Goal: Task Accomplishment & Management: Complete application form

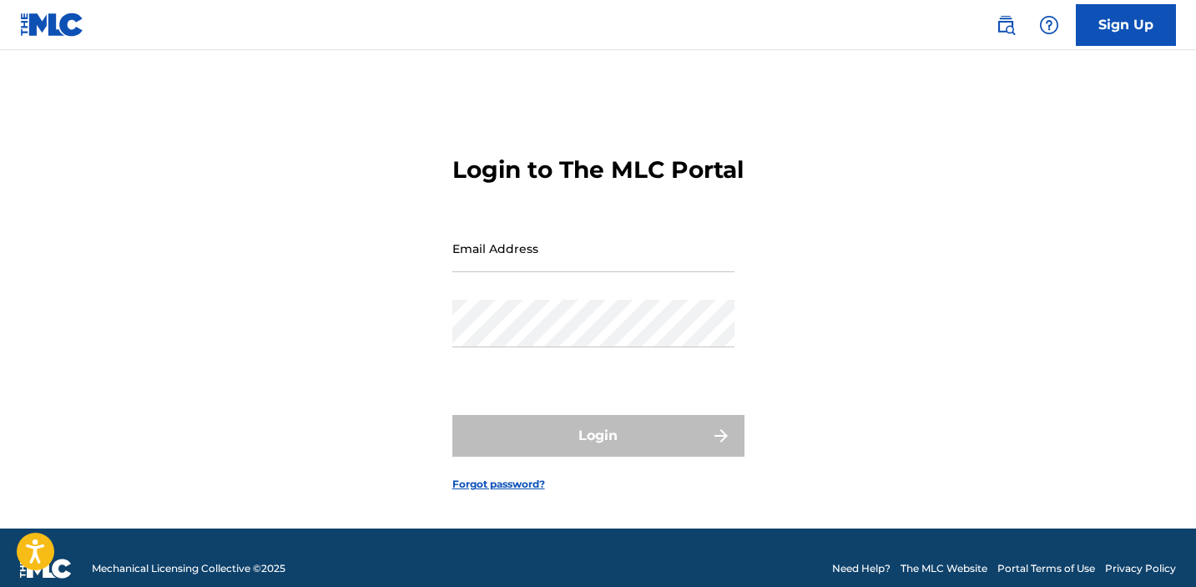
click at [589, 268] on input "Email Address" at bounding box center [593, 249] width 282 height 48
type input "[EMAIL_ADDRESS][DOMAIN_NAME]"
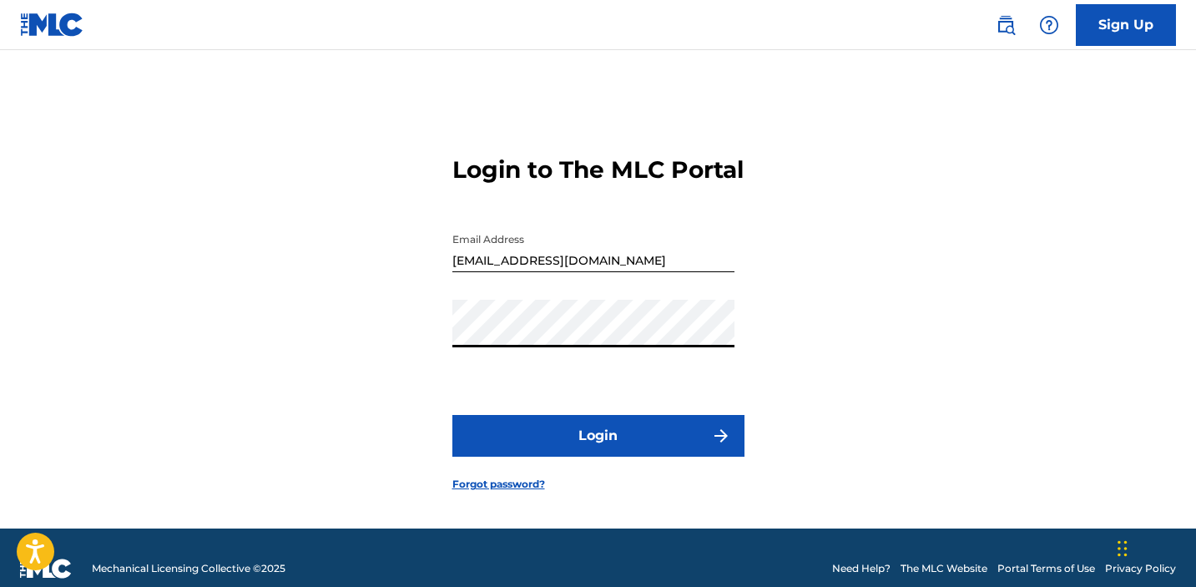
click at [452, 415] on button "Login" at bounding box center [598, 436] width 292 height 42
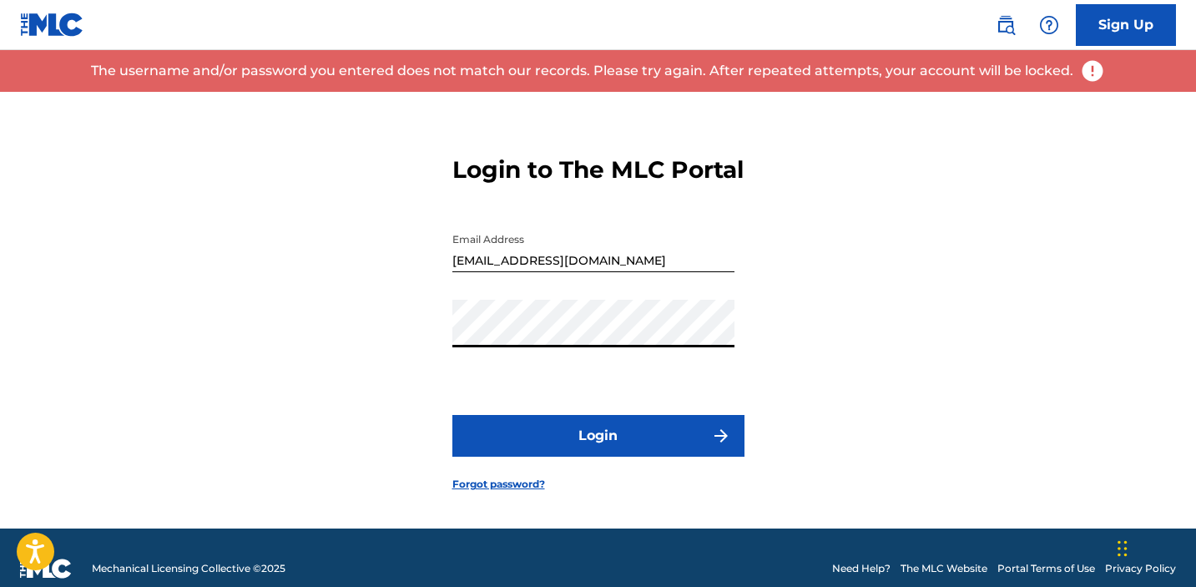
click at [452, 415] on button "Login" at bounding box center [598, 436] width 292 height 42
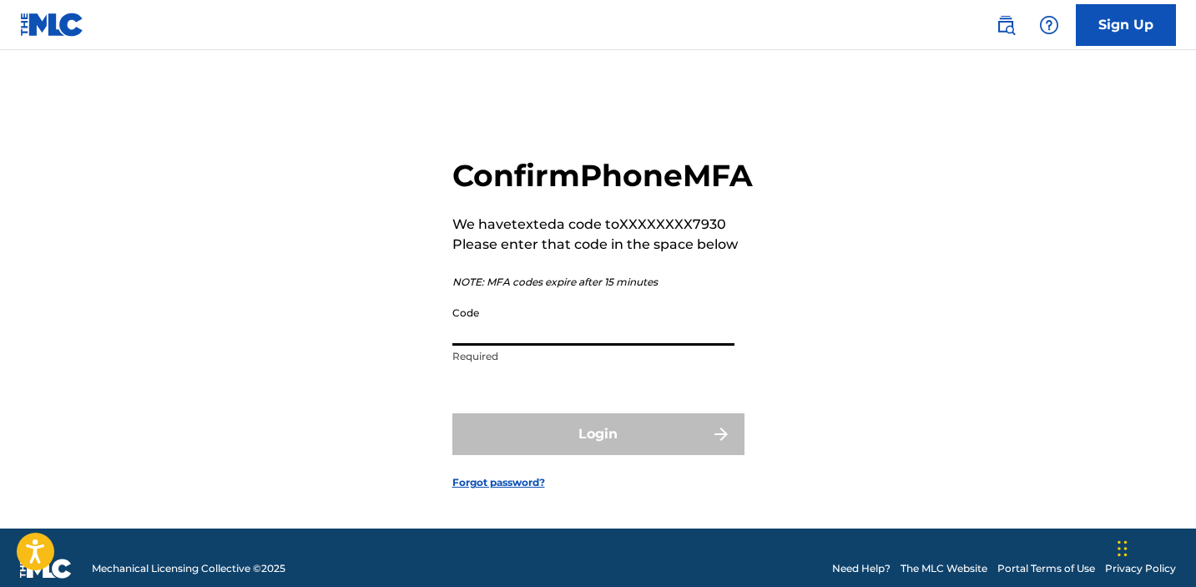
click at [648, 346] on input "Code" at bounding box center [593, 322] width 282 height 48
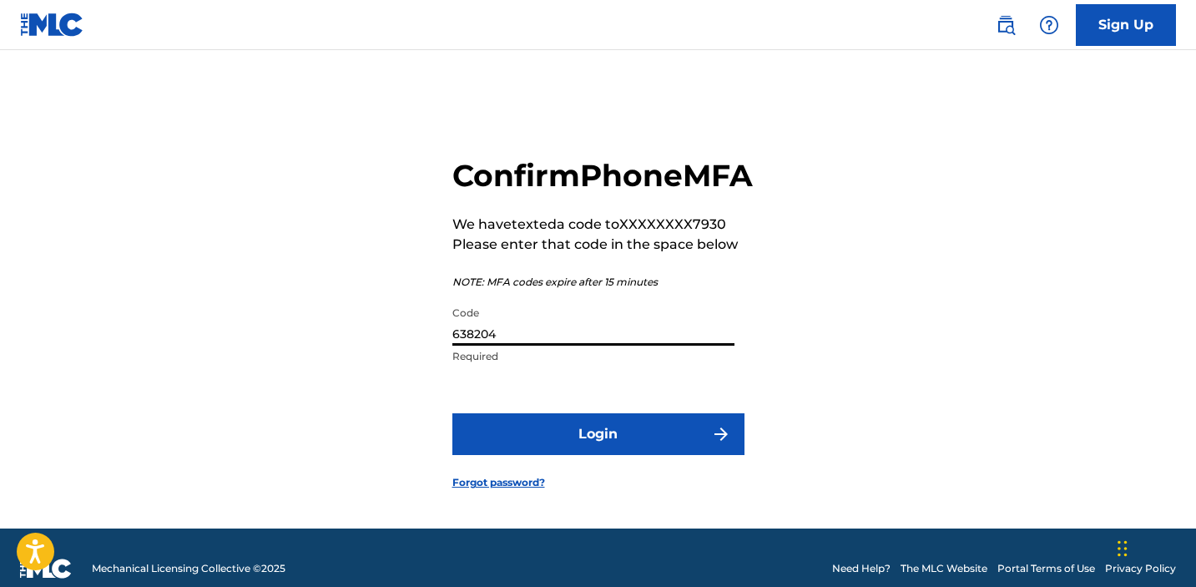
type input "638204"
click at [452, 413] on button "Login" at bounding box center [598, 434] width 292 height 42
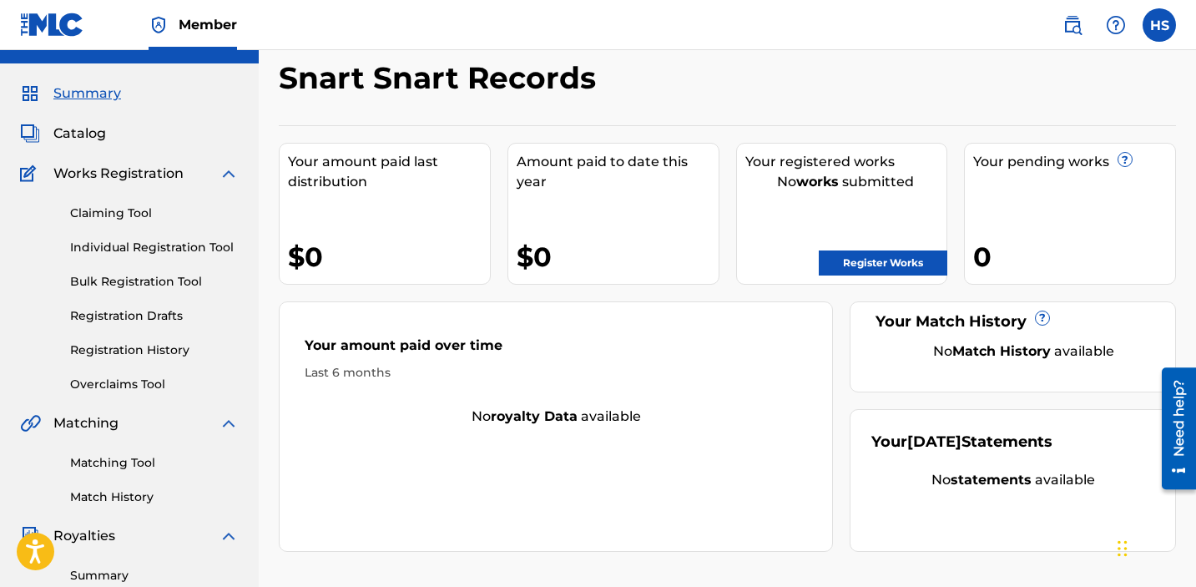
scroll to position [33, 0]
click at [139, 239] on link "Individual Registration Tool" at bounding box center [154, 247] width 169 height 18
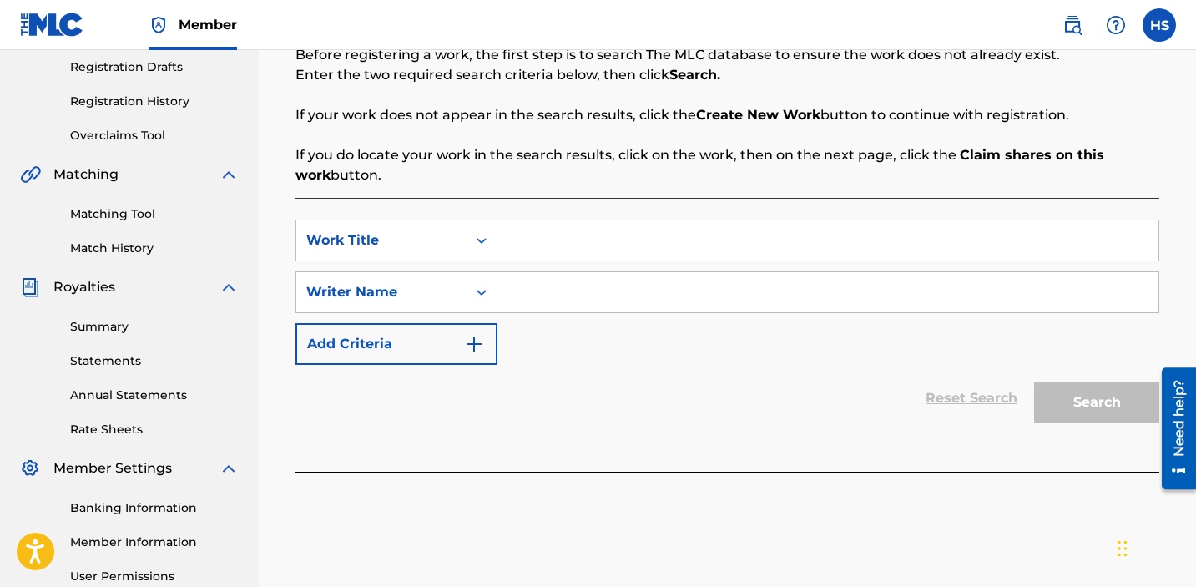
scroll to position [286, 0]
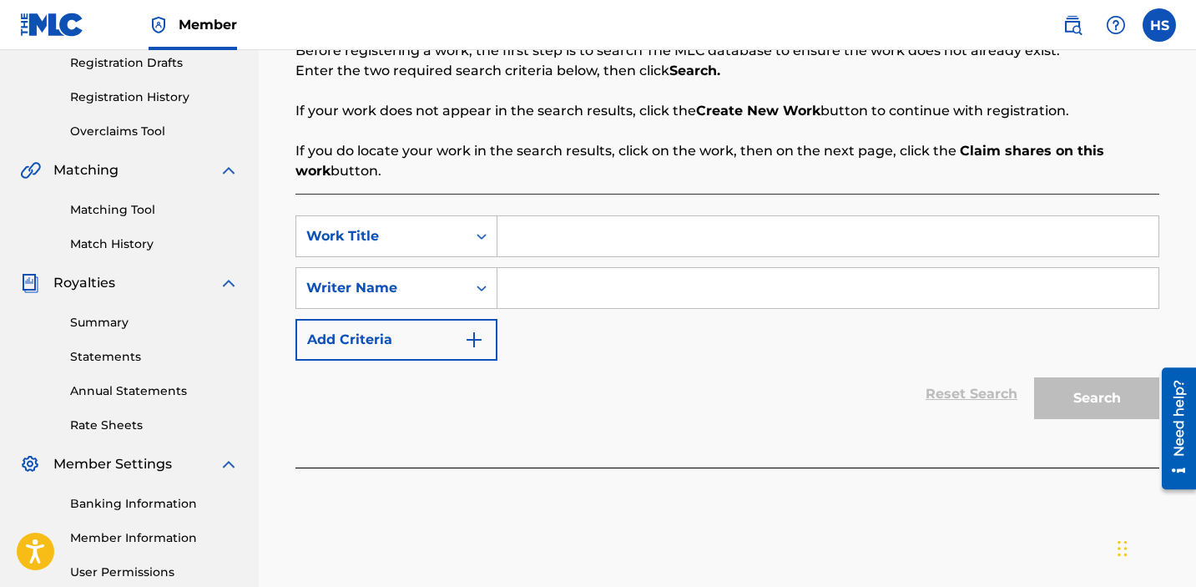
click at [563, 234] on input "Search Form" at bounding box center [828, 236] width 661 height 40
paste input "YOUR WAKE"
type input "YOUR WAKE"
click at [566, 262] on div "SearchWithCriteriaac3cb5df-e24e-41d4-8c1e-79a1aa1f028b Work Title YOUR WAKE Sea…" at bounding box center [728, 287] width 864 height 145
click at [575, 318] on div "SearchWithCriteriaac3cb5df-e24e-41d4-8c1e-79a1aa1f028b Work Title YOUR WAKE Sea…" at bounding box center [728, 287] width 864 height 145
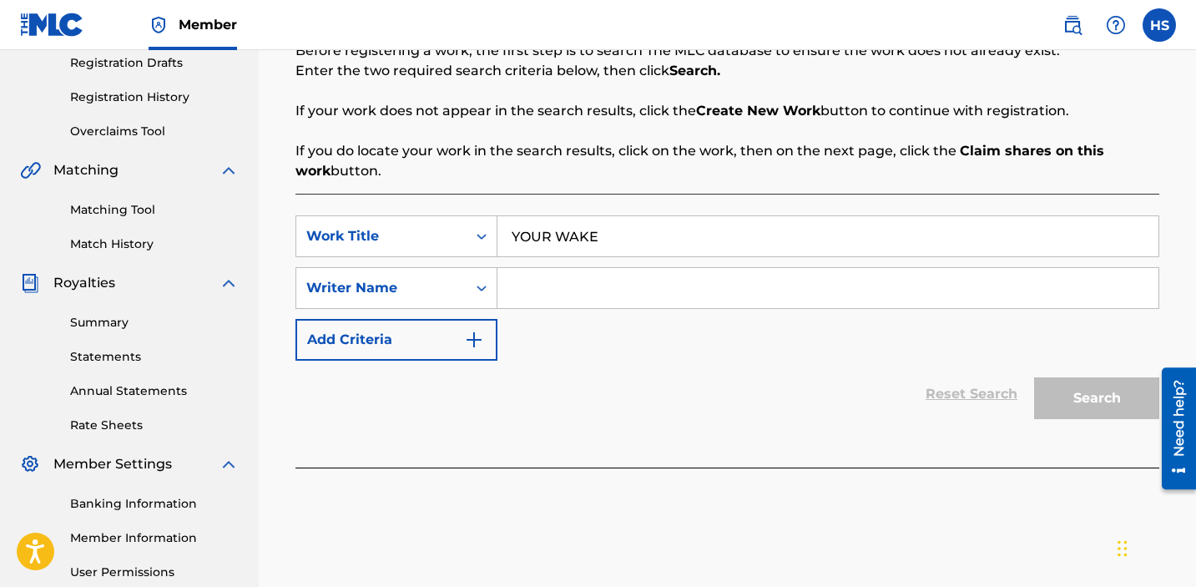
click at [536, 282] on input "Search Form" at bounding box center [828, 288] width 661 height 40
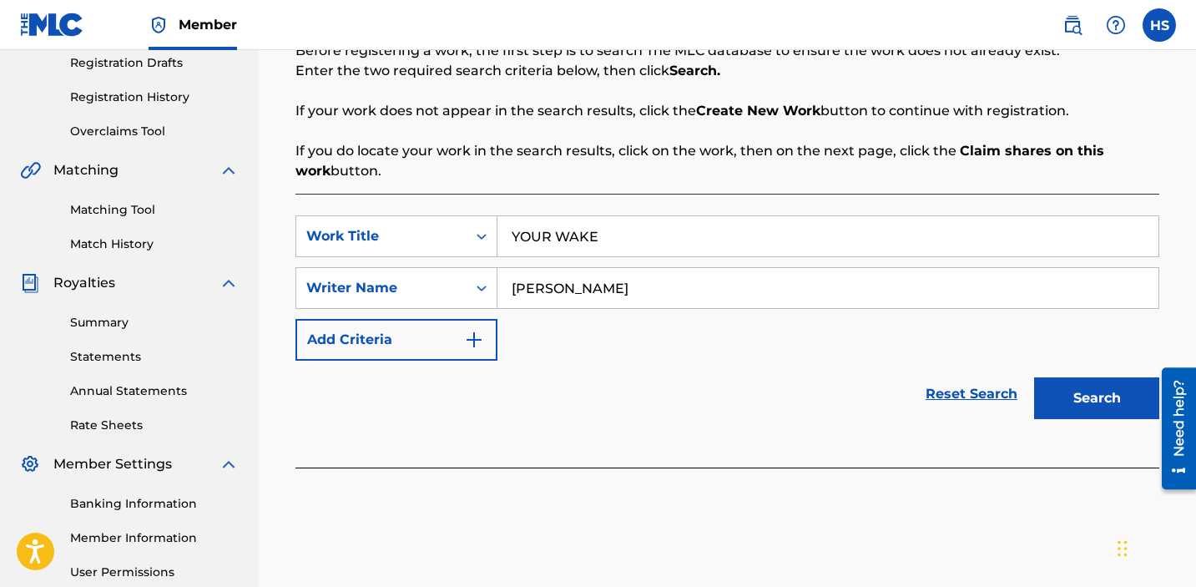
type input "[PERSON_NAME]"
click at [1062, 388] on button "Search" at bounding box center [1096, 398] width 125 height 42
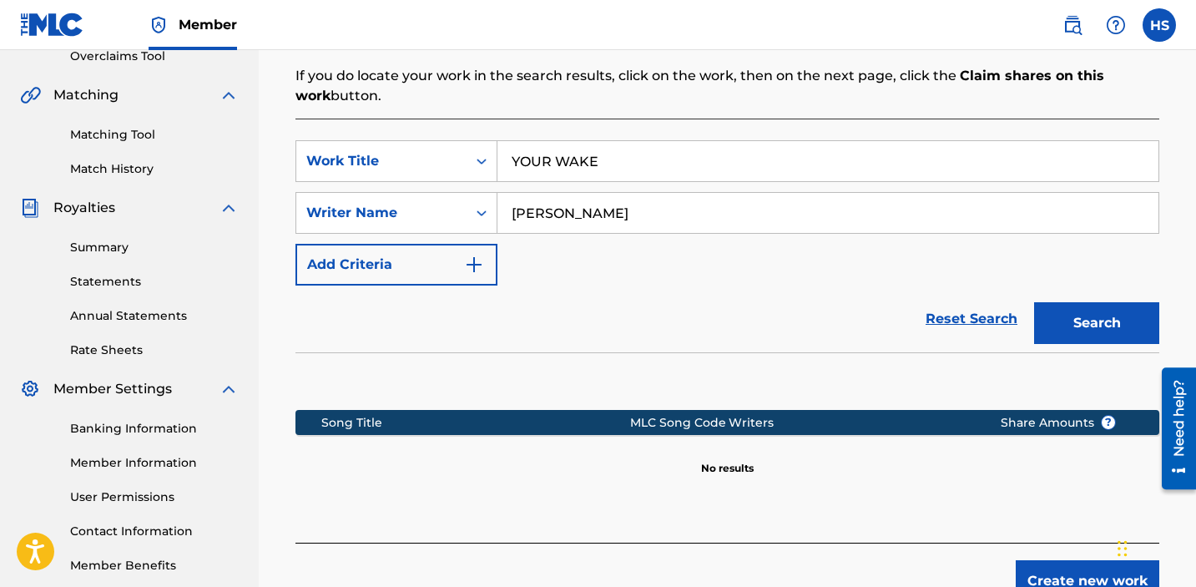
scroll to position [473, 0]
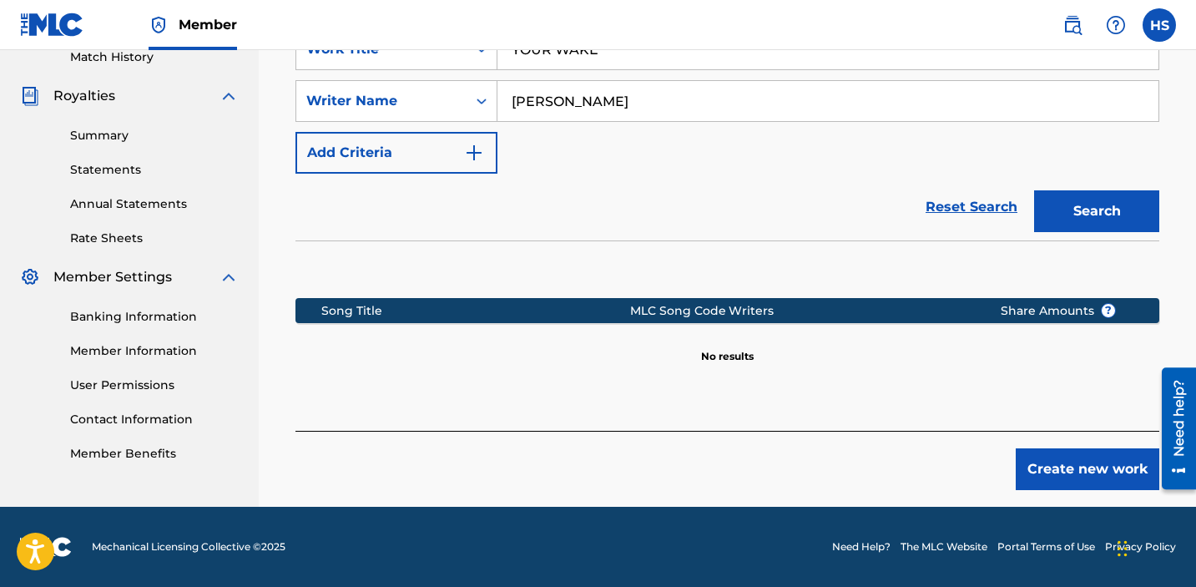
click at [1056, 475] on button "Create new work" at bounding box center [1088, 469] width 144 height 42
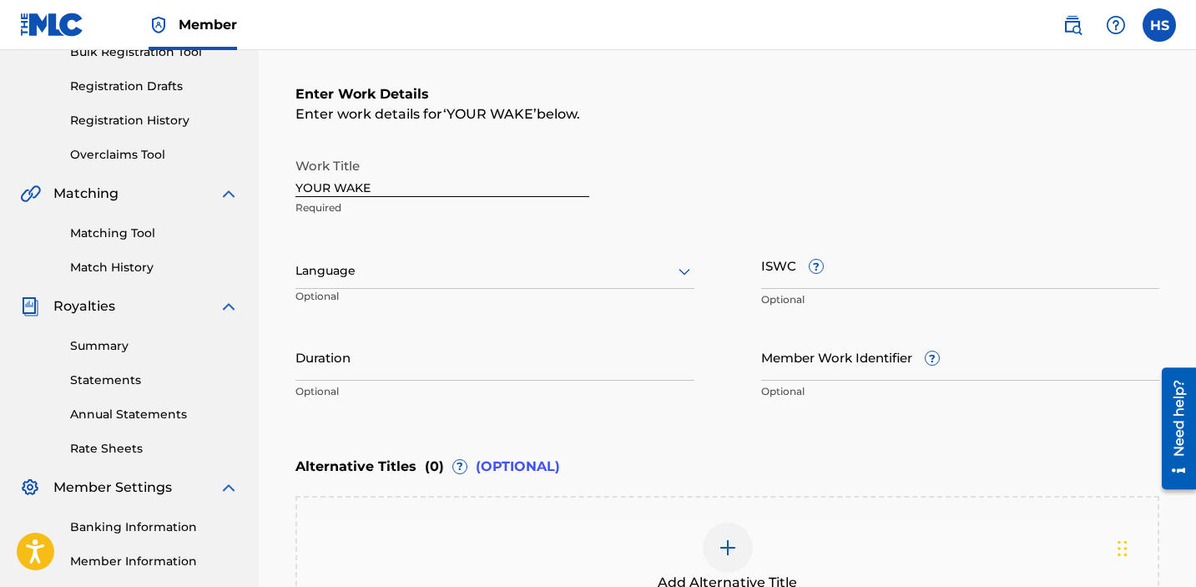
scroll to position [286, 0]
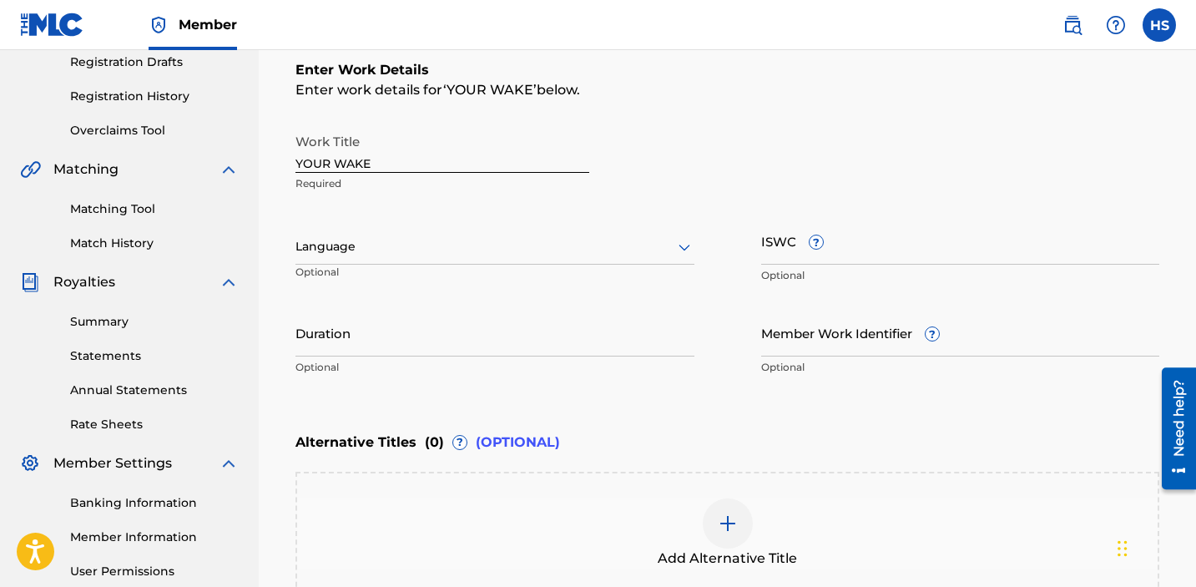
click at [609, 259] on div "Language" at bounding box center [495, 247] width 399 height 35
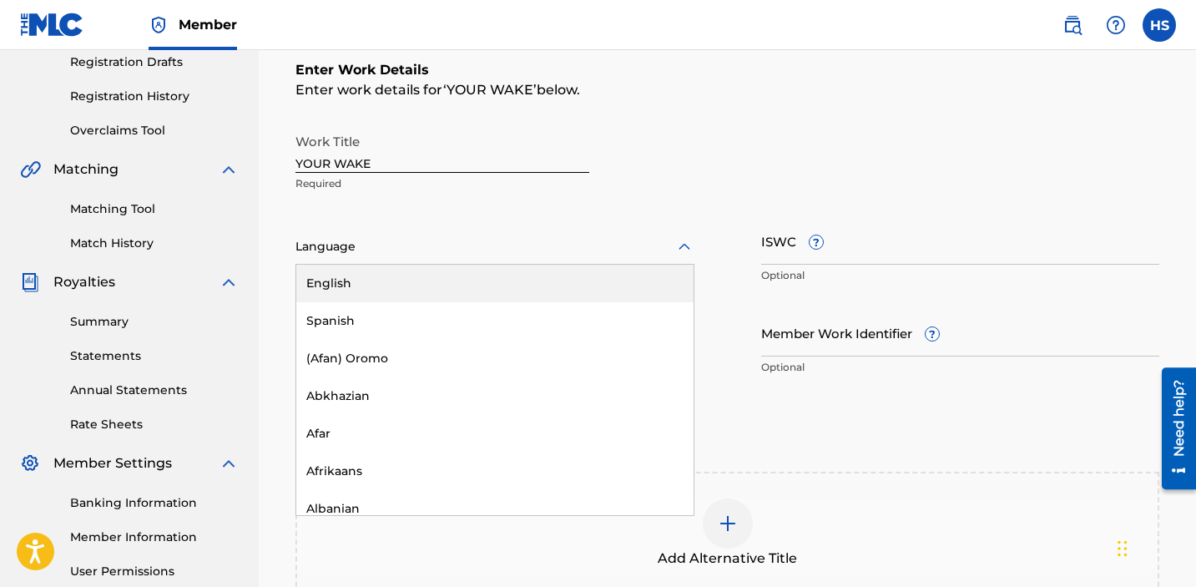
click at [558, 286] on div "English" at bounding box center [494, 284] width 397 height 38
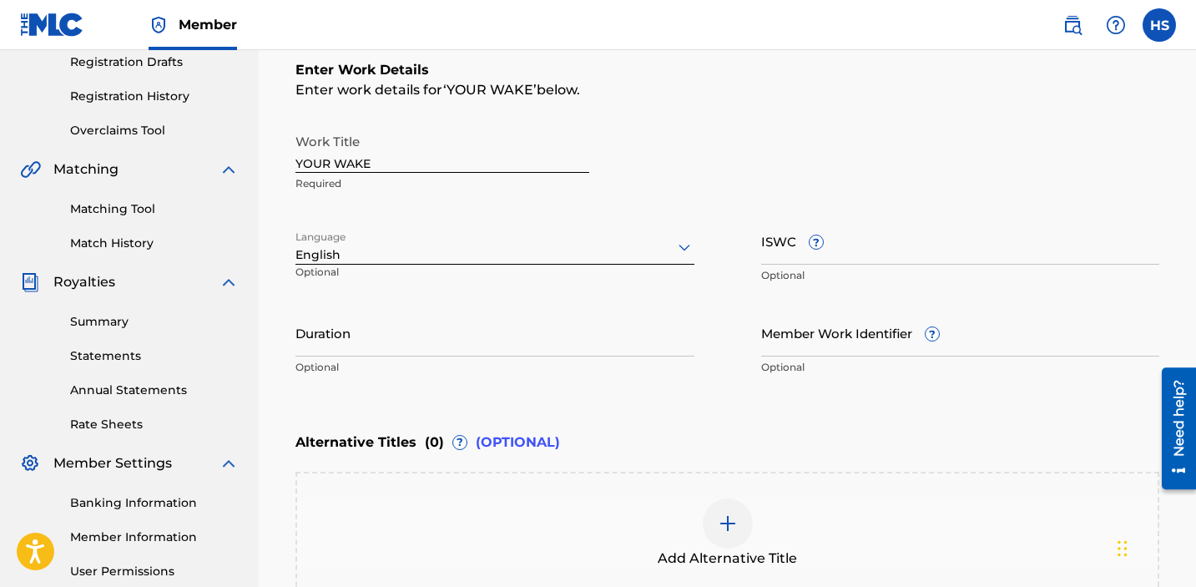
click at [837, 254] on input "ISWC ?" at bounding box center [960, 241] width 399 height 48
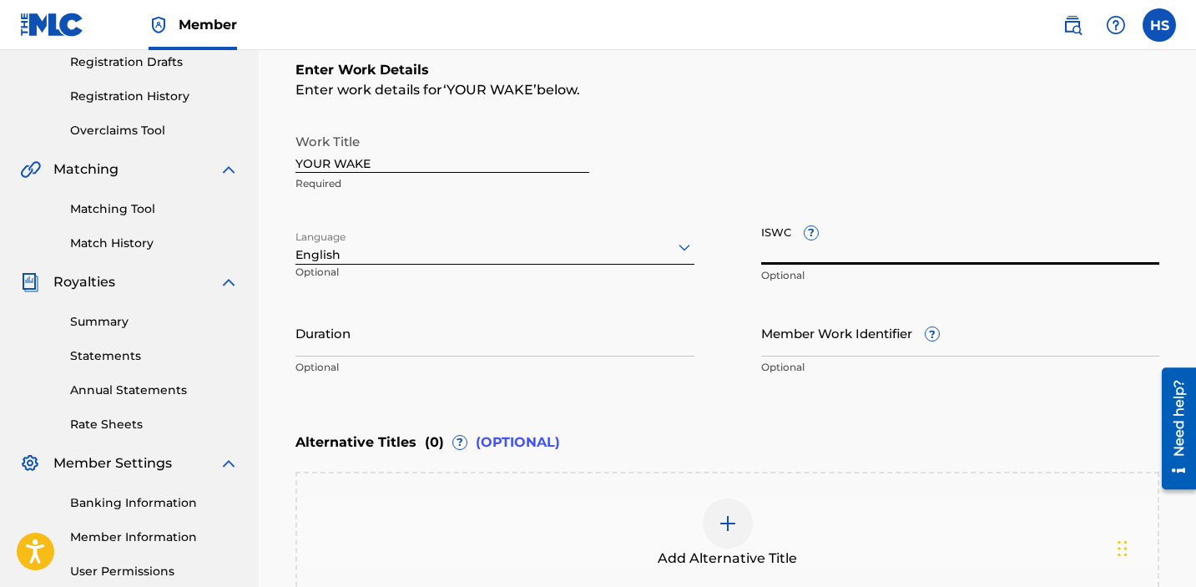
paste input "T3076841317"
type input "T3076841317"
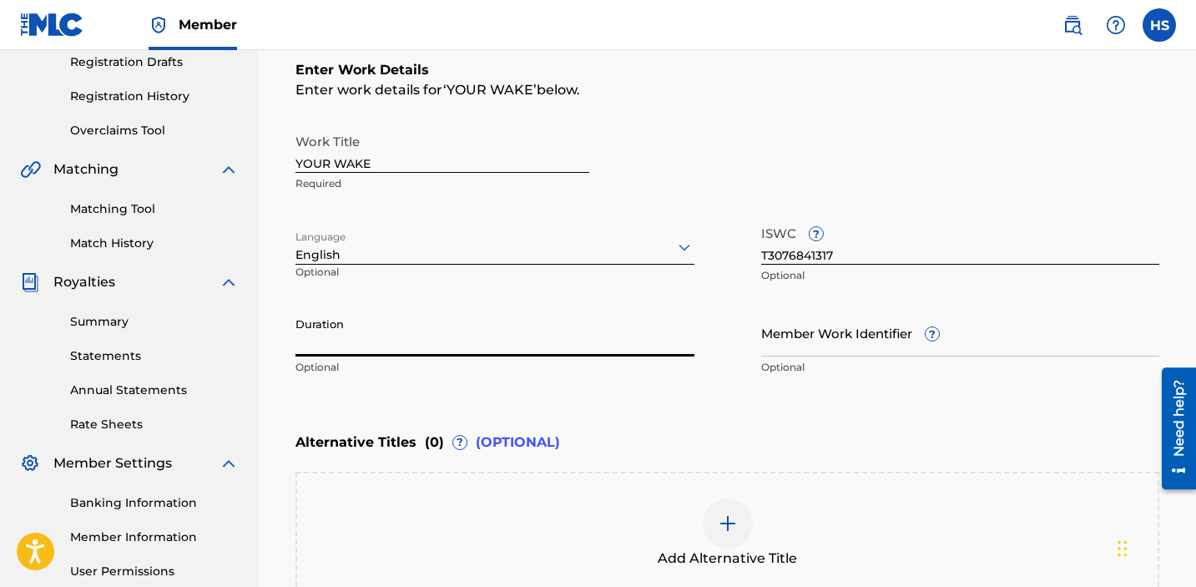
click at [614, 343] on input "Duration" at bounding box center [495, 333] width 399 height 48
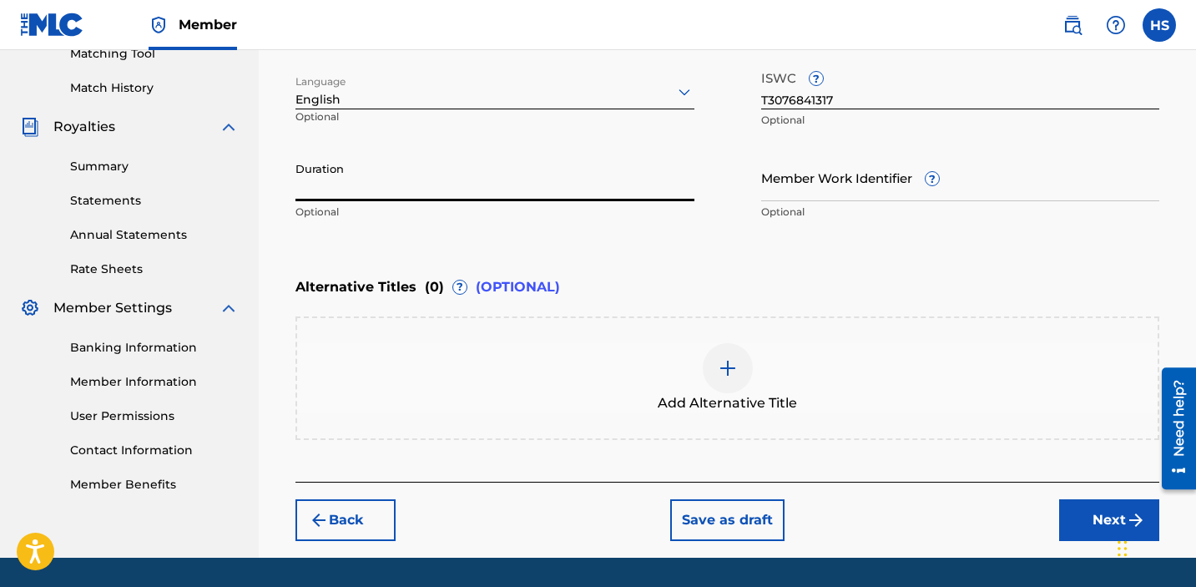
scroll to position [492, 0]
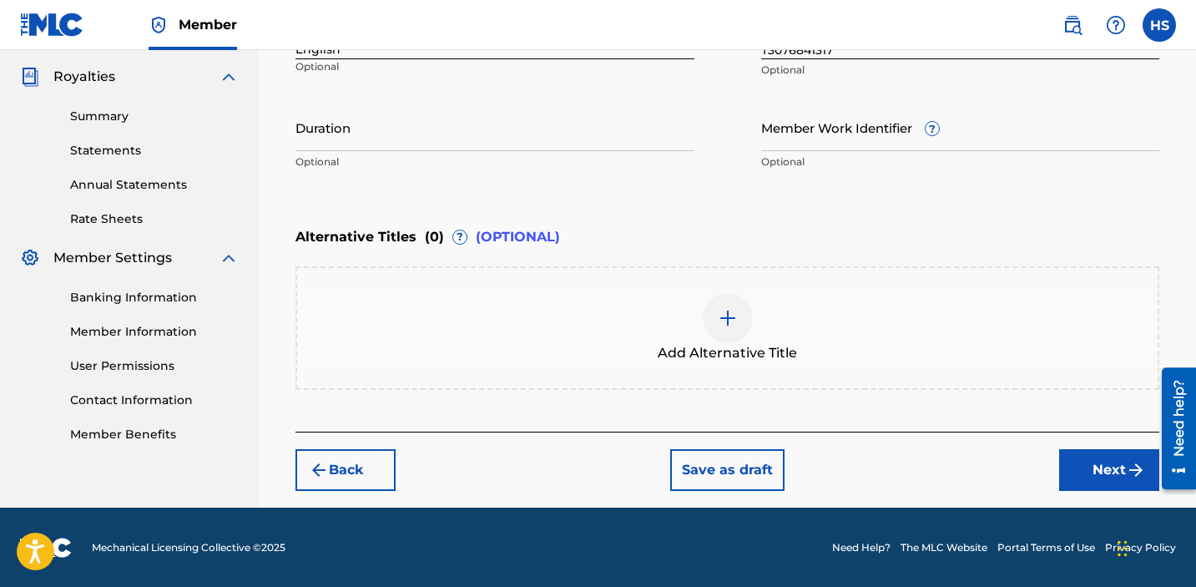
click at [1120, 463] on button "Next" at bounding box center [1109, 470] width 100 height 42
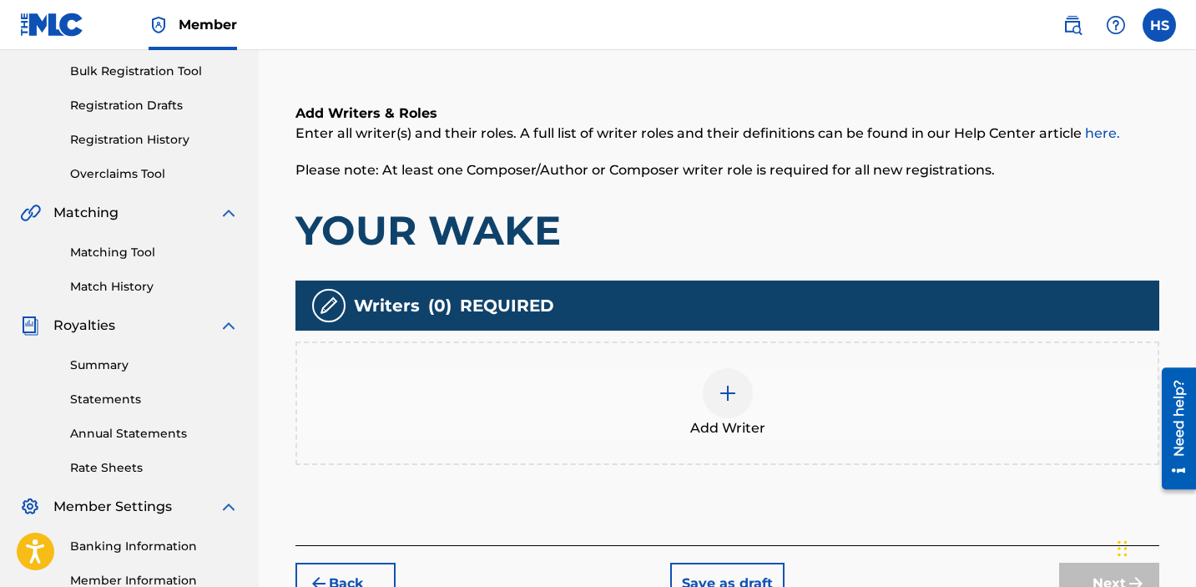
scroll to position [363, 0]
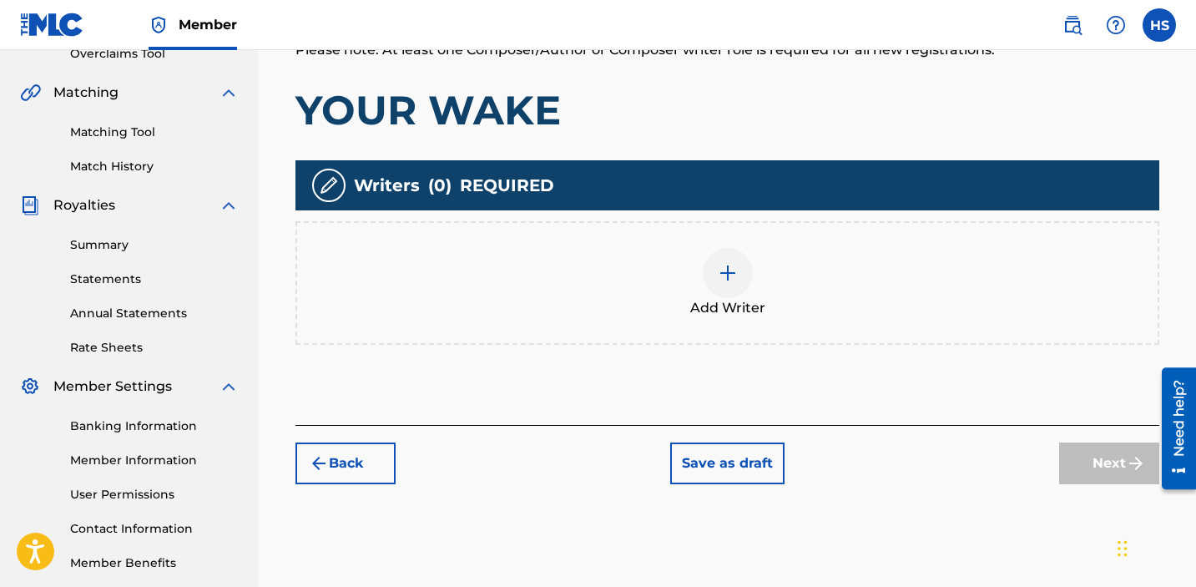
click at [726, 272] on img at bounding box center [728, 273] width 20 height 20
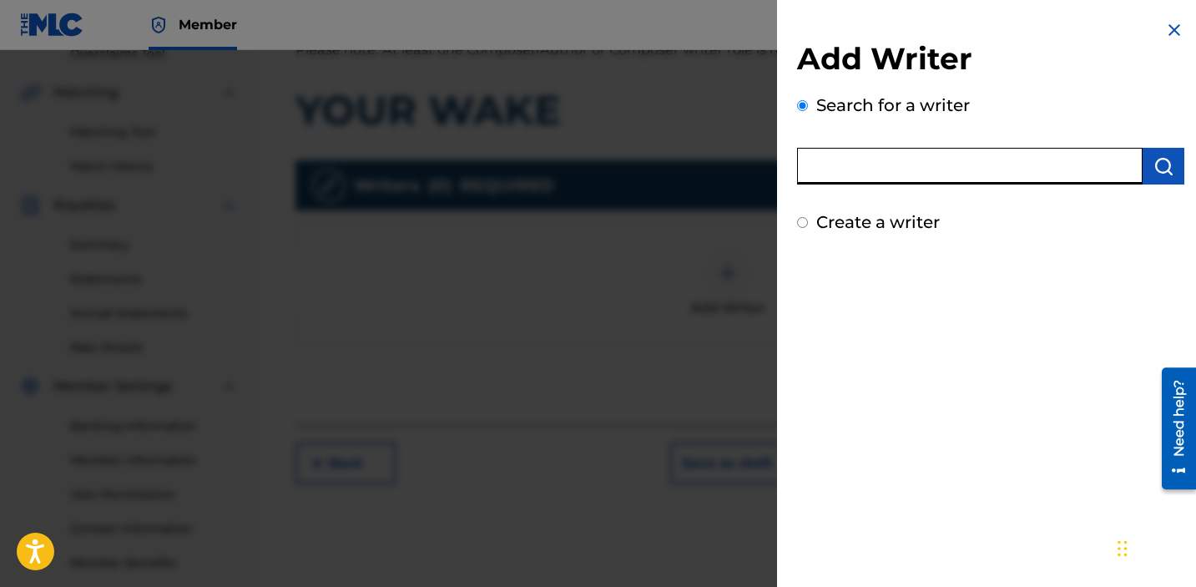
click at [882, 168] on input "text" at bounding box center [970, 166] width 346 height 37
paste input "5934765"
type input "5934765"
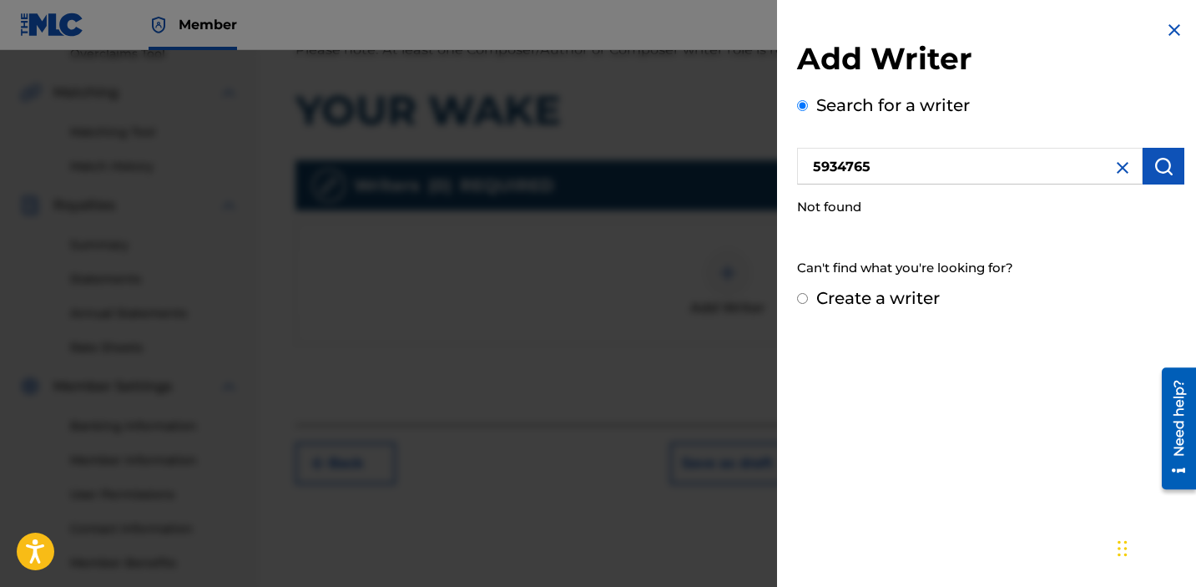
click at [890, 306] on label "Create a writer" at bounding box center [878, 298] width 124 height 20
radio input "true"
click at [808, 304] on input "Create a writer" at bounding box center [802, 298] width 11 height 11
radio input "false"
radio input "true"
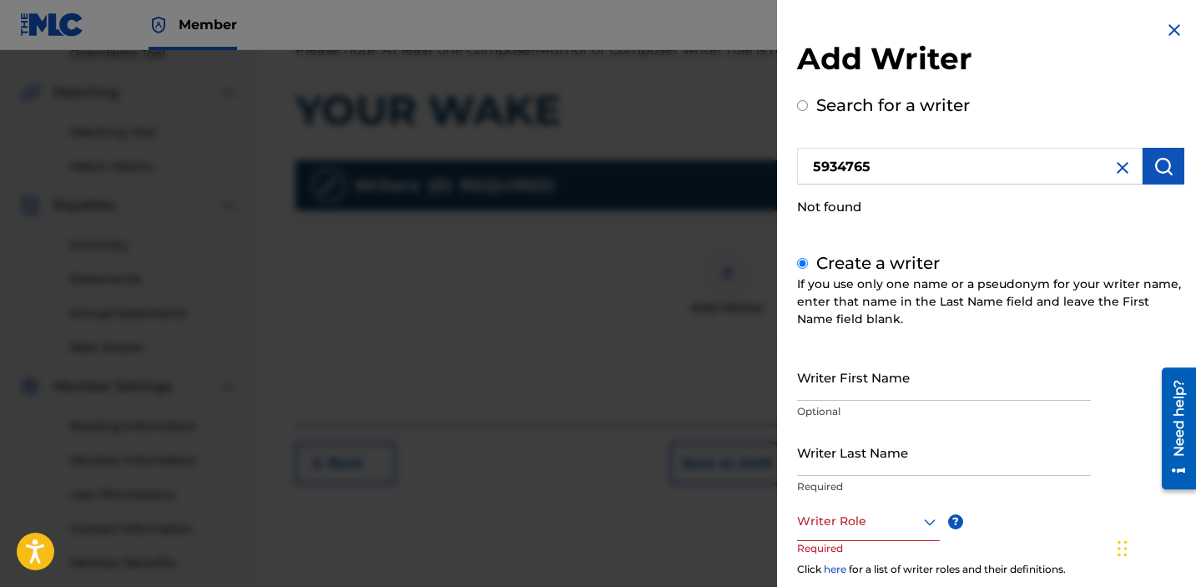
click at [879, 383] on input "Writer First Name" at bounding box center [944, 377] width 294 height 48
type input "[PERSON_NAME]"
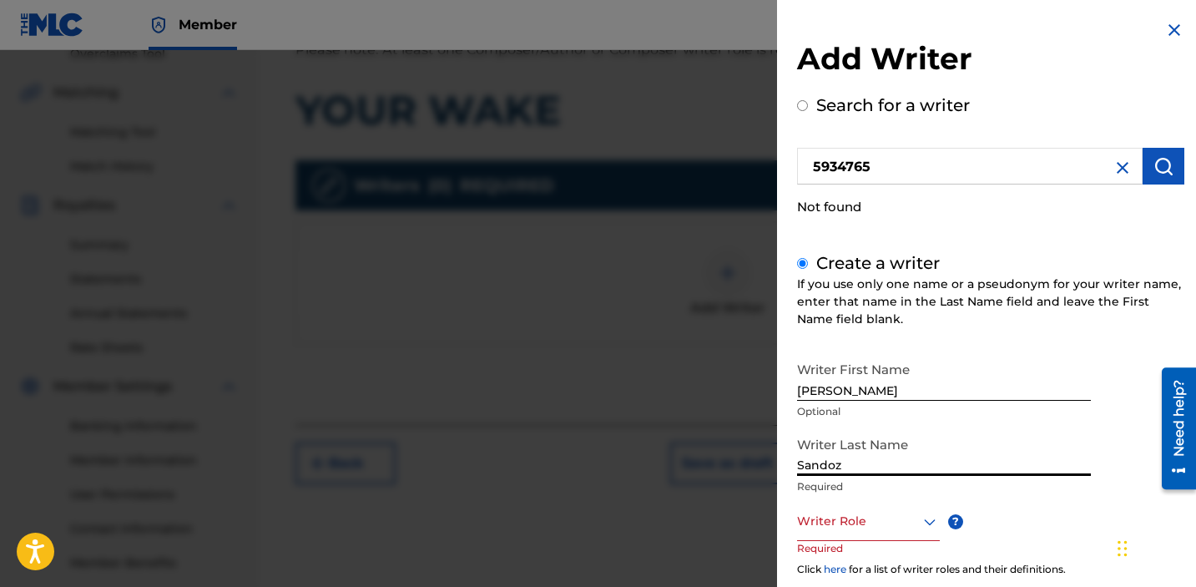
type input "Sandoz"
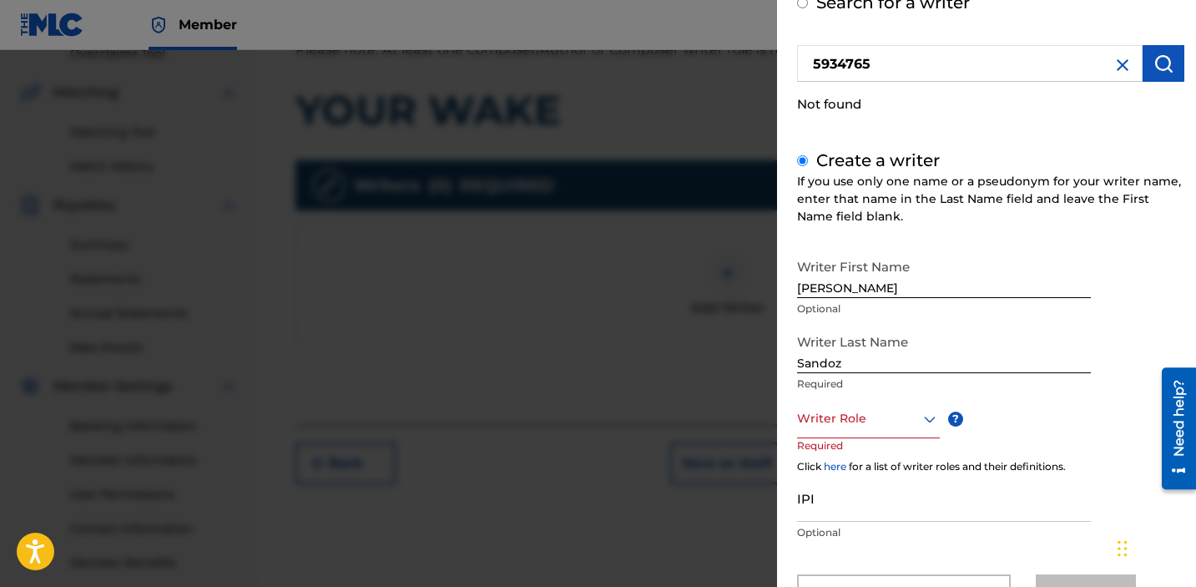
scroll to position [176, 0]
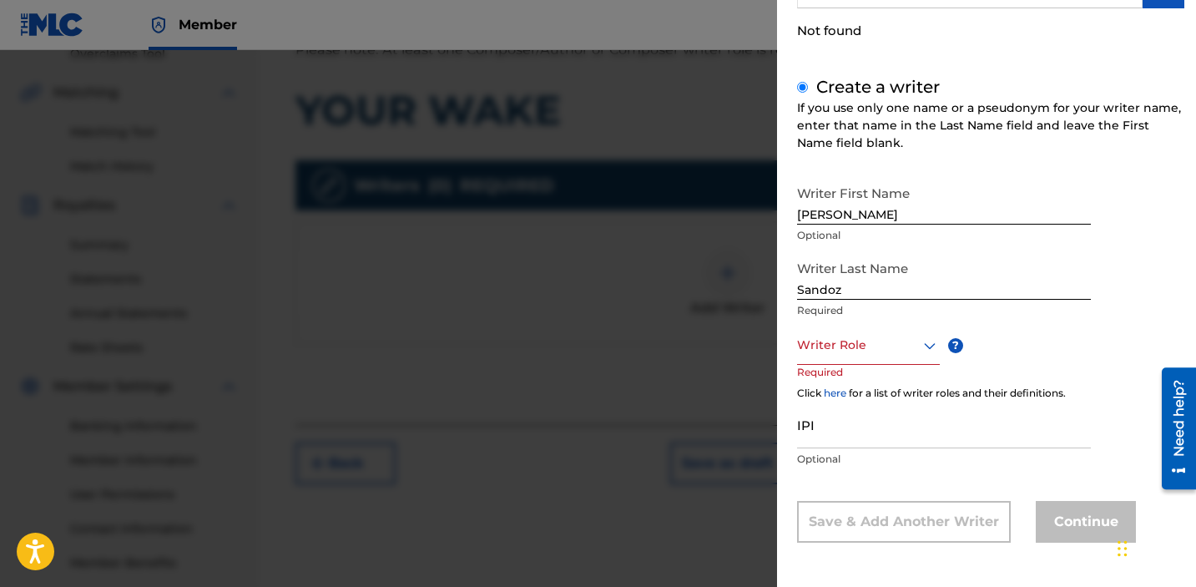
click at [869, 351] on div at bounding box center [868, 345] width 143 height 21
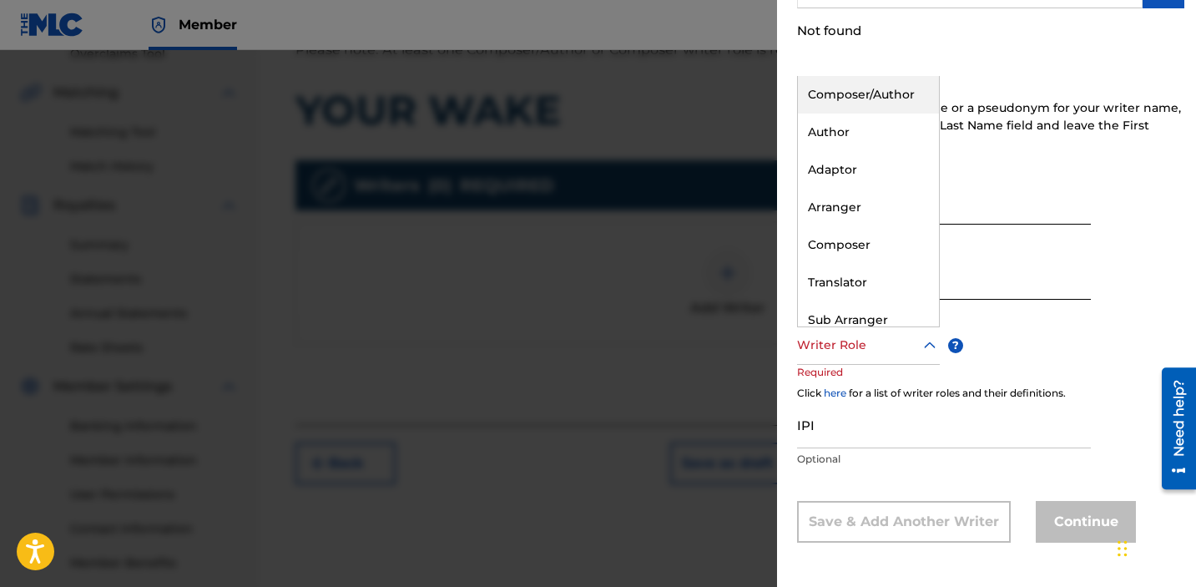
click at [851, 93] on div "Composer/Author" at bounding box center [868, 95] width 141 height 38
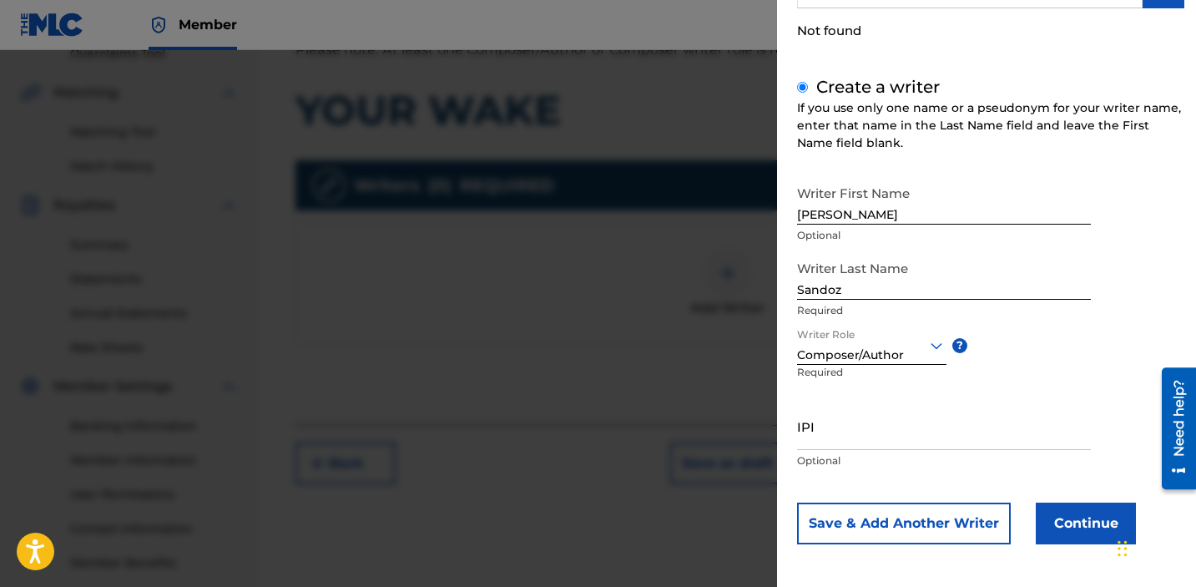
click at [832, 430] on input "IPI" at bounding box center [944, 426] width 294 height 48
paste input "1034865265"
type input "1034865265"
click at [1095, 521] on button "Continue" at bounding box center [1086, 524] width 100 height 42
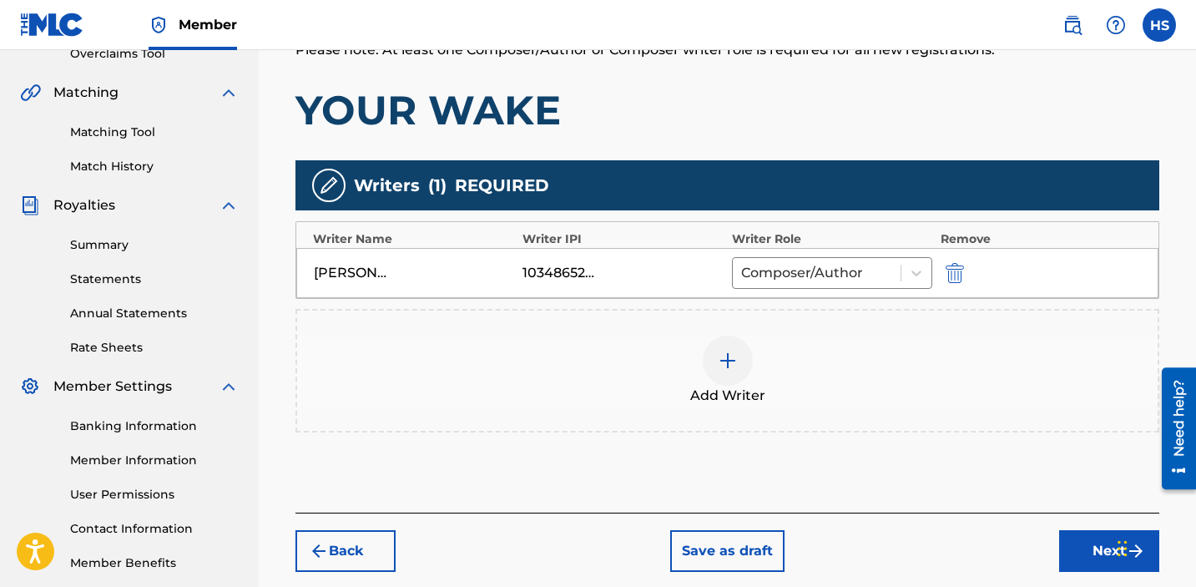
click at [1089, 542] on button "Next" at bounding box center [1109, 551] width 100 height 42
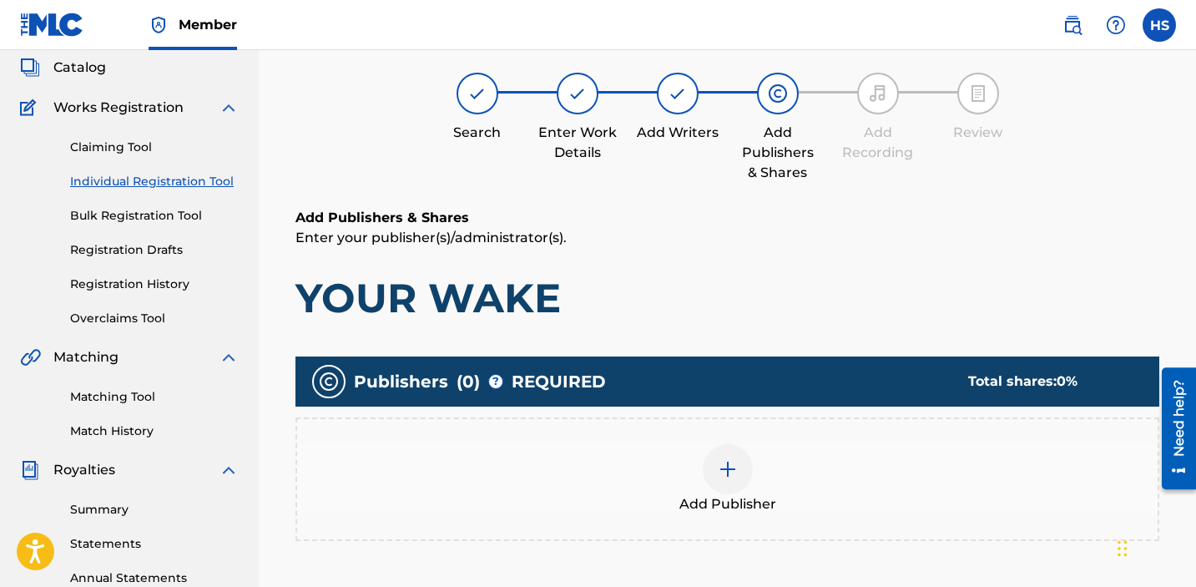
scroll to position [75, 0]
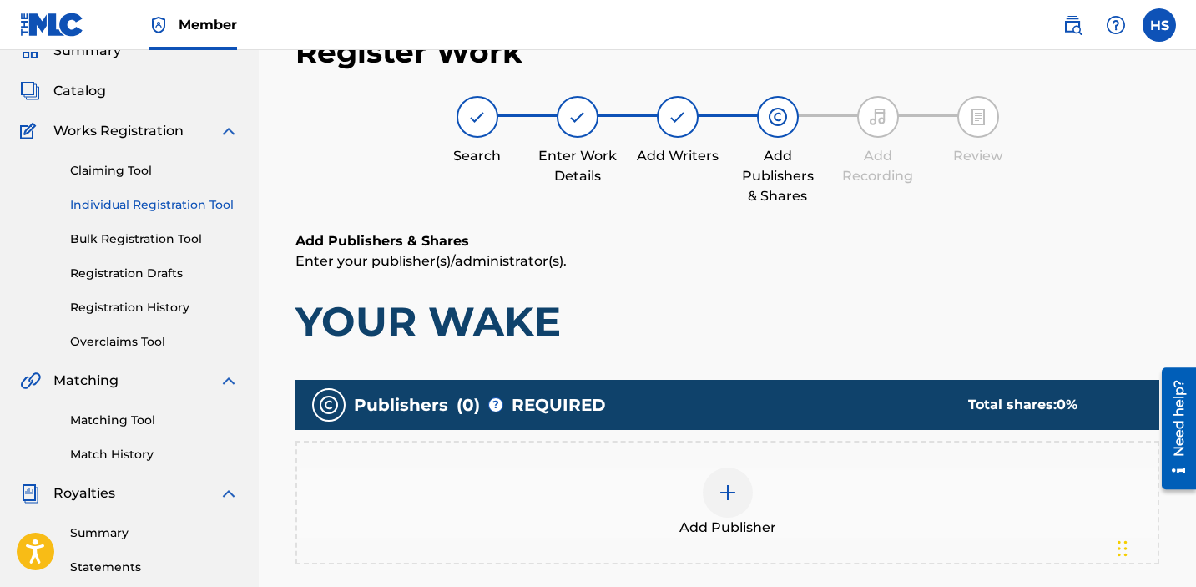
click at [710, 486] on div at bounding box center [728, 492] width 50 height 50
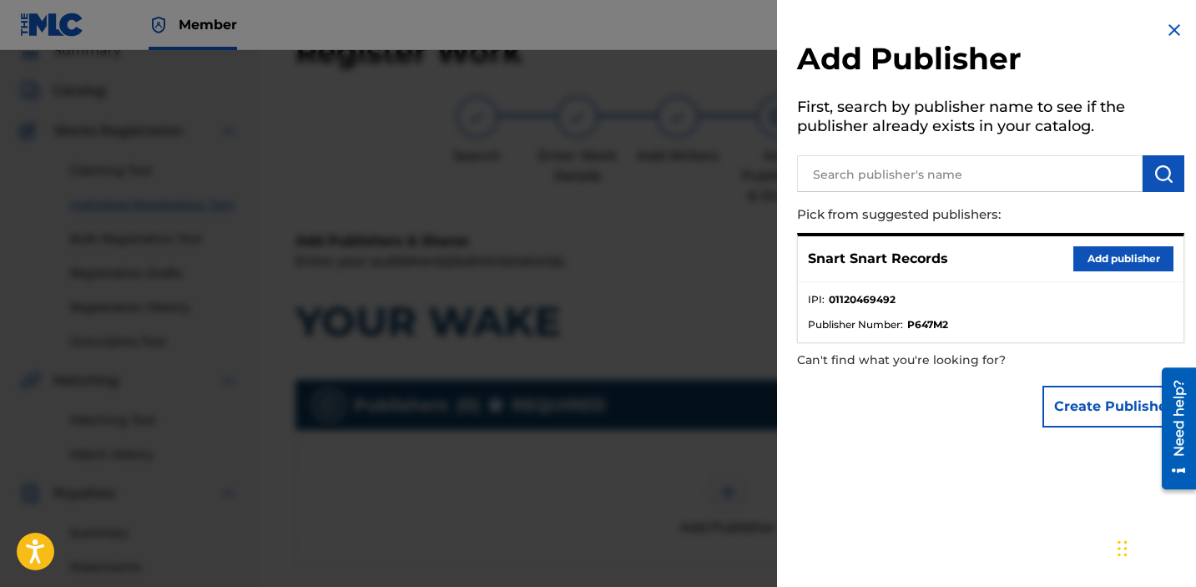
click at [1112, 250] on button "Add publisher" at bounding box center [1124, 258] width 100 height 25
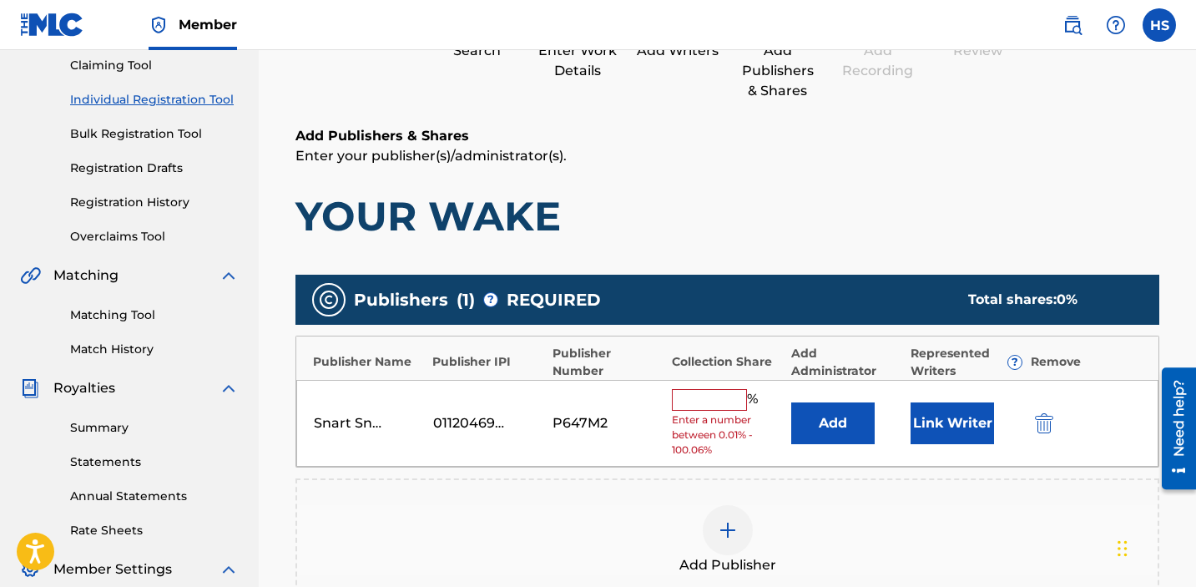
scroll to position [261, 0]
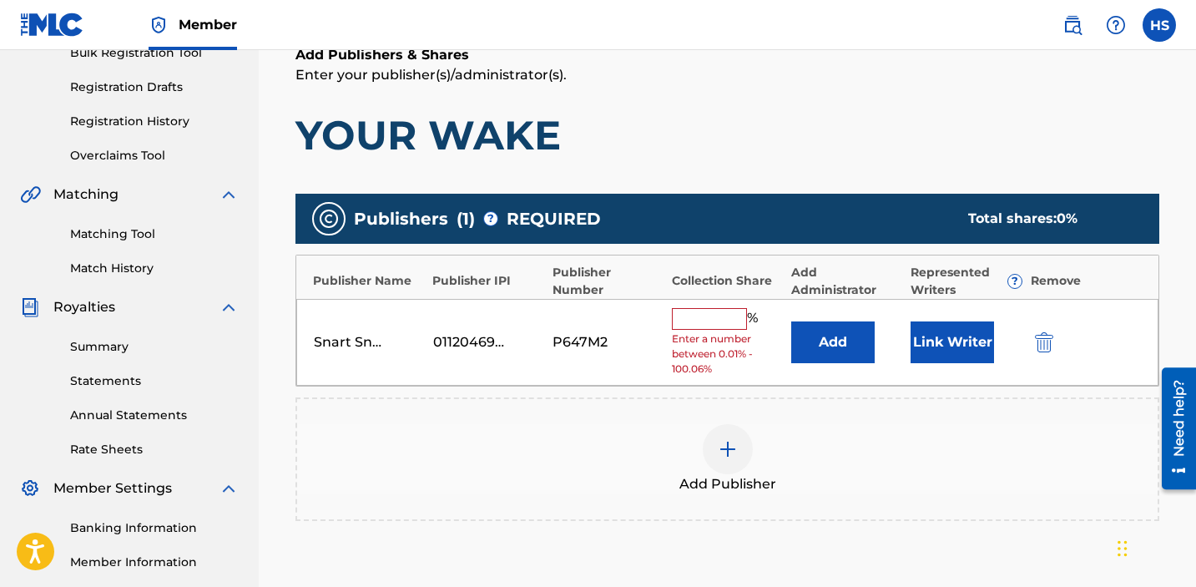
click at [717, 323] on input "text" at bounding box center [709, 319] width 75 height 22
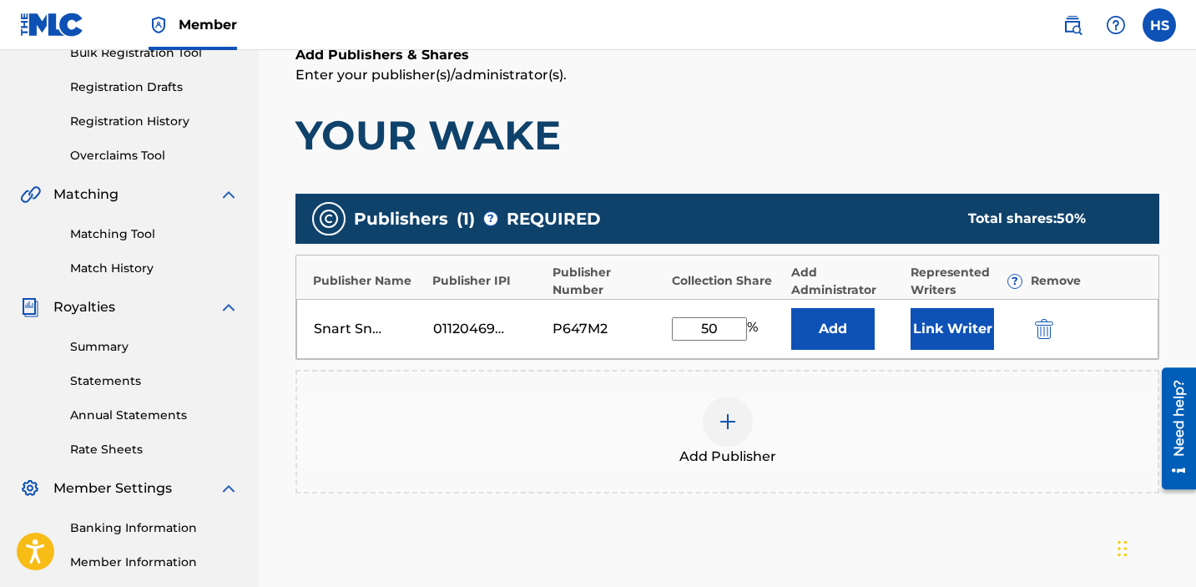
type input "50"
click at [910, 399] on div "Add Publisher" at bounding box center [727, 432] width 861 height 70
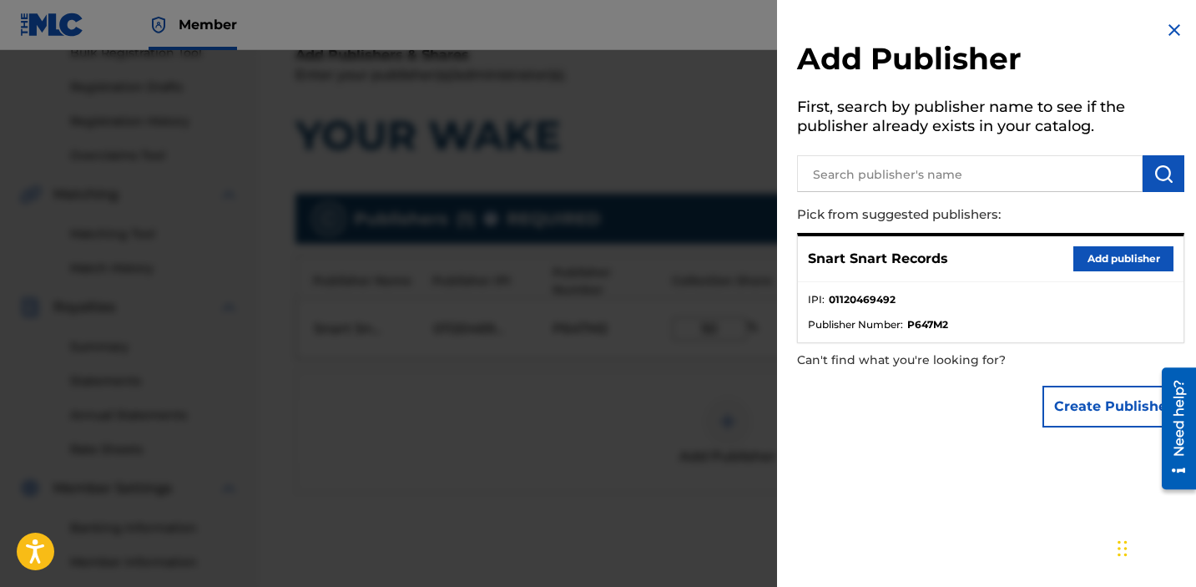
click at [615, 412] on div at bounding box center [598, 343] width 1196 height 587
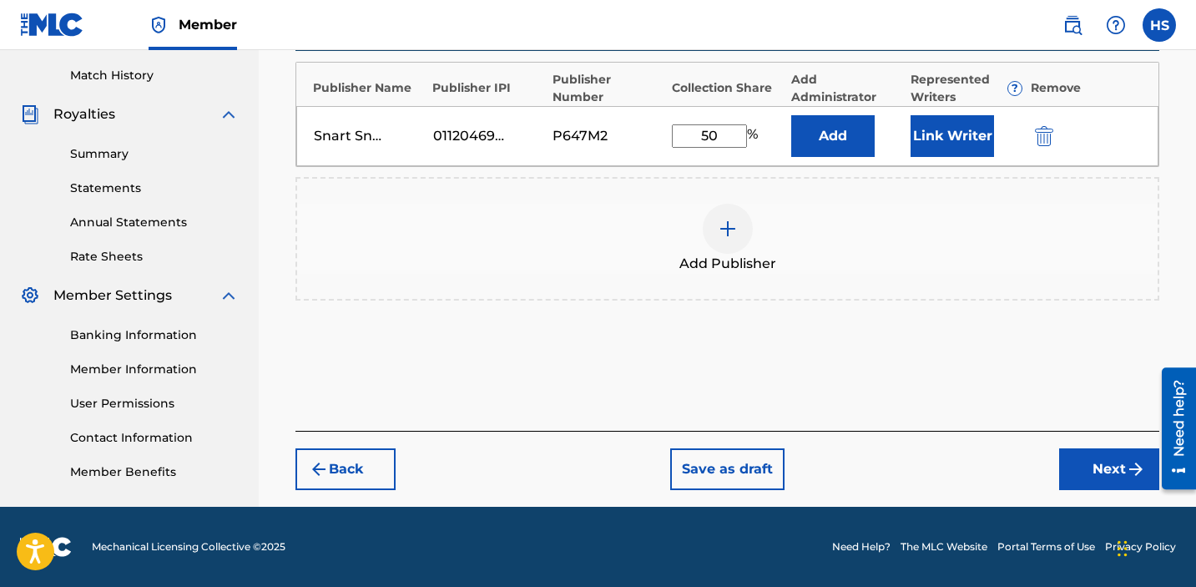
click at [1142, 456] on button "Next" at bounding box center [1109, 469] width 100 height 42
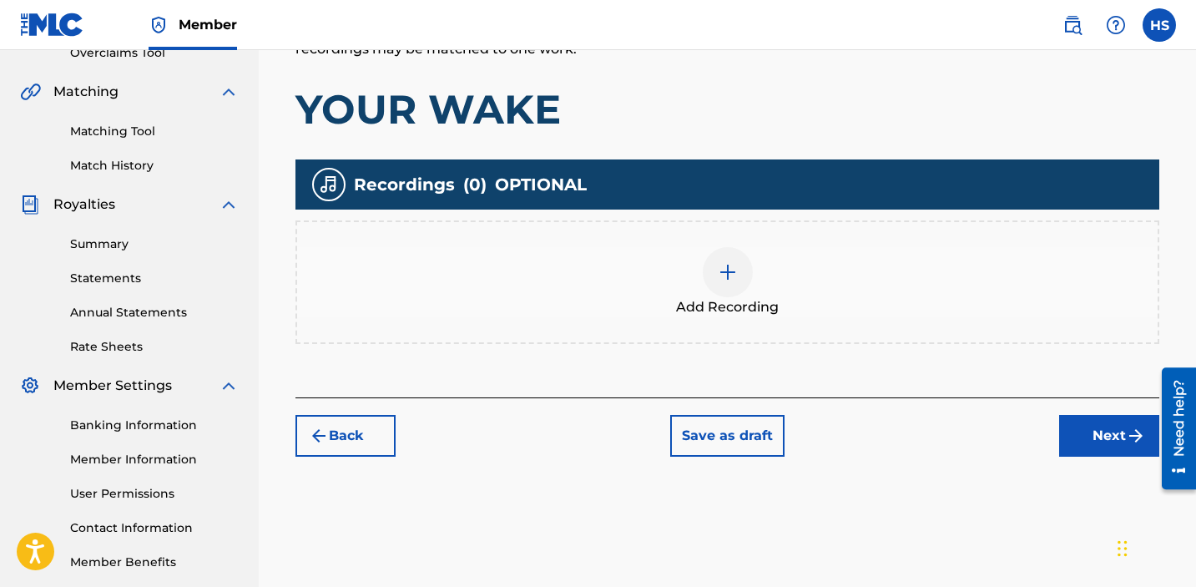
scroll to position [245, 0]
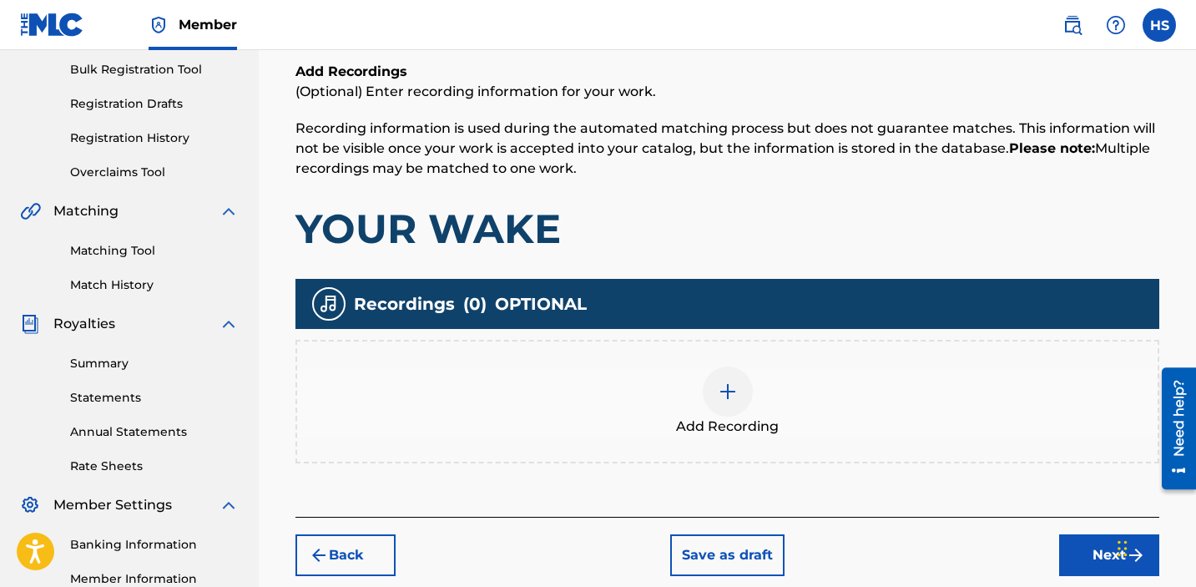
click at [705, 400] on div at bounding box center [728, 391] width 50 height 50
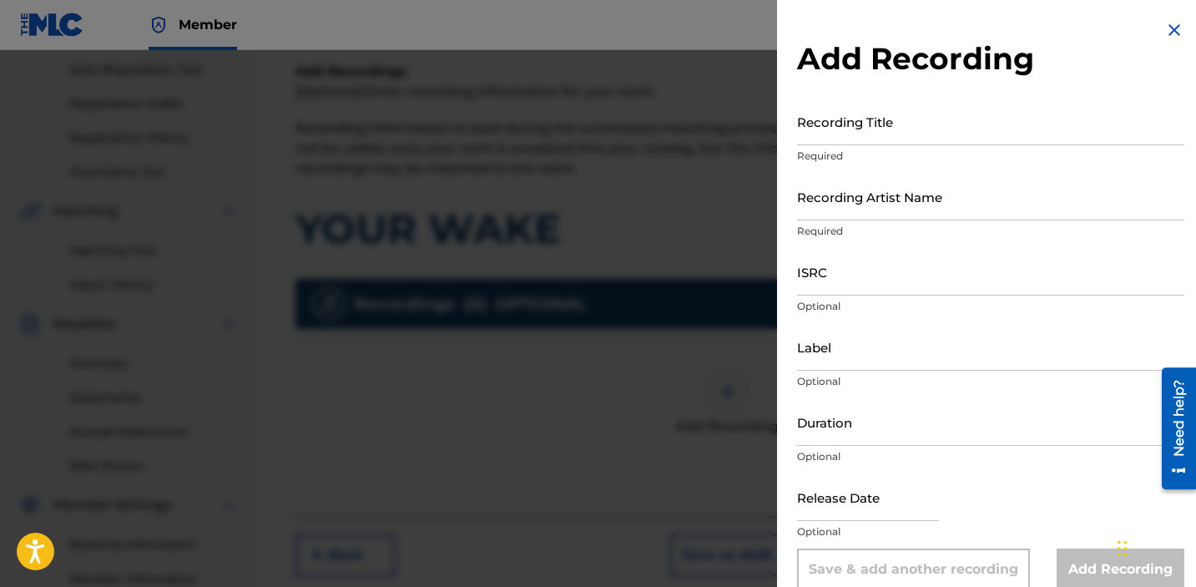
click at [860, 129] on input "Recording Title" at bounding box center [990, 122] width 387 height 48
type input "Your Wake"
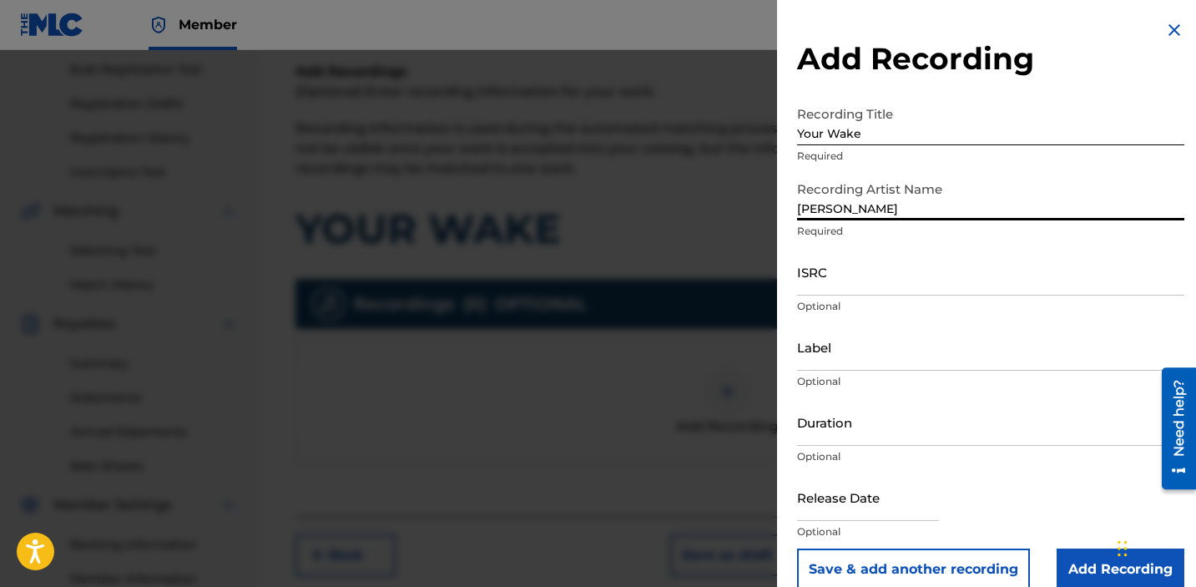
type input "[PERSON_NAME]"
paste input "QZNWX2006074"
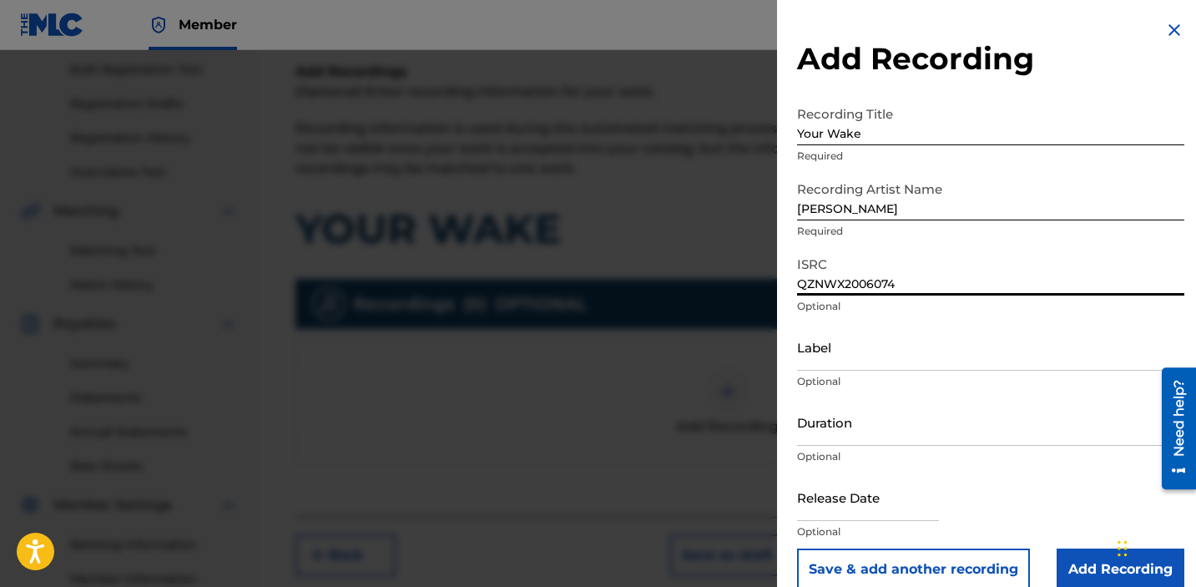
scroll to position [23, 0]
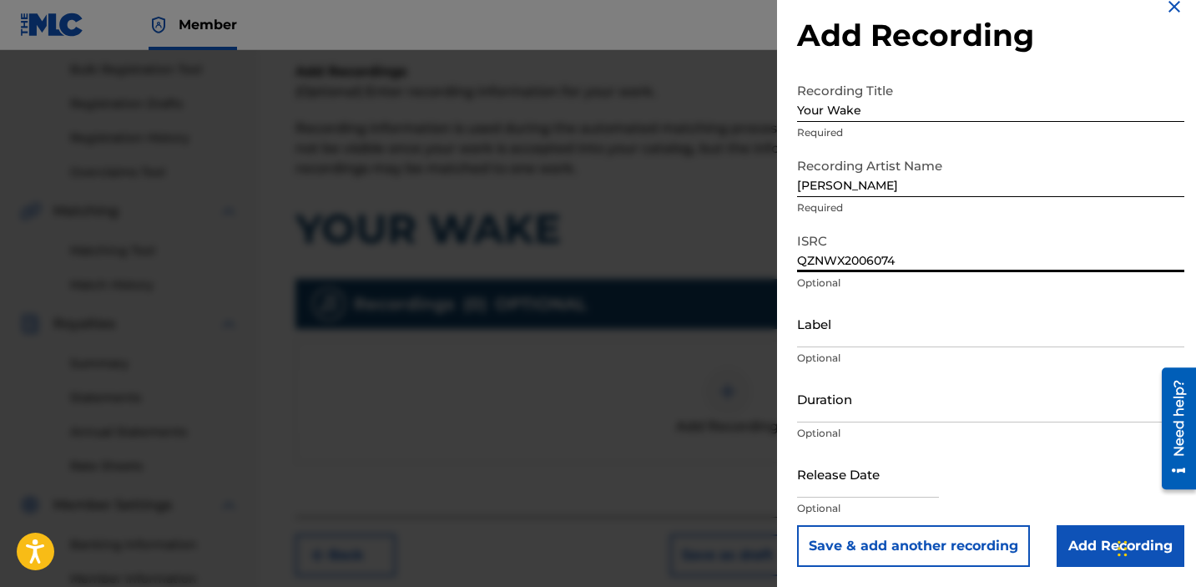
type input "QZNWX2006074"
click at [901, 338] on input "Label" at bounding box center [990, 324] width 387 height 48
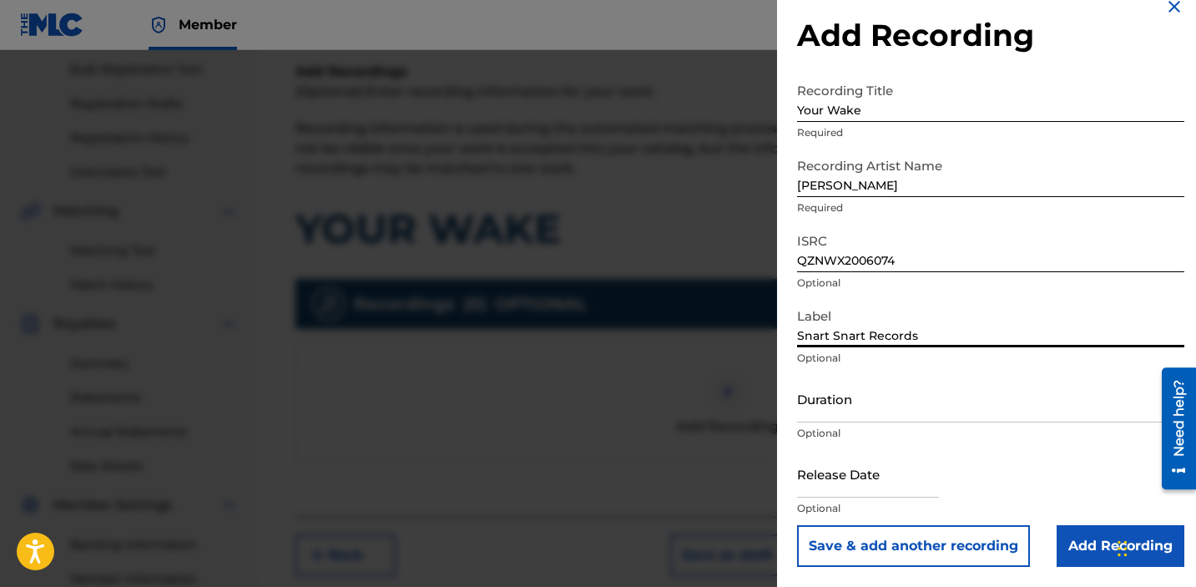
type input "Snart Snart Records"
click at [1075, 537] on input "Add Recording" at bounding box center [1121, 546] width 128 height 42
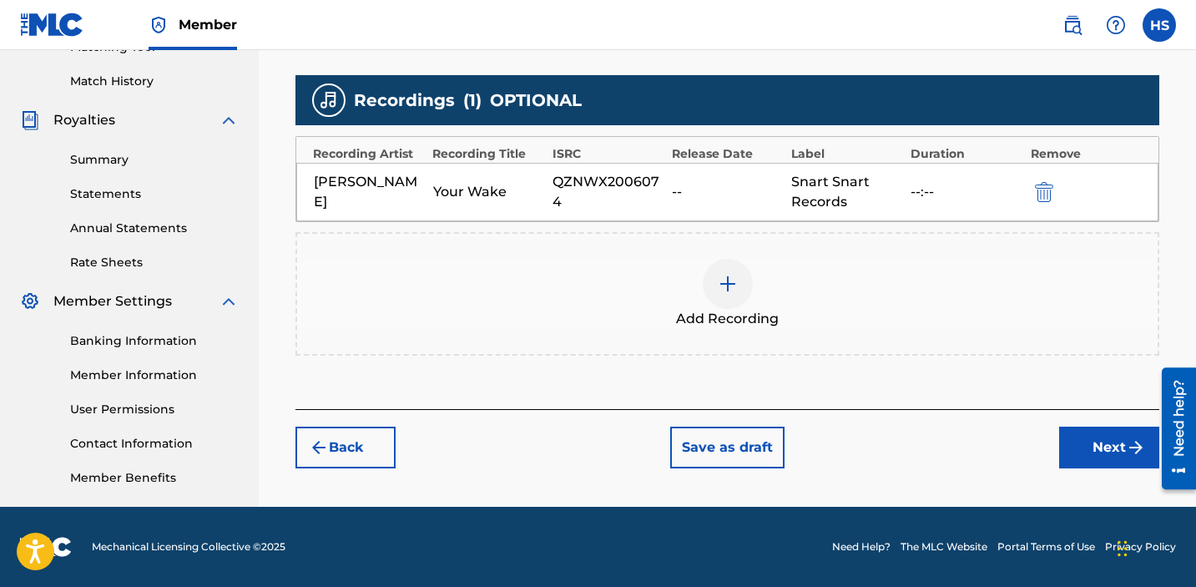
click at [1075, 439] on button "Next" at bounding box center [1109, 448] width 100 height 42
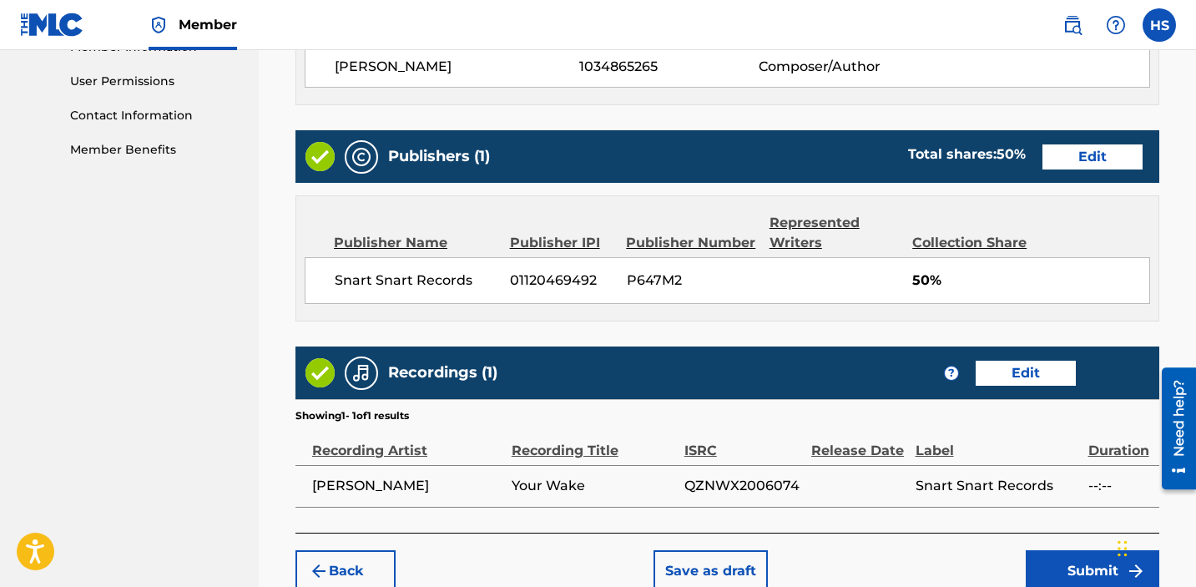
scroll to position [877, 0]
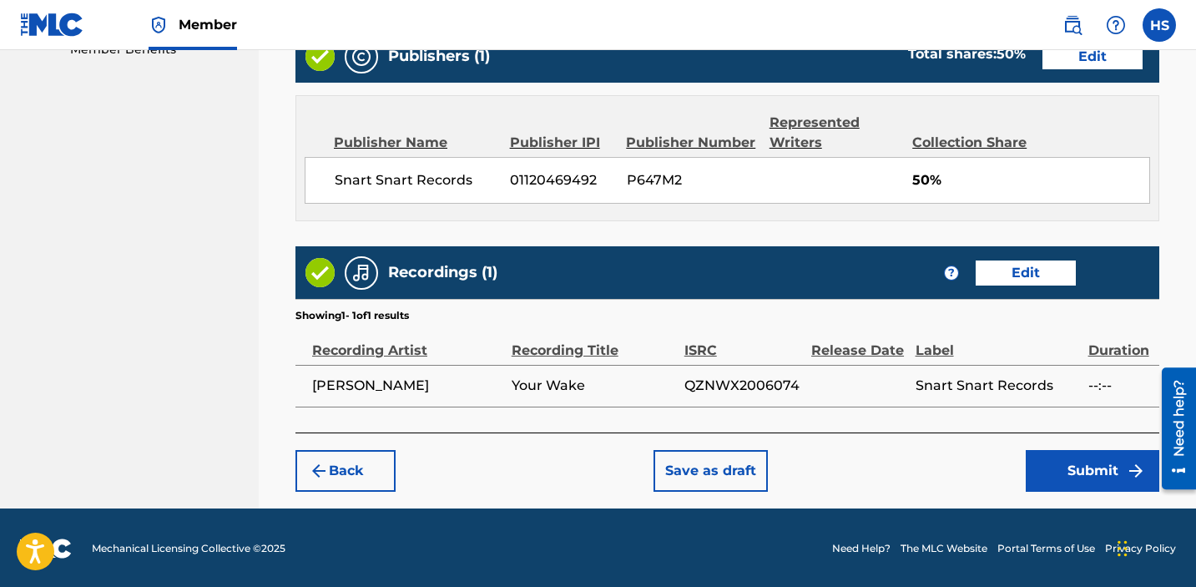
click at [1075, 441] on div "Back Save as draft Submit" at bounding box center [728, 461] width 864 height 59
click at [1079, 470] on button "Submit" at bounding box center [1093, 471] width 134 height 42
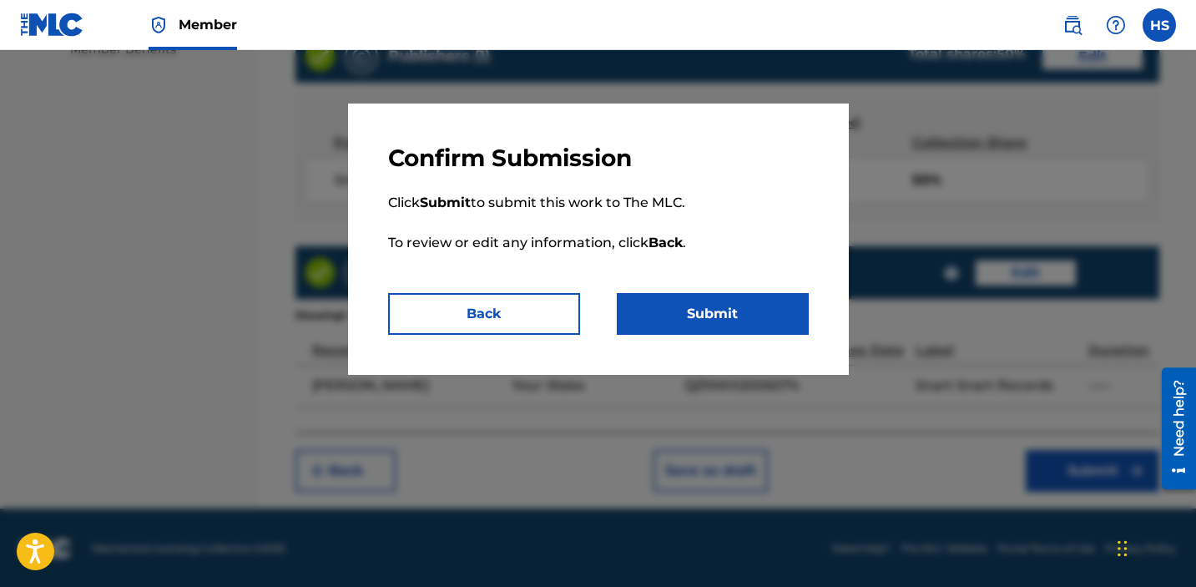
click at [726, 322] on button "Submit" at bounding box center [713, 314] width 192 height 42
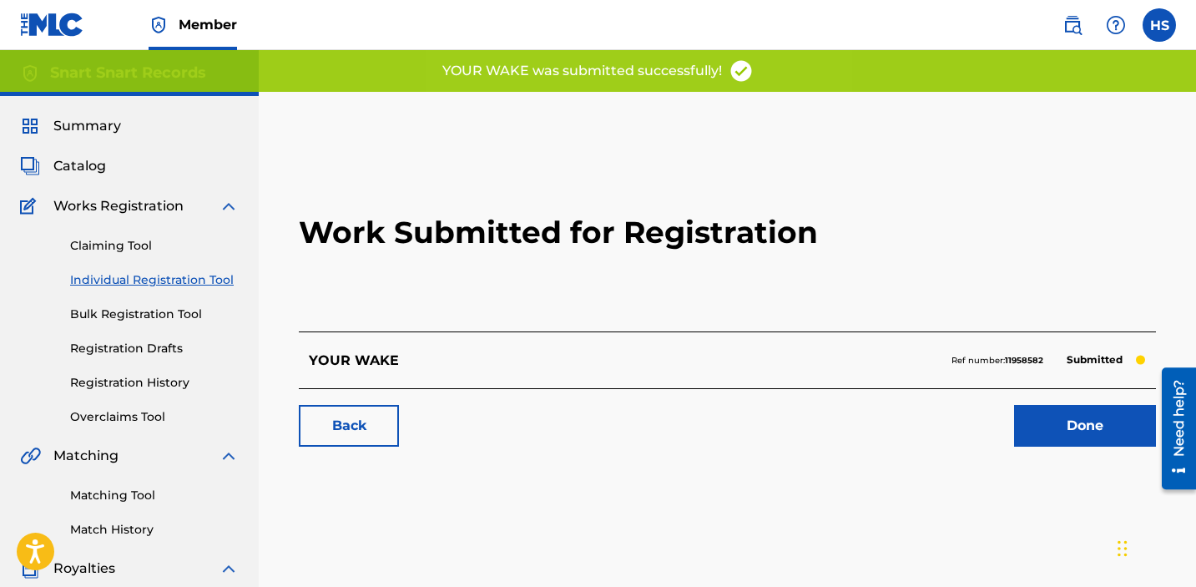
click at [199, 275] on link "Individual Registration Tool" at bounding box center [154, 280] width 169 height 18
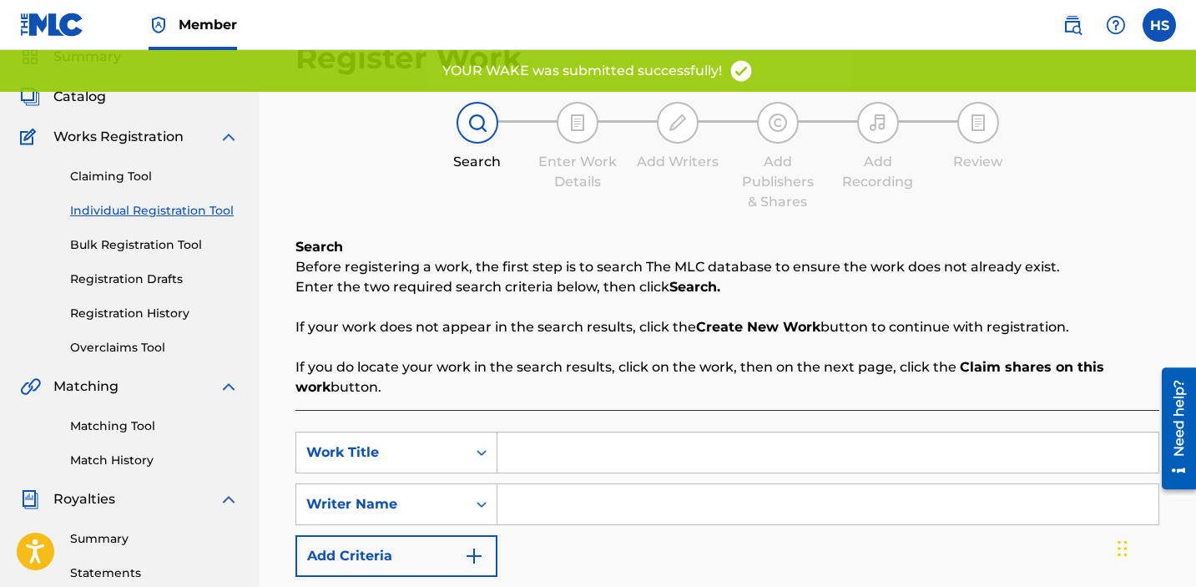
scroll to position [139, 0]
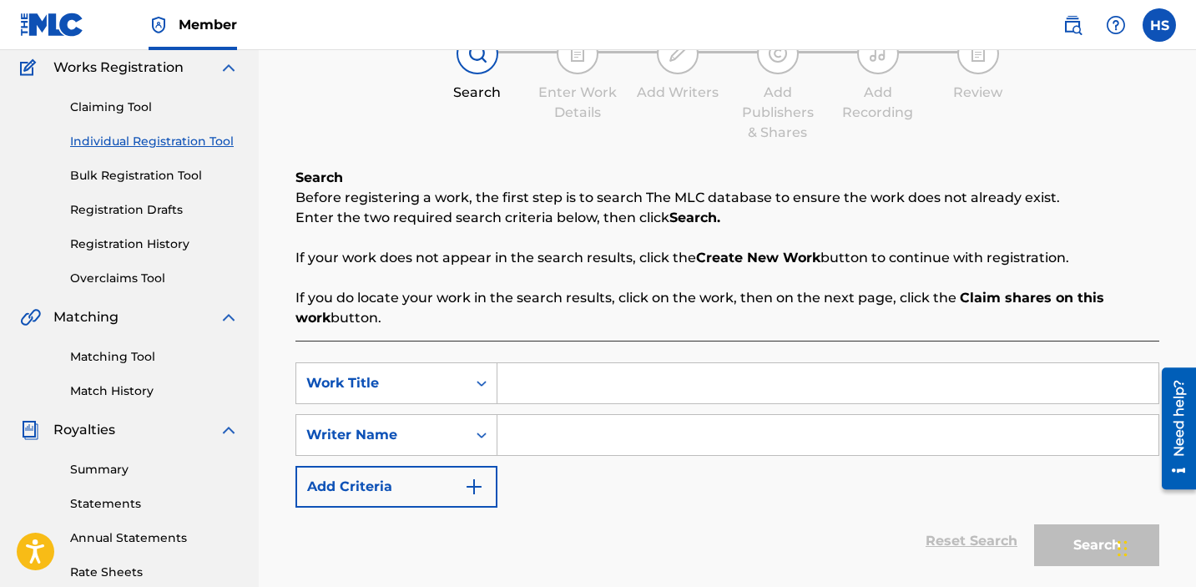
click at [545, 389] on input "Search Form" at bounding box center [828, 383] width 661 height 40
type input "burden"
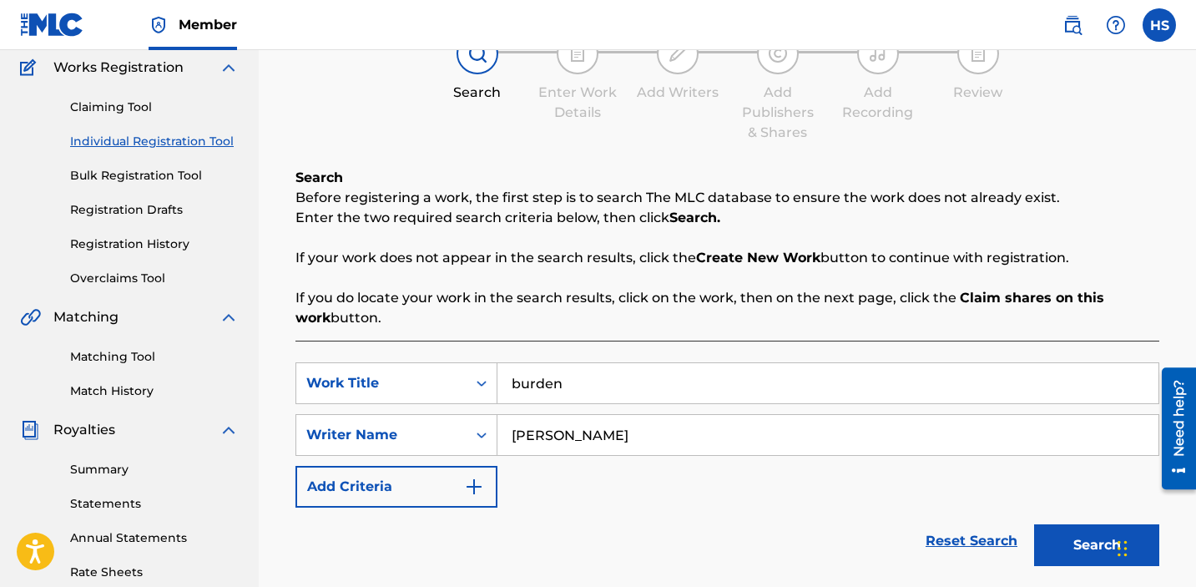
type input "[PERSON_NAME]"
click at [1087, 546] on button "Search" at bounding box center [1096, 545] width 125 height 42
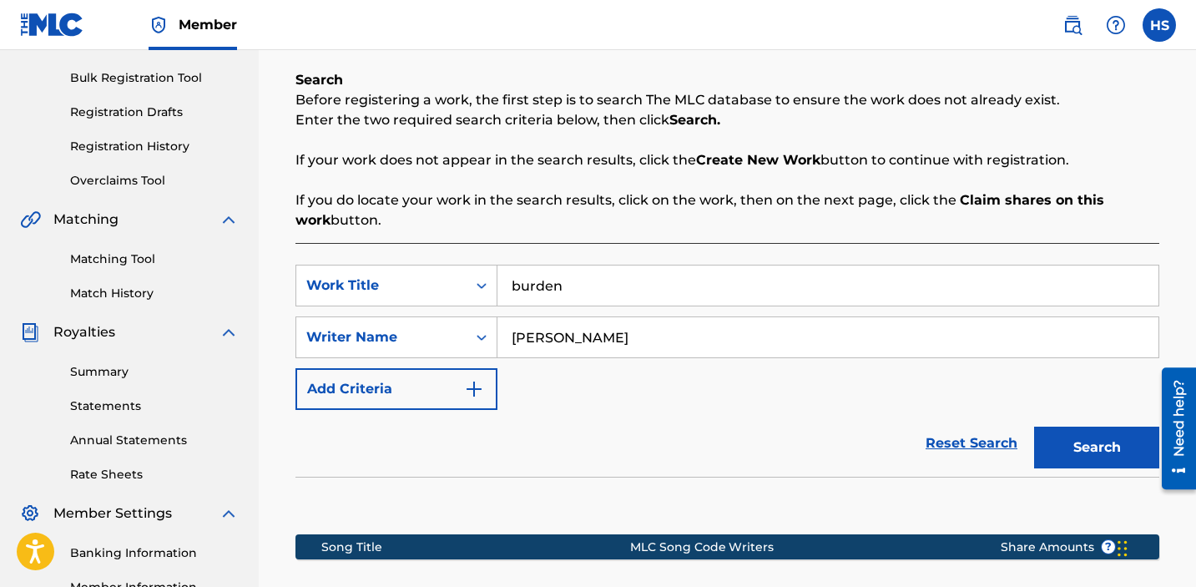
scroll to position [436, 0]
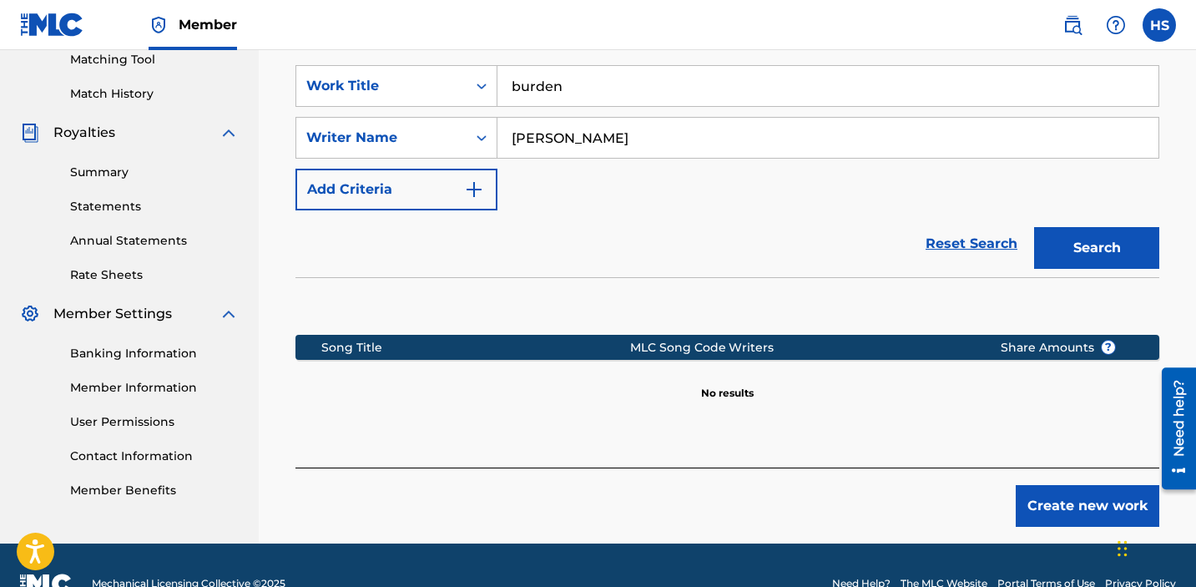
click at [1056, 518] on button "Create new work" at bounding box center [1088, 506] width 144 height 42
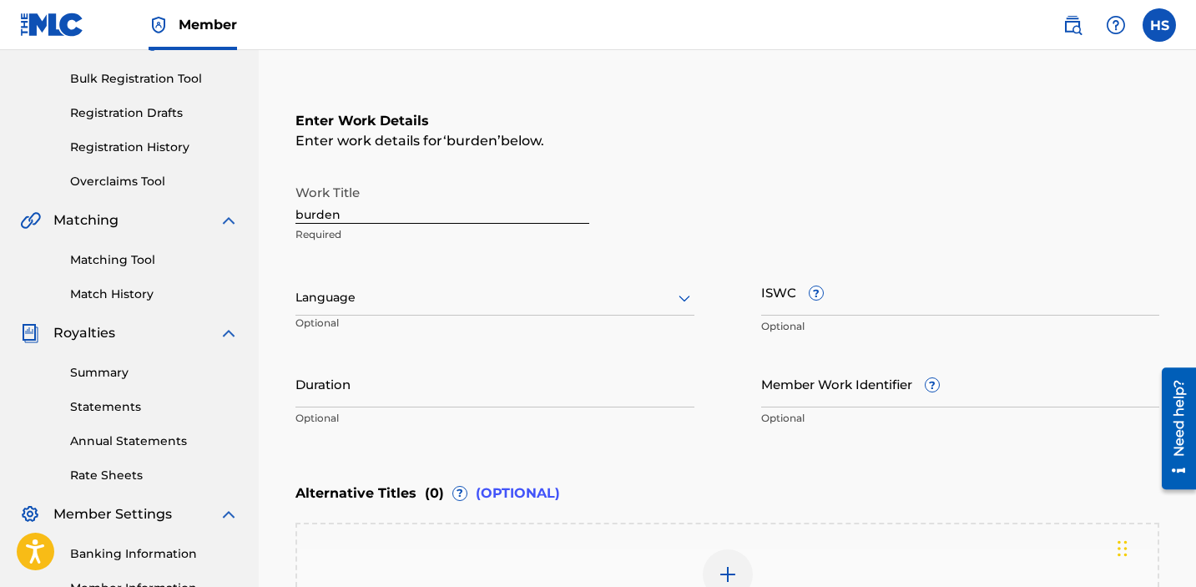
scroll to position [205, 0]
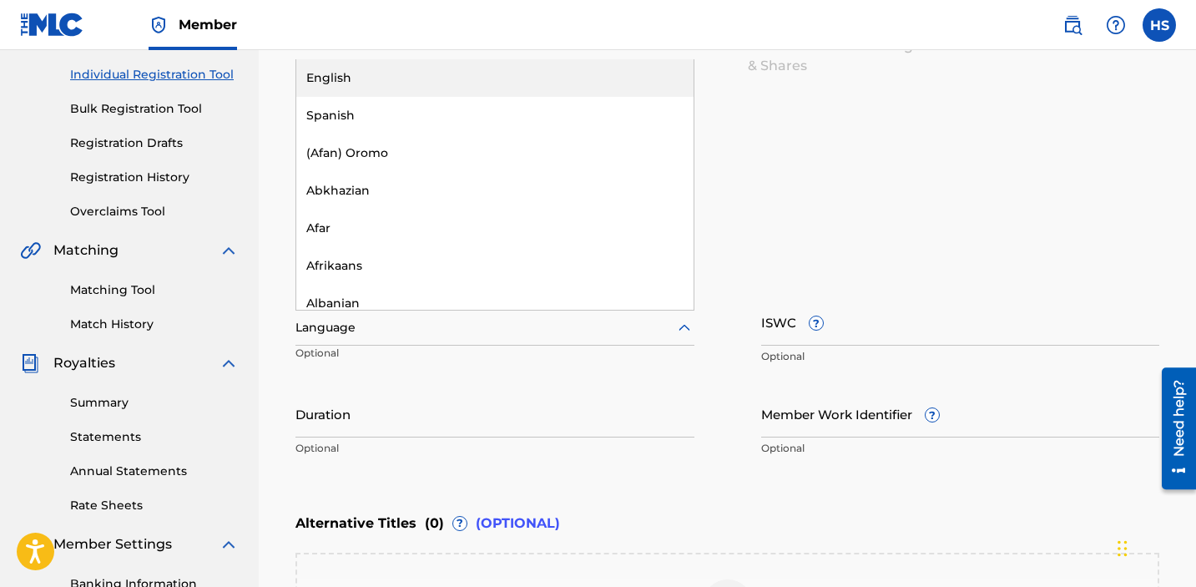
click at [417, 336] on div at bounding box center [495, 327] width 399 height 21
click at [368, 84] on div "English" at bounding box center [494, 78] width 397 height 38
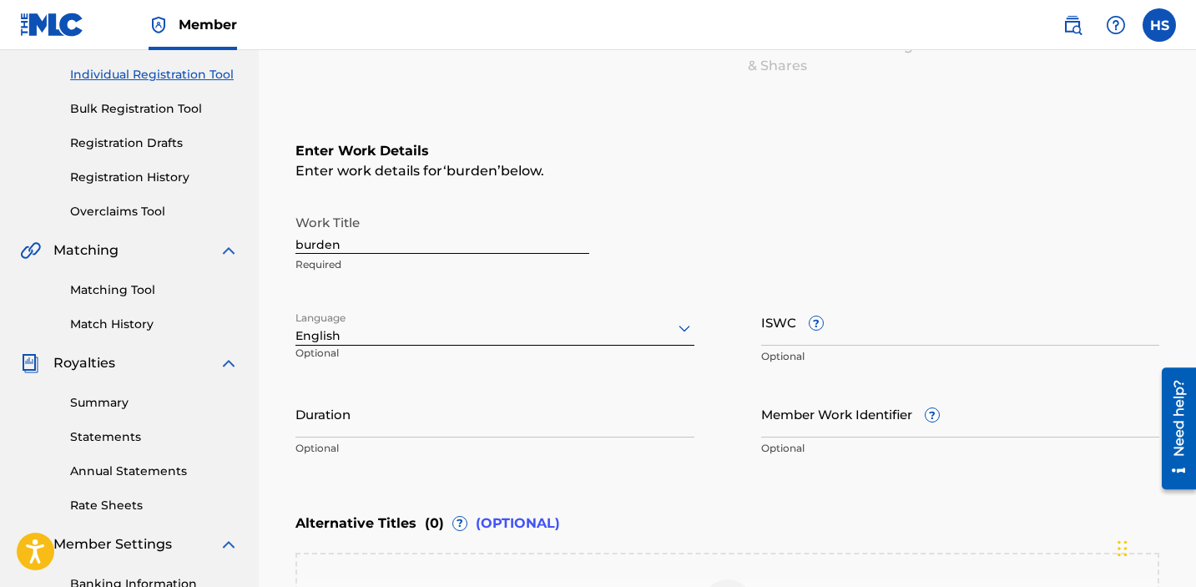
click at [918, 334] on input "ISWC ?" at bounding box center [960, 322] width 399 height 48
paste input "T3076841179"
type input "T3076841179"
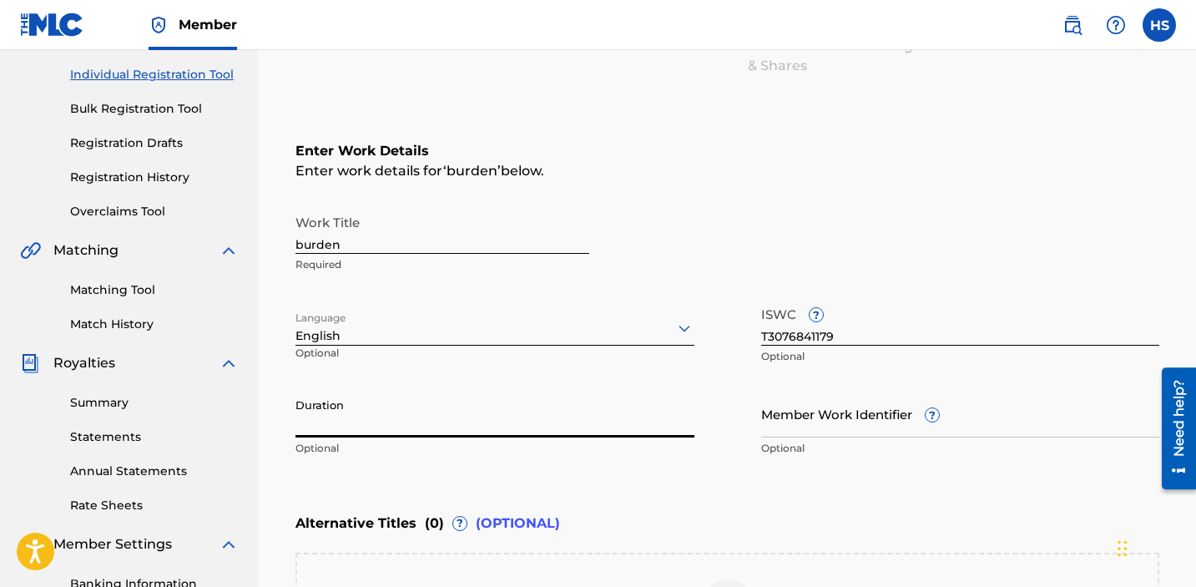
click at [461, 427] on input "Duration" at bounding box center [495, 414] width 399 height 48
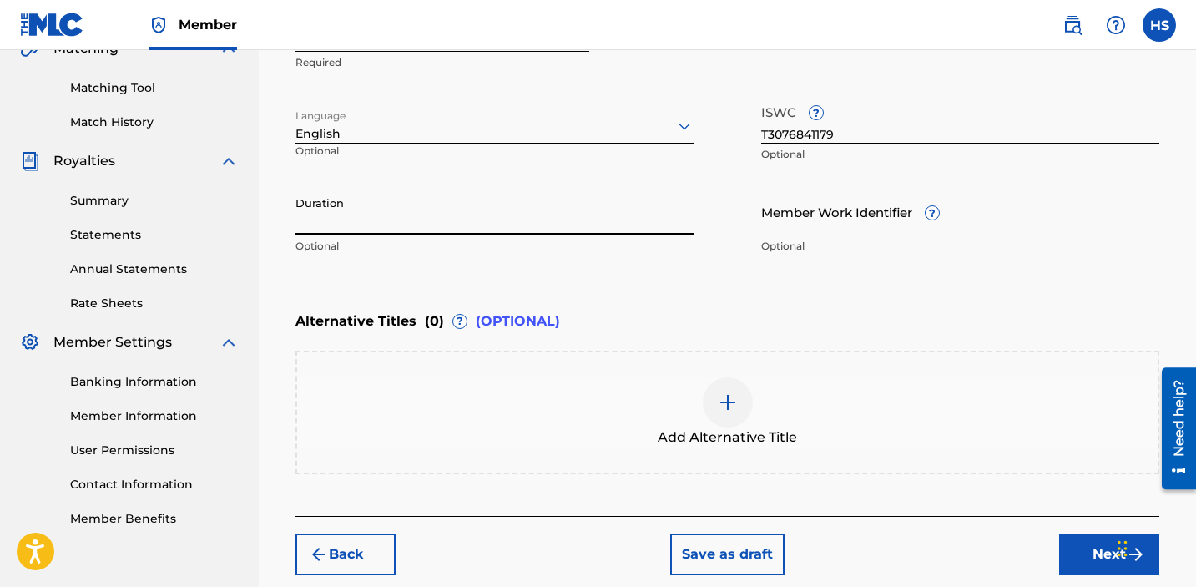
scroll to position [407, 0]
click at [1084, 563] on button "Next" at bounding box center [1109, 555] width 100 height 42
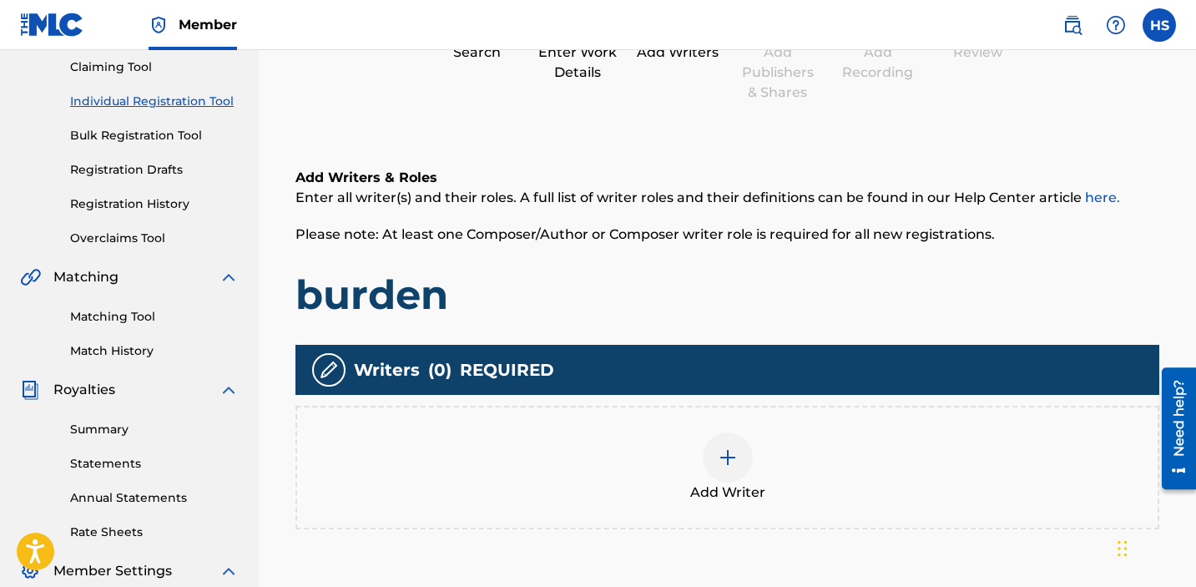
scroll to position [346, 0]
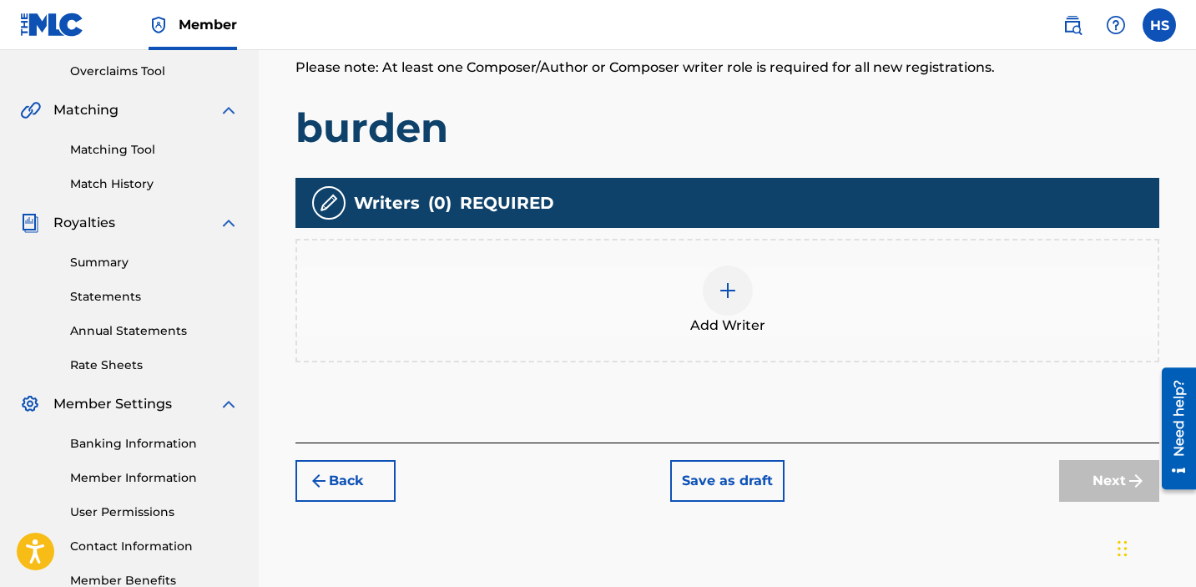
click at [728, 301] on div at bounding box center [728, 290] width 50 height 50
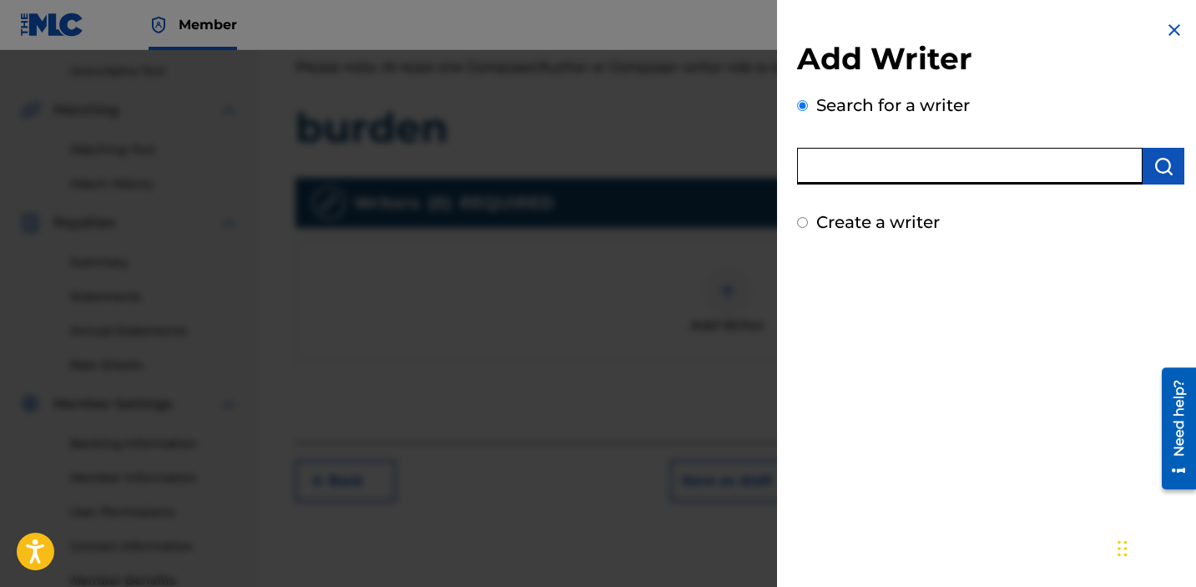
click at [859, 176] on input "text" at bounding box center [970, 166] width 346 height 37
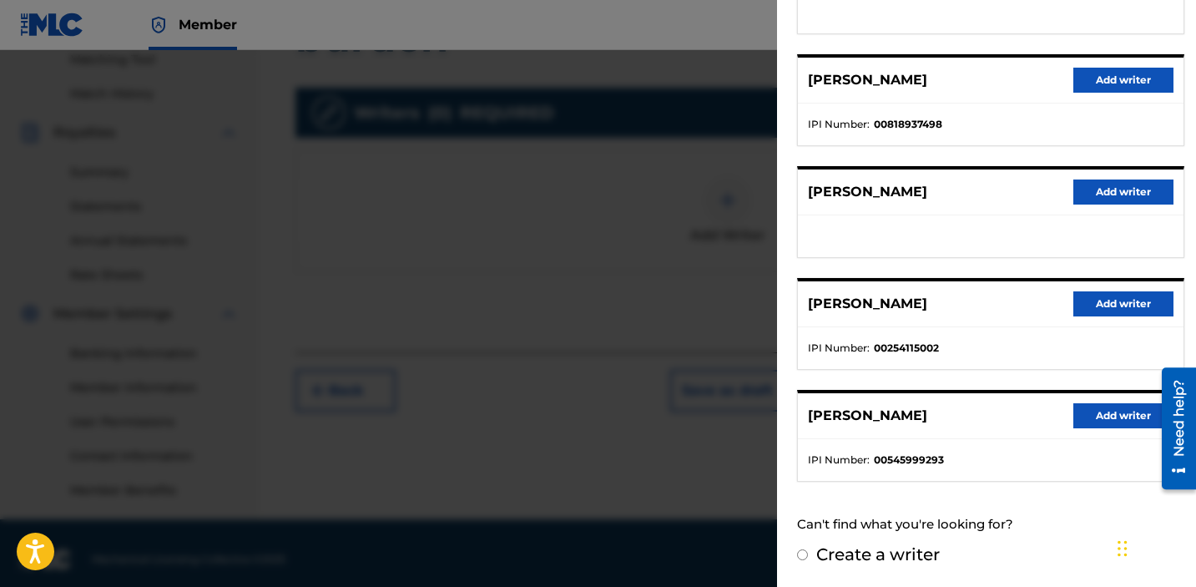
scroll to position [0, 0]
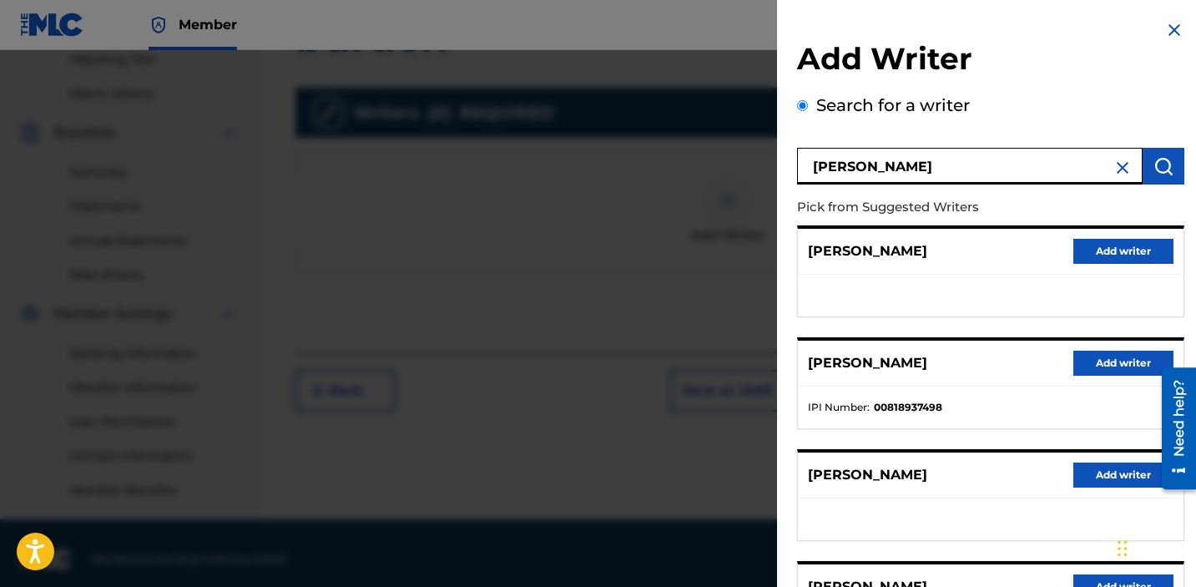
click at [927, 182] on input "[PERSON_NAME]" at bounding box center [970, 166] width 346 height 37
paste input "1034865265"
type input "1034865265"
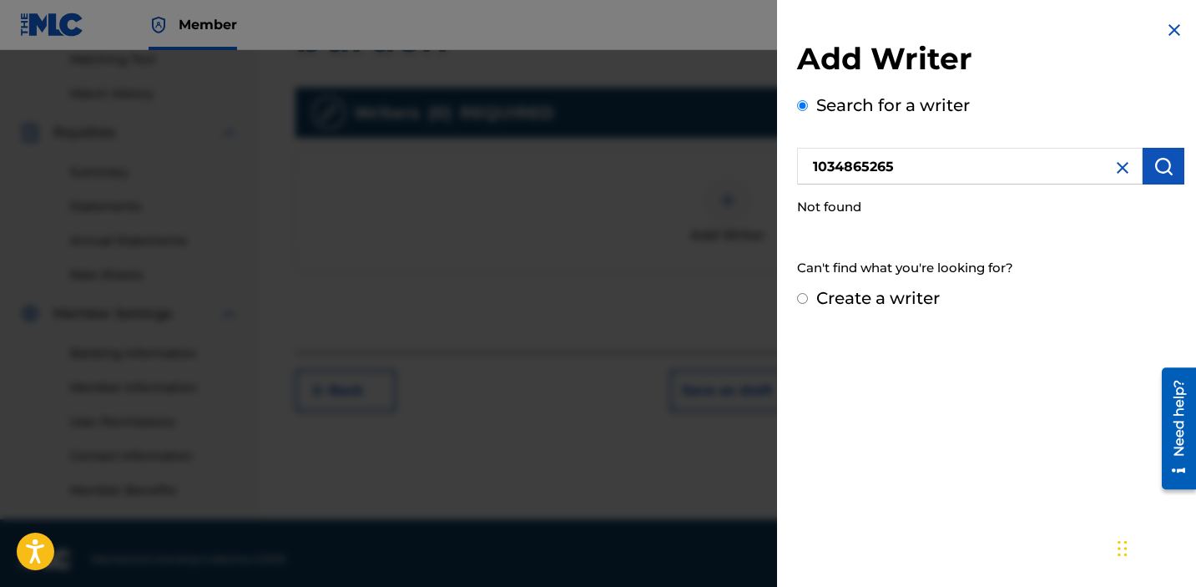
click at [883, 292] on label "Create a writer" at bounding box center [878, 298] width 124 height 20
radio input "true"
click at [808, 293] on input "Create a writer" at bounding box center [802, 298] width 11 height 11
radio input "false"
radio input "true"
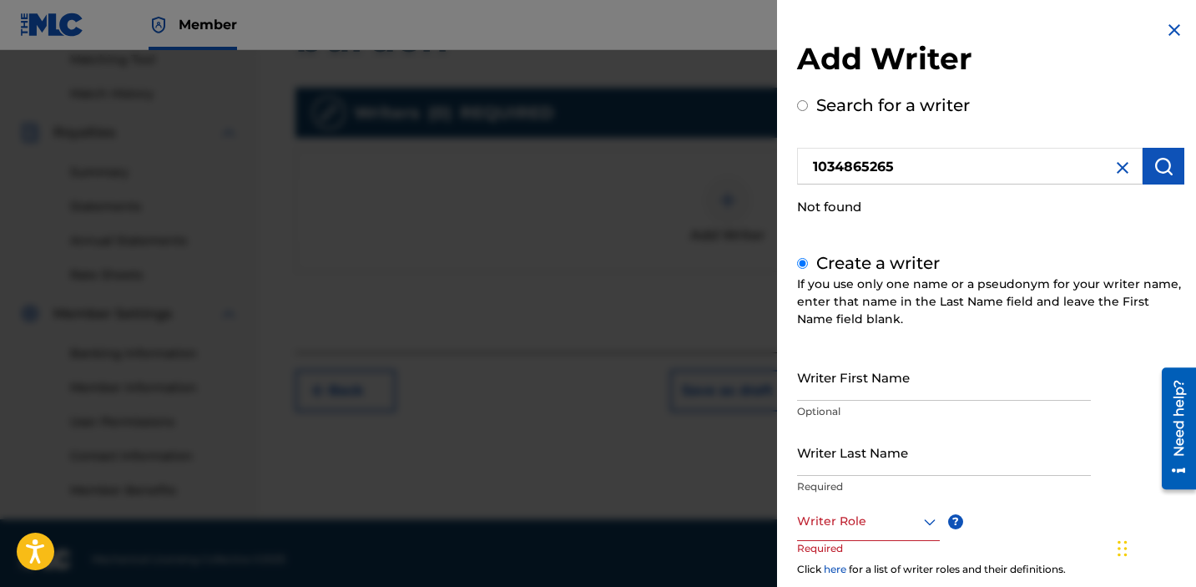
click at [835, 378] on input "Writer First Name" at bounding box center [944, 377] width 294 height 48
type input "[PERSON_NAME]"
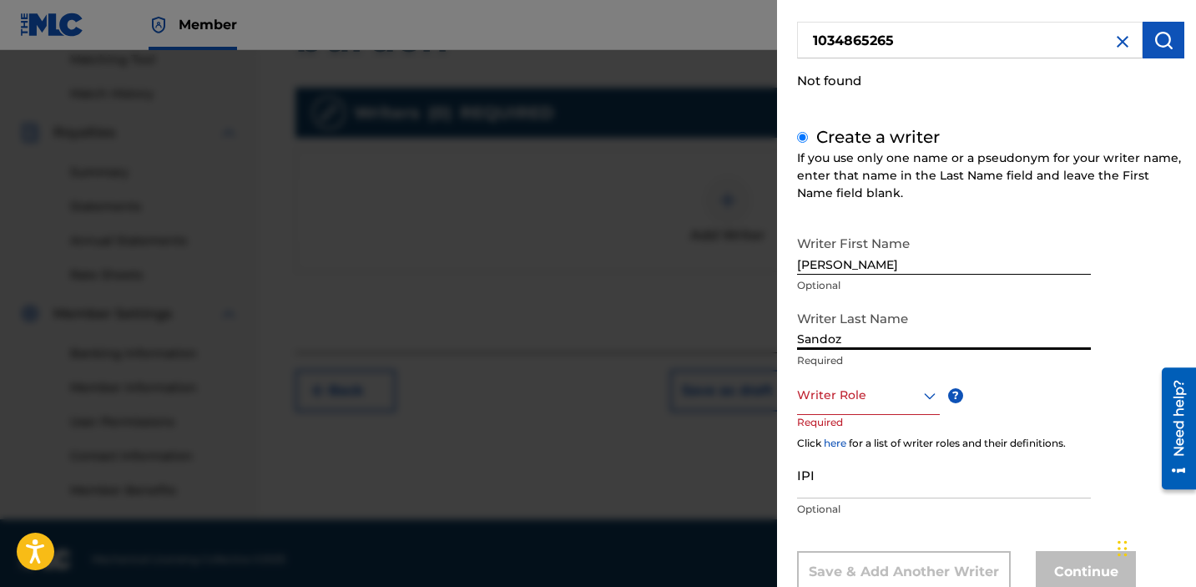
scroll to position [159, 0]
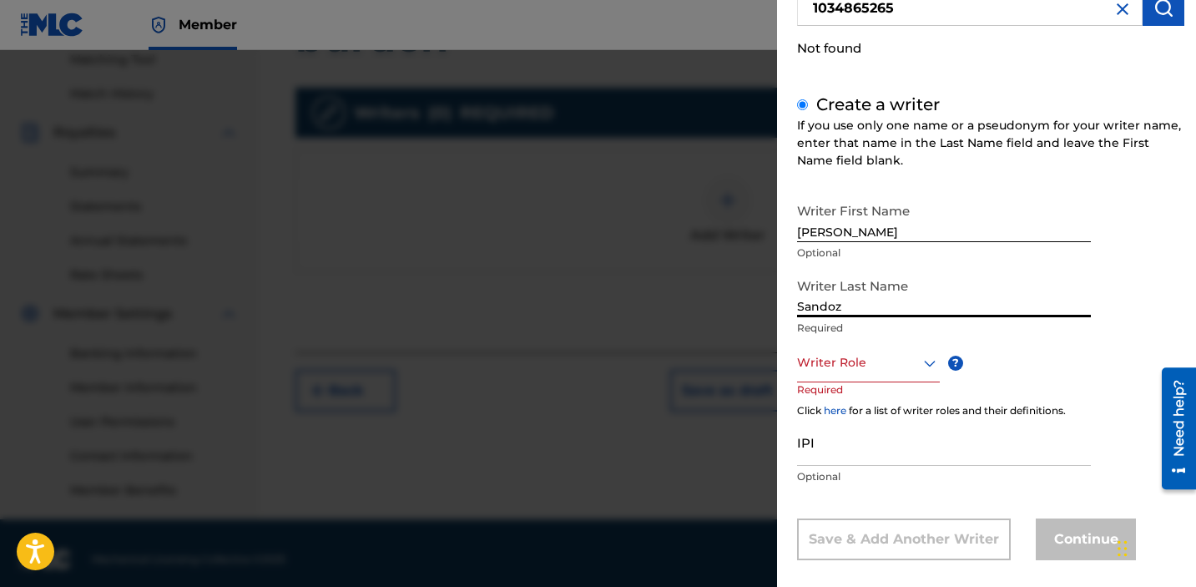
type input "Sandoz"
click at [873, 360] on div at bounding box center [868, 362] width 143 height 21
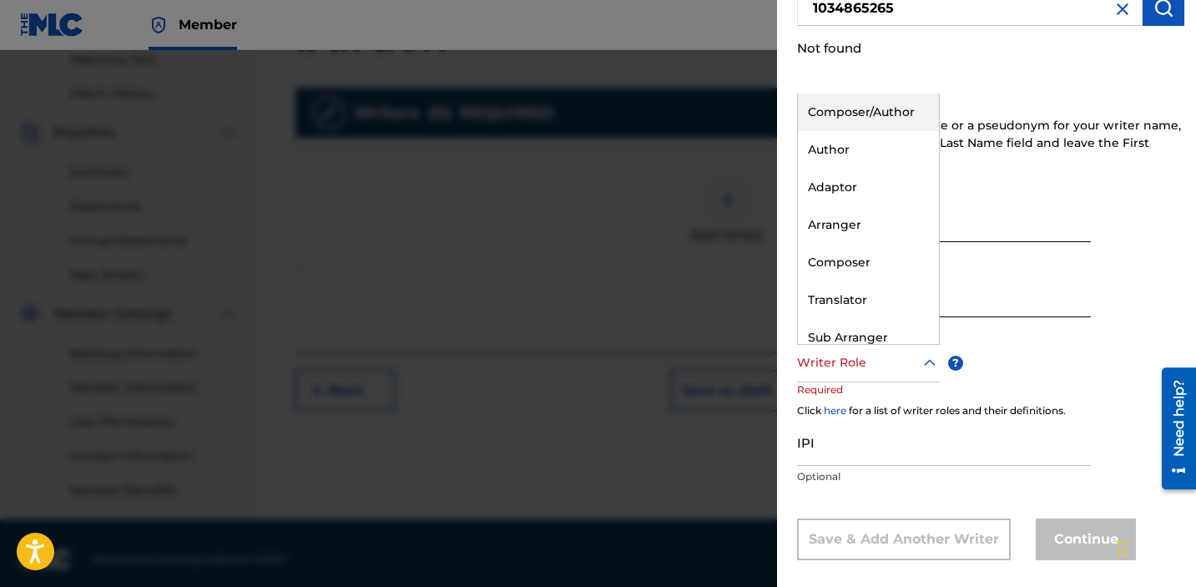
click at [842, 107] on div "Composer/Author" at bounding box center [868, 112] width 141 height 38
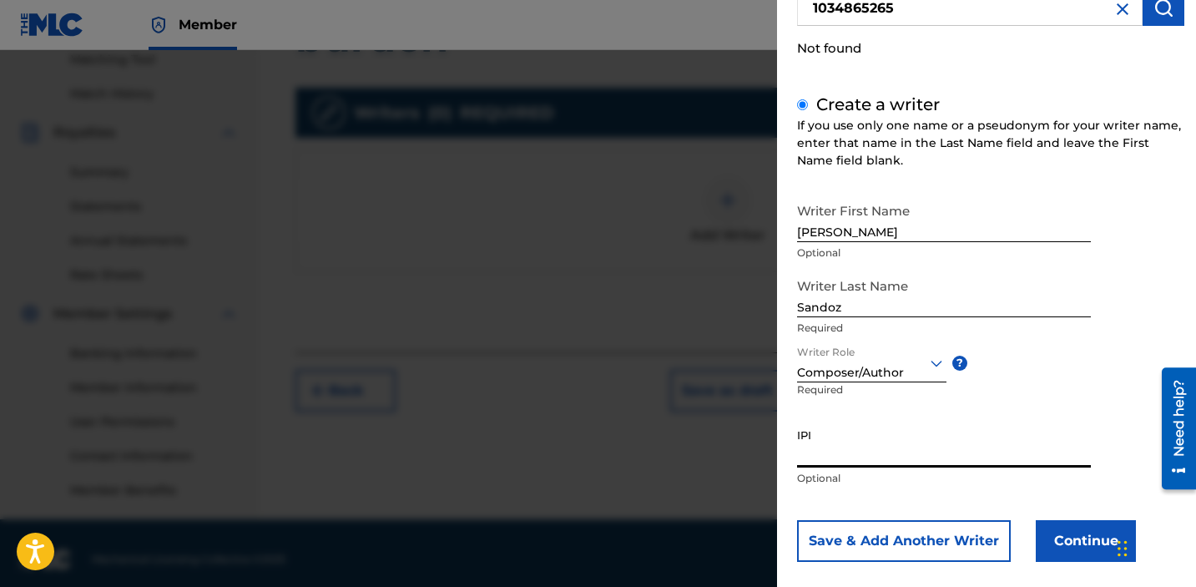
click at [843, 449] on input "IPI" at bounding box center [944, 444] width 294 height 48
paste input "1034865265"
type input "1034865265"
click at [1069, 546] on button "Continue" at bounding box center [1086, 541] width 100 height 42
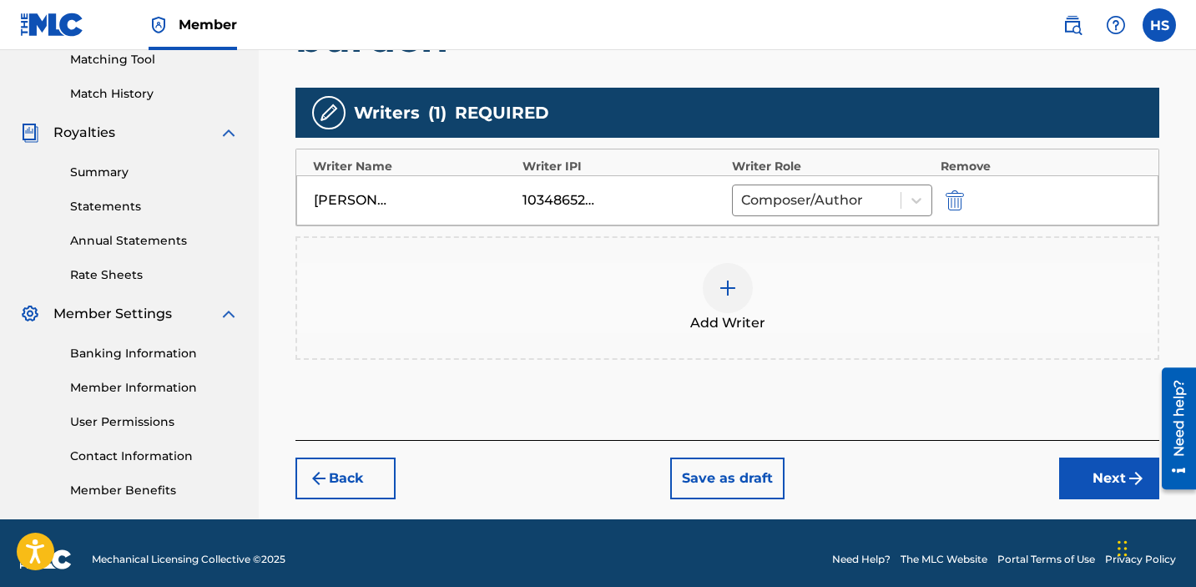
click at [1084, 480] on button "Next" at bounding box center [1109, 478] width 100 height 42
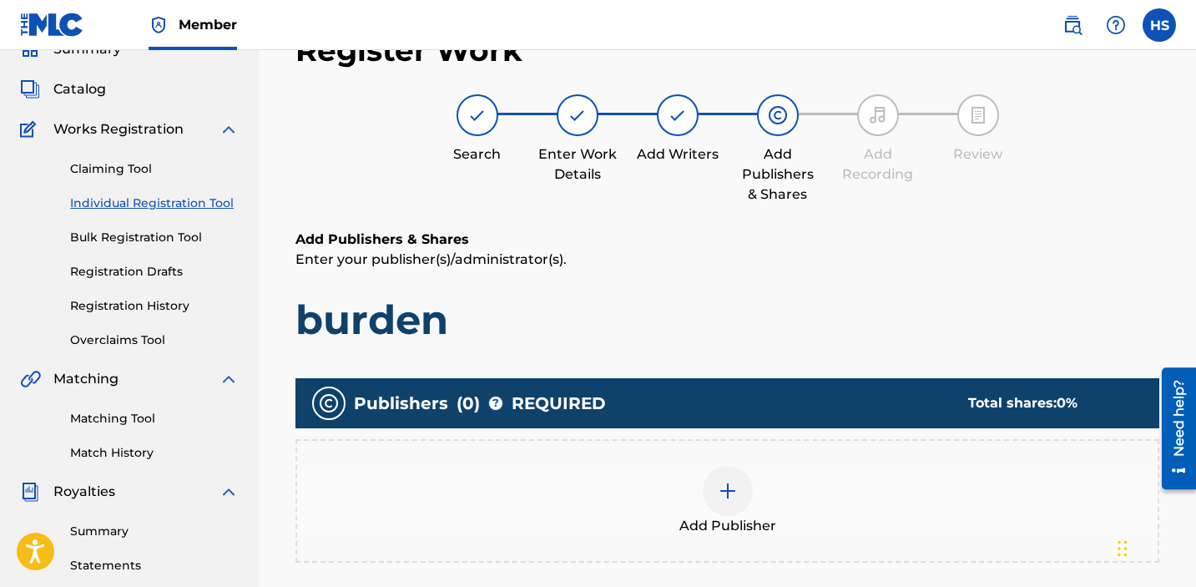
scroll to position [75, 0]
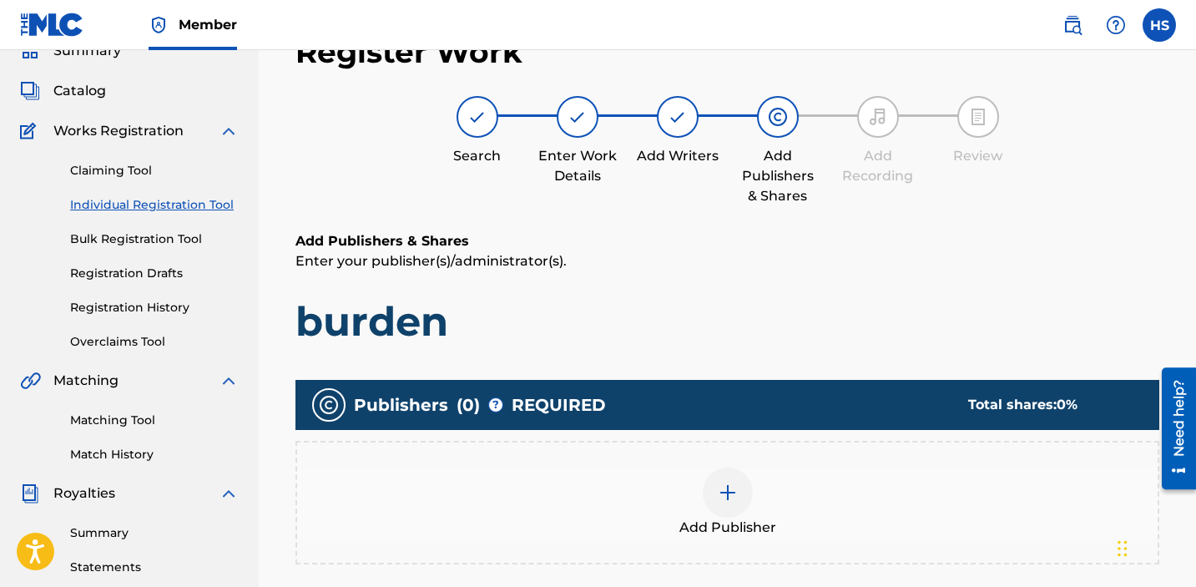
click at [719, 493] on img at bounding box center [728, 493] width 20 height 20
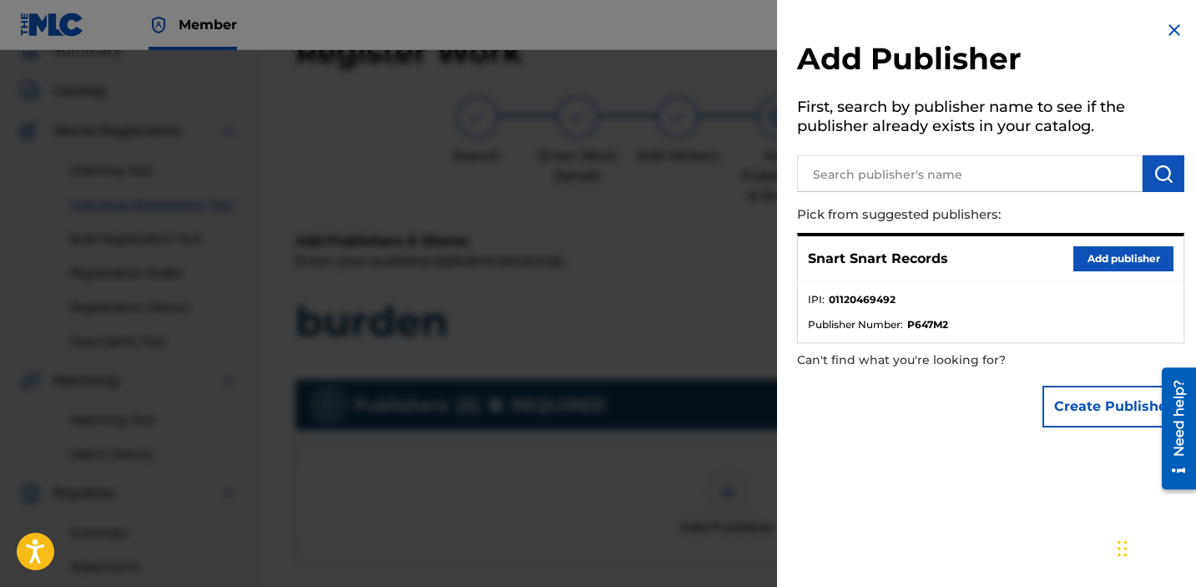
click at [890, 176] on input "text" at bounding box center [970, 173] width 346 height 37
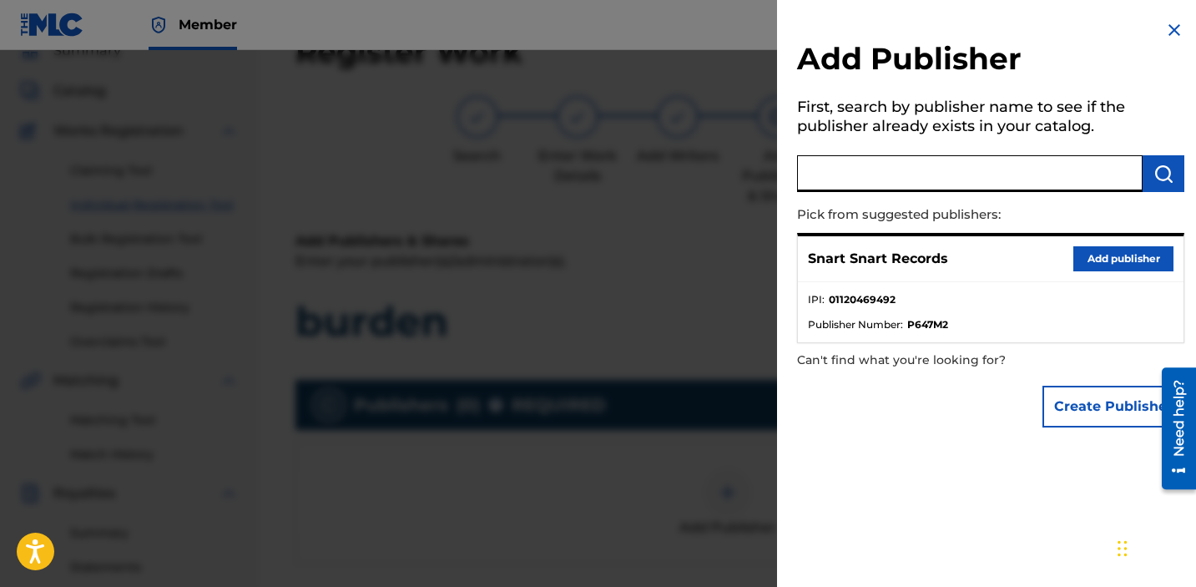
click at [1094, 255] on button "Add publisher" at bounding box center [1124, 258] width 100 height 25
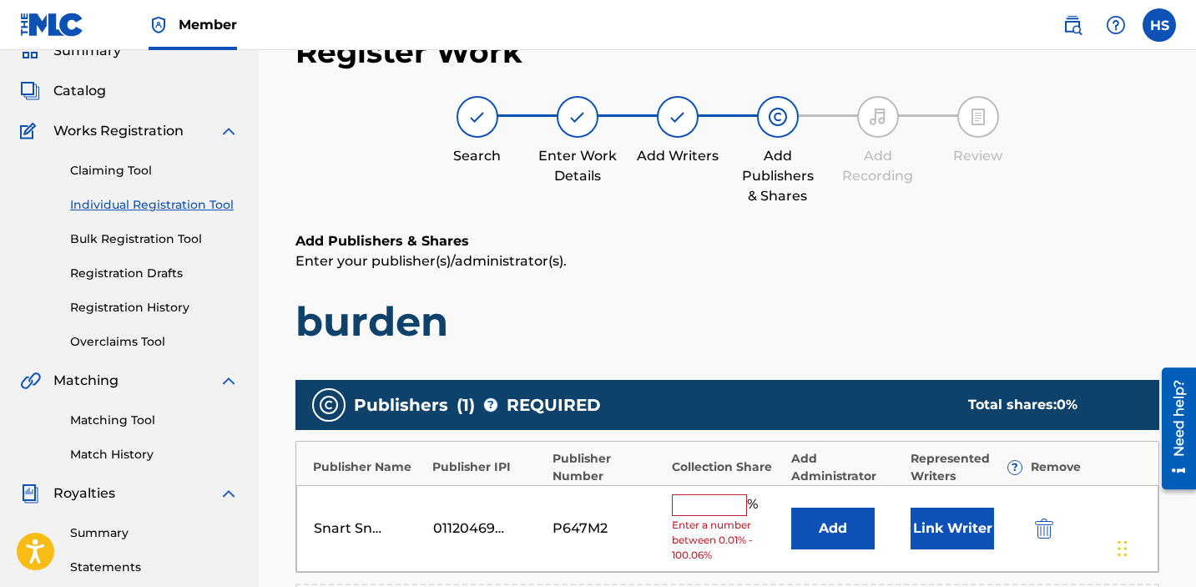
click at [711, 501] on input "text" at bounding box center [709, 505] width 75 height 22
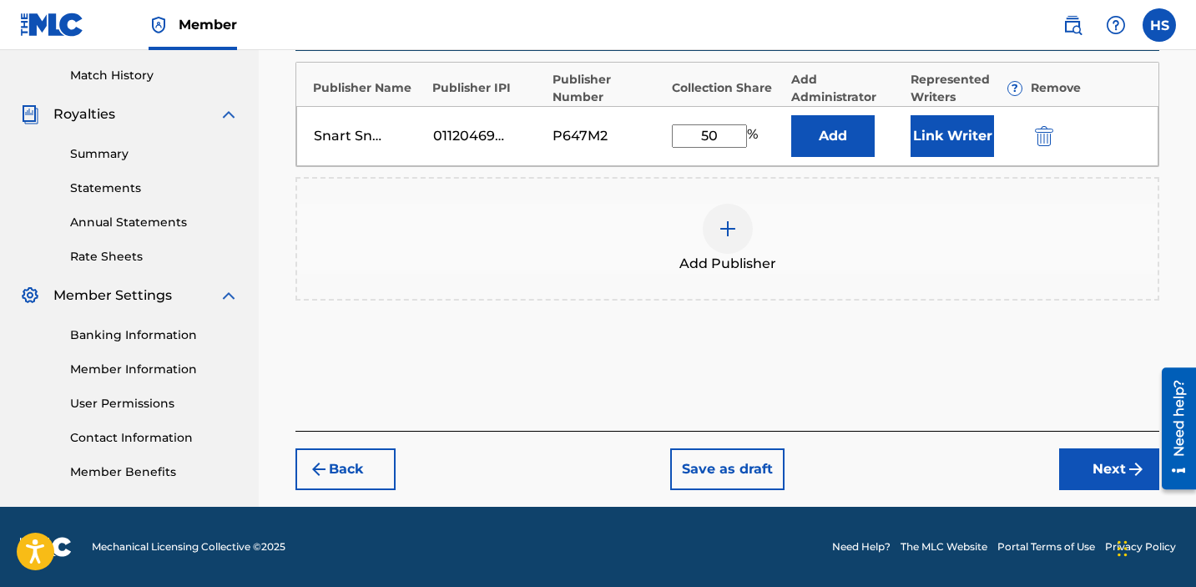
type input "50"
click at [1139, 478] on img "submit" at bounding box center [1136, 469] width 20 height 20
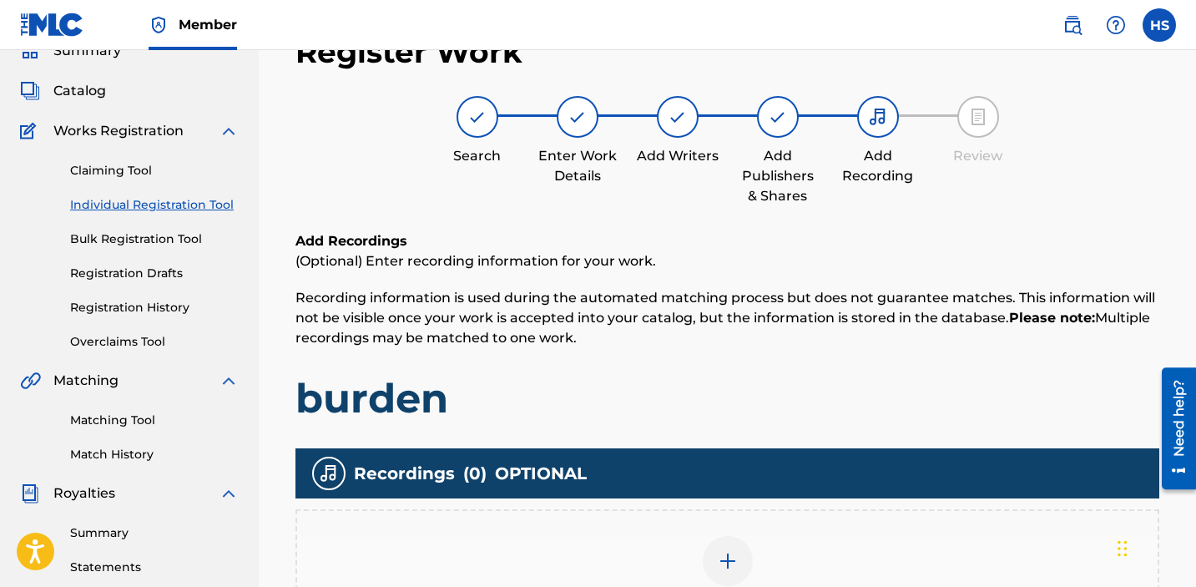
click at [729, 553] on img at bounding box center [728, 561] width 20 height 20
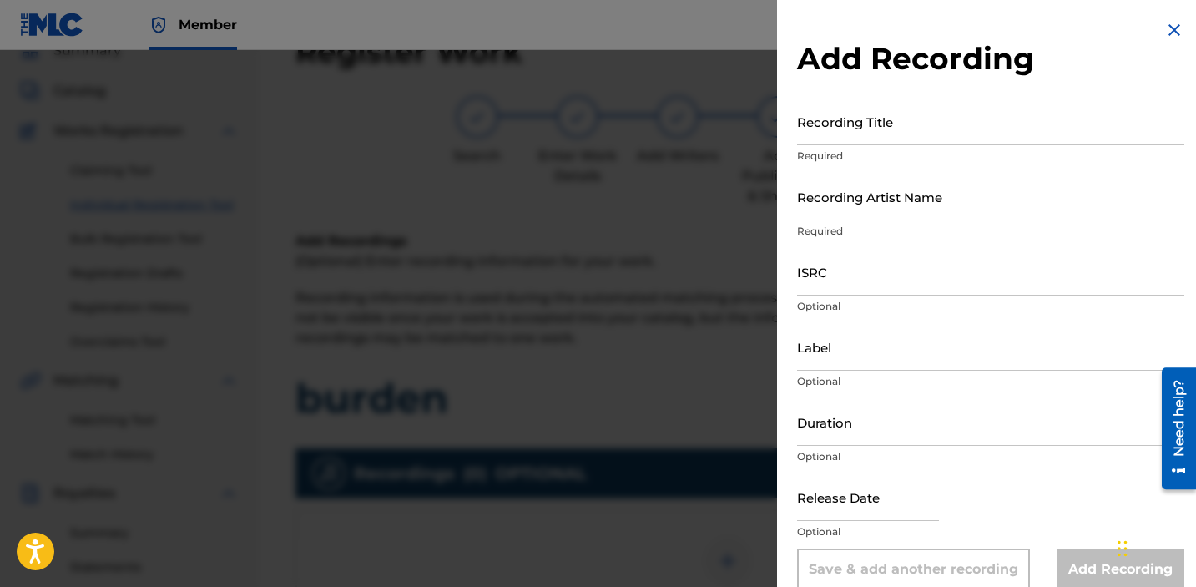
click at [876, 137] on input "Recording Title" at bounding box center [990, 122] width 387 height 48
type input "burden"
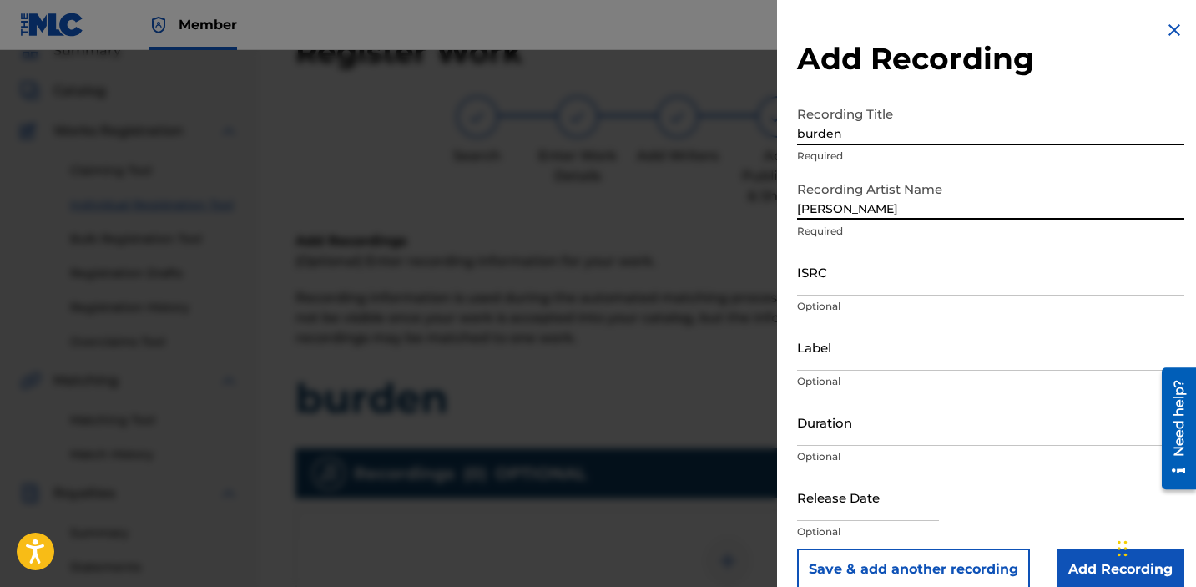
type input "[PERSON_NAME]"
click at [866, 274] on input "ISRC" at bounding box center [990, 272] width 387 height 48
paste input "QZNWX2006075"
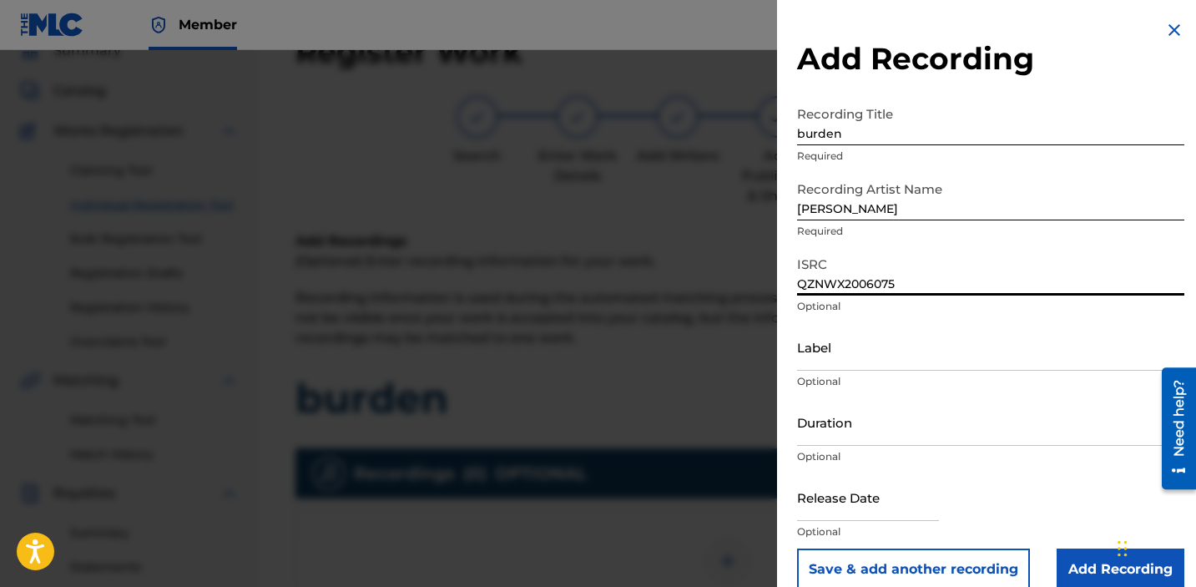
type input "QZNWX2006075"
click at [841, 359] on input "Label" at bounding box center [990, 347] width 387 height 48
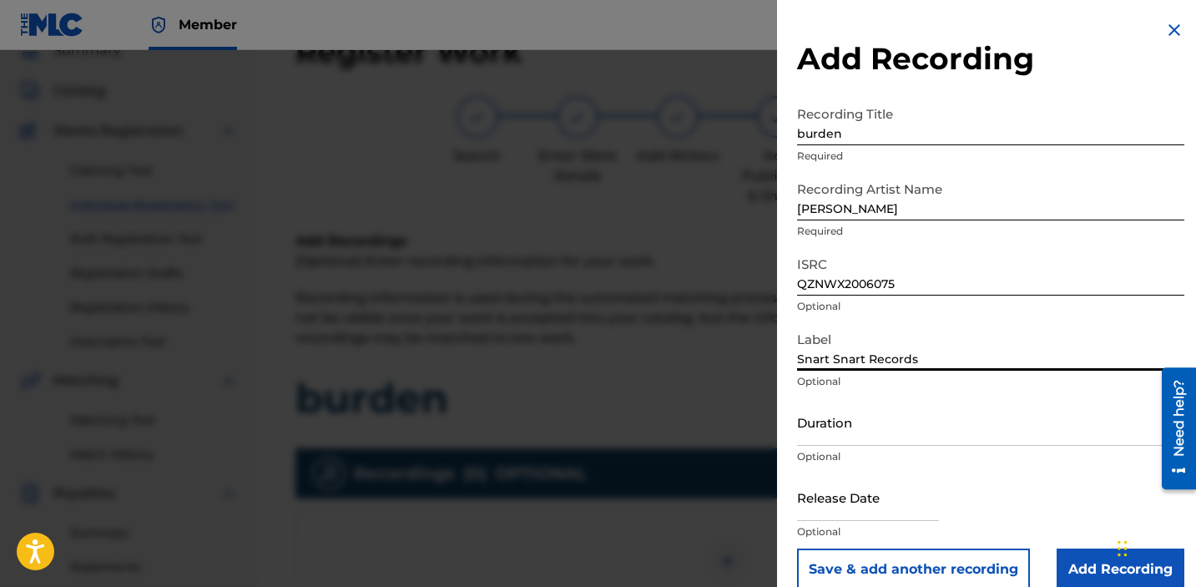
type input "Snart Snart Records"
click at [1070, 556] on input "Add Recording" at bounding box center [1121, 569] width 128 height 42
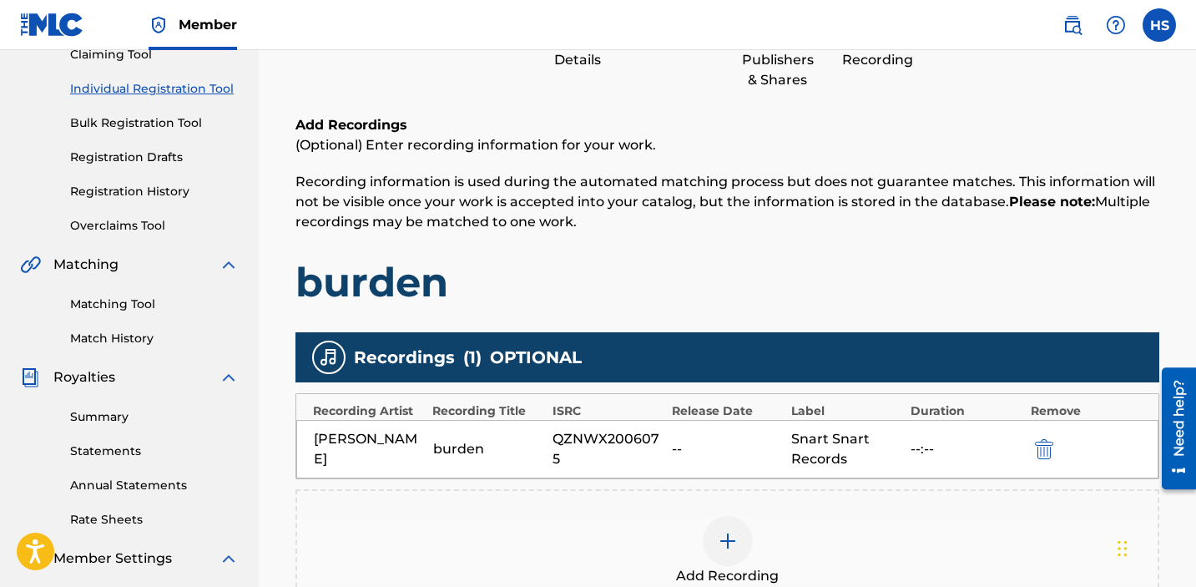
scroll to position [448, 0]
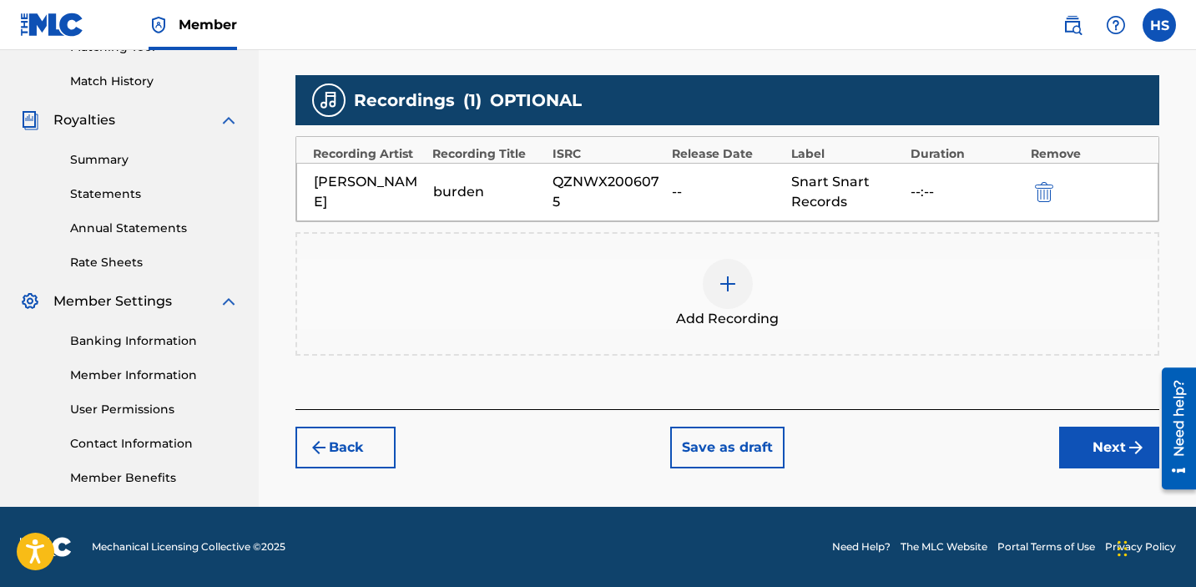
click at [1083, 439] on button "Next" at bounding box center [1109, 448] width 100 height 42
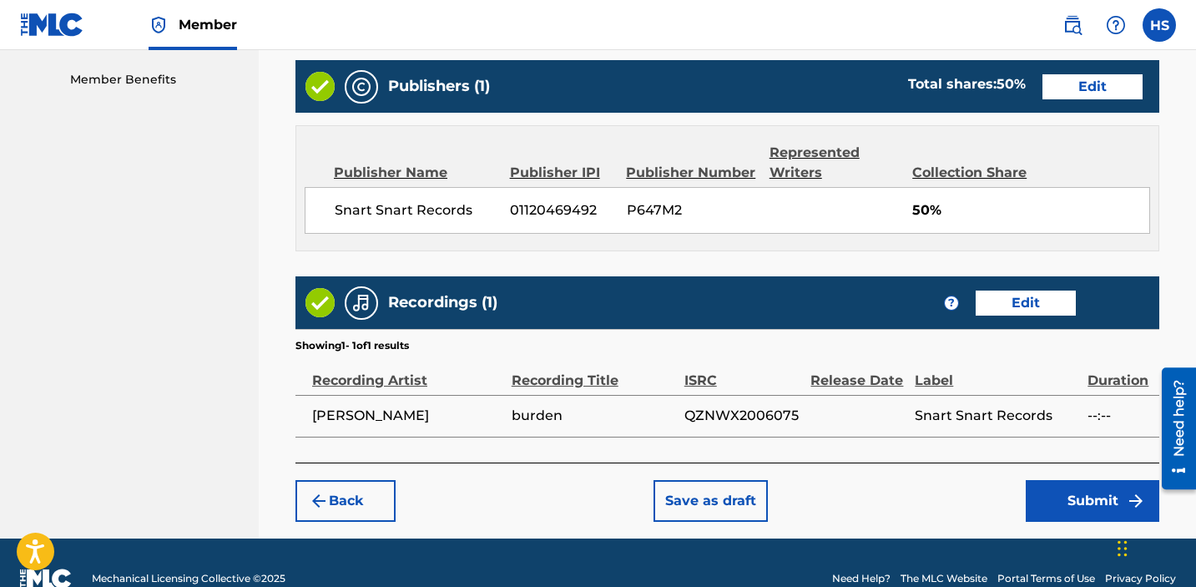
scroll to position [877, 0]
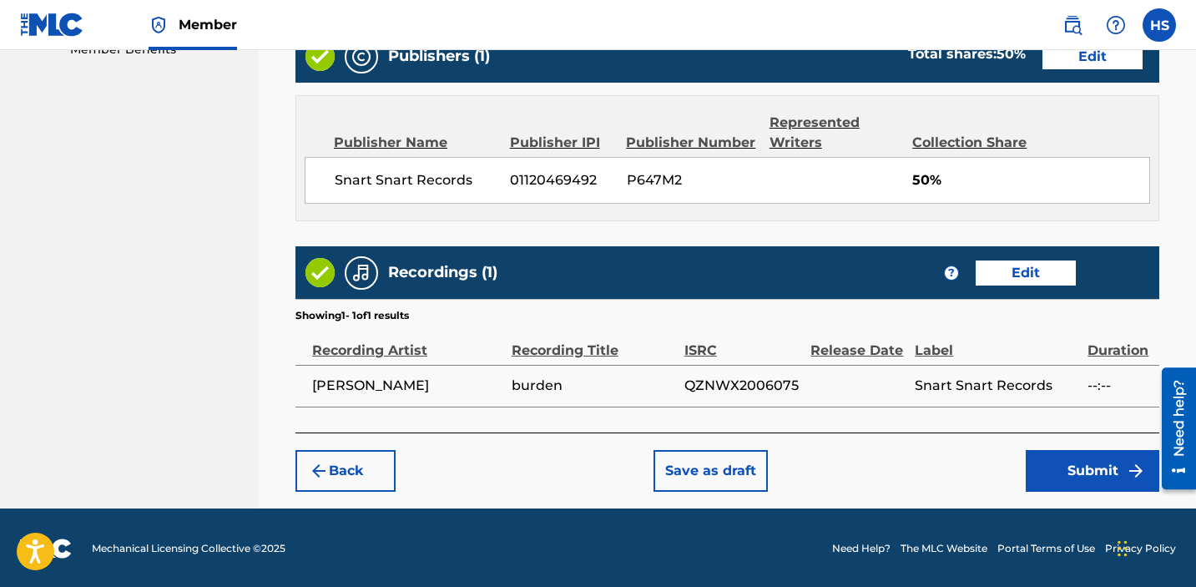
click at [1089, 475] on button "Submit" at bounding box center [1093, 471] width 134 height 42
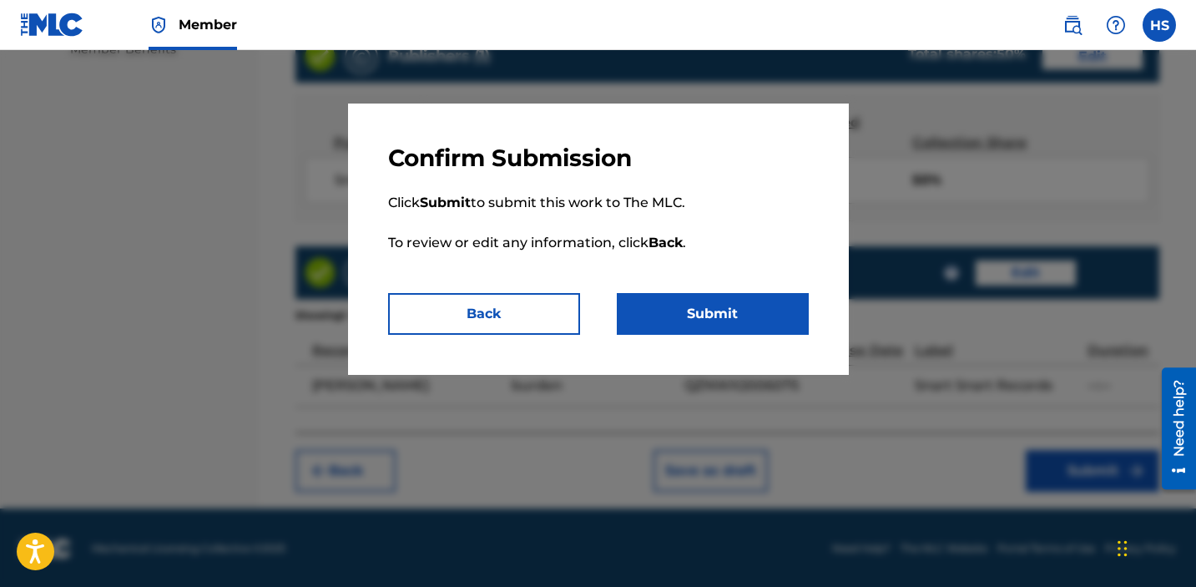
click at [730, 316] on button "Submit" at bounding box center [713, 314] width 192 height 42
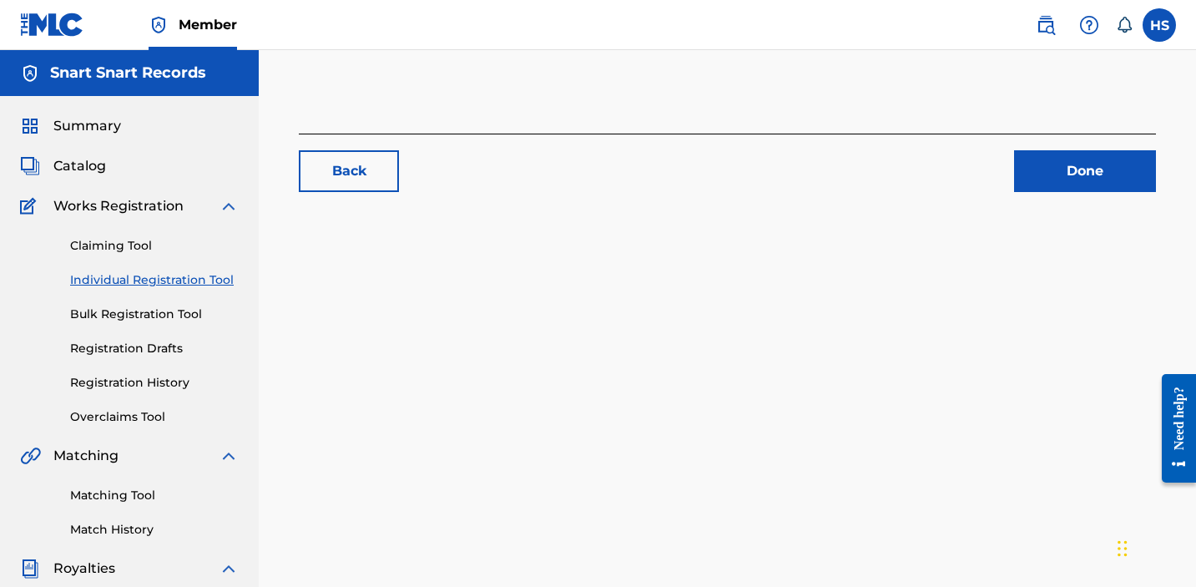
click at [184, 278] on link "Individual Registration Tool" at bounding box center [154, 280] width 169 height 18
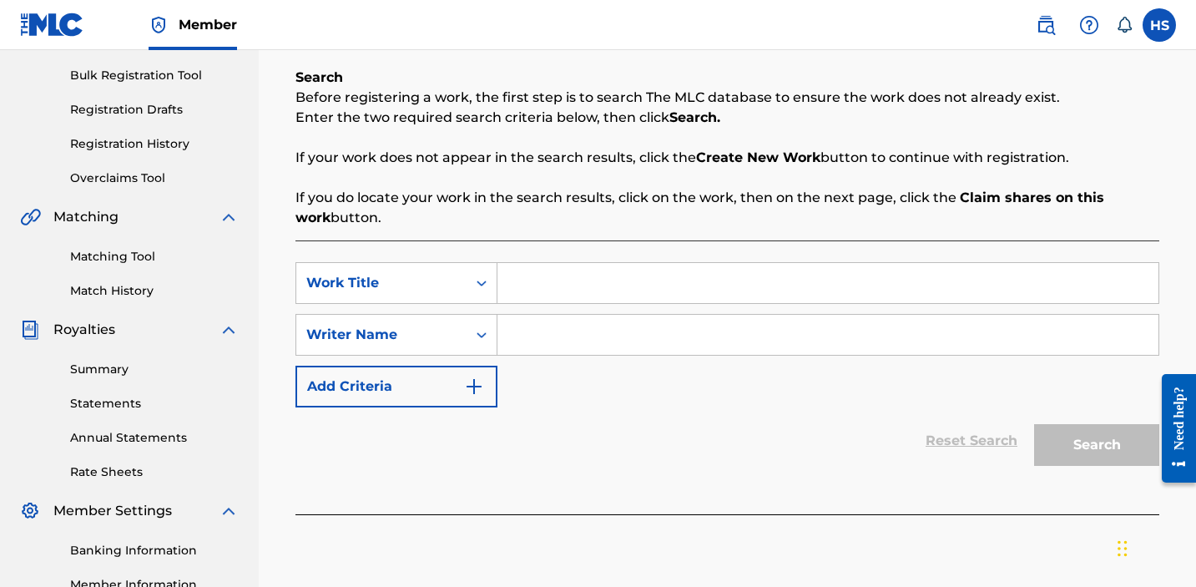
scroll to position [298, 0]
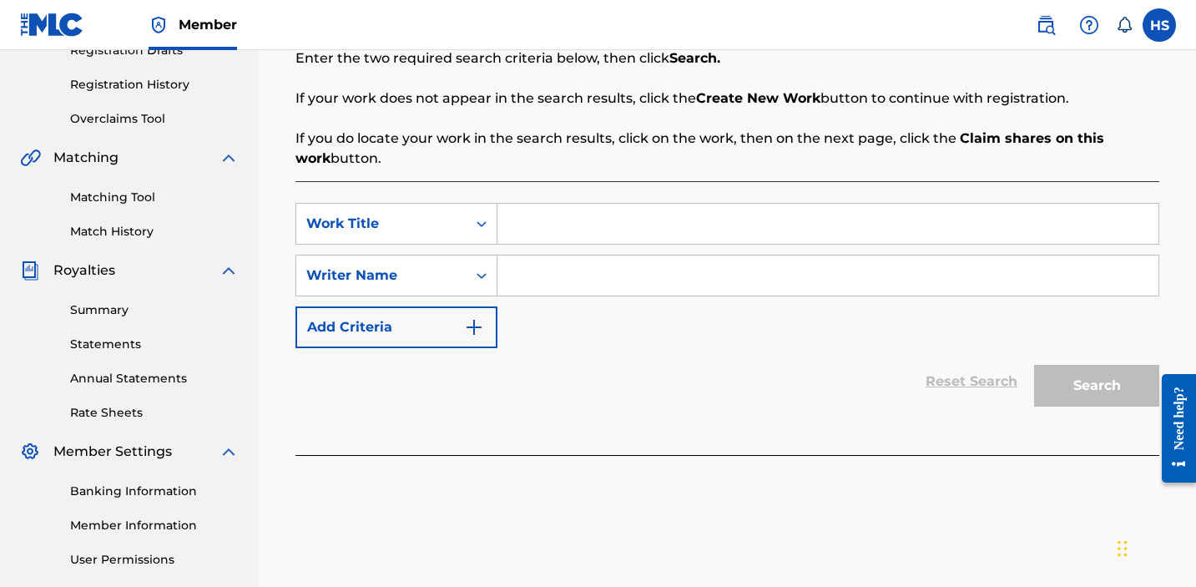
click at [538, 226] on input "Search Form" at bounding box center [828, 224] width 661 height 40
type input "H"
type input "sleepy weepy [DATE]"
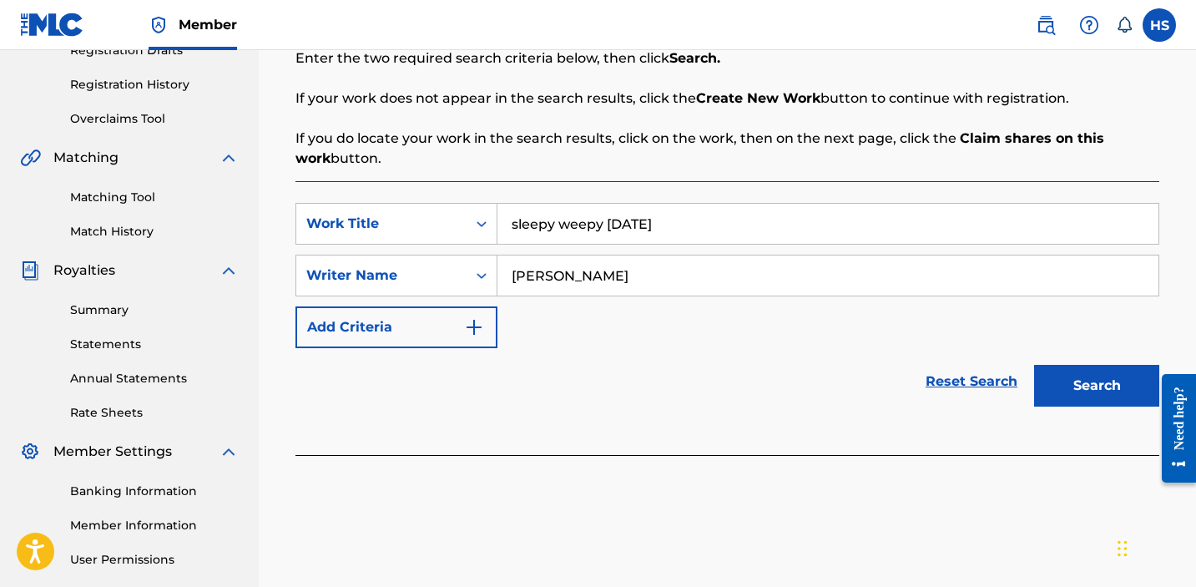
type input "[PERSON_NAME]"
click at [1084, 392] on button "Search" at bounding box center [1096, 386] width 125 height 42
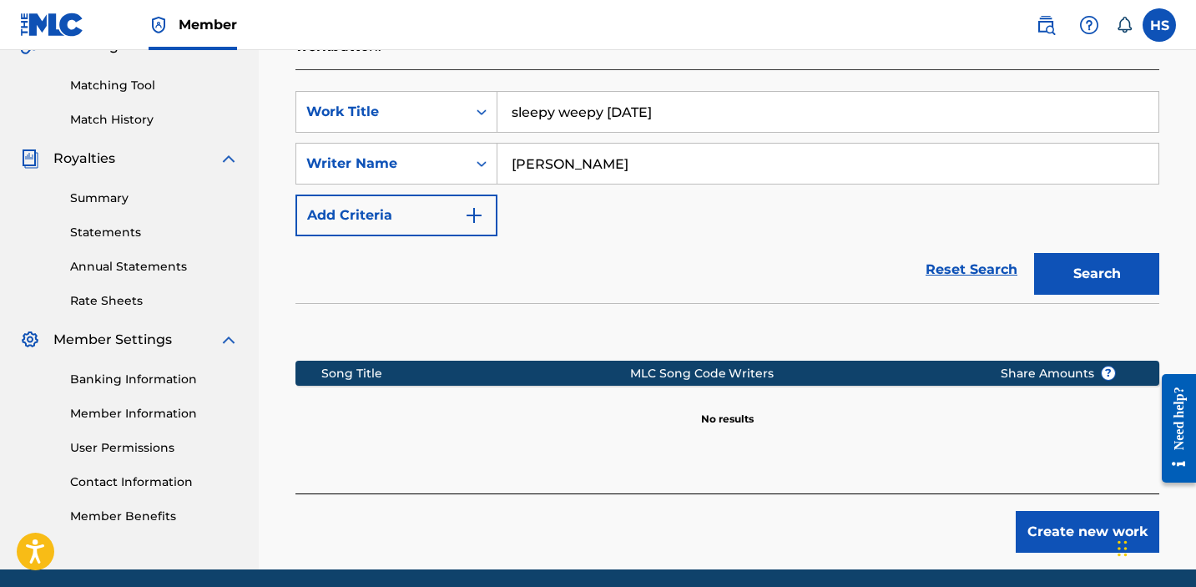
scroll to position [473, 0]
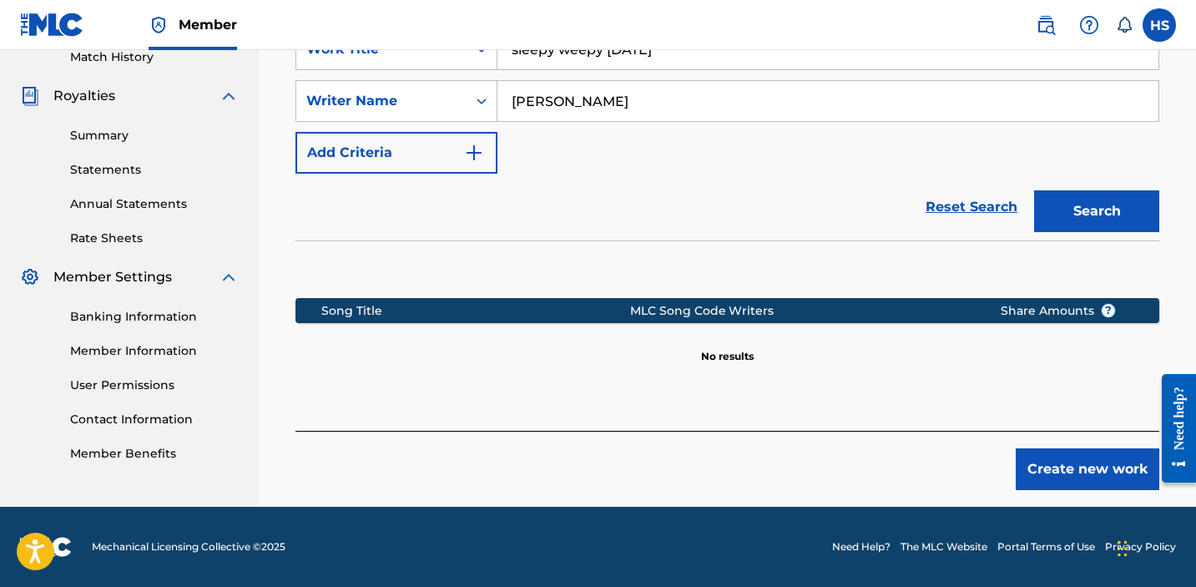
click at [1069, 471] on button "Create new work" at bounding box center [1088, 469] width 144 height 42
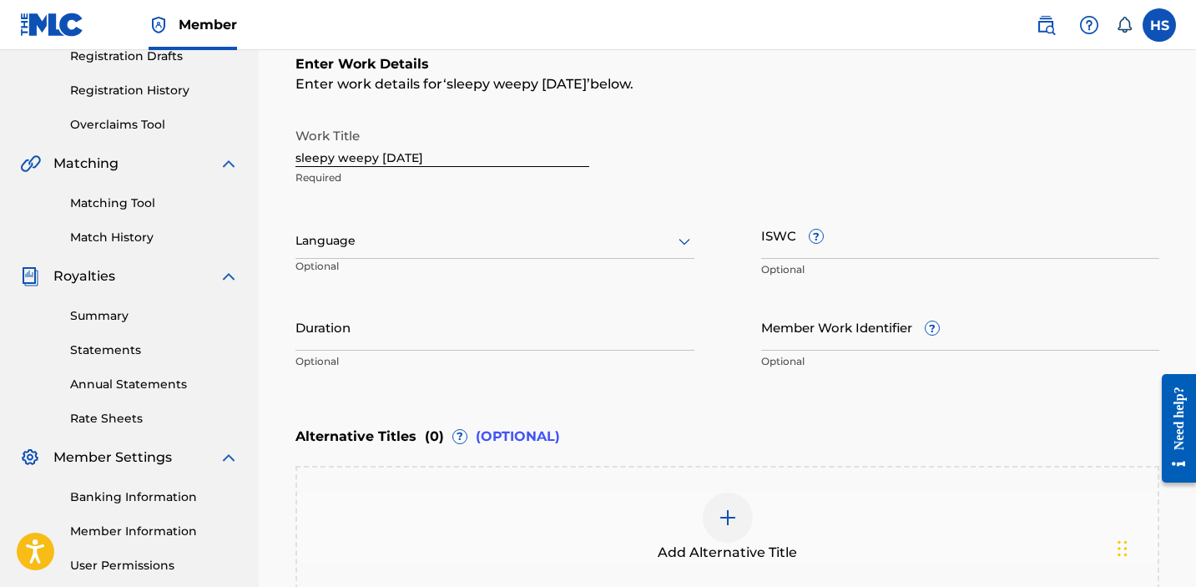
scroll to position [250, 0]
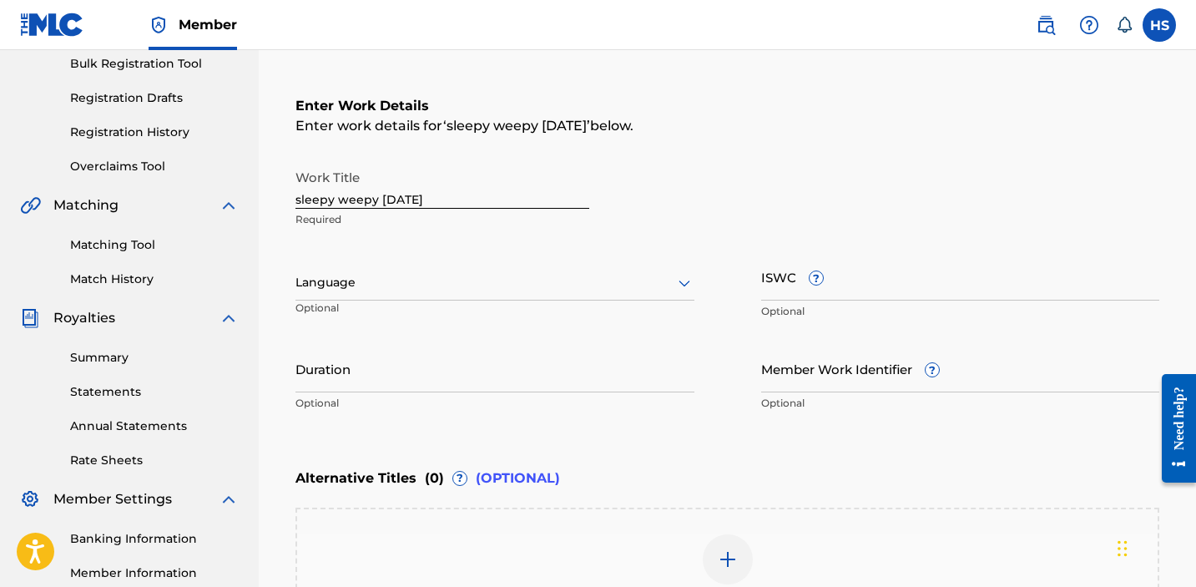
click at [624, 279] on div at bounding box center [495, 282] width 399 height 21
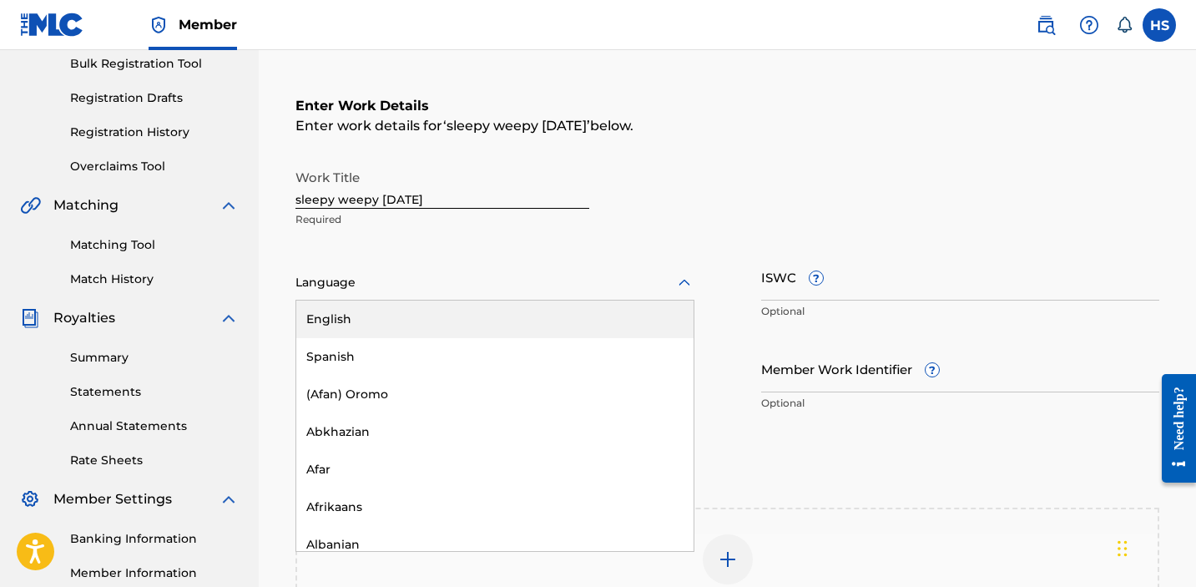
click at [594, 316] on div "English" at bounding box center [494, 320] width 397 height 38
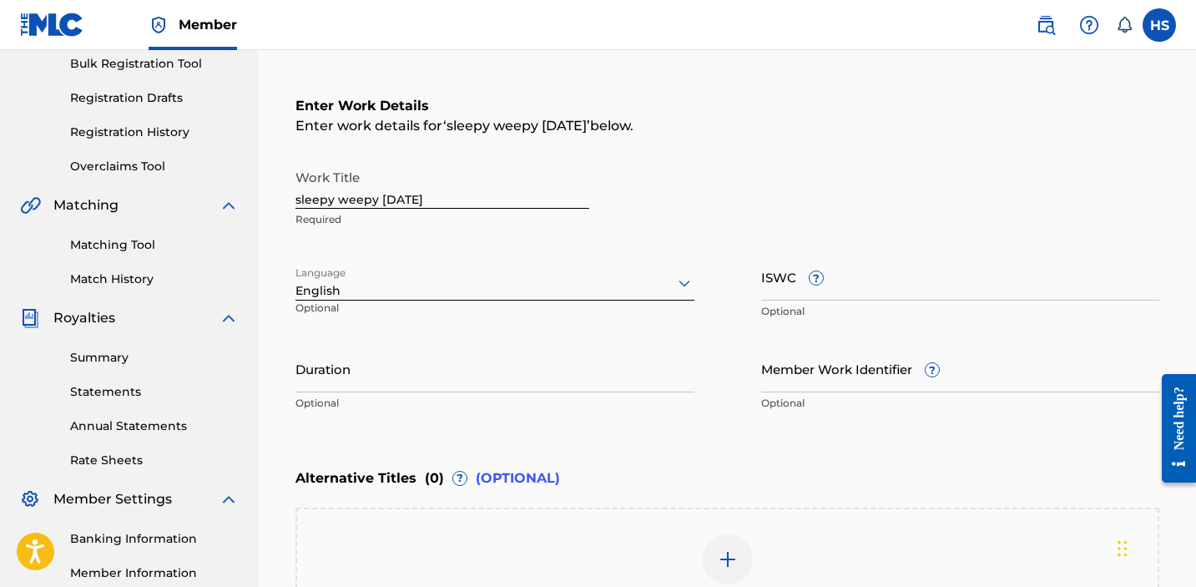
click at [849, 286] on input "ISWC ?" at bounding box center [960, 277] width 399 height 48
paste input "T3076841680"
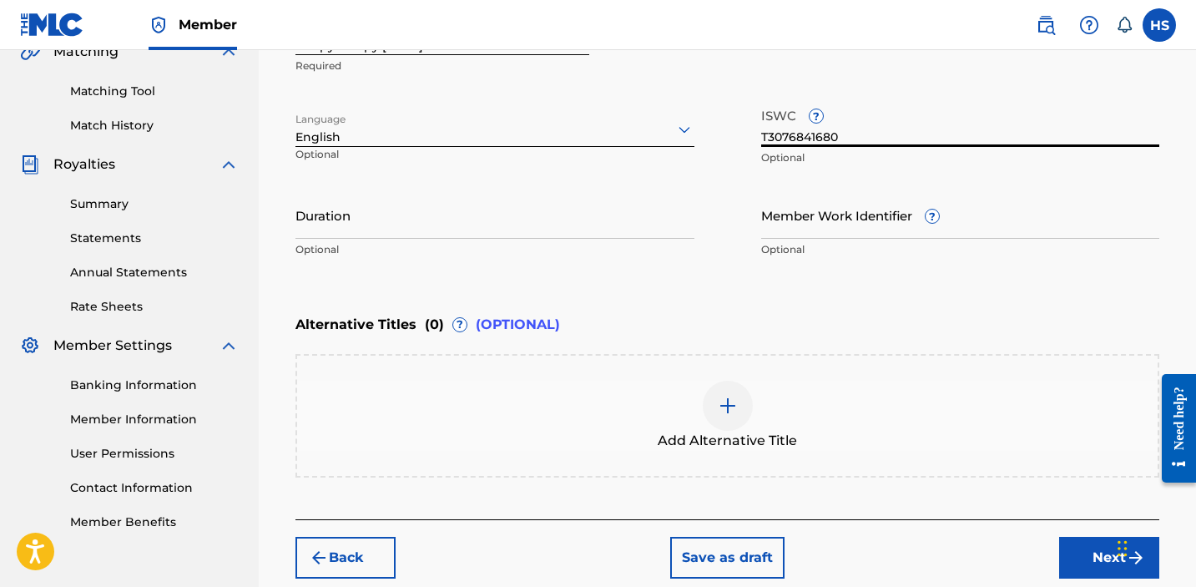
scroll to position [473, 0]
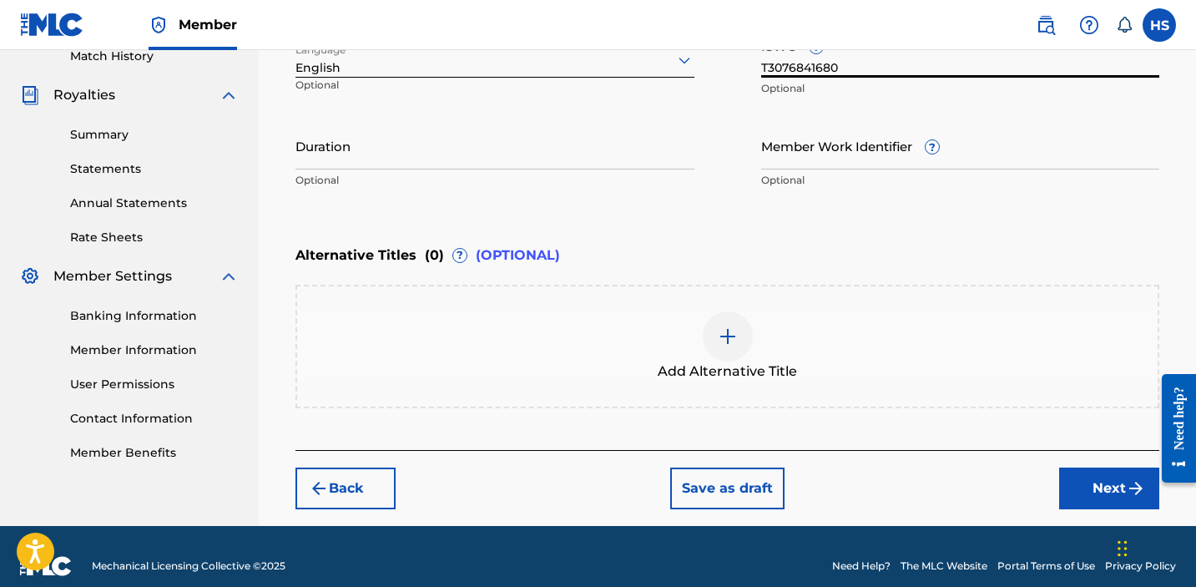
type input "T3076841680"
click at [705, 344] on div at bounding box center [728, 336] width 50 height 50
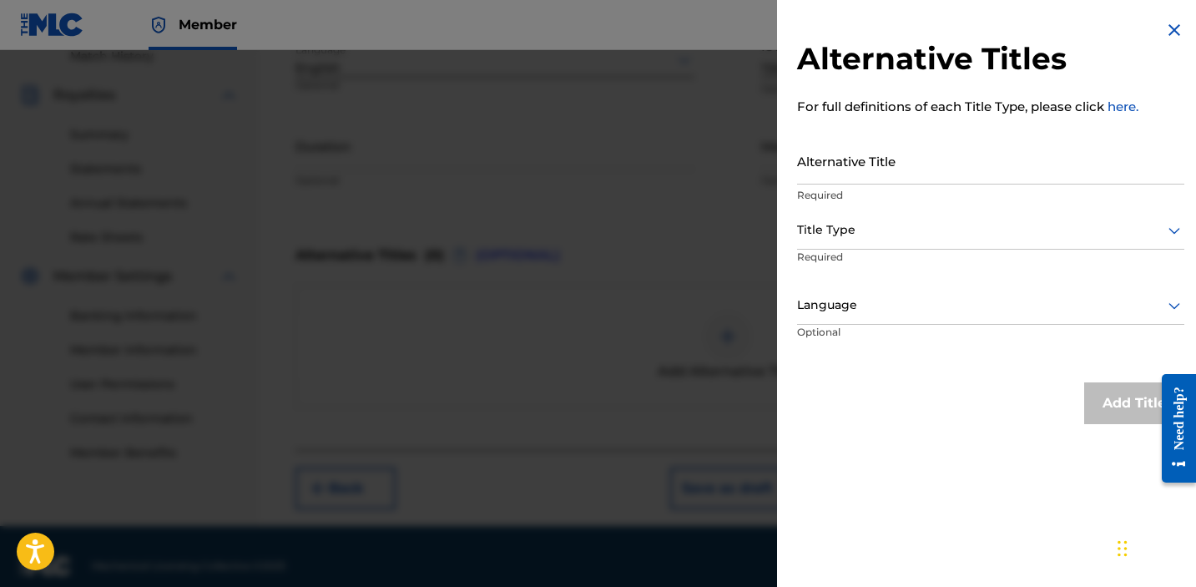
click at [863, 174] on input "Alternative Title" at bounding box center [990, 161] width 387 height 48
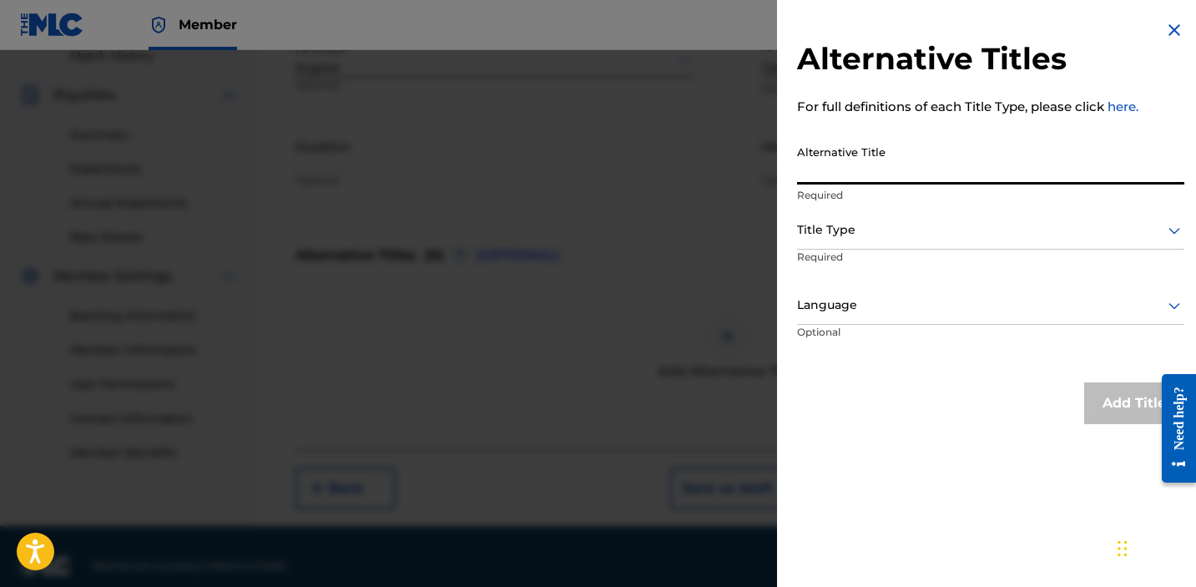
click at [1172, 33] on img at bounding box center [1175, 30] width 20 height 20
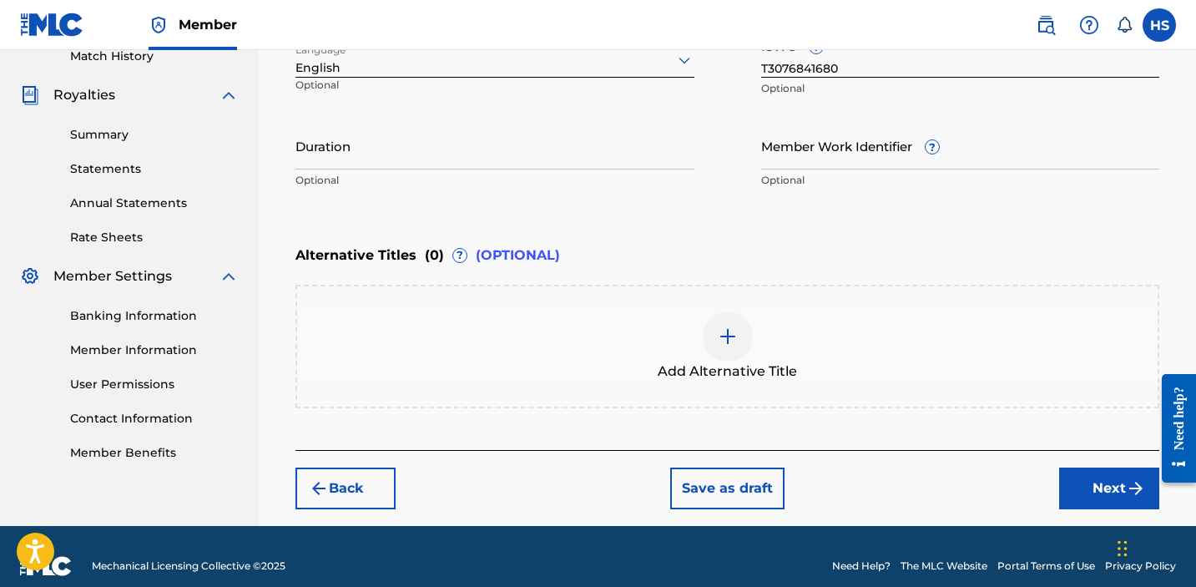
click at [1128, 491] on img "submit" at bounding box center [1136, 488] width 20 height 20
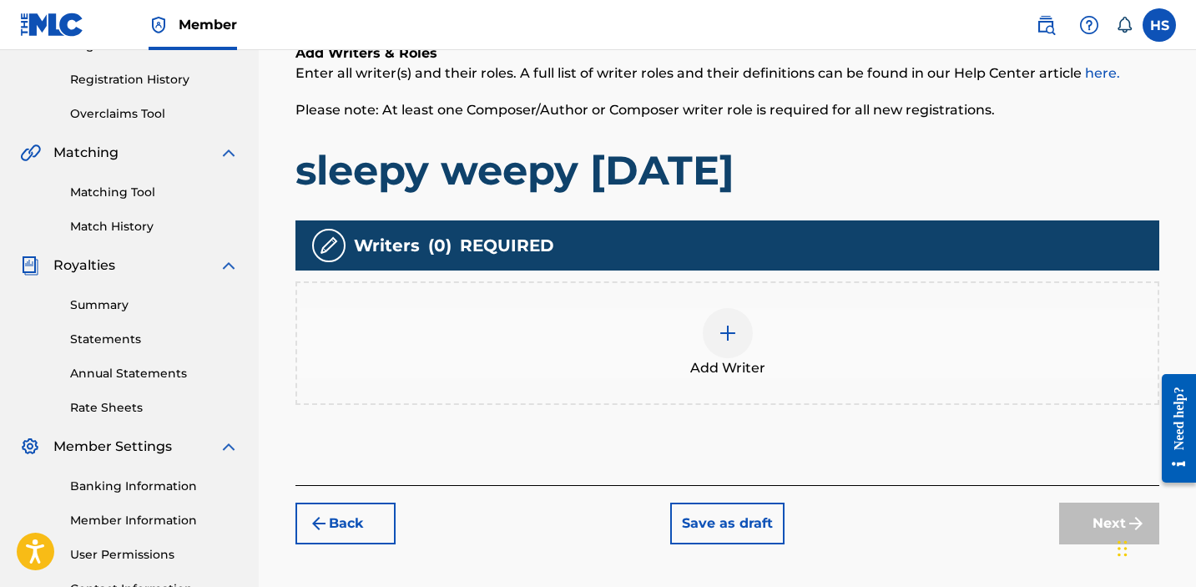
scroll to position [388, 0]
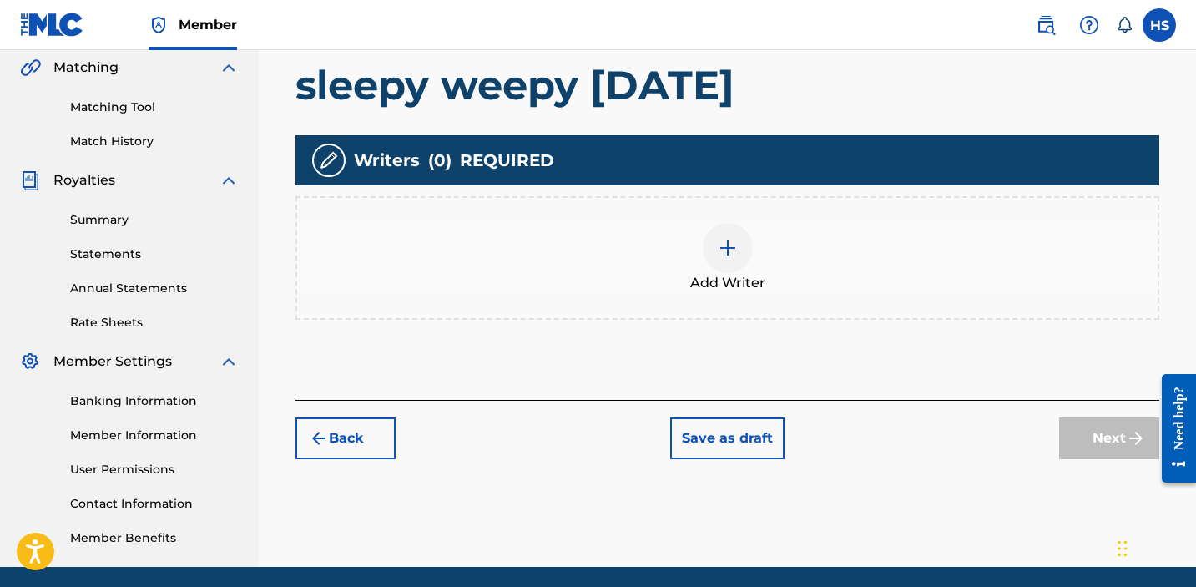
click at [725, 239] on img at bounding box center [728, 248] width 20 height 20
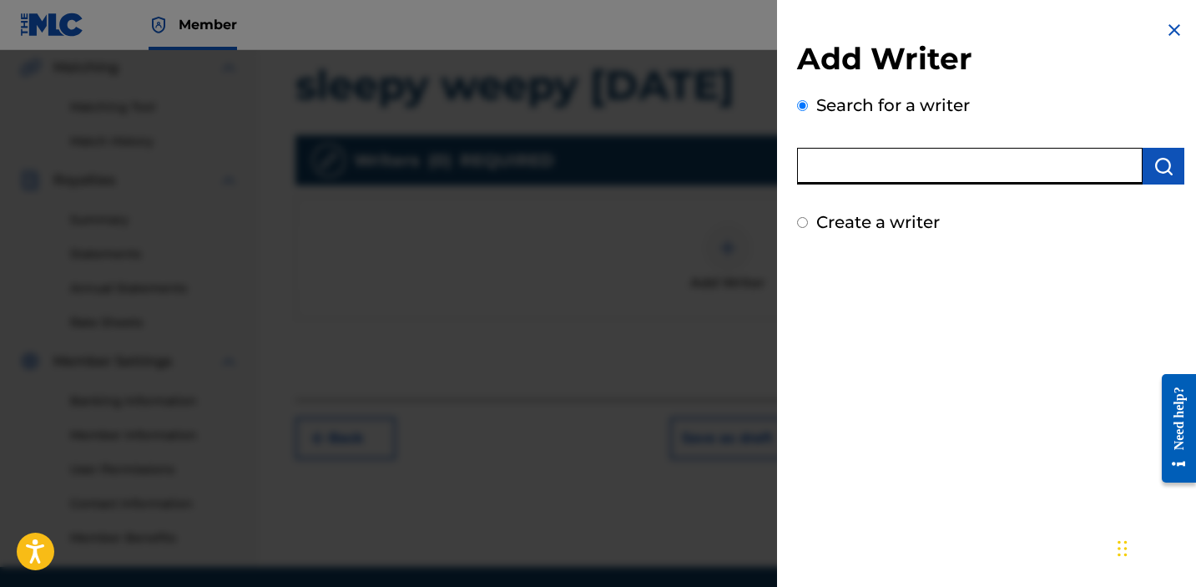
click at [942, 168] on input "text" at bounding box center [970, 166] width 346 height 37
paste input "QZNWX2006076"
type input "QZNWX2006076"
type input "[PERSON_NAME]"
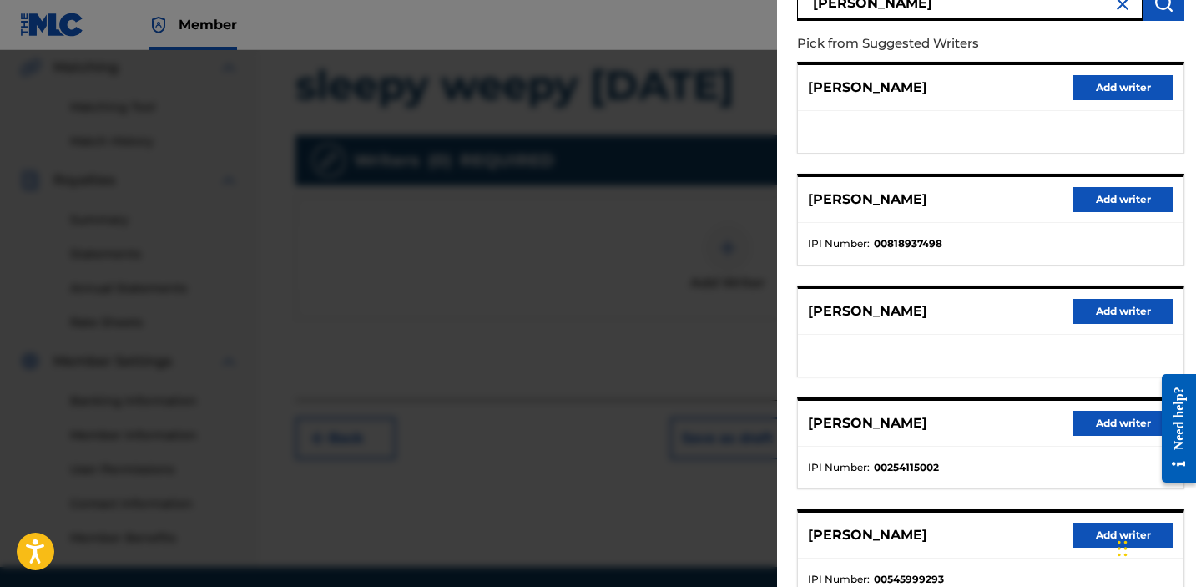
scroll to position [283, 0]
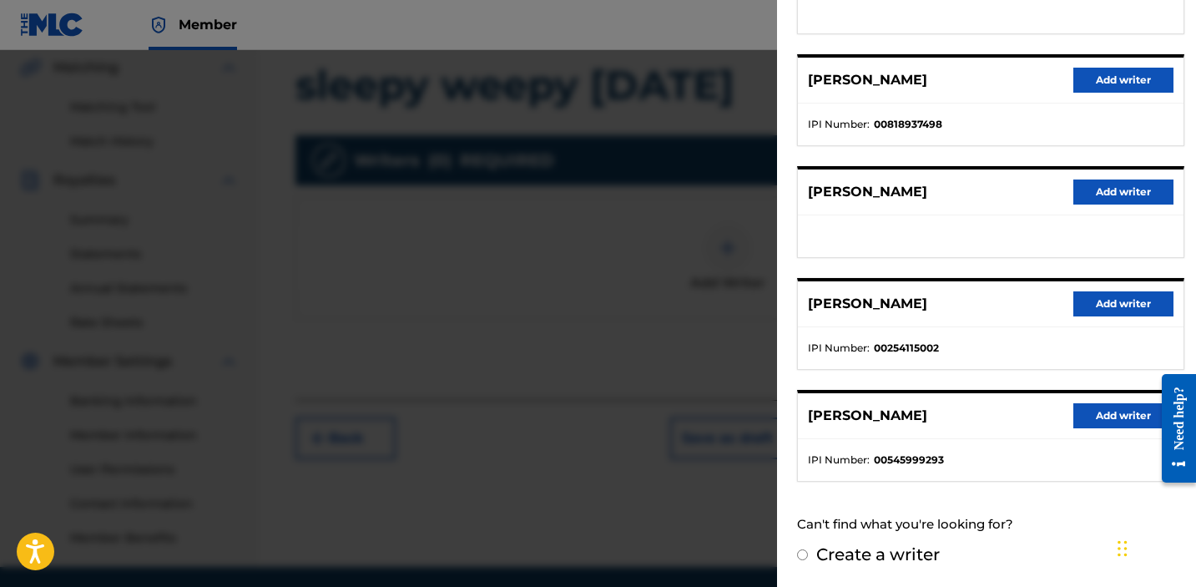
click at [897, 547] on label "Create a writer" at bounding box center [878, 554] width 124 height 20
radio input "true"
click at [808, 549] on input "Create a writer" at bounding box center [802, 554] width 11 height 11
radio input "false"
radio input "true"
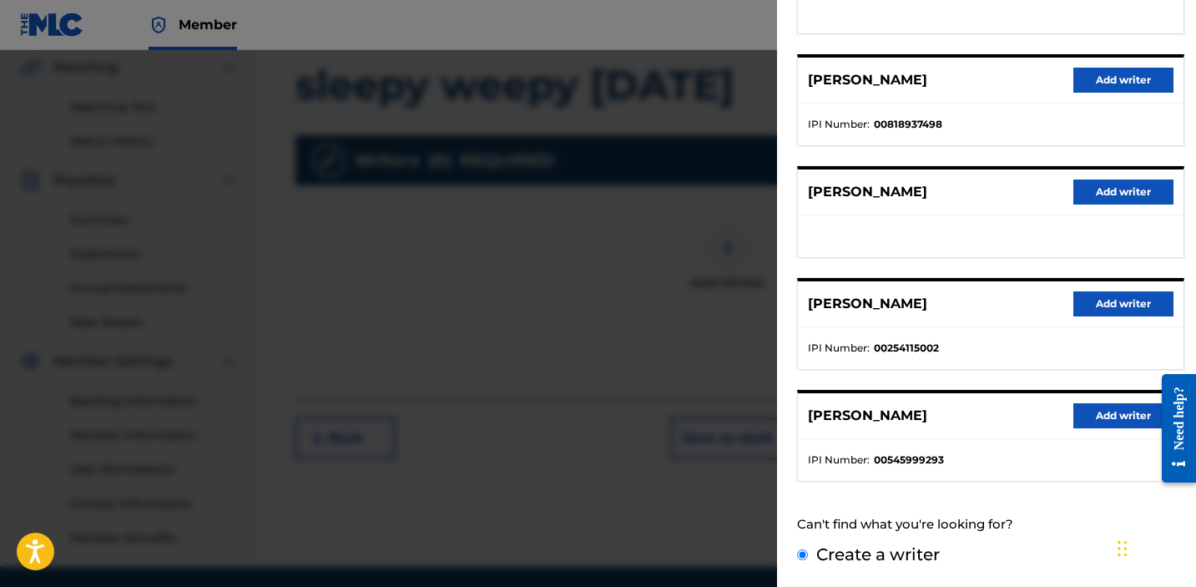
scroll to position [83, 0]
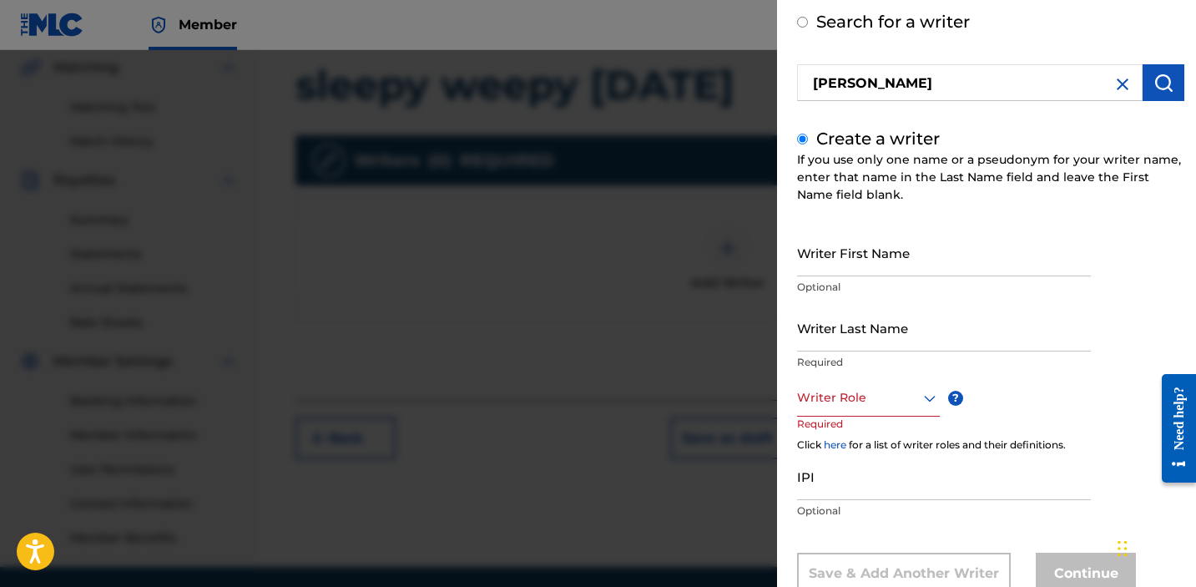
click at [856, 289] on p "Optional" at bounding box center [944, 287] width 294 height 15
click at [841, 265] on input "Writer First Name" at bounding box center [944, 253] width 294 height 48
type input "[PERSON_NAME]"
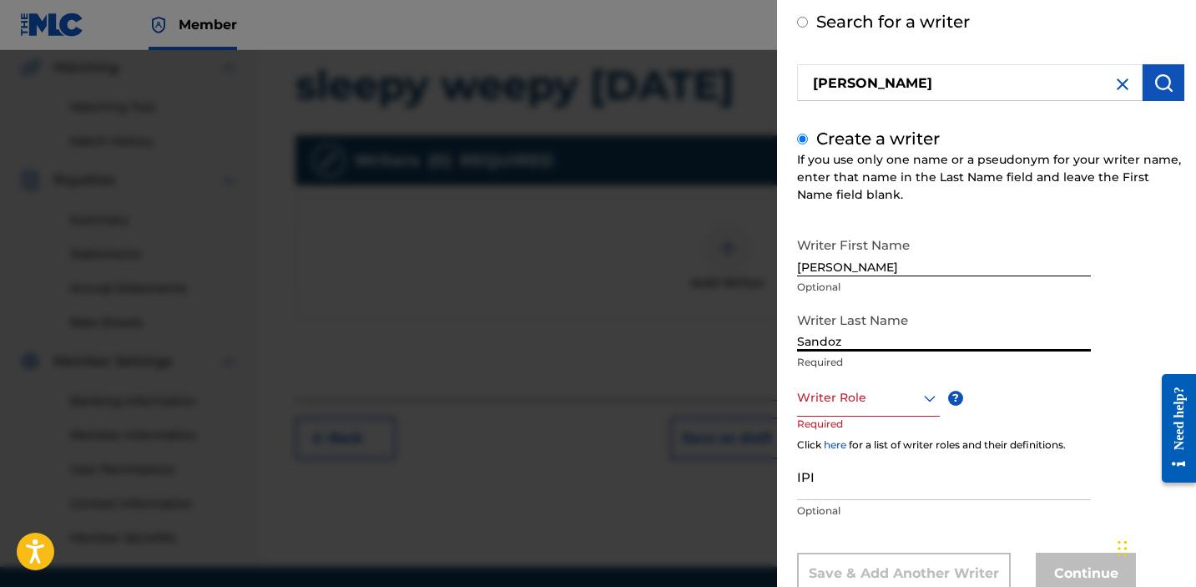
type input "Sandoz"
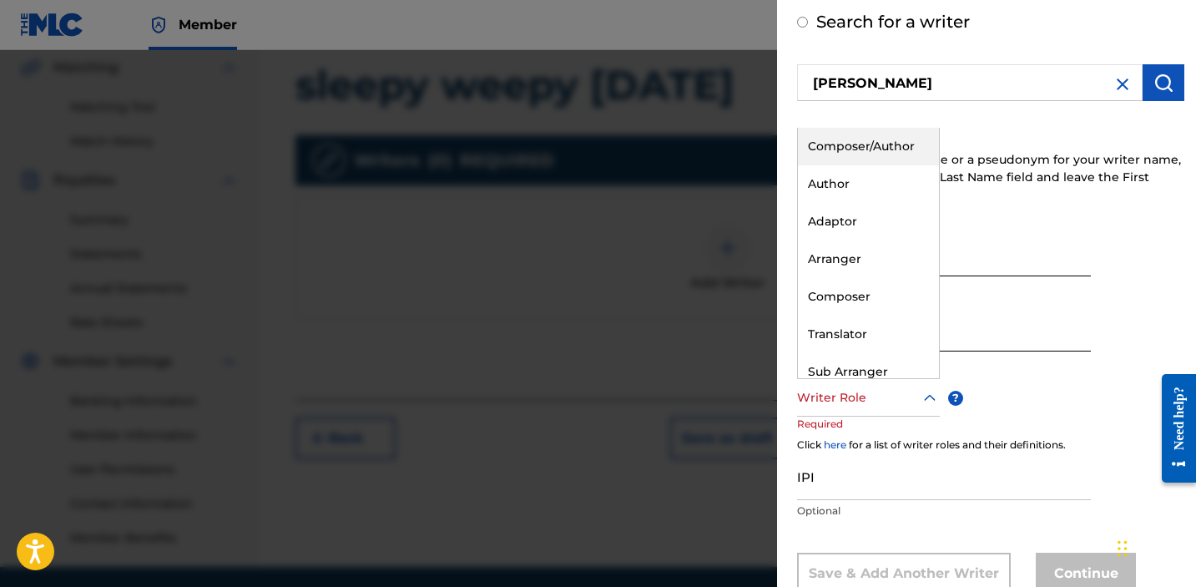
click at [877, 405] on div at bounding box center [868, 397] width 143 height 21
click at [852, 129] on div "Composer/Author" at bounding box center [868, 147] width 141 height 38
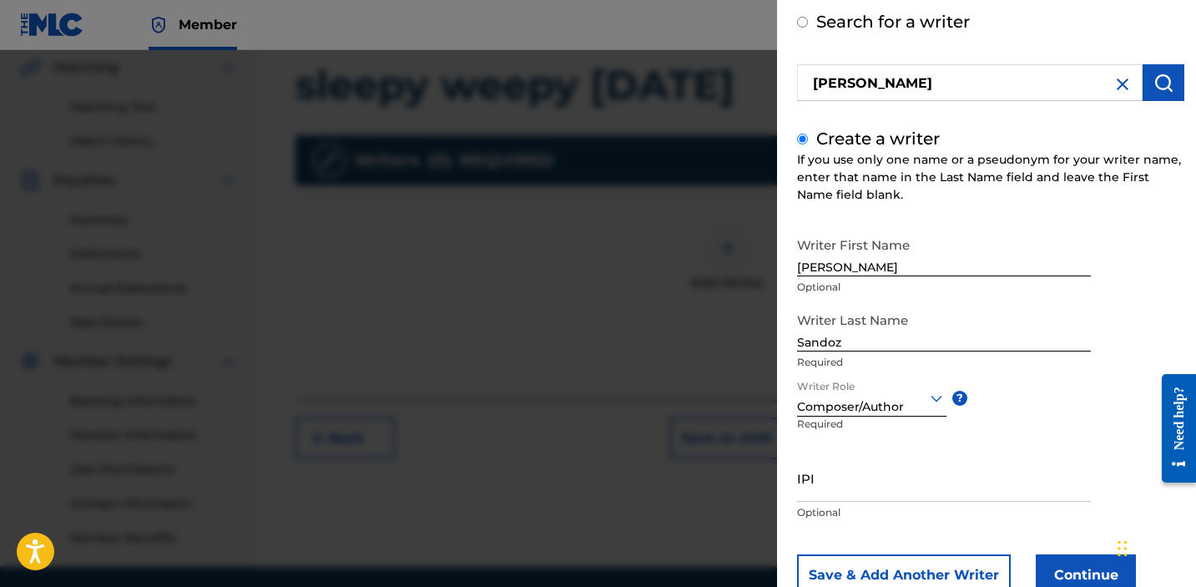
click at [912, 504] on div "IPI Optional" at bounding box center [944, 491] width 294 height 75
click at [910, 492] on input "IPI" at bounding box center [944, 478] width 294 height 48
paste input "1034865265"
type input "1034865265"
click at [1074, 561] on button "Continue" at bounding box center [1086, 575] width 100 height 42
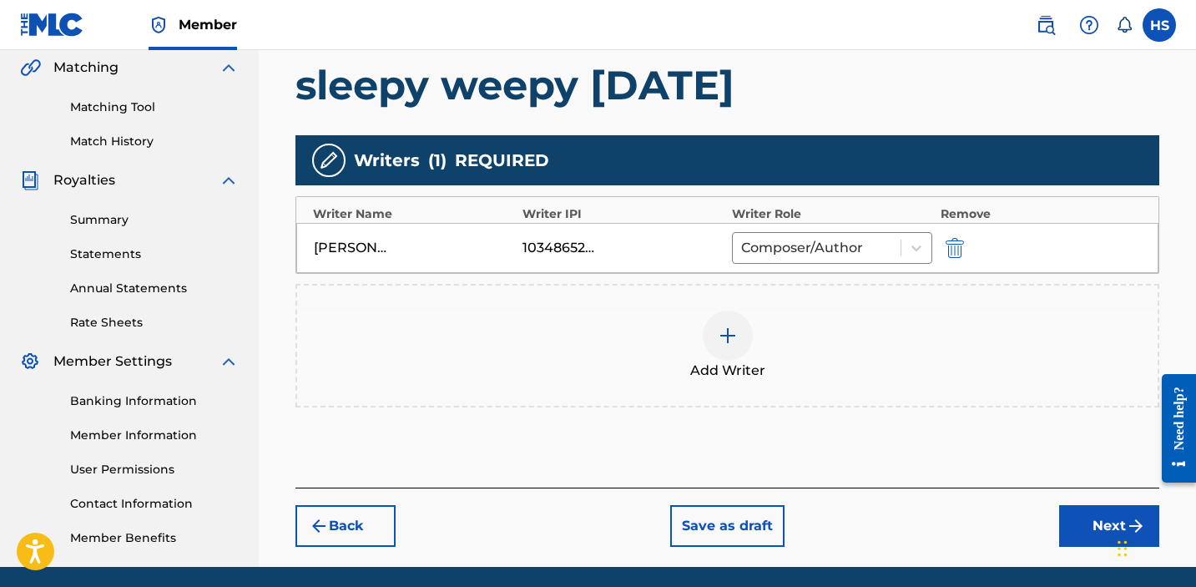
click at [1072, 528] on button "Next" at bounding box center [1109, 526] width 100 height 42
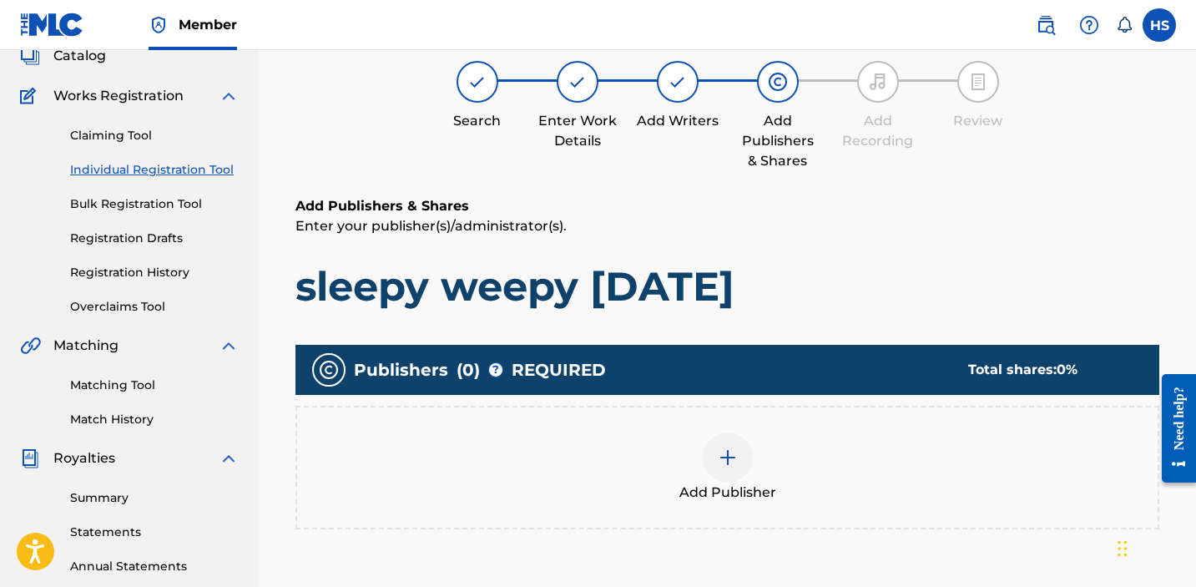
scroll to position [75, 0]
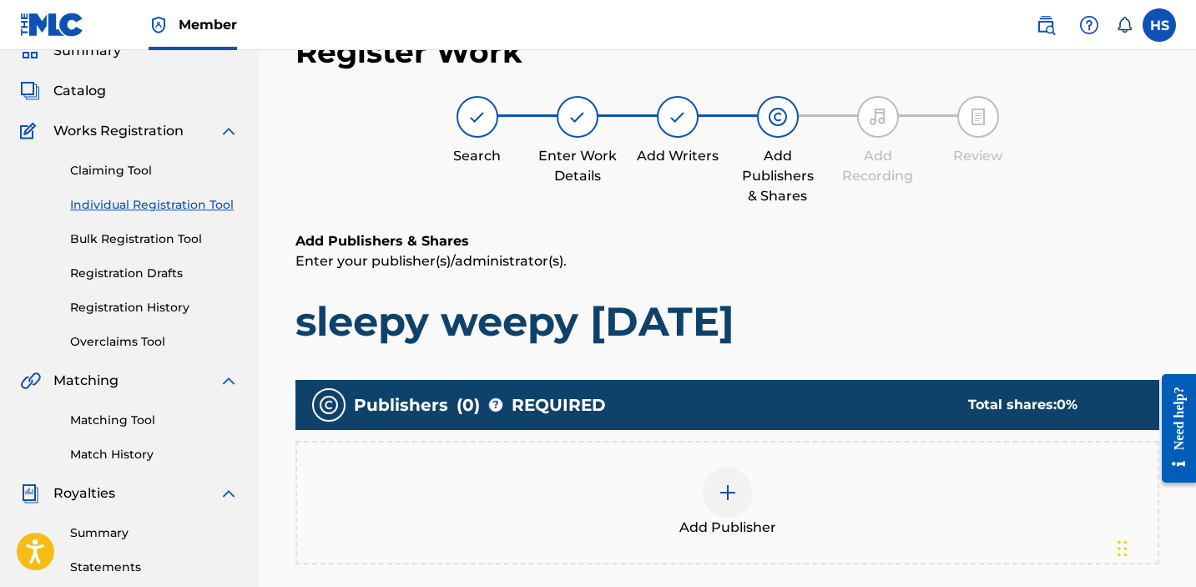
click at [727, 513] on div at bounding box center [728, 492] width 50 height 50
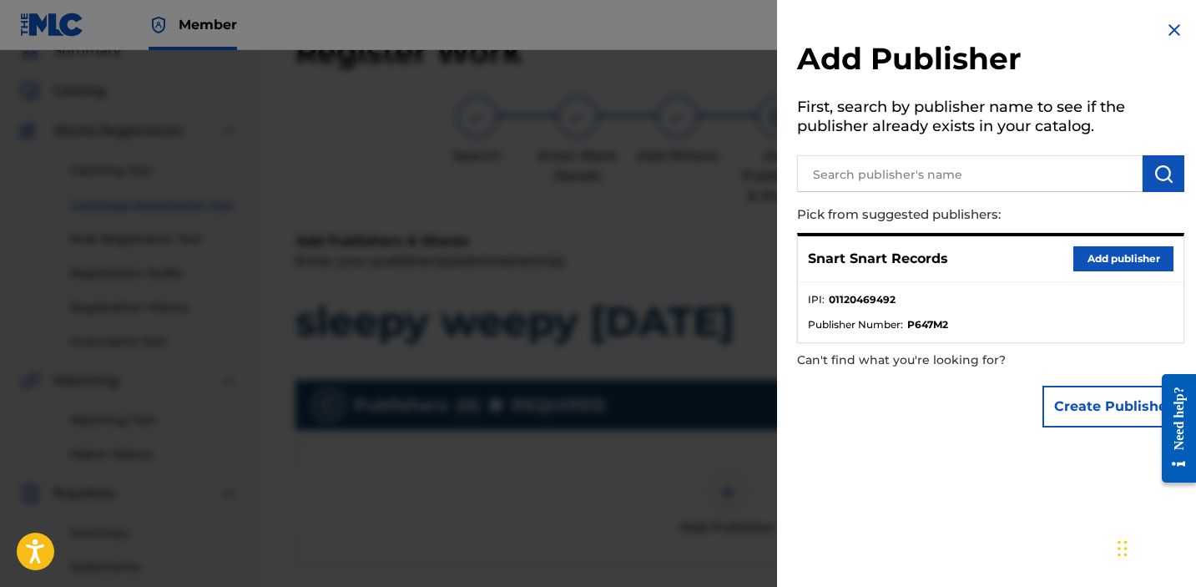
click at [1096, 270] on button "Add publisher" at bounding box center [1124, 258] width 100 height 25
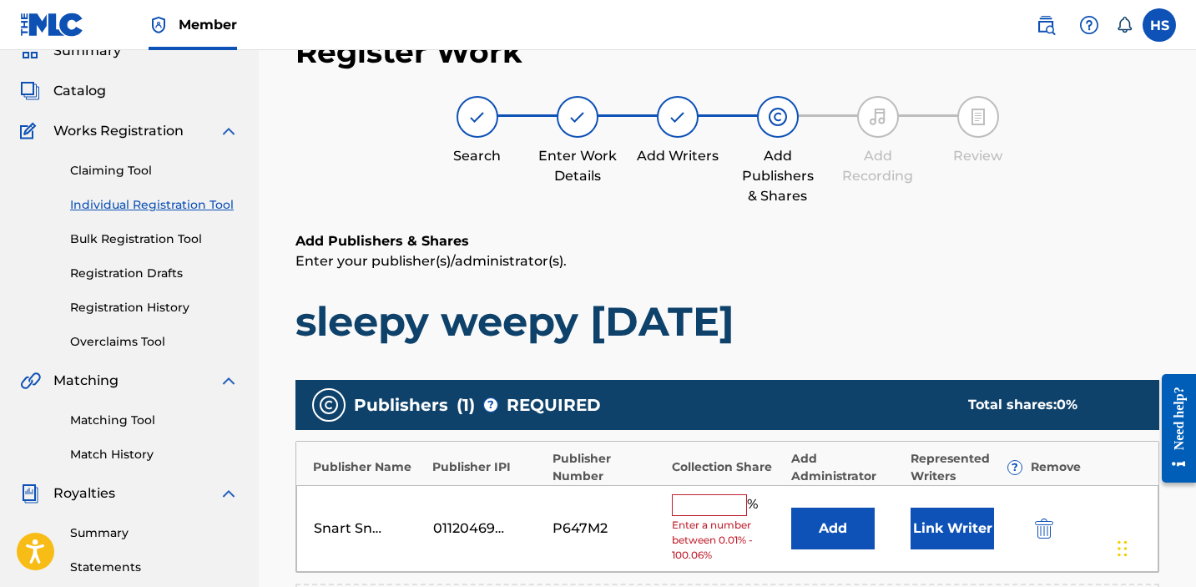
click at [710, 497] on input "text" at bounding box center [709, 505] width 75 height 22
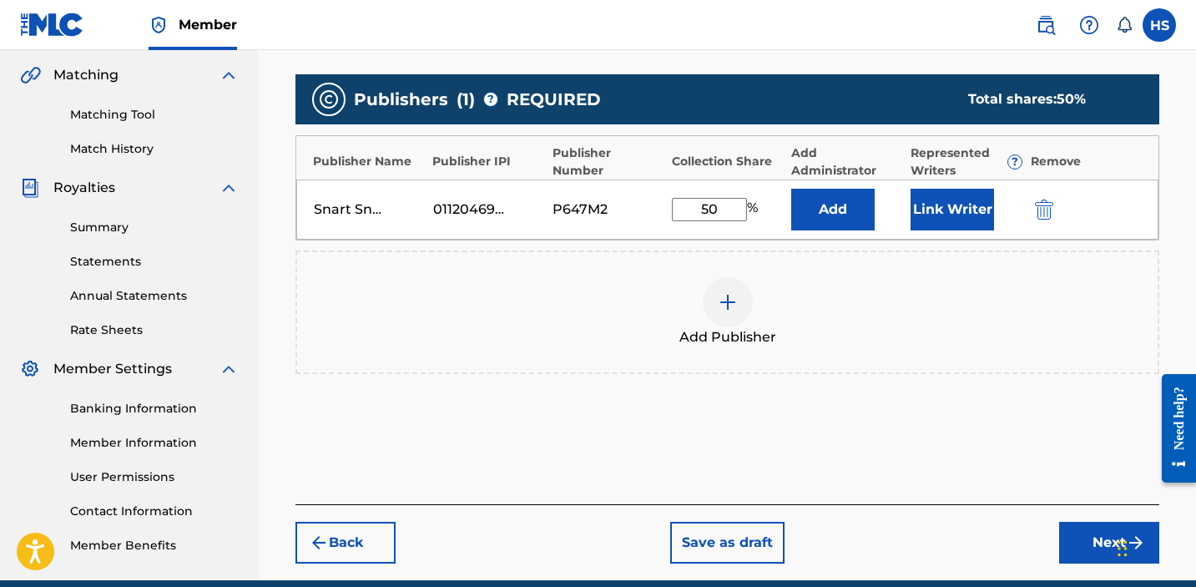
type input "50"
click at [1091, 539] on button "Next" at bounding box center [1109, 543] width 100 height 42
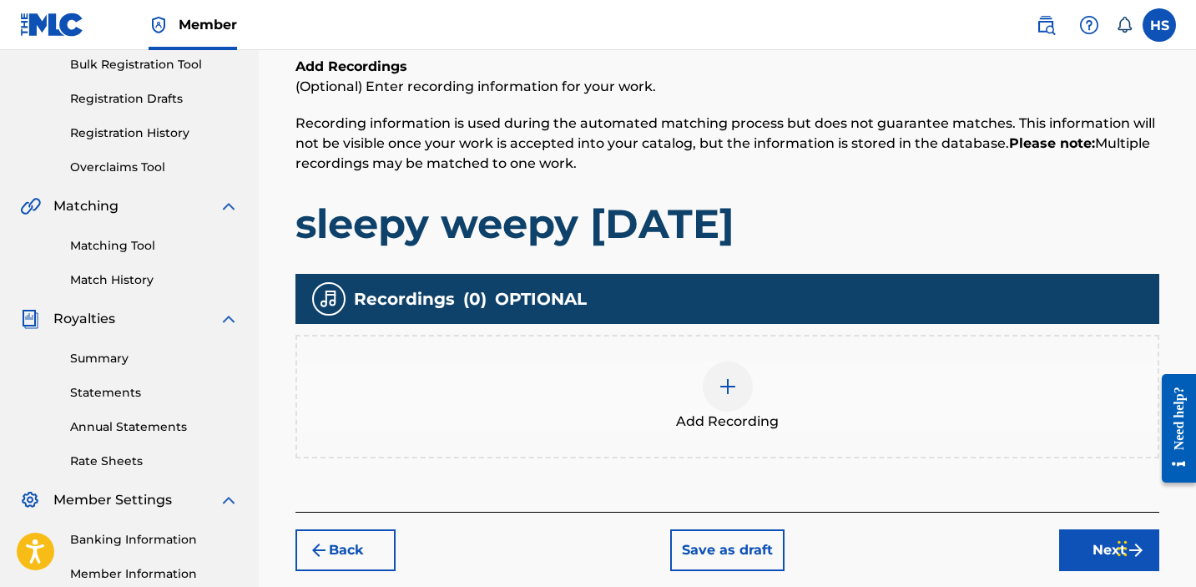
scroll to position [265, 0]
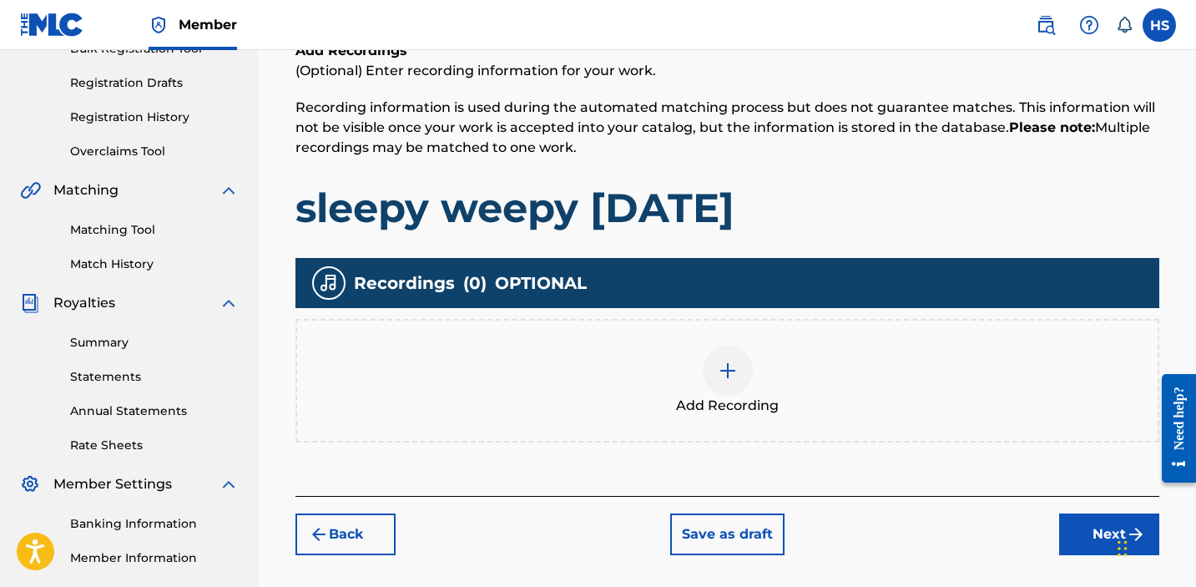
click at [693, 375] on div "Add Recording" at bounding box center [727, 381] width 861 height 70
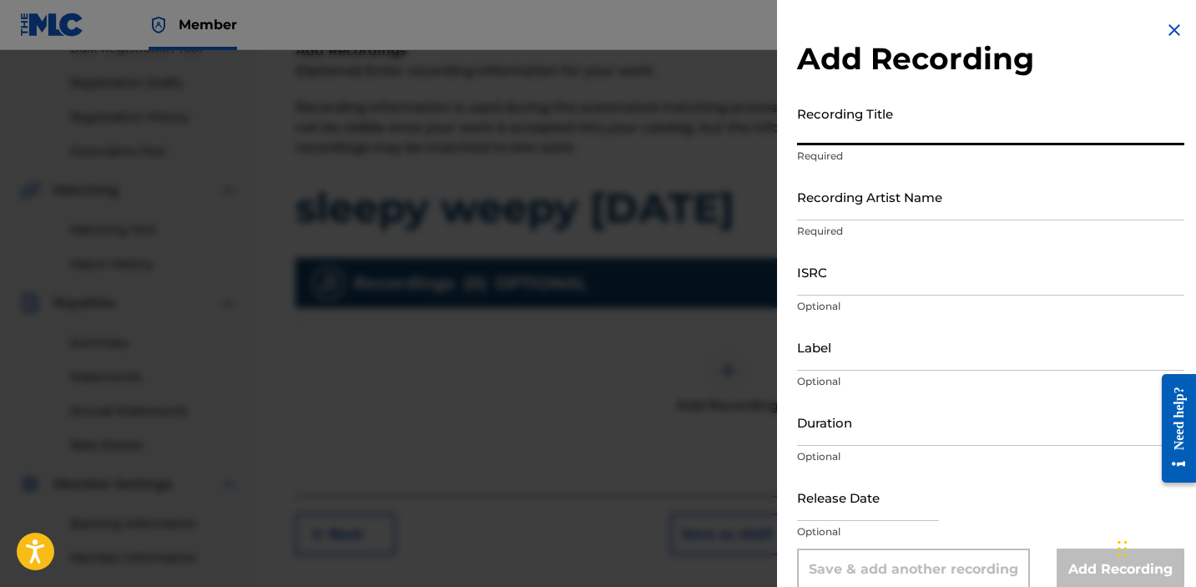
click at [843, 128] on input "Recording Title" at bounding box center [990, 122] width 387 height 48
type input "sleepy weepy sunday"
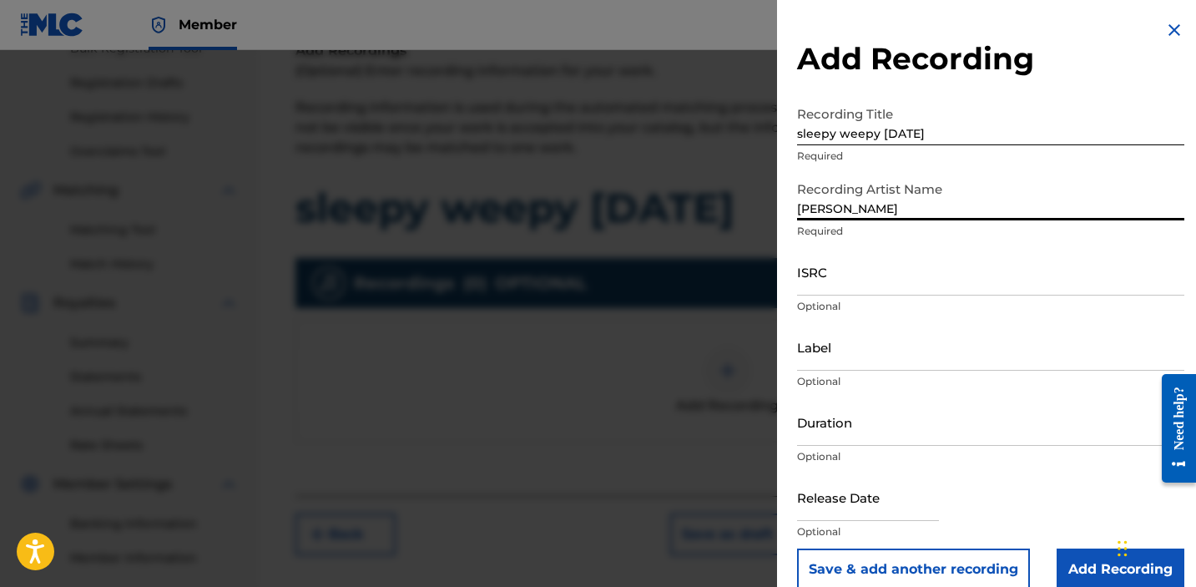
type input "[PERSON_NAME]"
click at [985, 284] on input "ISRC" at bounding box center [990, 272] width 387 height 48
paste input "QZNWX2006076"
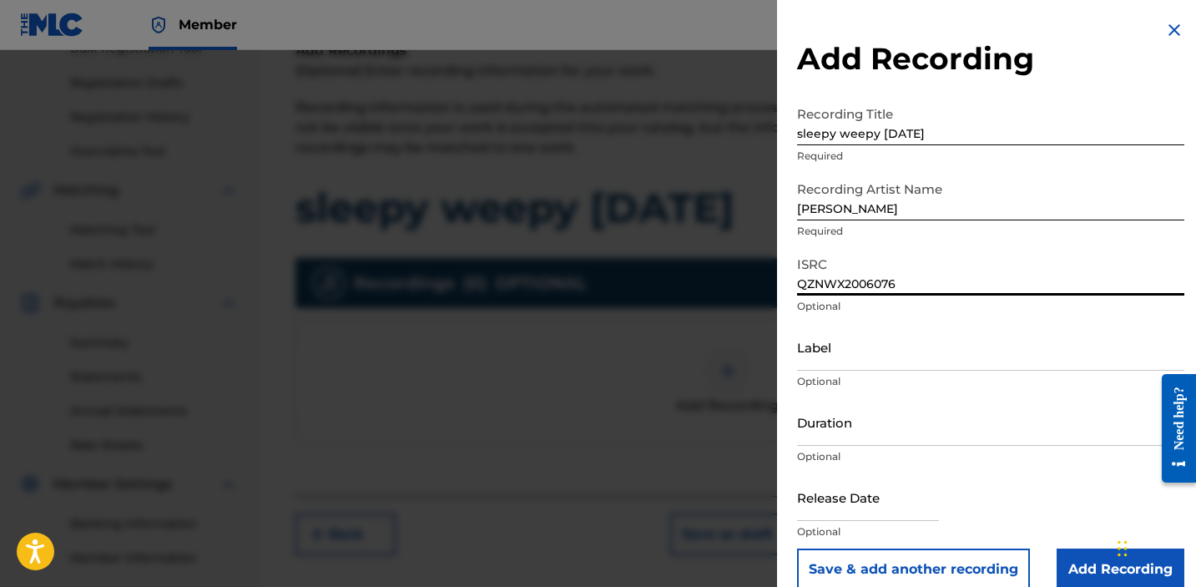
type input "QZNWX2006076"
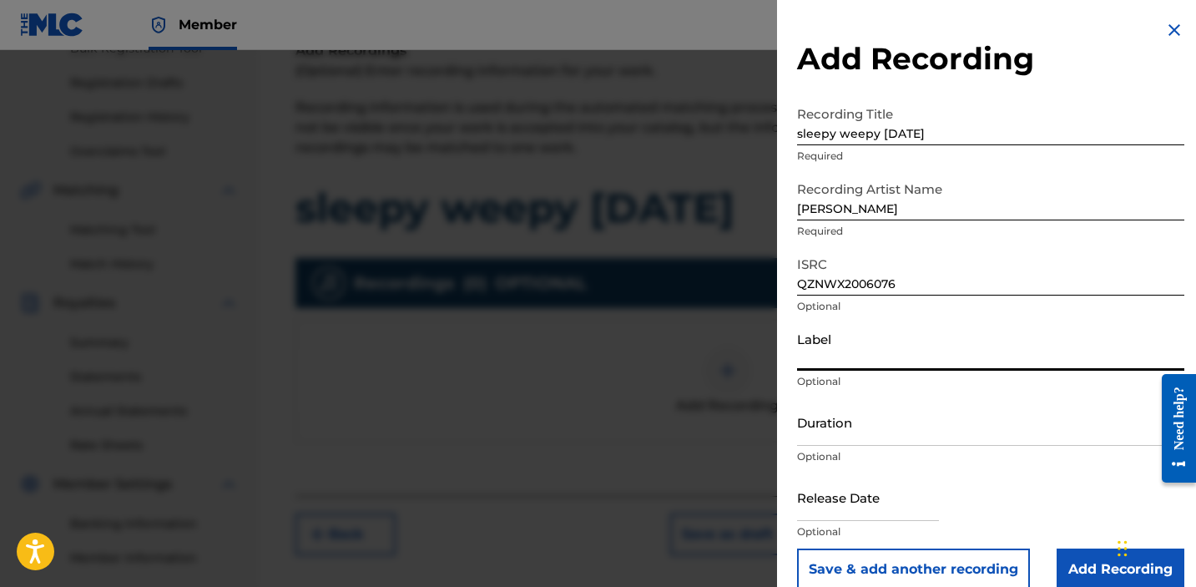
click at [816, 351] on input "Label" at bounding box center [990, 347] width 387 height 48
type input "Snart Snart Records"
click at [1090, 562] on input "Add Recording" at bounding box center [1121, 569] width 128 height 42
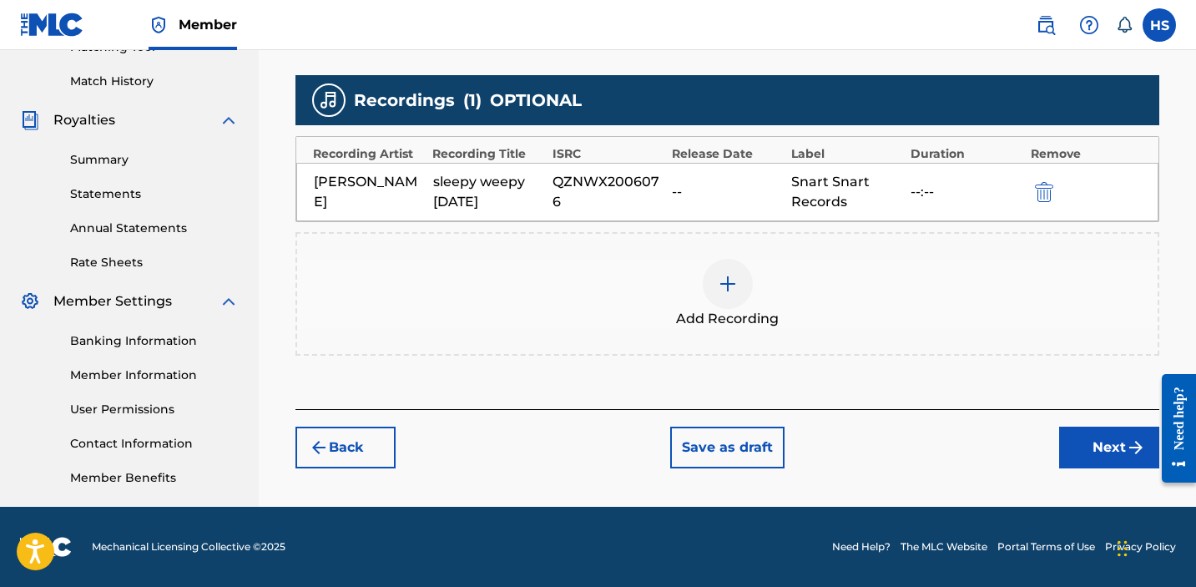
click at [1083, 431] on button "Next" at bounding box center [1109, 448] width 100 height 42
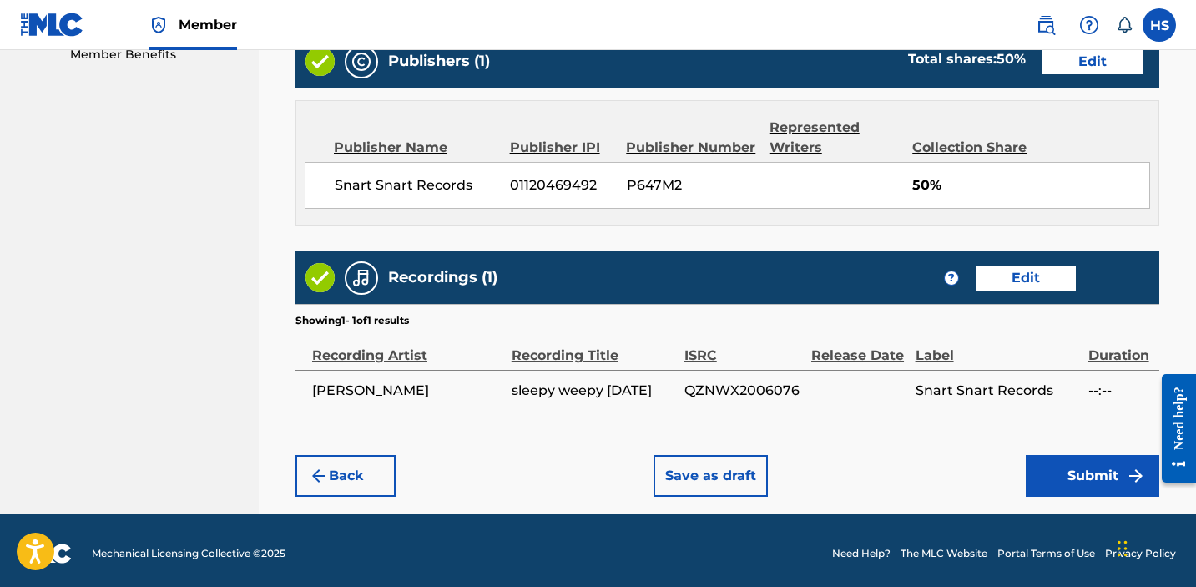
scroll to position [877, 0]
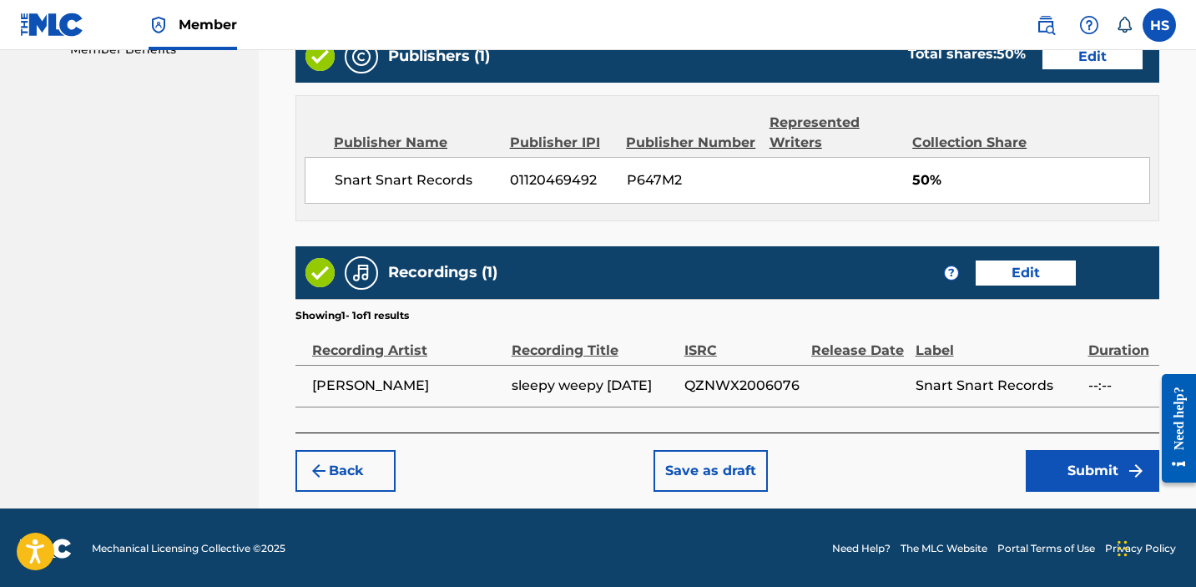
click at [1078, 486] on button "Submit" at bounding box center [1093, 471] width 134 height 42
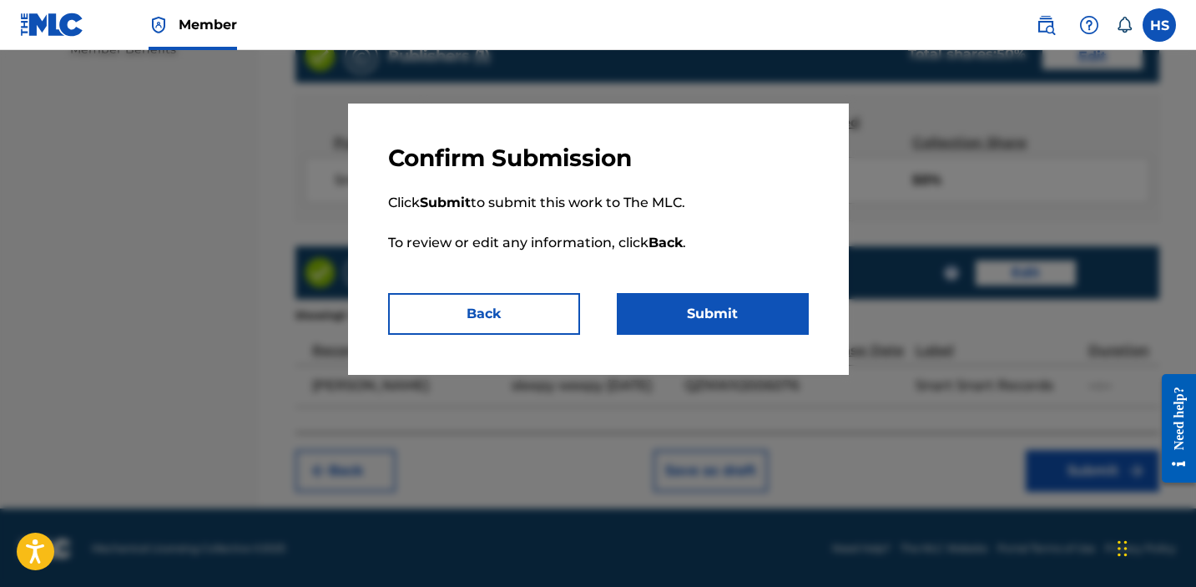
click at [735, 303] on button "Submit" at bounding box center [713, 314] width 192 height 42
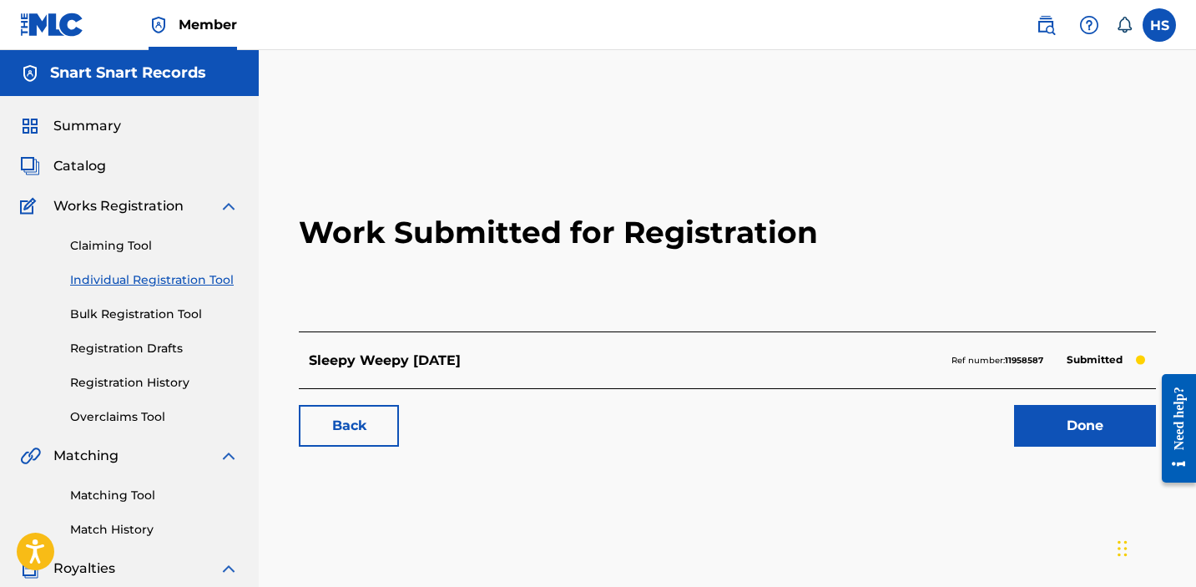
click at [100, 282] on link "Individual Registration Tool" at bounding box center [154, 280] width 169 height 18
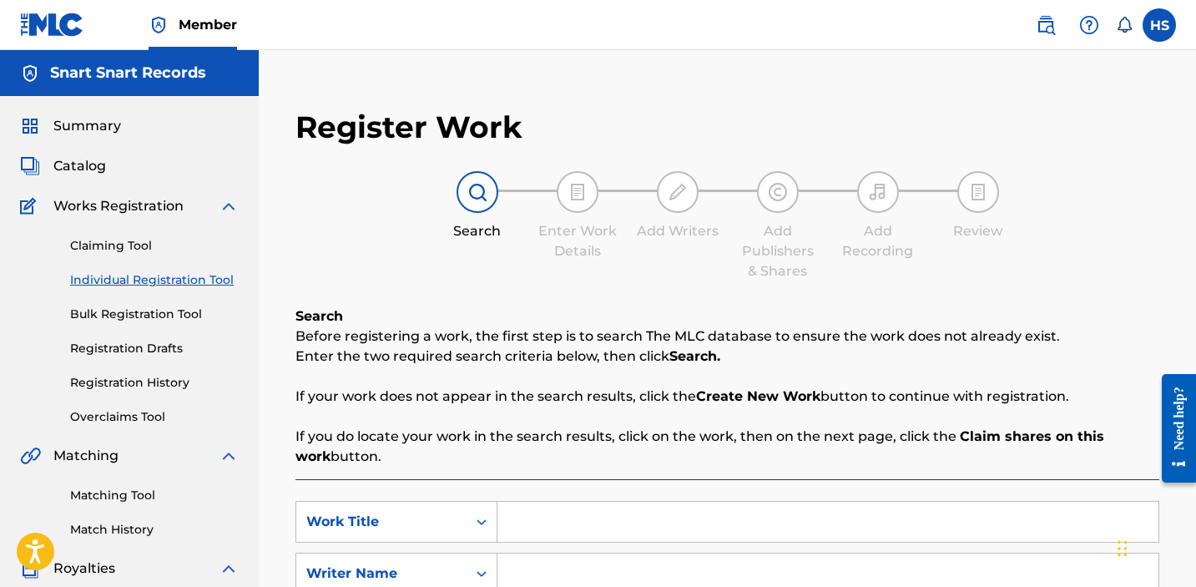
scroll to position [275, 0]
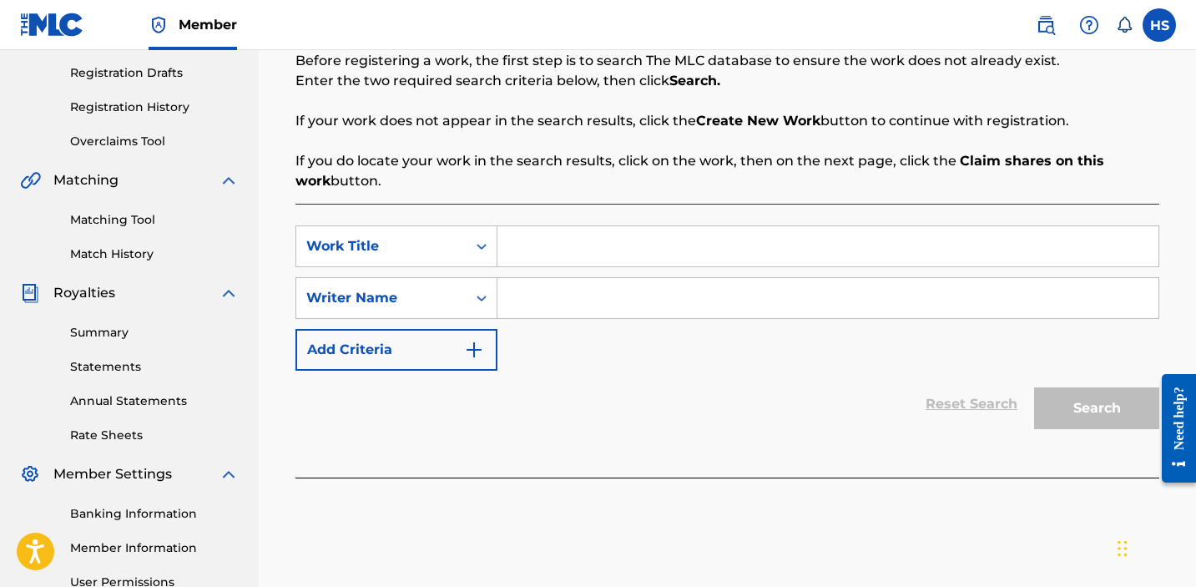
click at [645, 265] on input "Search Form" at bounding box center [828, 246] width 661 height 40
type input "L"
type input ":,,)"
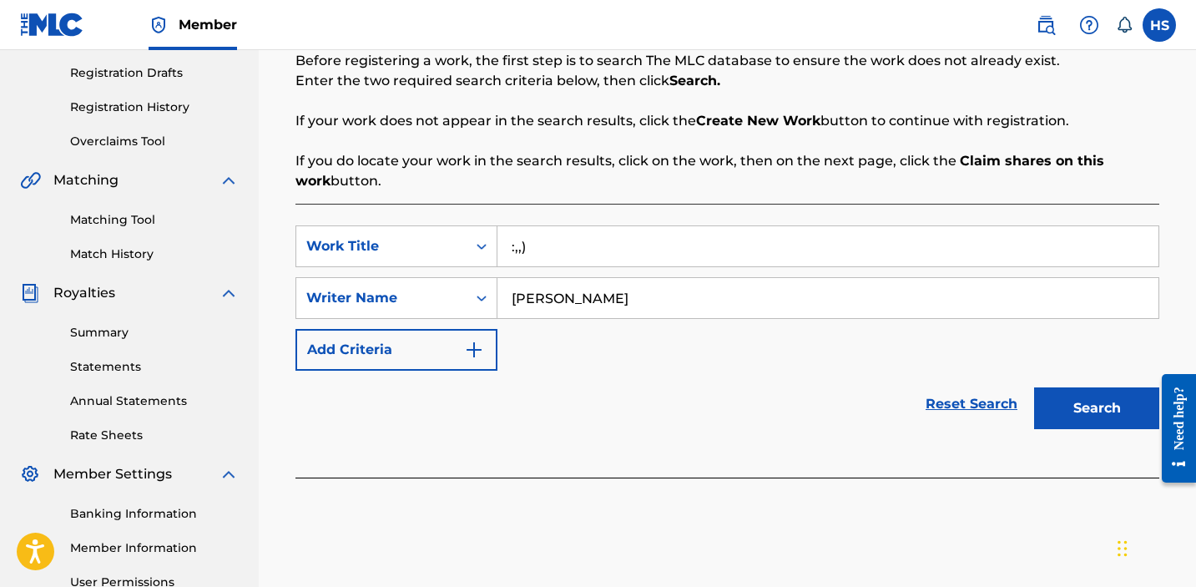
type input "[PERSON_NAME]"
click at [1067, 391] on button "Search" at bounding box center [1096, 408] width 125 height 42
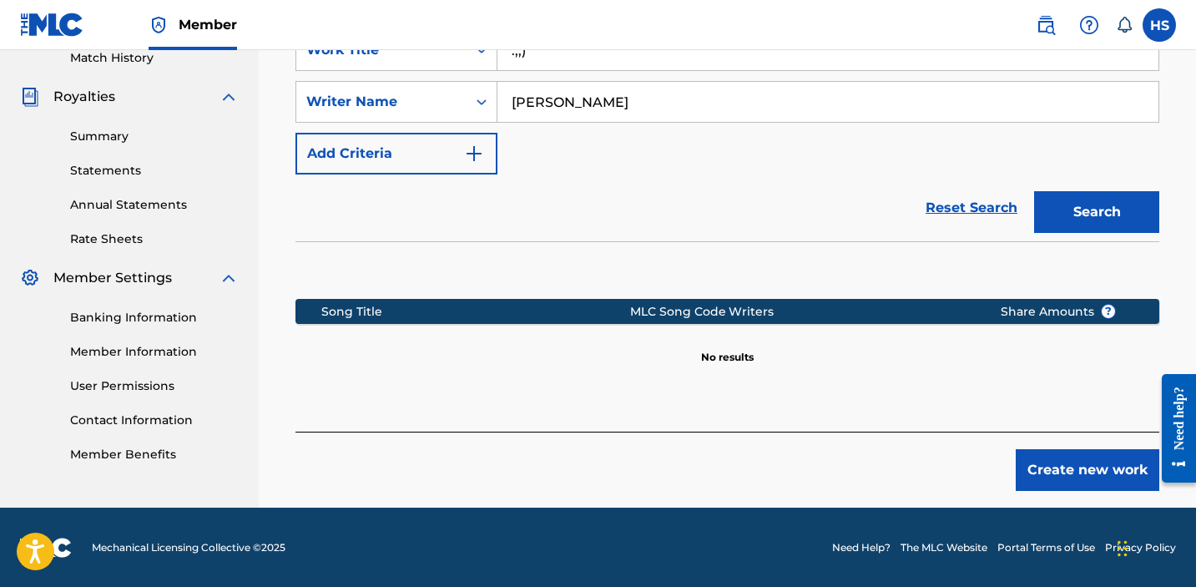
scroll to position [473, 0]
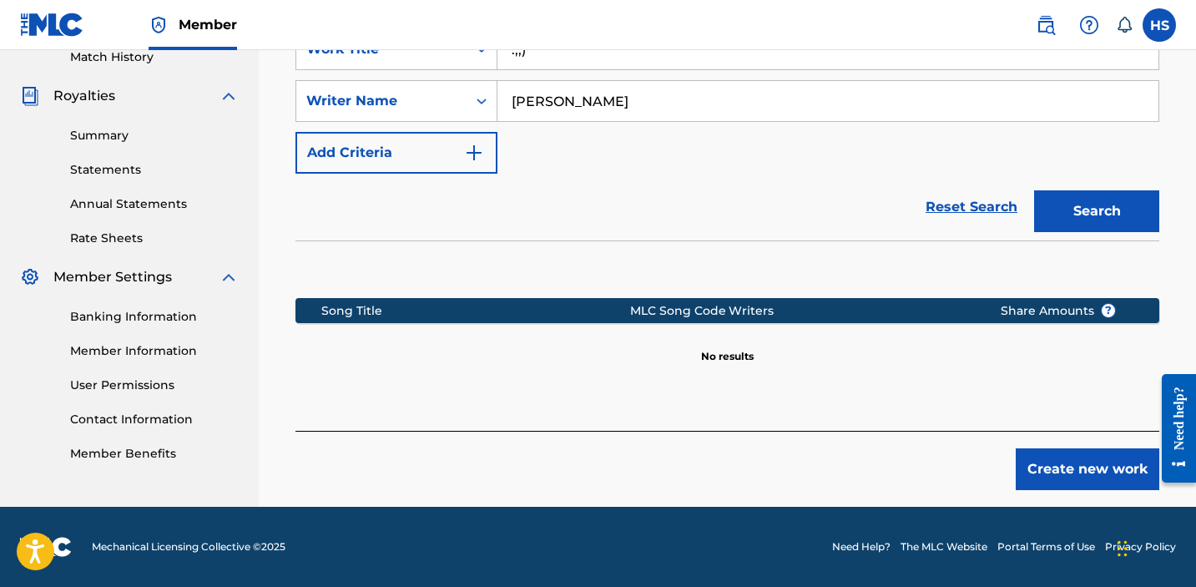
click at [1068, 452] on button "Create new work" at bounding box center [1088, 469] width 144 height 42
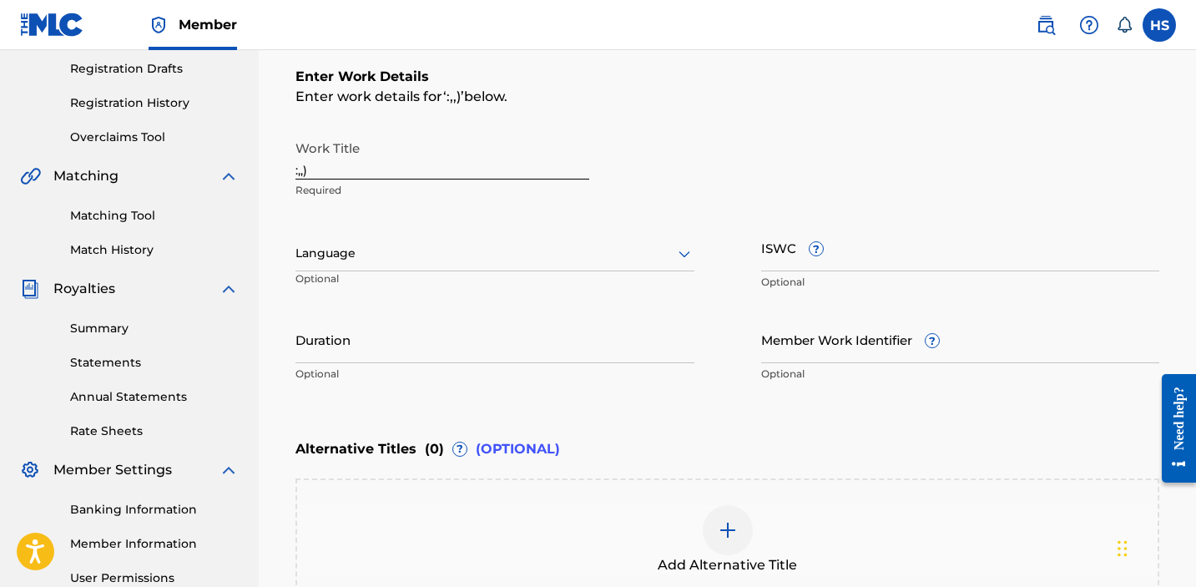
scroll to position [202, 0]
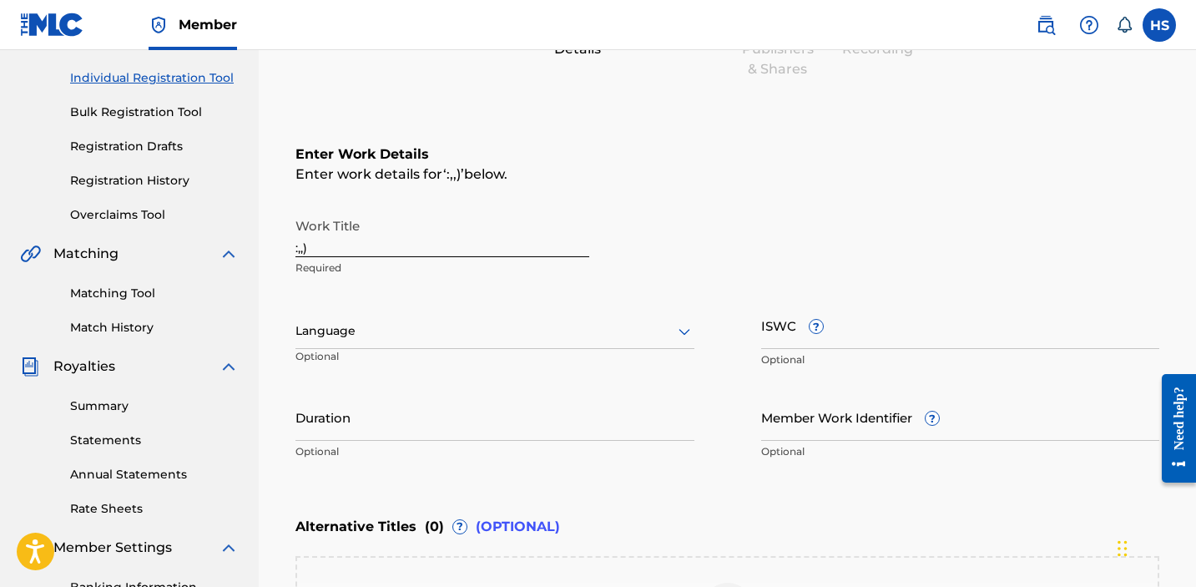
click at [548, 339] on div at bounding box center [495, 331] width 399 height 21
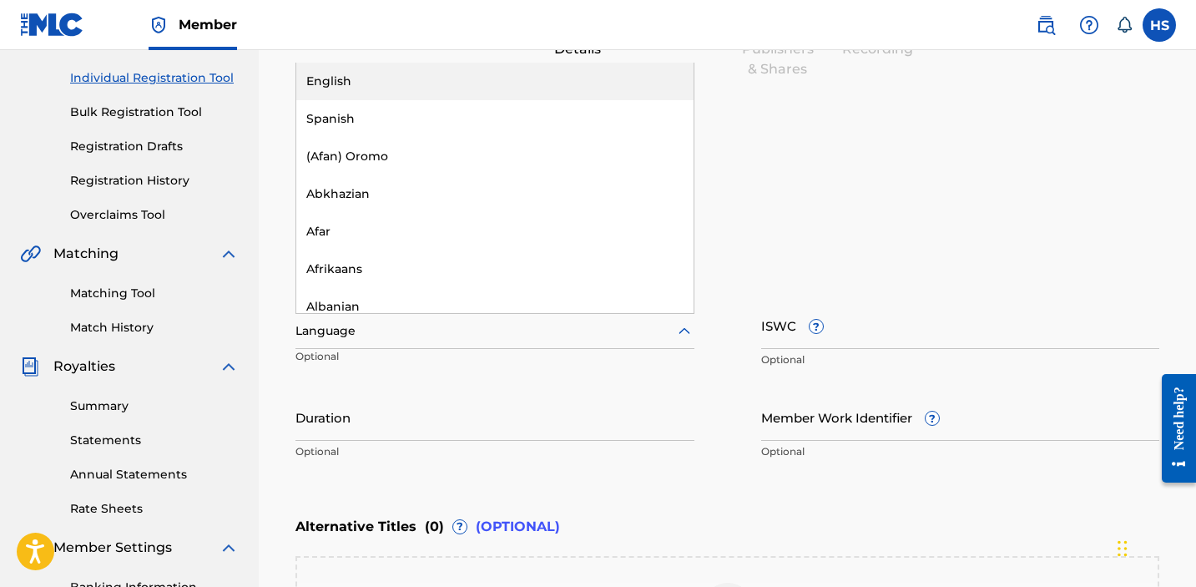
click at [457, 78] on div "English" at bounding box center [494, 82] width 397 height 38
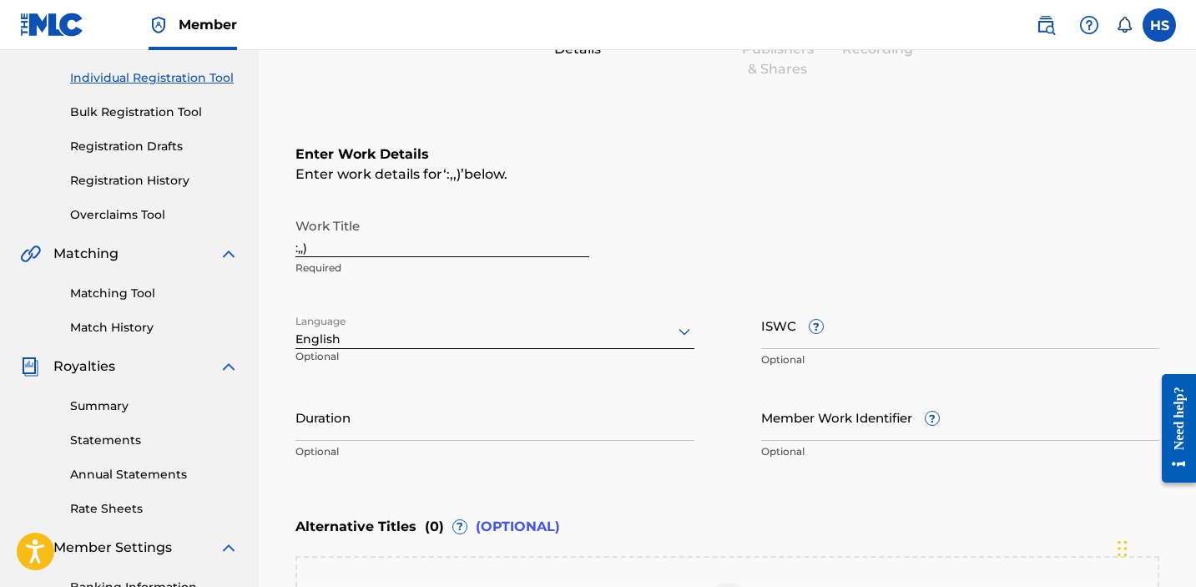
click at [844, 343] on input "ISWC ?" at bounding box center [960, 325] width 399 height 48
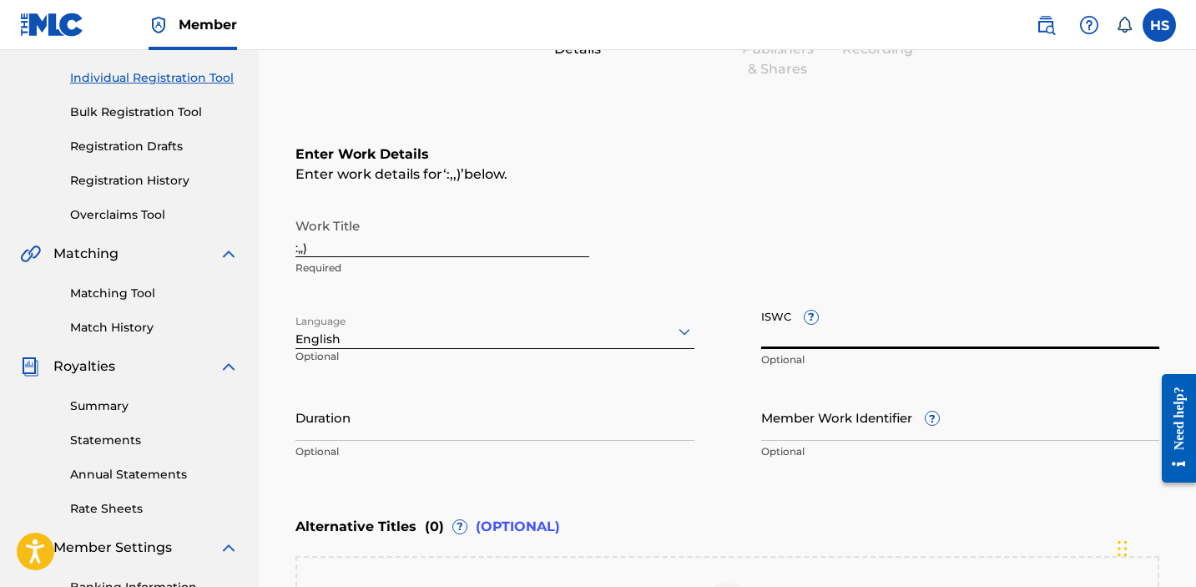
paste input "T3076841555"
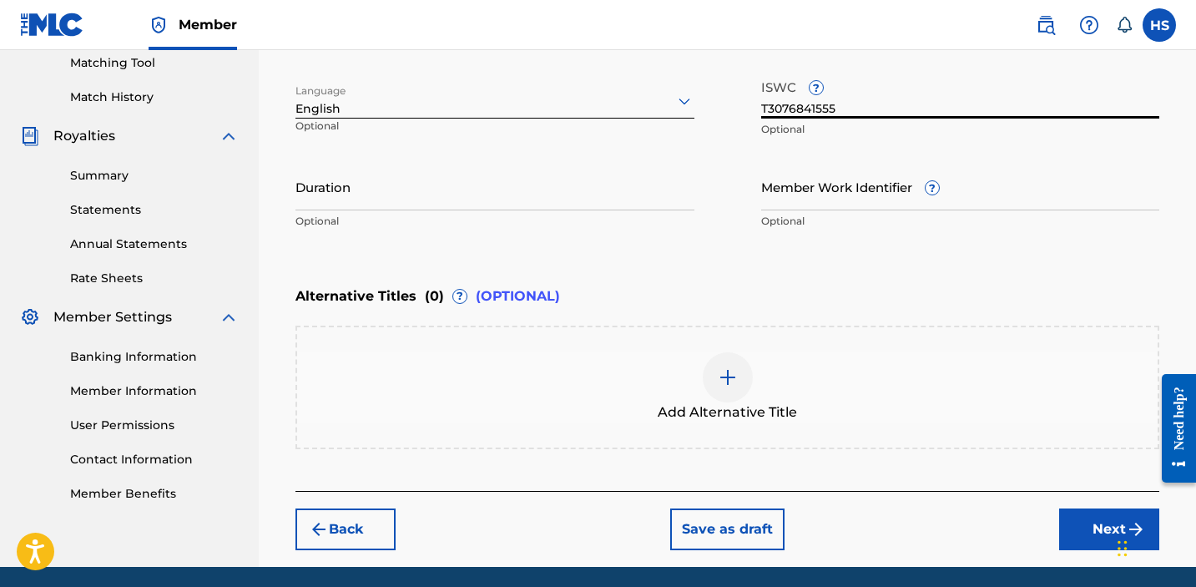
scroll to position [492, 0]
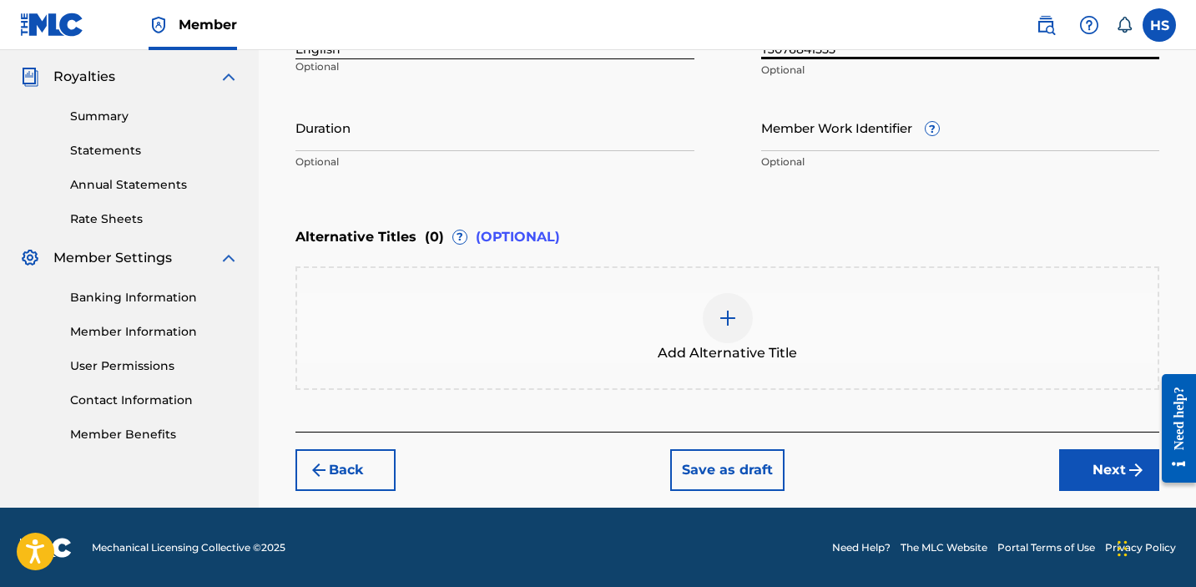
type input "T3076841555"
click at [743, 325] on div at bounding box center [728, 318] width 50 height 50
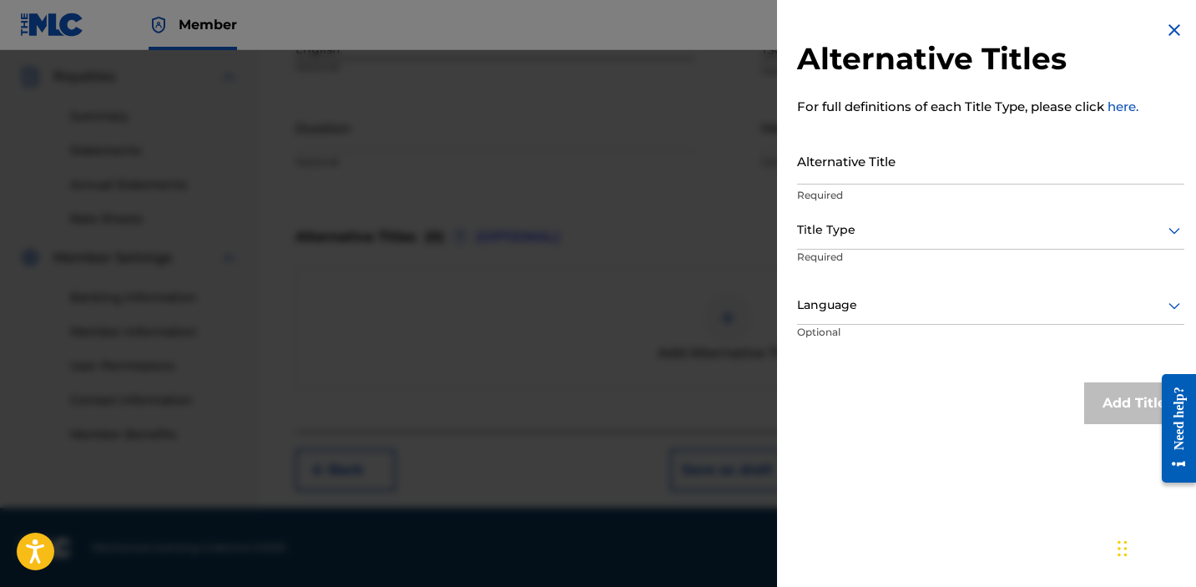
click at [869, 167] on input "Alternative Title" at bounding box center [990, 161] width 387 height 48
type input "happy face, with tears"
click at [945, 227] on div at bounding box center [990, 230] width 387 height 21
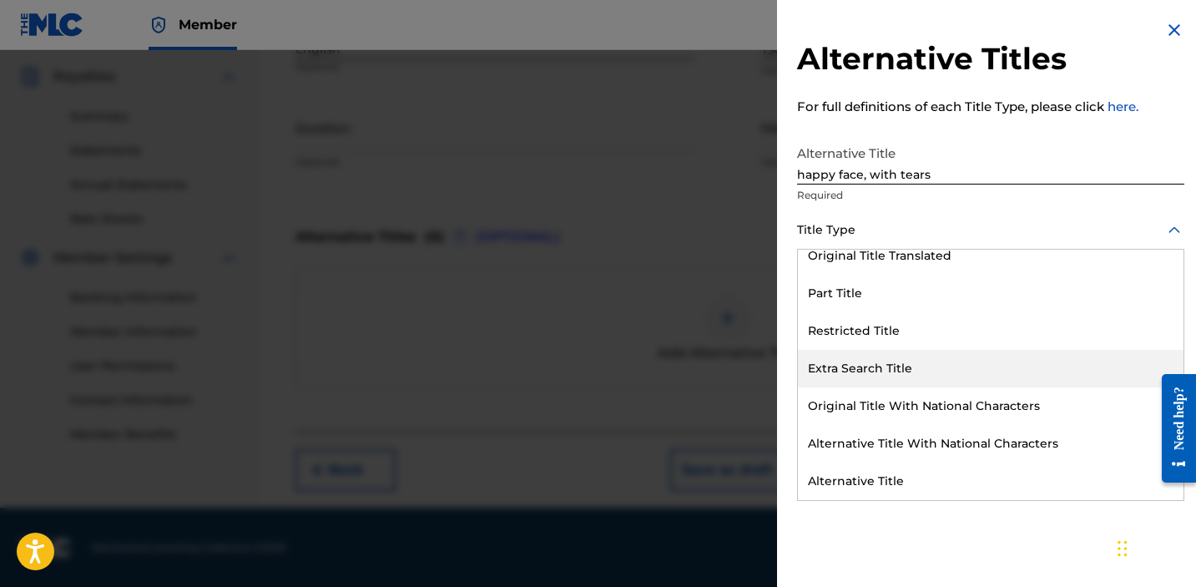
scroll to position [161, 0]
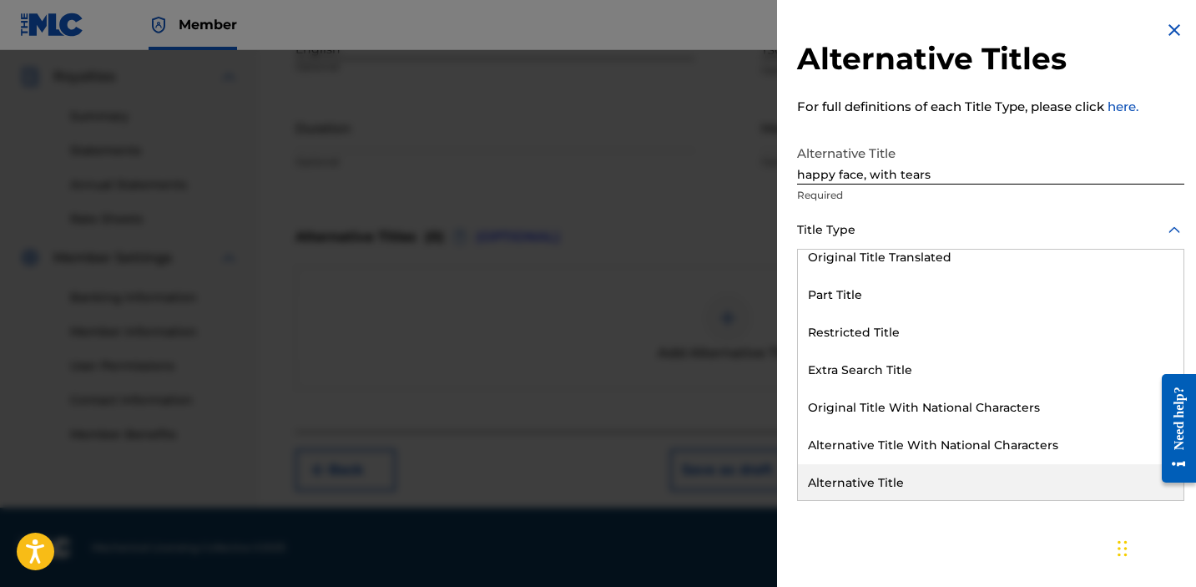
click at [897, 475] on div "Alternative Title" at bounding box center [991, 483] width 386 height 38
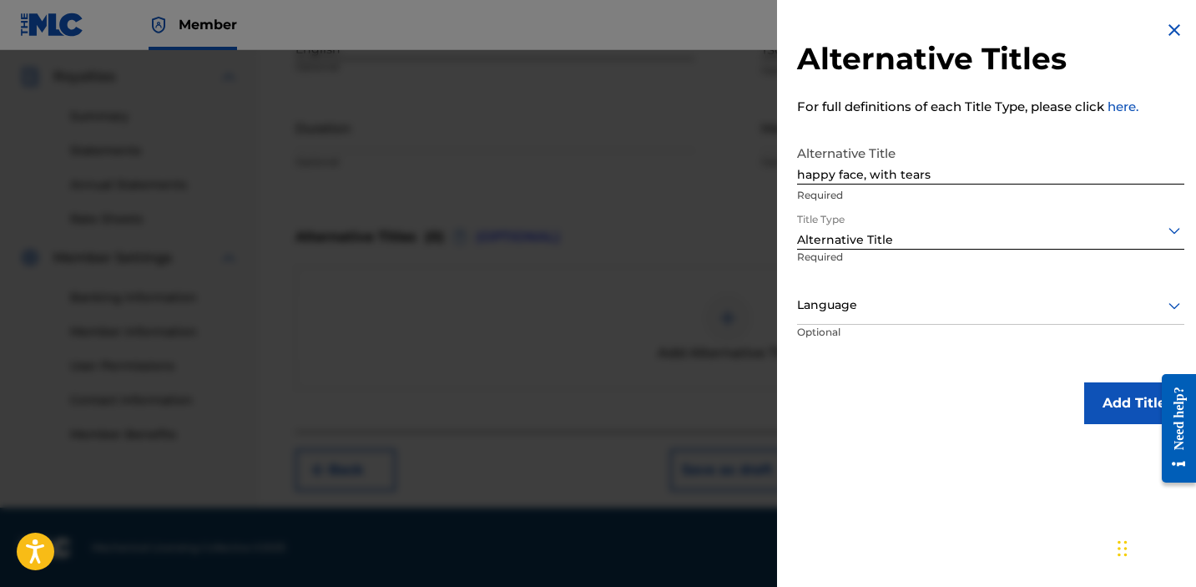
click at [1026, 282] on div "Title Type option Alternative Title, selected. Alternative Title Required" at bounding box center [990, 249] width 387 height 75
click at [1022, 317] on div "Language" at bounding box center [990, 306] width 387 height 38
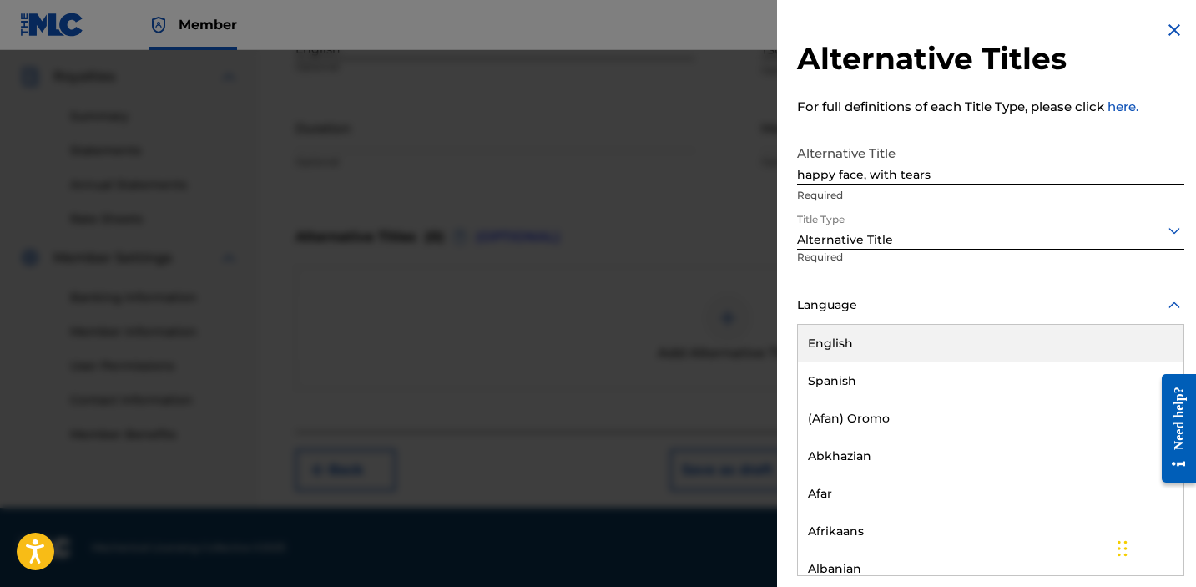
click at [1017, 341] on div "English" at bounding box center [991, 344] width 386 height 38
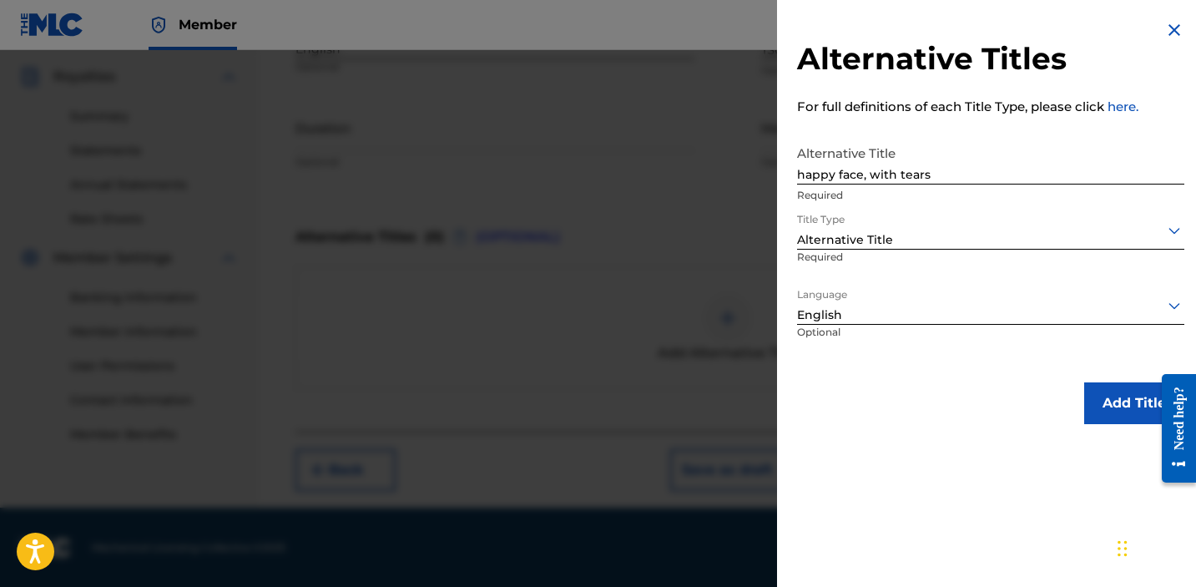
click at [1090, 380] on div "Alternative Titles For full definitions of each Title Type, please click here. …" at bounding box center [990, 222] width 427 height 444
click at [1091, 410] on button "Add Title" at bounding box center [1134, 403] width 100 height 42
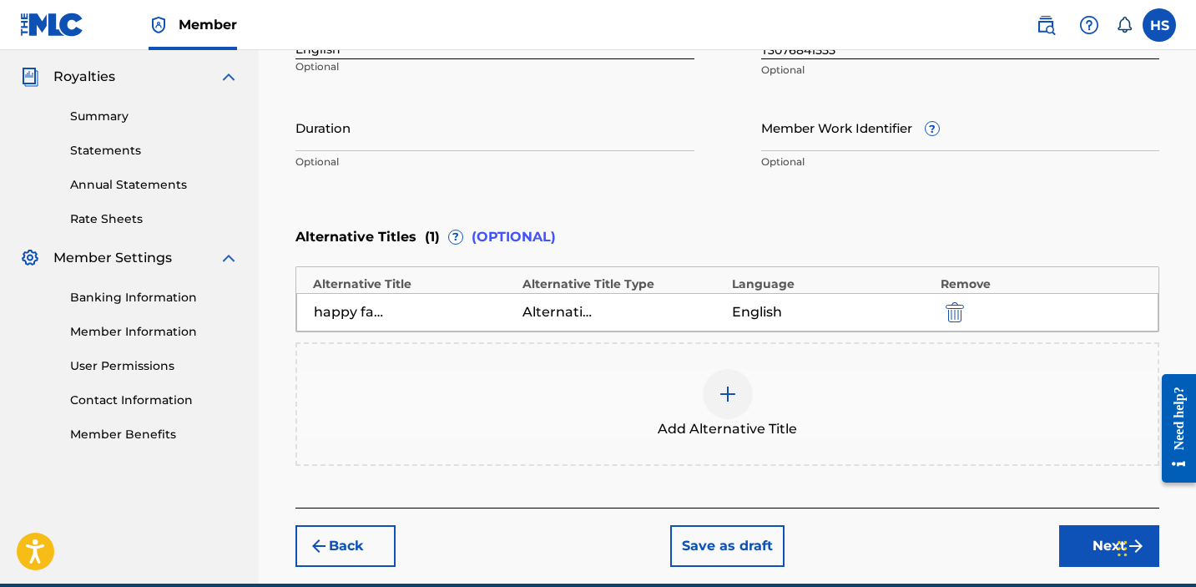
click at [1081, 548] on button "Next" at bounding box center [1109, 546] width 100 height 42
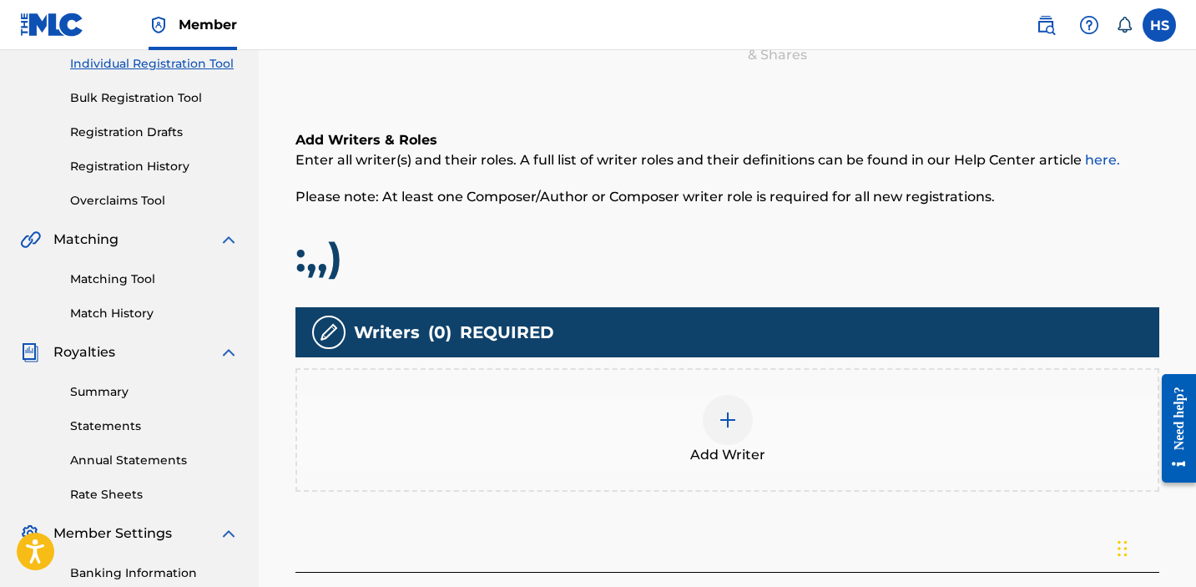
scroll to position [242, 0]
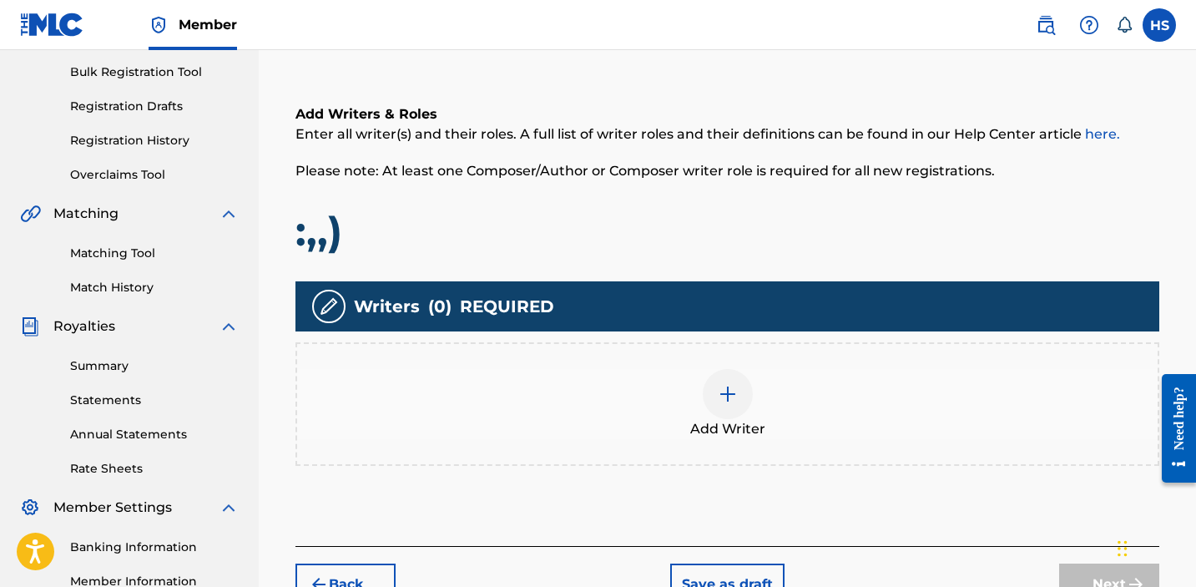
click at [748, 428] on span "Add Writer" at bounding box center [727, 429] width 75 height 20
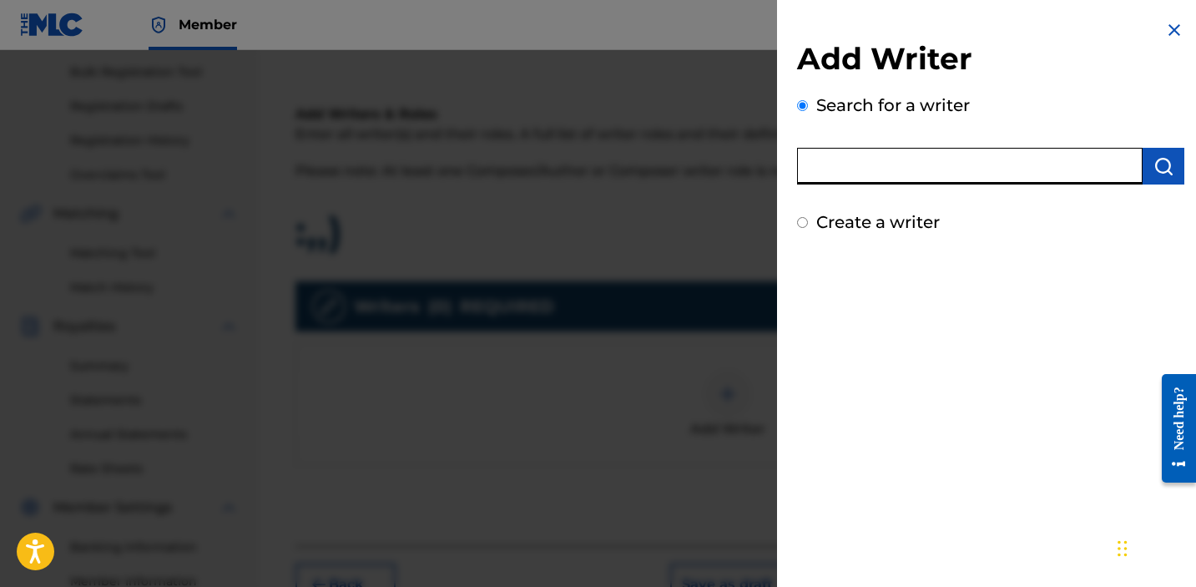
click at [890, 168] on input "text" at bounding box center [970, 166] width 346 height 37
paste input "1034865265"
type input "1034865265"
click at [1156, 164] on img "submit" at bounding box center [1164, 166] width 20 height 20
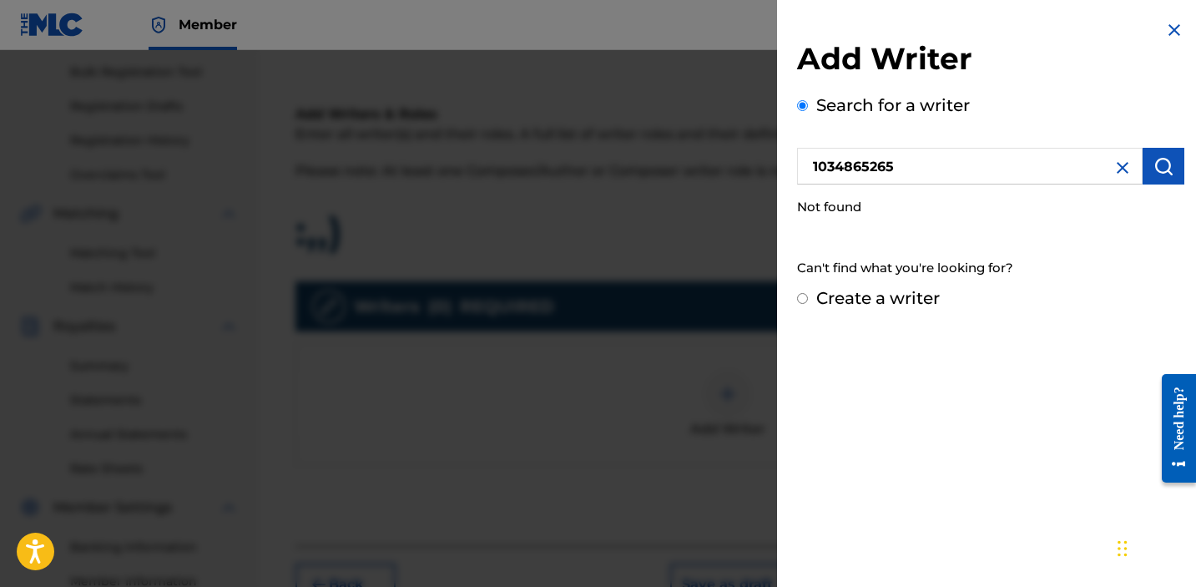
click at [882, 289] on label "Create a writer" at bounding box center [878, 298] width 124 height 20
radio input "true"
click at [808, 293] on input "Create a writer" at bounding box center [802, 298] width 11 height 11
radio input "false"
radio input "true"
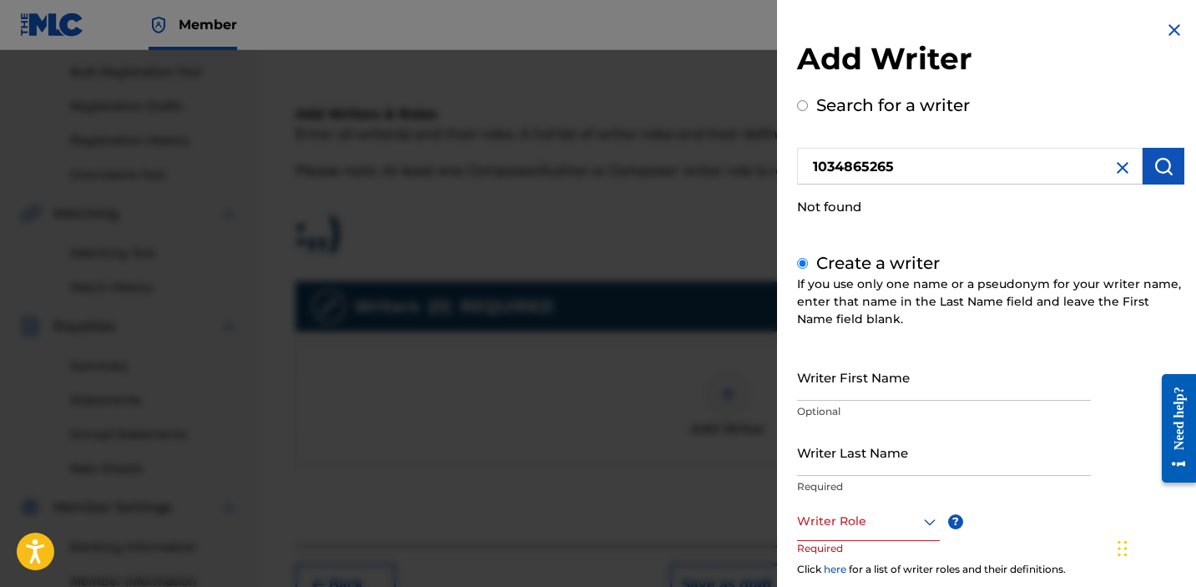
click at [884, 376] on input "Writer First Name" at bounding box center [944, 377] width 294 height 48
type input "[PERSON_NAME]"
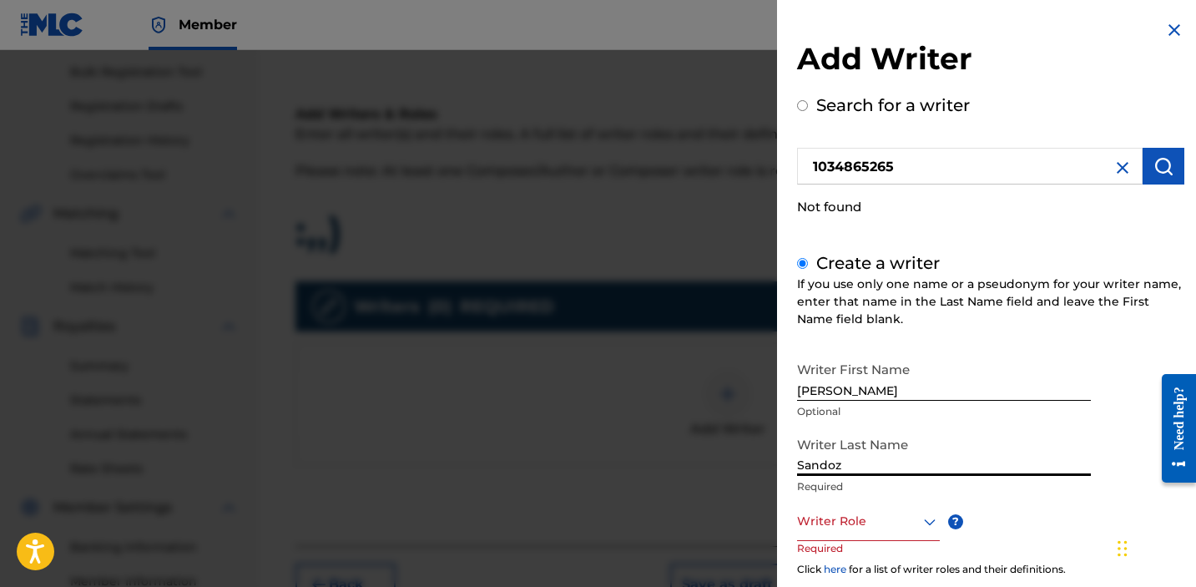
type input "Sandoz"
paste input "1034865265"
type input "1034865265"
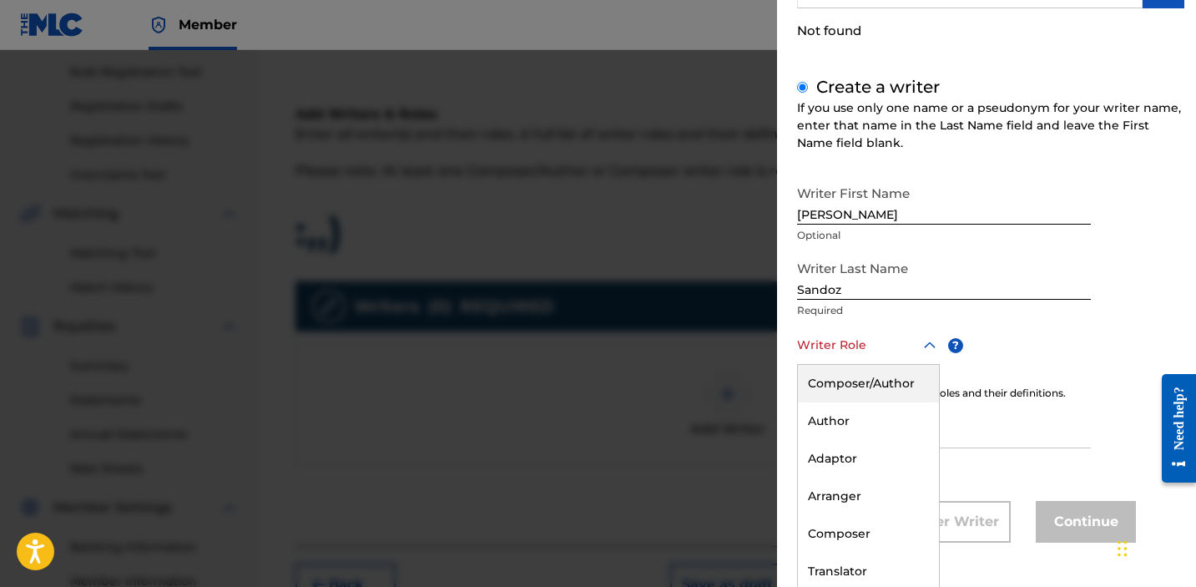
scroll to position [178, 0]
click at [864, 382] on div "Composer/Author" at bounding box center [868, 382] width 141 height 38
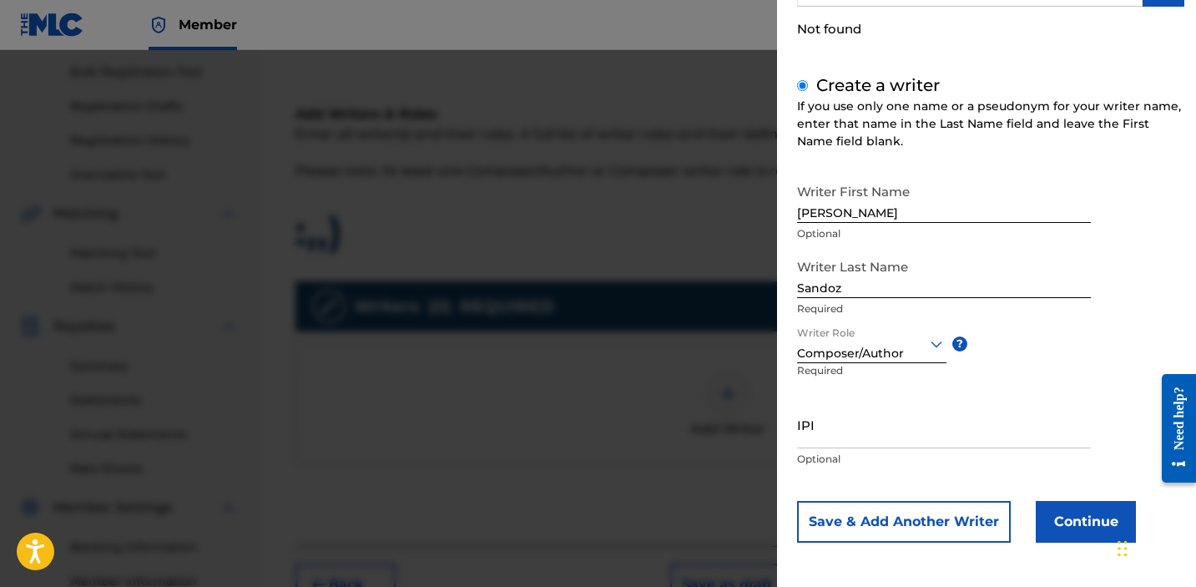
click at [869, 436] on input "IPI" at bounding box center [944, 425] width 294 height 48
paste input "1034865265"
type input "1034865265"
click at [1080, 508] on button "Continue" at bounding box center [1086, 522] width 100 height 42
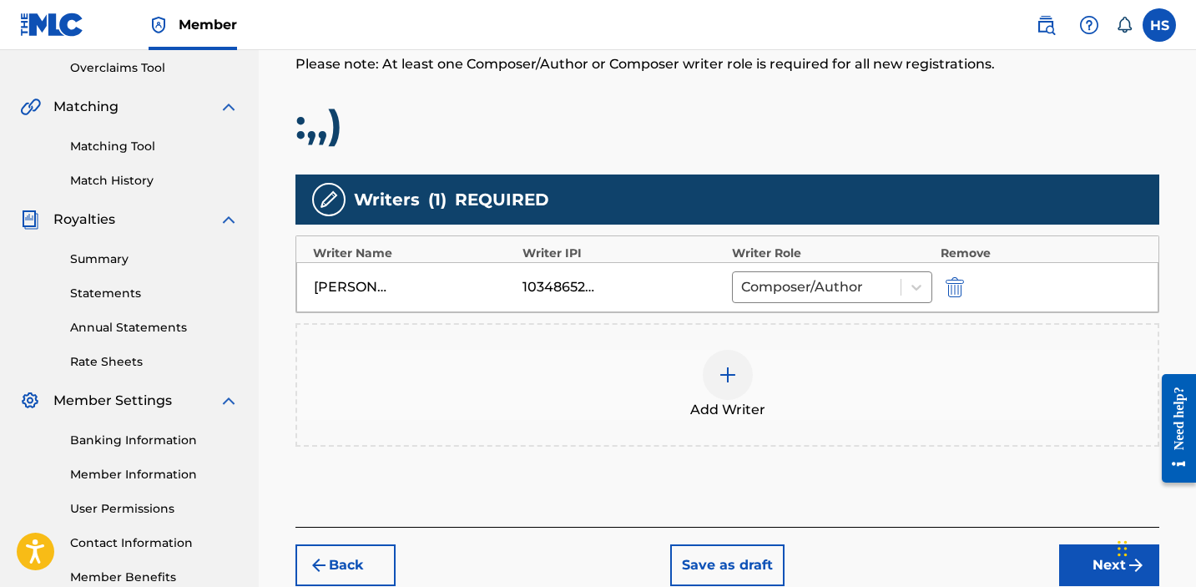
scroll to position [448, 0]
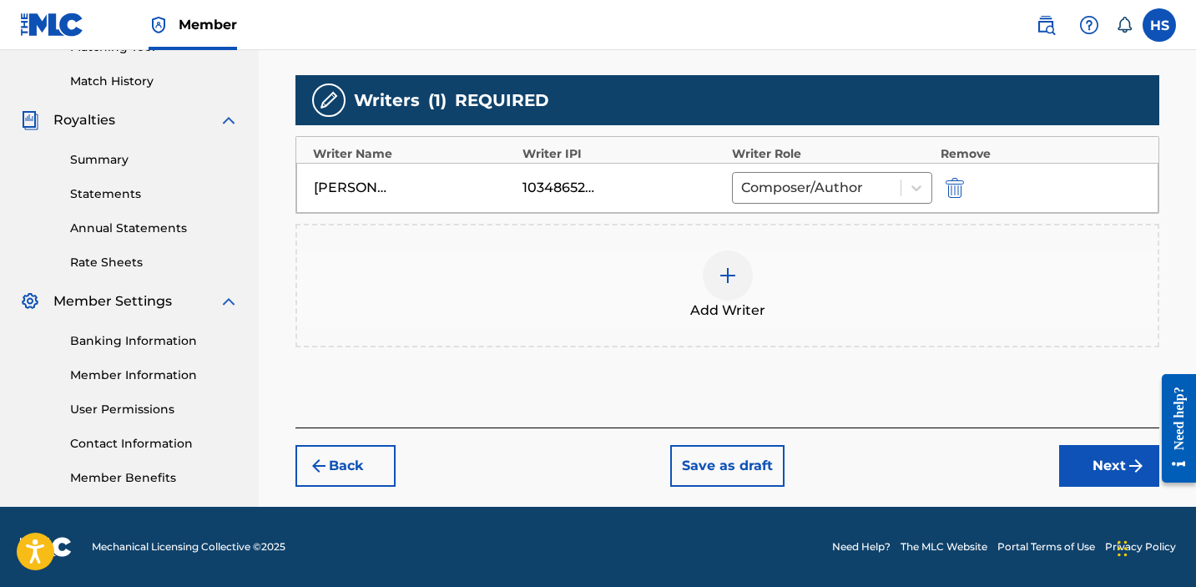
click at [1152, 490] on div at bounding box center [1173, 428] width 47 height 134
click at [1114, 465] on button "Next" at bounding box center [1109, 466] width 100 height 42
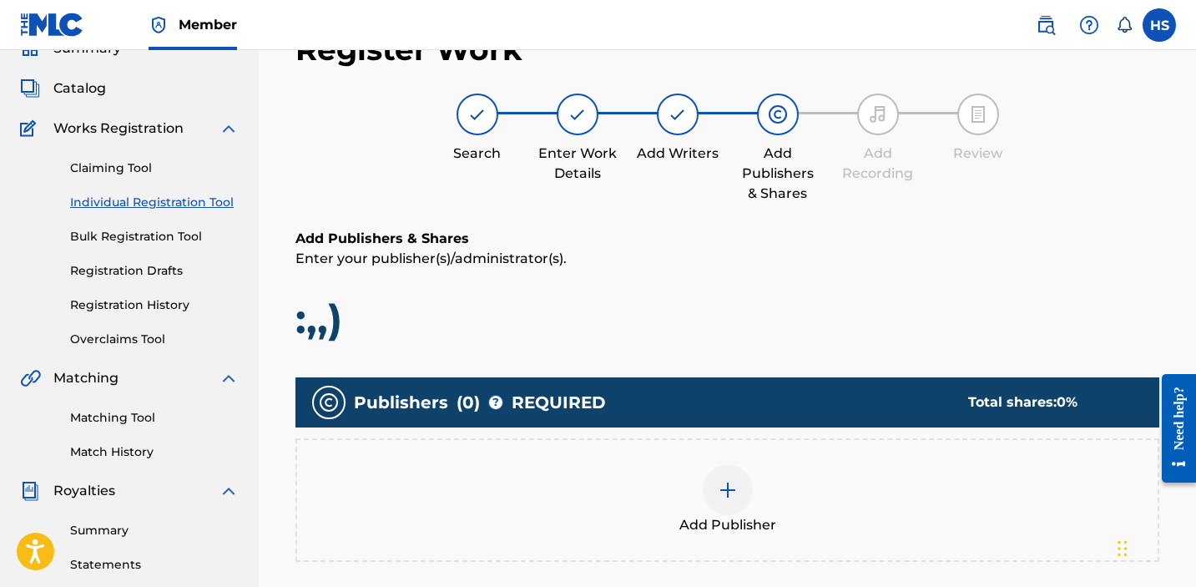
scroll to position [75, 0]
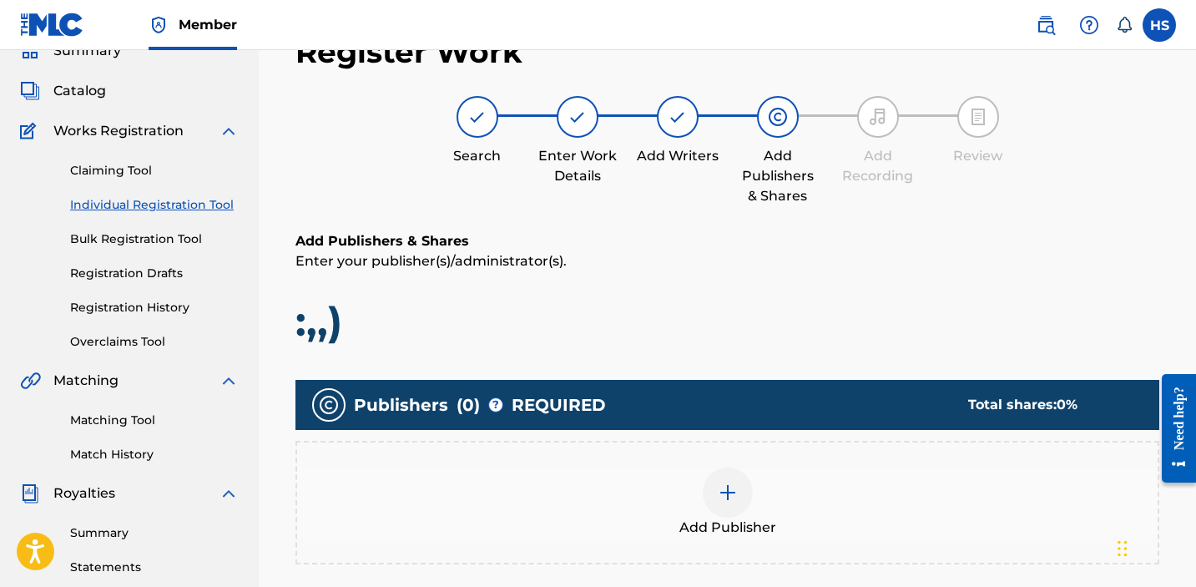
click at [675, 505] on div "Add Publisher" at bounding box center [727, 502] width 861 height 70
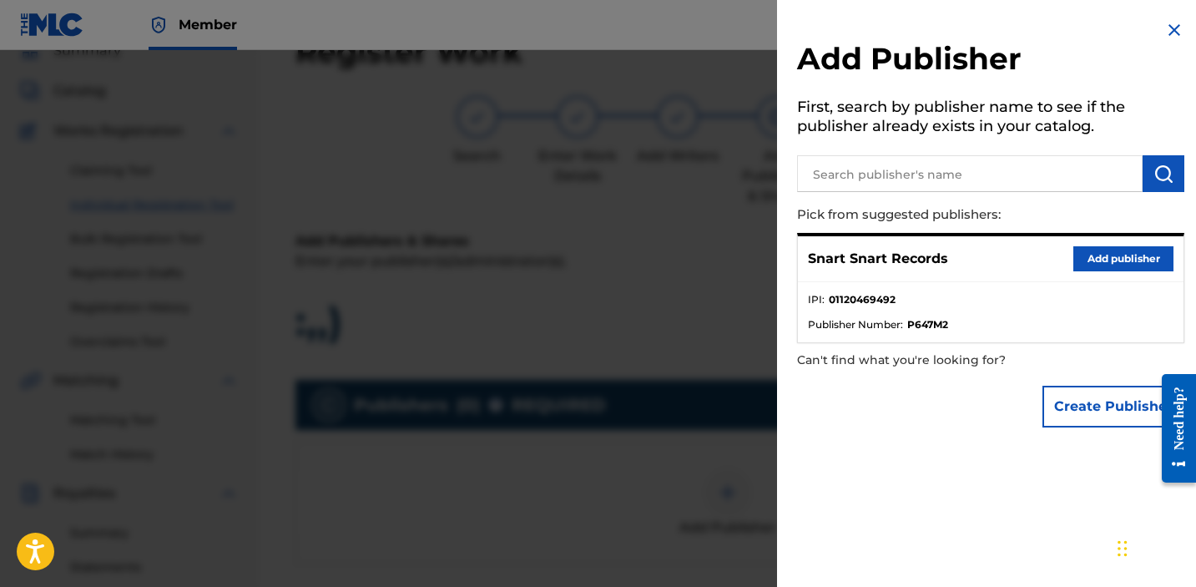
click at [1082, 247] on button "Add publisher" at bounding box center [1124, 258] width 100 height 25
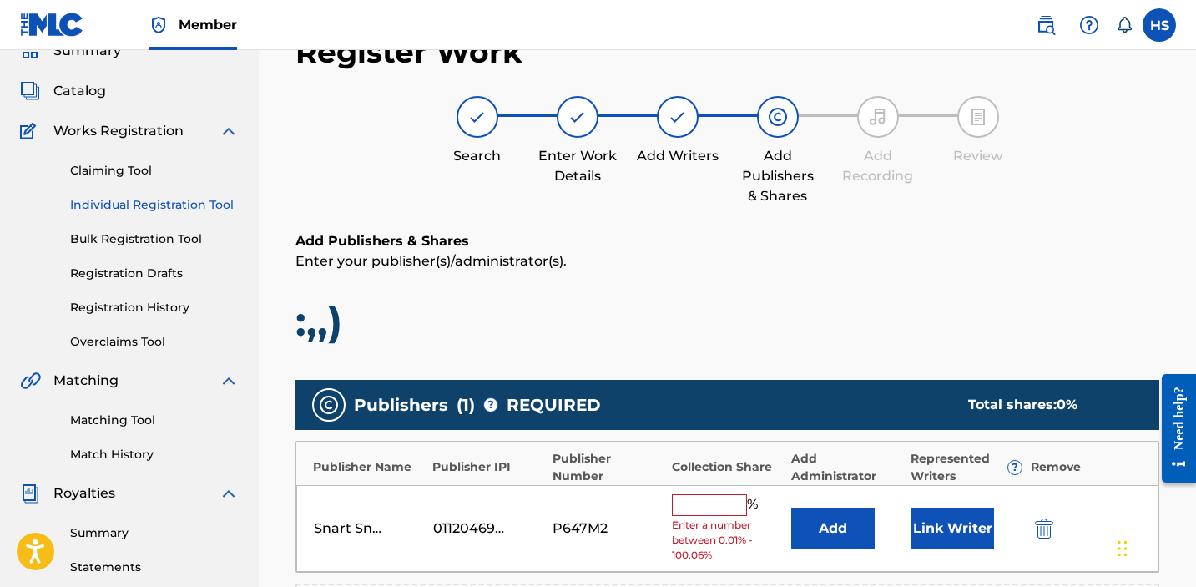
click at [723, 498] on input "text" at bounding box center [709, 505] width 75 height 22
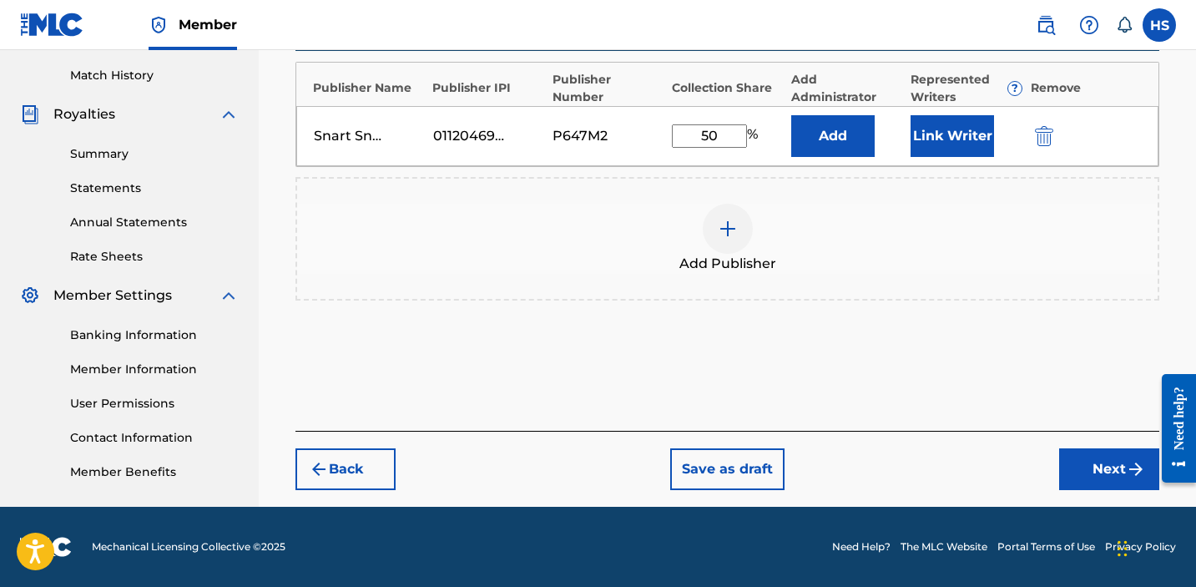
type input "50"
click at [1104, 462] on button "Next" at bounding box center [1109, 469] width 100 height 42
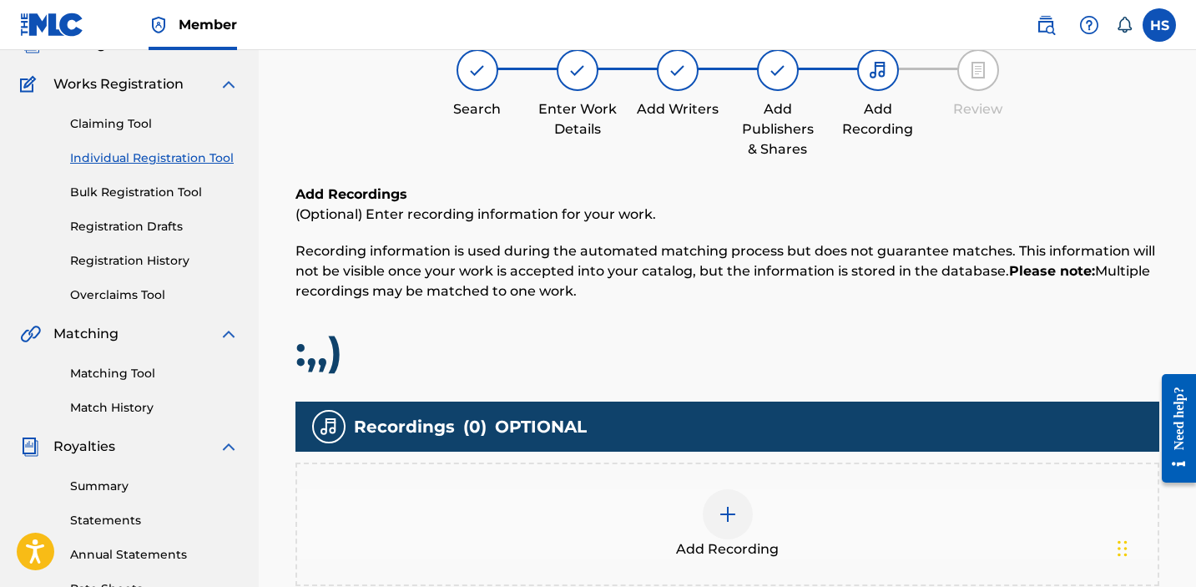
scroll to position [208, 0]
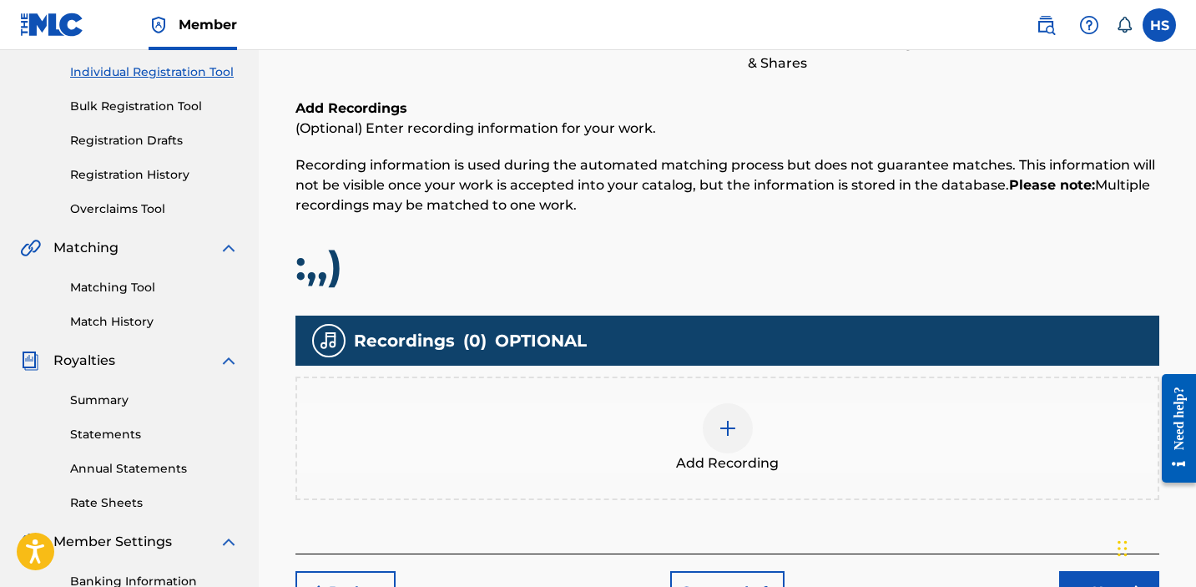
click at [713, 412] on div at bounding box center [728, 428] width 50 height 50
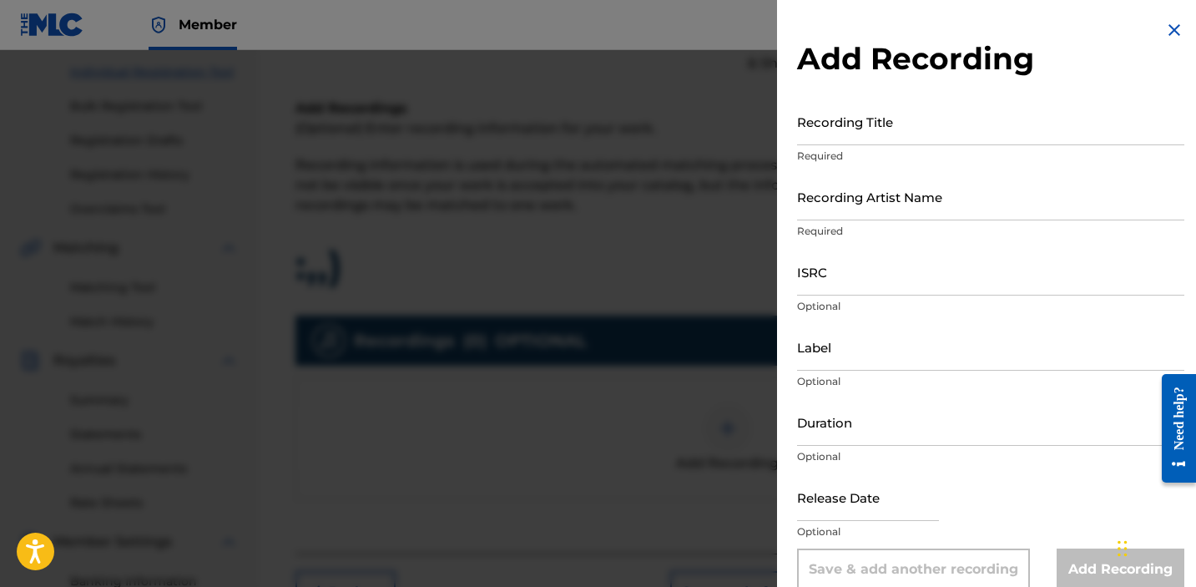
click at [887, 118] on input "Recording Title" at bounding box center [990, 122] width 387 height 48
type input ":,,)"
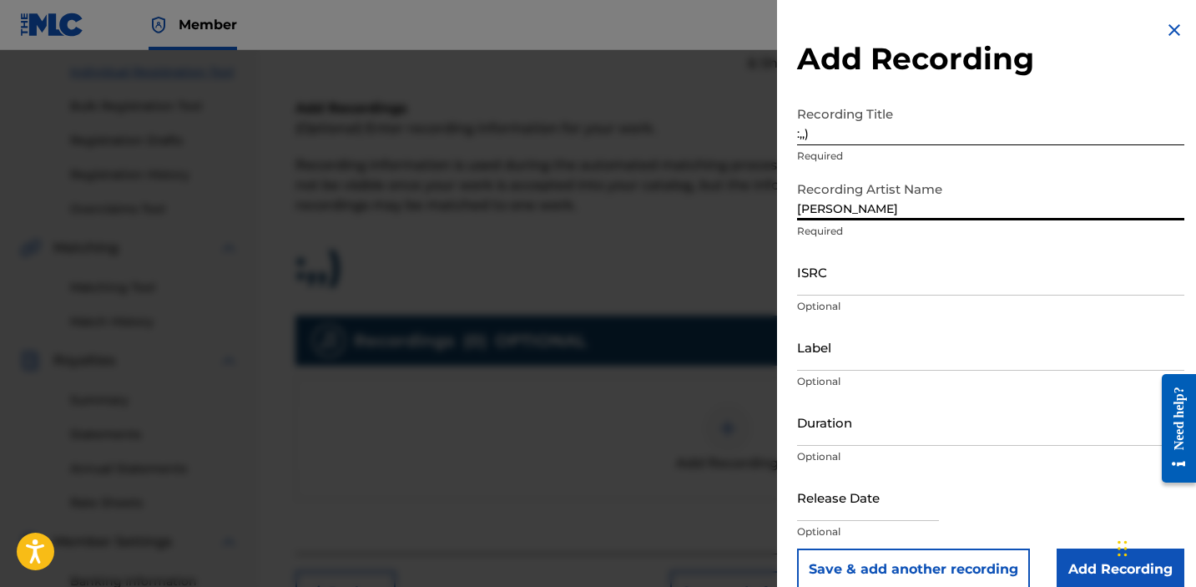
type input "[PERSON_NAME]"
paste input "QZNWX2006077"
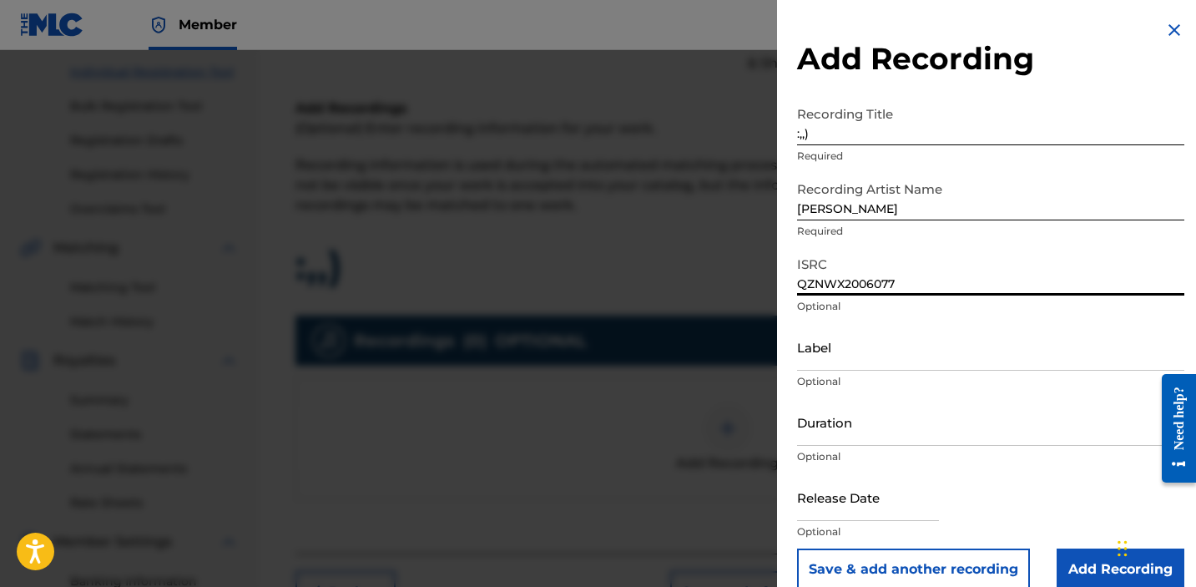
type input "QZNWX2006077"
click at [817, 354] on input "Label" at bounding box center [990, 347] width 387 height 48
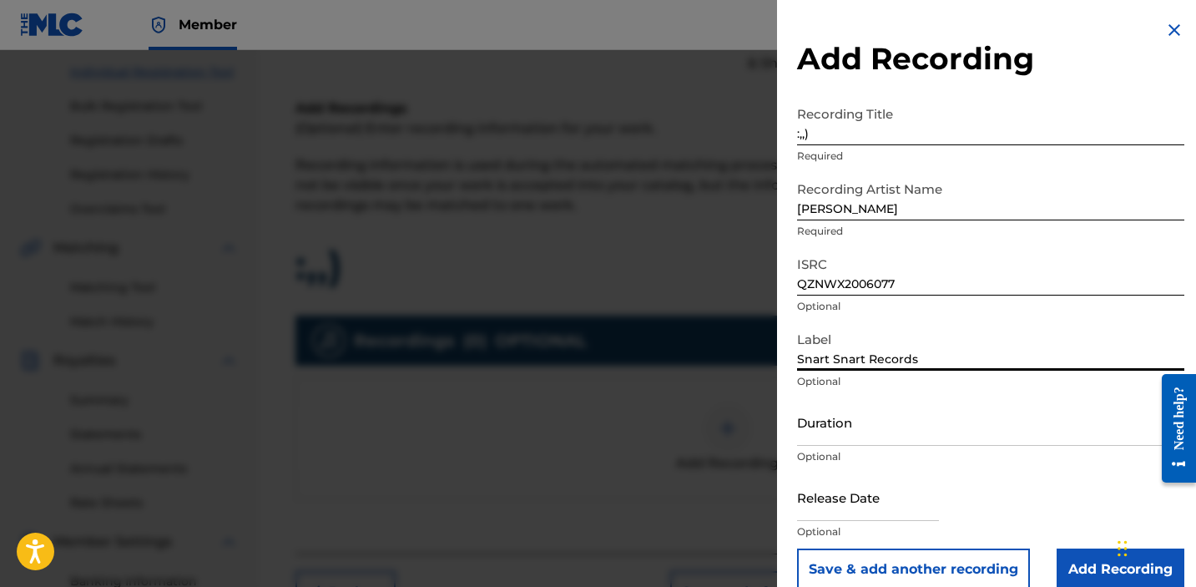
type input "Snart Snart Records"
click at [1067, 558] on input "Add Recording" at bounding box center [1121, 569] width 128 height 42
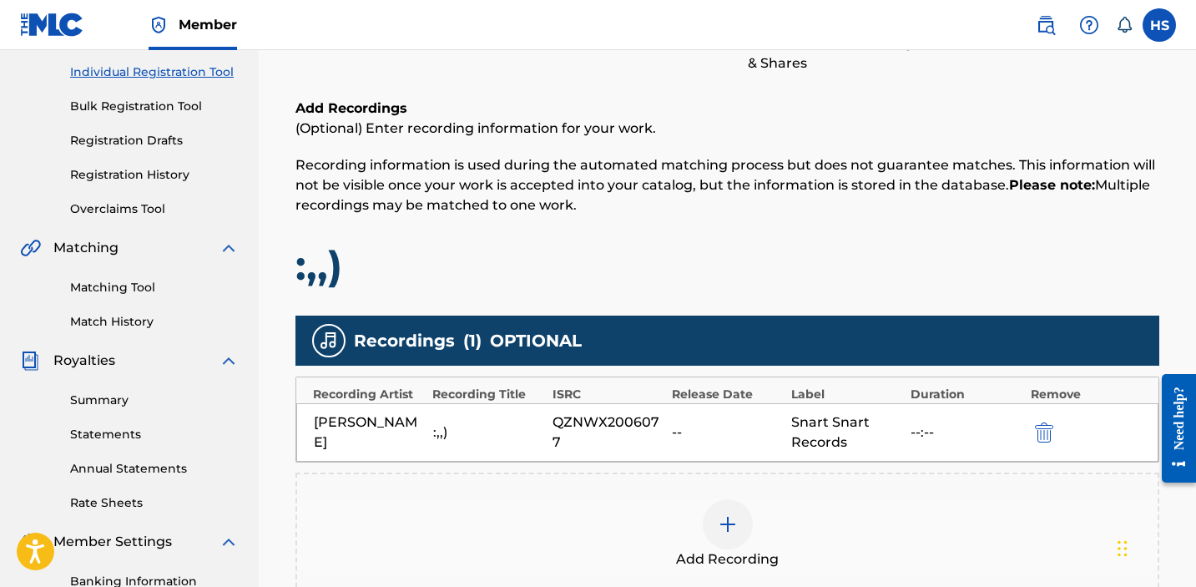
scroll to position [448, 0]
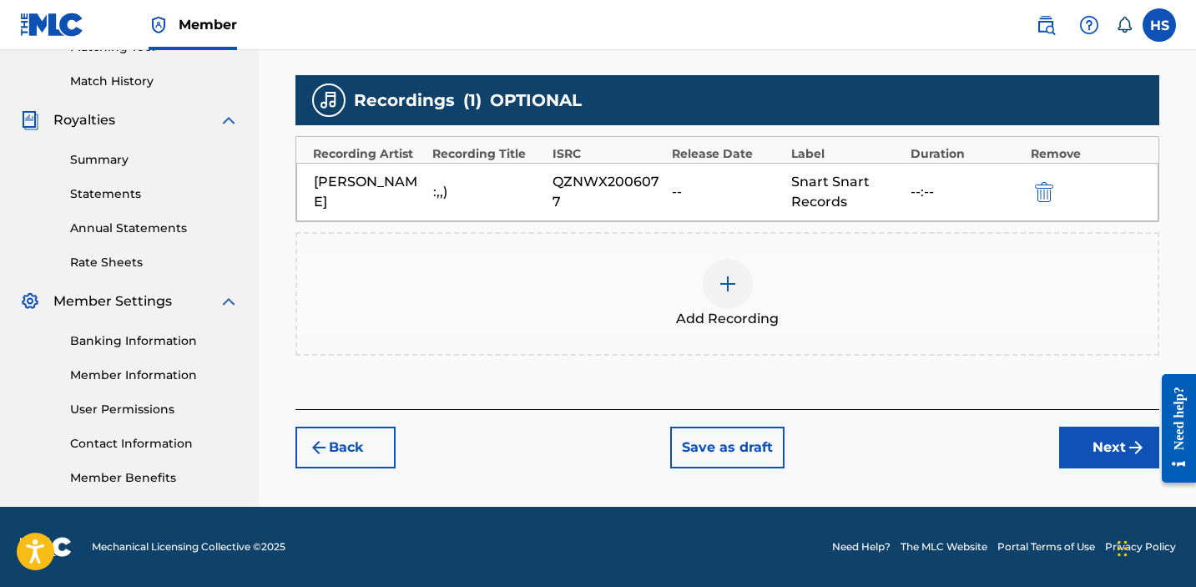
click at [1099, 458] on button "Next" at bounding box center [1109, 448] width 100 height 42
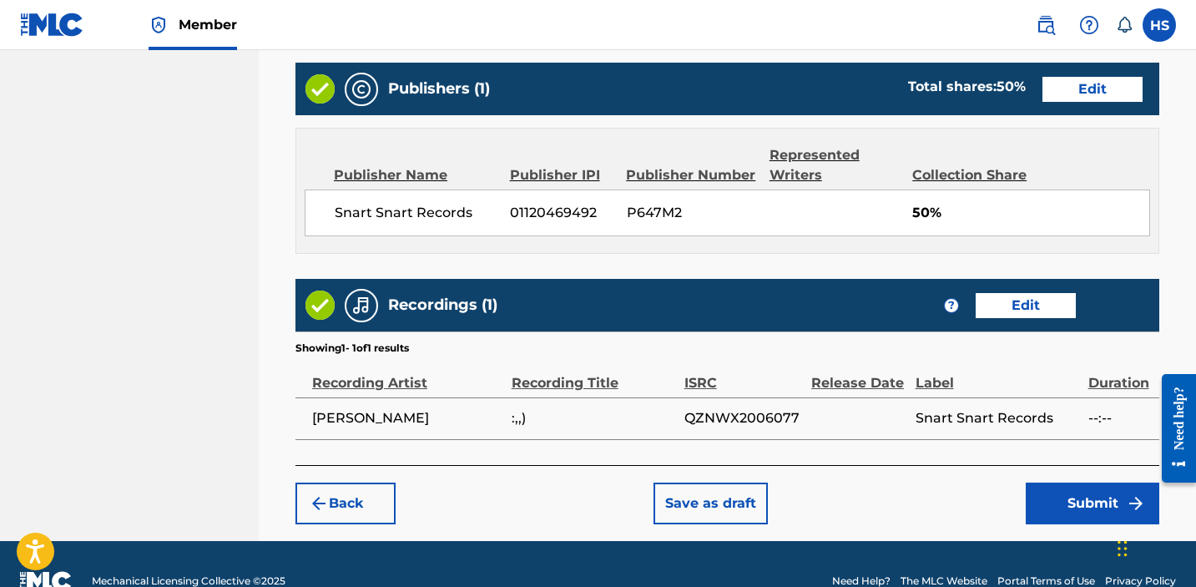
scroll to position [952, 0]
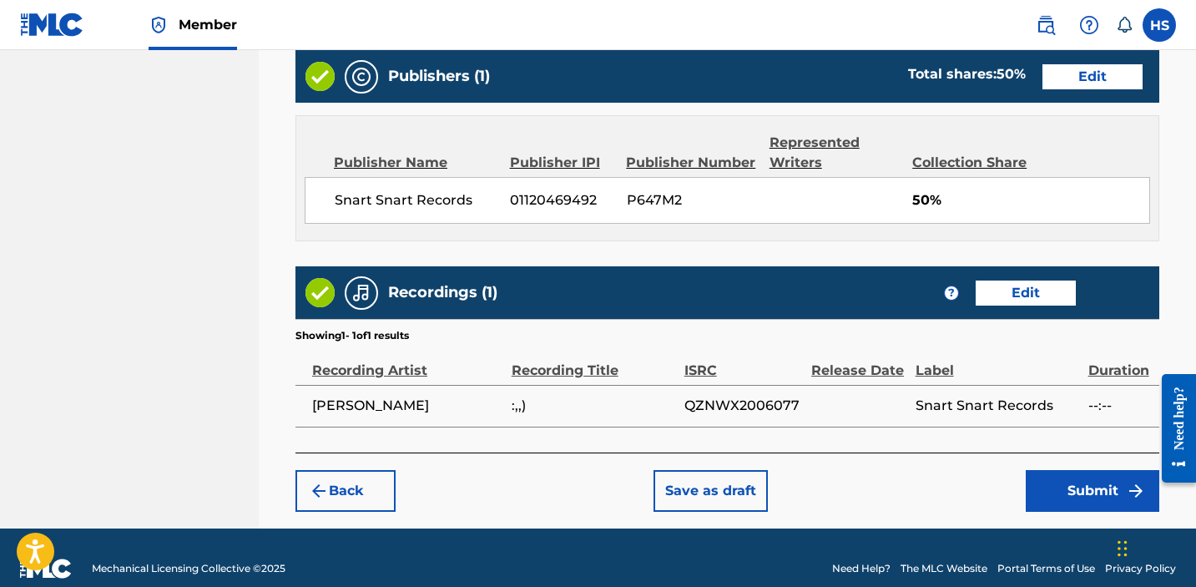
click at [1079, 470] on button "Submit" at bounding box center [1093, 491] width 134 height 42
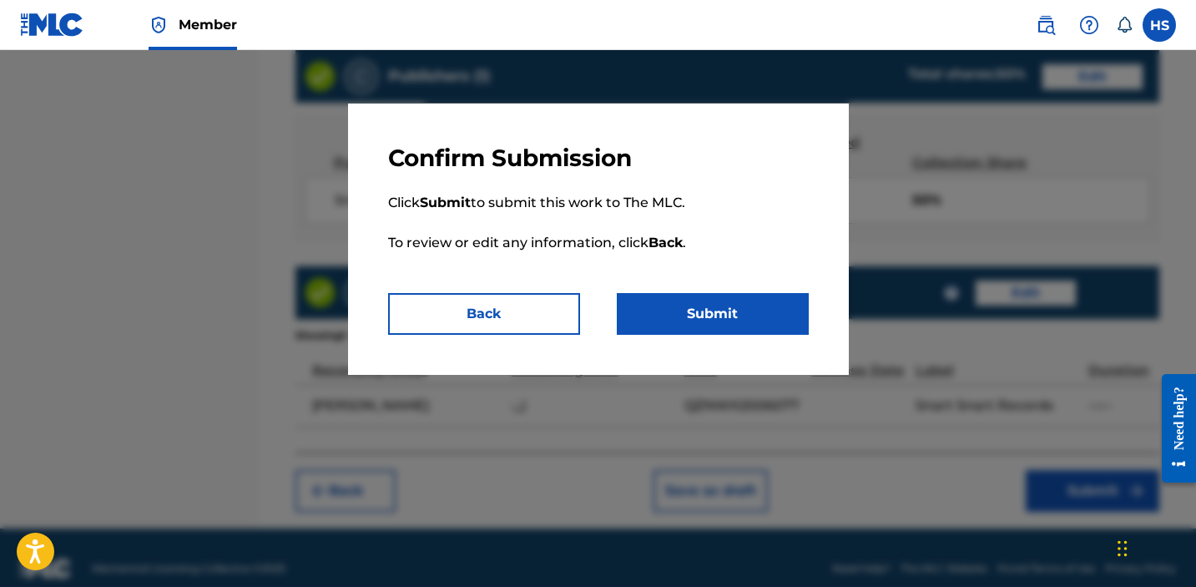
click at [750, 311] on button "Submit" at bounding box center [713, 314] width 192 height 42
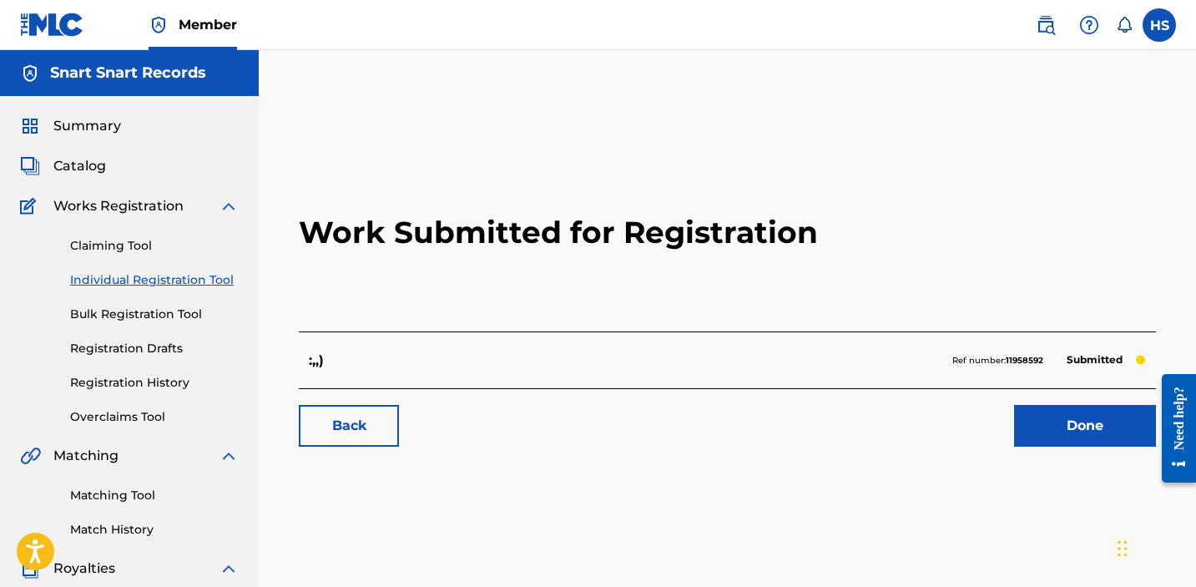
click at [1065, 418] on link "Done" at bounding box center [1085, 426] width 142 height 42
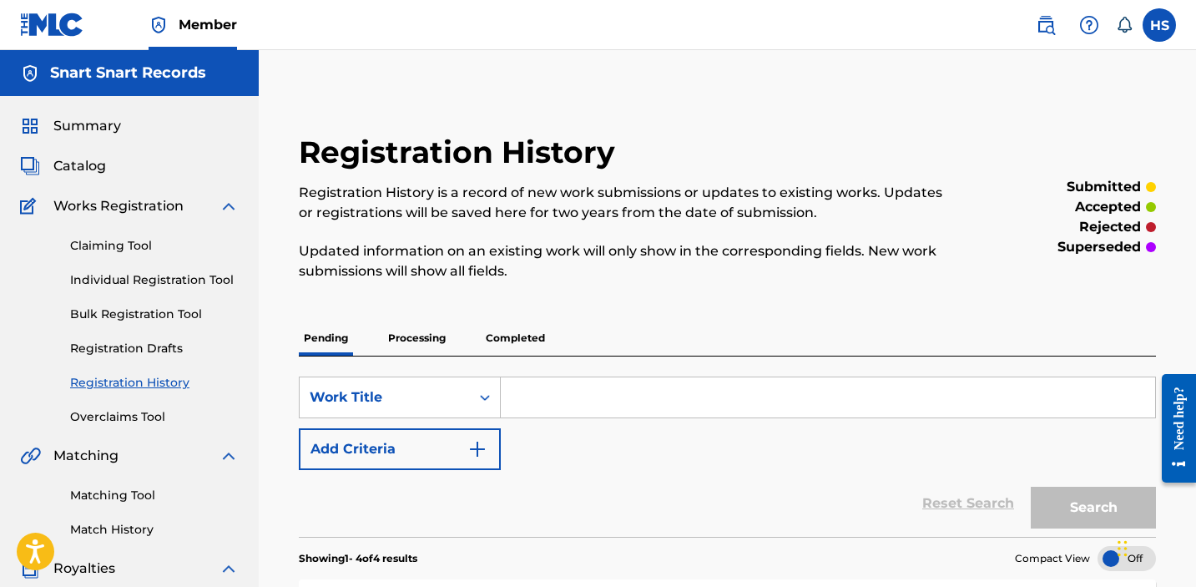
click at [134, 275] on link "Individual Registration Tool" at bounding box center [154, 280] width 169 height 18
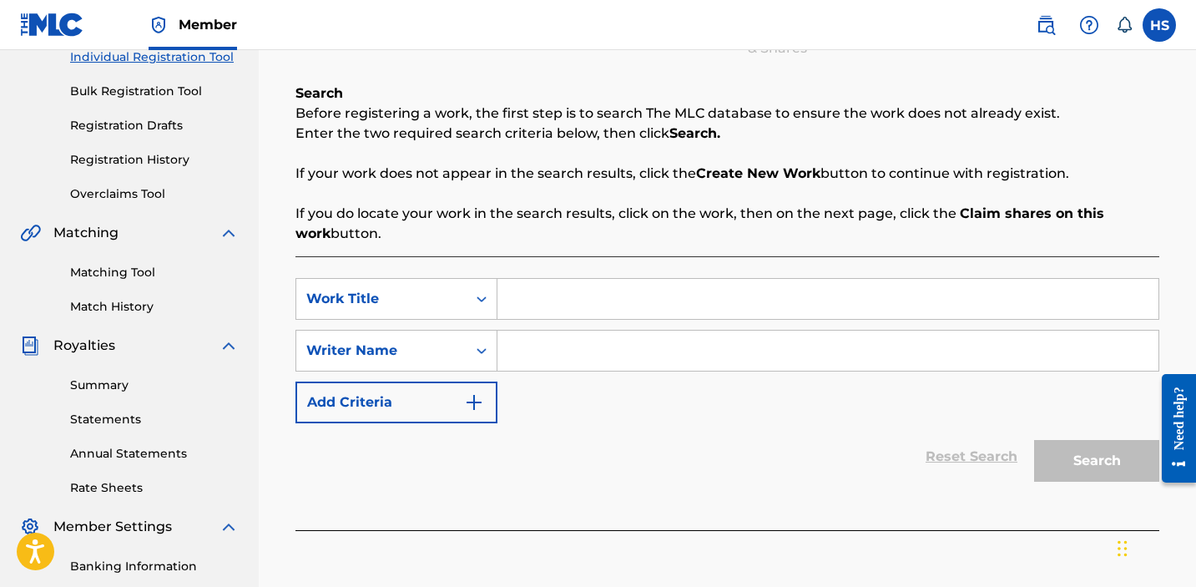
scroll to position [232, 0]
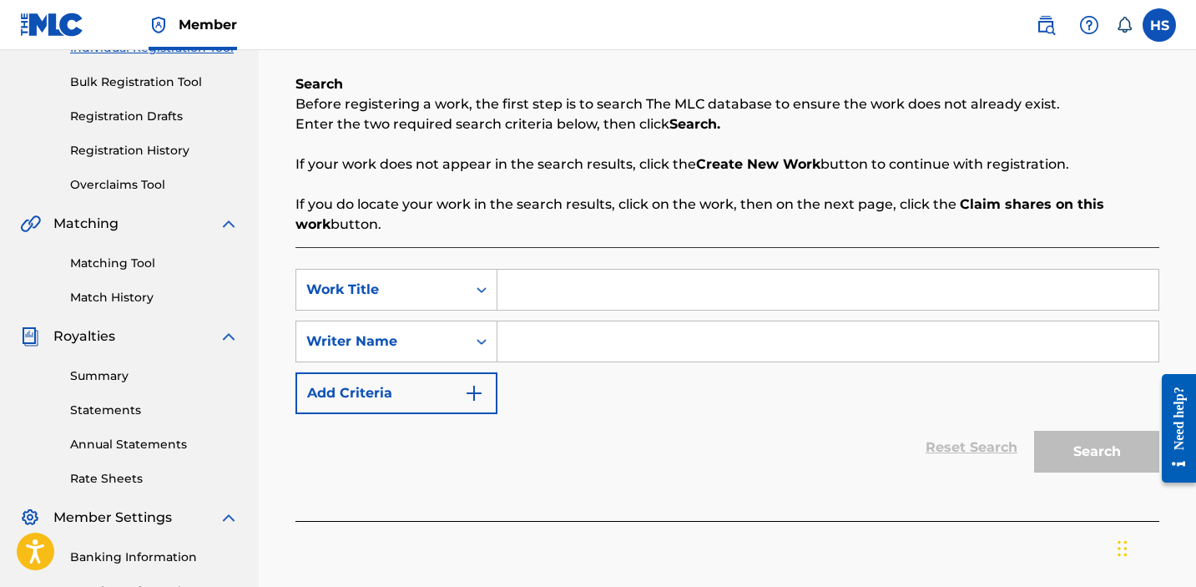
click at [581, 265] on div "SearchWithCriteriaf6a8ca42-bdcc-4772-a8b1-8cb99fb00192 Work Title SearchWithCri…" at bounding box center [728, 384] width 864 height 274
click at [560, 286] on input "Search Form" at bounding box center [828, 290] width 661 height 40
type input "marigold, i miss you"
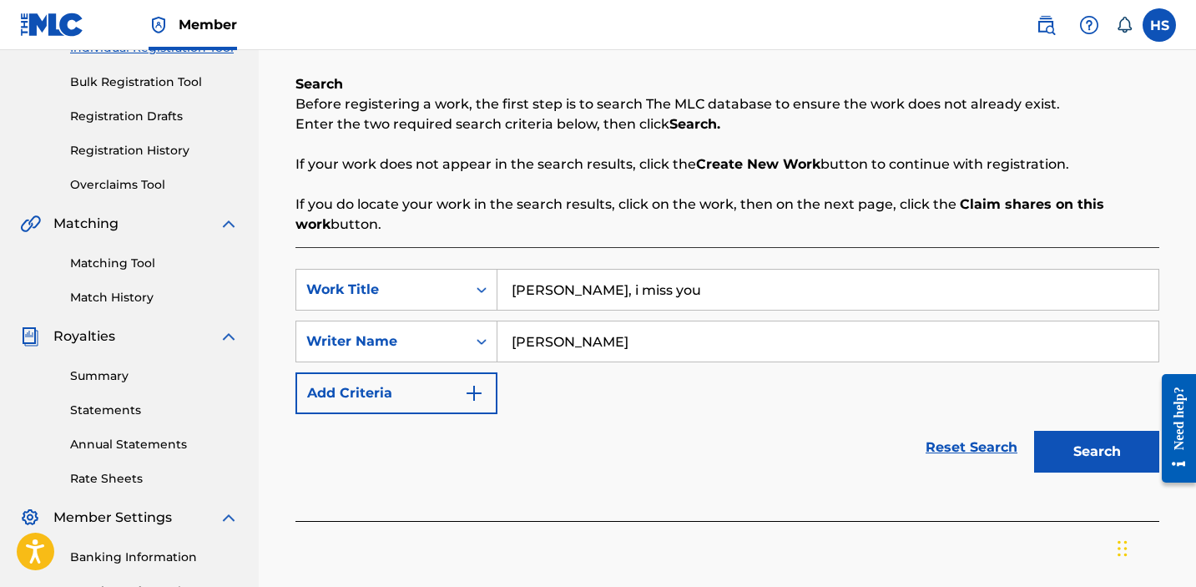
type input "[PERSON_NAME]"
click at [1093, 457] on button "Search" at bounding box center [1096, 452] width 125 height 42
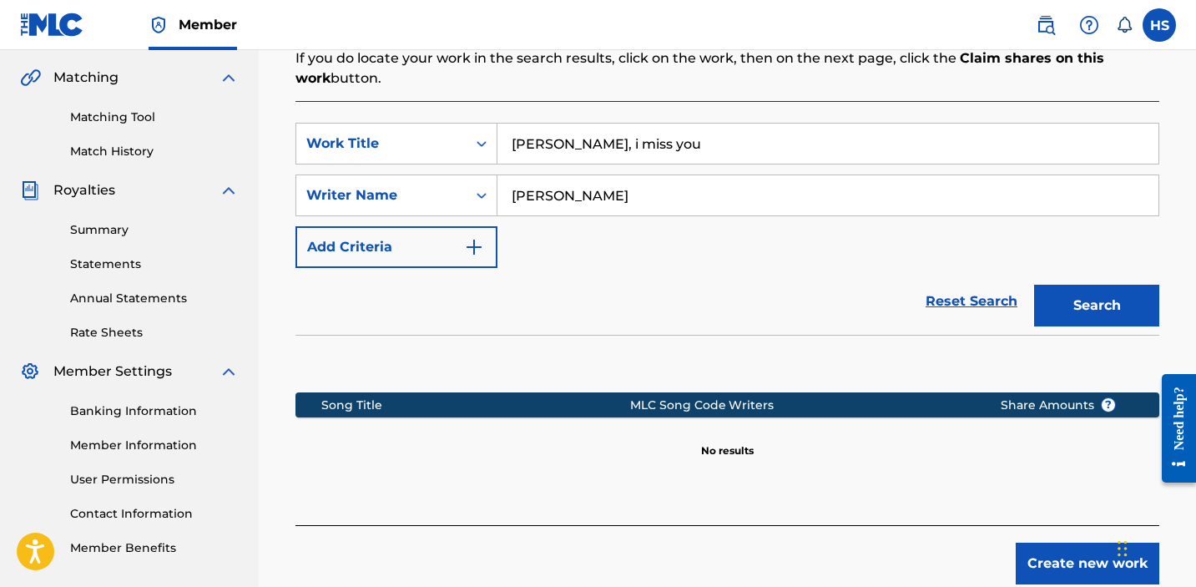
scroll to position [473, 0]
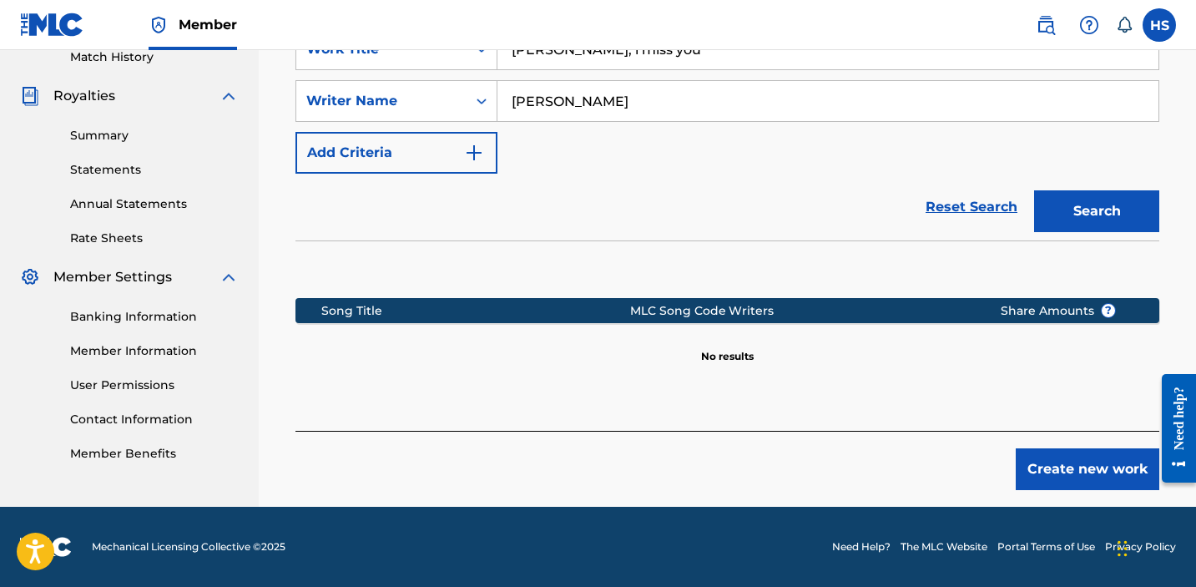
click at [1105, 472] on button "Create new work" at bounding box center [1088, 469] width 144 height 42
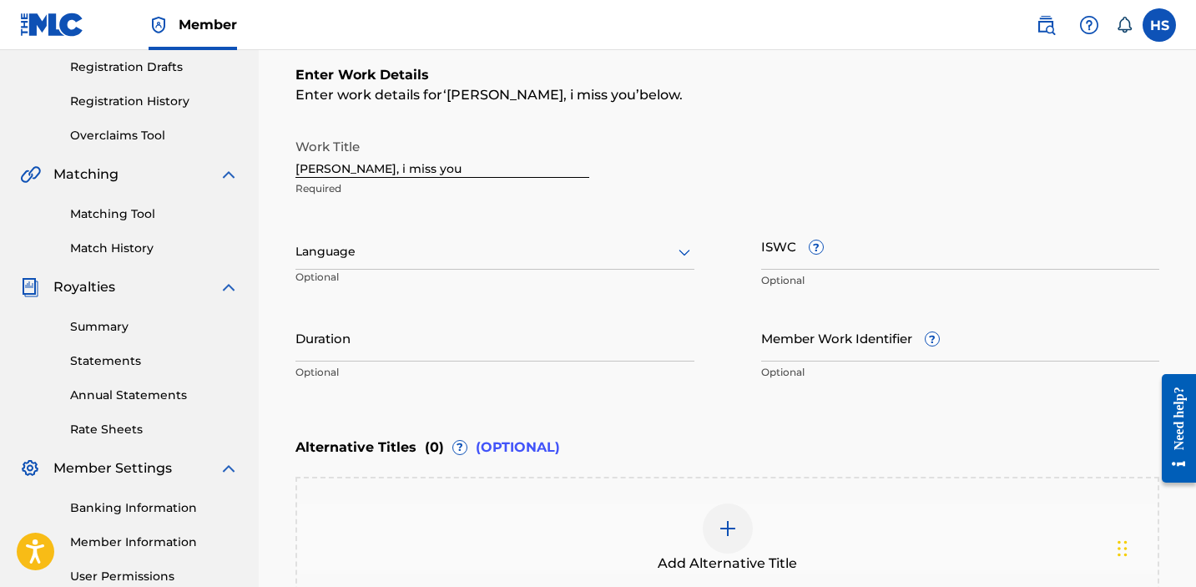
scroll to position [153, 0]
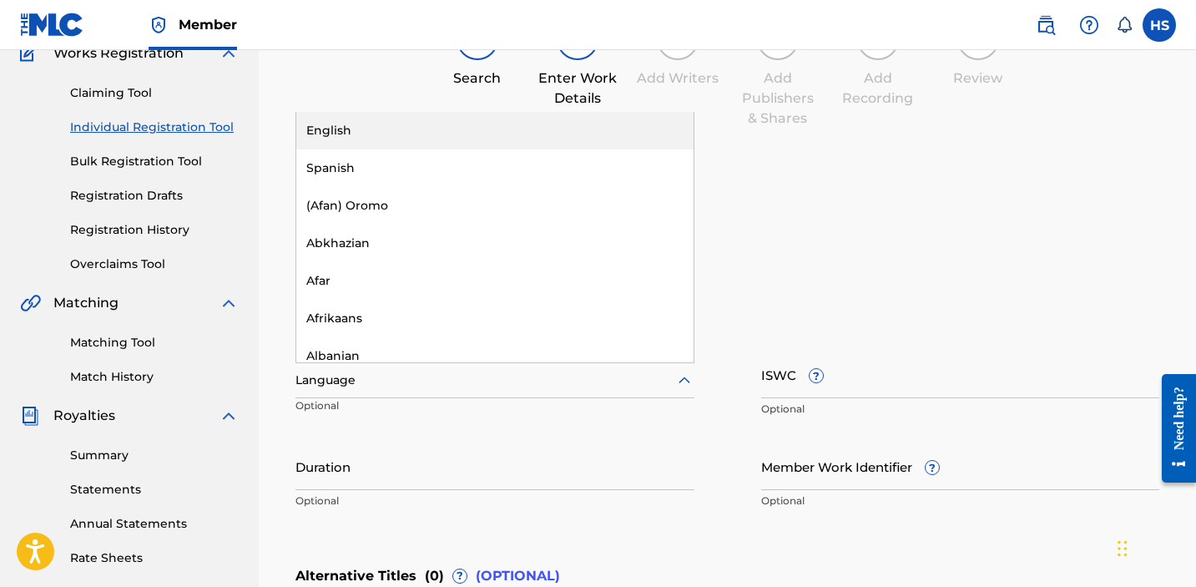
click at [506, 388] on div at bounding box center [495, 380] width 399 height 21
click at [454, 122] on div "English" at bounding box center [494, 131] width 397 height 38
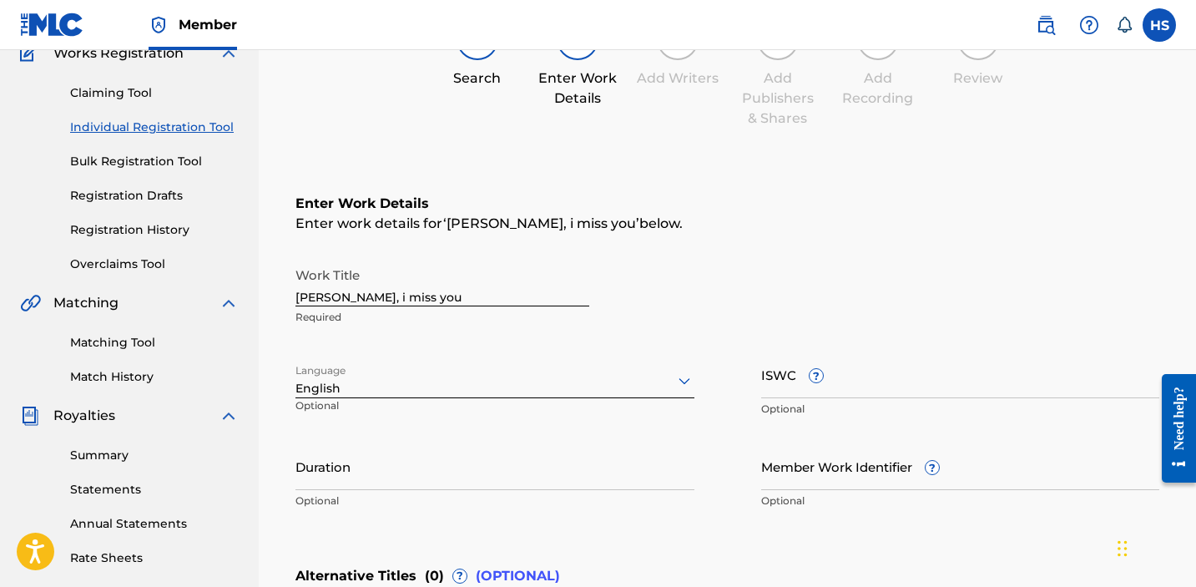
click at [816, 390] on input "ISWC ?" at bounding box center [960, 375] width 399 height 48
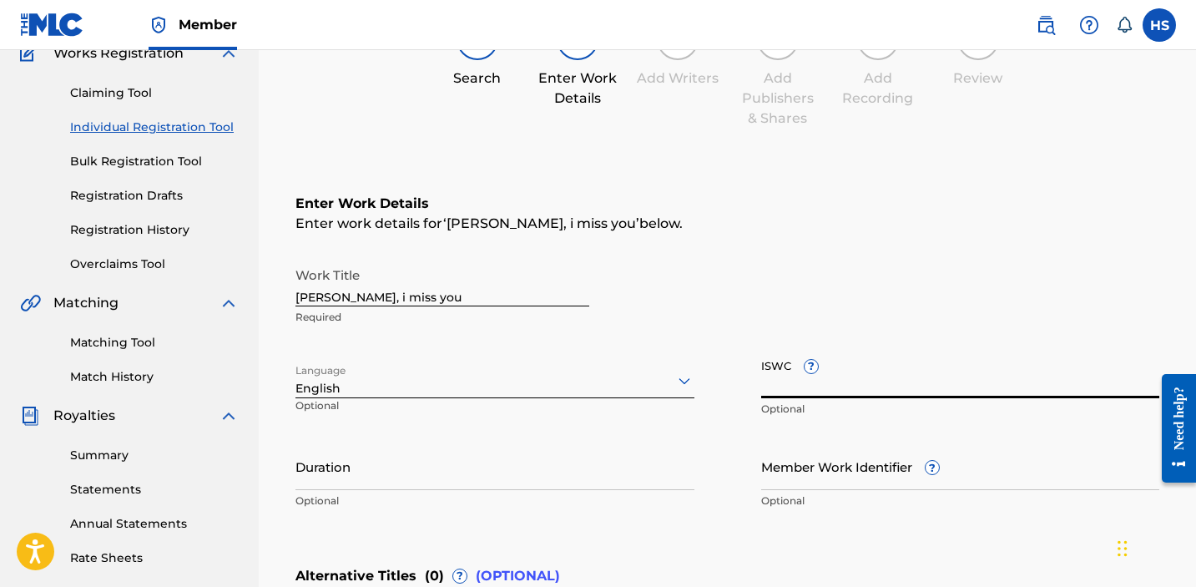
paste input "T3076841431"
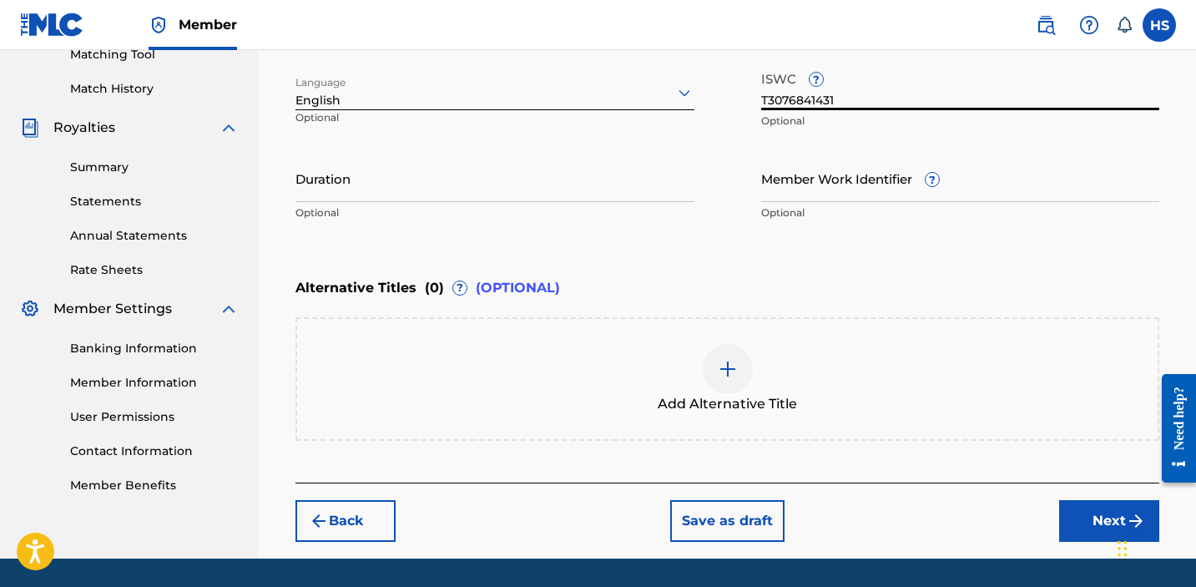
scroll to position [444, 0]
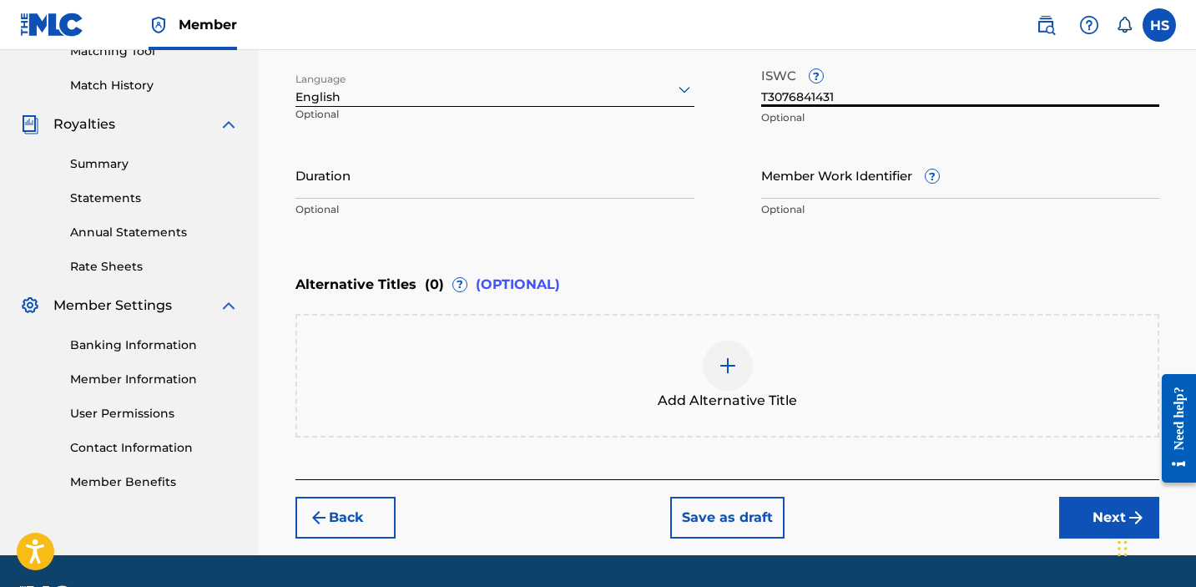
type input "T3076841431"
click at [1104, 516] on button "Next" at bounding box center [1109, 518] width 100 height 42
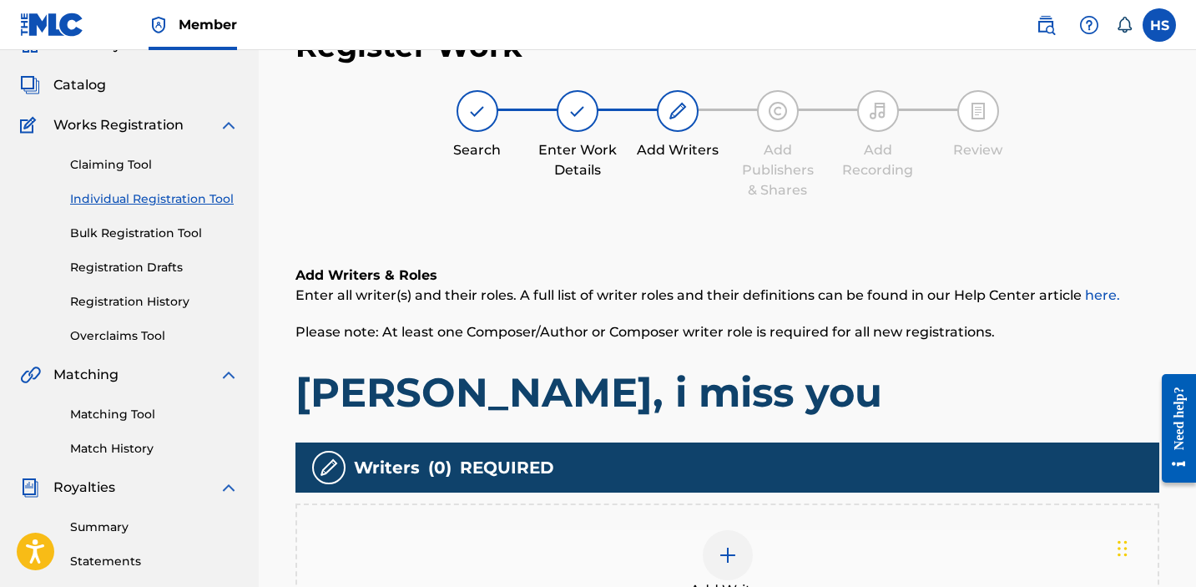
scroll to position [75, 0]
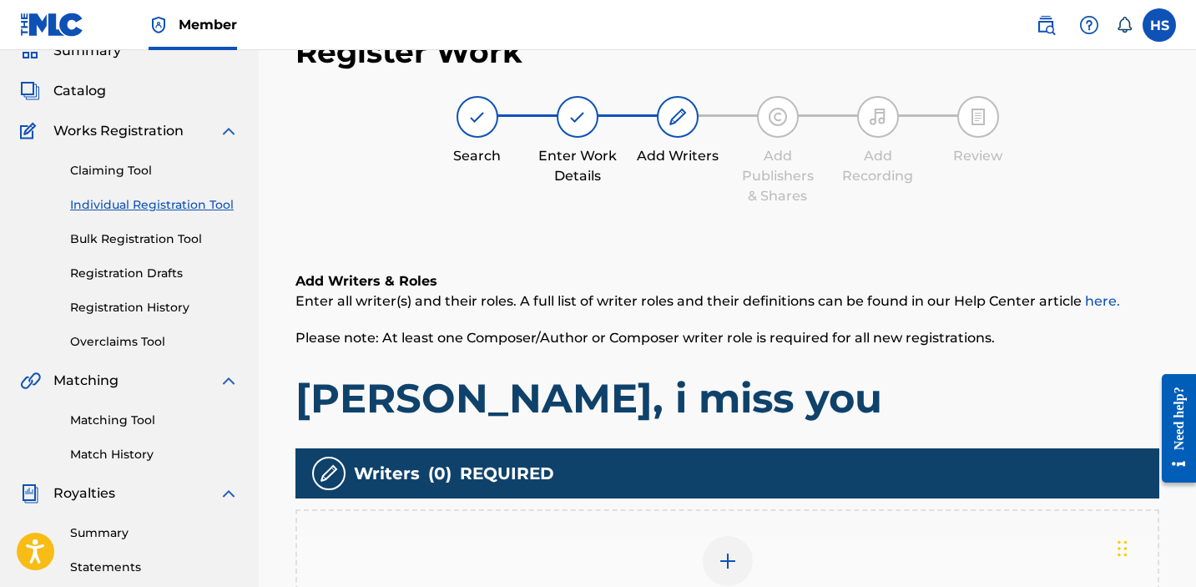
click at [684, 568] on div "Add Writer" at bounding box center [727, 571] width 861 height 70
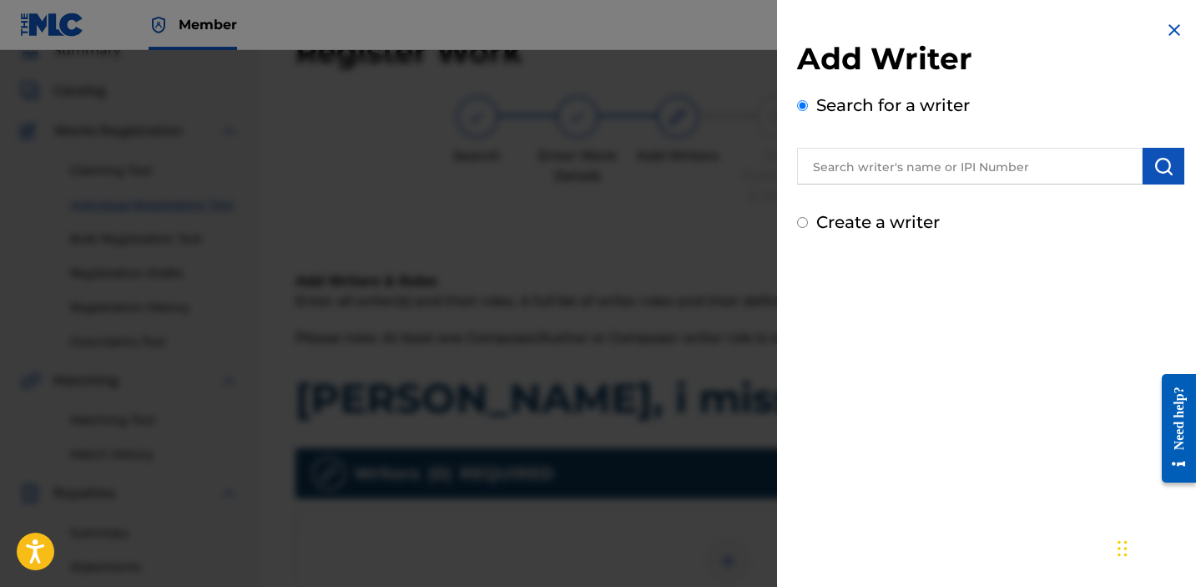
click at [880, 222] on label "Create a writer" at bounding box center [878, 222] width 124 height 20
radio input "true"
click at [808, 222] on input "Create a writer" at bounding box center [802, 222] width 11 height 11
radio input "false"
radio input "true"
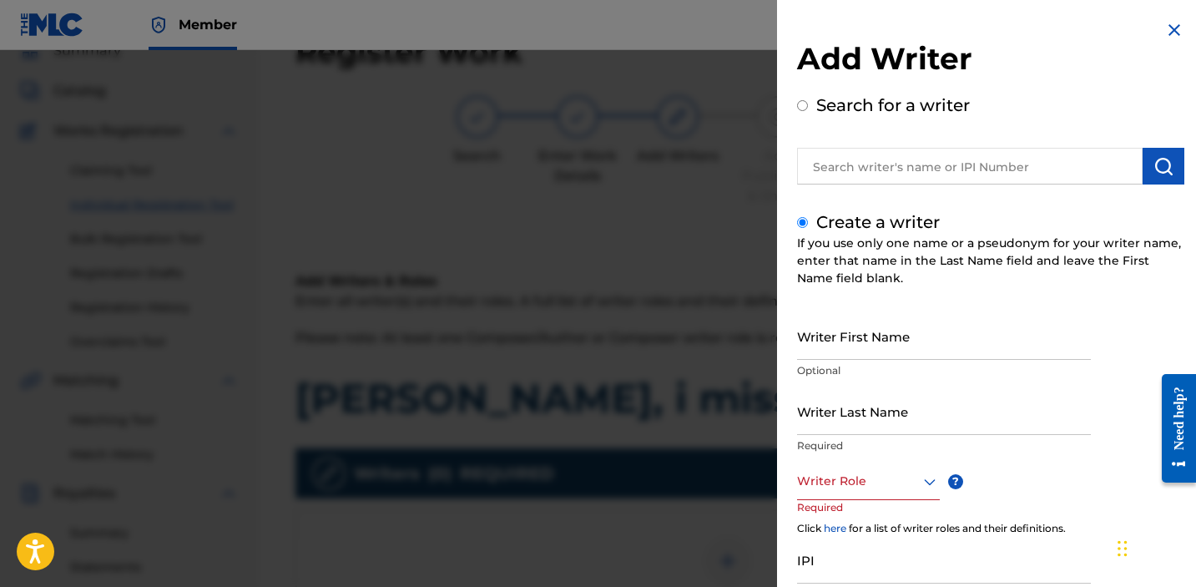
click at [849, 351] on input "Writer First Name" at bounding box center [944, 336] width 294 height 48
type input "[PERSON_NAME]"
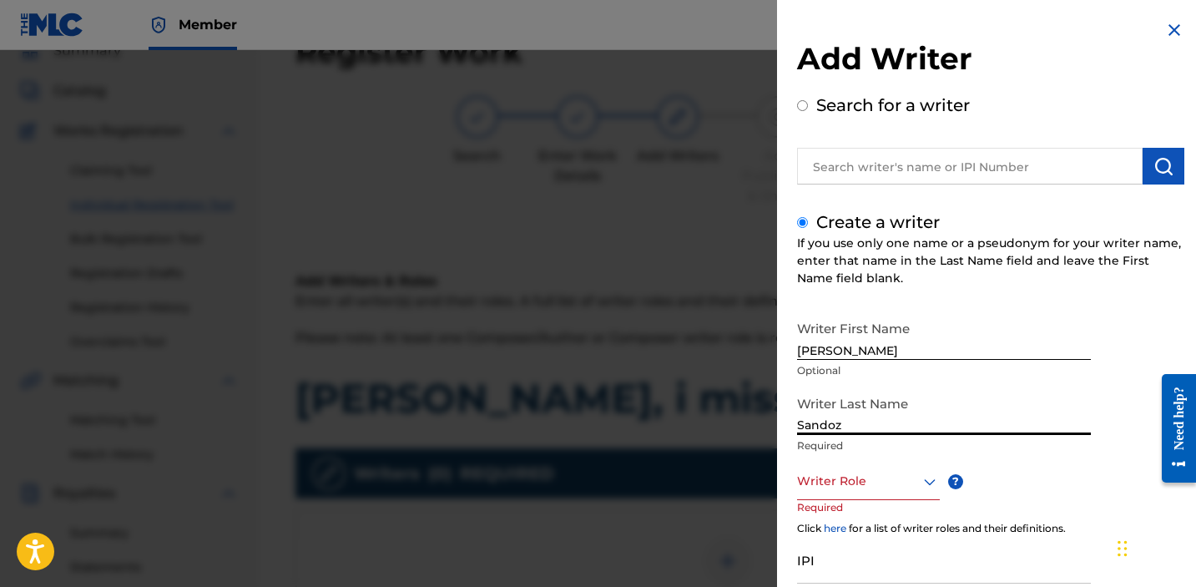
type input "Sandoz"
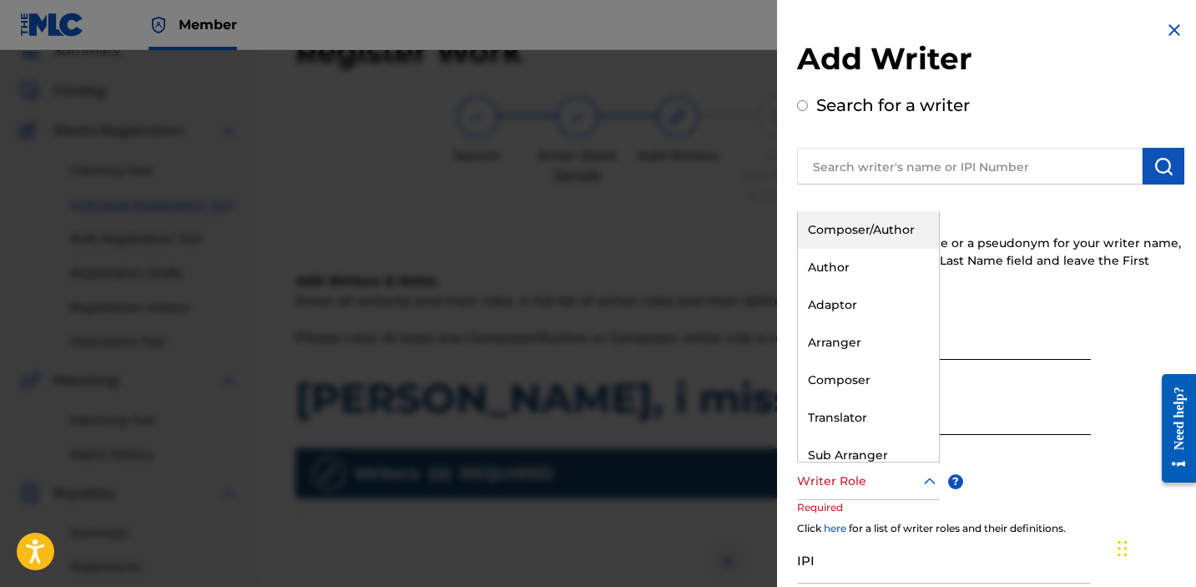
click at [859, 476] on div at bounding box center [868, 481] width 143 height 21
click at [847, 229] on div "Composer/Author" at bounding box center [868, 230] width 141 height 38
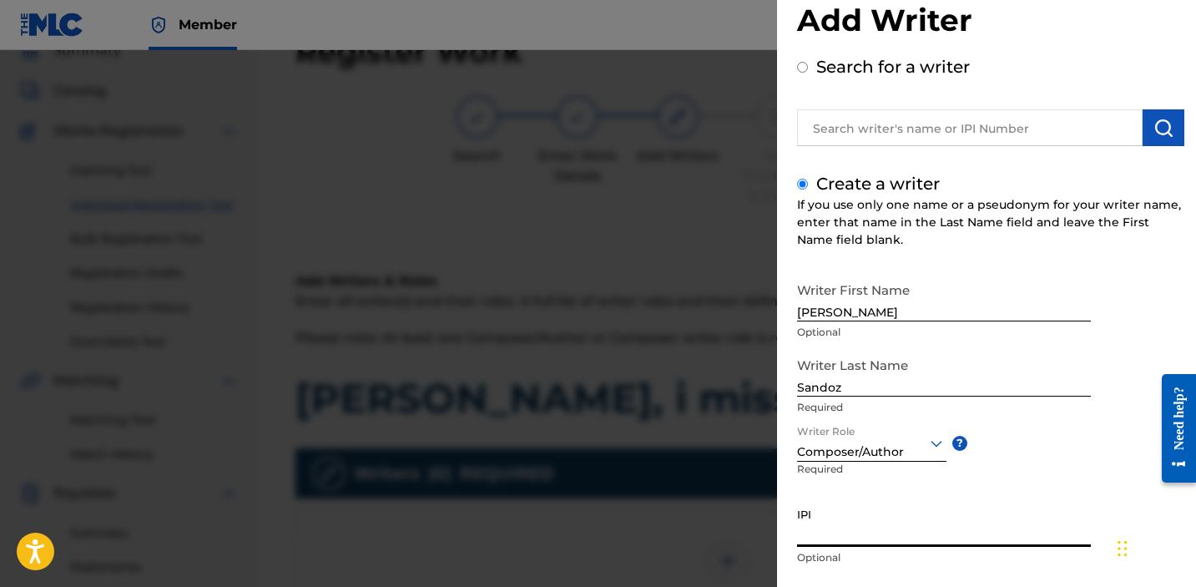
paste input "1034865265"
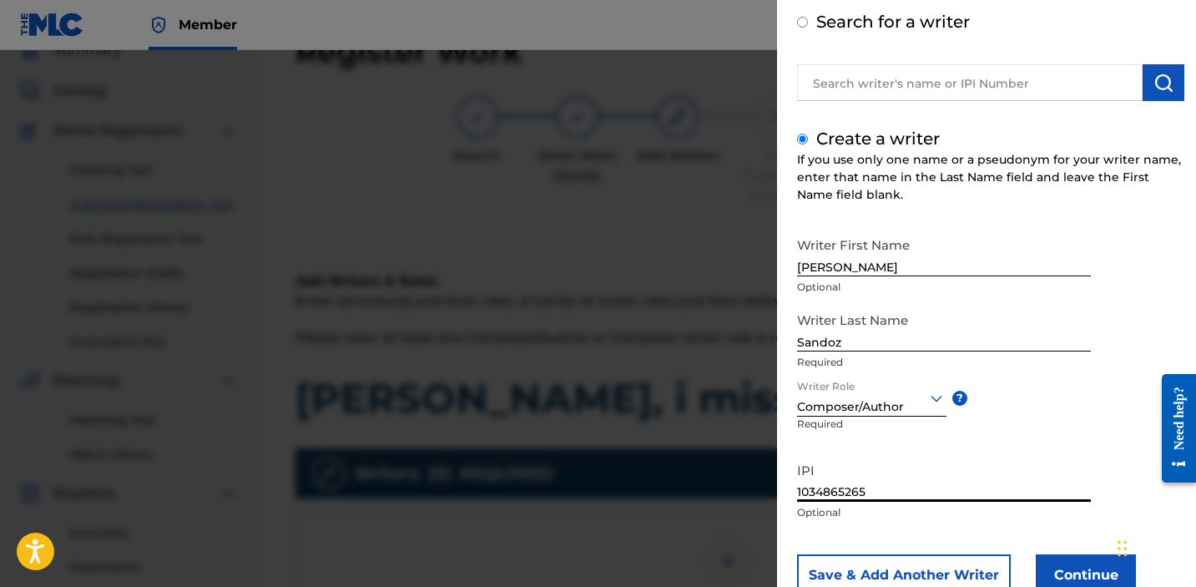
scroll to position [138, 0]
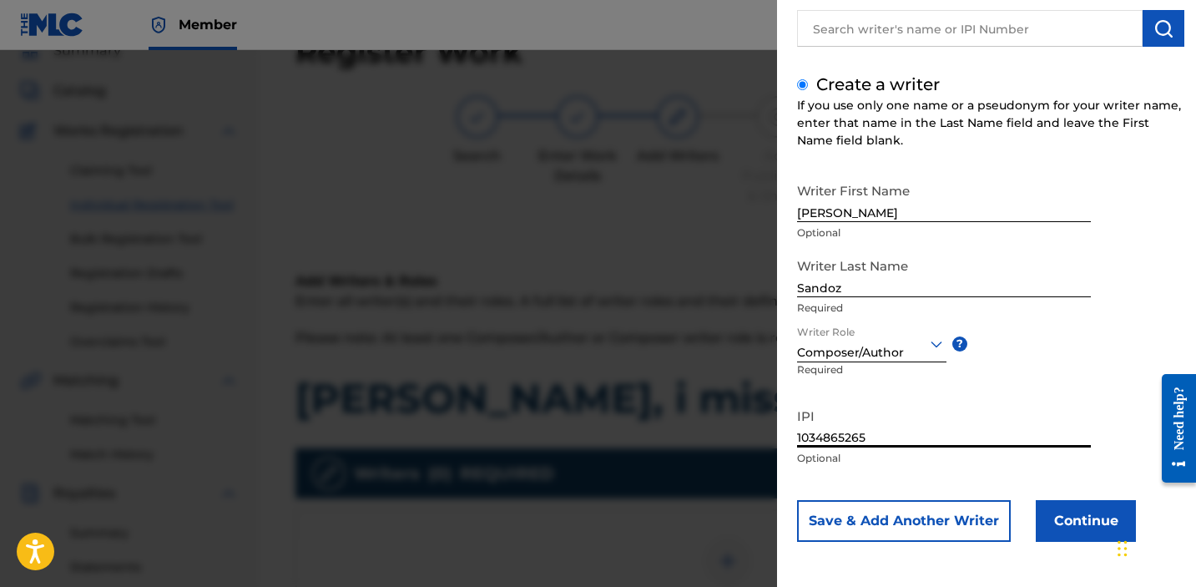
type input "1034865265"
click at [1077, 533] on button "Continue" at bounding box center [1086, 521] width 100 height 42
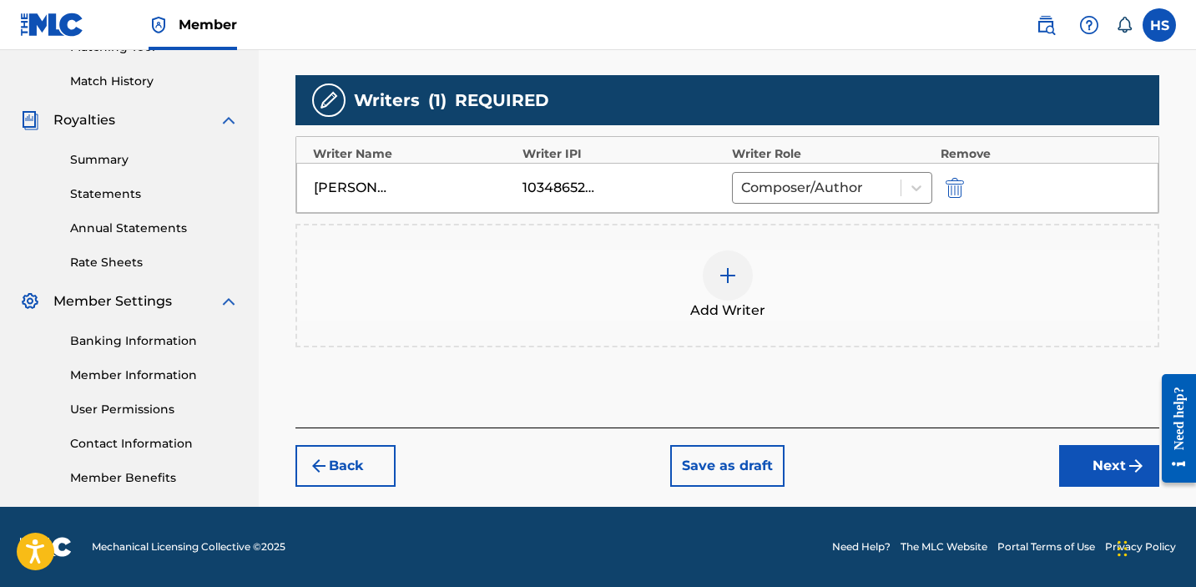
click at [1139, 473] on img "submit" at bounding box center [1136, 466] width 20 height 20
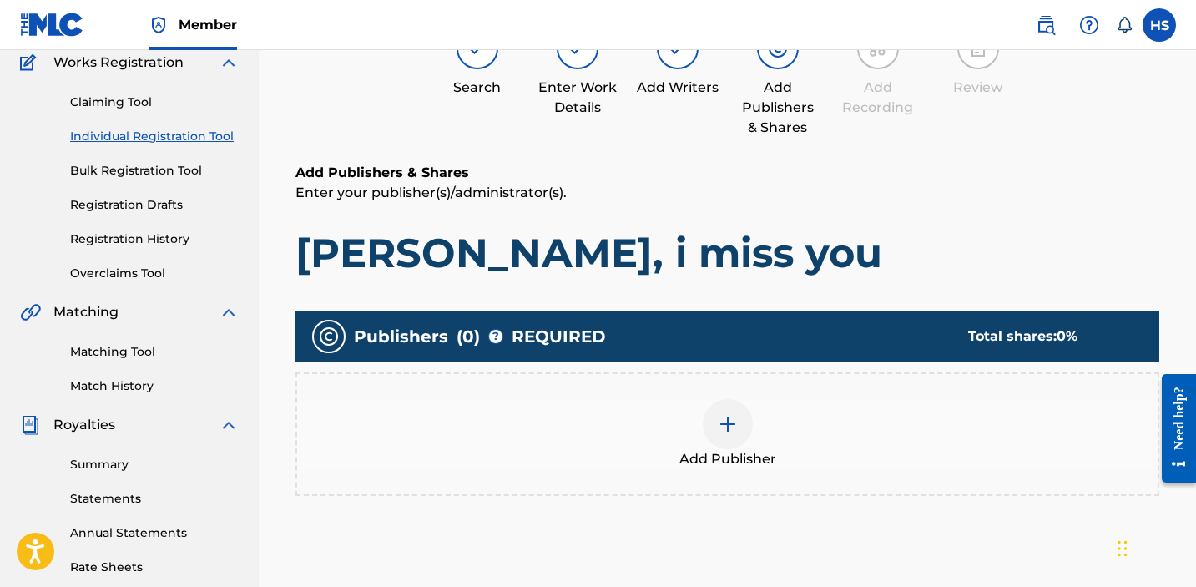
scroll to position [75, 0]
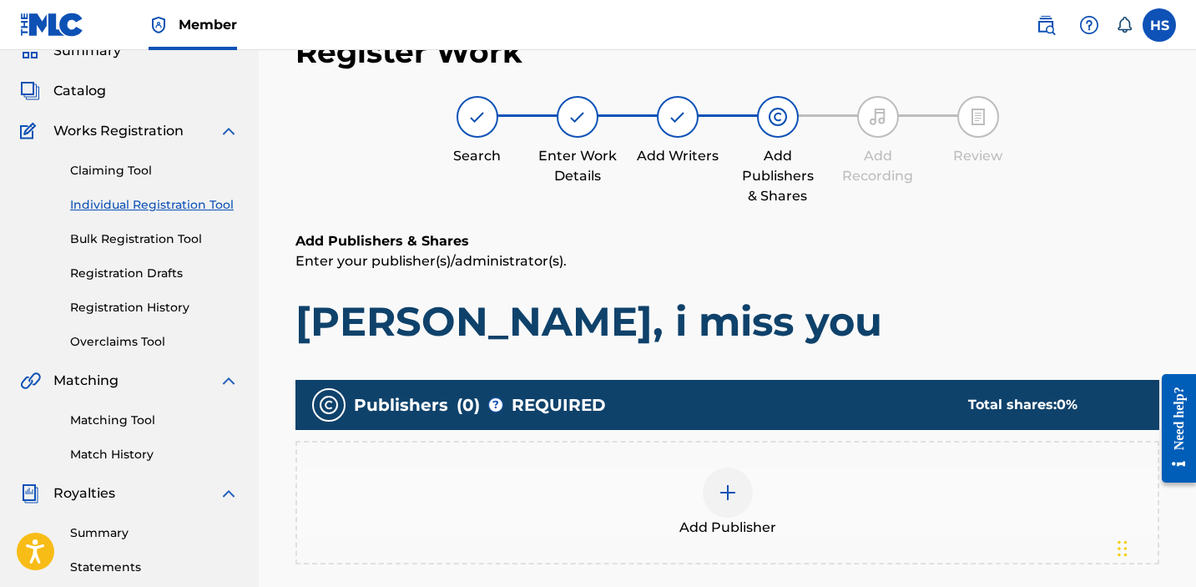
click at [720, 543] on div "Add Publisher" at bounding box center [728, 503] width 864 height 124
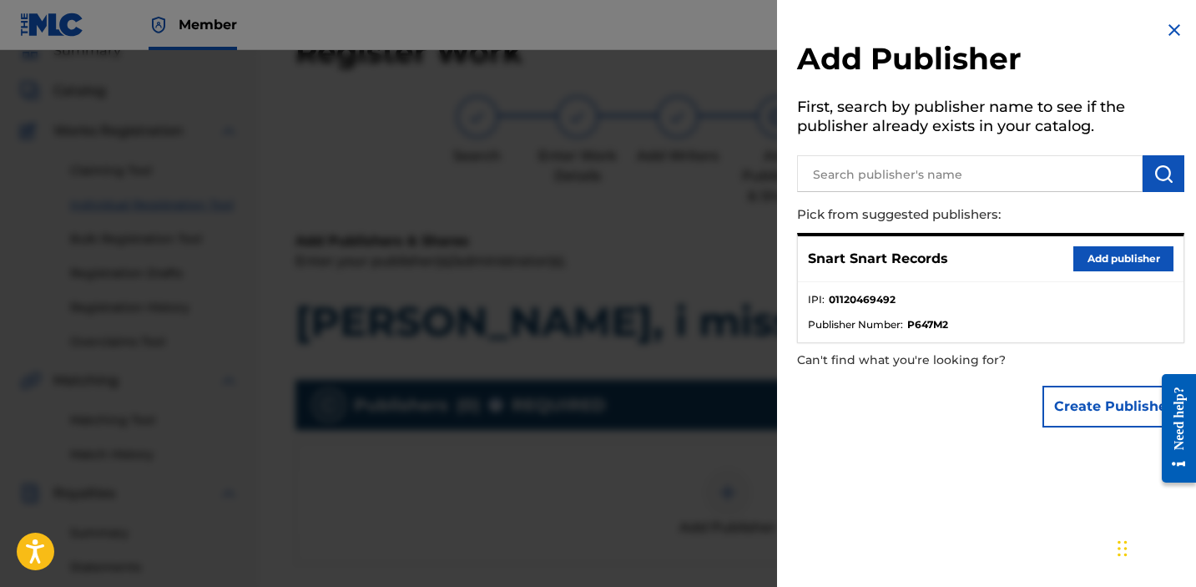
click at [1088, 252] on button "Add publisher" at bounding box center [1124, 258] width 100 height 25
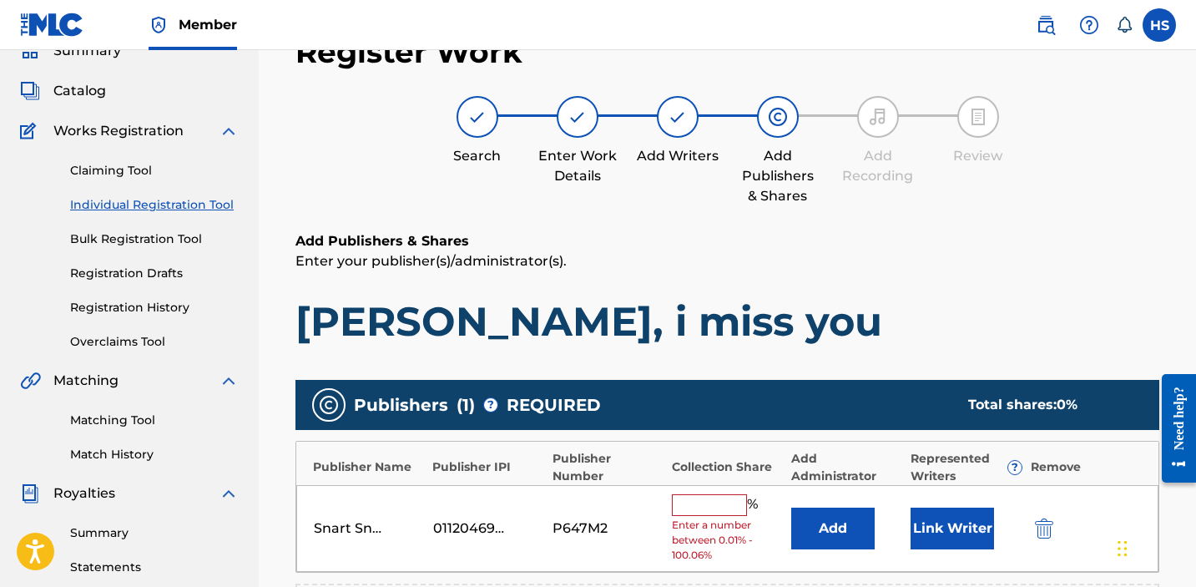
click at [705, 503] on input "text" at bounding box center [709, 505] width 75 height 22
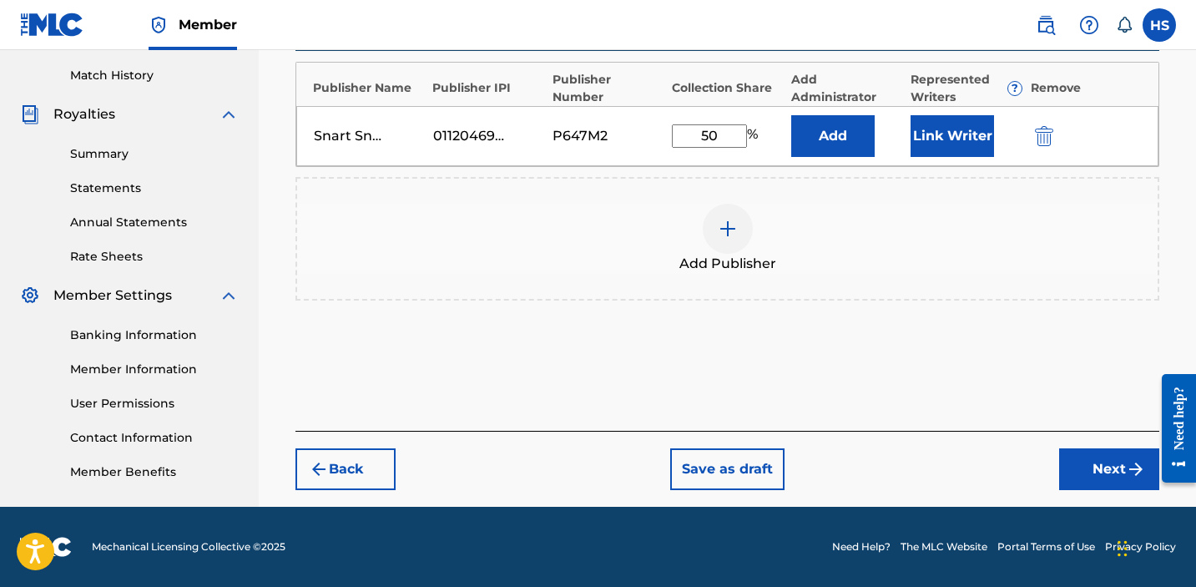
type input "50"
click at [1104, 462] on button "Next" at bounding box center [1109, 469] width 100 height 42
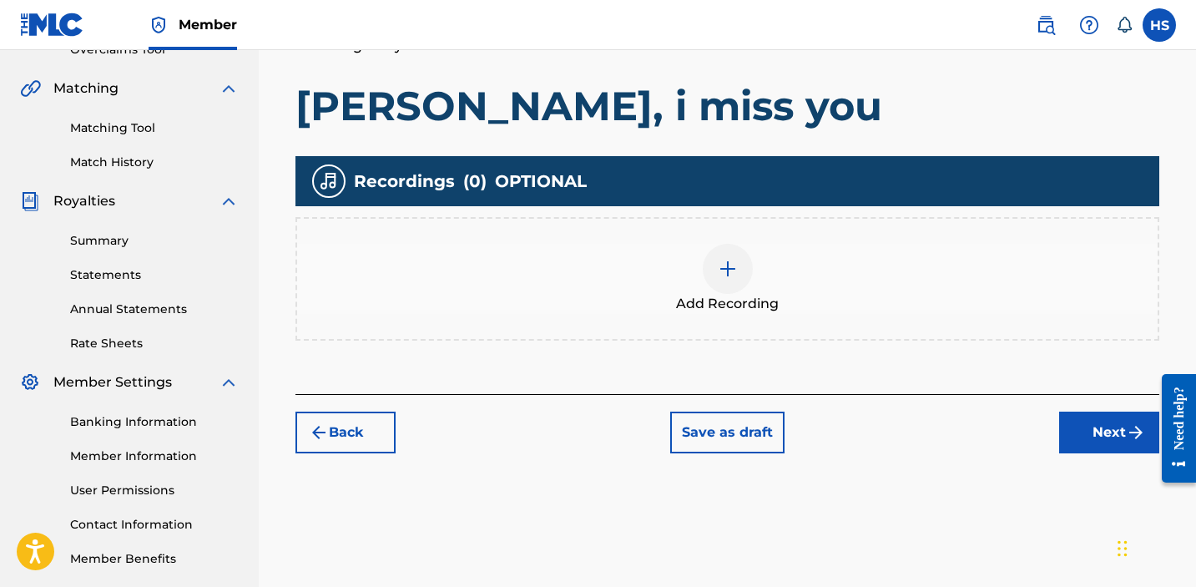
scroll to position [423, 0]
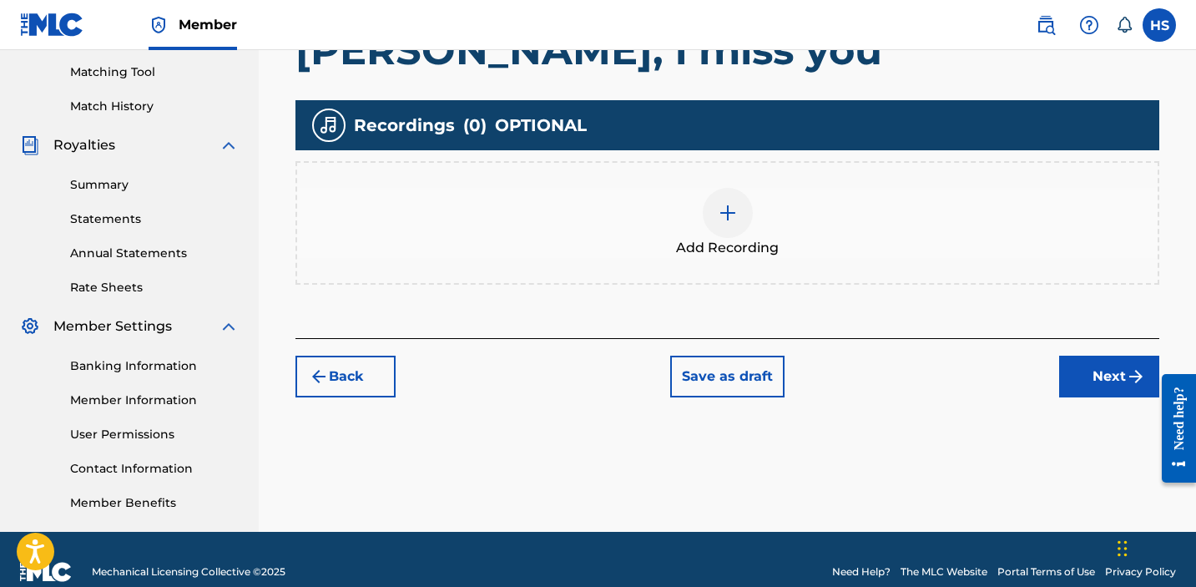
click at [684, 206] on div "Add Recording" at bounding box center [727, 223] width 861 height 70
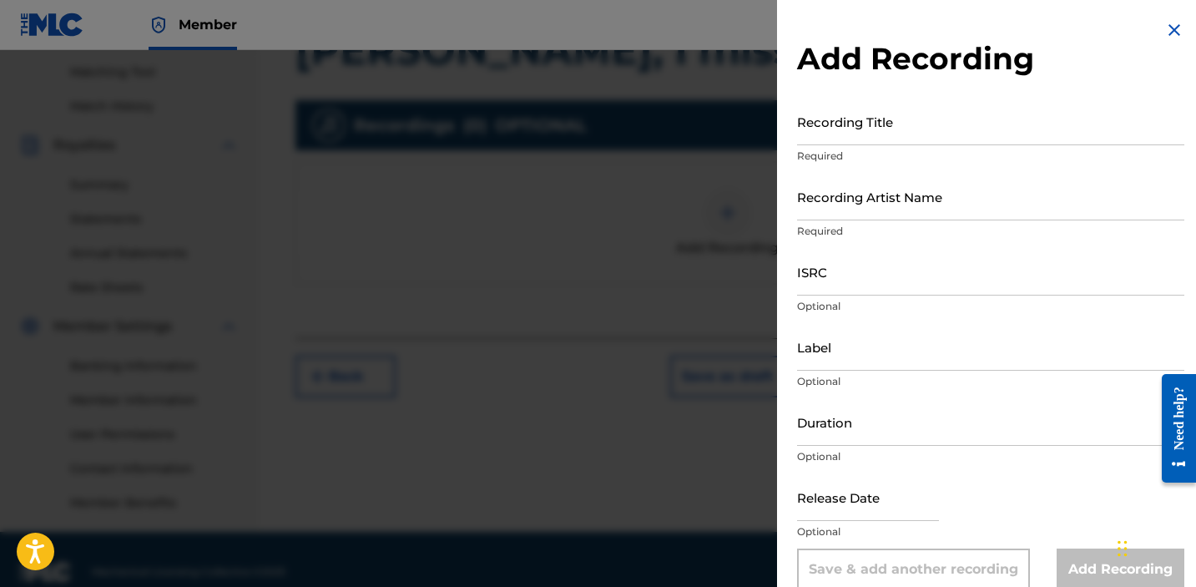
click at [863, 131] on input "Recording Title" at bounding box center [990, 122] width 387 height 48
type input "marigold, i miss you"
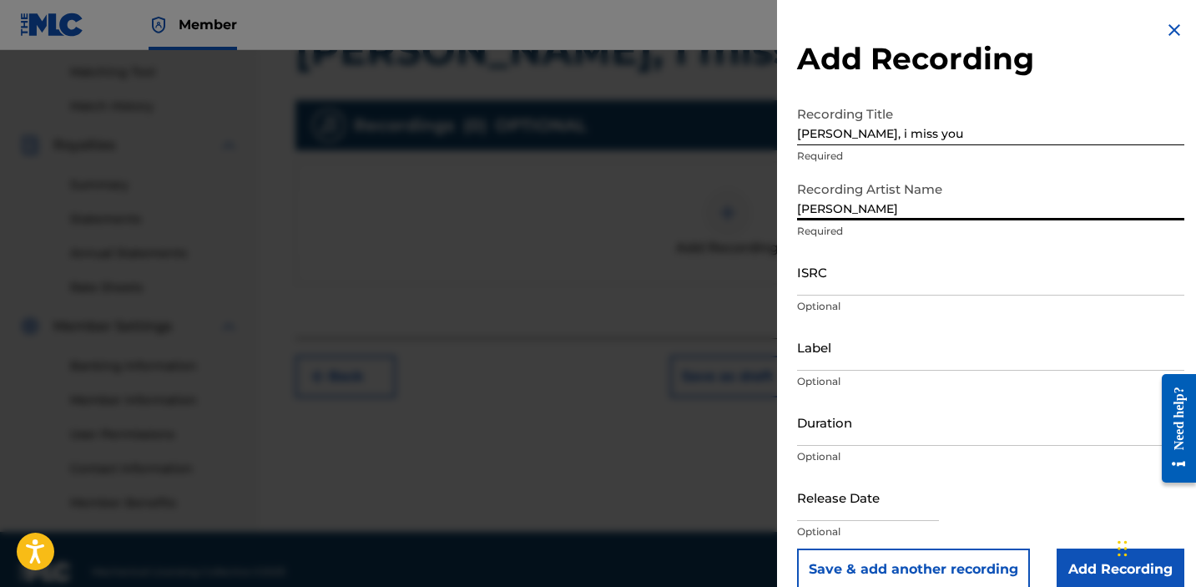
type input "[PERSON_NAME]"
click at [892, 268] on input "ISRC" at bounding box center [990, 272] width 387 height 48
paste input "QZNWX2006078"
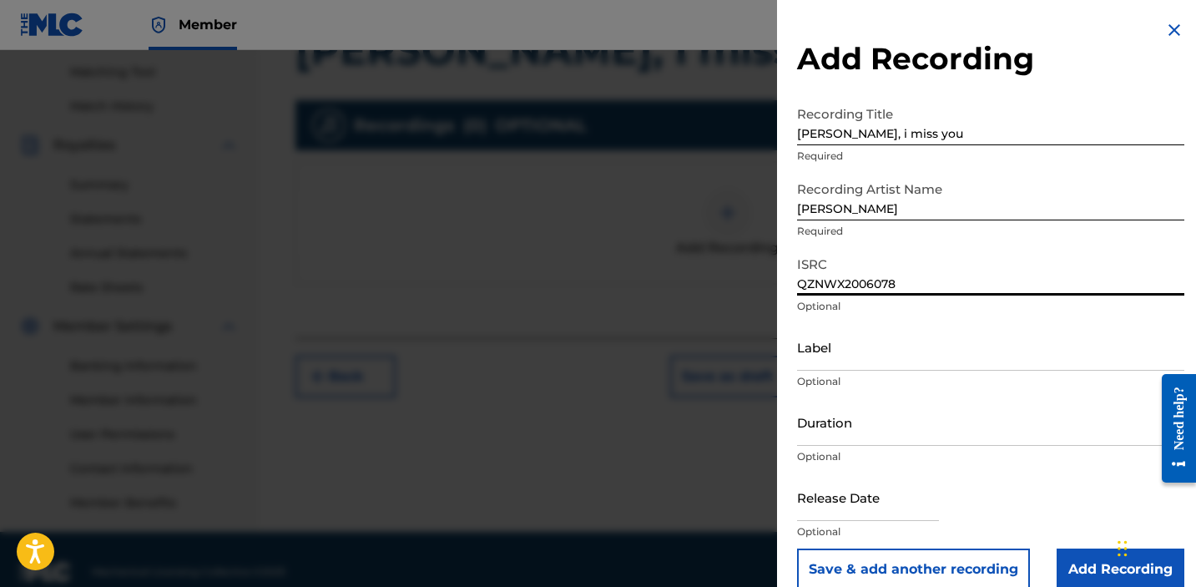
type input "QZNWX2006078"
click at [862, 349] on input "Label" at bounding box center [990, 347] width 387 height 48
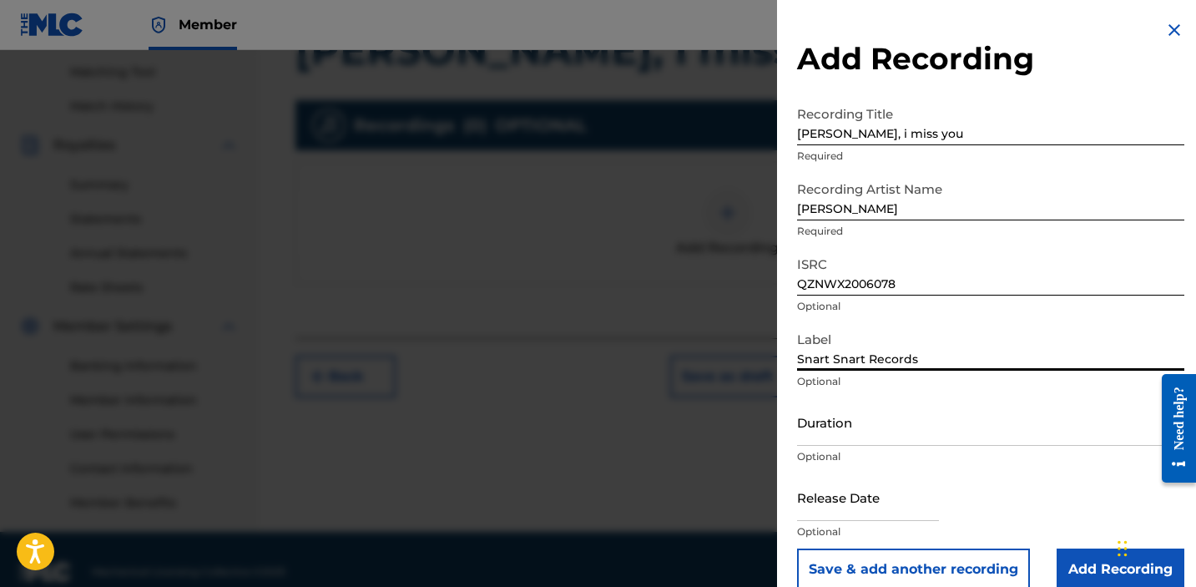
type input "Snart Snart Records"
click at [1079, 563] on input "Add Recording" at bounding box center [1121, 569] width 128 height 42
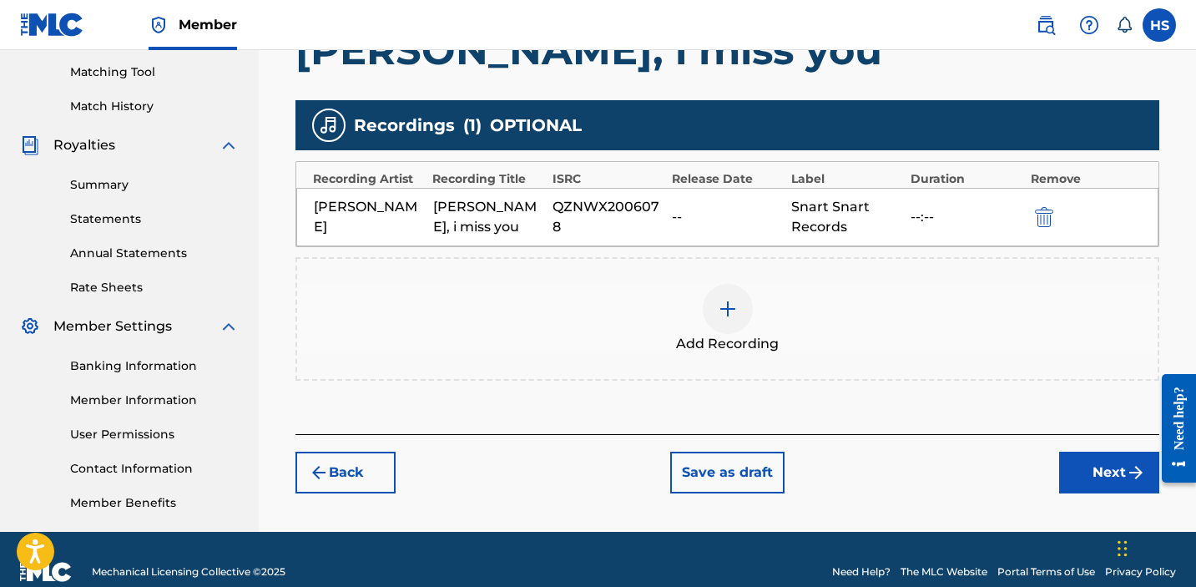
click at [1105, 465] on button "Next" at bounding box center [1109, 473] width 100 height 42
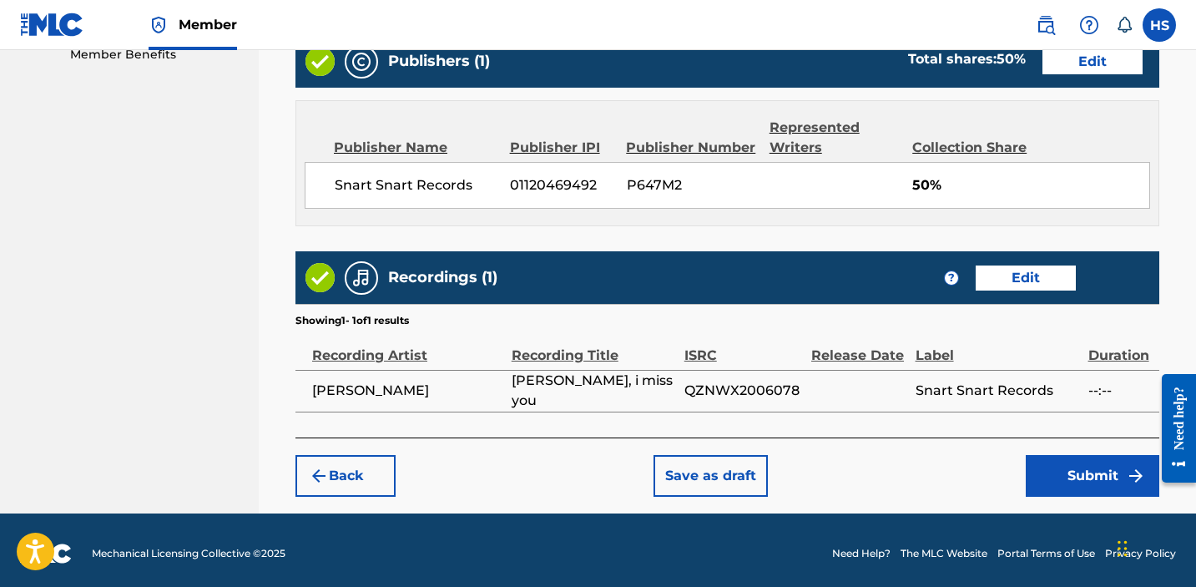
scroll to position [877, 0]
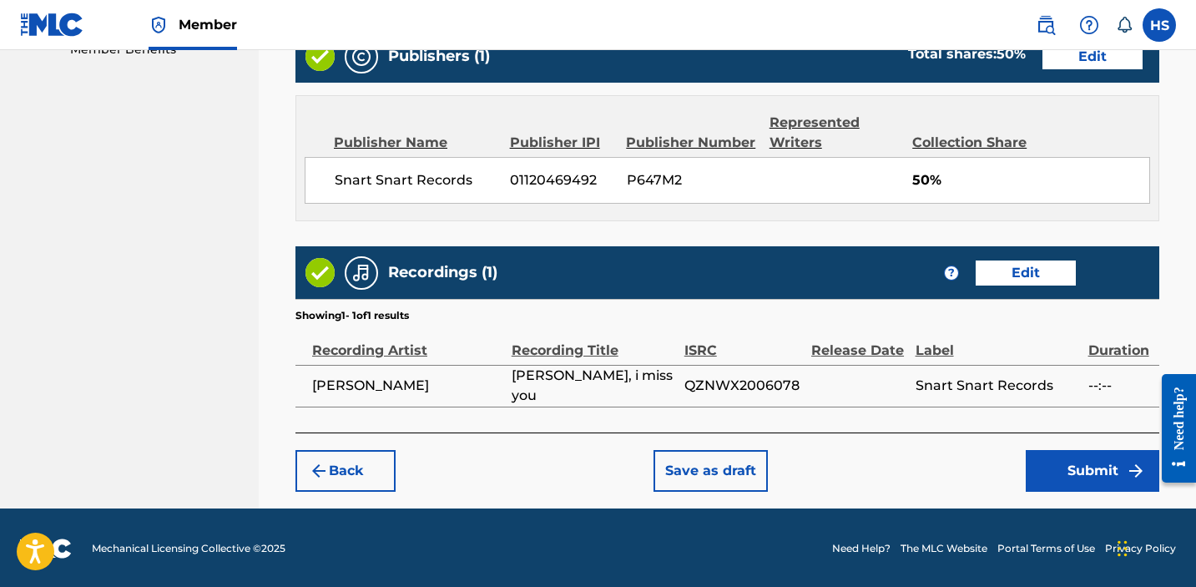
click at [1105, 446] on div "Back Save as draft Submit" at bounding box center [728, 461] width 864 height 59
click at [1083, 480] on button "Submit" at bounding box center [1093, 471] width 134 height 42
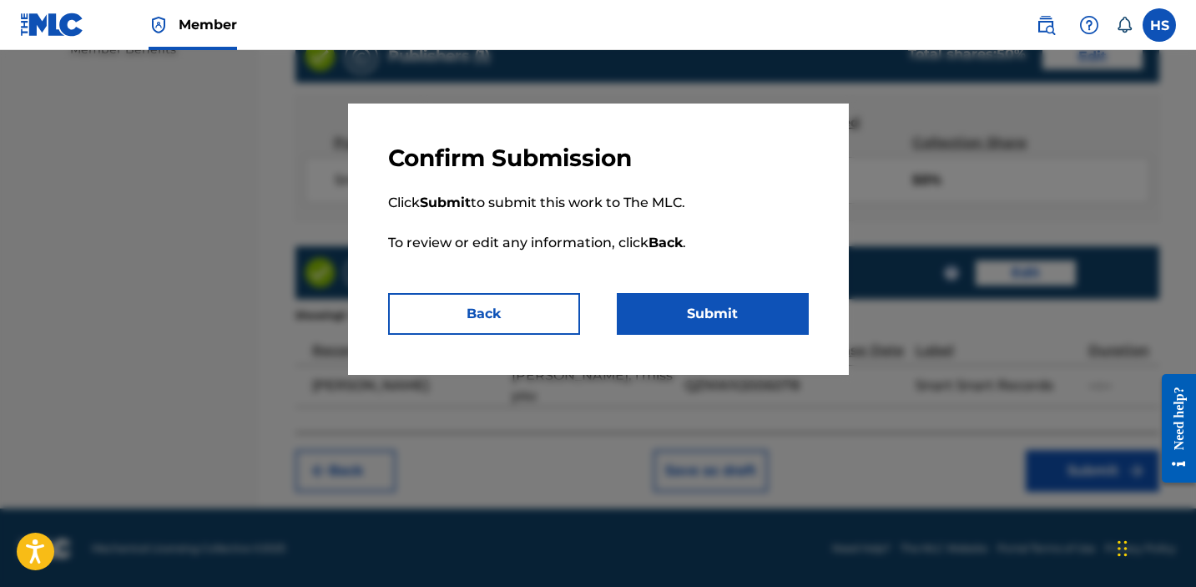
click at [720, 304] on button "Submit" at bounding box center [713, 314] width 192 height 42
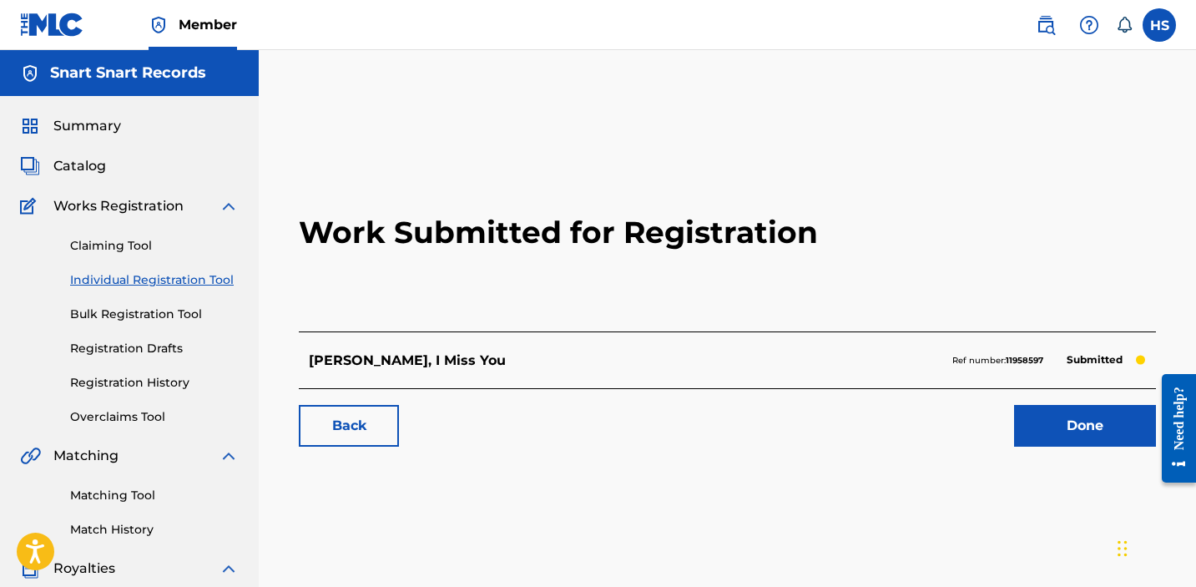
click at [1059, 416] on link "Done" at bounding box center [1085, 426] width 142 height 42
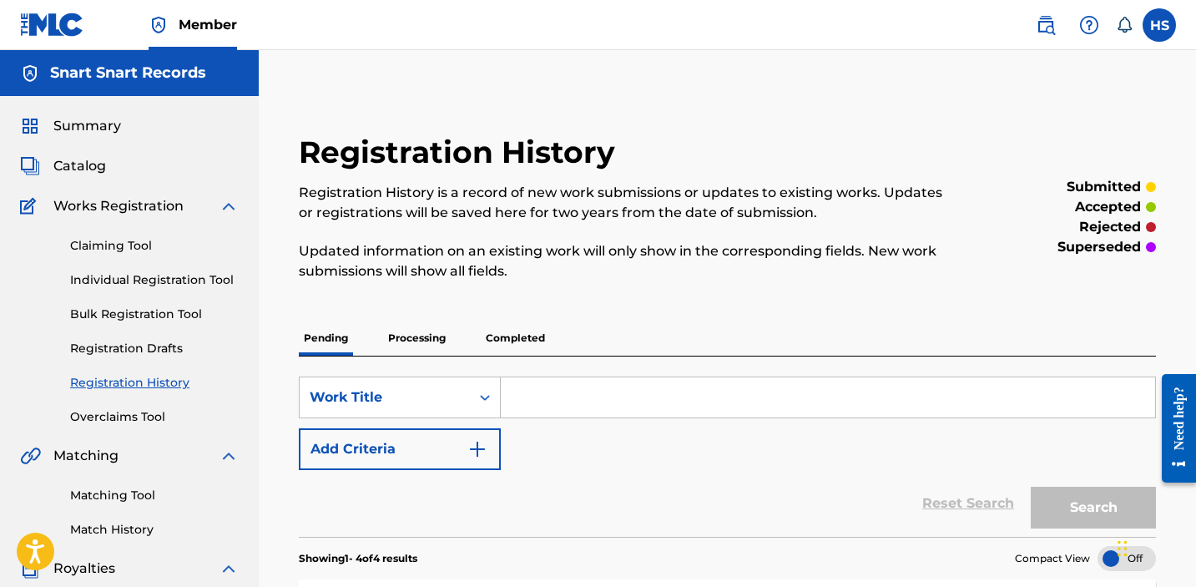
click at [138, 275] on link "Individual Registration Tool" at bounding box center [154, 280] width 169 height 18
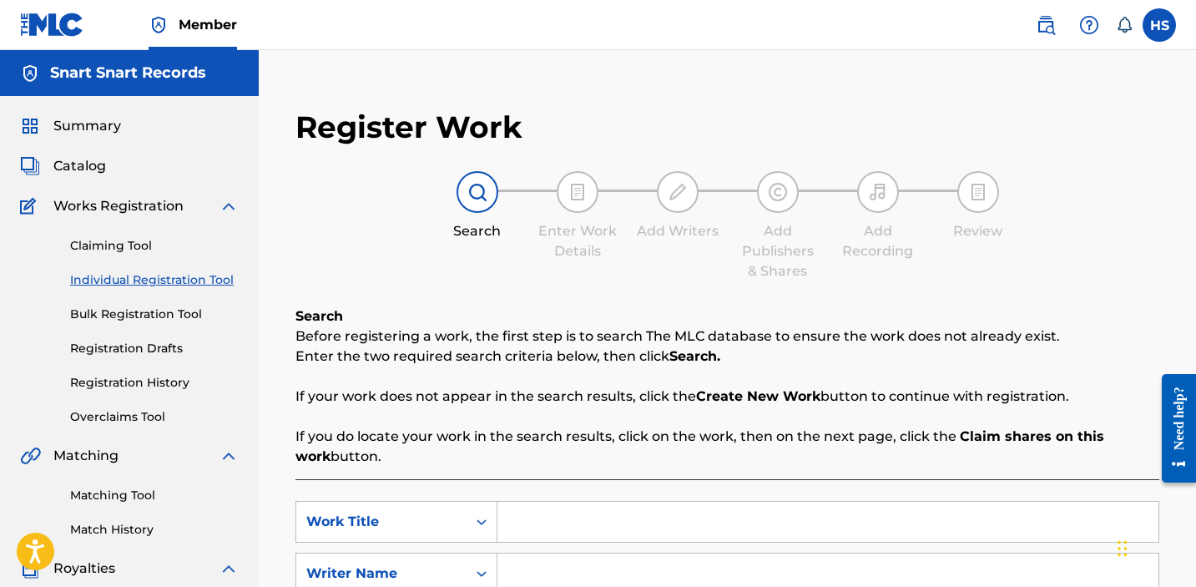
click at [660, 533] on input "Search Form" at bounding box center [828, 522] width 661 height 40
type input "ur baby"
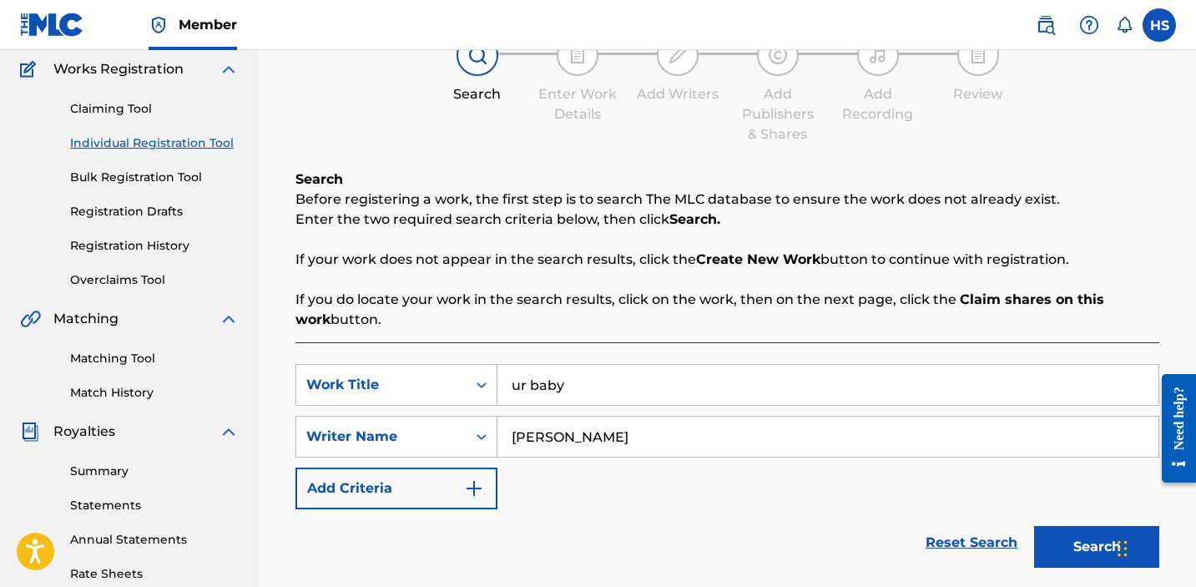
scroll to position [237, 0]
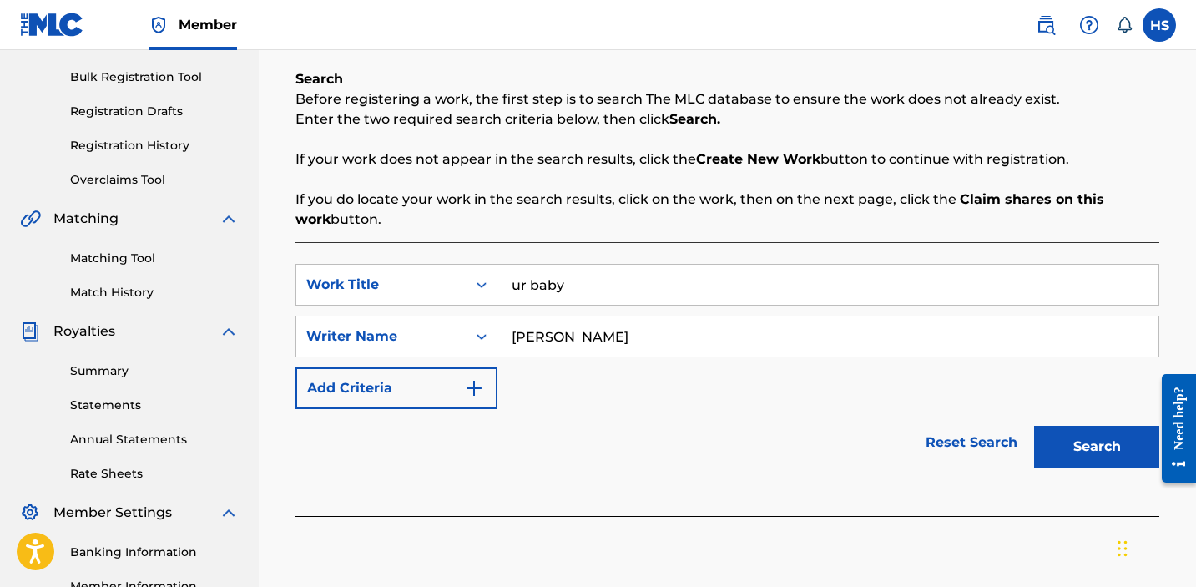
type input "[PERSON_NAME]"
click at [1091, 427] on button "Search" at bounding box center [1096, 447] width 125 height 42
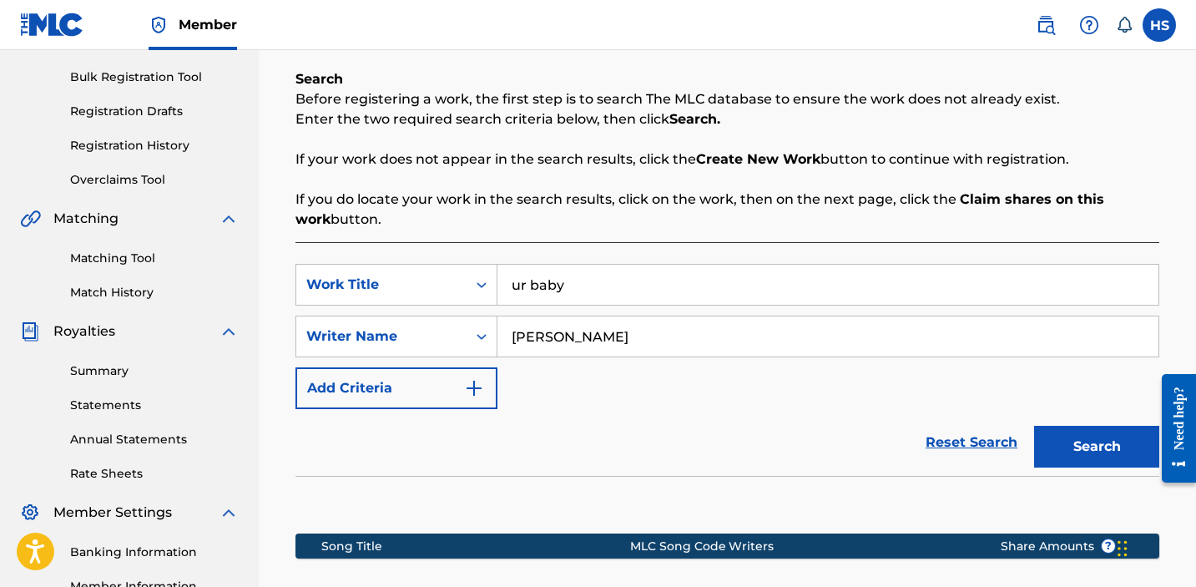
scroll to position [473, 0]
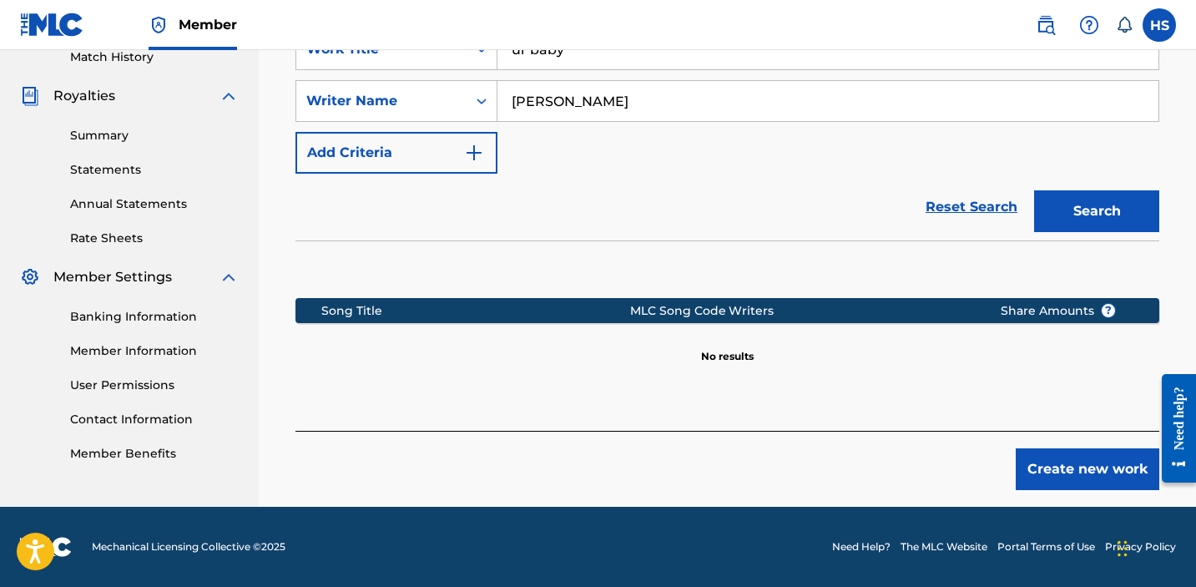
click at [1140, 465] on button "Create new work" at bounding box center [1088, 469] width 144 height 42
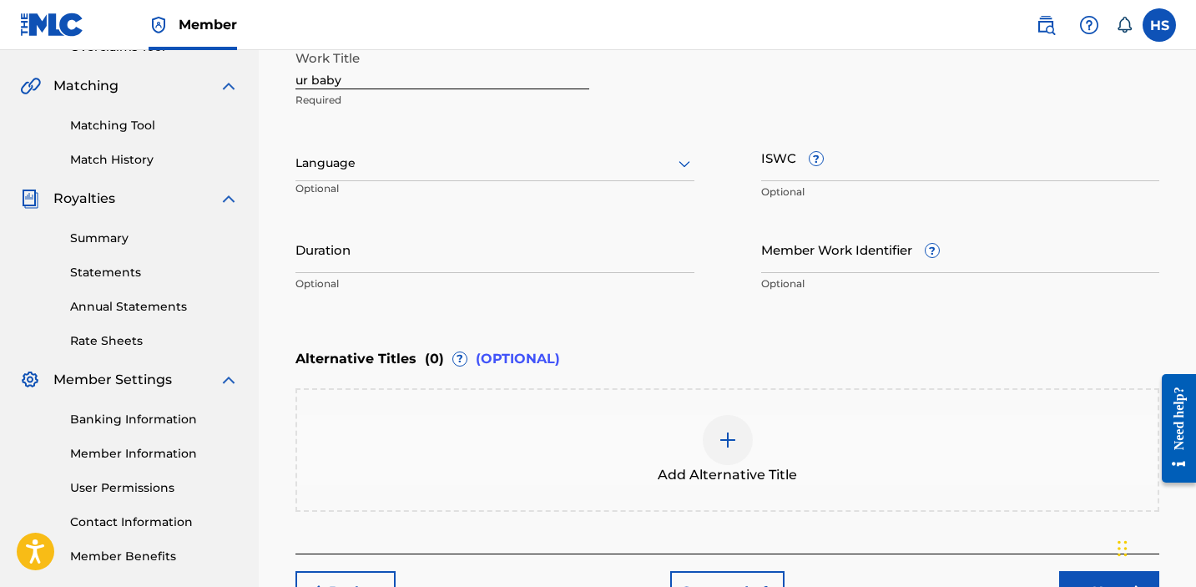
scroll to position [287, 0]
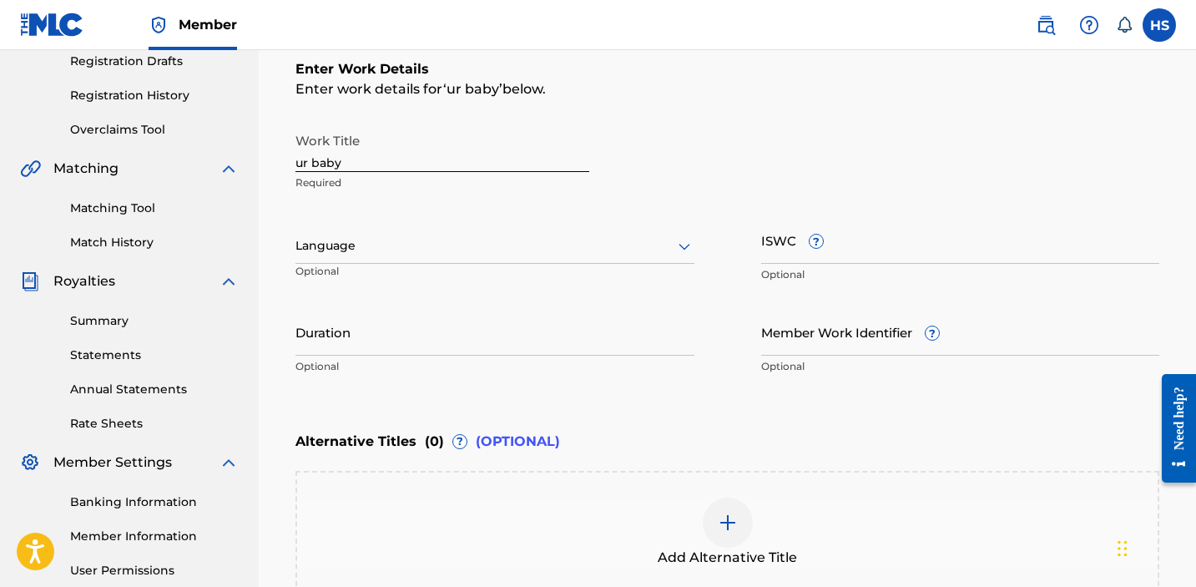
click at [427, 248] on div at bounding box center [495, 245] width 399 height 21
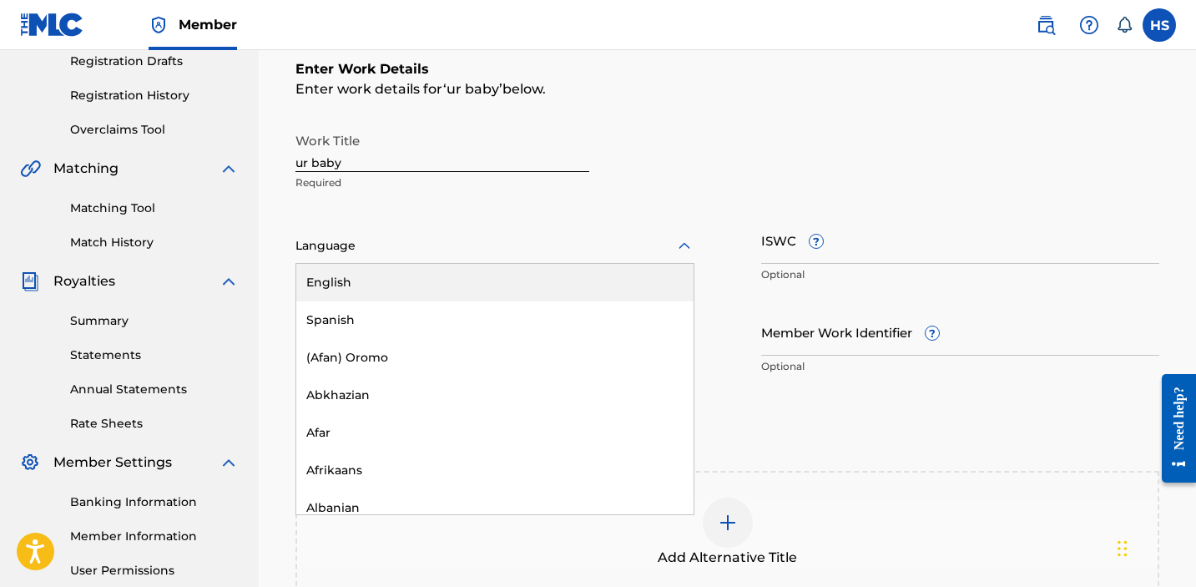
click at [422, 286] on div "English" at bounding box center [494, 283] width 397 height 38
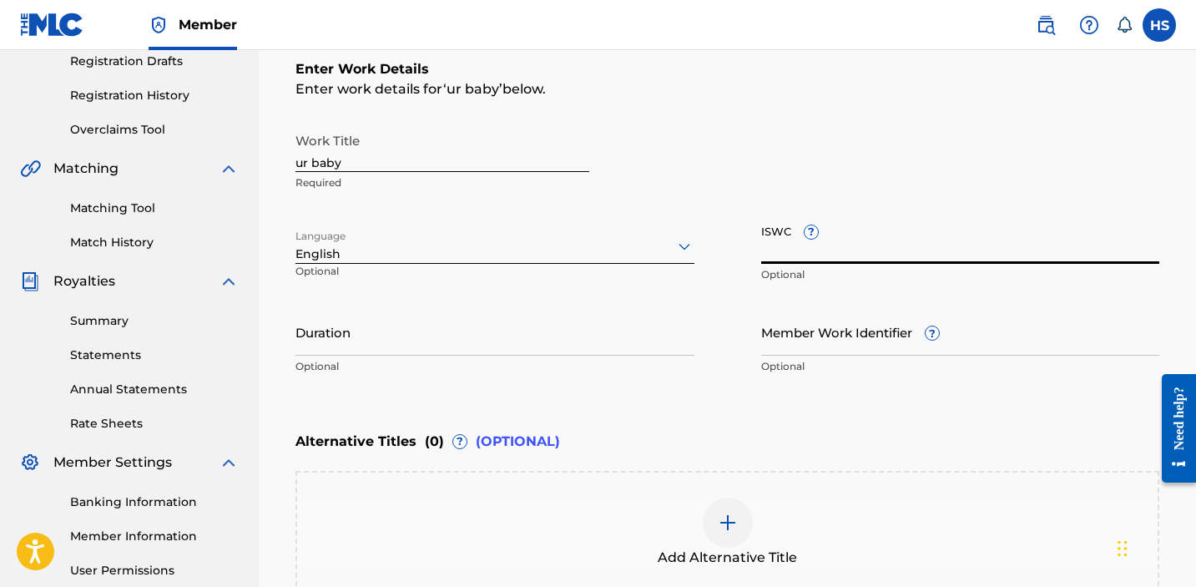
click at [844, 262] on input "ISWC ?" at bounding box center [960, 240] width 399 height 48
paste input "T3076841282"
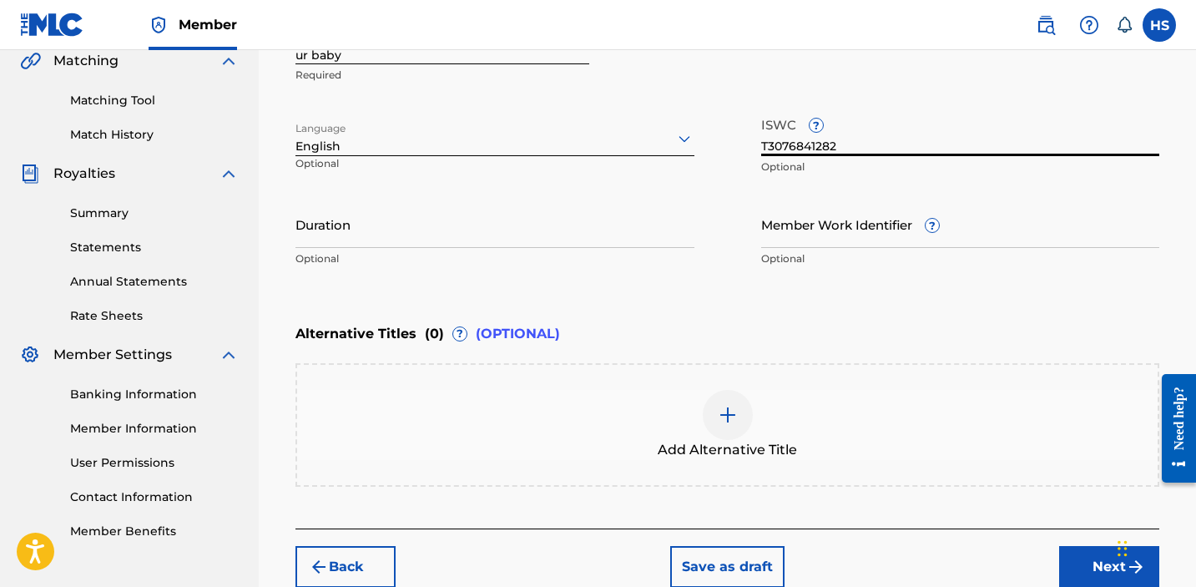
scroll to position [492, 0]
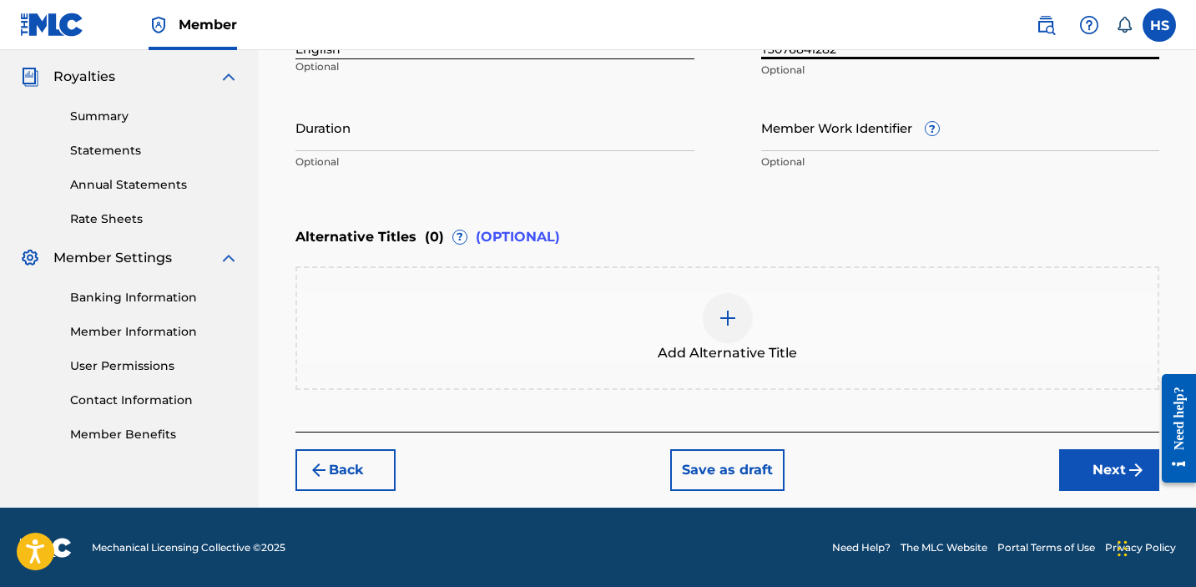
type input "T3076841282"
click at [715, 331] on div at bounding box center [728, 318] width 50 height 50
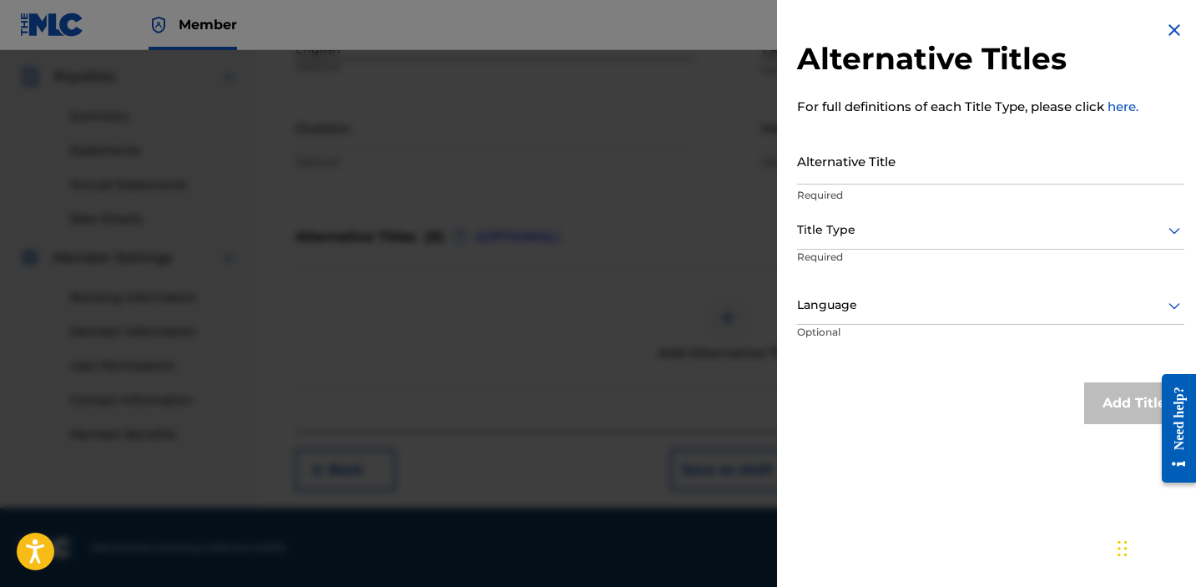
click at [913, 174] on input "Alternative Title" at bounding box center [990, 161] width 387 height 48
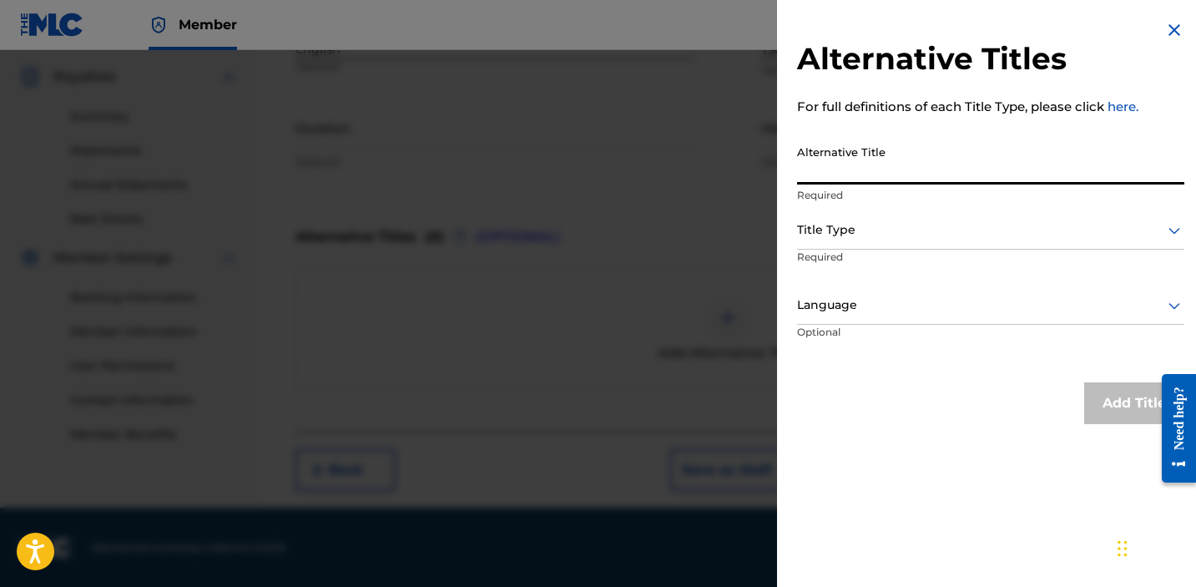
click at [1168, 31] on img at bounding box center [1175, 30] width 20 height 20
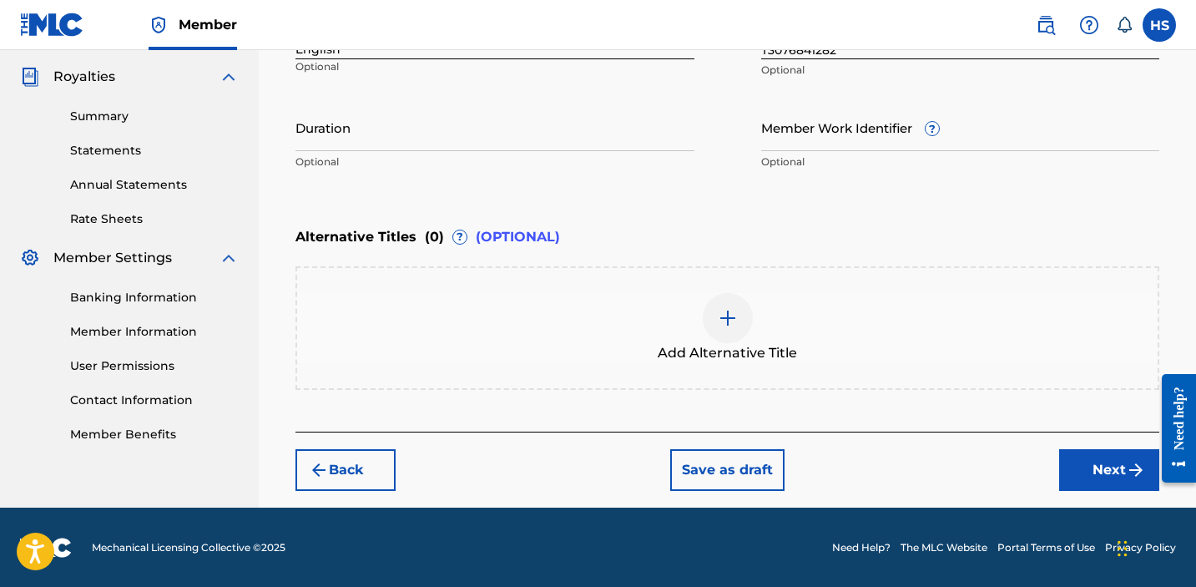
click at [1093, 457] on button "Next" at bounding box center [1109, 470] width 100 height 42
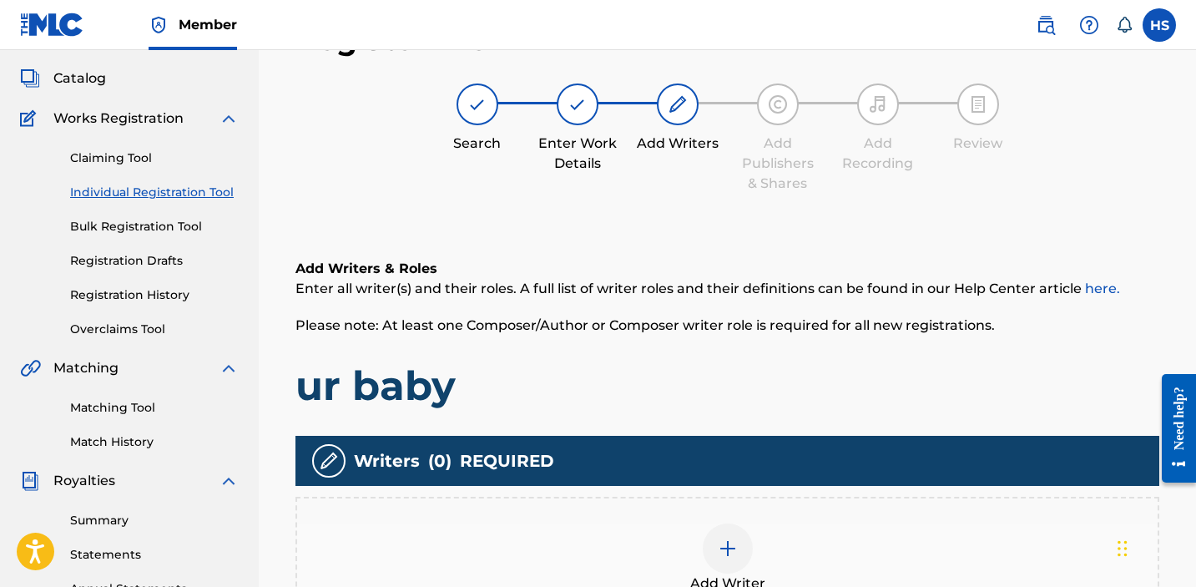
scroll to position [75, 0]
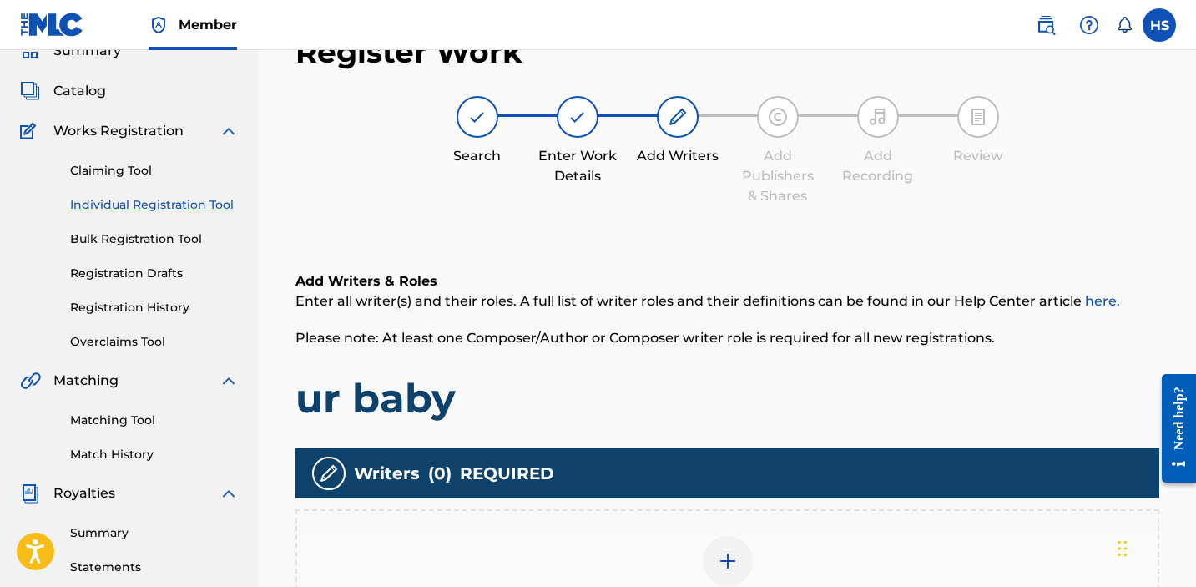
click at [720, 551] on img at bounding box center [728, 561] width 20 height 20
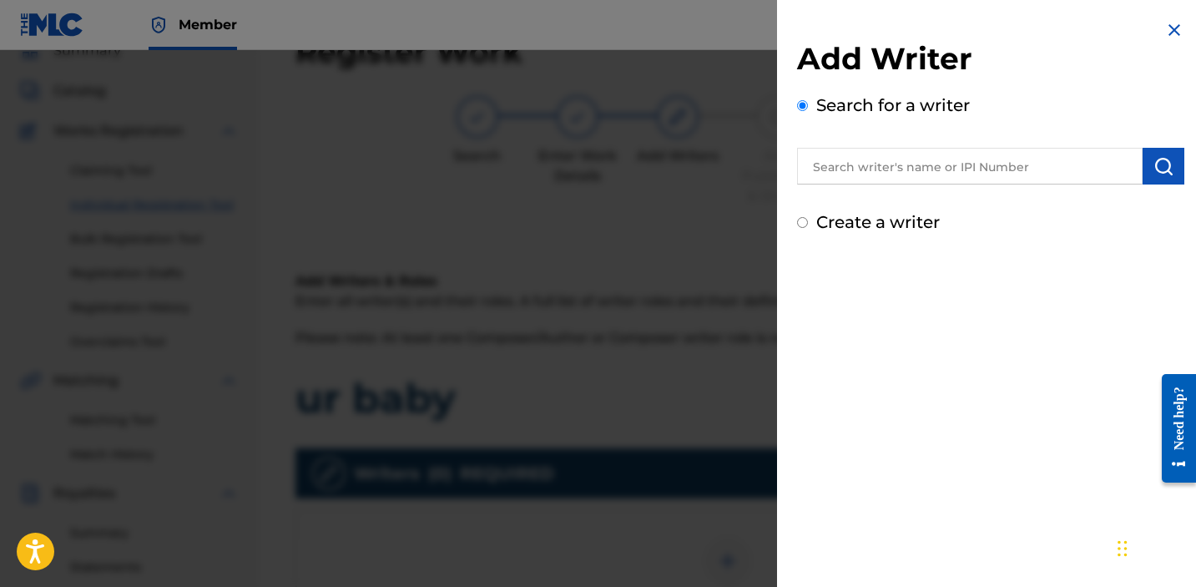
click at [877, 220] on label "Create a writer" at bounding box center [878, 222] width 124 height 20
radio input "true"
click at [808, 220] on input "Create a writer" at bounding box center [802, 222] width 11 height 11
radio input "false"
radio input "true"
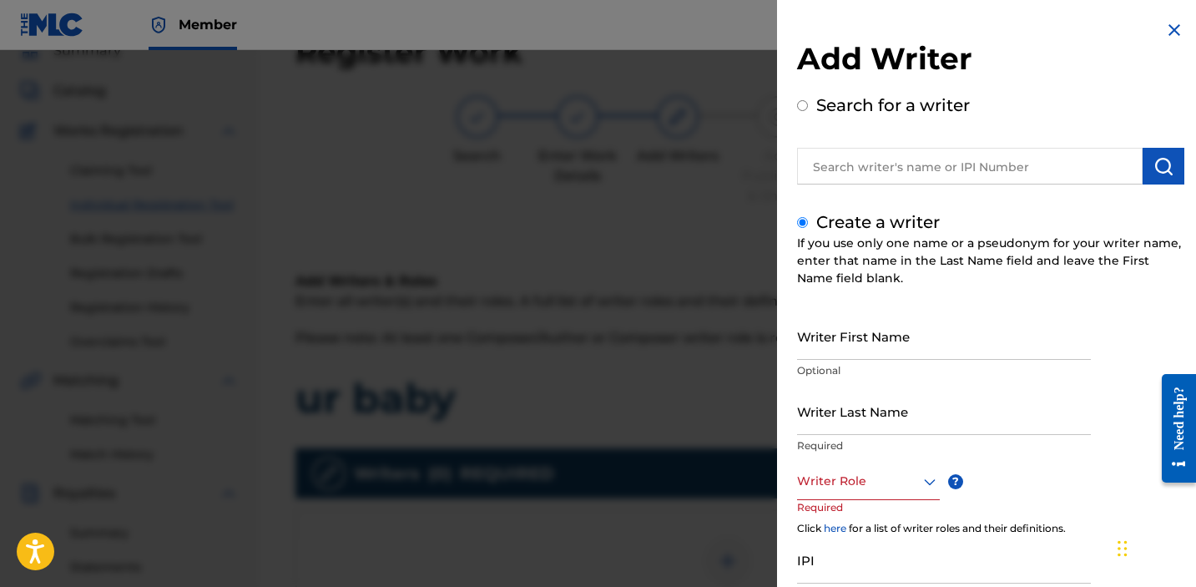
click at [826, 358] on input "Writer First Name" at bounding box center [944, 336] width 294 height 48
type input "[PERSON_NAME]"
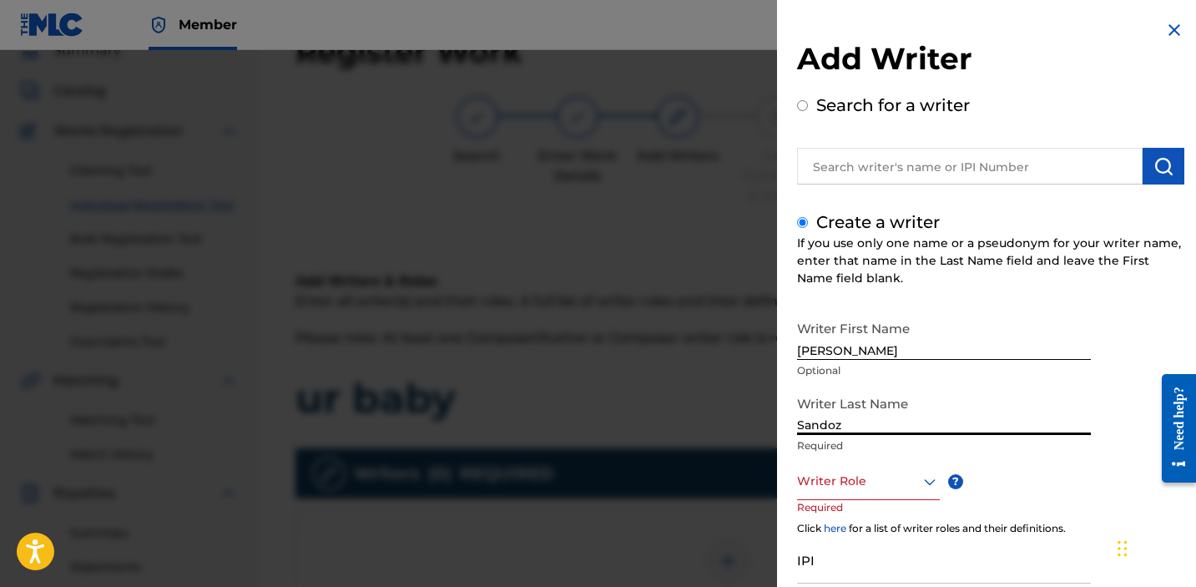
type input "Sandoz"
click at [879, 501] on div "option , selected. Select is focused ,type to refine list, press Down to open t…" at bounding box center [884, 499] width 175 height 75
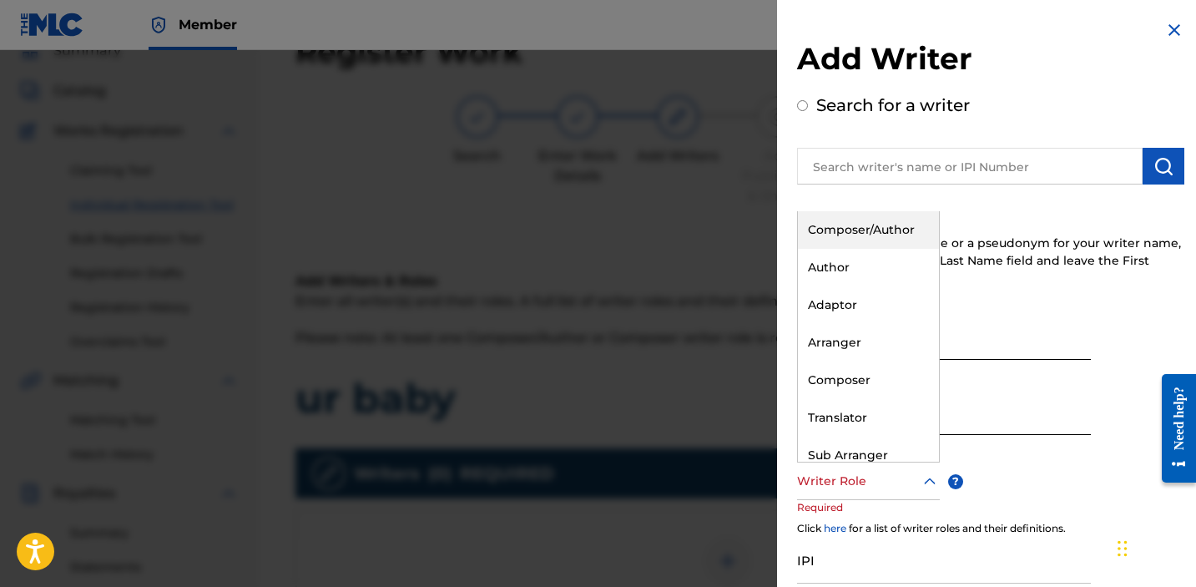
click at [877, 487] on div at bounding box center [868, 481] width 143 height 21
click at [857, 238] on div "Composer/Author" at bounding box center [868, 230] width 141 height 38
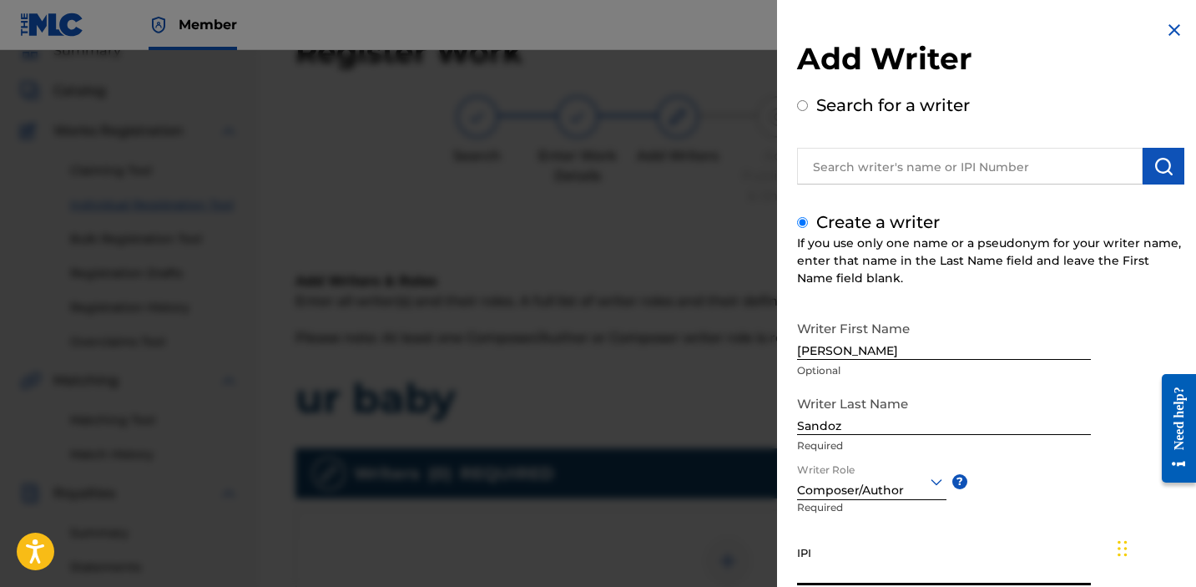
paste input "1034865265"
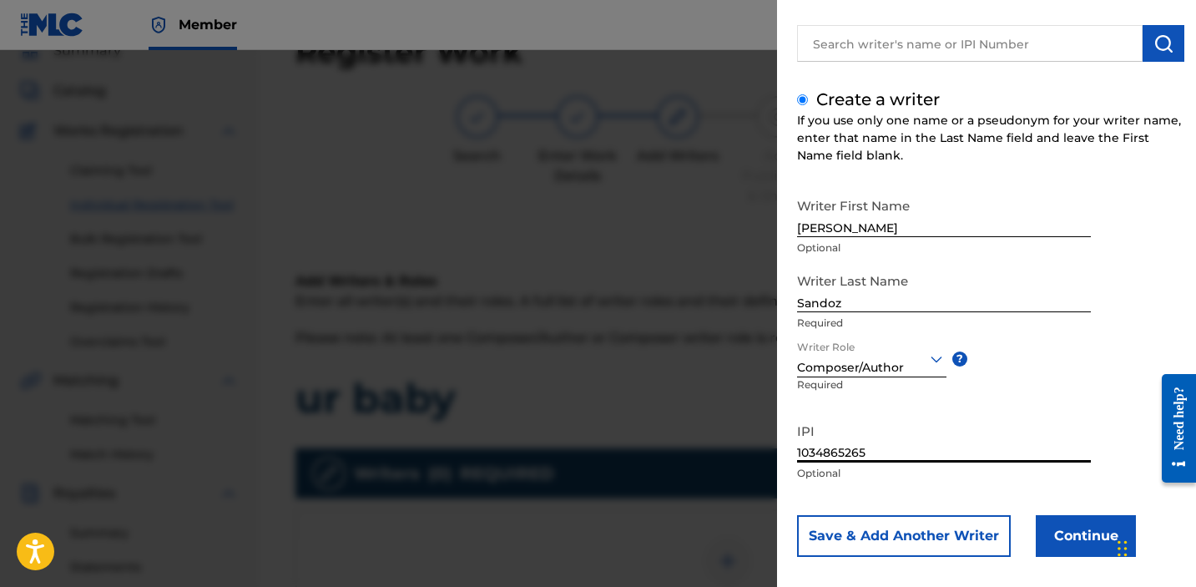
scroll to position [138, 0]
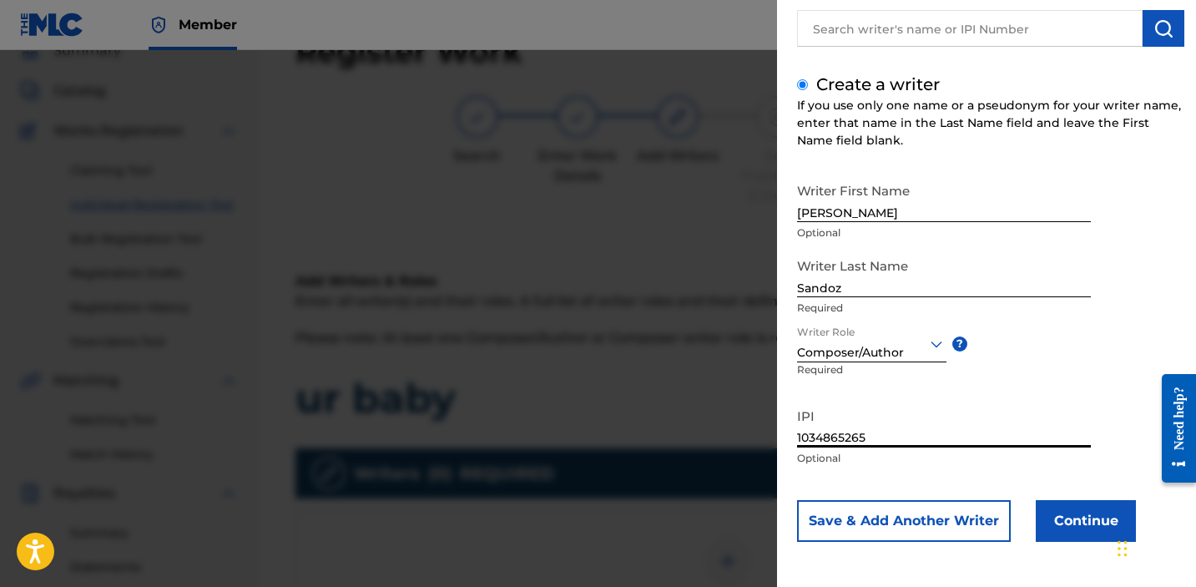
type input "1034865265"
click at [1097, 523] on button "Continue" at bounding box center [1086, 521] width 100 height 42
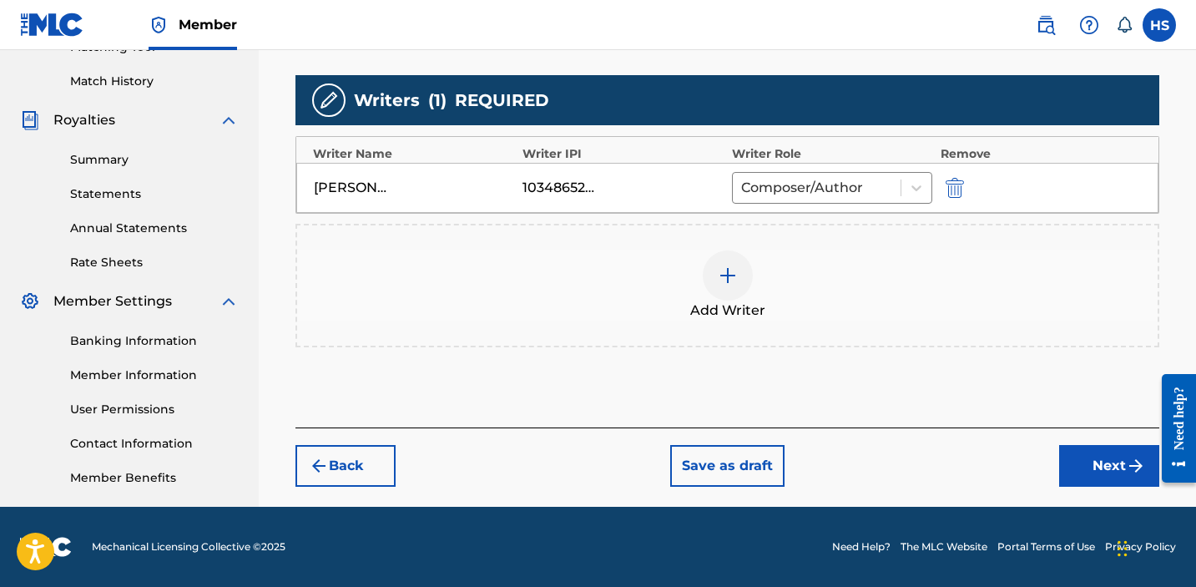
click at [1097, 426] on div "Add Writers & Roles Enter all writer(s) and their roles. A full list of writer …" at bounding box center [728, 142] width 864 height 569
click at [1097, 467] on button "Next" at bounding box center [1109, 466] width 100 height 42
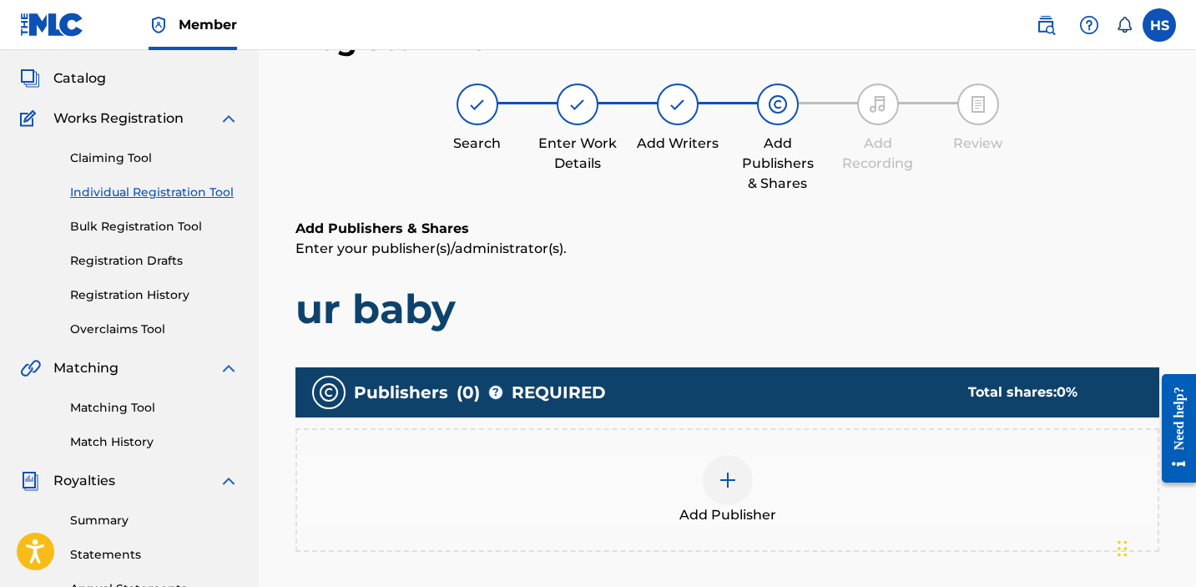
scroll to position [75, 0]
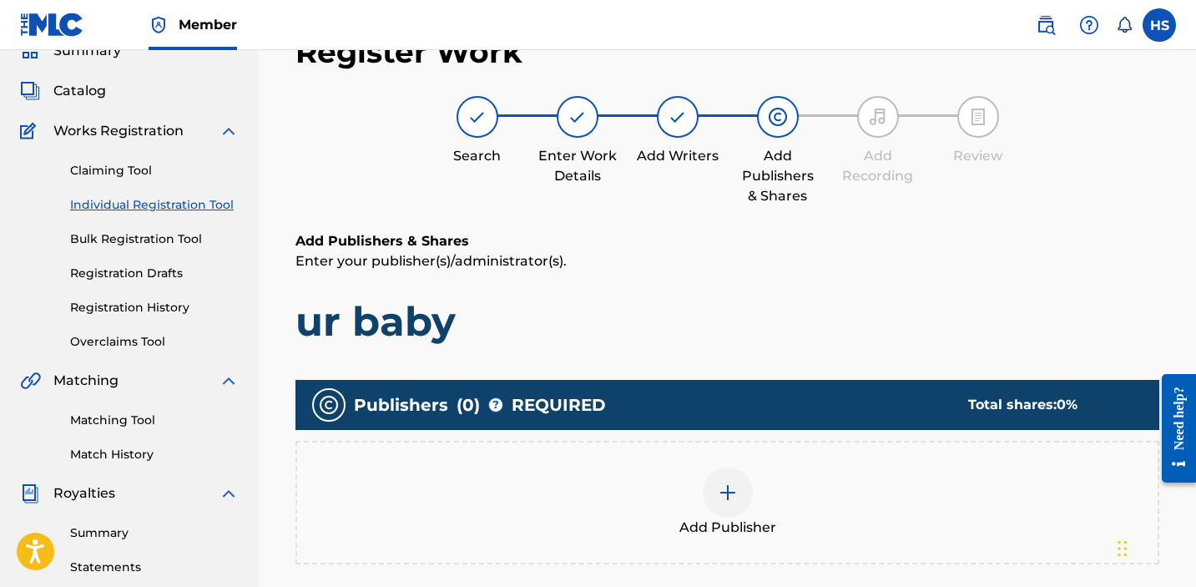
click at [722, 496] on img at bounding box center [728, 493] width 20 height 20
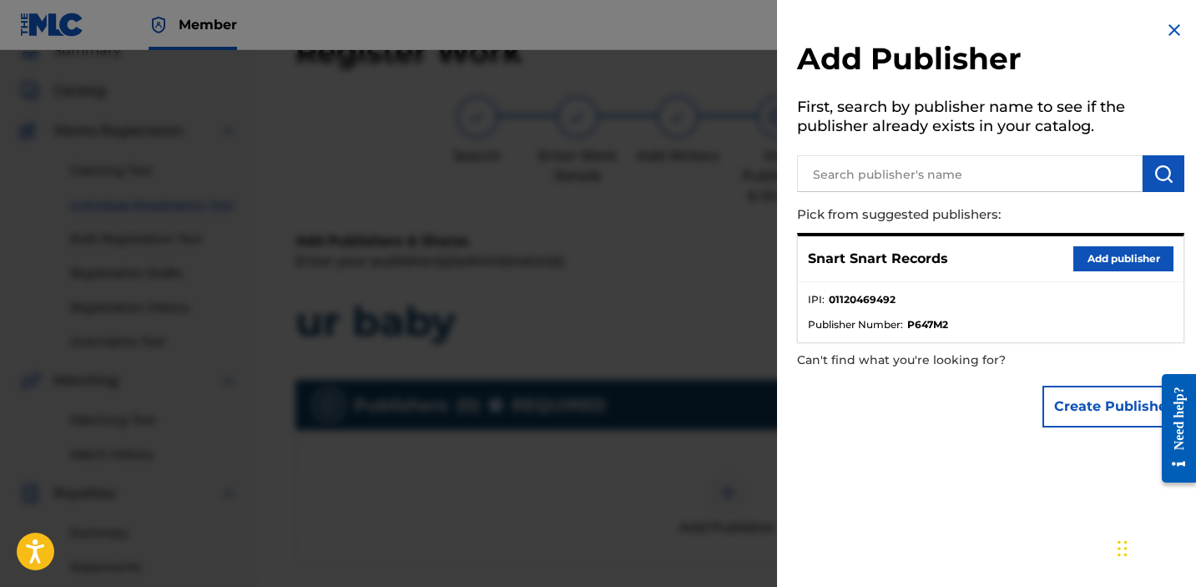
click at [1096, 262] on button "Add publisher" at bounding box center [1124, 258] width 100 height 25
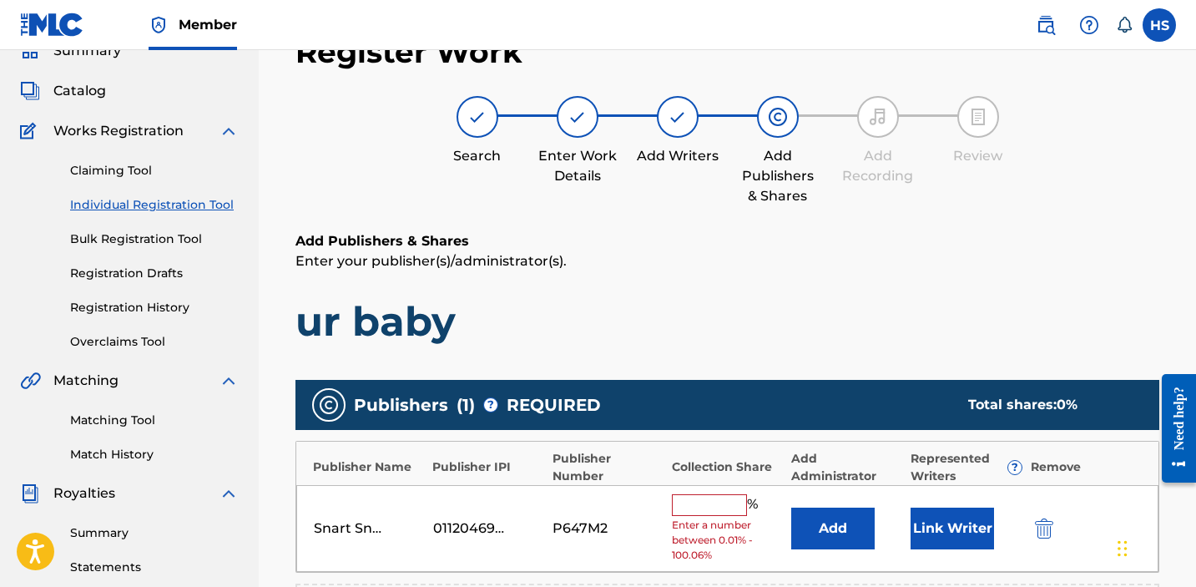
click at [718, 521] on span "Enter a number between 0.01% - 100.06%" at bounding box center [727, 540] width 111 height 45
click at [713, 508] on input "text" at bounding box center [709, 505] width 75 height 22
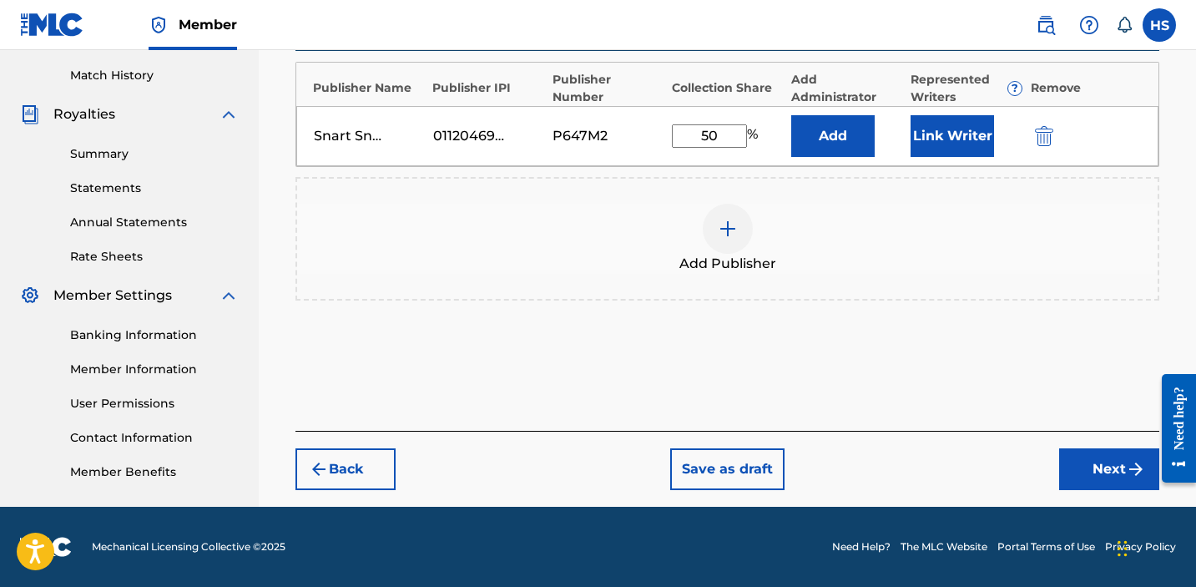
type input "50"
click at [1095, 456] on button "Next" at bounding box center [1109, 469] width 100 height 42
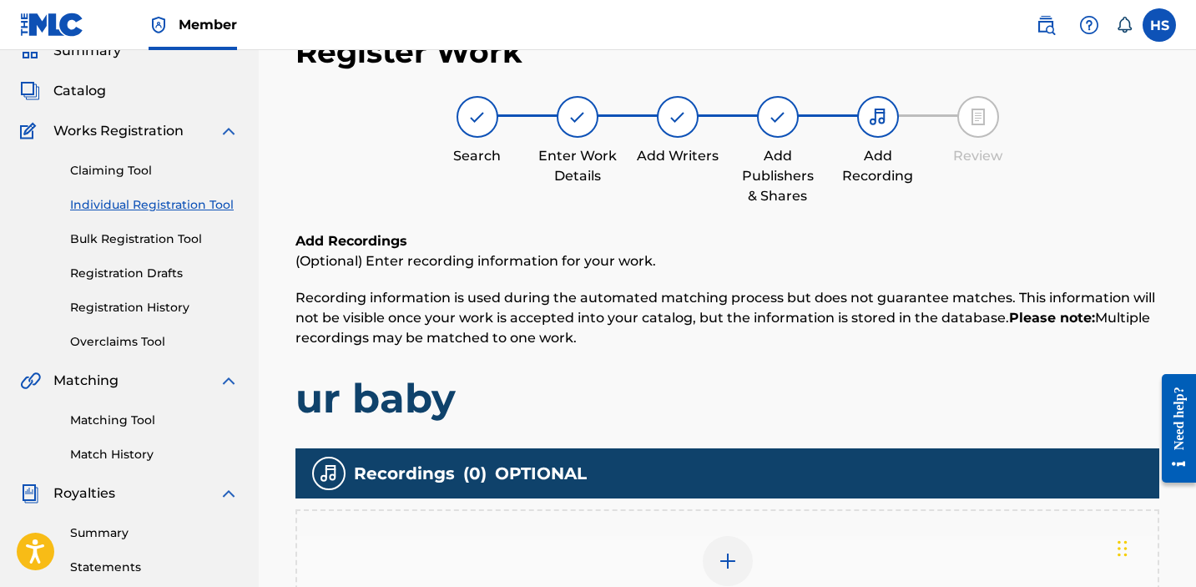
click at [731, 553] on img at bounding box center [728, 561] width 20 height 20
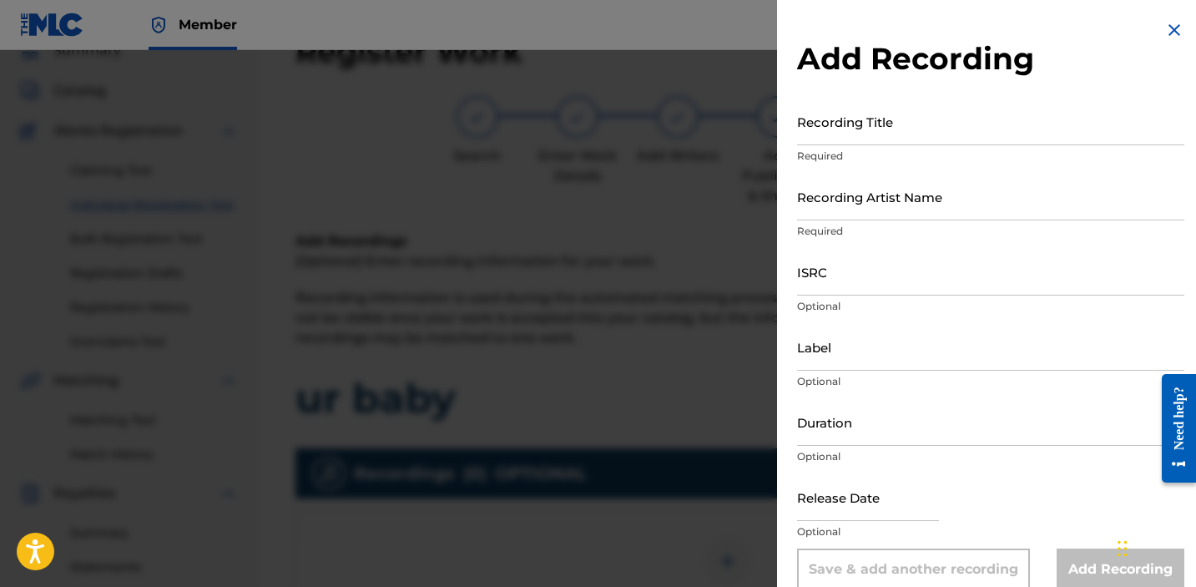
click at [858, 128] on input "Recording Title" at bounding box center [990, 122] width 387 height 48
type input "ur baby"
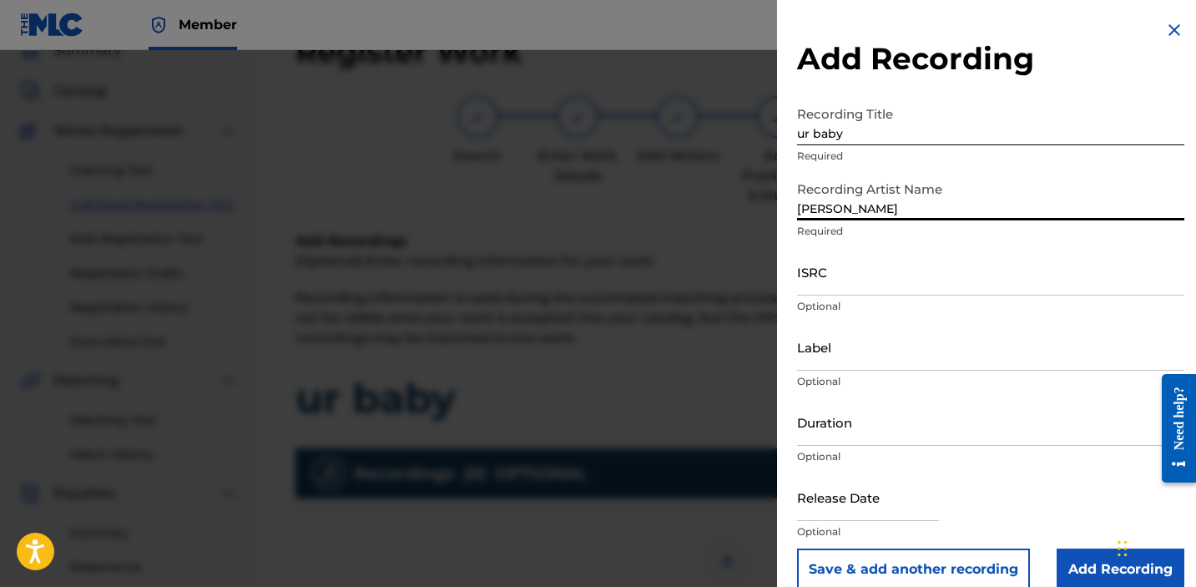
type input "[PERSON_NAME]"
paste input "QZNWX2006079"
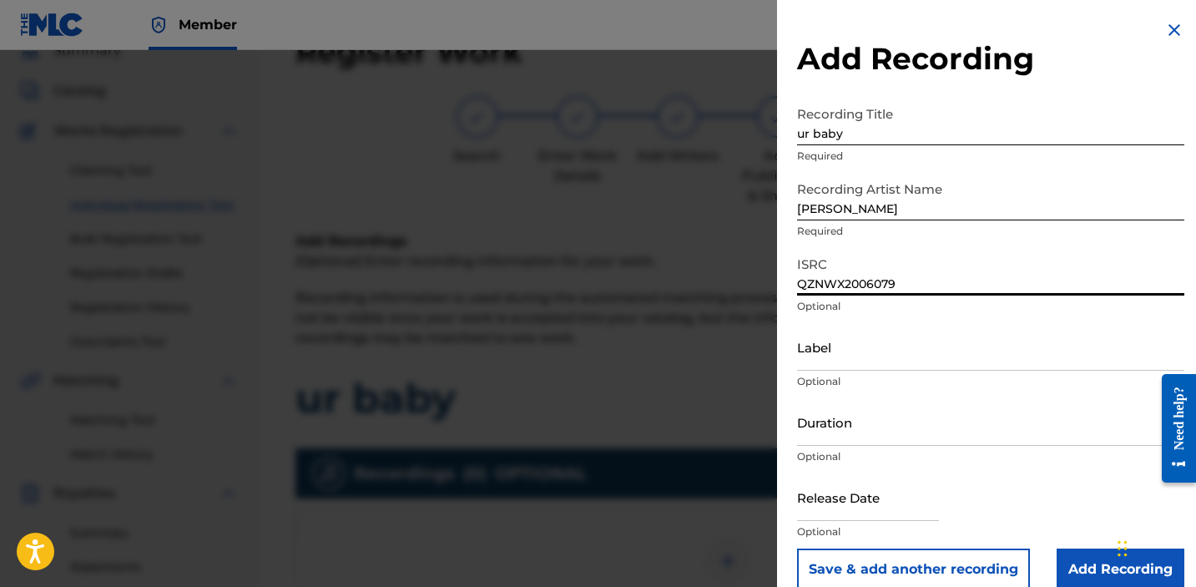
type input "QZNWX2006079"
click at [912, 355] on input "Label" at bounding box center [990, 347] width 387 height 48
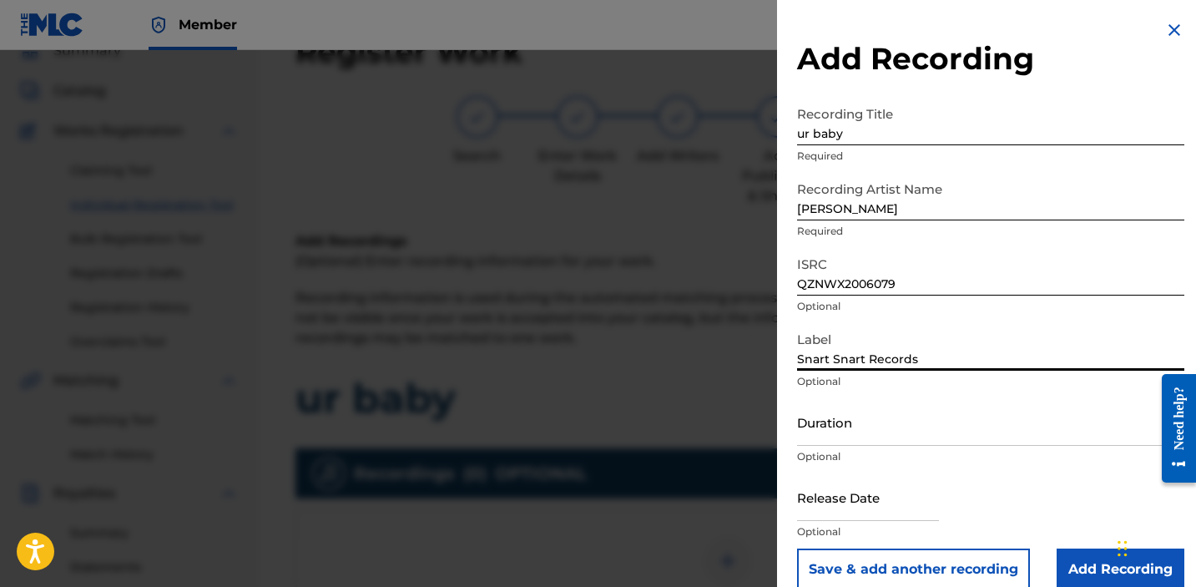
type input "Snart Snart Records"
click at [1071, 563] on input "Add Recording" at bounding box center [1121, 569] width 128 height 42
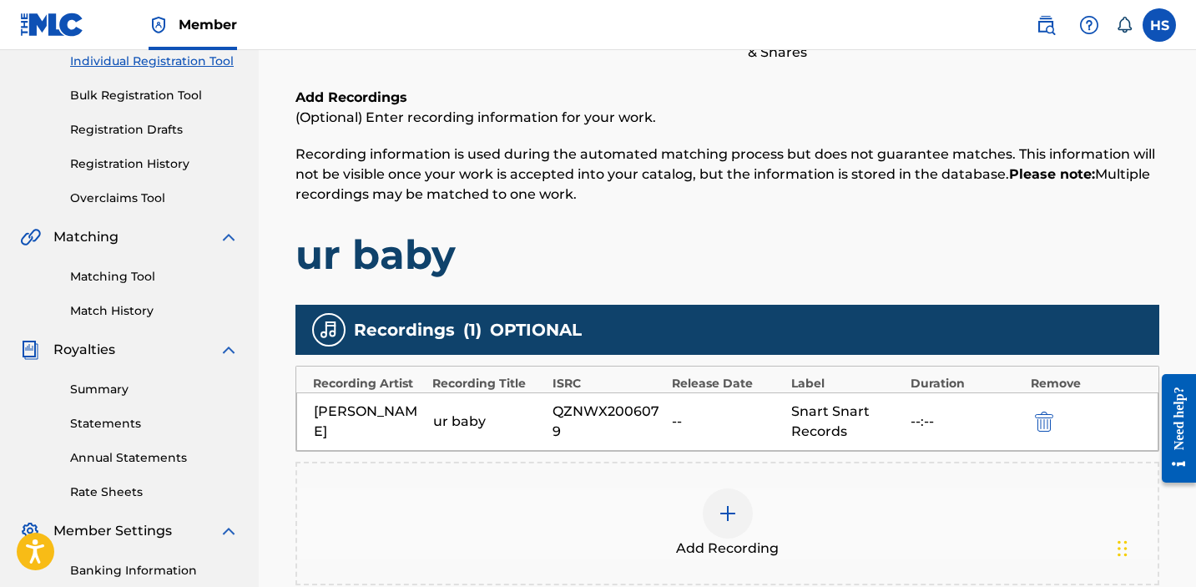
scroll to position [448, 0]
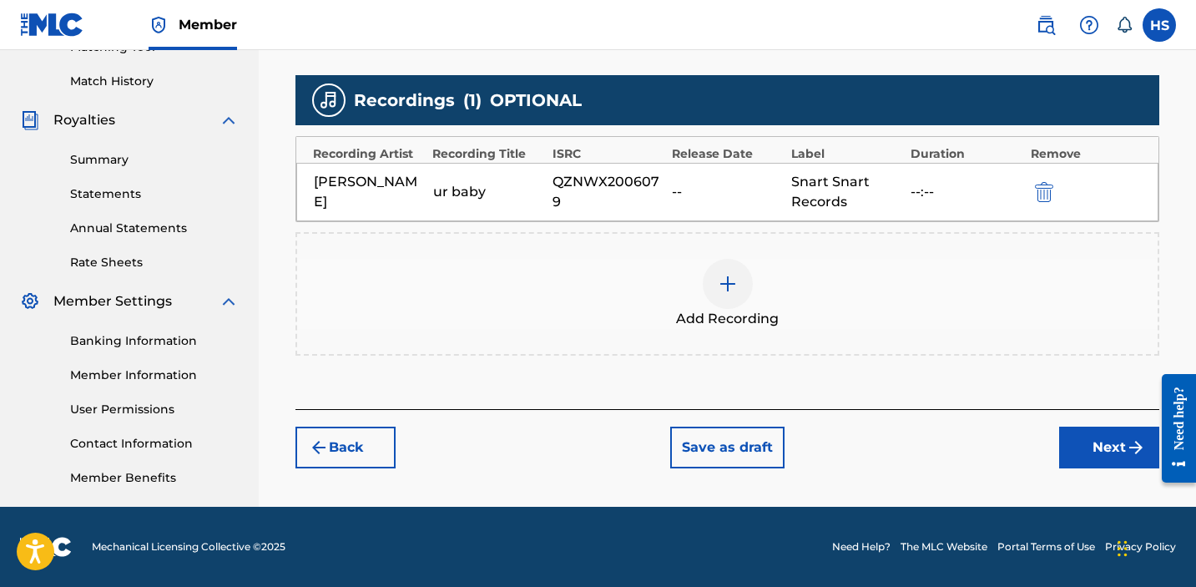
click at [1105, 473] on div "Register Work Search Enter Work Details Add Writers Add Publishers & Shares Add…" at bounding box center [727, 64] width 897 height 841
click at [1098, 452] on button "Next" at bounding box center [1109, 448] width 100 height 42
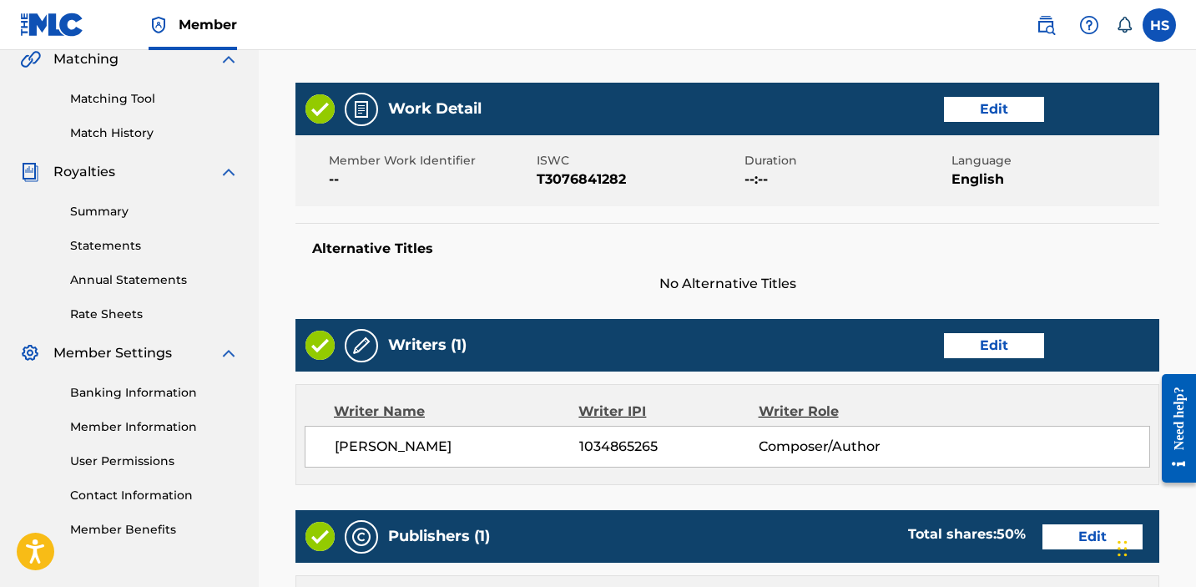
scroll to position [877, 0]
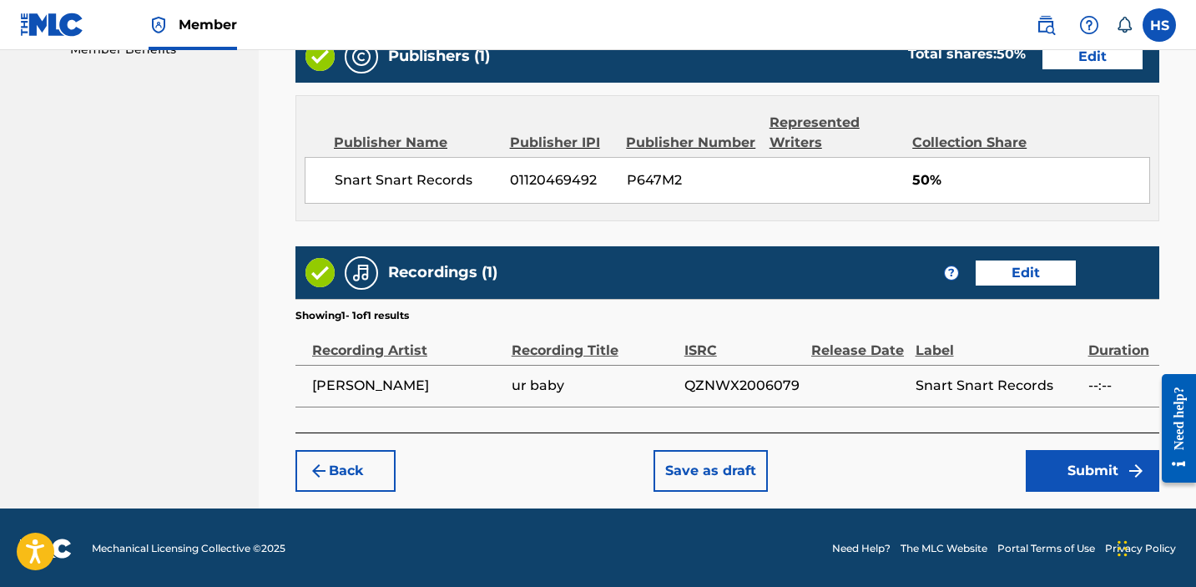
click at [1098, 452] on button "Submit" at bounding box center [1093, 471] width 134 height 42
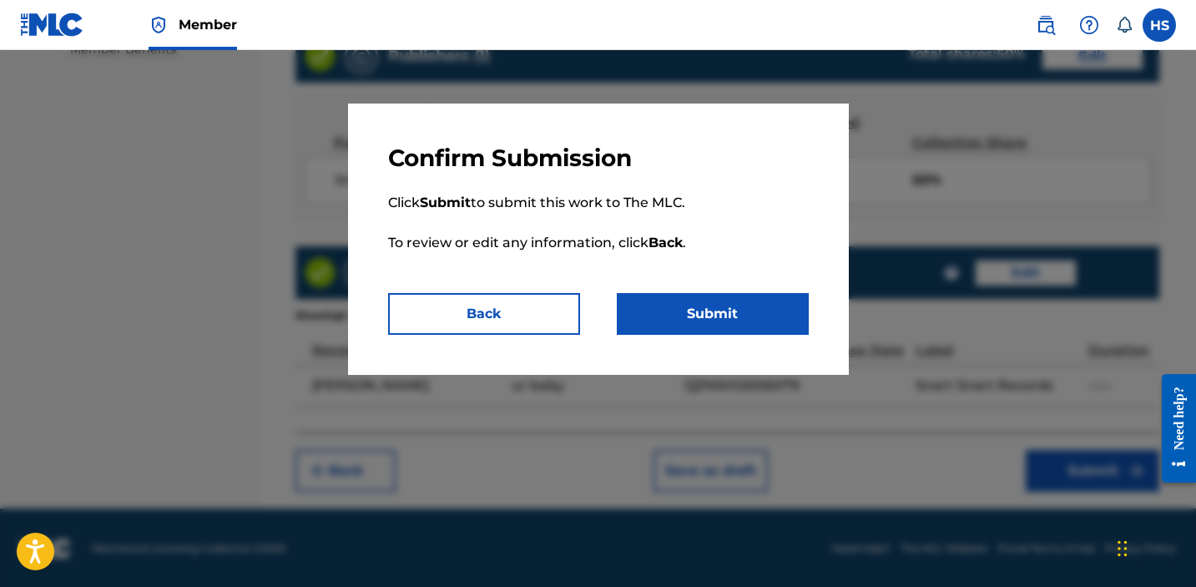
click at [706, 276] on p "Click Submit to submit this work to The MLC. To review or edit any information,…" at bounding box center [598, 233] width 421 height 120
click at [698, 295] on button "Submit" at bounding box center [713, 314] width 192 height 42
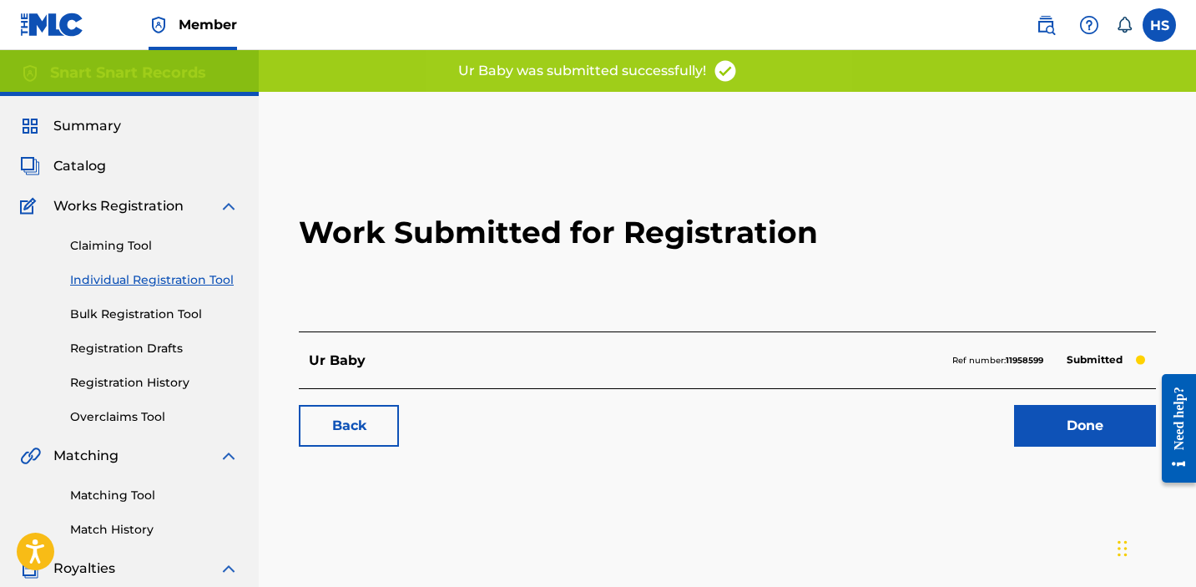
click at [1051, 444] on link "Done" at bounding box center [1085, 426] width 142 height 42
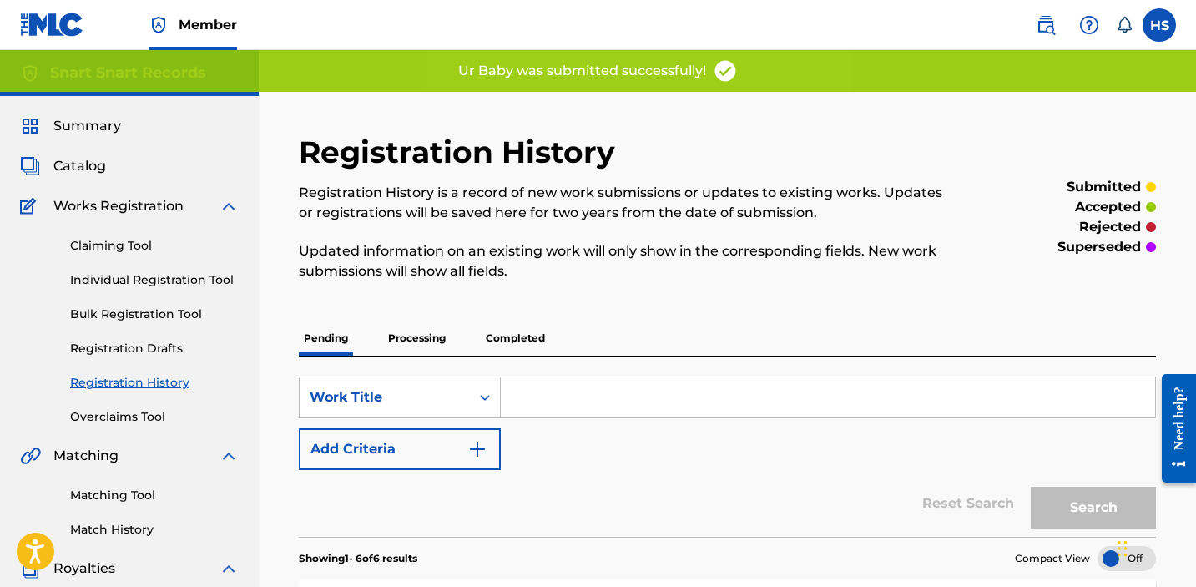
click at [137, 280] on link "Individual Registration Tool" at bounding box center [154, 280] width 169 height 18
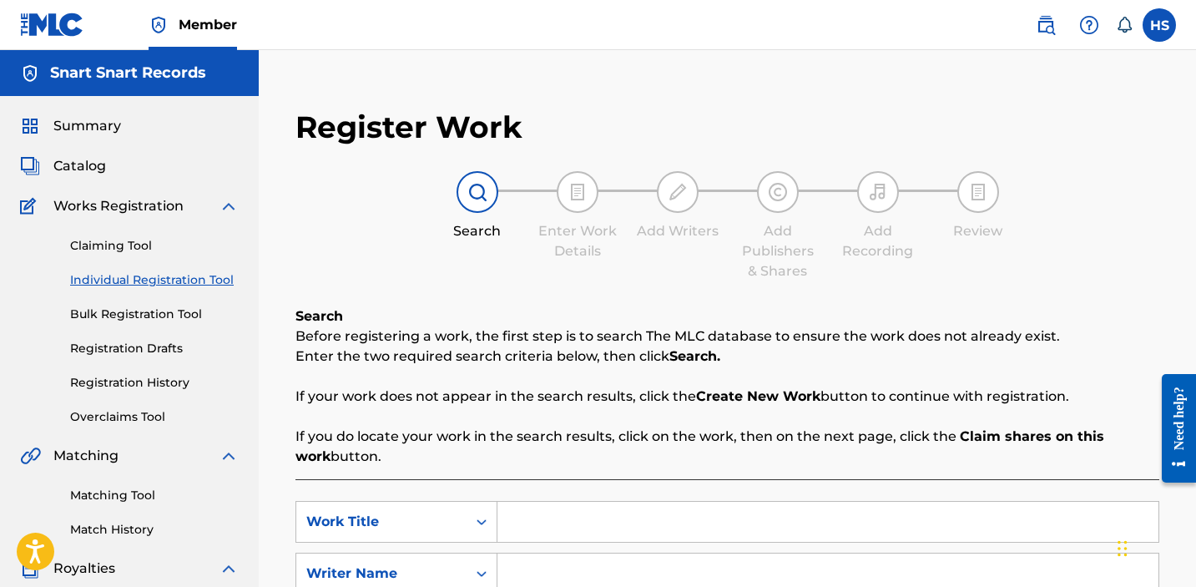
scroll to position [217, 0]
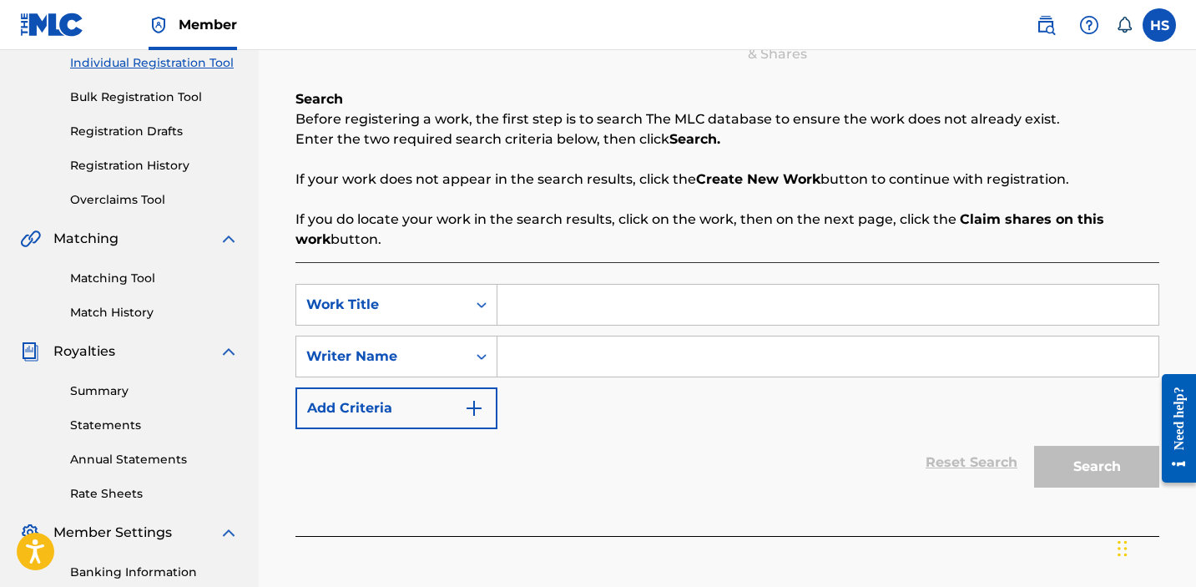
click at [589, 291] on input "Search Form" at bounding box center [828, 305] width 661 height 40
paste input "we all went out!!"
type input "we all went out!!"
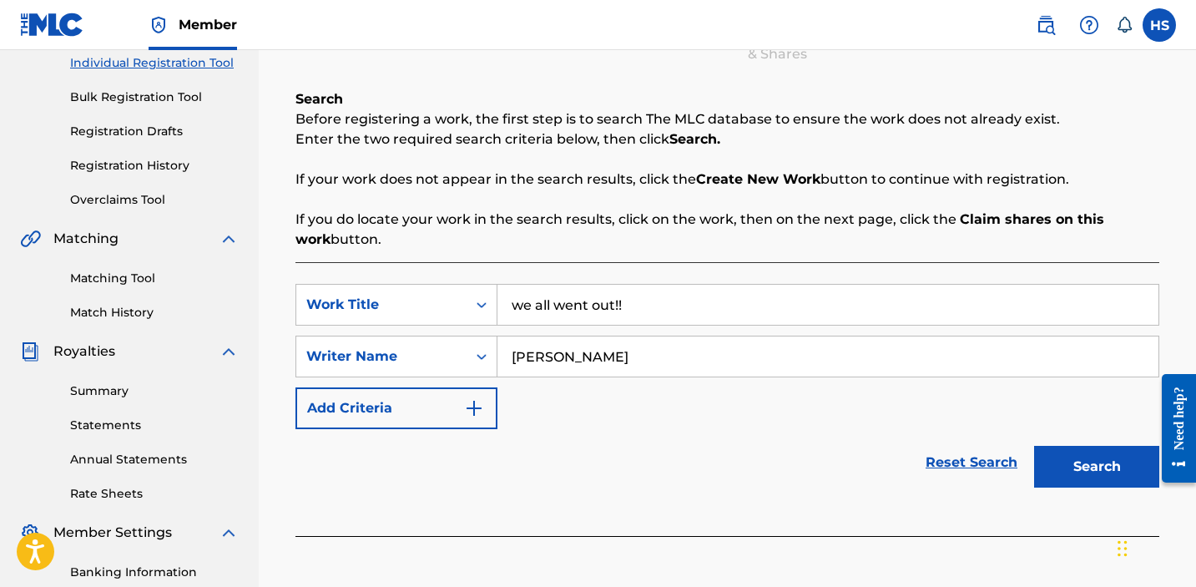
type input "[PERSON_NAME]"
click at [1114, 477] on button "Search" at bounding box center [1096, 467] width 125 height 42
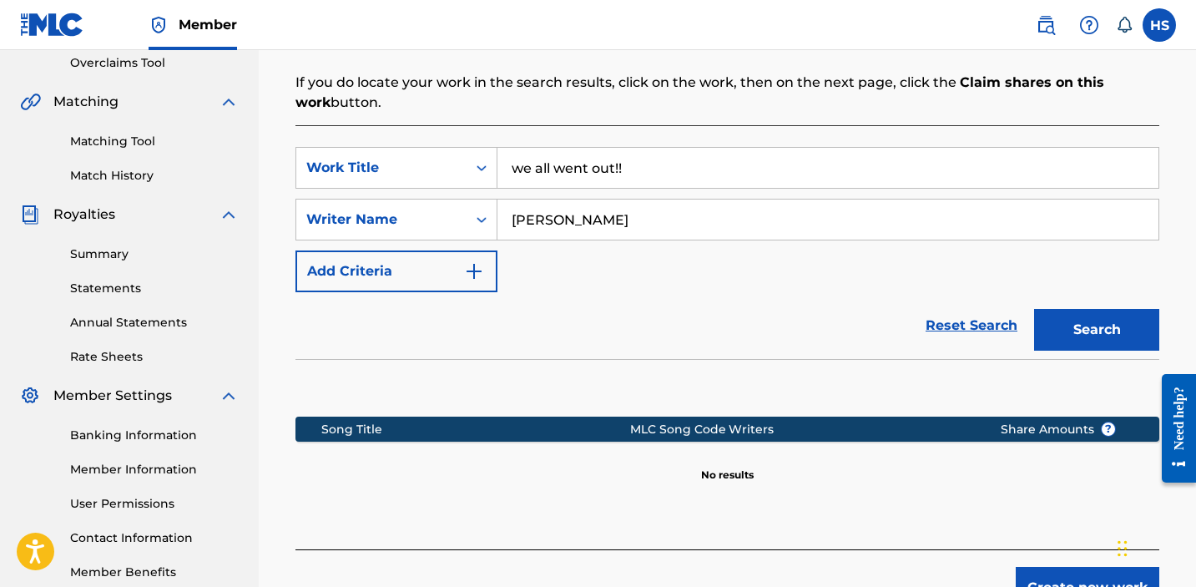
scroll to position [473, 0]
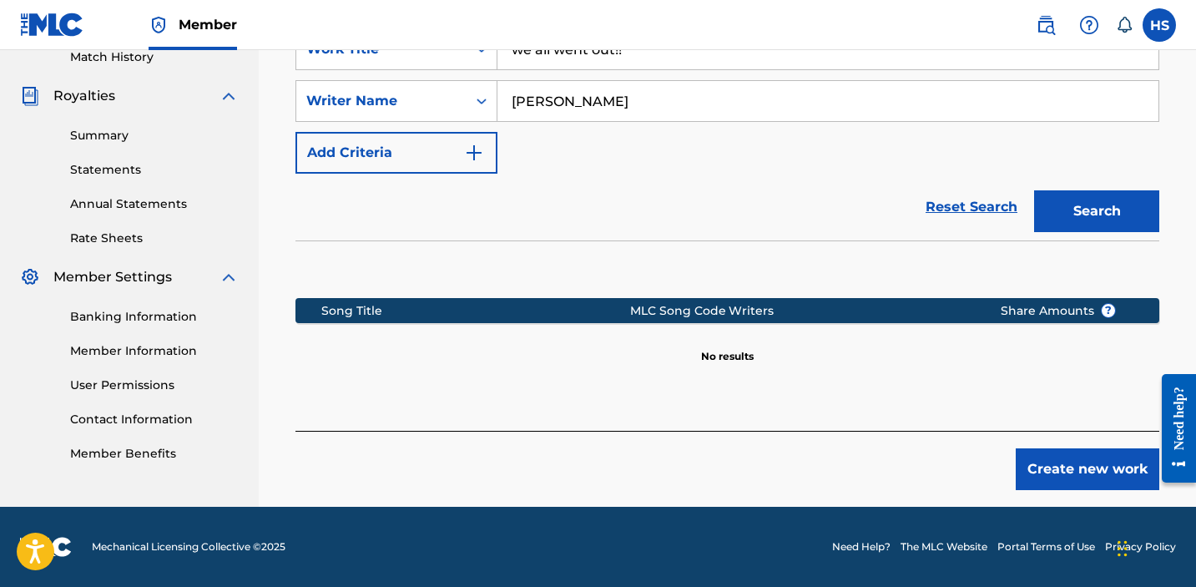
click at [1080, 478] on button "Create new work" at bounding box center [1088, 469] width 144 height 42
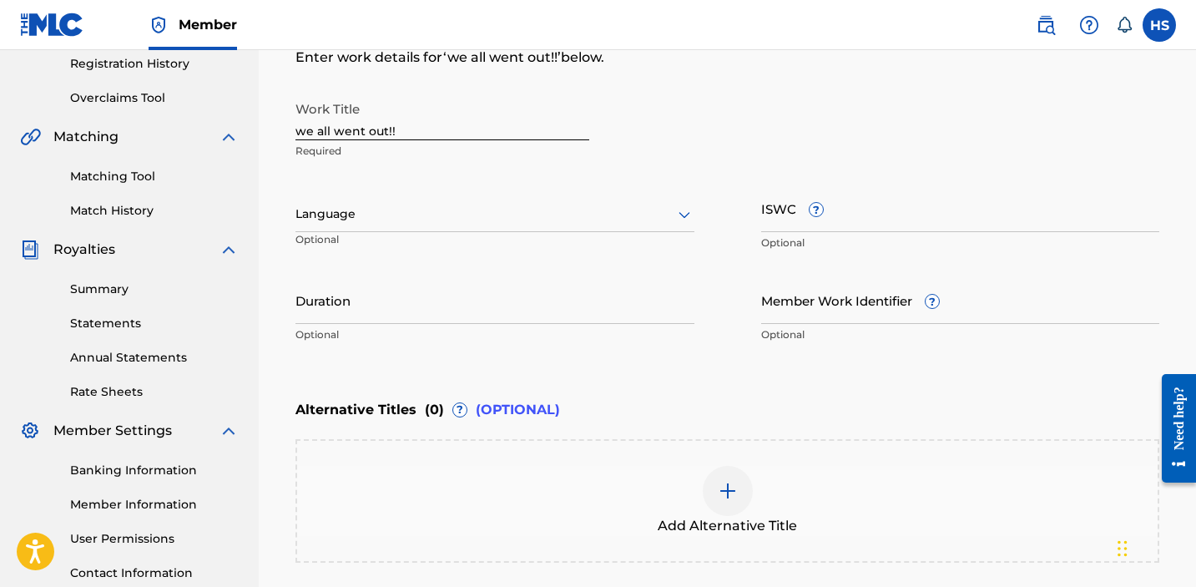
scroll to position [265, 0]
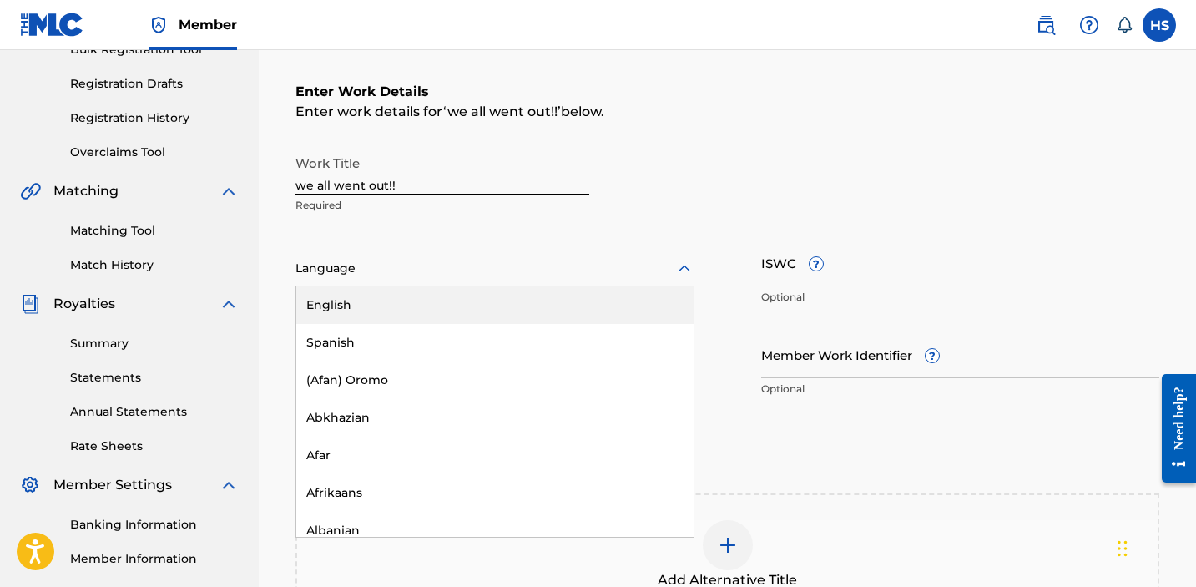
click at [452, 272] on div at bounding box center [495, 268] width 399 height 21
click at [452, 297] on div "English" at bounding box center [494, 305] width 397 height 38
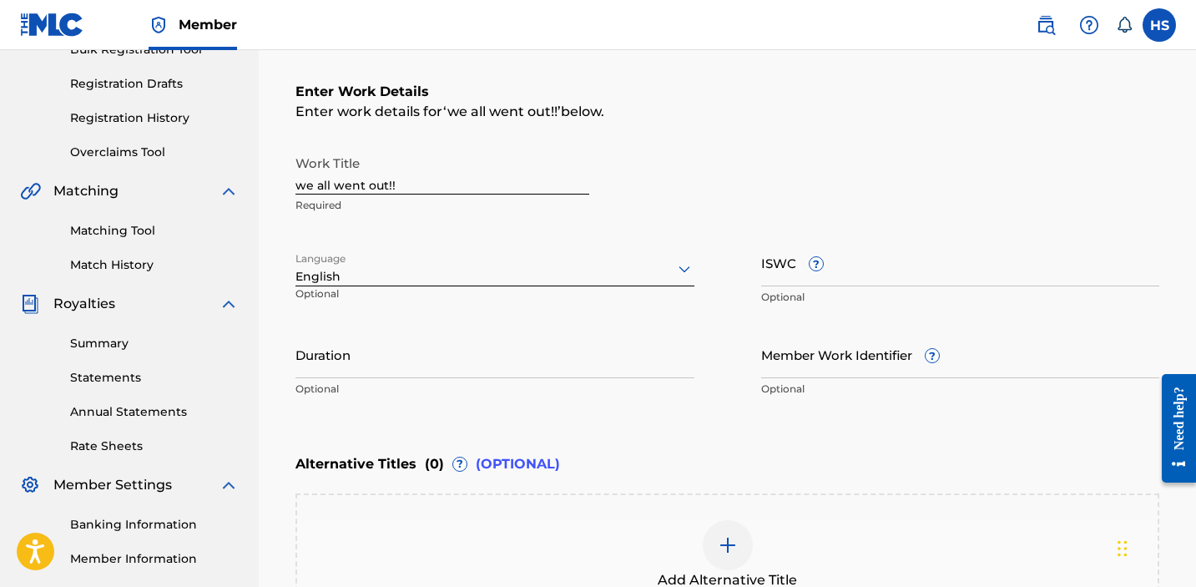
click at [852, 288] on div "ISWC ? Optional" at bounding box center [960, 276] width 399 height 75
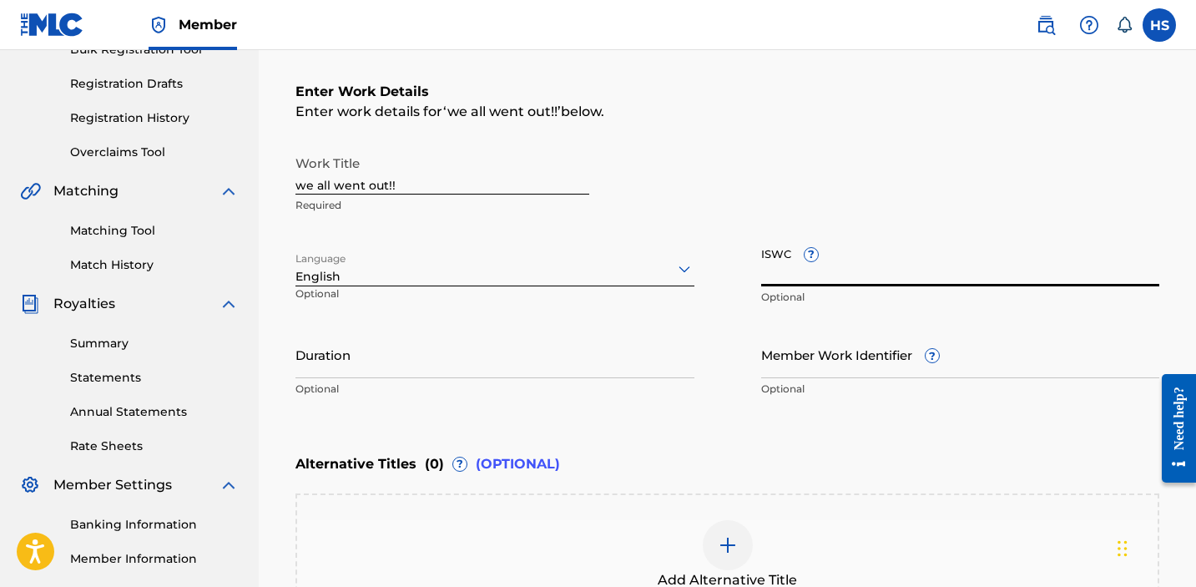
click at [852, 270] on input "ISWC ?" at bounding box center [960, 263] width 399 height 48
paste input "T3076876767"
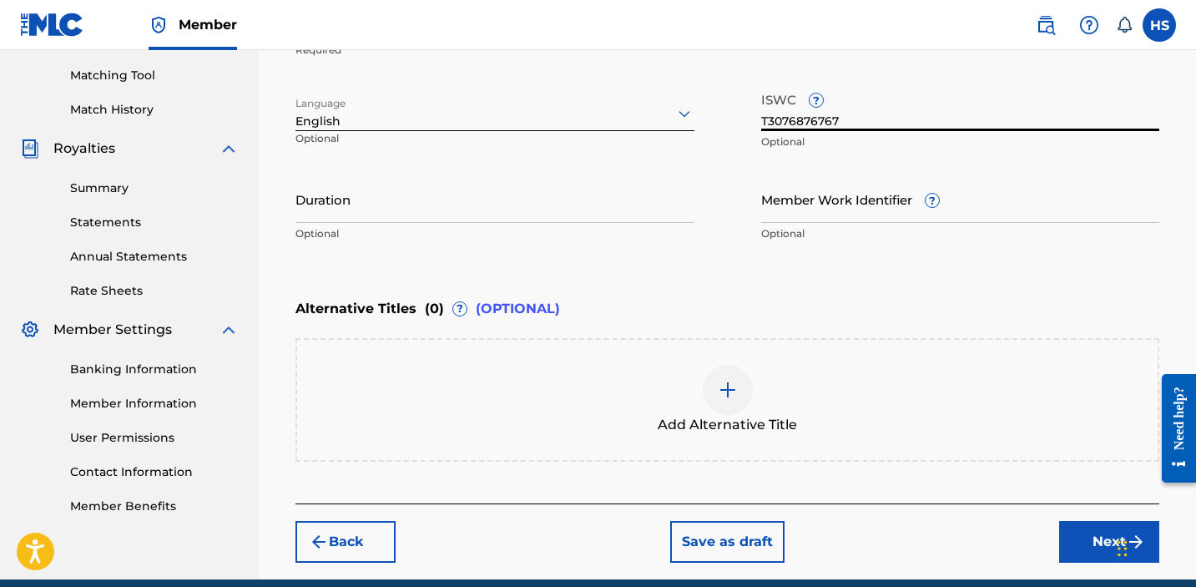
scroll to position [492, 0]
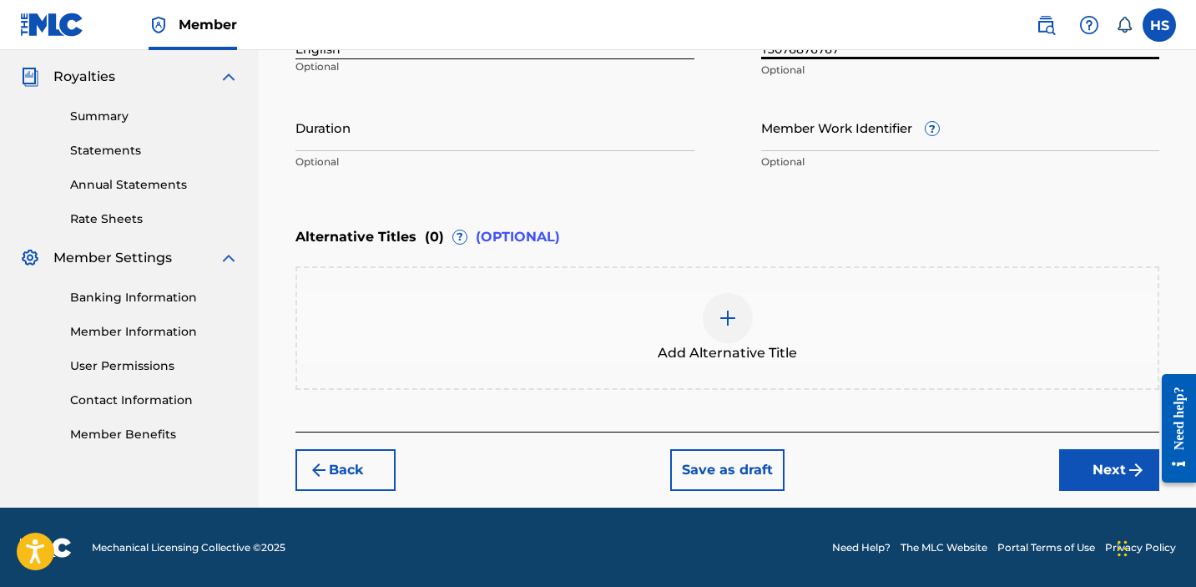
type input "T3076876767"
click at [1099, 473] on button "Next" at bounding box center [1109, 470] width 100 height 42
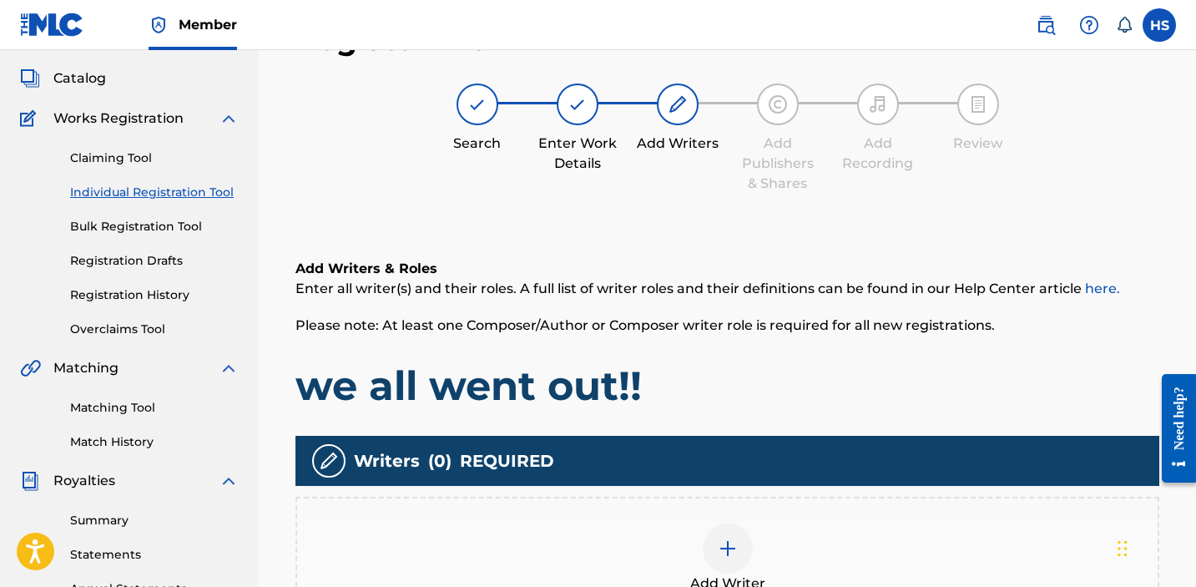
scroll to position [75, 0]
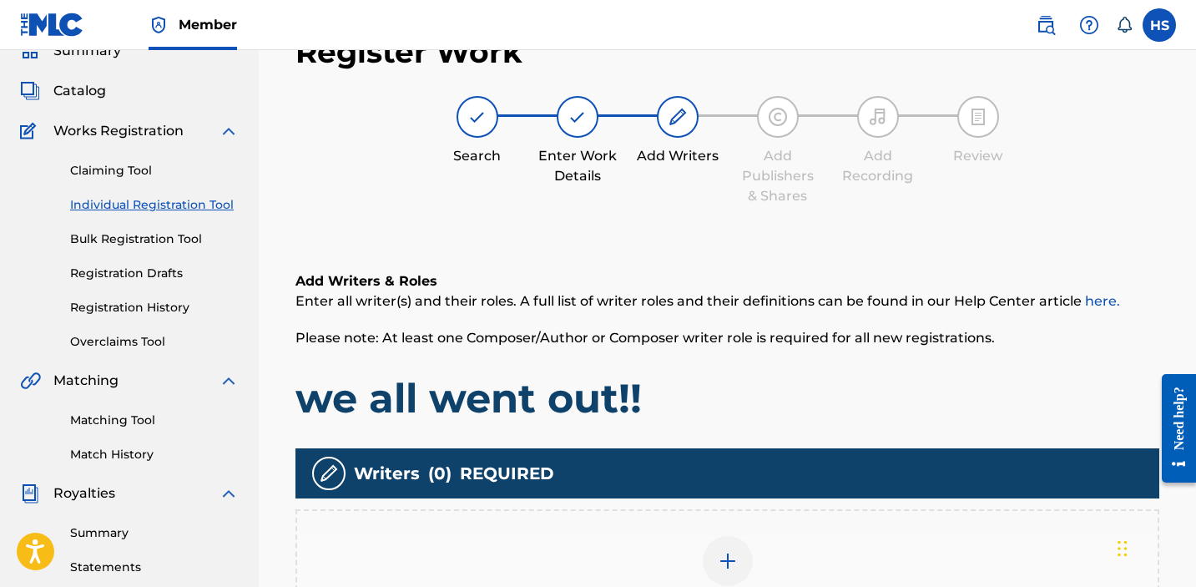
click at [743, 532] on div "Add Writer" at bounding box center [728, 571] width 864 height 124
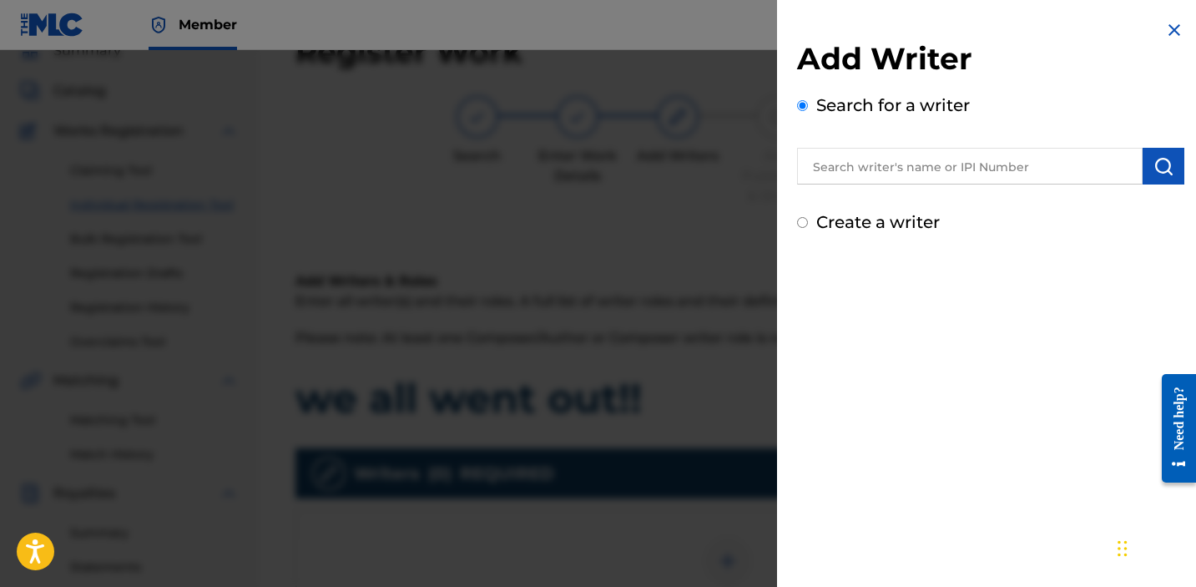
click at [905, 147] on div at bounding box center [990, 164] width 387 height 42
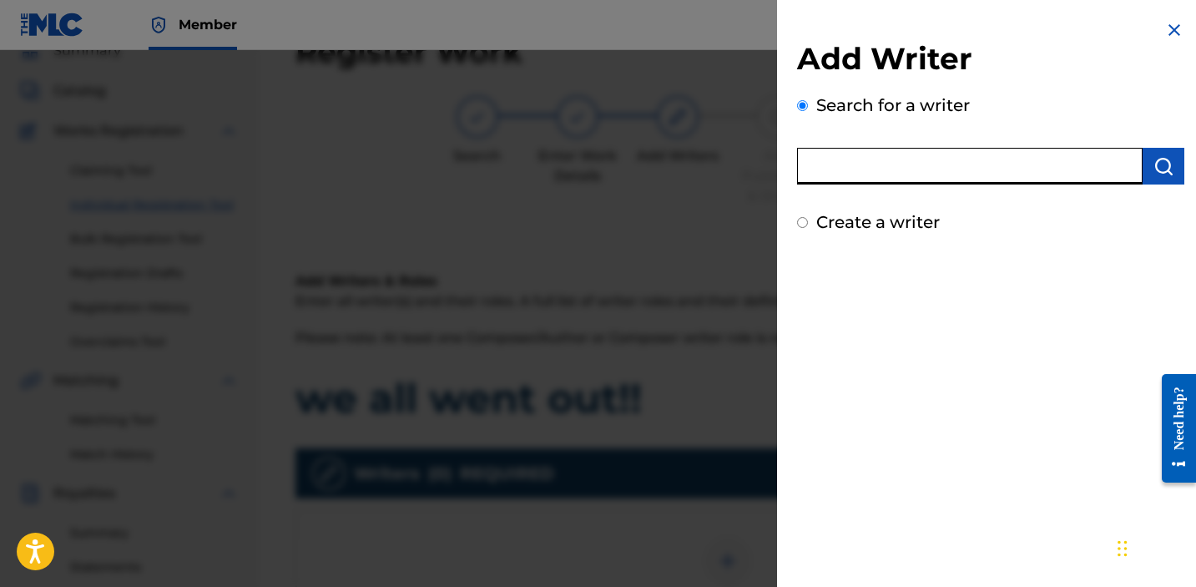
click at [904, 169] on input "text" at bounding box center [970, 166] width 346 height 37
click at [827, 216] on label "Create a writer" at bounding box center [878, 222] width 124 height 20
radio input "true"
click at [808, 217] on input "Create a writer" at bounding box center [802, 222] width 11 height 11
radio input "false"
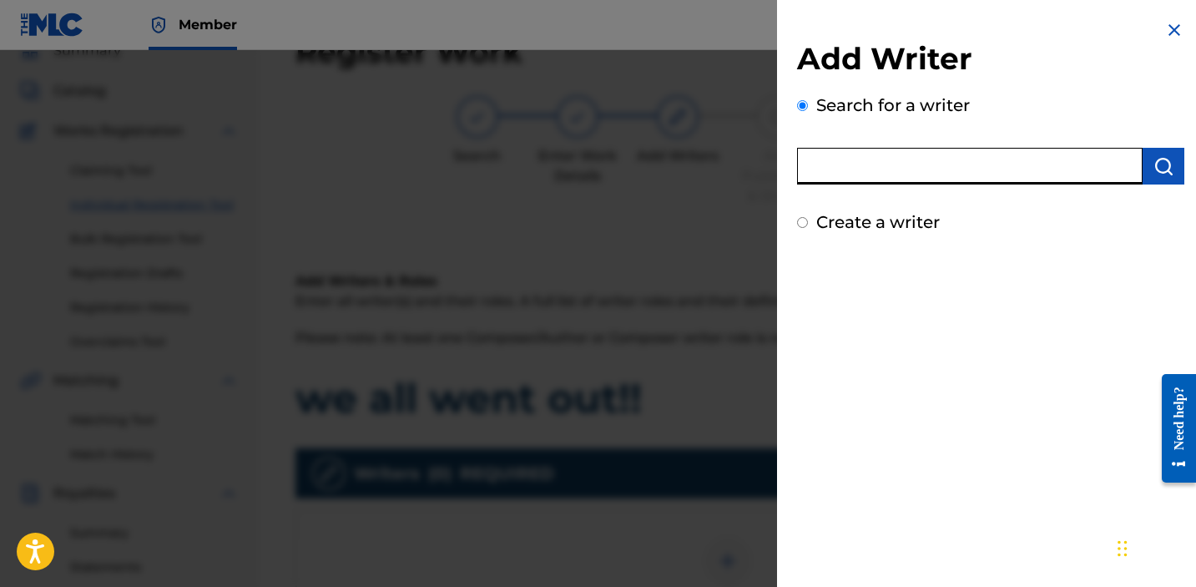
radio input "true"
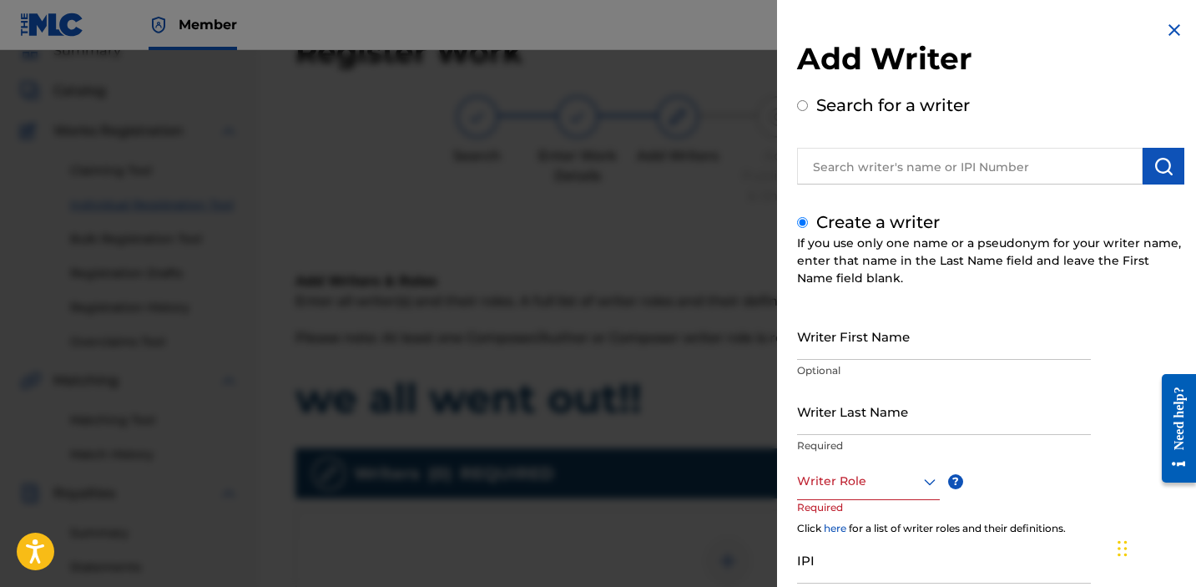
click at [874, 352] on input "Writer First Name" at bounding box center [944, 336] width 294 height 48
type input "[PERSON_NAME]"
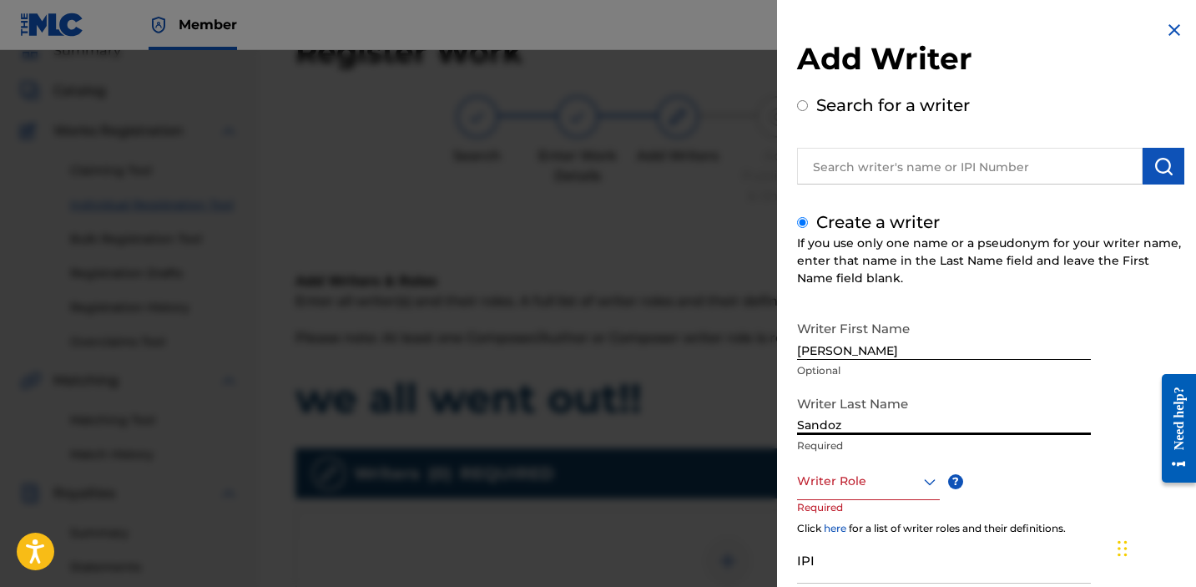
type input "Sandoz"
paste input "1034865265"
type input "1034865265"
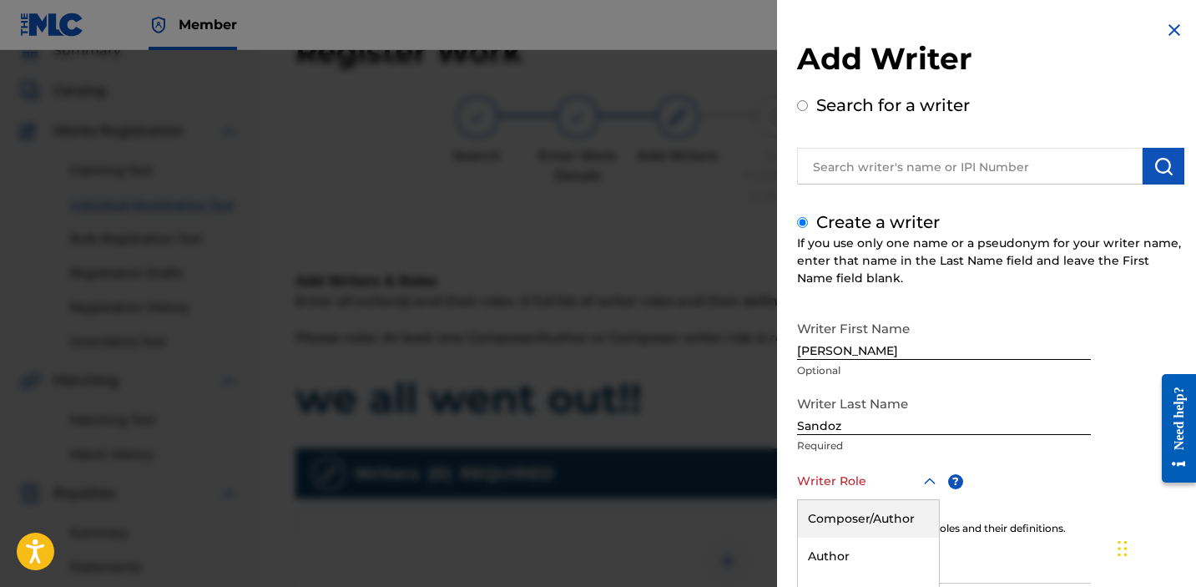
click at [862, 508] on div "Composer/Author" at bounding box center [868, 519] width 141 height 38
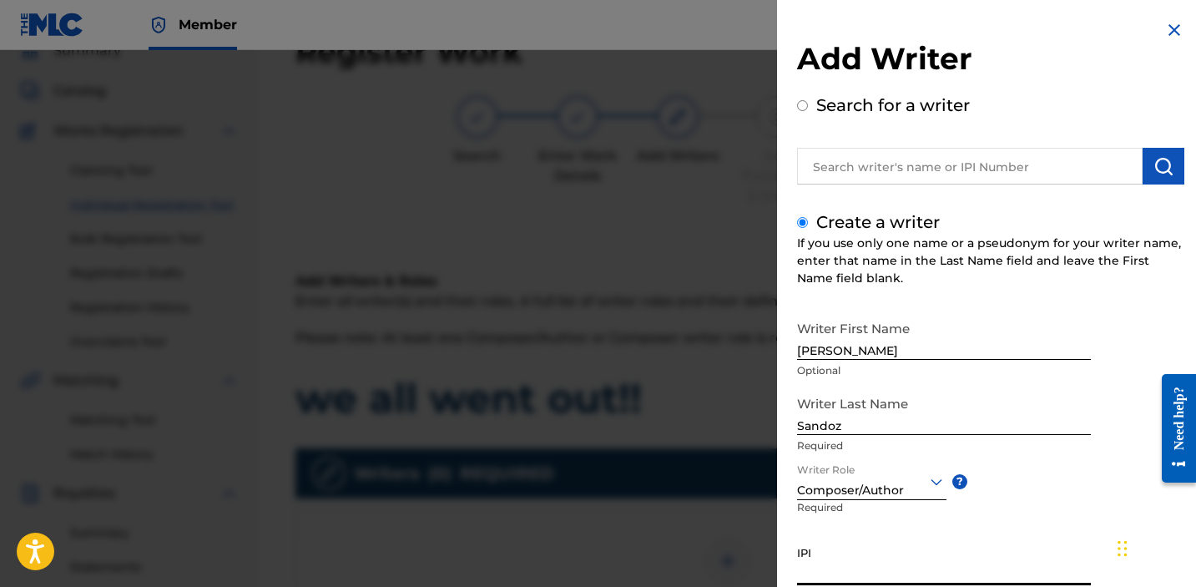
paste input "1034865265"
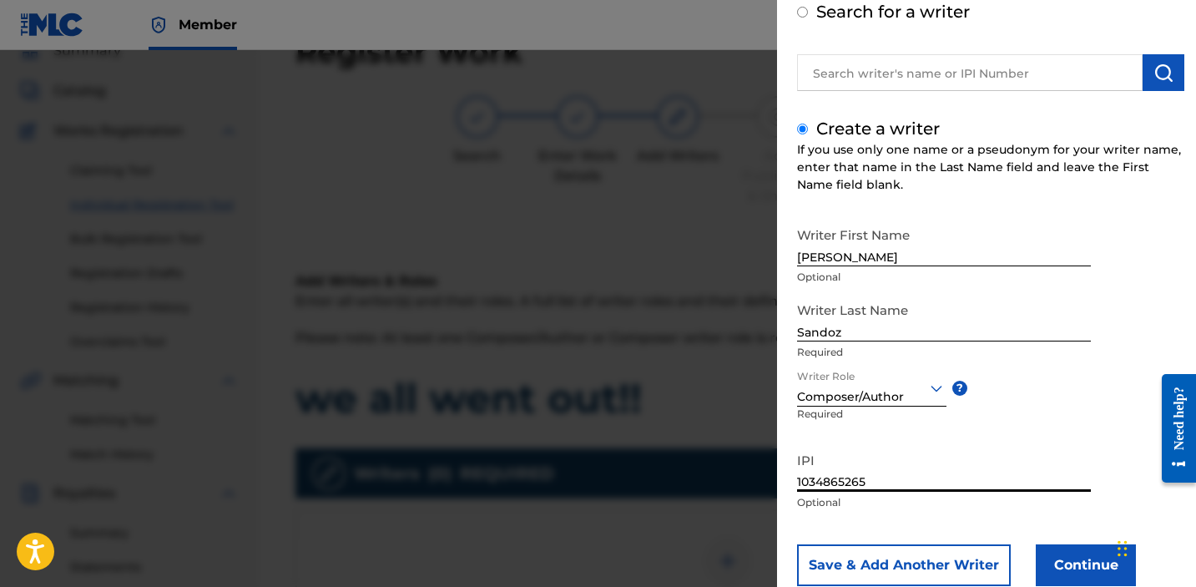
scroll to position [138, 0]
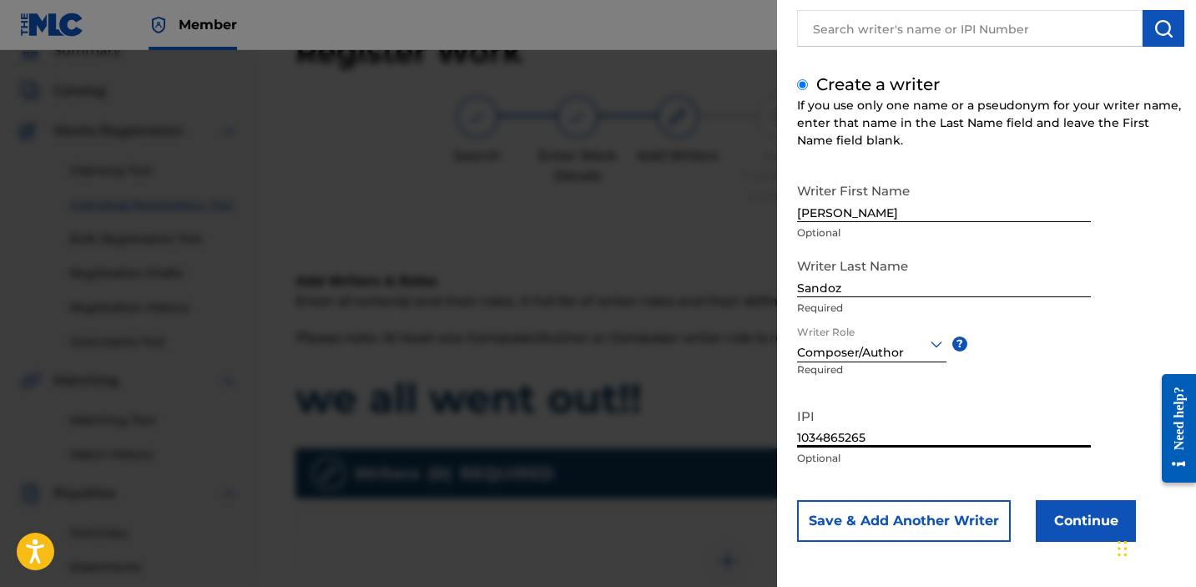
type input "1034865265"
click at [1084, 523] on button "Continue" at bounding box center [1086, 521] width 100 height 42
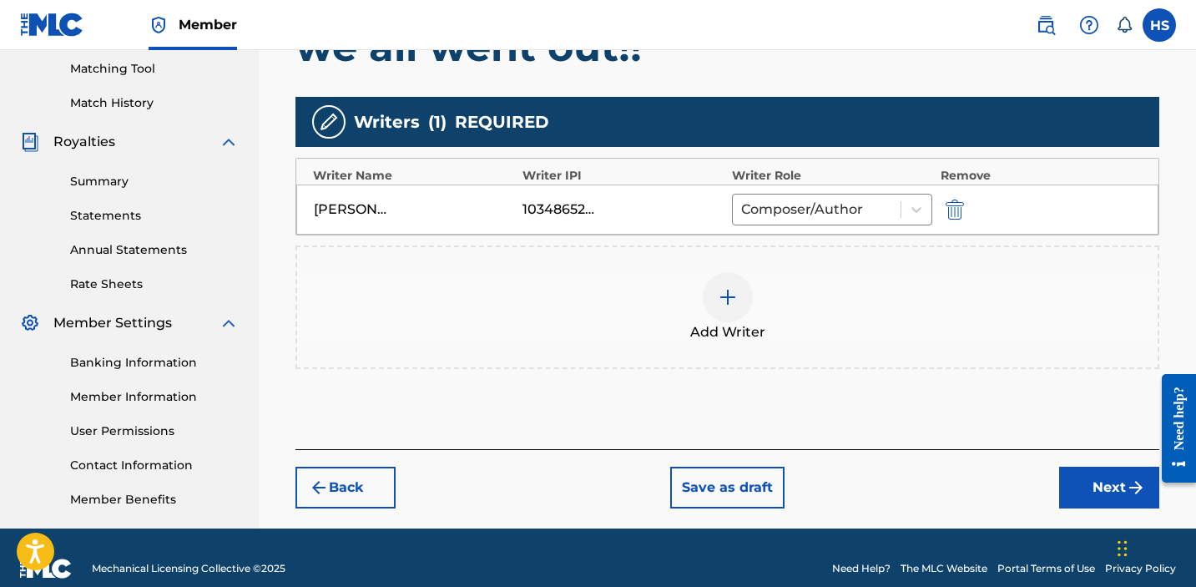
scroll to position [448, 0]
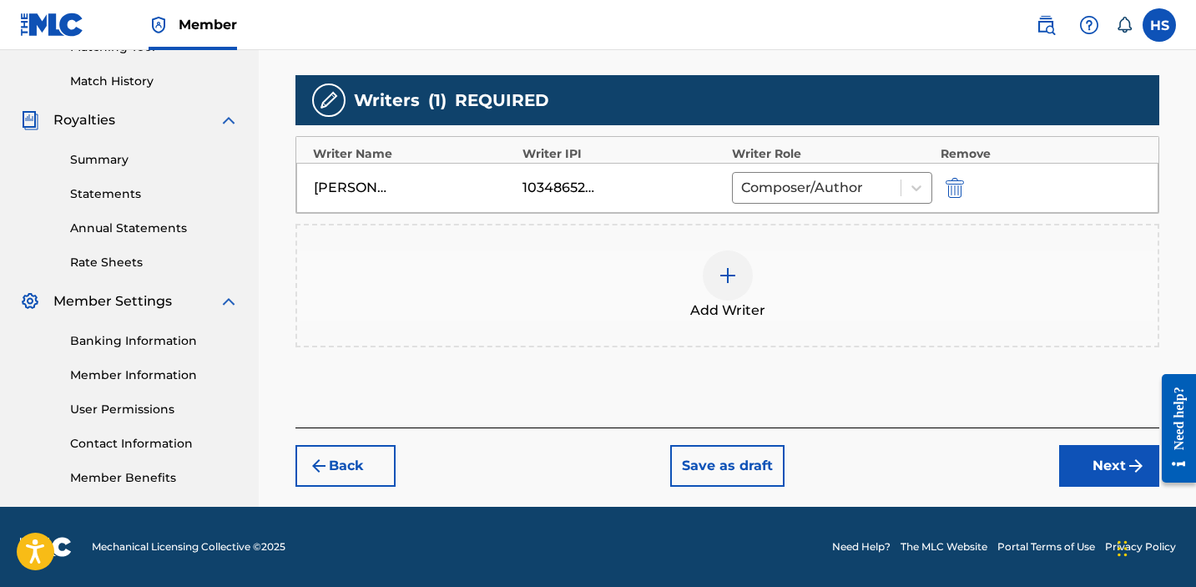
click at [1093, 454] on button "Next" at bounding box center [1109, 466] width 100 height 42
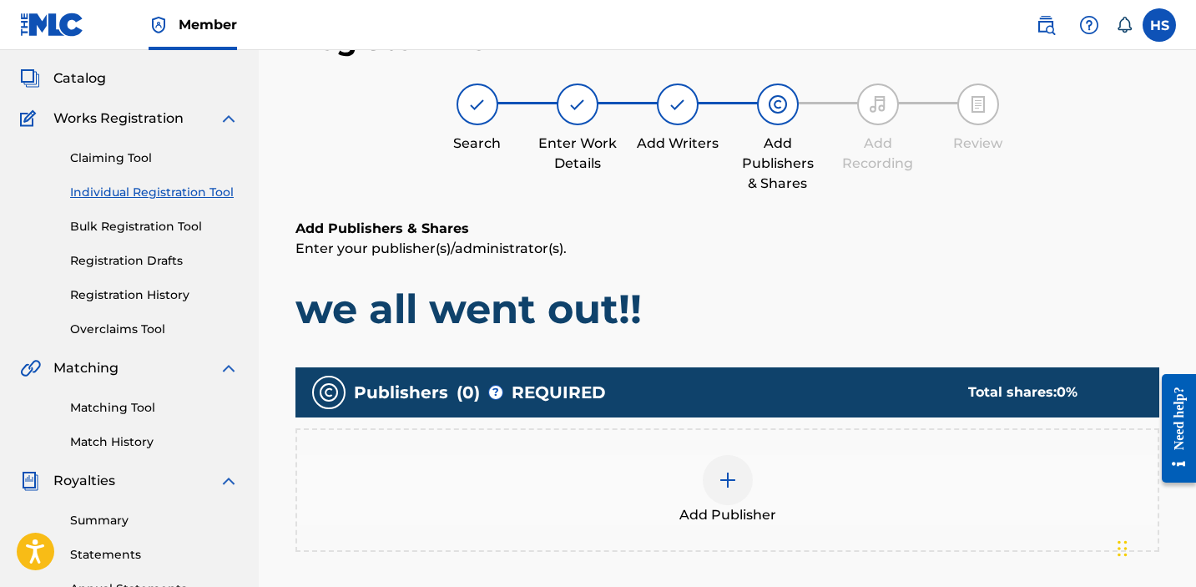
scroll to position [75, 0]
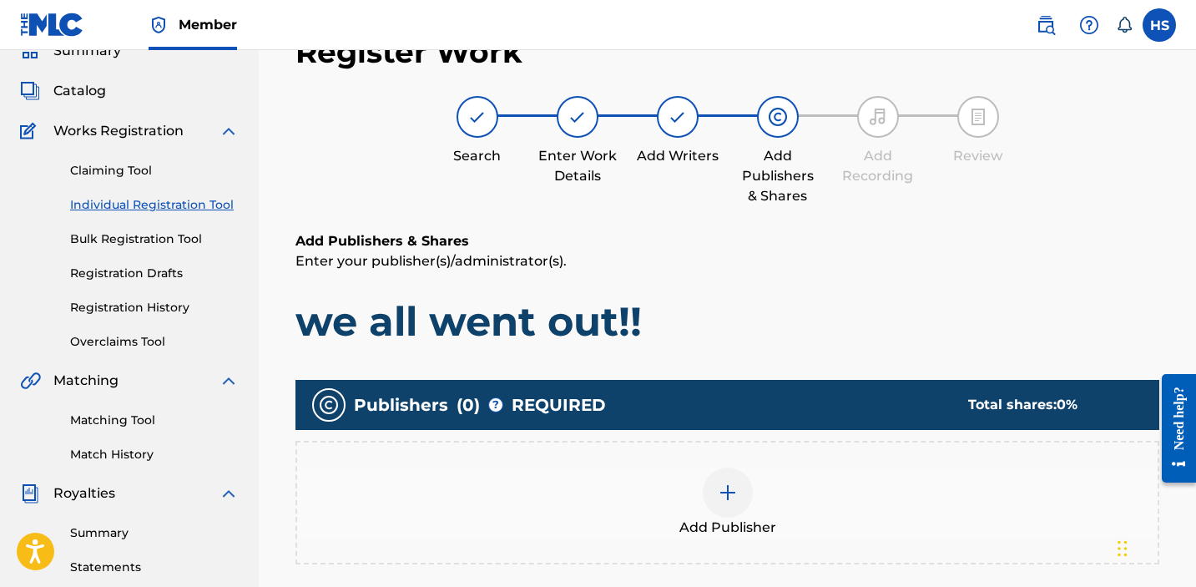
click at [730, 524] on span "Add Publisher" at bounding box center [728, 528] width 97 height 20
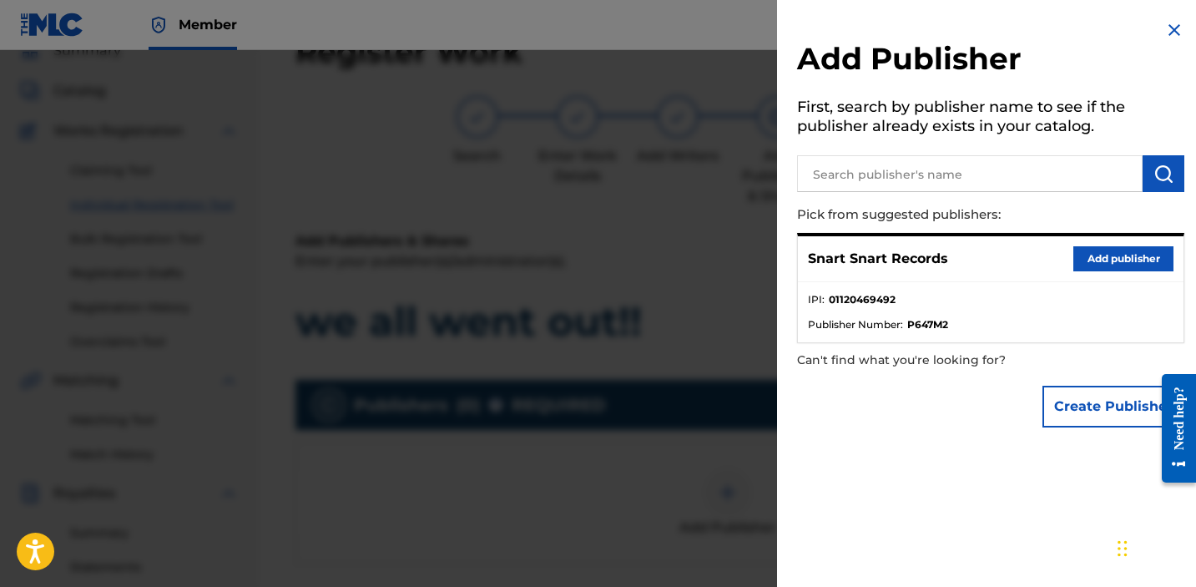
click at [1115, 265] on button "Add publisher" at bounding box center [1124, 258] width 100 height 25
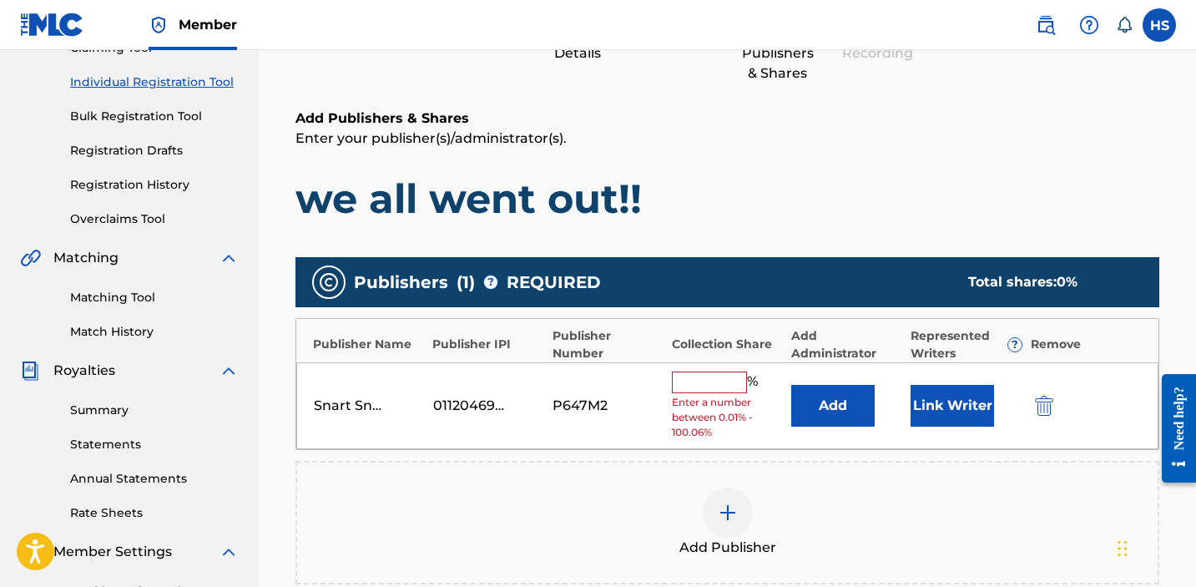
scroll to position [255, 0]
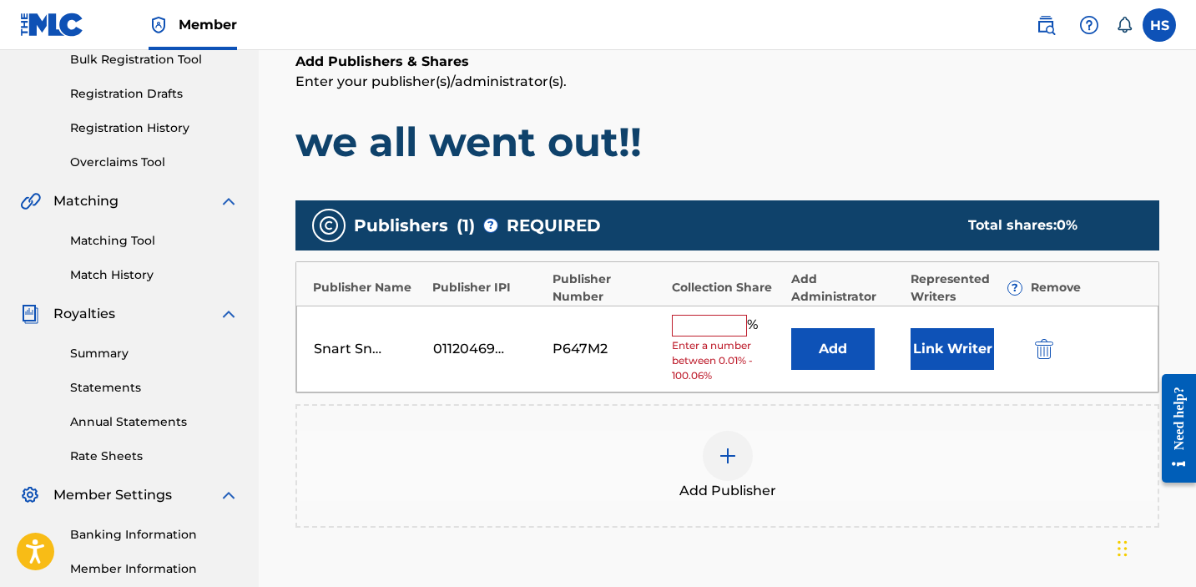
click at [705, 332] on input "text" at bounding box center [709, 326] width 75 height 22
type input "6"
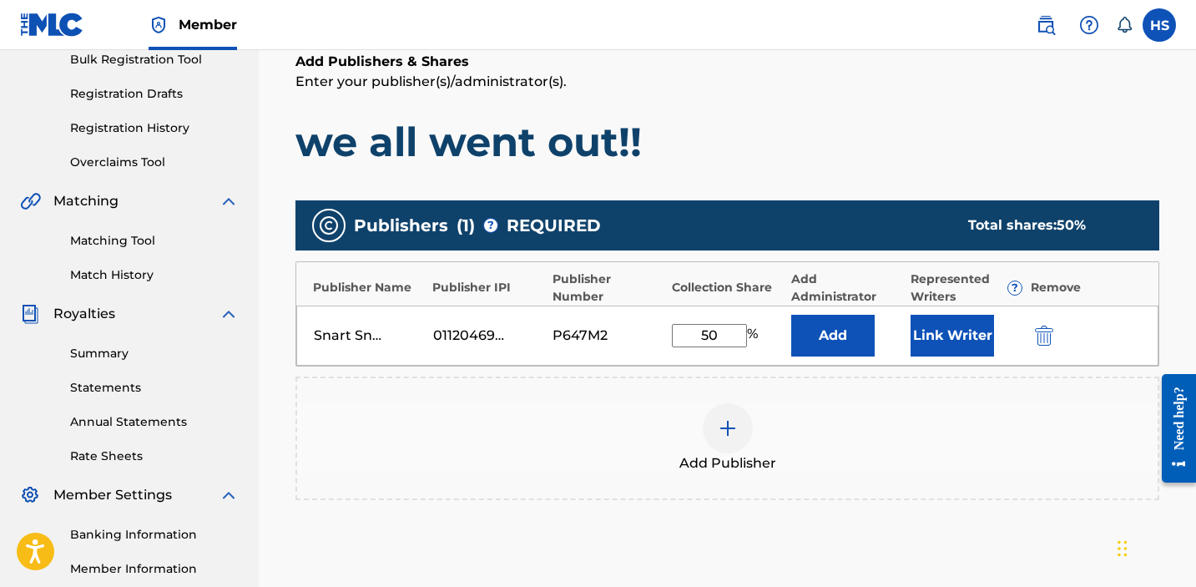
type input "50"
click at [886, 437] on div "Add Publisher" at bounding box center [727, 438] width 861 height 70
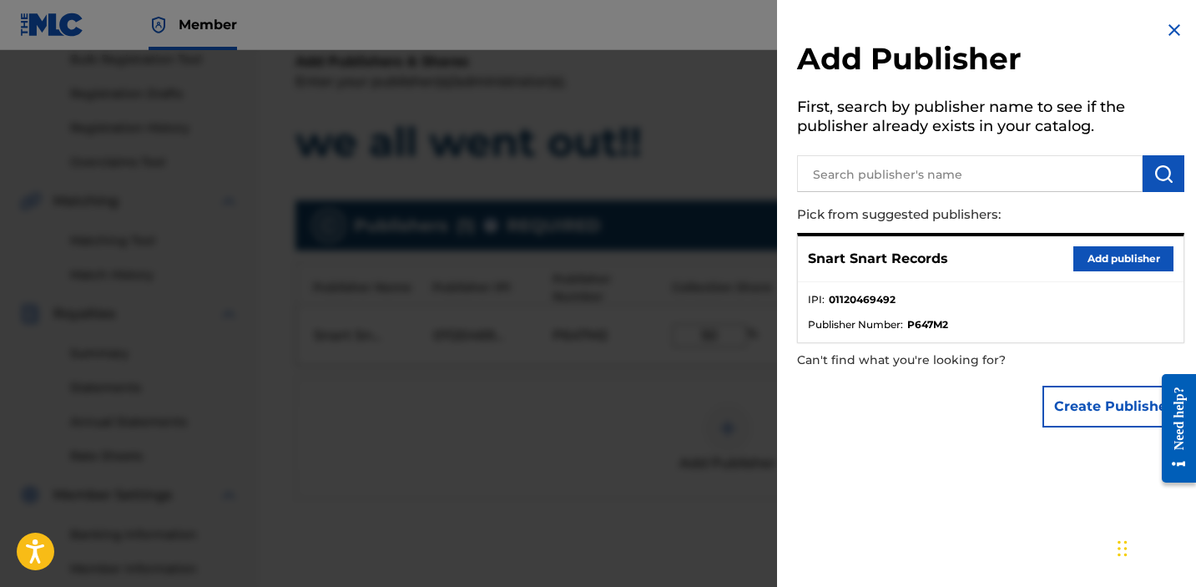
click at [1171, 33] on img at bounding box center [1175, 30] width 20 height 20
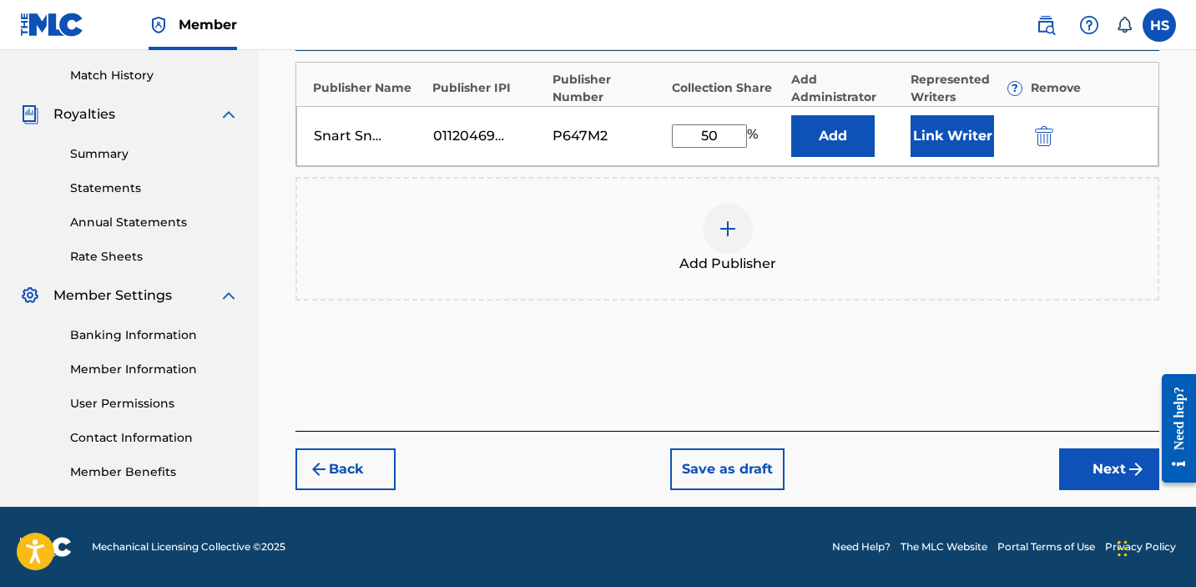
click at [1124, 481] on button "Next" at bounding box center [1109, 469] width 100 height 42
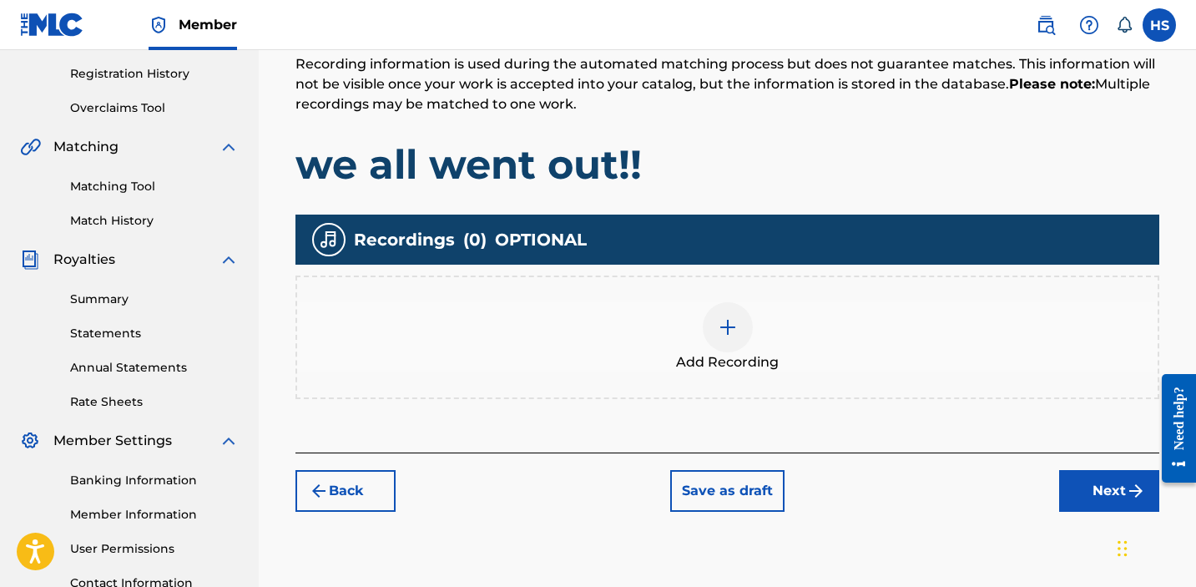
scroll to position [376, 0]
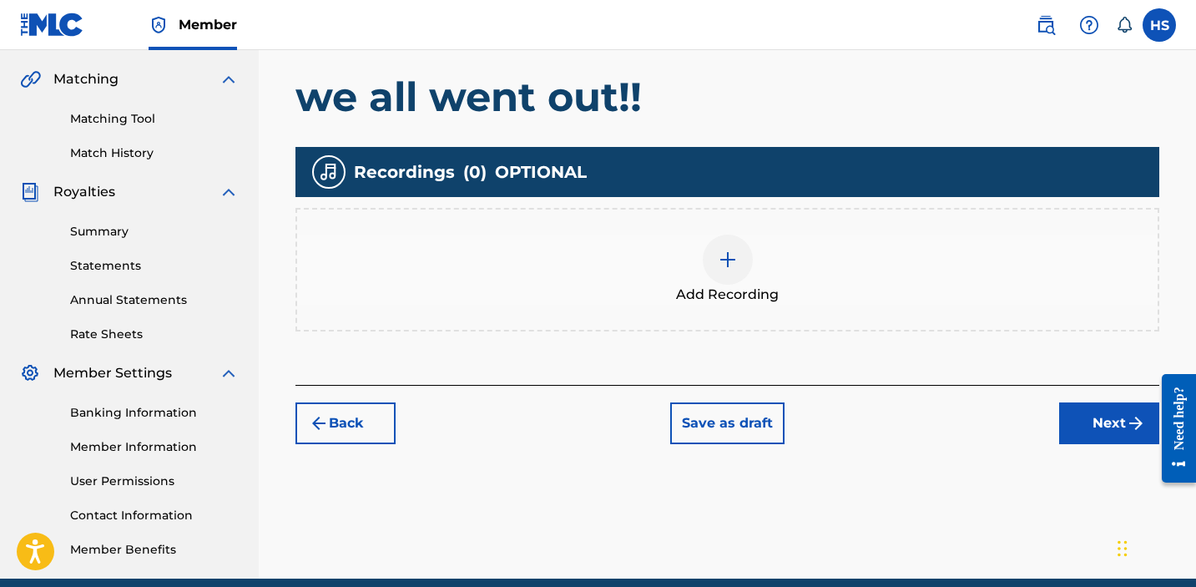
click at [717, 288] on span "Add Recording" at bounding box center [727, 295] width 103 height 20
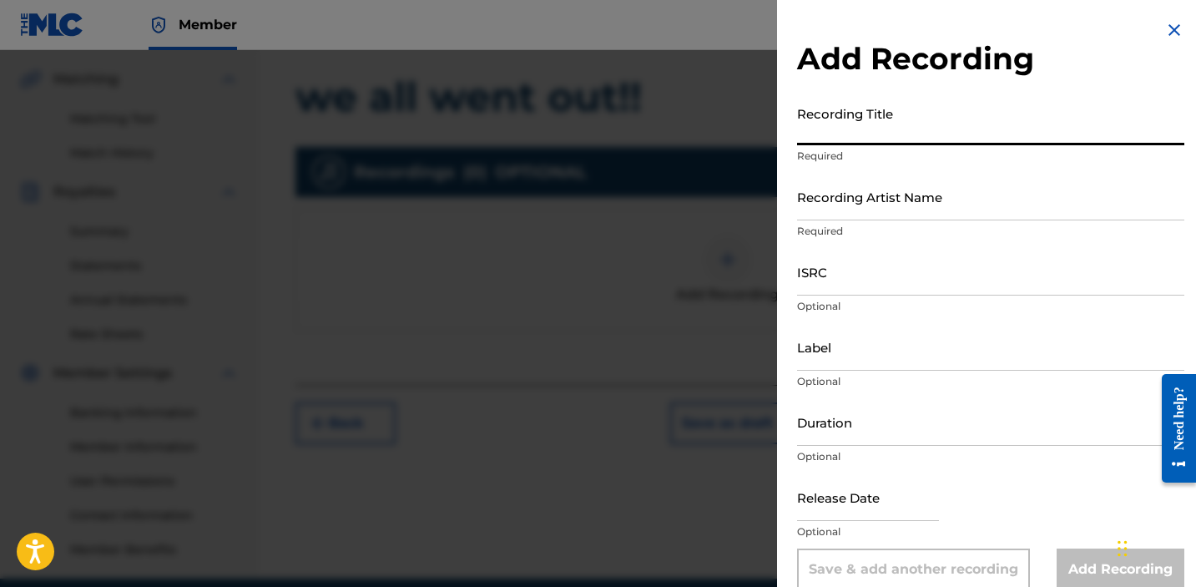
click at [896, 139] on input "Recording Title" at bounding box center [990, 122] width 387 height 48
type input "we all went out!!"
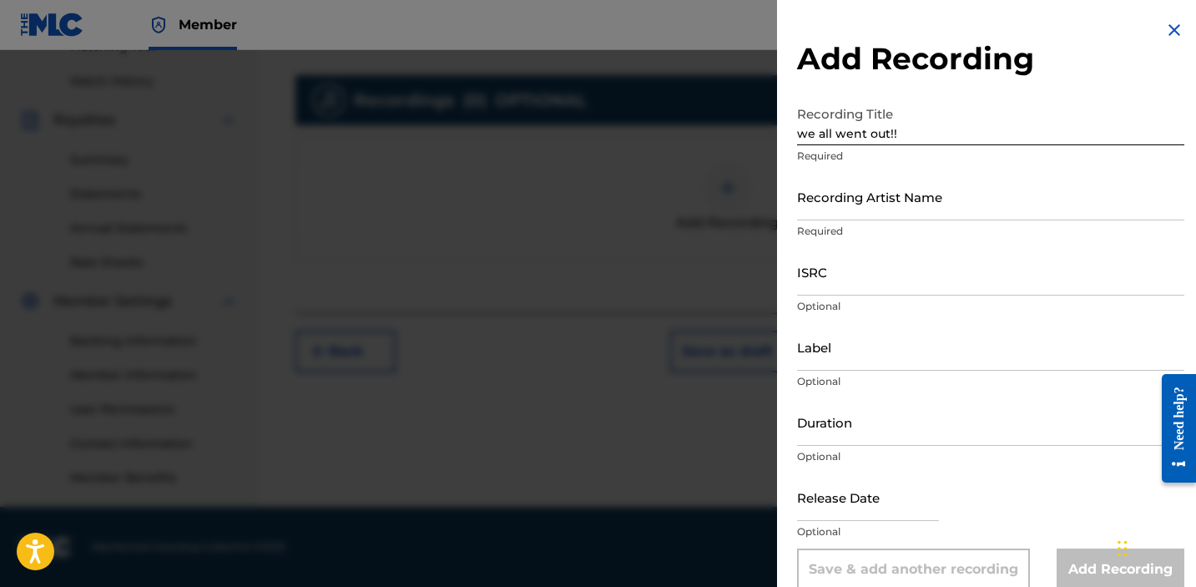
click at [941, 215] on input "Recording Artist Name" at bounding box center [990, 197] width 387 height 48
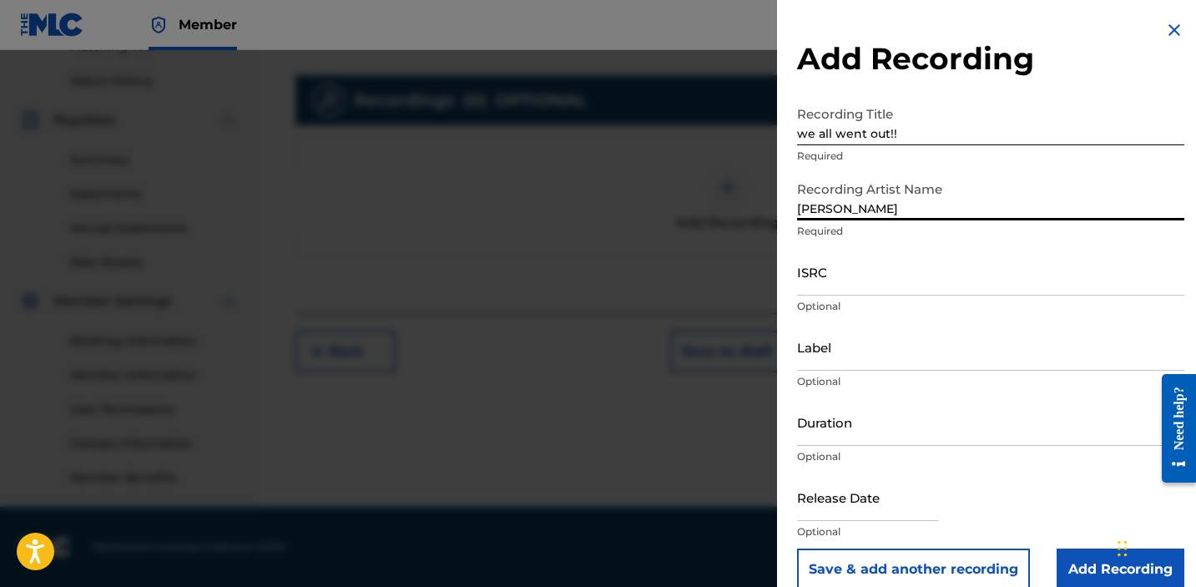
type input "[PERSON_NAME]"
paste input "QZNWX2006080"
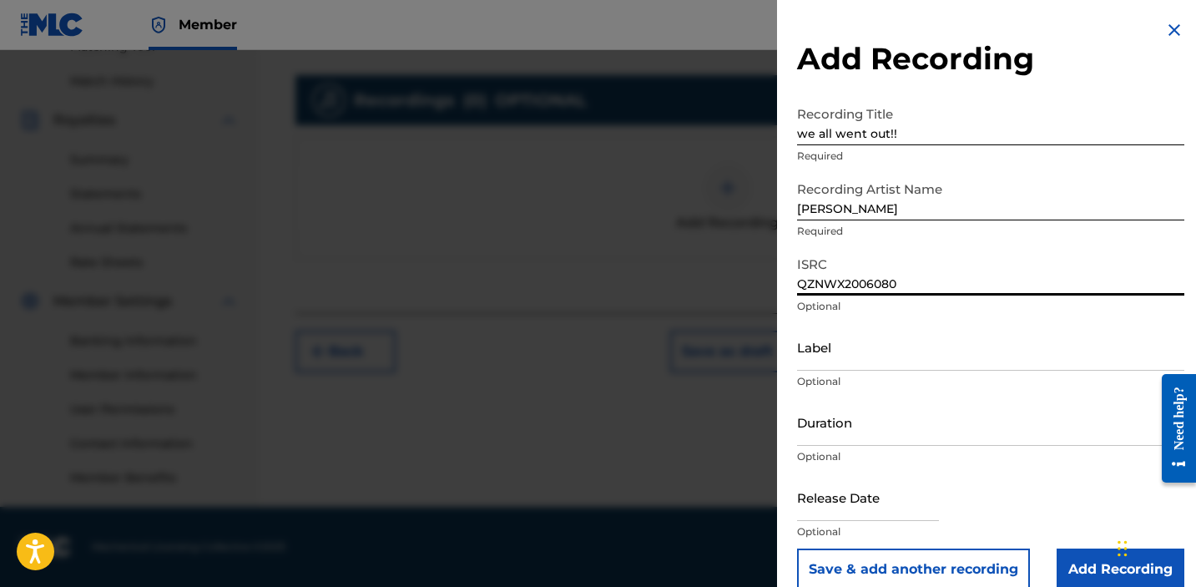
type input "QZNWX2006080"
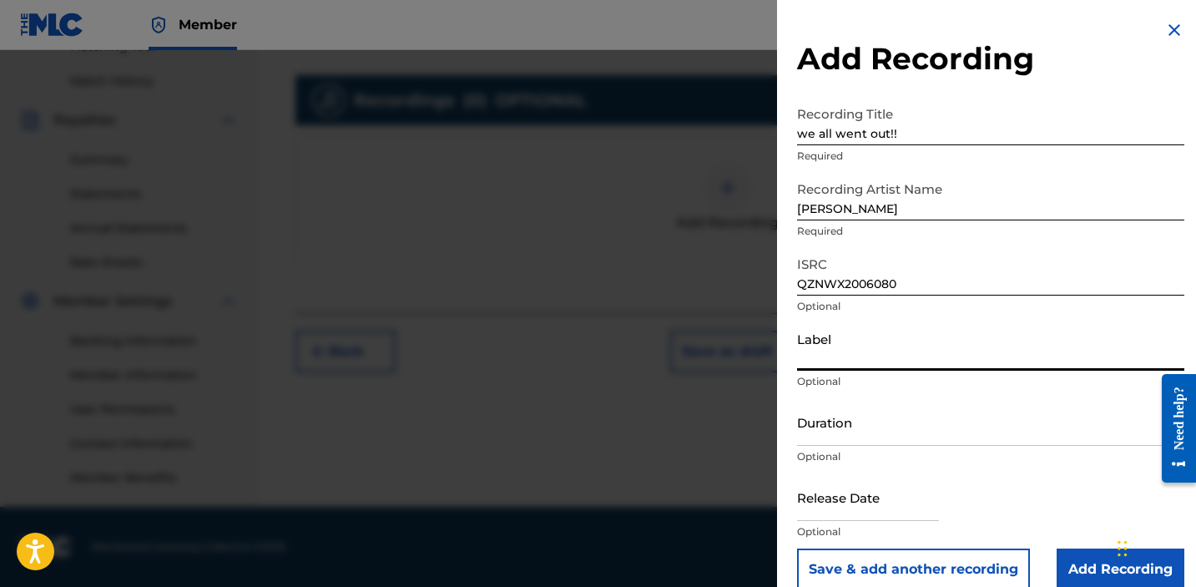
click at [920, 362] on input "Label" at bounding box center [990, 347] width 387 height 48
type input "Snart Snart Records"
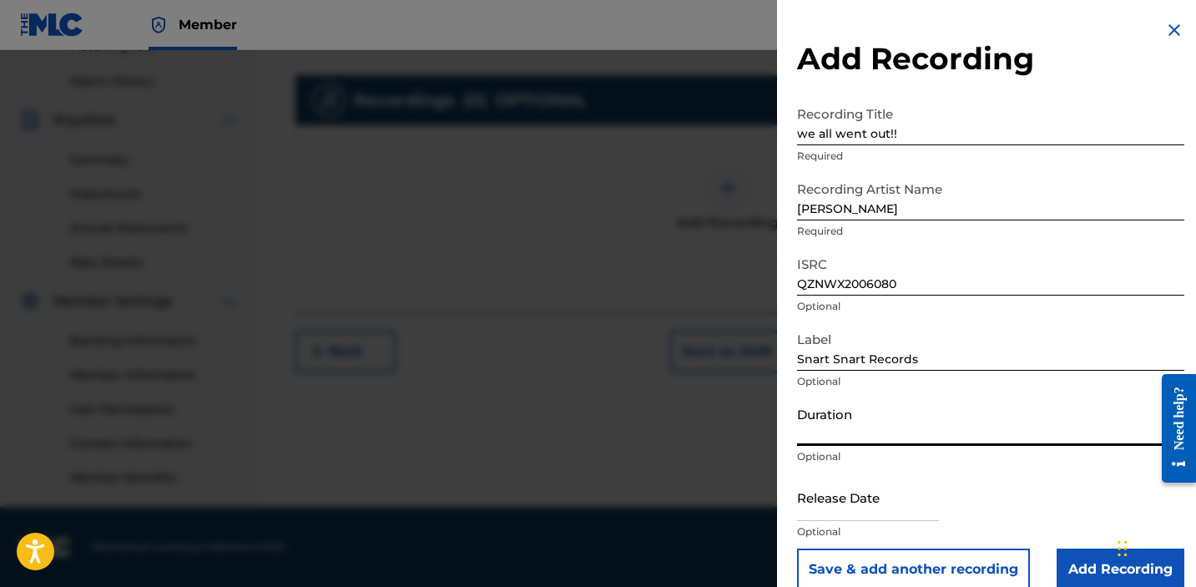
click at [1076, 565] on input "Add Recording" at bounding box center [1121, 569] width 128 height 42
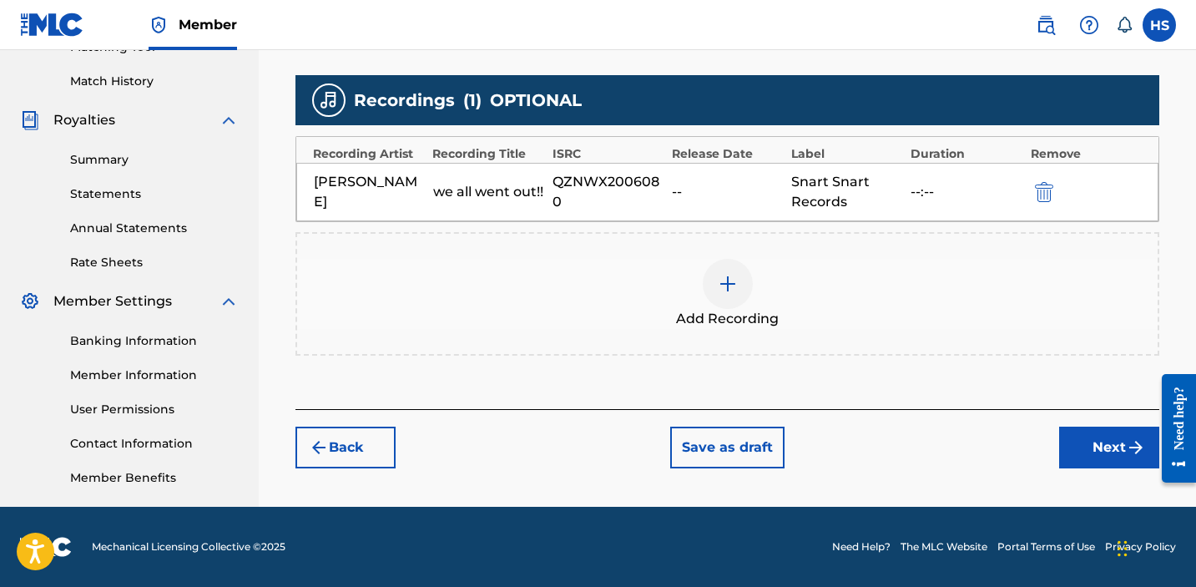
click at [1088, 431] on button "Next" at bounding box center [1109, 448] width 100 height 42
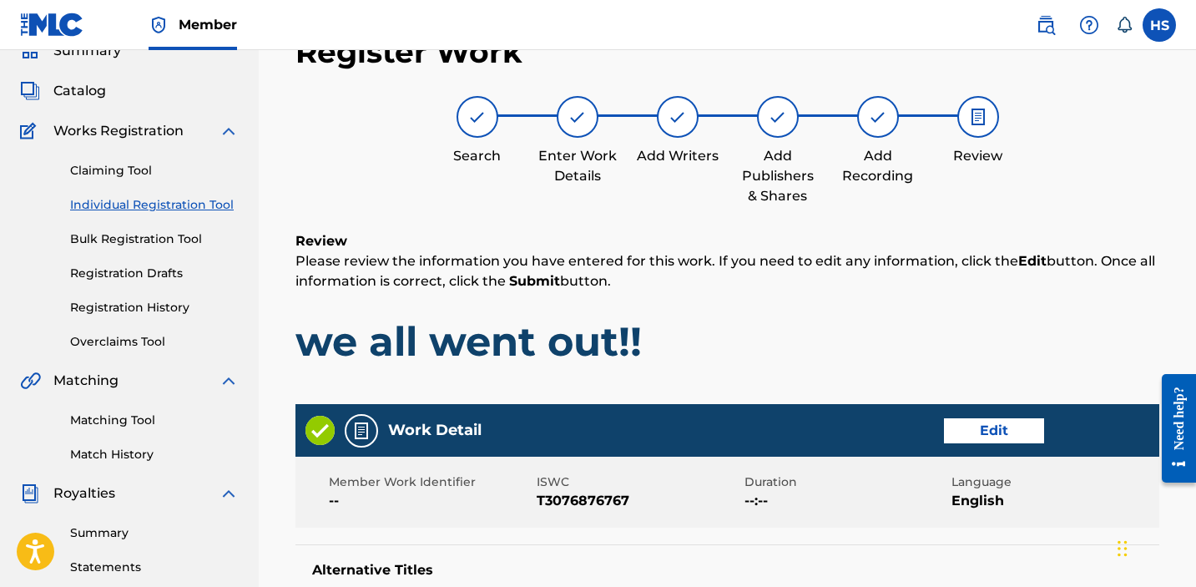
scroll to position [877, 0]
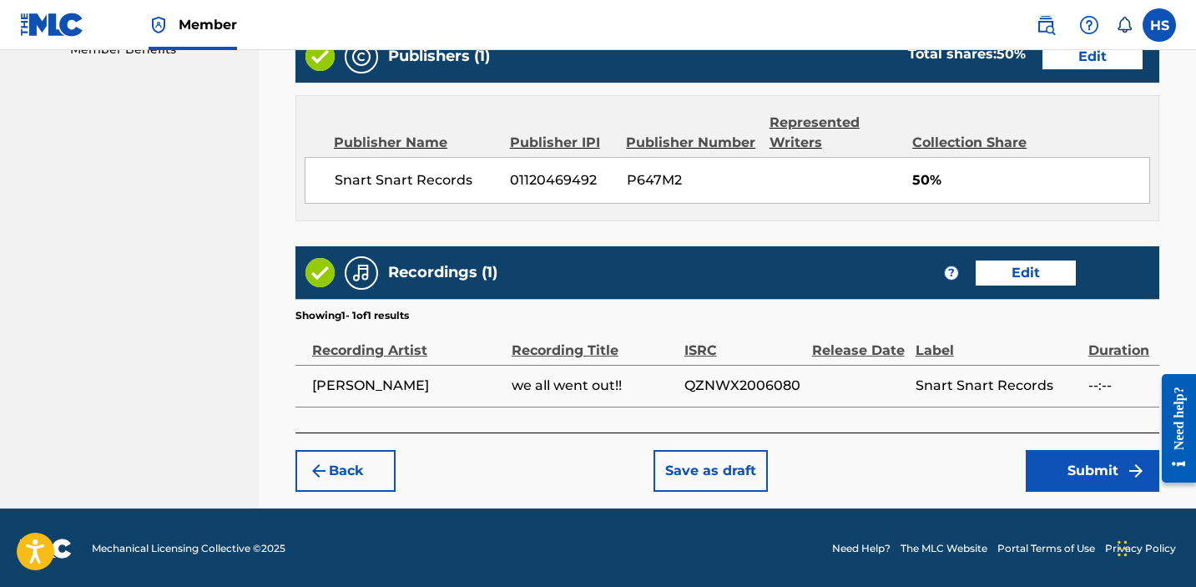
click at [1084, 466] on button "Submit" at bounding box center [1093, 471] width 134 height 42
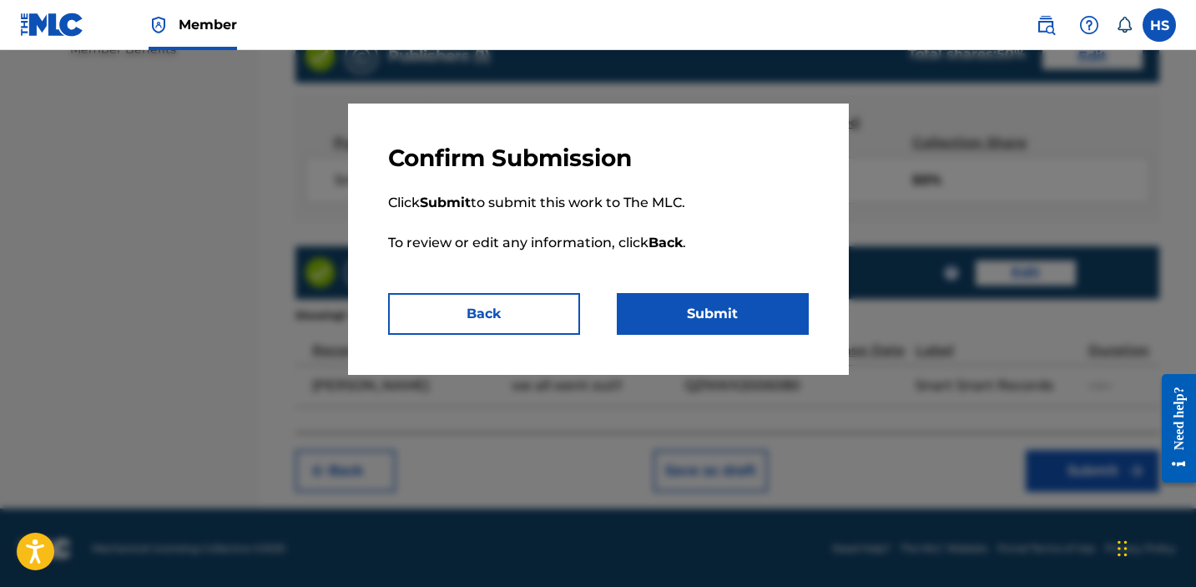
click at [729, 317] on button "Submit" at bounding box center [713, 314] width 192 height 42
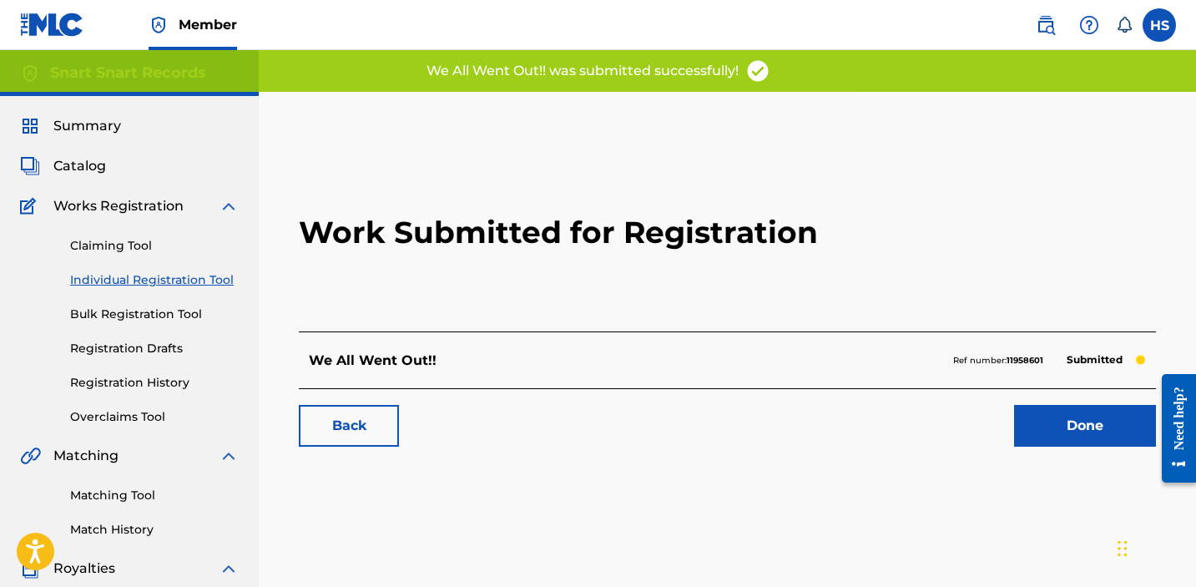
click at [1050, 426] on link "Done" at bounding box center [1085, 426] width 142 height 42
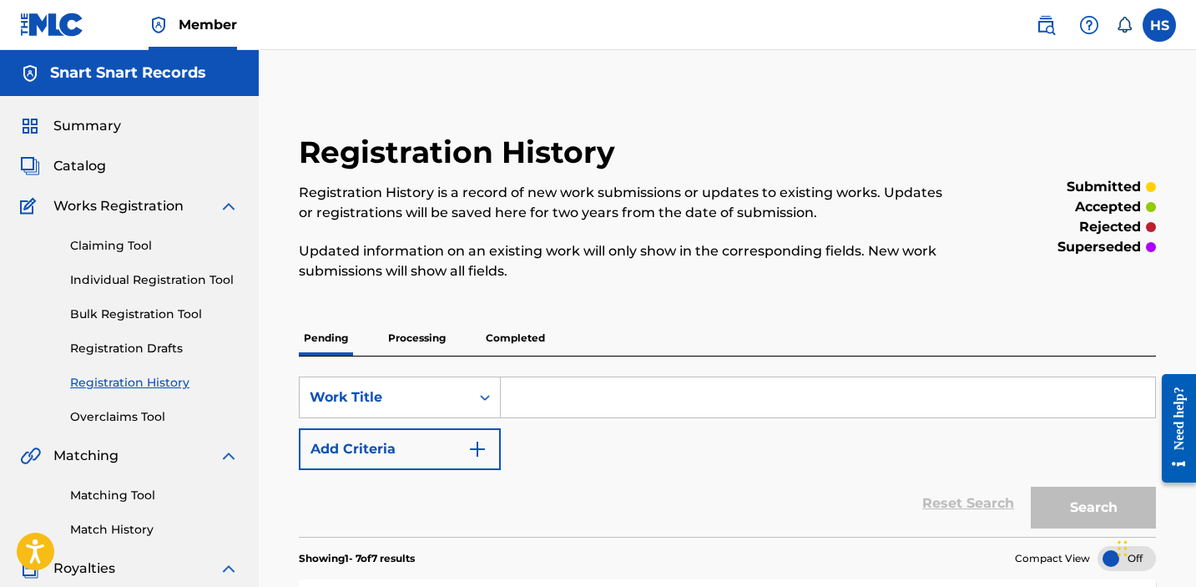
click at [121, 271] on link "Individual Registration Tool" at bounding box center [154, 280] width 169 height 18
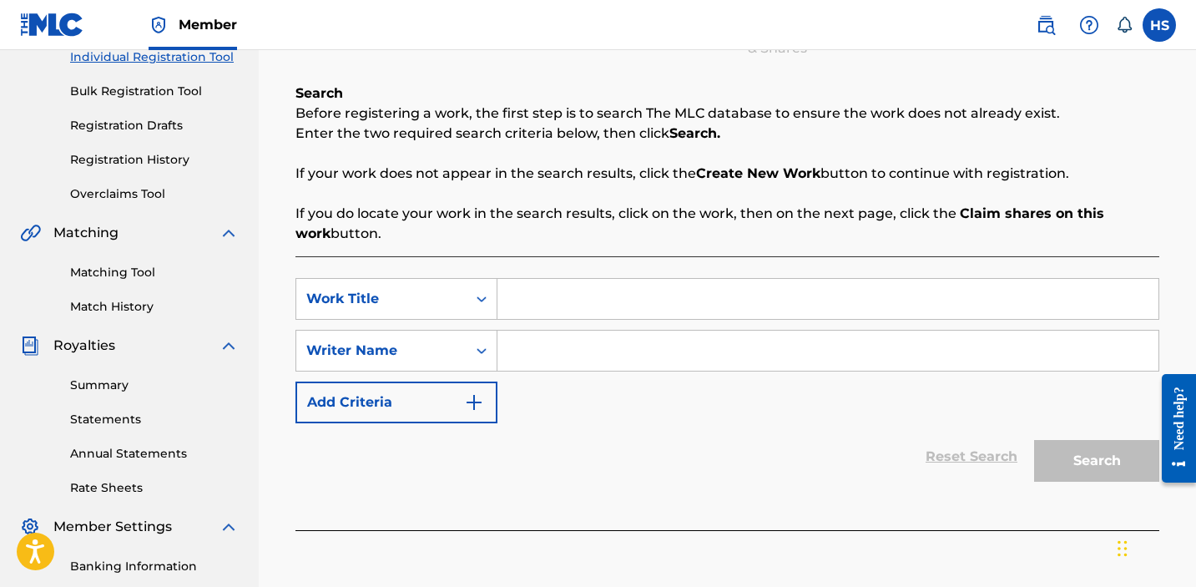
scroll to position [248, 0]
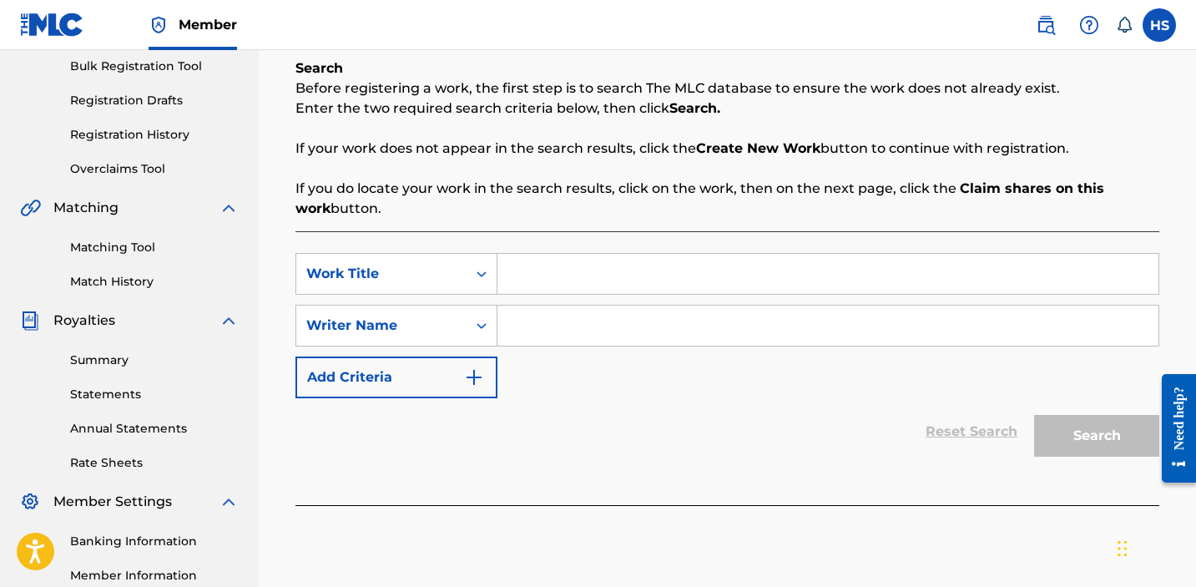
click at [526, 279] on input "Search Form" at bounding box center [828, 274] width 661 height 40
paste input "ollie, i miss you"
type input "ollie, i miss you"
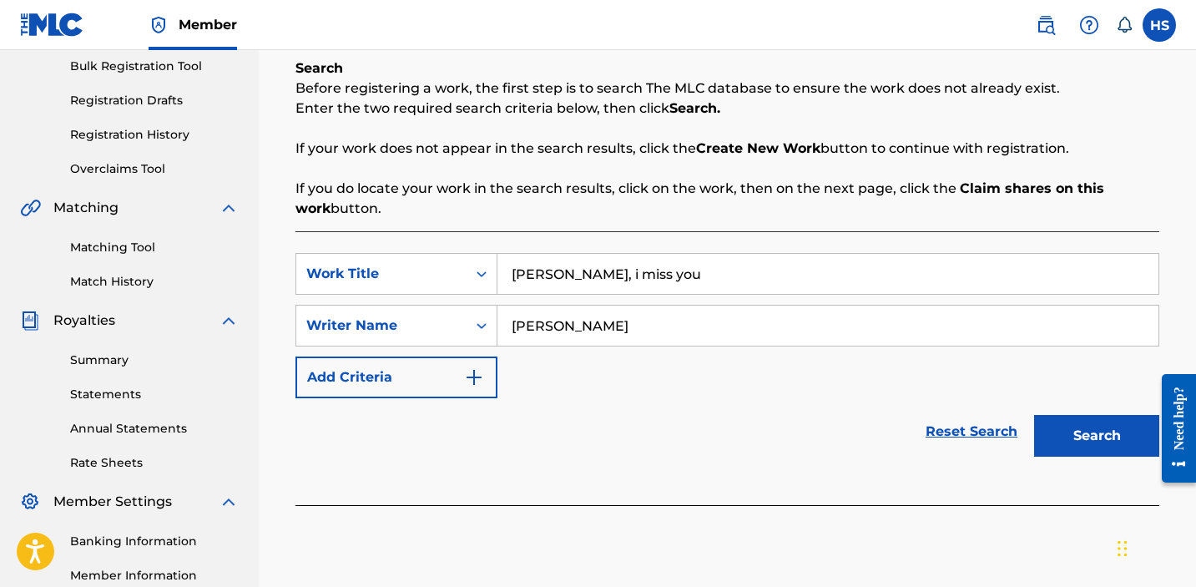
type input "[PERSON_NAME]"
click at [1059, 430] on button "Search" at bounding box center [1096, 436] width 125 height 42
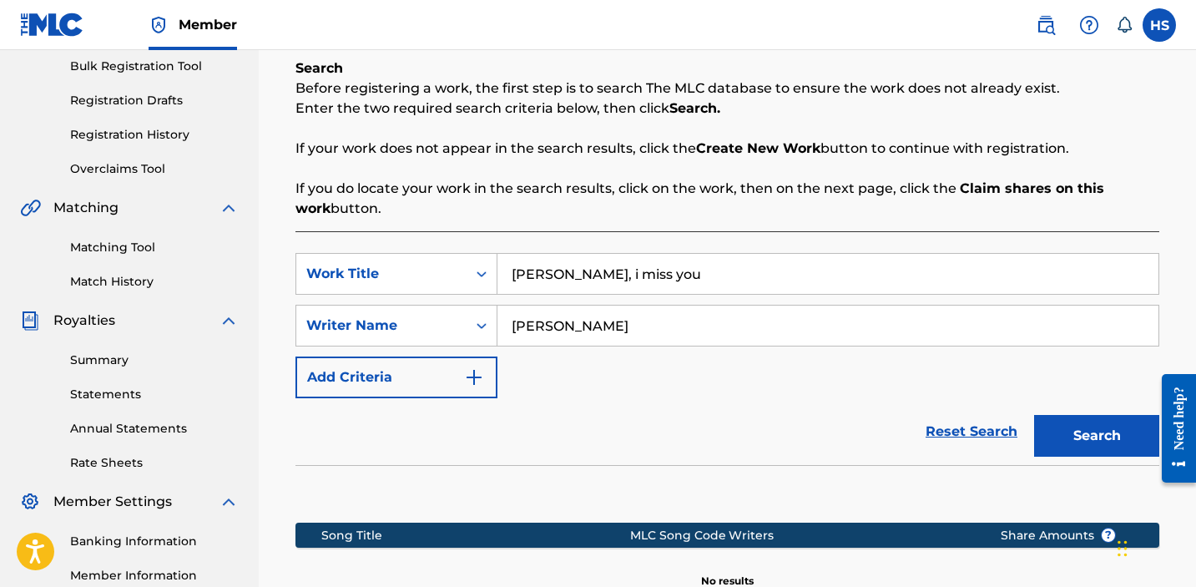
scroll to position [473, 0]
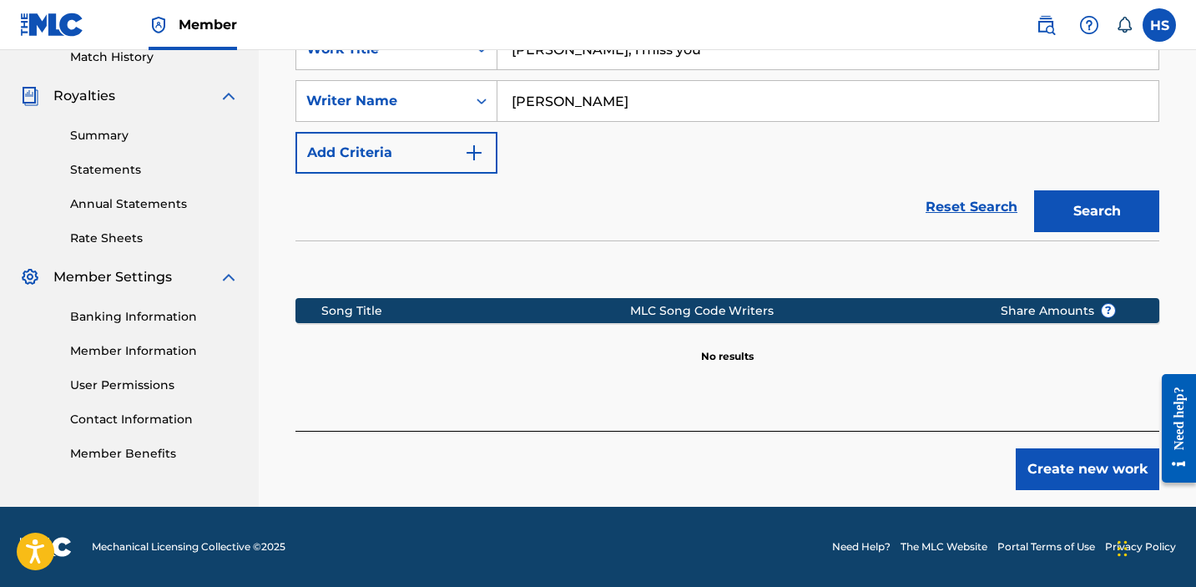
click at [1117, 471] on button "Create new work" at bounding box center [1088, 469] width 144 height 42
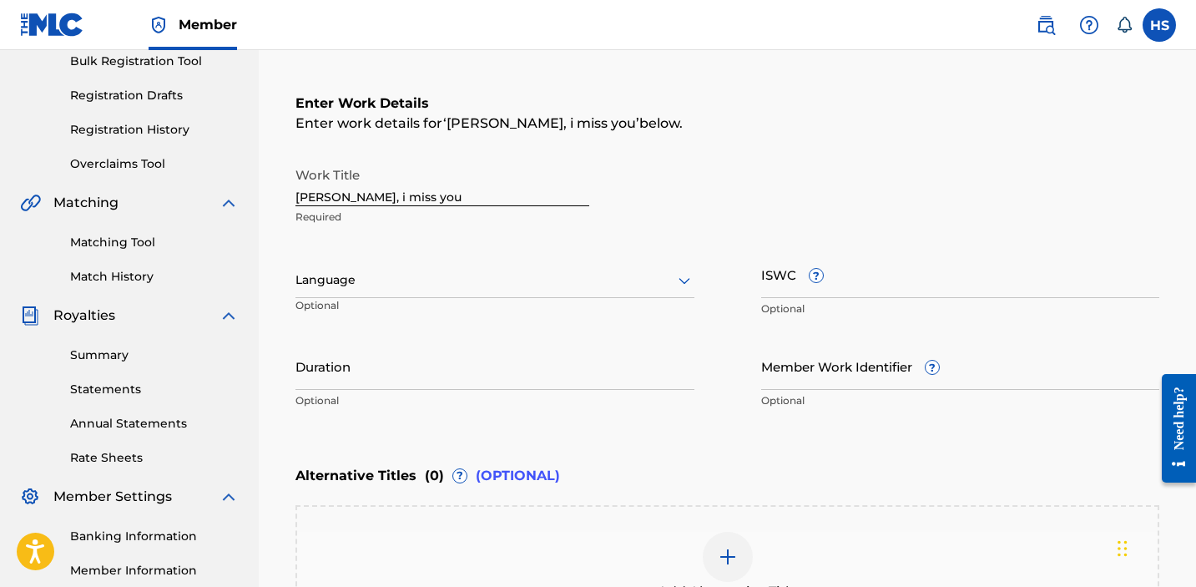
scroll to position [224, 0]
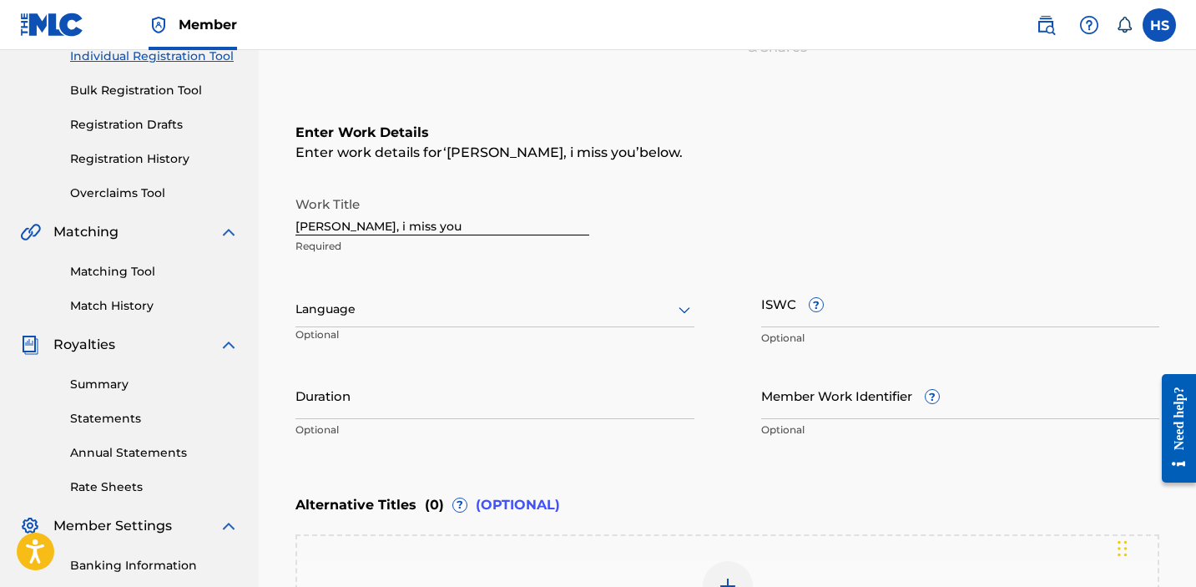
click at [482, 311] on div at bounding box center [495, 309] width 399 height 21
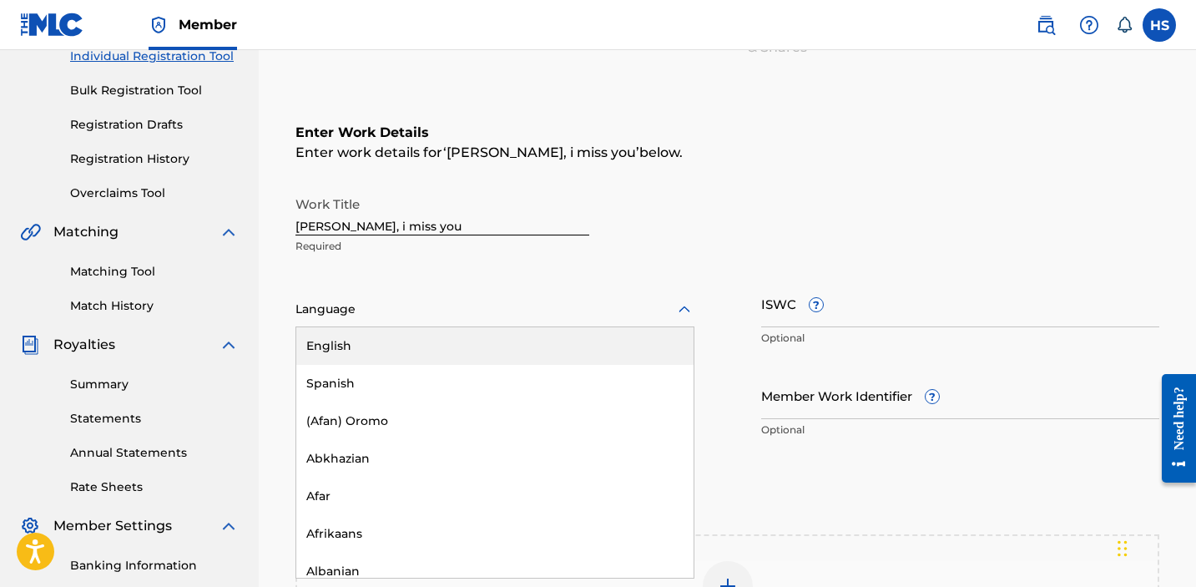
click at [467, 351] on div "English" at bounding box center [494, 346] width 397 height 38
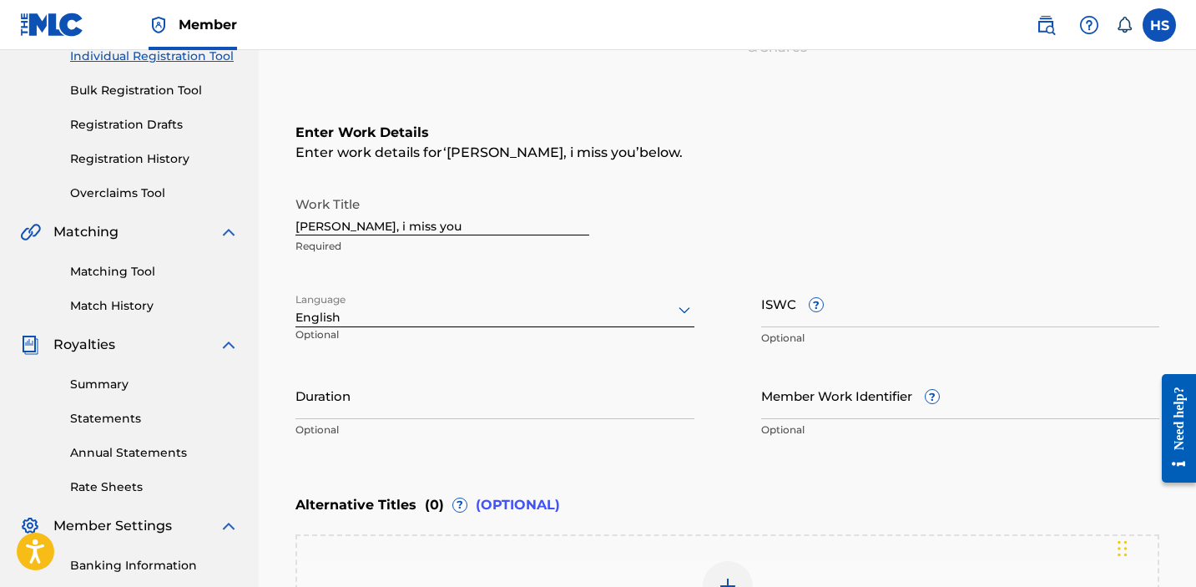
click at [818, 326] on input "ISWC ?" at bounding box center [960, 304] width 399 height 48
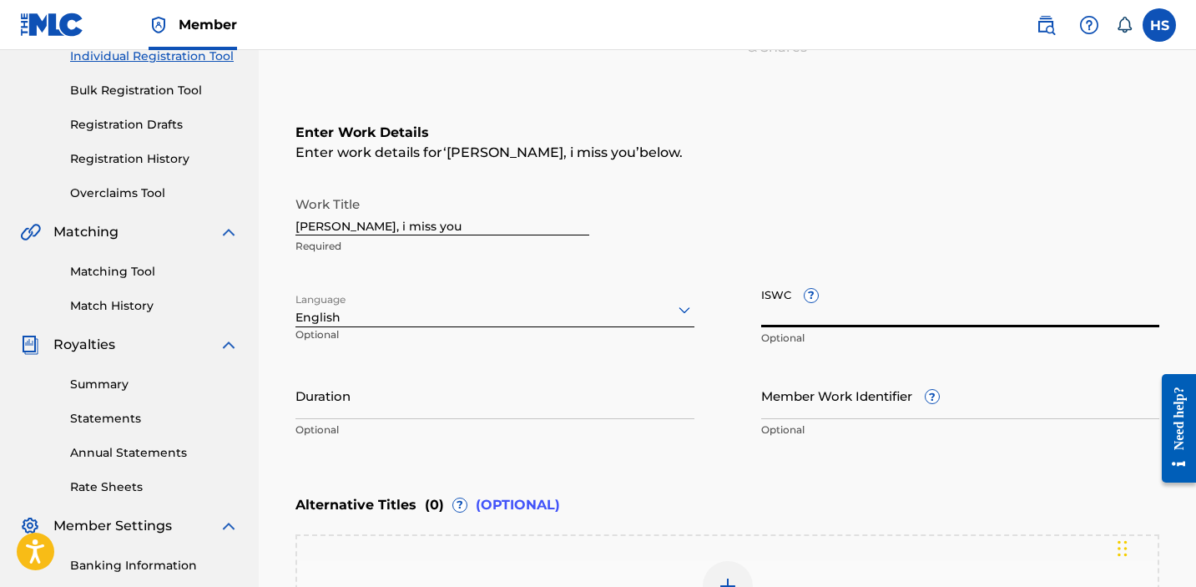
paste input "T3076876723"
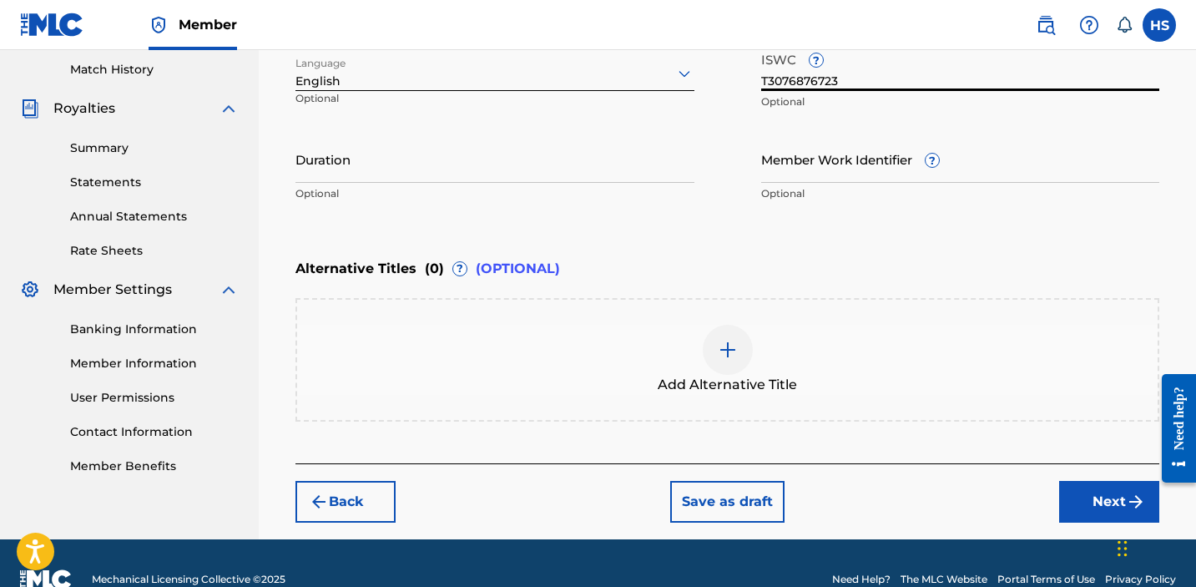
scroll to position [492, 0]
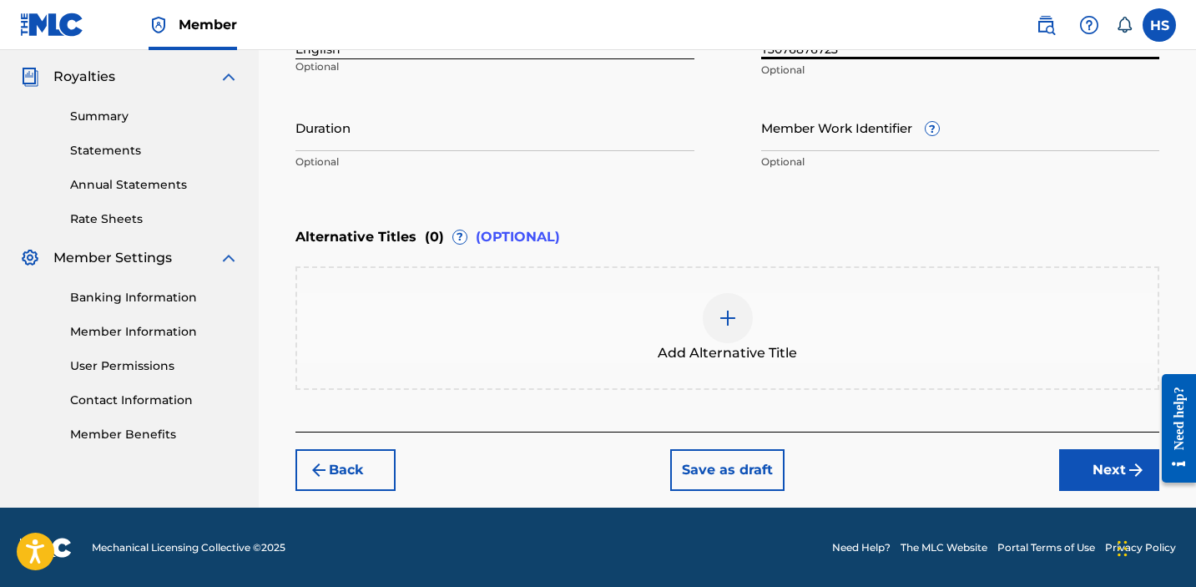
type input "T3076876723"
click at [692, 332] on div "Add Alternative Title" at bounding box center [727, 328] width 861 height 70
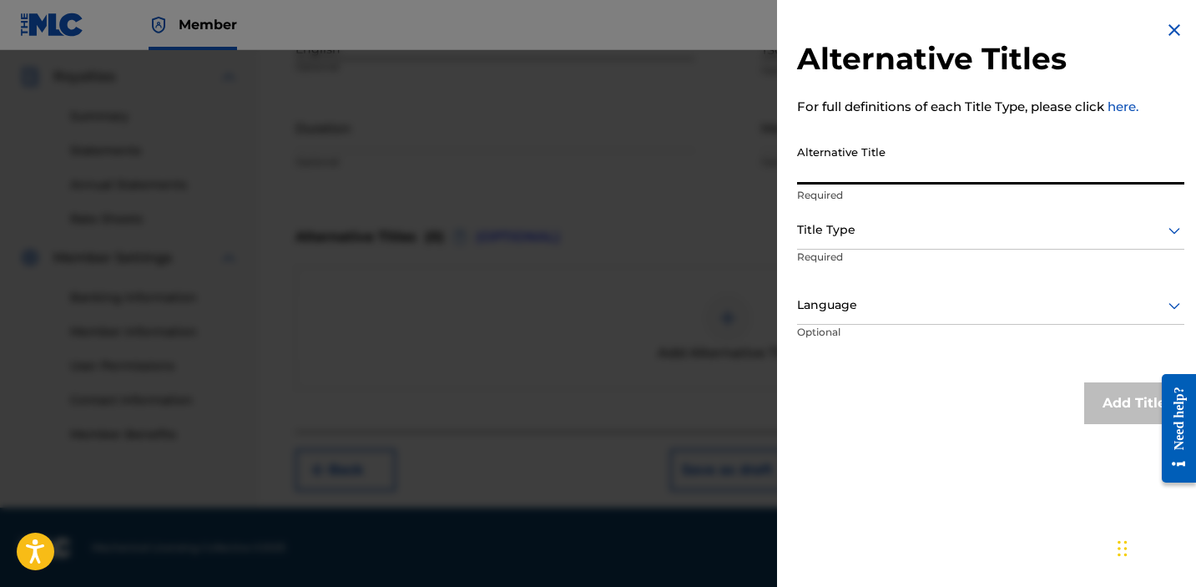
click at [961, 172] on input "Alternative Title" at bounding box center [990, 161] width 387 height 48
type input "World's Saddest Song"
click at [983, 223] on div at bounding box center [990, 230] width 387 height 21
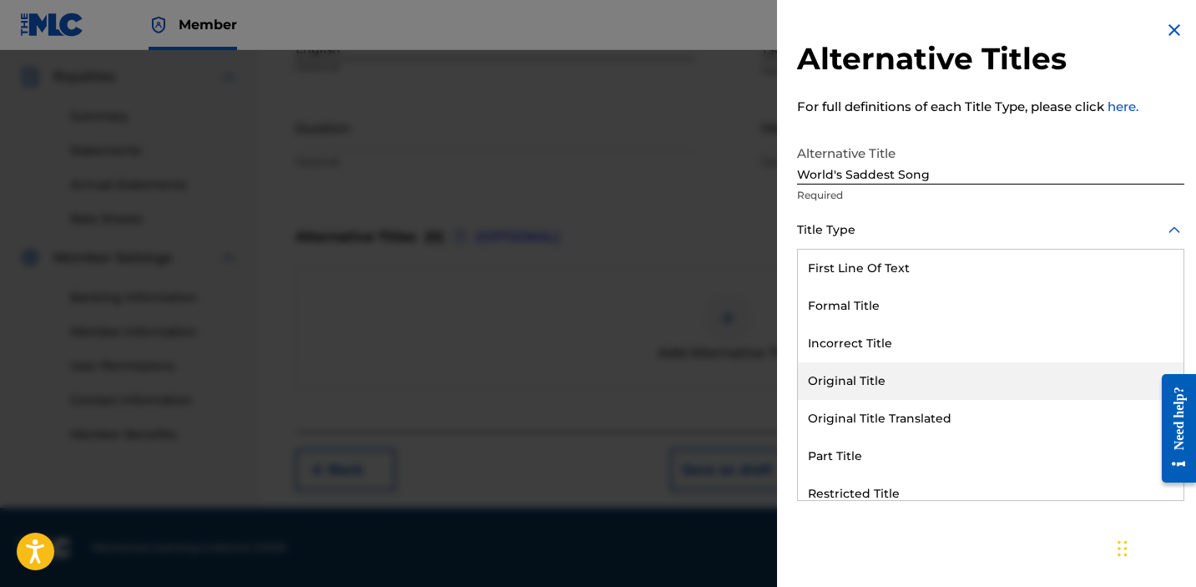
scroll to position [163, 0]
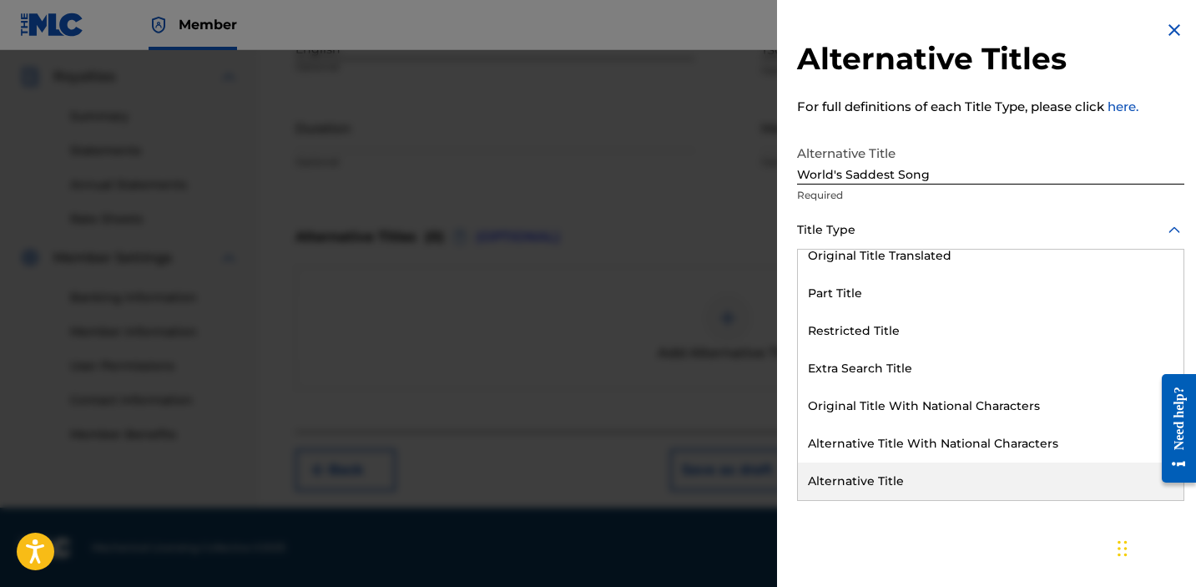
click at [961, 477] on div "Alternative Title" at bounding box center [991, 481] width 386 height 38
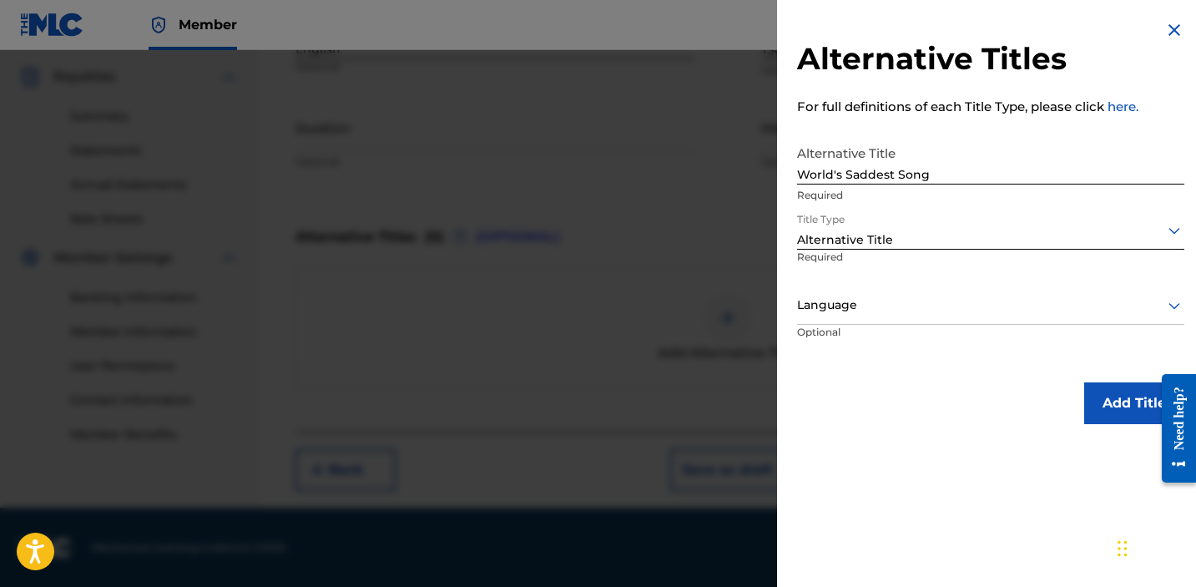
click at [1104, 391] on button "Add Title" at bounding box center [1134, 403] width 100 height 42
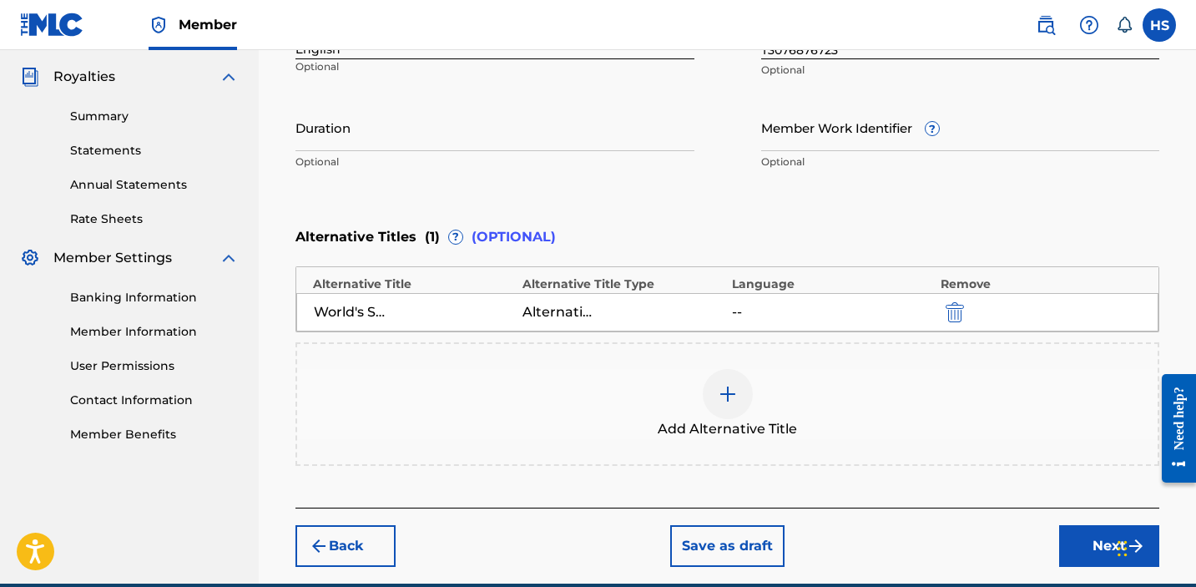
click at [1103, 548] on button "Next" at bounding box center [1109, 546] width 100 height 42
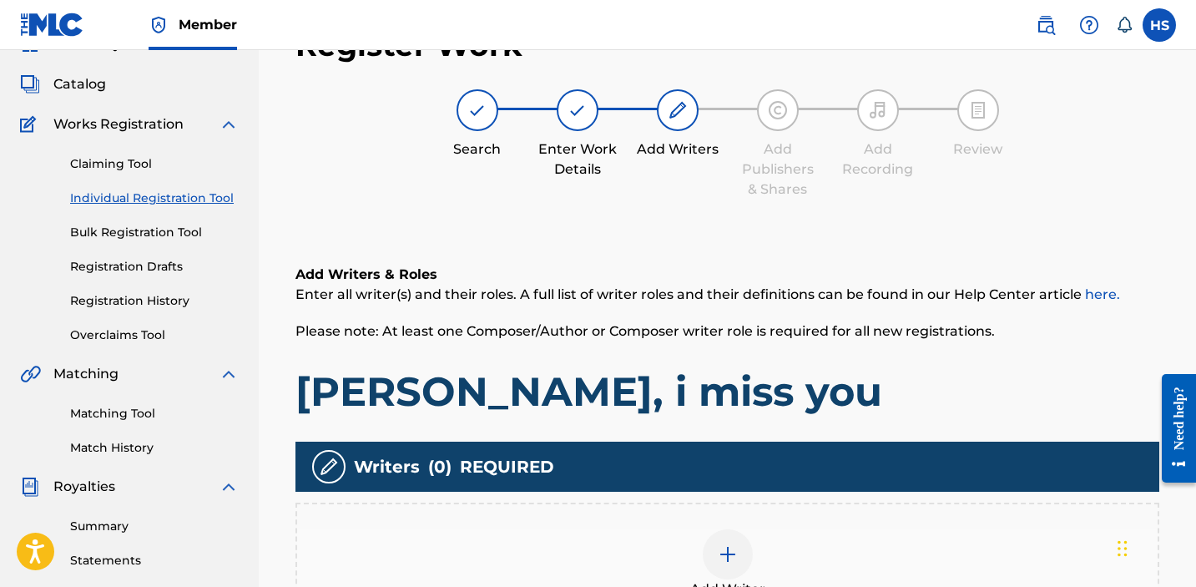
scroll to position [75, 0]
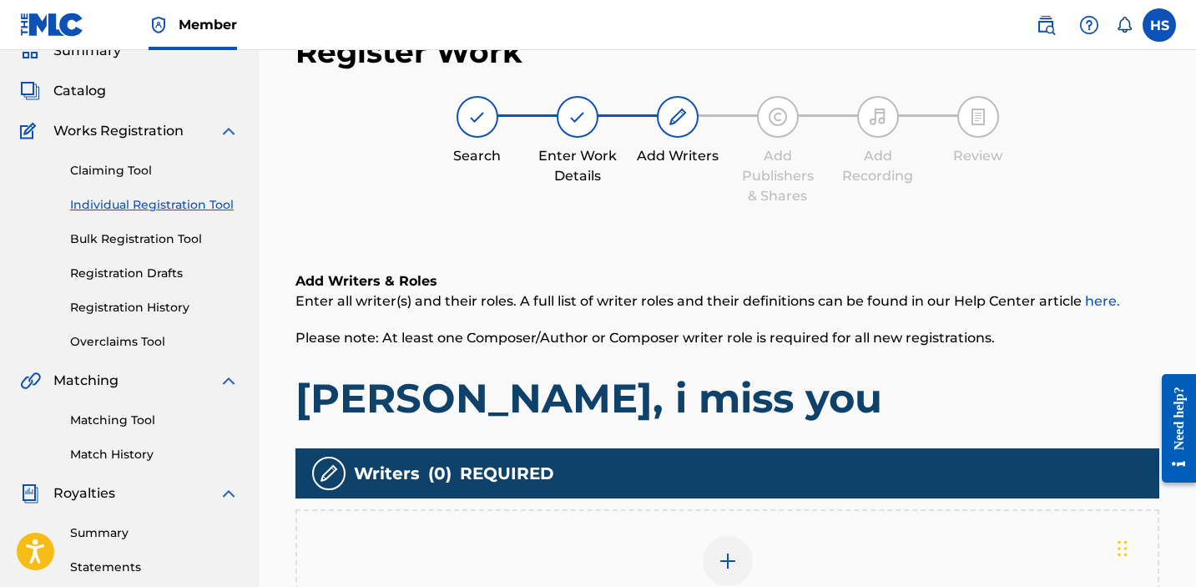
click at [714, 561] on div at bounding box center [728, 561] width 50 height 50
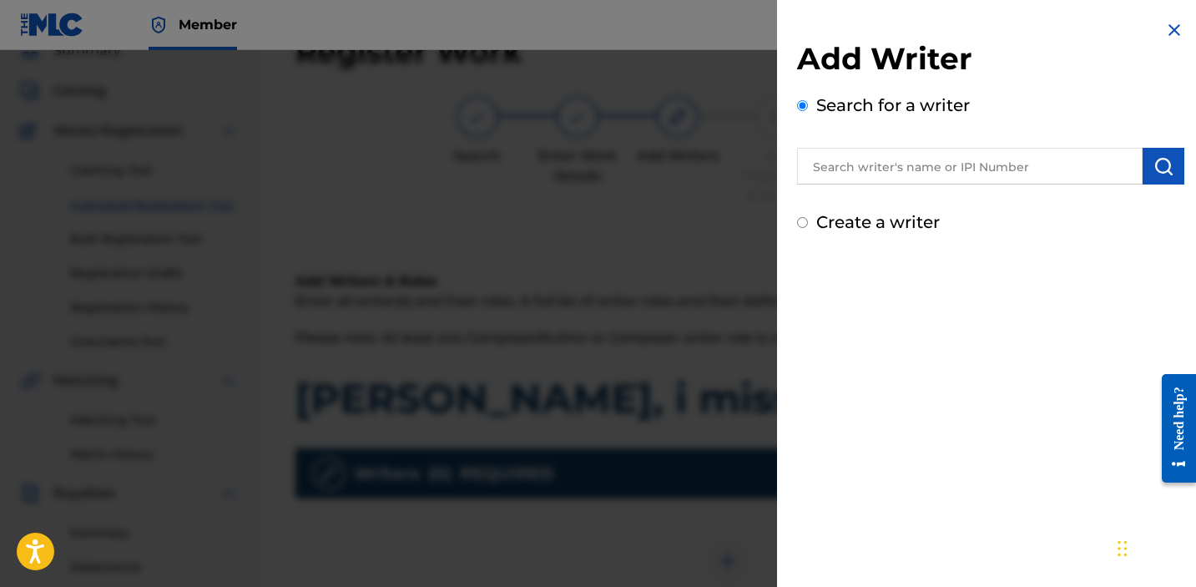
click at [886, 225] on label "Create a writer" at bounding box center [878, 222] width 124 height 20
radio input "true"
click at [808, 225] on input "Create a writer" at bounding box center [802, 222] width 11 height 11
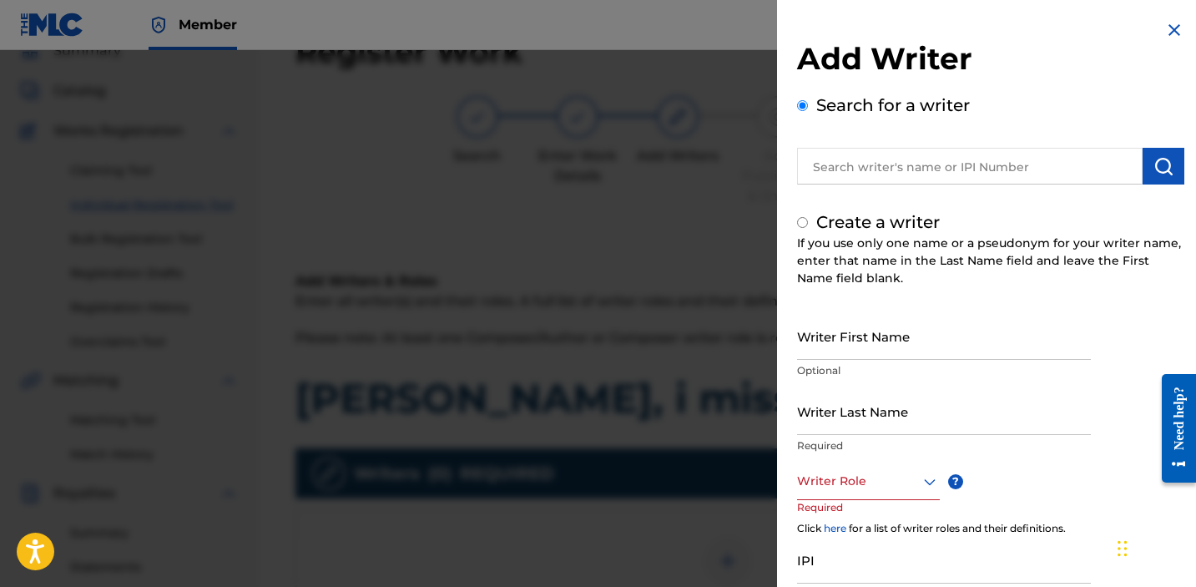
radio input "false"
radio input "true"
click at [874, 341] on input "Writer First Name" at bounding box center [944, 336] width 294 height 48
type input "[PERSON_NAME]"
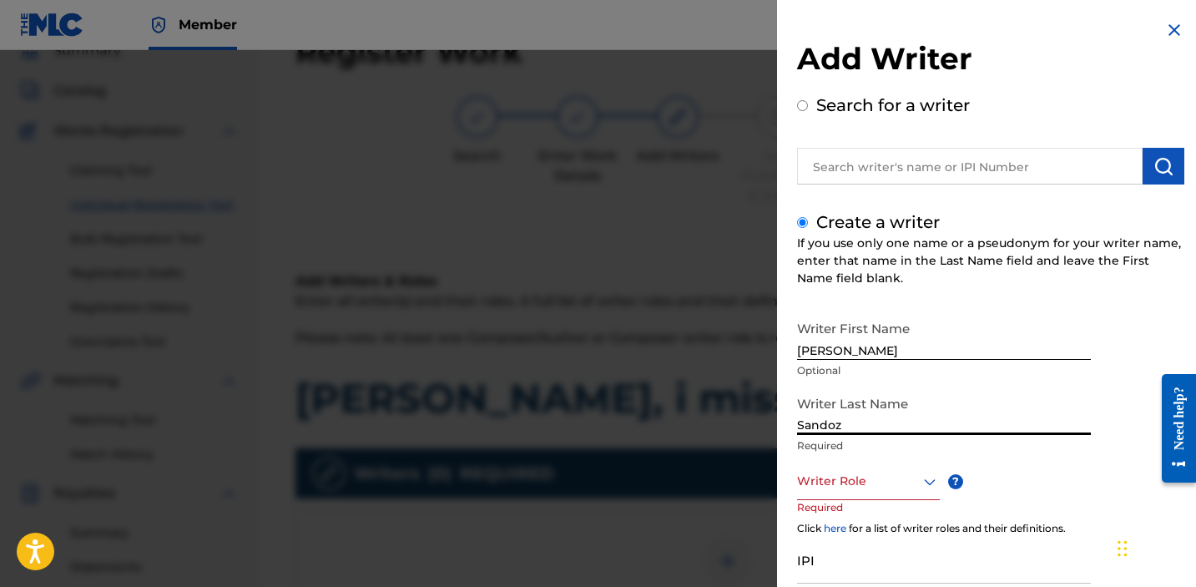
type input "Sandoz"
click at [930, 489] on icon at bounding box center [930, 482] width 20 height 20
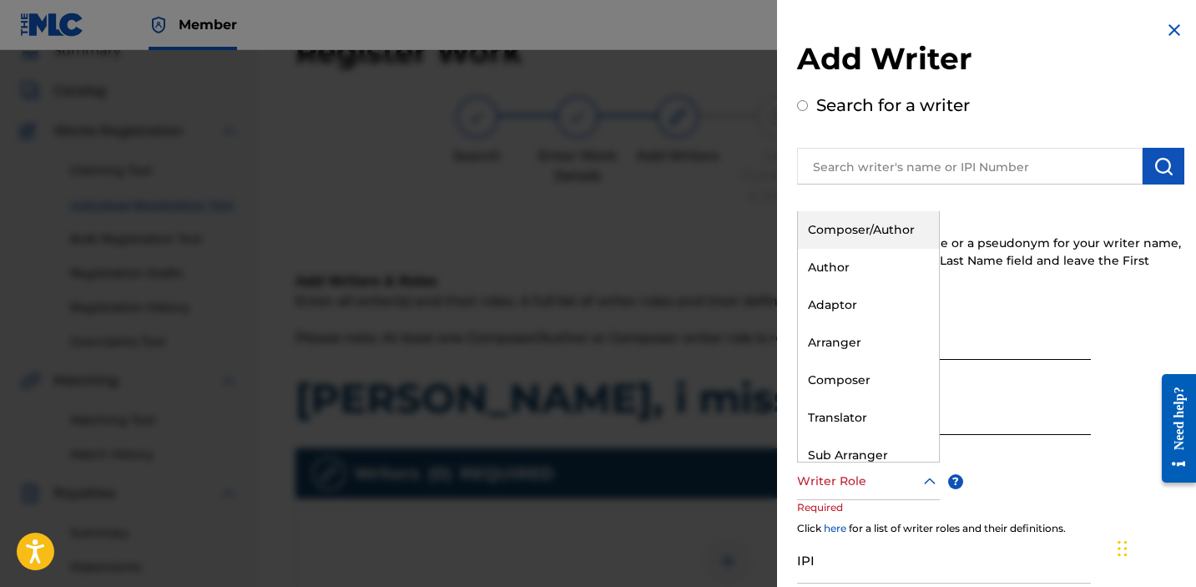
click at [841, 230] on div "Composer/Author" at bounding box center [868, 230] width 141 height 38
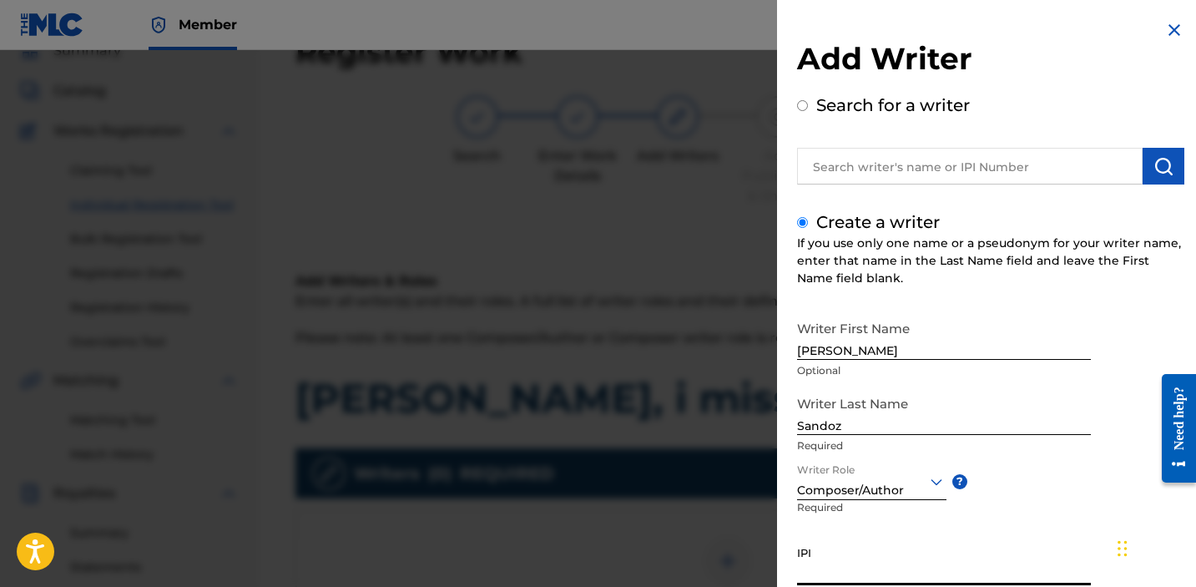
paste input "1034865265"
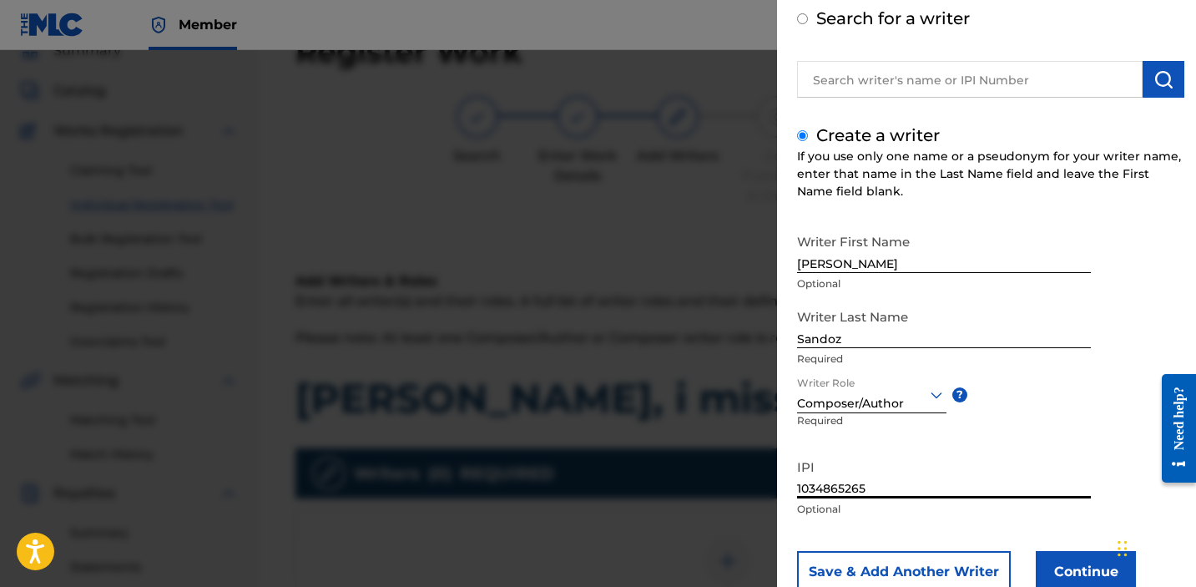
scroll to position [138, 0]
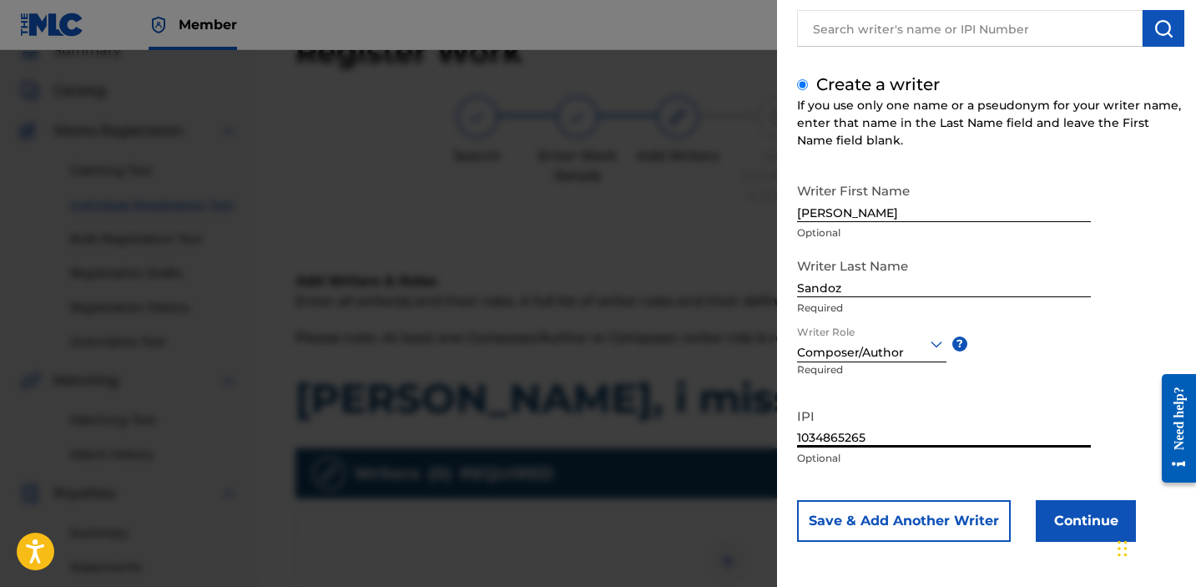
type input "1034865265"
click at [1096, 527] on button "Continue" at bounding box center [1086, 521] width 100 height 42
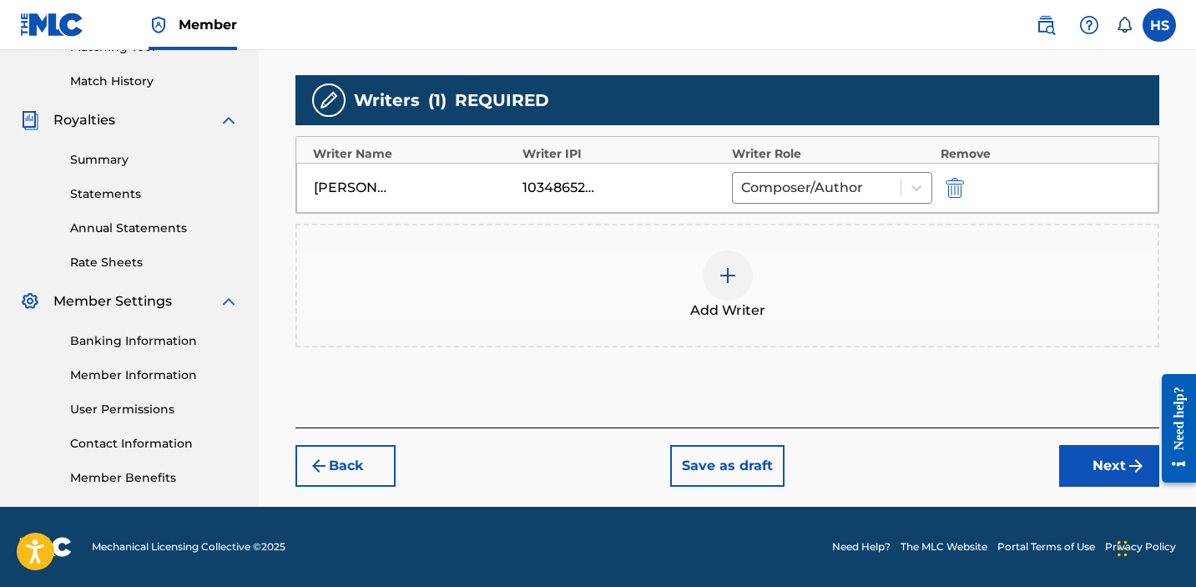
click at [1077, 471] on button "Next" at bounding box center [1109, 466] width 100 height 42
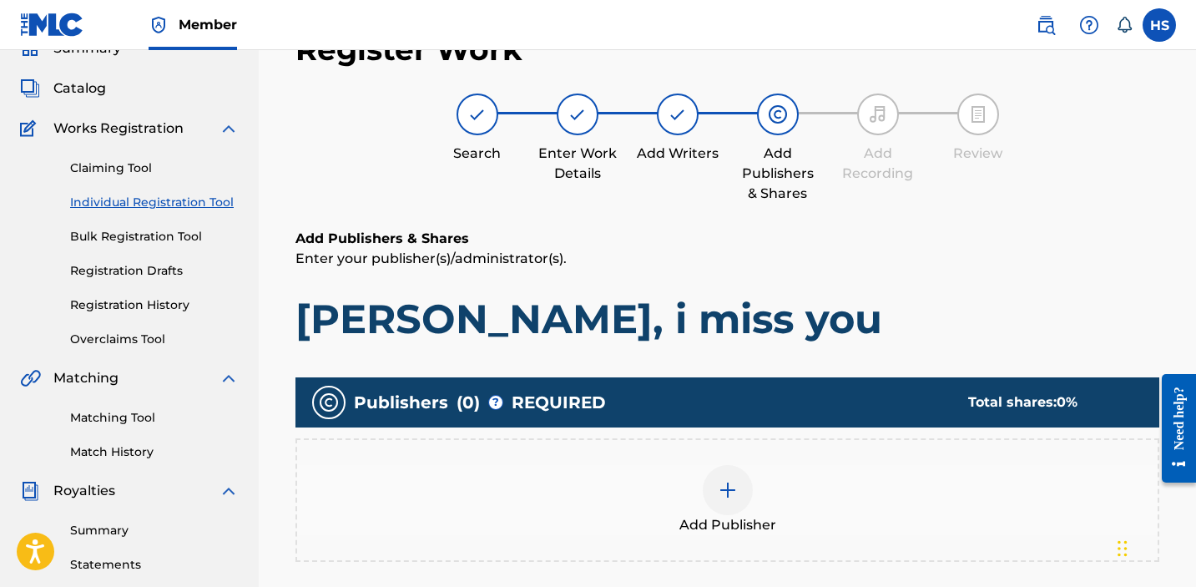
scroll to position [75, 0]
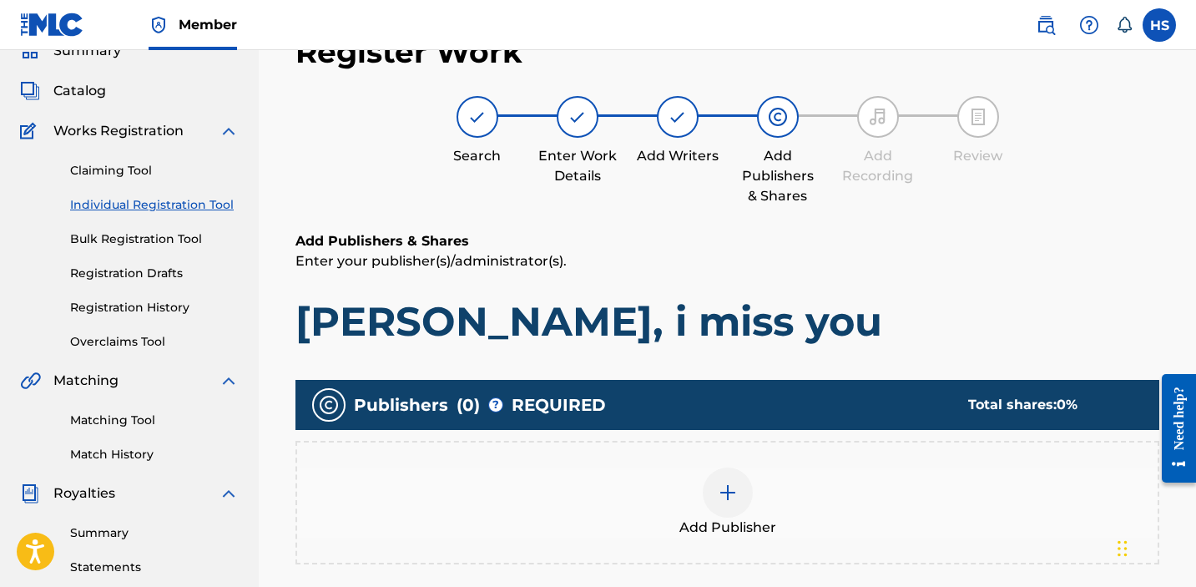
click at [728, 477] on div at bounding box center [728, 492] width 50 height 50
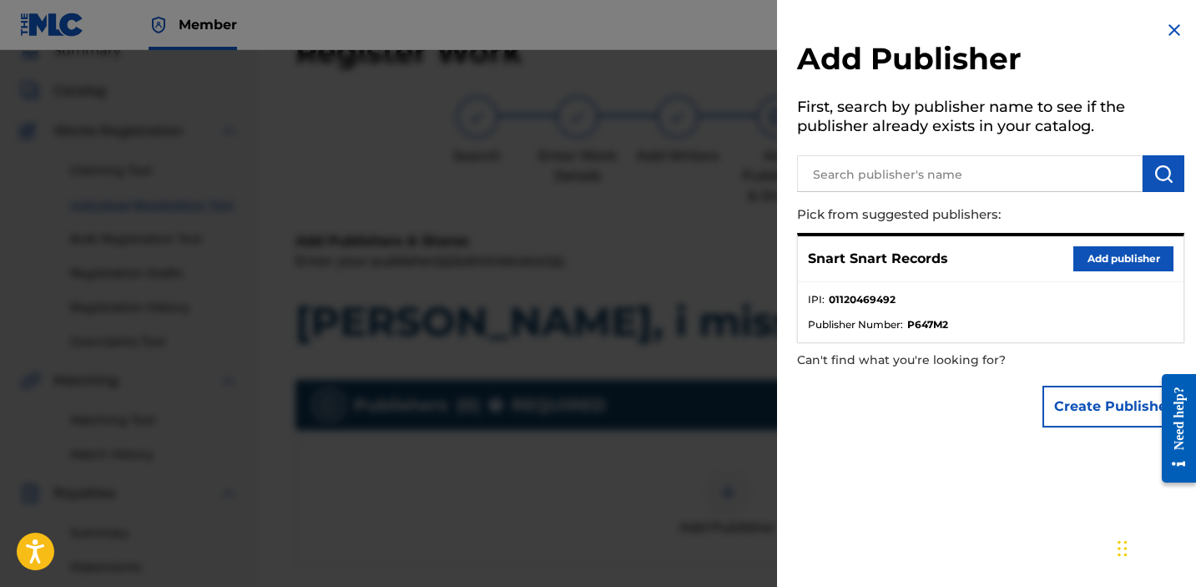
click at [1105, 246] on button "Add publisher" at bounding box center [1124, 258] width 100 height 25
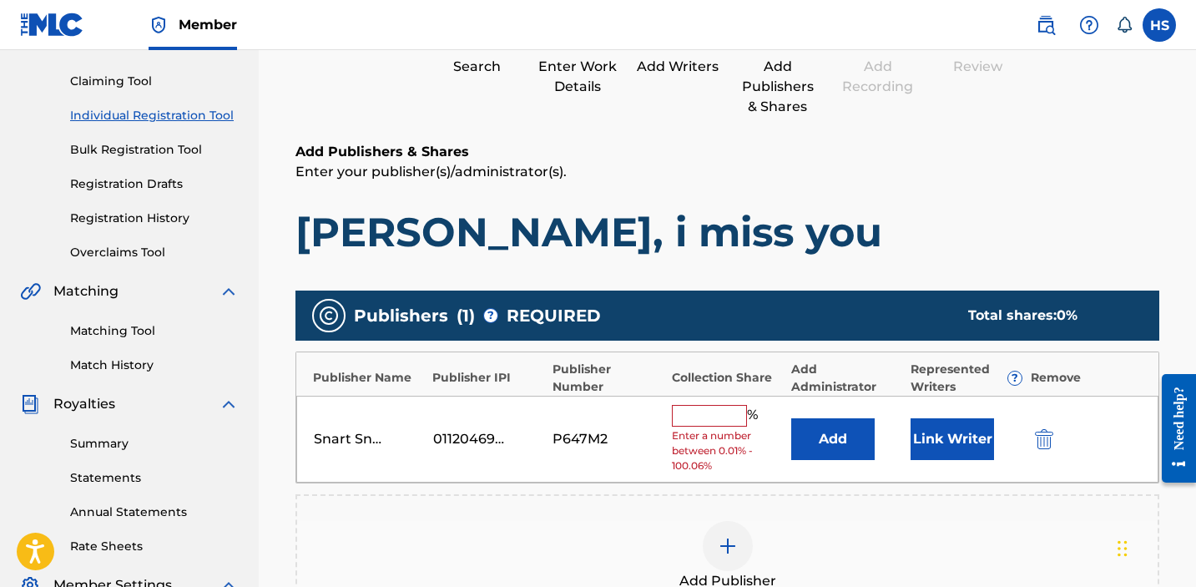
scroll to position [297, 0]
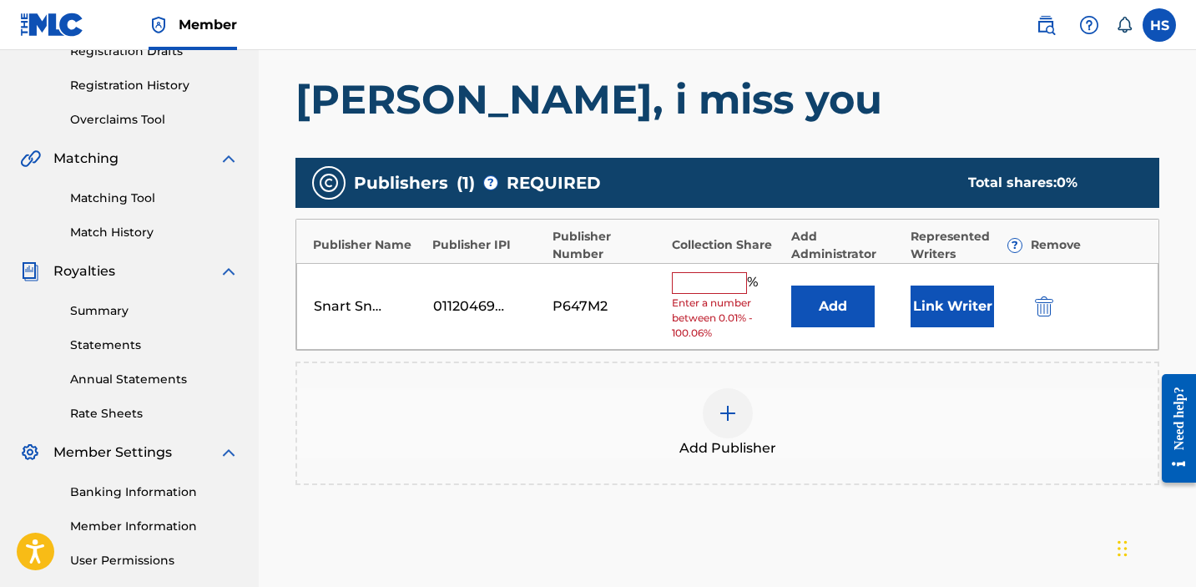
click at [686, 284] on input "text" at bounding box center [709, 283] width 75 height 22
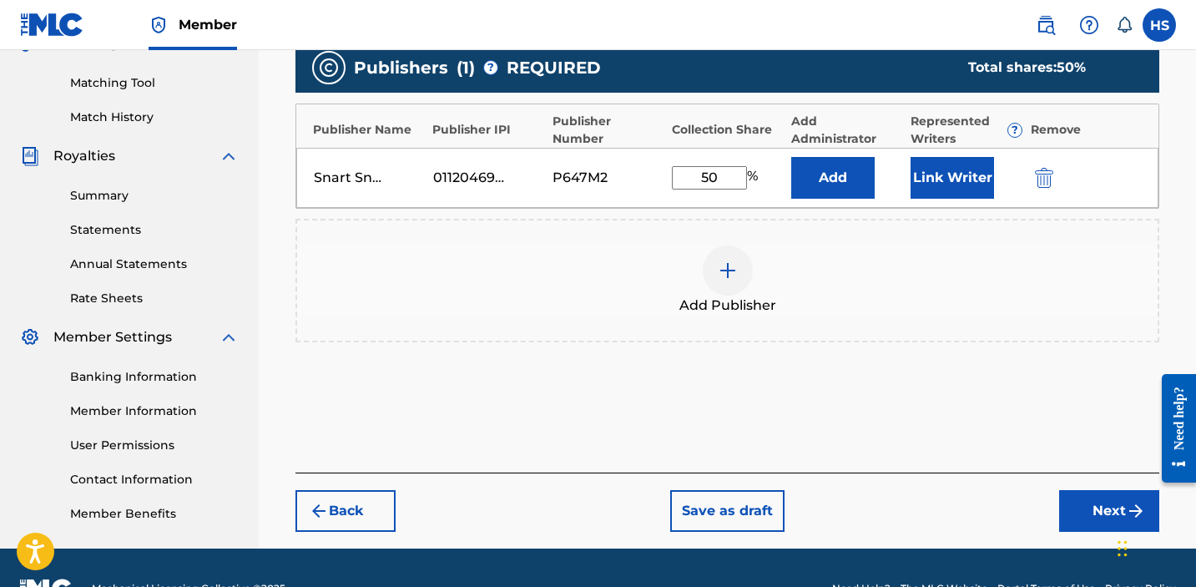
scroll to position [454, 0]
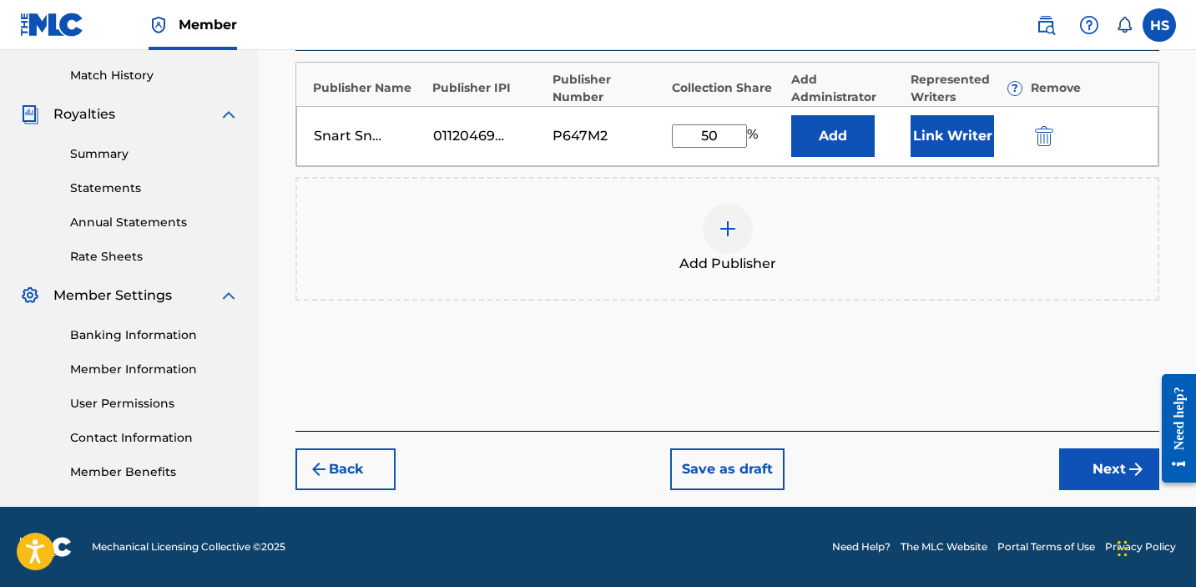
type input "50"
click at [912, 373] on div "Add Publishers & Shares Enter your publisher(s)/administrator(s). ollie, i miss…" at bounding box center [728, 141] width 864 height 579
click at [1082, 481] on button "Next" at bounding box center [1109, 469] width 100 height 42
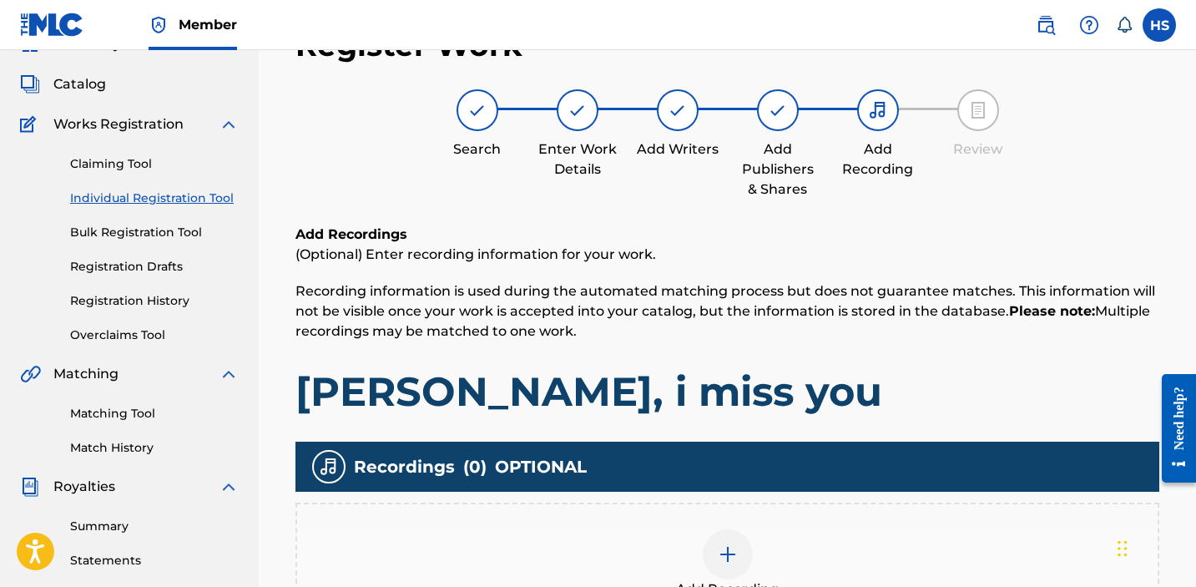
scroll to position [75, 0]
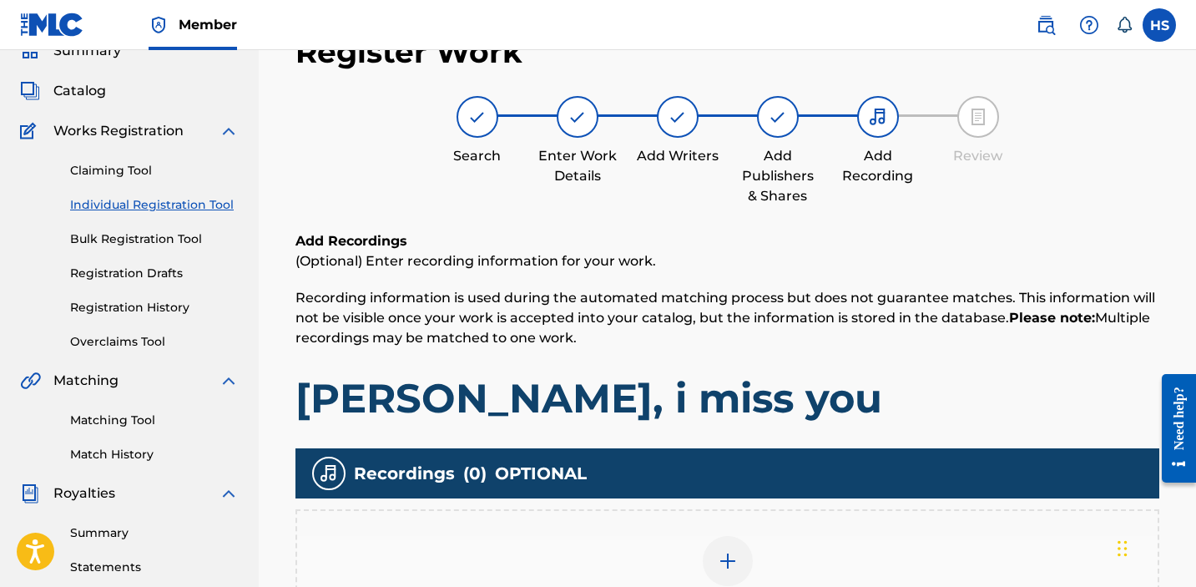
click at [680, 556] on div "Add Recording" at bounding box center [727, 571] width 861 height 70
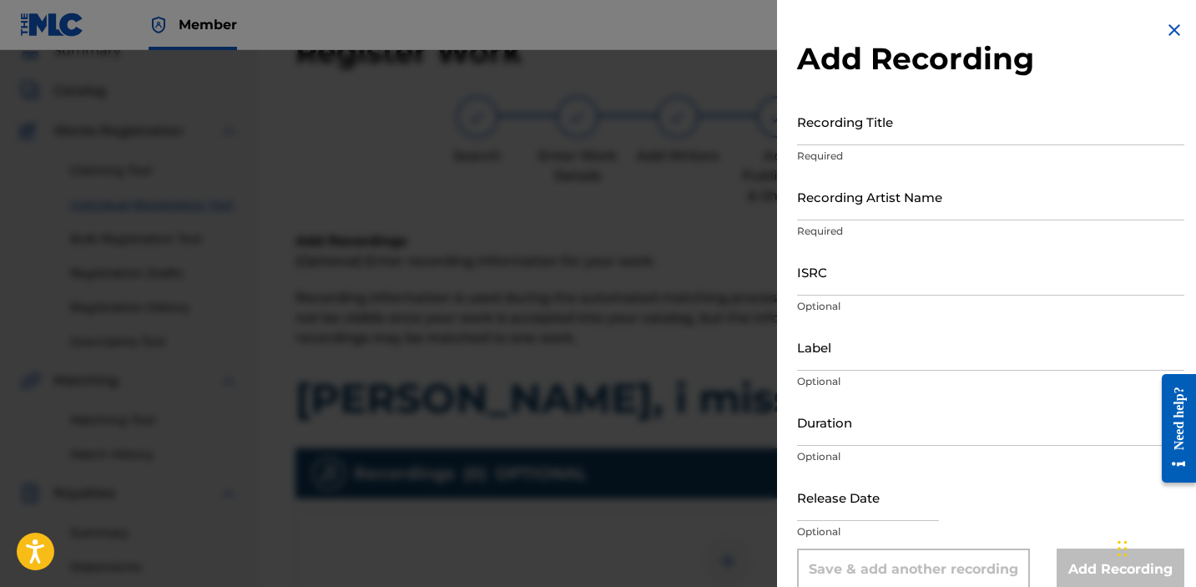
click at [959, 131] on input "Recording Title" at bounding box center [990, 122] width 387 height 48
click at [907, 130] on input "ollie, i miss you (World's saddest song)" at bounding box center [990, 122] width 387 height 48
type input "ollie, i miss you (world's saddest song)"
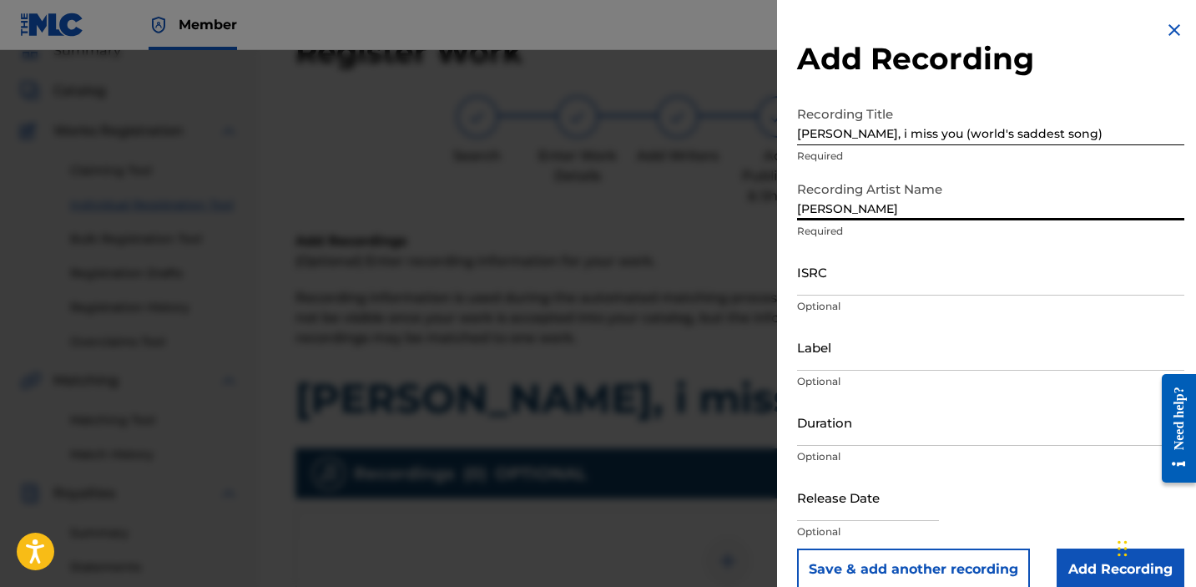
type input "[PERSON_NAME]"
click at [827, 284] on input "ISRC" at bounding box center [990, 272] width 387 height 48
paste input "QZK6N2123526"
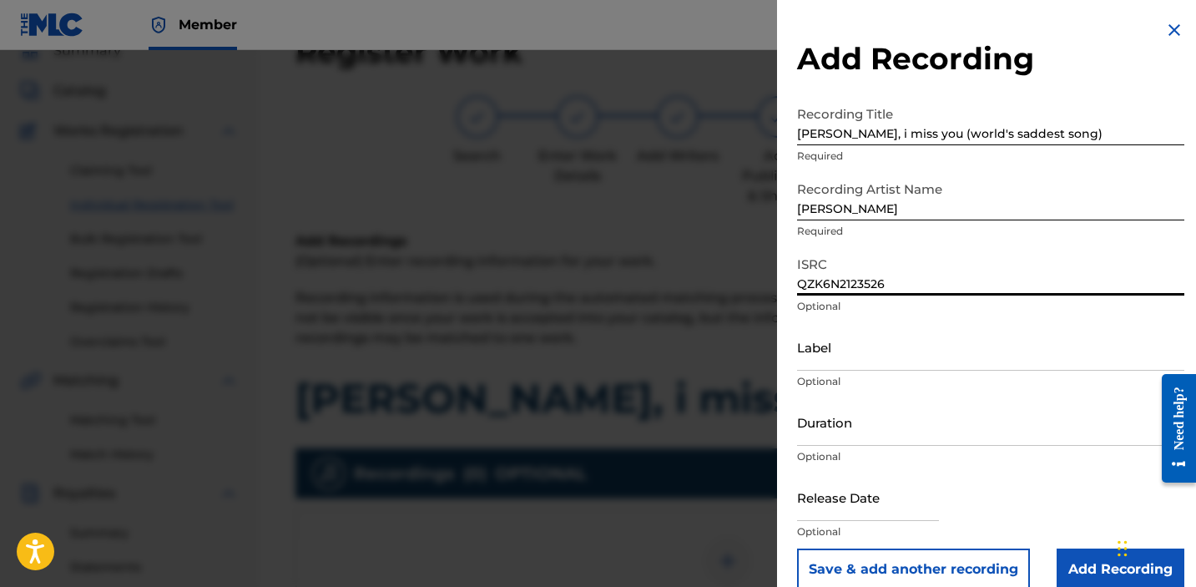
type input "QZK6N2123526"
click at [842, 363] on input "Label" at bounding box center [990, 347] width 387 height 48
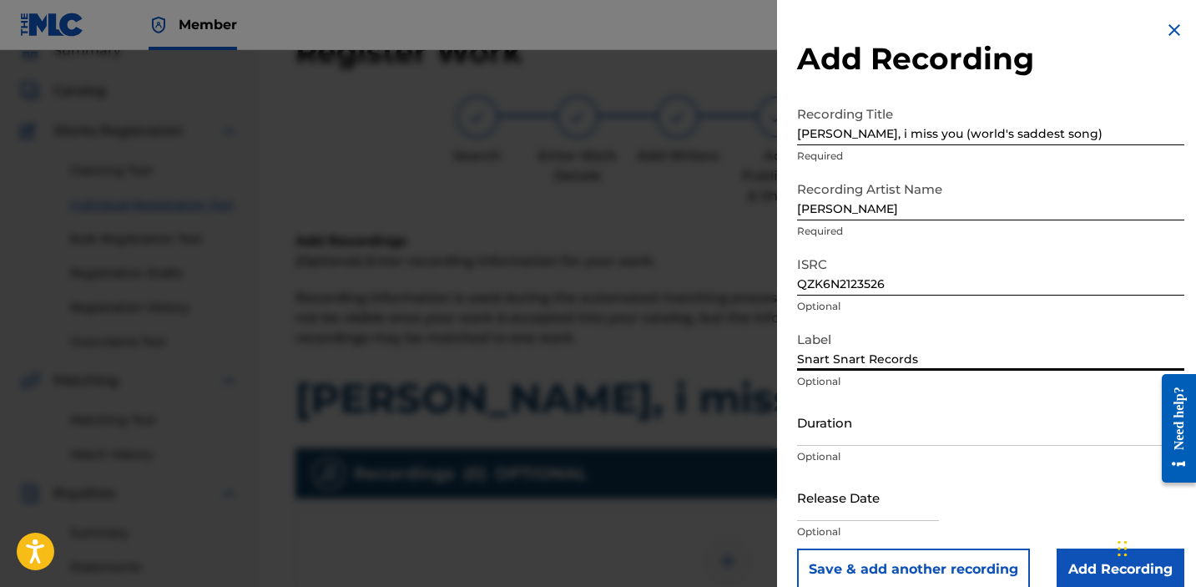
type input "Snart Snart Records"
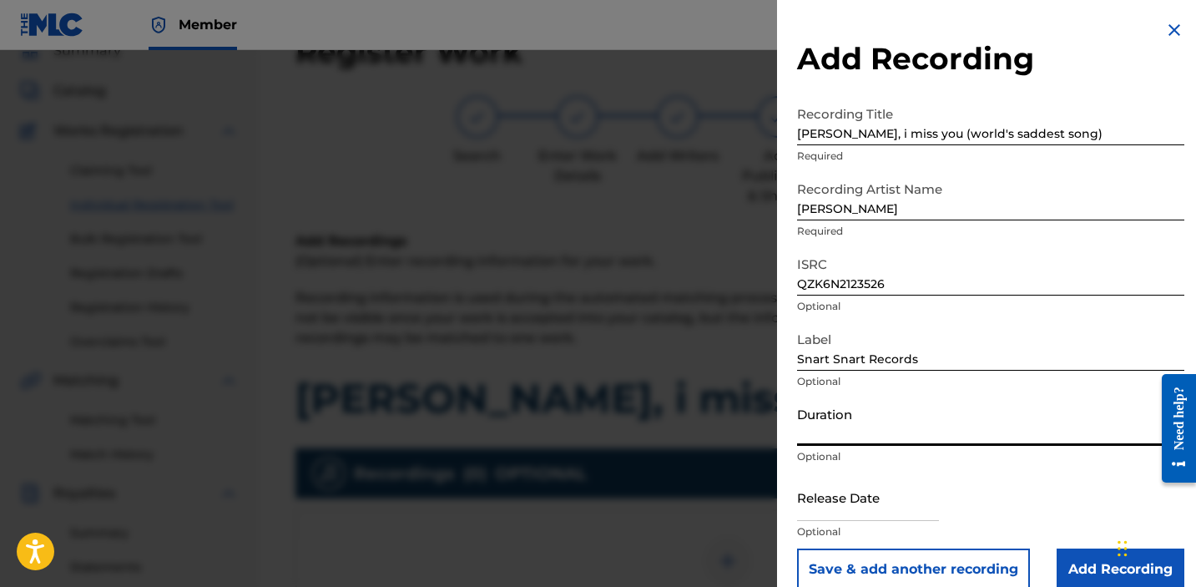
scroll to position [23, 0]
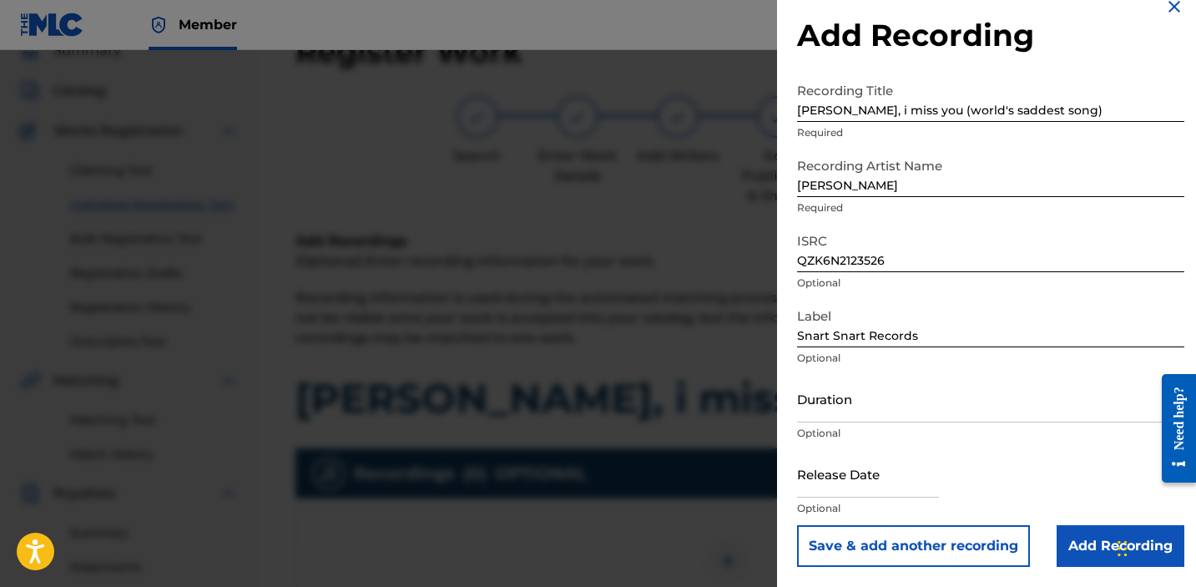
click at [1083, 532] on input "Add Recording" at bounding box center [1121, 546] width 128 height 42
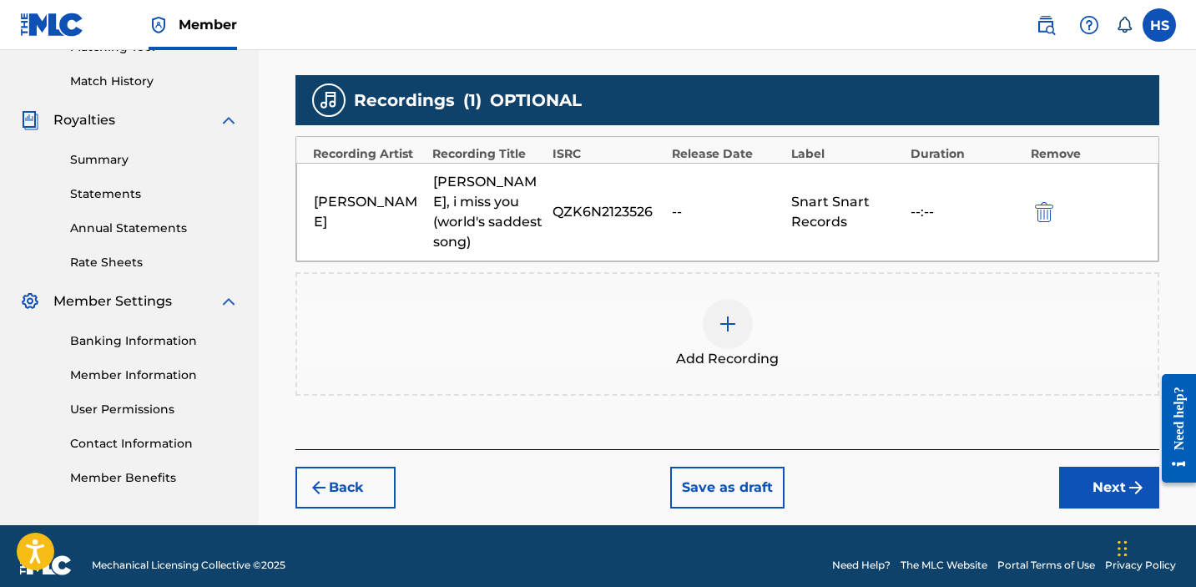
click at [1070, 476] on button "Next" at bounding box center [1109, 488] width 100 height 42
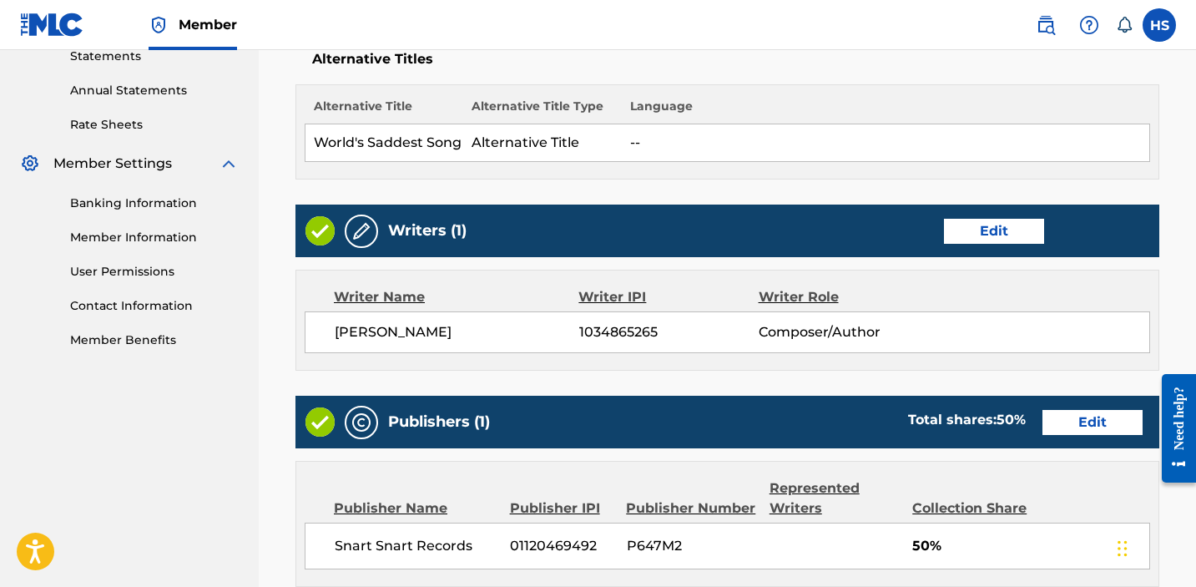
scroll to position [952, 0]
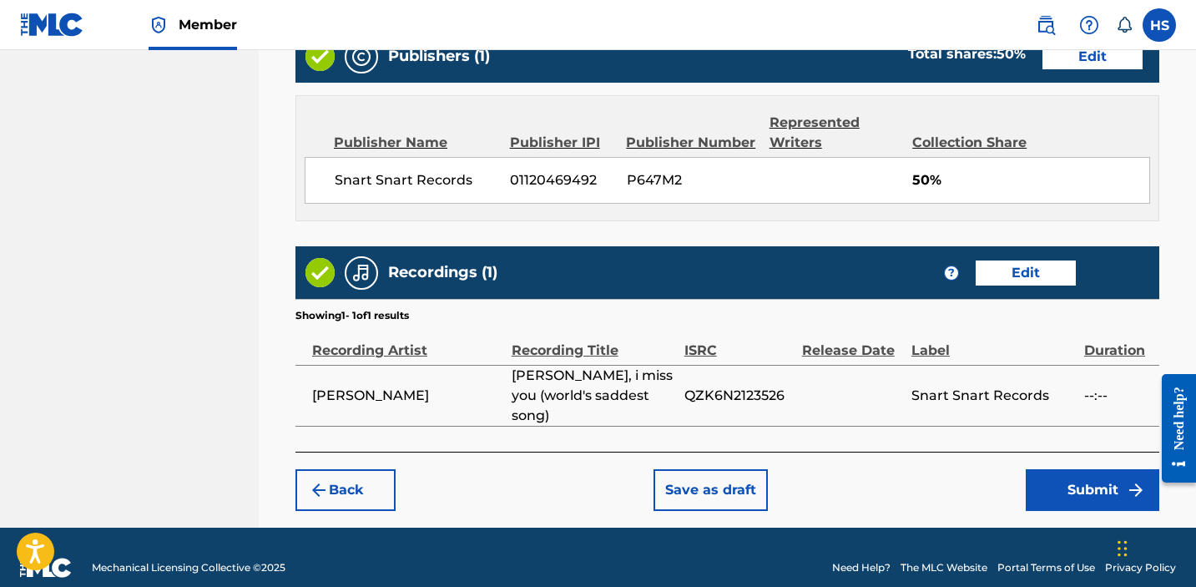
click at [1070, 476] on button "Submit" at bounding box center [1093, 490] width 134 height 42
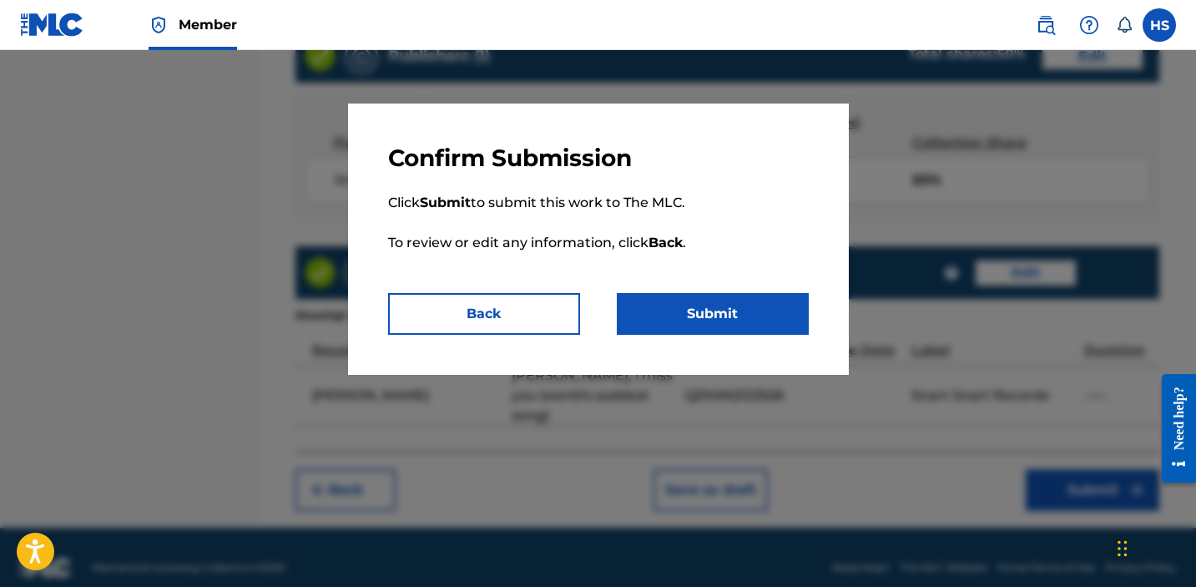
click at [720, 306] on button "Submit" at bounding box center [713, 314] width 192 height 42
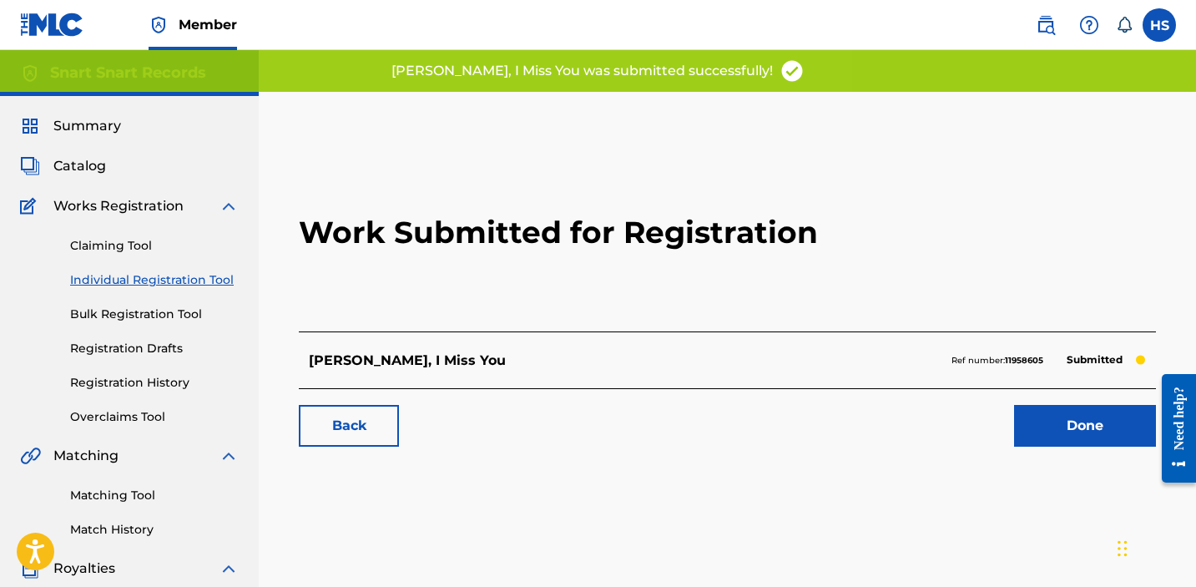
click at [176, 280] on link "Individual Registration Tool" at bounding box center [154, 280] width 169 height 18
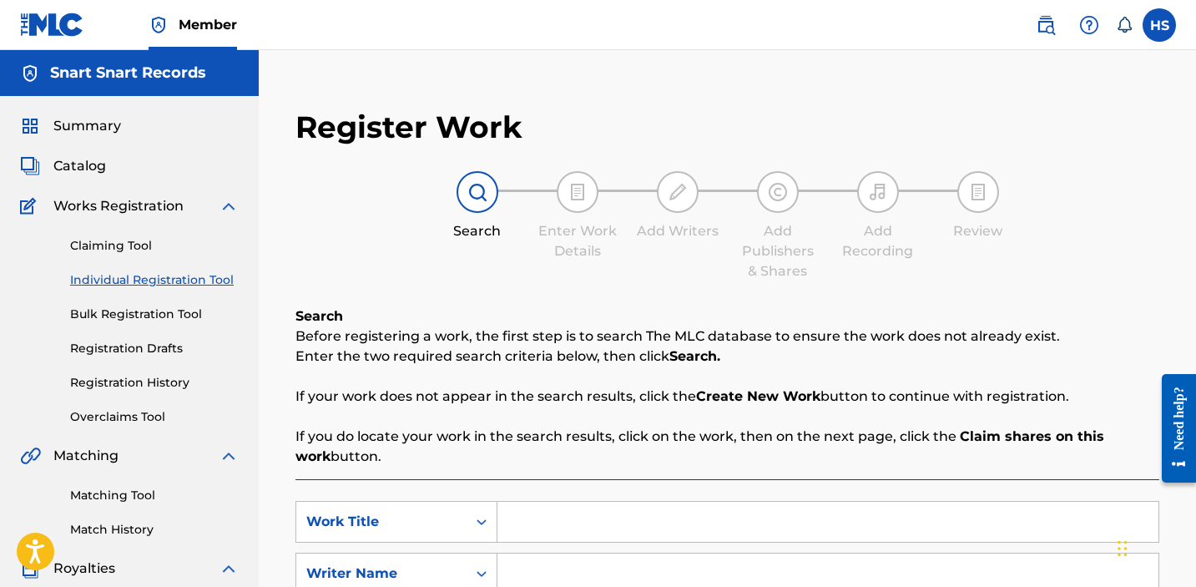
click at [558, 518] on input "Search Form" at bounding box center [828, 522] width 661 height 40
paste input "over stair"
type input "over stair"
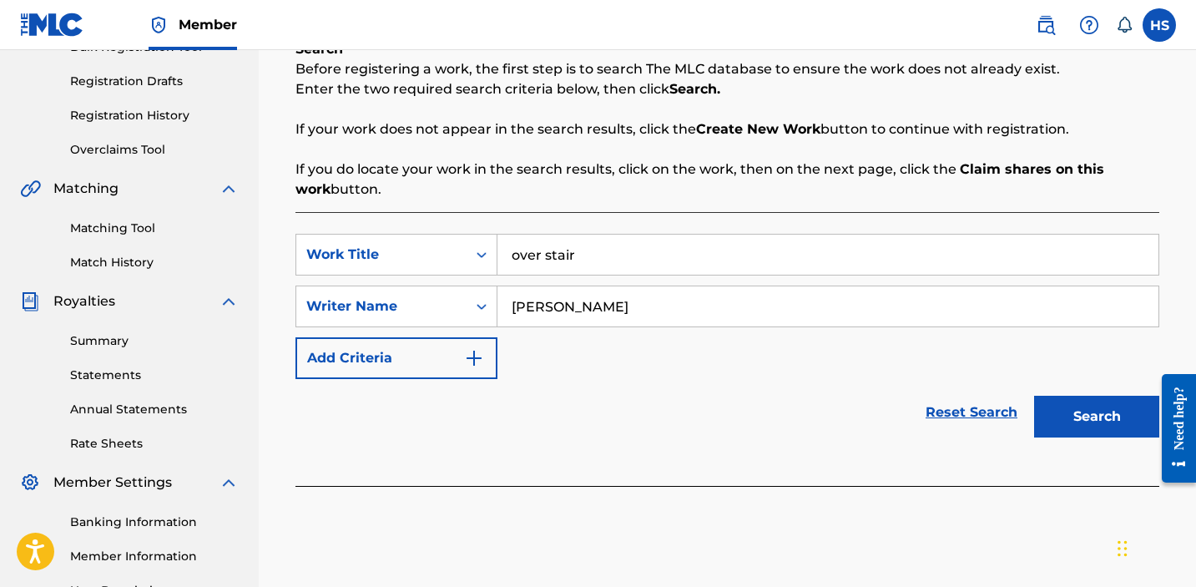
scroll to position [448, 0]
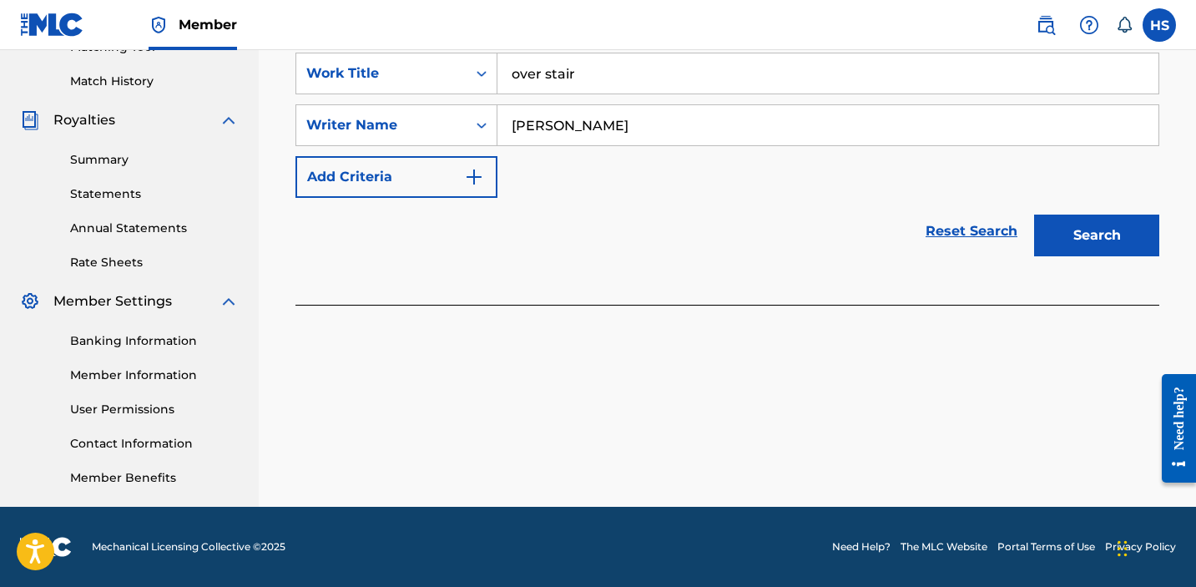
type input "[PERSON_NAME]"
click at [1108, 241] on button "Search" at bounding box center [1096, 236] width 125 height 42
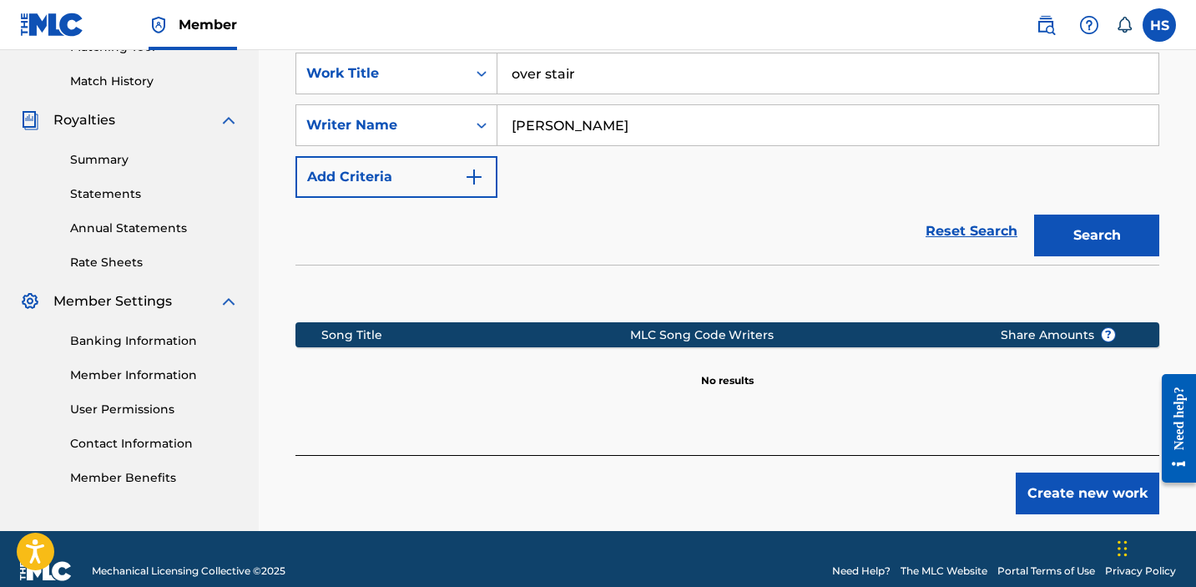
click at [1082, 483] on button "Create new work" at bounding box center [1088, 494] width 144 height 42
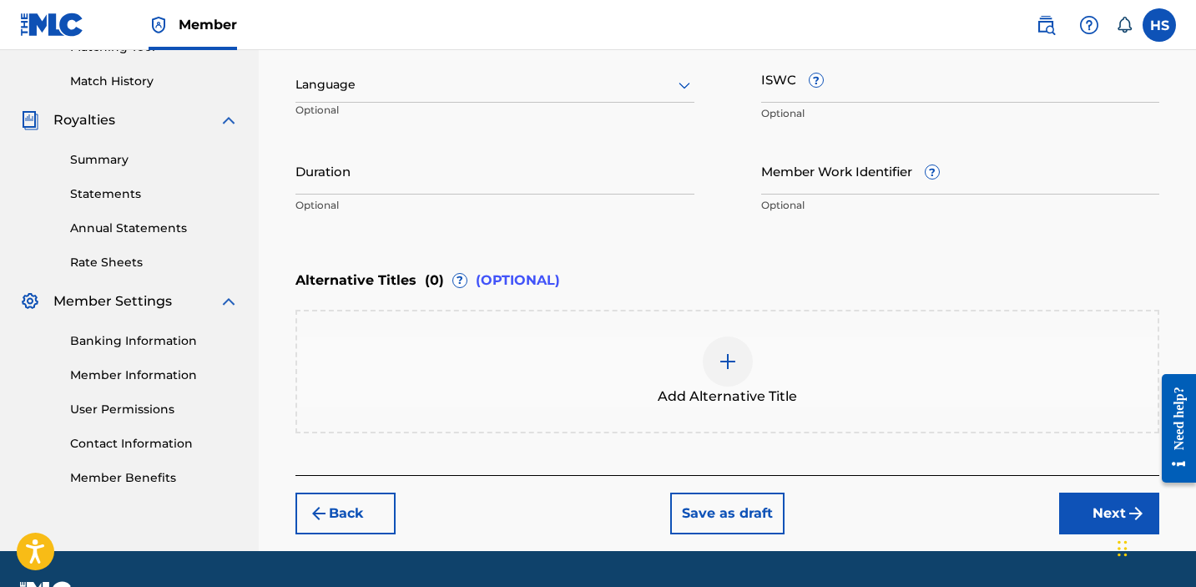
scroll to position [190, 0]
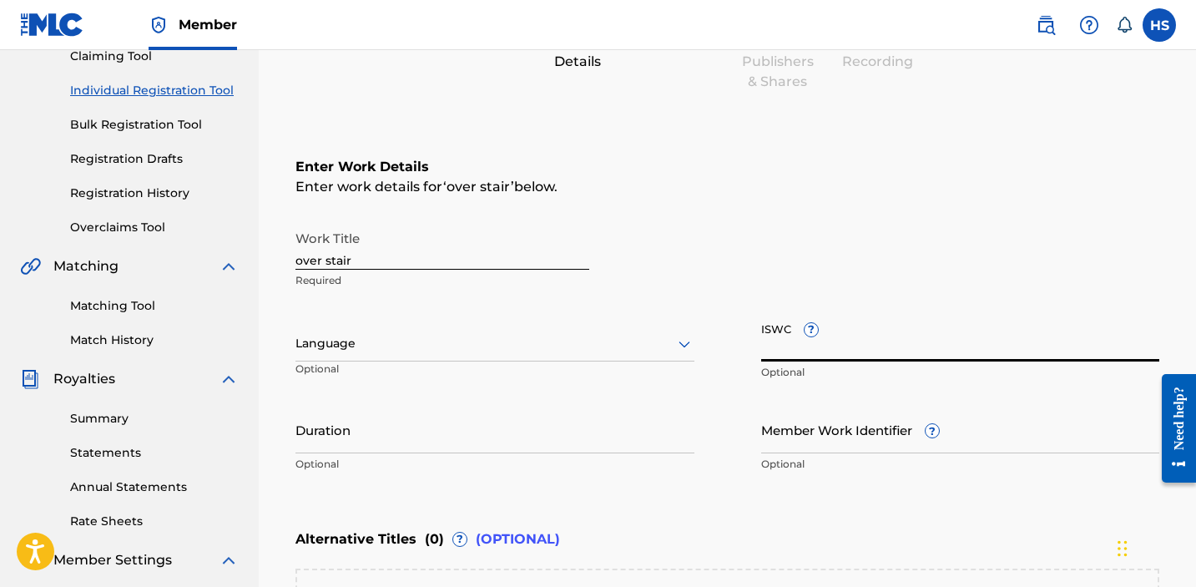
click at [827, 350] on input "ISWC ?" at bounding box center [960, 338] width 399 height 48
paste input "T3076841044"
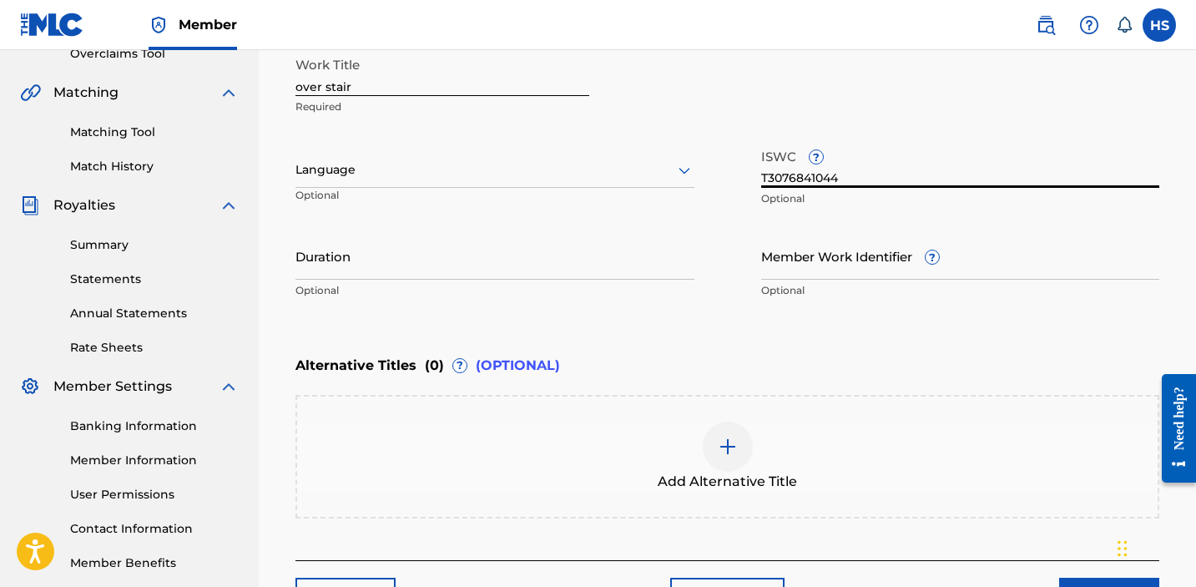
scroll to position [365, 0]
type input "T3076841044"
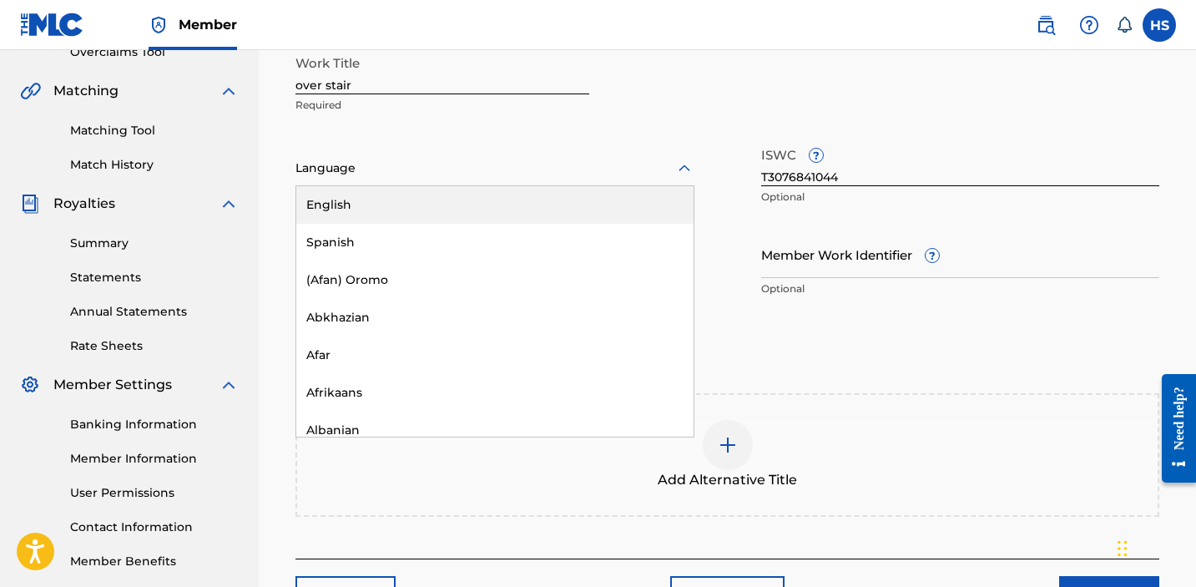
click at [503, 164] on div at bounding box center [495, 168] width 399 height 21
click at [490, 207] on div "English" at bounding box center [494, 205] width 397 height 38
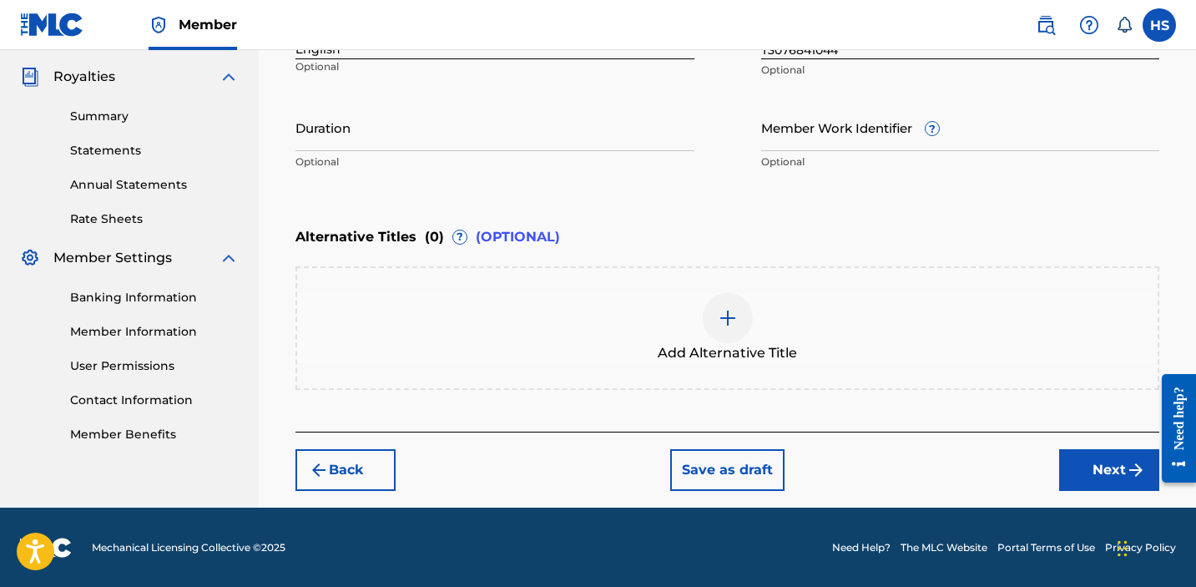
click at [1103, 477] on button "Next" at bounding box center [1109, 470] width 100 height 42
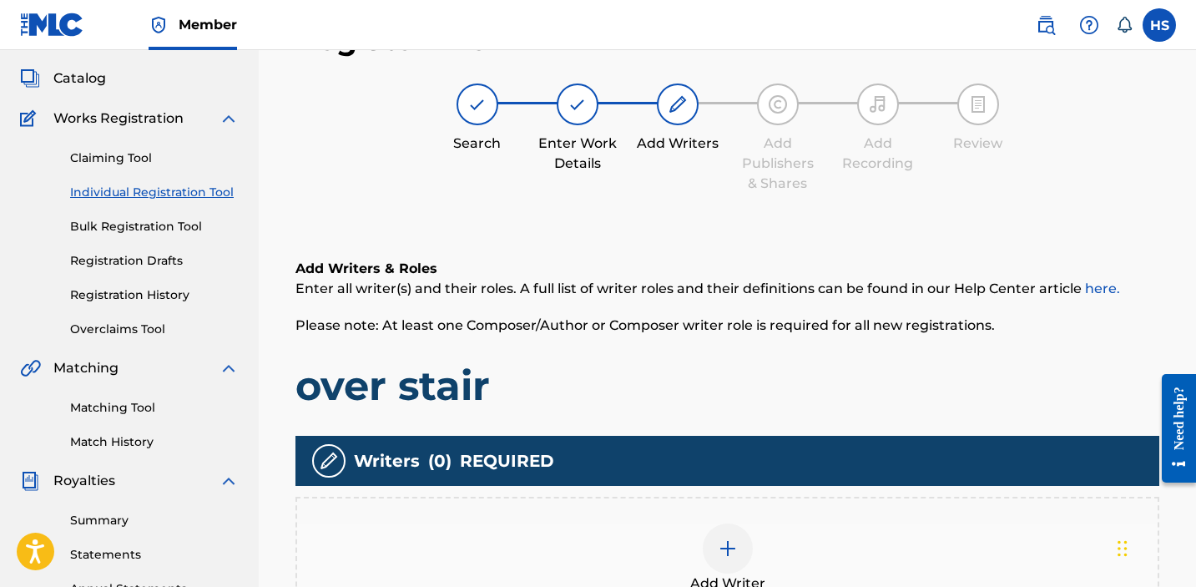
scroll to position [75, 0]
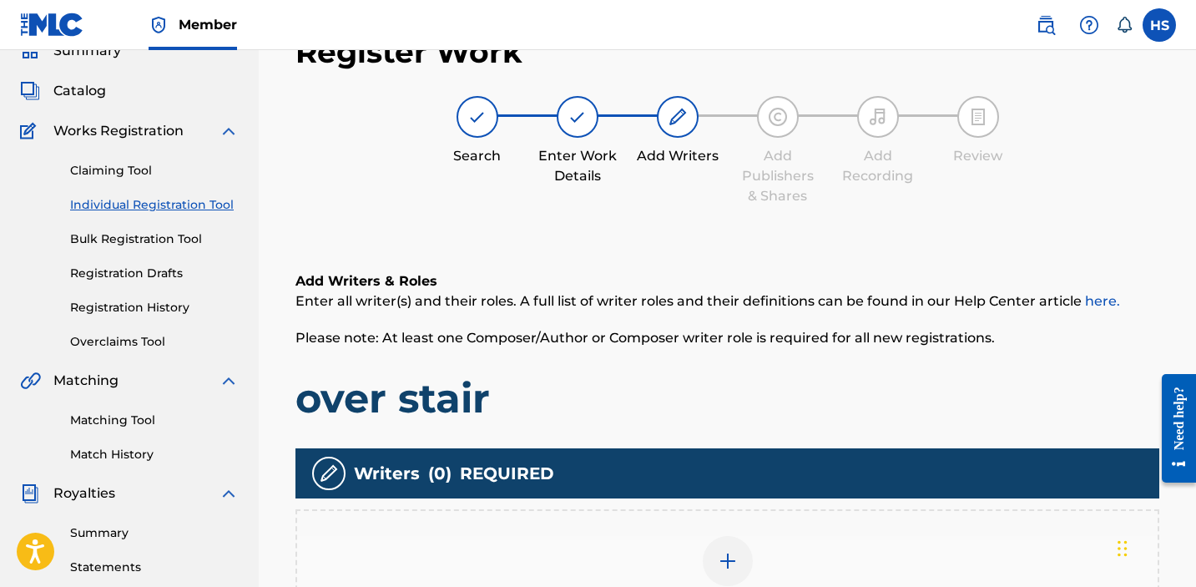
click at [684, 555] on div "Add Writer" at bounding box center [727, 571] width 861 height 70
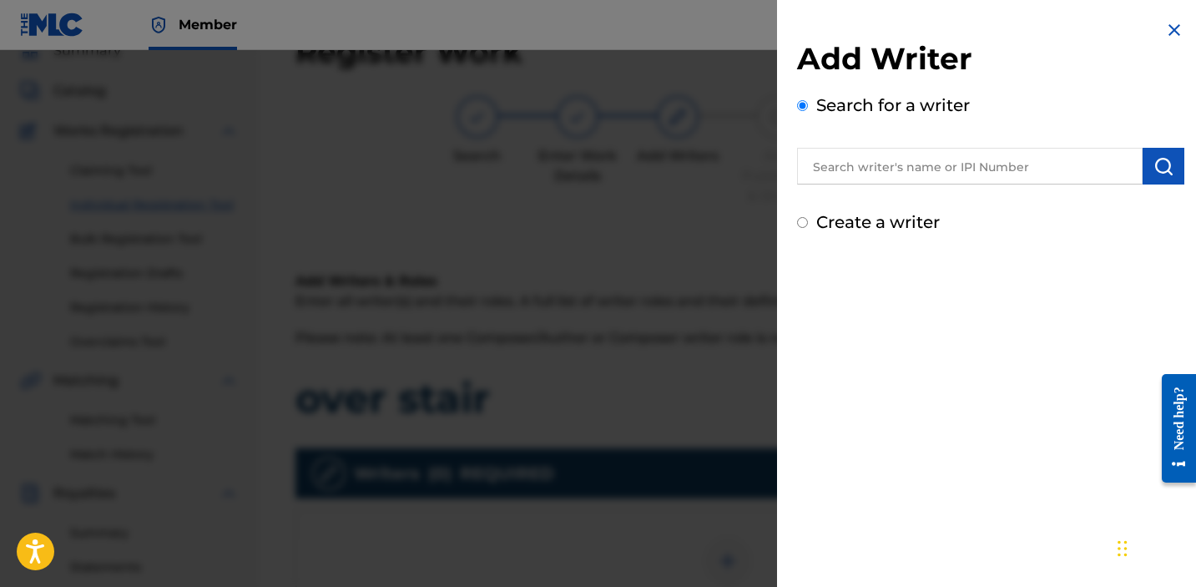
click at [895, 235] on div "Add Writer Search for a writer Create a writer" at bounding box center [990, 127] width 427 height 255
click at [887, 227] on label "Create a writer" at bounding box center [878, 222] width 124 height 20
radio input "true"
click at [808, 227] on input "Create a writer" at bounding box center [802, 222] width 11 height 11
radio input "false"
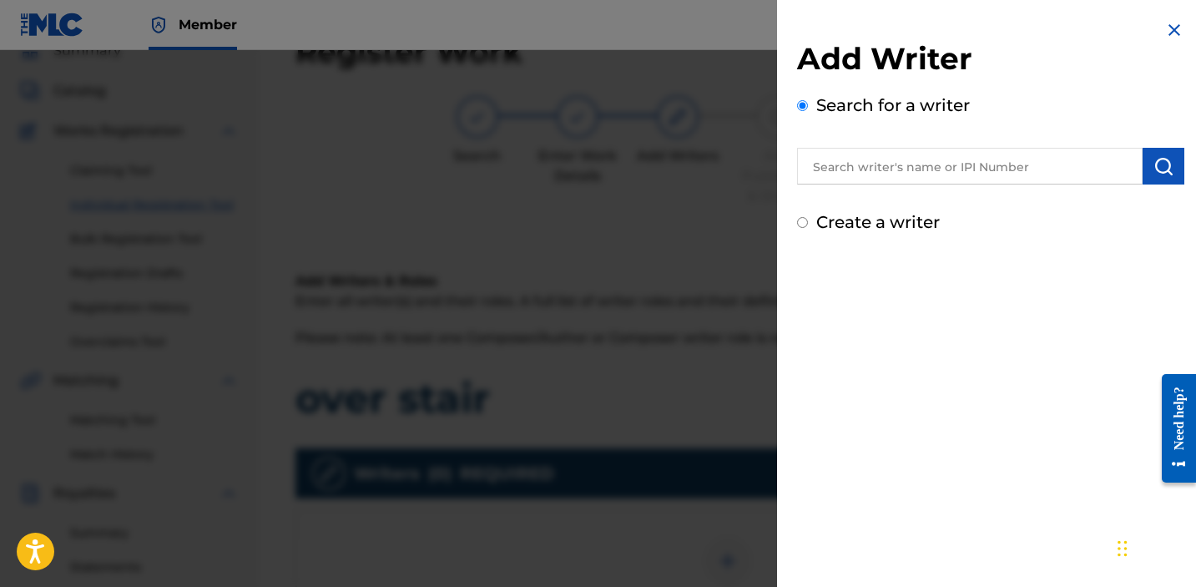
radio input "true"
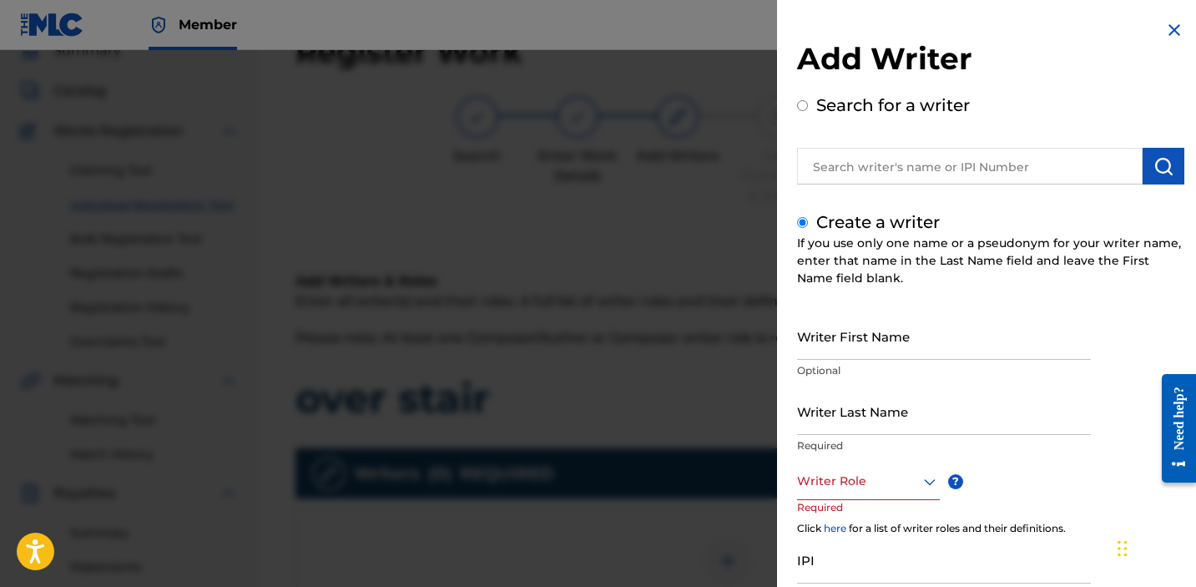
click at [921, 338] on input "Writer First Name" at bounding box center [944, 336] width 294 height 48
type input "[PERSON_NAME]"
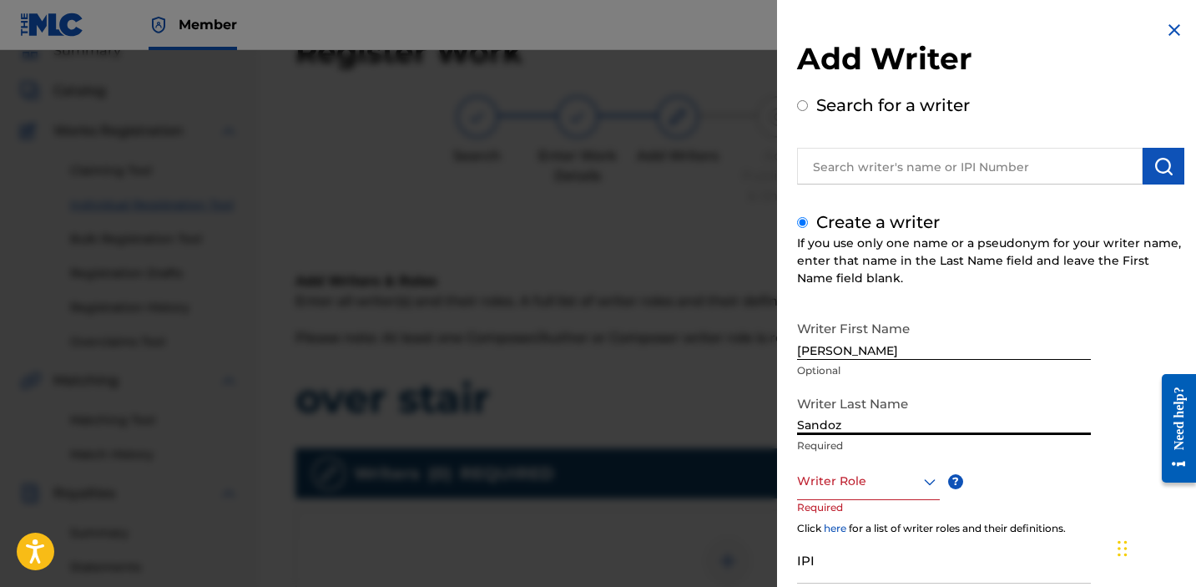
type input "Sandoz"
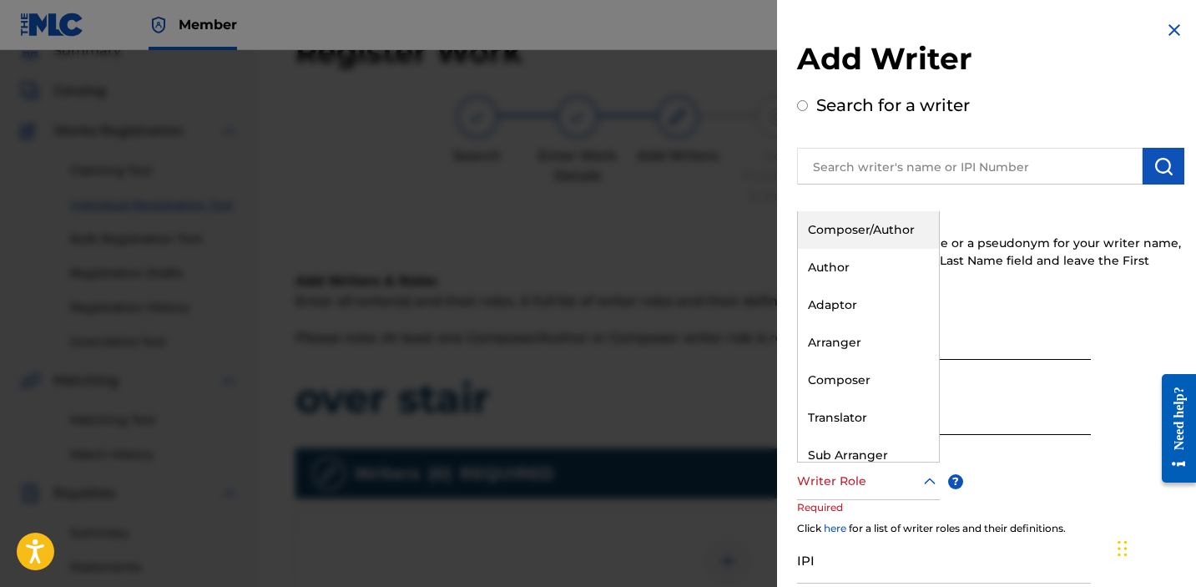
click at [882, 484] on div at bounding box center [868, 481] width 143 height 21
click at [850, 220] on div "Composer/Author" at bounding box center [868, 230] width 141 height 38
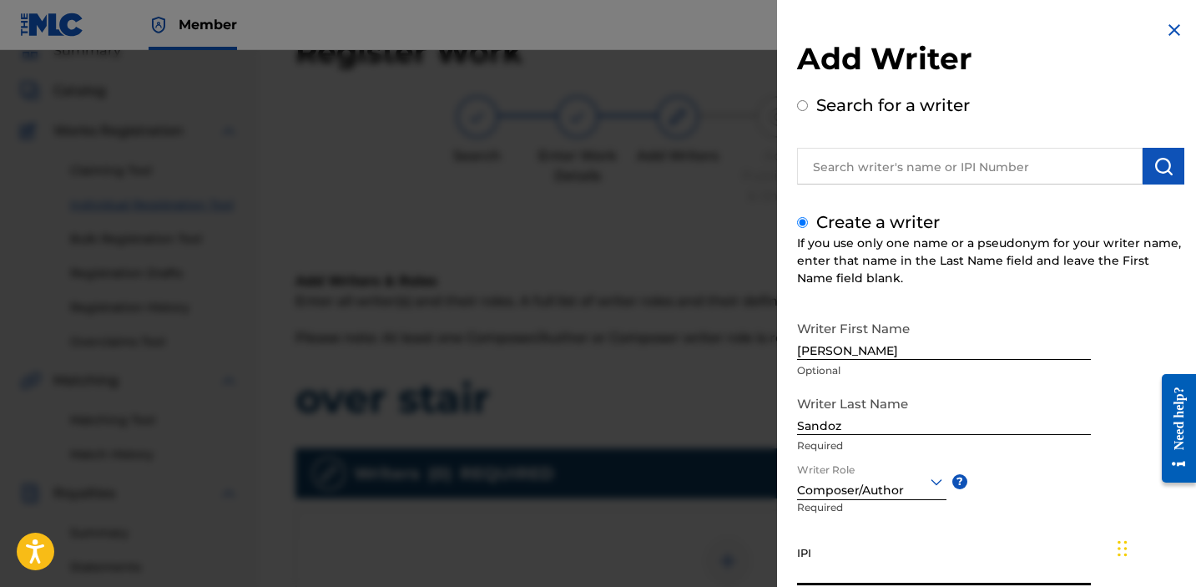
paste input "1034865265"
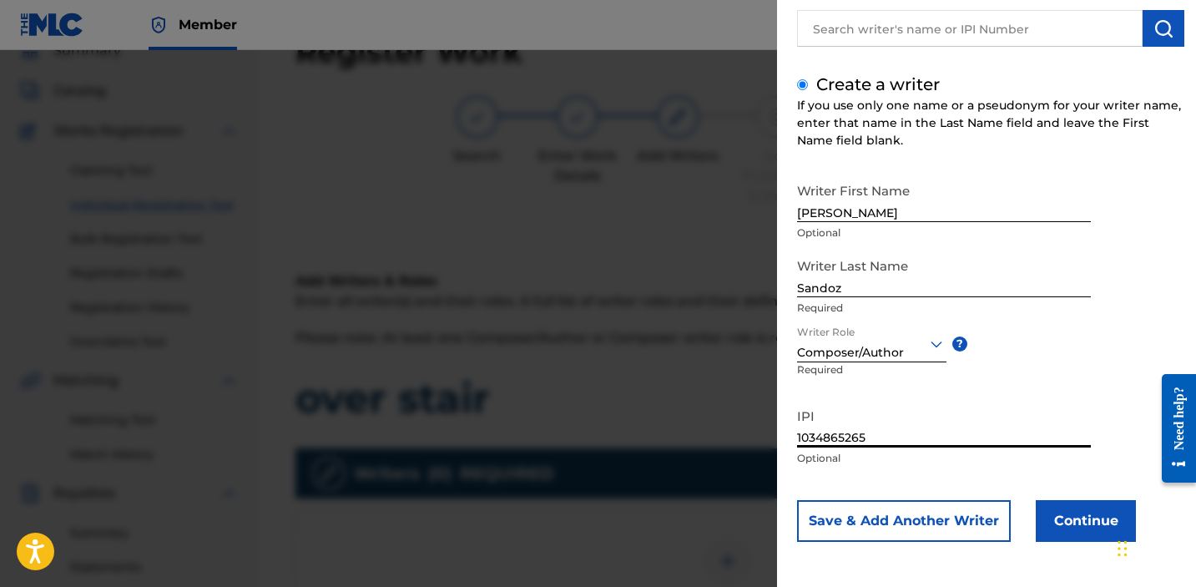
type input "1034865265"
click at [1064, 508] on button "Continue" at bounding box center [1086, 521] width 100 height 42
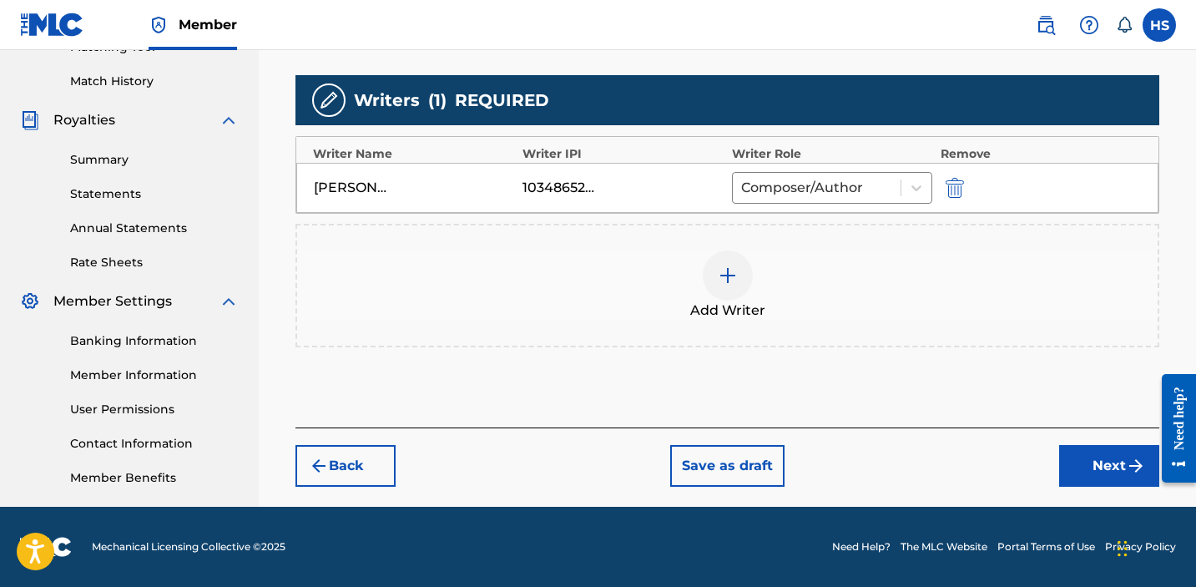
click at [1091, 470] on button "Next" at bounding box center [1109, 466] width 100 height 42
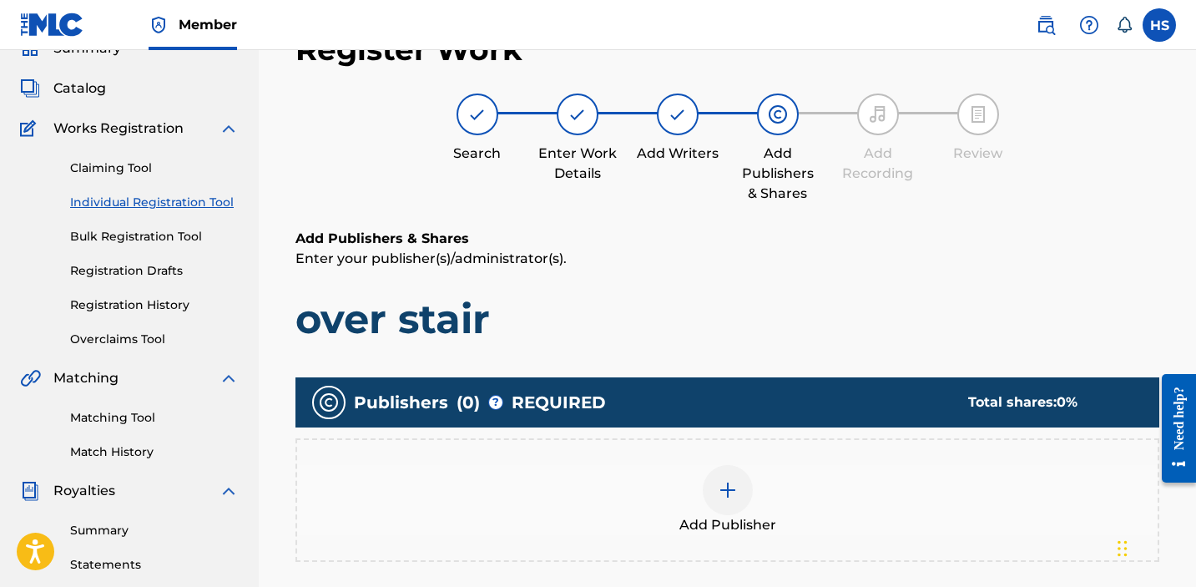
scroll to position [75, 0]
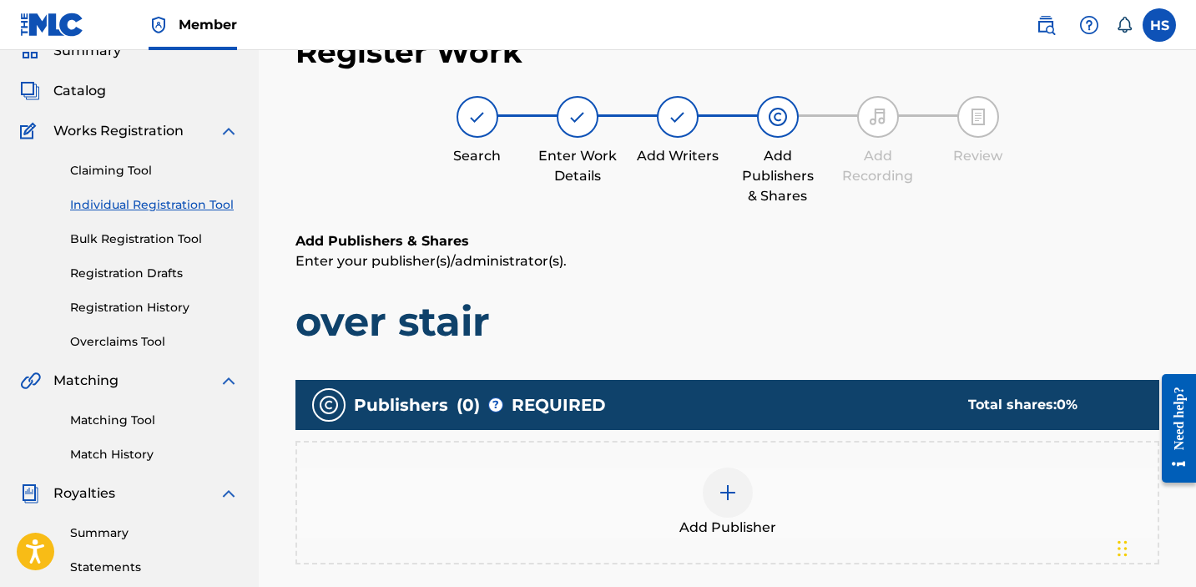
click at [708, 474] on div "Add Publisher" at bounding box center [727, 502] width 861 height 70
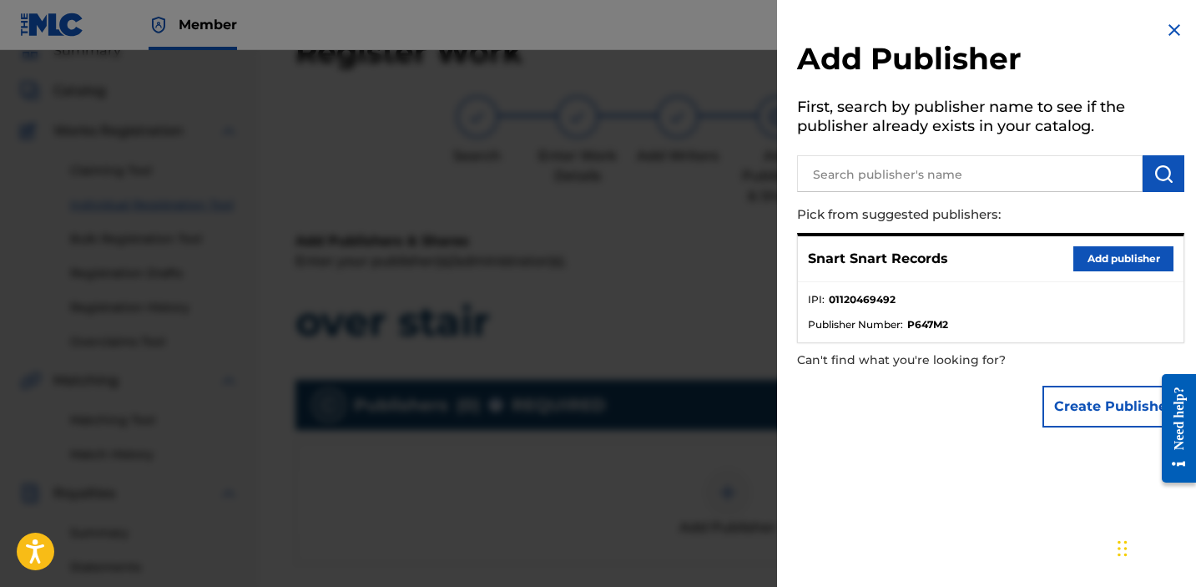
click at [1122, 260] on button "Add publisher" at bounding box center [1124, 258] width 100 height 25
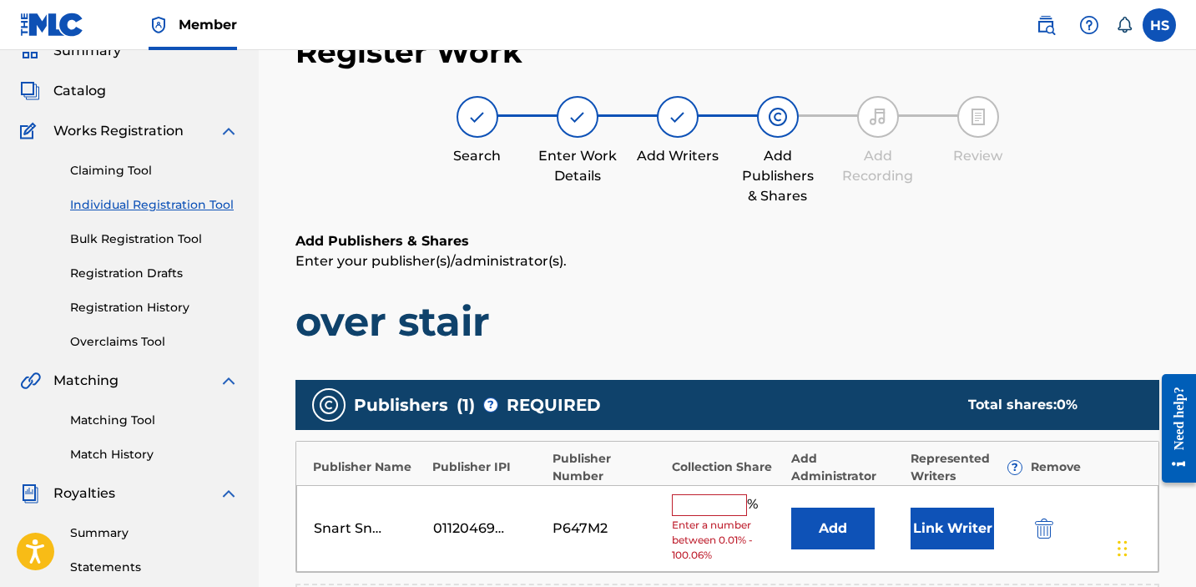
click at [706, 505] on input "text" at bounding box center [709, 505] width 75 height 22
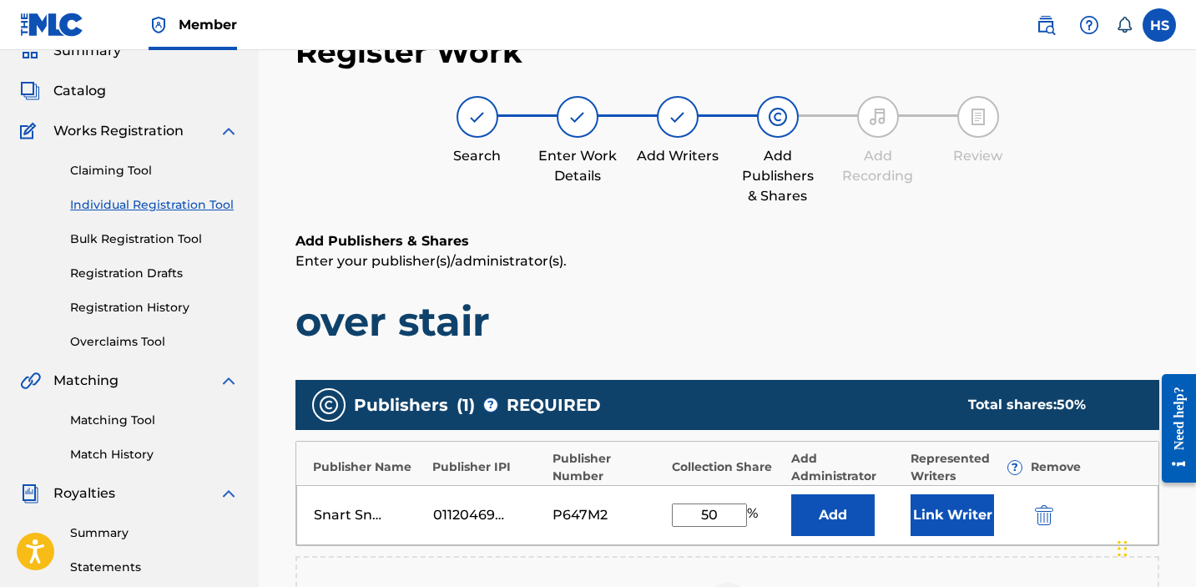
type input "50"
click at [731, 312] on h1 "over stair" at bounding box center [728, 321] width 864 height 50
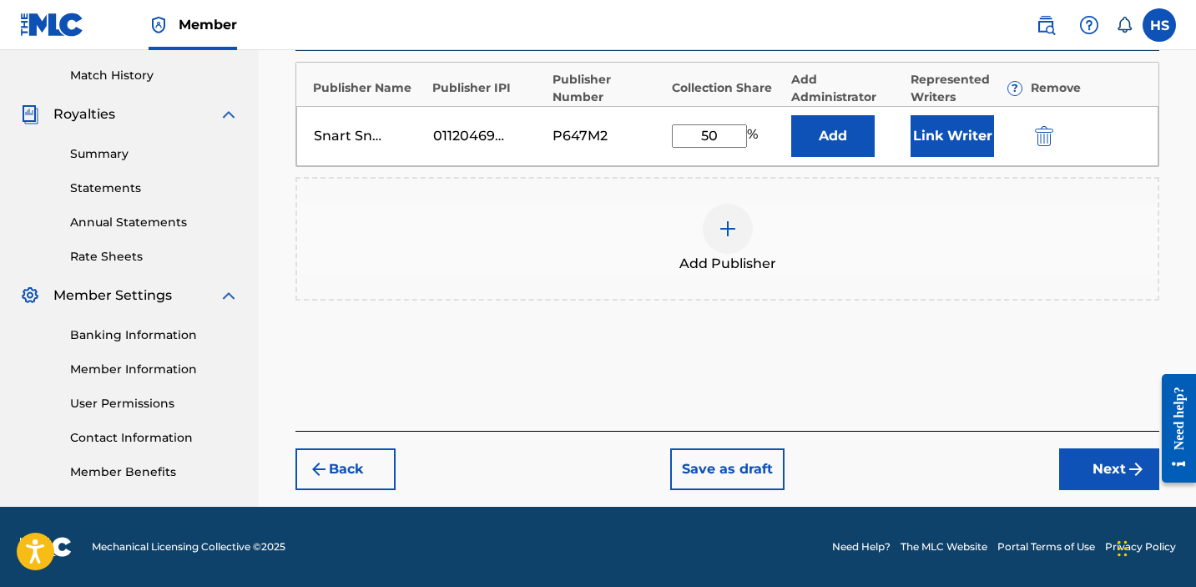
click at [1082, 468] on button "Next" at bounding box center [1109, 469] width 100 height 42
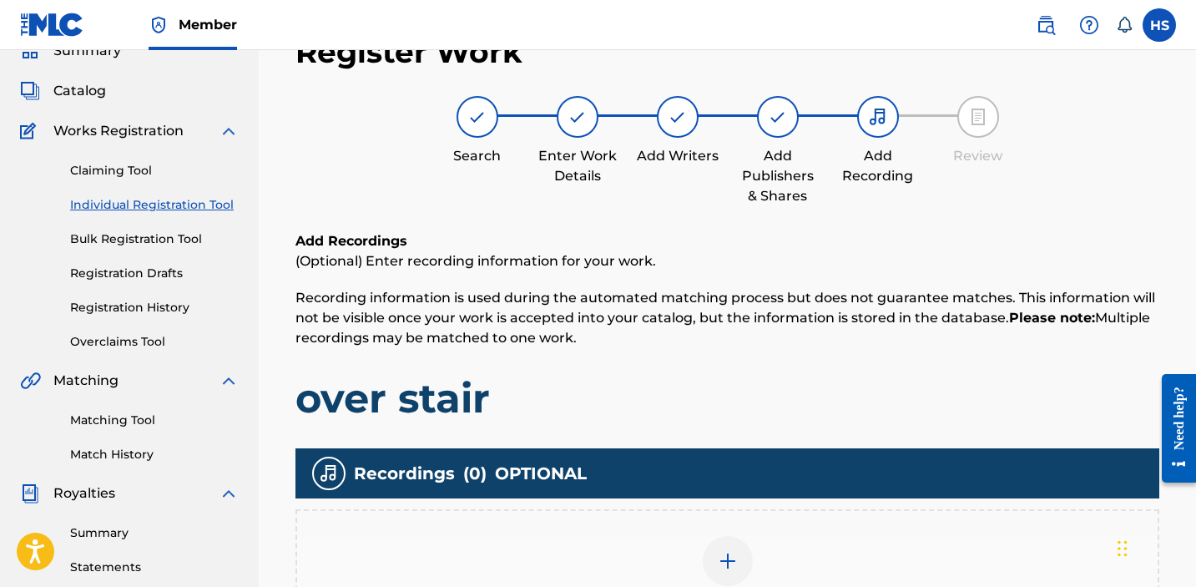
click at [718, 529] on div "Add Recording" at bounding box center [728, 571] width 864 height 124
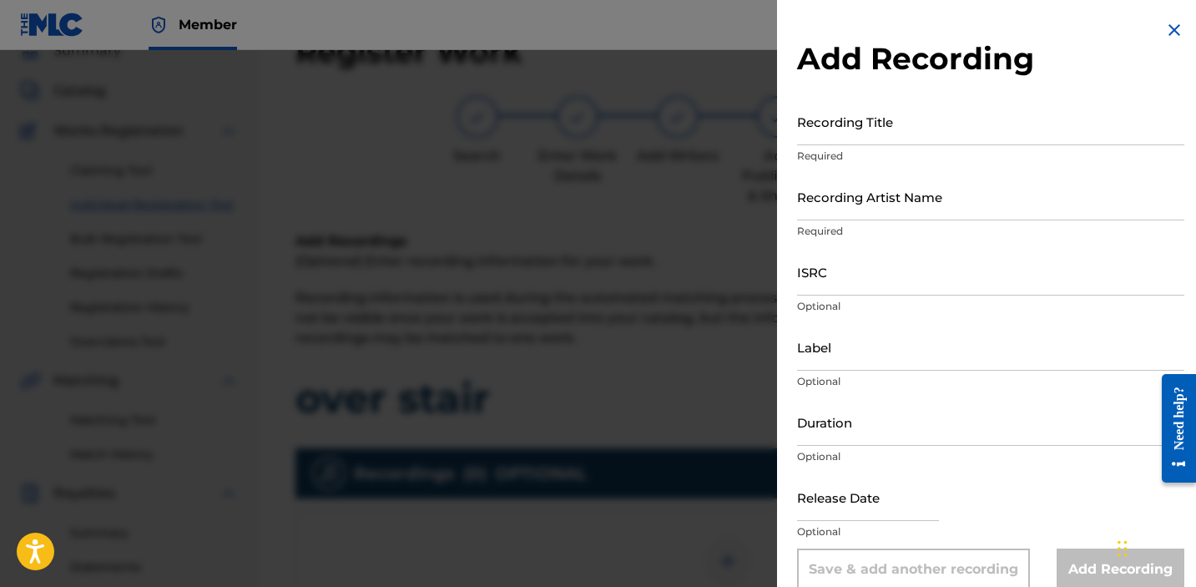
click at [923, 124] on input "Recording Title" at bounding box center [990, 122] width 387 height 48
type input "over stair"
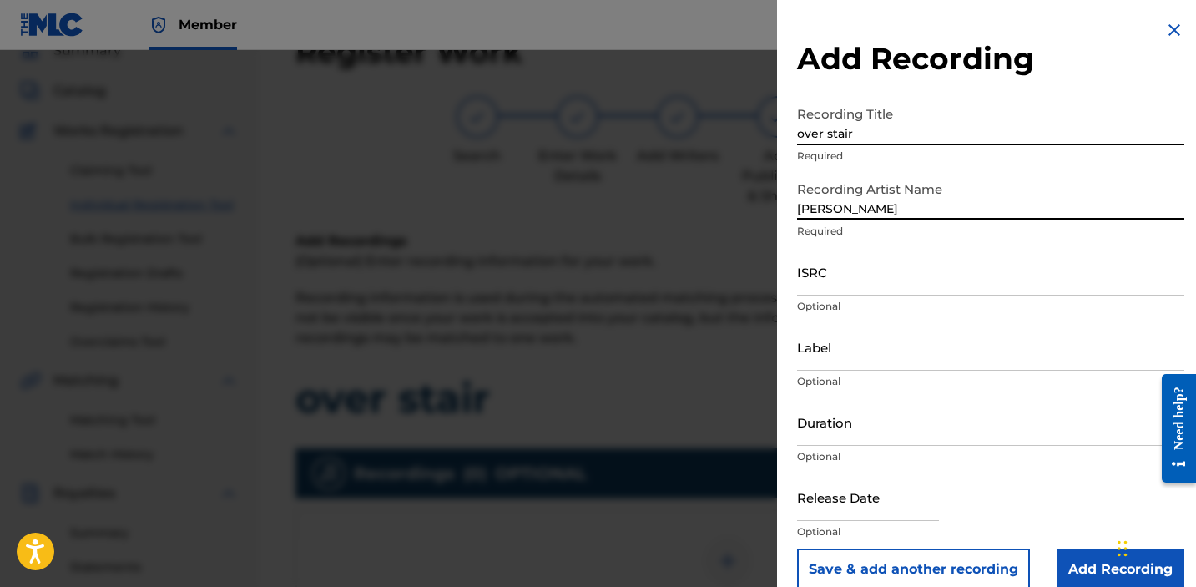
type input "[PERSON_NAME]"
click at [851, 274] on input "ISRC" at bounding box center [990, 272] width 387 height 48
paste input "QZK6N2123527"
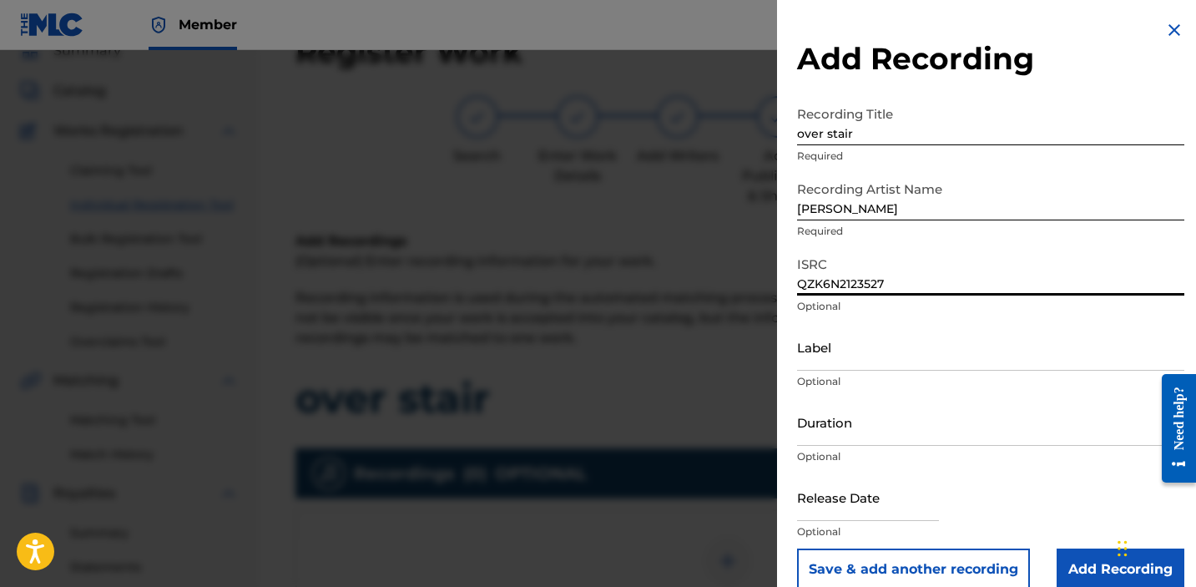
type input "QZK6N2123527"
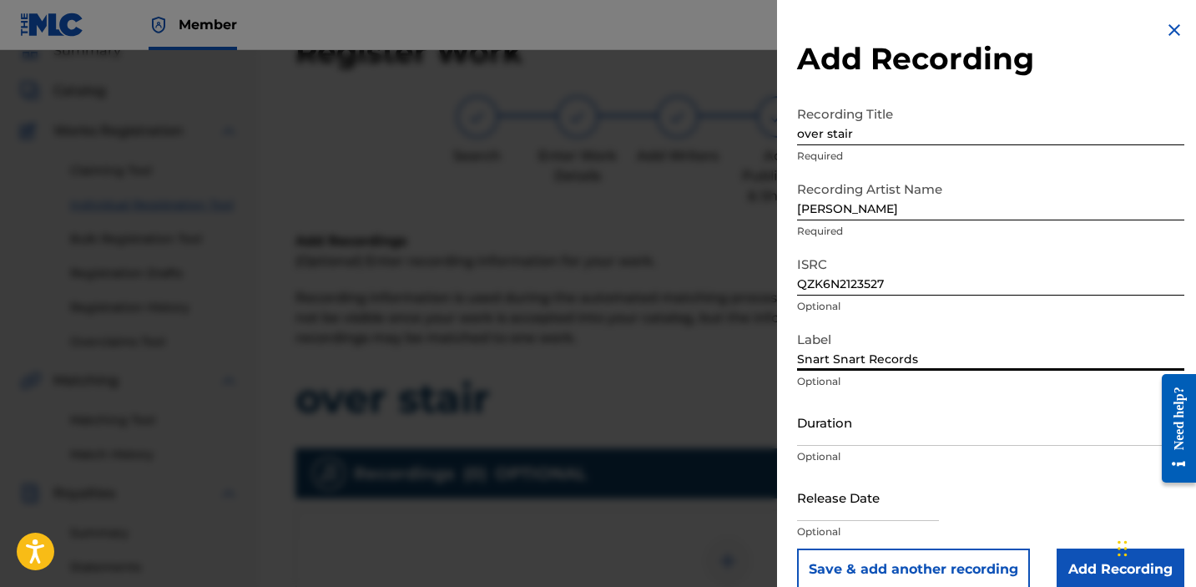
type input "Snart Snart Records"
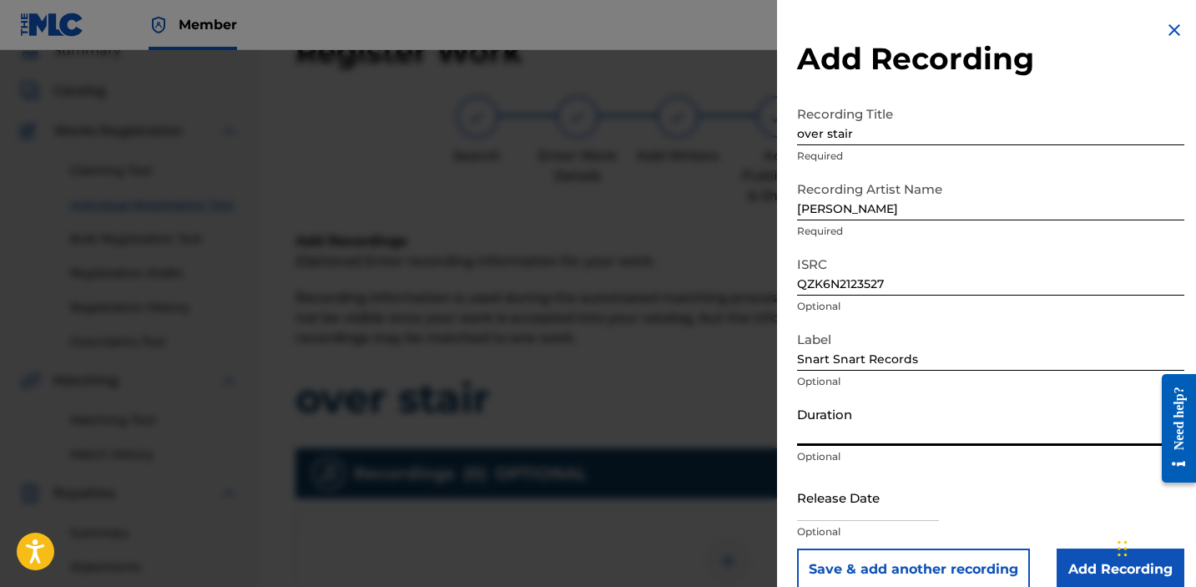
scroll to position [23, 0]
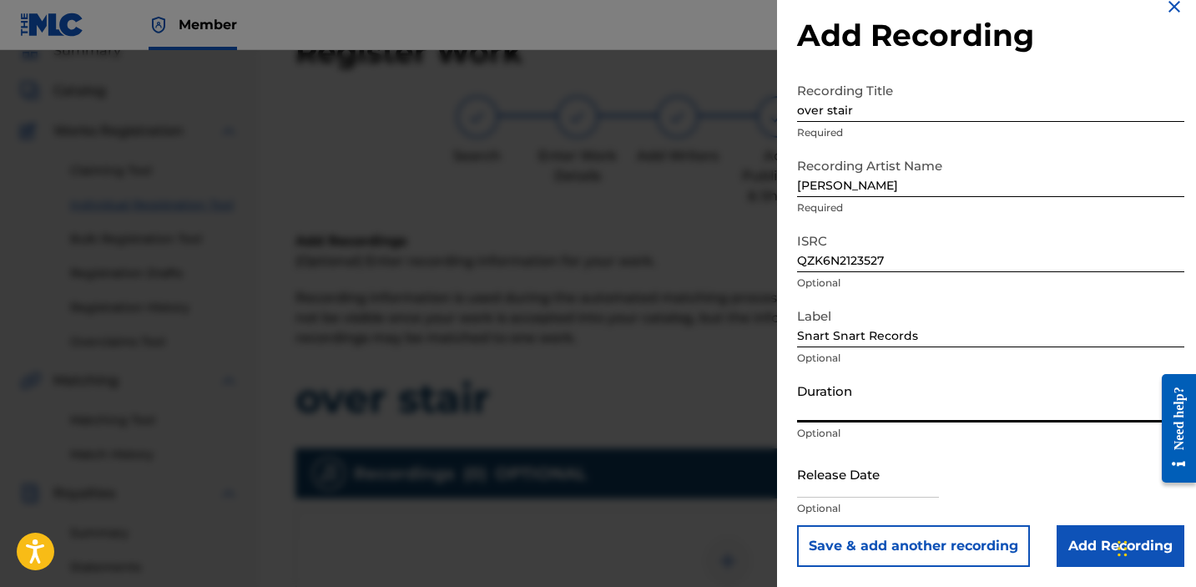
click at [1107, 543] on input "Add Recording" at bounding box center [1121, 546] width 128 height 42
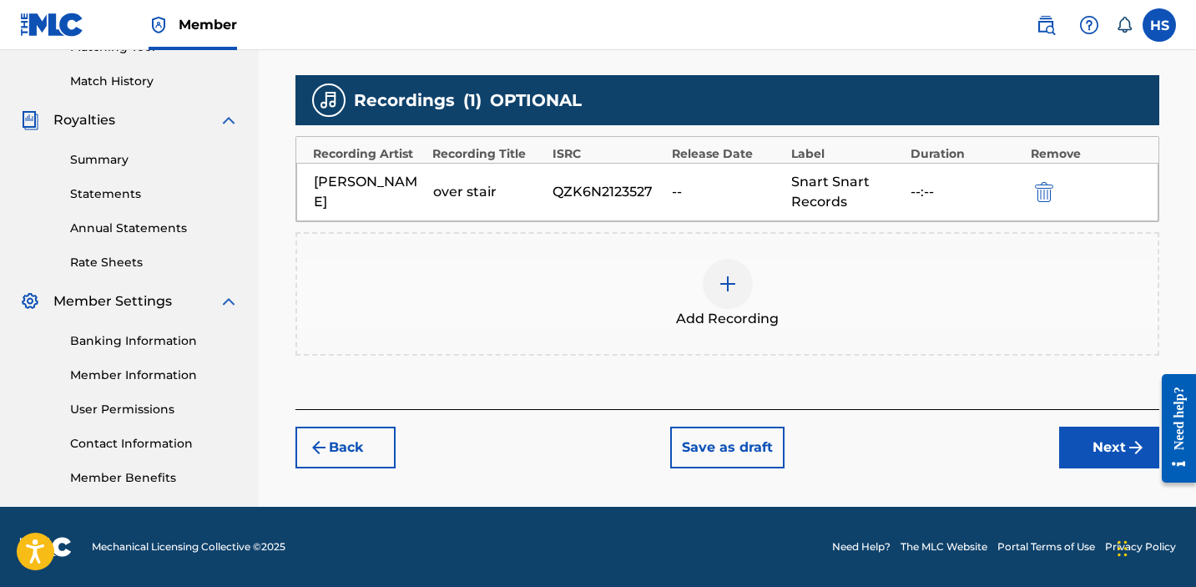
click at [1124, 457] on button "Next" at bounding box center [1109, 448] width 100 height 42
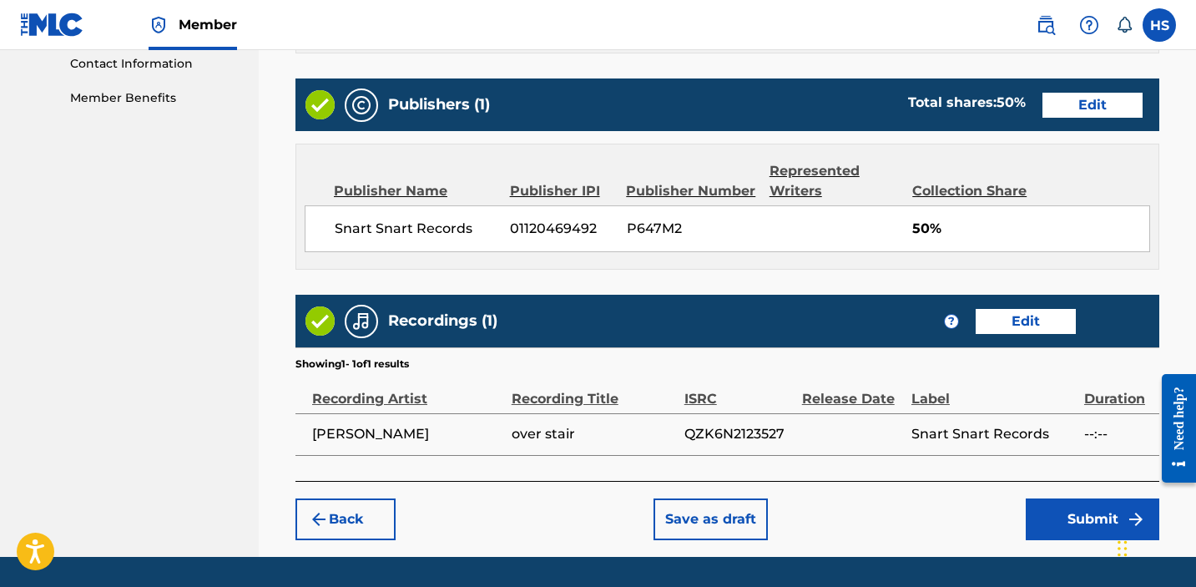
scroll to position [877, 0]
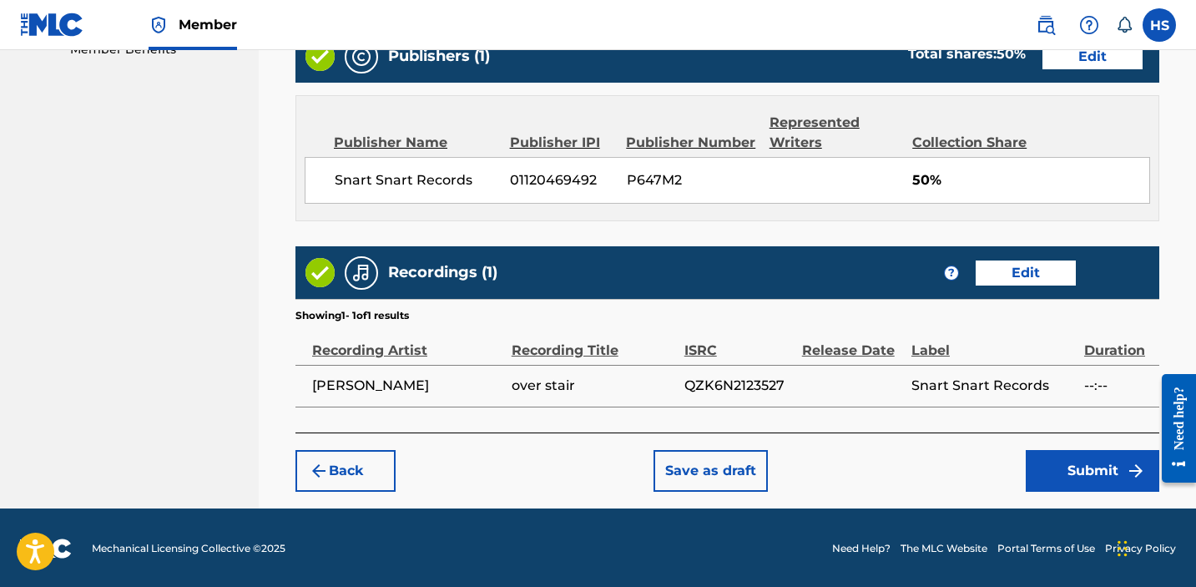
click at [1124, 458] on button "Submit" at bounding box center [1093, 471] width 134 height 42
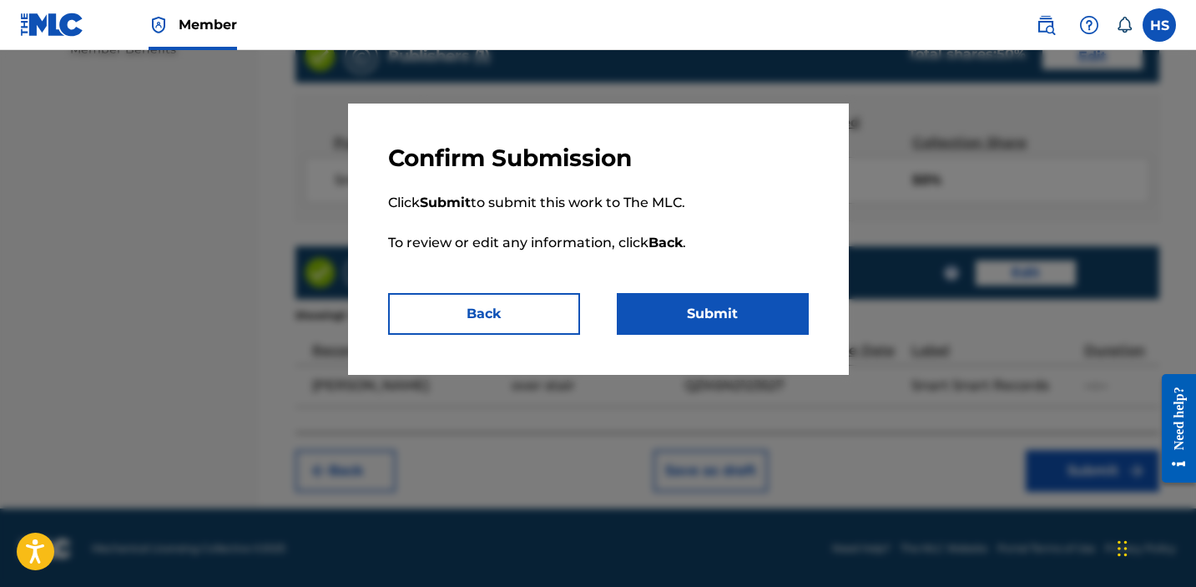
click at [693, 313] on button "Submit" at bounding box center [713, 314] width 192 height 42
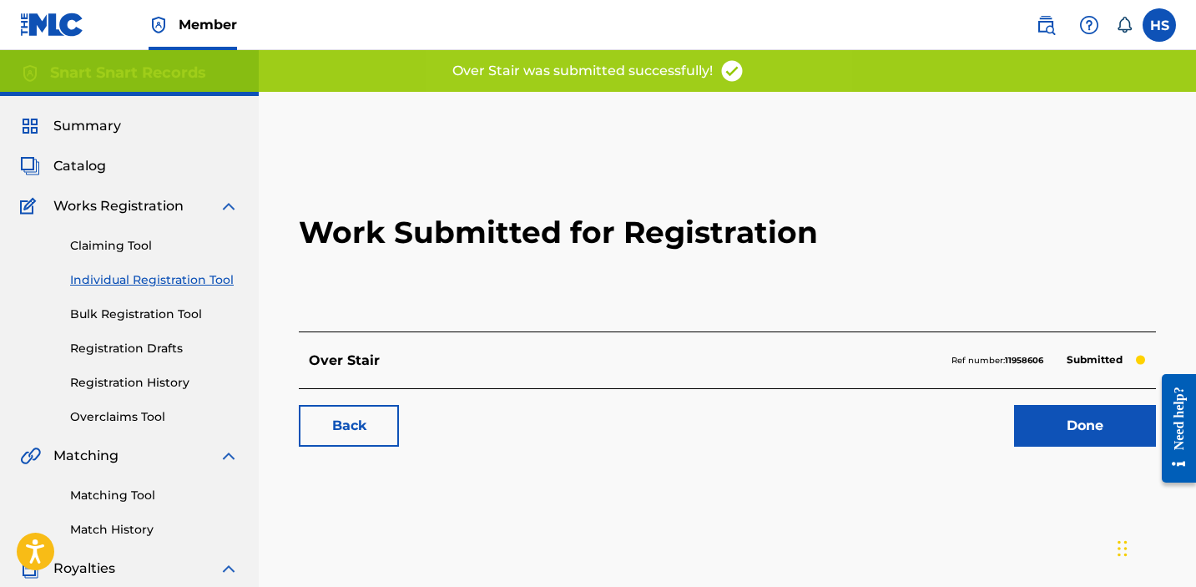
click at [1092, 443] on link "Done" at bounding box center [1085, 426] width 142 height 42
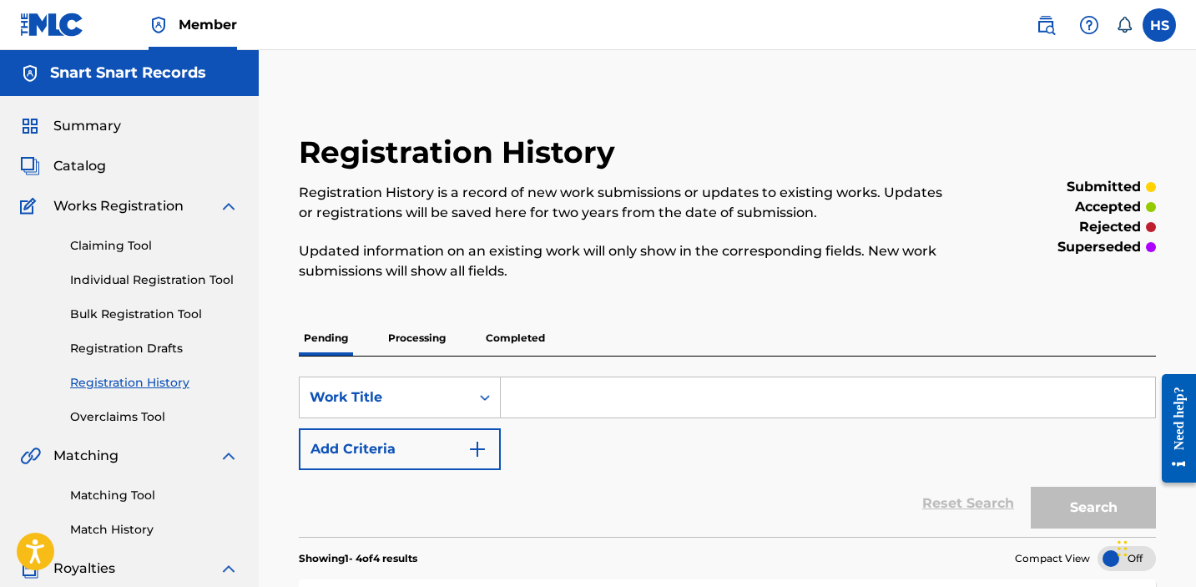
click at [137, 283] on link "Individual Registration Tool" at bounding box center [154, 280] width 169 height 18
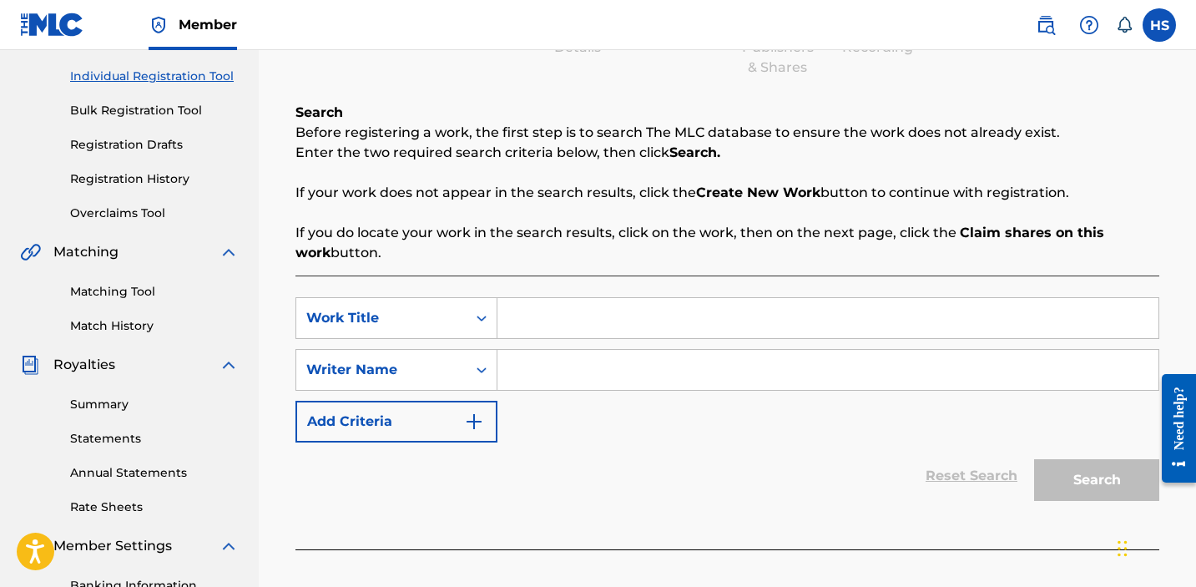
scroll to position [255, 0]
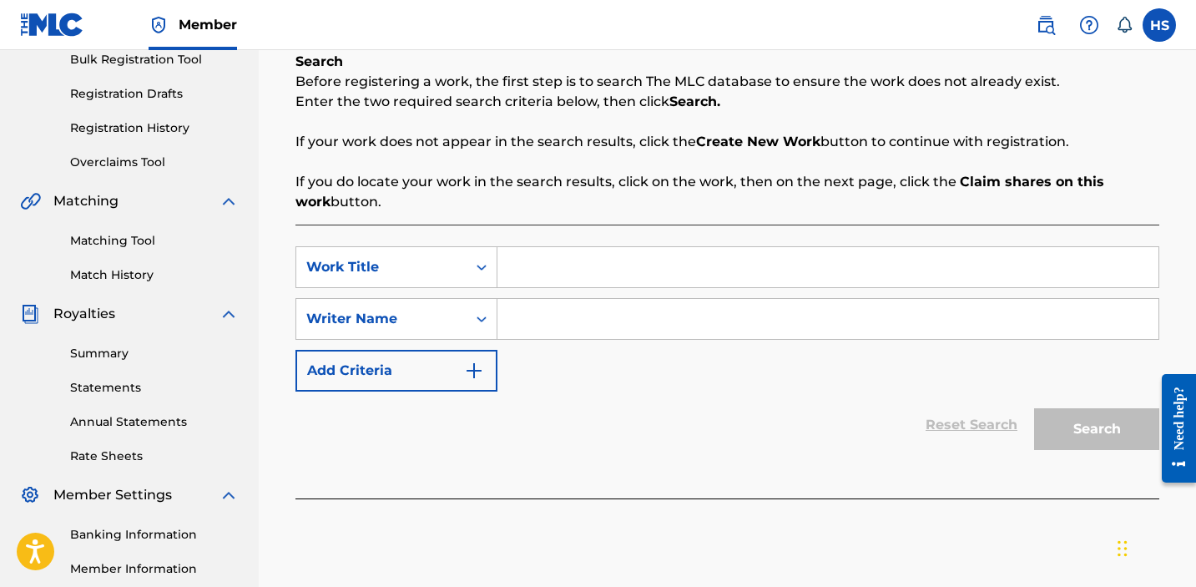
click at [602, 280] on input "Search Form" at bounding box center [828, 267] width 661 height 40
paste input "O! grumpy neighbor"
type input "O! grumpy neighbor"
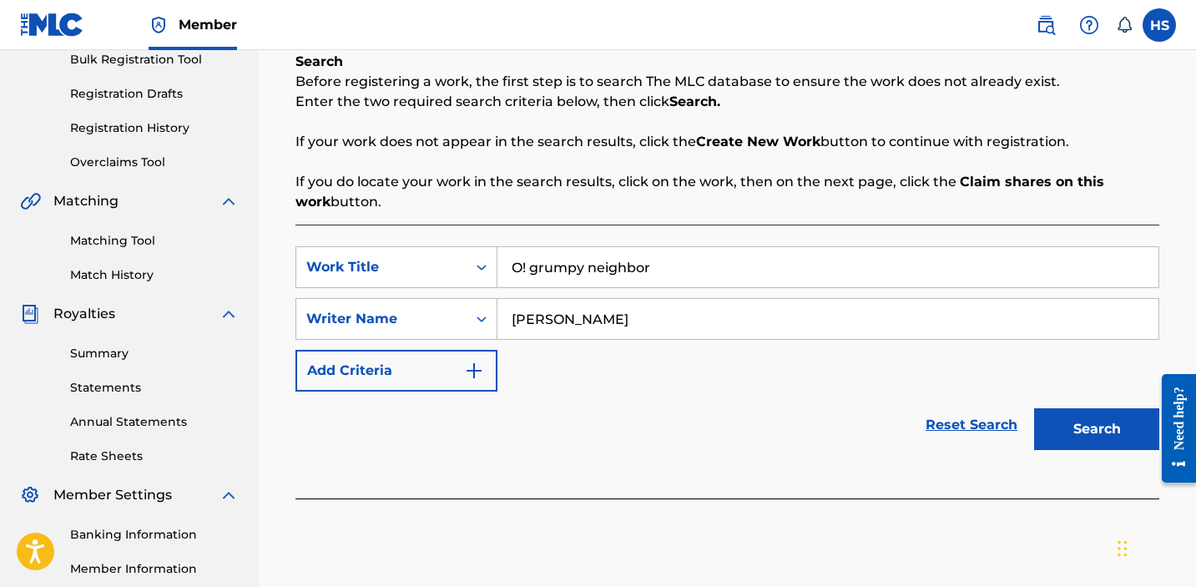
type input "[PERSON_NAME]"
click at [1052, 399] on div "Search" at bounding box center [1093, 425] width 134 height 67
click at [1052, 409] on button "Search" at bounding box center [1096, 429] width 125 height 42
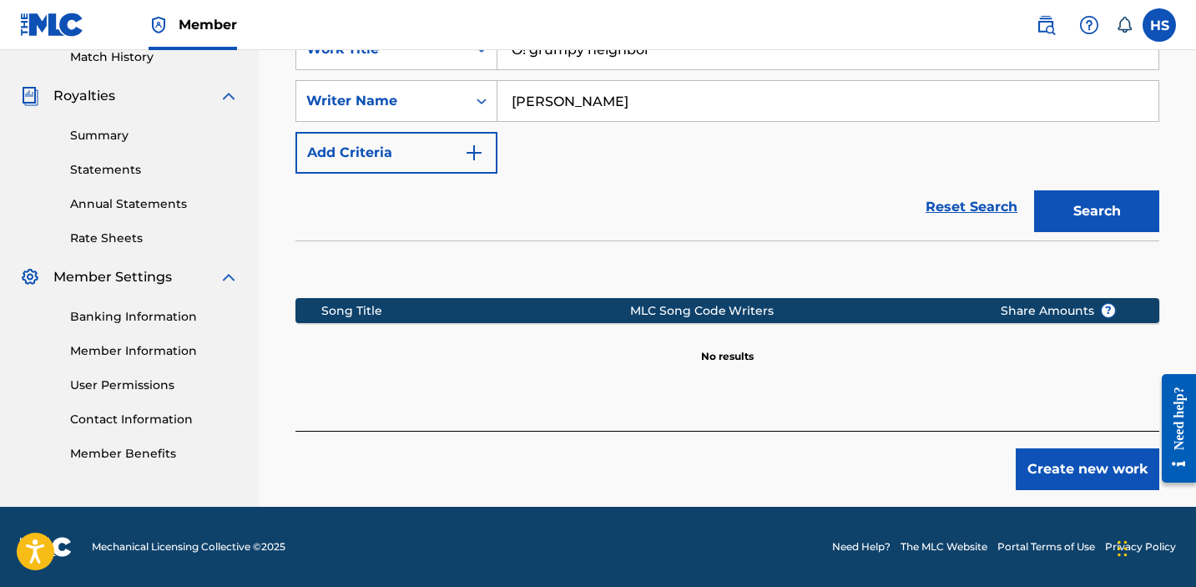
click at [1114, 482] on button "Create new work" at bounding box center [1088, 469] width 144 height 42
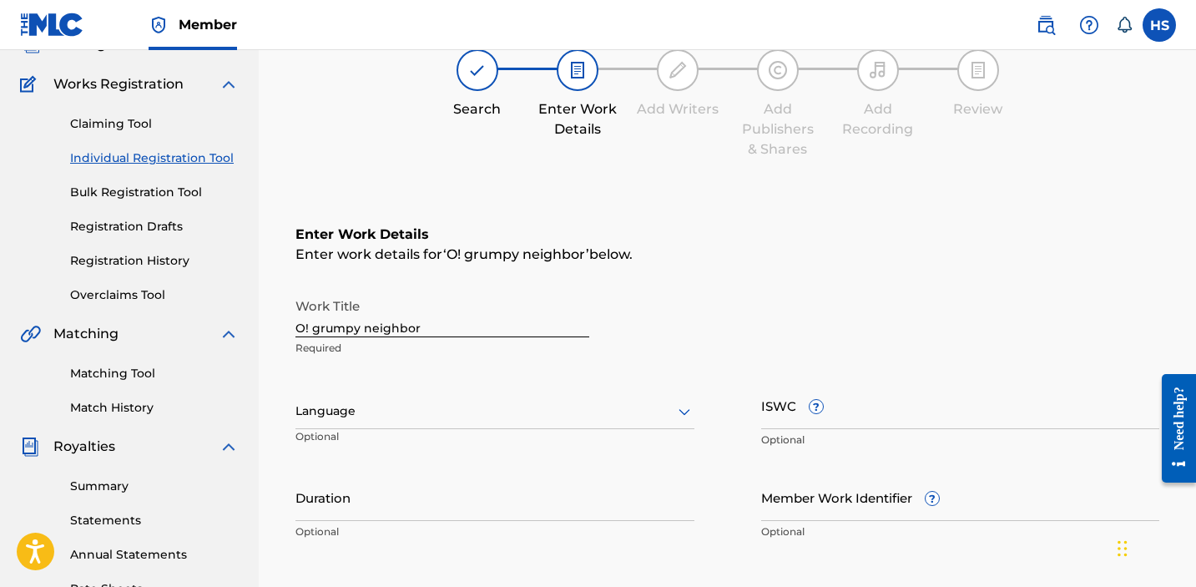
scroll to position [69, 0]
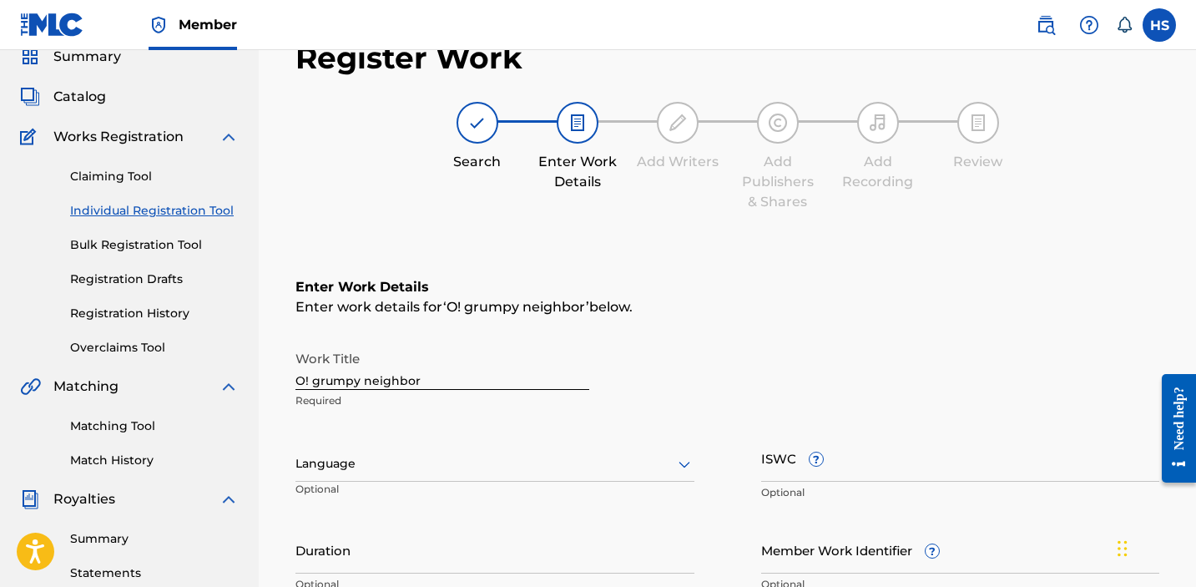
click at [520, 468] on div at bounding box center [495, 463] width 399 height 21
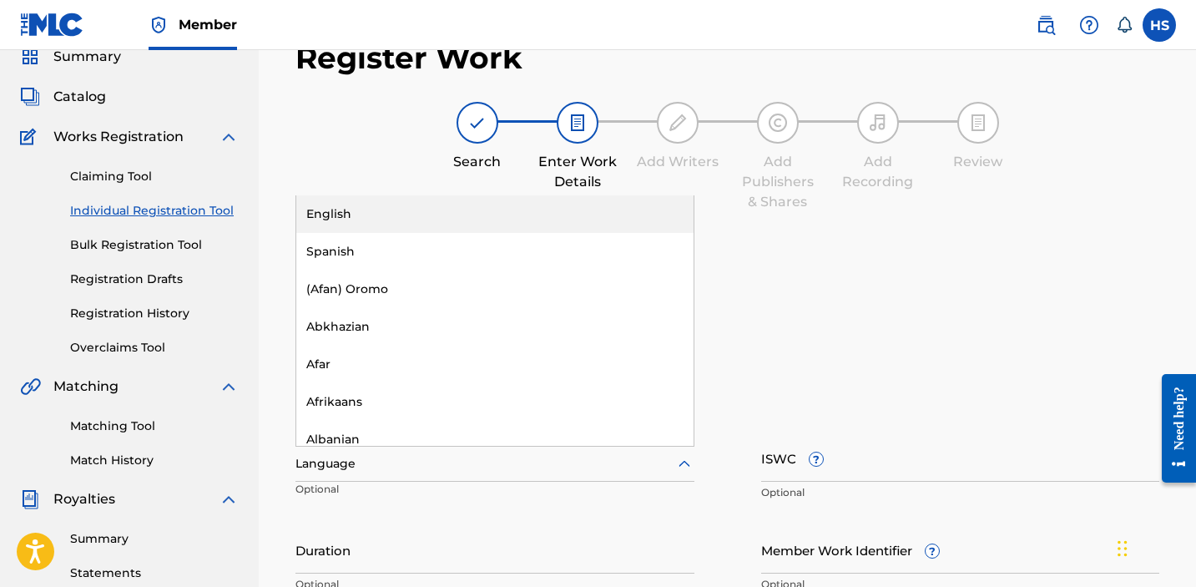
click at [450, 211] on div "English" at bounding box center [494, 214] width 397 height 38
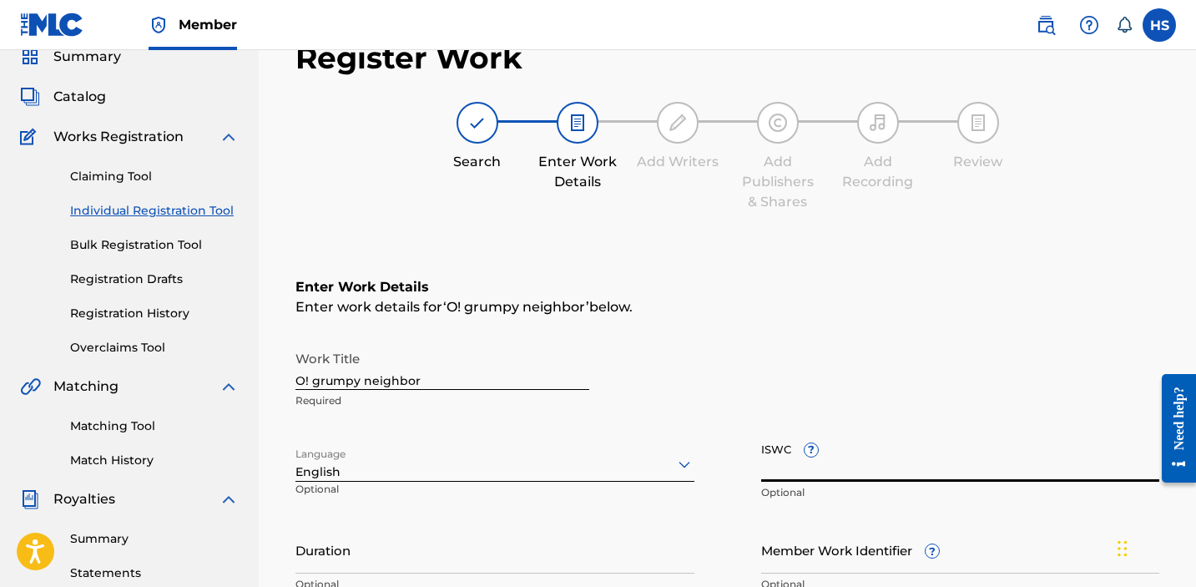
paste input "T3076876687"
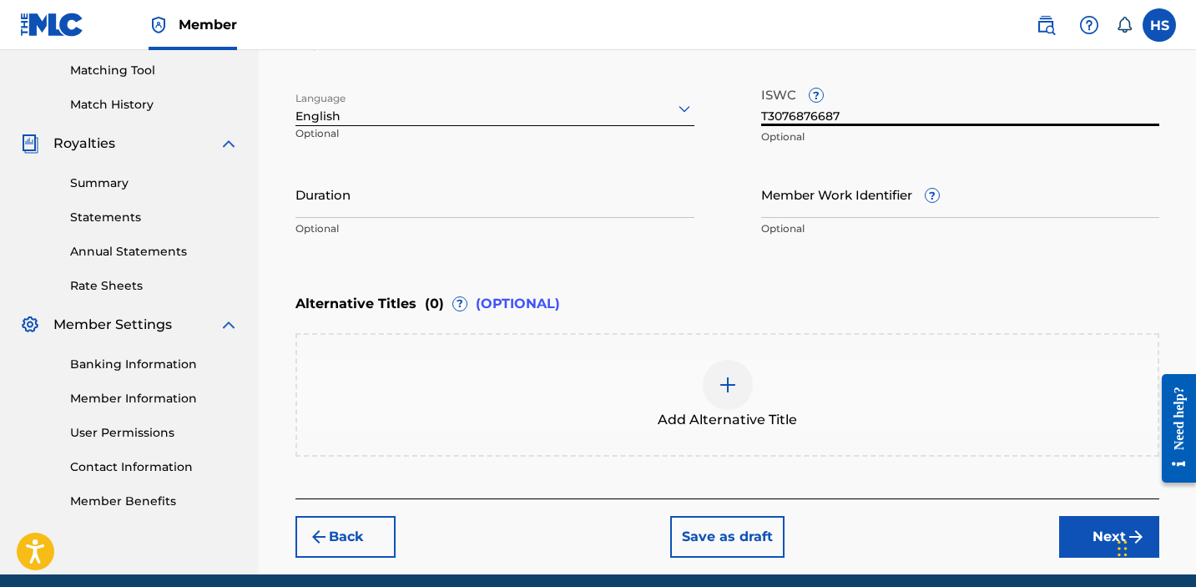
scroll to position [443, 0]
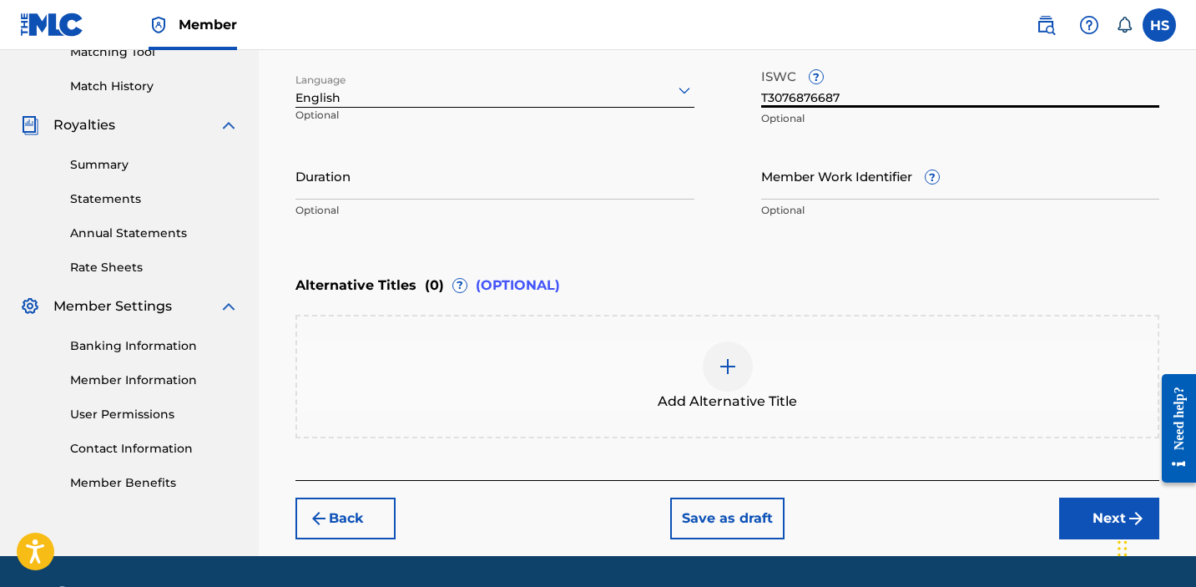
type input "T3076876687"
click at [1084, 521] on button "Next" at bounding box center [1109, 519] width 100 height 42
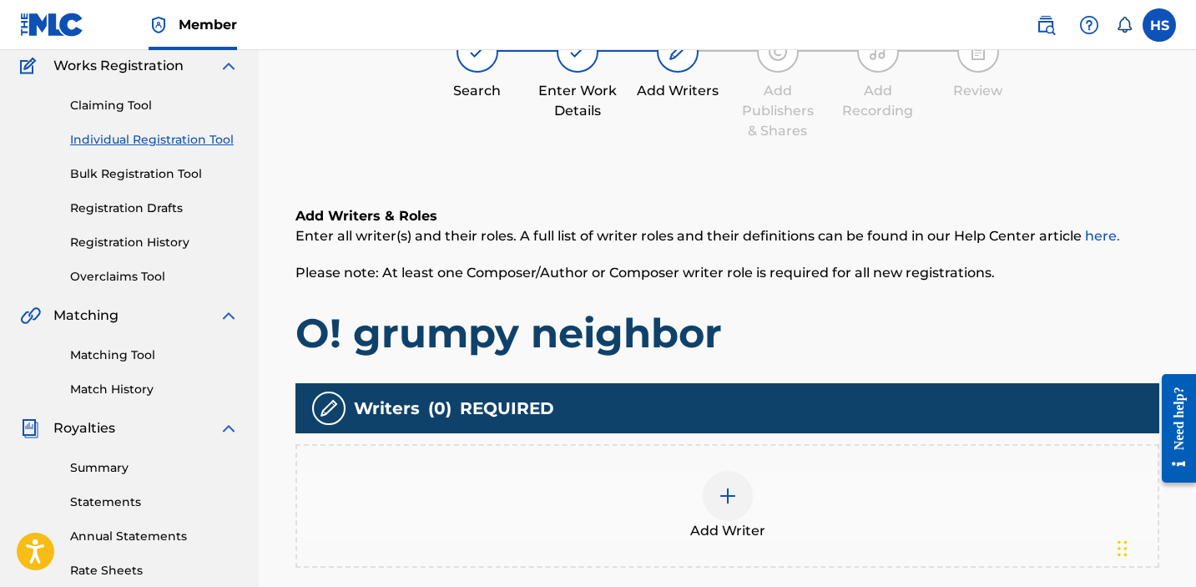
scroll to position [75, 0]
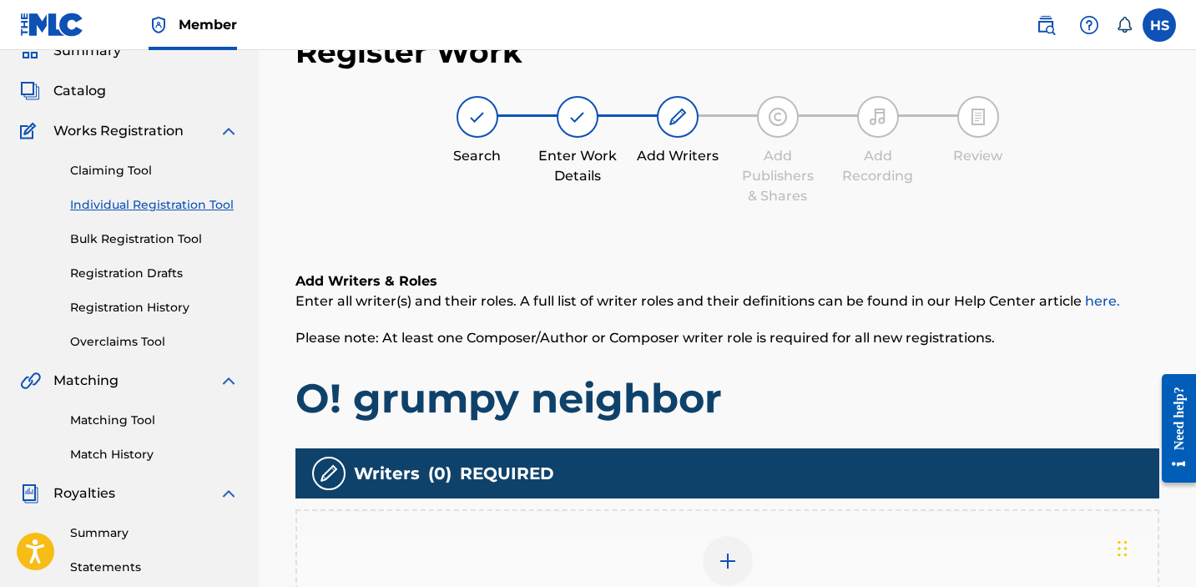
click at [698, 575] on div "Add Writer" at bounding box center [727, 571] width 861 height 70
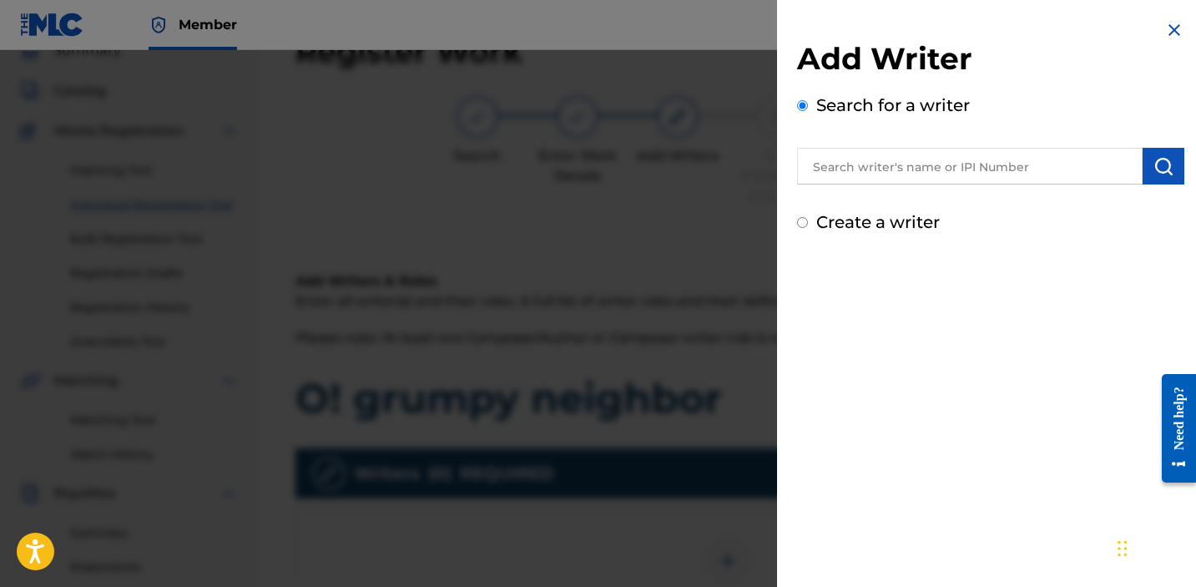
click at [887, 210] on div "Create a writer" at bounding box center [990, 222] width 387 height 25
click at [887, 223] on label "Create a writer" at bounding box center [878, 222] width 124 height 20
radio input "true"
click at [808, 223] on input "Create a writer" at bounding box center [802, 222] width 11 height 11
radio input "false"
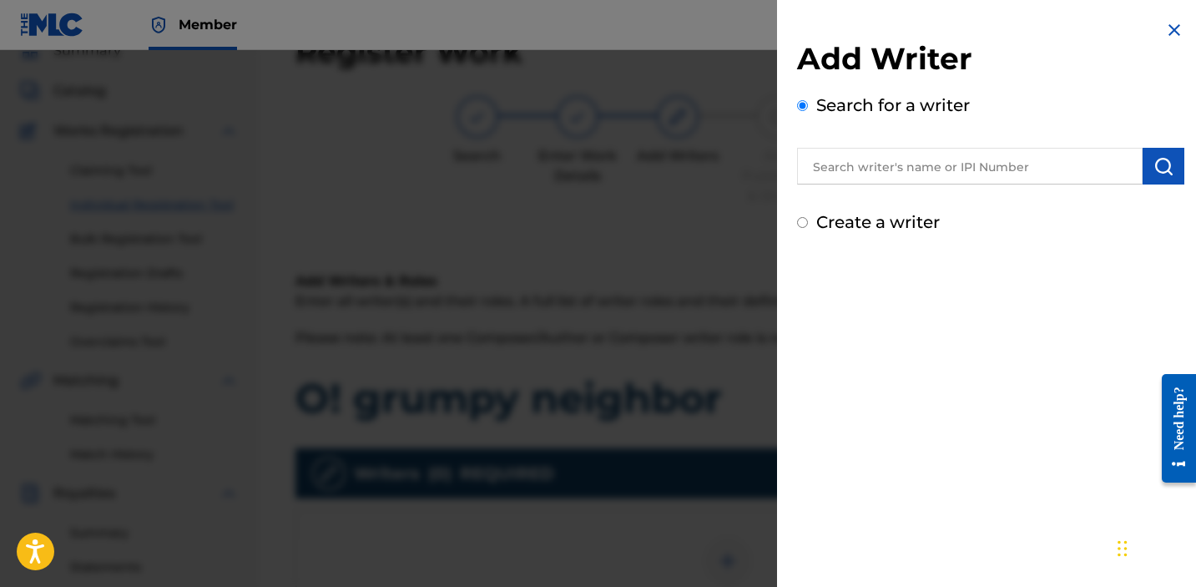
radio input "true"
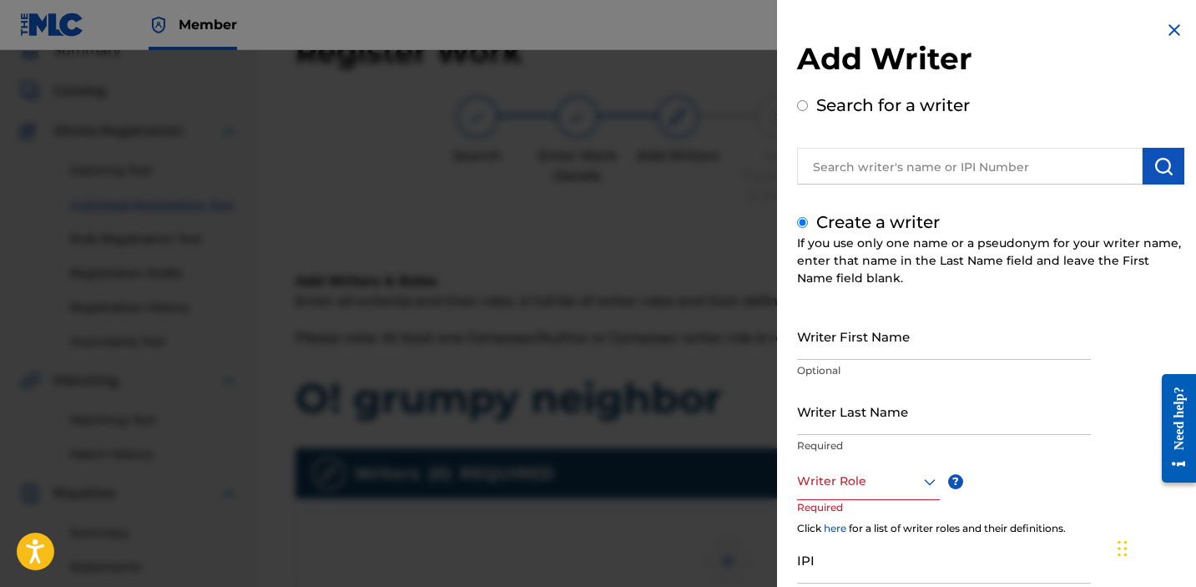
click at [874, 342] on input "Writer First Name" at bounding box center [944, 336] width 294 height 48
type input "[PERSON_NAME]"
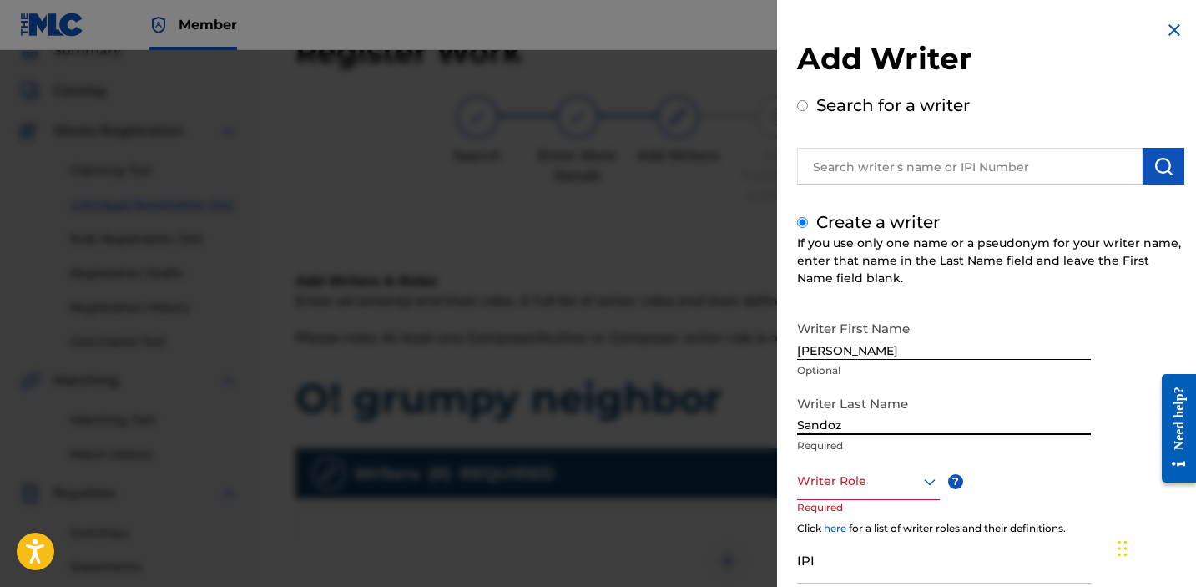
type input "Sandoz"
click at [902, 488] on div at bounding box center [868, 481] width 143 height 21
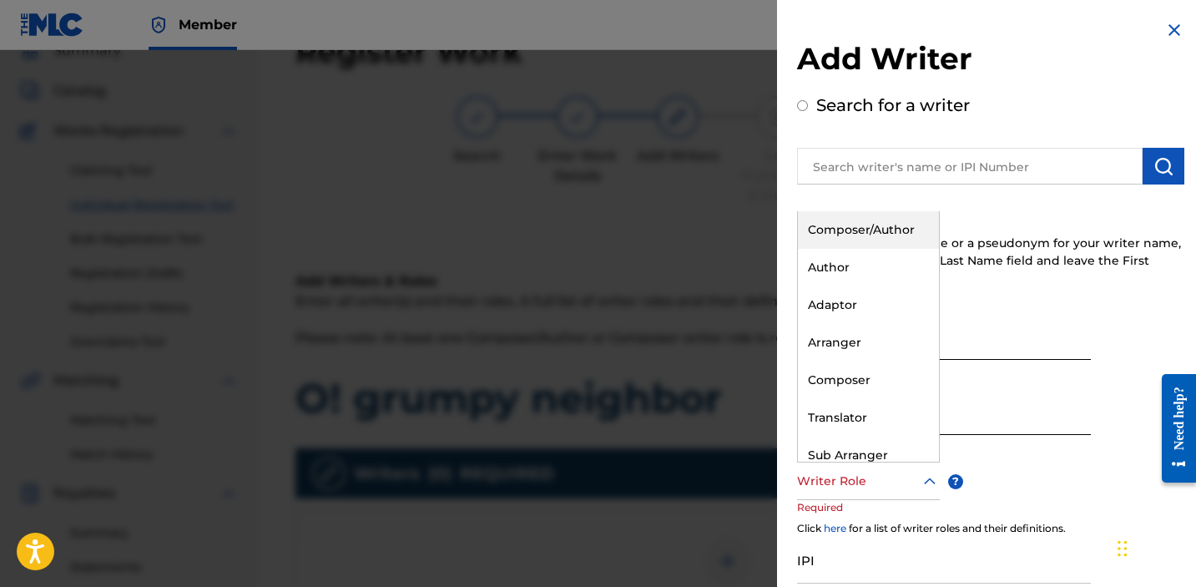
click at [862, 233] on div "Composer/Author" at bounding box center [868, 230] width 141 height 38
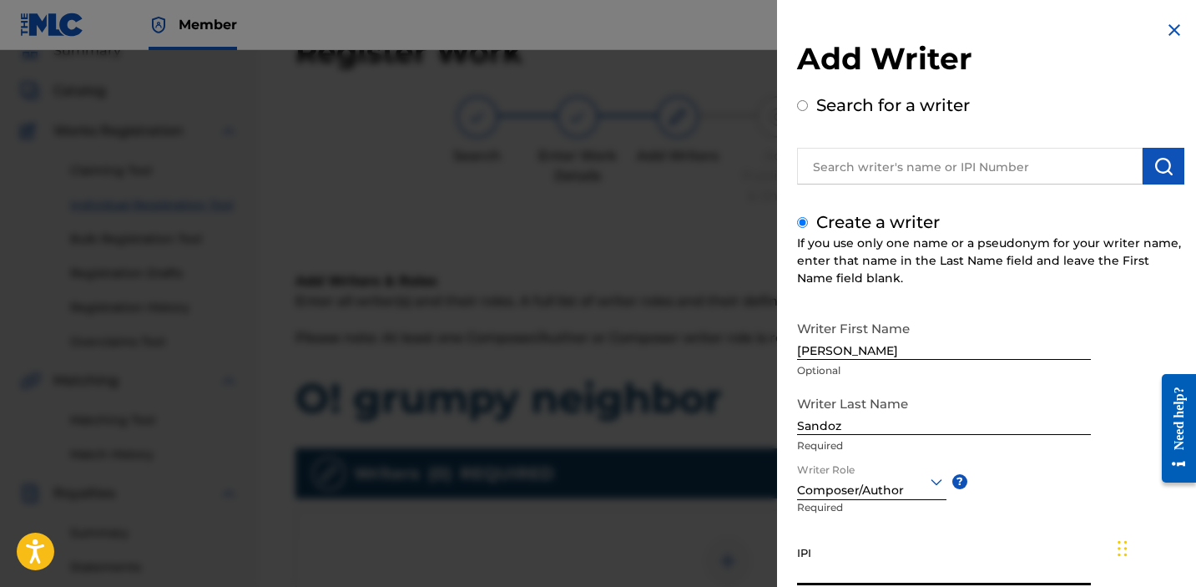
paste input "1034865265"
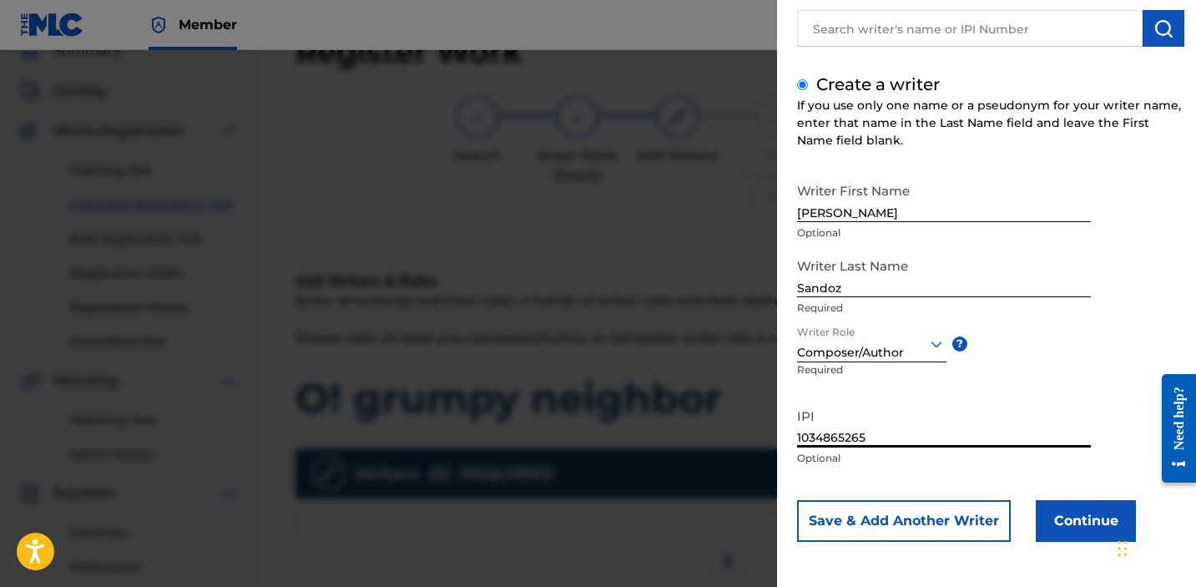
type input "1034865265"
click at [1064, 515] on button "Continue" at bounding box center [1086, 521] width 100 height 42
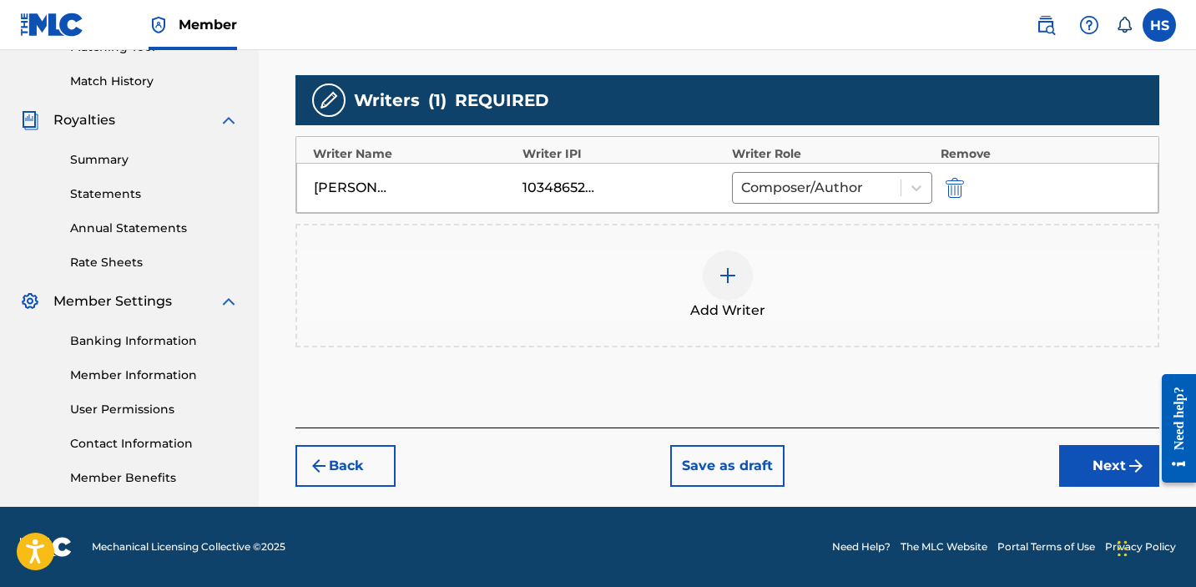
click at [1083, 451] on button "Next" at bounding box center [1109, 466] width 100 height 42
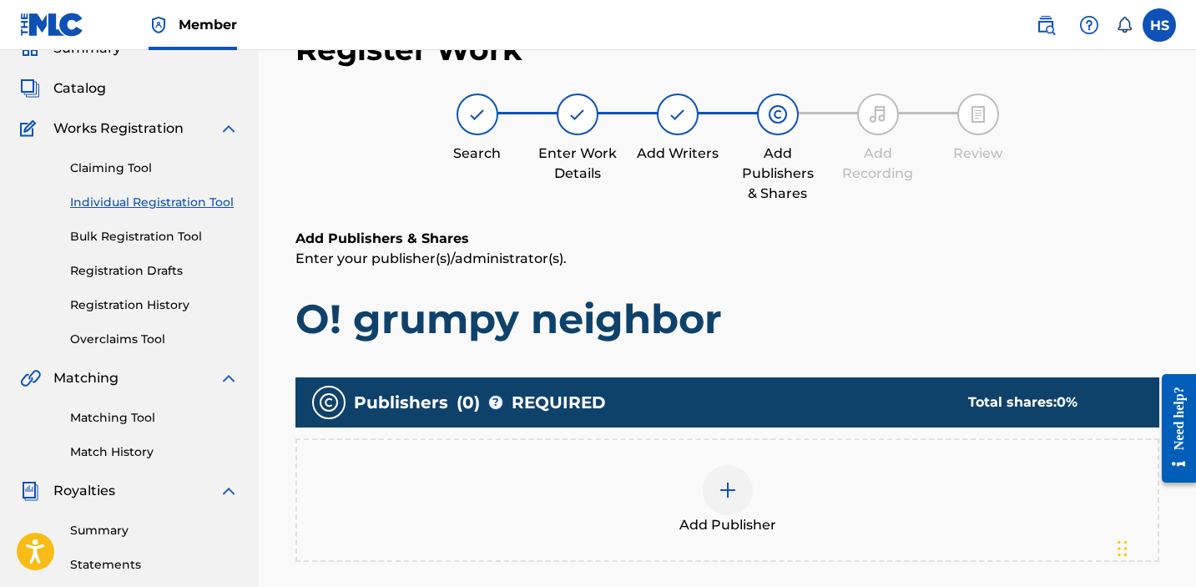
scroll to position [75, 0]
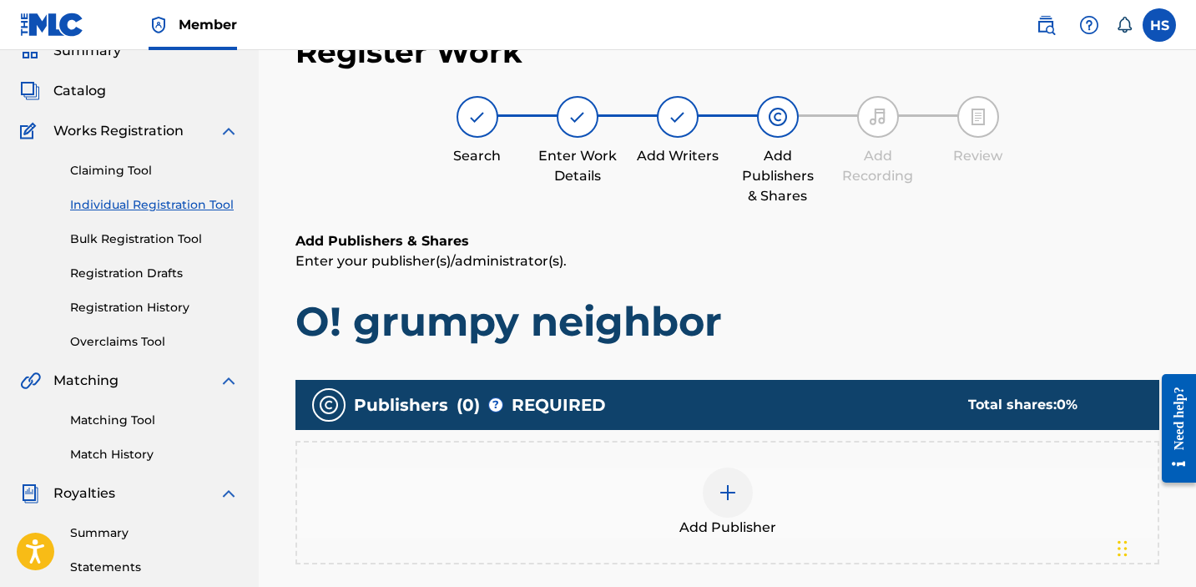
click at [740, 484] on div at bounding box center [728, 492] width 50 height 50
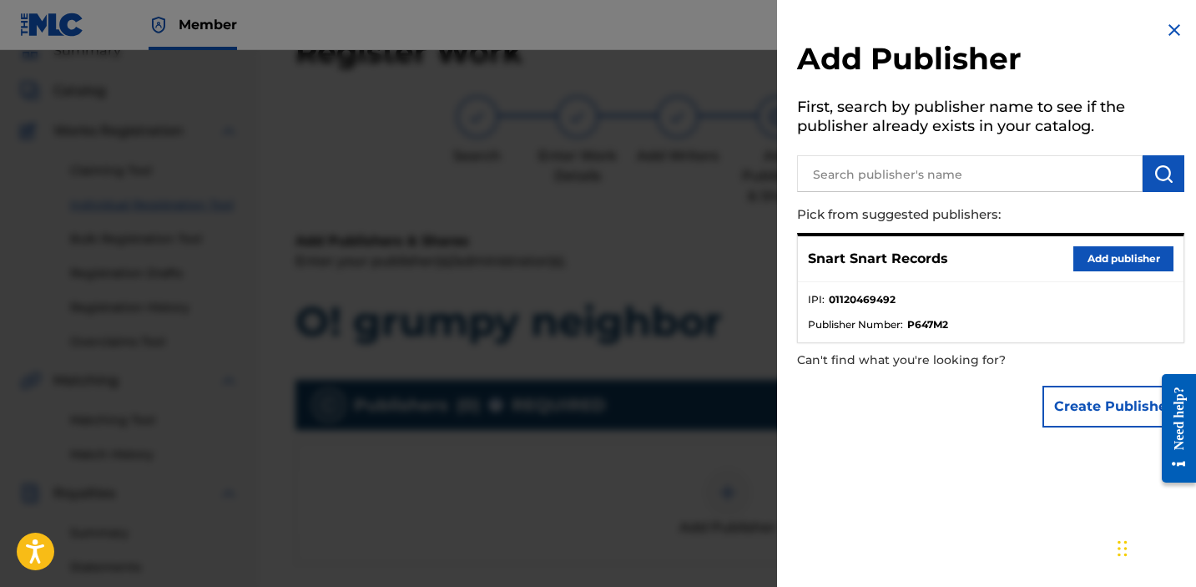
click at [1119, 259] on button "Add publisher" at bounding box center [1124, 258] width 100 height 25
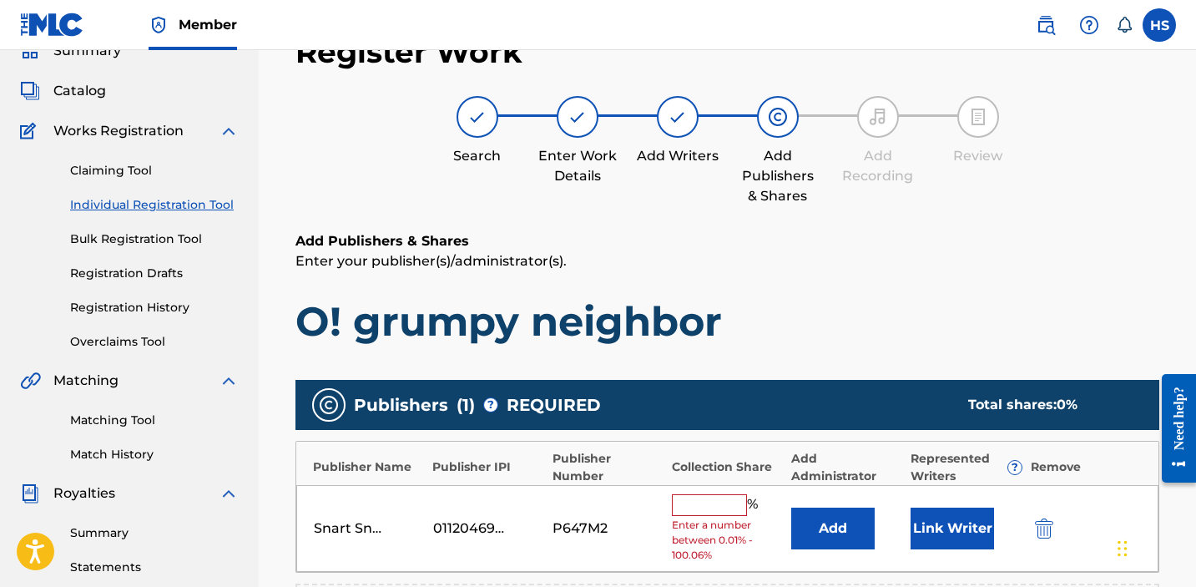
click at [701, 515] on div "% Enter a number between 0.01% - 100.06%" at bounding box center [727, 528] width 111 height 69
click at [700, 514] on input "text" at bounding box center [709, 505] width 75 height 22
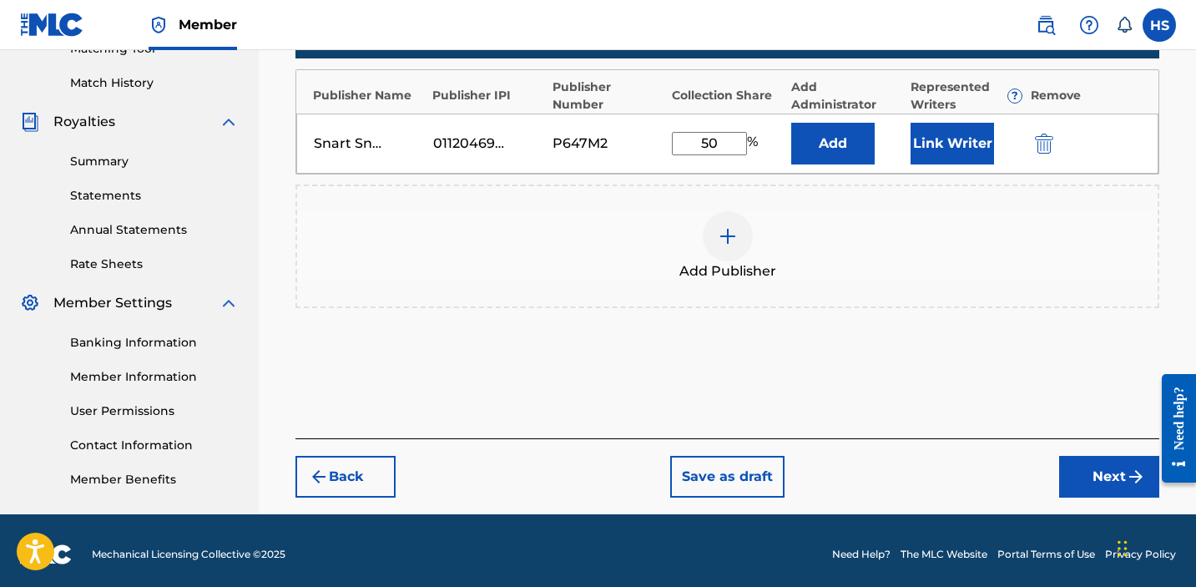
scroll to position [454, 0]
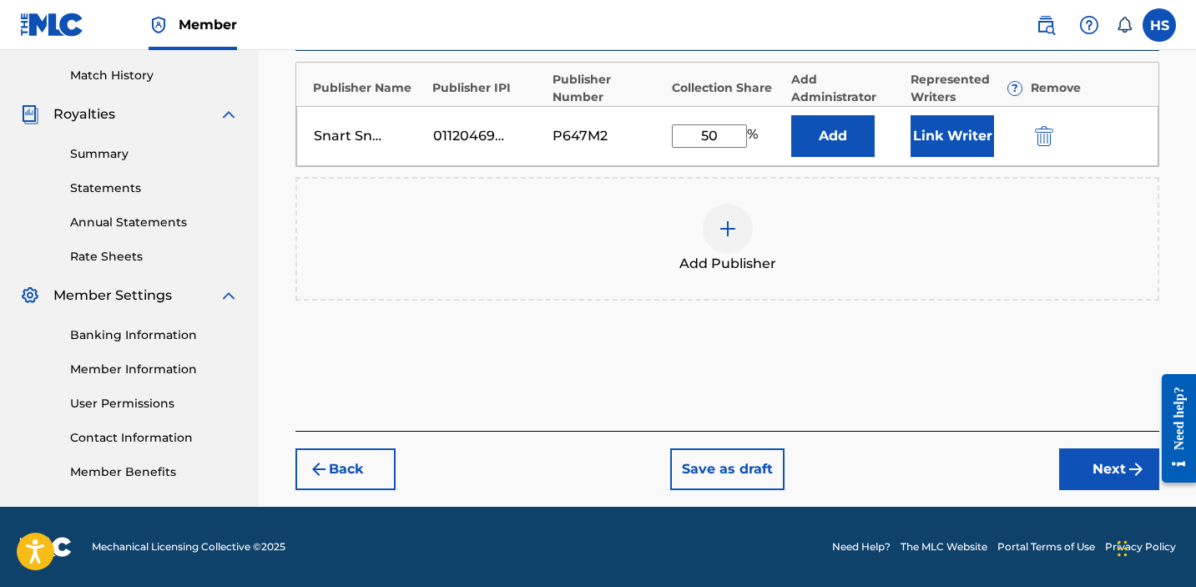
type input "50"
click at [1150, 452] on div at bounding box center [1173, 428] width 47 height 134
click at [1119, 454] on button "Next" at bounding box center [1109, 469] width 100 height 42
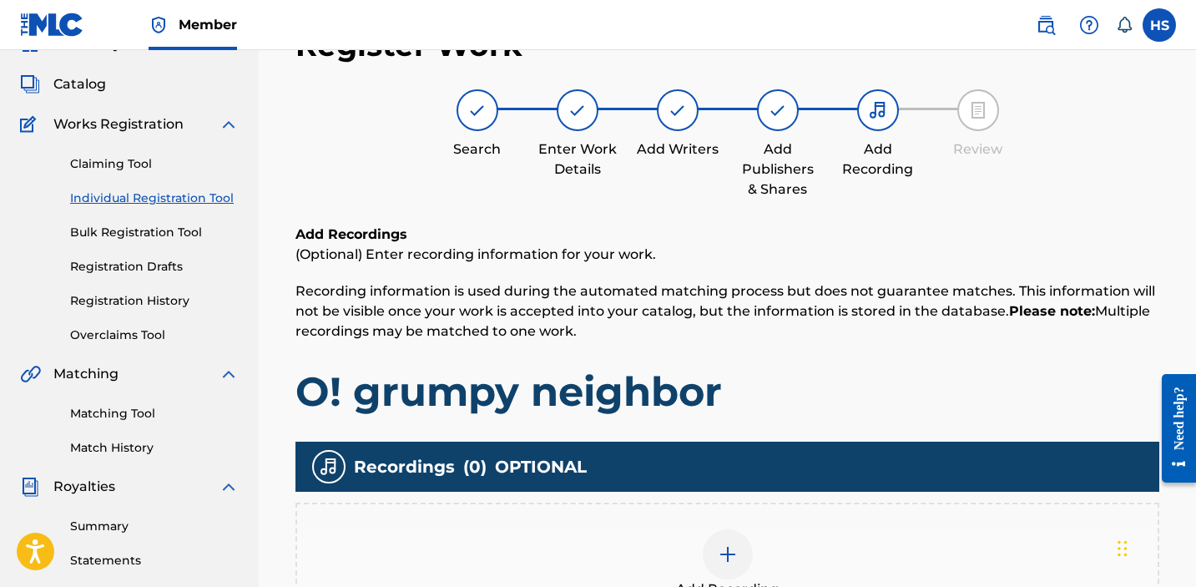
scroll to position [75, 0]
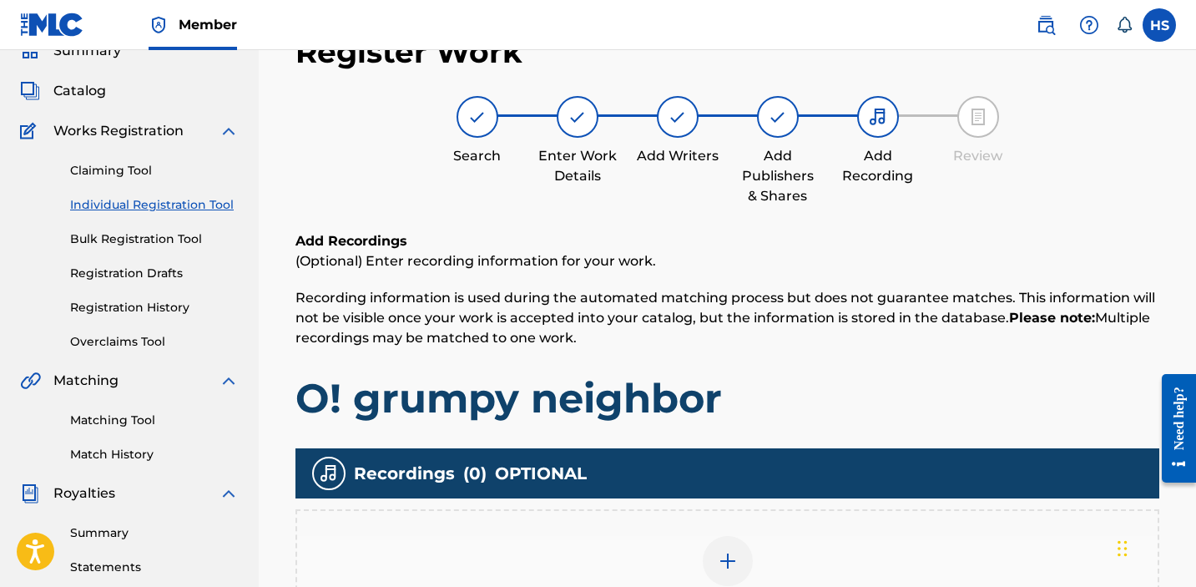
click at [705, 565] on div at bounding box center [728, 561] width 50 height 50
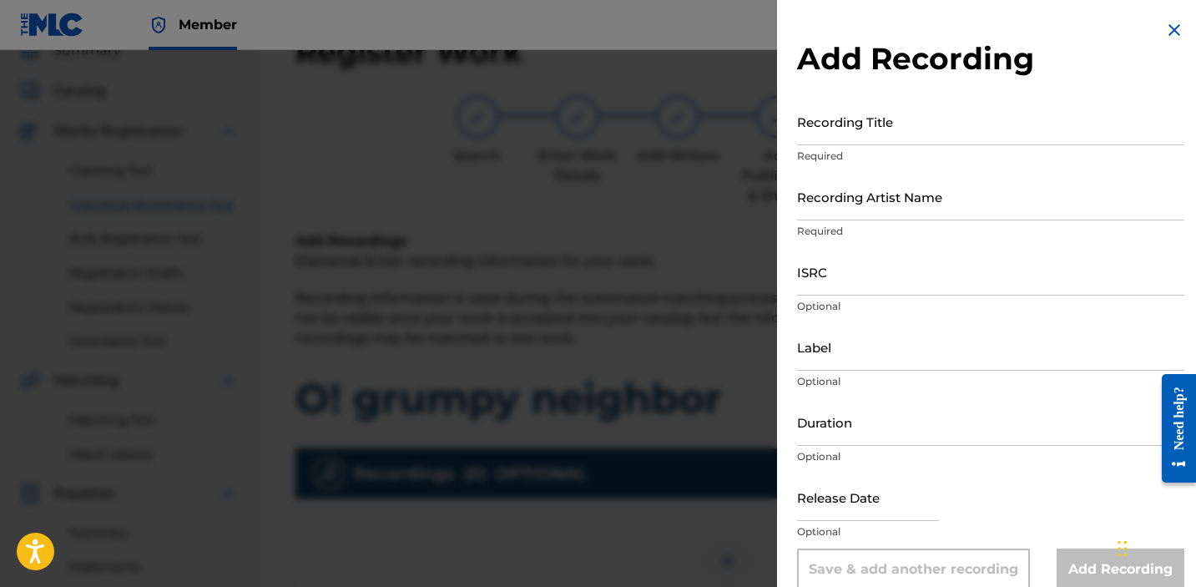
click at [851, 131] on input "Recording Title" at bounding box center [990, 122] width 387 height 48
paste input "1034865265"
type input "1034865265"
type input "O! grumpy neighbor"
click at [845, 190] on input "Recording Artist Name" at bounding box center [990, 197] width 387 height 48
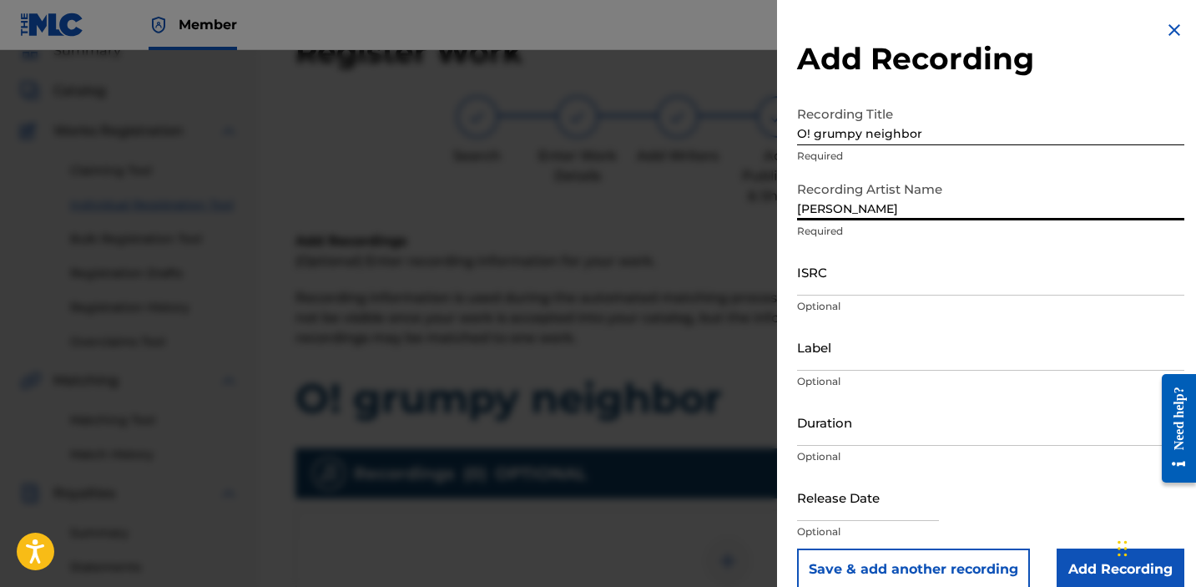
type input "[PERSON_NAME]"
paste input "QZK6N2123528"
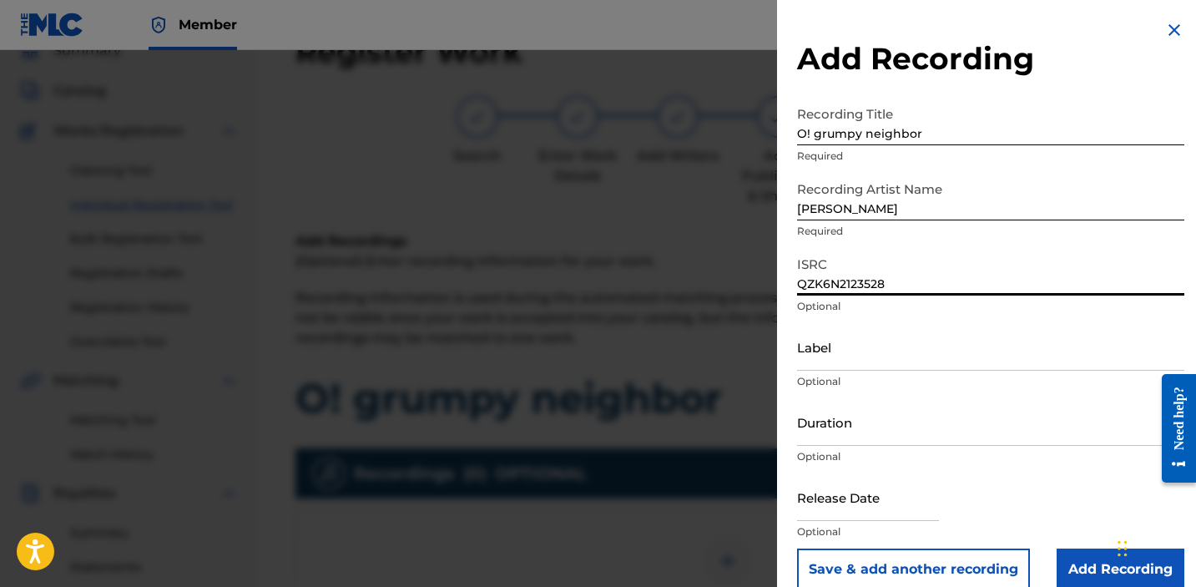
type input "QZK6N2123528"
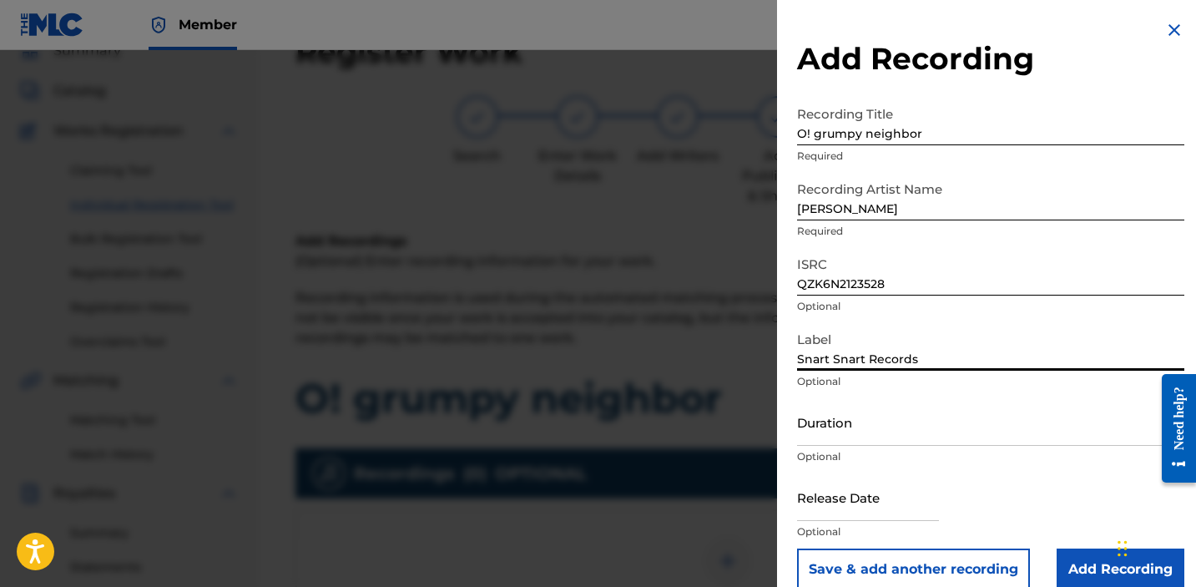
type input "Snart Snart Records"
click at [1073, 561] on input "Add Recording" at bounding box center [1121, 569] width 128 height 42
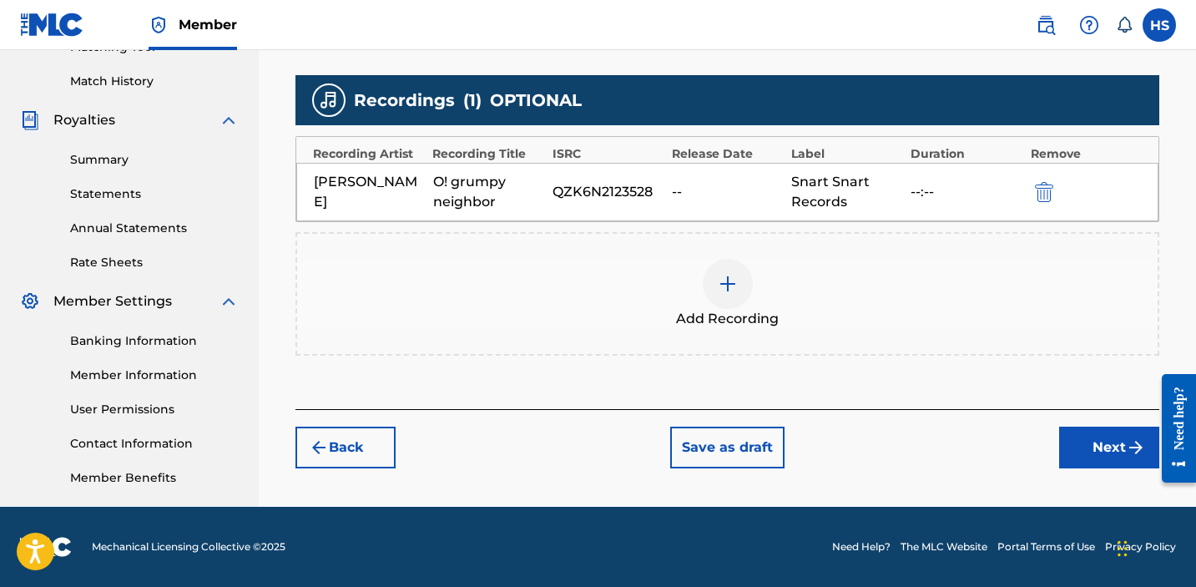
click at [1093, 447] on button "Next" at bounding box center [1109, 448] width 100 height 42
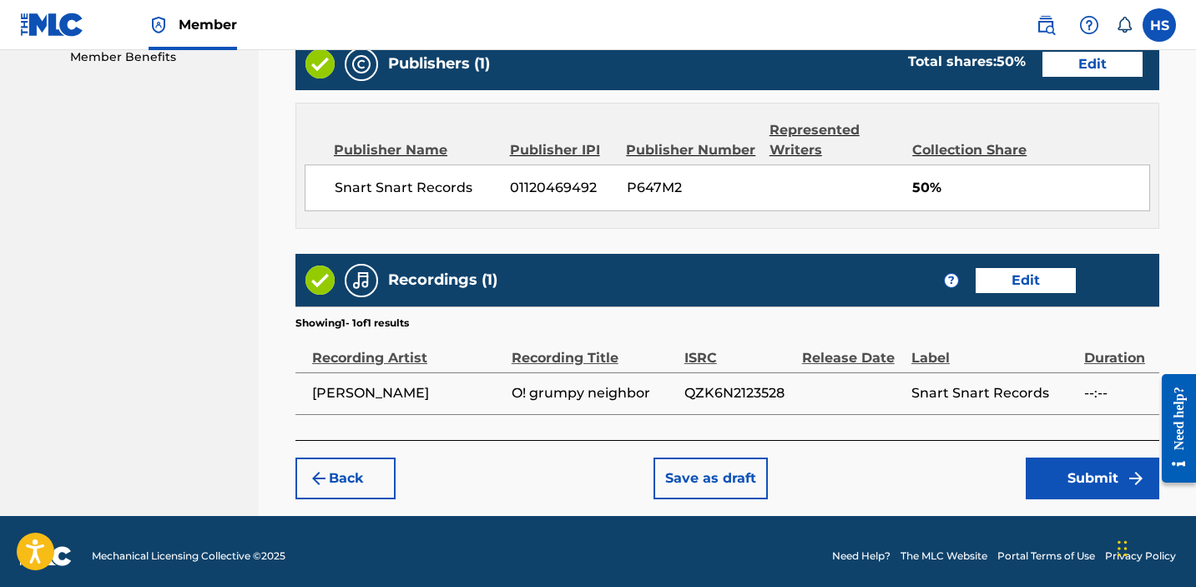
scroll to position [877, 0]
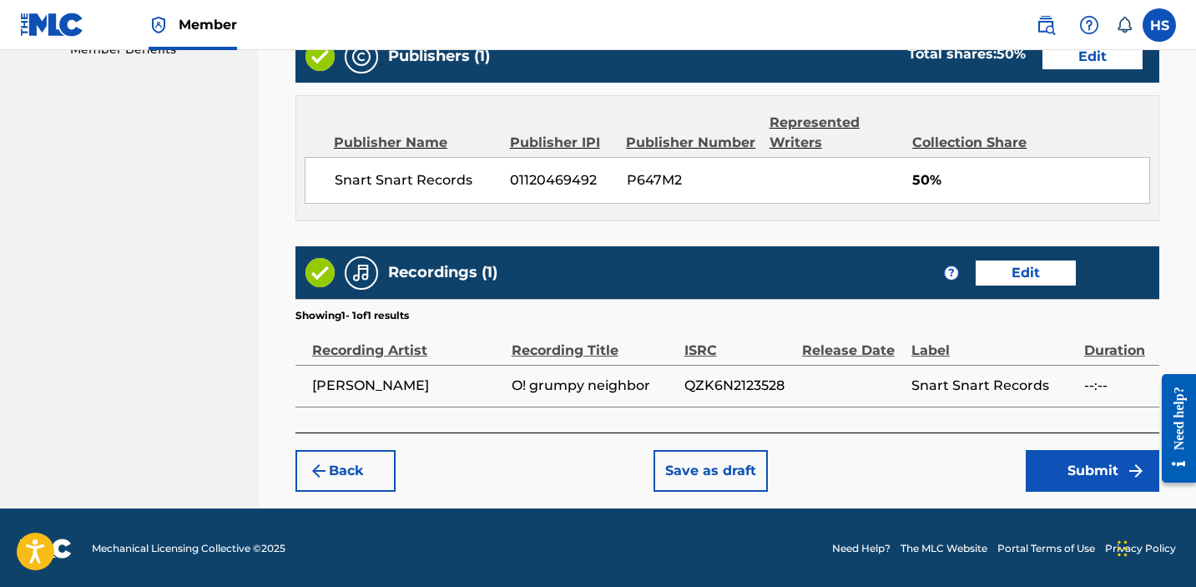
click at [1083, 460] on button "Submit" at bounding box center [1093, 471] width 134 height 42
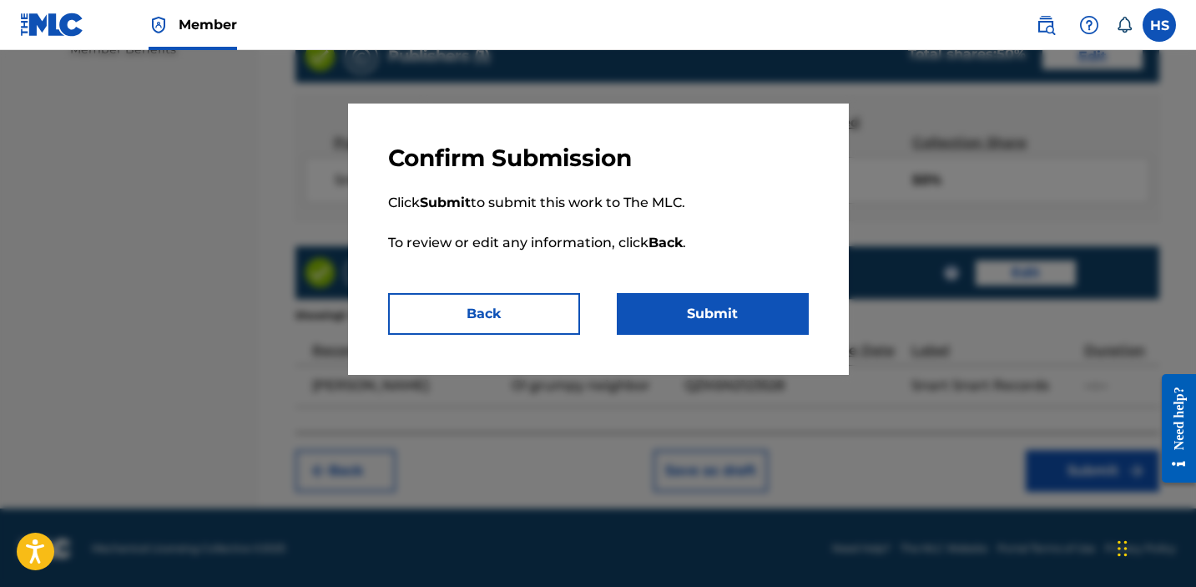
click at [743, 311] on button "Submit" at bounding box center [713, 314] width 192 height 42
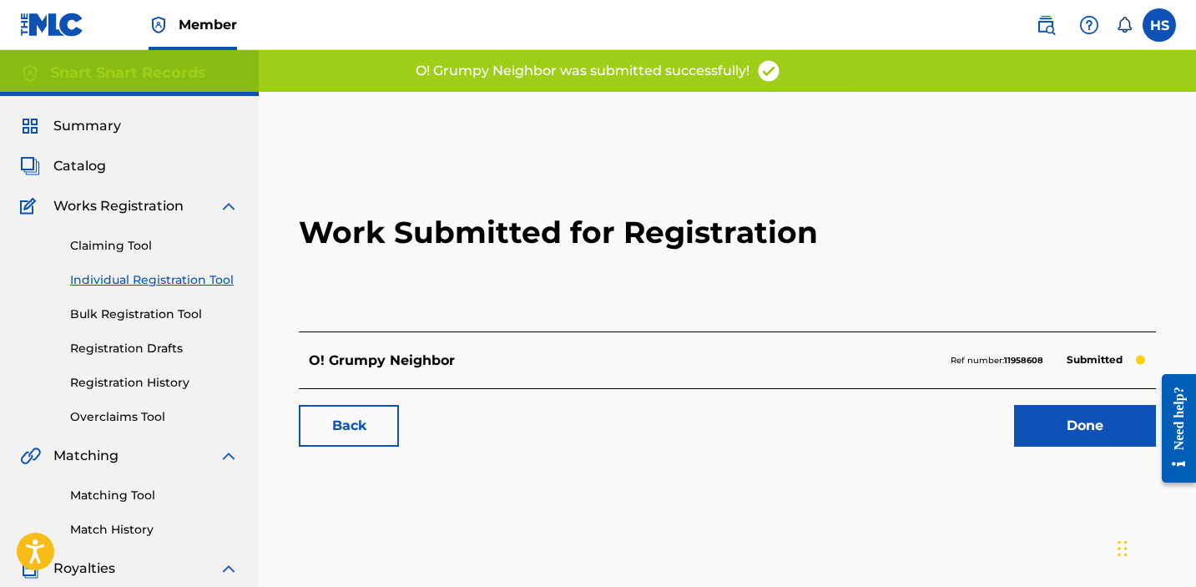
click at [1028, 432] on link "Done" at bounding box center [1085, 426] width 142 height 42
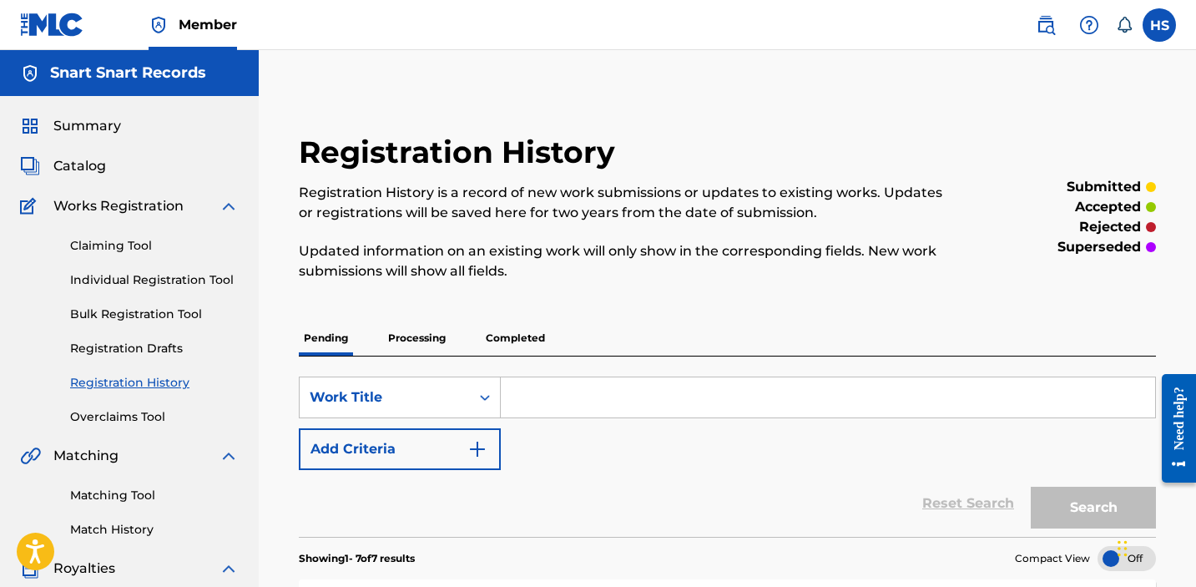
click at [138, 280] on link "Individual Registration Tool" at bounding box center [154, 280] width 169 height 18
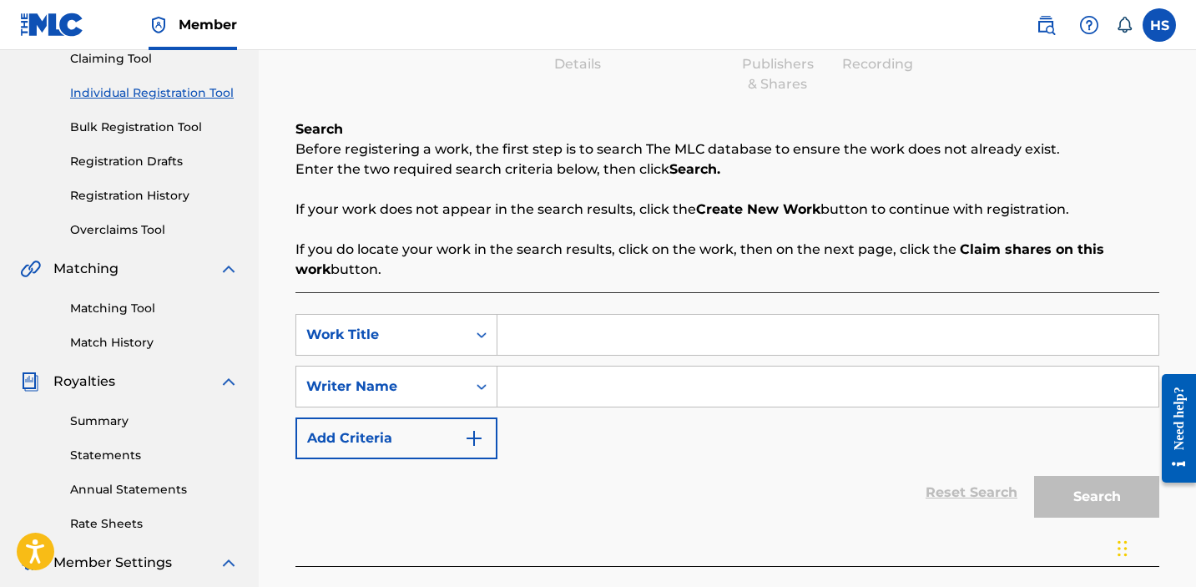
scroll to position [213, 0]
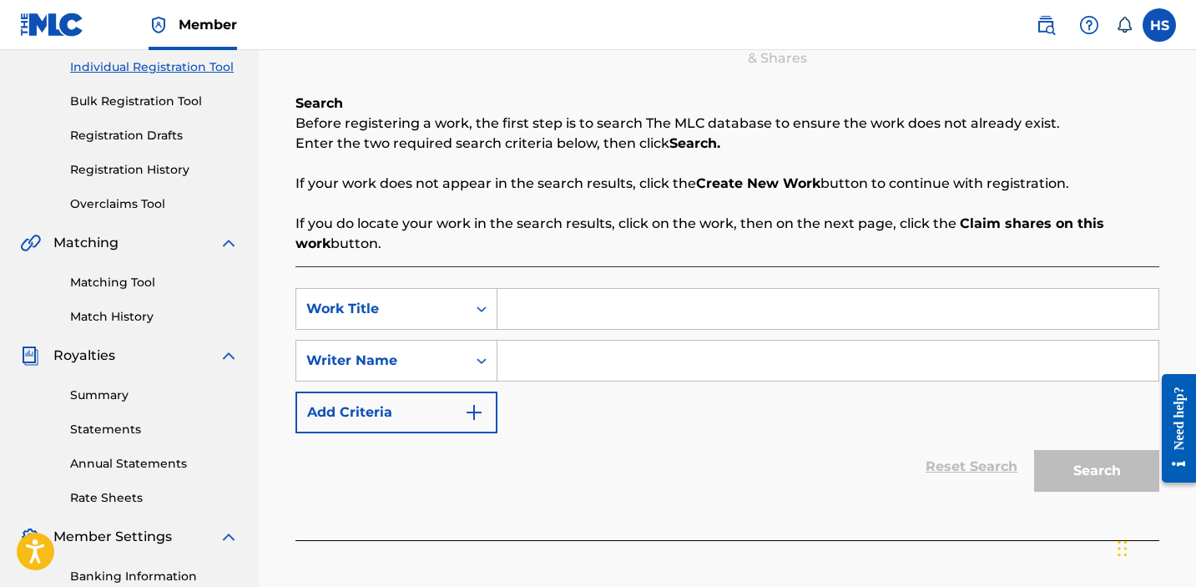
click at [904, 303] on input "Search Form" at bounding box center [828, 309] width 661 height 40
paste input "brooklyn boys..."
type input "brooklyn boys..."
click at [968, 389] on div "SearchWithCriteriaf6a8ca42-bdcc-4772-a8b1-8cb99fb00192 Work Title brooklyn boys…" at bounding box center [728, 360] width 864 height 145
click at [912, 357] on input "Search Form" at bounding box center [828, 361] width 661 height 40
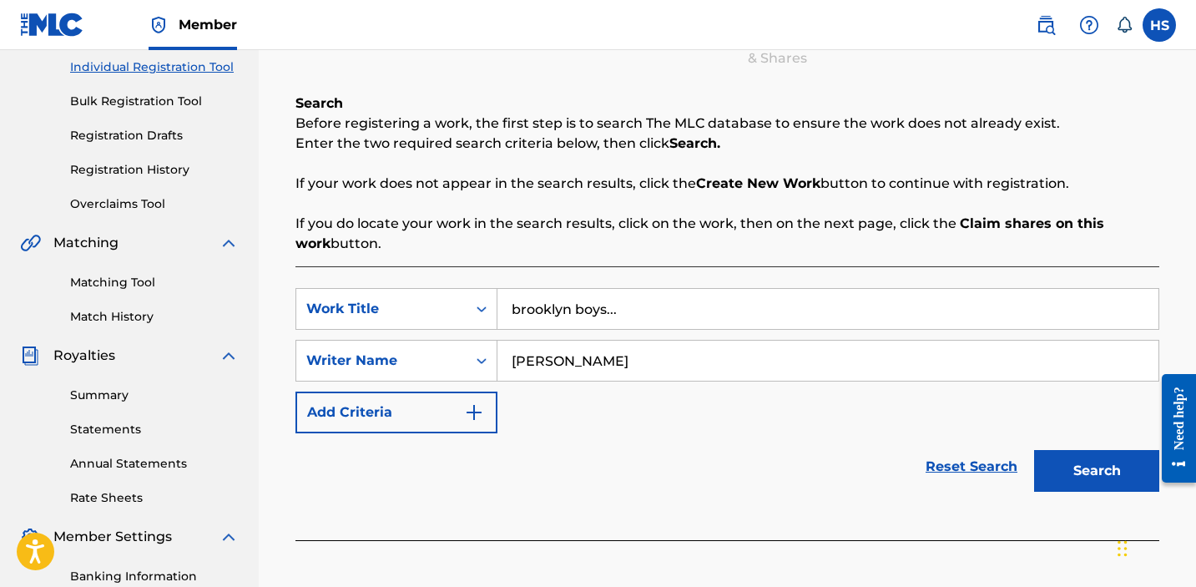
type input "[PERSON_NAME]"
click at [1101, 459] on button "Search" at bounding box center [1096, 471] width 125 height 42
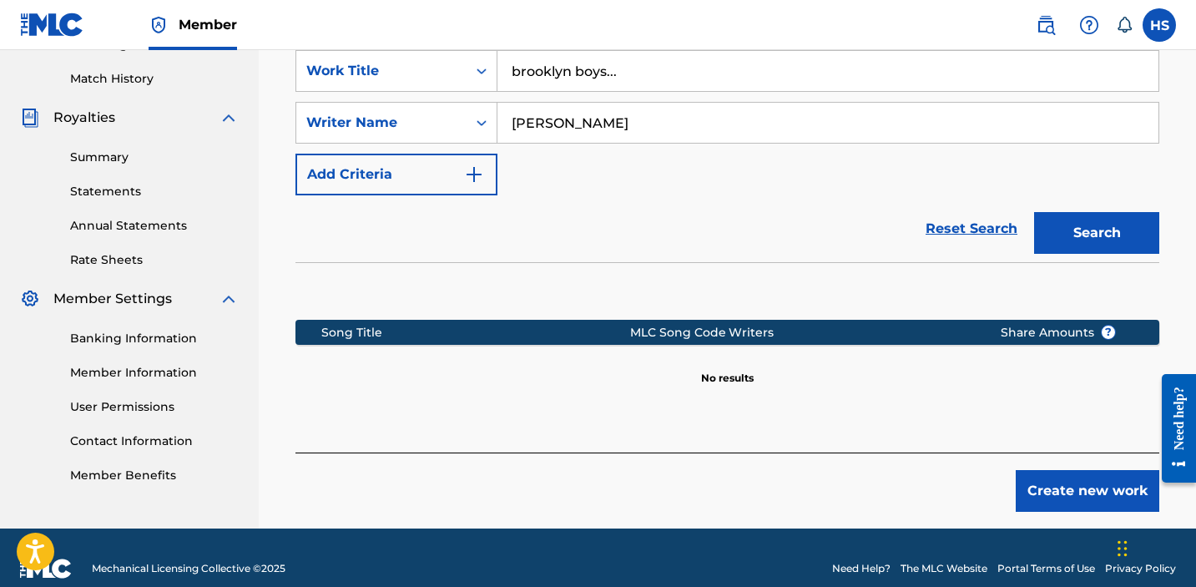
scroll to position [473, 0]
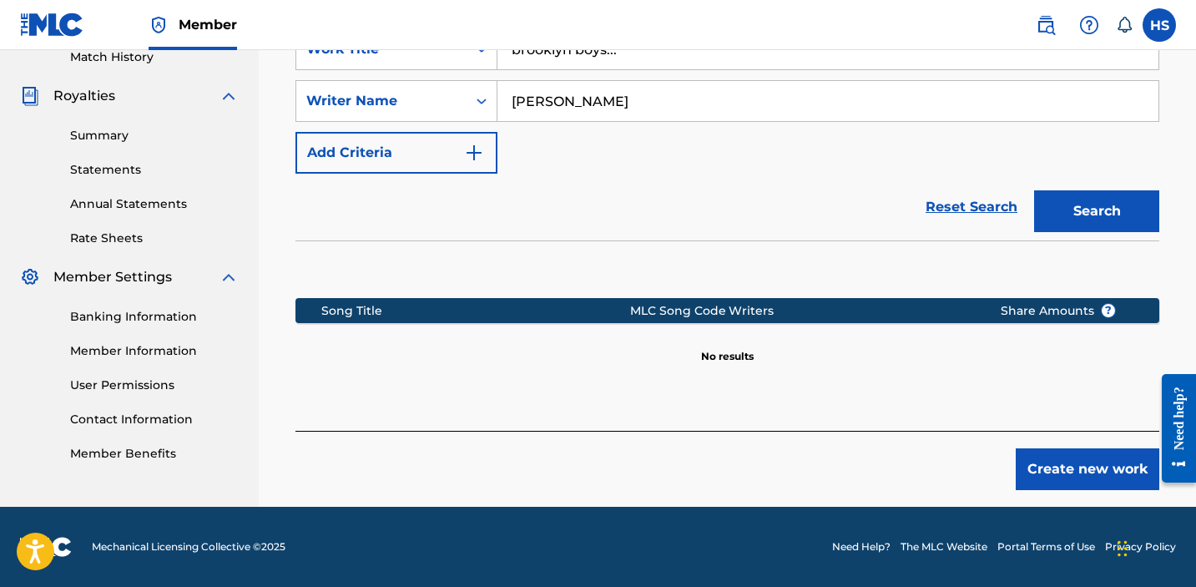
click at [1095, 460] on button "Create new work" at bounding box center [1088, 469] width 144 height 42
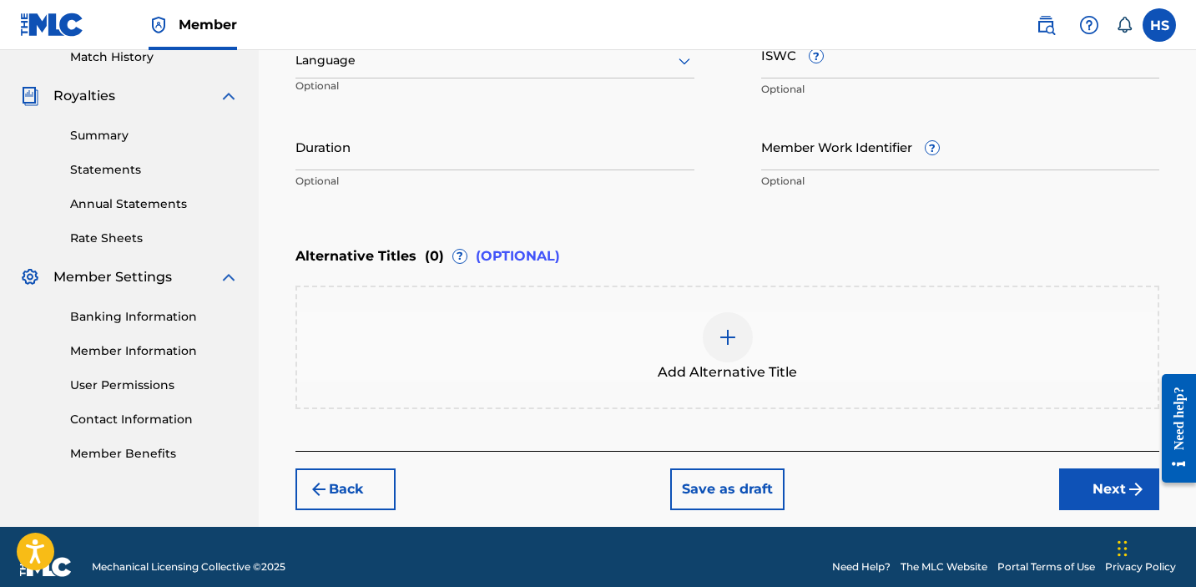
scroll to position [215, 0]
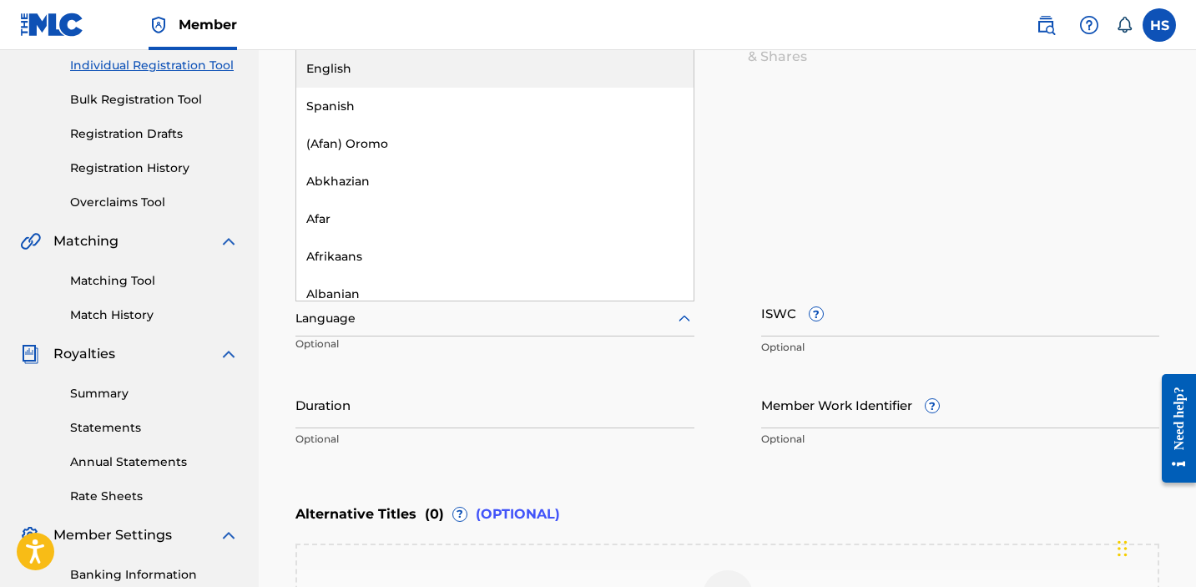
click at [462, 310] on div at bounding box center [495, 318] width 399 height 21
click at [417, 66] on div "English" at bounding box center [494, 69] width 397 height 38
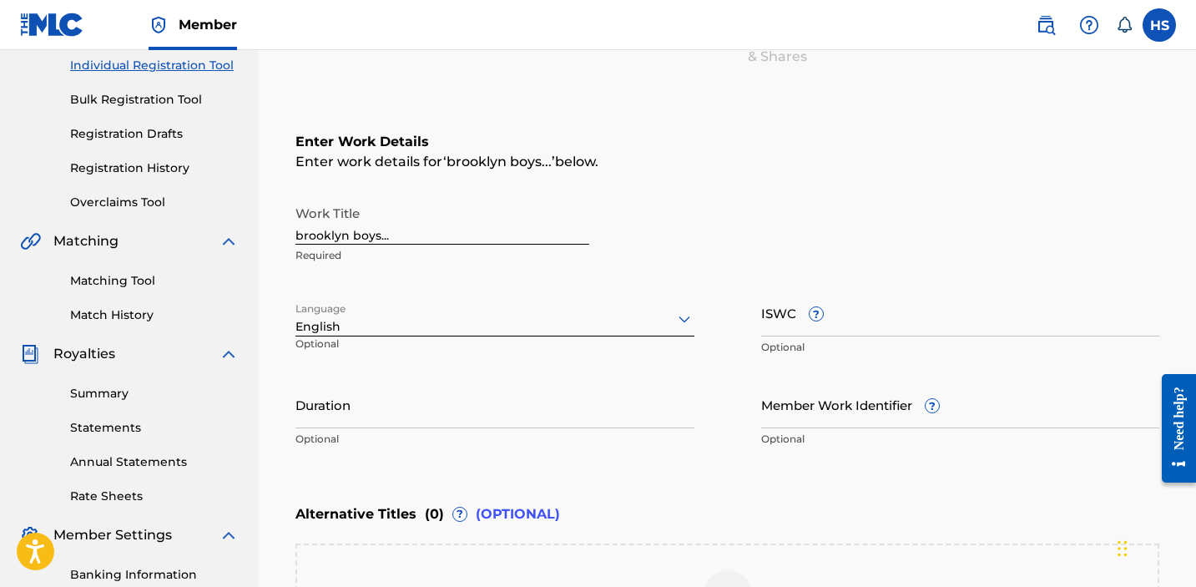
click at [846, 333] on input "ISWC ?" at bounding box center [960, 313] width 399 height 48
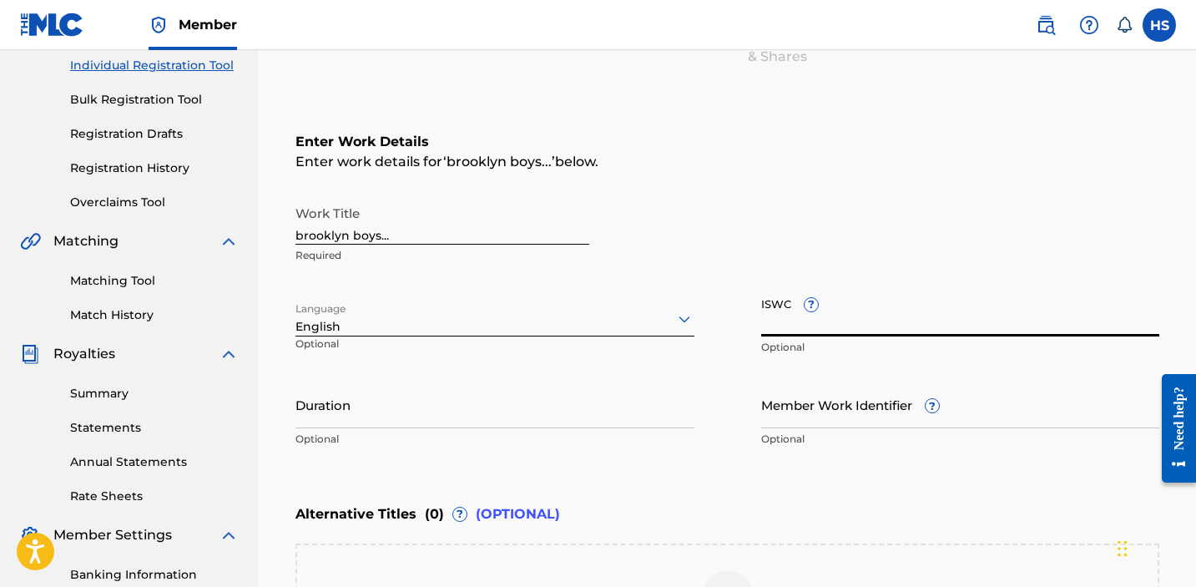
paste input "T3076841420"
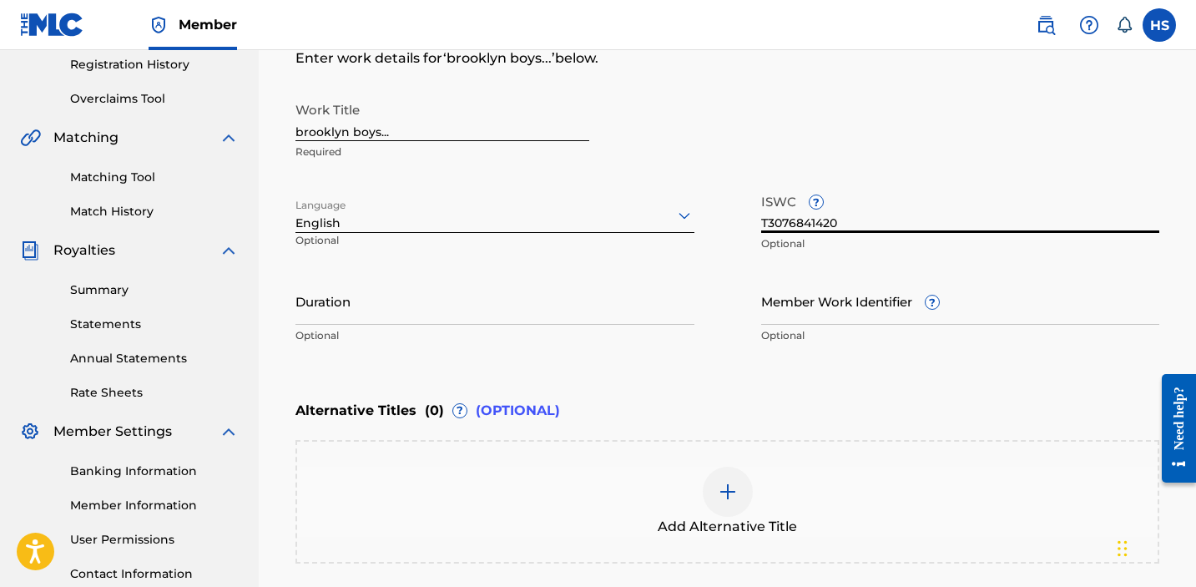
scroll to position [492, 0]
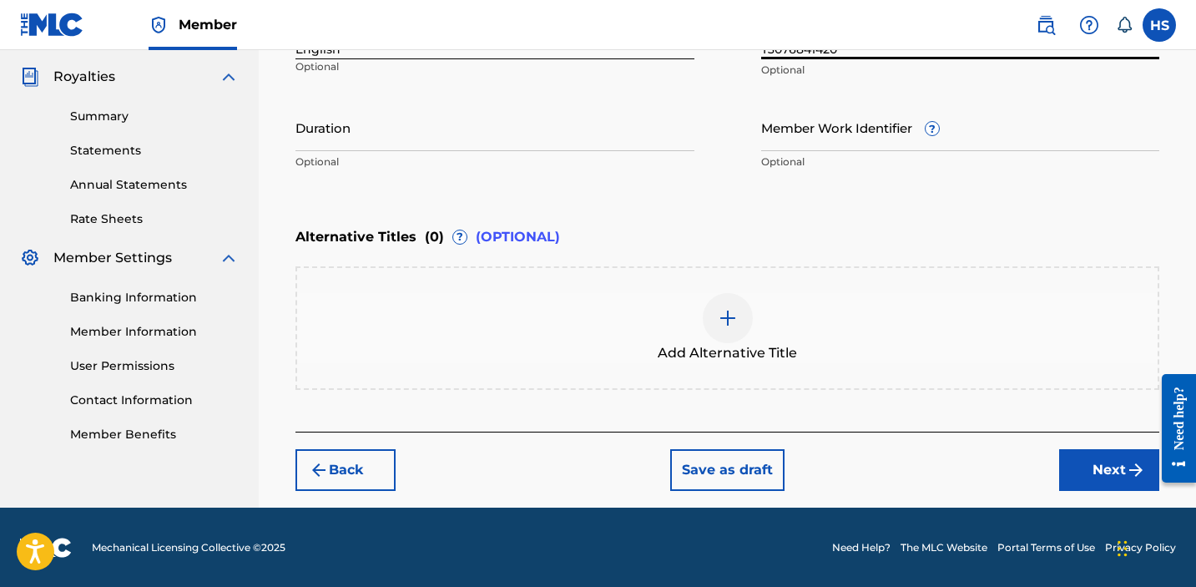
type input "T3076841420"
click at [1098, 457] on button "Next" at bounding box center [1109, 470] width 100 height 42
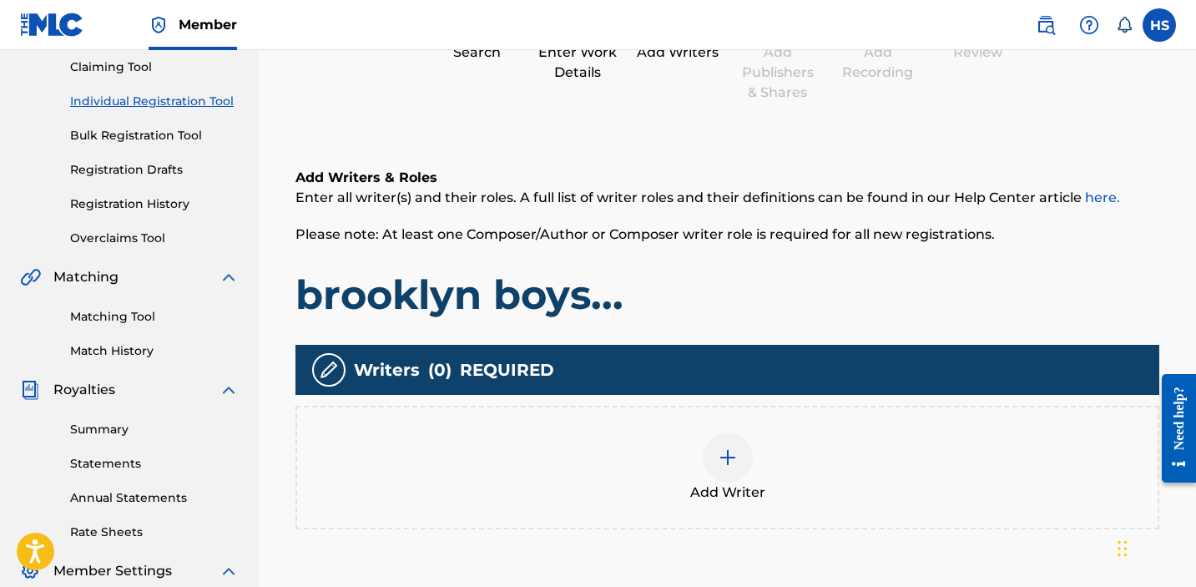
scroll to position [75, 0]
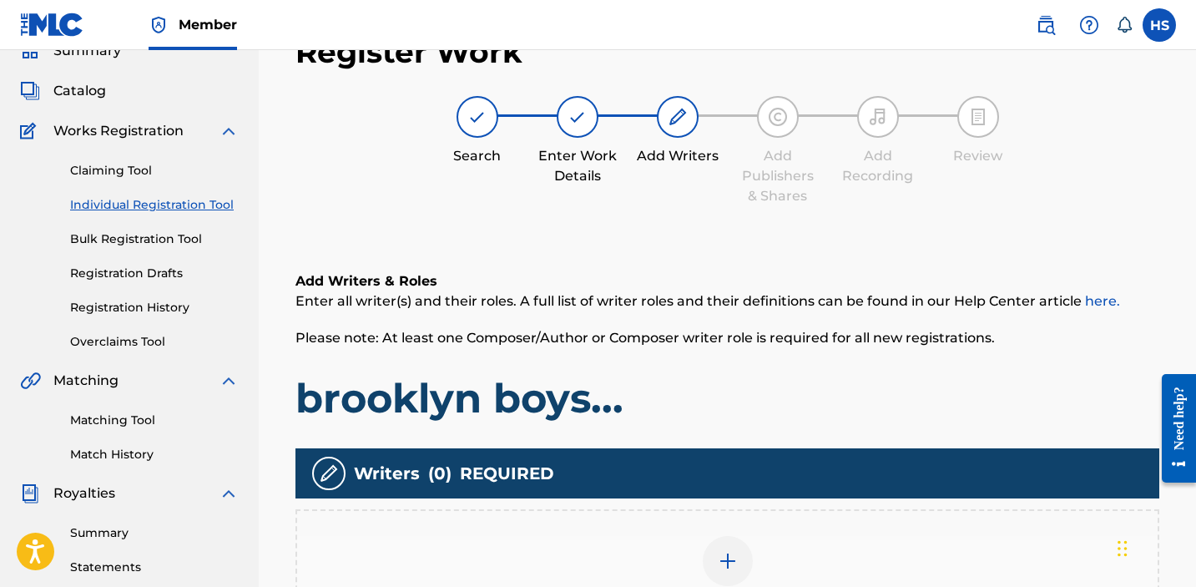
click at [677, 549] on div "Add Writer" at bounding box center [727, 571] width 861 height 70
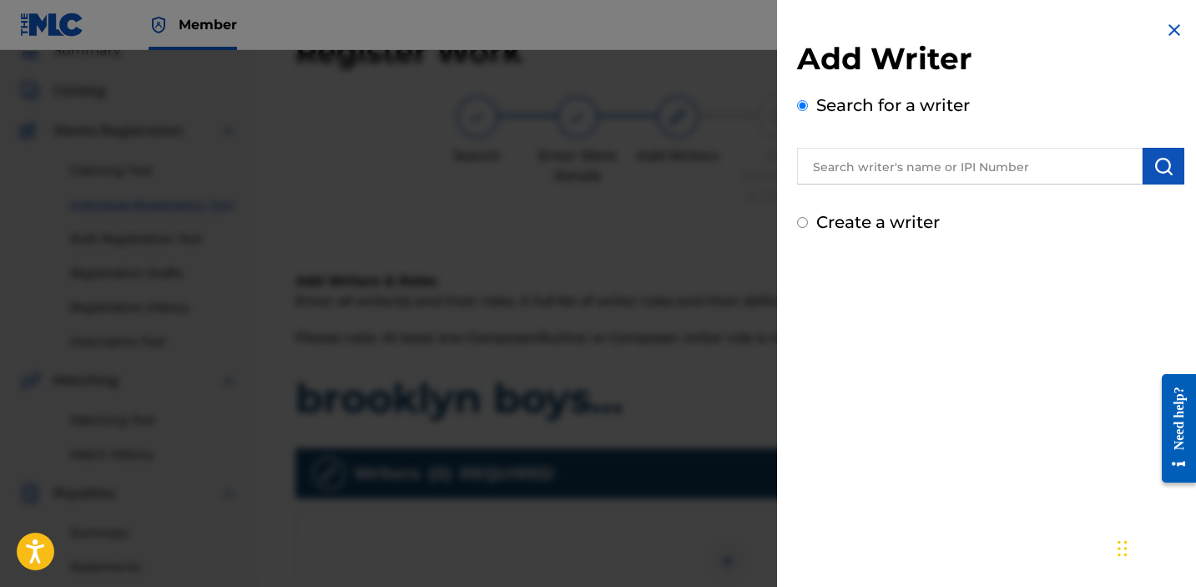
click at [855, 220] on label "Create a writer" at bounding box center [878, 222] width 124 height 20
radio input "true"
click at [808, 220] on input "Create a writer" at bounding box center [802, 222] width 11 height 11
radio input "false"
radio input "true"
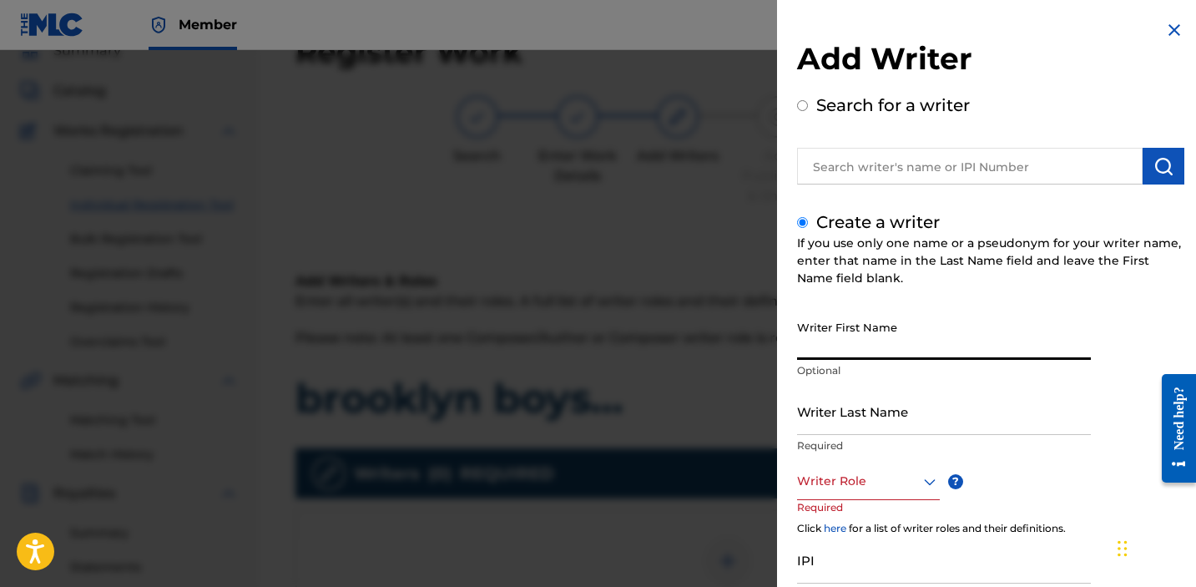
click at [888, 348] on input "Writer First Name" at bounding box center [944, 336] width 294 height 48
type input "[PERSON_NAME]"
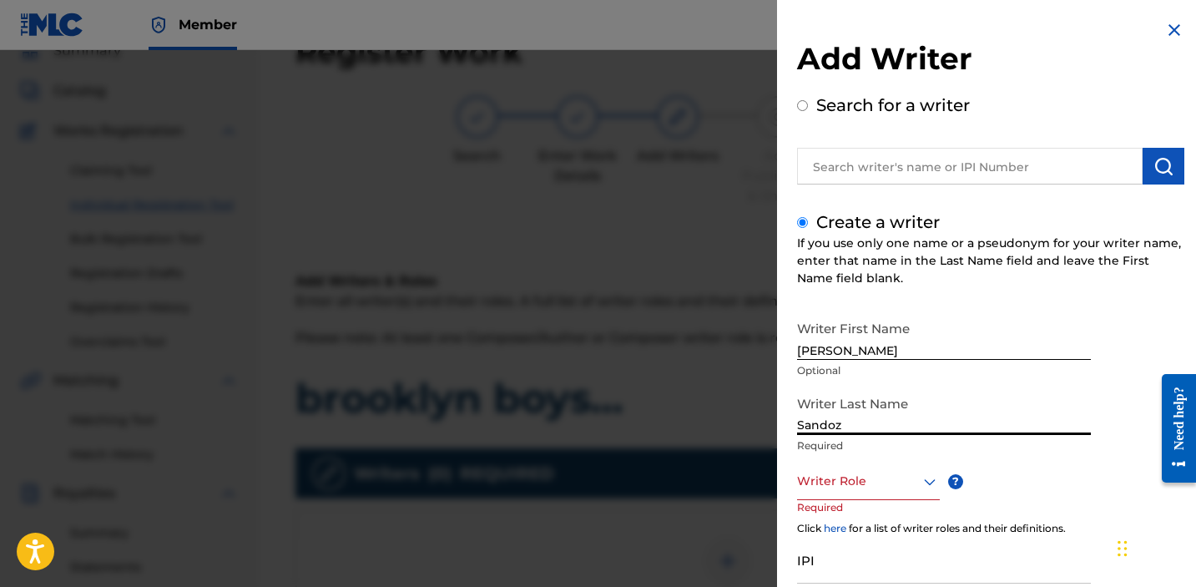
type input "Sandoz"
click at [884, 491] on div "Writer Role" at bounding box center [868, 481] width 143 height 38
click at [883, 206] on div "Add Writer Search for a writer Create a writer If you use only one name or a ps…" at bounding box center [990, 359] width 387 height 638
click at [883, 476] on div at bounding box center [868, 481] width 143 height 21
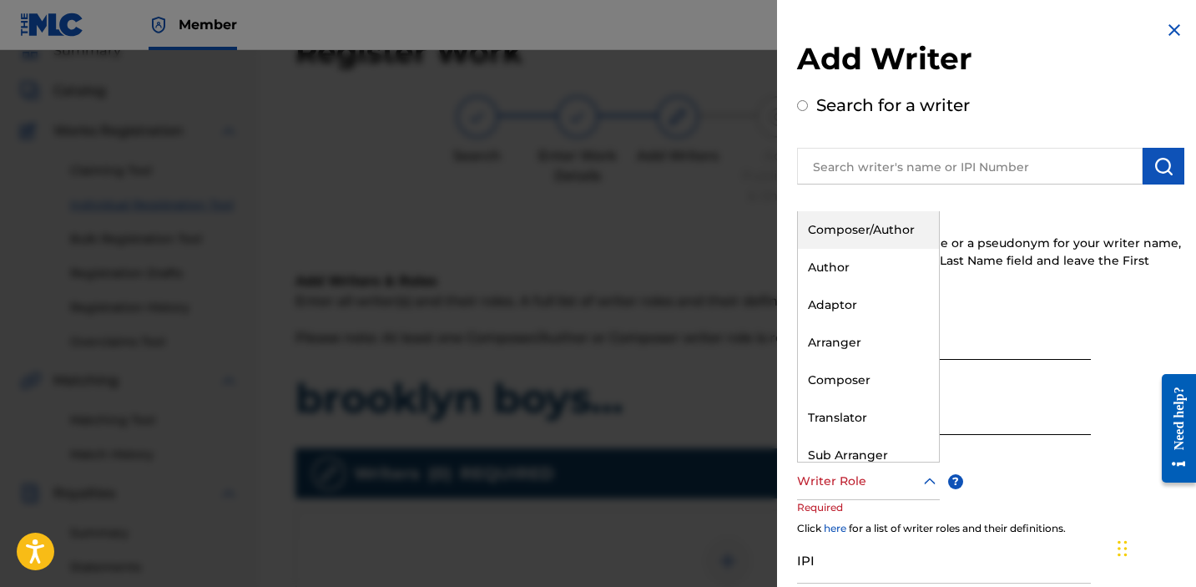
click at [841, 238] on div "Composer/Author" at bounding box center [868, 230] width 141 height 38
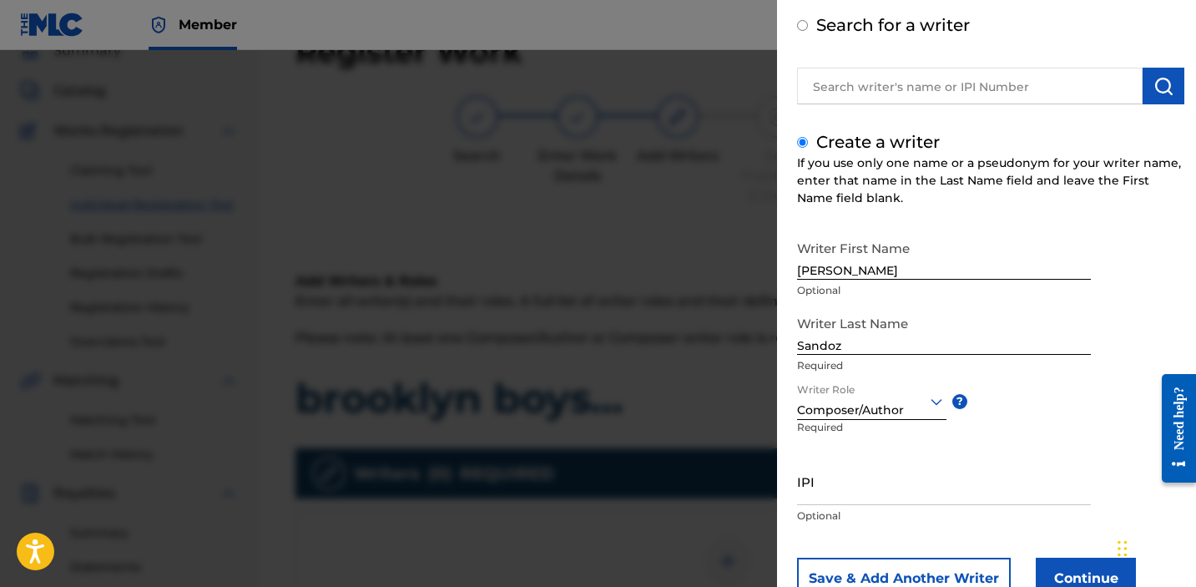
scroll to position [138, 0]
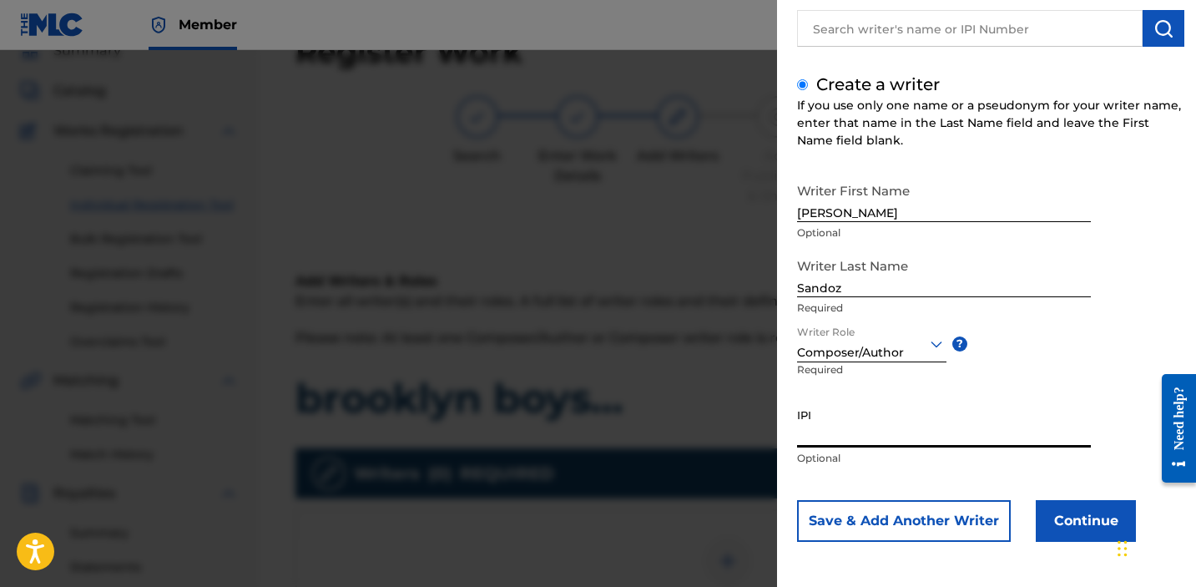
click at [846, 436] on input "IPI" at bounding box center [944, 424] width 294 height 48
paste input "1034865265"
type input "1034865265"
click at [1107, 509] on button "Continue" at bounding box center [1086, 521] width 100 height 42
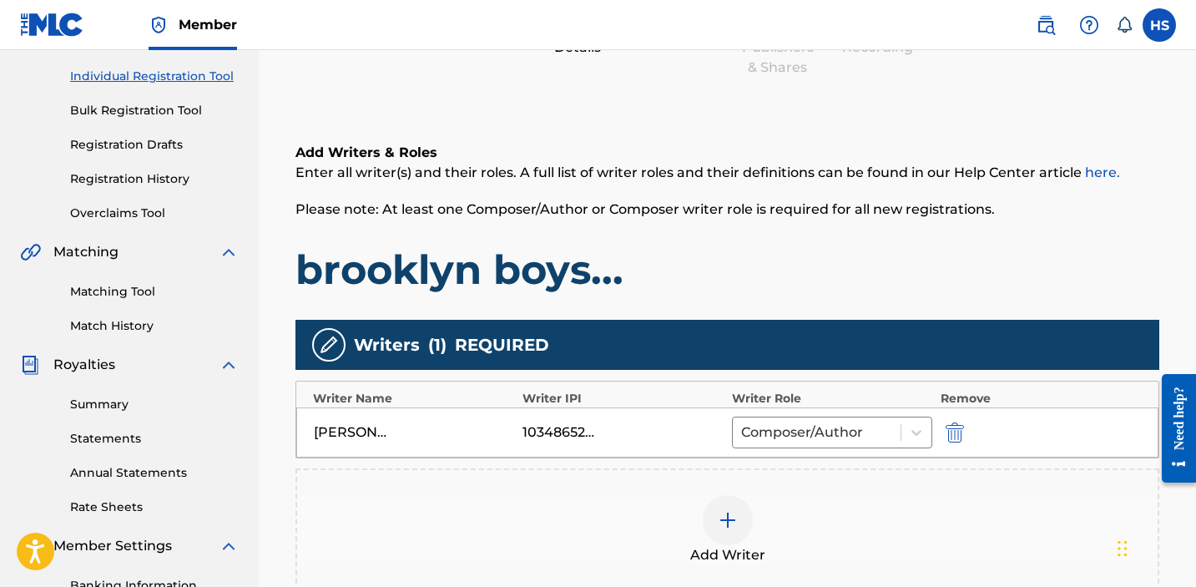
scroll to position [448, 0]
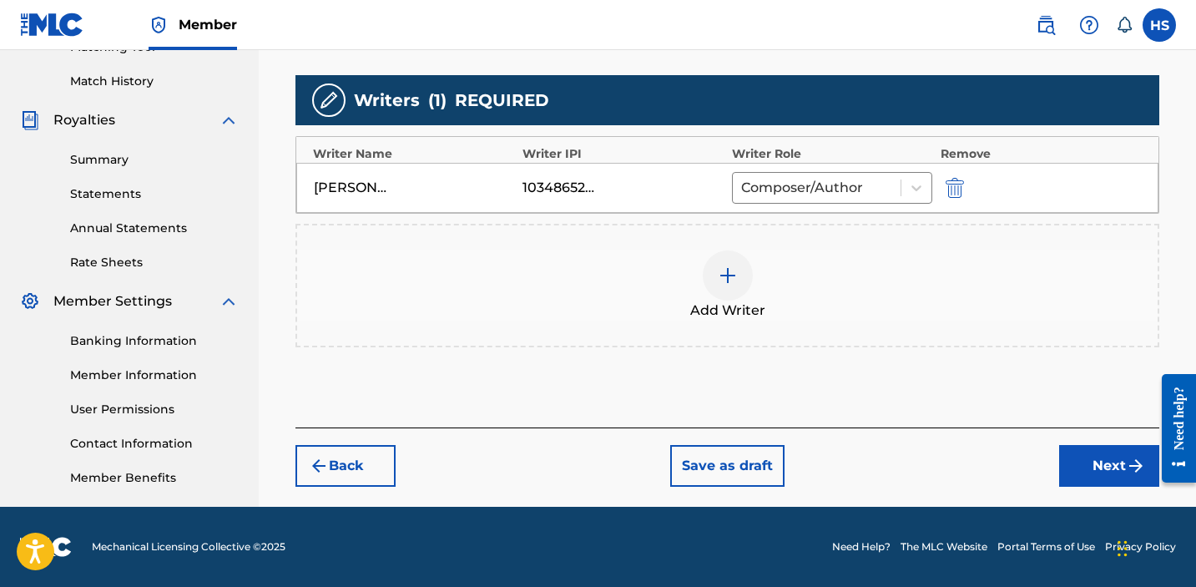
click at [1100, 467] on button "Next" at bounding box center [1109, 466] width 100 height 42
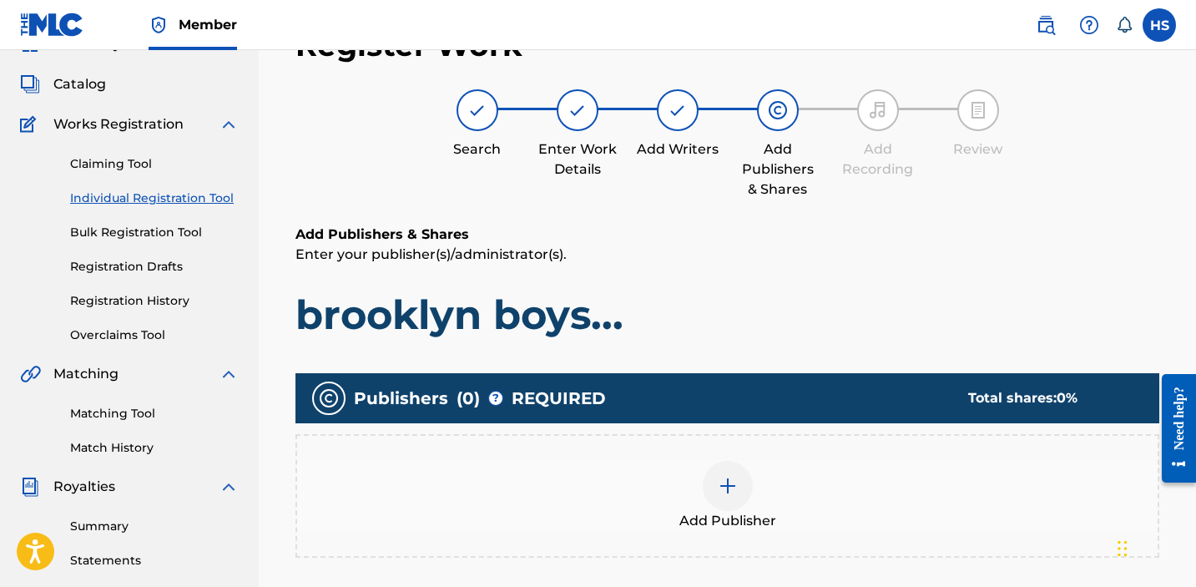
scroll to position [75, 0]
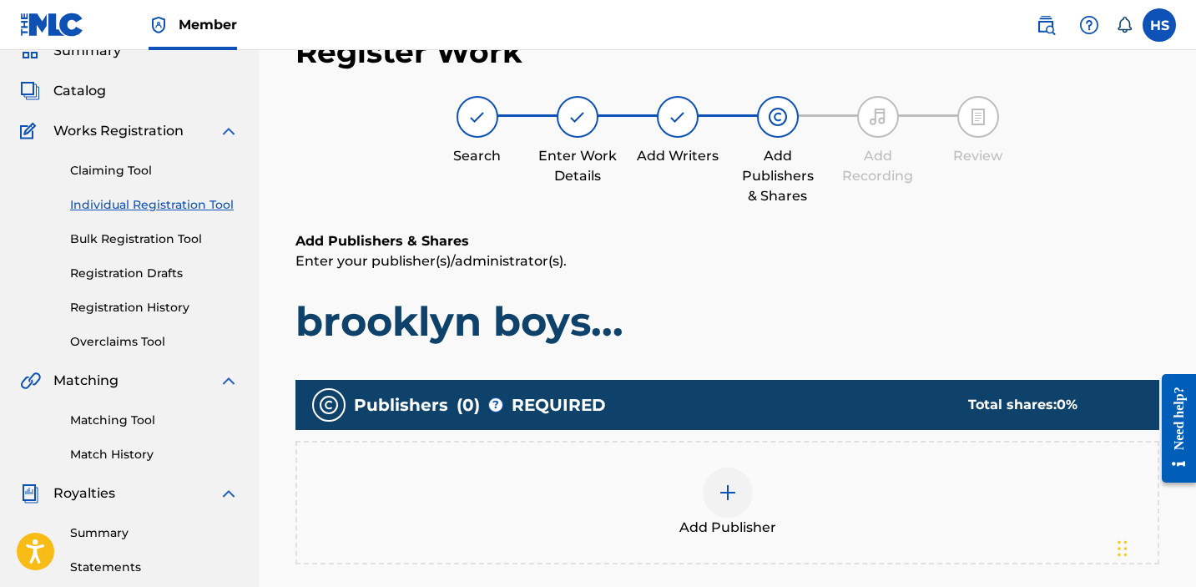
click at [803, 498] on div "Add Publisher" at bounding box center [727, 502] width 861 height 70
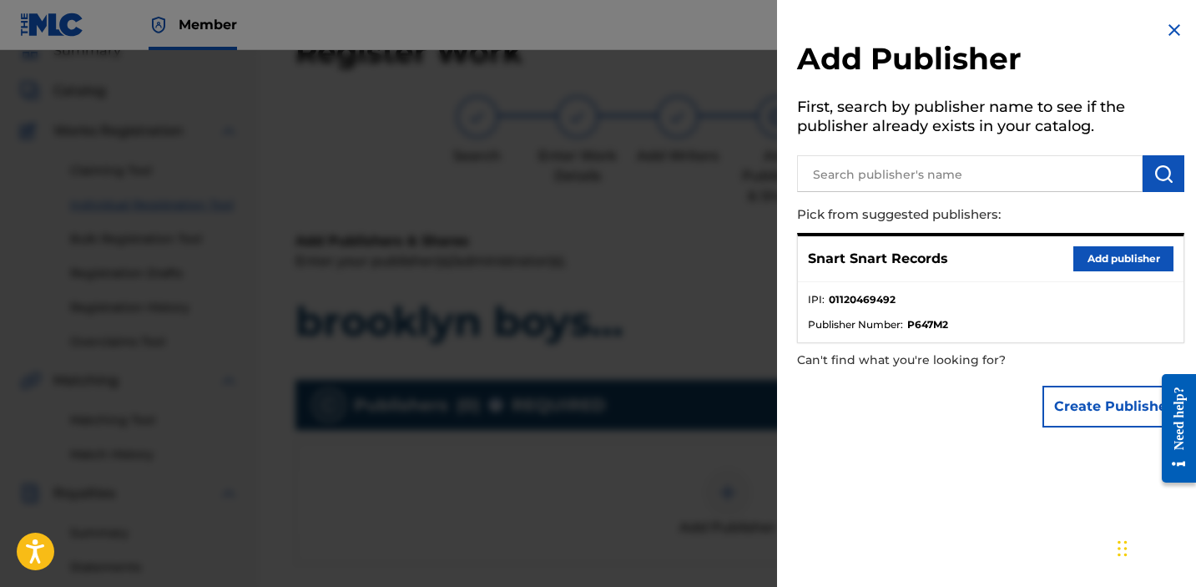
click at [1089, 262] on button "Add publisher" at bounding box center [1124, 258] width 100 height 25
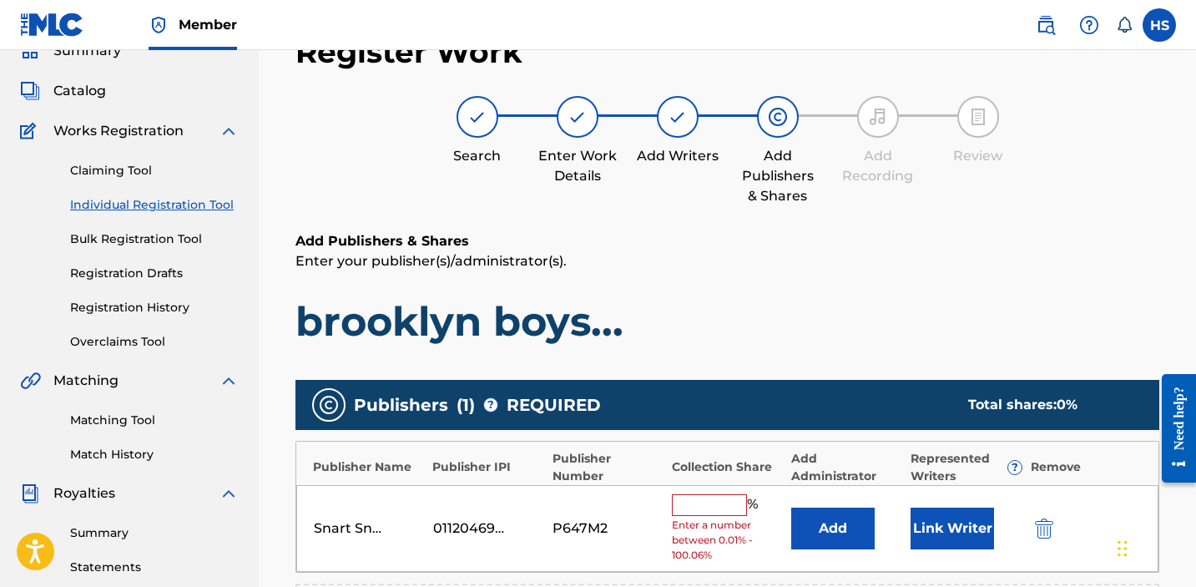
click at [700, 513] on input "text" at bounding box center [709, 505] width 75 height 22
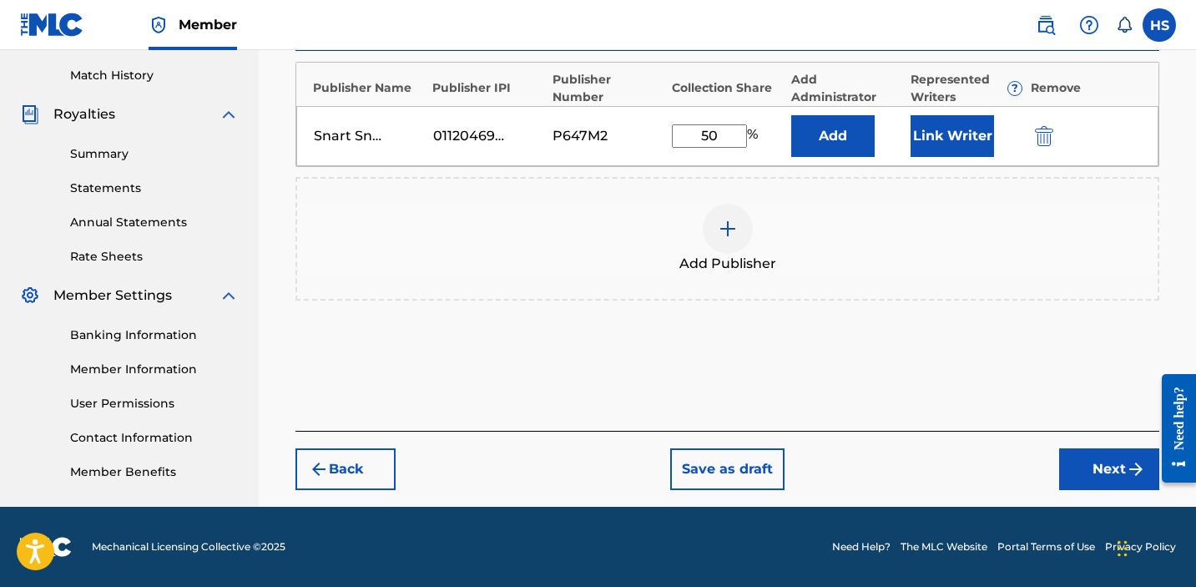
type input "50"
click at [1110, 487] on button "Next" at bounding box center [1109, 469] width 100 height 42
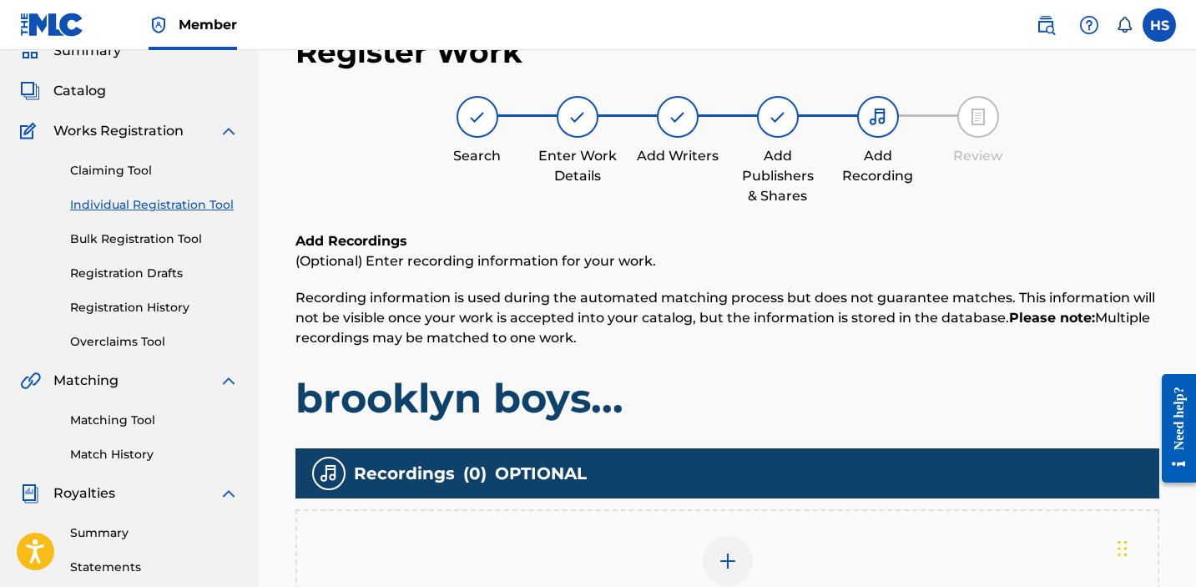
click at [736, 552] on img at bounding box center [728, 561] width 20 height 20
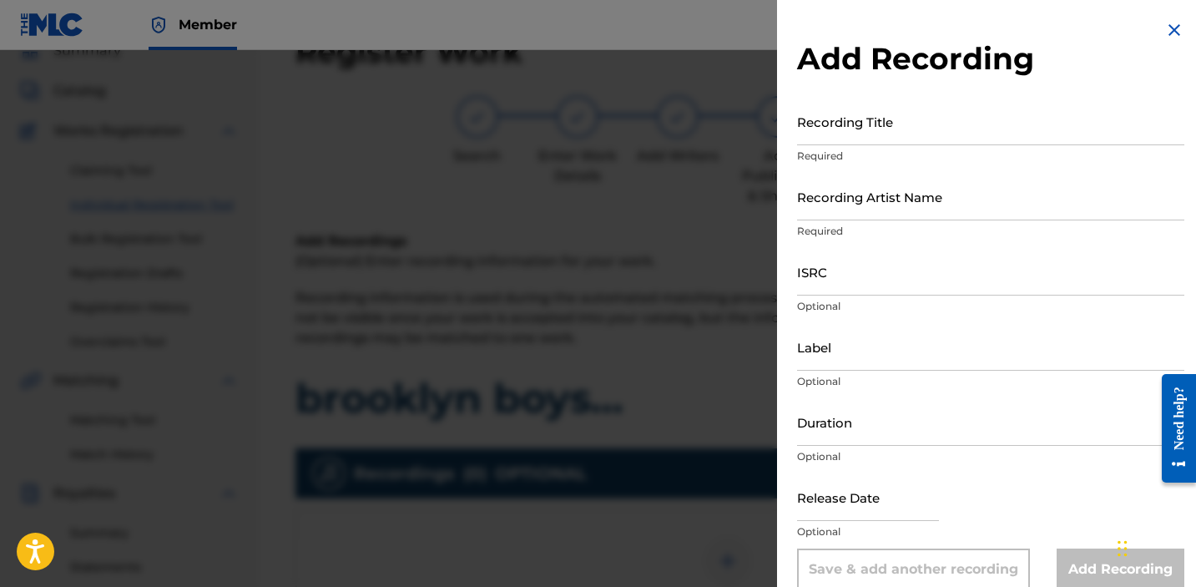
click at [913, 134] on input "Recording Title" at bounding box center [990, 122] width 387 height 48
paste input "brooklyn boys..."
type input "brooklyn boys..."
click at [896, 206] on input "Recording Artist Name" at bounding box center [990, 197] width 387 height 48
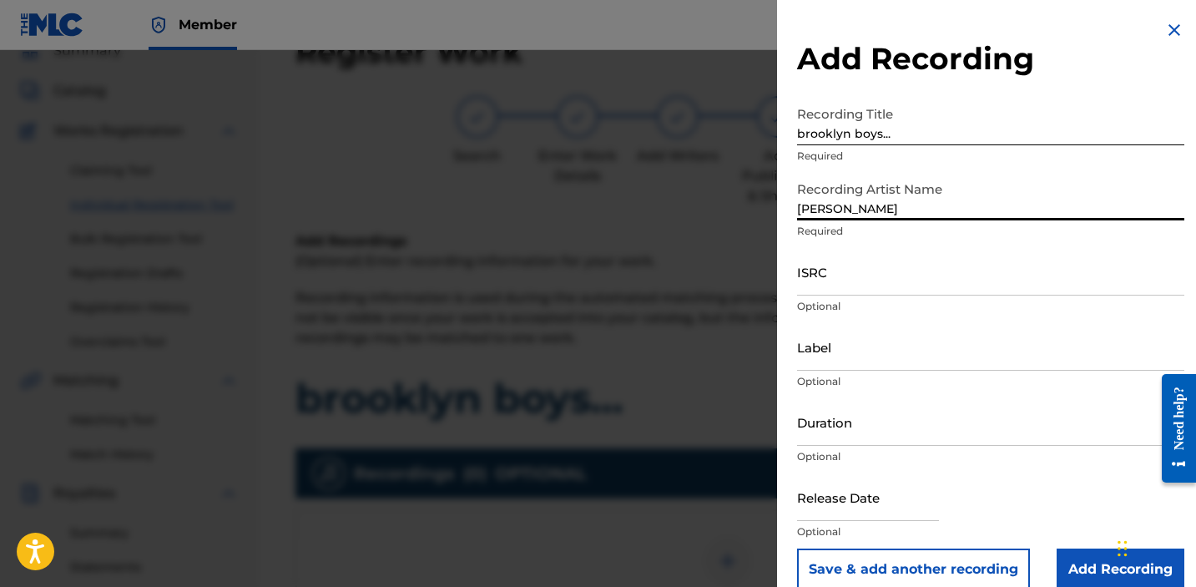
type input "[PERSON_NAME]"
click at [807, 285] on input "ISRC" at bounding box center [990, 272] width 387 height 48
paste input "QZK6N2123529"
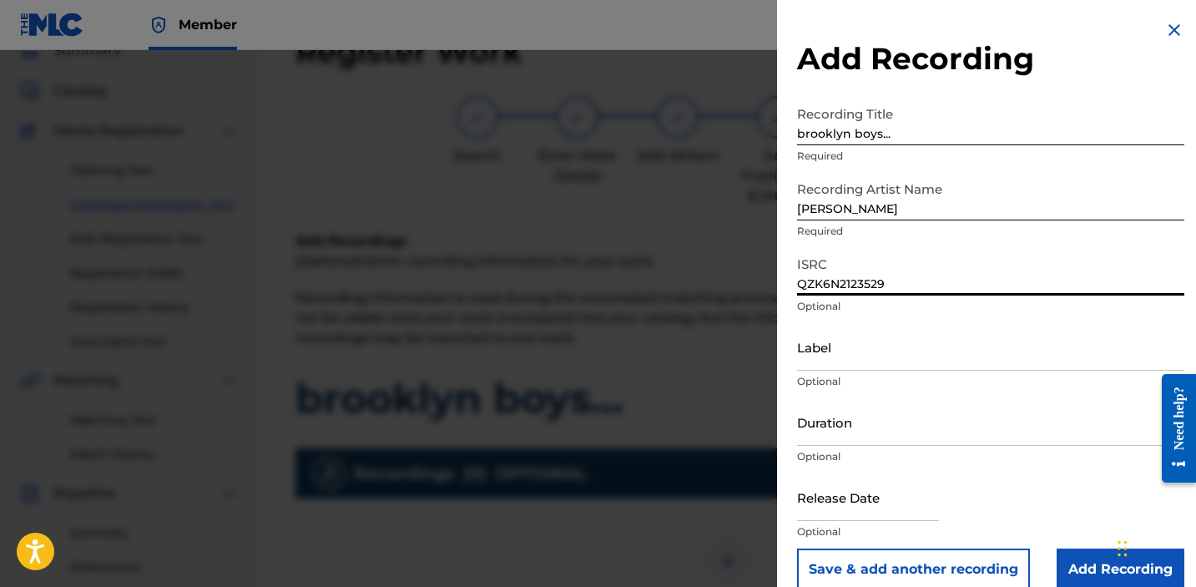
type input "QZK6N2123529"
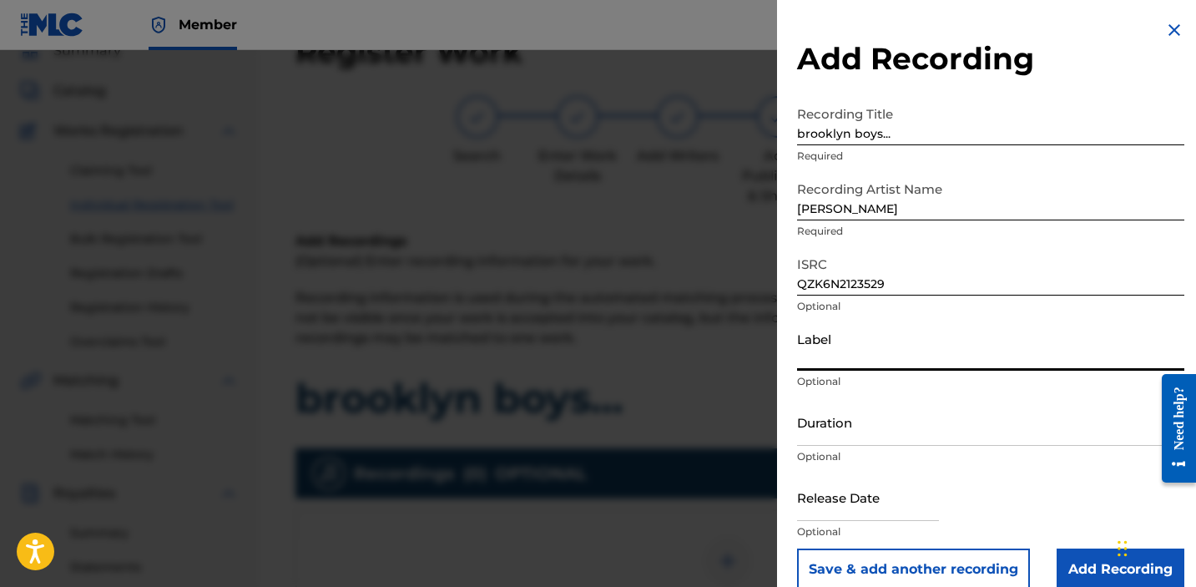
click at [861, 352] on input "Label" at bounding box center [990, 347] width 387 height 48
type input "Snart Snart Records"
click at [1091, 563] on input "Add Recording" at bounding box center [1121, 569] width 128 height 42
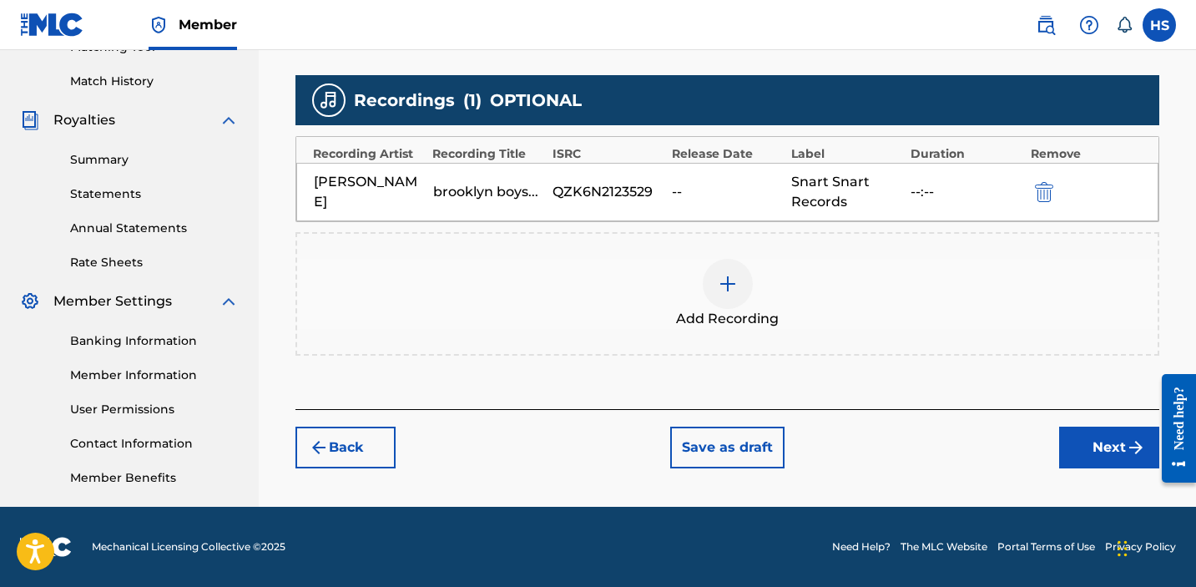
click at [1089, 455] on button "Next" at bounding box center [1109, 448] width 100 height 42
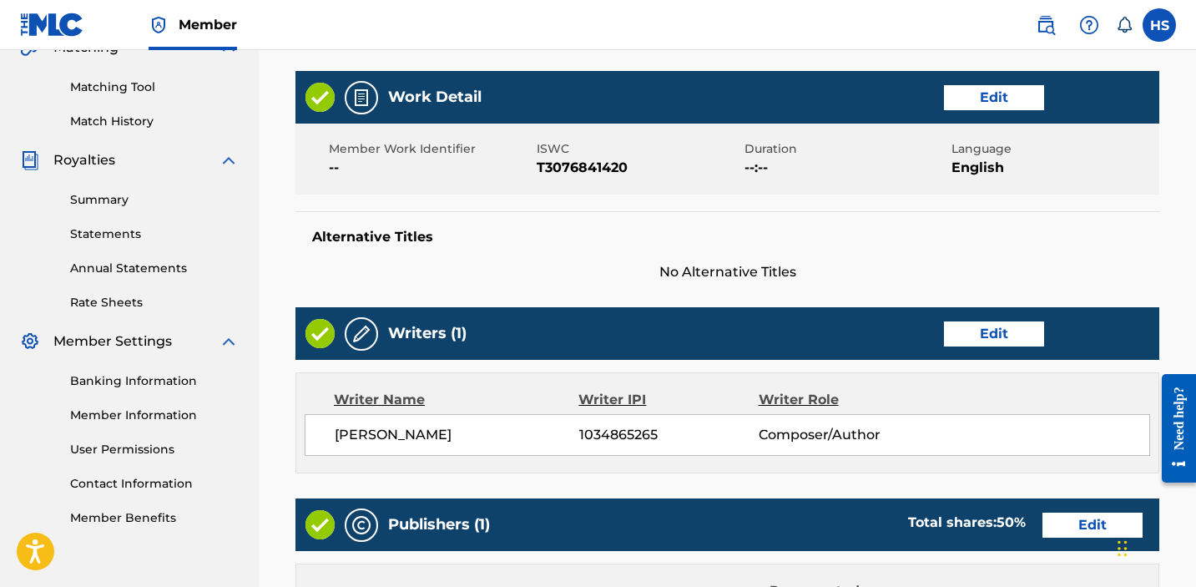
scroll to position [877, 0]
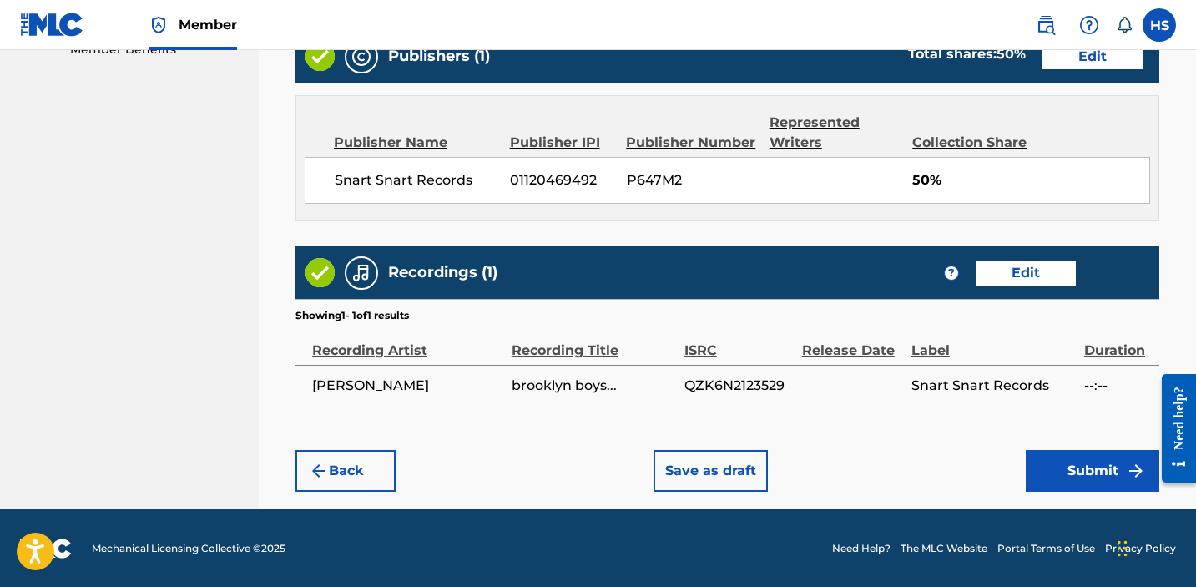
click at [1089, 456] on button "Submit" at bounding box center [1093, 471] width 134 height 42
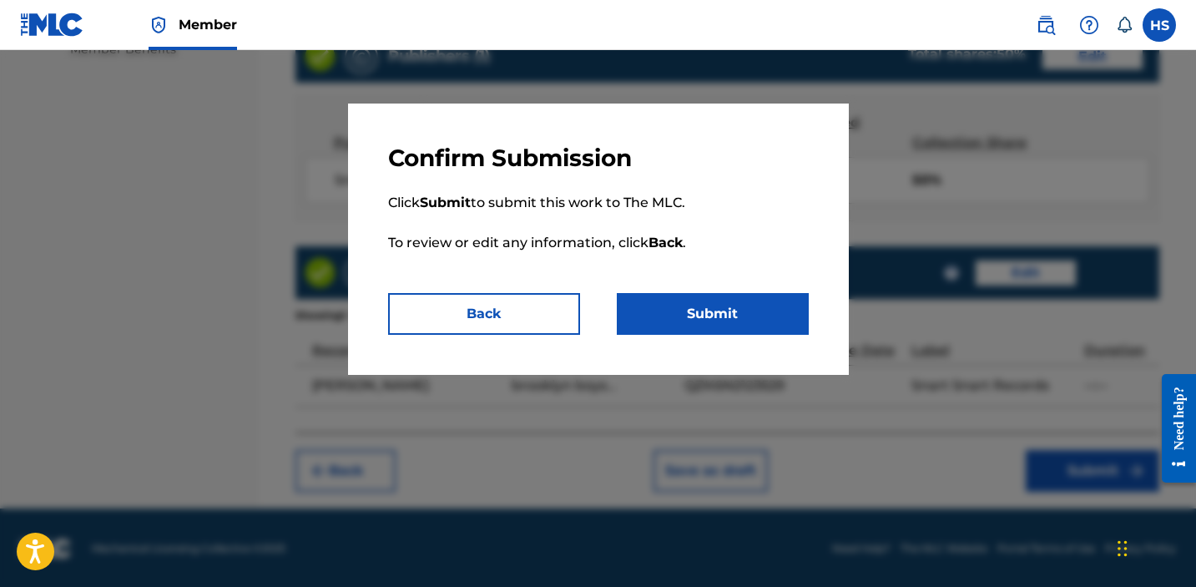
click at [686, 310] on button "Submit" at bounding box center [713, 314] width 192 height 42
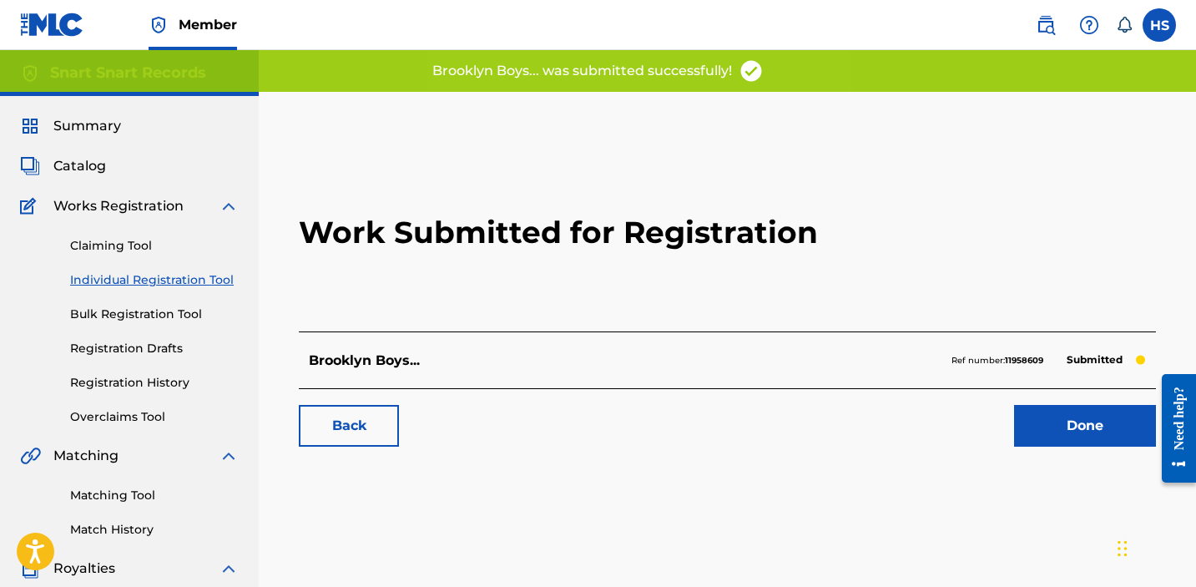
click at [1065, 442] on link "Done" at bounding box center [1085, 426] width 142 height 42
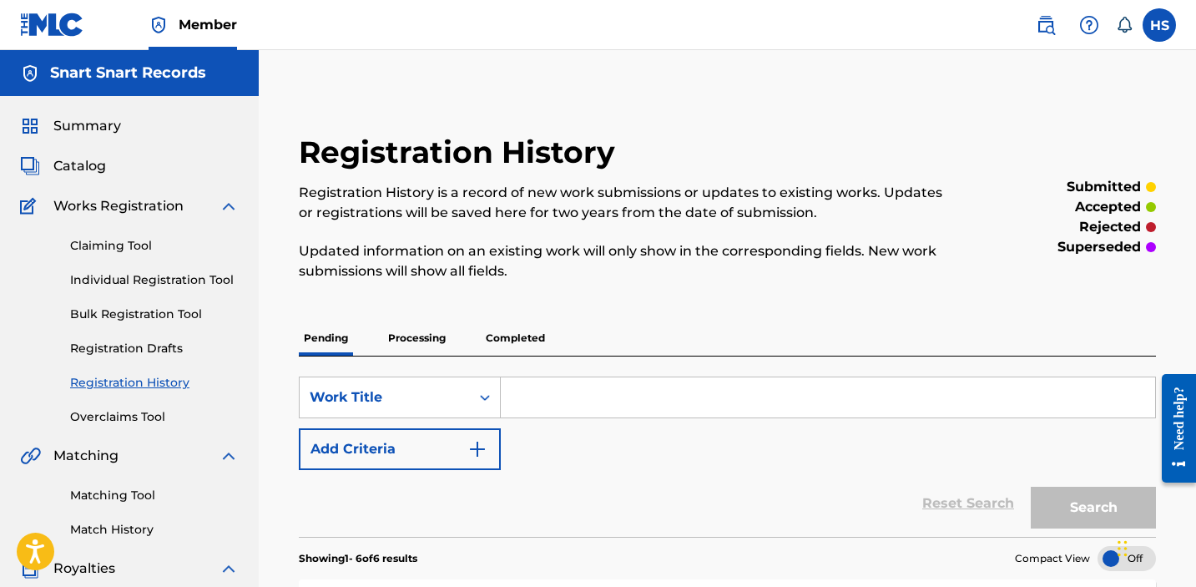
click at [194, 280] on link "Individual Registration Tool" at bounding box center [154, 280] width 169 height 18
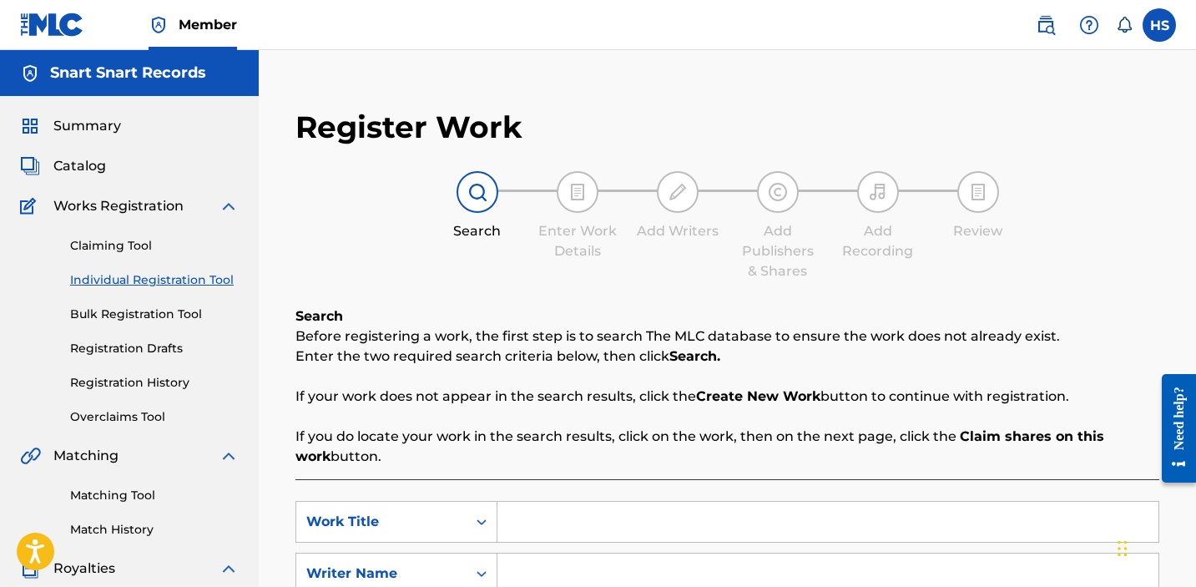
click at [571, 519] on input "Search Form" at bounding box center [828, 522] width 661 height 40
paste input "crying thru a hipass Explicit lyrics"
drag, startPoint x: 763, startPoint y: 528, endPoint x: 644, endPoint y: 527, distance: 119.4
click at [644, 527] on input "crying thru a hipass Explicit lyrics" at bounding box center [828, 522] width 661 height 40
type input "crying thru a hipass"
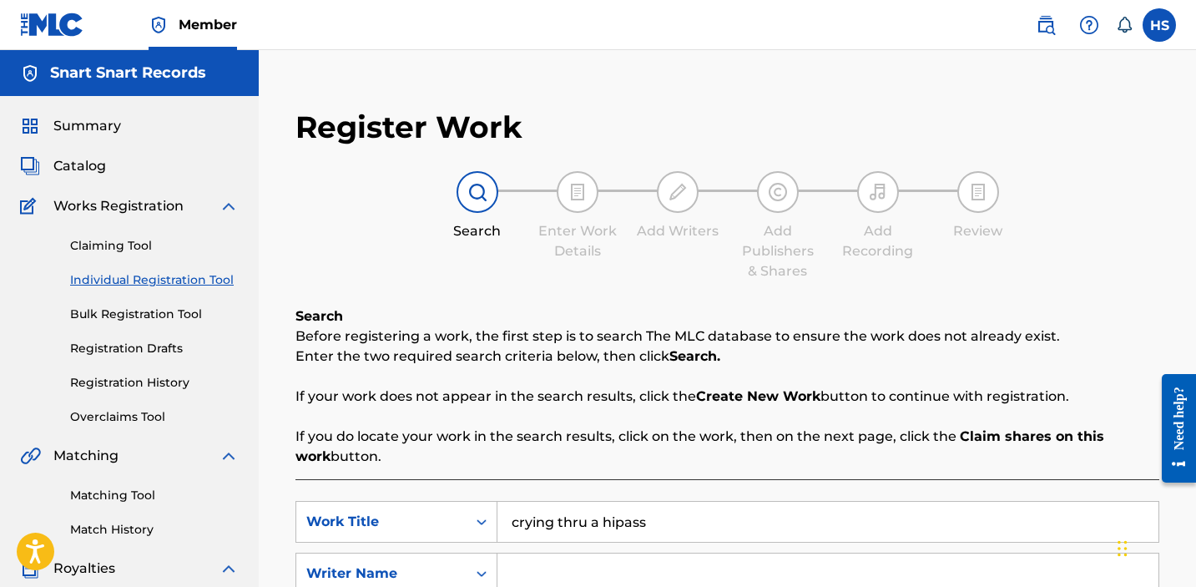
scroll to position [7, 0]
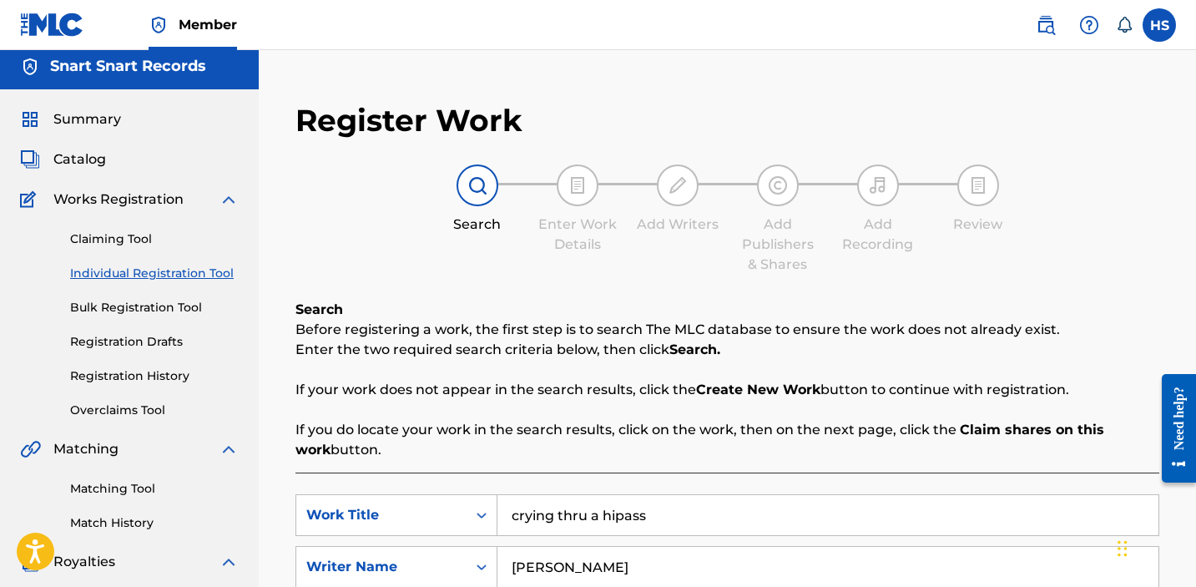
type input "[PERSON_NAME]"
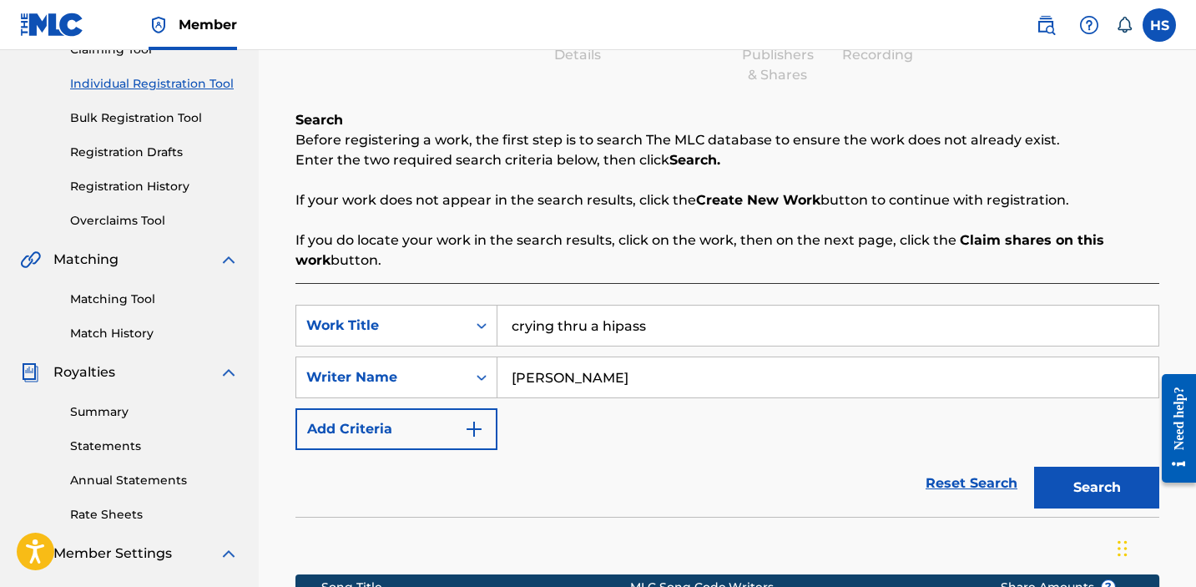
scroll to position [260, 0]
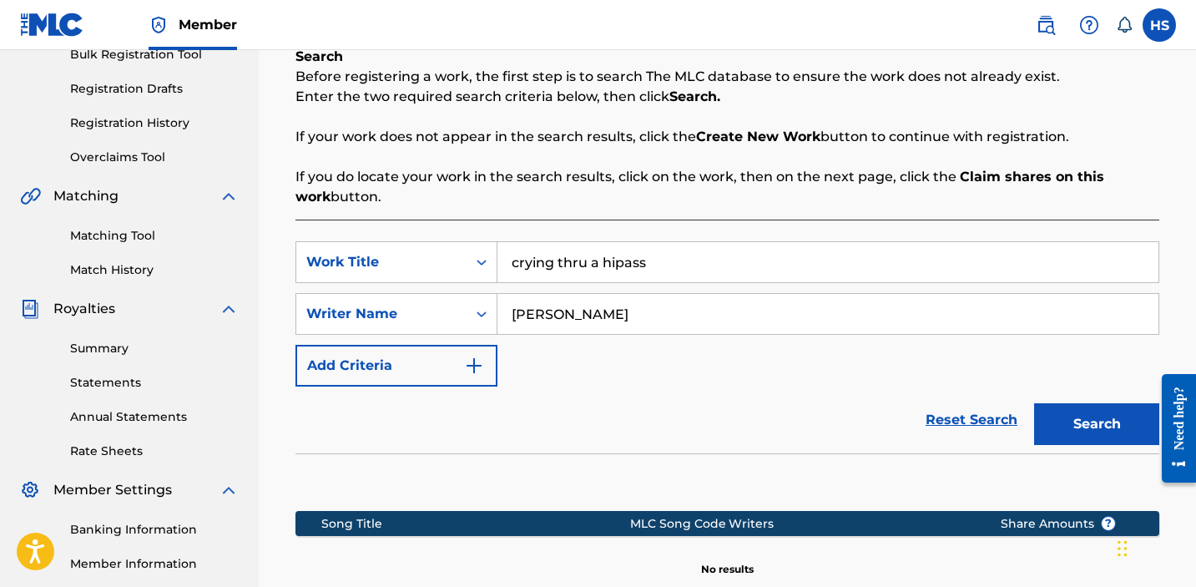
click at [1115, 428] on button "Search" at bounding box center [1096, 424] width 125 height 42
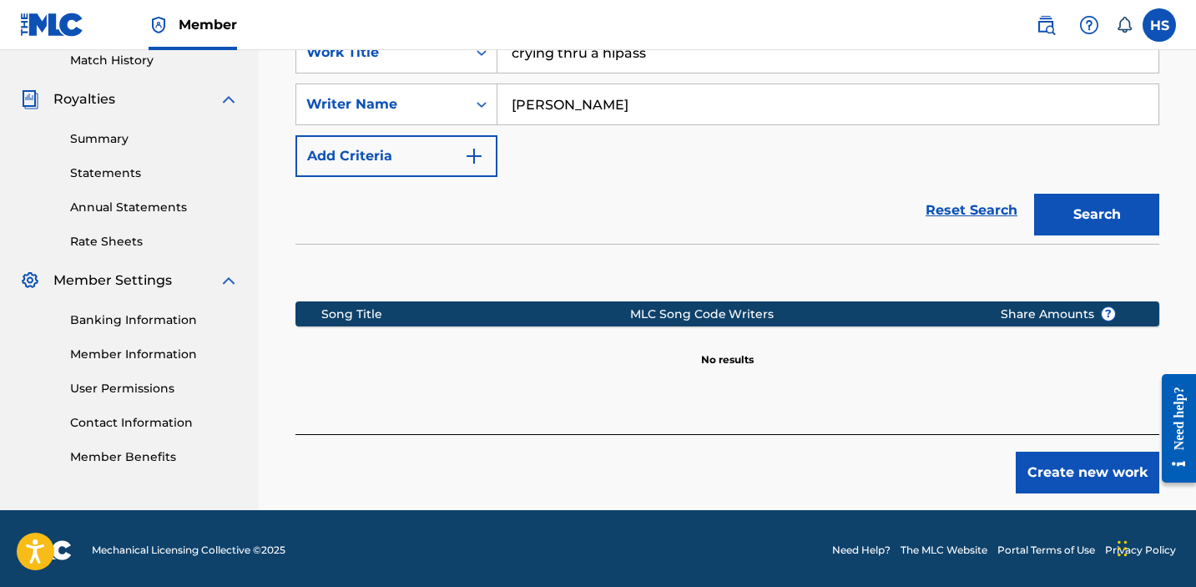
scroll to position [473, 0]
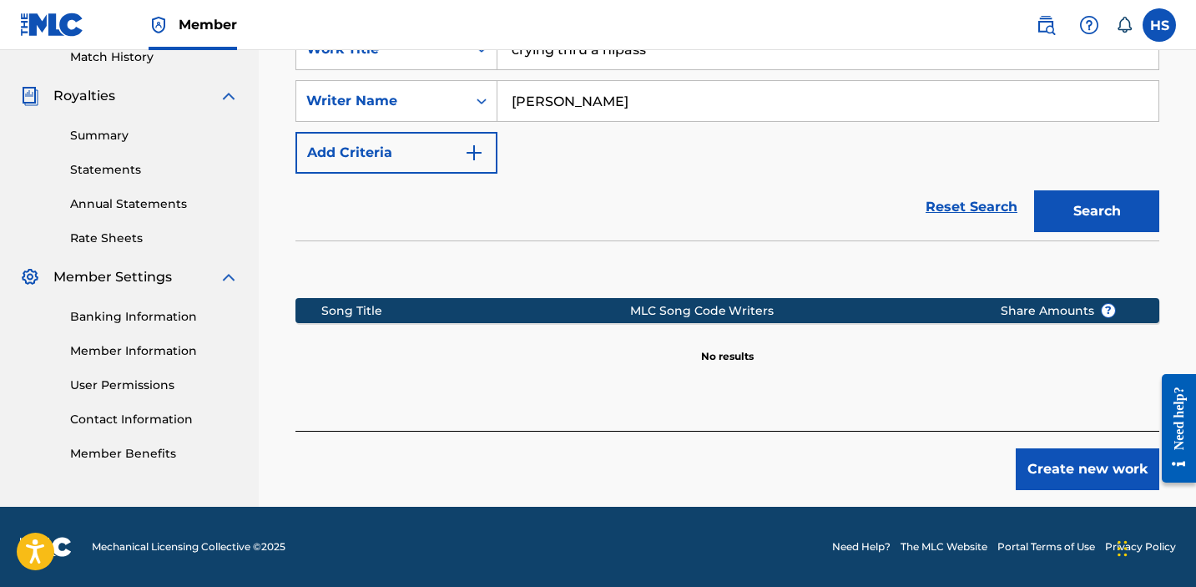
click at [1104, 483] on button "Create new work" at bounding box center [1088, 469] width 144 height 42
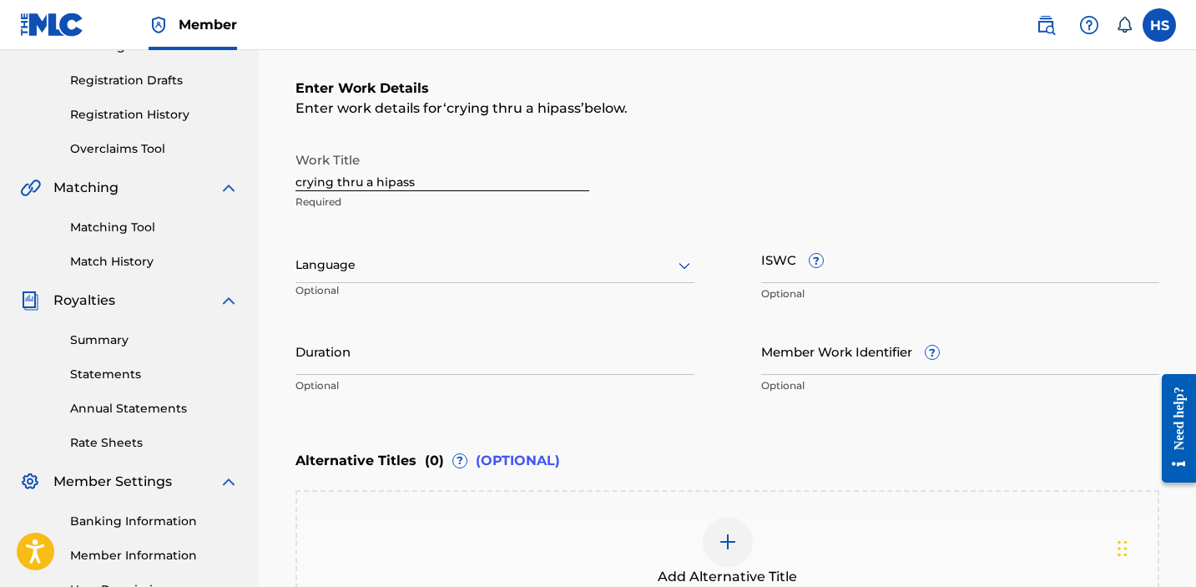
scroll to position [137, 0]
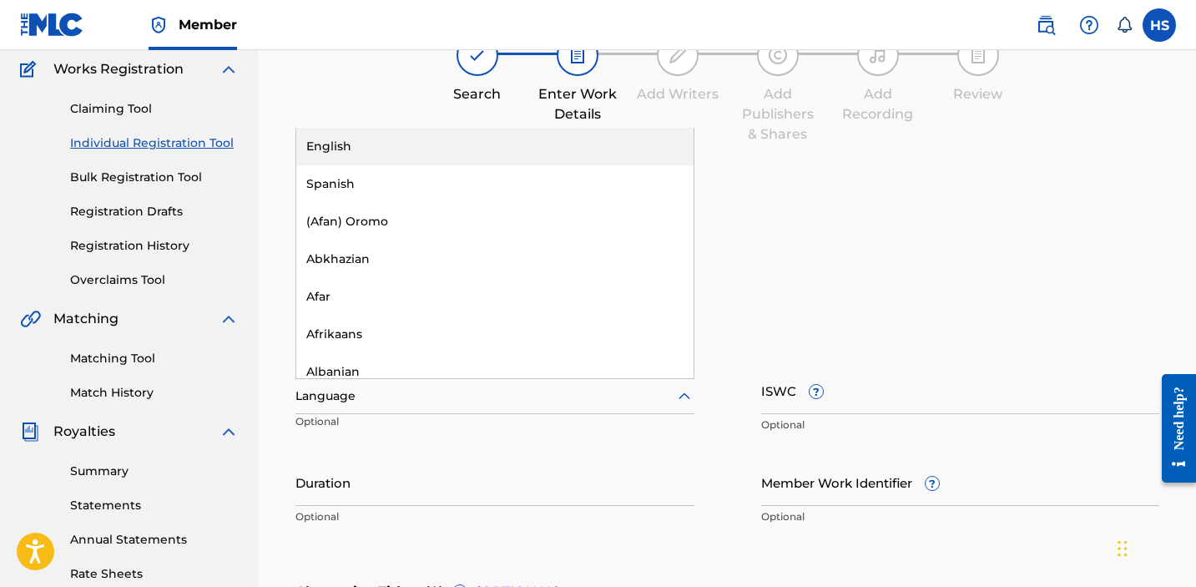
click at [422, 397] on div at bounding box center [495, 396] width 399 height 21
click at [389, 158] on div "English" at bounding box center [494, 147] width 397 height 38
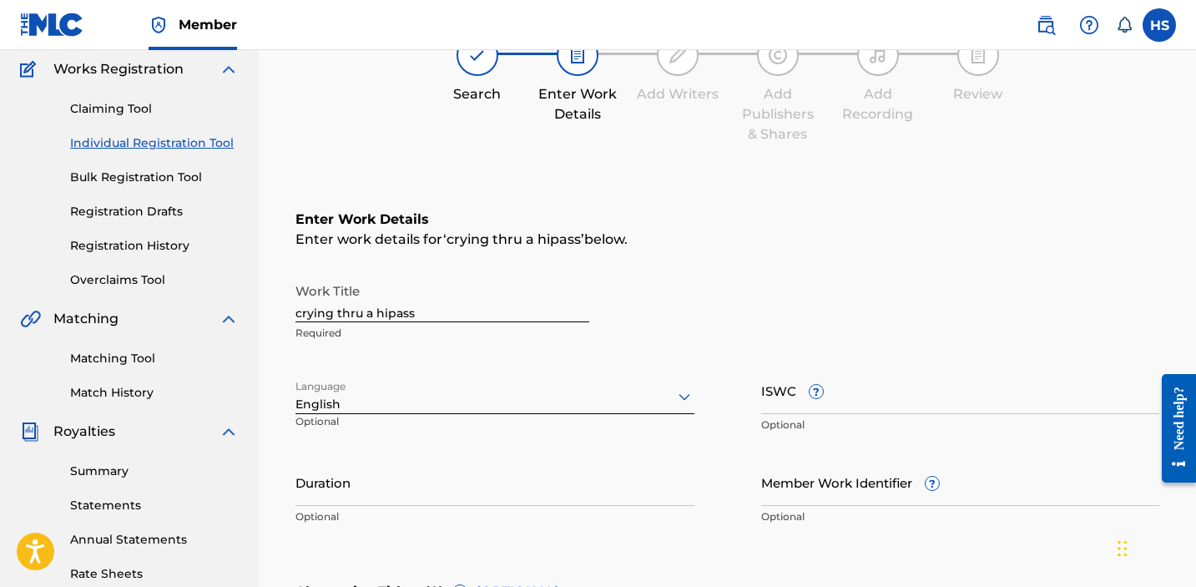
click at [951, 406] on input "ISWC ?" at bounding box center [960, 390] width 399 height 48
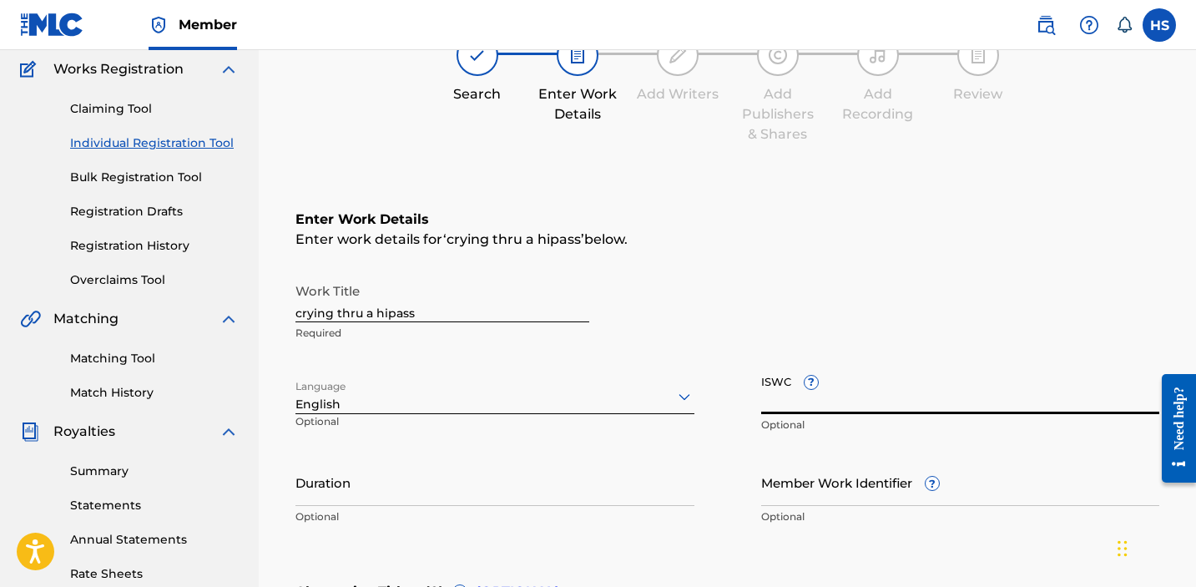
paste input "T3076877248"
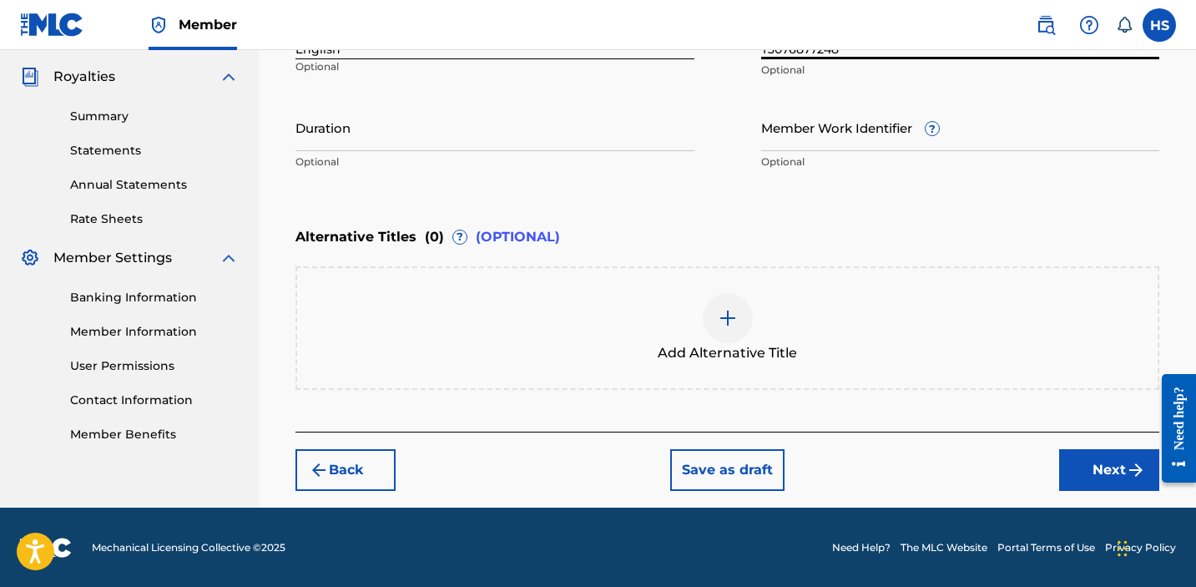
type input "T3076877248"
click at [1093, 459] on button "Next" at bounding box center [1109, 470] width 100 height 42
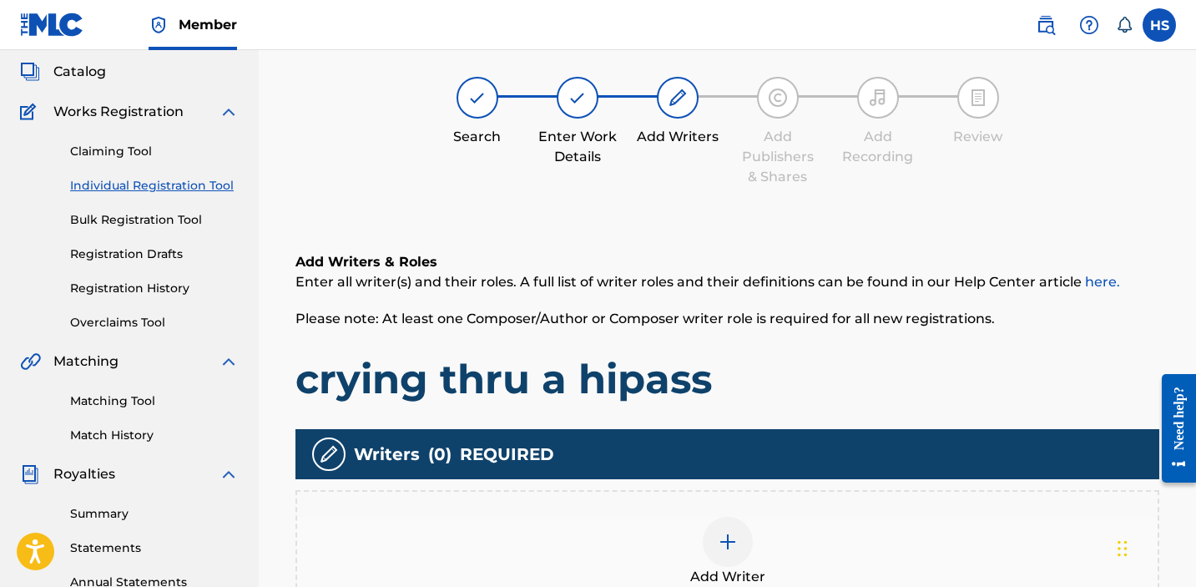
scroll to position [75, 0]
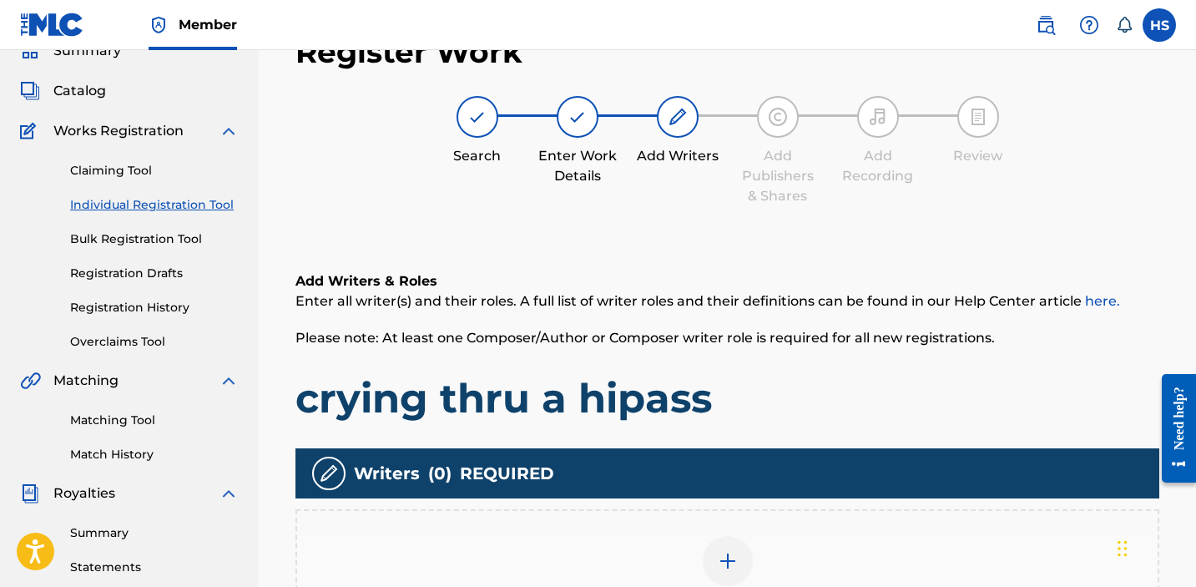
click at [708, 548] on div at bounding box center [728, 561] width 50 height 50
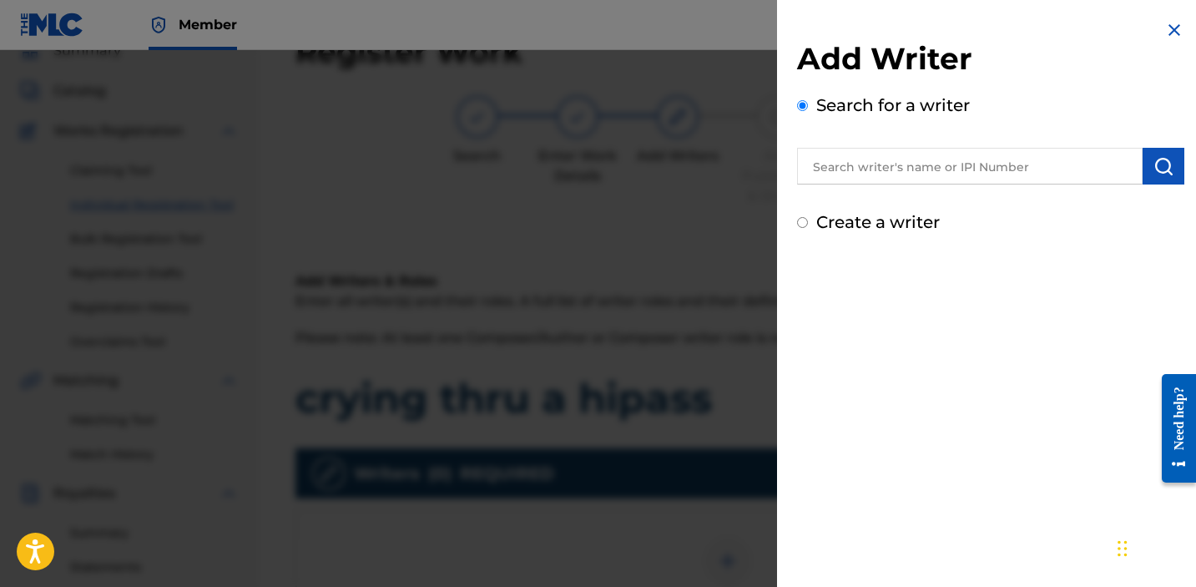
click at [900, 220] on label "Create a writer" at bounding box center [878, 222] width 124 height 20
radio input "true"
click at [808, 220] on input "Create a writer" at bounding box center [802, 222] width 11 height 11
radio input "false"
radio input "true"
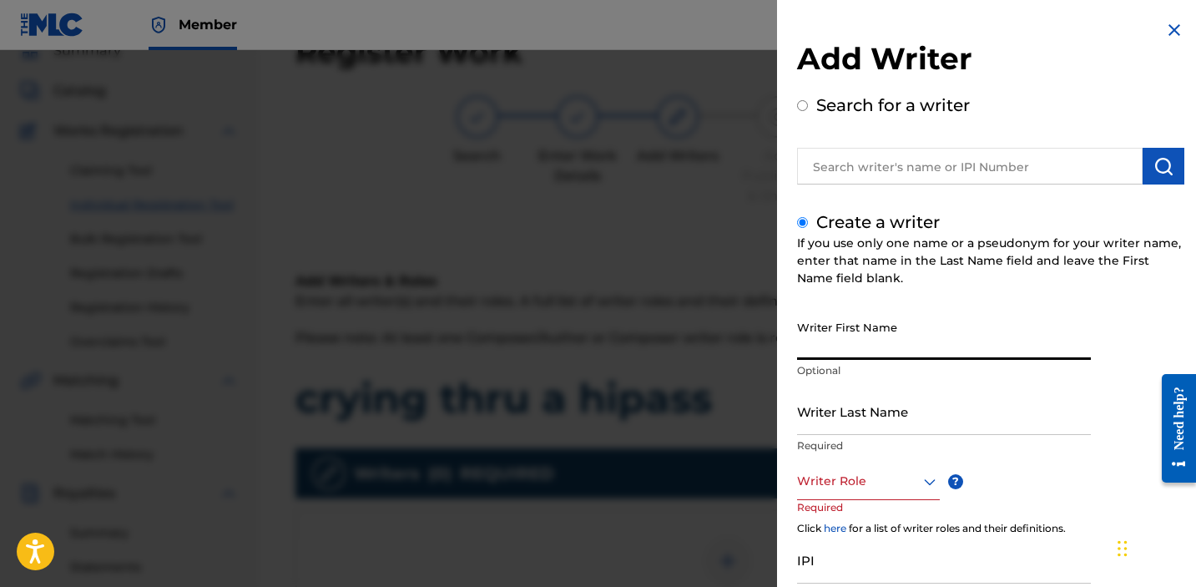
click at [947, 350] on input "Writer First Name" at bounding box center [944, 336] width 294 height 48
type input "[PERSON_NAME]"
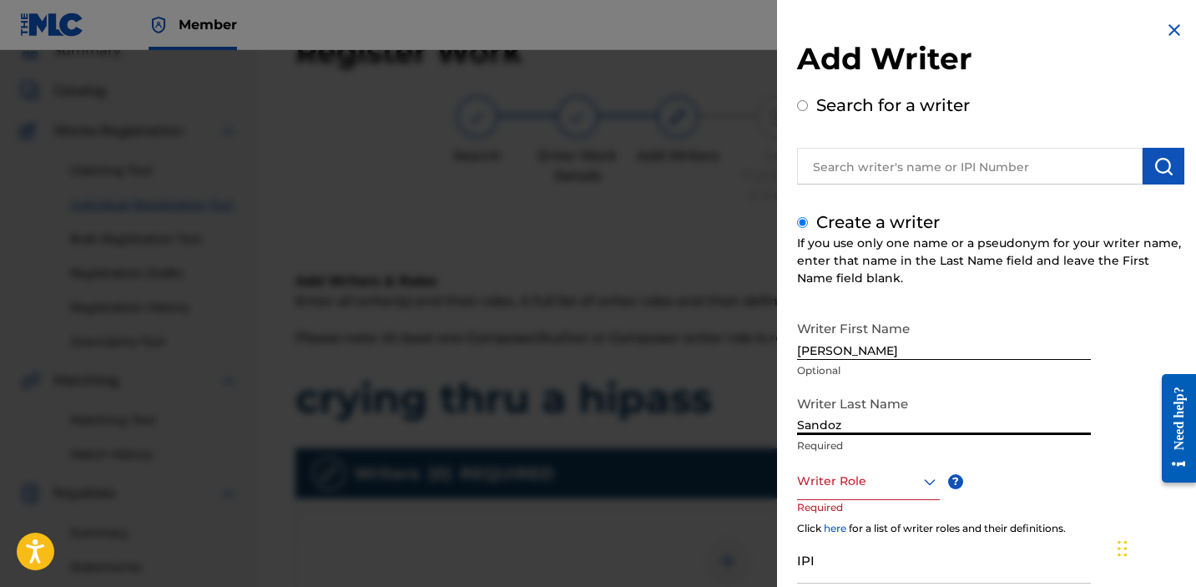
type input "Sandoz"
click at [861, 505] on p "Required" at bounding box center [828, 519] width 63 height 38
click at [850, 489] on div at bounding box center [868, 481] width 143 height 21
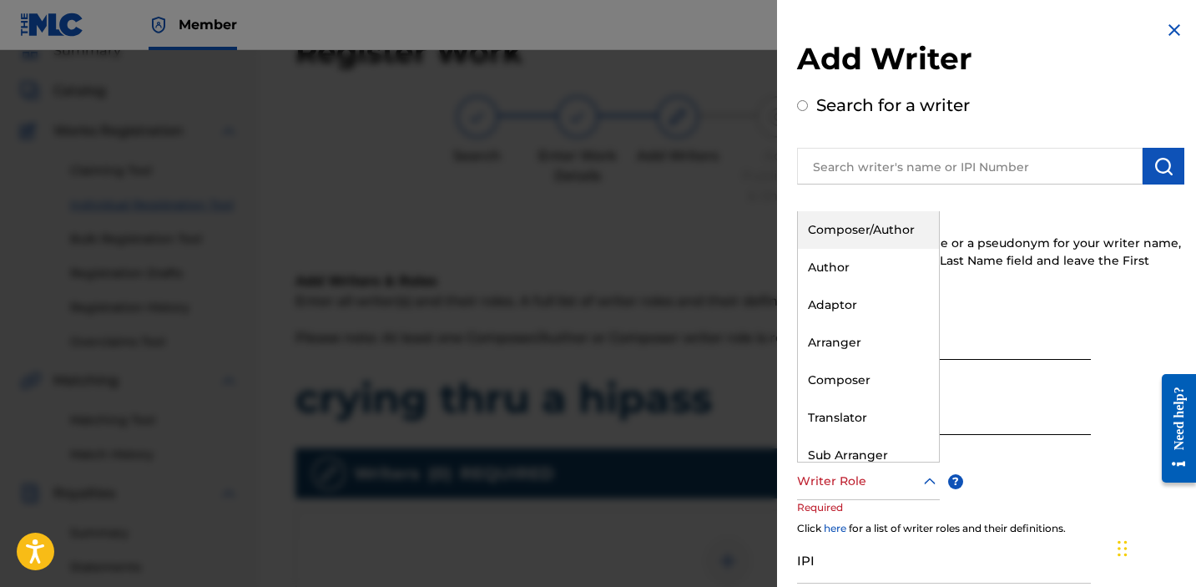
click at [847, 232] on div "Composer/Author" at bounding box center [868, 230] width 141 height 38
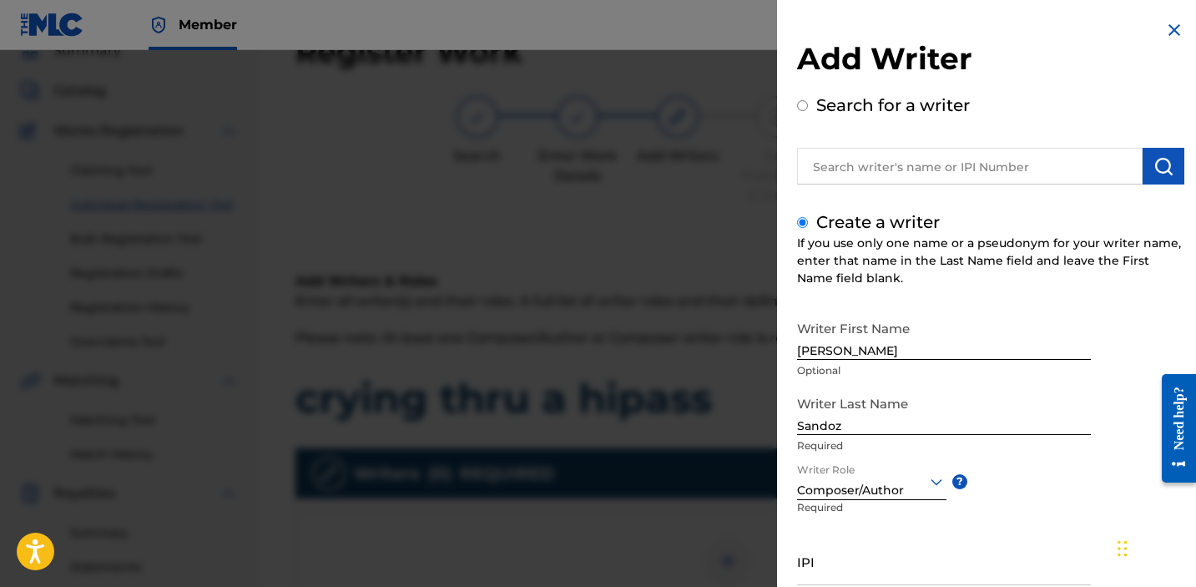
scroll to position [138, 0]
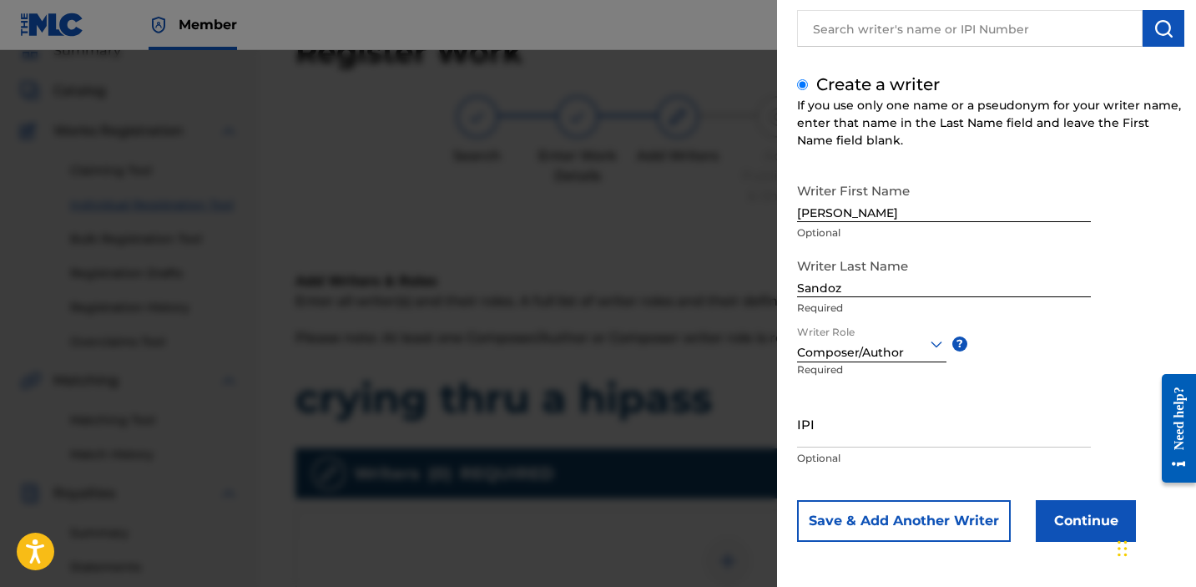
click at [870, 454] on p "Optional" at bounding box center [944, 458] width 294 height 15
click at [864, 437] on input "IPI" at bounding box center [944, 424] width 294 height 48
paste input "1034865265"
type input "1034865265"
click at [1094, 515] on button "Continue" at bounding box center [1086, 521] width 100 height 42
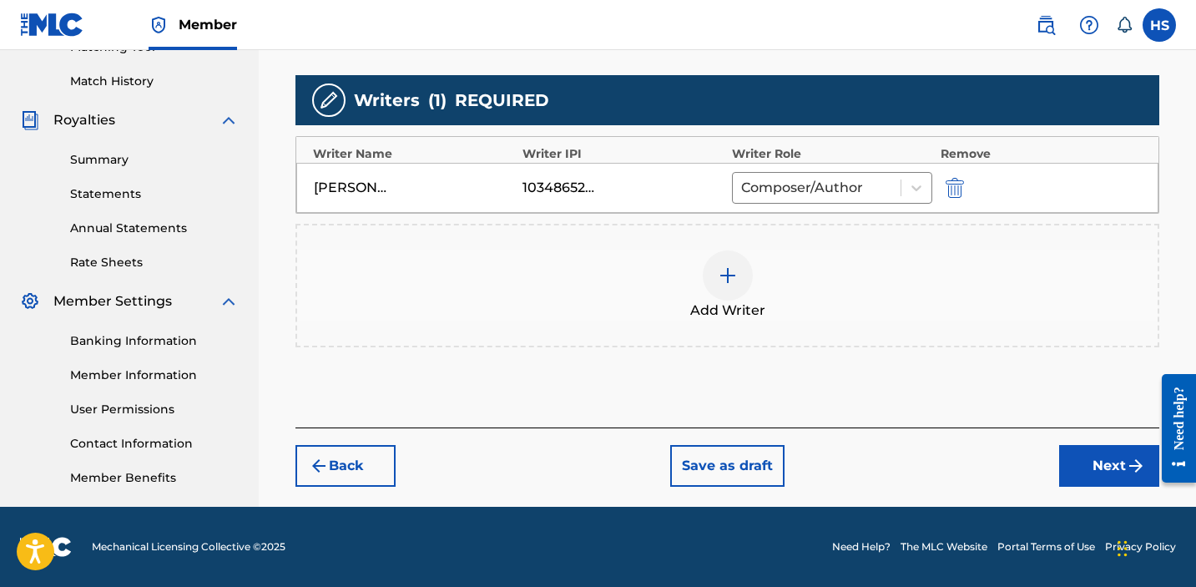
click at [1084, 462] on button "Next" at bounding box center [1109, 466] width 100 height 42
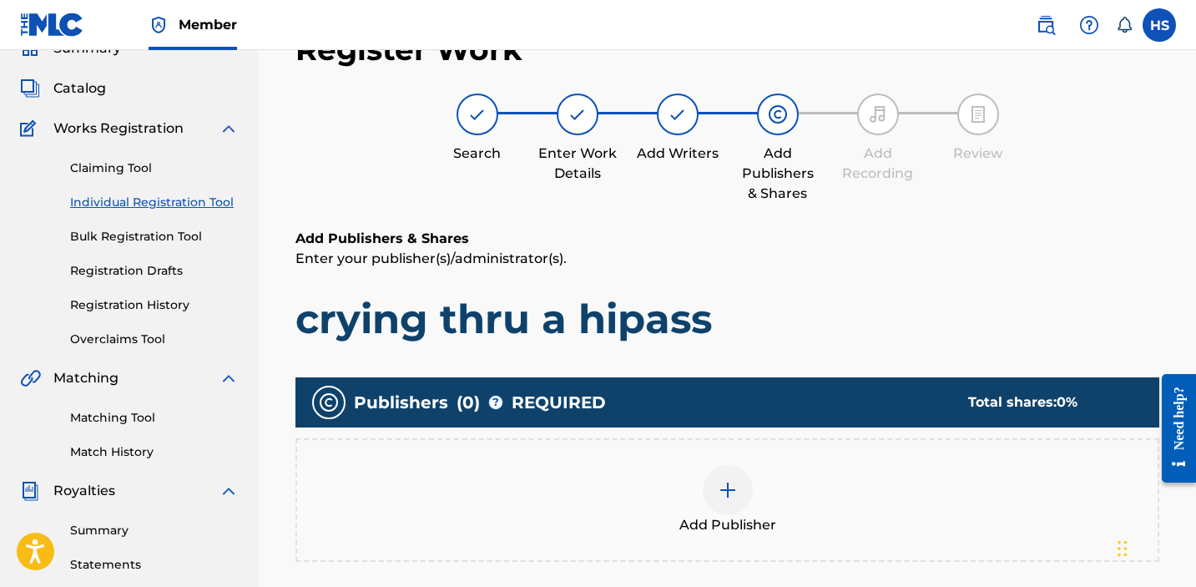
scroll to position [75, 0]
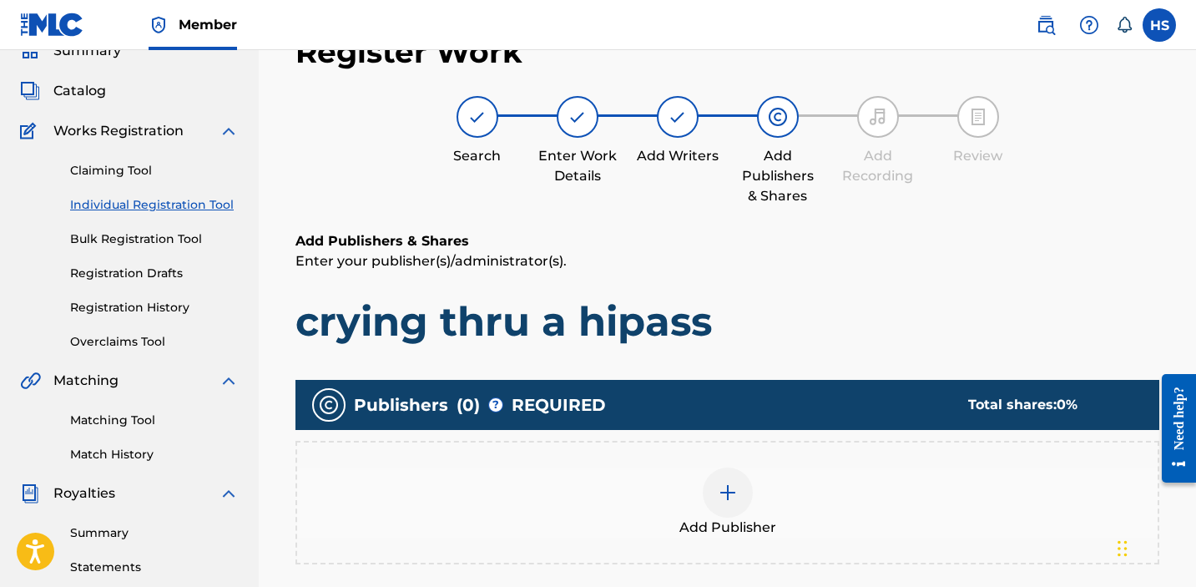
click at [700, 493] on div "Add Publisher" at bounding box center [727, 502] width 861 height 70
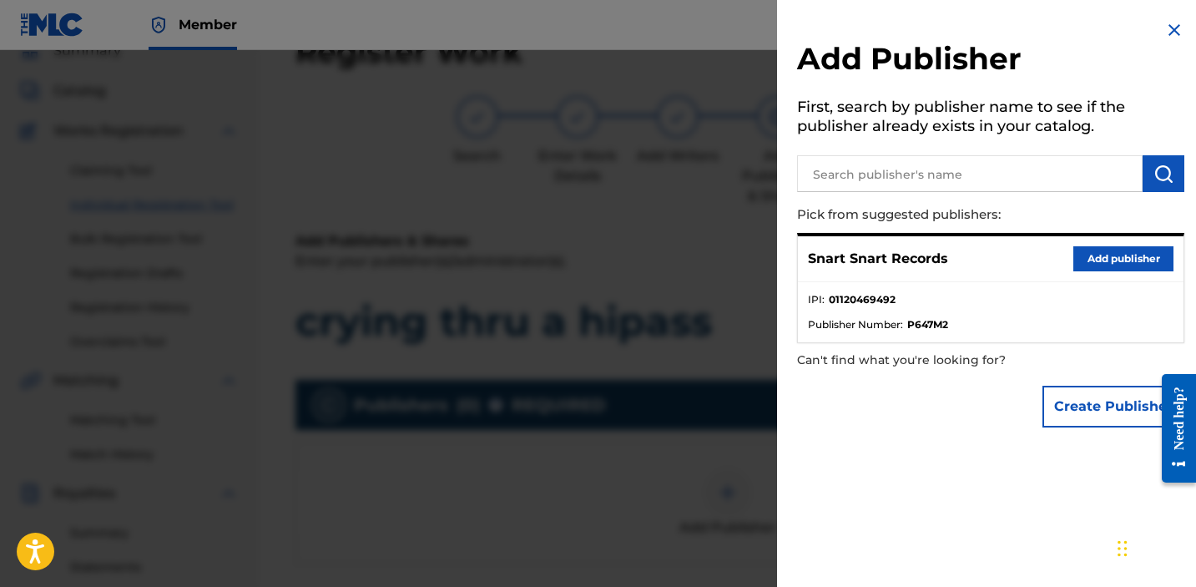
click at [1085, 251] on button "Add publisher" at bounding box center [1124, 258] width 100 height 25
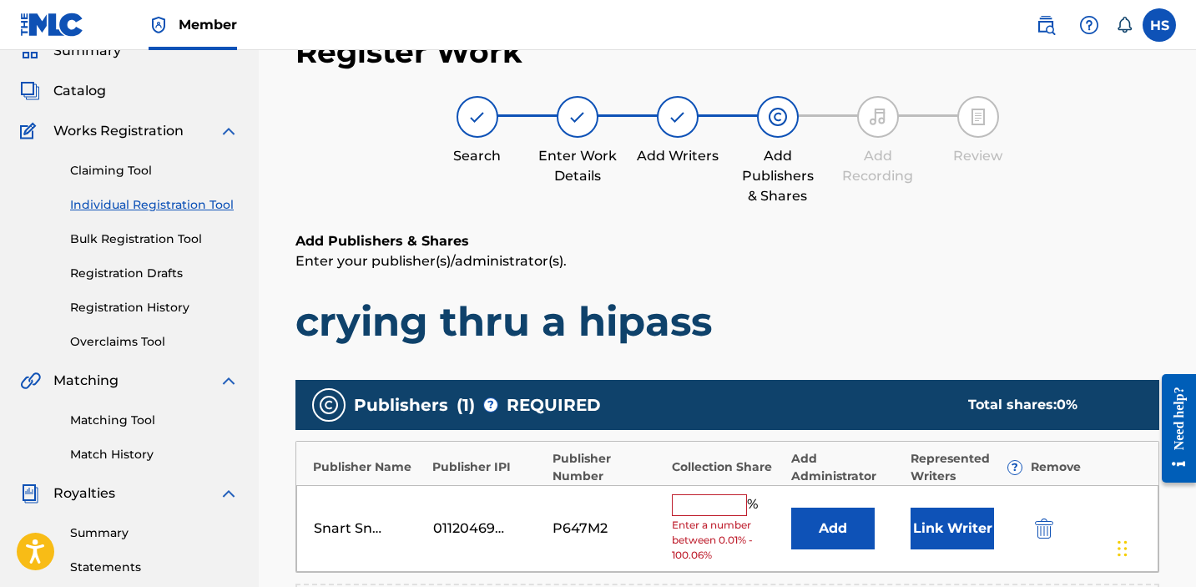
click at [700, 505] on input "text" at bounding box center [709, 505] width 75 height 22
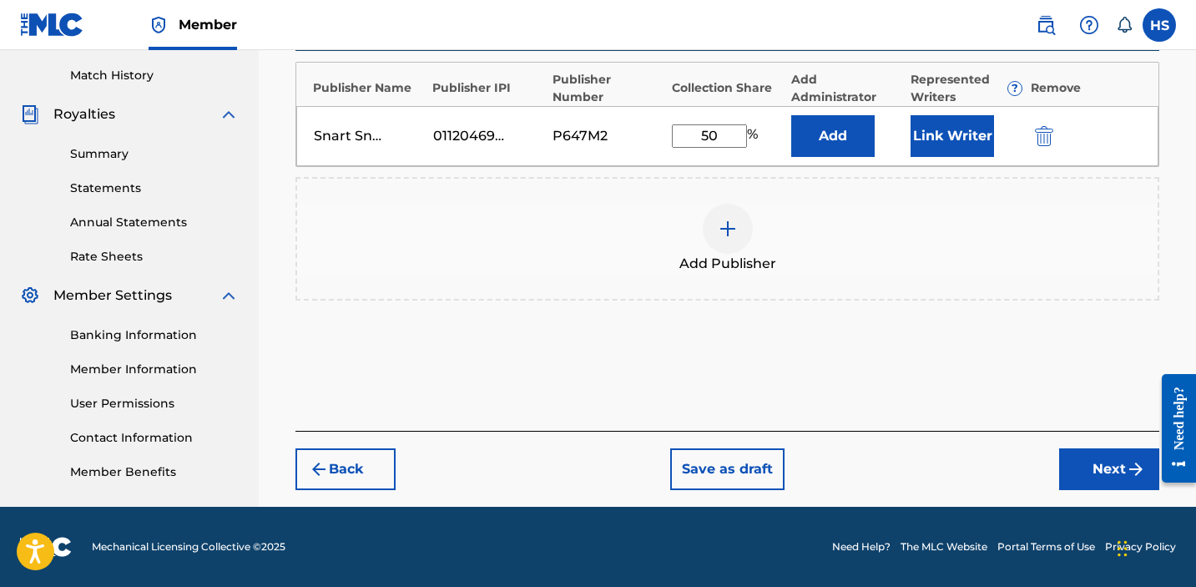
type input "50"
click at [1116, 464] on button "Next" at bounding box center [1109, 469] width 100 height 42
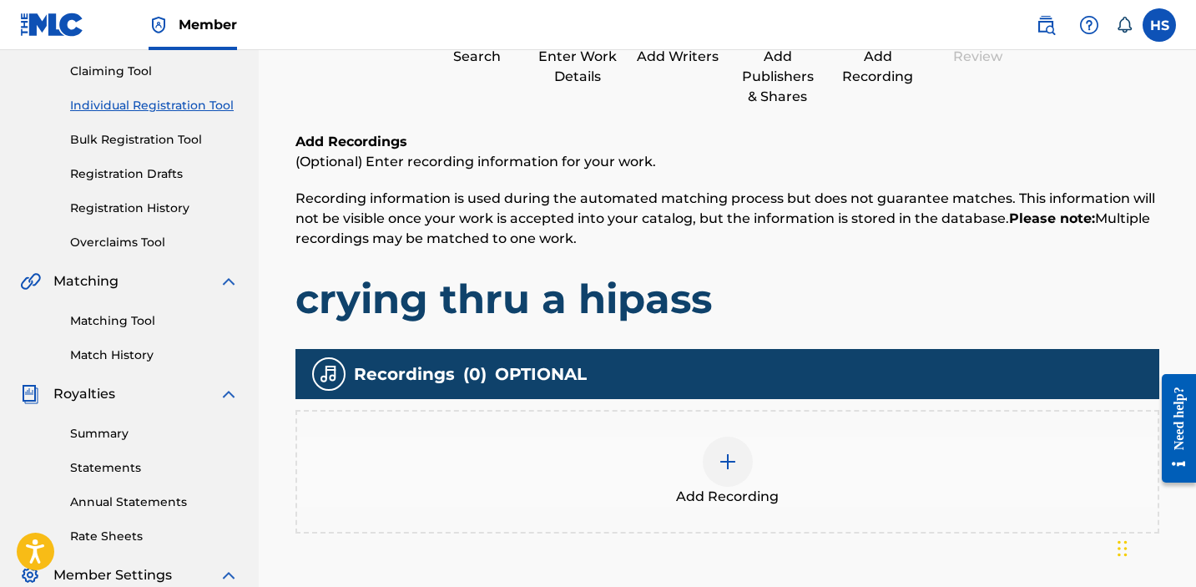
scroll to position [448, 0]
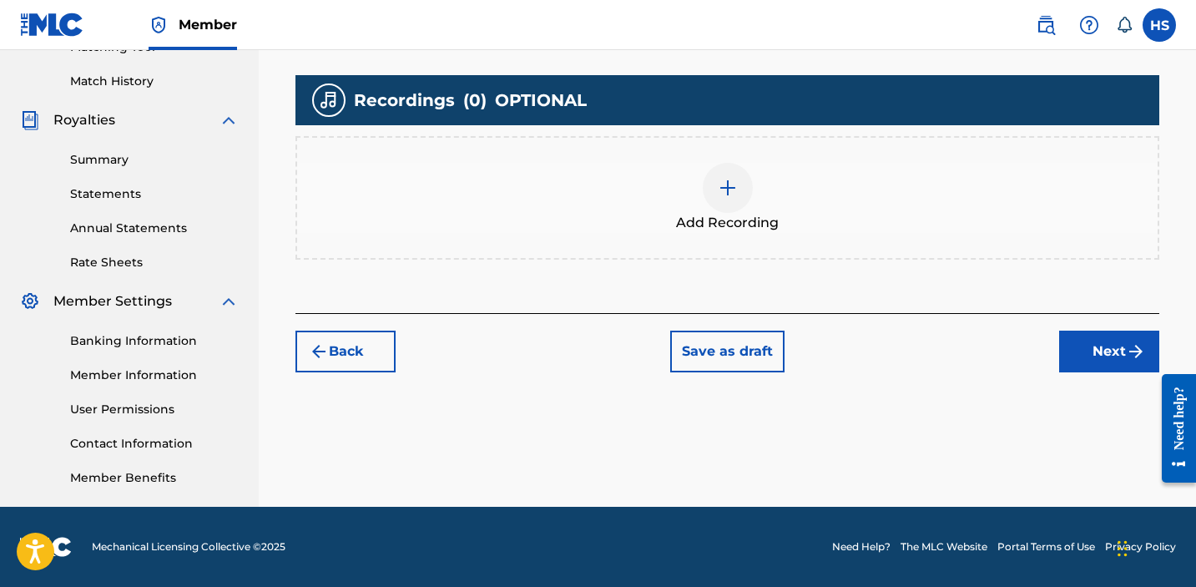
click at [689, 157] on div "Add Recording" at bounding box center [728, 198] width 864 height 124
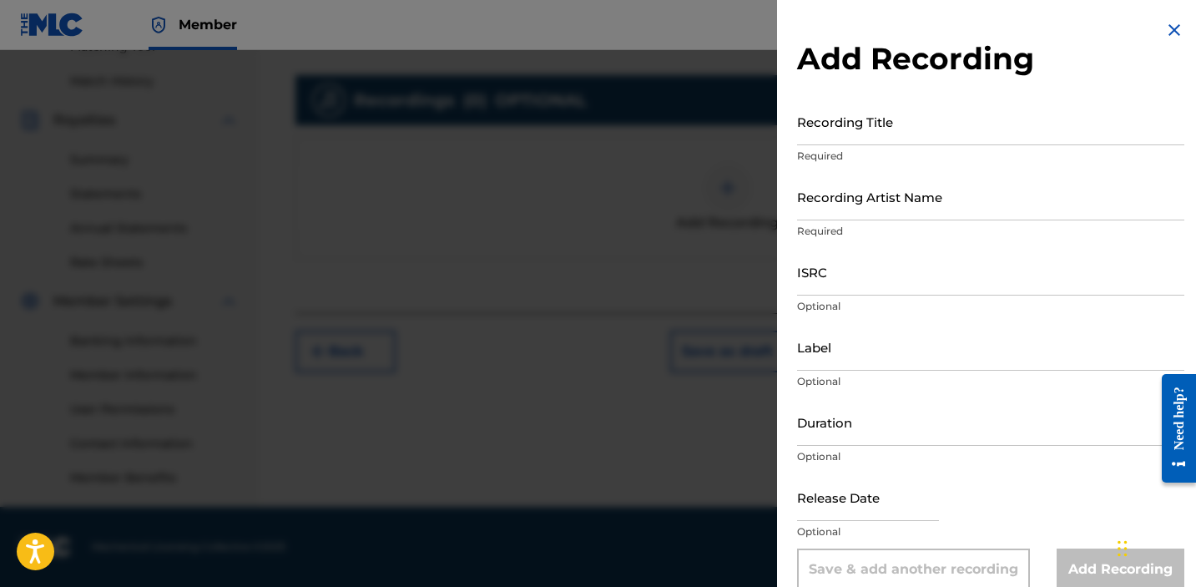
click at [927, 130] on input "Recording Title" at bounding box center [990, 122] width 387 height 48
paste input "crying thru a hipass Explicit lyrics"
click at [914, 127] on input "crying thru a hipass Explicit lyrics" at bounding box center [990, 122] width 387 height 48
type input "crying thru a hipass"
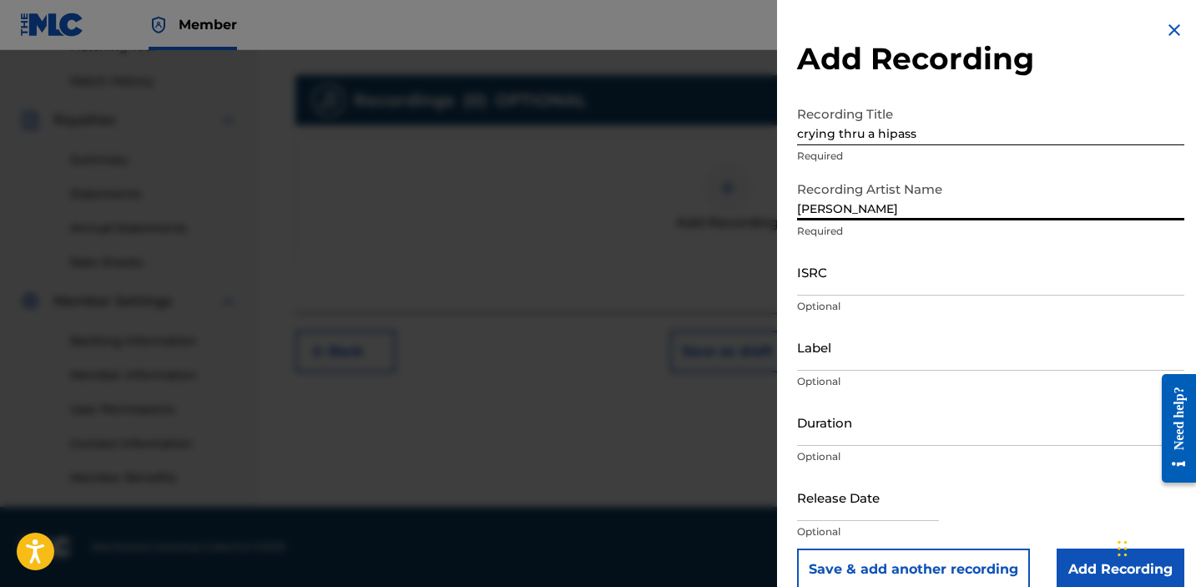
type input "[PERSON_NAME]"
paste input "QZK6N2123530"
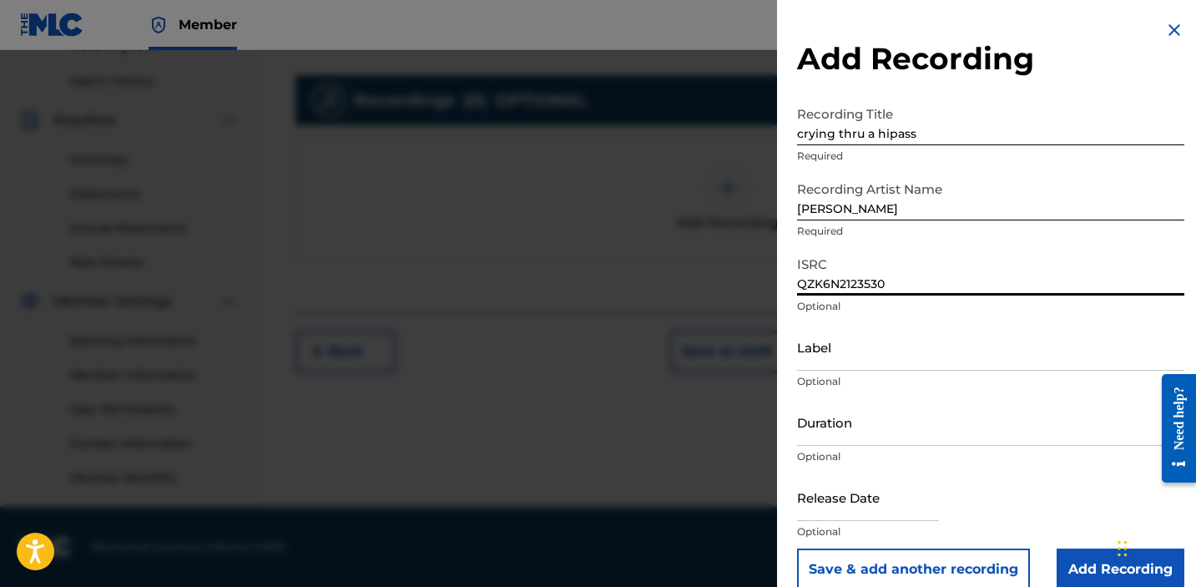
type input "QZK6N2123530"
click at [850, 361] on input "Label" at bounding box center [990, 347] width 387 height 48
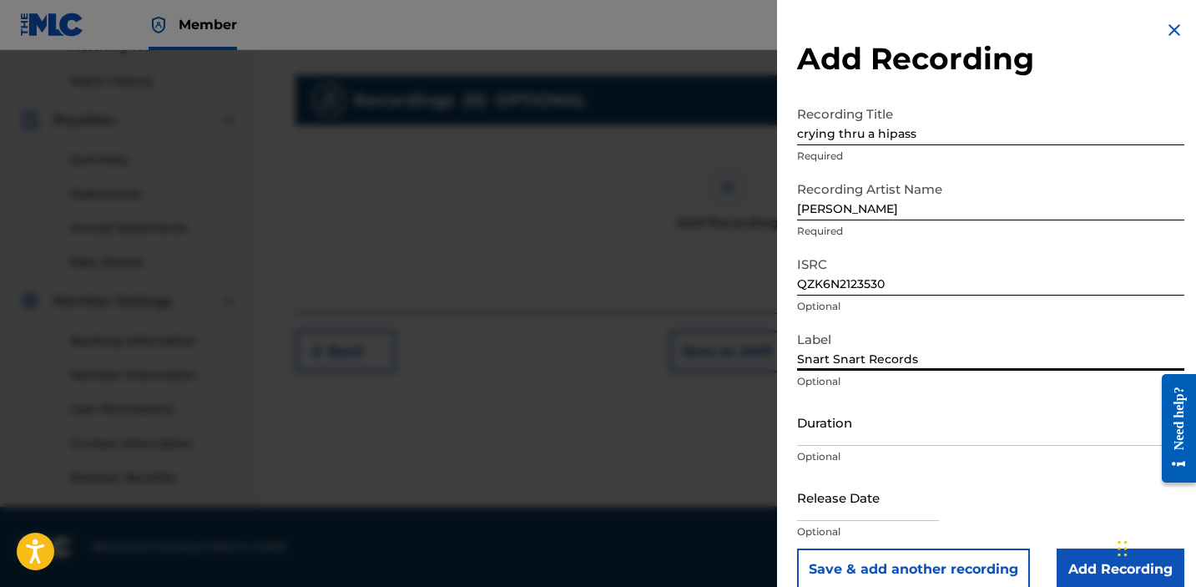
type input "Snart Snart Records"
click at [1064, 556] on input "Add Recording" at bounding box center [1121, 569] width 128 height 42
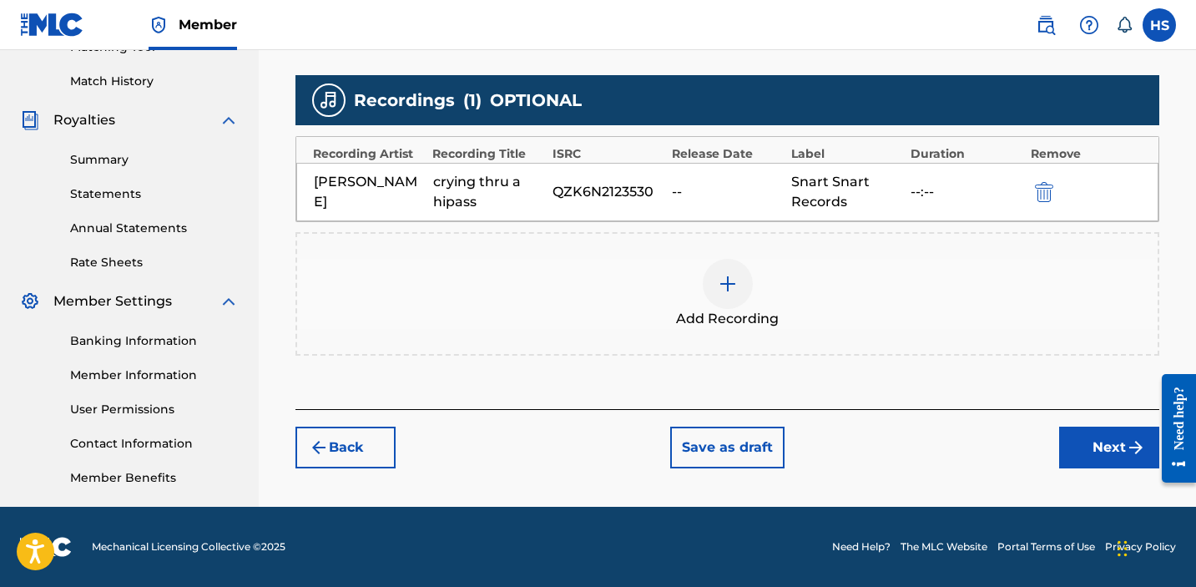
click at [1095, 451] on button "Next" at bounding box center [1109, 448] width 100 height 42
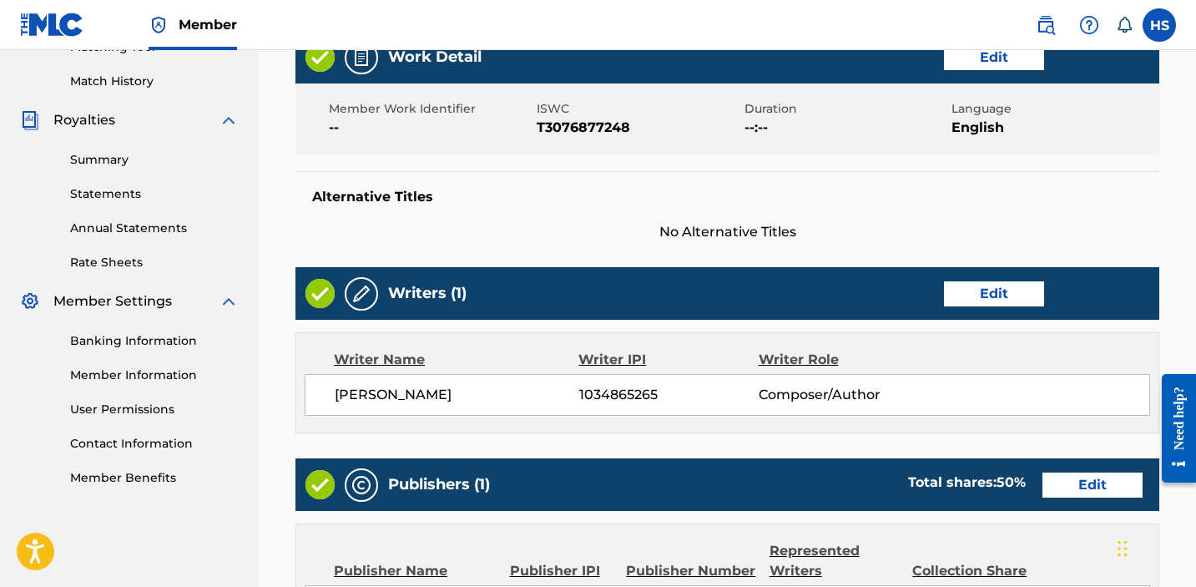
scroll to position [877, 0]
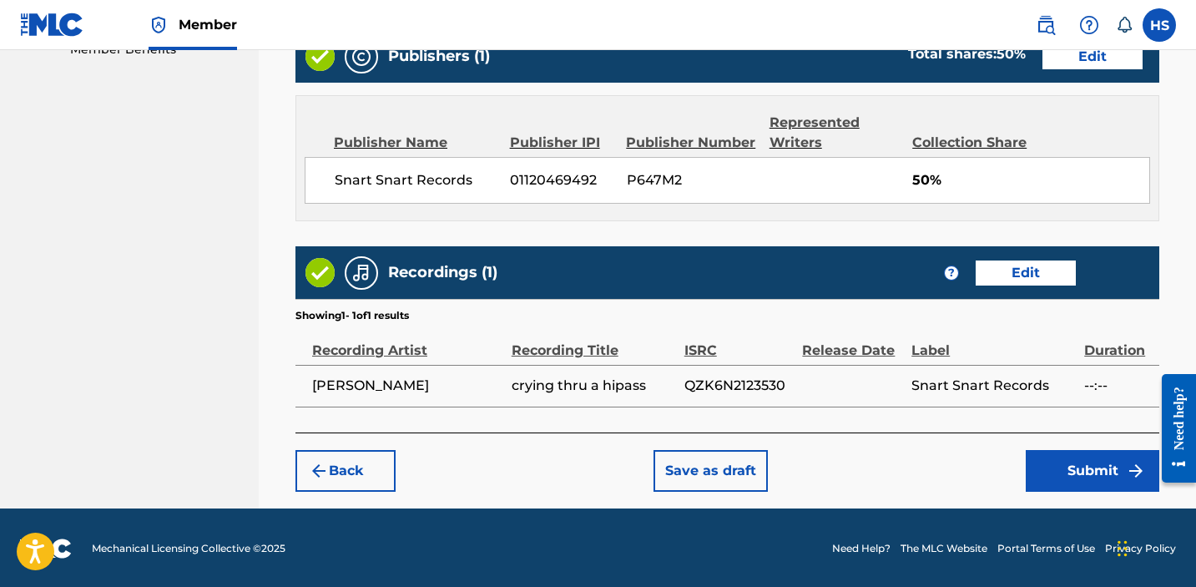
click at [1098, 469] on button "Submit" at bounding box center [1093, 471] width 134 height 42
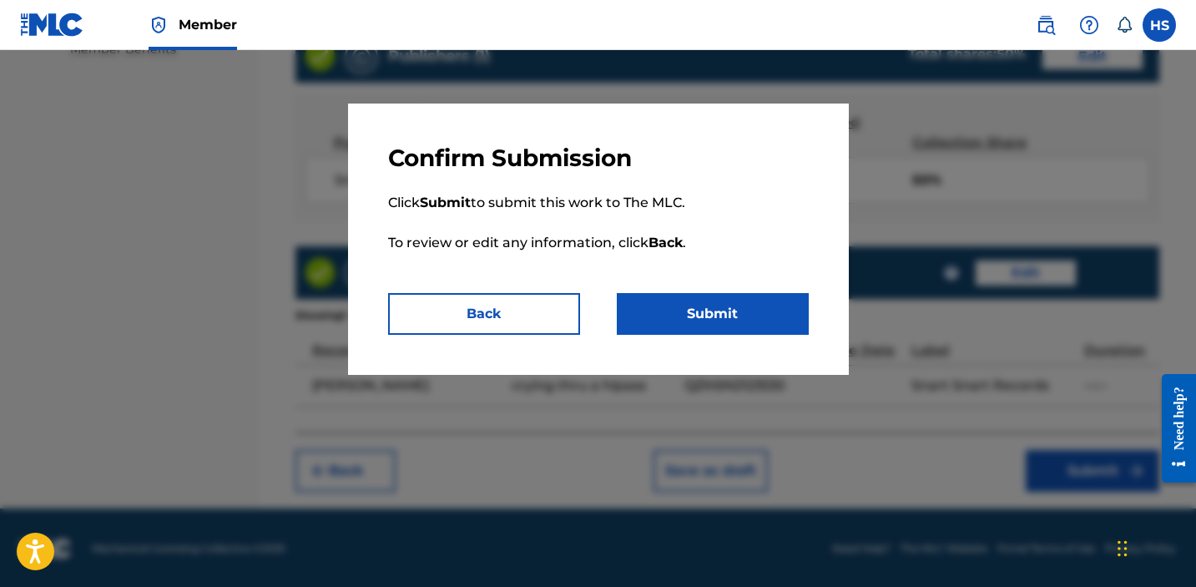
click at [726, 311] on button "Submit" at bounding box center [713, 314] width 192 height 42
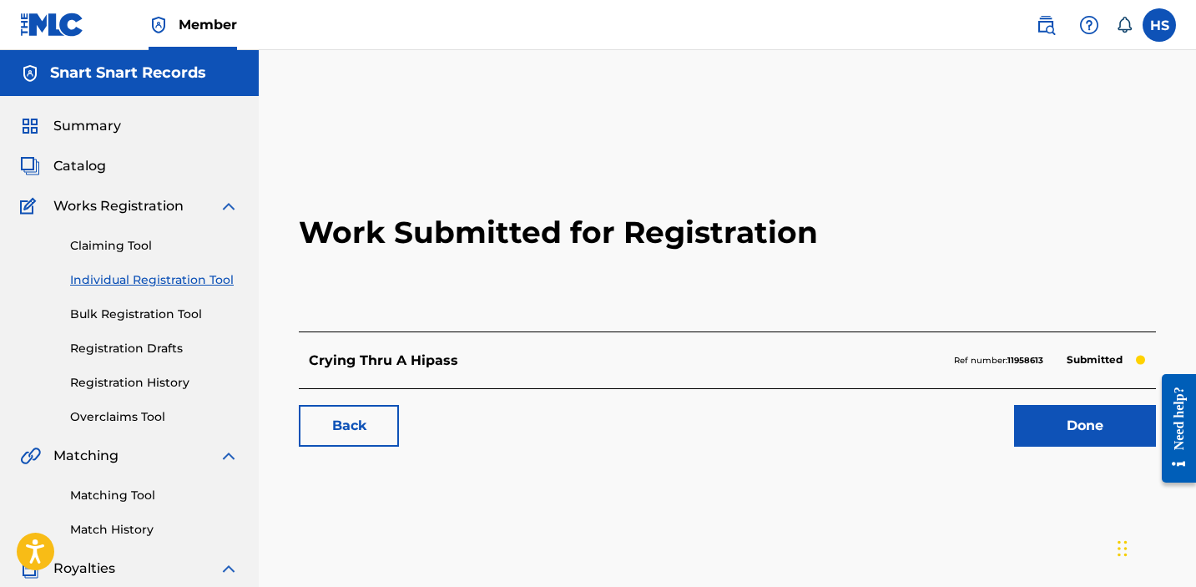
click at [1065, 415] on link "Done" at bounding box center [1085, 426] width 142 height 42
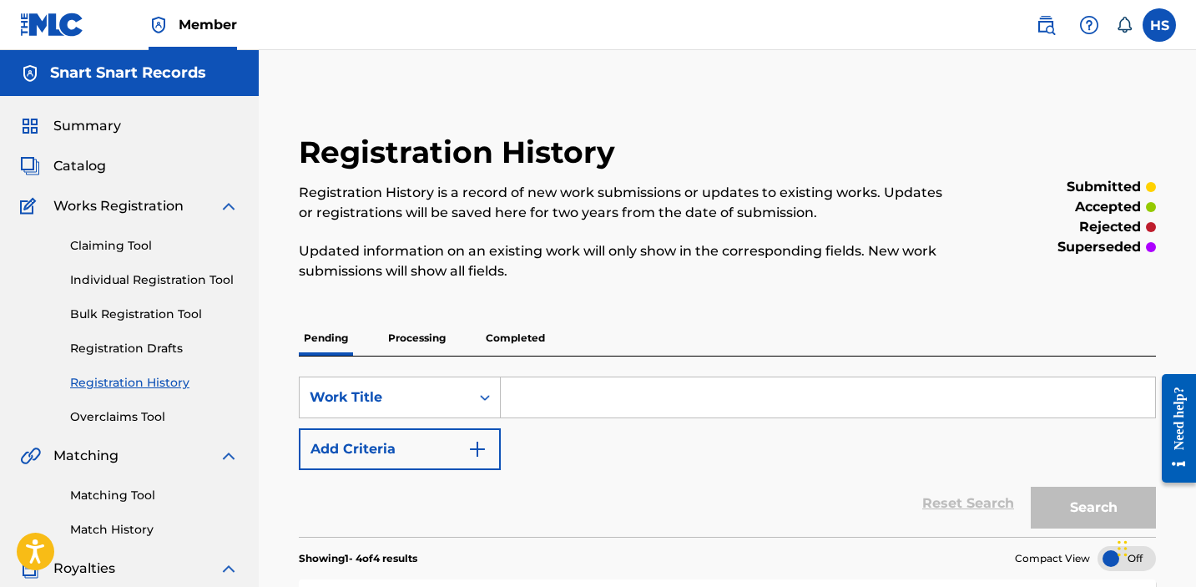
click at [164, 280] on link "Individual Registration Tool" at bounding box center [154, 280] width 169 height 18
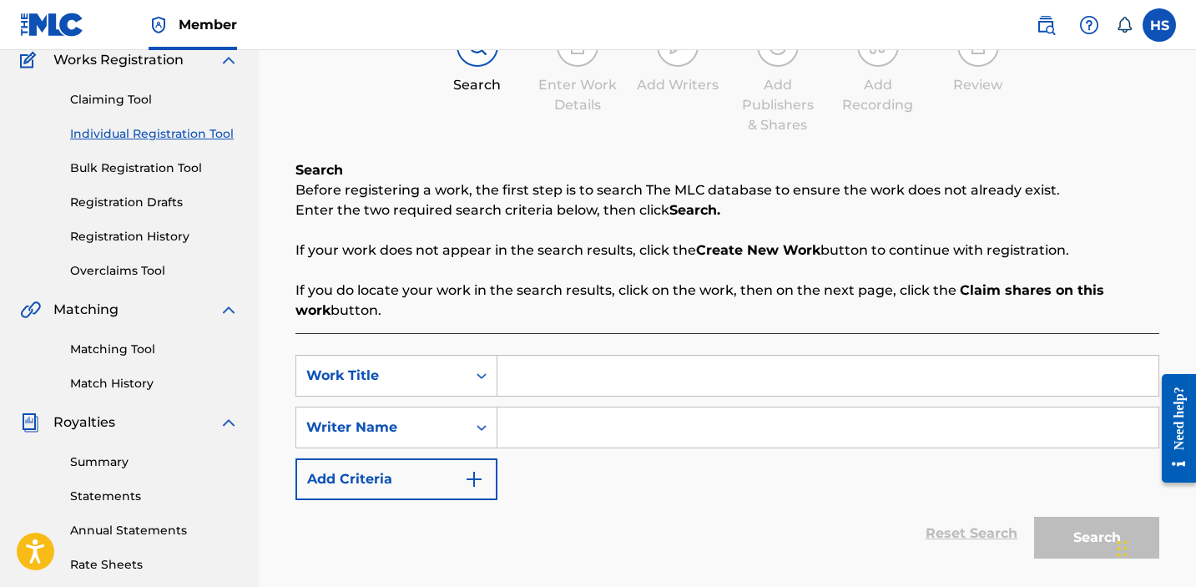
scroll to position [410, 0]
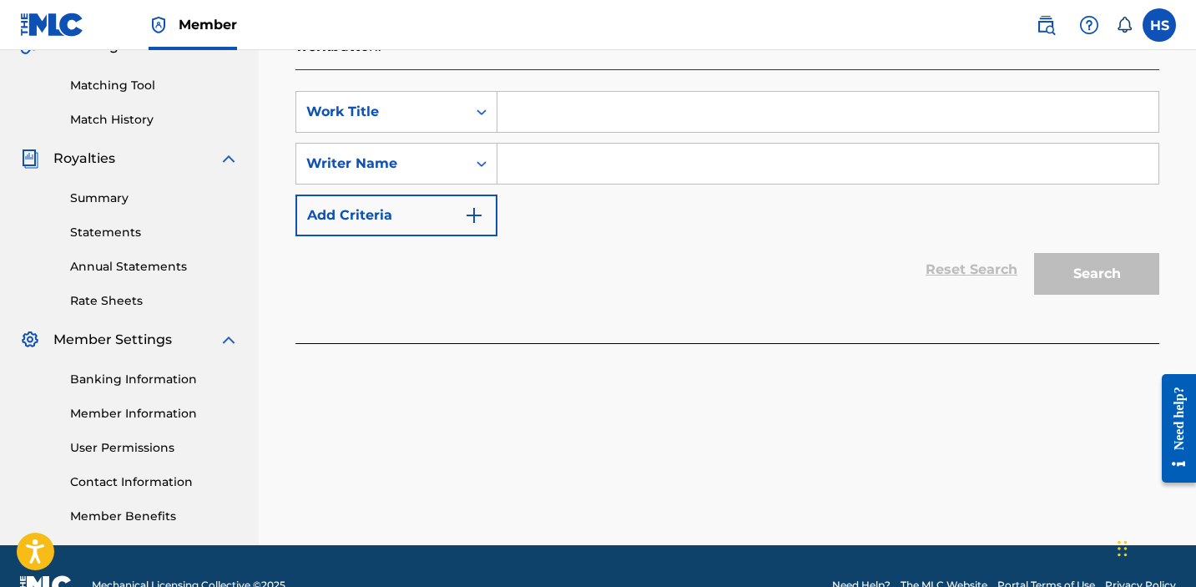
click at [589, 120] on input "Search Form" at bounding box center [828, 112] width 661 height 40
paste input "at least i tried!! Explicit lyrics"
click at [613, 112] on input "at least i tried!! Explicit lyrics" at bounding box center [828, 112] width 661 height 40
type input "at least i tried!!"
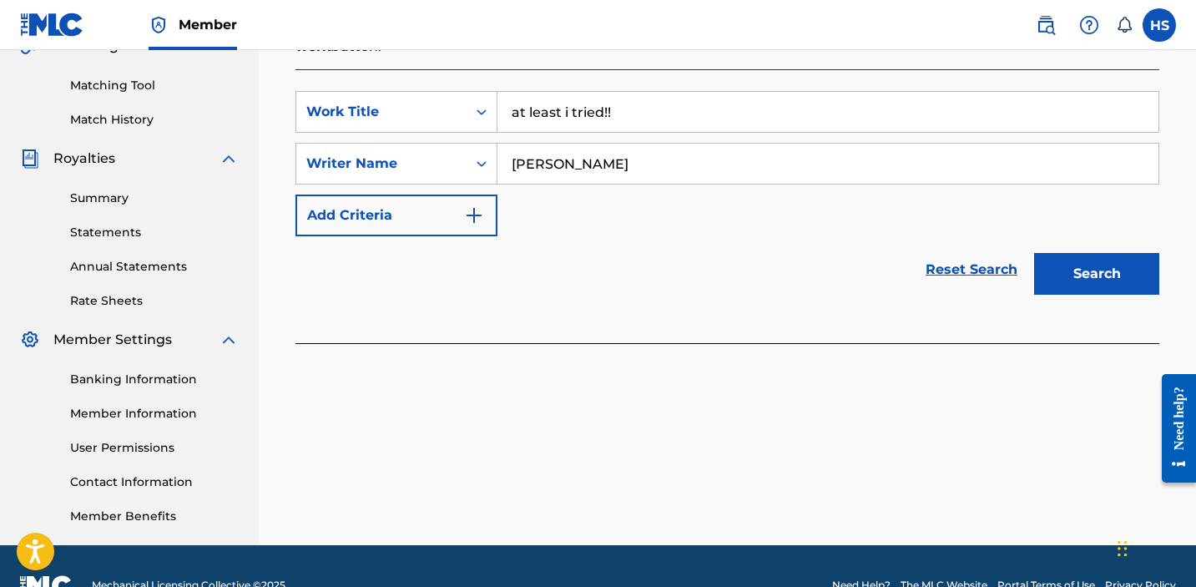
type input "[PERSON_NAME]"
click at [1034, 253] on button "Search" at bounding box center [1096, 274] width 125 height 42
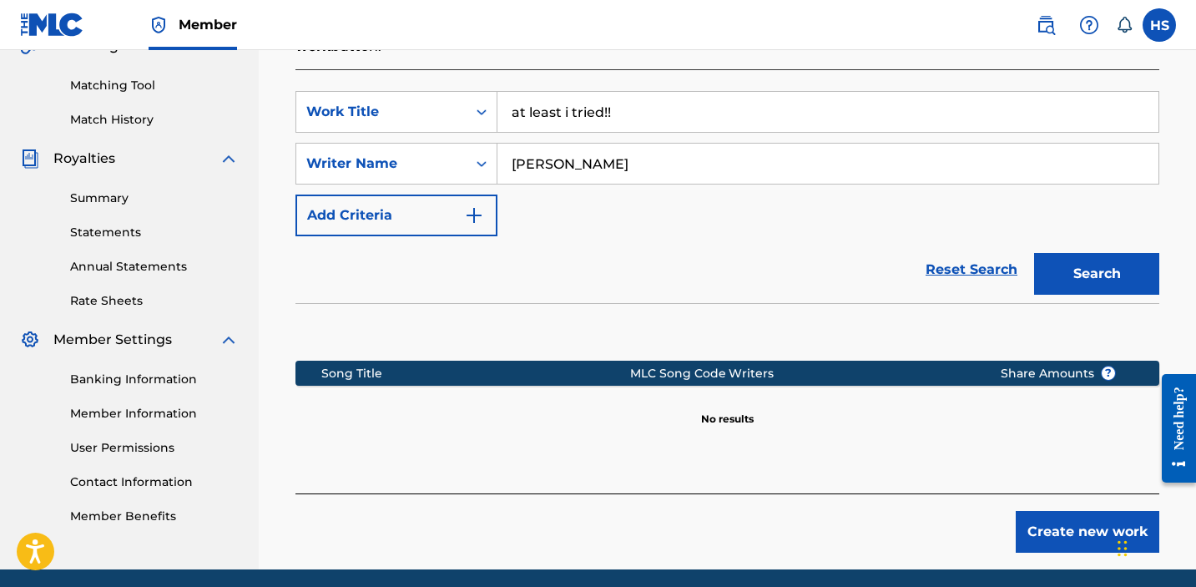
click at [1073, 538] on button "Create new work" at bounding box center [1088, 532] width 144 height 42
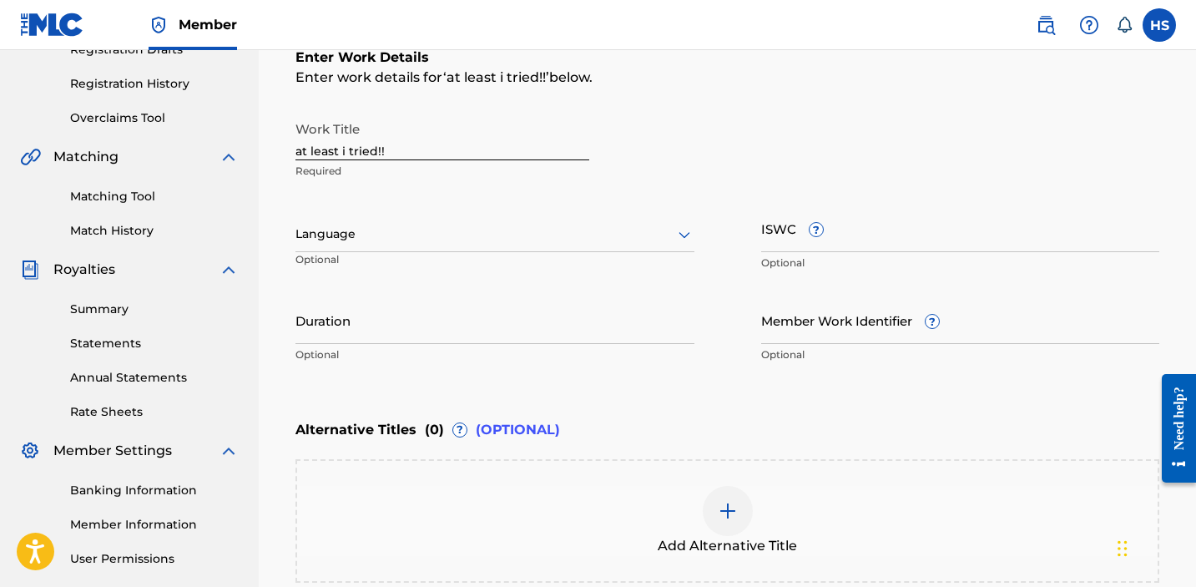
scroll to position [213, 0]
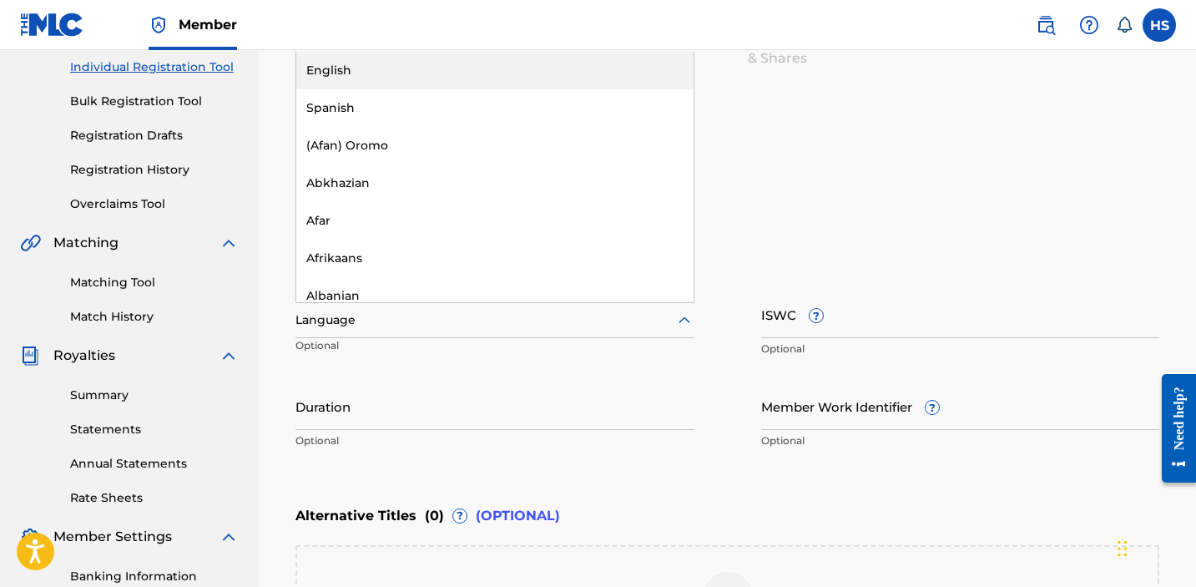
click at [373, 303] on div "Language" at bounding box center [495, 320] width 399 height 35
click at [356, 76] on div "English" at bounding box center [494, 71] width 397 height 38
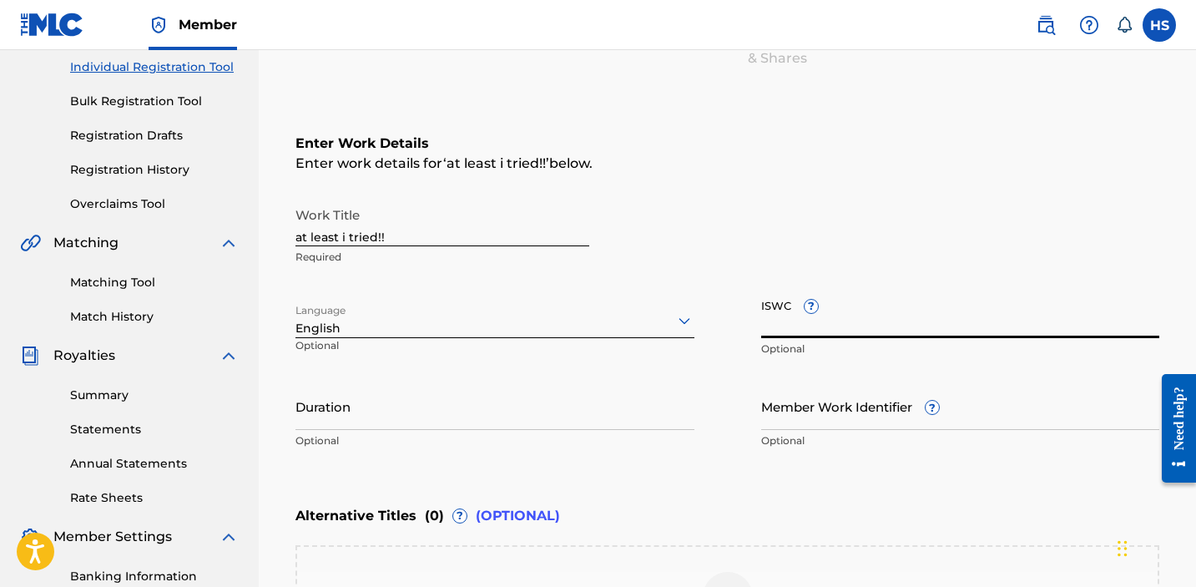
click at [820, 334] on input "ISWC ?" at bounding box center [960, 315] width 399 height 48
paste input "T3076841351"
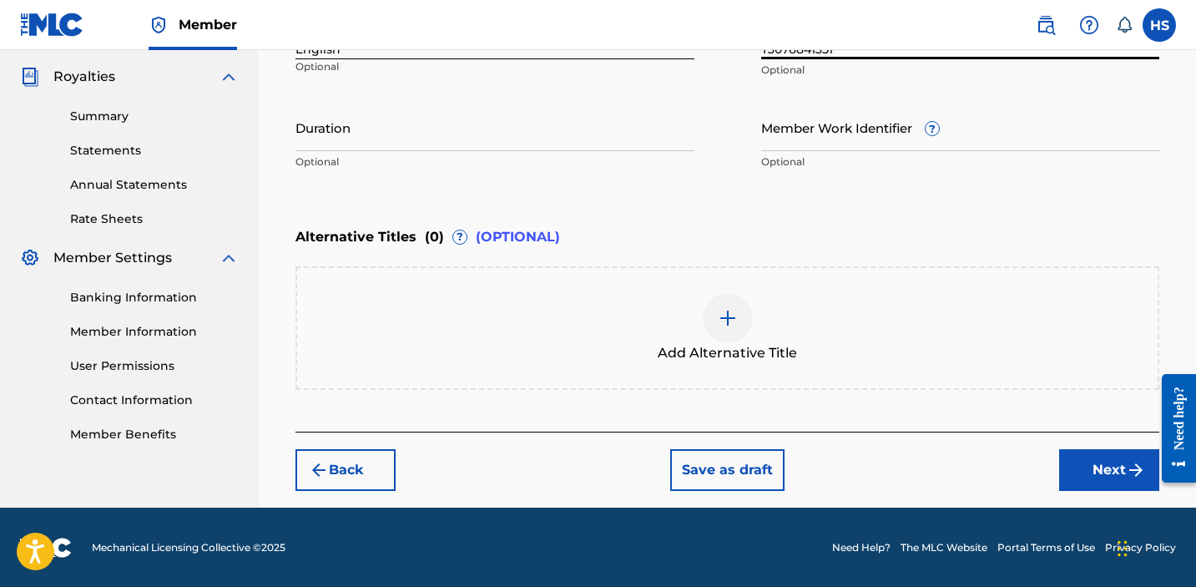
type input "T3076841351"
click at [1102, 474] on button "Next" at bounding box center [1109, 470] width 100 height 42
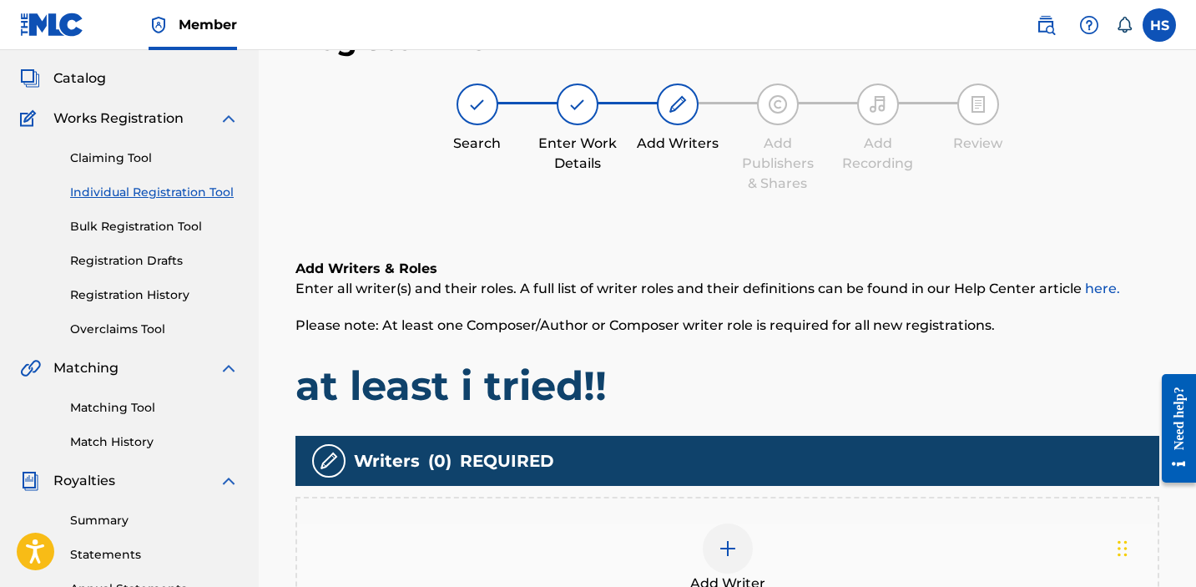
scroll to position [75, 0]
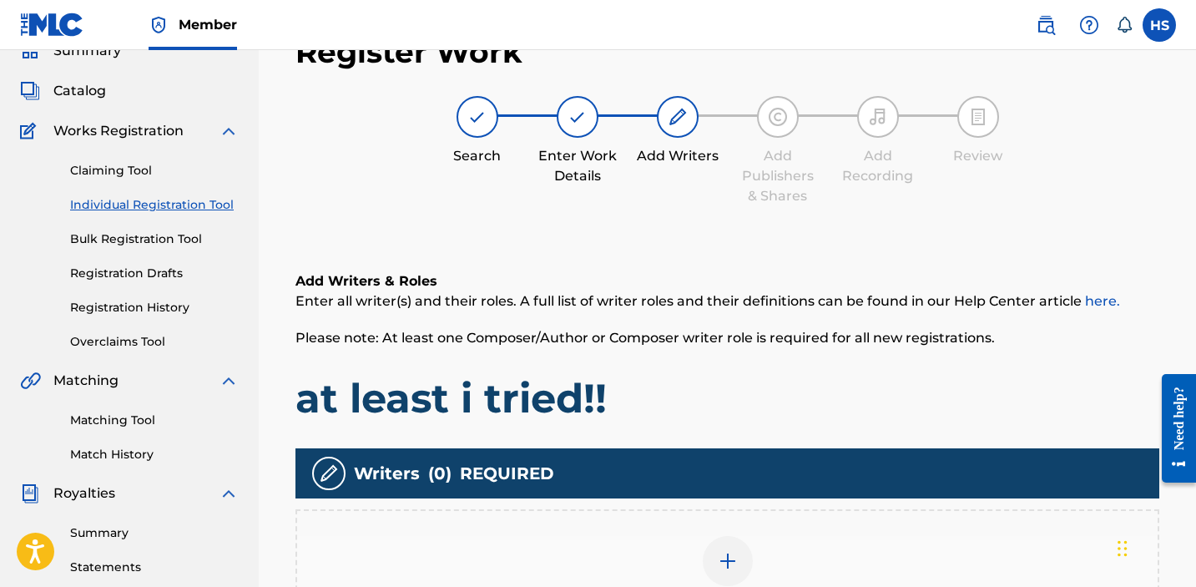
click at [718, 557] on img at bounding box center [728, 561] width 20 height 20
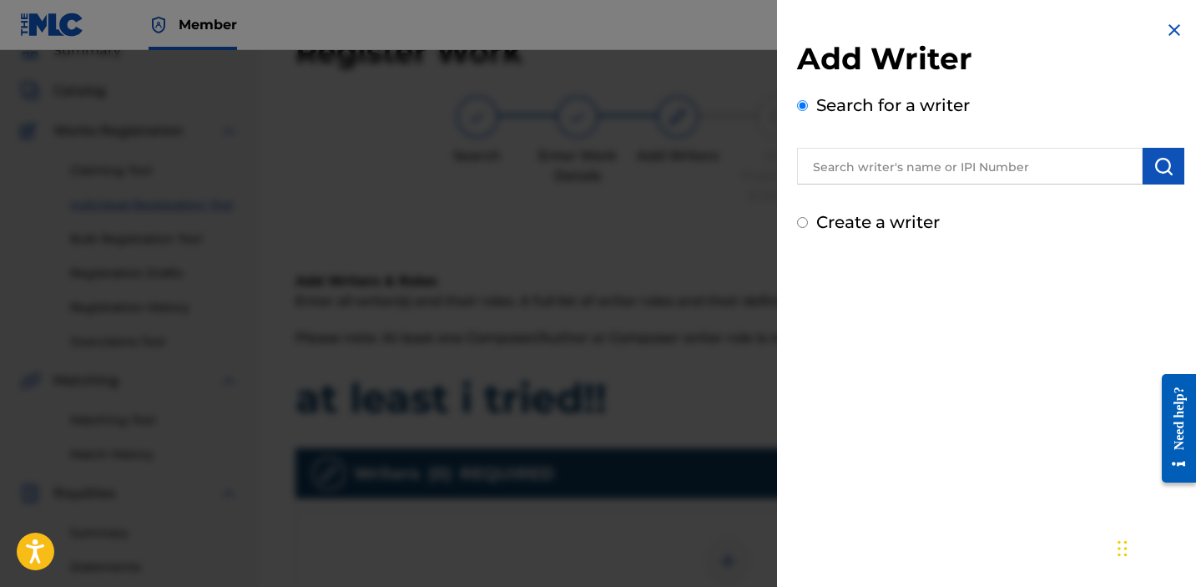
click at [867, 222] on label "Create a writer" at bounding box center [878, 222] width 124 height 20
radio input "true"
click at [808, 222] on input "Create a writer" at bounding box center [802, 222] width 11 height 11
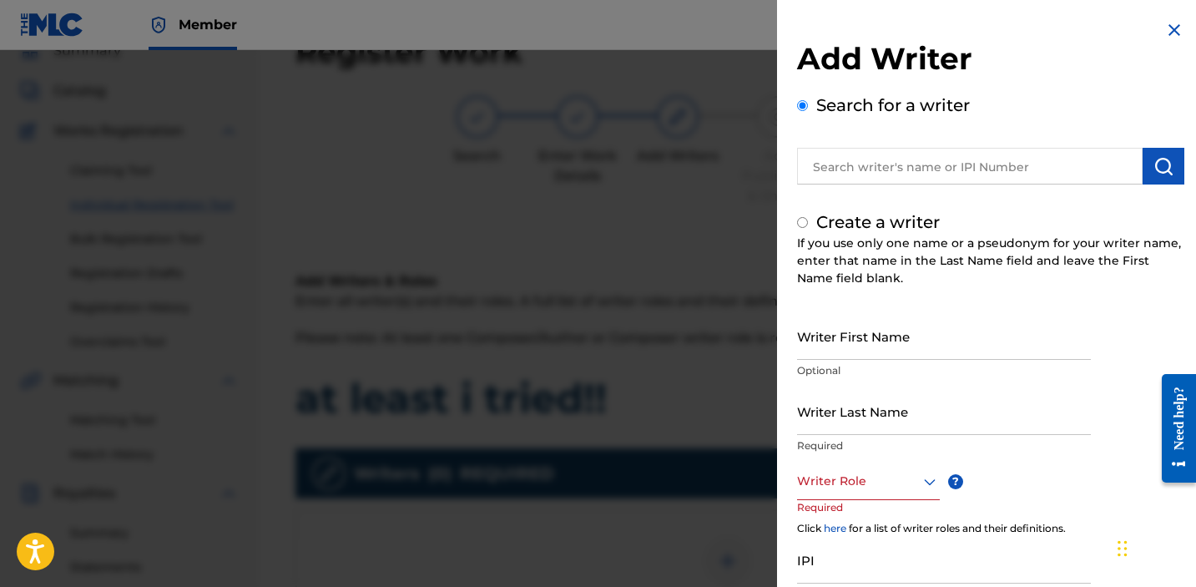
radio input "false"
radio input "true"
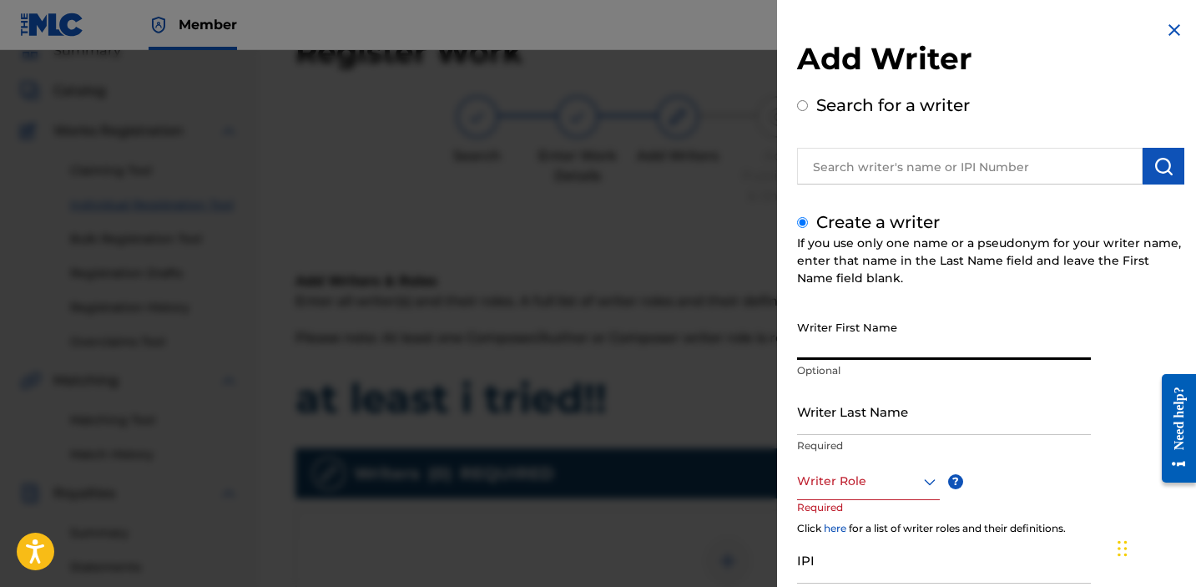
click at [891, 338] on input "Writer First Name" at bounding box center [944, 336] width 294 height 48
type input "[PERSON_NAME]"
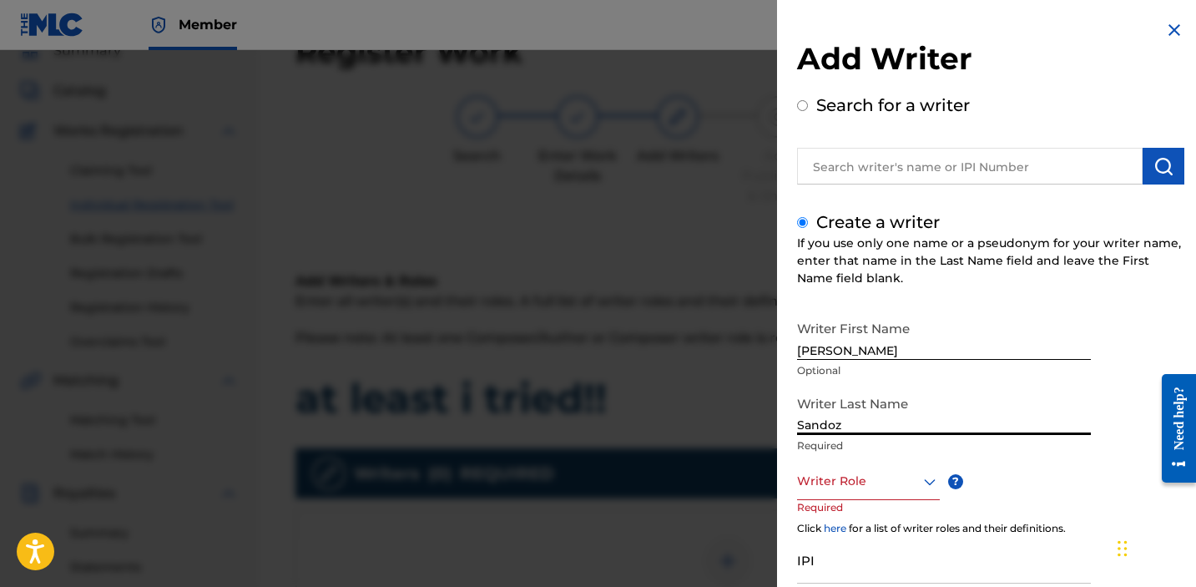
type input "Sandoz"
click at [890, 498] on div "Writer Role" at bounding box center [868, 481] width 143 height 38
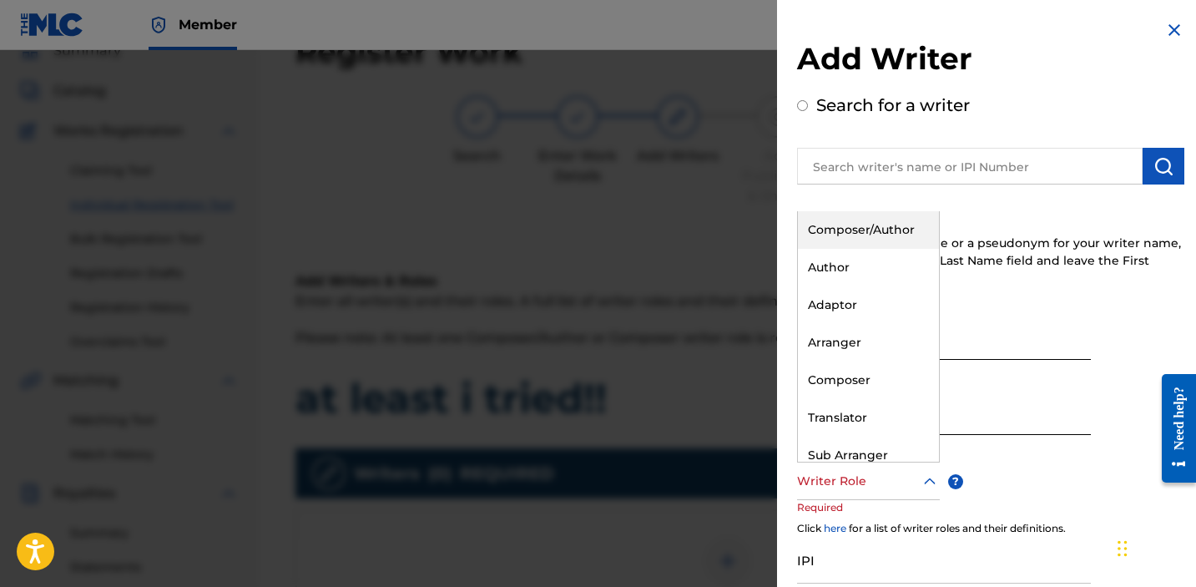
click at [851, 223] on div "Composer/Author" at bounding box center [868, 230] width 141 height 38
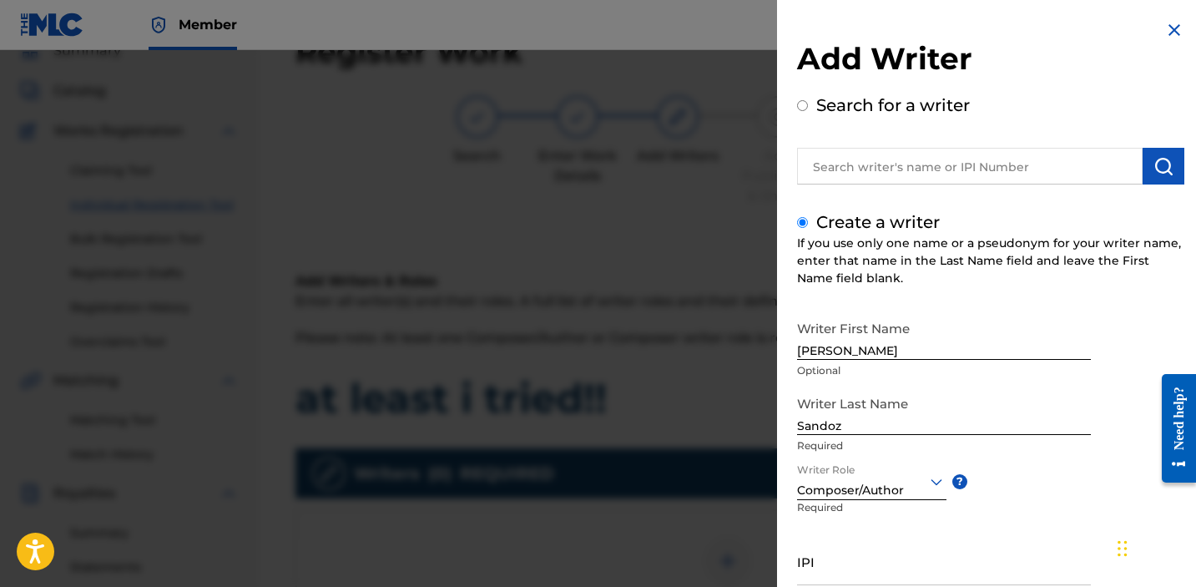
scroll to position [138, 0]
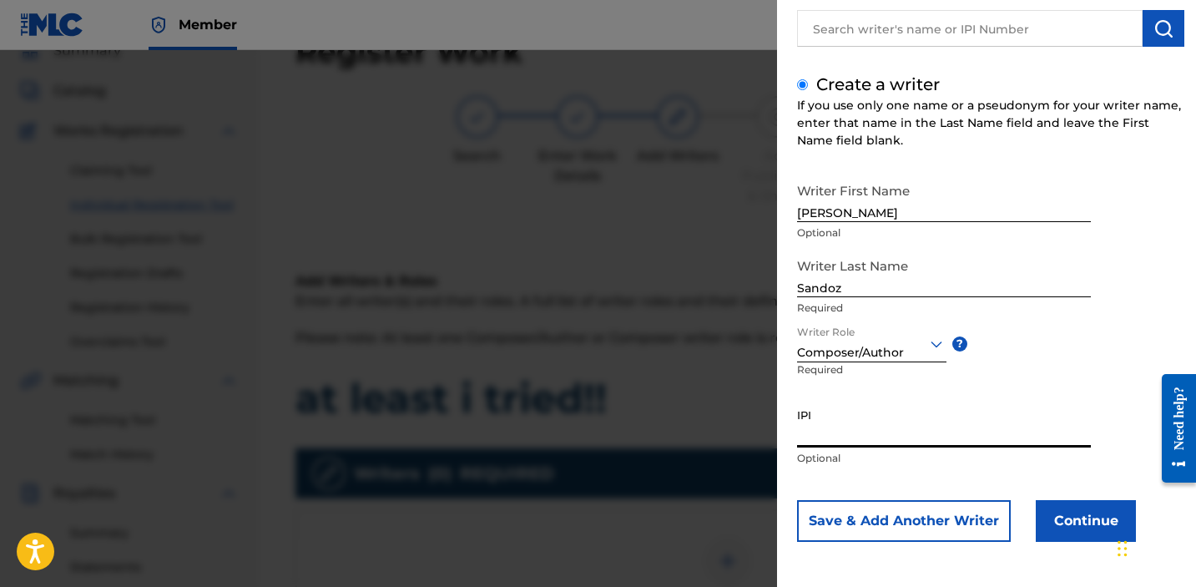
click at [905, 440] on input "IPI" at bounding box center [944, 424] width 294 height 48
paste input "1034865265"
type input "1034865265"
click at [1100, 535] on button "Continue" at bounding box center [1086, 521] width 100 height 42
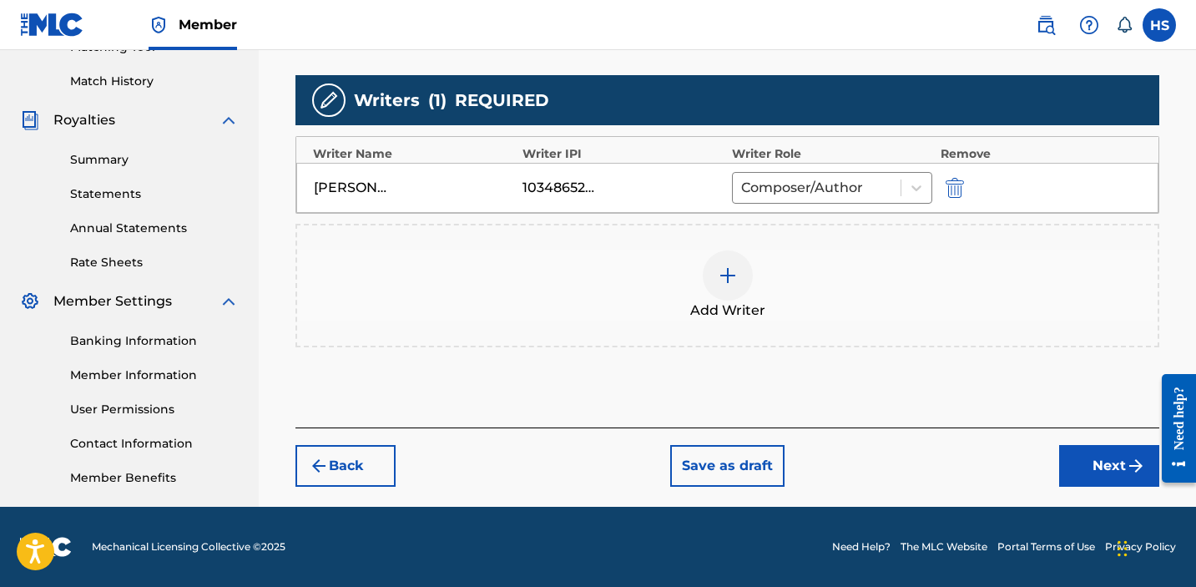
click at [1093, 467] on button "Next" at bounding box center [1109, 466] width 100 height 42
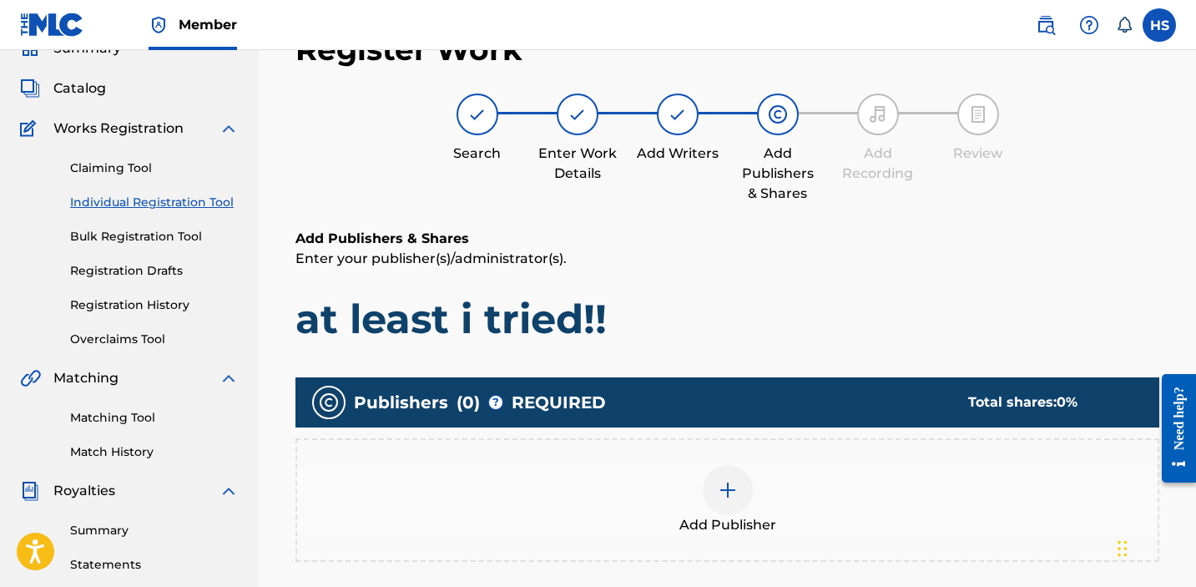
scroll to position [75, 0]
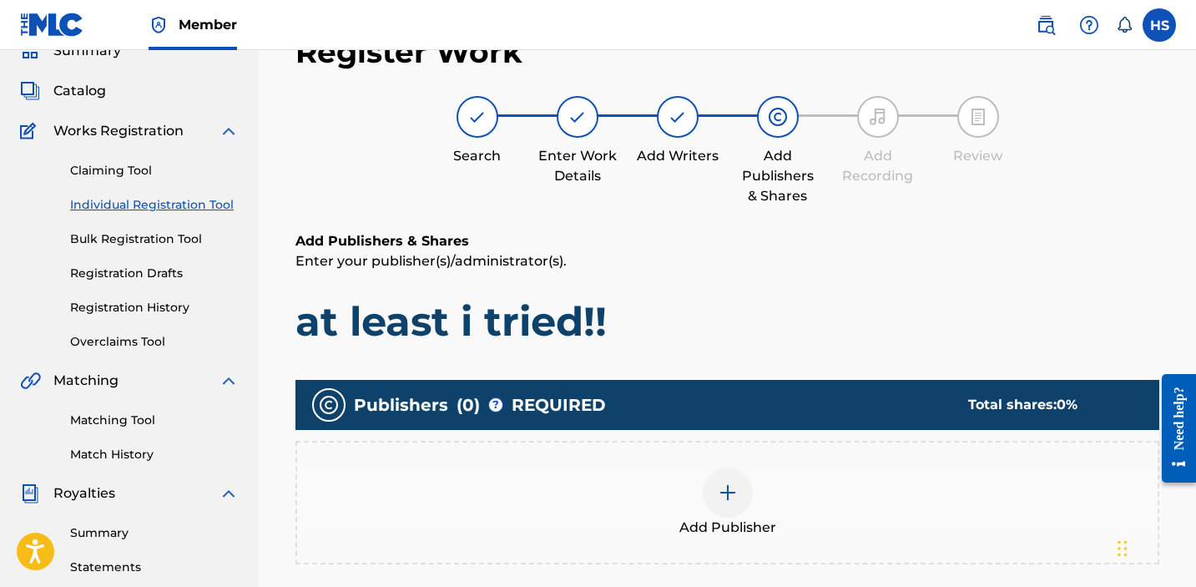
click at [740, 492] on div at bounding box center [728, 492] width 50 height 50
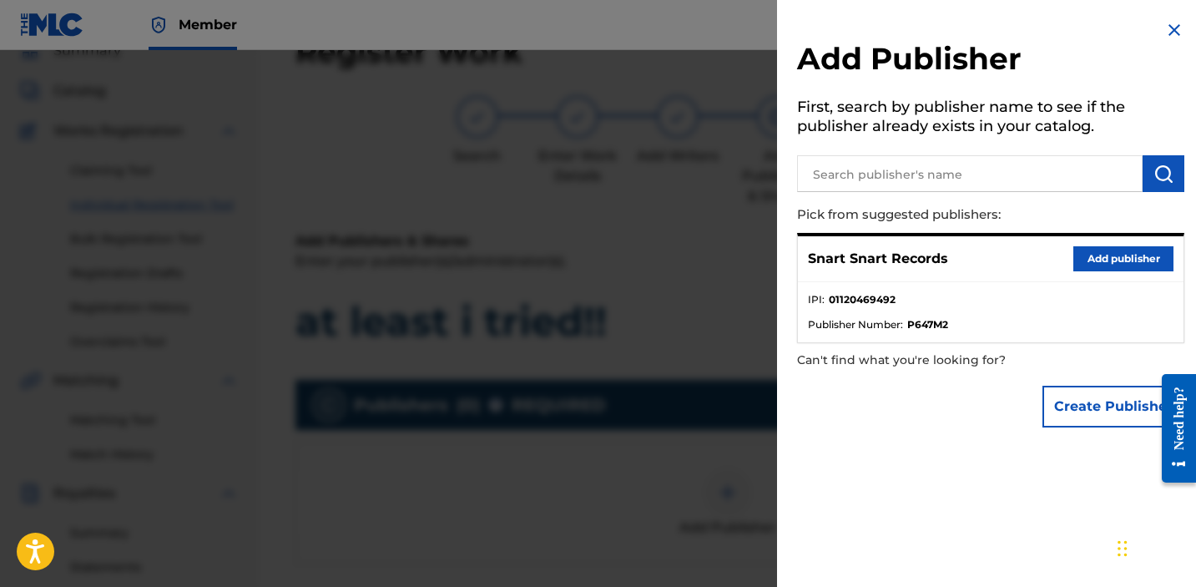
click at [1135, 249] on button "Add publisher" at bounding box center [1124, 258] width 100 height 25
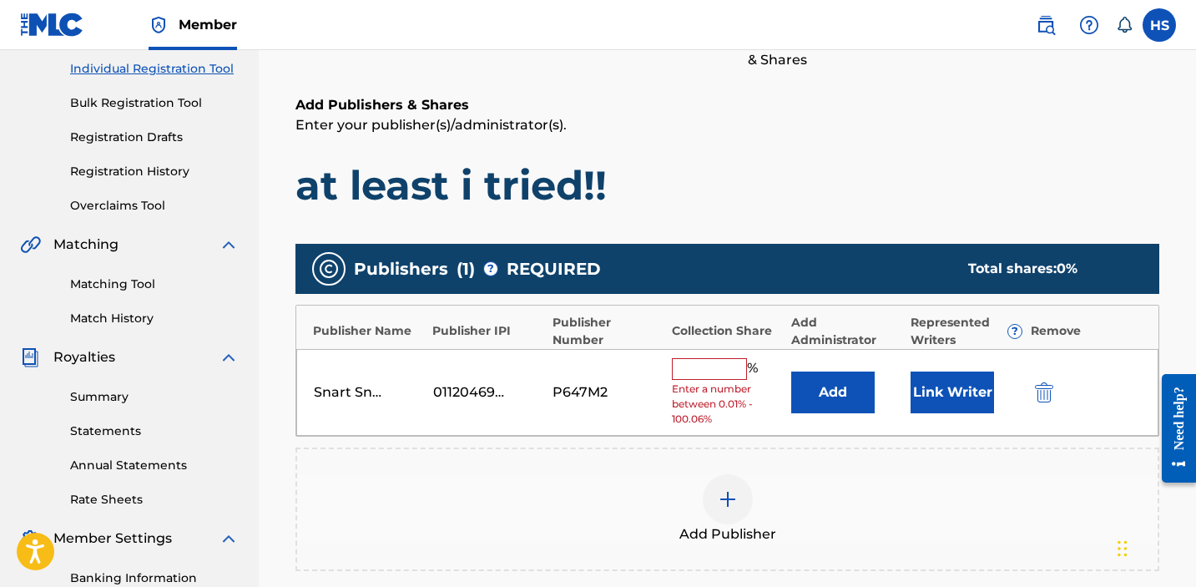
scroll to position [240, 0]
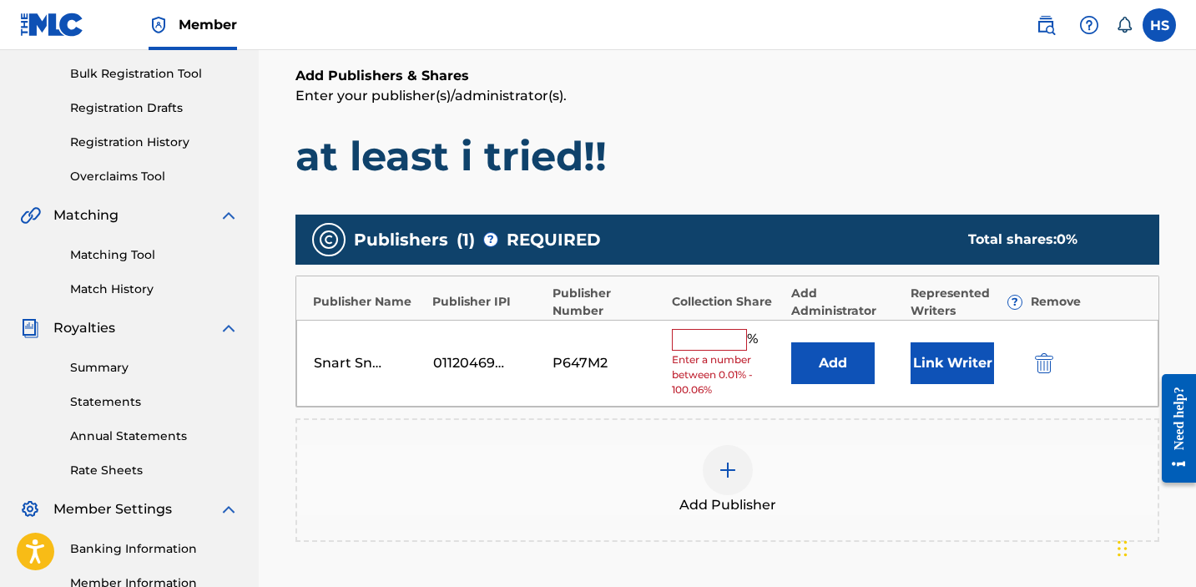
click at [711, 343] on input "text" at bounding box center [709, 340] width 75 height 22
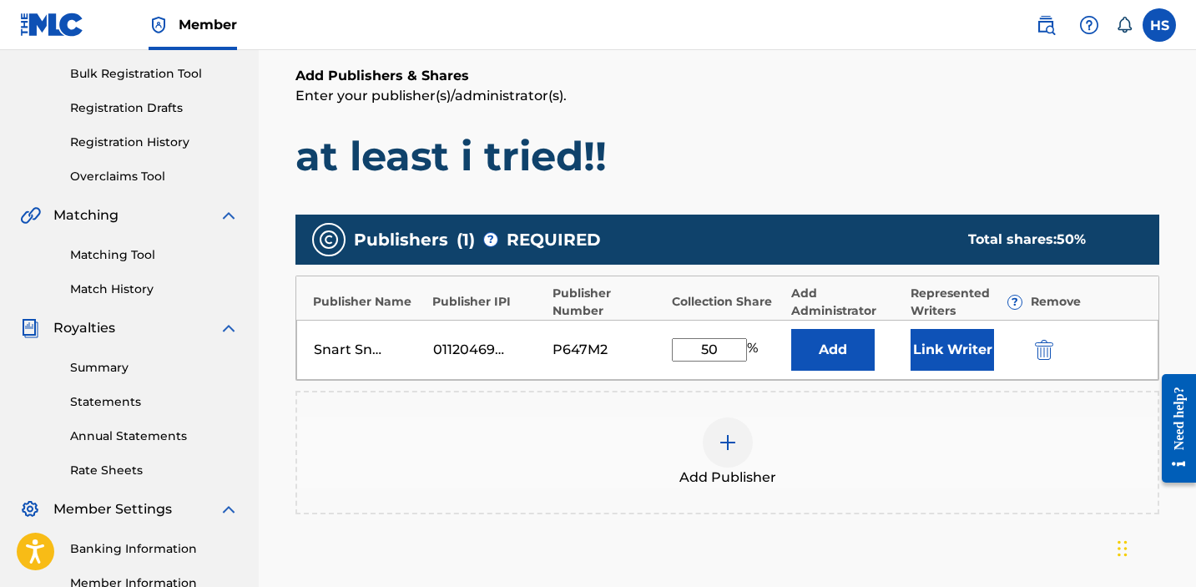
type input "50"
click at [998, 412] on div "Add Publisher" at bounding box center [728, 453] width 864 height 124
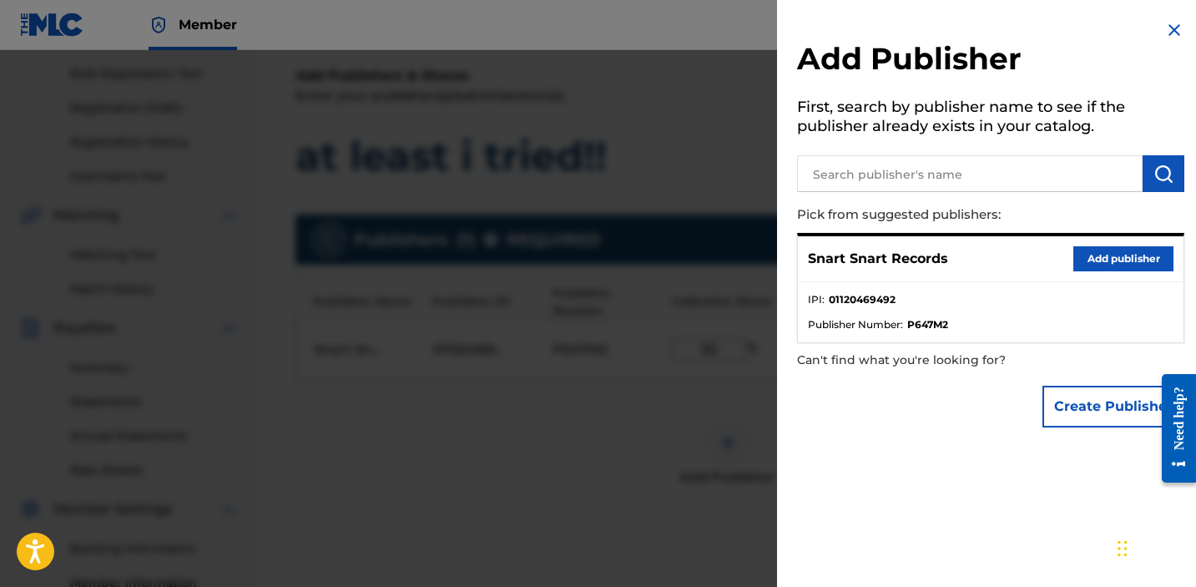
click at [1166, 34] on img at bounding box center [1175, 30] width 20 height 20
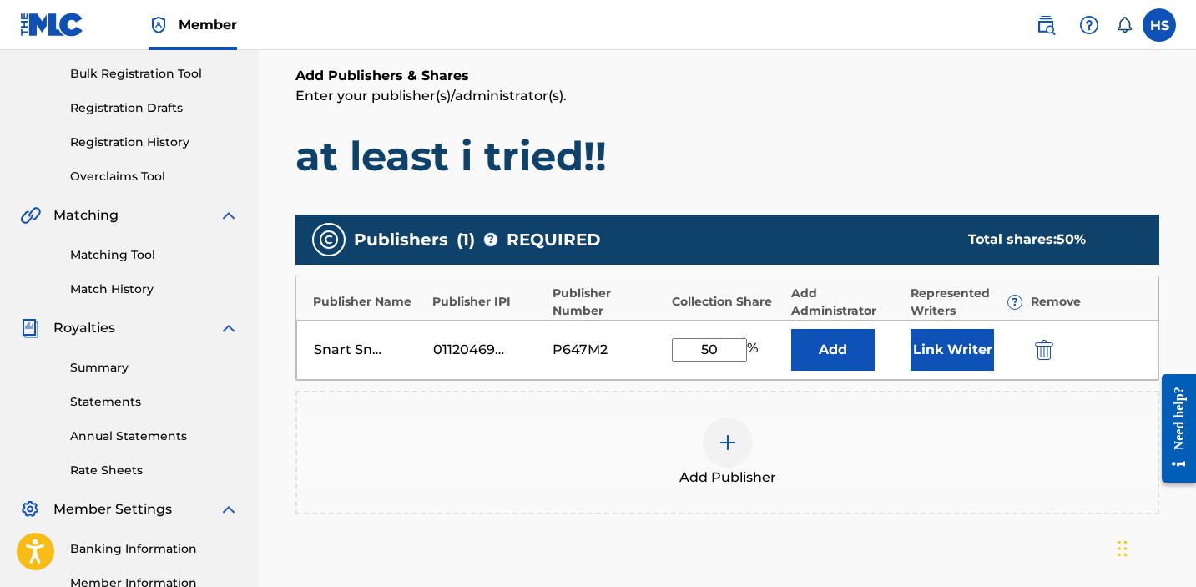
scroll to position [454, 0]
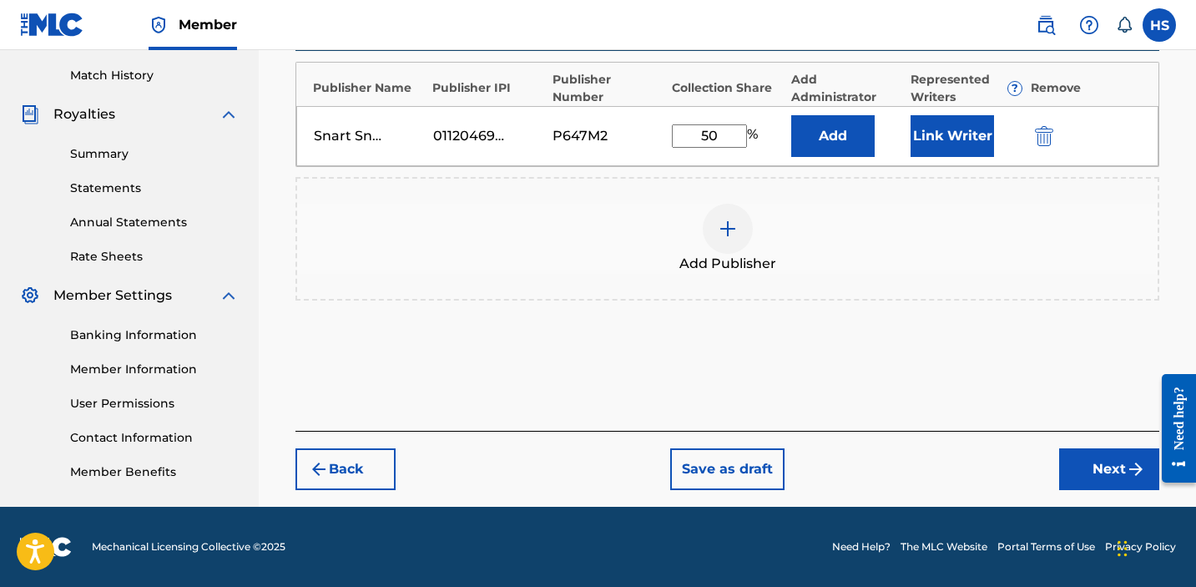
click at [1109, 471] on button "Next" at bounding box center [1109, 469] width 100 height 42
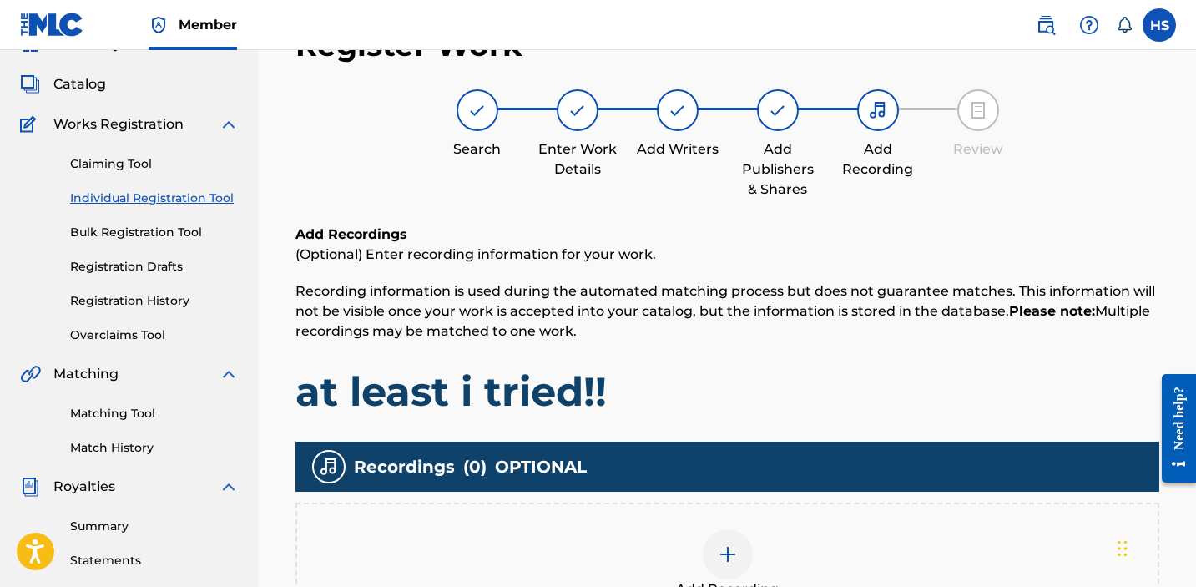
scroll to position [75, 0]
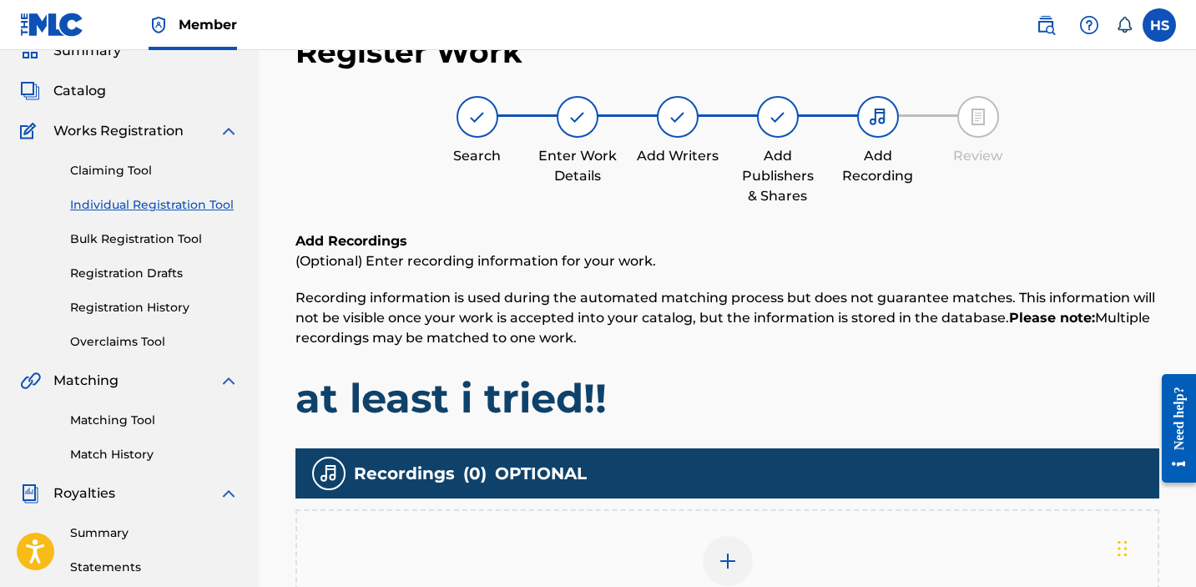
click at [711, 569] on div at bounding box center [728, 561] width 50 height 50
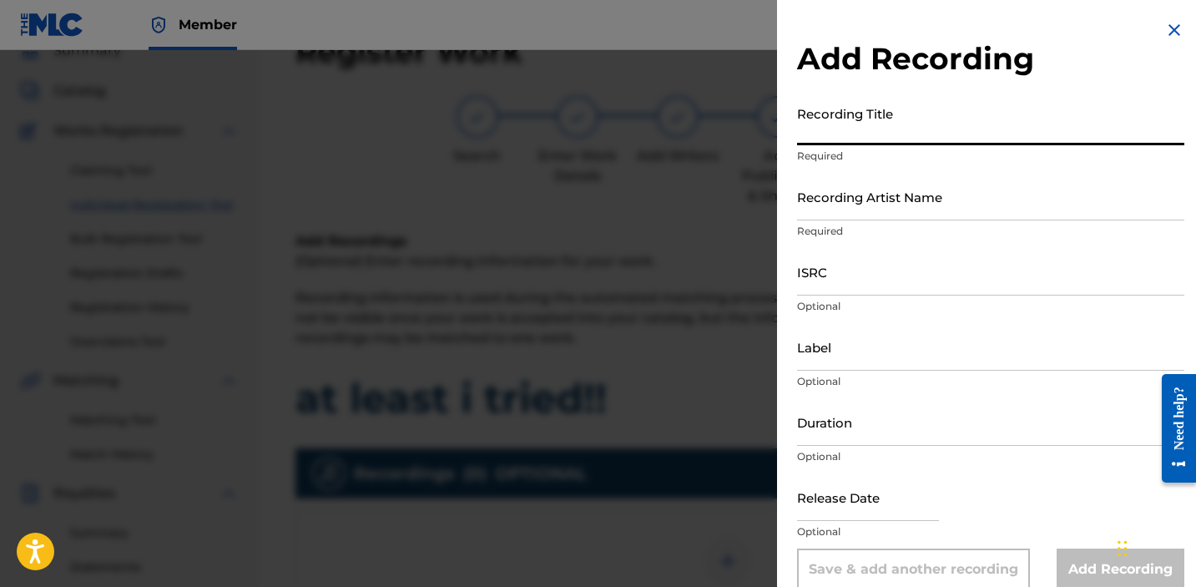
click at [891, 134] on input "Recording Title" at bounding box center [990, 122] width 387 height 48
paste input "1034865265"
type input "1034865265"
paste input "at least i tried!! Explicit lyrics"
click at [882, 135] on input "at least i tried!! Explicit lyrics" at bounding box center [990, 122] width 387 height 48
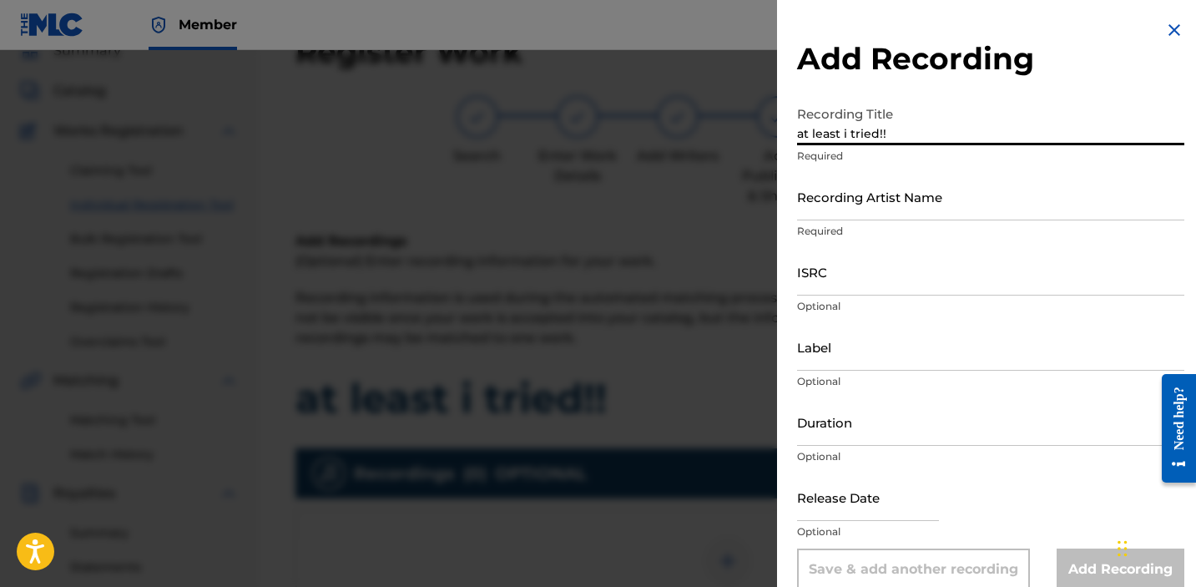
type input "at least i tried!!"
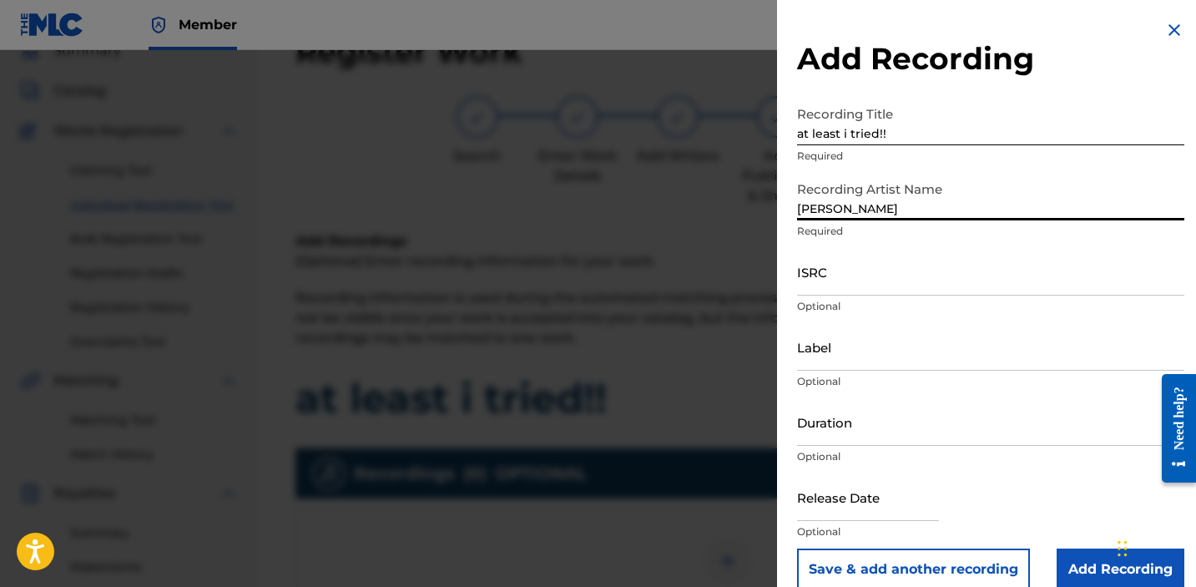
type input "[PERSON_NAME]"
paste input "QZK6N2123531"
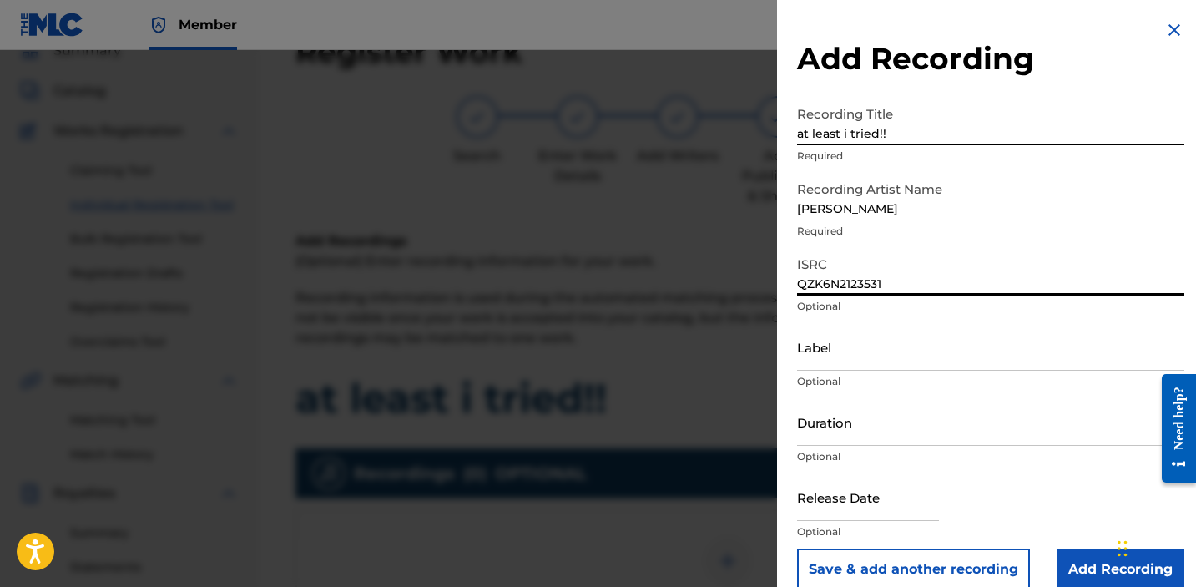
type input "QZK6N2123531"
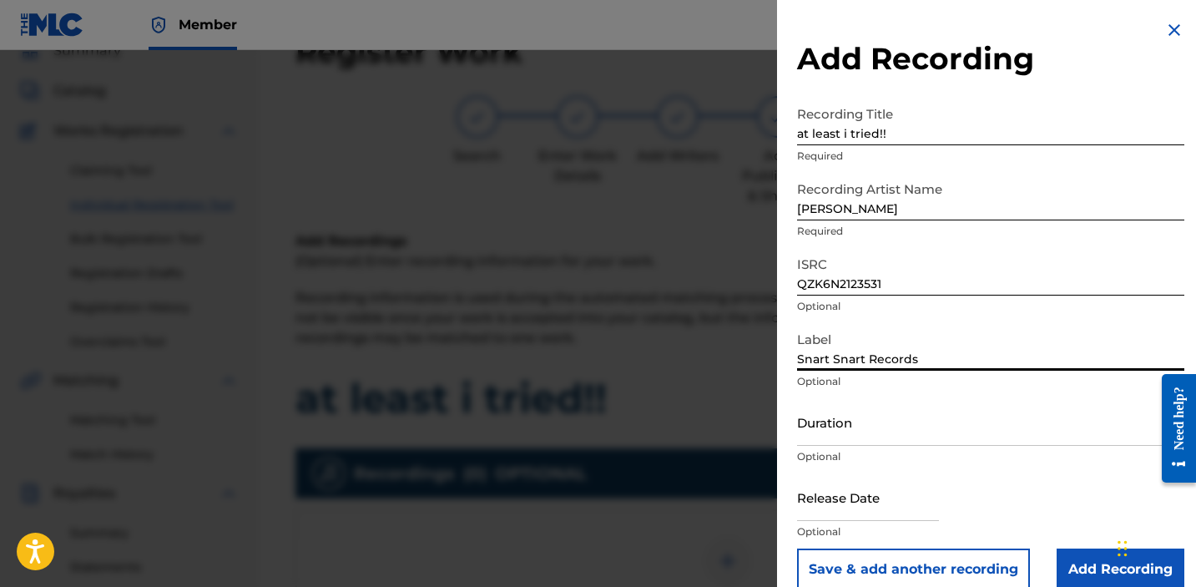
type input "Snart Snart Records"
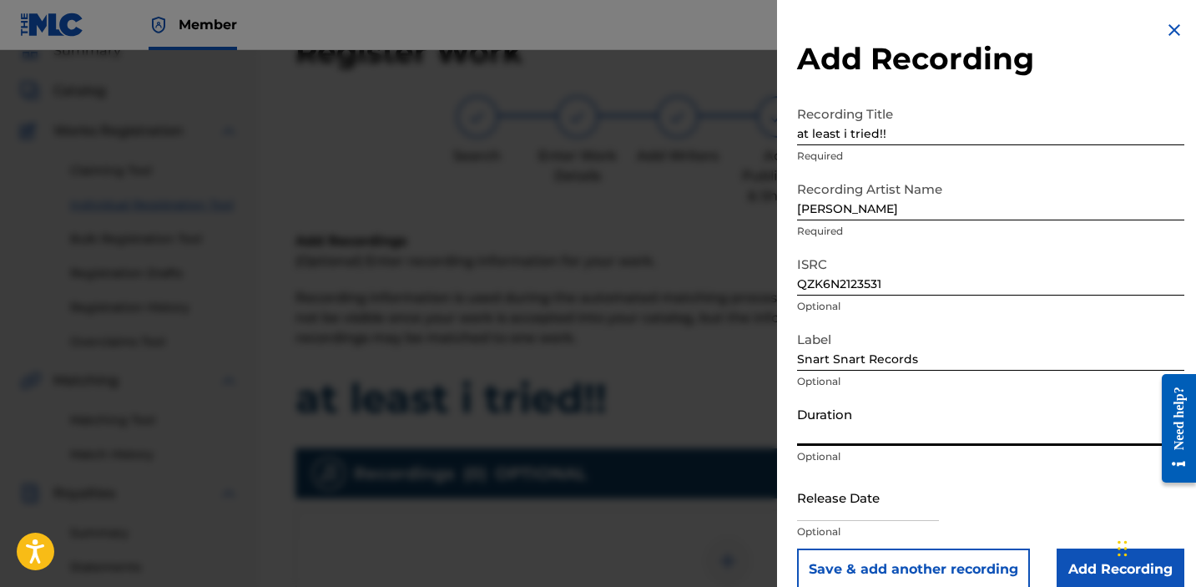
click at [1076, 555] on input "Add Recording" at bounding box center [1121, 569] width 128 height 42
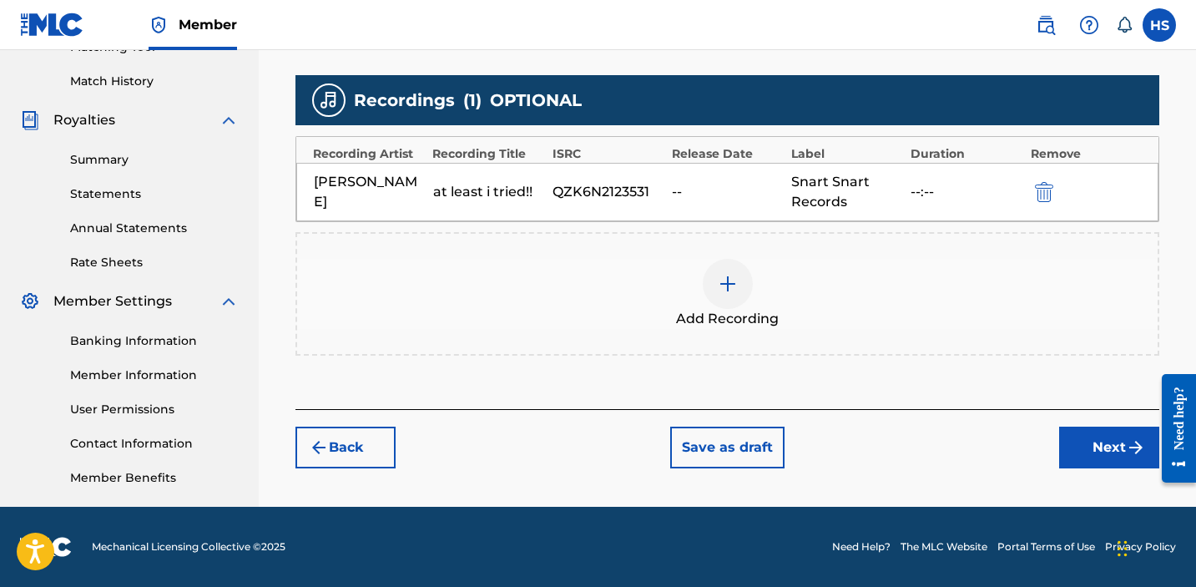
click at [1082, 452] on button "Next" at bounding box center [1109, 448] width 100 height 42
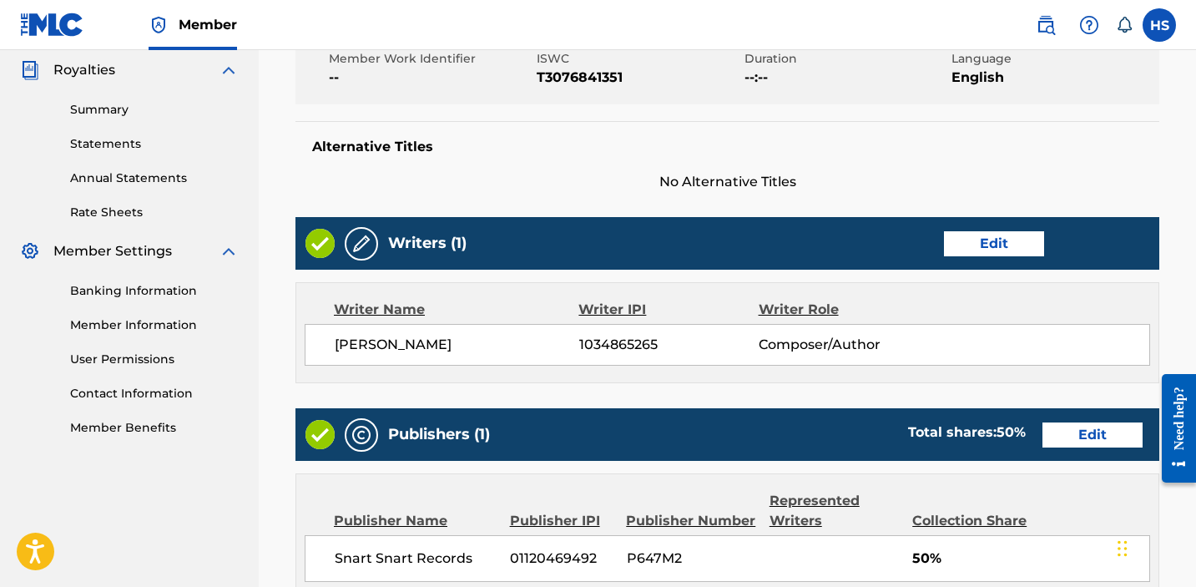
scroll to position [877, 0]
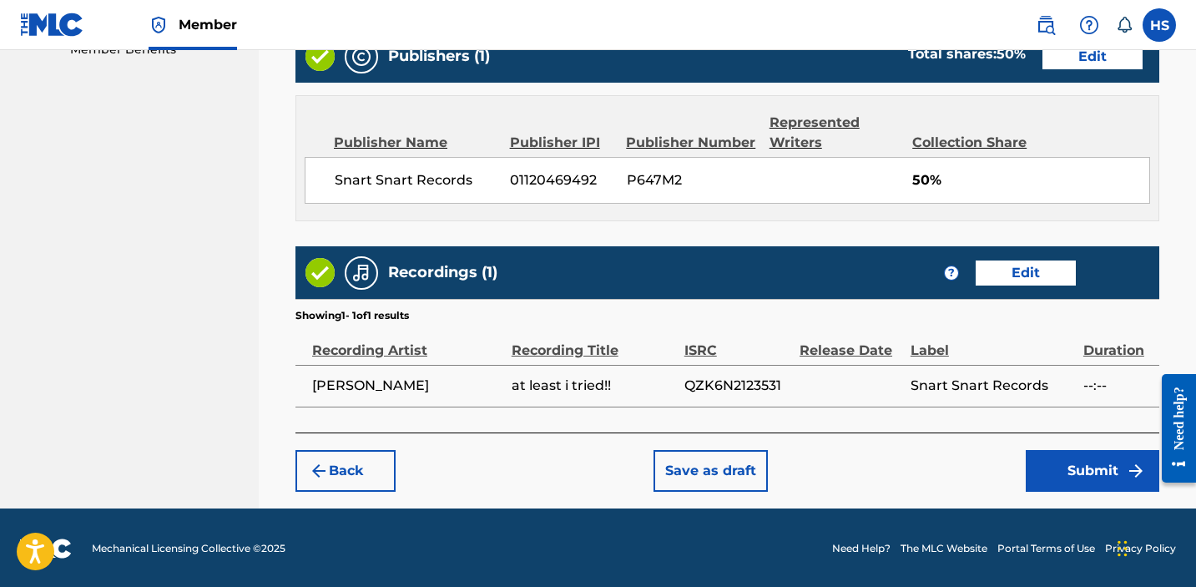
click at [1082, 452] on button "Submit" at bounding box center [1093, 471] width 134 height 42
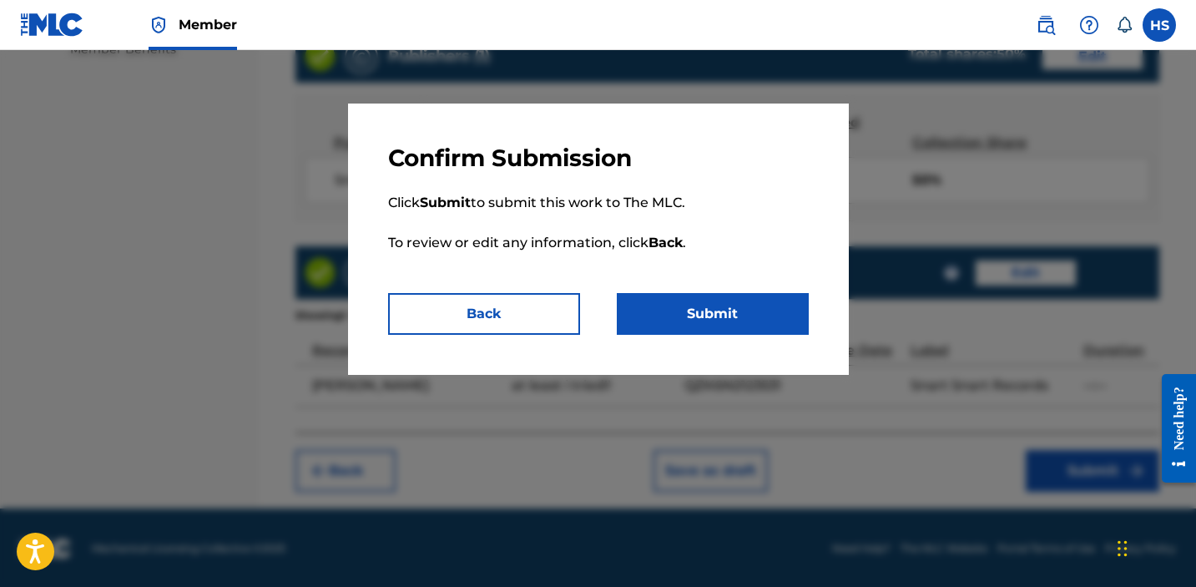
click at [737, 302] on button "Submit" at bounding box center [713, 314] width 192 height 42
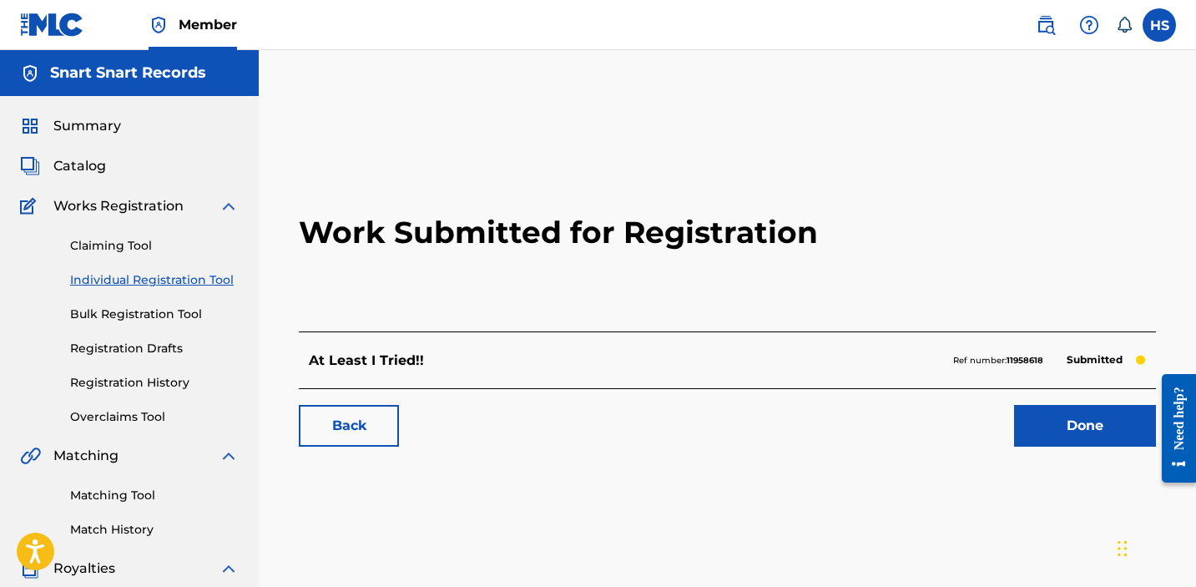
click at [1059, 432] on link "Done" at bounding box center [1085, 426] width 142 height 42
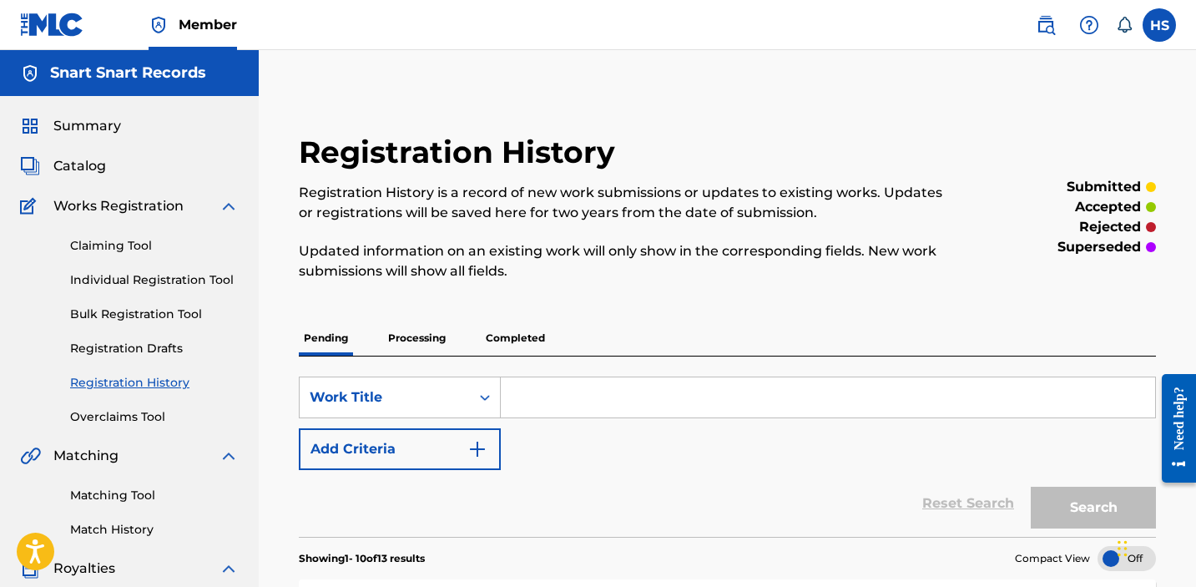
click at [175, 277] on link "Individual Registration Tool" at bounding box center [154, 280] width 169 height 18
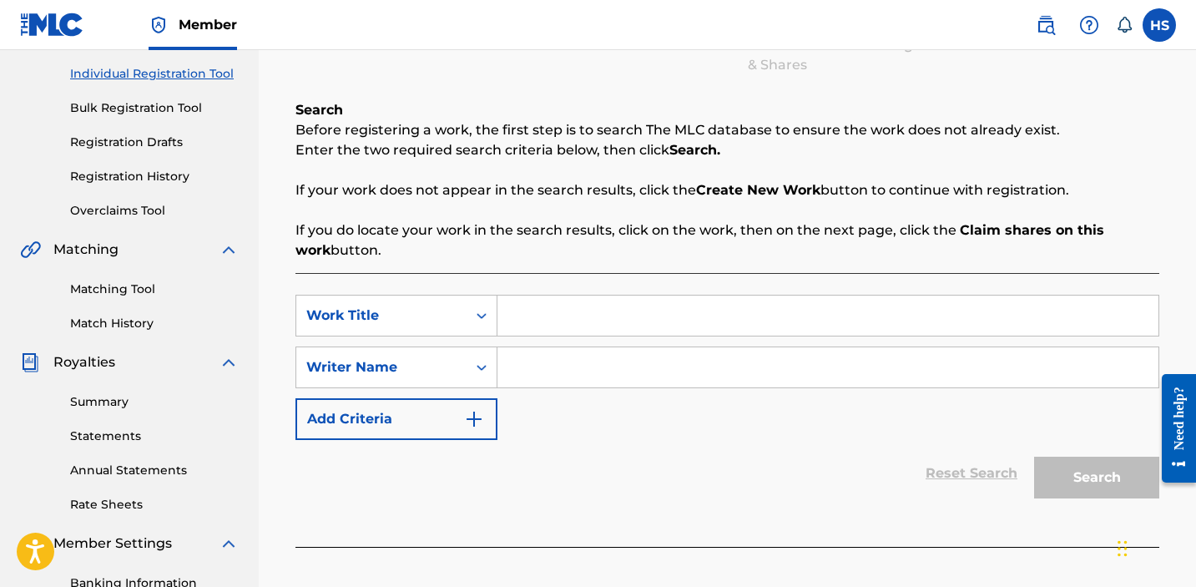
scroll to position [267, 0]
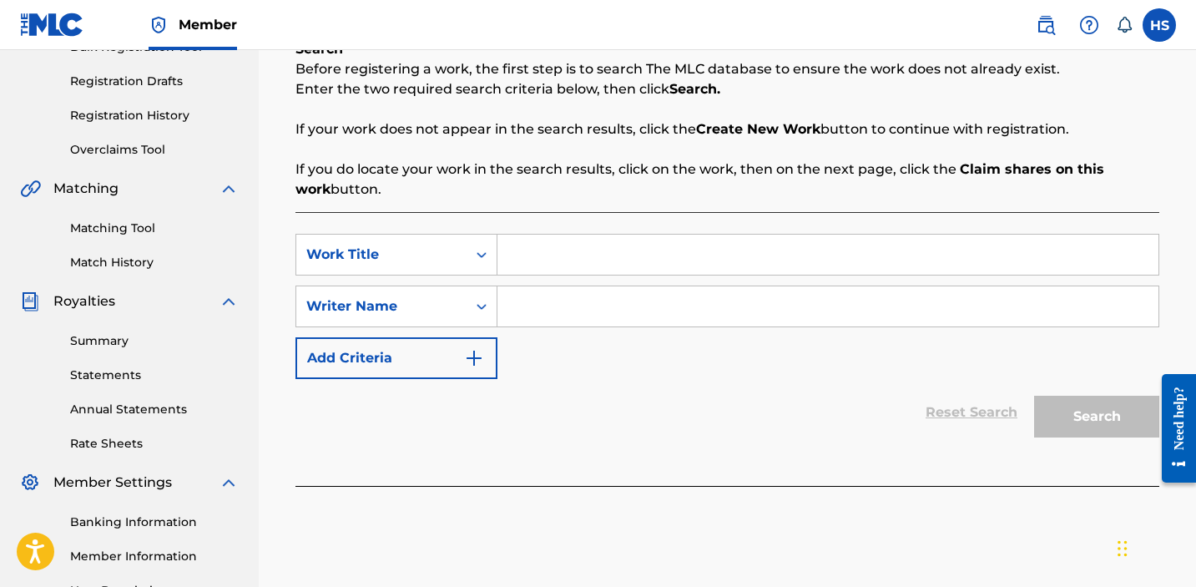
click at [557, 268] on input "Search Form" at bounding box center [828, 255] width 661 height 40
paste input "josephine"
type input "josephine"
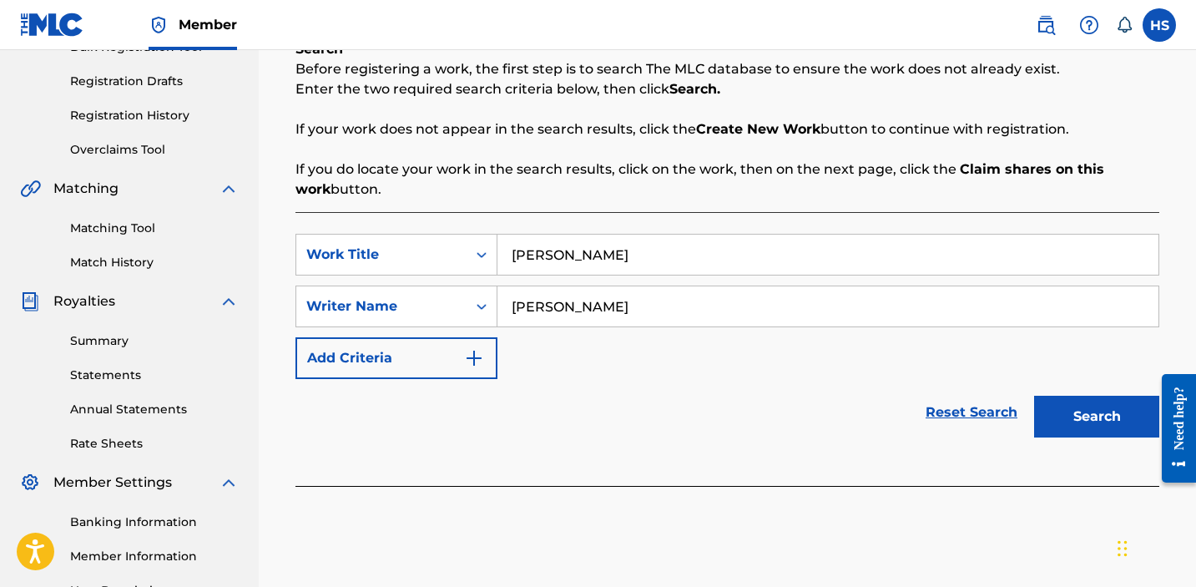
type input "[PERSON_NAME]"
click at [1034, 396] on button "Search" at bounding box center [1096, 417] width 125 height 42
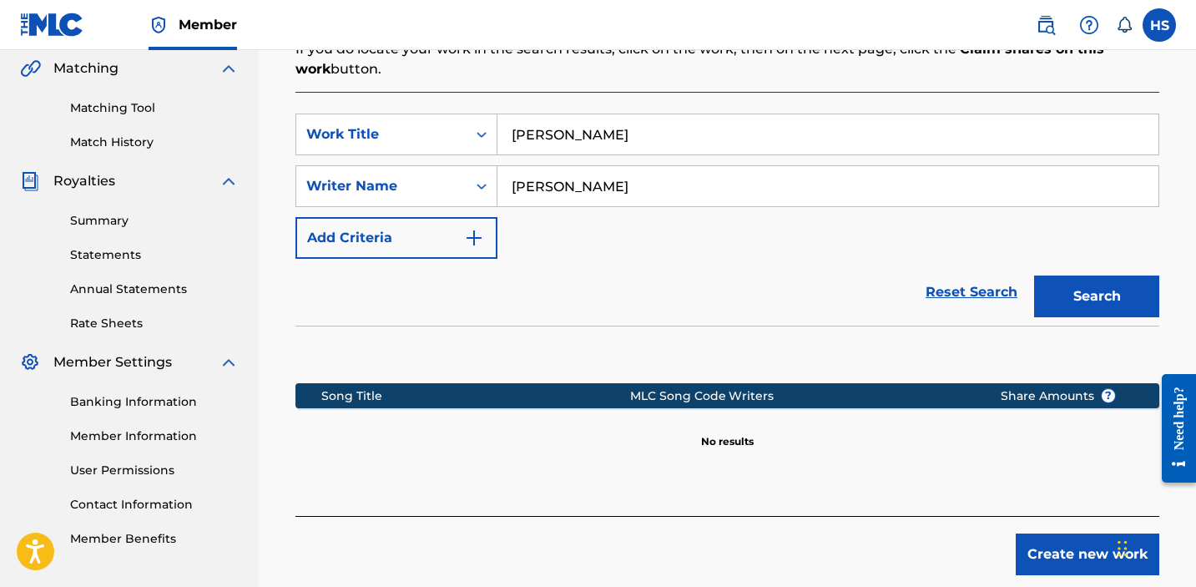
scroll to position [473, 0]
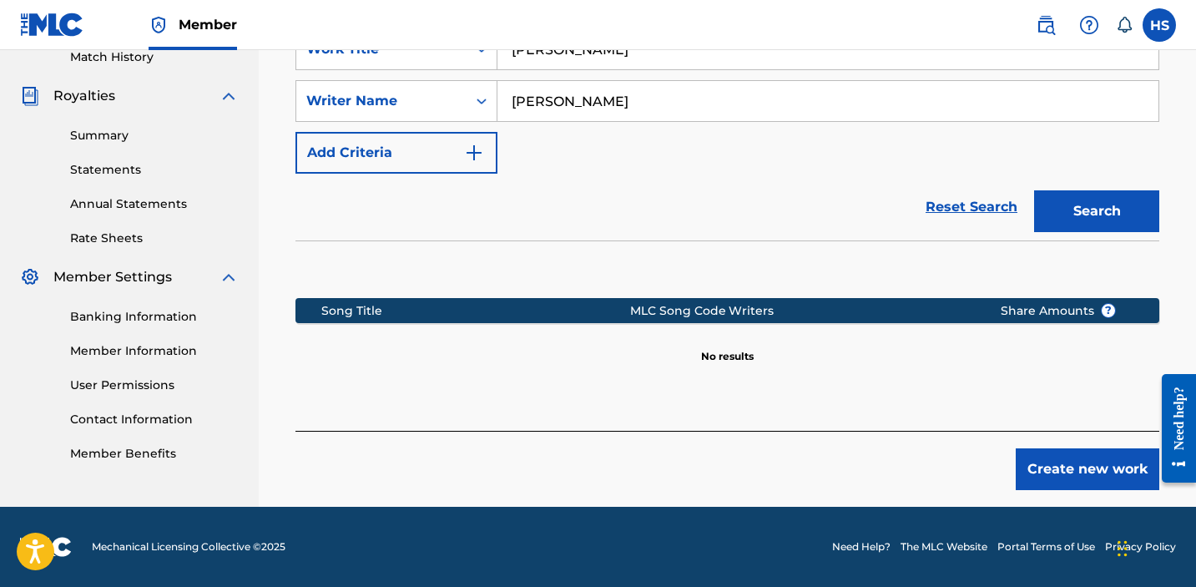
click at [1104, 478] on button "Create new work" at bounding box center [1088, 469] width 144 height 42
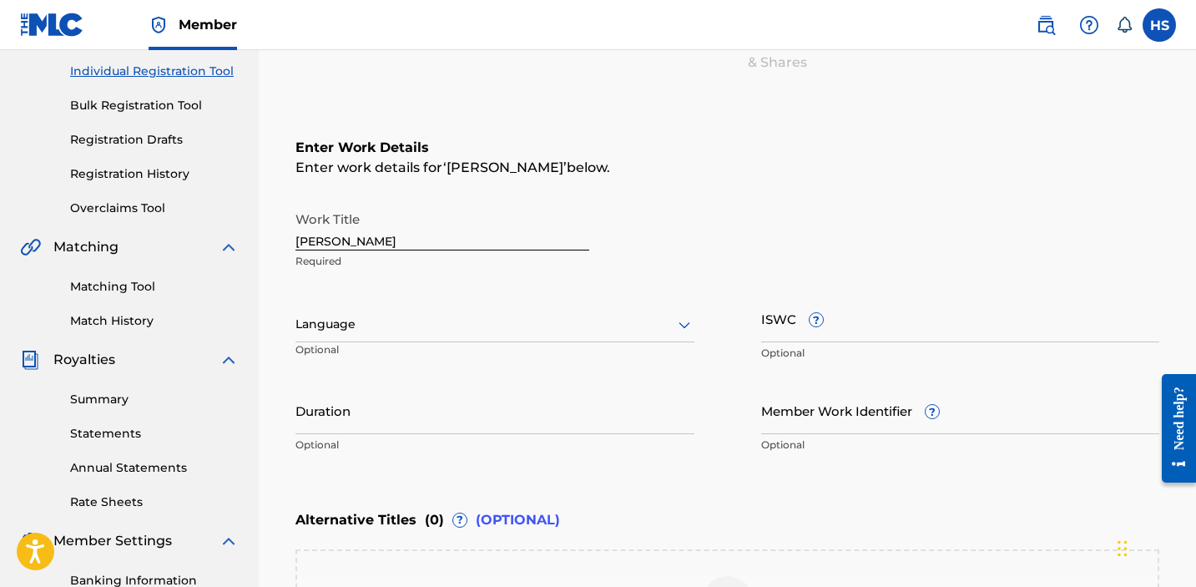
scroll to position [187, 0]
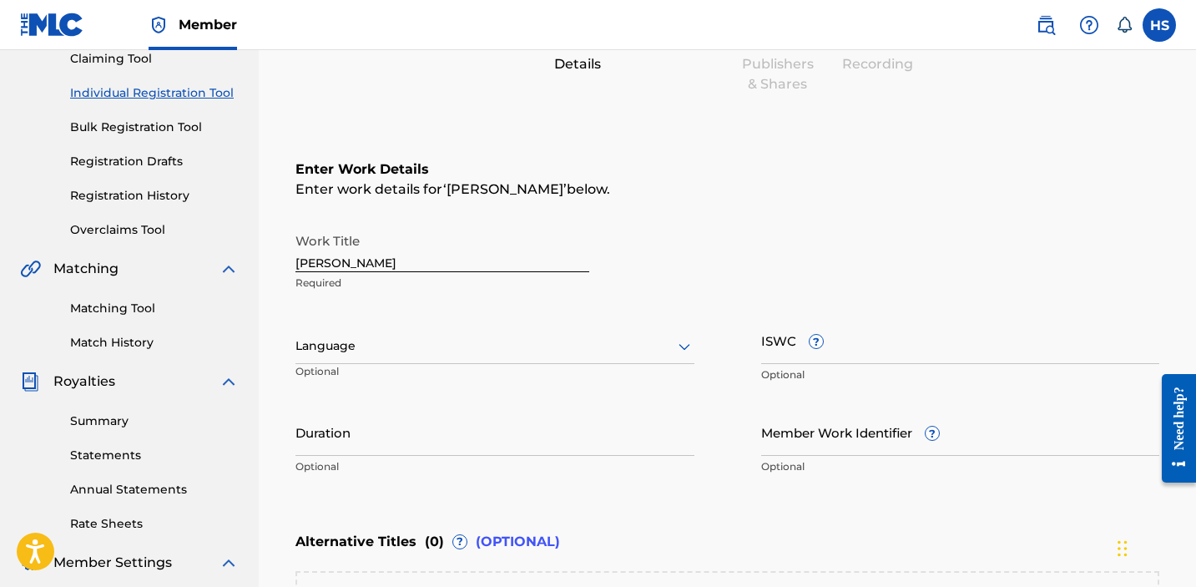
click at [447, 332] on div "Language" at bounding box center [495, 346] width 399 height 35
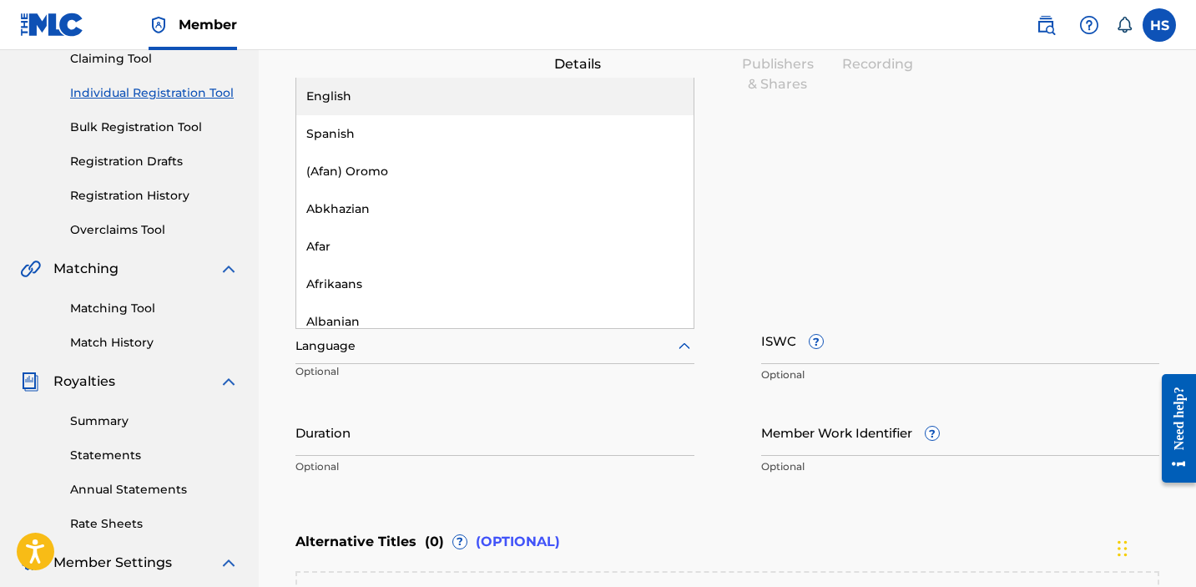
click at [411, 95] on div "English" at bounding box center [494, 97] width 397 height 38
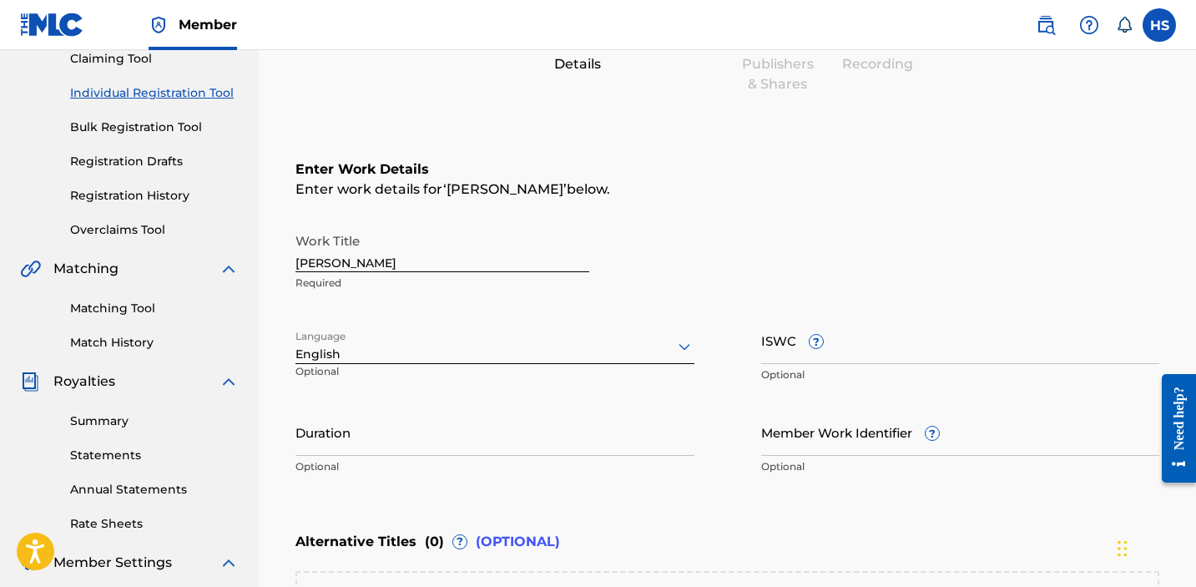
click at [903, 345] on input "ISWC ?" at bounding box center [960, 340] width 399 height 48
paste input "T3335486772"
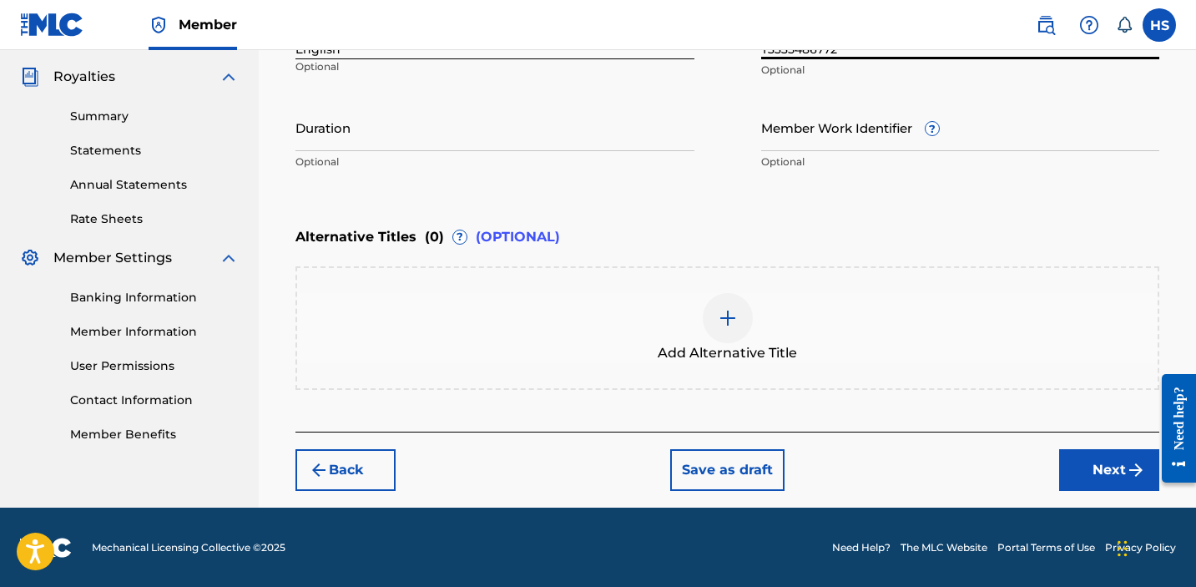
type input "T3335486772"
click at [1122, 460] on button "Next" at bounding box center [1109, 470] width 100 height 42
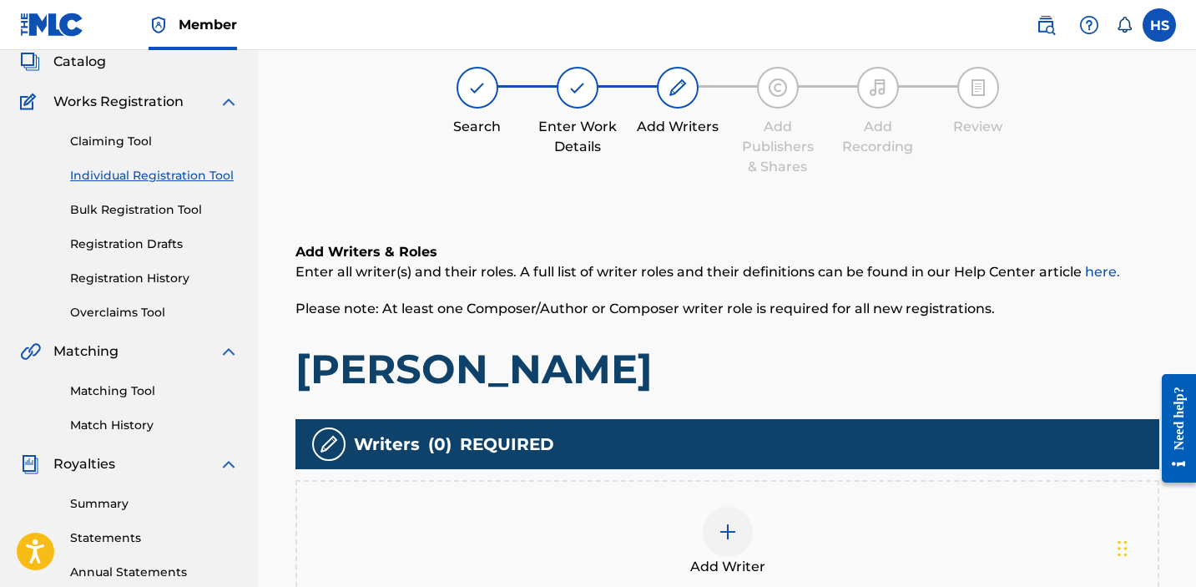
scroll to position [75, 0]
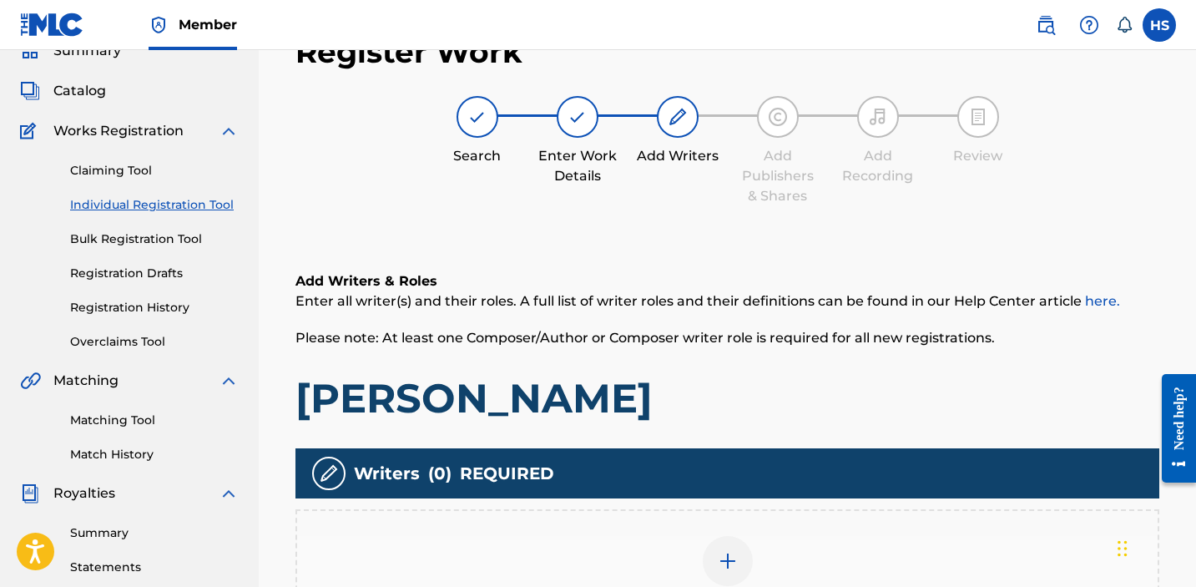
click at [746, 540] on div "Add Writer" at bounding box center [727, 571] width 861 height 70
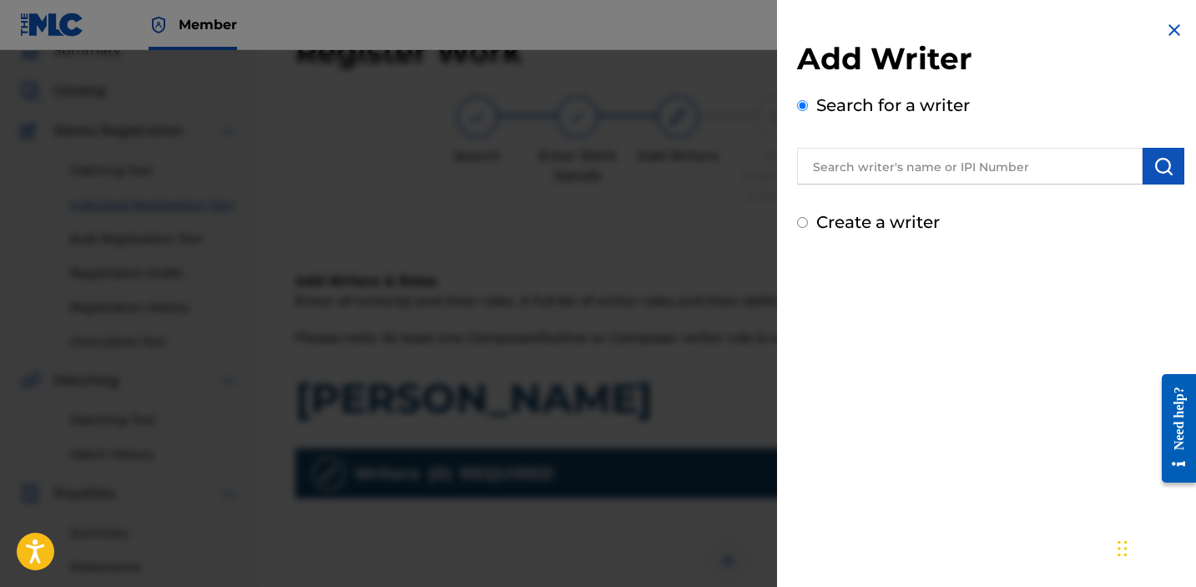
click at [984, 149] on input "text" at bounding box center [970, 166] width 346 height 37
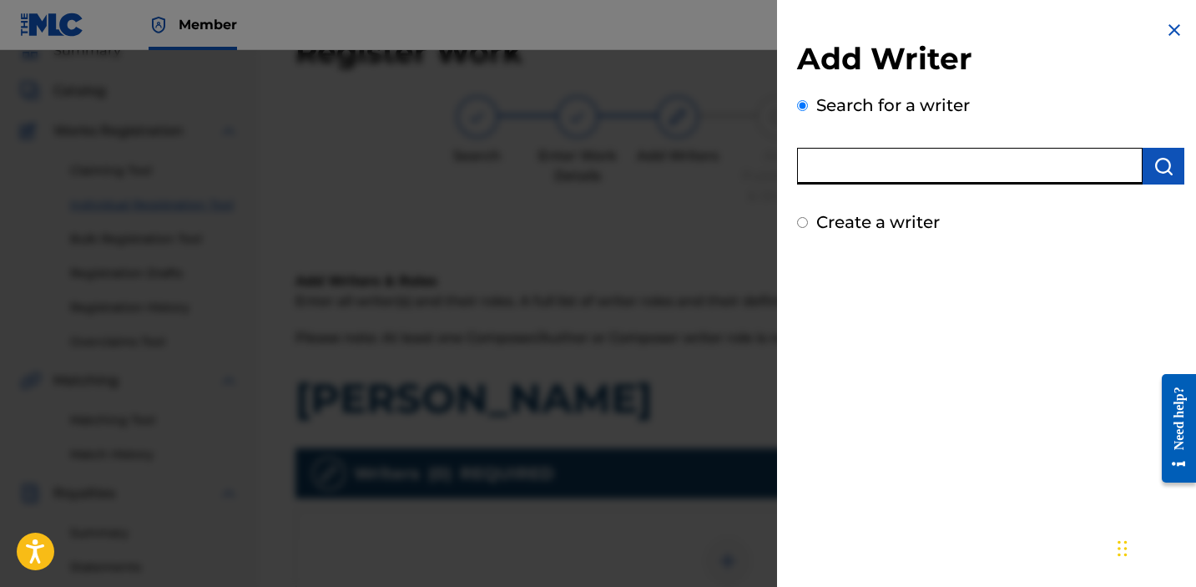
click at [913, 223] on label "Create a writer" at bounding box center [878, 222] width 124 height 20
radio input "true"
click at [808, 223] on input "Create a writer" at bounding box center [802, 222] width 11 height 11
radio input "false"
radio input "true"
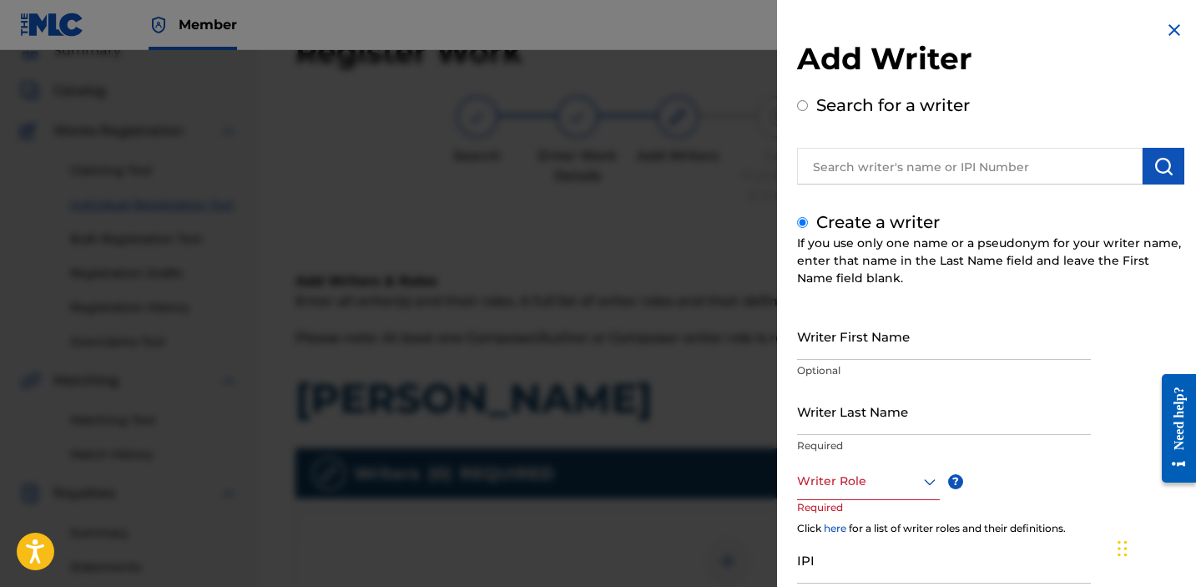
click at [906, 338] on input "Writer First Name" at bounding box center [944, 336] width 294 height 48
type input "[PERSON_NAME]"
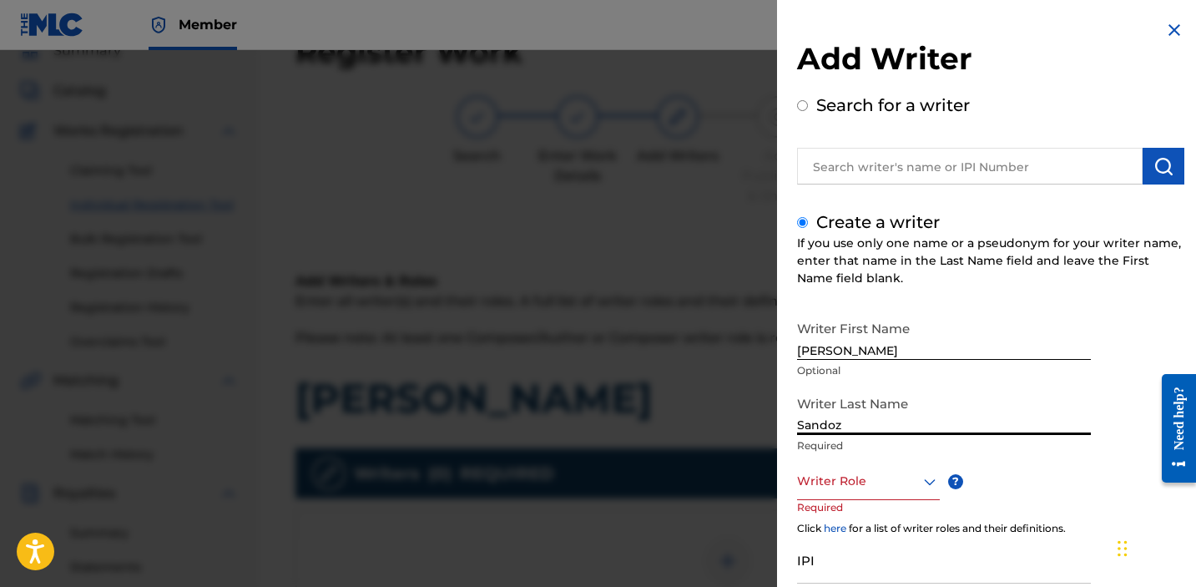
type input "Sandoz"
click at [882, 488] on div at bounding box center [868, 481] width 143 height 21
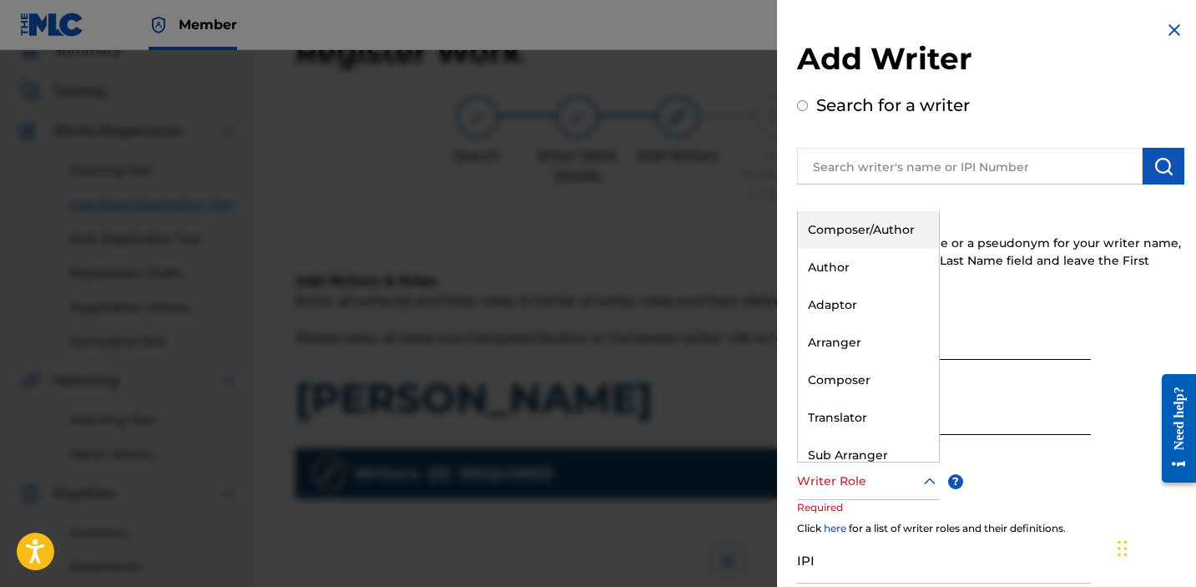
click at [841, 240] on div "Composer/Author" at bounding box center [868, 230] width 141 height 38
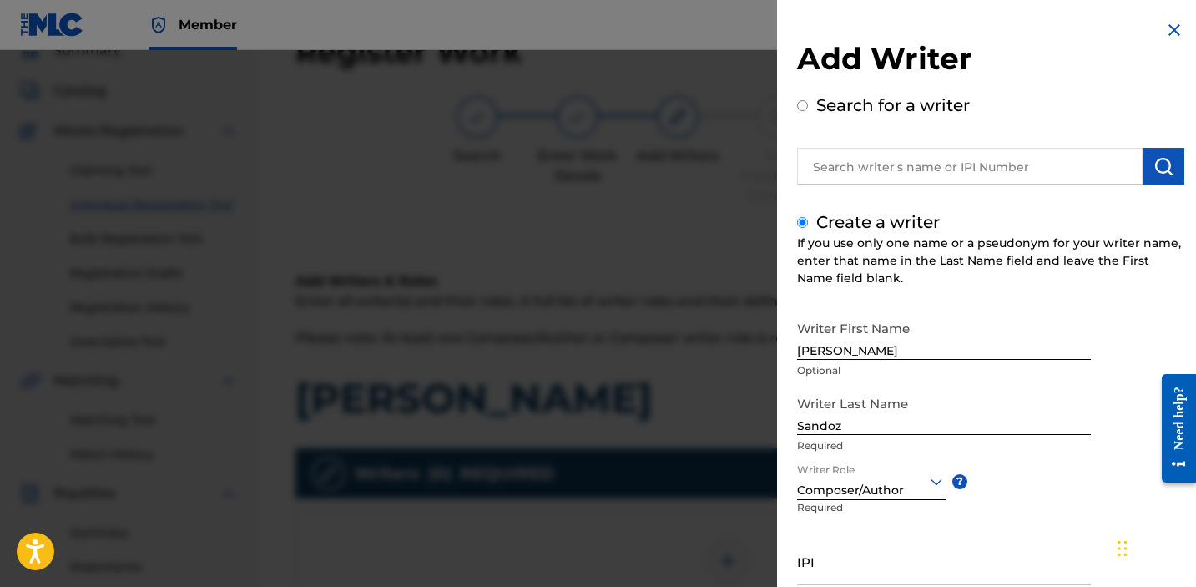
scroll to position [138, 0]
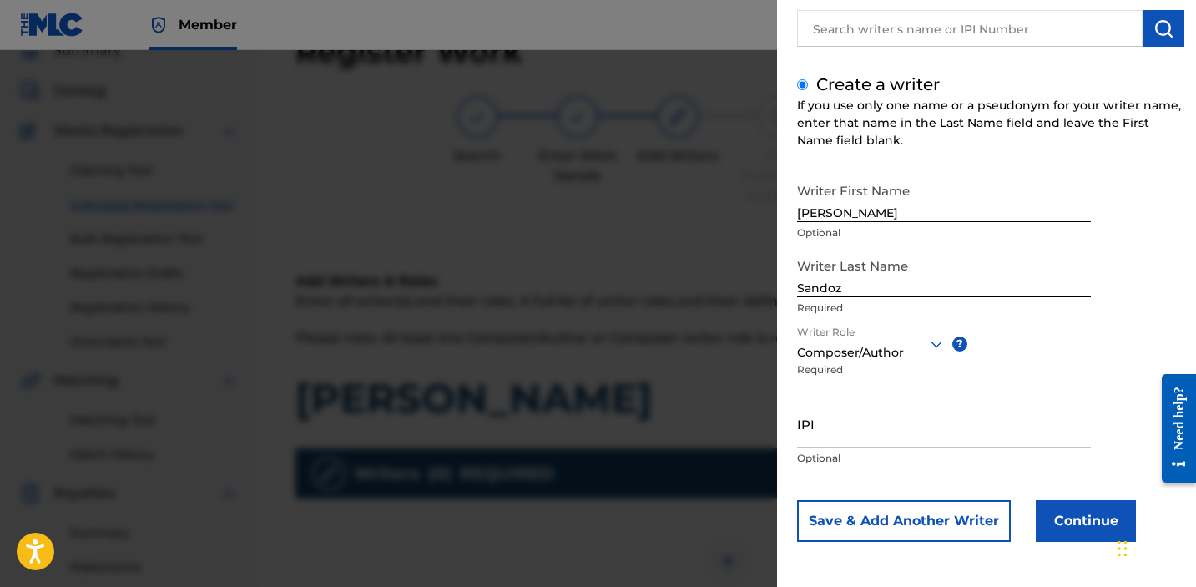
click at [877, 430] on input "IPI" at bounding box center [944, 424] width 294 height 48
paste input "1034865265"
type input "1034865265"
click at [1072, 504] on button "Continue" at bounding box center [1086, 521] width 100 height 42
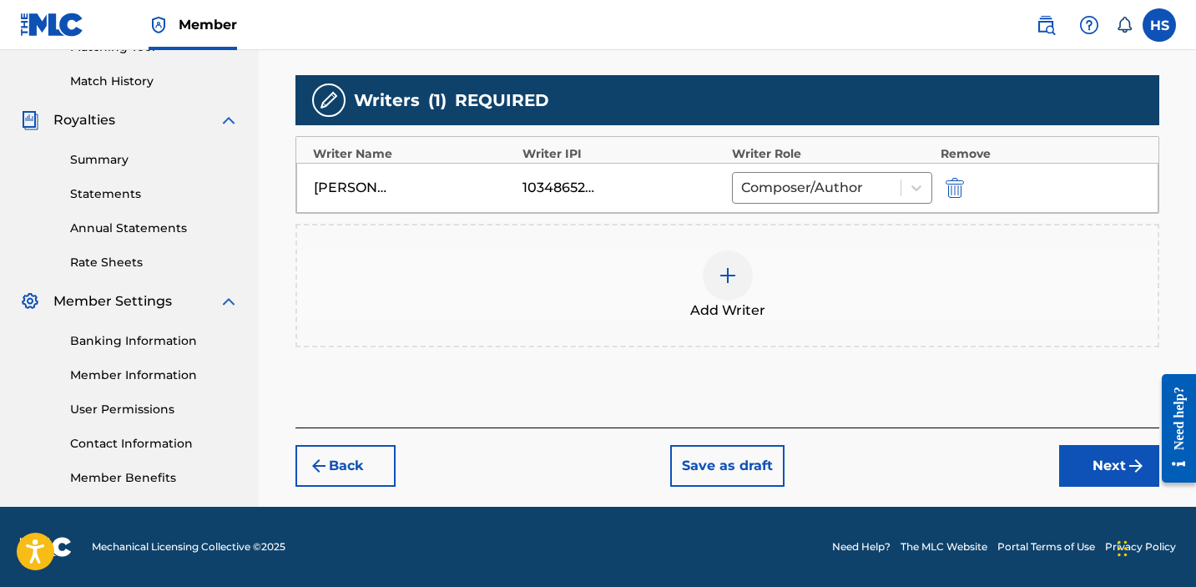
click at [1100, 457] on button "Next" at bounding box center [1109, 466] width 100 height 42
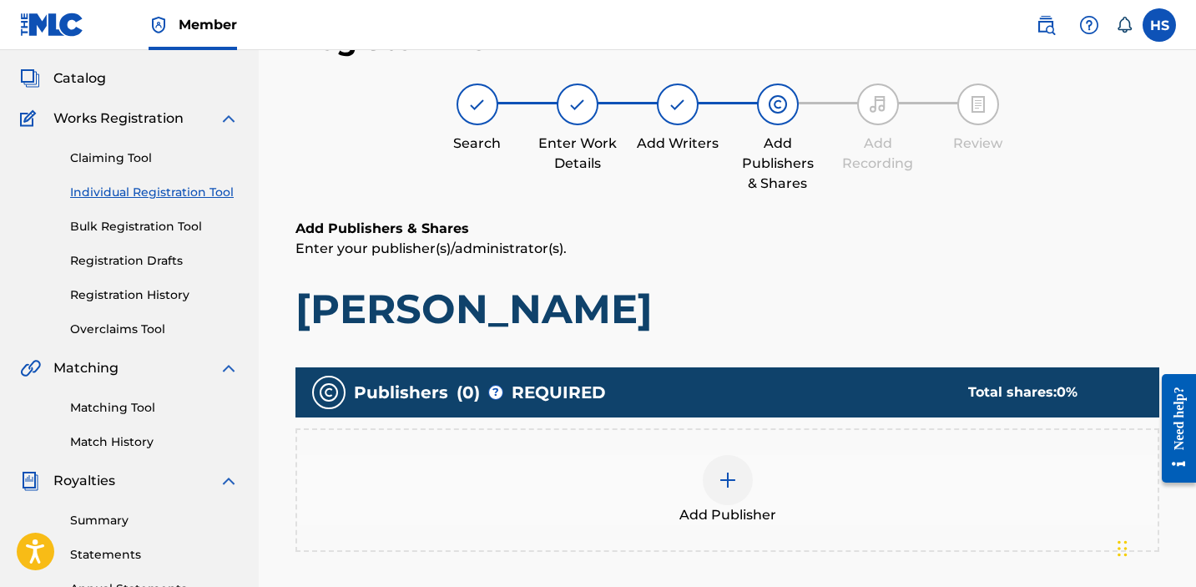
scroll to position [75, 0]
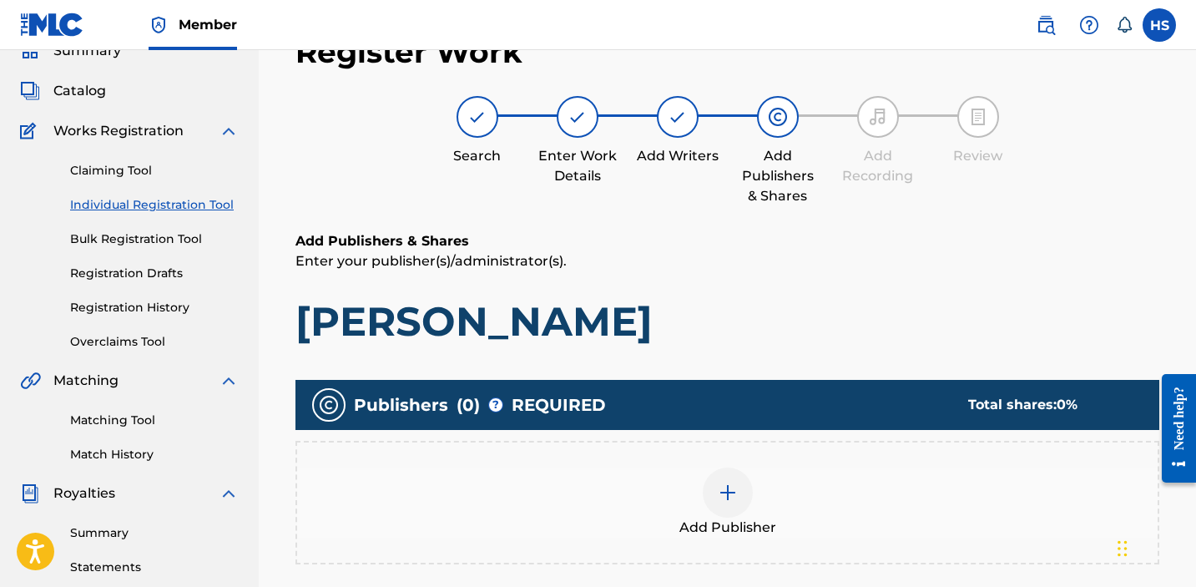
click at [723, 497] on img at bounding box center [728, 493] width 20 height 20
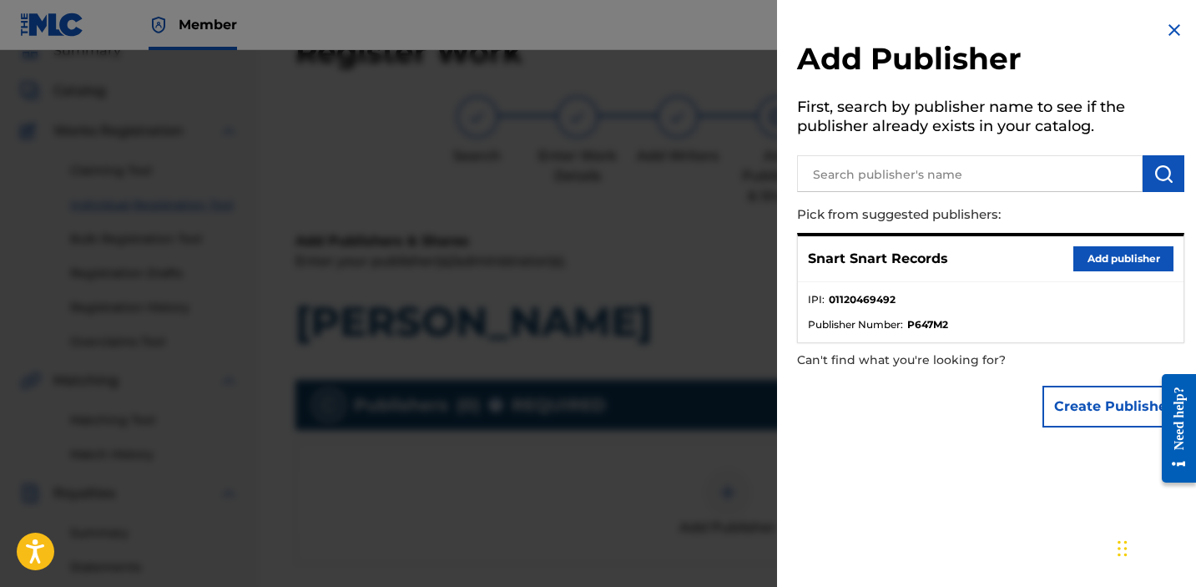
click at [1108, 269] on button "Add publisher" at bounding box center [1124, 258] width 100 height 25
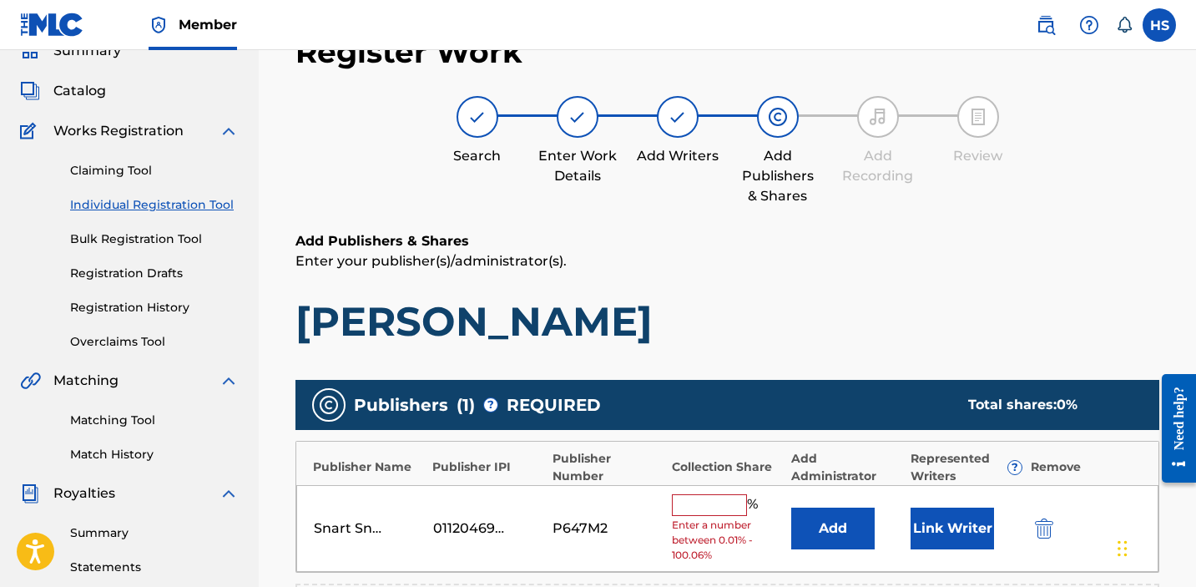
click at [700, 494] on input "text" at bounding box center [709, 505] width 75 height 22
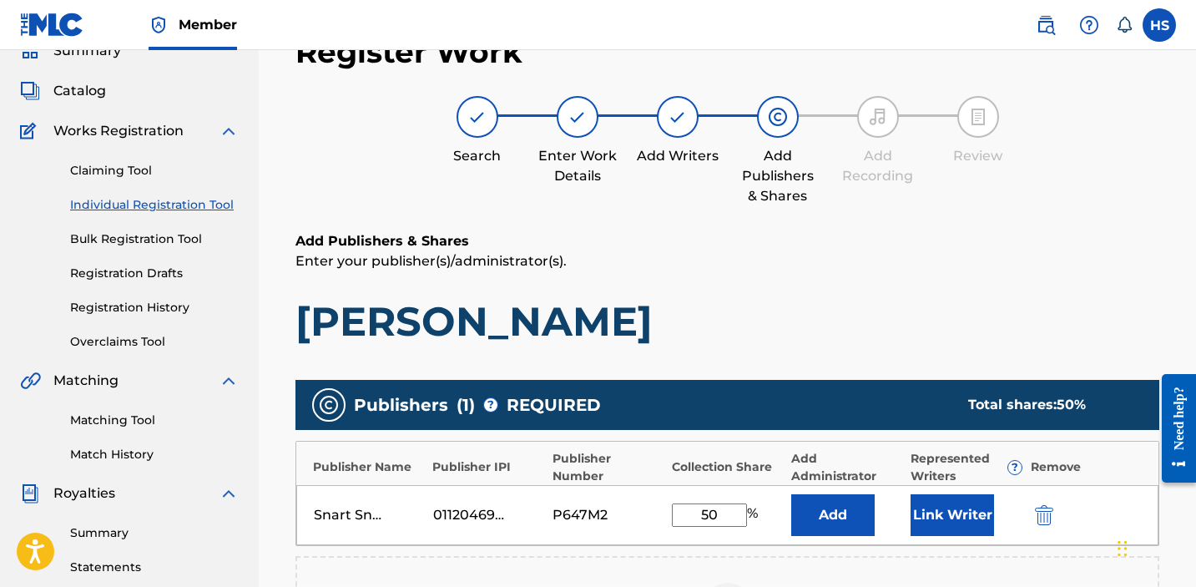
scroll to position [454, 0]
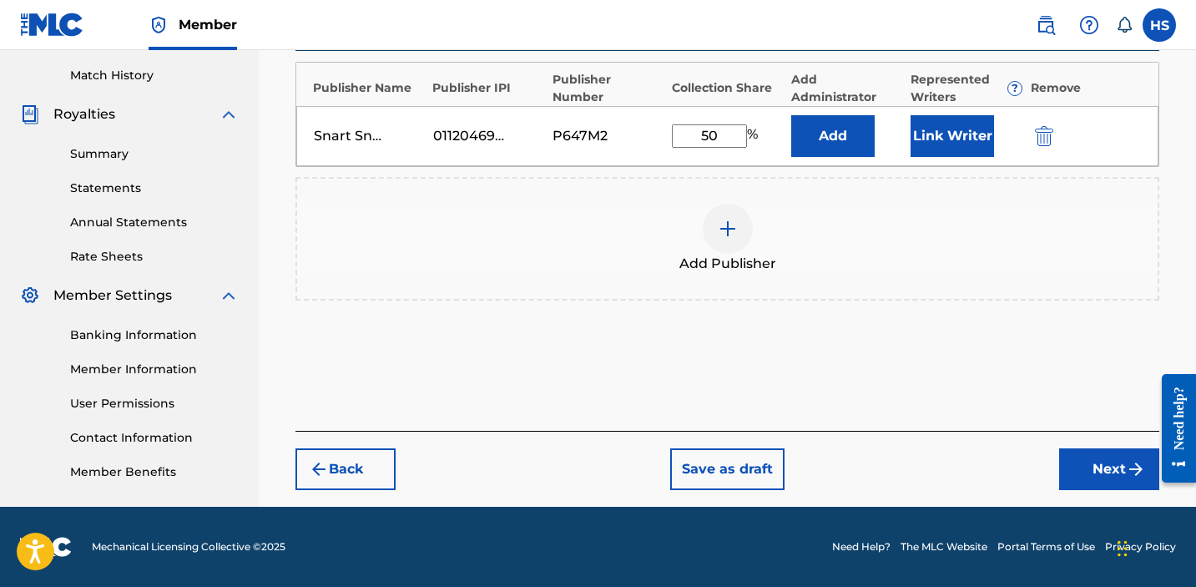
type input "50"
click at [1094, 441] on div "Back Save as draft Next" at bounding box center [728, 460] width 864 height 59
click at [1094, 457] on button "Next" at bounding box center [1109, 469] width 100 height 42
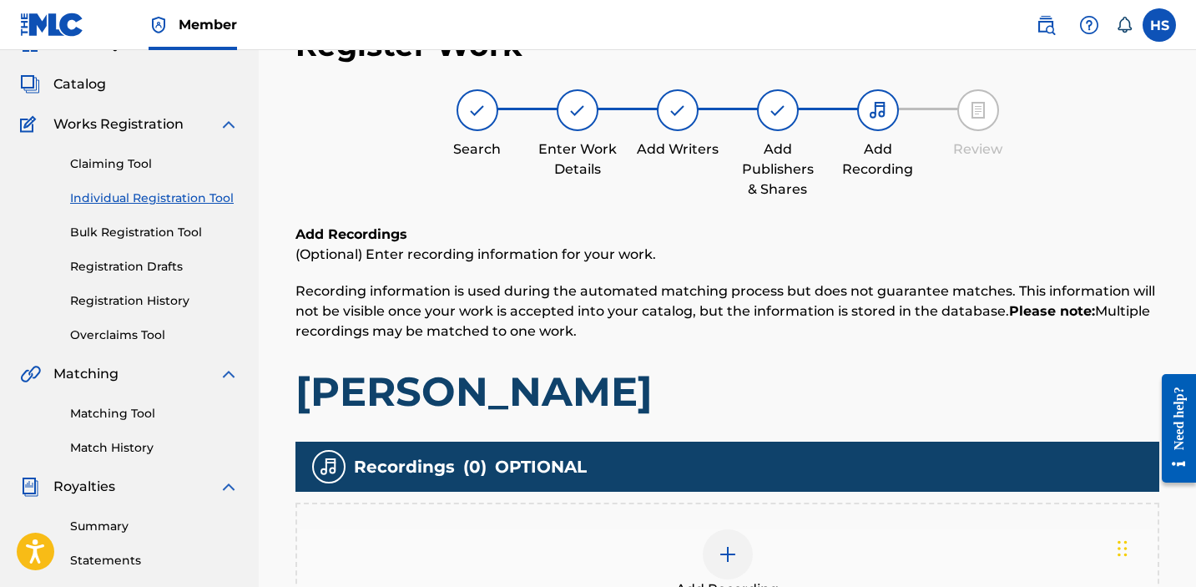
scroll to position [75, 0]
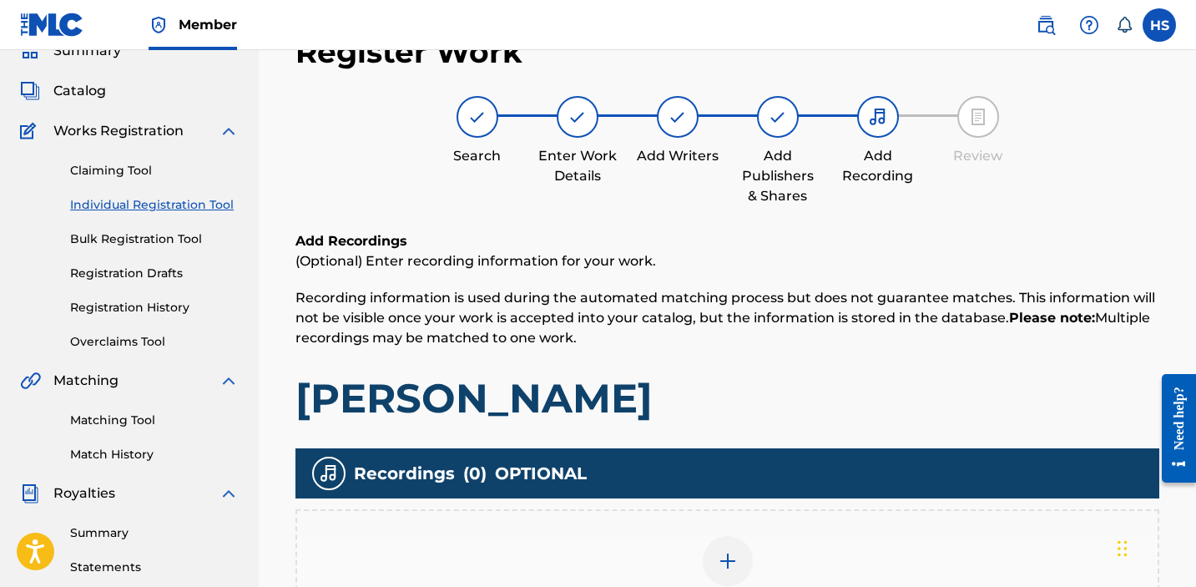
click at [734, 559] on img at bounding box center [728, 561] width 20 height 20
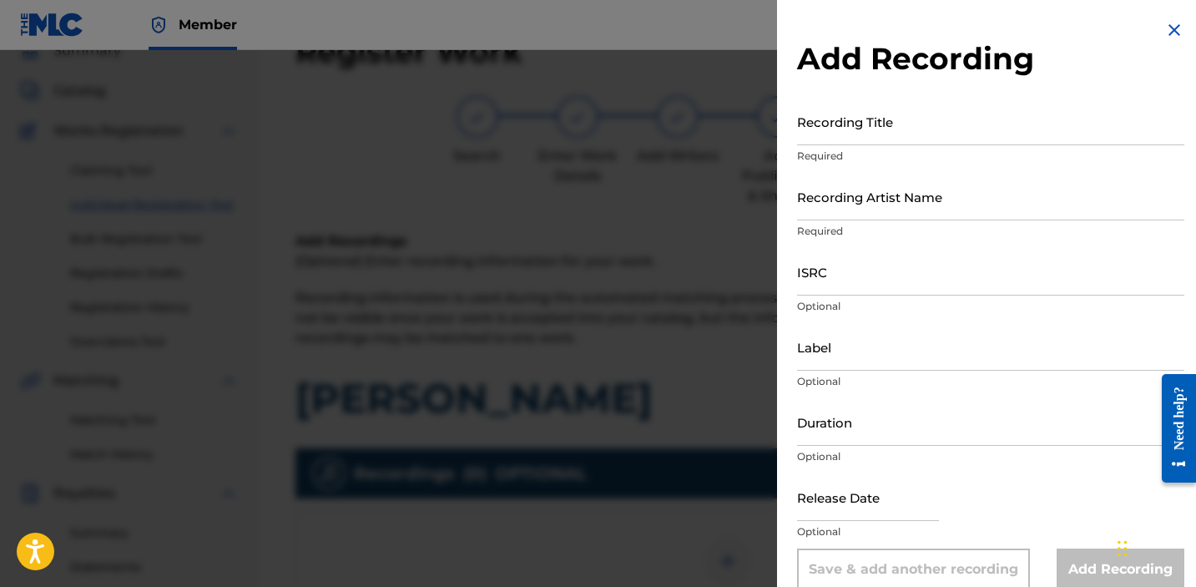
click at [912, 137] on input "Recording Title" at bounding box center [990, 122] width 387 height 48
type input "josephine"
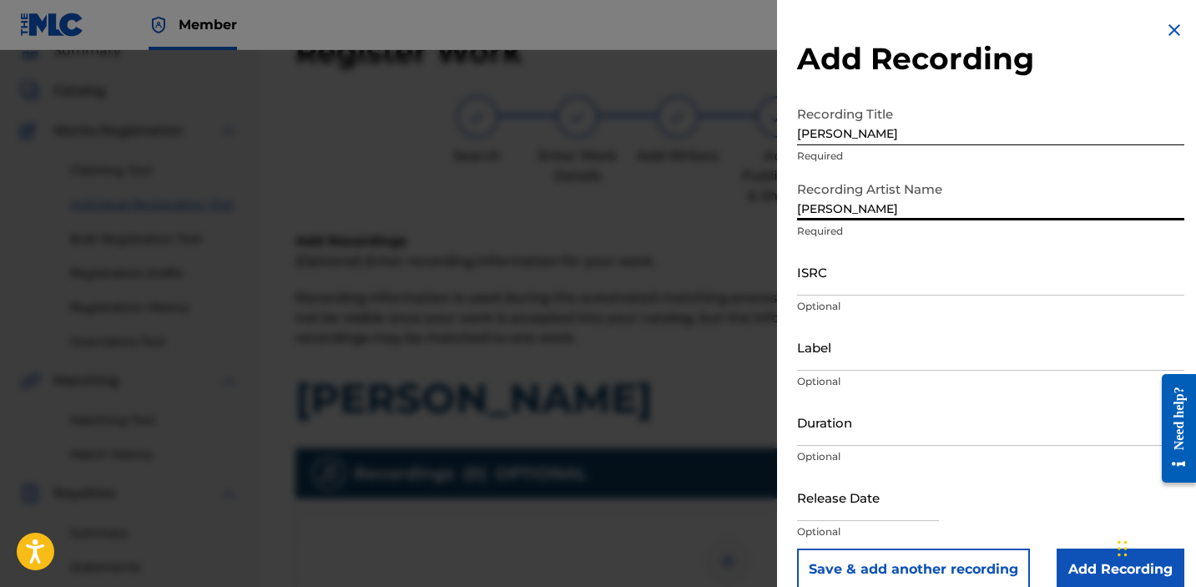
type input "[PERSON_NAME]"
paste input "QZDA82332043"
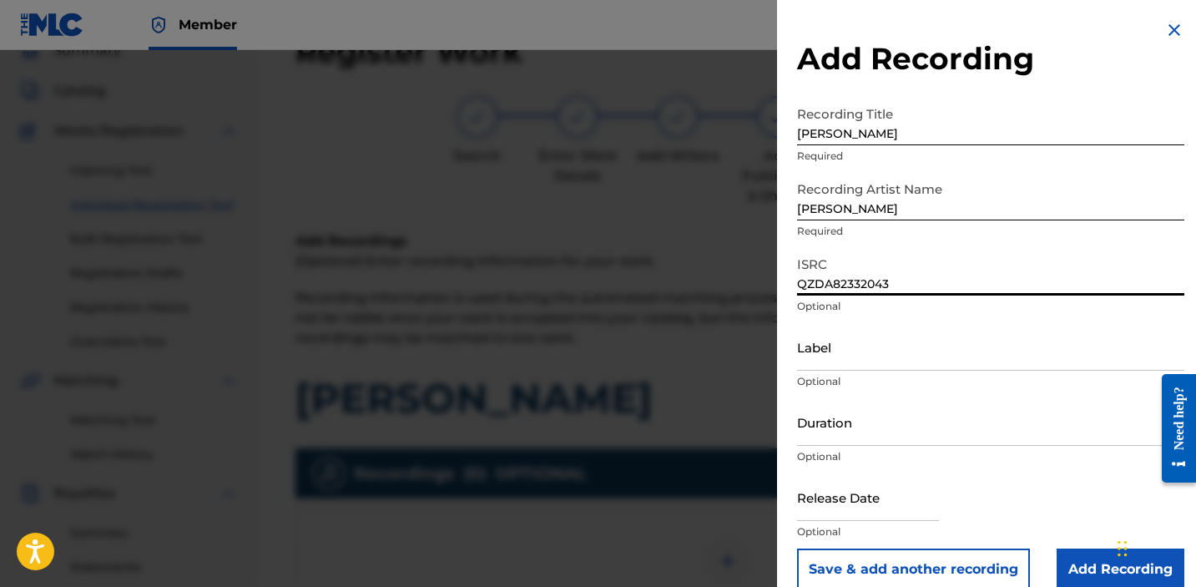
type input "QZDA82332043"
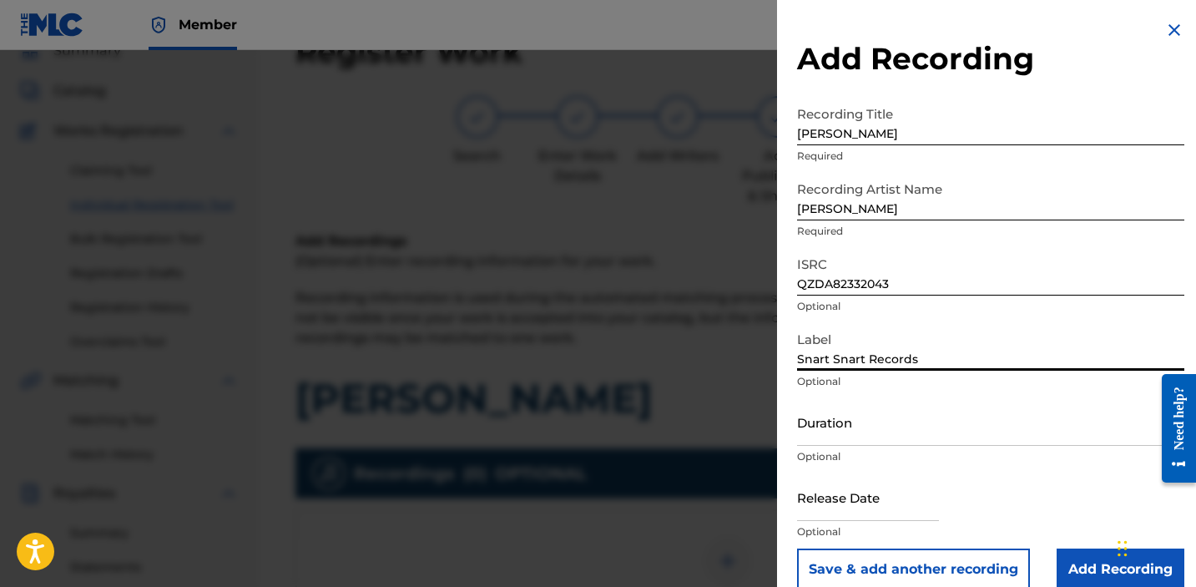
type input "Snart Snart Records"
click at [1099, 558] on input "Add Recording" at bounding box center [1121, 569] width 128 height 42
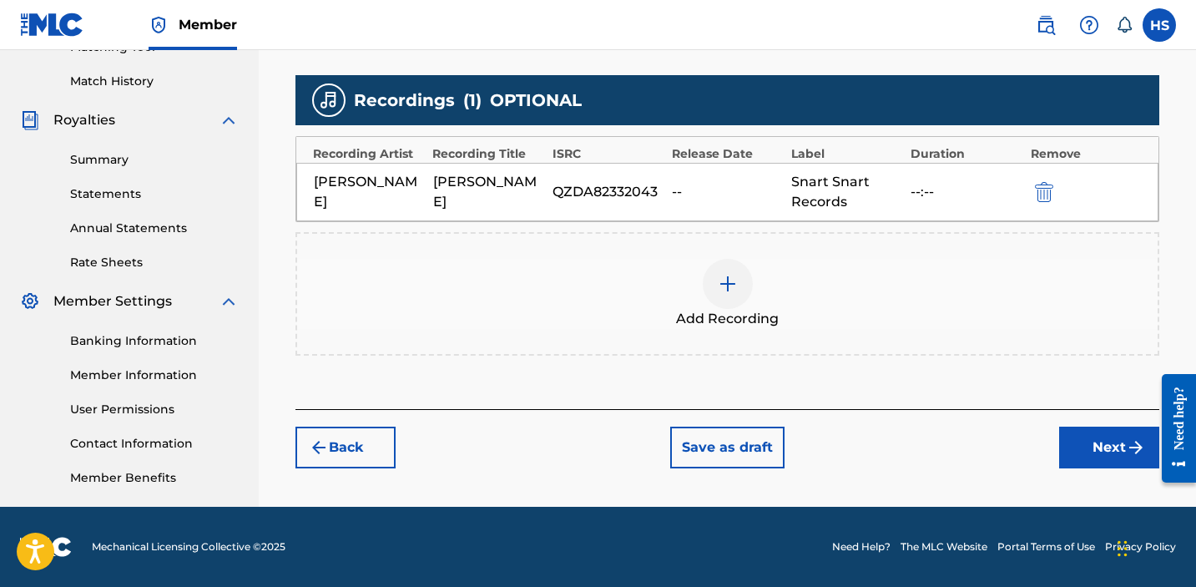
click at [1098, 450] on button "Next" at bounding box center [1109, 448] width 100 height 42
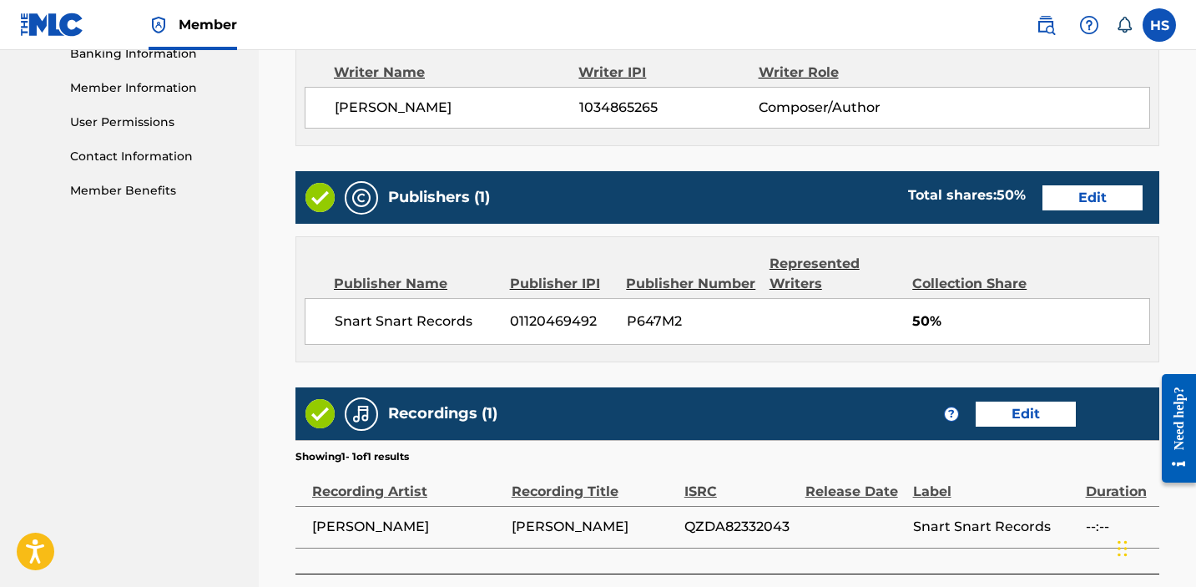
scroll to position [877, 0]
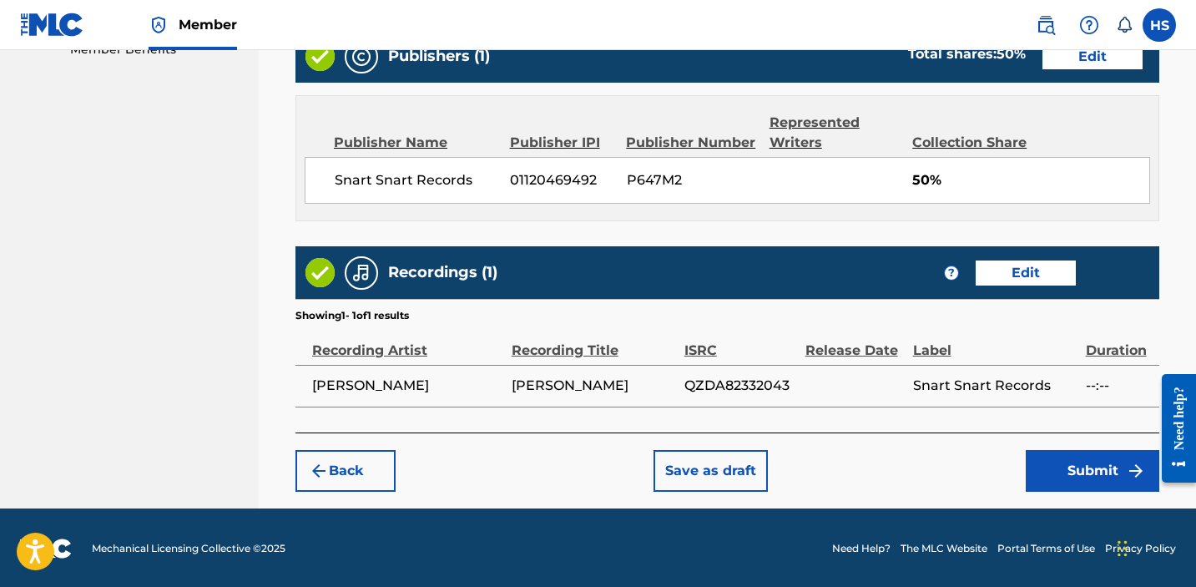
click at [1089, 478] on button "Submit" at bounding box center [1093, 471] width 134 height 42
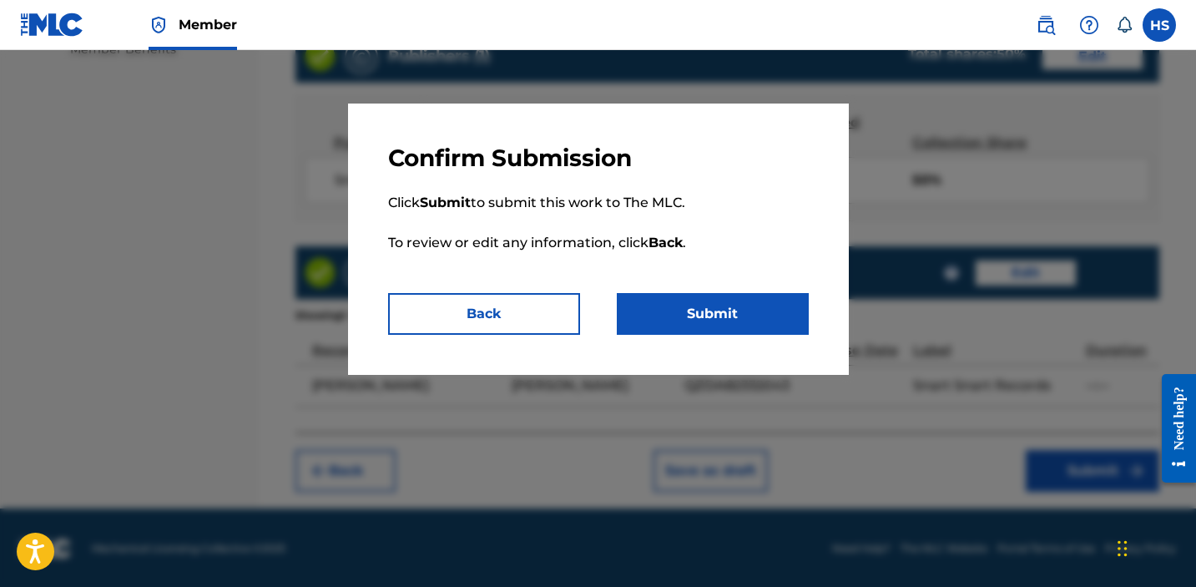
click at [729, 317] on button "Submit" at bounding box center [713, 314] width 192 height 42
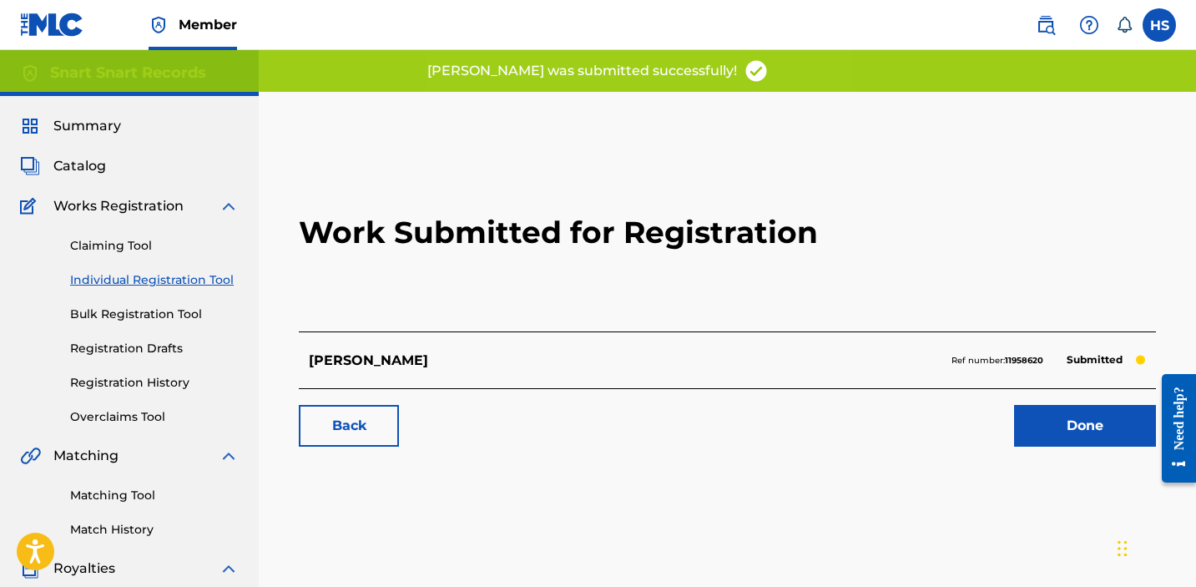
click at [1061, 432] on link "Done" at bounding box center [1085, 426] width 142 height 42
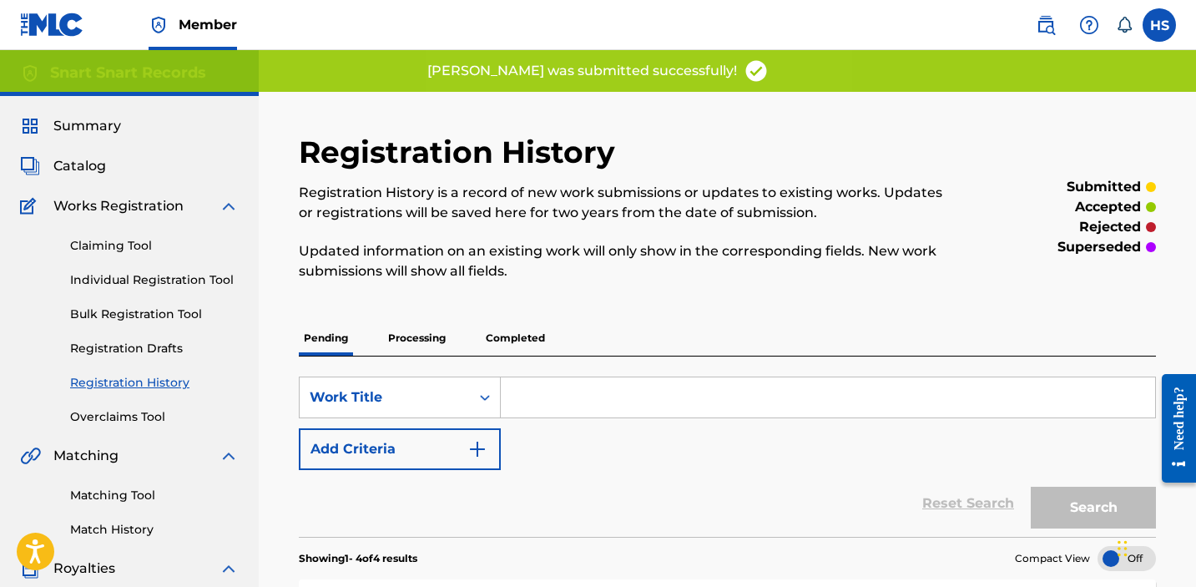
click at [190, 269] on div "Claiming Tool Individual Registration Tool Bulk Registration Tool Registration …" at bounding box center [129, 321] width 219 height 210
click at [190, 284] on link "Individual Registration Tool" at bounding box center [154, 280] width 169 height 18
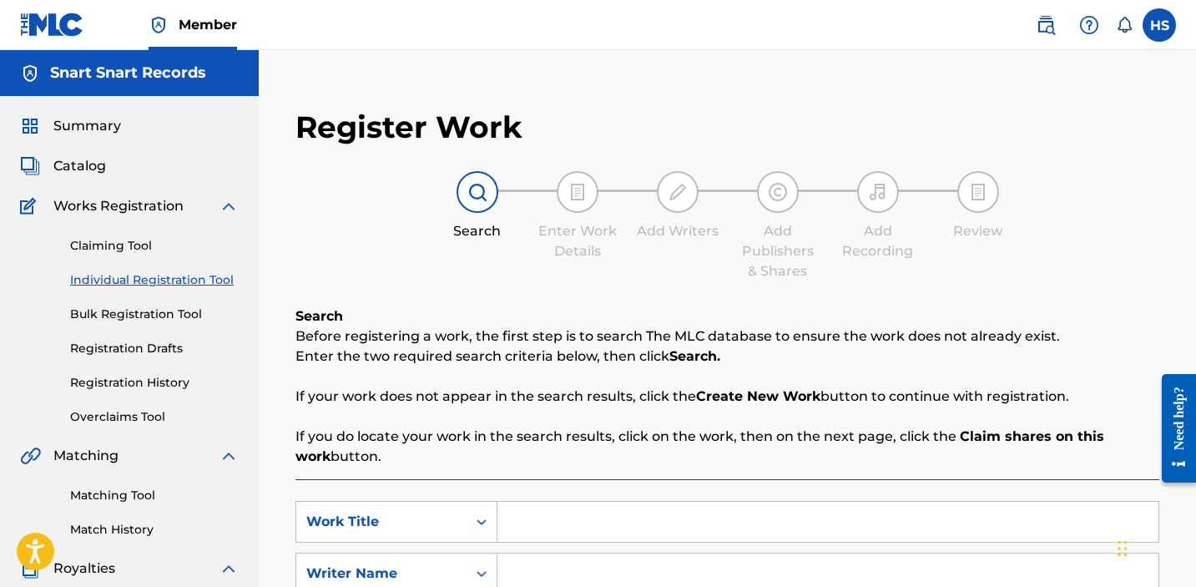
click at [612, 523] on input "Search Form" at bounding box center [828, 522] width 661 height 40
paste input "boyfriend"
type input "boyfriend"
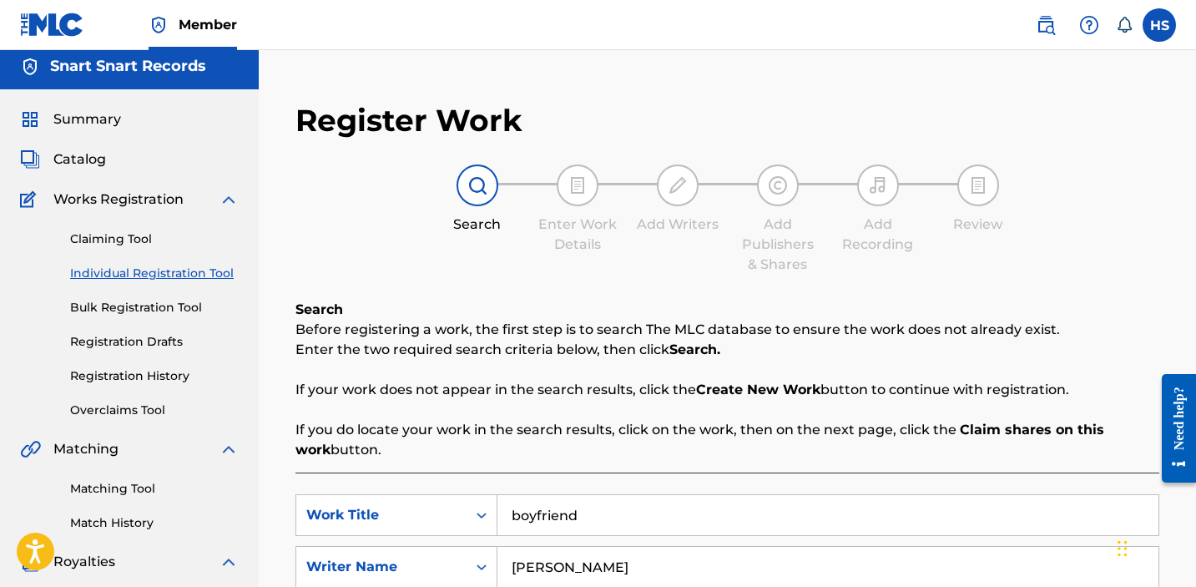
type input "[PERSON_NAME]"
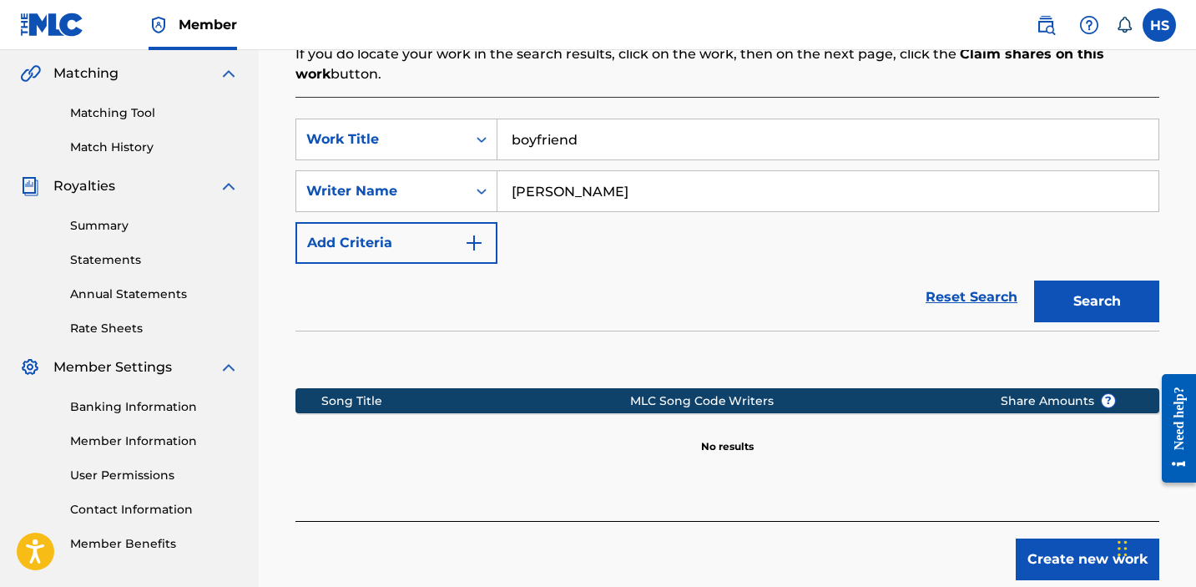
scroll to position [415, 0]
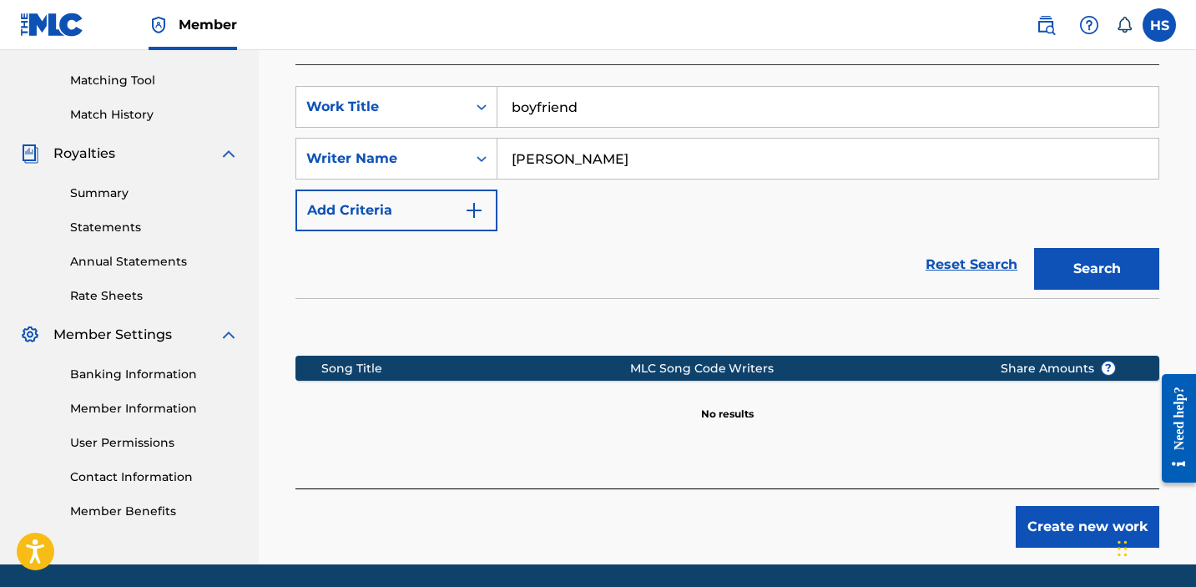
click at [1063, 521] on button "Create new work" at bounding box center [1088, 527] width 144 height 42
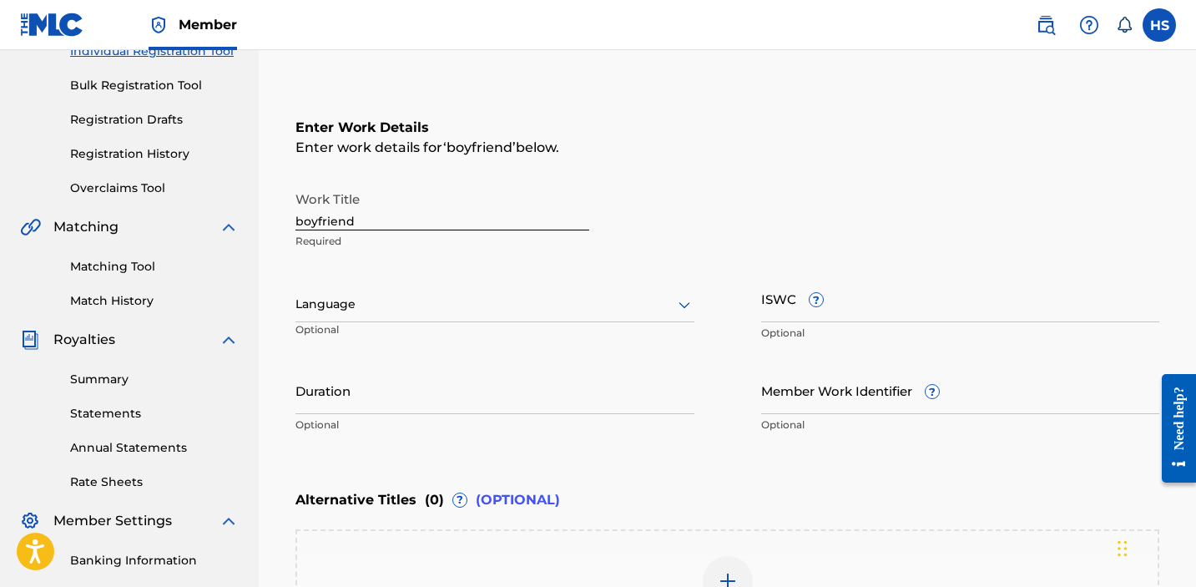
scroll to position [65, 0]
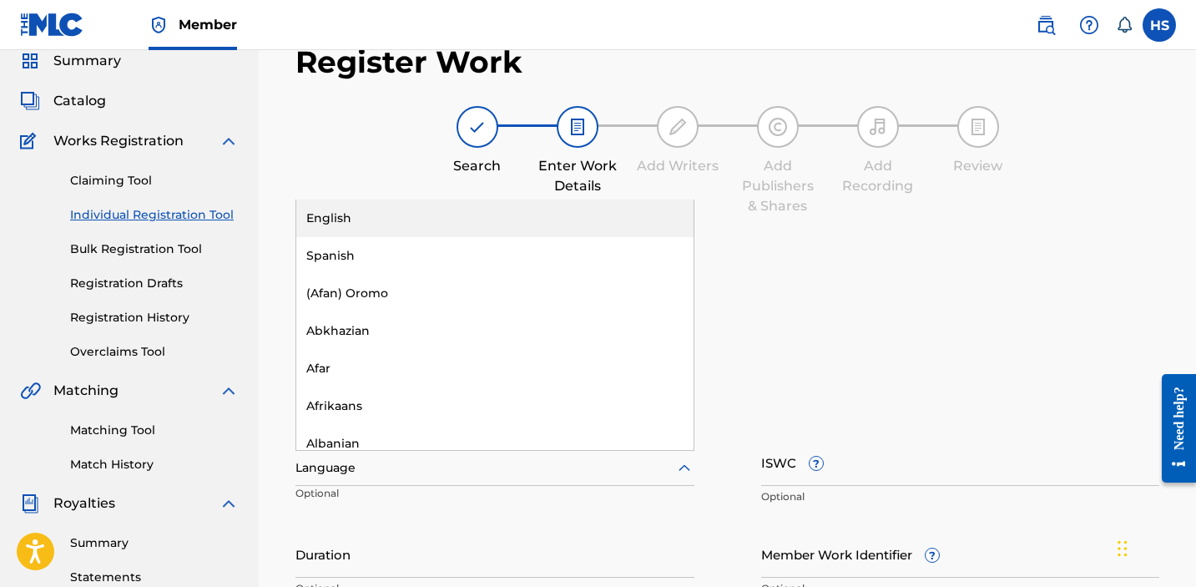
click at [427, 462] on div at bounding box center [495, 467] width 399 height 21
click at [399, 214] on div "English" at bounding box center [494, 219] width 397 height 38
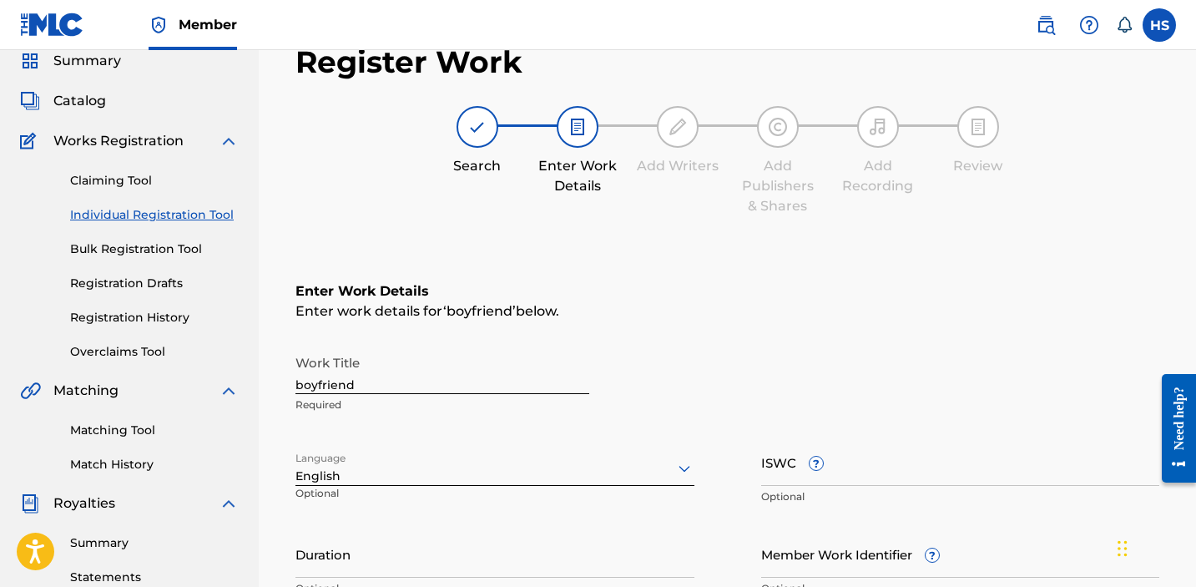
scroll to position [356, 0]
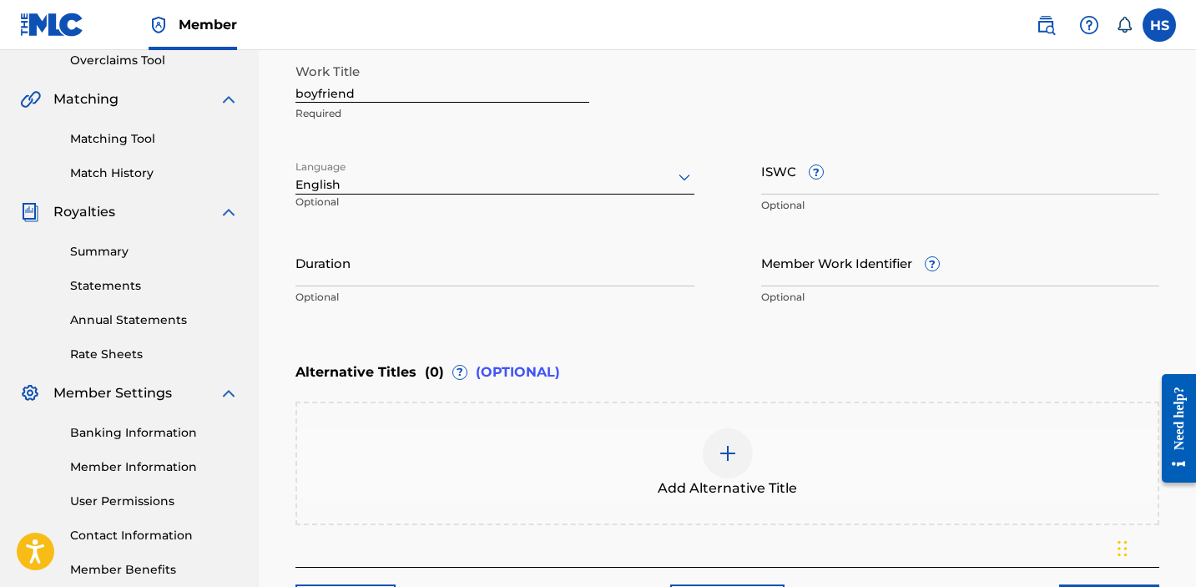
click at [900, 178] on input "ISWC ?" at bounding box center [960, 171] width 399 height 48
paste input "T3335486432"
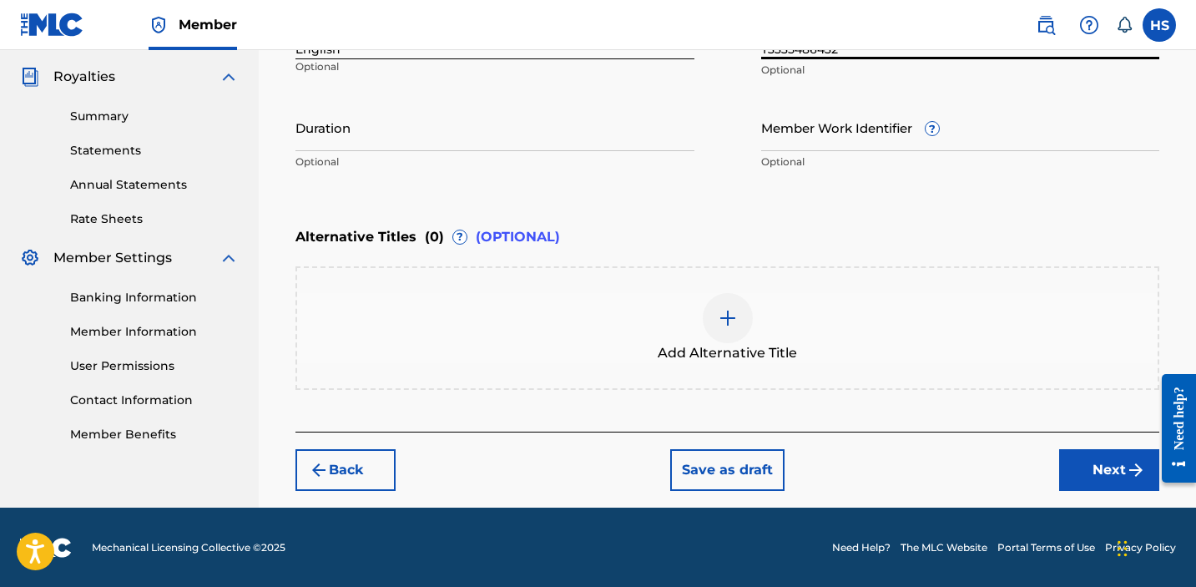
type input "T3335486432"
click at [1110, 491] on div "Register Work Search Enter Work Details Add Writers Add Publishers & Shares Add…" at bounding box center [727, 53] width 897 height 907
click at [1101, 473] on button "Next" at bounding box center [1109, 470] width 100 height 42
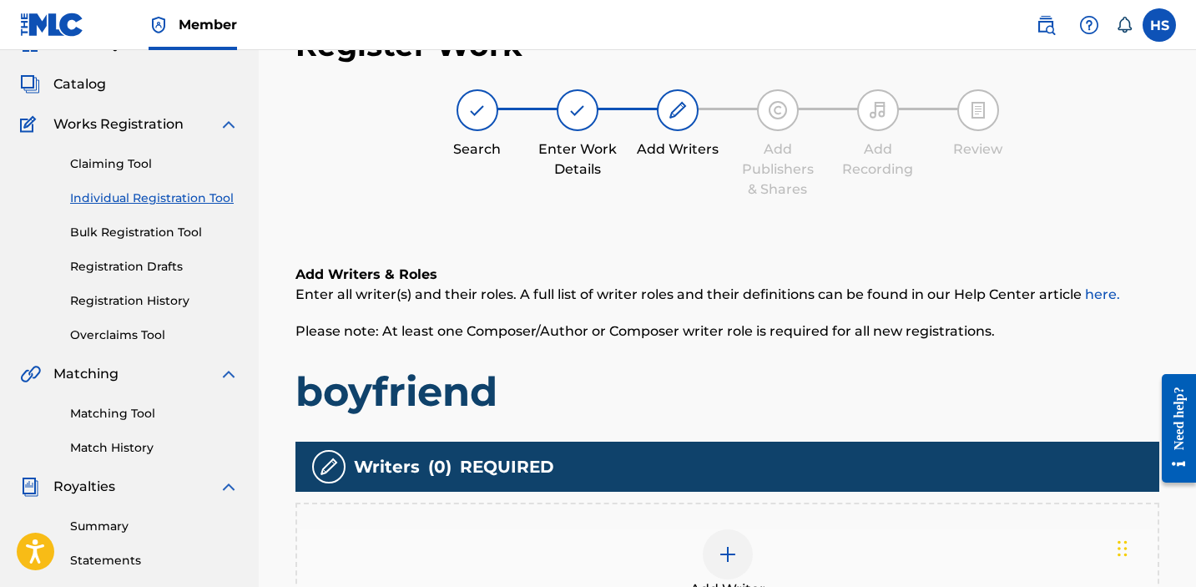
scroll to position [75, 0]
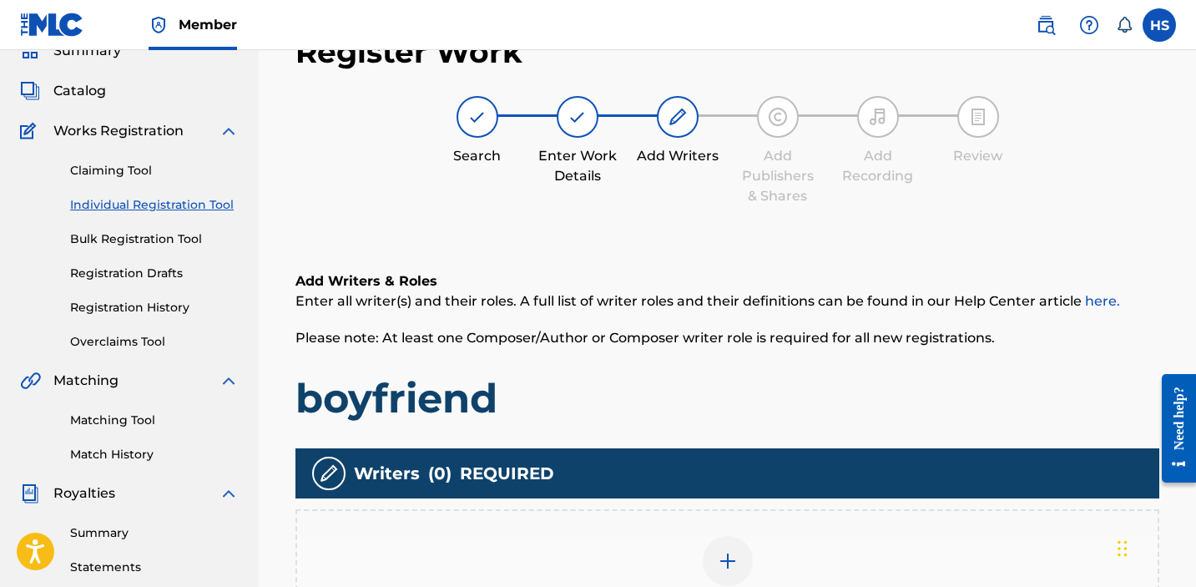
click at [721, 555] on img at bounding box center [728, 561] width 20 height 20
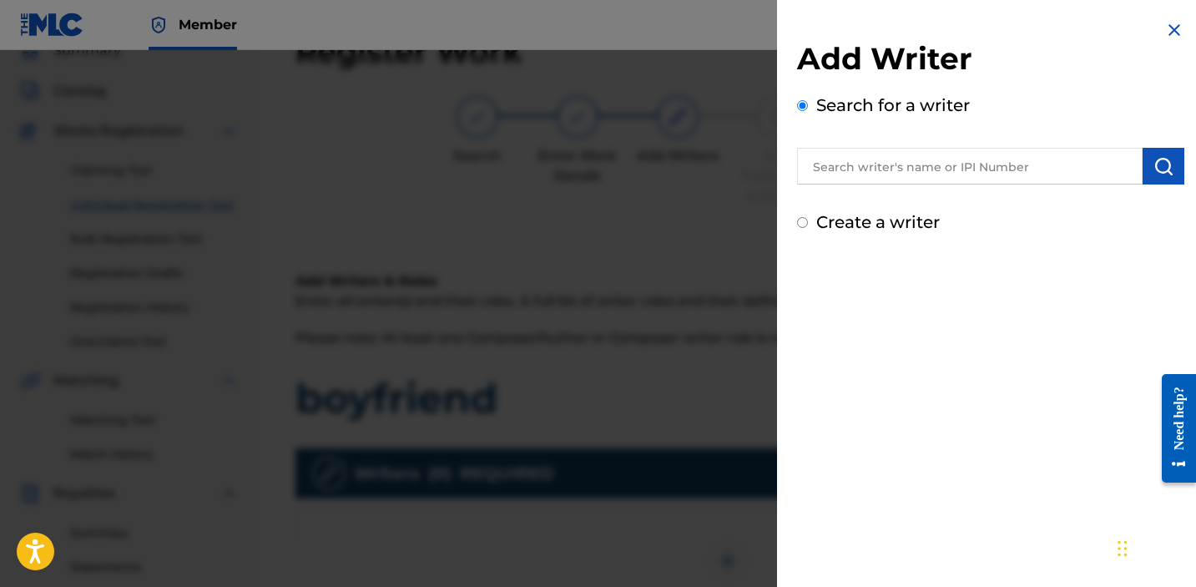
click at [835, 210] on div "Create a writer" at bounding box center [990, 222] width 387 height 25
click at [835, 217] on label "Create a writer" at bounding box center [878, 222] width 124 height 20
radio input "true"
click at [808, 217] on input "Create a writer" at bounding box center [802, 222] width 11 height 11
radio input "false"
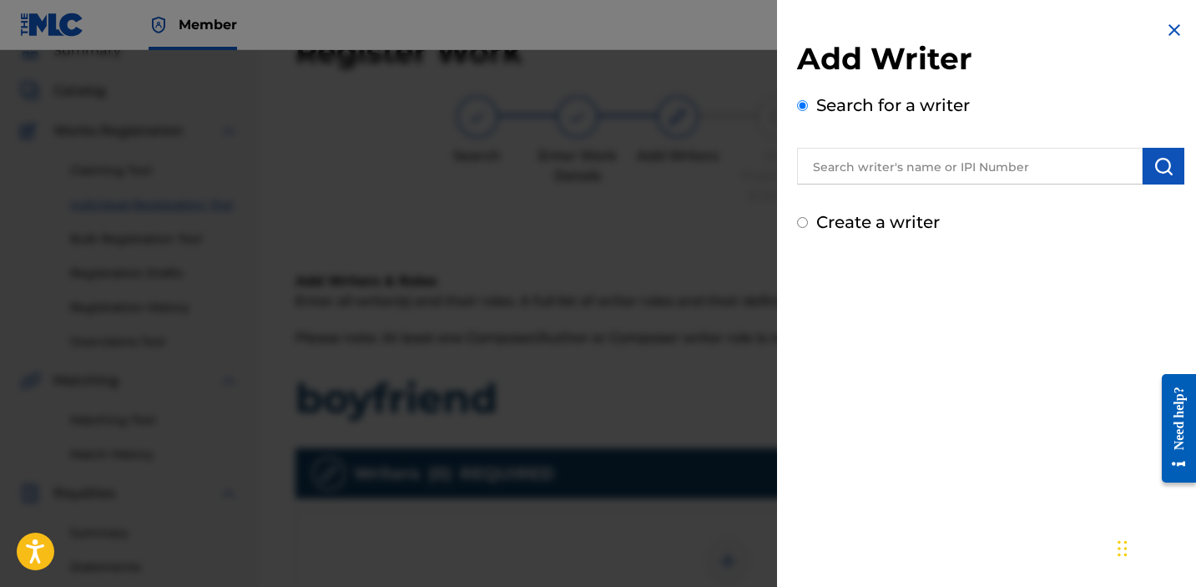
radio input "true"
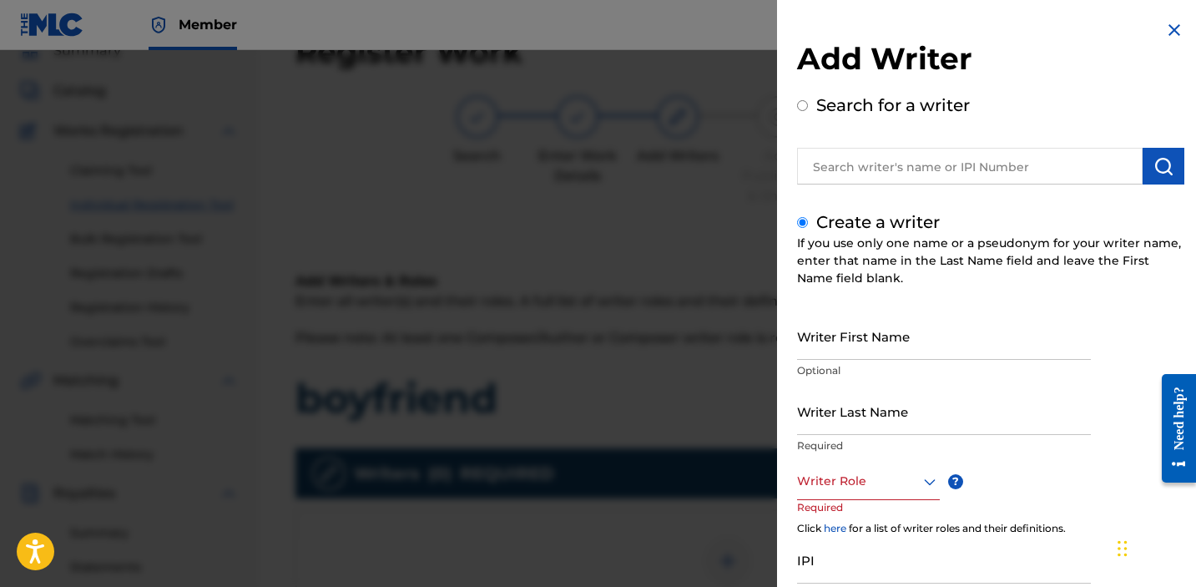
click at [895, 346] on input "Writer First Name" at bounding box center [944, 336] width 294 height 48
type input "[PERSON_NAME]"
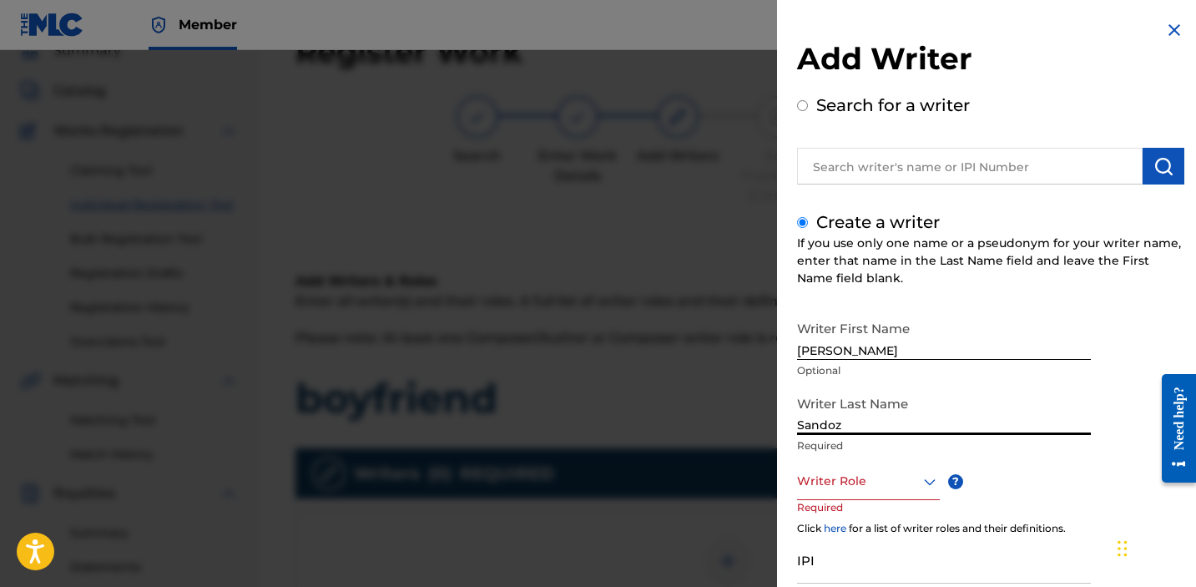
type input "Sandoz"
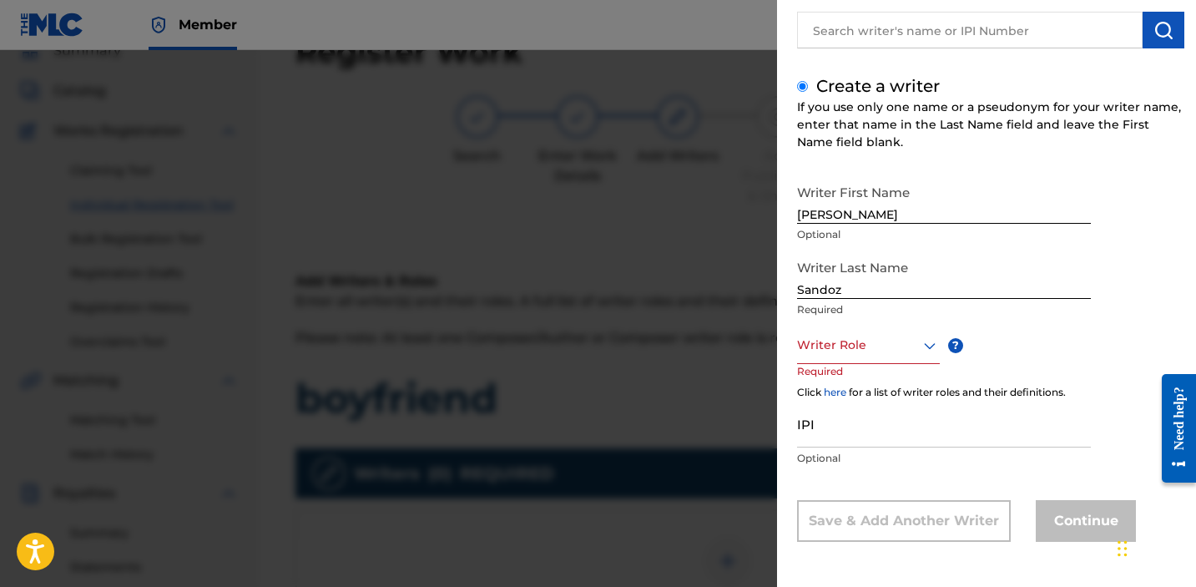
click at [897, 346] on div at bounding box center [868, 345] width 143 height 21
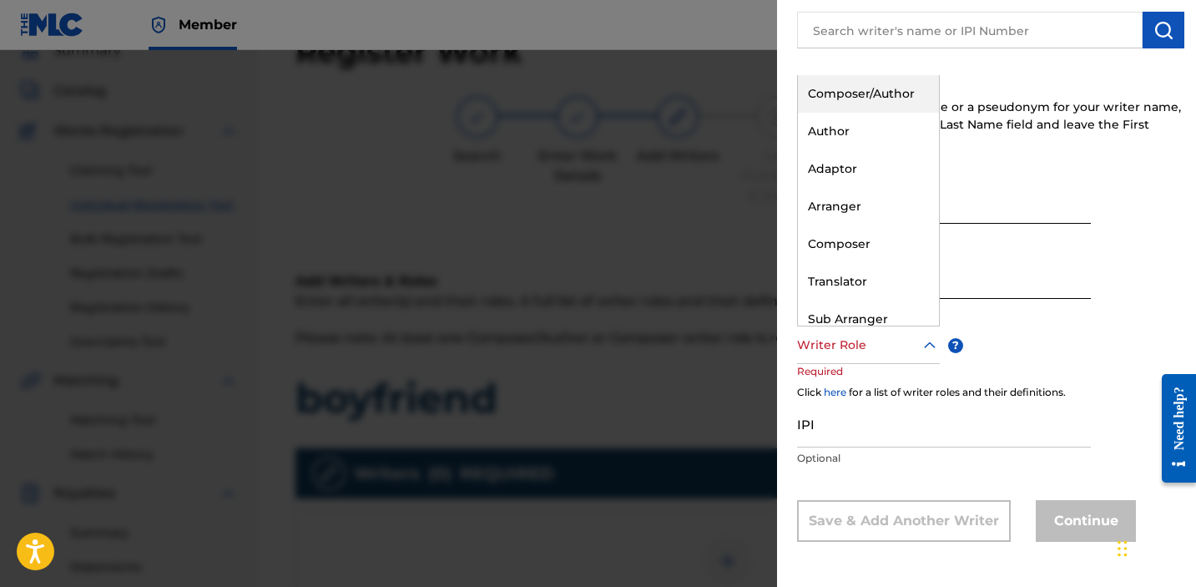
click at [836, 97] on div "Composer/Author" at bounding box center [868, 94] width 141 height 38
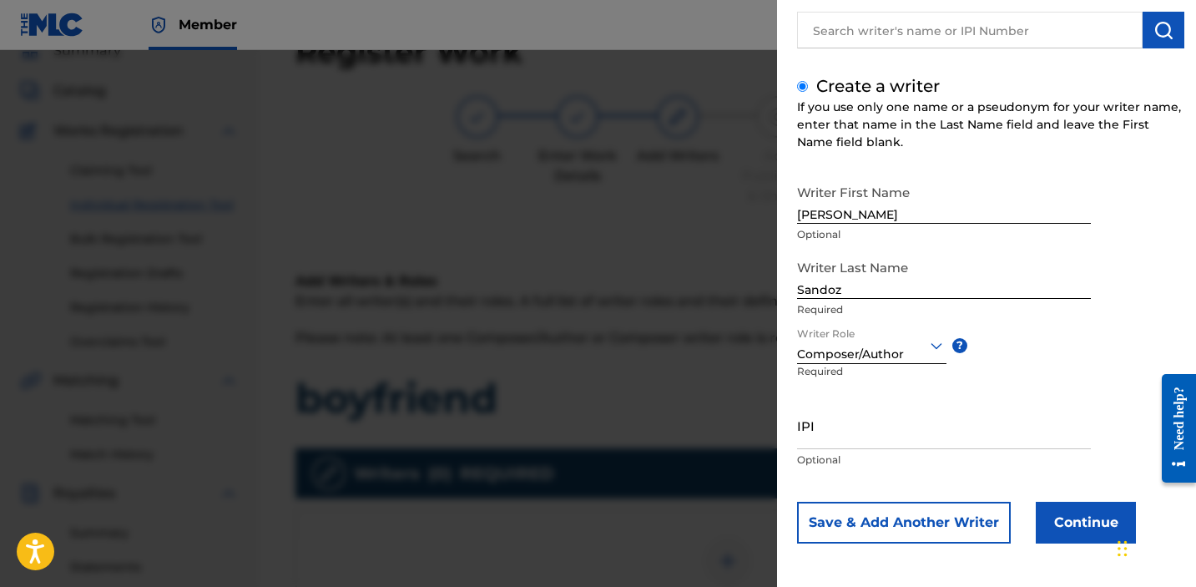
click at [838, 448] on input "IPI" at bounding box center [944, 426] width 294 height 48
paste input "1034865265"
type input "1034865265"
click at [1075, 506] on button "Continue" at bounding box center [1086, 523] width 100 height 42
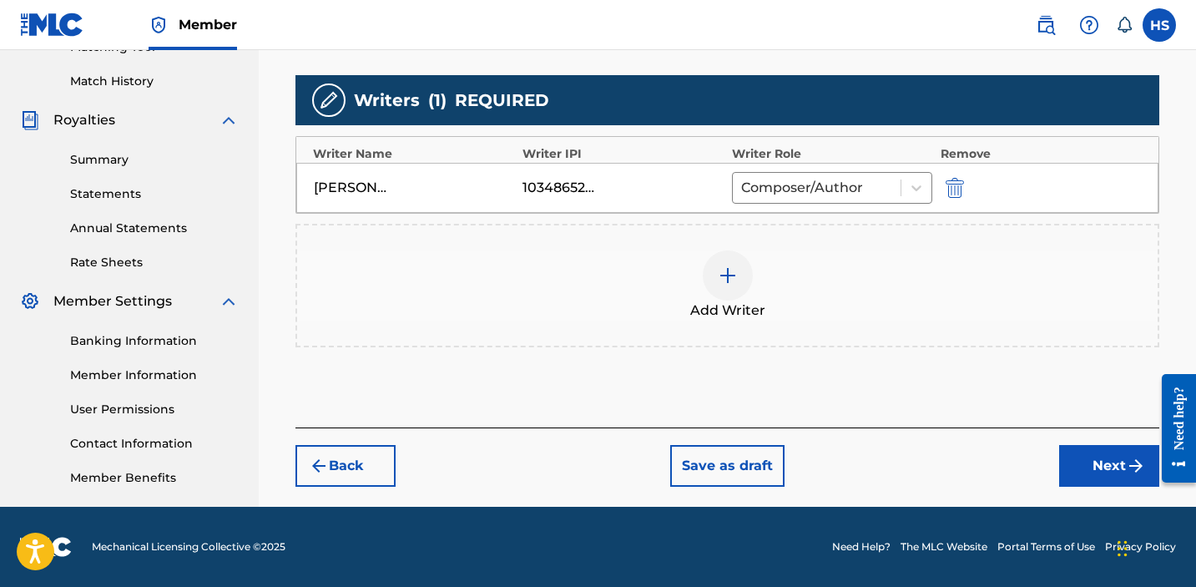
click at [1084, 452] on button "Next" at bounding box center [1109, 466] width 100 height 42
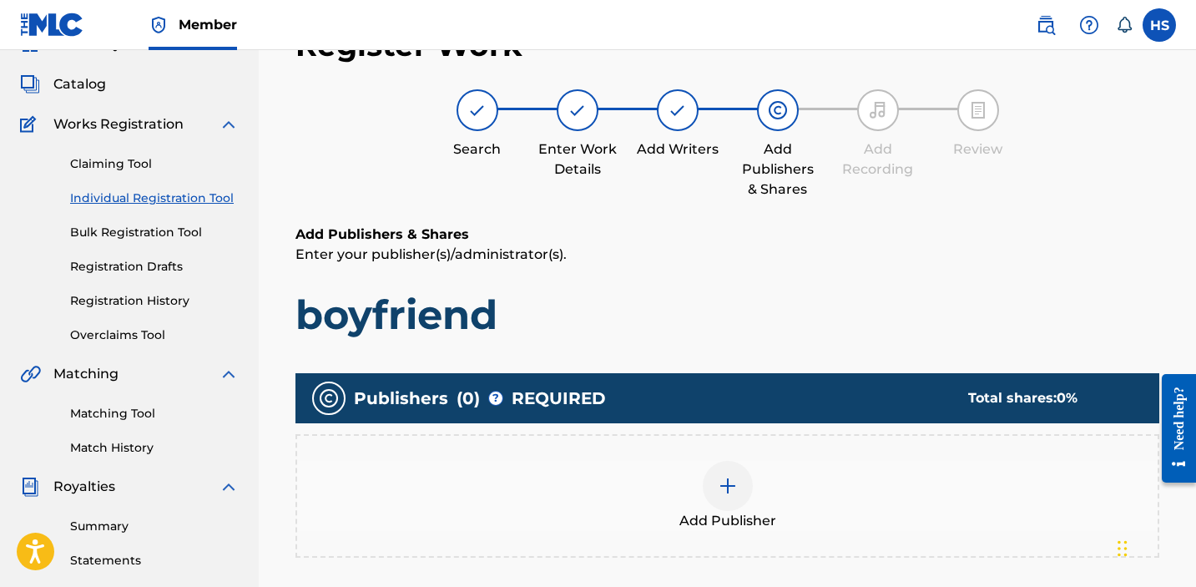
scroll to position [75, 0]
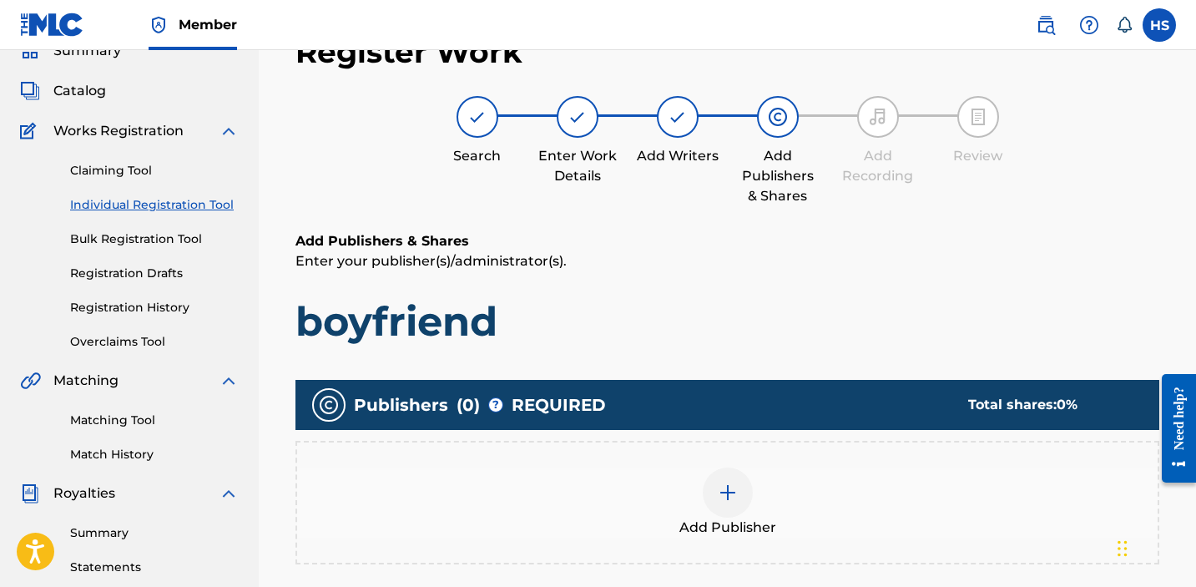
click at [740, 524] on span "Add Publisher" at bounding box center [728, 528] width 97 height 20
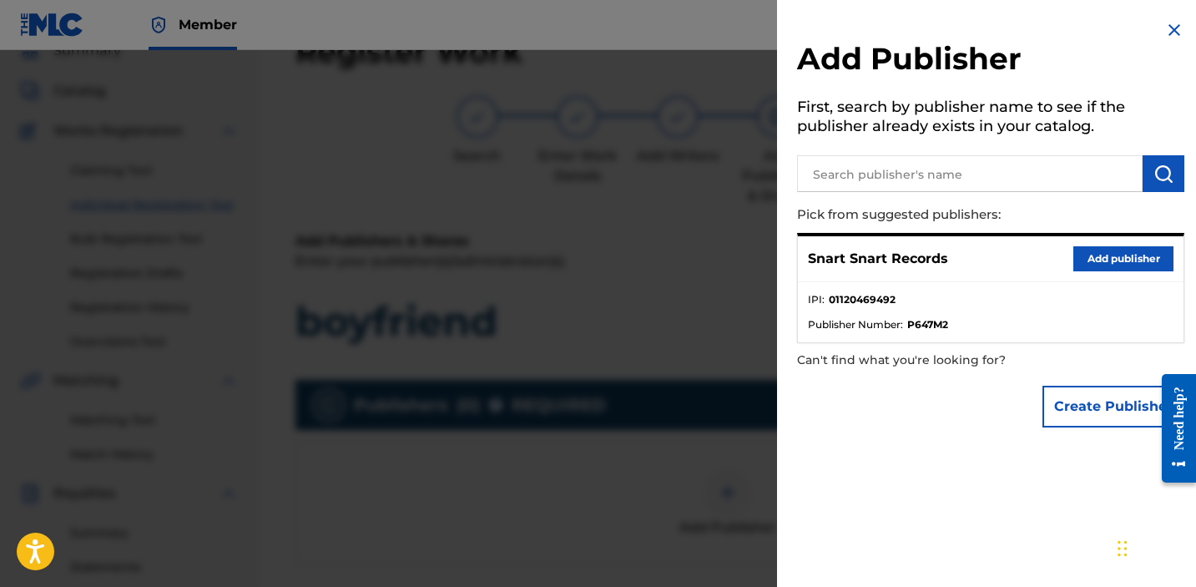
click at [1103, 257] on button "Add publisher" at bounding box center [1124, 258] width 100 height 25
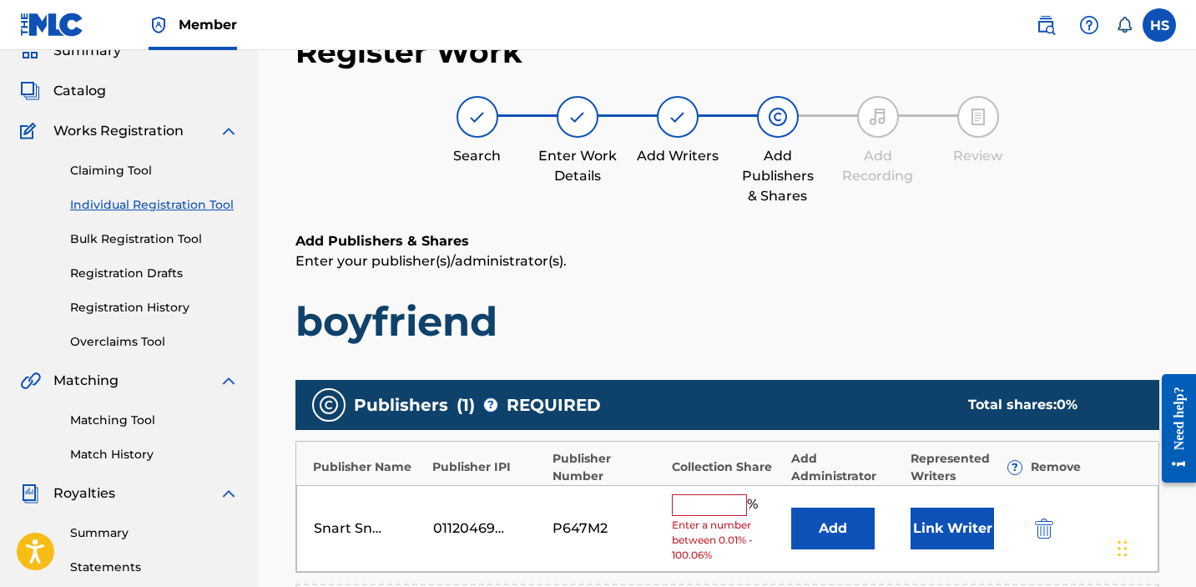
click at [709, 496] on input "text" at bounding box center [709, 505] width 75 height 22
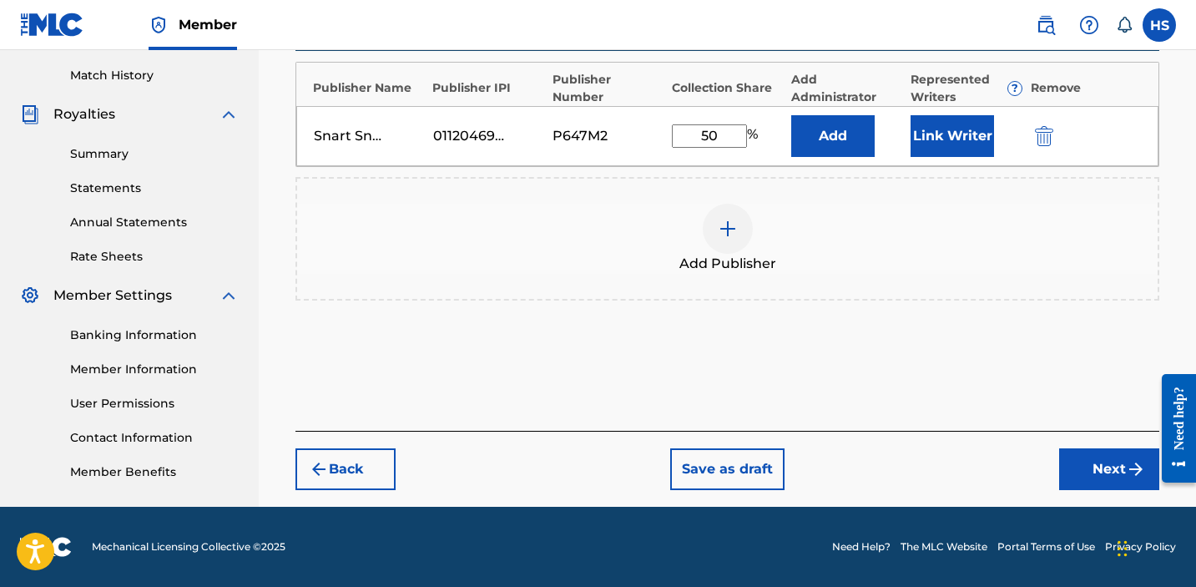
type input "50"
click at [1101, 455] on button "Next" at bounding box center [1109, 469] width 100 height 42
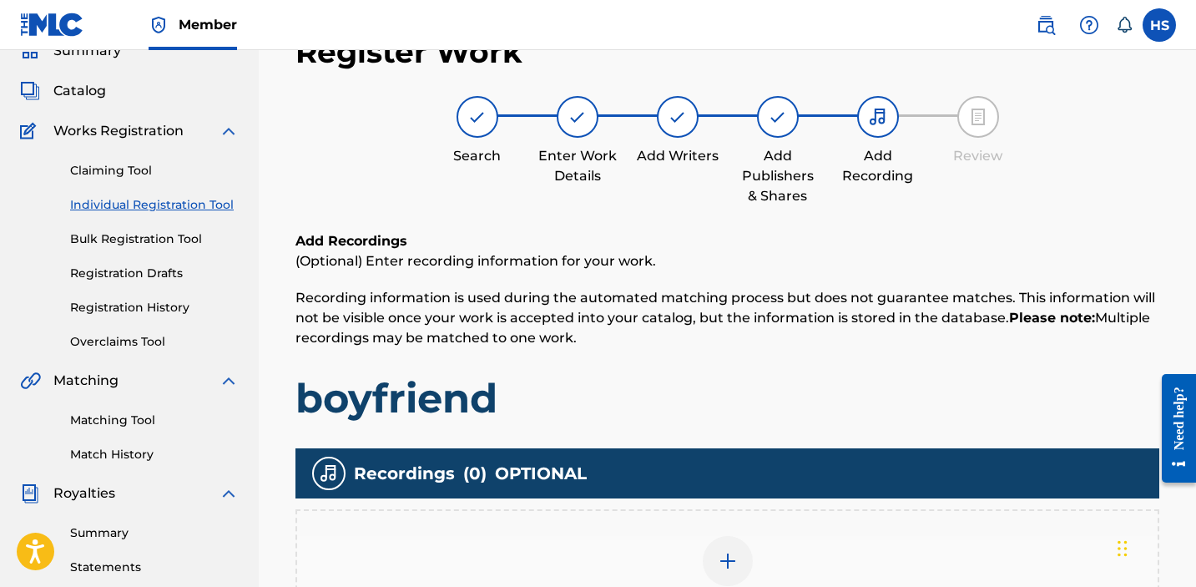
click at [708, 548] on div at bounding box center [728, 561] width 50 height 50
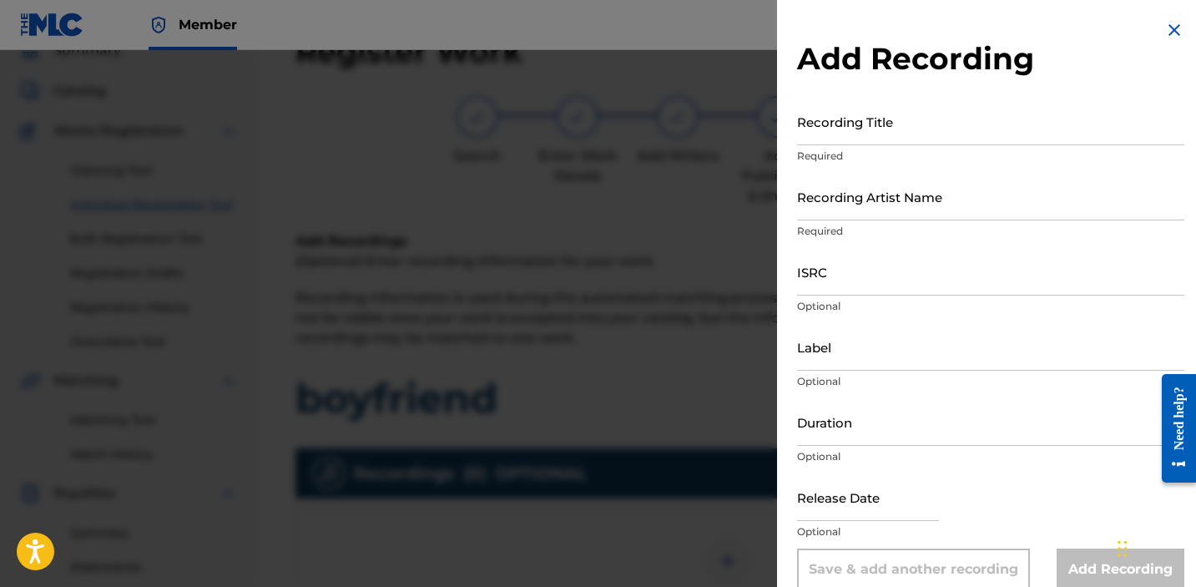
click at [932, 142] on input "Recording Title" at bounding box center [990, 122] width 387 height 48
type input "boyfriend"
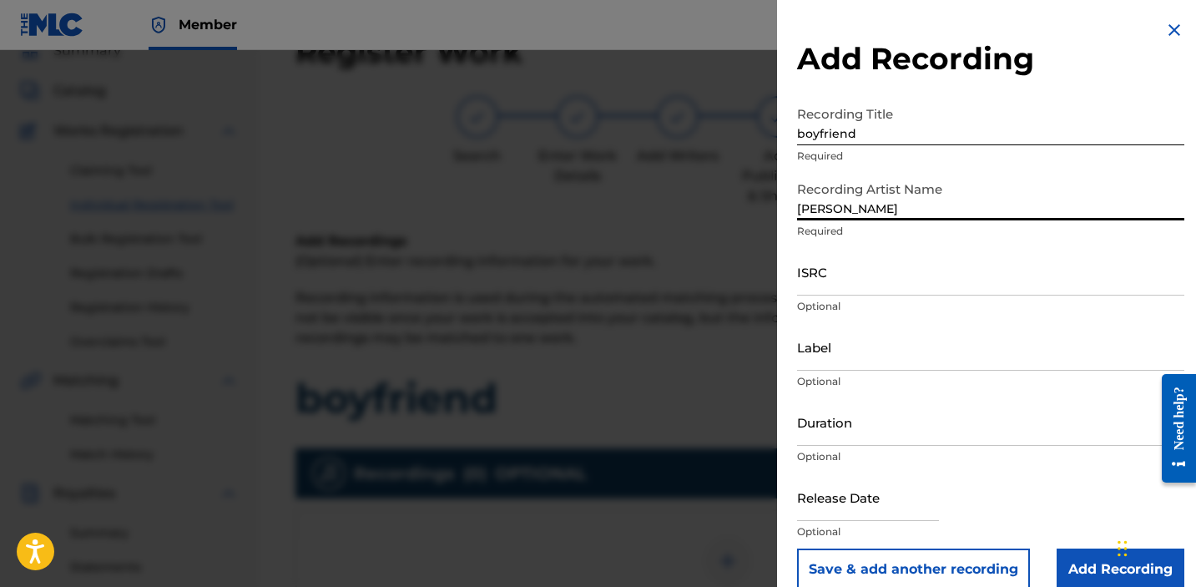
type input "[PERSON_NAME]"
paste input "QZDA82332044"
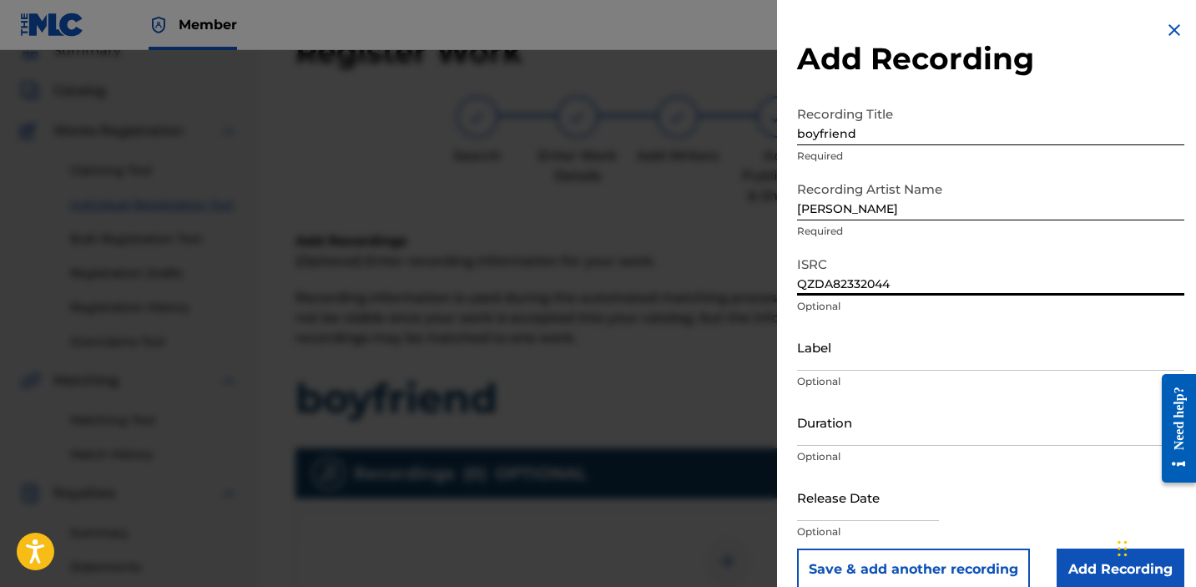
type input "QZDA82332044"
click at [885, 366] on input "Label" at bounding box center [990, 347] width 387 height 48
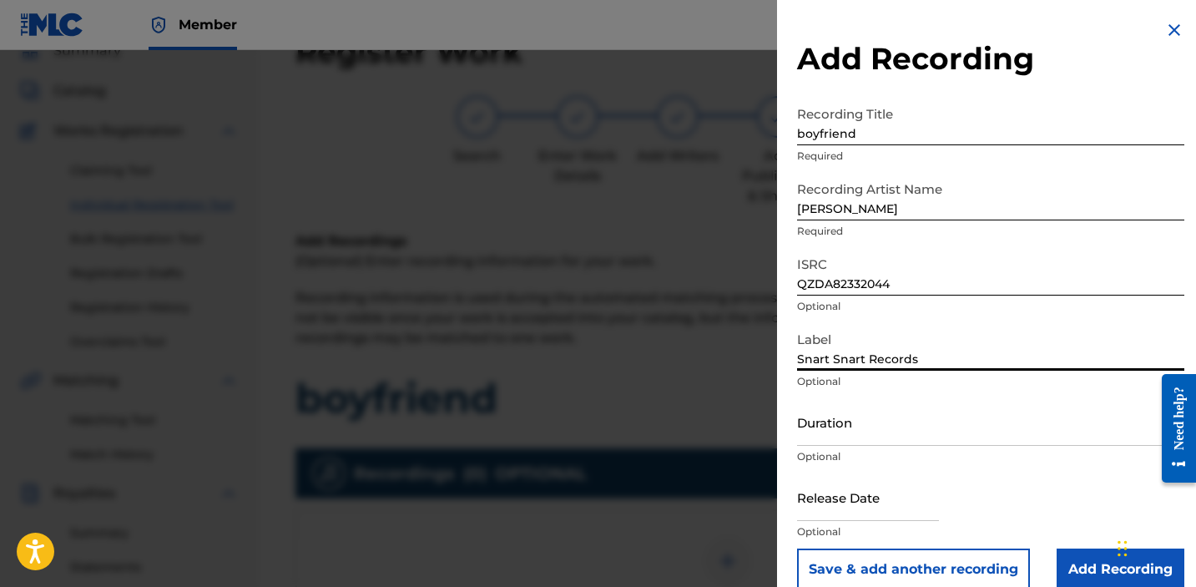
type input "Snart Snart Records"
click at [1071, 556] on input "Add Recording" at bounding box center [1121, 569] width 128 height 42
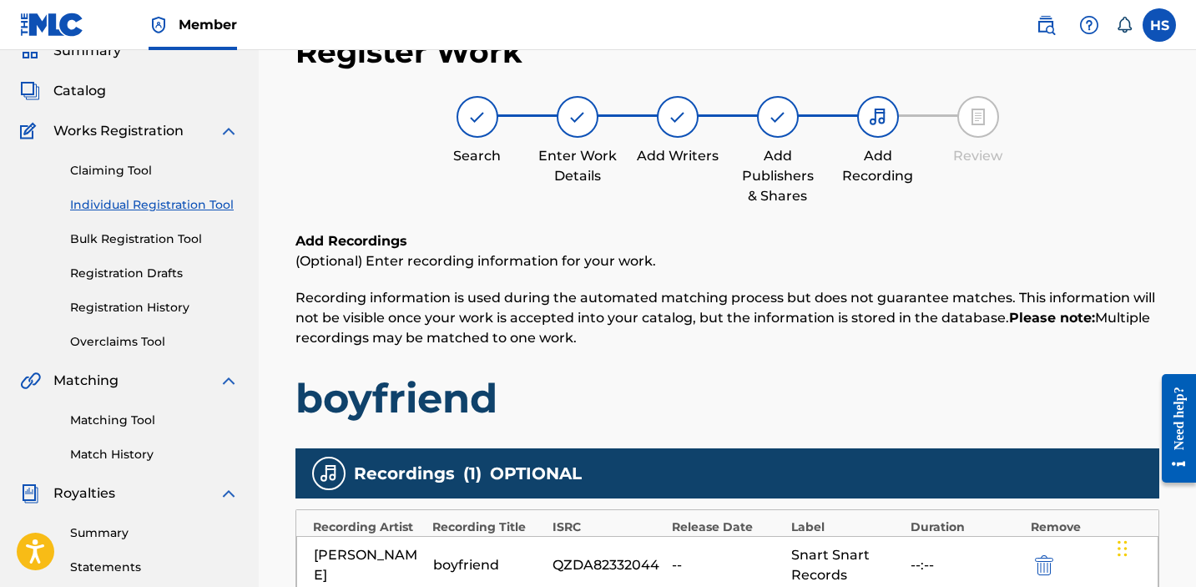
scroll to position [448, 0]
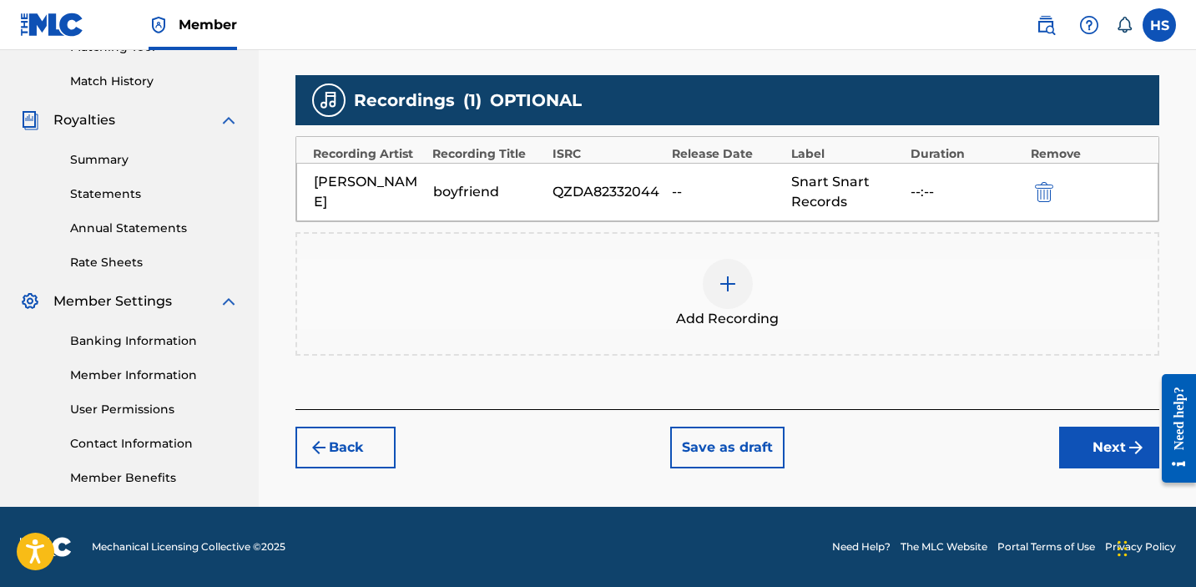
click at [1096, 456] on button "Next" at bounding box center [1109, 448] width 100 height 42
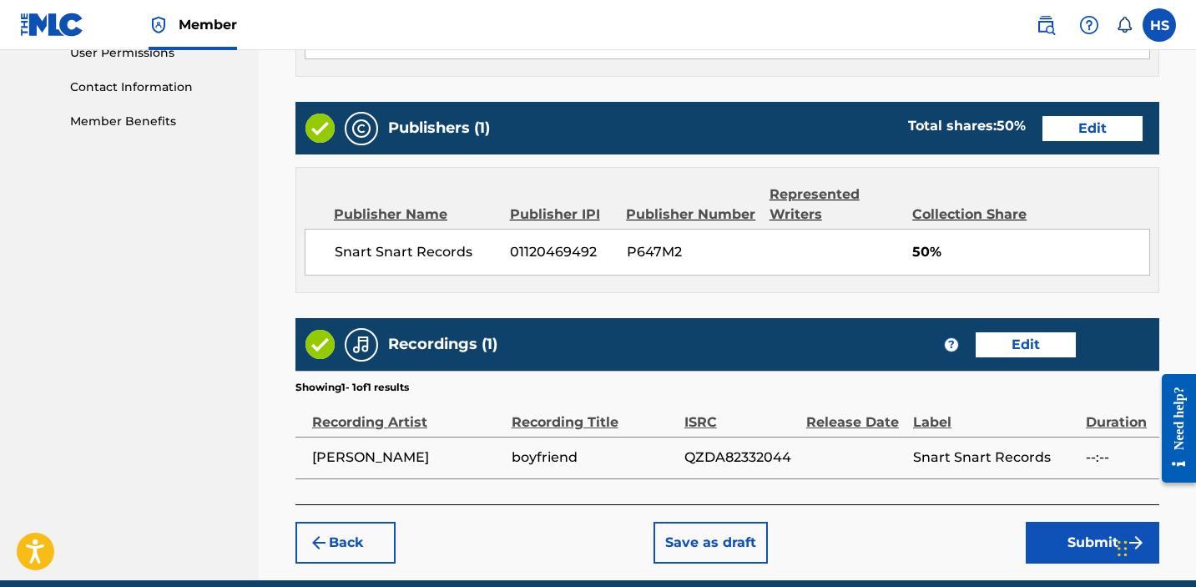
scroll to position [877, 0]
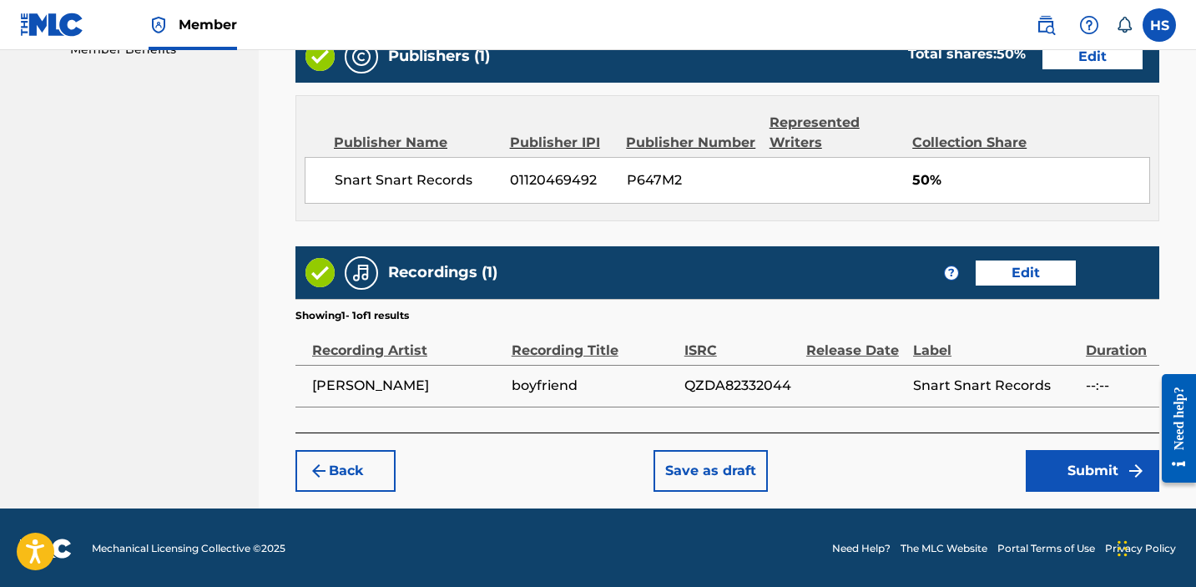
click at [1096, 457] on button "Submit" at bounding box center [1093, 471] width 134 height 42
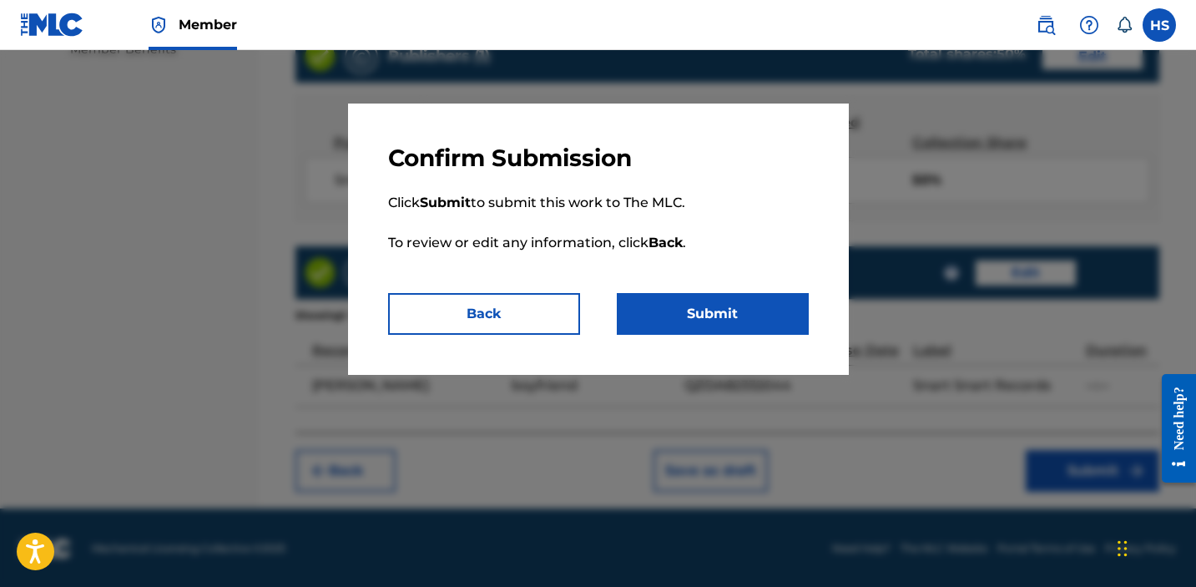
click at [766, 316] on button "Submit" at bounding box center [713, 314] width 192 height 42
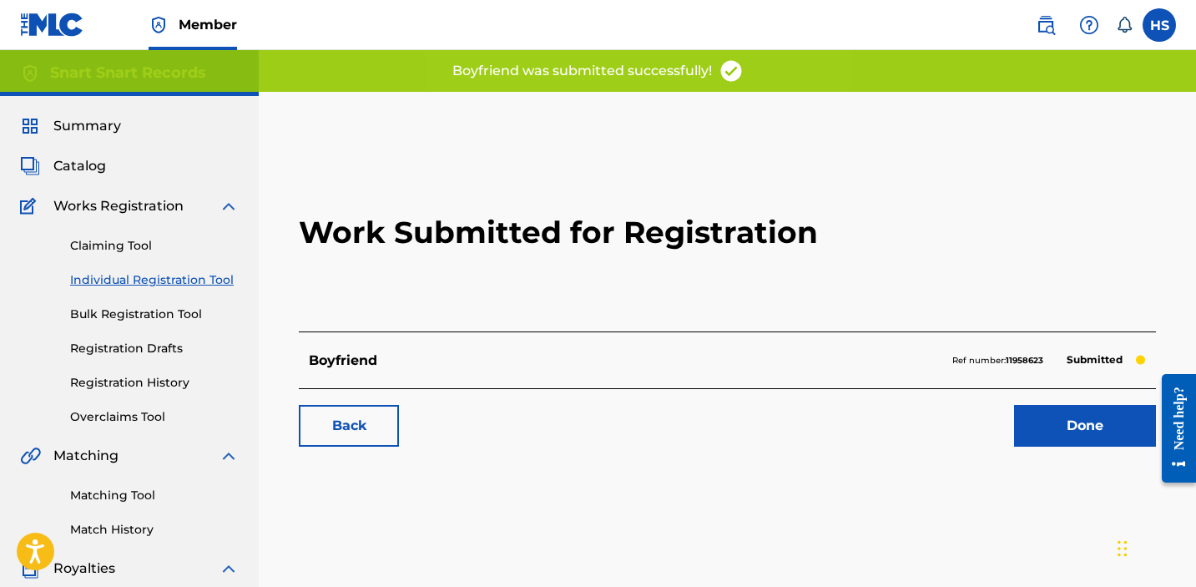
click at [1076, 416] on link "Done" at bounding box center [1085, 426] width 142 height 42
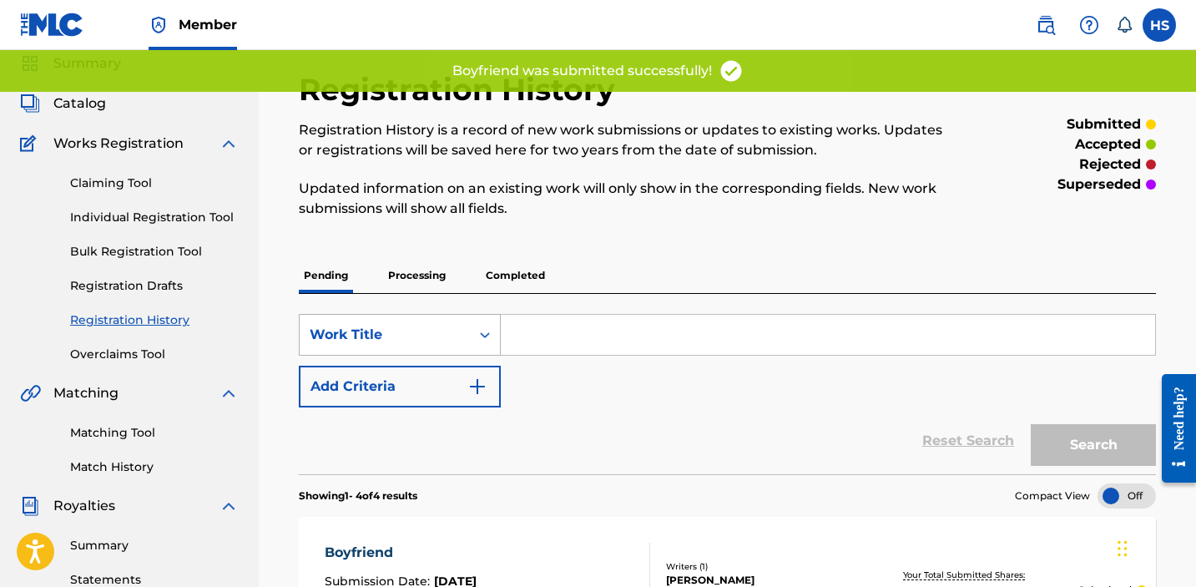
click at [487, 356] on div "Work Title" at bounding box center [400, 335] width 202 height 42
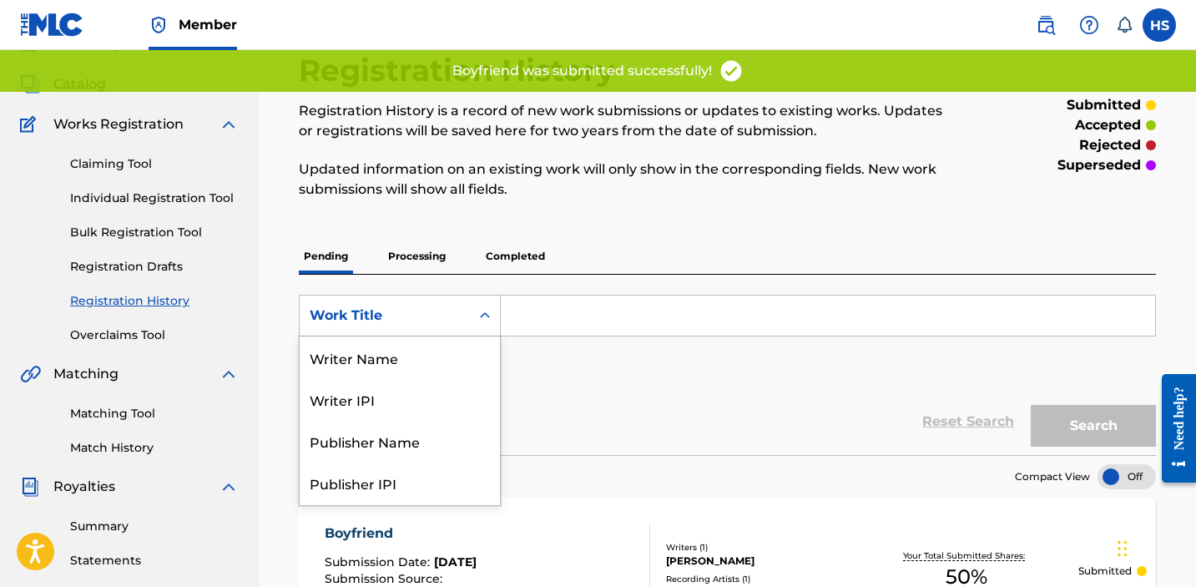
scroll to position [83, 0]
click at [666, 388] on div "Reset Search Search" at bounding box center [727, 420] width 857 height 67
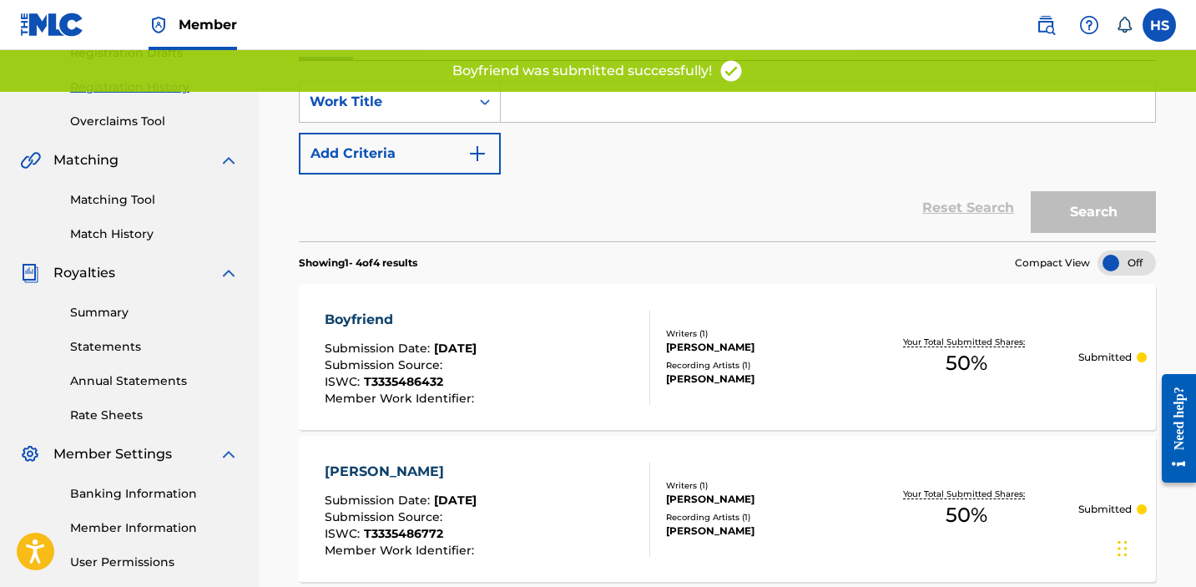
scroll to position [20, 0]
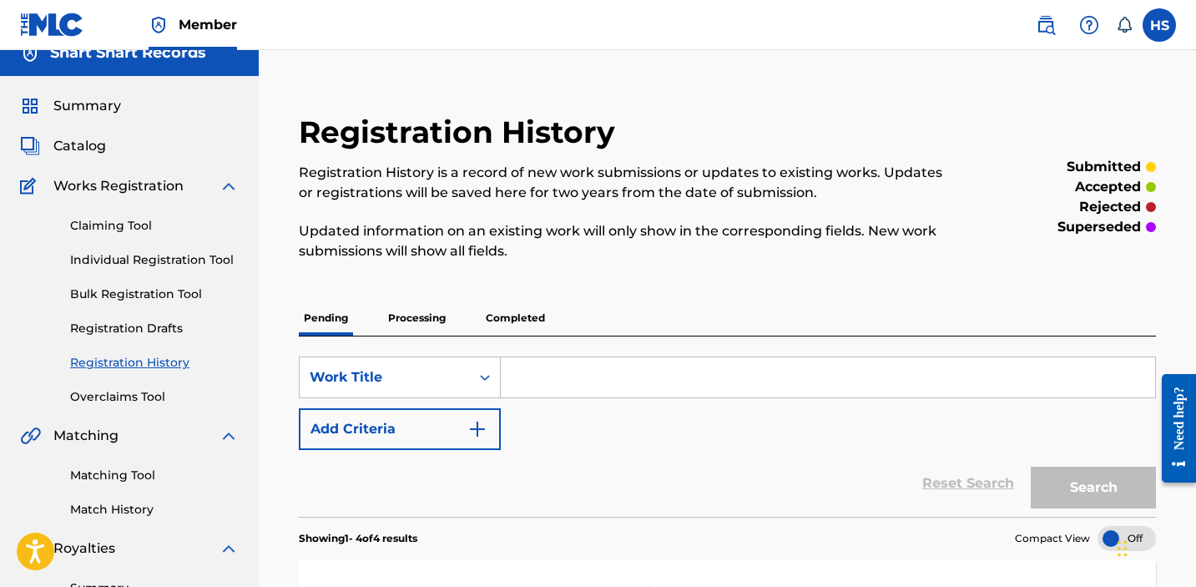
click at [123, 249] on div "Claiming Tool Individual Registration Tool Bulk Registration Tool Registration …" at bounding box center [129, 301] width 219 height 210
click at [127, 270] on div "Claiming Tool Individual Registration Tool Bulk Registration Tool Registration …" at bounding box center [129, 301] width 219 height 210
click at [124, 265] on link "Individual Registration Tool" at bounding box center [154, 260] width 169 height 18
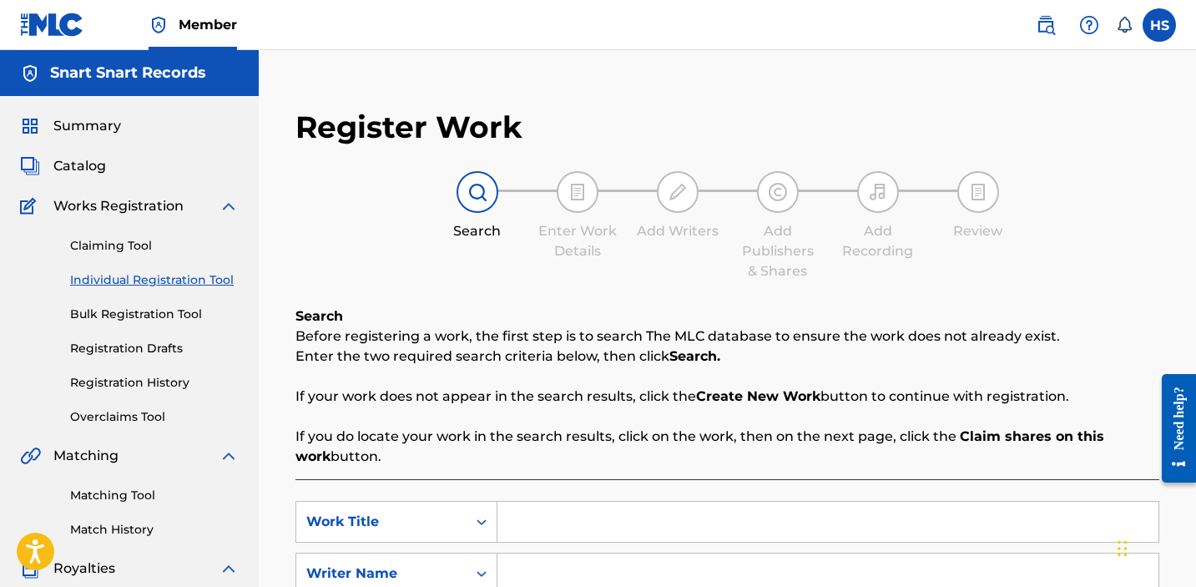
click at [651, 526] on input "Search Form" at bounding box center [828, 522] width 661 height 40
paste input "dream song"
type input "dream song"
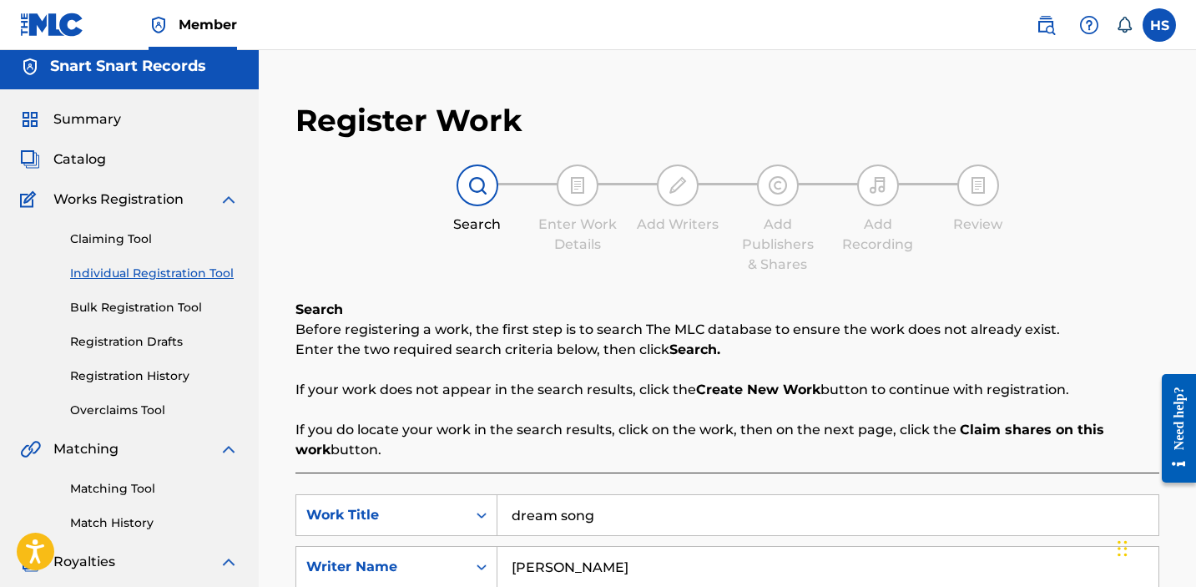
type input "[PERSON_NAME]"
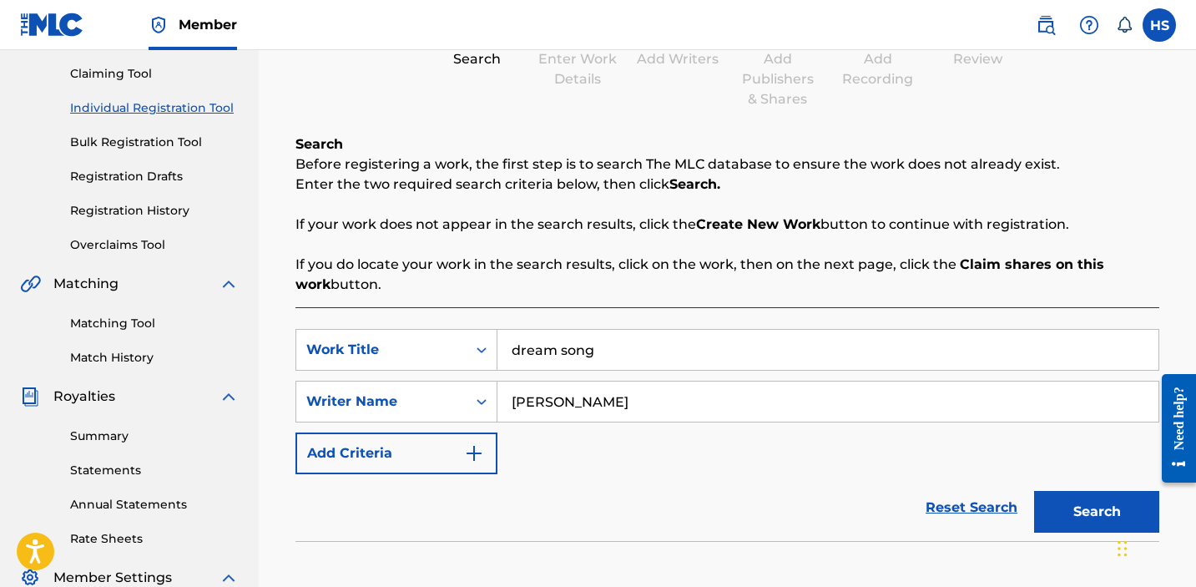
scroll to position [276, 0]
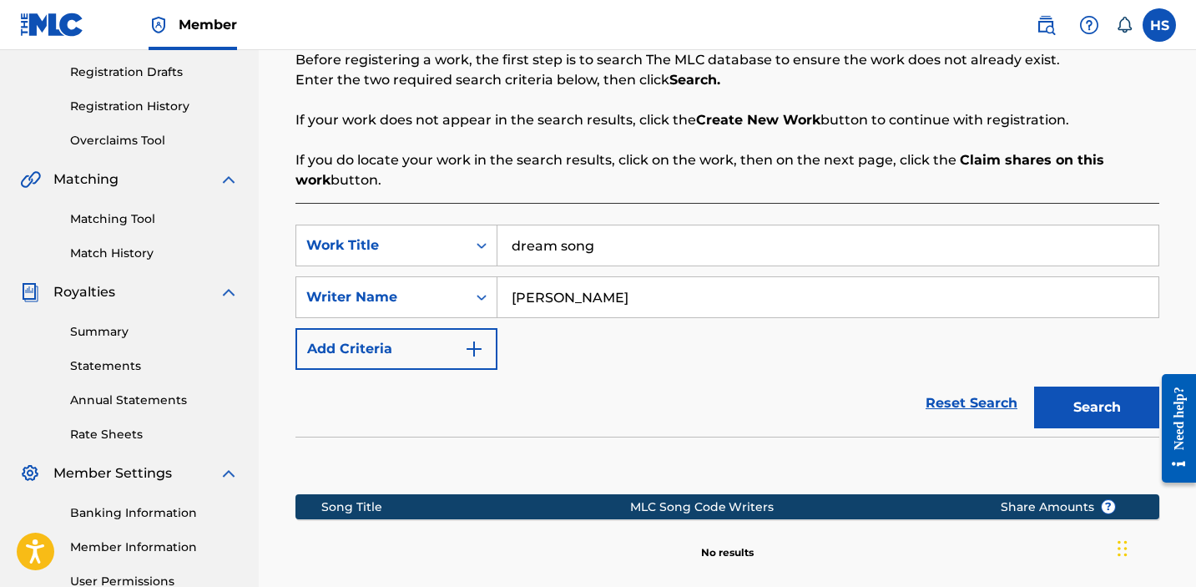
click at [1105, 414] on button "Search" at bounding box center [1096, 408] width 125 height 42
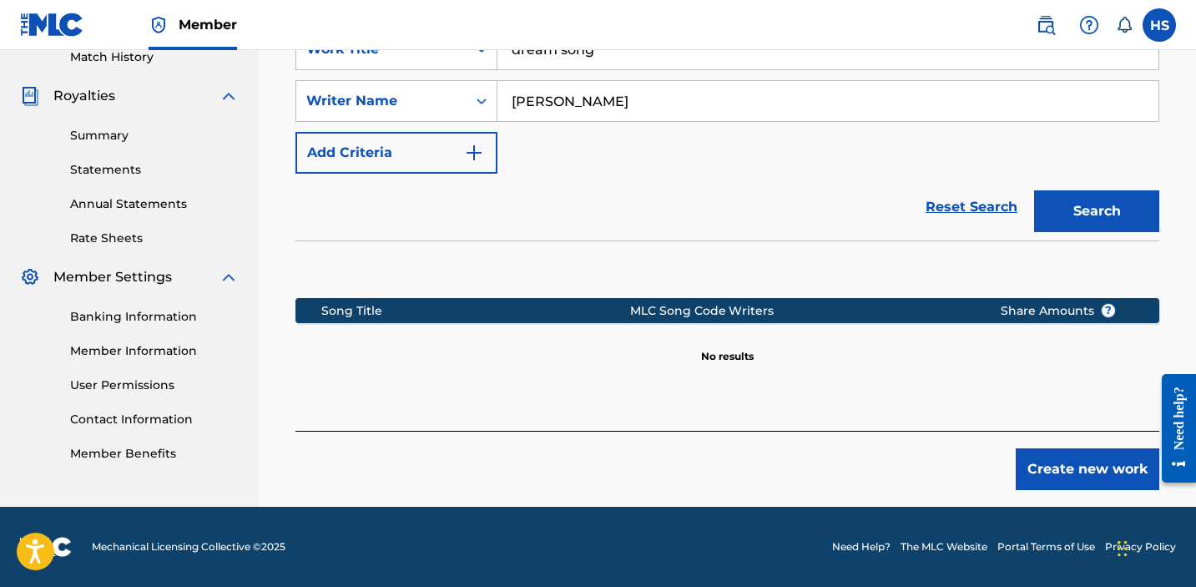
click at [1079, 476] on button "Create new work" at bounding box center [1088, 469] width 144 height 42
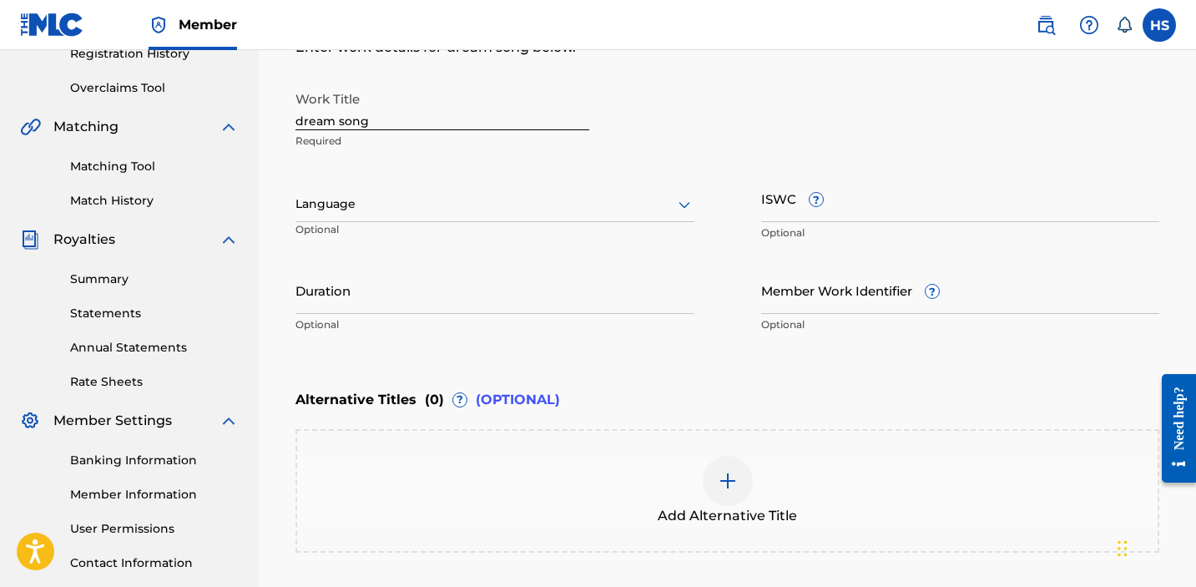
scroll to position [48, 0]
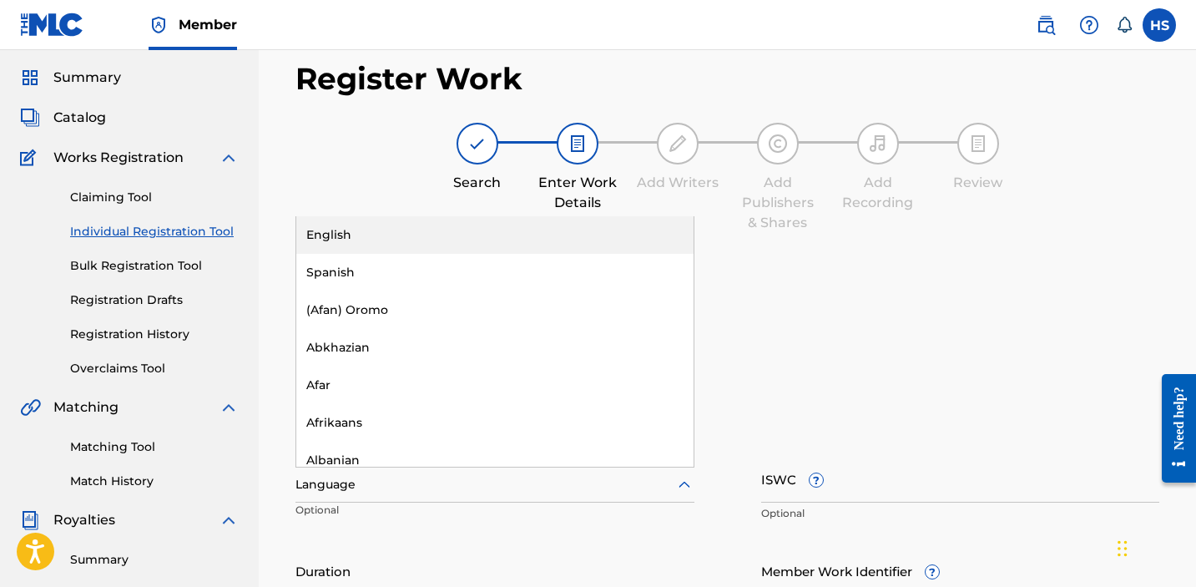
click at [413, 484] on div at bounding box center [495, 484] width 399 height 21
click at [385, 243] on div "English" at bounding box center [494, 235] width 397 height 38
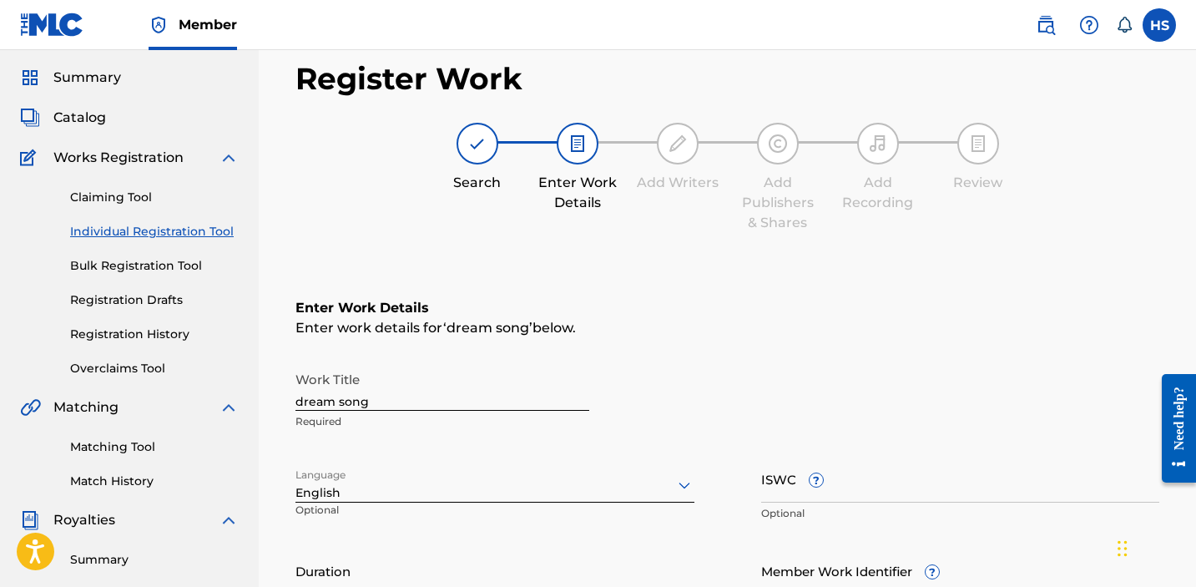
click at [961, 488] on input "ISWC ?" at bounding box center [960, 479] width 399 height 48
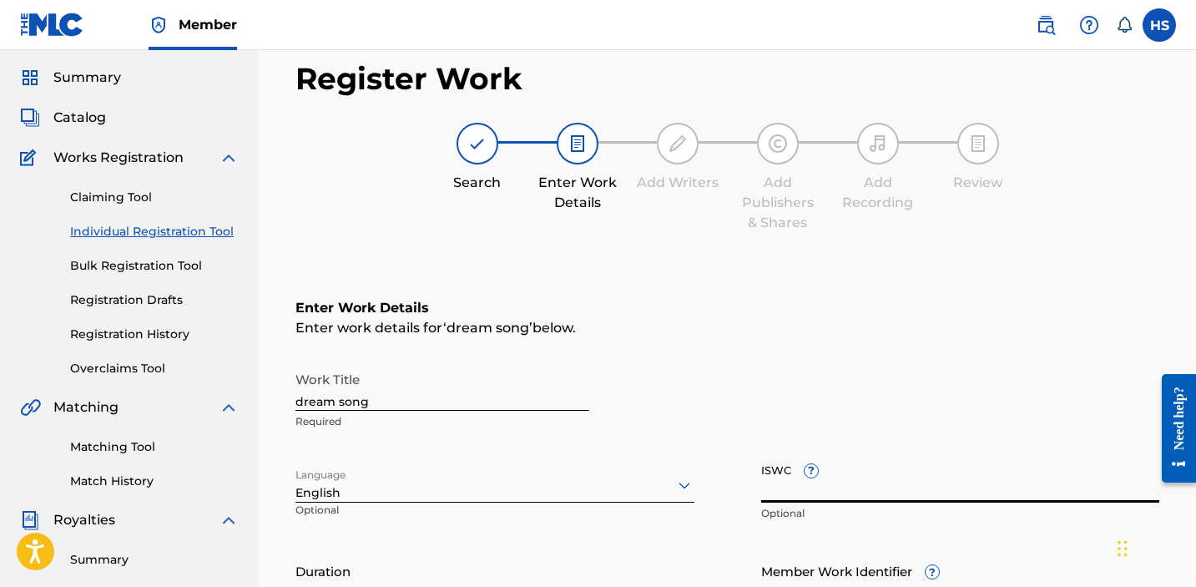
paste input "T3335487037"
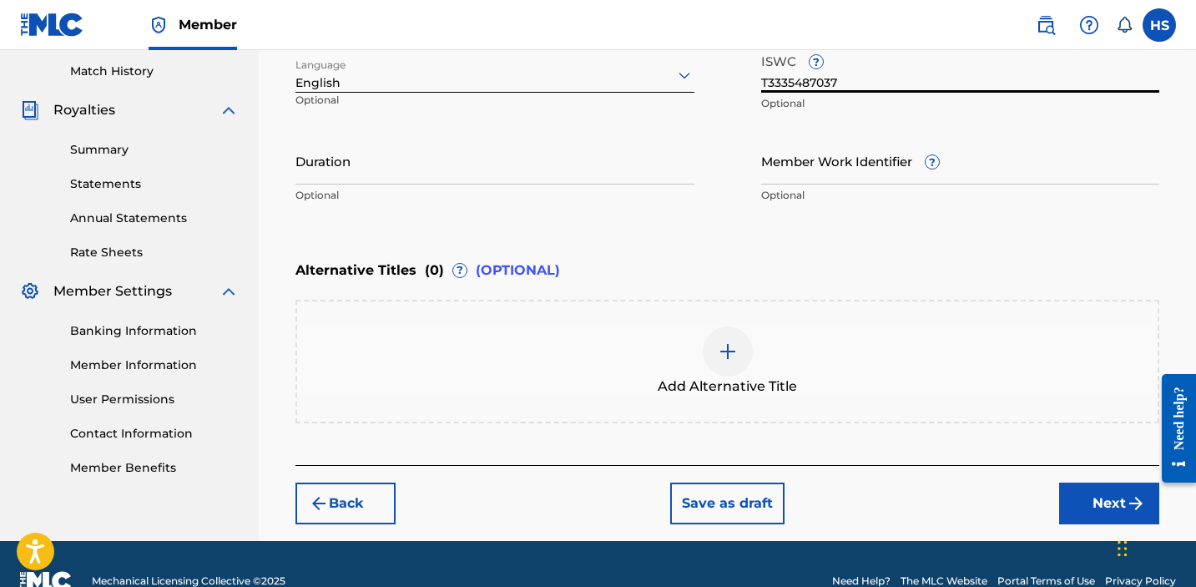
click at [1118, 490] on button "Next" at bounding box center [1109, 504] width 100 height 42
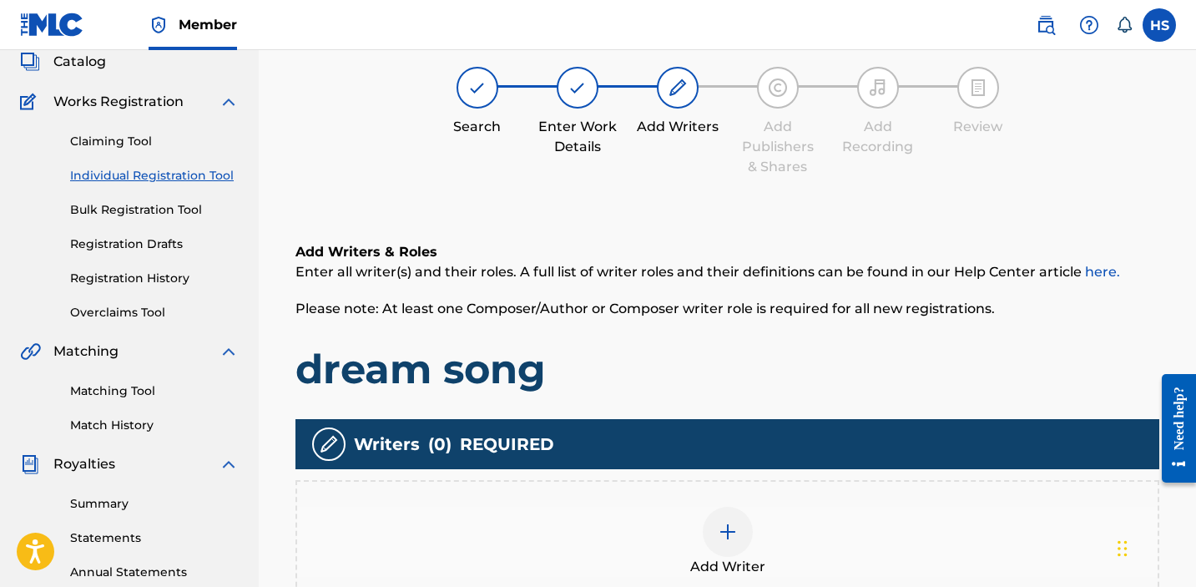
scroll to position [75, 0]
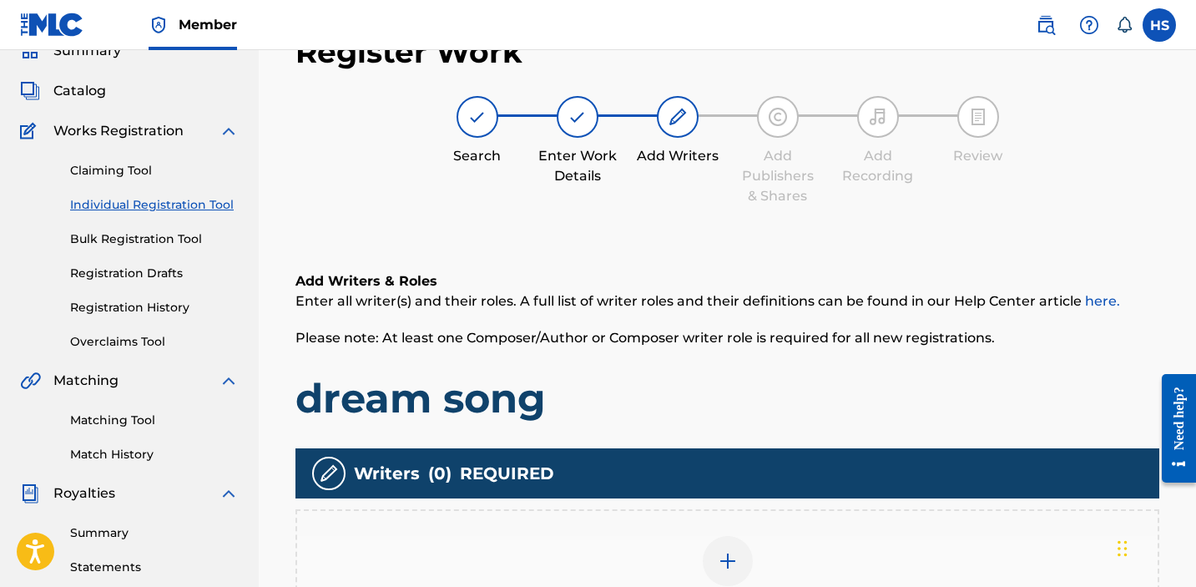
click at [608, 563] on div "Add Writer" at bounding box center [727, 571] width 861 height 70
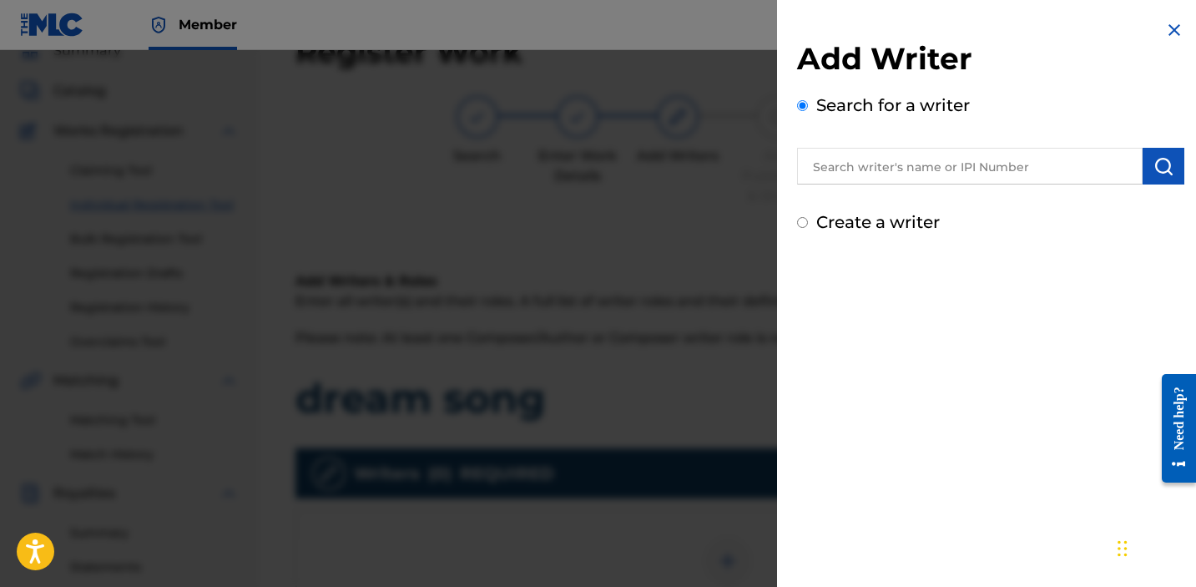
click at [866, 220] on label "Create a writer" at bounding box center [878, 222] width 124 height 20
click at [808, 220] on input "Create a writer" at bounding box center [802, 222] width 11 height 11
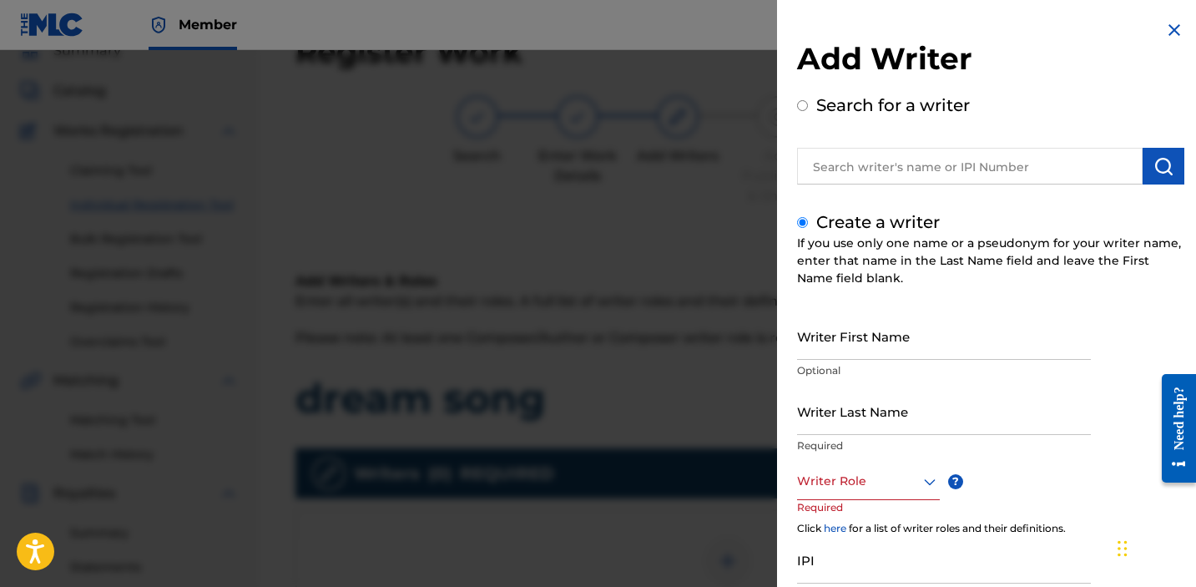
click at [886, 333] on input "Writer First Name" at bounding box center [944, 336] width 294 height 48
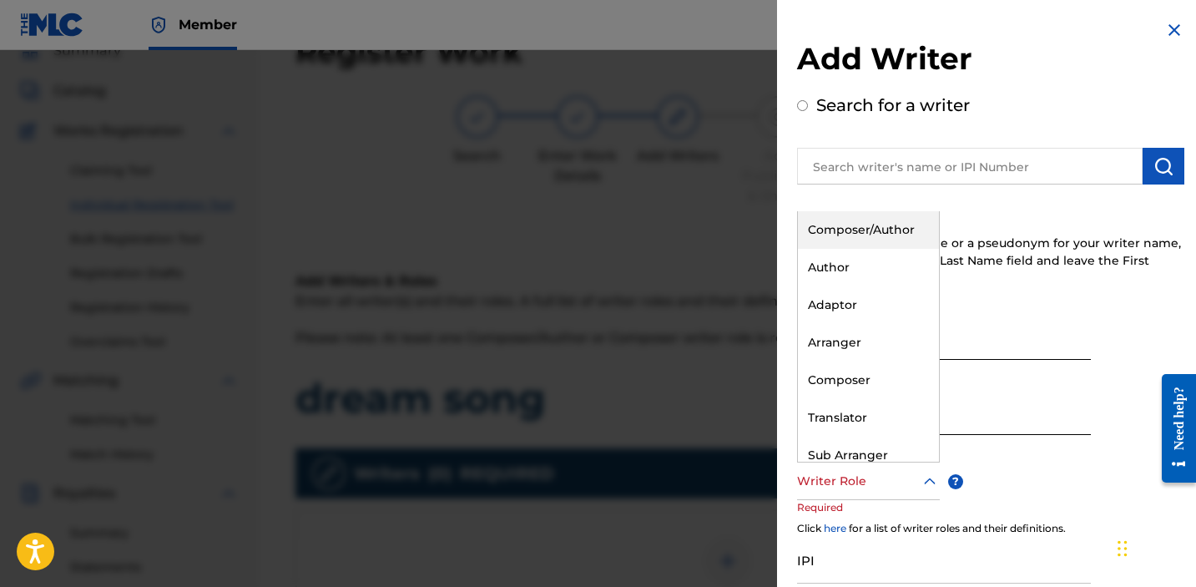
click at [897, 479] on div at bounding box center [868, 481] width 143 height 21
click at [871, 237] on div "Composer/Author" at bounding box center [868, 230] width 141 height 38
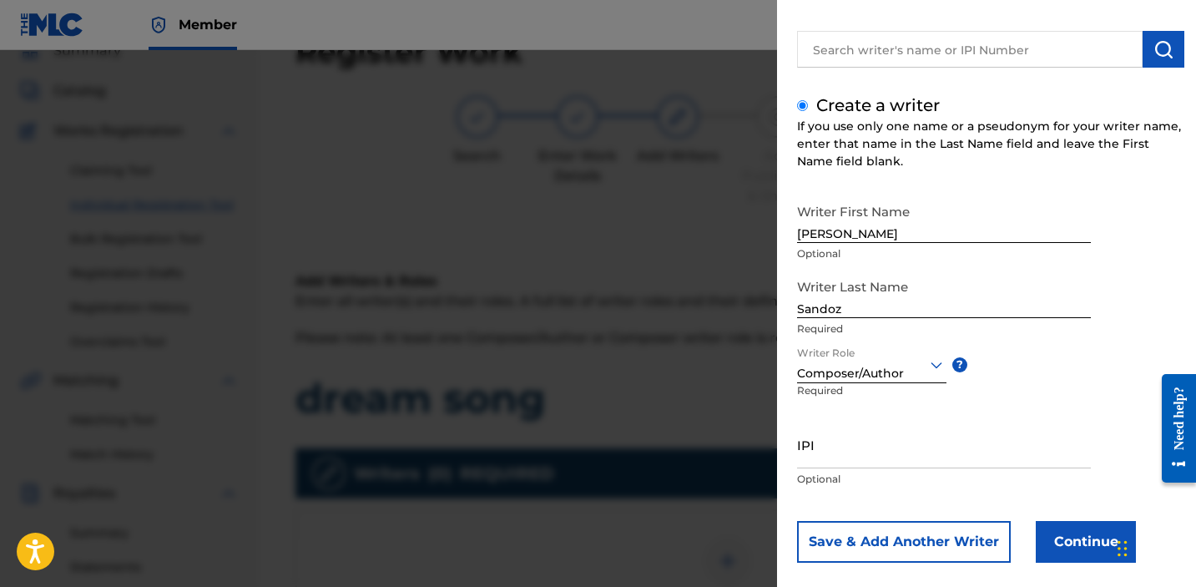
scroll to position [138, 0]
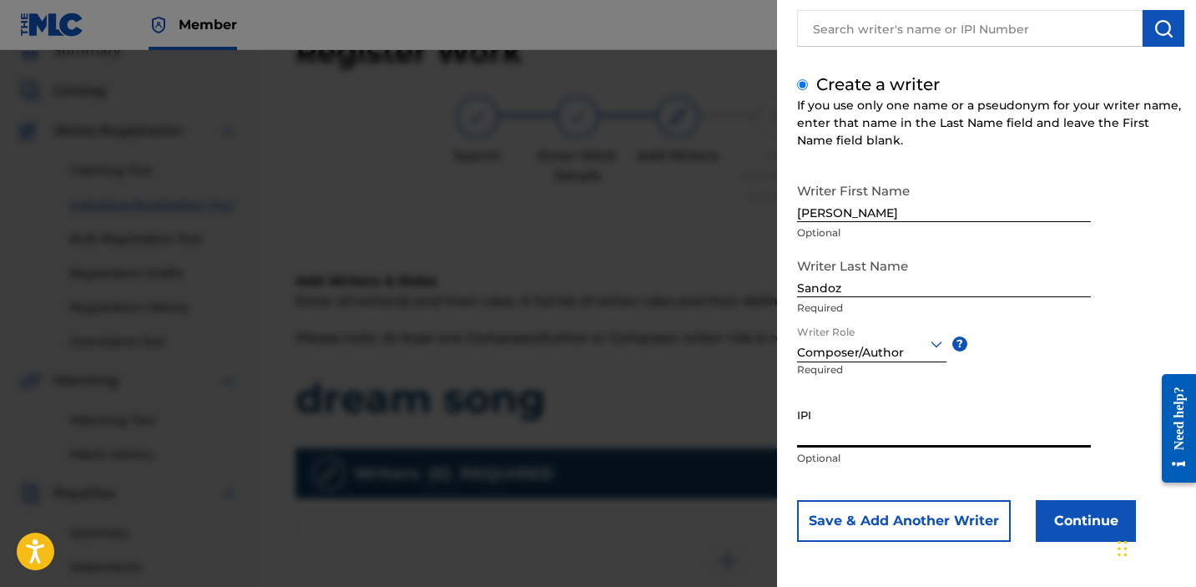
click at [862, 423] on input "IPI" at bounding box center [944, 424] width 294 height 48
paste input "1034865265"
click at [1094, 511] on button "Continue" at bounding box center [1086, 521] width 100 height 42
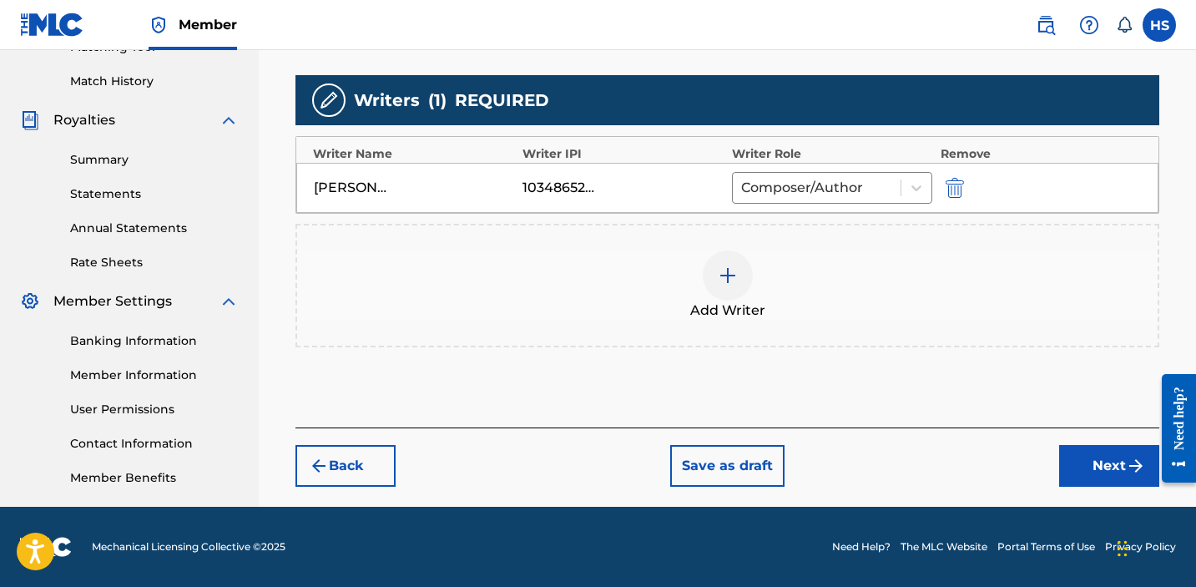
click at [1087, 481] on button "Next" at bounding box center [1109, 466] width 100 height 42
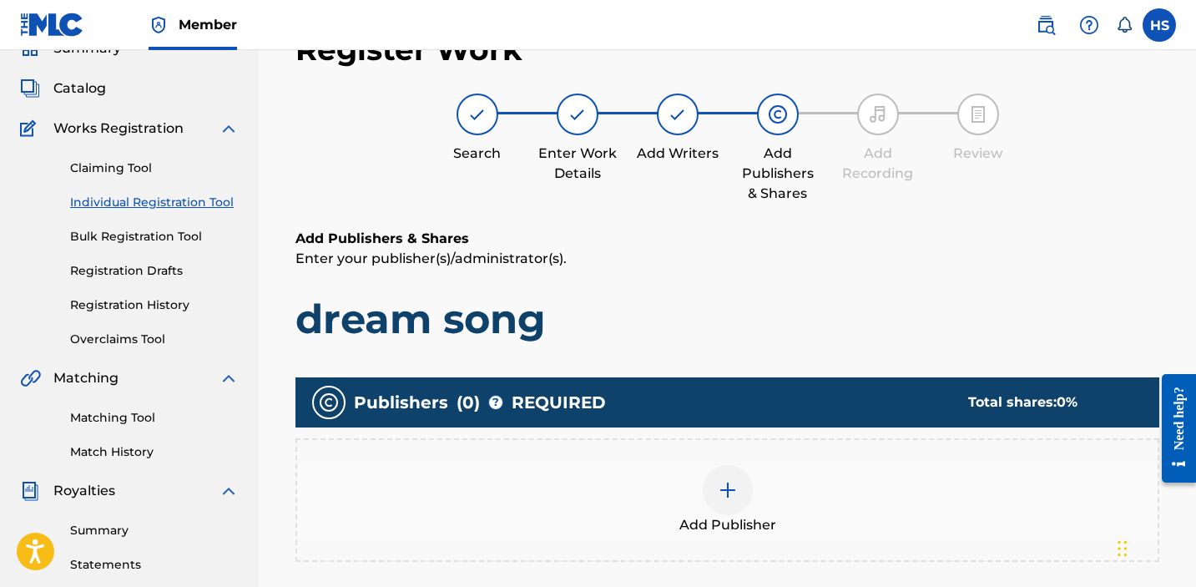
scroll to position [75, 0]
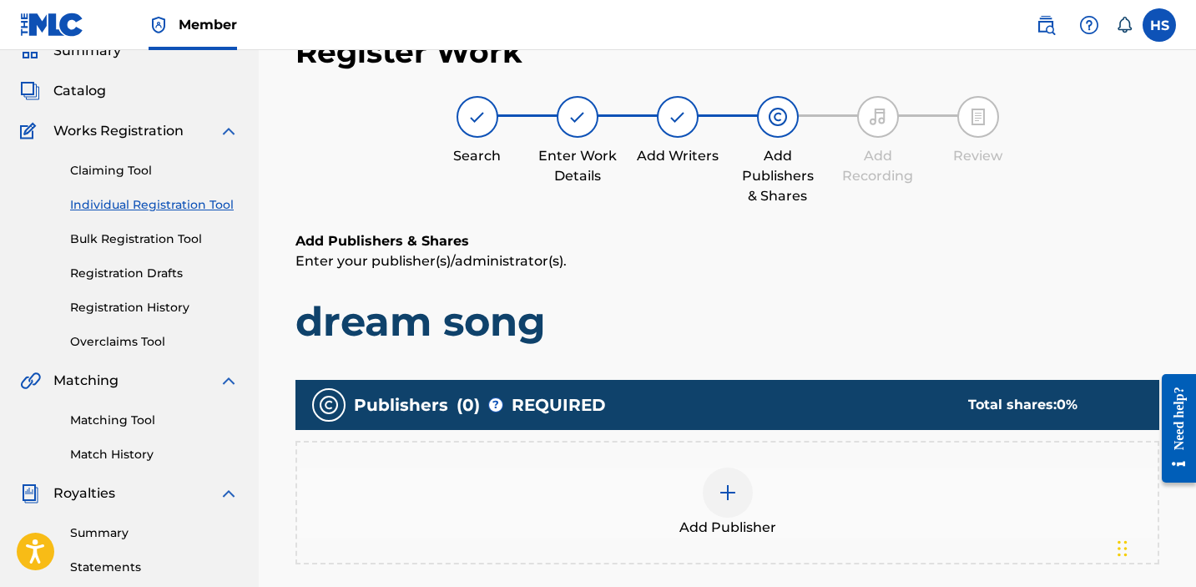
click at [732, 496] on img at bounding box center [728, 493] width 20 height 20
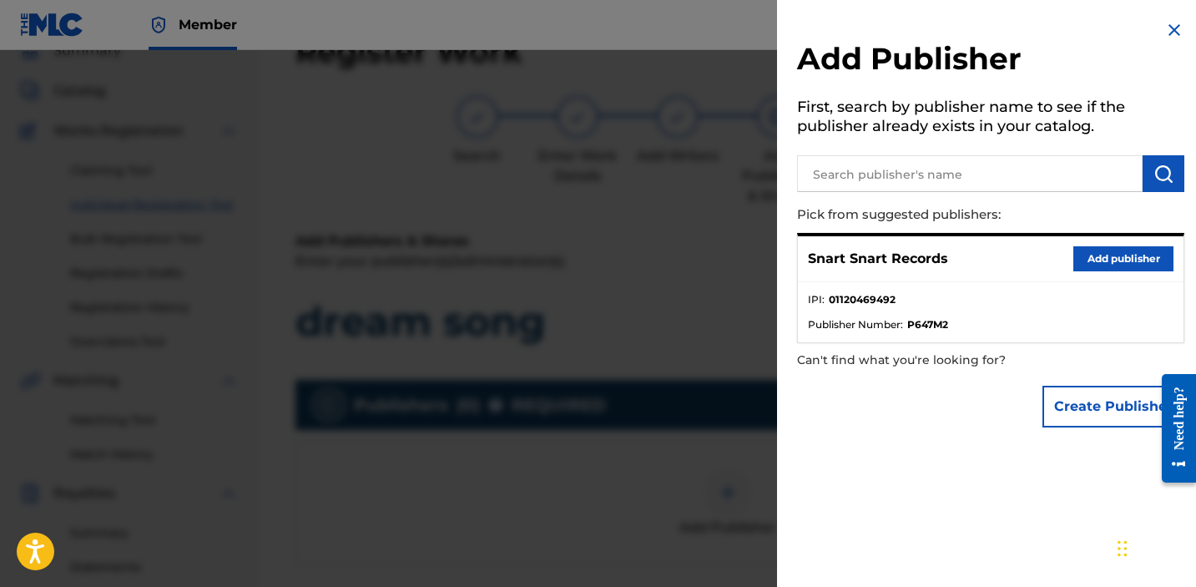
click at [1105, 254] on button "Add publisher" at bounding box center [1124, 258] width 100 height 25
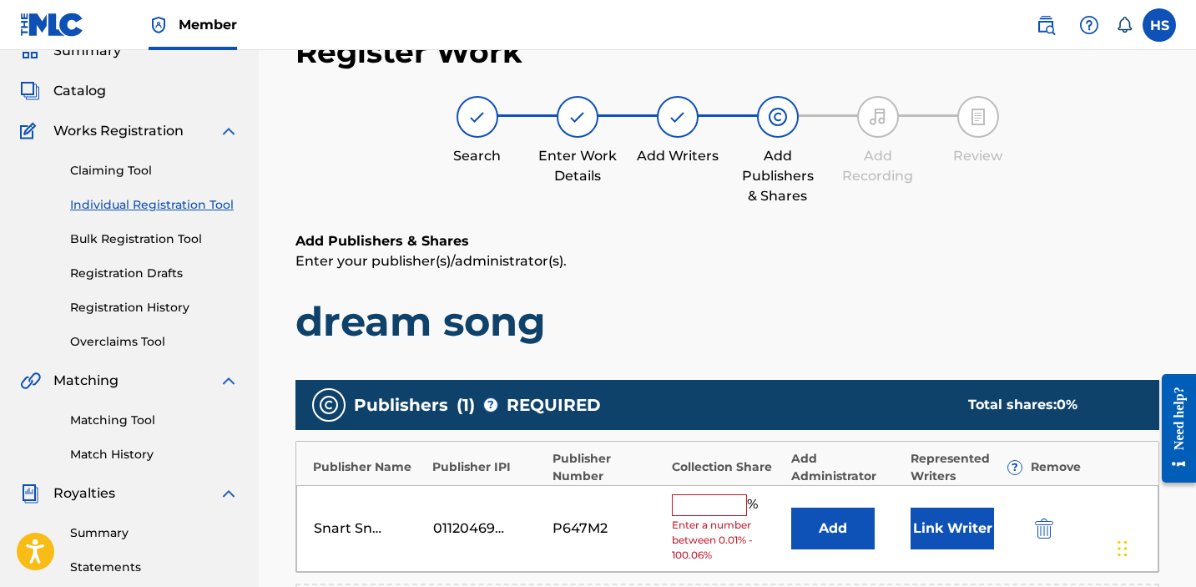
click at [691, 504] on input "text" at bounding box center [709, 505] width 75 height 22
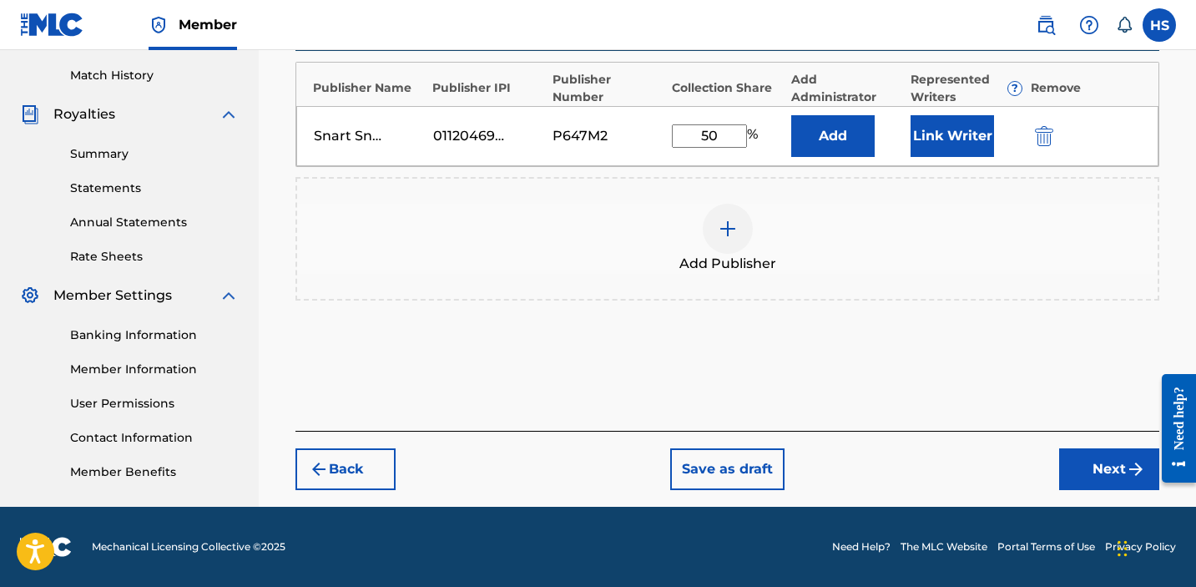
click at [1128, 466] on img "submit" at bounding box center [1136, 469] width 20 height 20
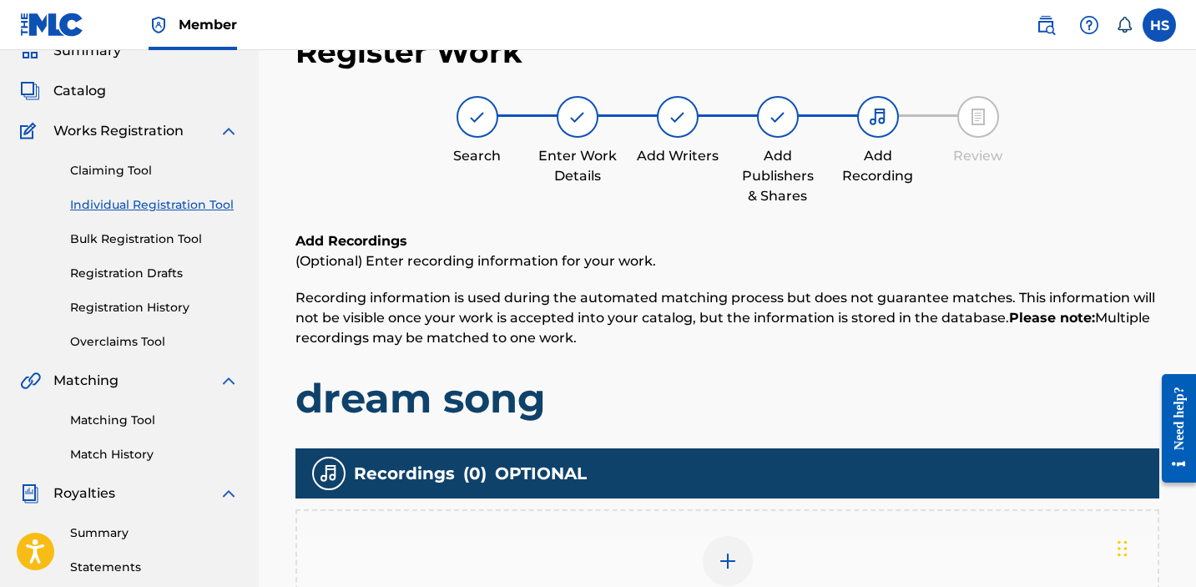
click at [771, 545] on div "Add Recording" at bounding box center [727, 571] width 861 height 70
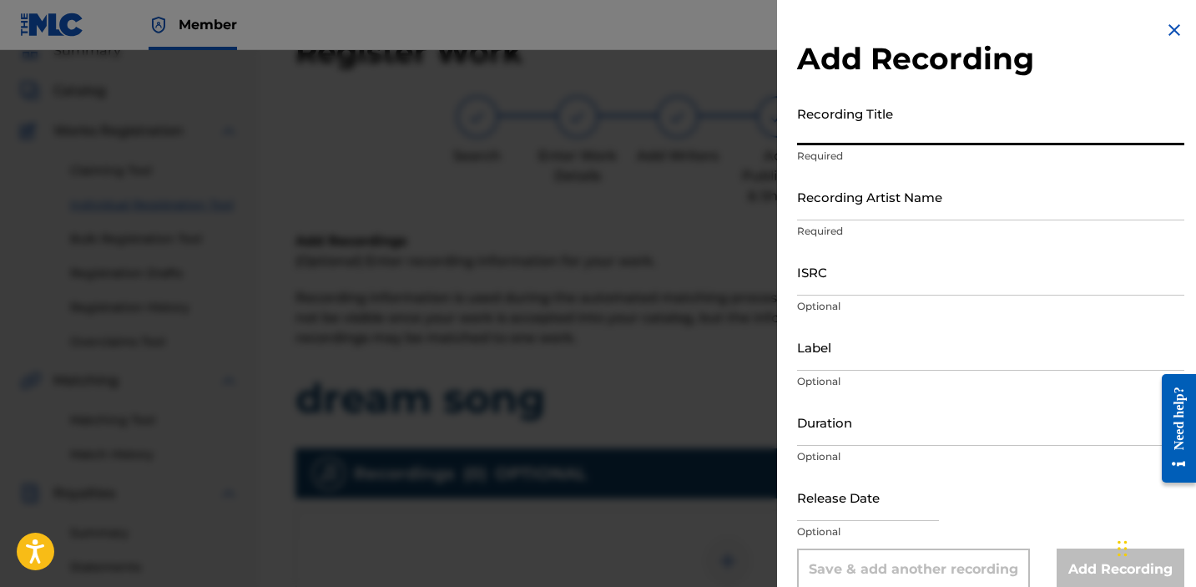
click at [859, 126] on input "Recording Title" at bounding box center [990, 122] width 387 height 48
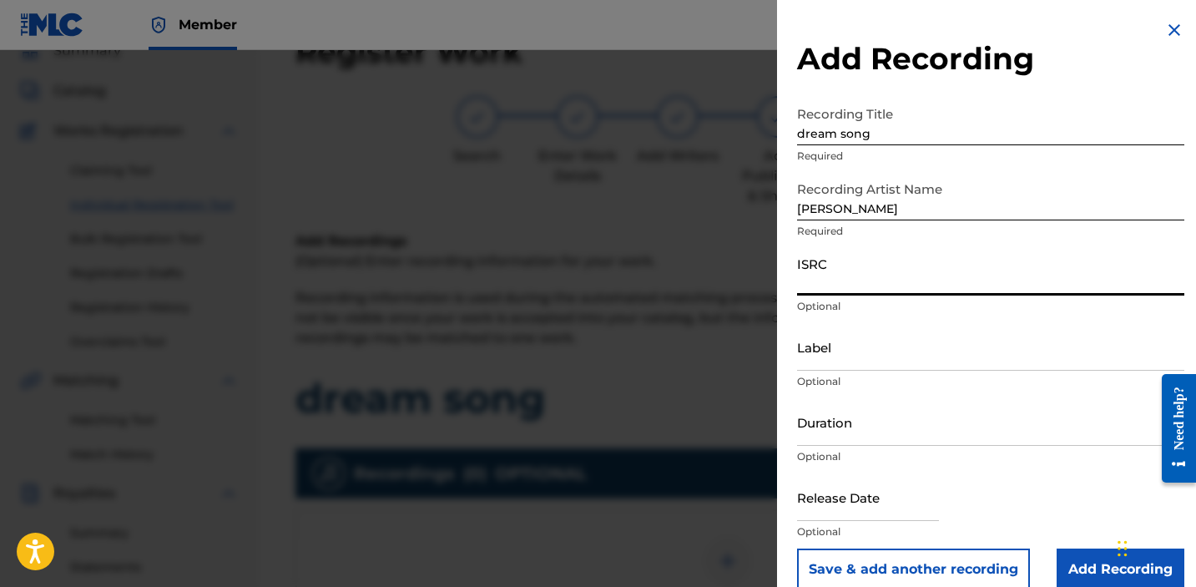
paste input "1034865265"
paste input "QZDA82332045"
click at [907, 367] on input "Label" at bounding box center [990, 347] width 387 height 48
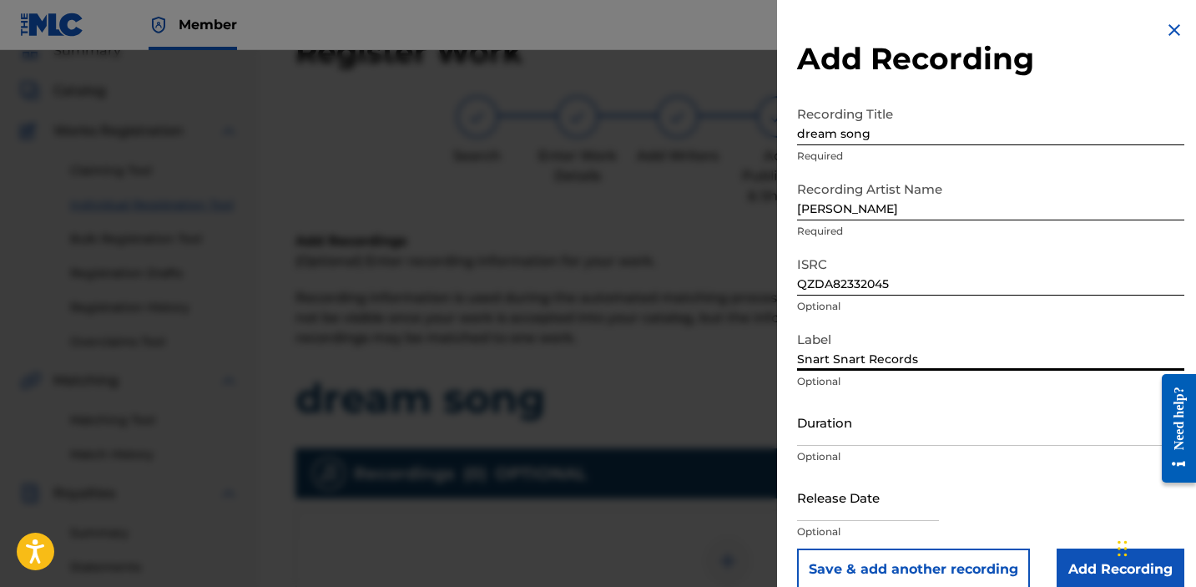
scroll to position [23, 0]
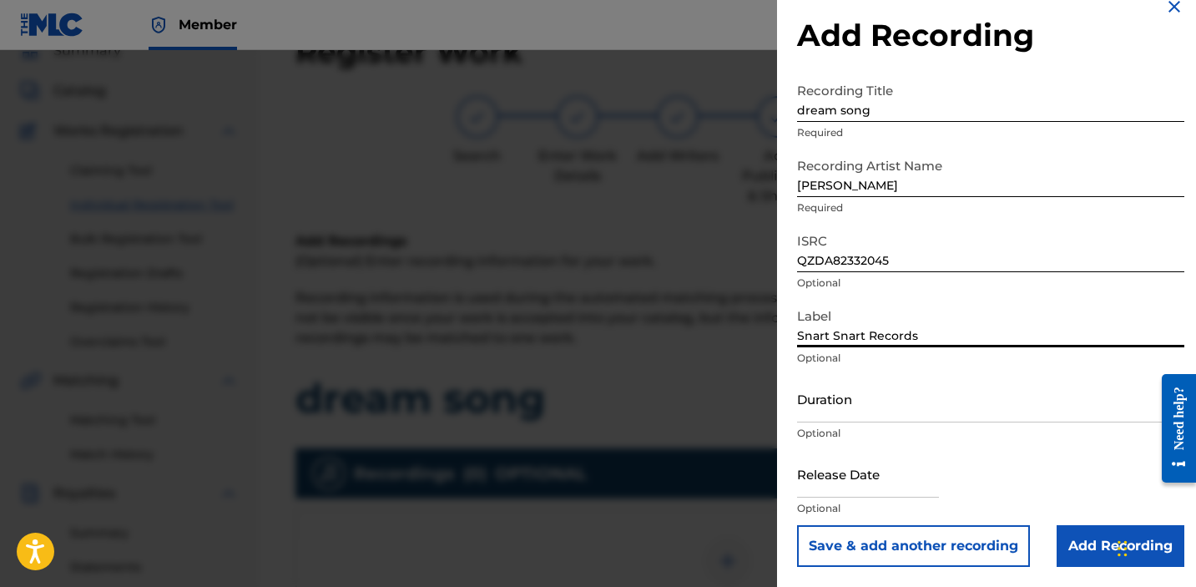
click at [1099, 545] on input "Add Recording" at bounding box center [1121, 546] width 128 height 42
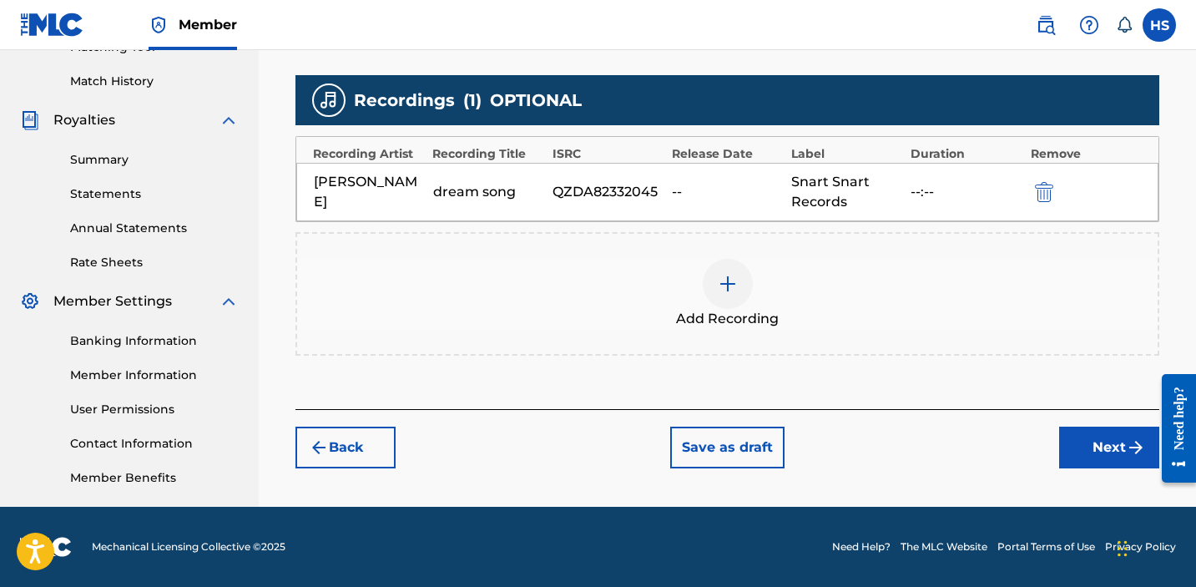
click at [1099, 452] on button "Next" at bounding box center [1109, 448] width 100 height 42
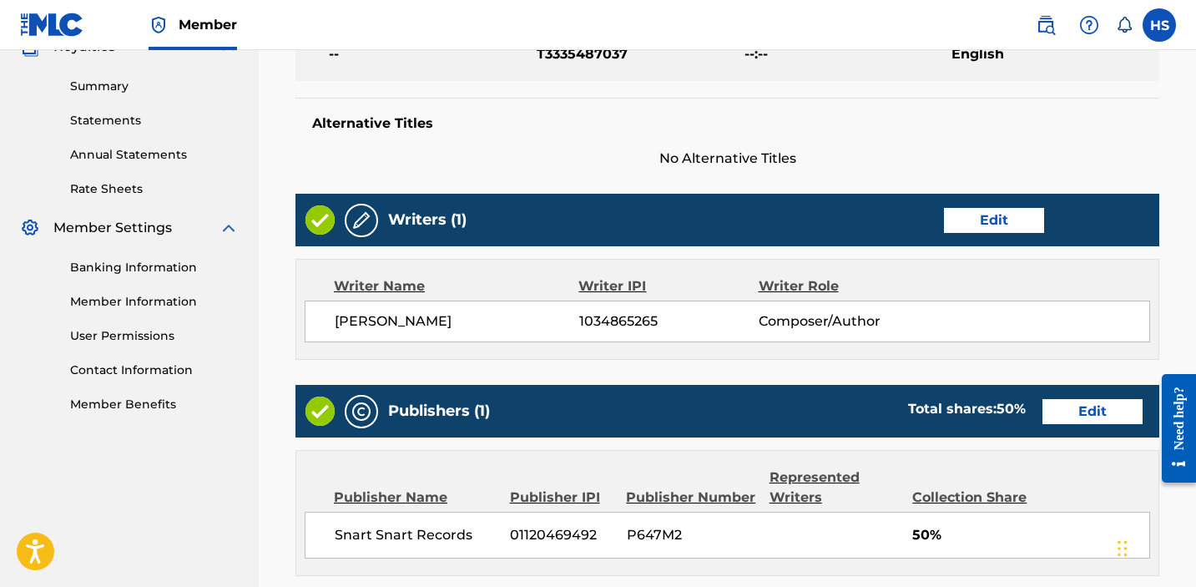
scroll to position [877, 0]
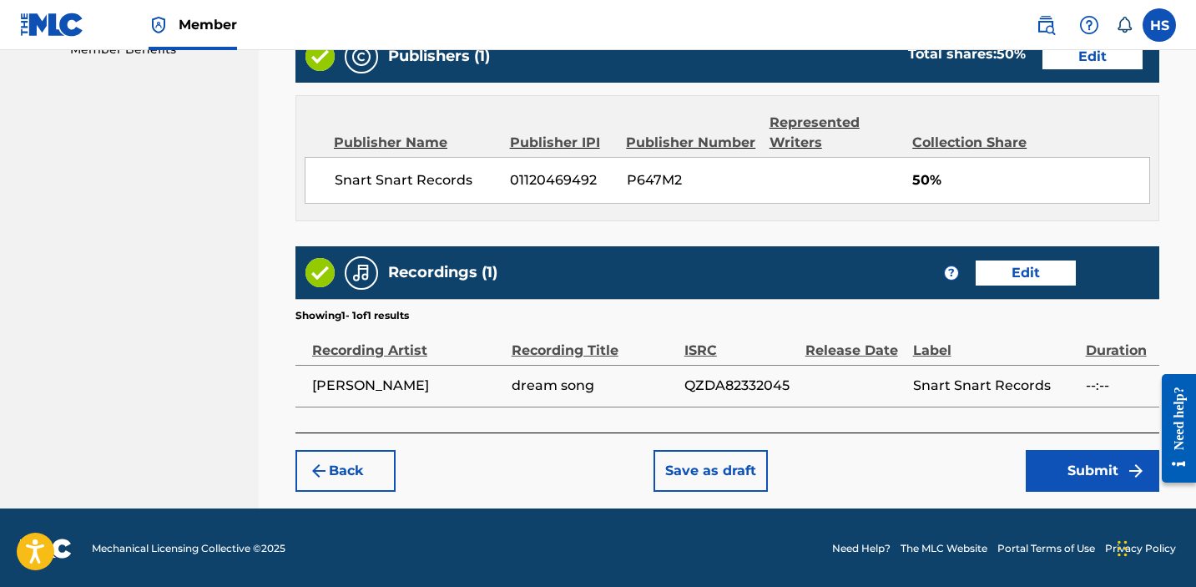
click at [1099, 452] on button "Submit" at bounding box center [1093, 471] width 134 height 42
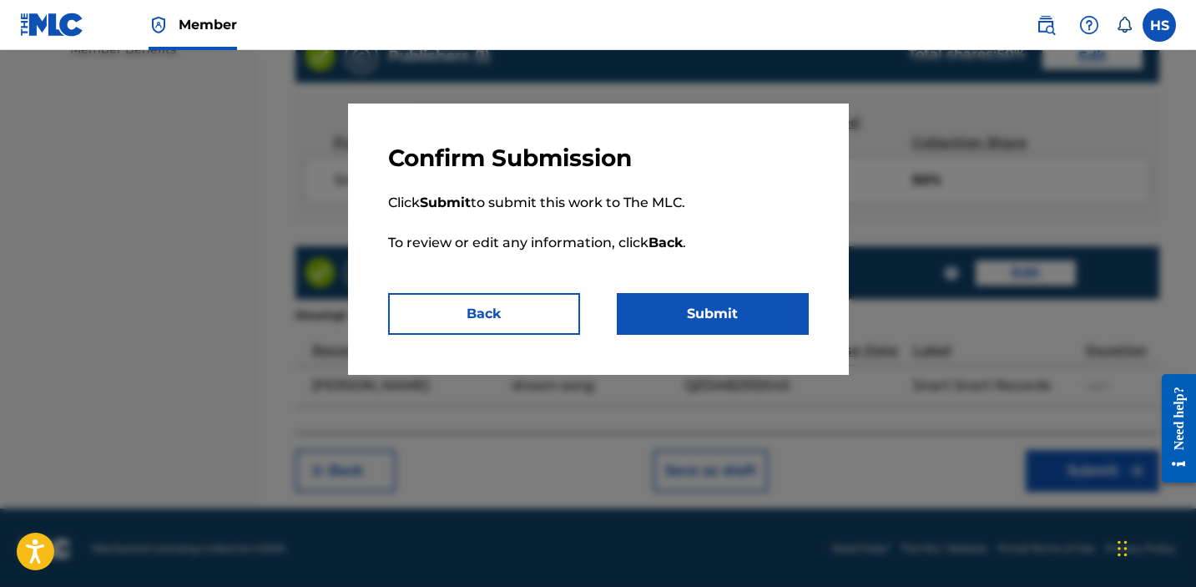
click at [741, 316] on button "Submit" at bounding box center [713, 314] width 192 height 42
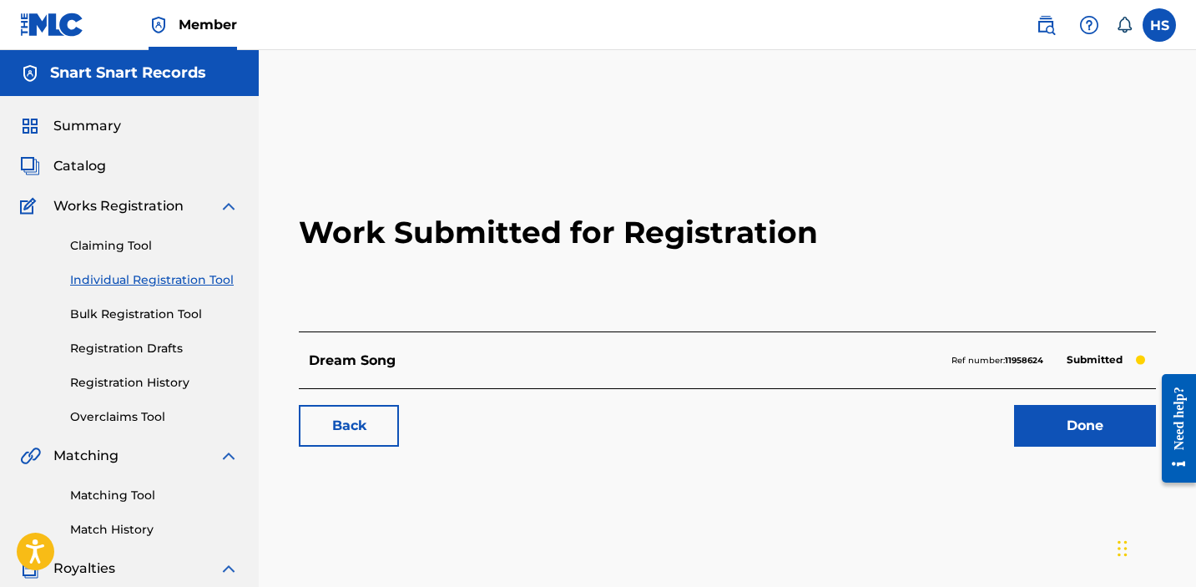
click at [1067, 440] on link "Done" at bounding box center [1085, 426] width 142 height 42
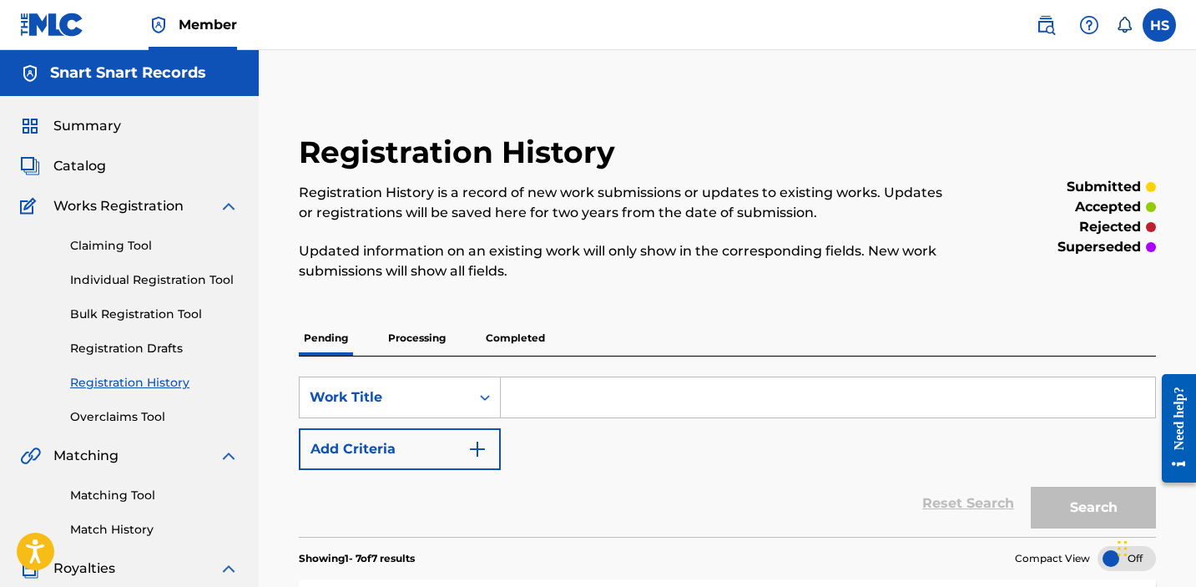
click at [134, 275] on link "Individual Registration Tool" at bounding box center [154, 280] width 169 height 18
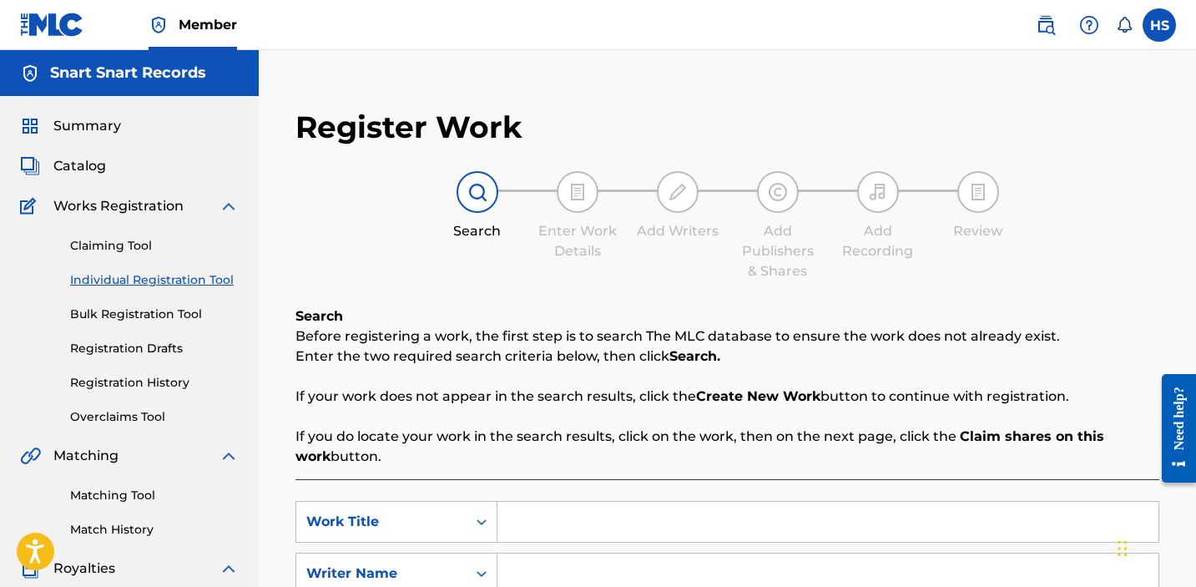
scroll to position [180, 0]
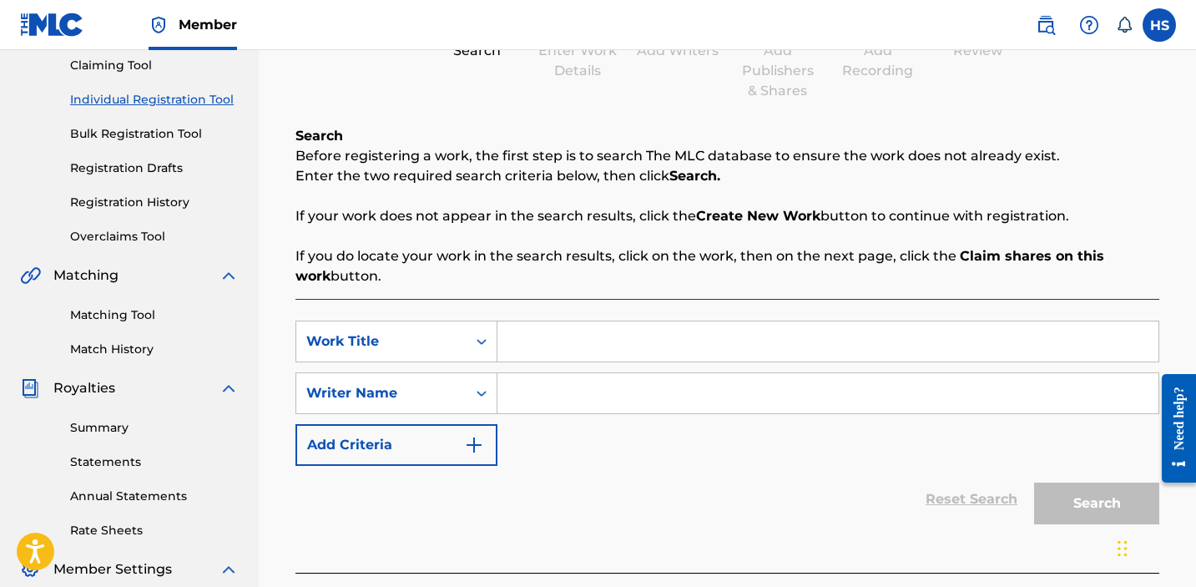
click at [654, 363] on div "SearchWithCriteriaf6a8ca42-bdcc-4772-a8b1-8cb99fb00192 Work Title SearchWithCri…" at bounding box center [728, 393] width 864 height 145
click at [643, 346] on input "Search Form" at bounding box center [828, 341] width 661 height 40
paste input "u r so much nicer than ur cat"
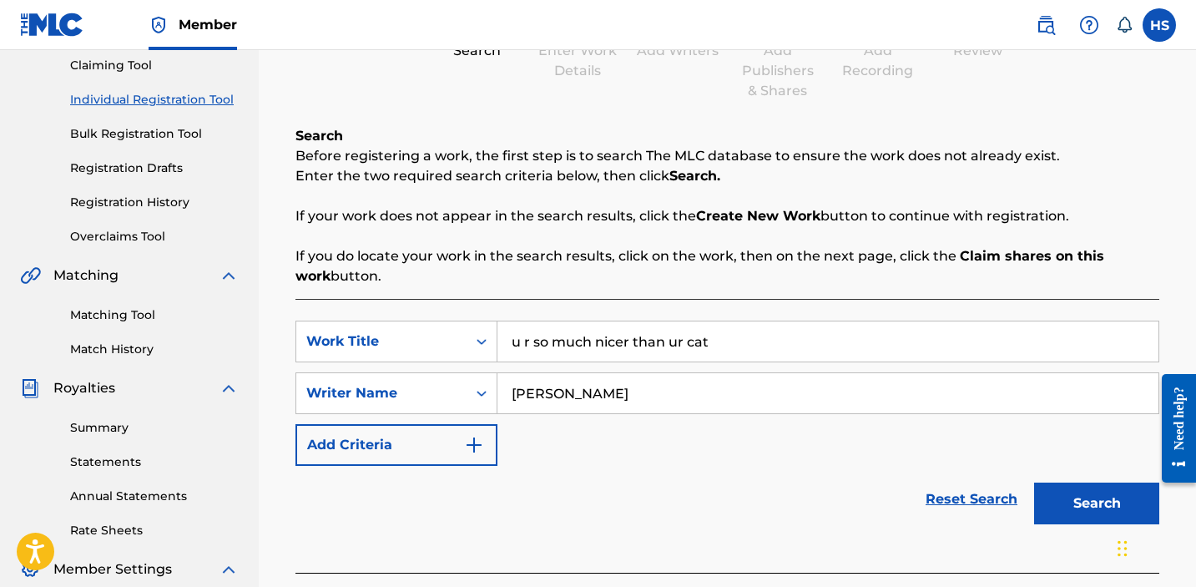
click at [1034, 483] on button "Search" at bounding box center [1096, 504] width 125 height 42
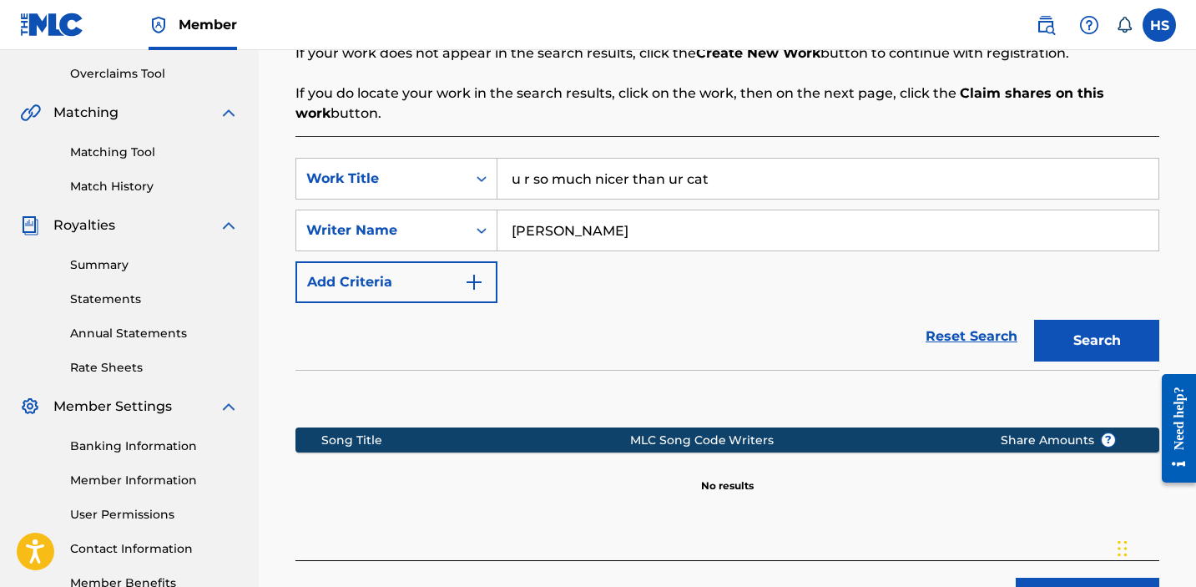
scroll to position [473, 0]
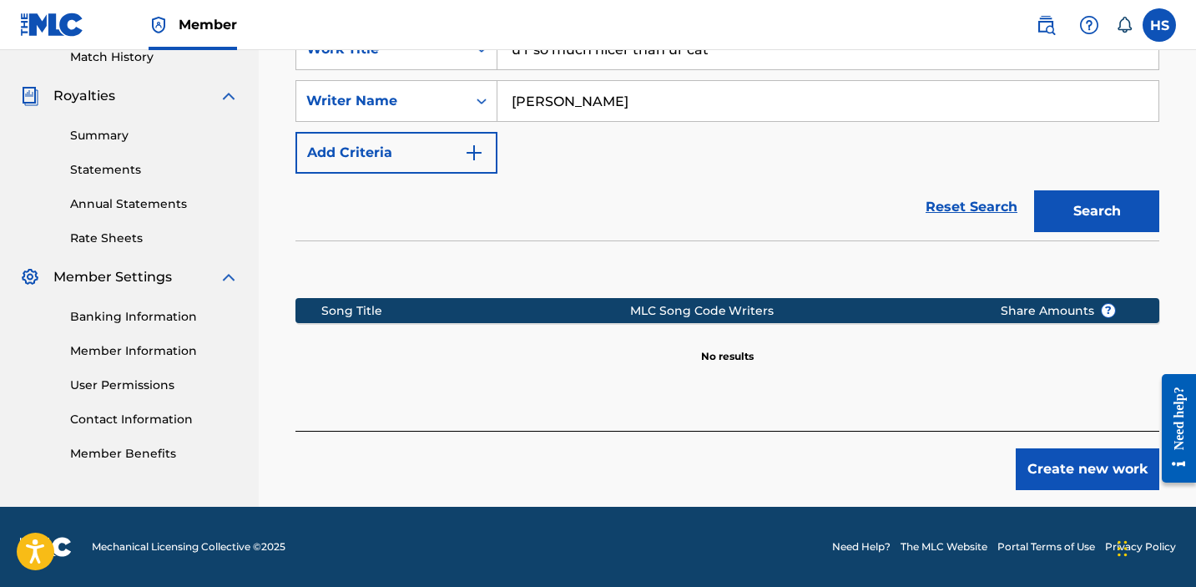
click at [1079, 471] on button "Create new work" at bounding box center [1088, 469] width 144 height 42
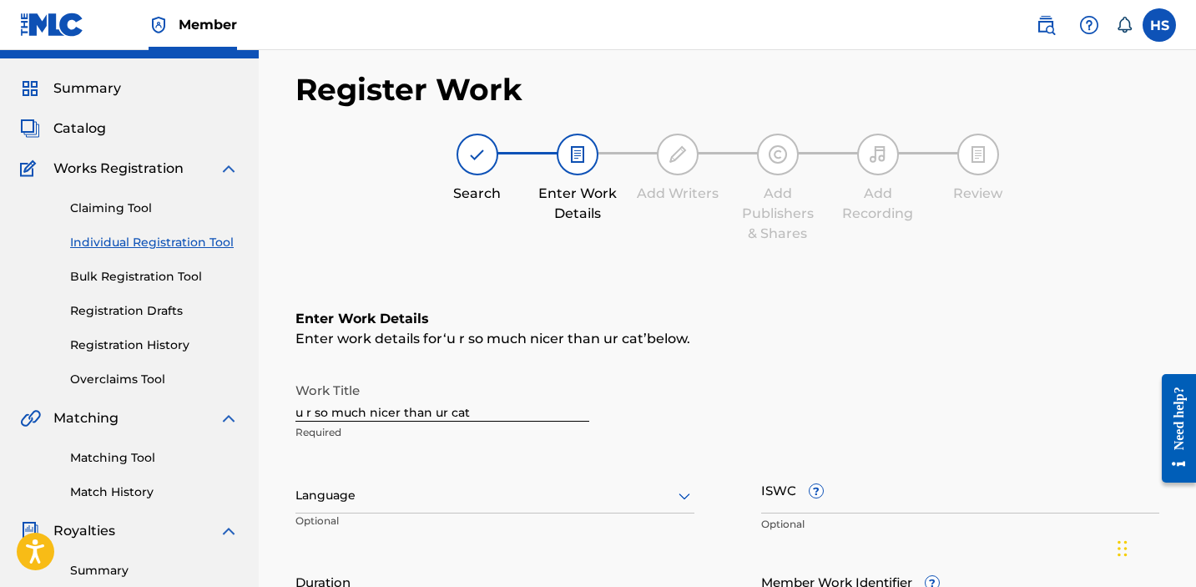
scroll to position [0, 0]
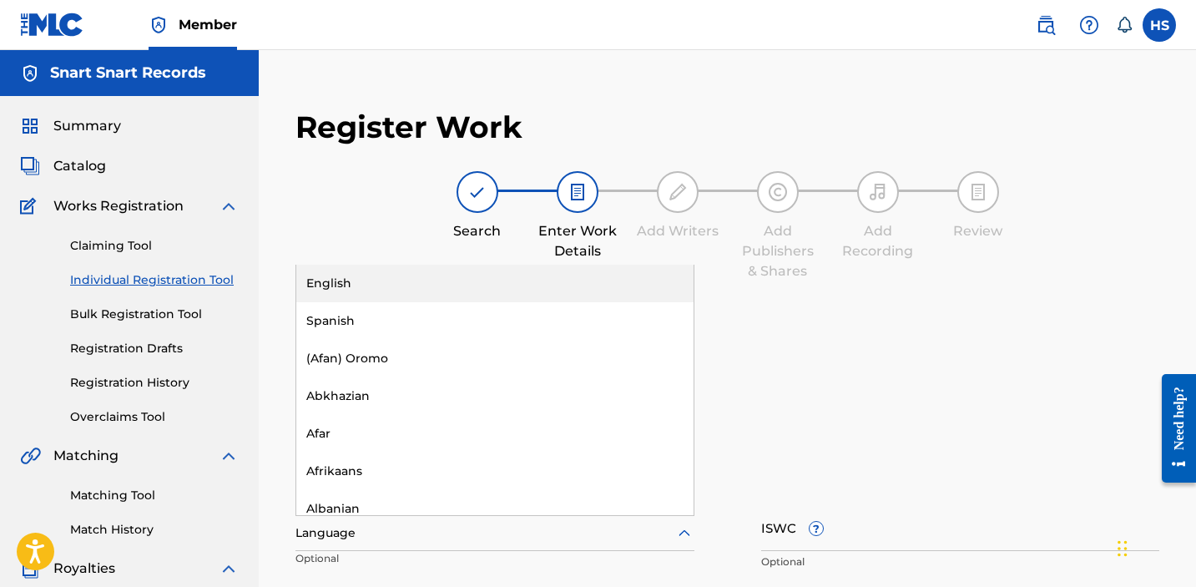
click at [485, 532] on div at bounding box center [495, 533] width 399 height 21
click at [373, 285] on div "English" at bounding box center [494, 284] width 397 height 38
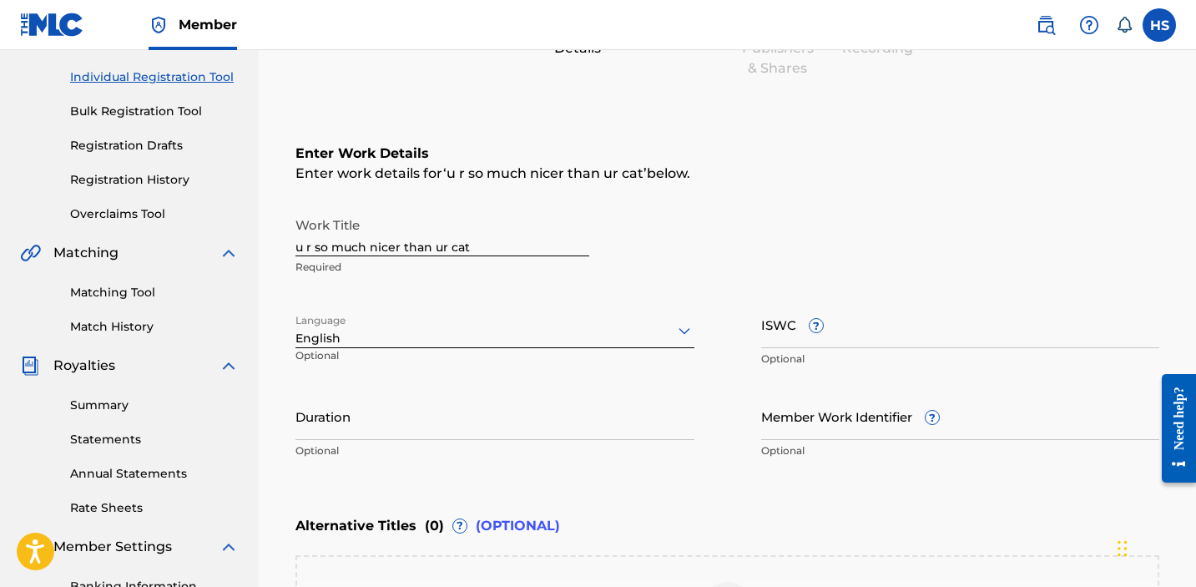
scroll to position [282, 0]
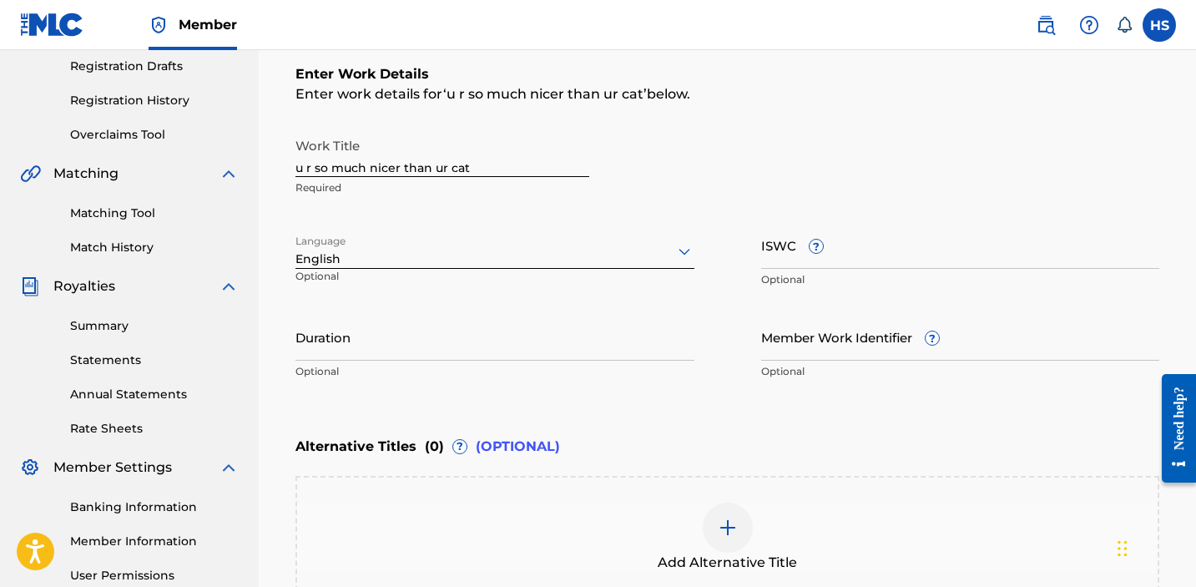
click at [841, 253] on input "ISWC ?" at bounding box center [960, 245] width 399 height 48
paste input "T3335487435"
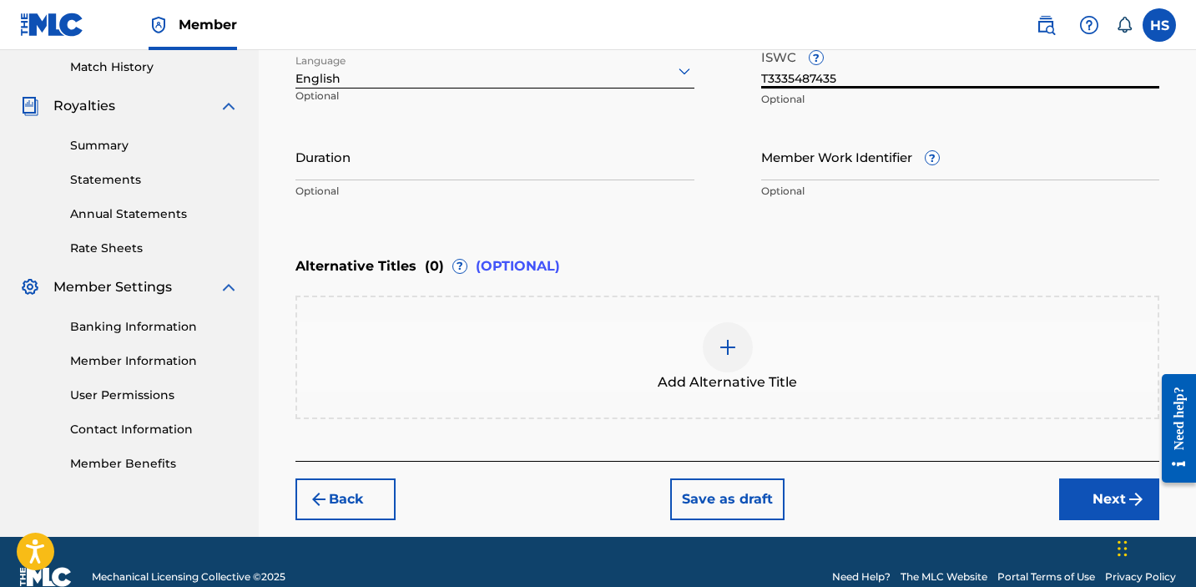
scroll to position [492, 0]
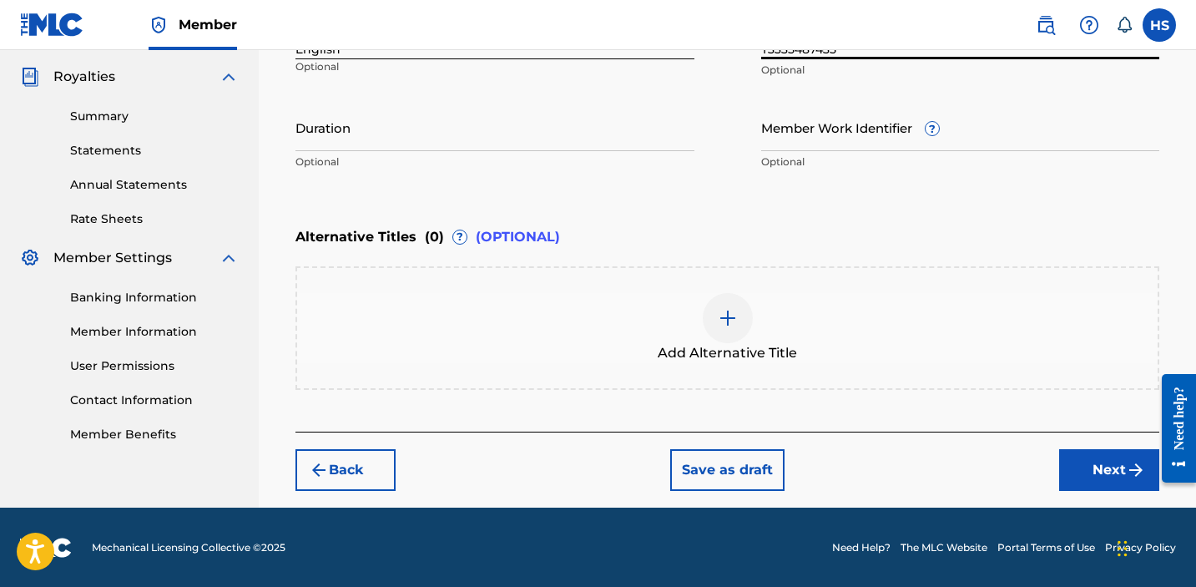
click at [745, 357] on span "Add Alternative Title" at bounding box center [727, 353] width 139 height 20
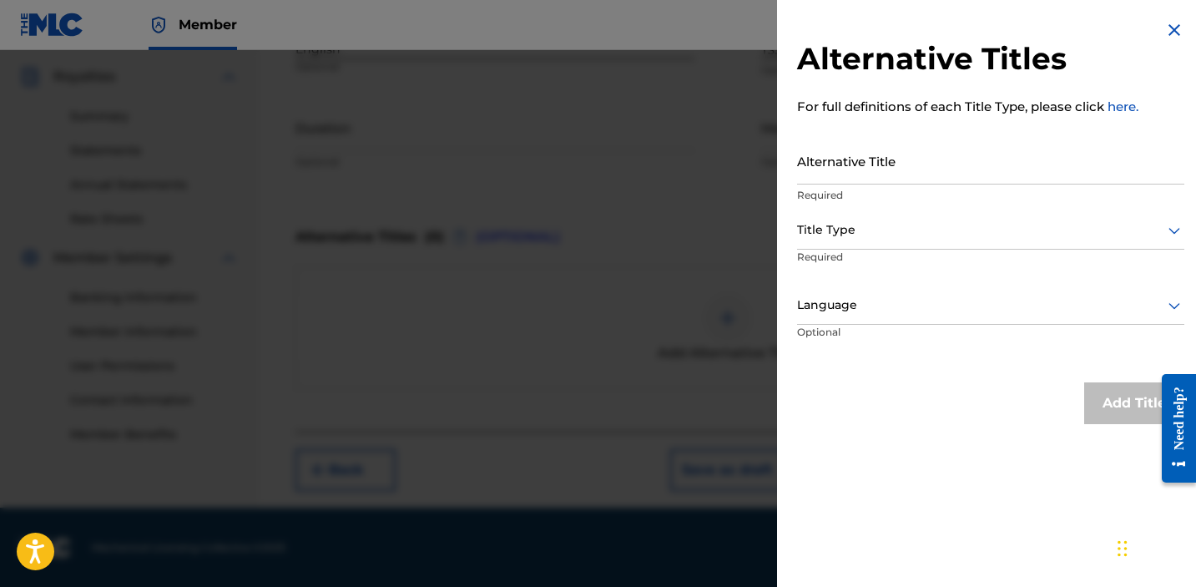
click at [744, 329] on div at bounding box center [598, 343] width 1196 height 587
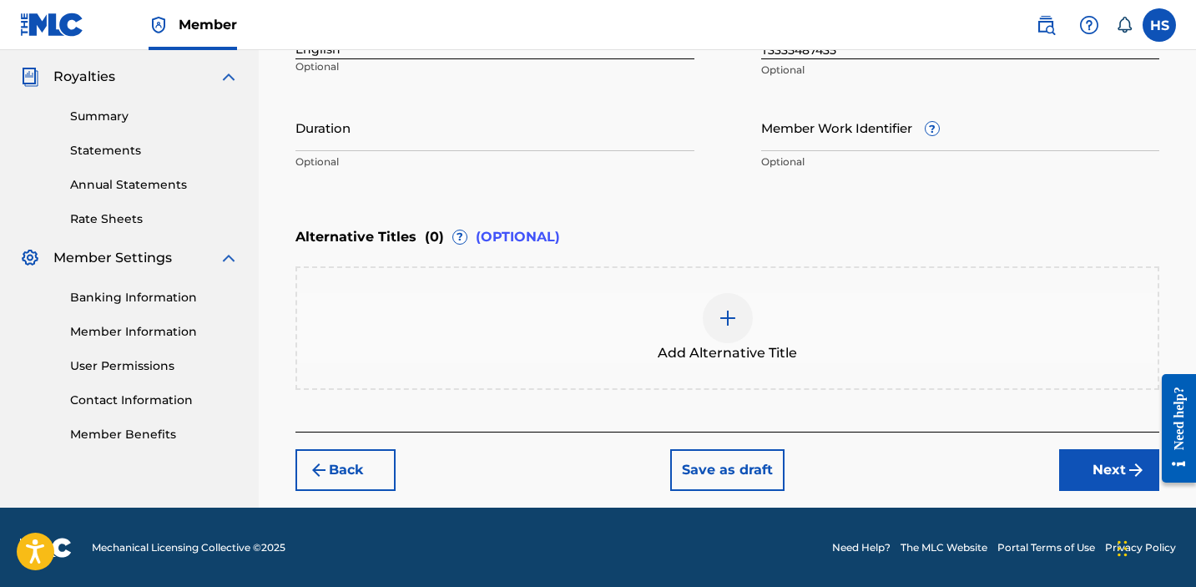
click at [1099, 459] on button "Next" at bounding box center [1109, 470] width 100 height 42
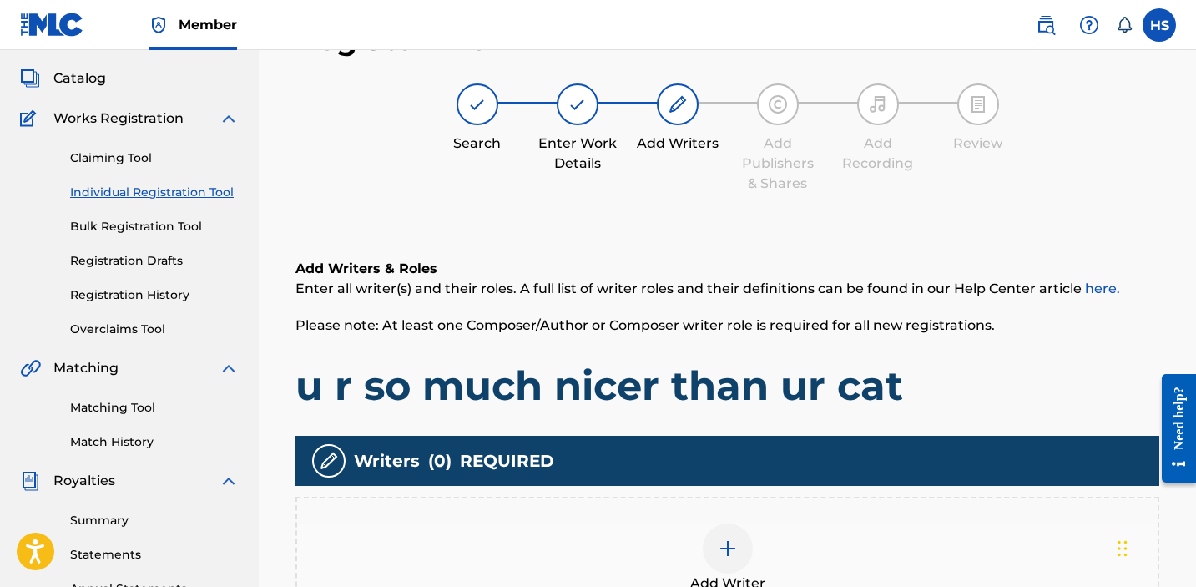
scroll to position [75, 0]
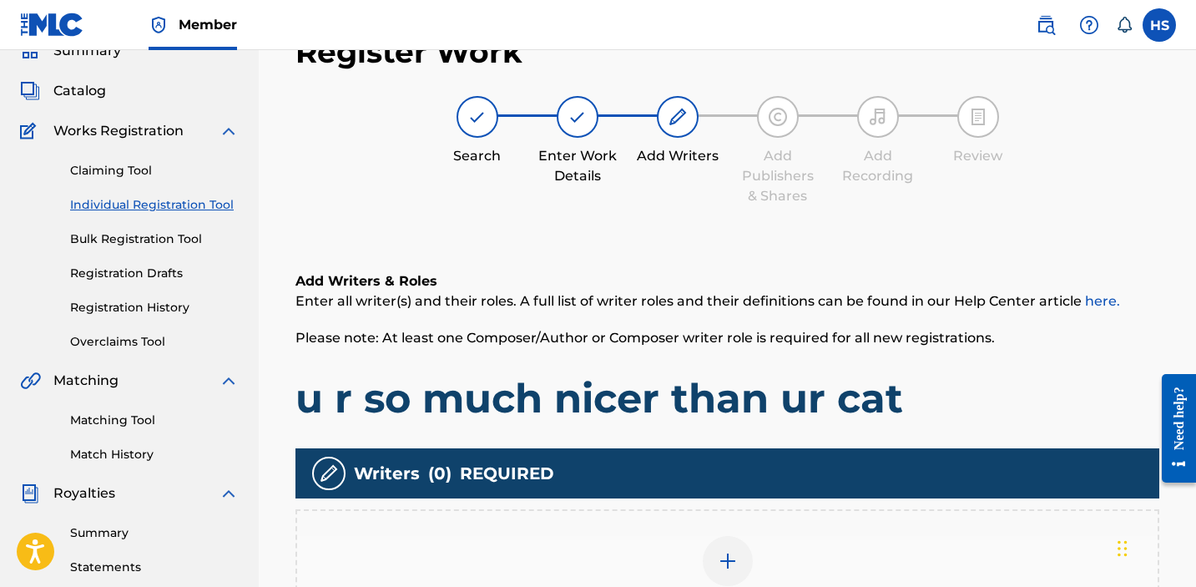
click at [715, 550] on div at bounding box center [728, 561] width 50 height 50
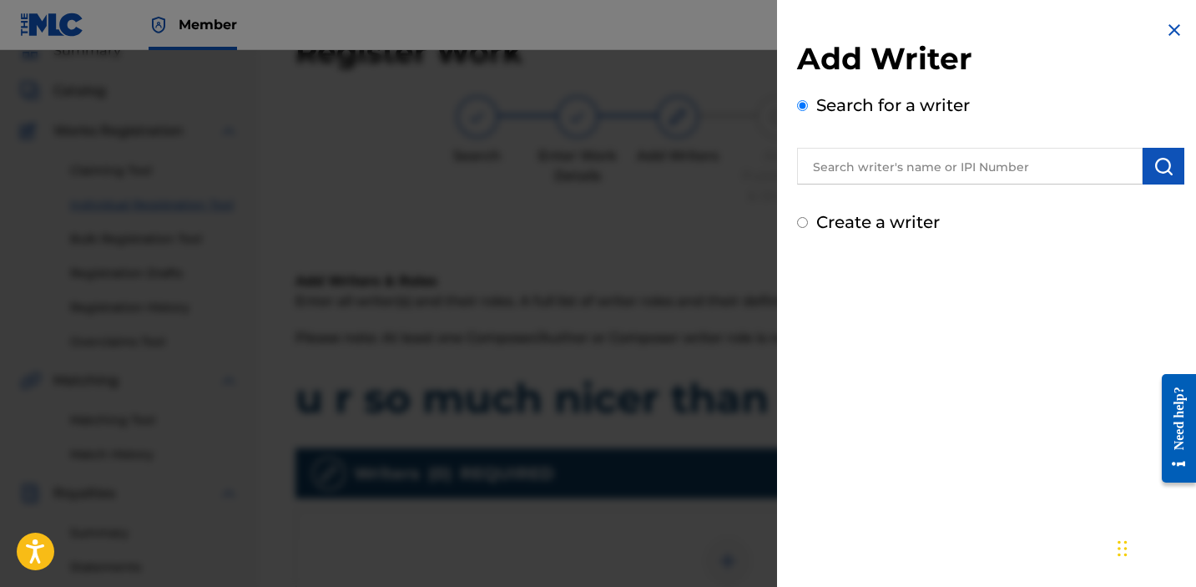
click at [907, 223] on label "Create a writer" at bounding box center [878, 222] width 124 height 20
click at [808, 223] on input "Create a writer" at bounding box center [802, 222] width 11 height 11
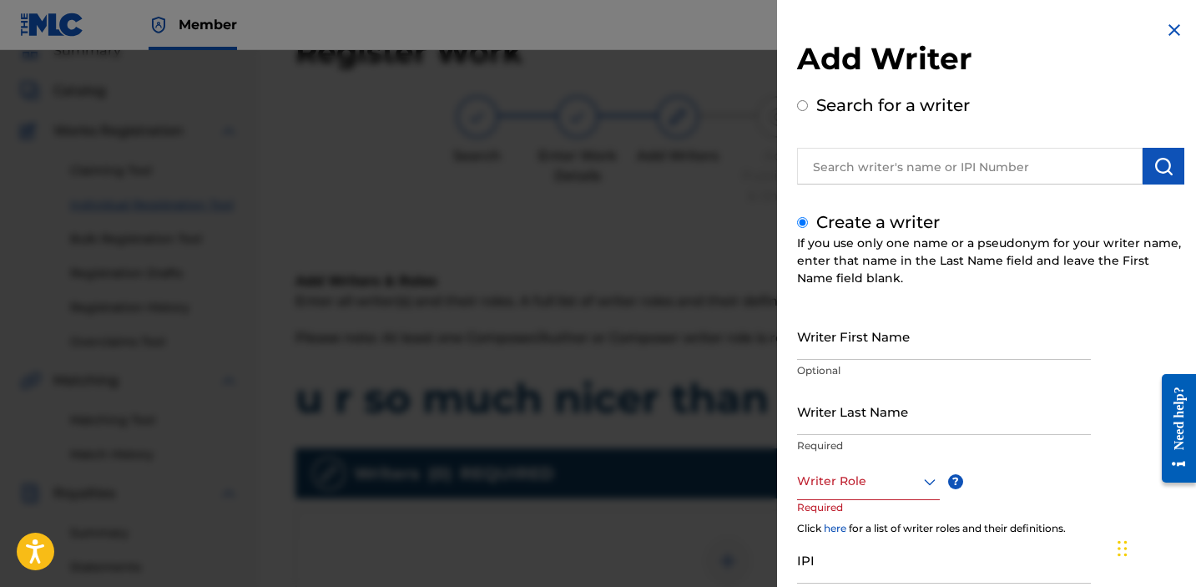
click at [899, 338] on input "Writer First Name" at bounding box center [944, 336] width 294 height 48
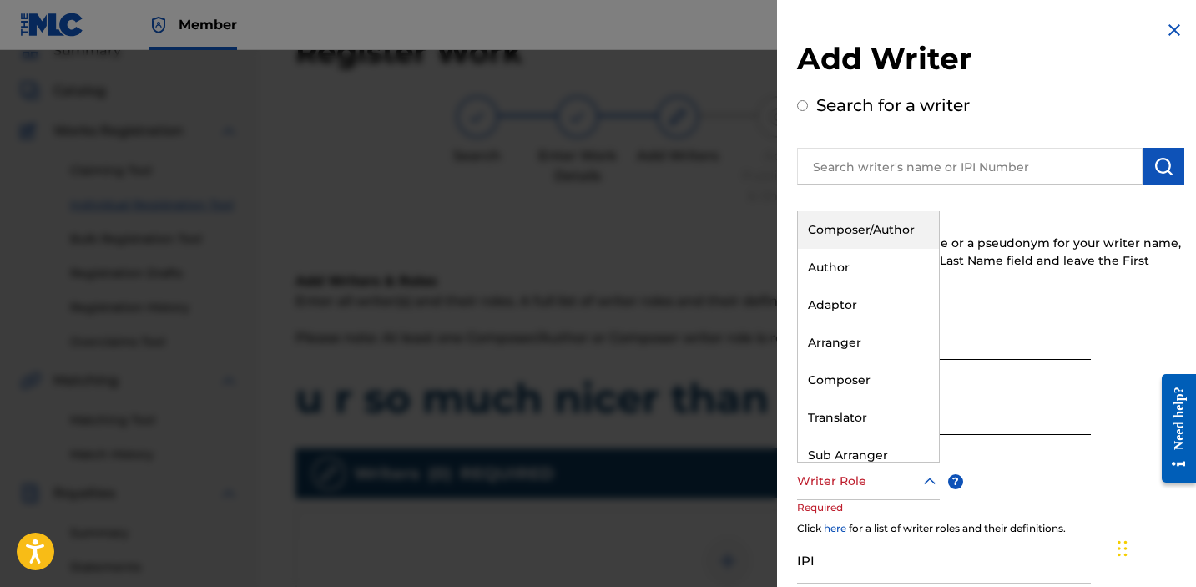
click at [879, 492] on div "Writer Role" at bounding box center [868, 481] width 143 height 38
click at [857, 240] on div "Composer/Author" at bounding box center [868, 230] width 141 height 38
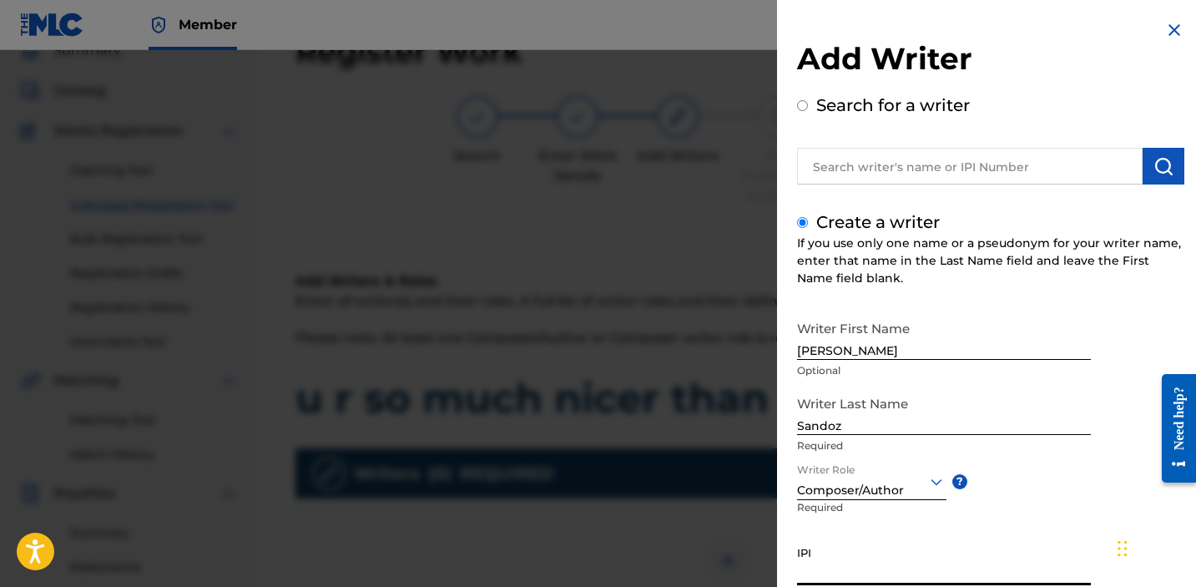
paste input "1034865265"
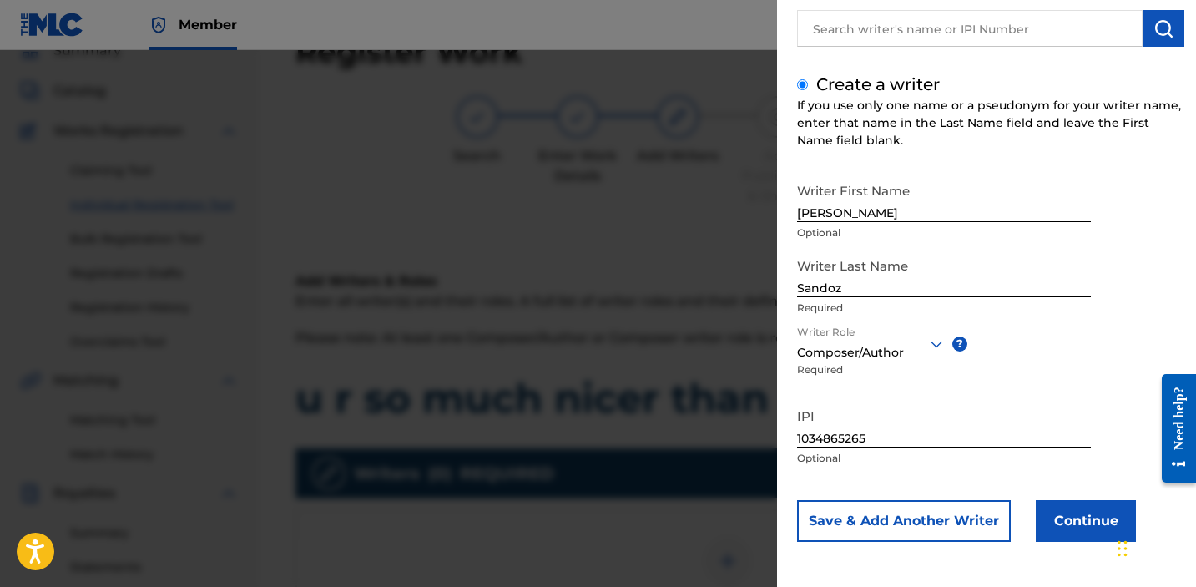
click at [1073, 537] on button "Continue" at bounding box center [1086, 521] width 100 height 42
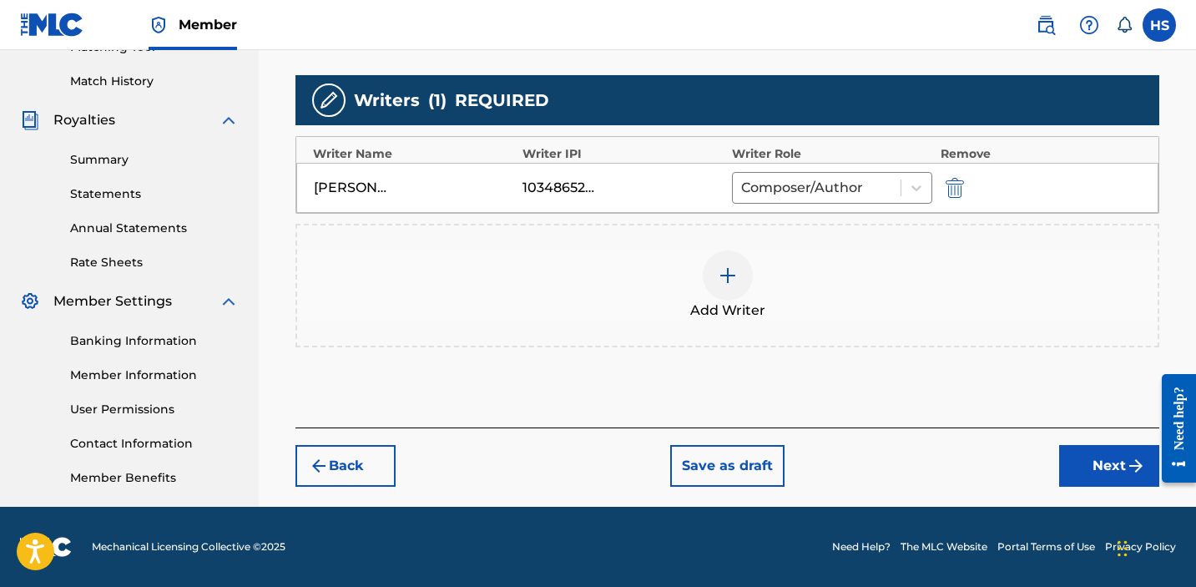
click at [1084, 447] on button "Next" at bounding box center [1109, 466] width 100 height 42
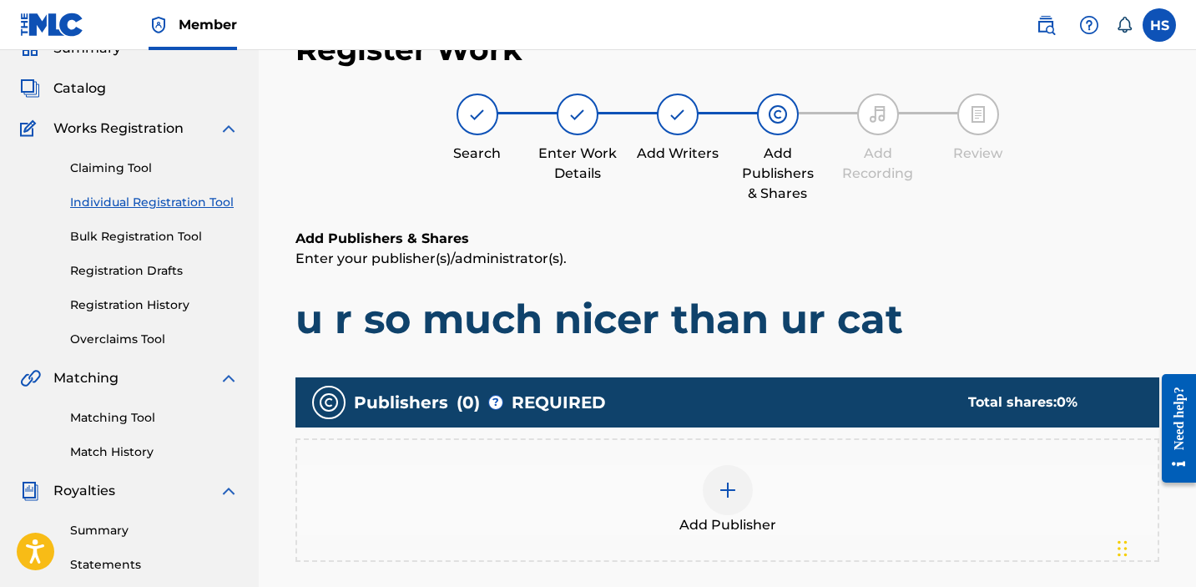
scroll to position [75, 0]
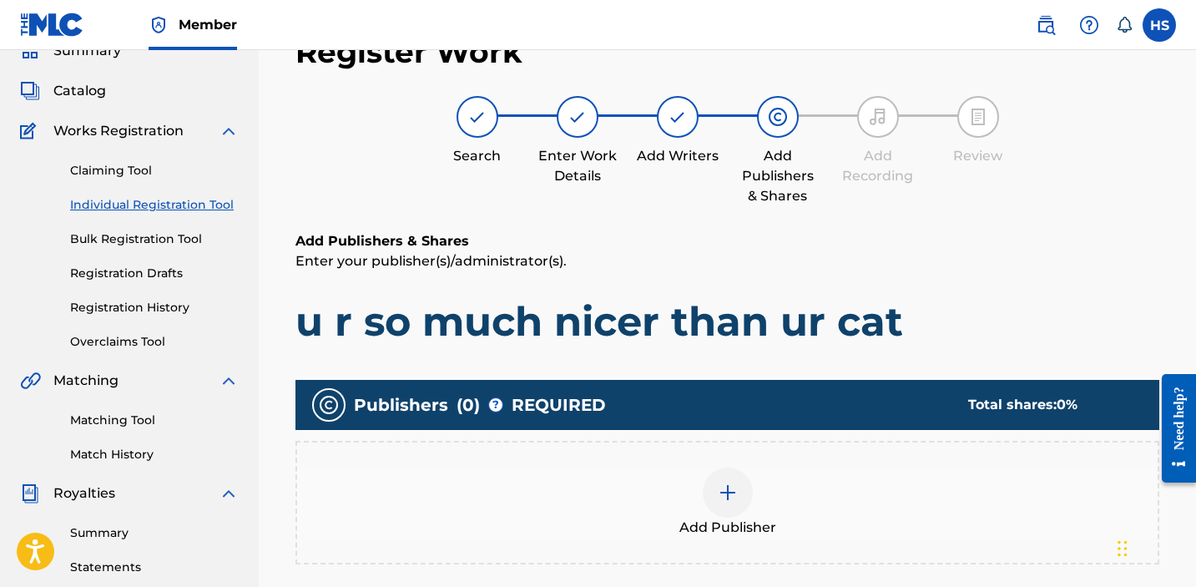
click at [728, 492] on img at bounding box center [728, 493] width 20 height 20
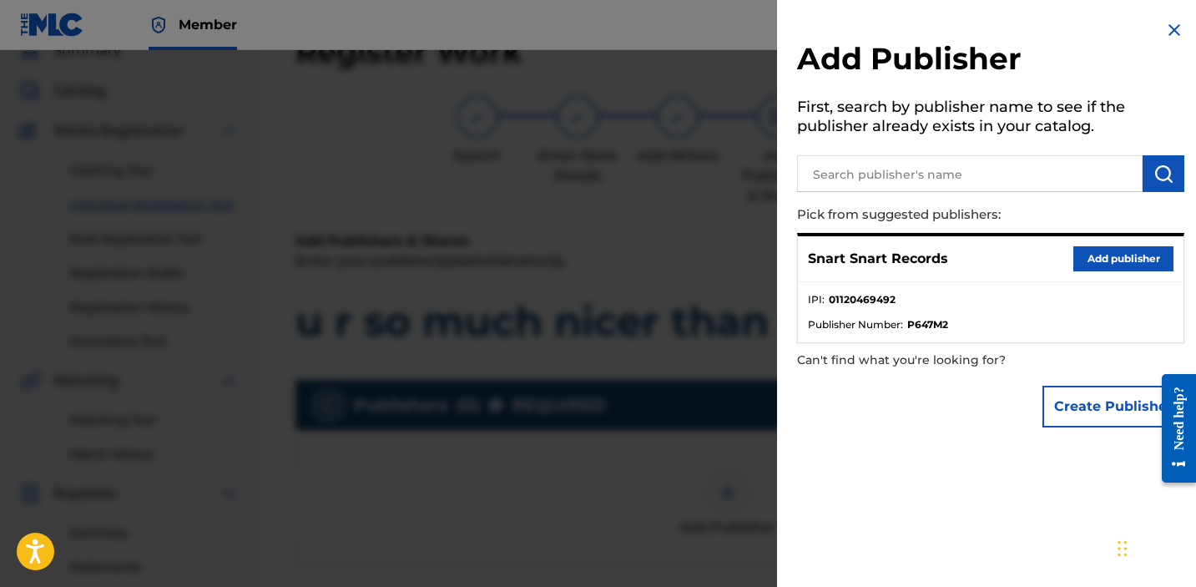
click at [1092, 251] on button "Add publisher" at bounding box center [1124, 258] width 100 height 25
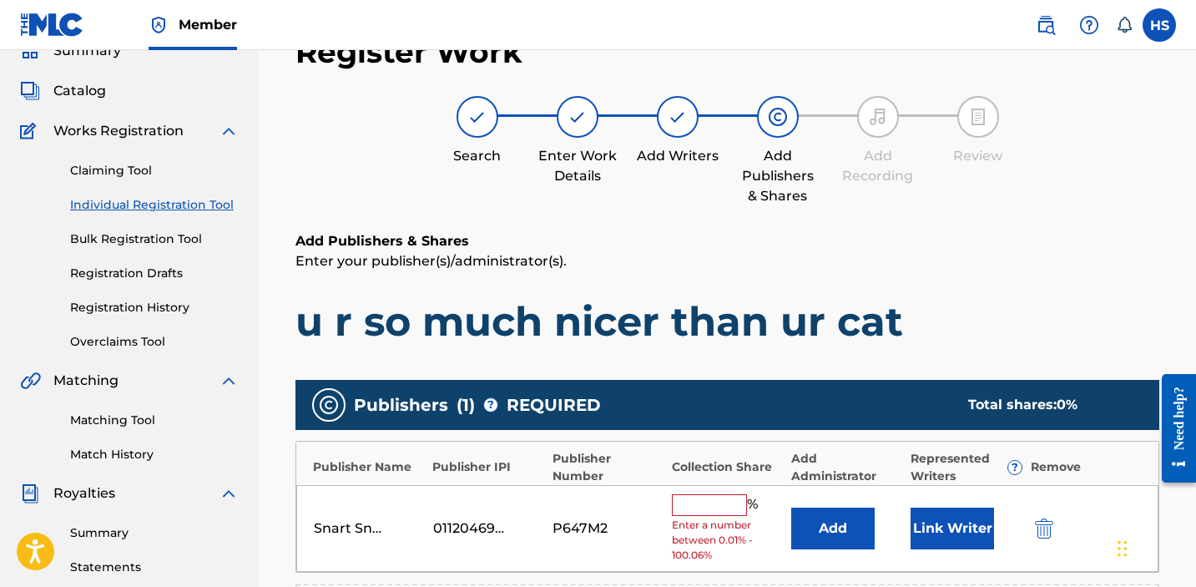
click at [711, 513] on input "text" at bounding box center [709, 505] width 75 height 22
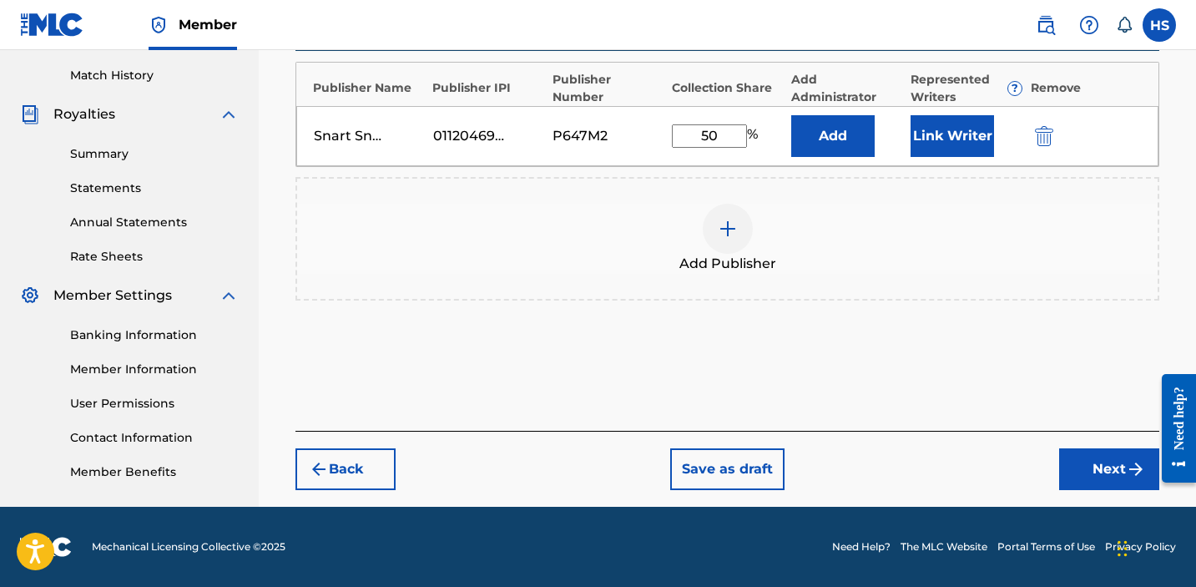
click at [1125, 480] on button "Next" at bounding box center [1109, 469] width 100 height 42
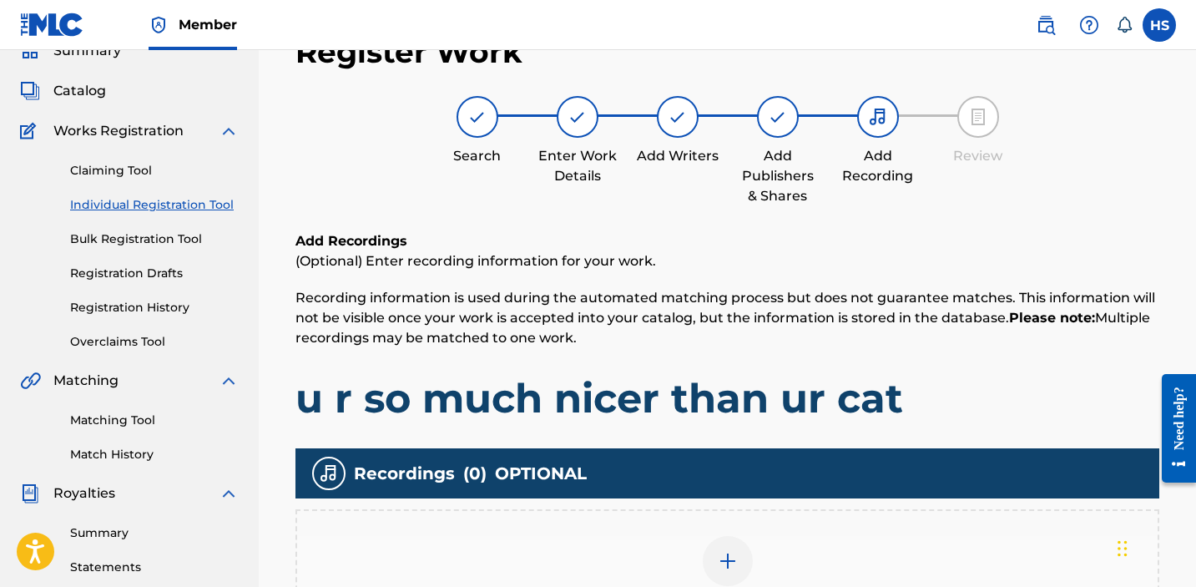
click at [696, 529] on div "Add Recording" at bounding box center [728, 571] width 864 height 124
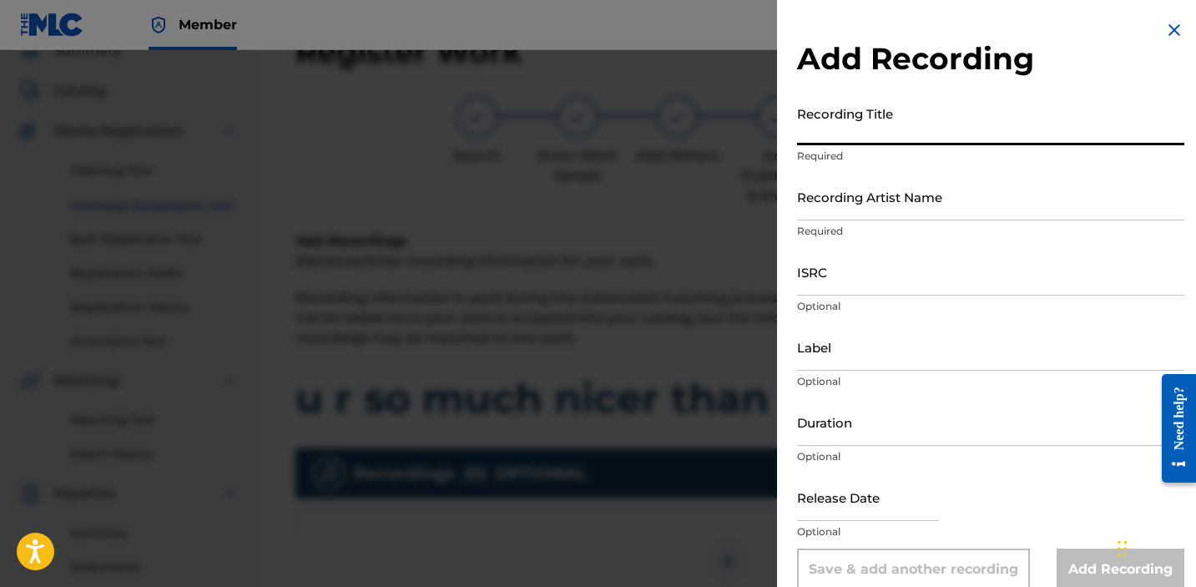
click at [877, 133] on input "Recording Title" at bounding box center [990, 122] width 387 height 48
paste input "u r so much nicer than ur cat"
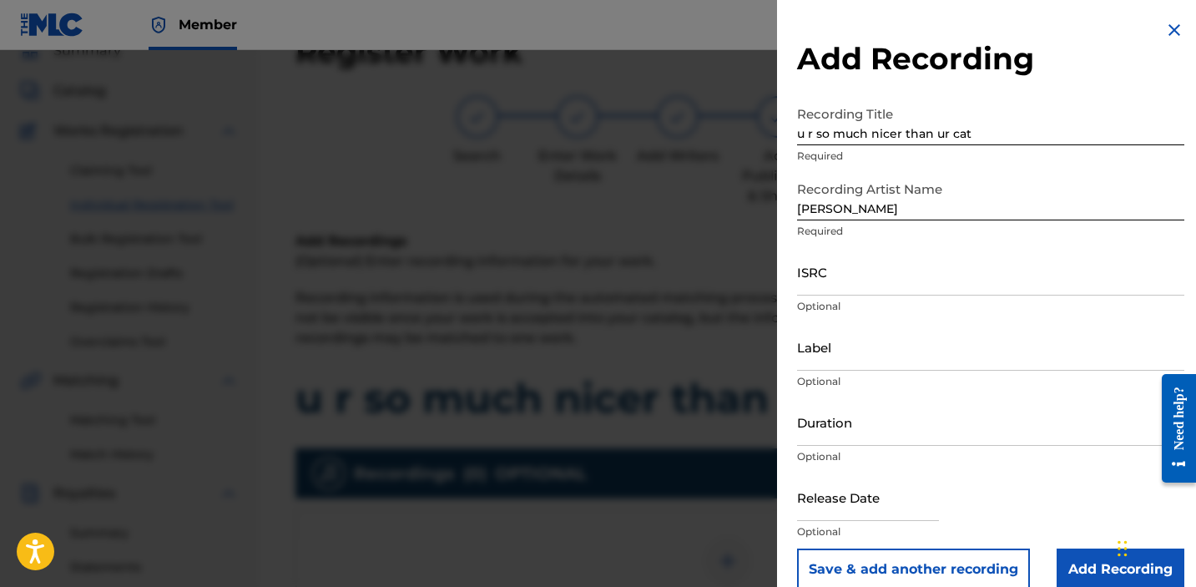
click at [850, 296] on div "ISRC Optional" at bounding box center [990, 285] width 387 height 75
click at [845, 284] on input "ISRC" at bounding box center [990, 272] width 387 height 48
paste input "QZDA82332046"
click at [849, 366] on input "Label" at bounding box center [990, 347] width 387 height 48
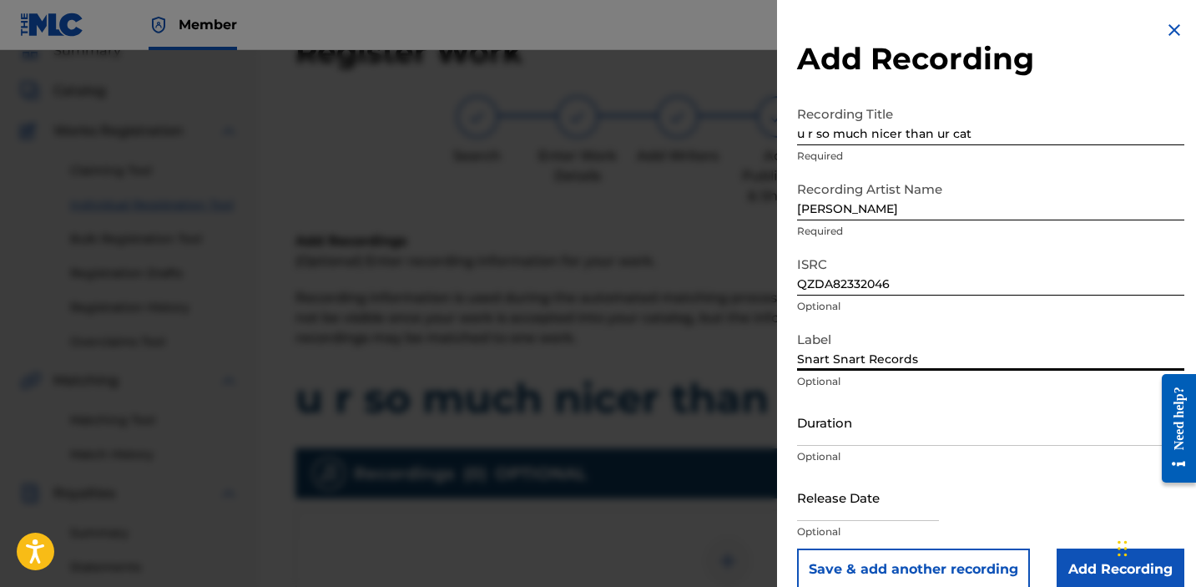
scroll to position [23, 0]
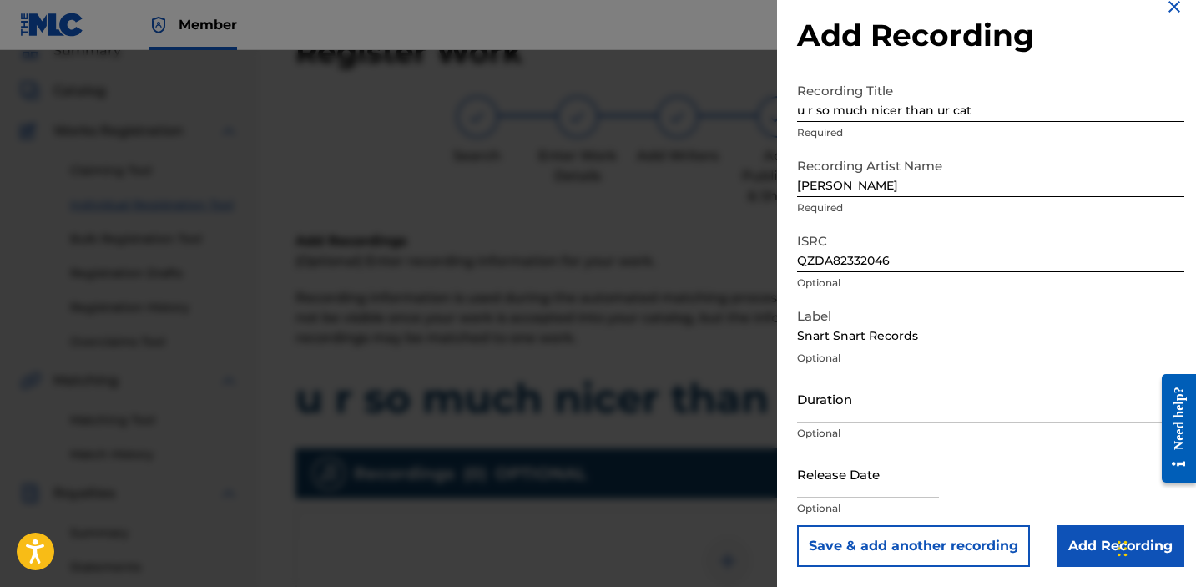
click at [1087, 541] on input "Add Recording" at bounding box center [1121, 546] width 128 height 42
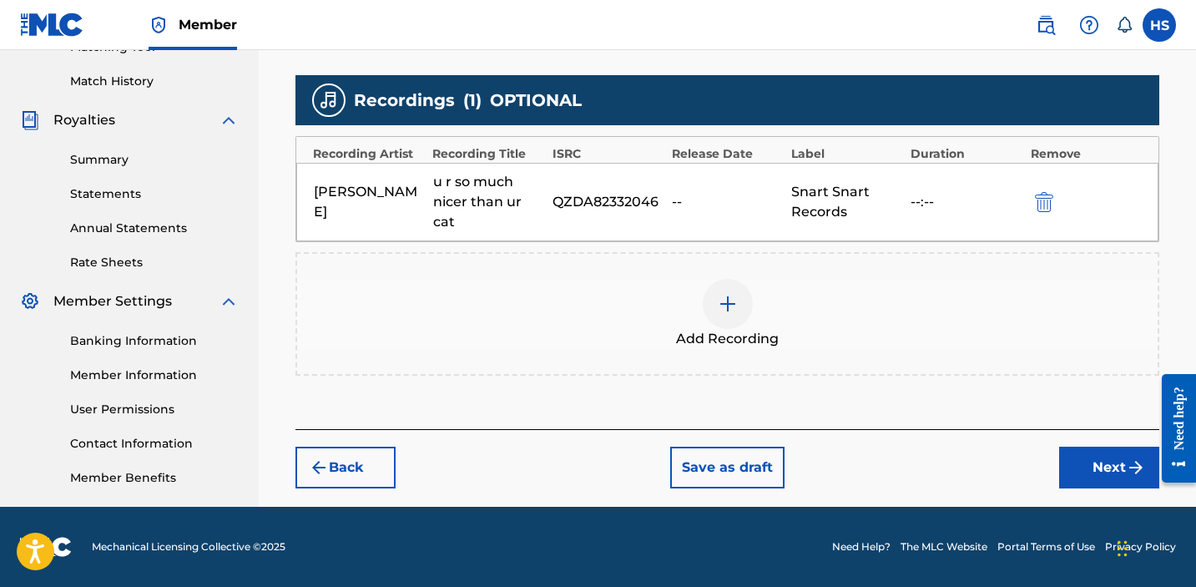
click at [1089, 478] on button "Next" at bounding box center [1109, 468] width 100 height 42
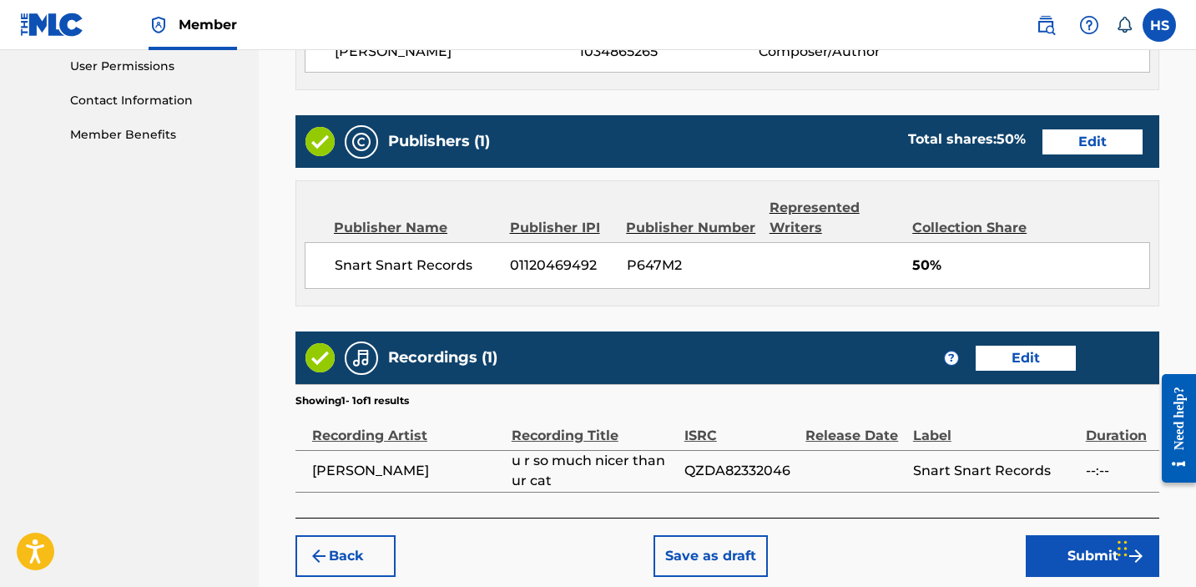
scroll to position [877, 0]
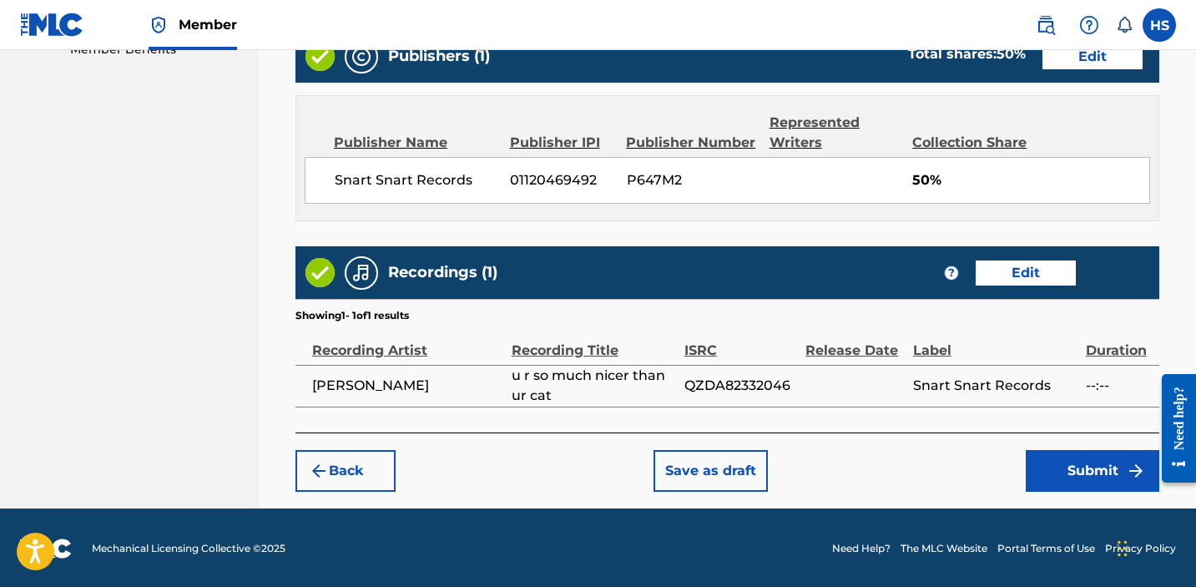
click at [1089, 477] on button "Submit" at bounding box center [1093, 471] width 134 height 42
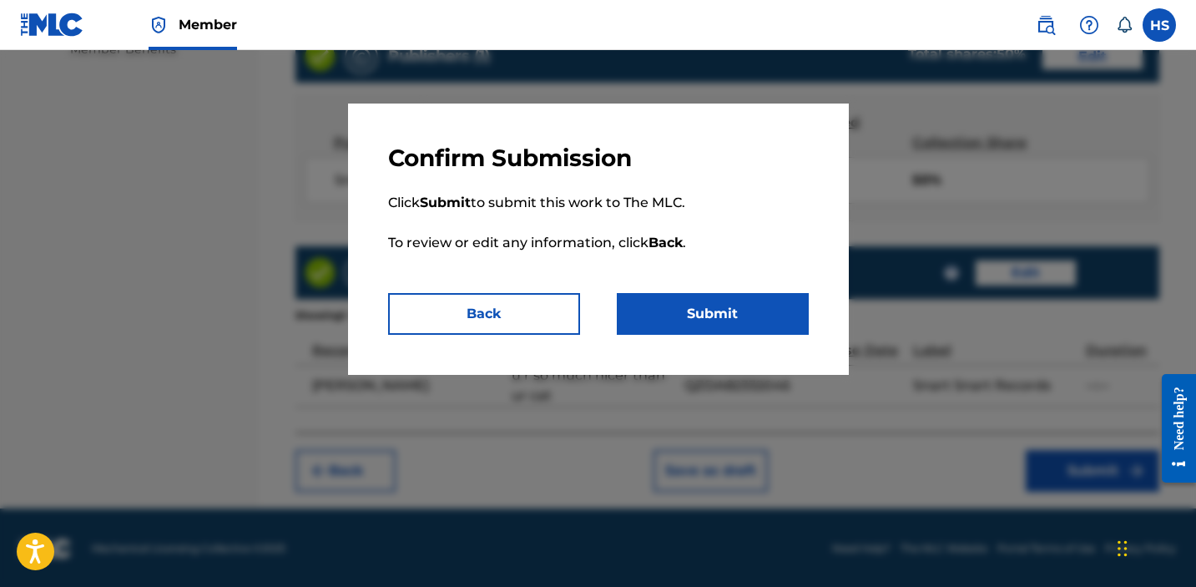
click at [702, 312] on button "Submit" at bounding box center [713, 314] width 192 height 42
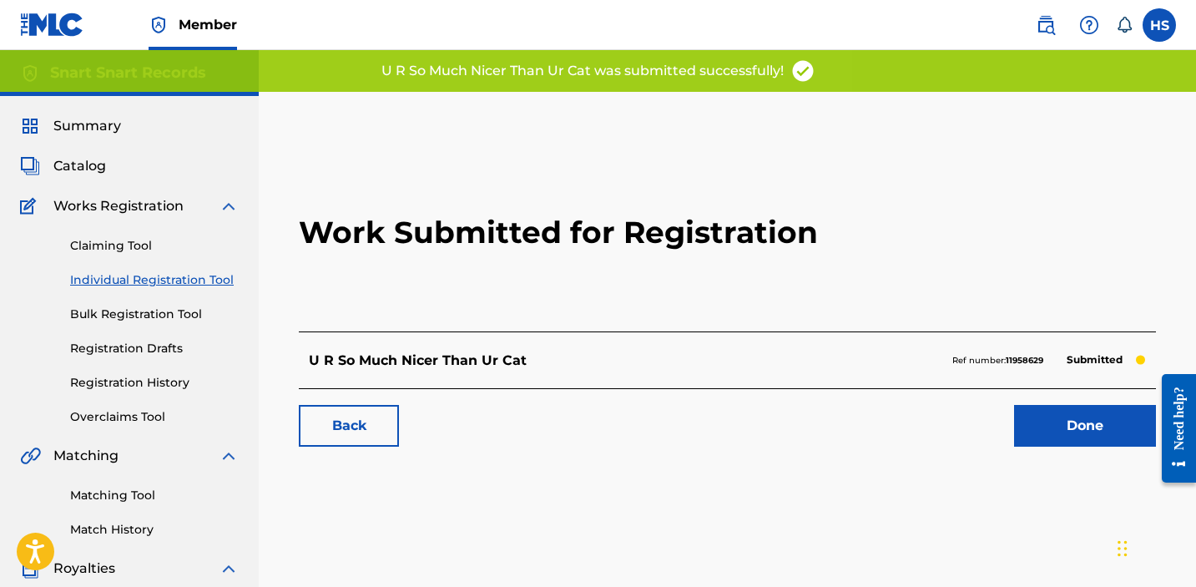
click at [1103, 418] on link "Done" at bounding box center [1085, 426] width 142 height 42
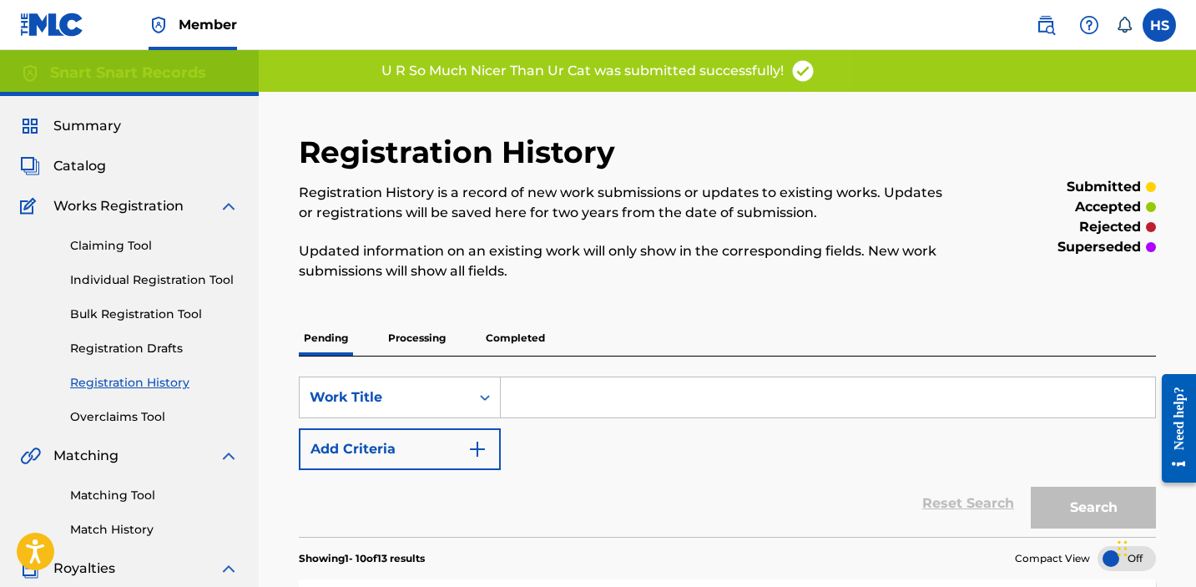
click at [107, 286] on link "Individual Registration Tool" at bounding box center [154, 280] width 169 height 18
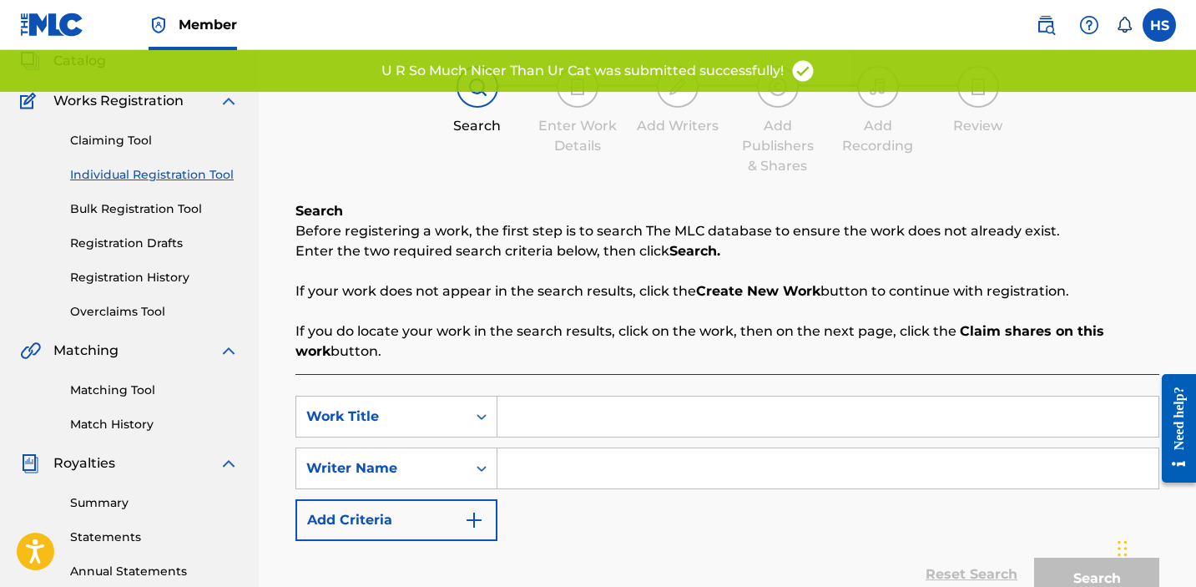
scroll to position [114, 0]
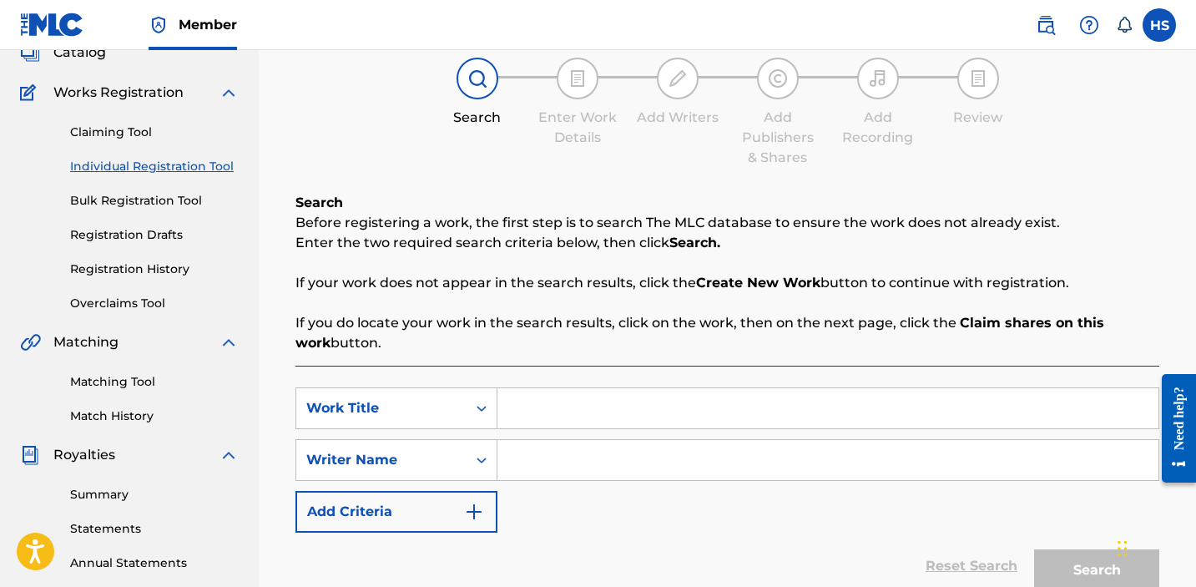
click at [542, 412] on input "Search Form" at bounding box center [828, 408] width 661 height 40
paste input "tape interlude"
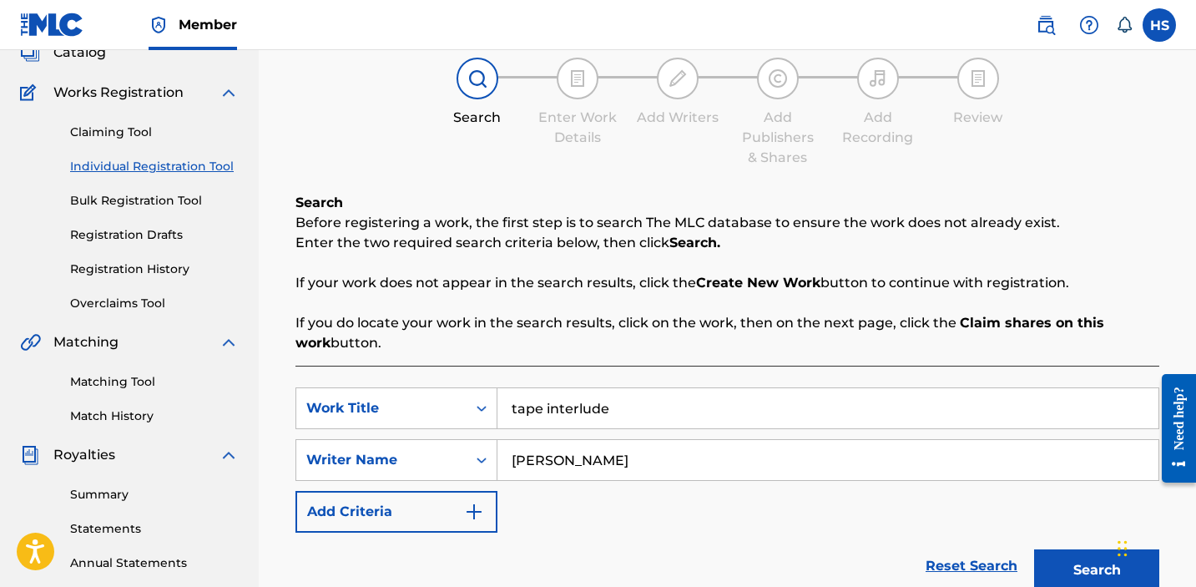
scroll to position [448, 0]
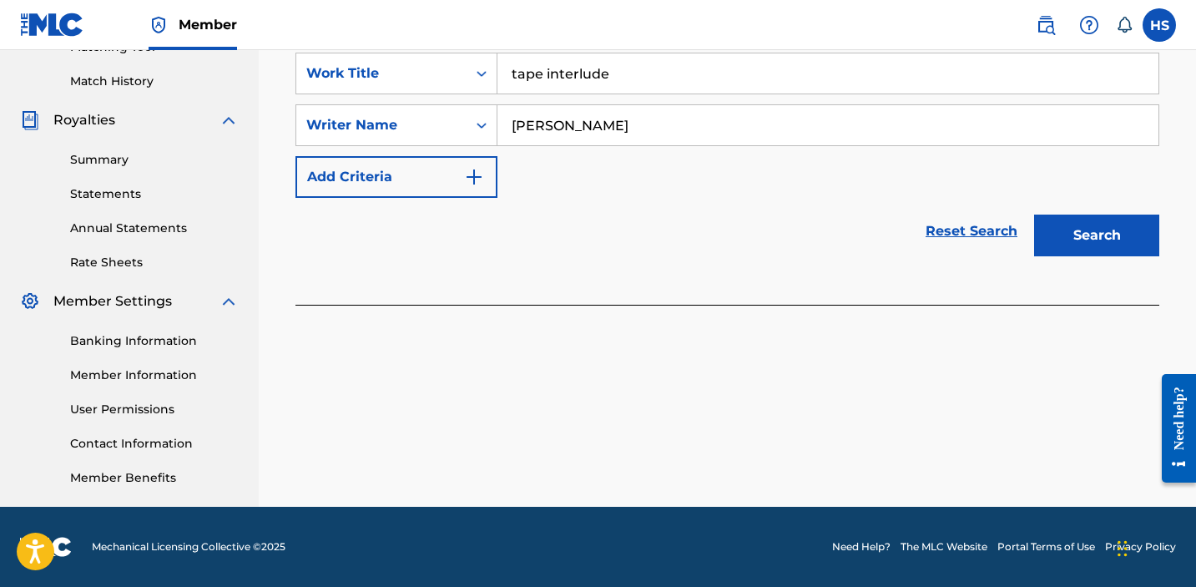
click at [1142, 239] on button "Search" at bounding box center [1096, 236] width 125 height 42
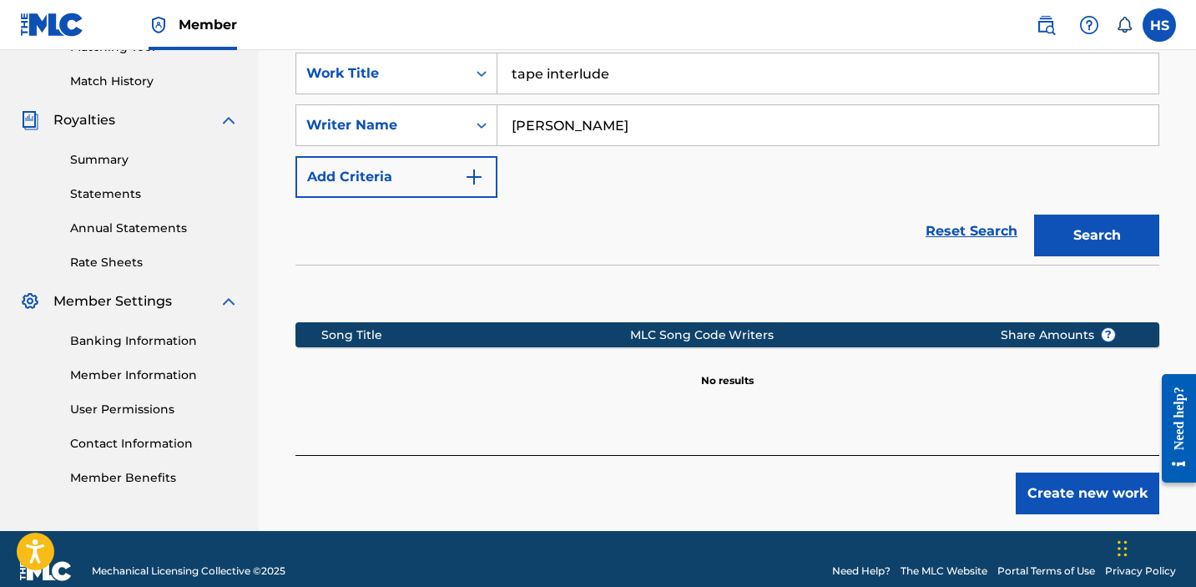
click at [1093, 489] on button "Create new work" at bounding box center [1088, 494] width 144 height 42
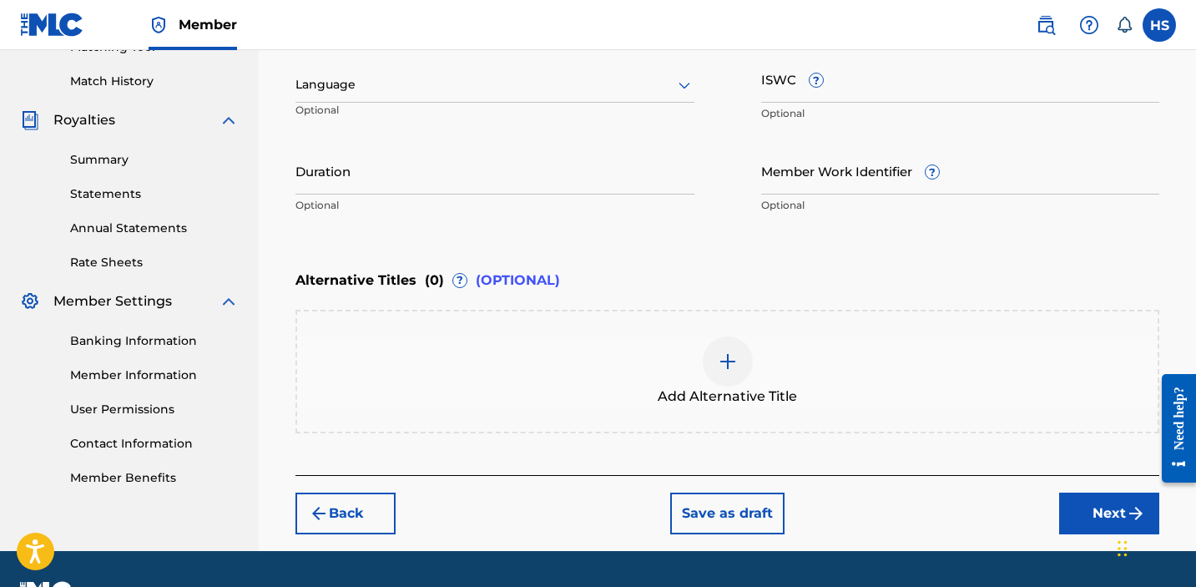
scroll to position [20, 0]
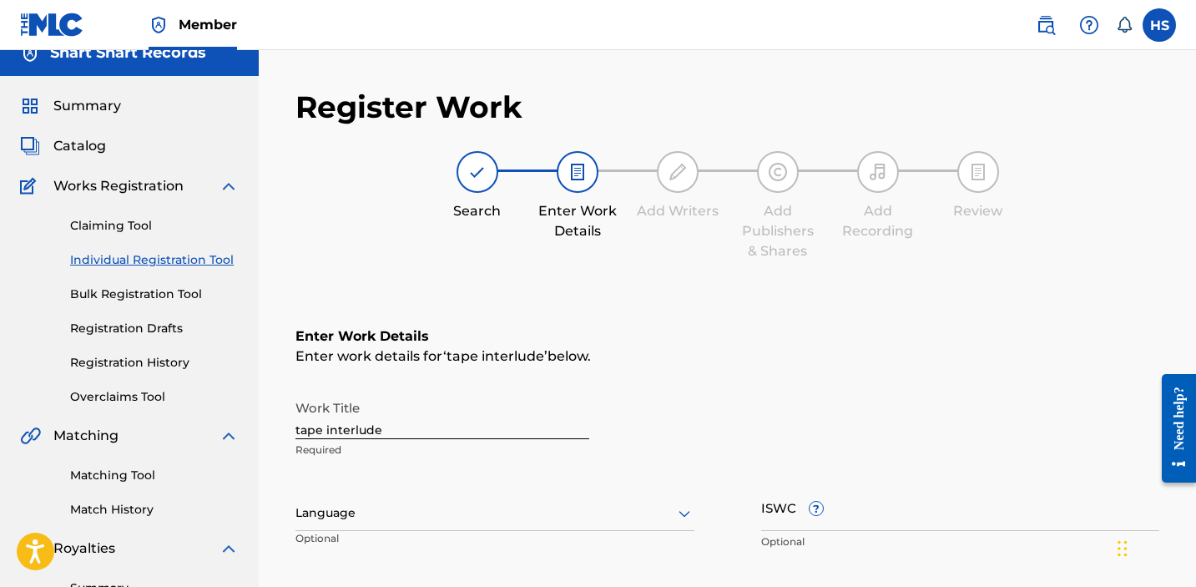
click at [500, 503] on div at bounding box center [495, 513] width 399 height 21
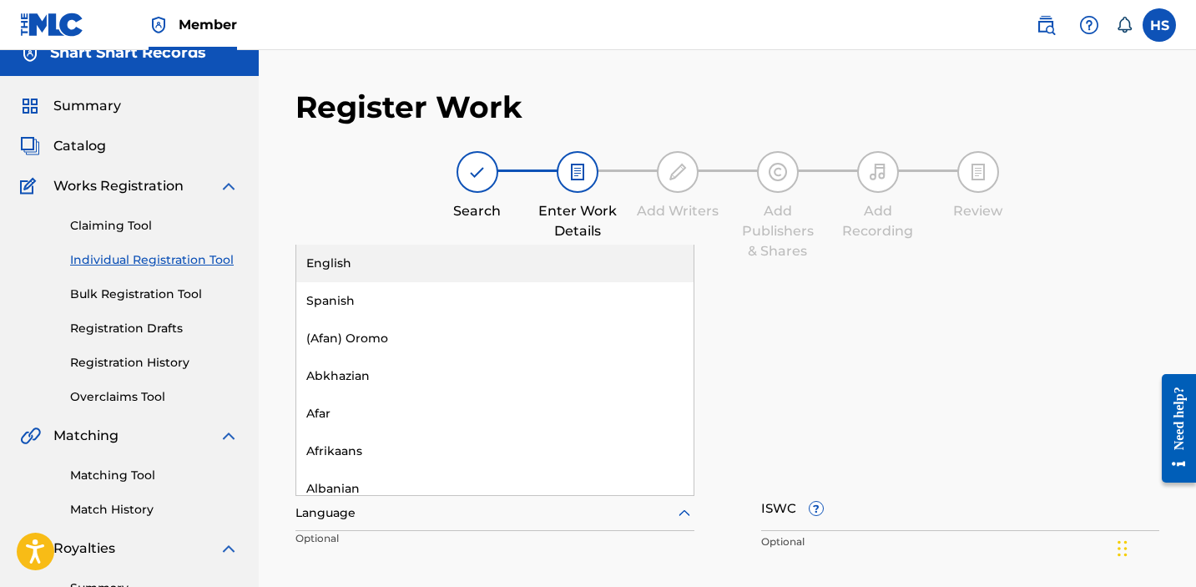
click at [465, 248] on div "English" at bounding box center [494, 264] width 397 height 38
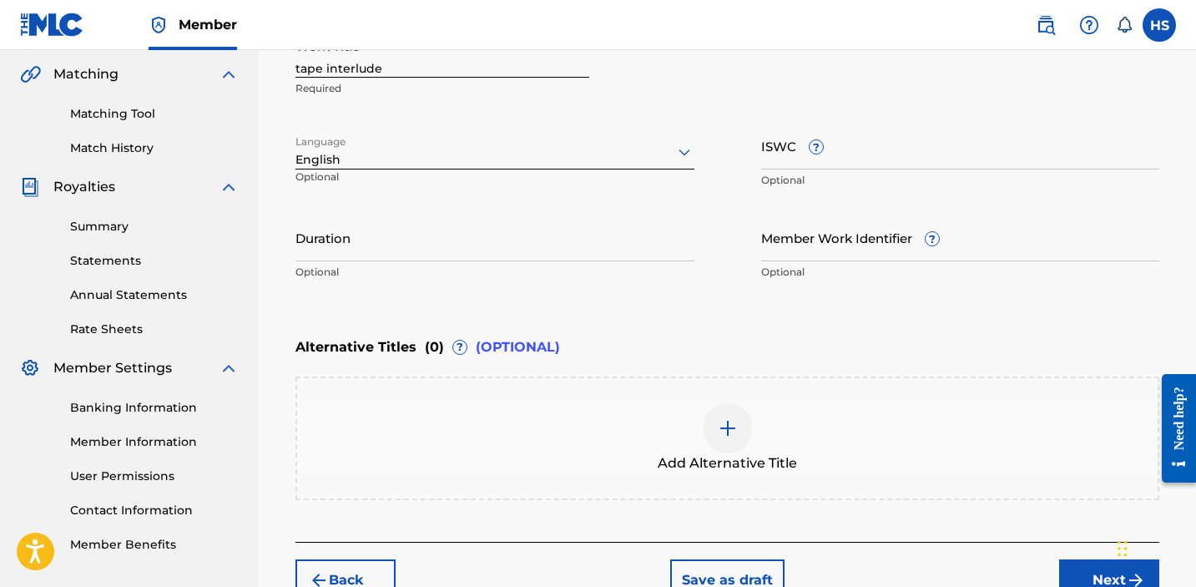
scroll to position [324, 0]
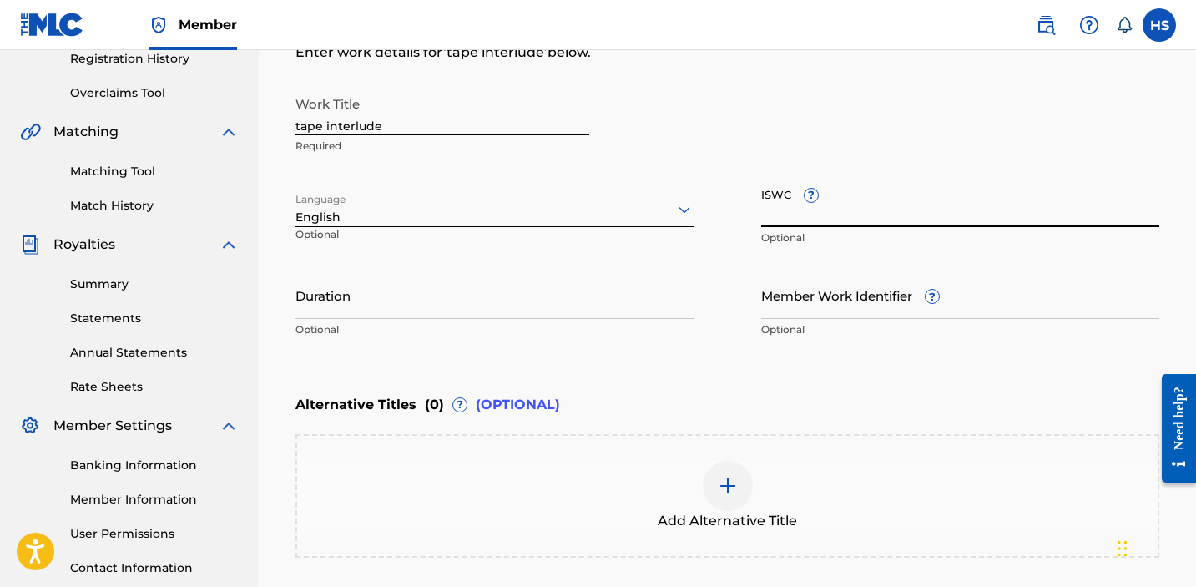
click at [802, 215] on input "ISWC ?" at bounding box center [960, 203] width 399 height 48
paste input "T3335486603"
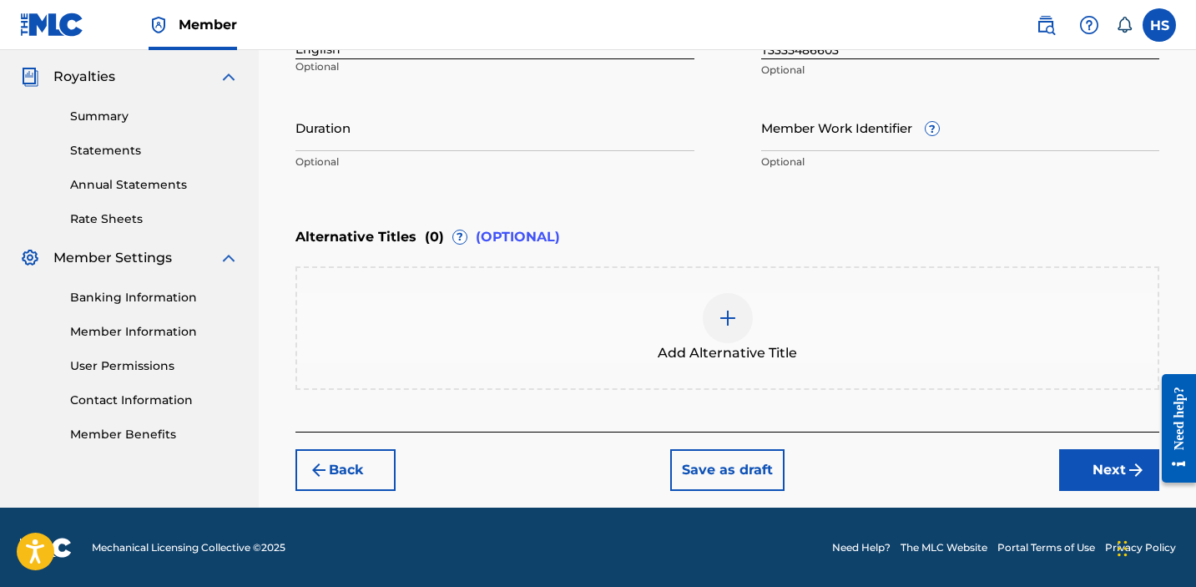
click at [1097, 465] on button "Next" at bounding box center [1109, 470] width 100 height 42
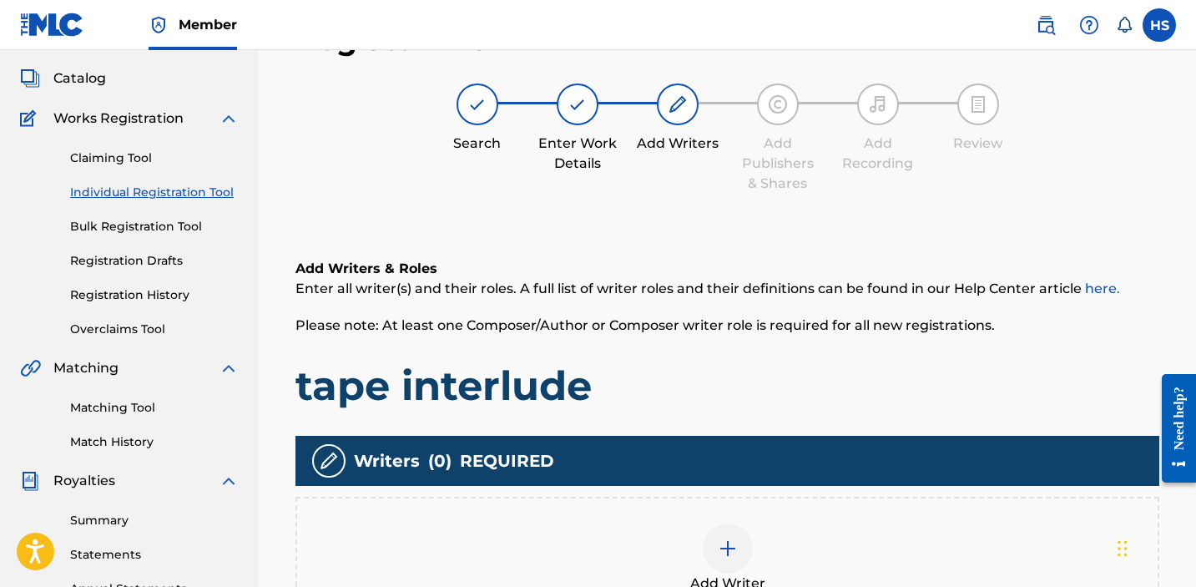
scroll to position [75, 0]
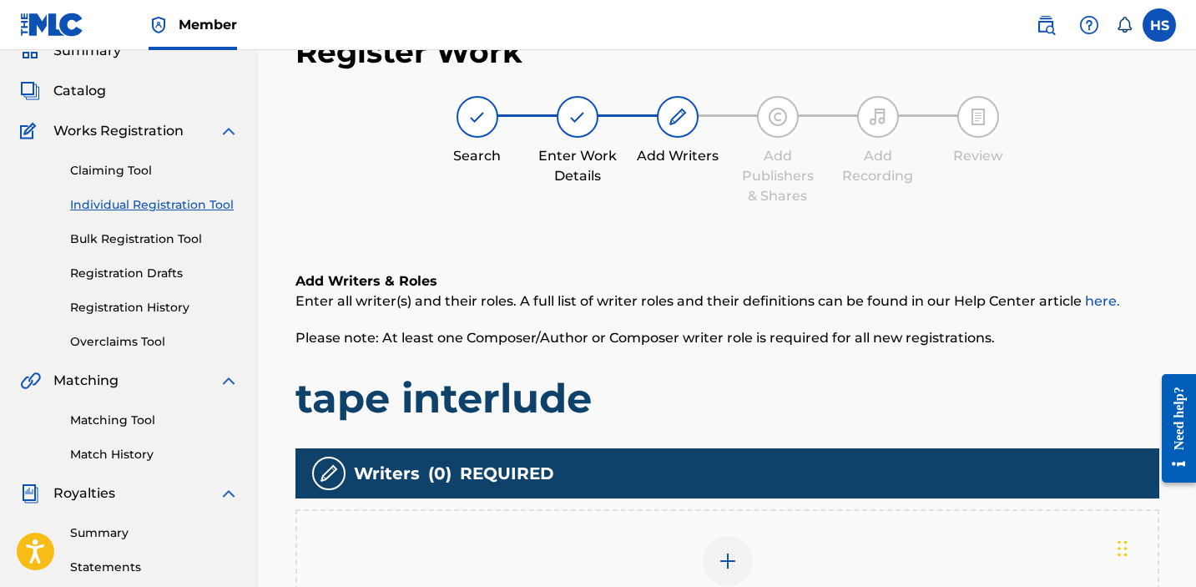
click at [731, 551] on img at bounding box center [728, 561] width 20 height 20
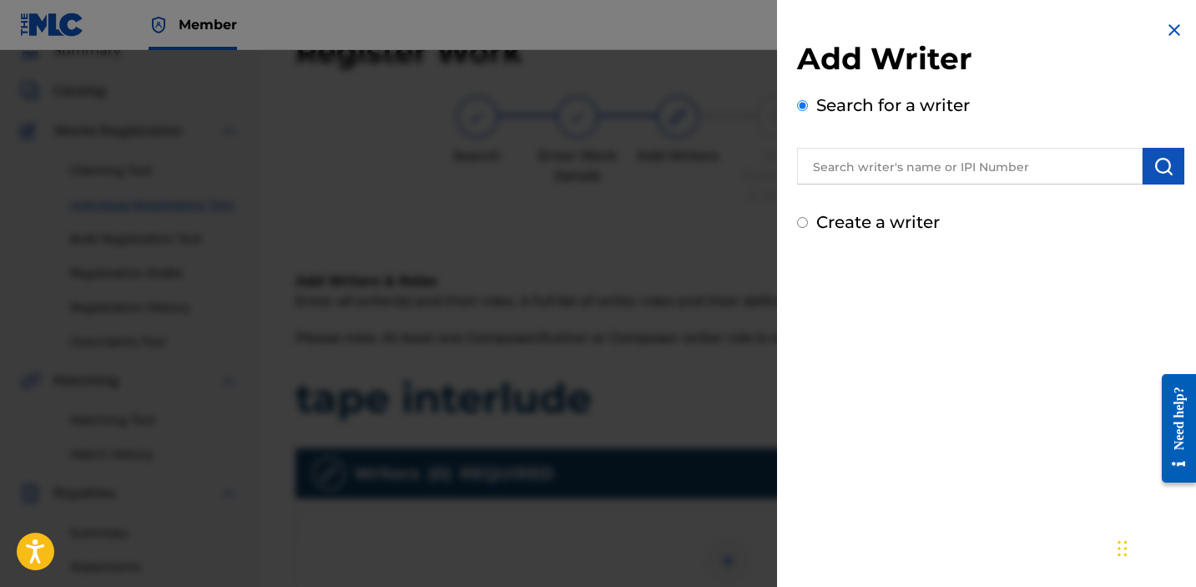
click at [857, 224] on label "Create a writer" at bounding box center [878, 222] width 124 height 20
click at [808, 224] on input "Create a writer" at bounding box center [802, 222] width 11 height 11
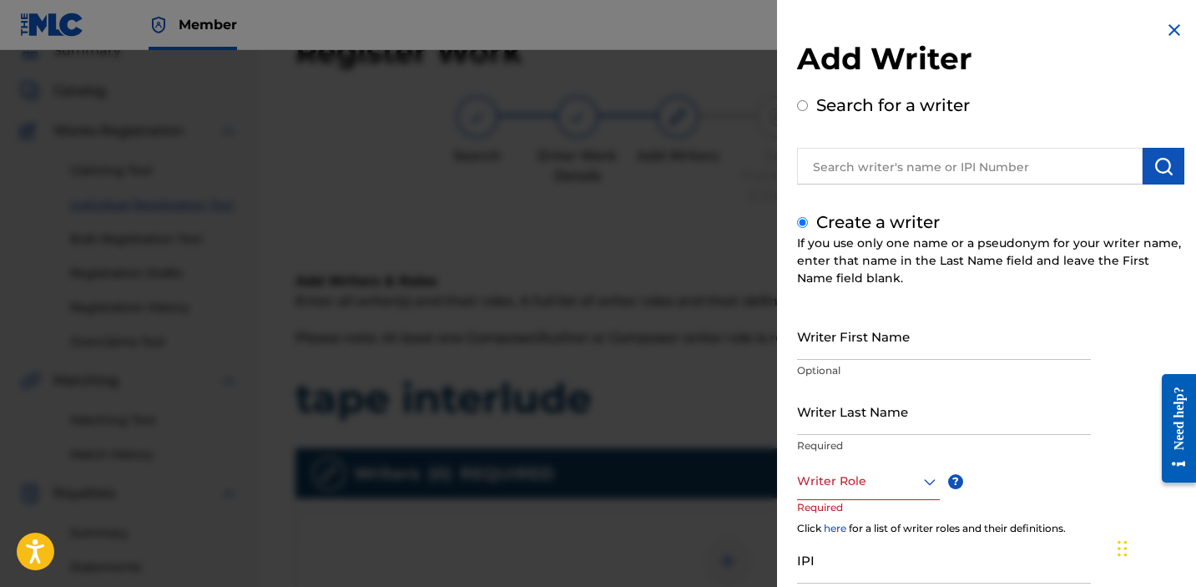
click at [846, 349] on input "Writer First Name" at bounding box center [944, 336] width 294 height 48
click at [869, 478] on div at bounding box center [868, 481] width 143 height 21
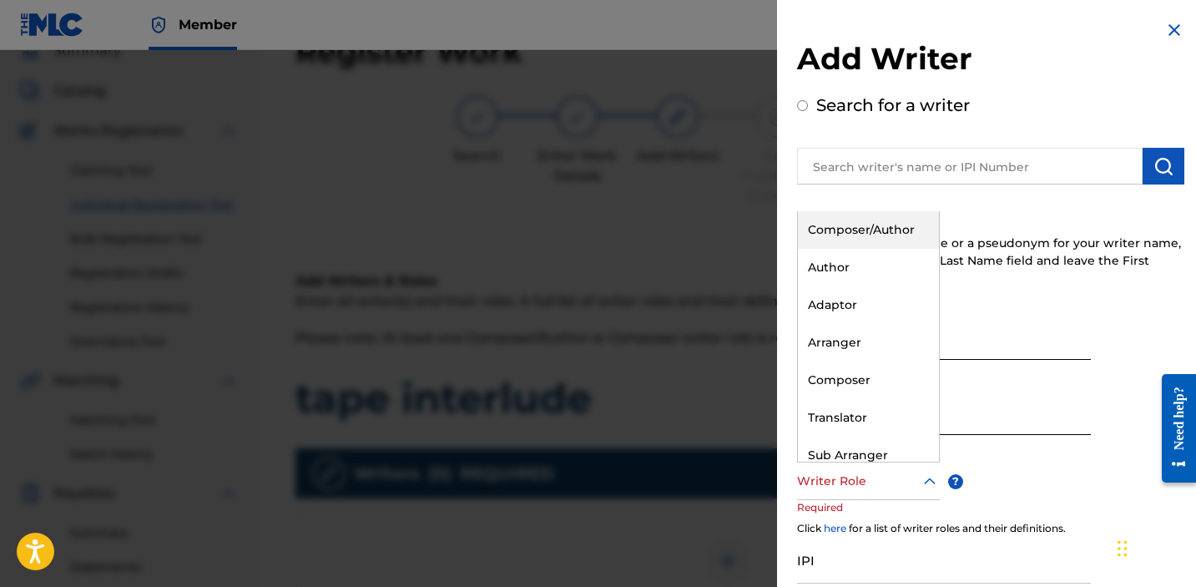
click at [839, 233] on div "Composer/Author" at bounding box center [868, 230] width 141 height 38
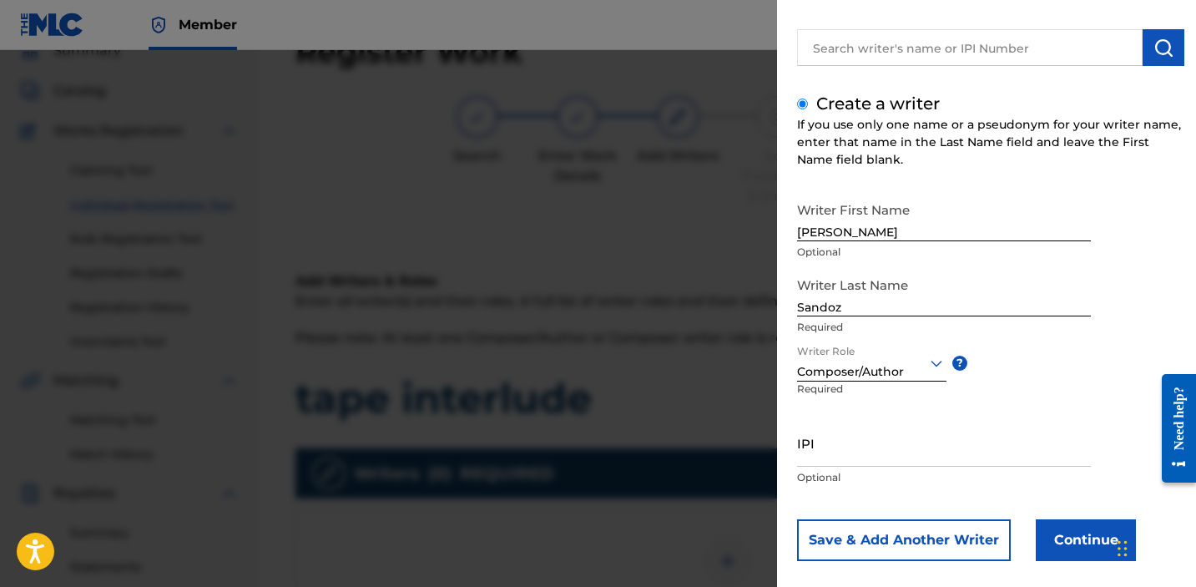
scroll to position [138, 0]
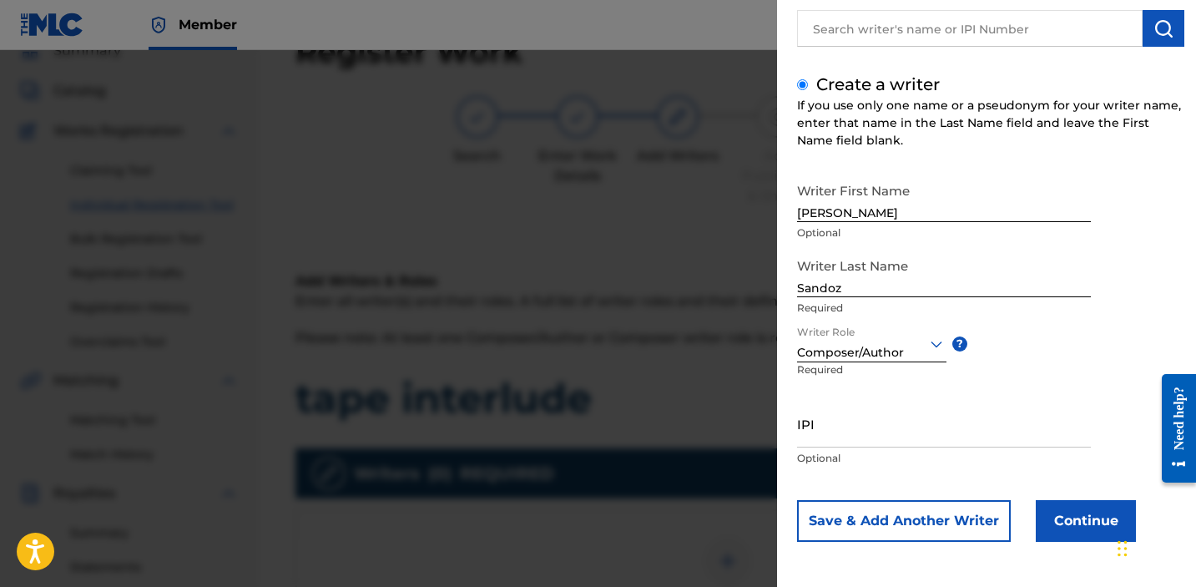
click at [857, 457] on p "Optional" at bounding box center [944, 458] width 294 height 15
click at [848, 422] on input "IPI" at bounding box center [944, 424] width 294 height 48
paste input "1034865265"
click at [1099, 521] on button "Continue" at bounding box center [1086, 521] width 100 height 42
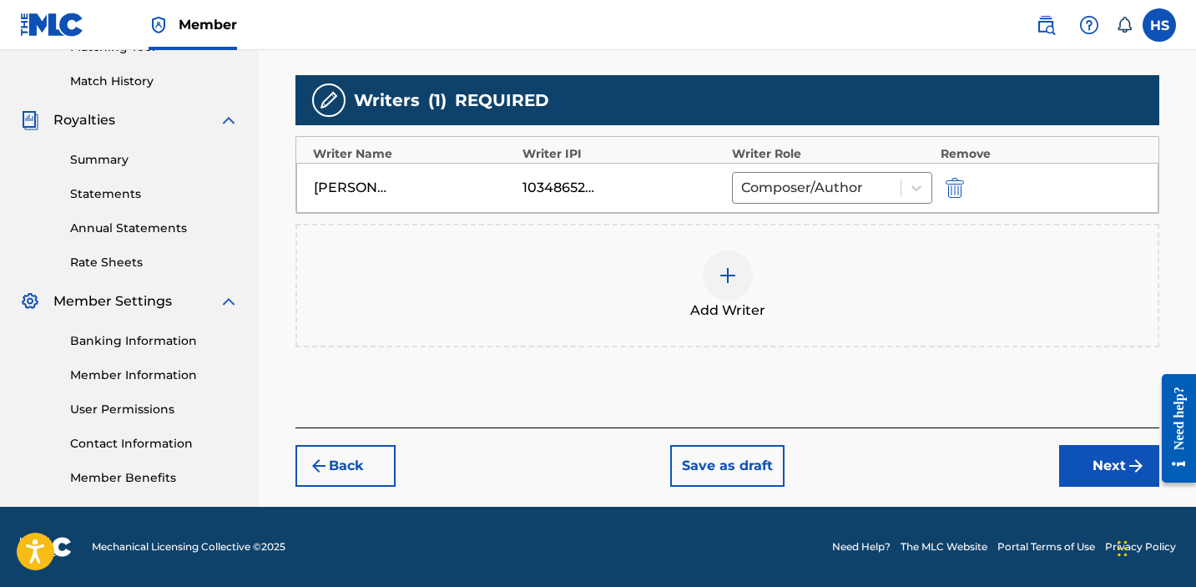
click at [1104, 458] on button "Next" at bounding box center [1109, 466] width 100 height 42
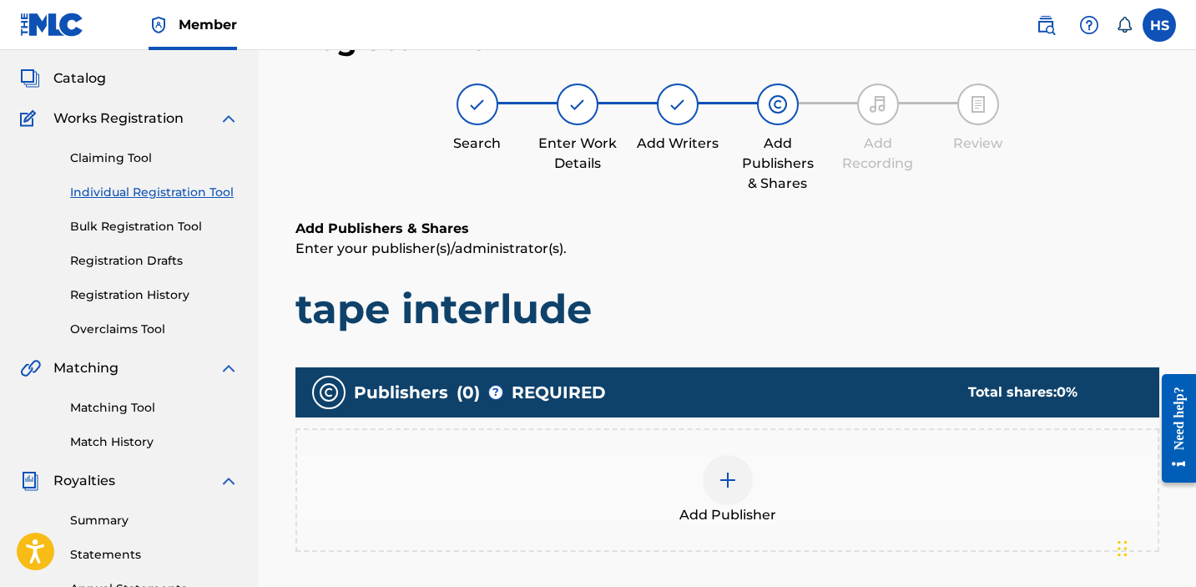
scroll to position [75, 0]
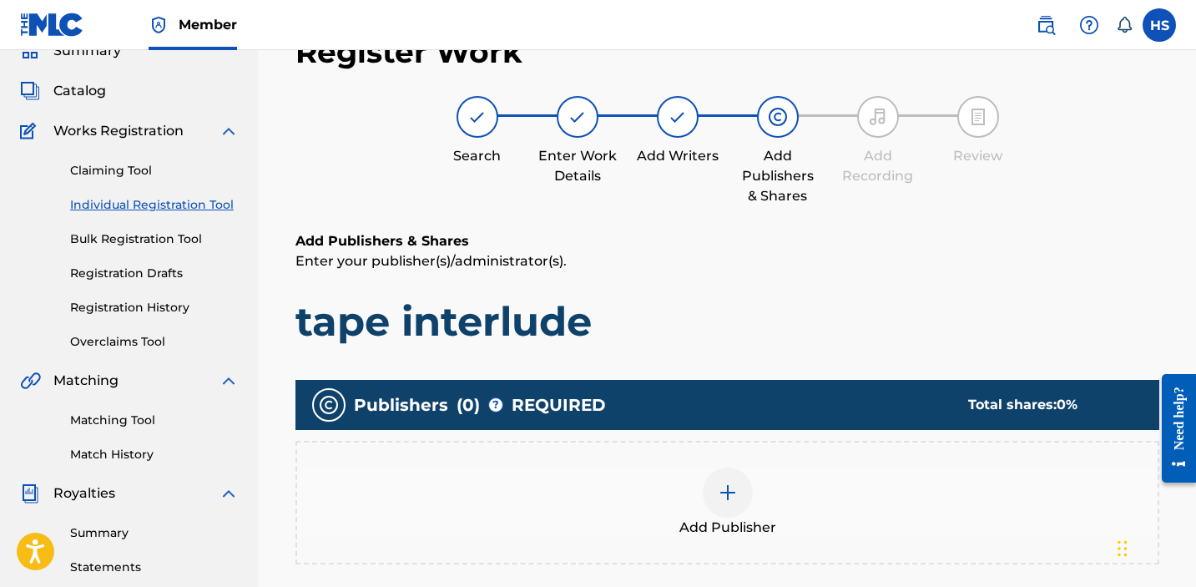
click at [714, 511] on div at bounding box center [728, 492] width 50 height 50
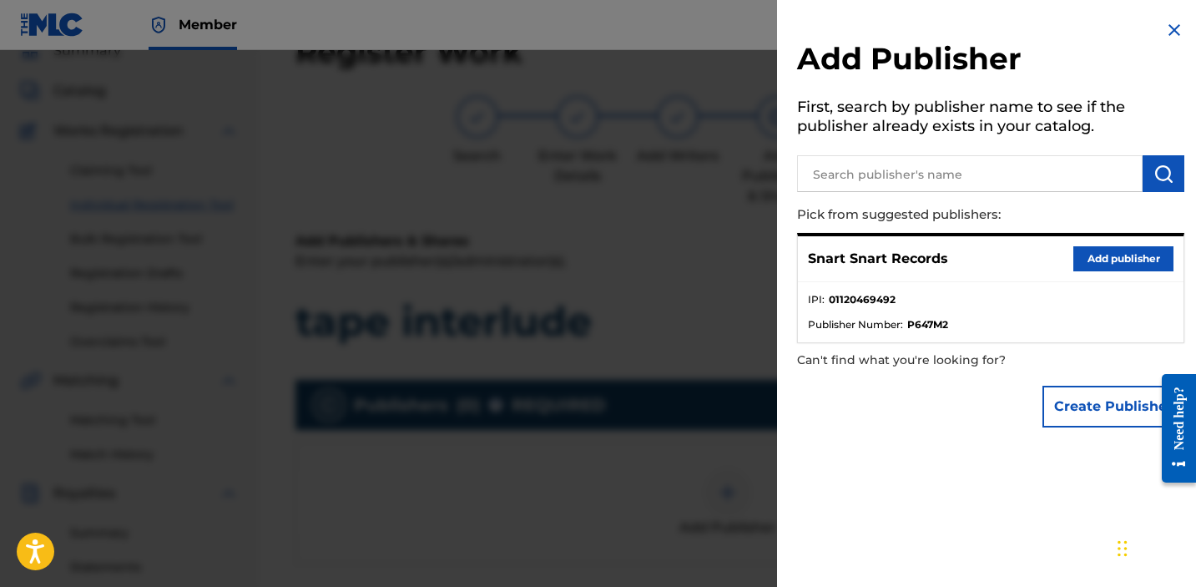
click at [1139, 269] on button "Add publisher" at bounding box center [1124, 258] width 100 height 25
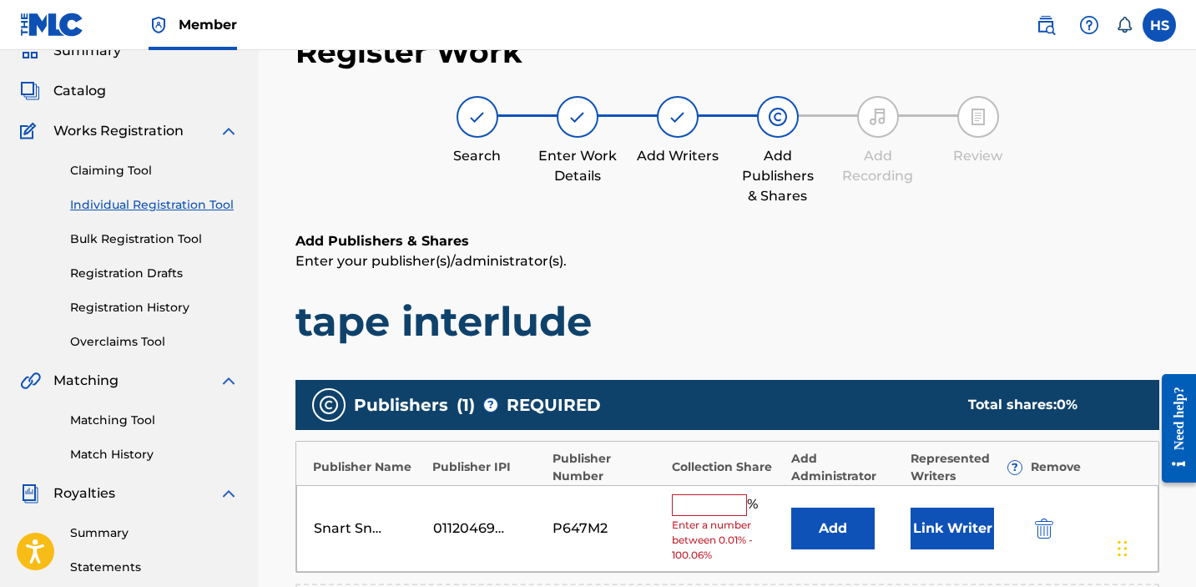
click at [706, 498] on input "text" at bounding box center [709, 505] width 75 height 22
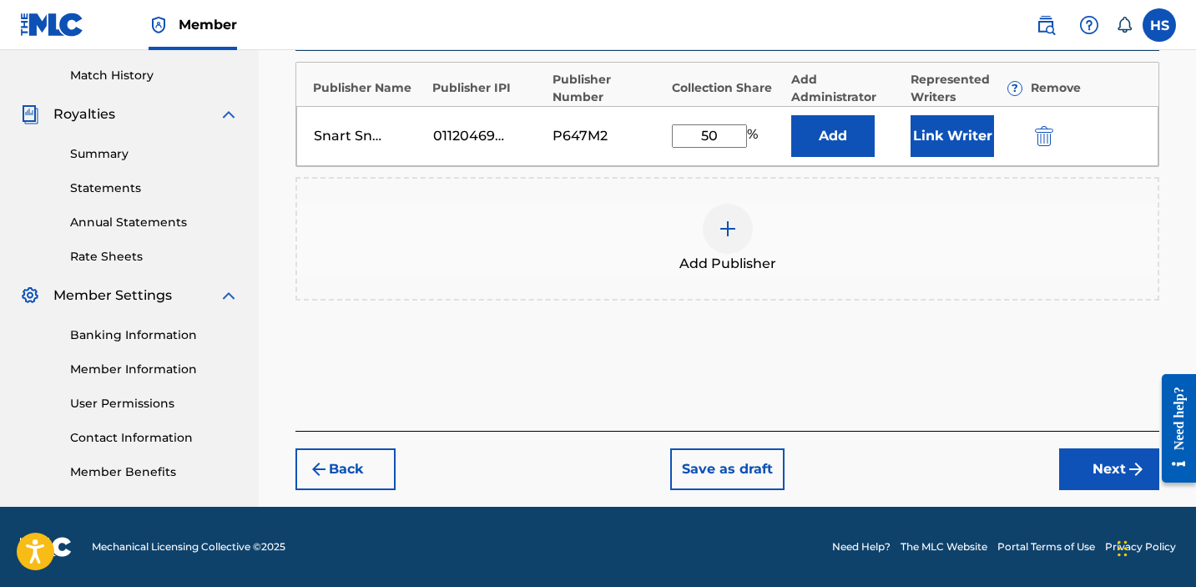
click at [1103, 479] on button "Next" at bounding box center [1109, 469] width 100 height 42
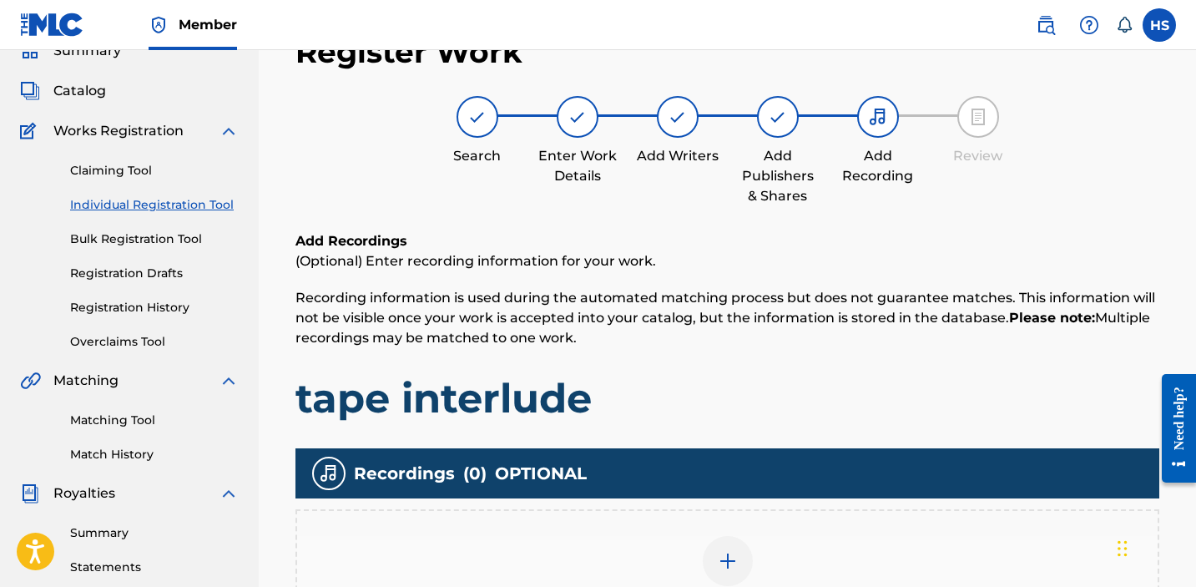
click at [701, 538] on div "Add Recording" at bounding box center [727, 571] width 861 height 70
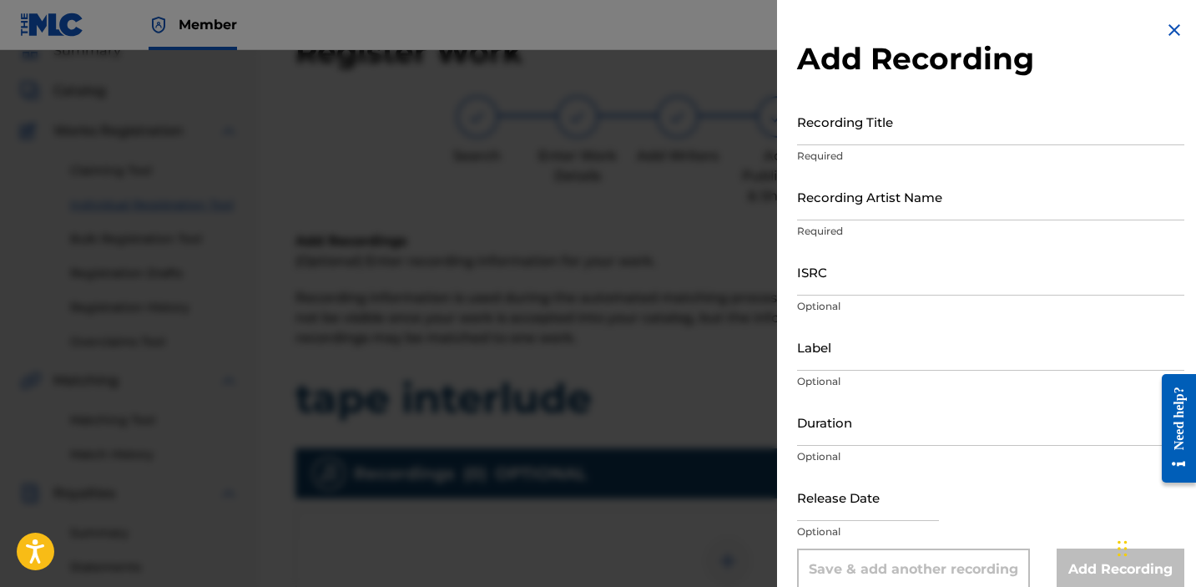
click at [924, 135] on input "Recording Title" at bounding box center [990, 122] width 387 height 48
paste input "tape interlude"
click at [912, 201] on input "Recording Artist Name" at bounding box center [990, 197] width 387 height 48
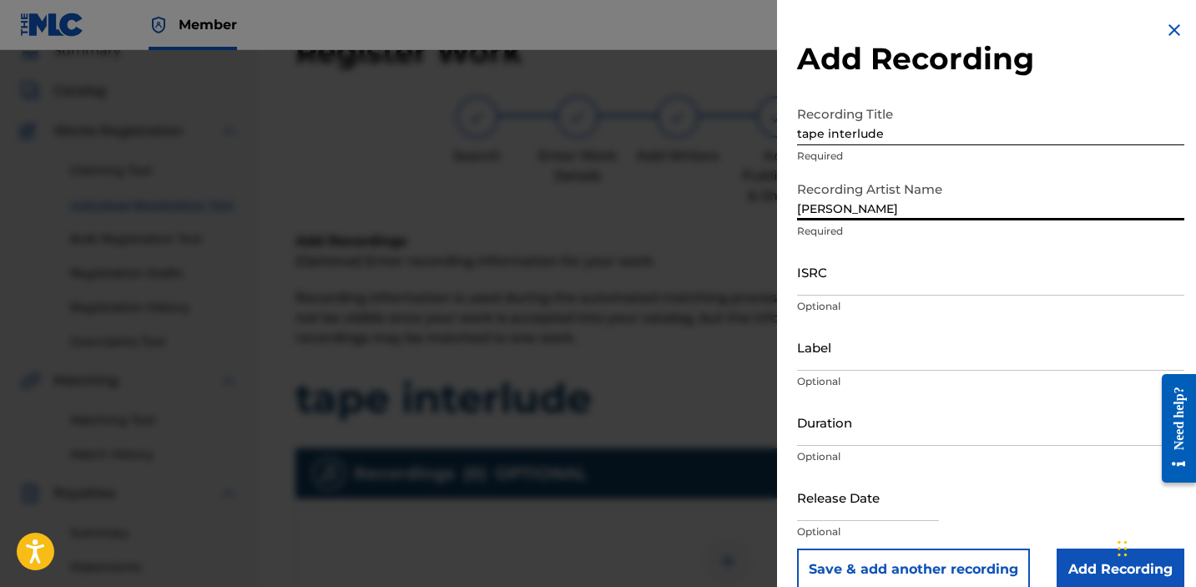
click at [941, 287] on input "ISRC" at bounding box center [990, 272] width 387 height 48
paste input "QZDA82332047"
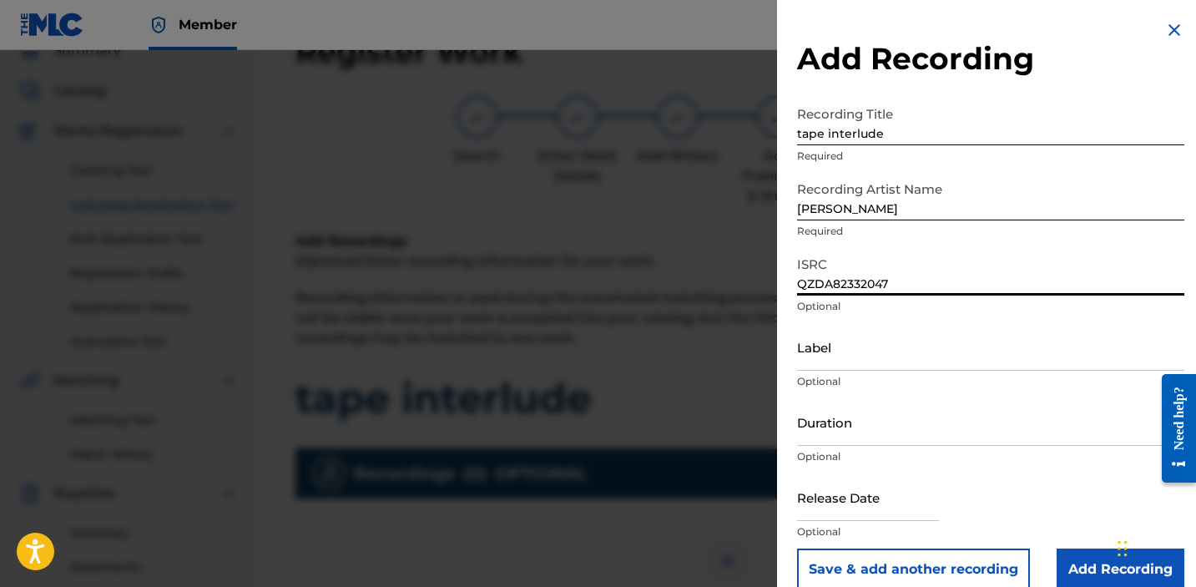
click at [953, 354] on input "Label" at bounding box center [990, 347] width 387 height 48
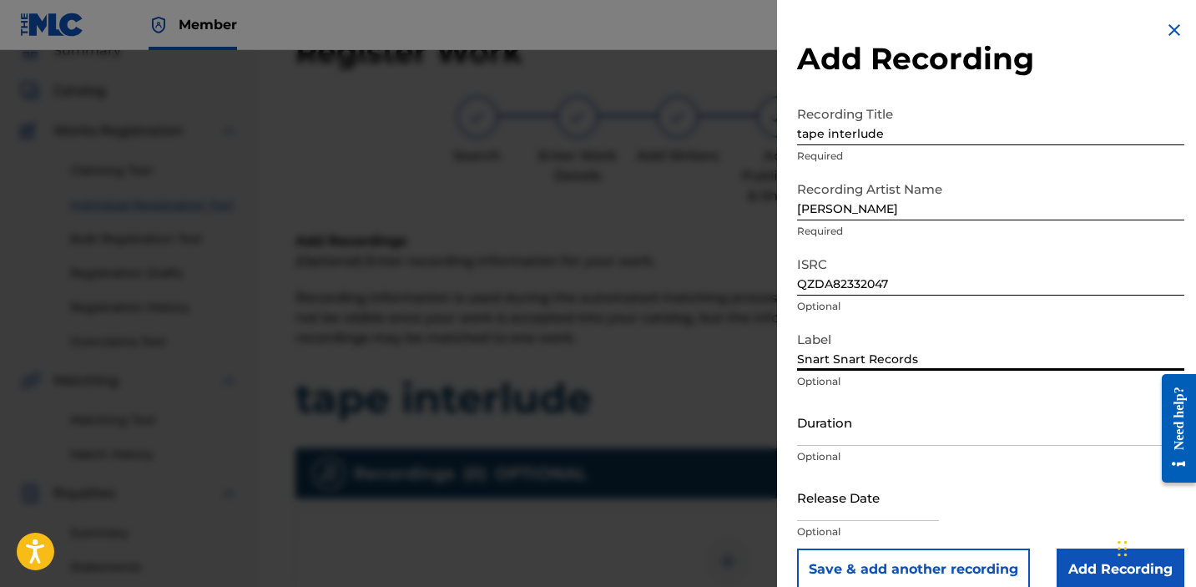
click at [1087, 572] on input "Add Recording" at bounding box center [1121, 569] width 128 height 42
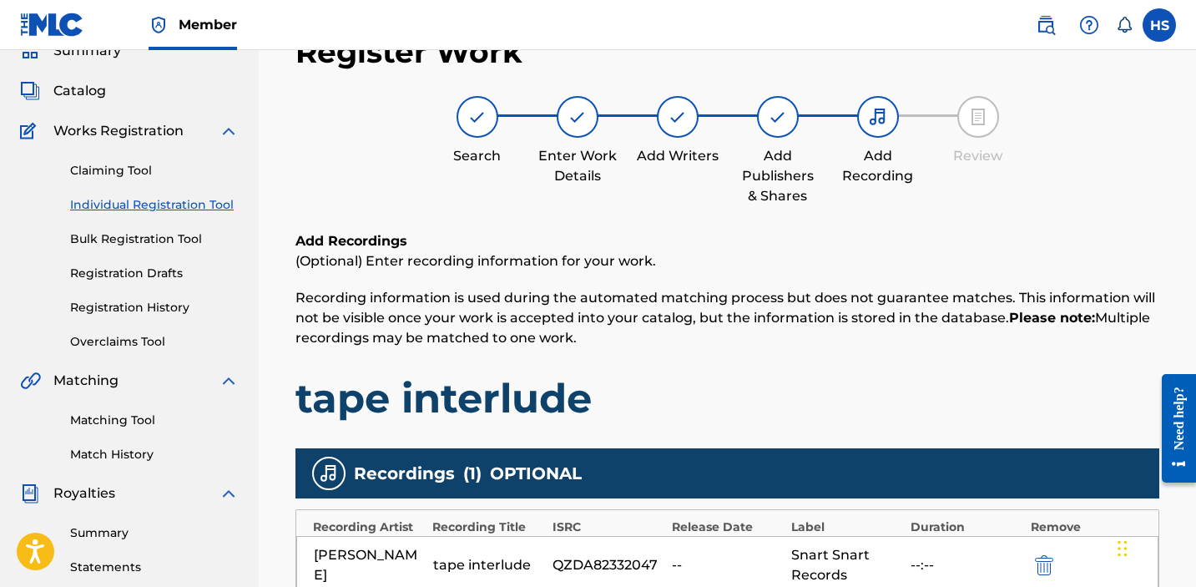
scroll to position [448, 0]
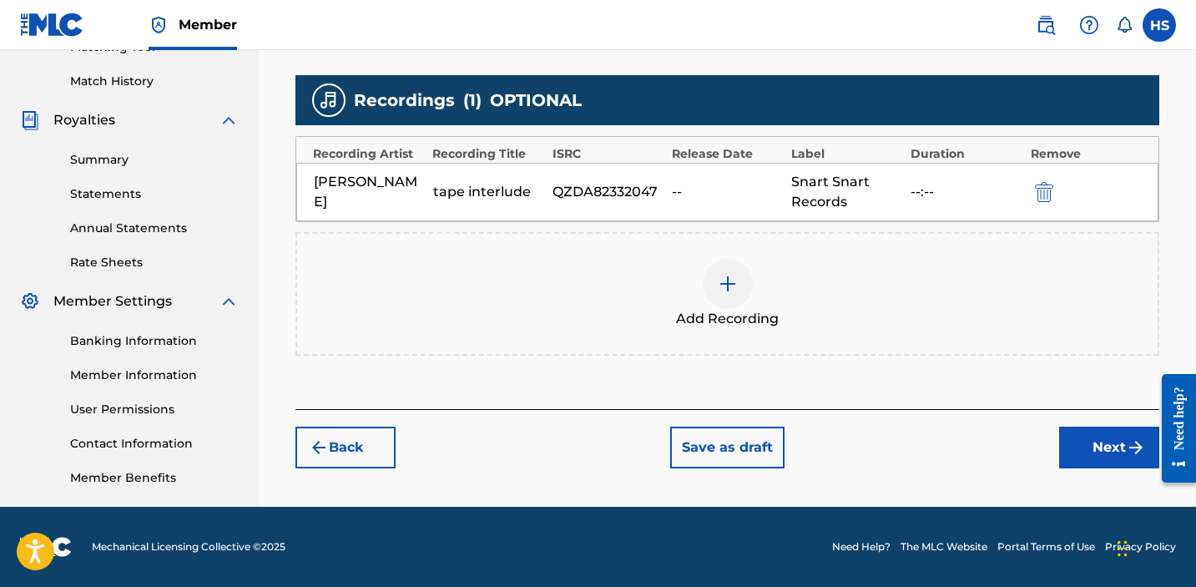
click at [1099, 440] on button "Next" at bounding box center [1109, 448] width 100 height 42
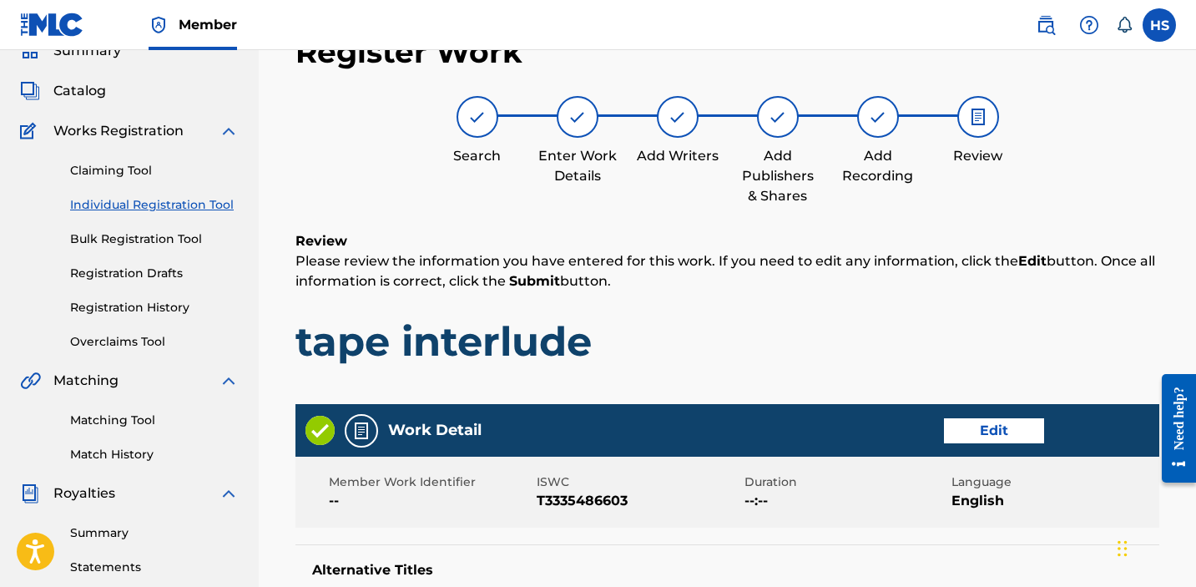
scroll to position [877, 0]
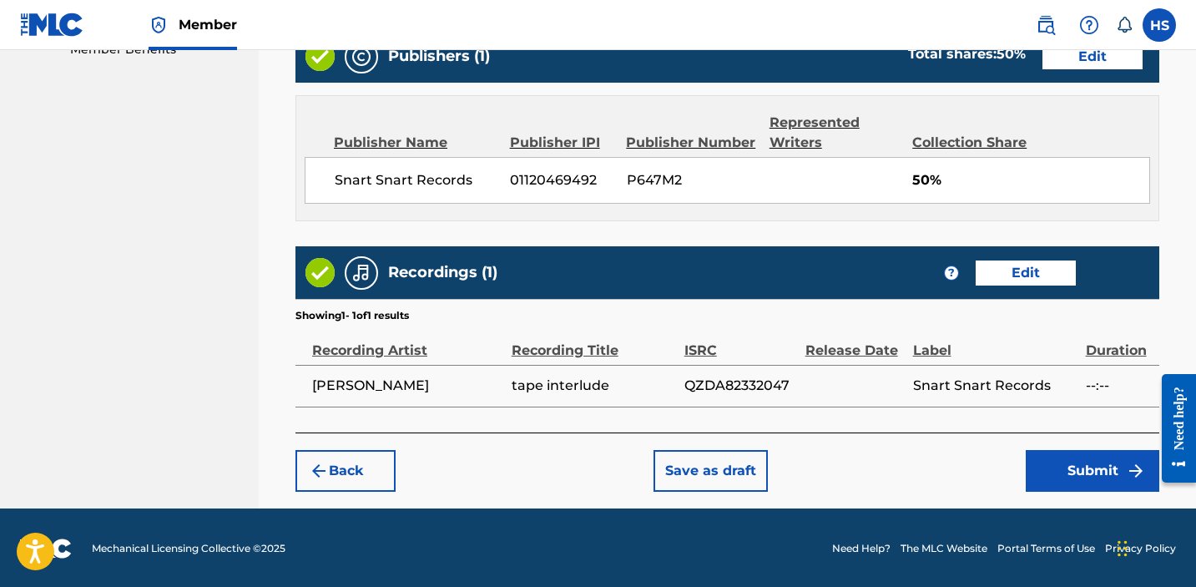
click at [1099, 441] on div "Back Save as draft Submit" at bounding box center [728, 461] width 864 height 59
click at [1099, 468] on button "Submit" at bounding box center [1093, 471] width 134 height 42
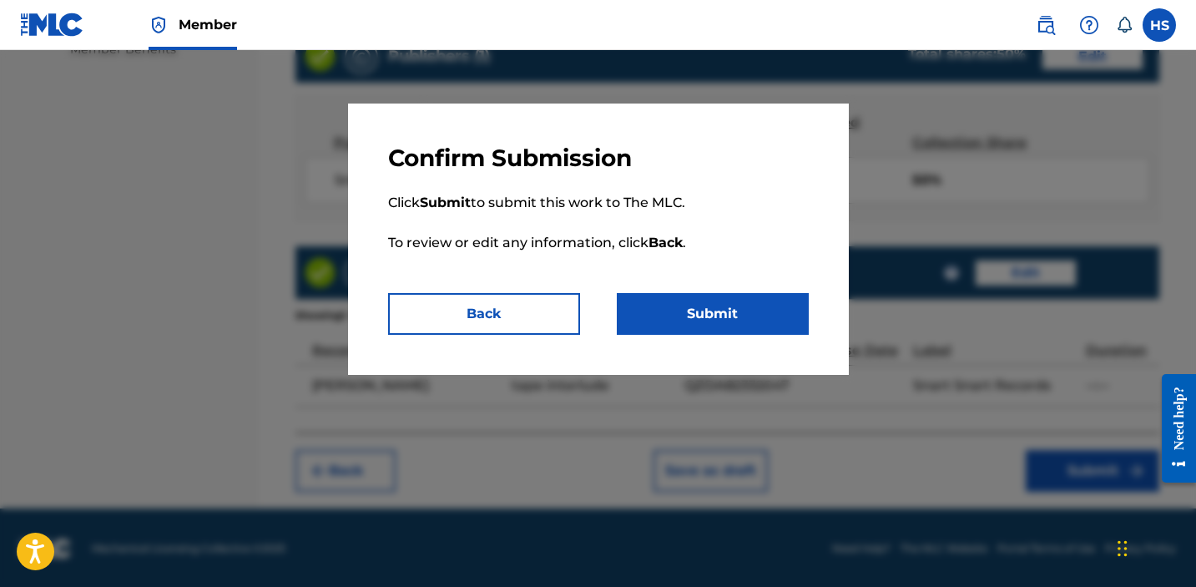
click at [737, 305] on button "Submit" at bounding box center [713, 314] width 192 height 42
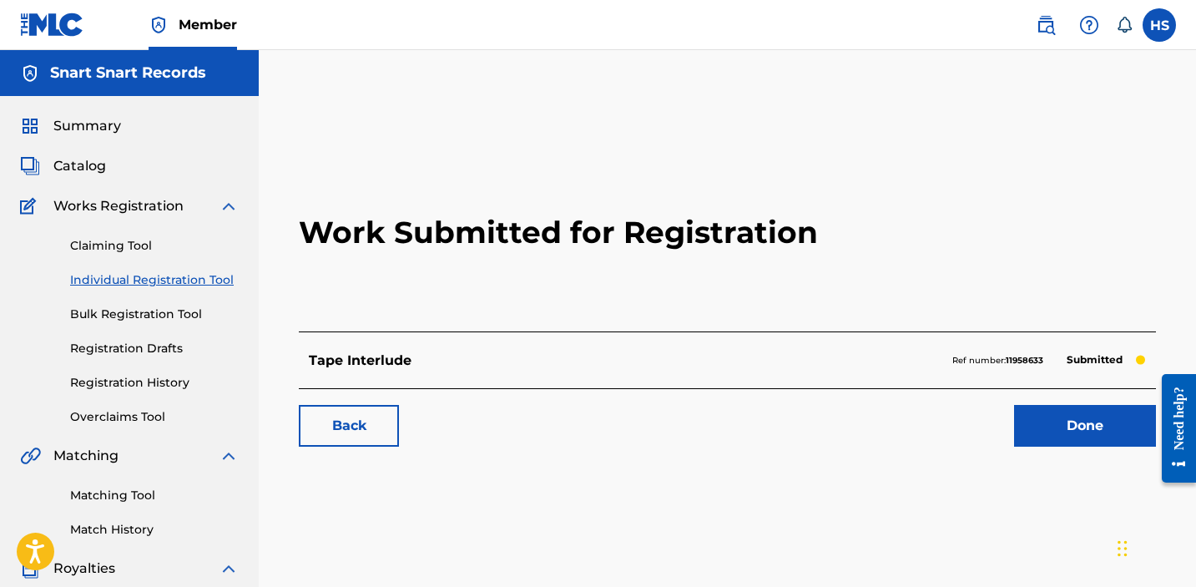
click at [1065, 434] on link "Done" at bounding box center [1085, 426] width 142 height 42
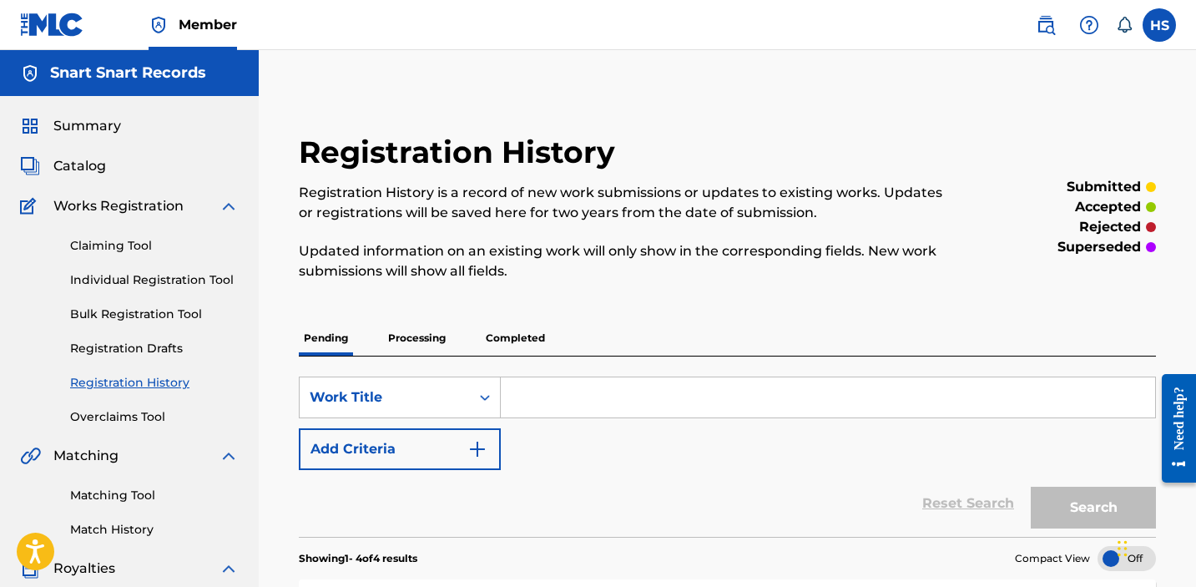
click at [137, 284] on link "Individual Registration Tool" at bounding box center [154, 280] width 169 height 18
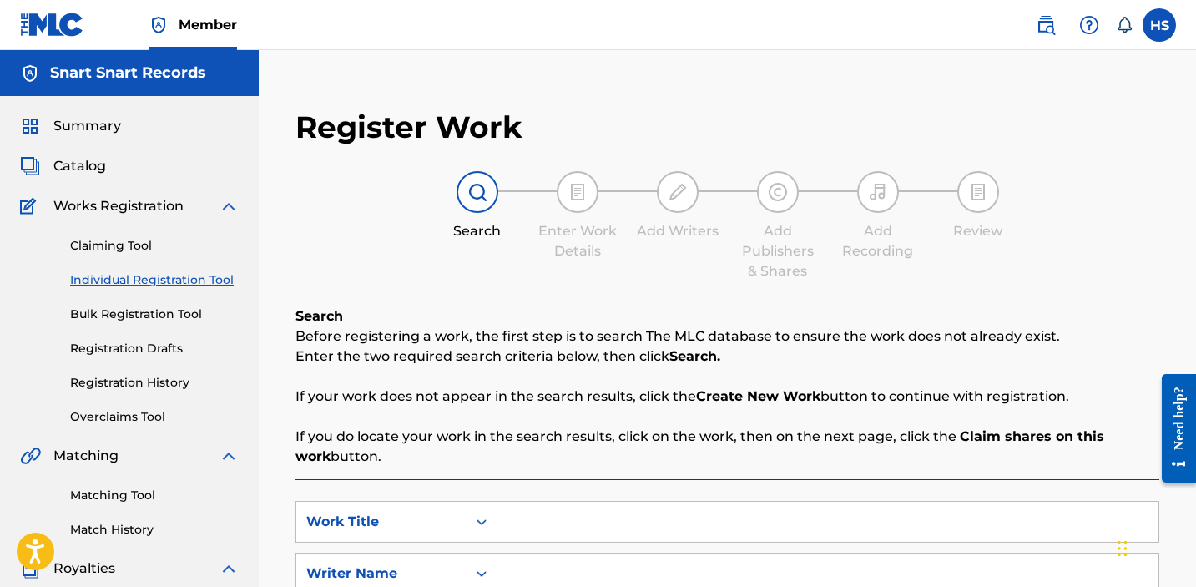
click at [624, 536] on input "Search Form" at bounding box center [828, 522] width 661 height 40
paste input "train song"
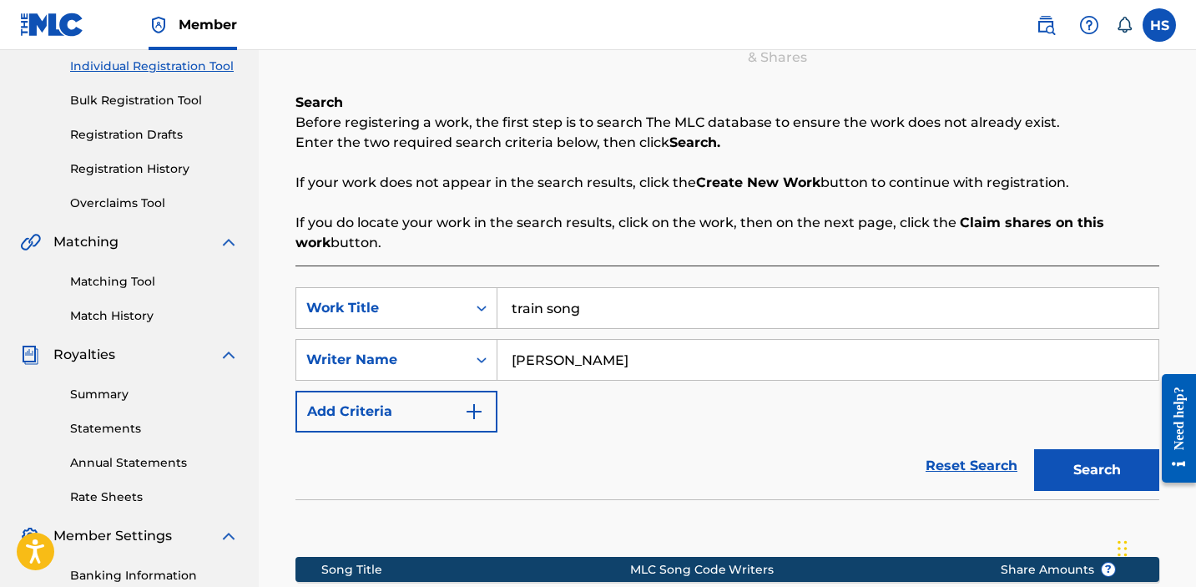
scroll to position [235, 0]
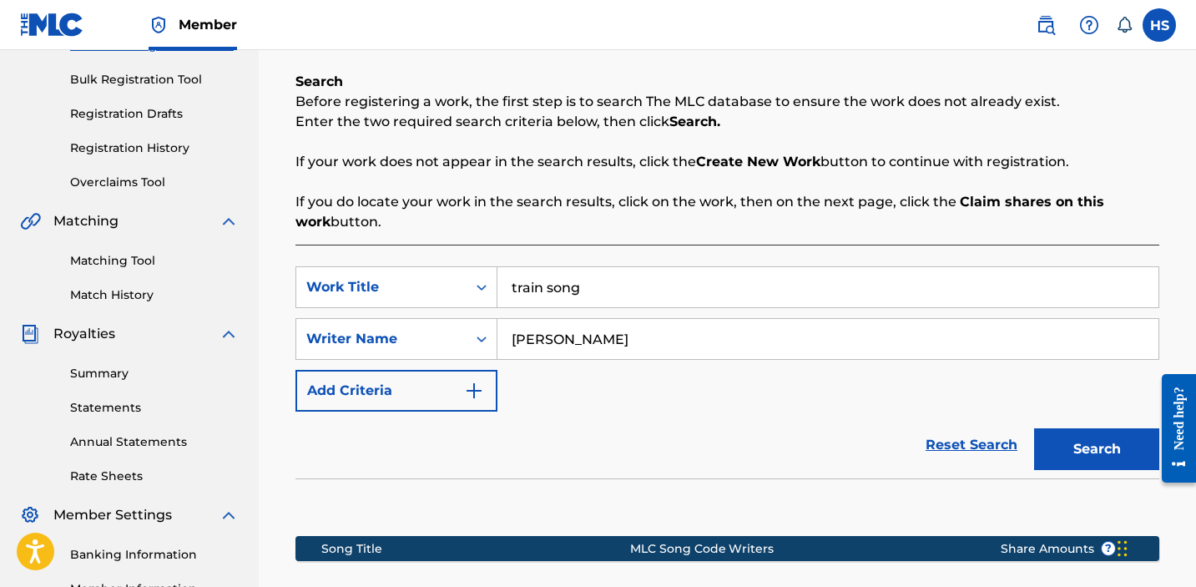
click at [1108, 447] on button "Search" at bounding box center [1096, 449] width 125 height 42
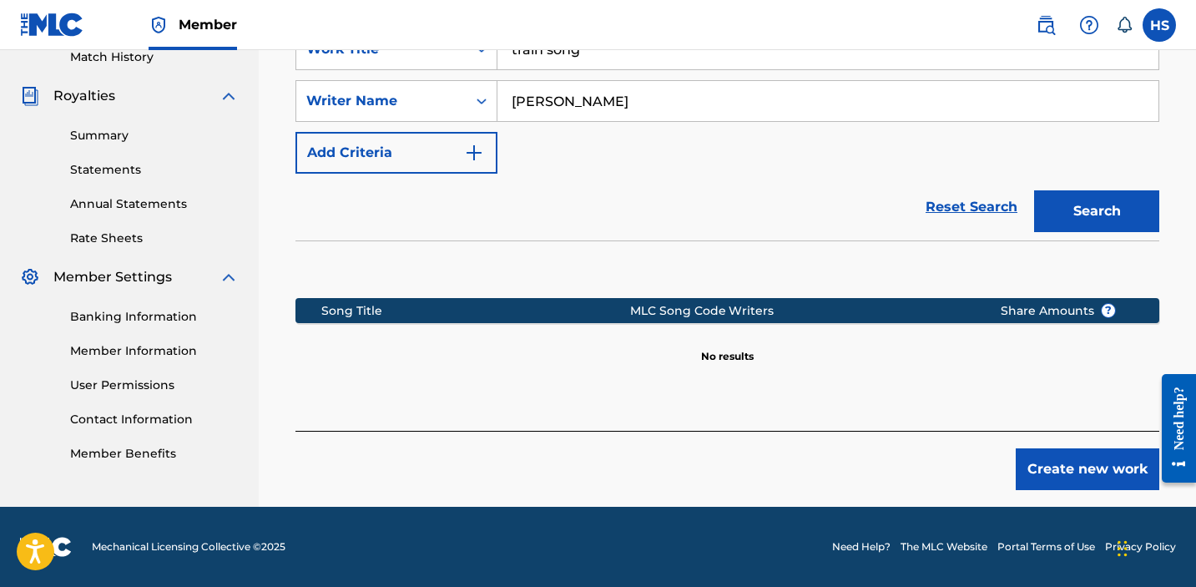
click at [1082, 503] on div "Register Work Search Enter Work Details Add Writers Add Publishers & Shares Add…" at bounding box center [727, 62] width 897 height 887
click at [1078, 484] on button "Create new work" at bounding box center [1088, 469] width 144 height 42
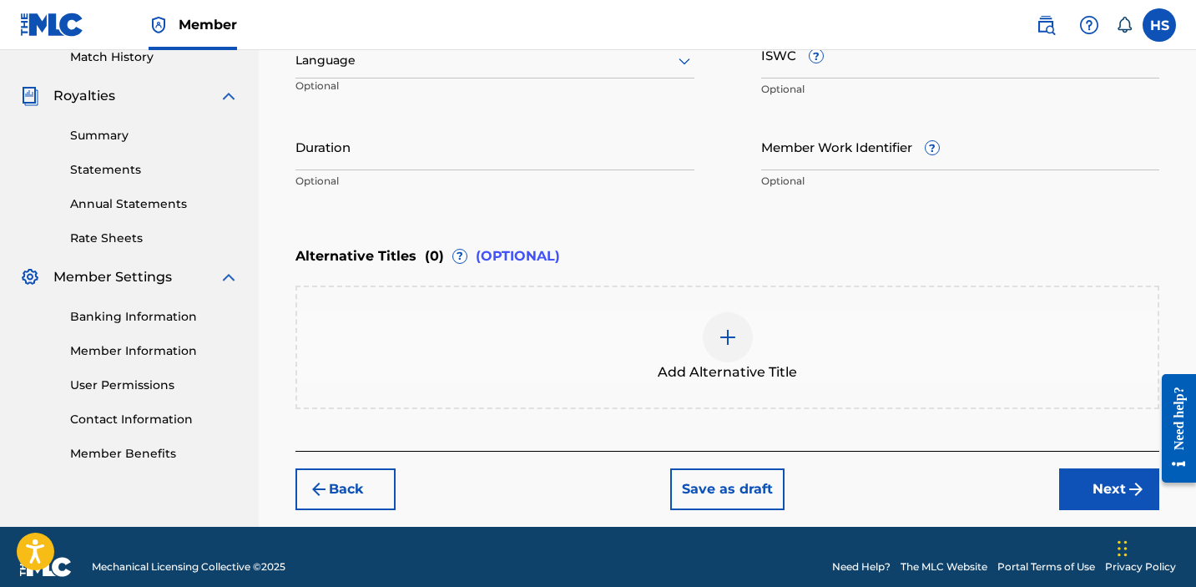
scroll to position [257, 0]
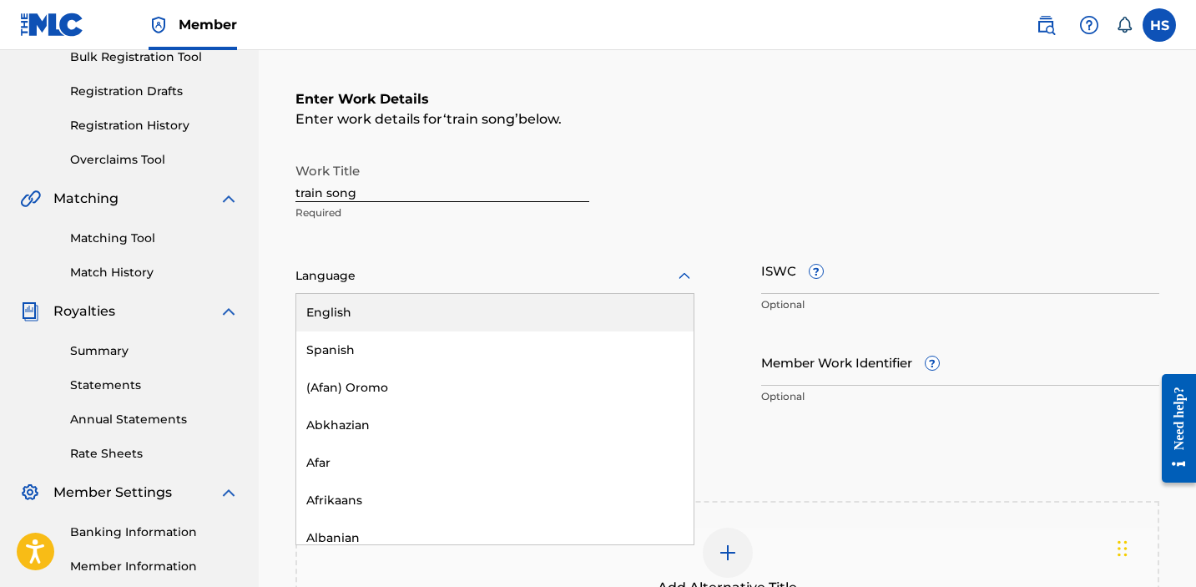
click at [465, 288] on div "Language" at bounding box center [495, 276] width 399 height 35
click at [465, 326] on div "English" at bounding box center [494, 313] width 397 height 38
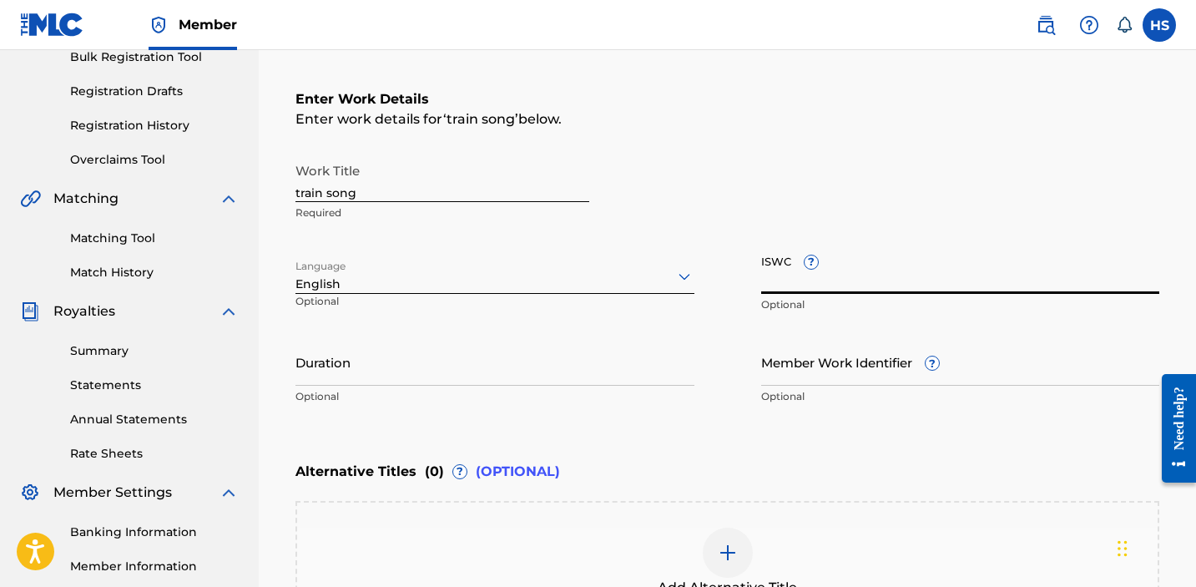
click at [1042, 287] on input "ISWC ?" at bounding box center [960, 270] width 399 height 48
paste input "T3335486852"
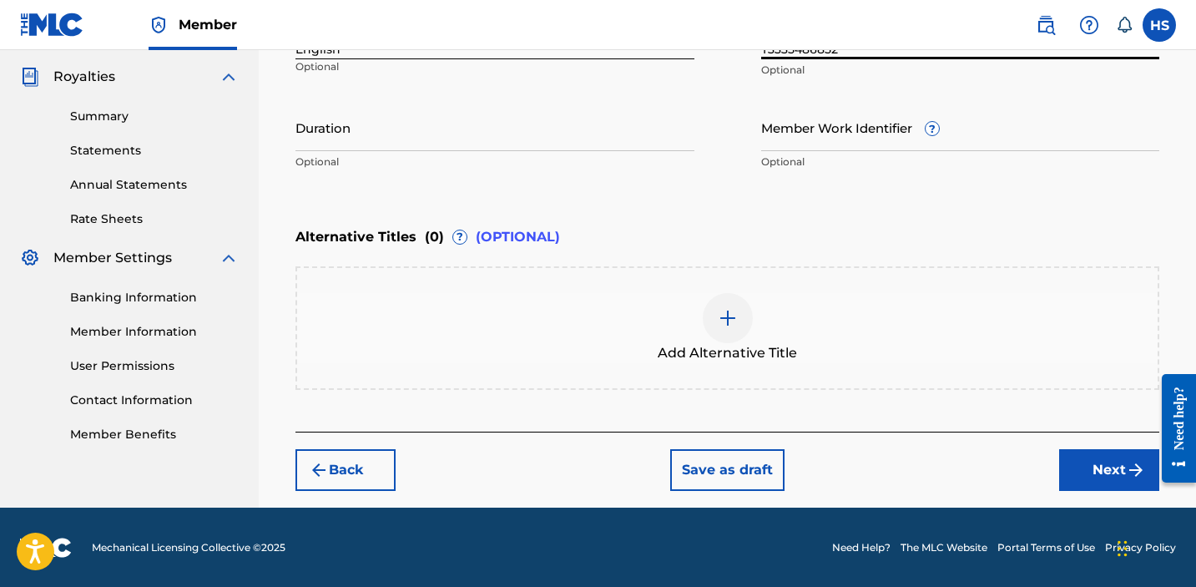
click at [1108, 449] on button "Next" at bounding box center [1109, 470] width 100 height 42
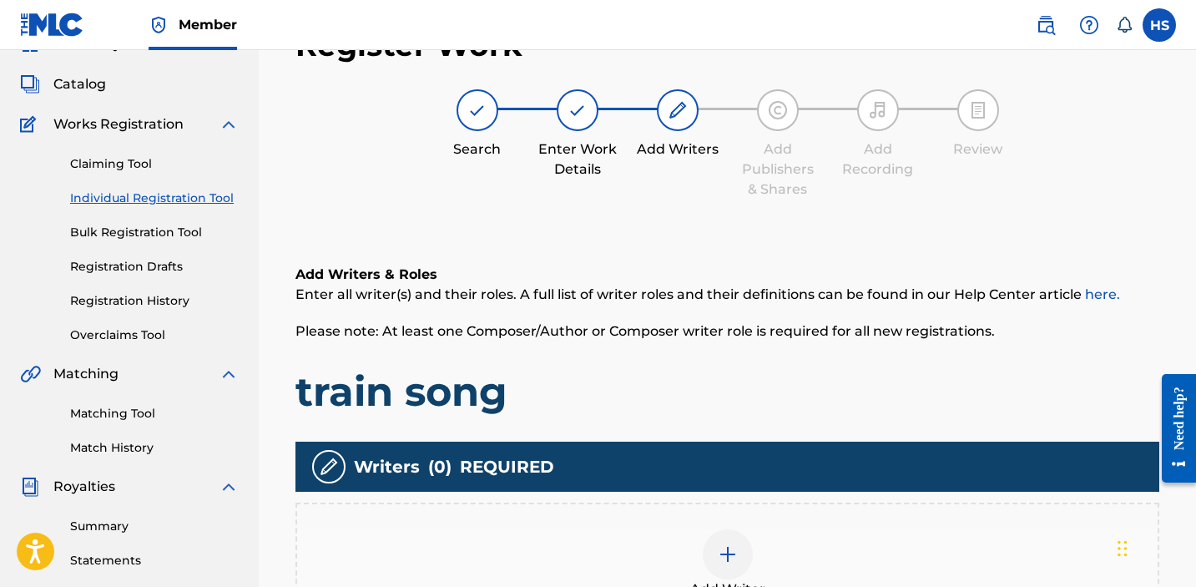
scroll to position [75, 0]
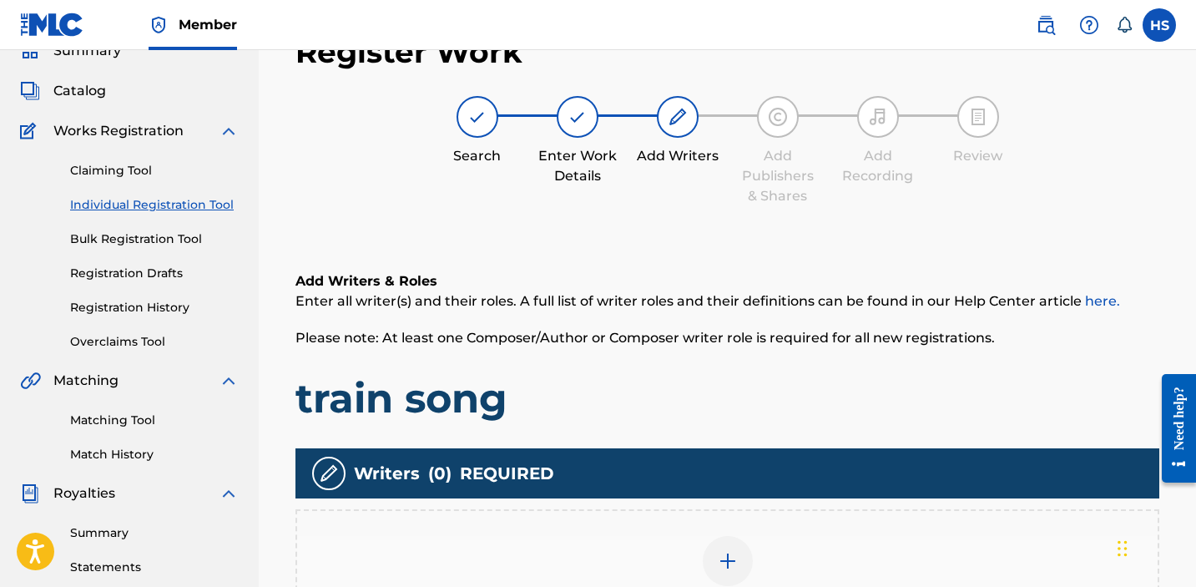
click at [715, 543] on div at bounding box center [728, 561] width 50 height 50
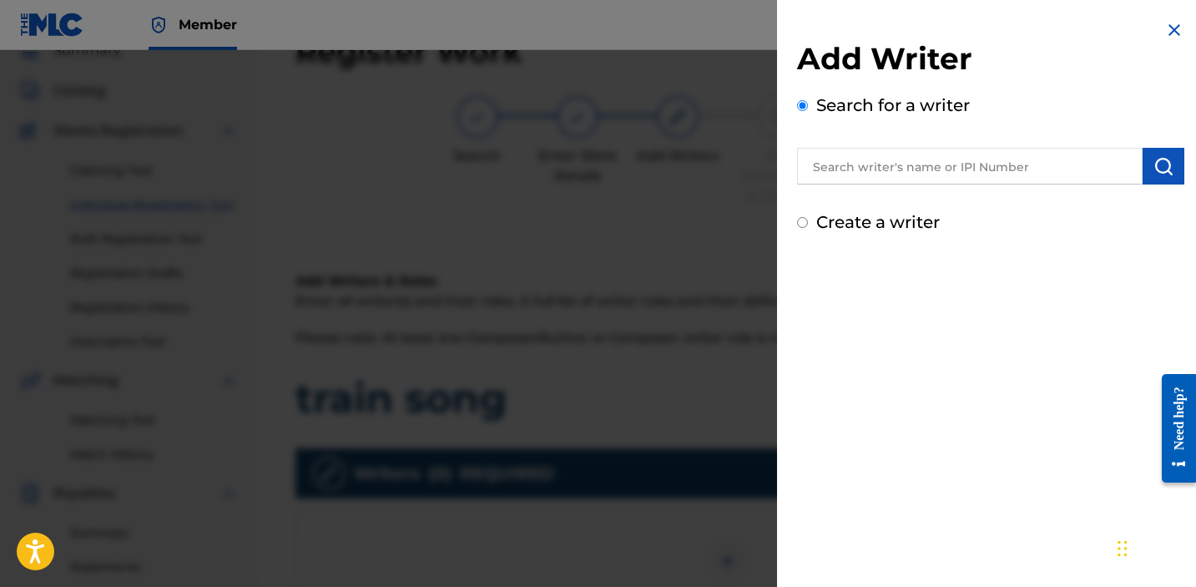
click at [897, 220] on label "Create a writer" at bounding box center [878, 222] width 124 height 20
click at [808, 220] on input "Create a writer" at bounding box center [802, 222] width 11 height 11
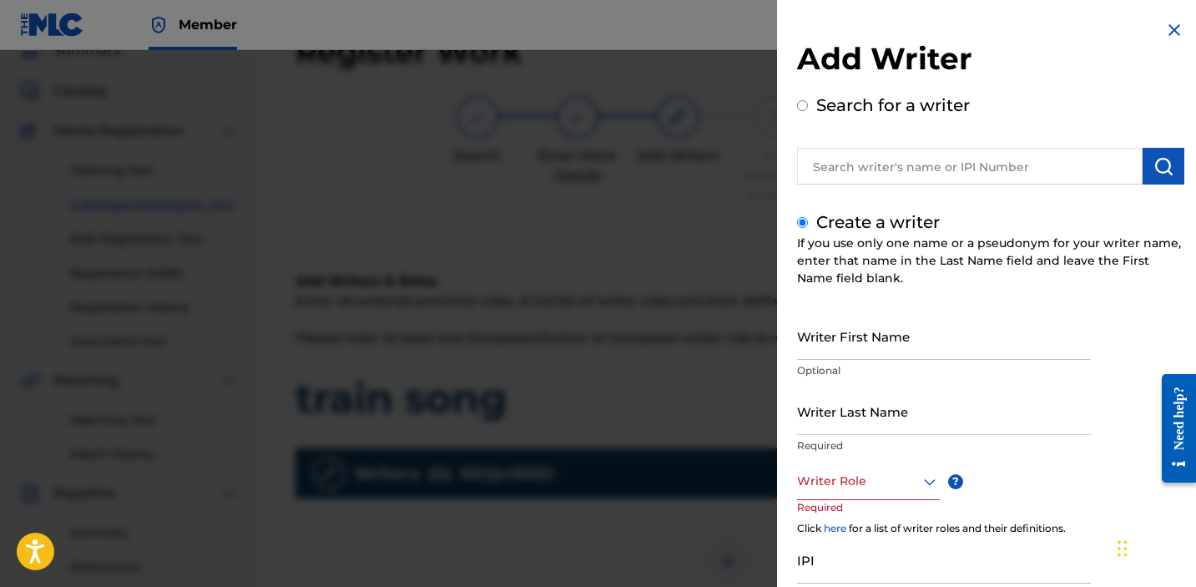
click at [885, 339] on input "Writer First Name" at bounding box center [944, 336] width 294 height 48
click at [900, 482] on div at bounding box center [868, 481] width 143 height 21
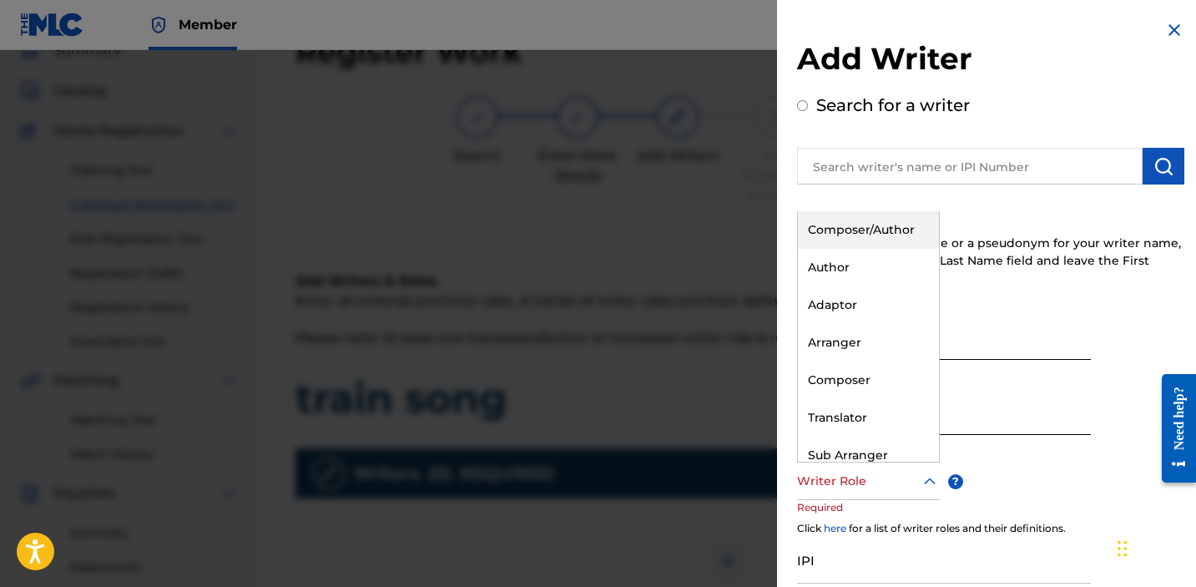
click at [866, 236] on div "Composer/Author" at bounding box center [868, 230] width 141 height 38
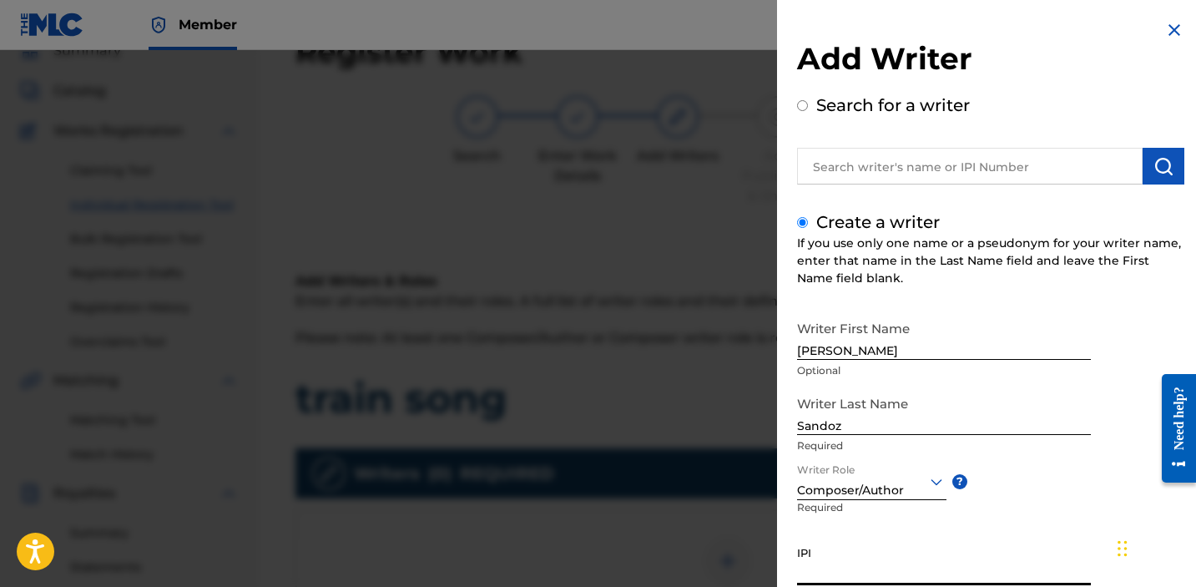
scroll to position [138, 0]
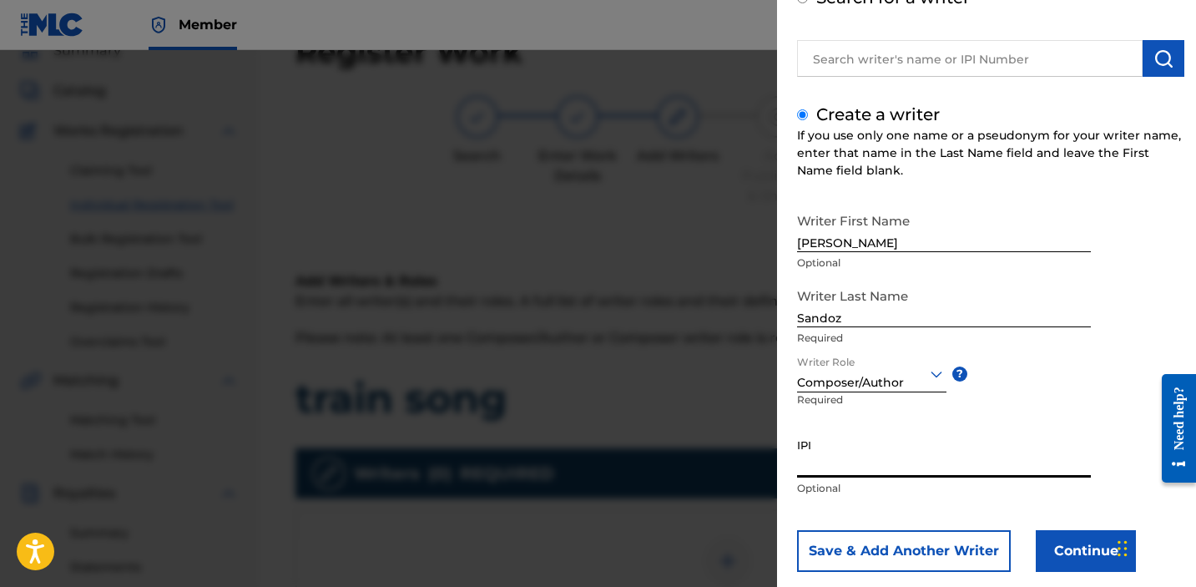
paste input "1034865265"
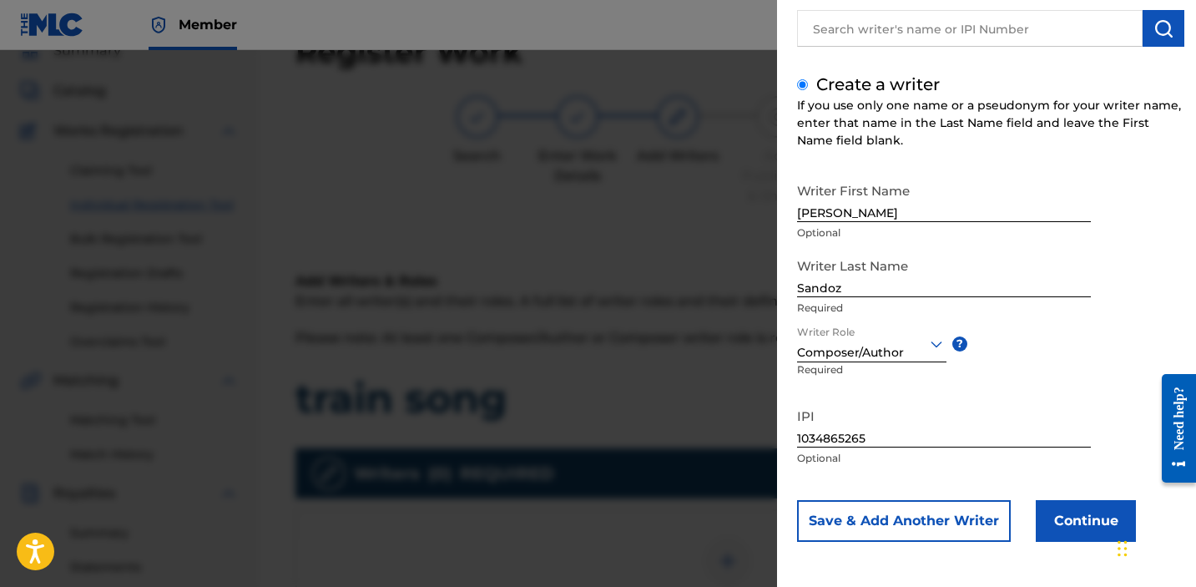
click at [1057, 534] on button "Continue" at bounding box center [1086, 521] width 100 height 42
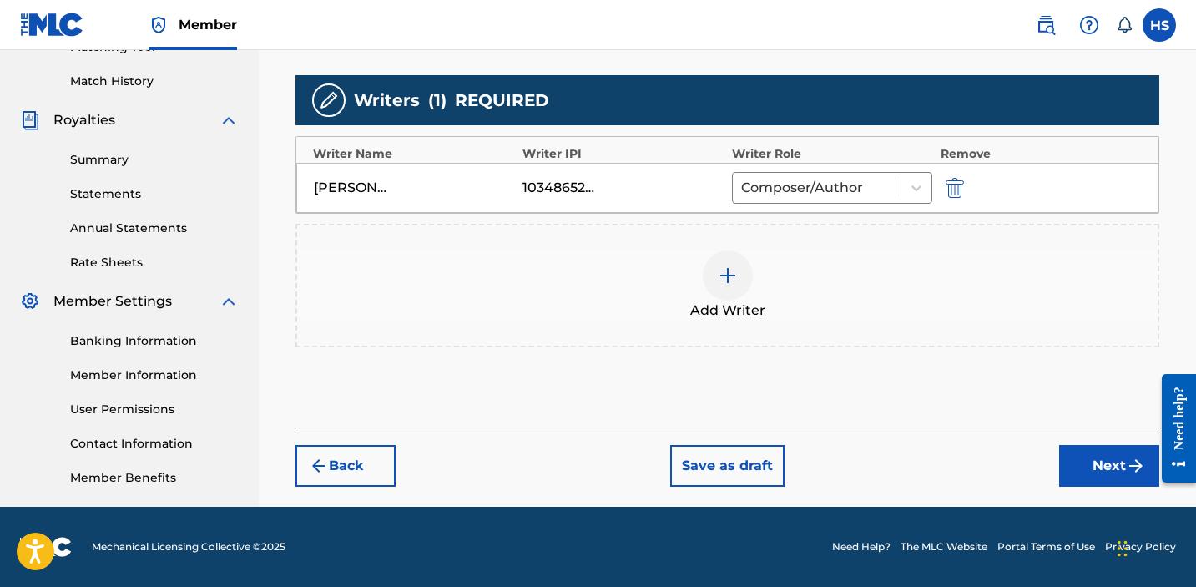
click at [1074, 483] on button "Next" at bounding box center [1109, 466] width 100 height 42
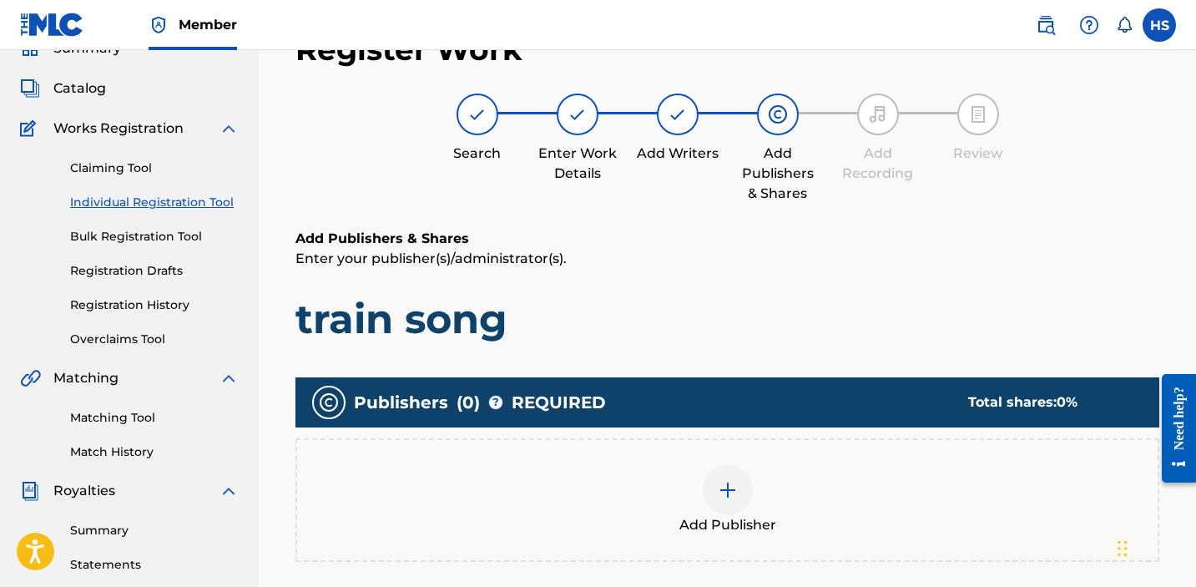
scroll to position [75, 0]
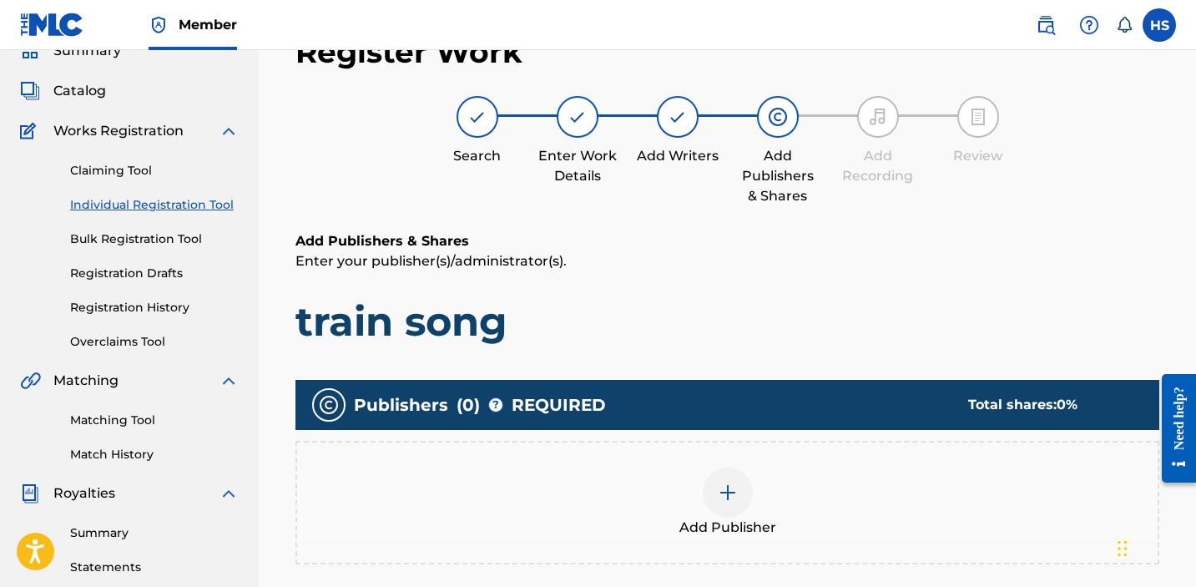
click at [732, 490] on img at bounding box center [728, 493] width 20 height 20
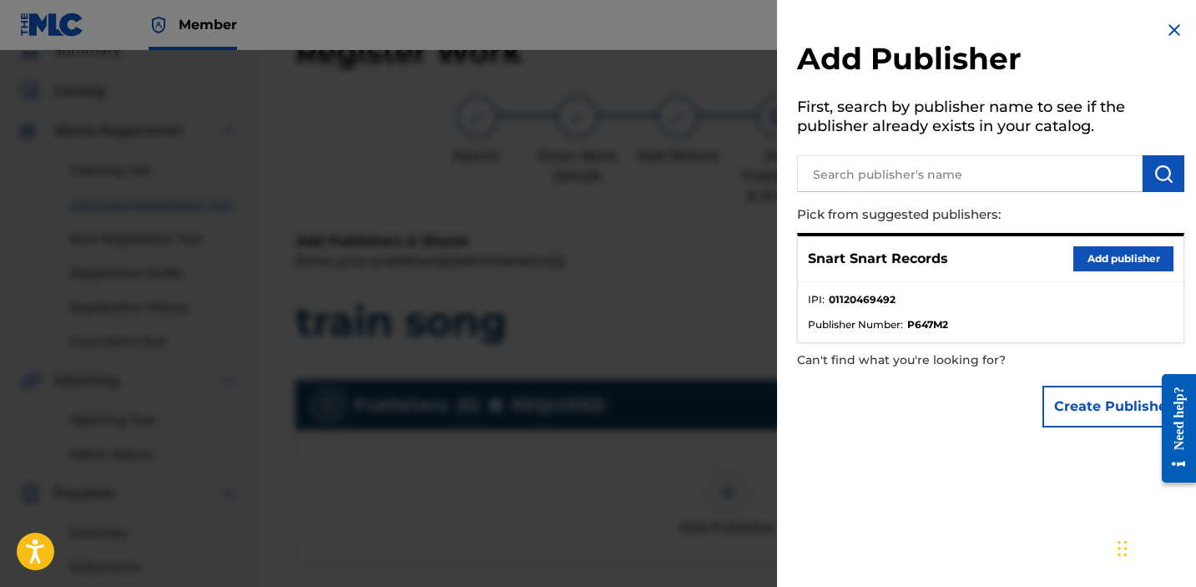
click at [1102, 267] on button "Add publisher" at bounding box center [1124, 258] width 100 height 25
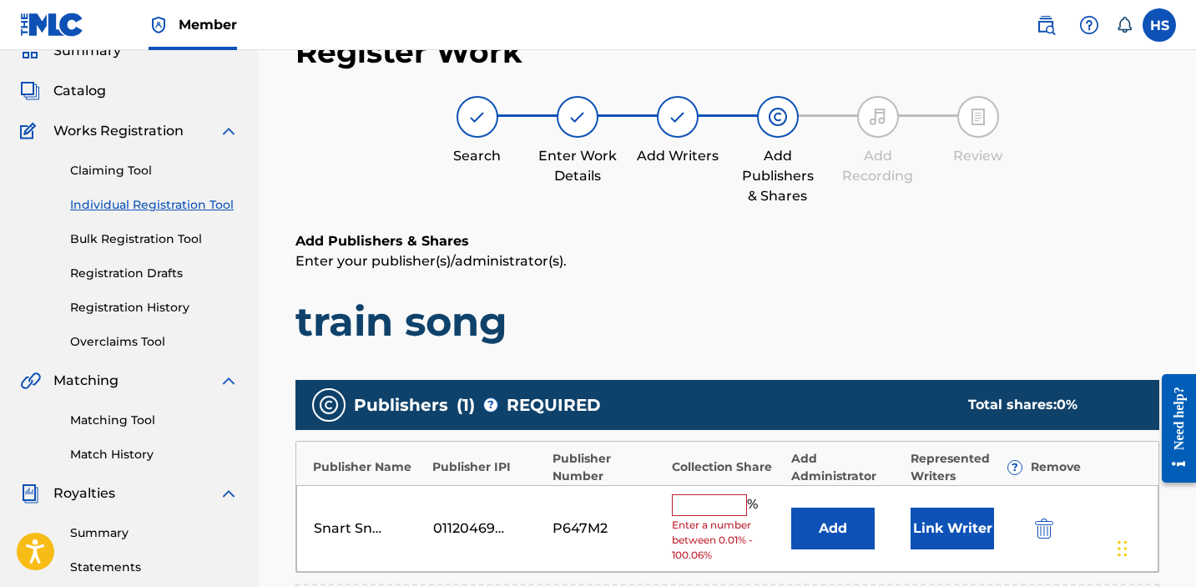
click at [696, 498] on input "text" at bounding box center [709, 505] width 75 height 22
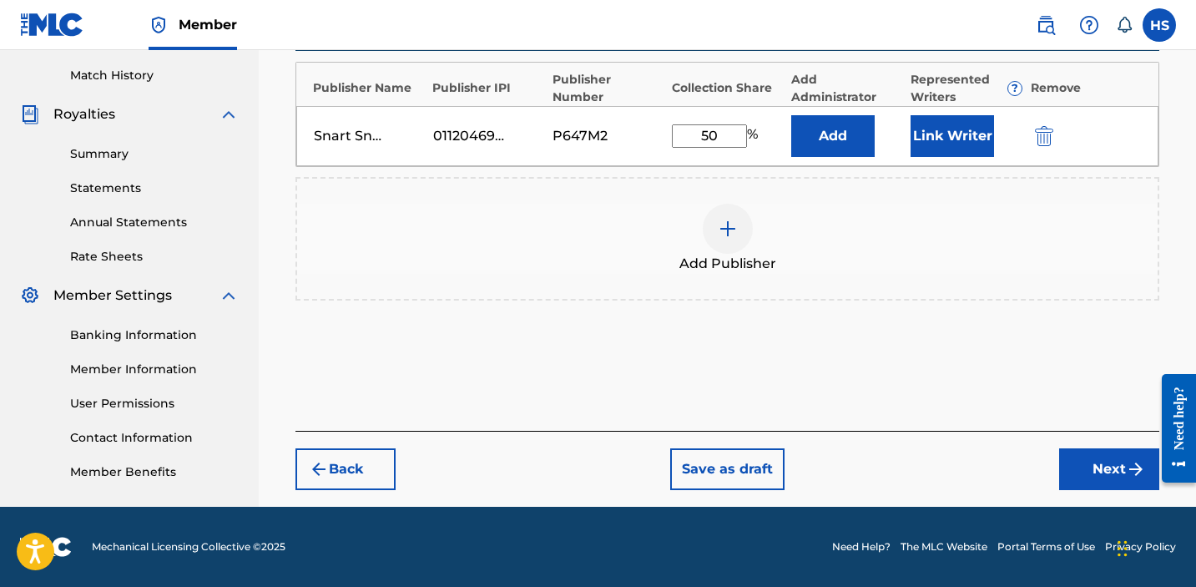
click at [1093, 465] on button "Next" at bounding box center [1109, 469] width 100 height 42
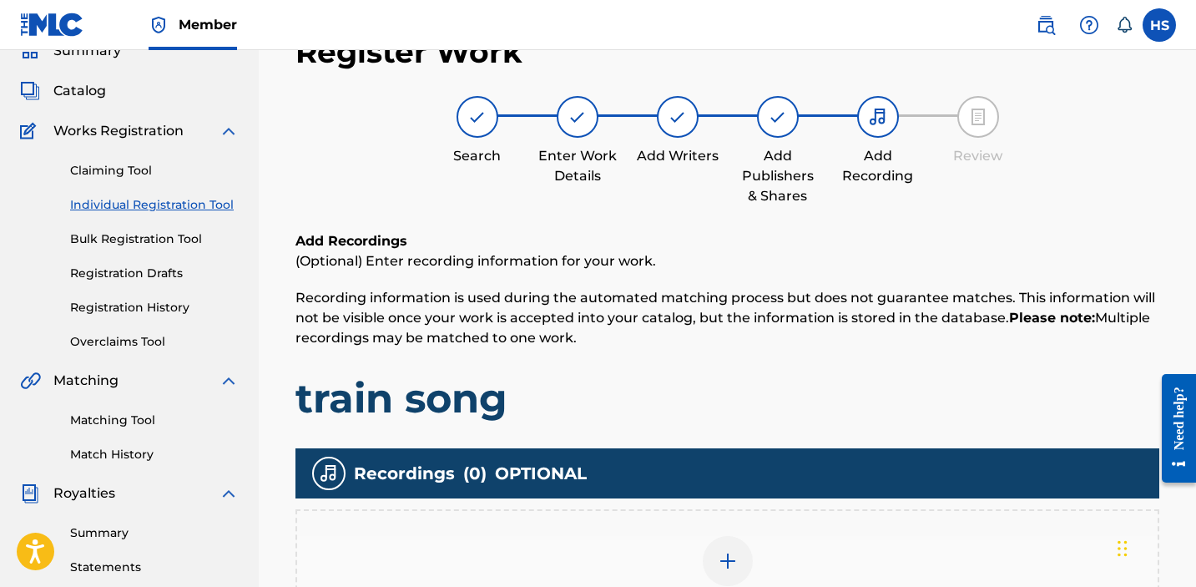
click at [724, 552] on img at bounding box center [728, 561] width 20 height 20
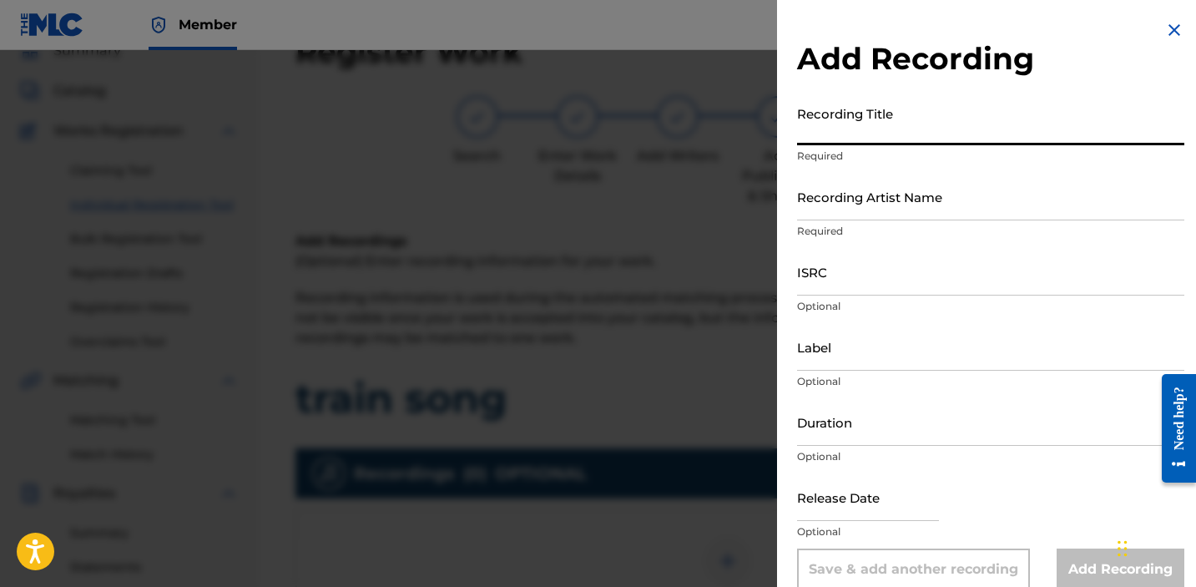
click at [922, 128] on input "Recording Title" at bounding box center [990, 122] width 387 height 48
paste input "train song"
click at [948, 205] on input "Recording Artist Name" at bounding box center [990, 197] width 387 height 48
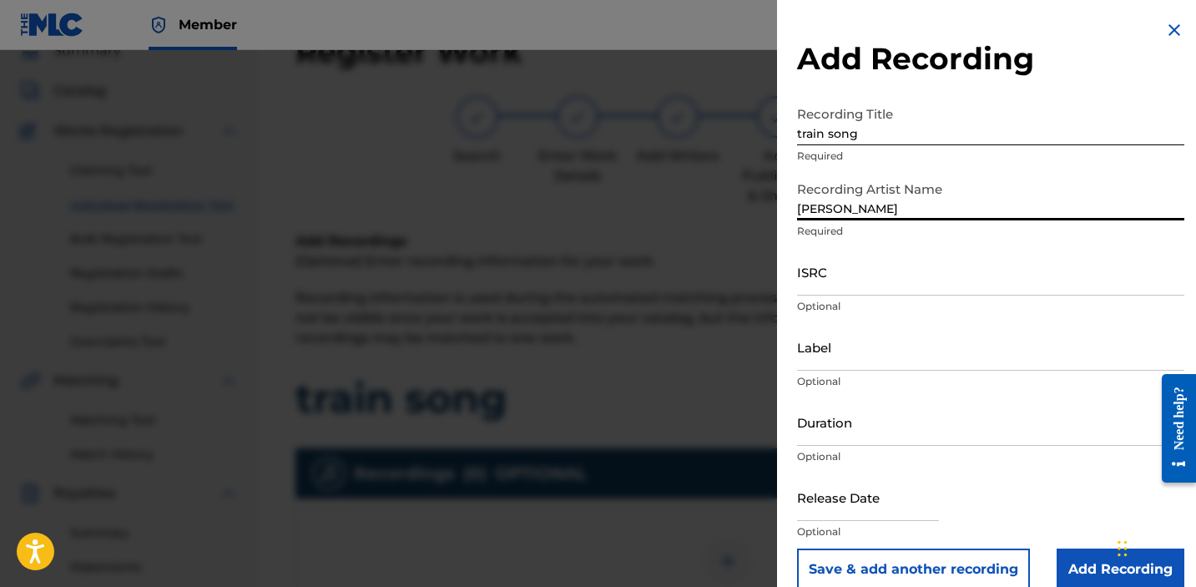
click at [999, 279] on input "ISRC" at bounding box center [990, 272] width 387 height 48
paste input "QZDA82332048"
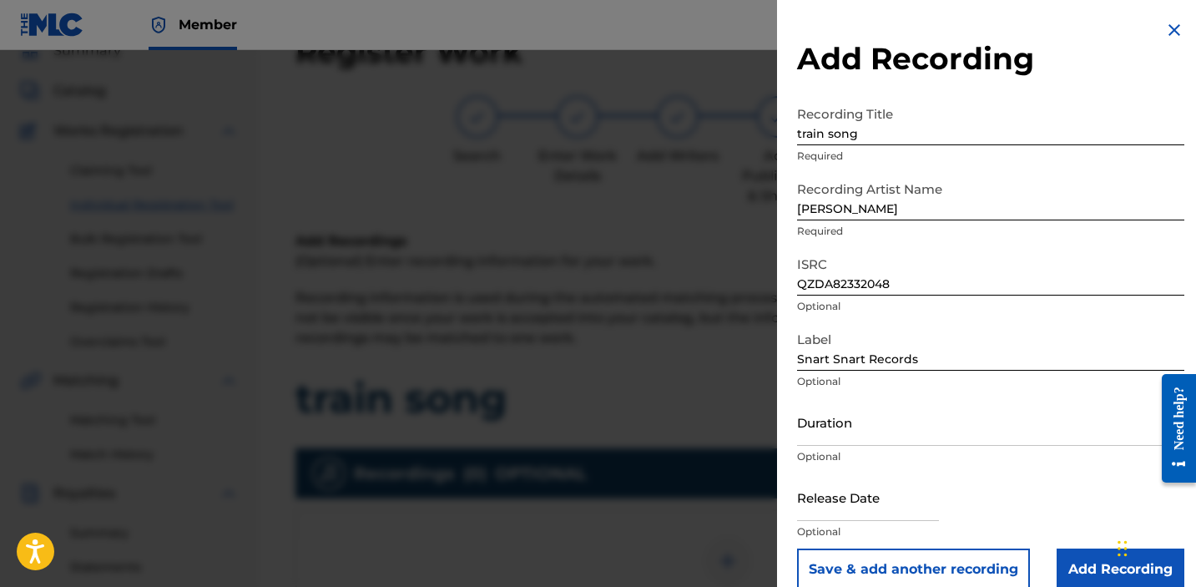
click at [1096, 574] on input "Add Recording" at bounding box center [1121, 569] width 128 height 42
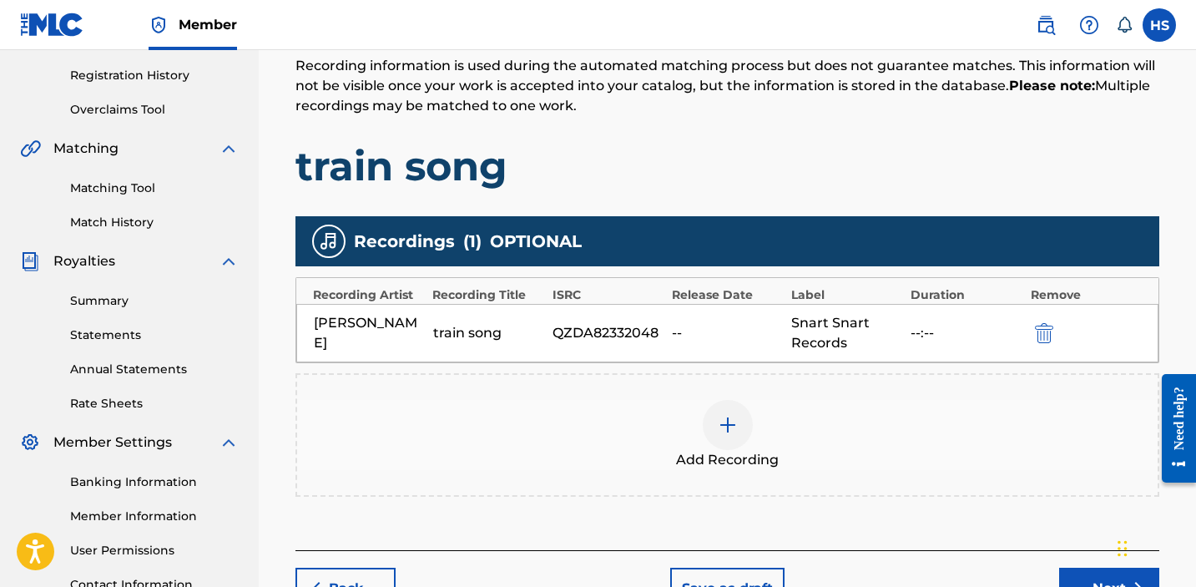
scroll to position [448, 0]
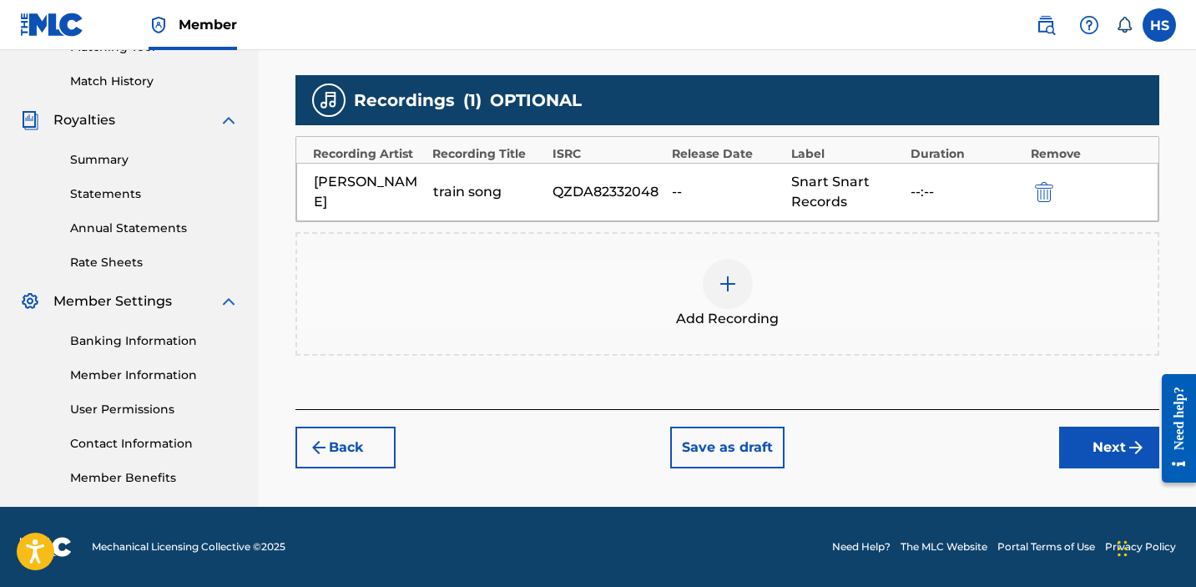
click at [1179, 433] on div "Need help?" at bounding box center [1179, 418] width 23 height 63
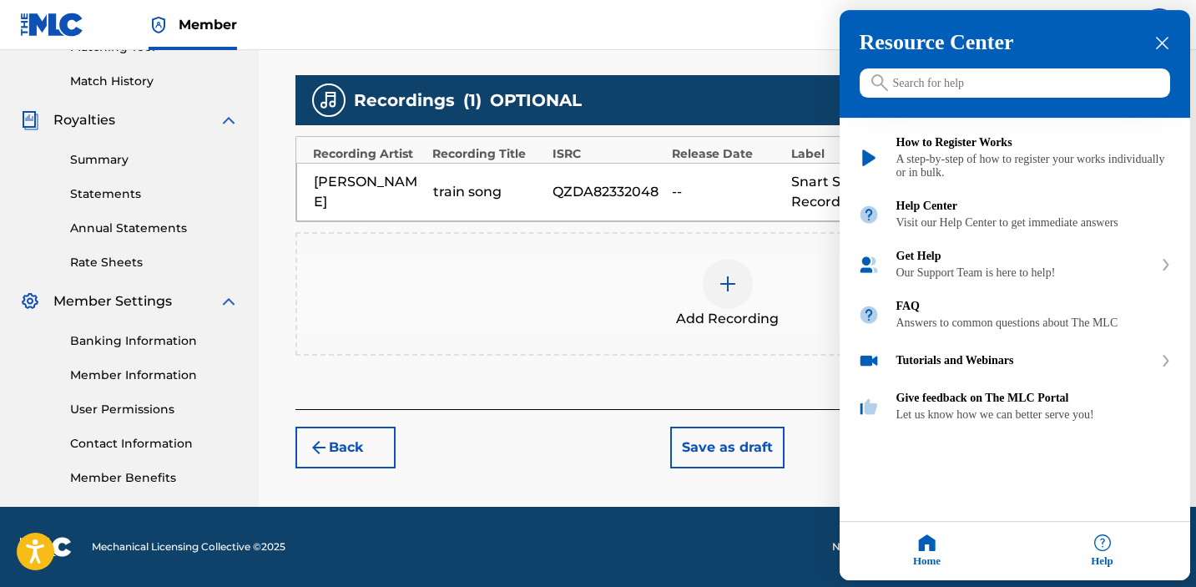
click at [1165, 38] on icon "close resource center" at bounding box center [1162, 44] width 13 height 13
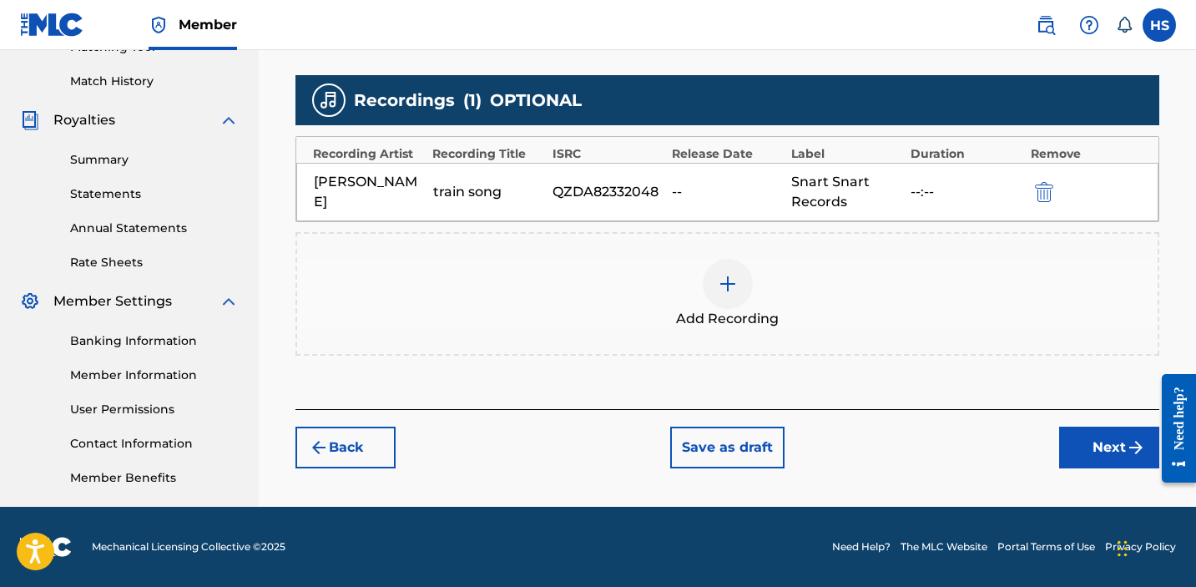
click at [1090, 437] on button "Next" at bounding box center [1109, 448] width 100 height 42
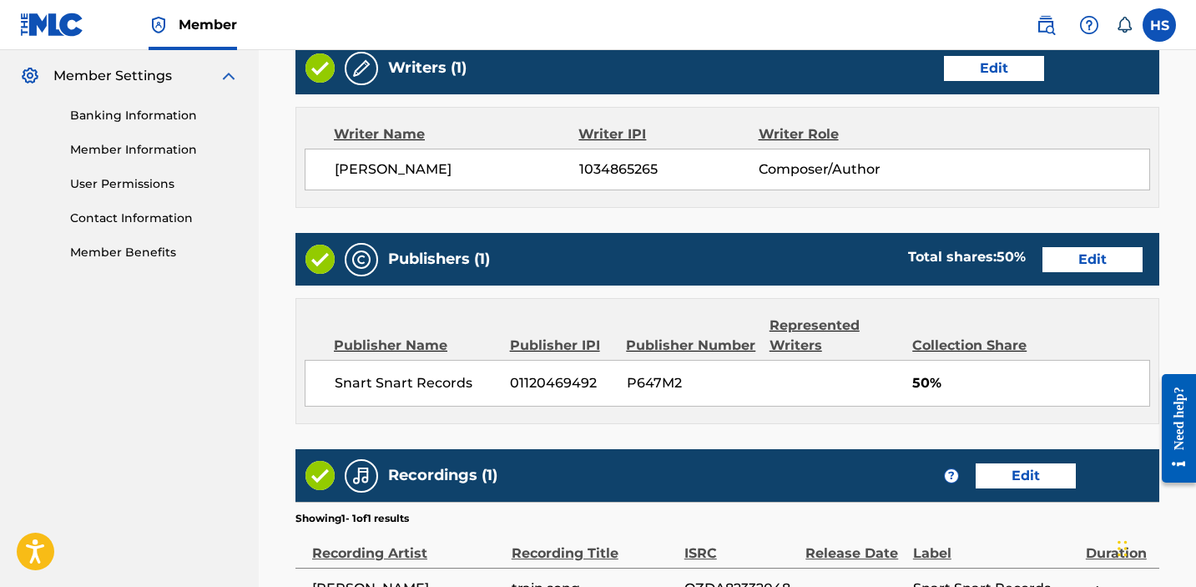
scroll to position [877, 0]
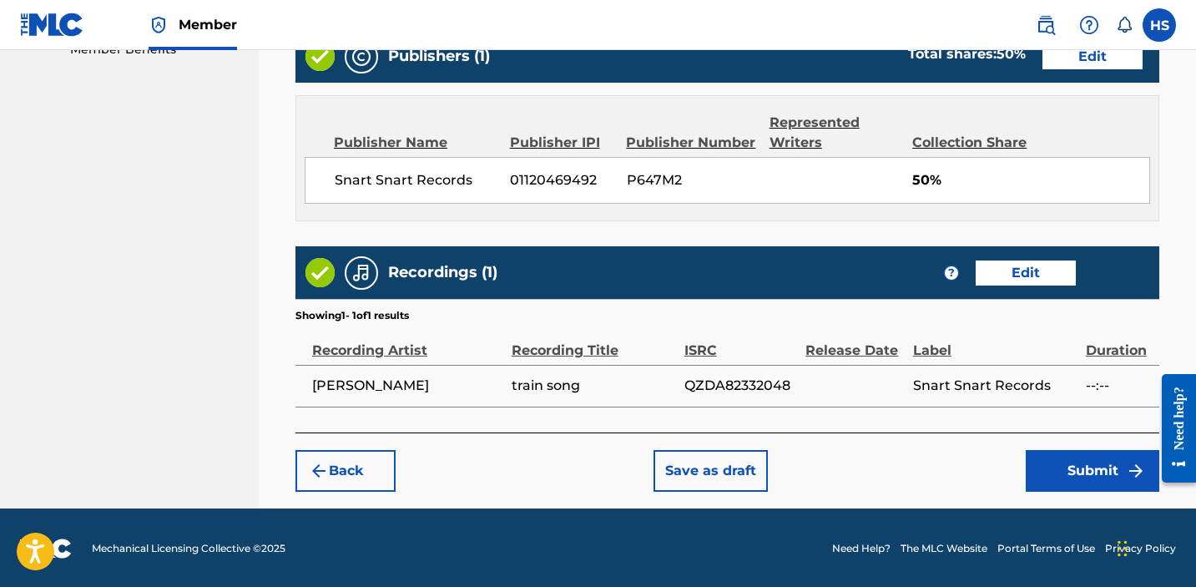
click at [1090, 474] on button "Submit" at bounding box center [1093, 471] width 134 height 42
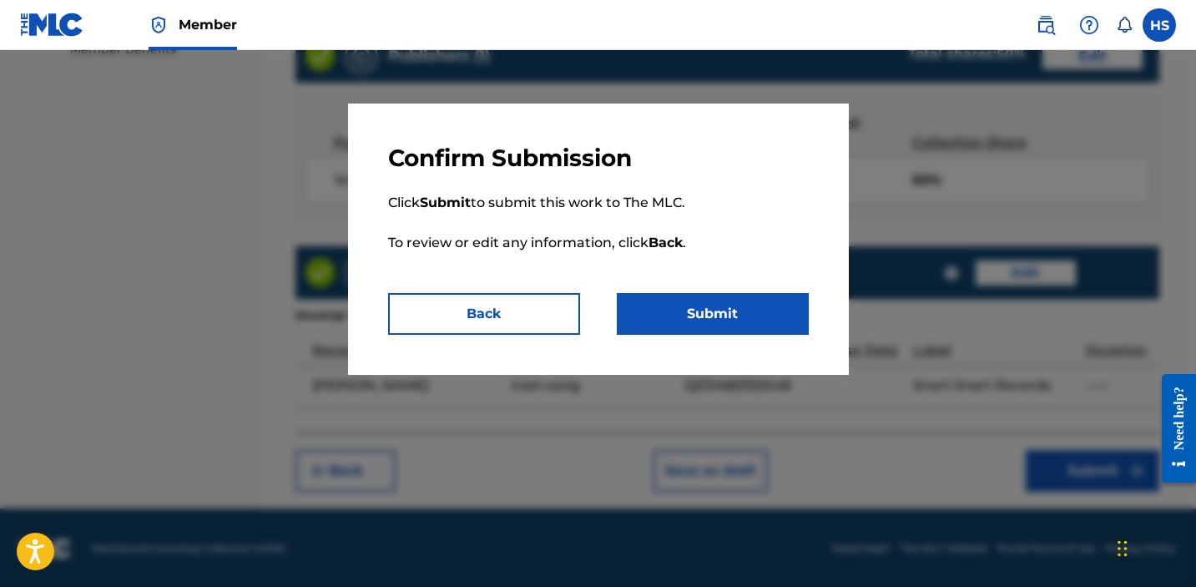
click at [744, 301] on button "Submit" at bounding box center [713, 314] width 192 height 42
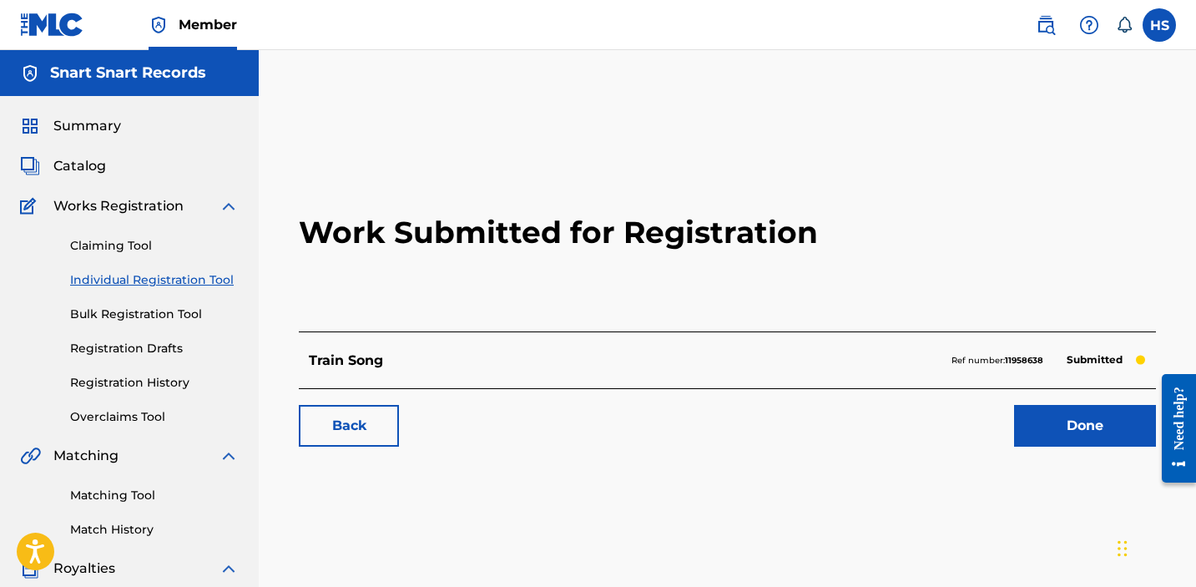
click at [1069, 418] on link "Done" at bounding box center [1085, 426] width 142 height 42
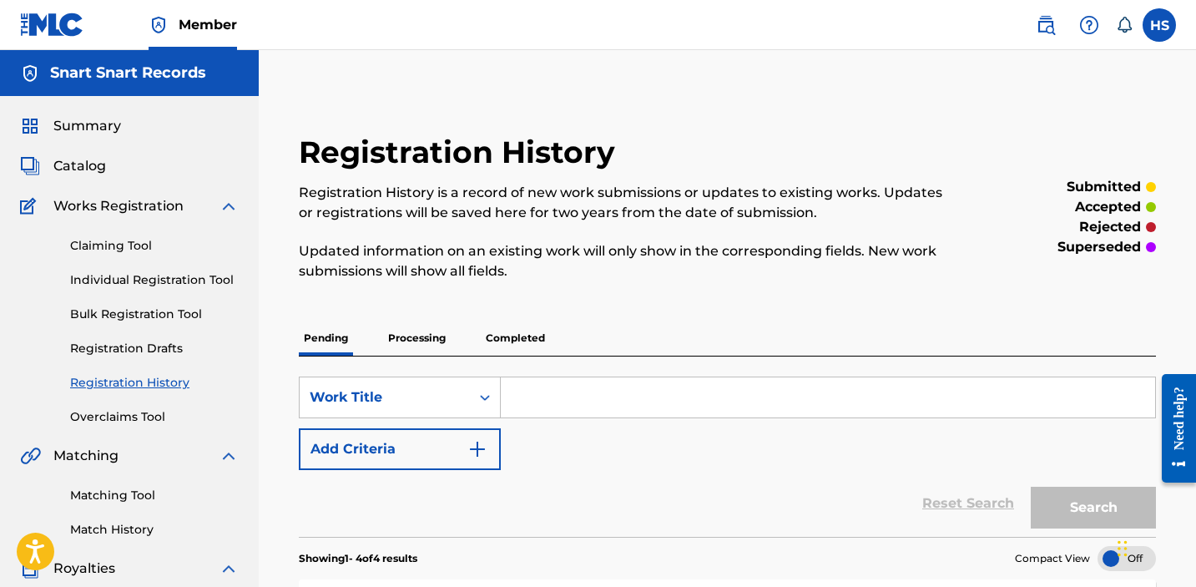
click at [172, 280] on link "Individual Registration Tool" at bounding box center [154, 280] width 169 height 18
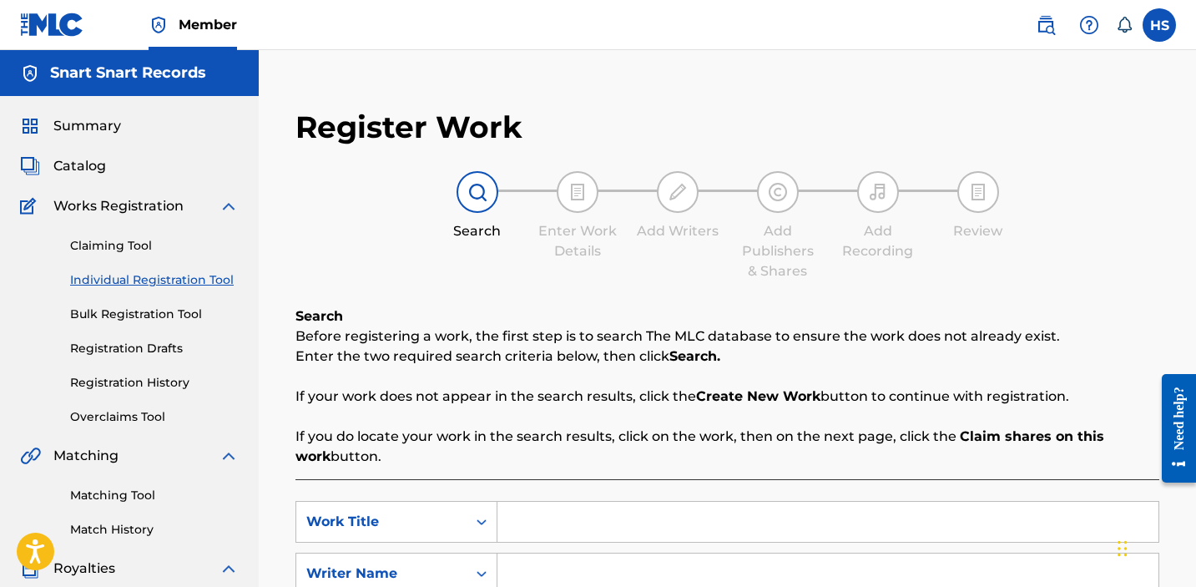
click at [570, 525] on input "Search Form" at bounding box center [828, 522] width 661 height 40
paste input "i feel like a fool"
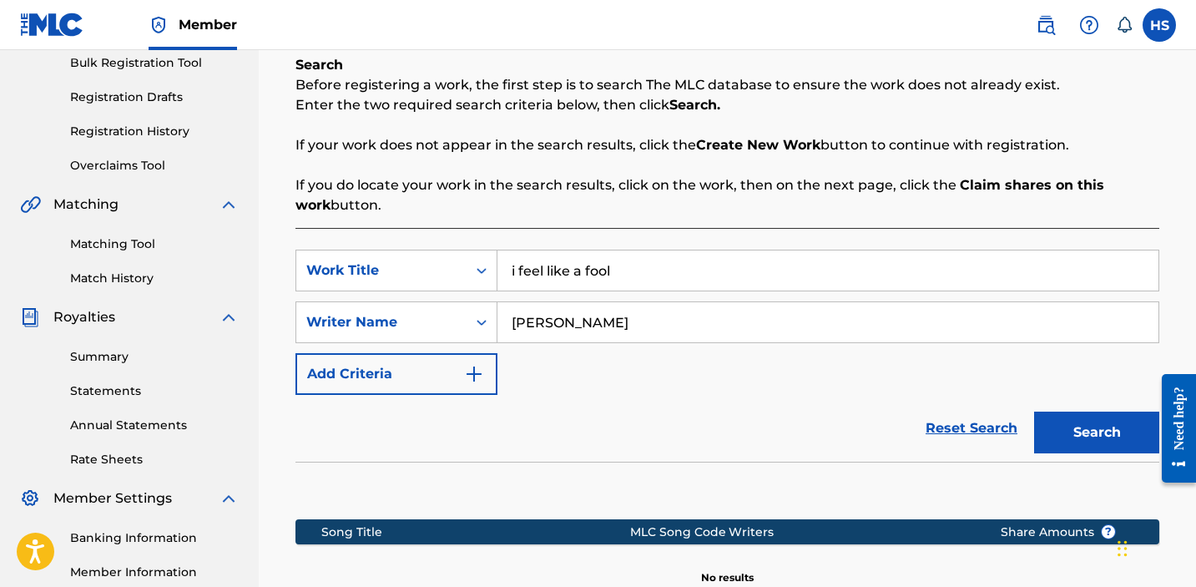
scroll to position [454, 0]
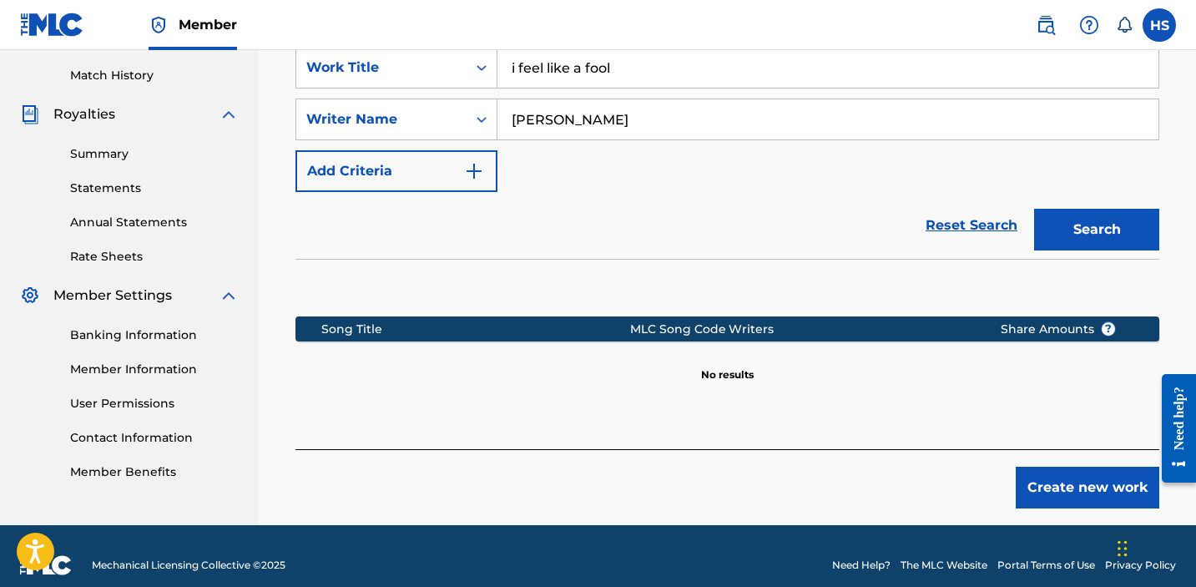
click at [1094, 195] on div "Search" at bounding box center [1093, 225] width 134 height 67
click at [1094, 232] on button "Search" at bounding box center [1096, 230] width 125 height 42
click at [1112, 478] on button "Create new work" at bounding box center [1088, 488] width 144 height 42
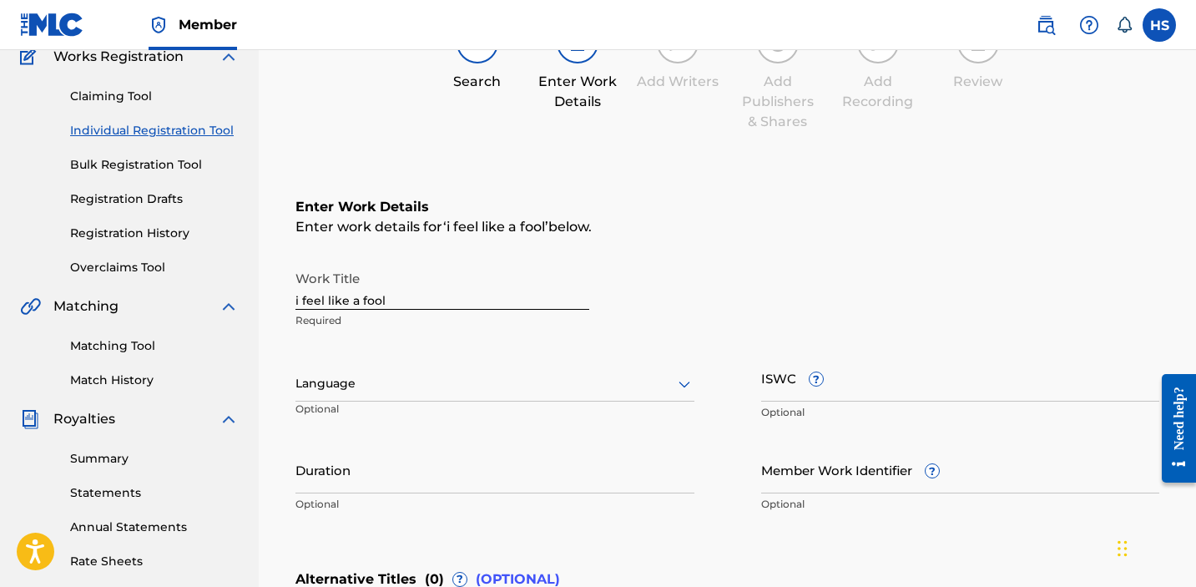
scroll to position [114, 0]
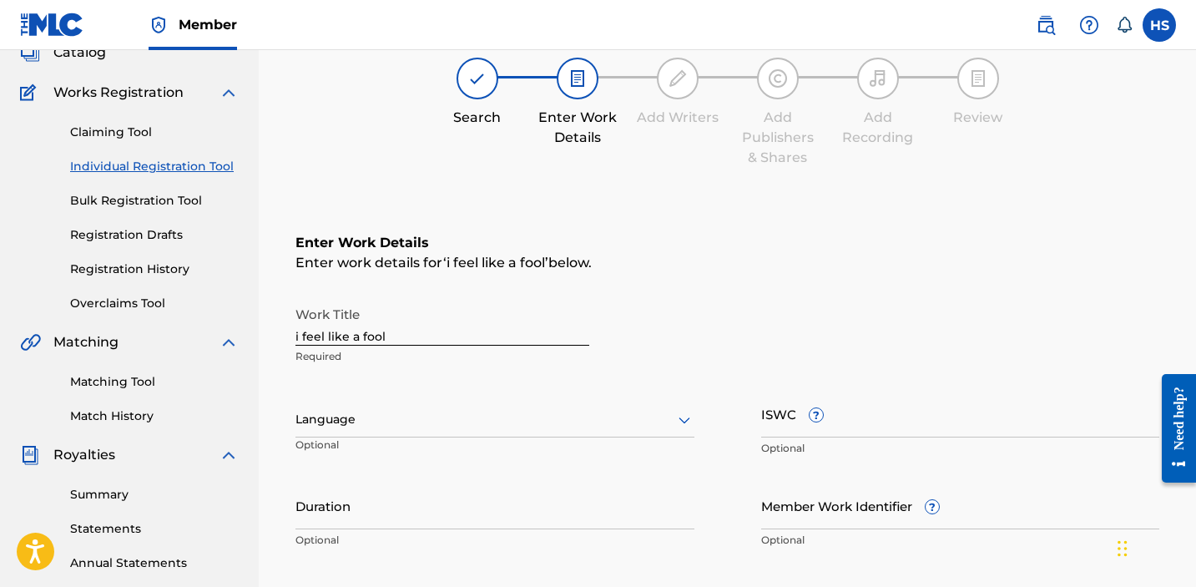
click at [523, 421] on div at bounding box center [495, 419] width 399 height 21
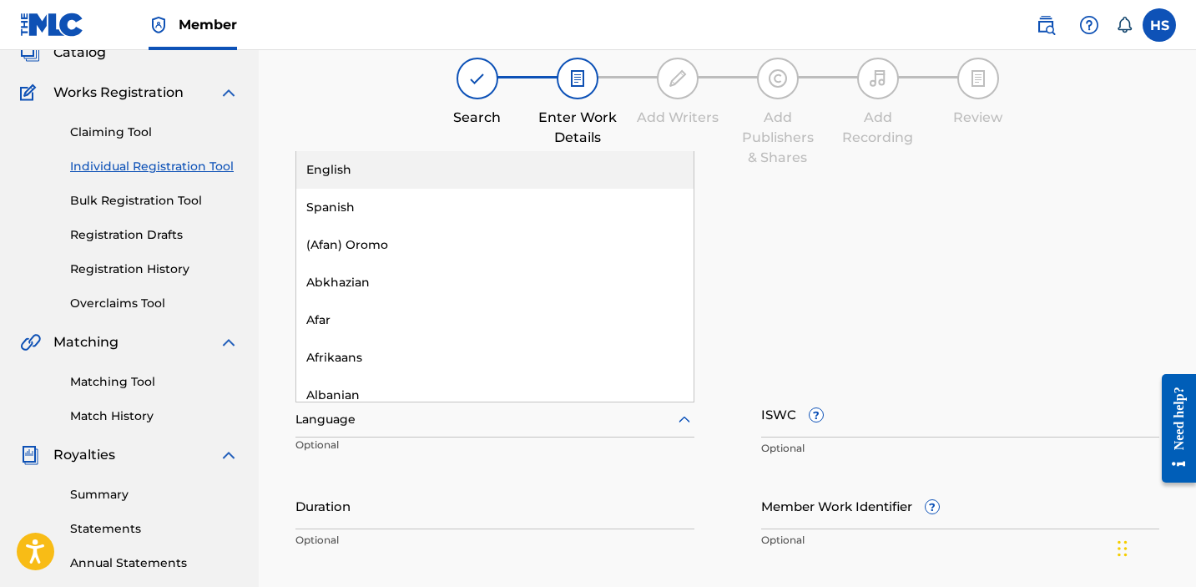
click at [475, 174] on div "English" at bounding box center [494, 170] width 397 height 38
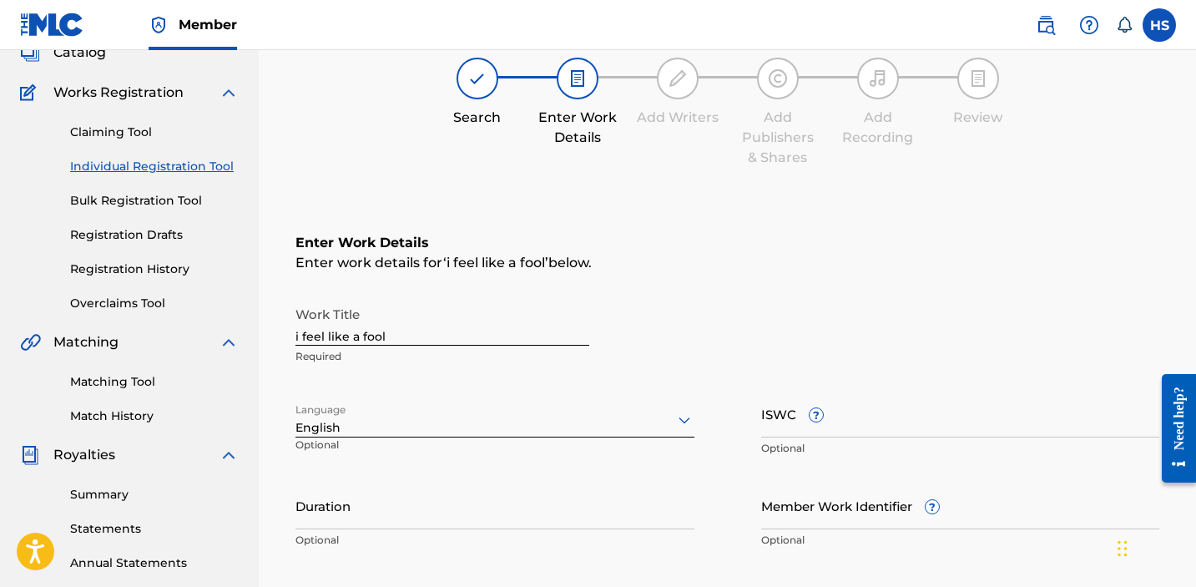
click at [926, 430] on input "ISWC ?" at bounding box center [960, 414] width 399 height 48
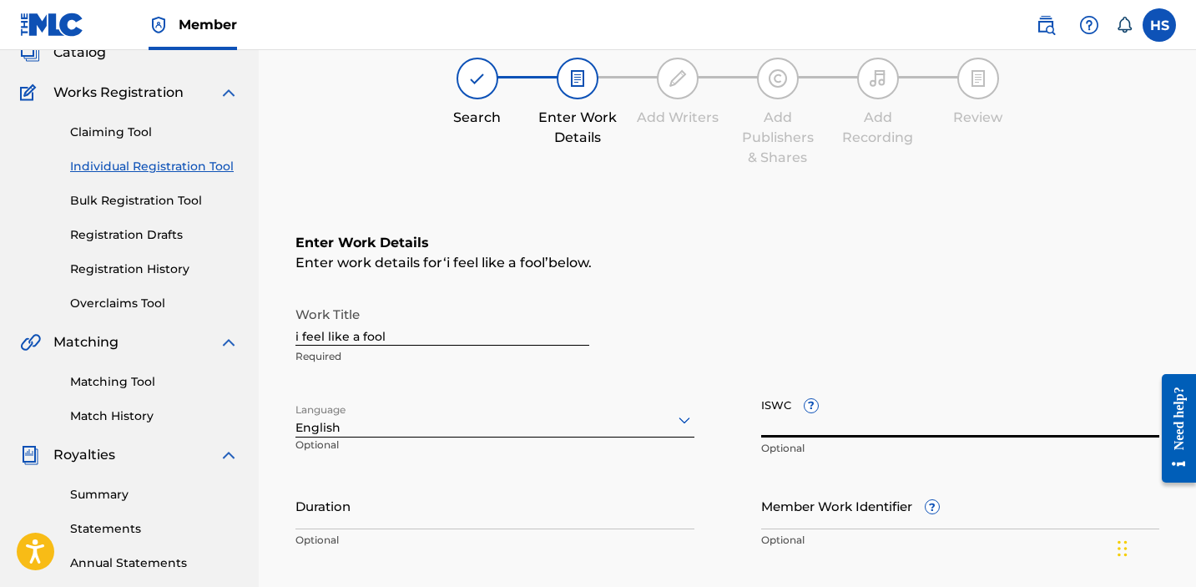
paste input "T3335487139"
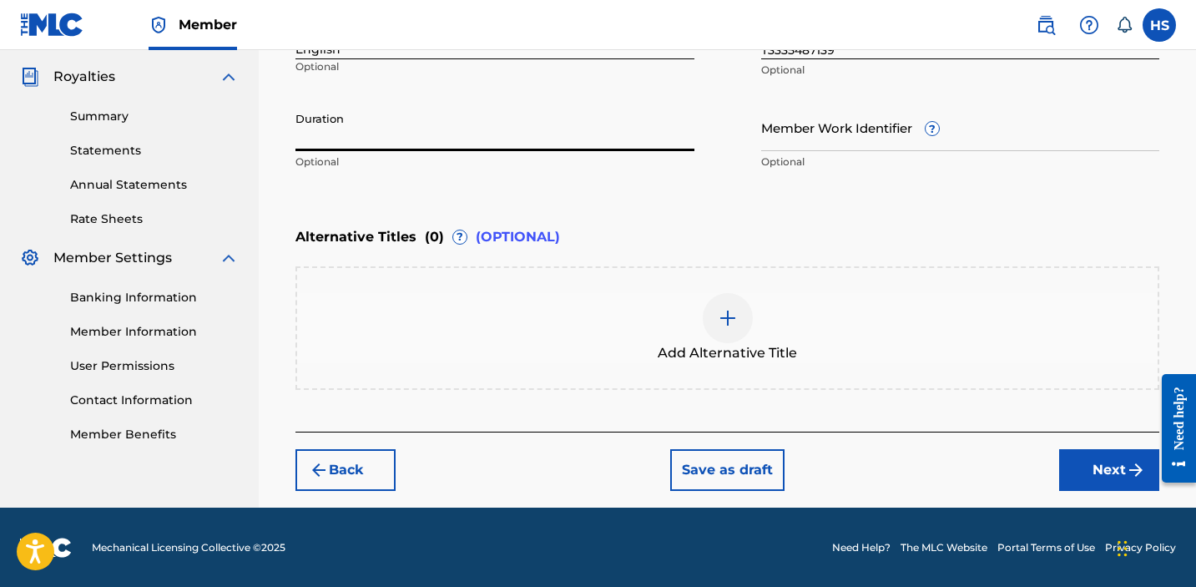
click at [1114, 467] on button "Next" at bounding box center [1109, 470] width 100 height 42
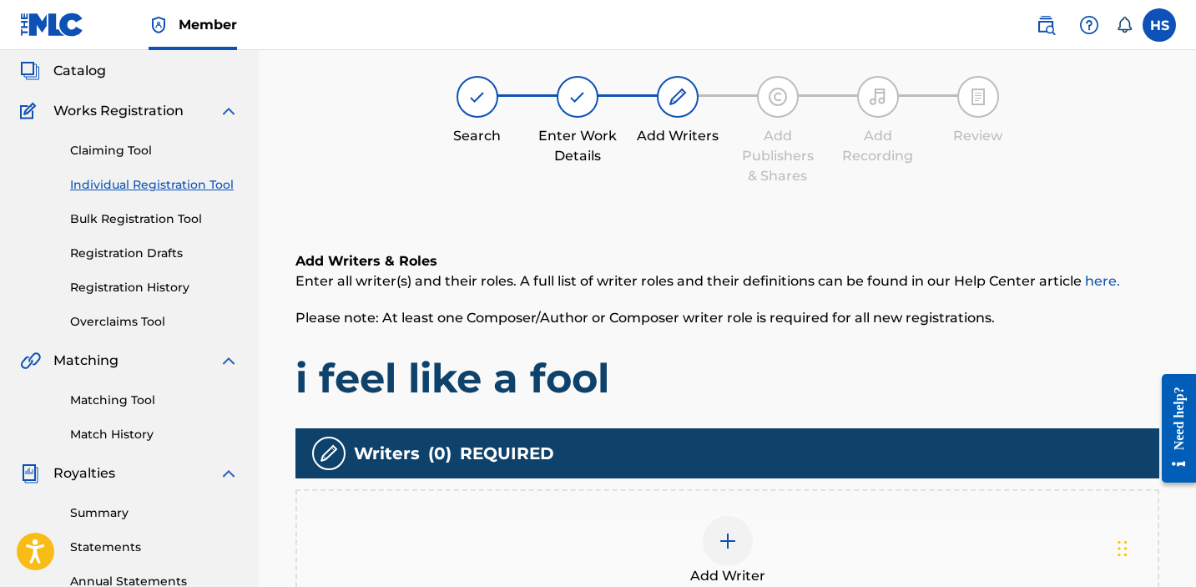
scroll to position [75, 0]
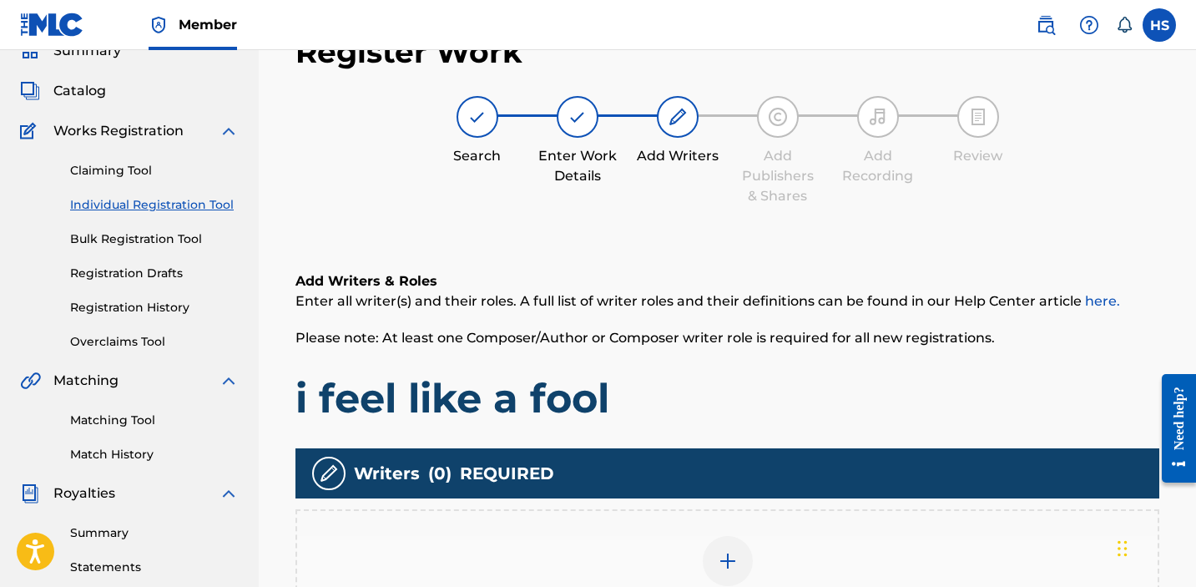
click at [711, 523] on div "Add Writer" at bounding box center [728, 571] width 864 height 124
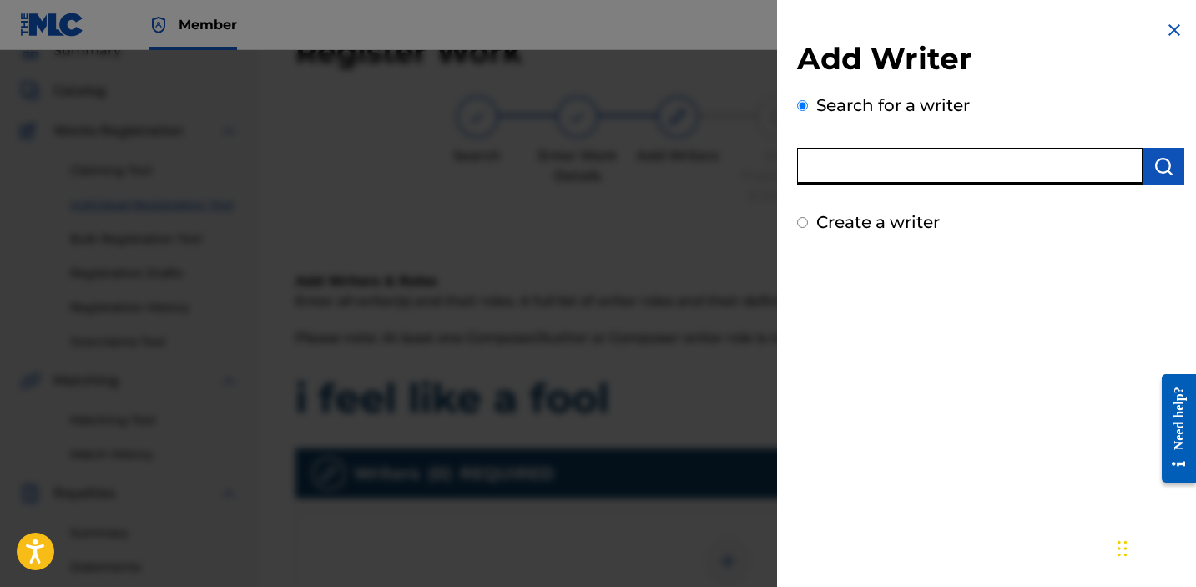
click at [947, 154] on input "text" at bounding box center [970, 166] width 346 height 37
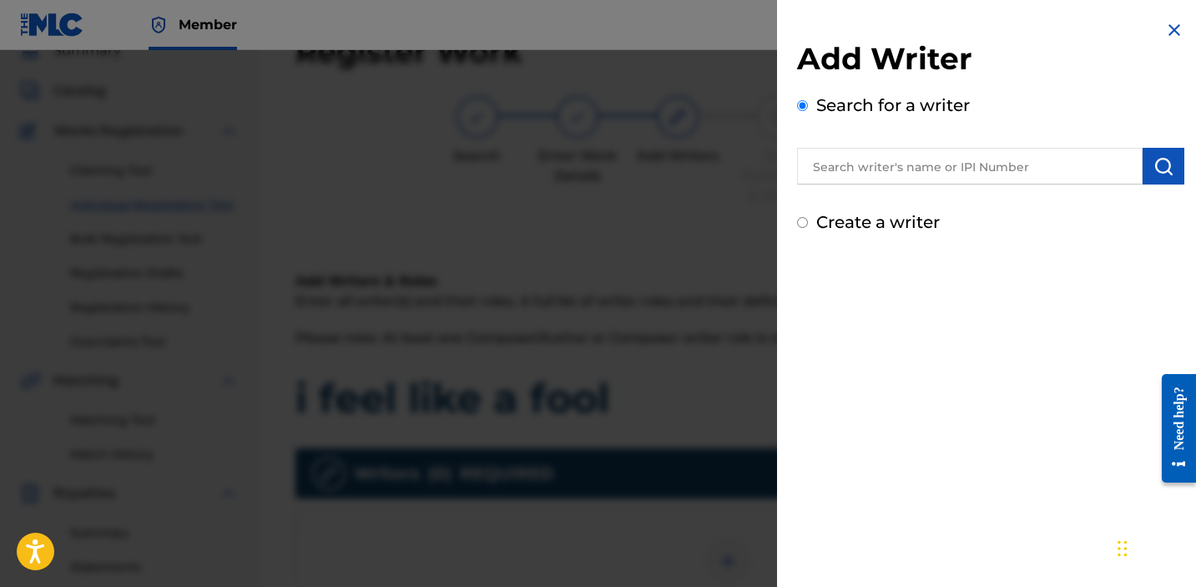
click at [933, 207] on div "Add Writer Search for a writer Create a writer" at bounding box center [990, 137] width 387 height 195
click at [917, 225] on label "Create a writer" at bounding box center [878, 222] width 124 height 20
click at [808, 225] on input "Create a writer" at bounding box center [802, 222] width 11 height 11
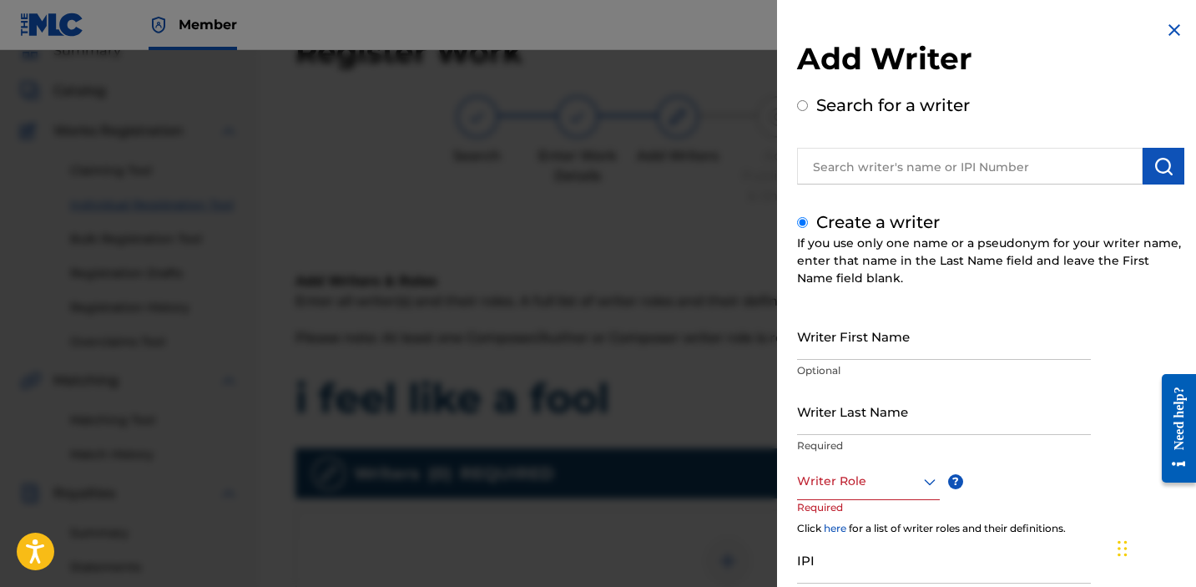
click at [849, 329] on input "Writer First Name" at bounding box center [944, 336] width 294 height 48
click at [909, 471] on div at bounding box center [868, 481] width 143 height 21
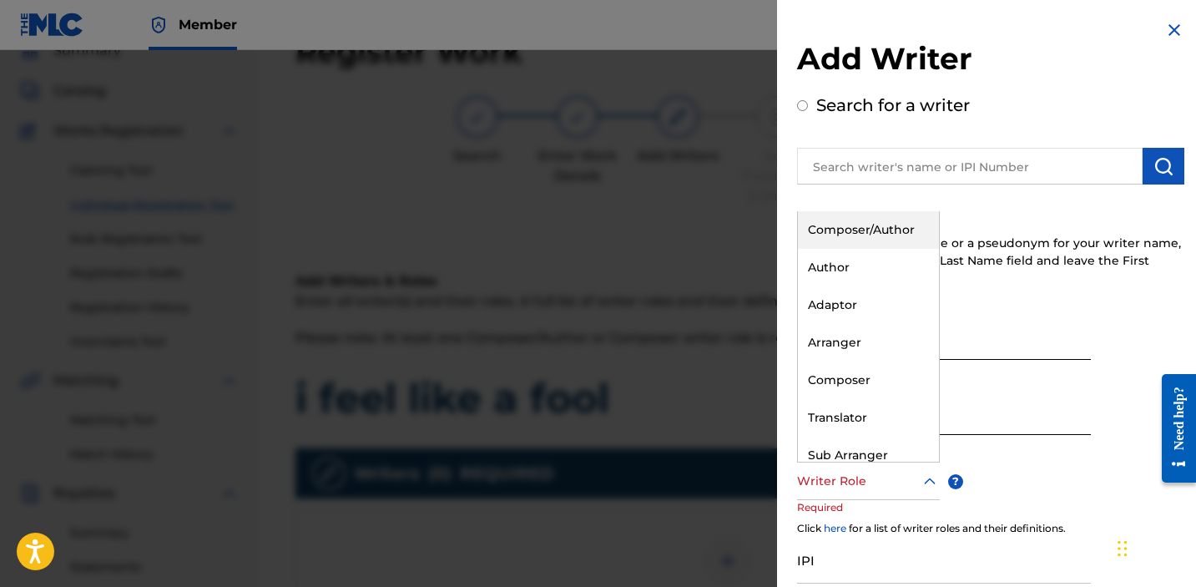
click at [847, 235] on div "Composer/Author" at bounding box center [868, 230] width 141 height 38
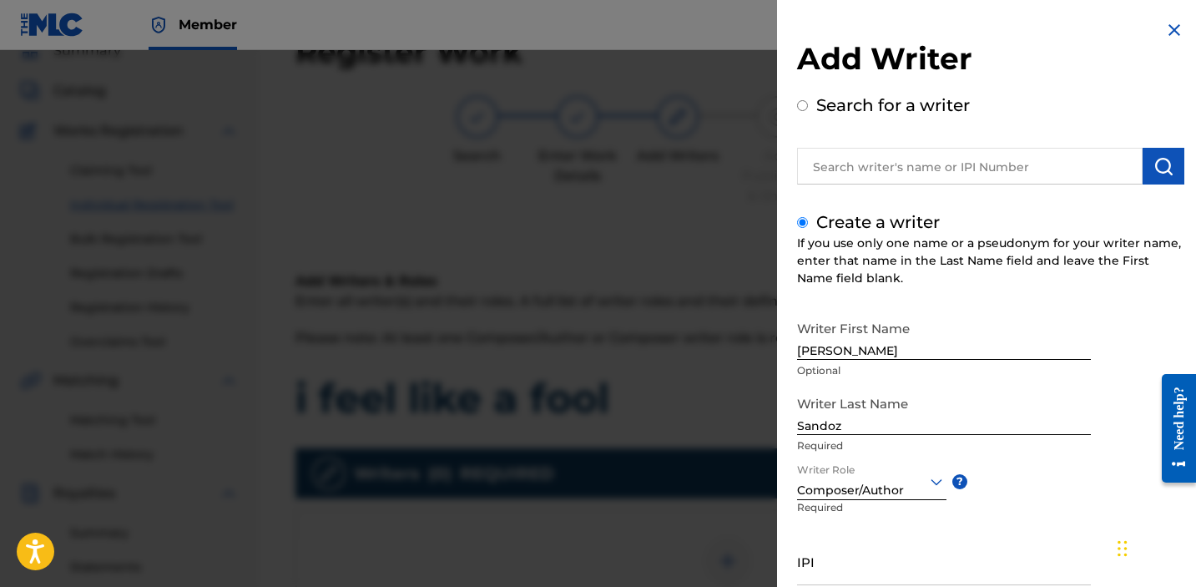
scroll to position [138, 0]
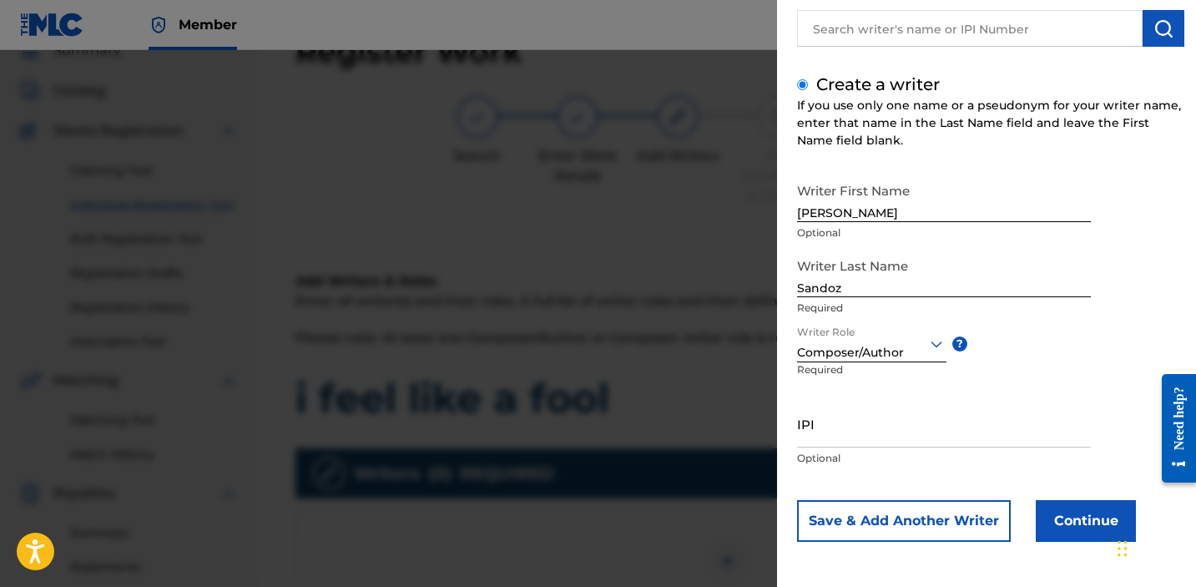
click at [847, 450] on div "IPI Optional" at bounding box center [944, 437] width 294 height 75
click at [838, 424] on input "IPI" at bounding box center [944, 424] width 294 height 48
paste input "1034865265"
click at [1083, 499] on div "Writer First Name Hannah Optional Writer Last Name Sandoz Required Writer Role …" at bounding box center [990, 357] width 387 height 367
click at [1073, 523] on button "Continue" at bounding box center [1086, 521] width 100 height 42
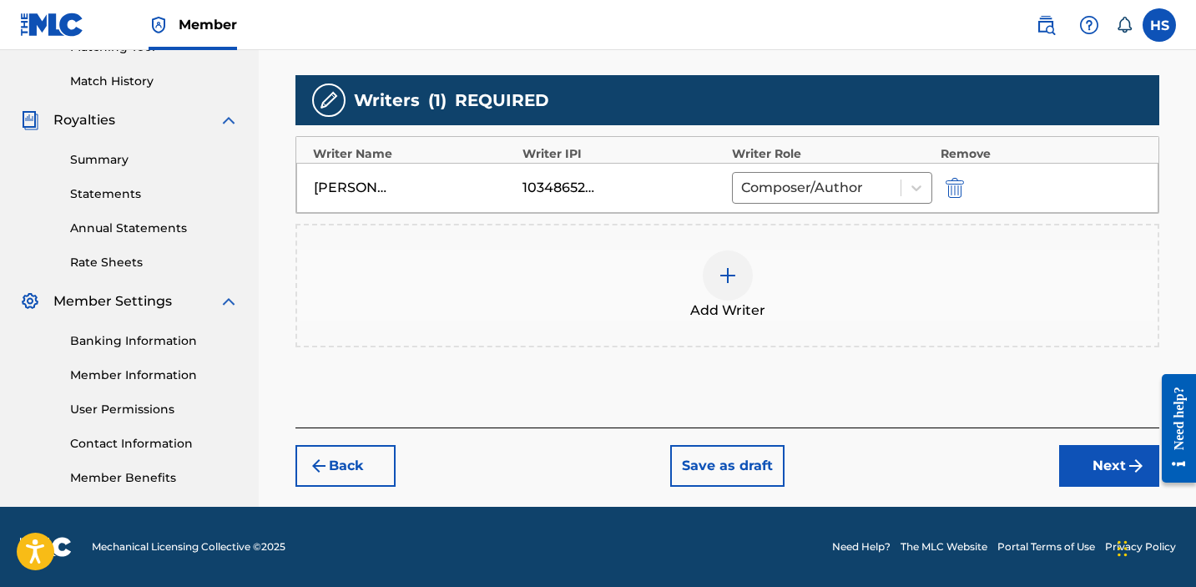
click at [1077, 459] on button "Next" at bounding box center [1109, 466] width 100 height 42
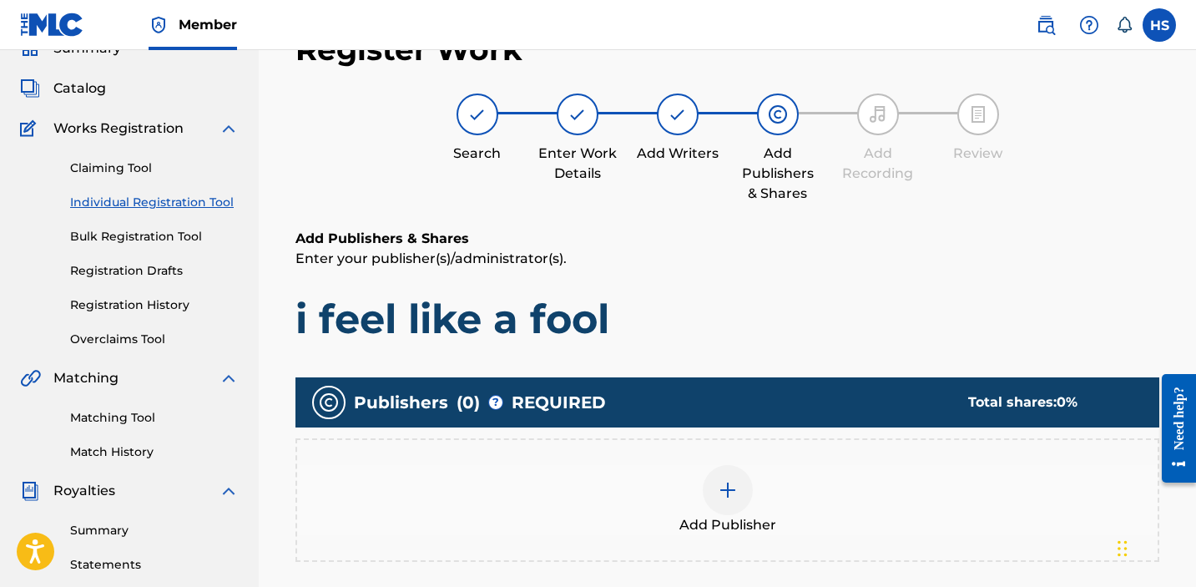
scroll to position [75, 0]
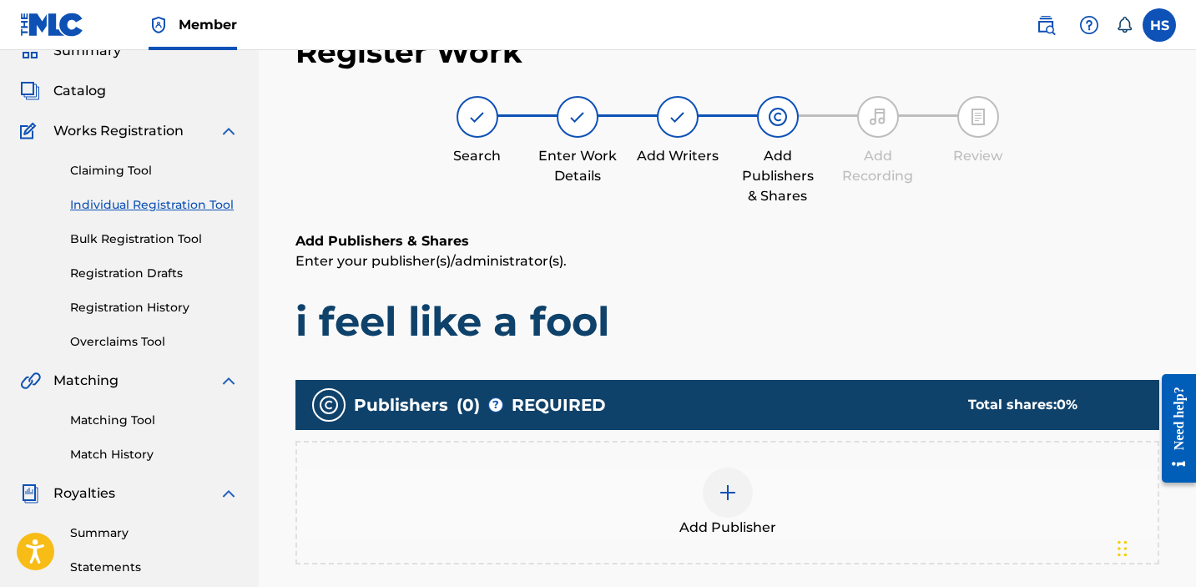
click at [748, 487] on div at bounding box center [728, 492] width 50 height 50
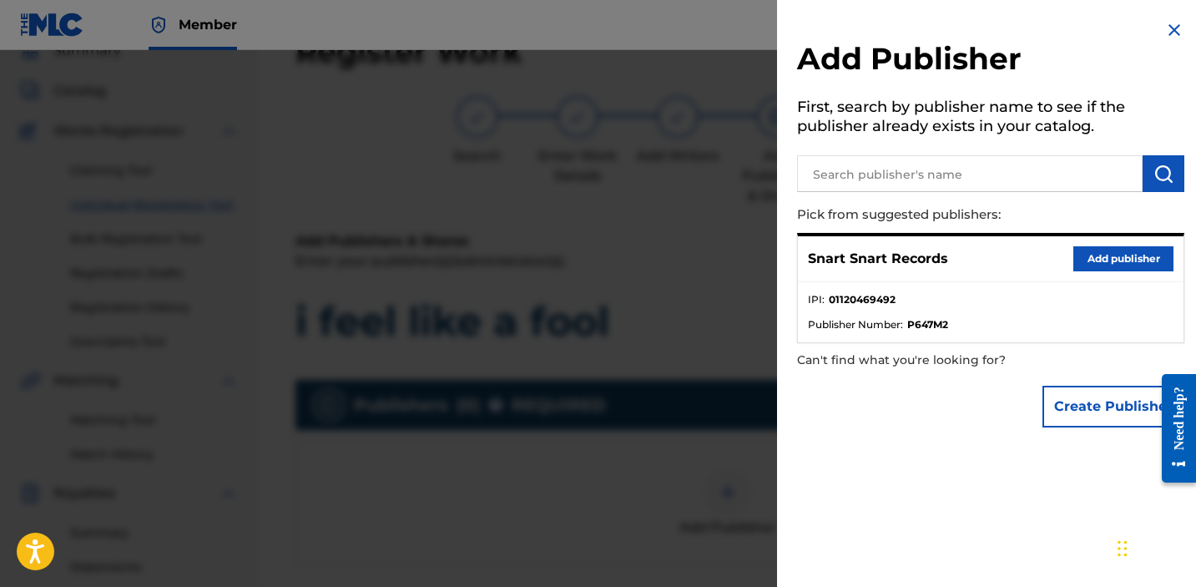
click at [1088, 262] on button "Add publisher" at bounding box center [1124, 258] width 100 height 25
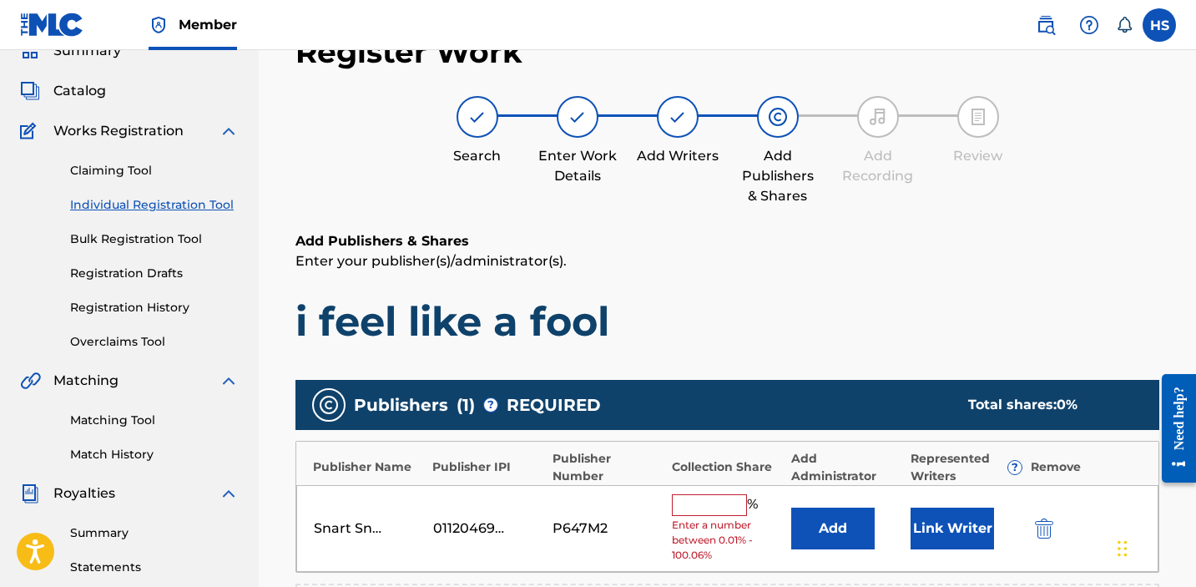
click at [708, 508] on input "text" at bounding box center [709, 505] width 75 height 22
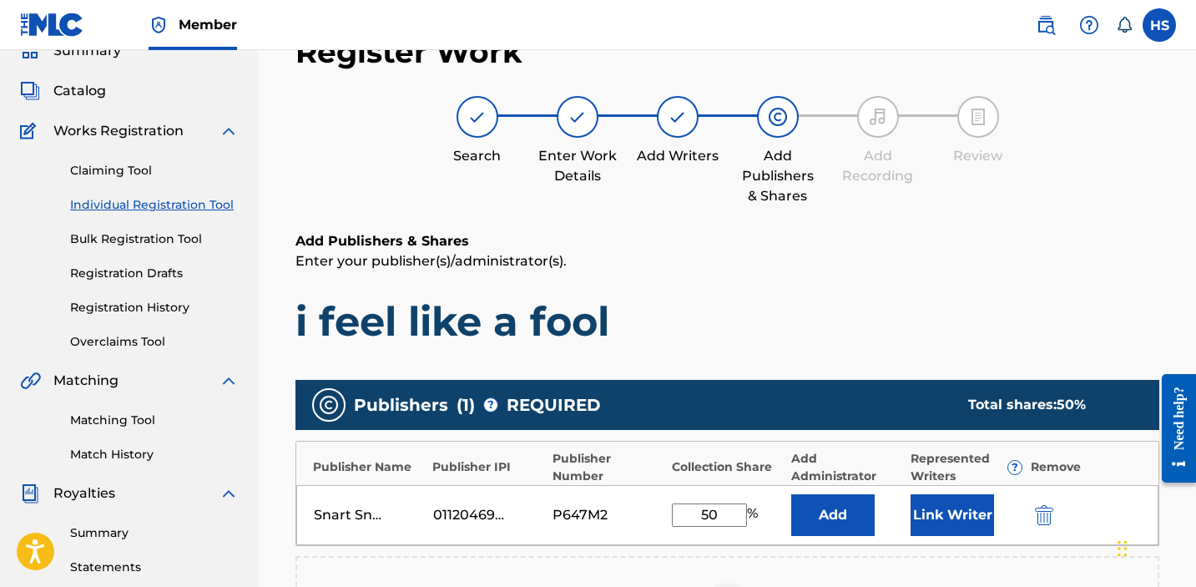
scroll to position [454, 0]
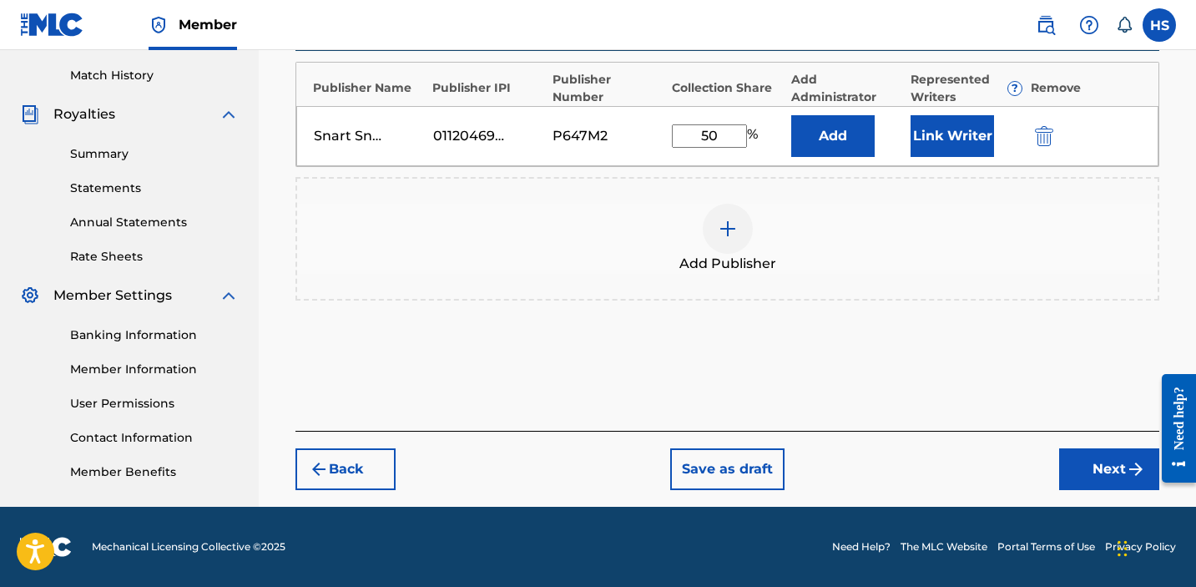
click at [1093, 467] on button "Next" at bounding box center [1109, 469] width 100 height 42
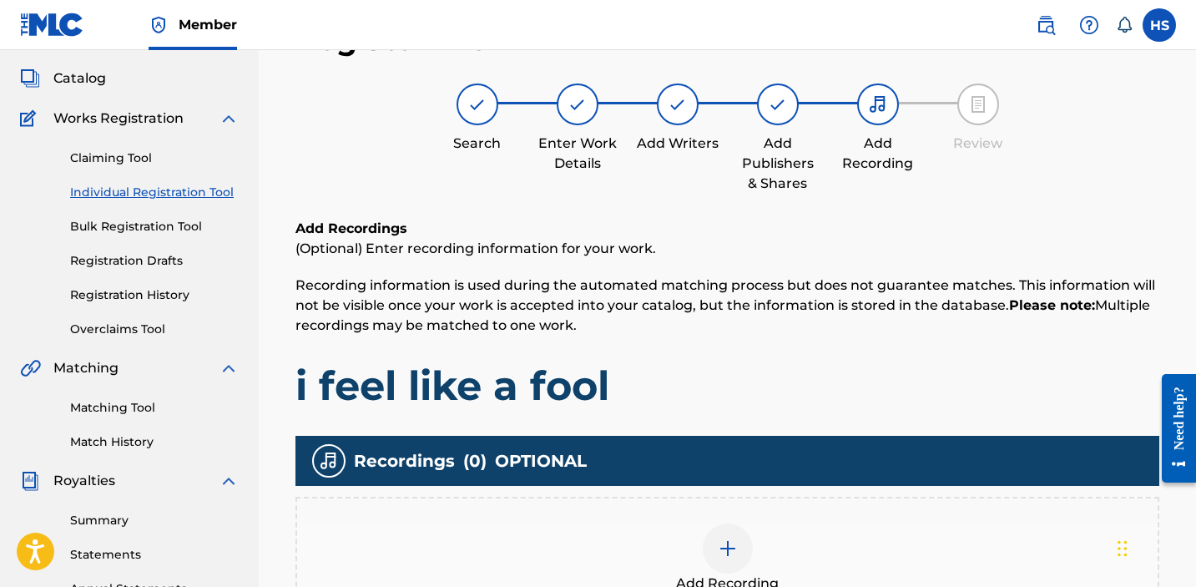
scroll to position [75, 0]
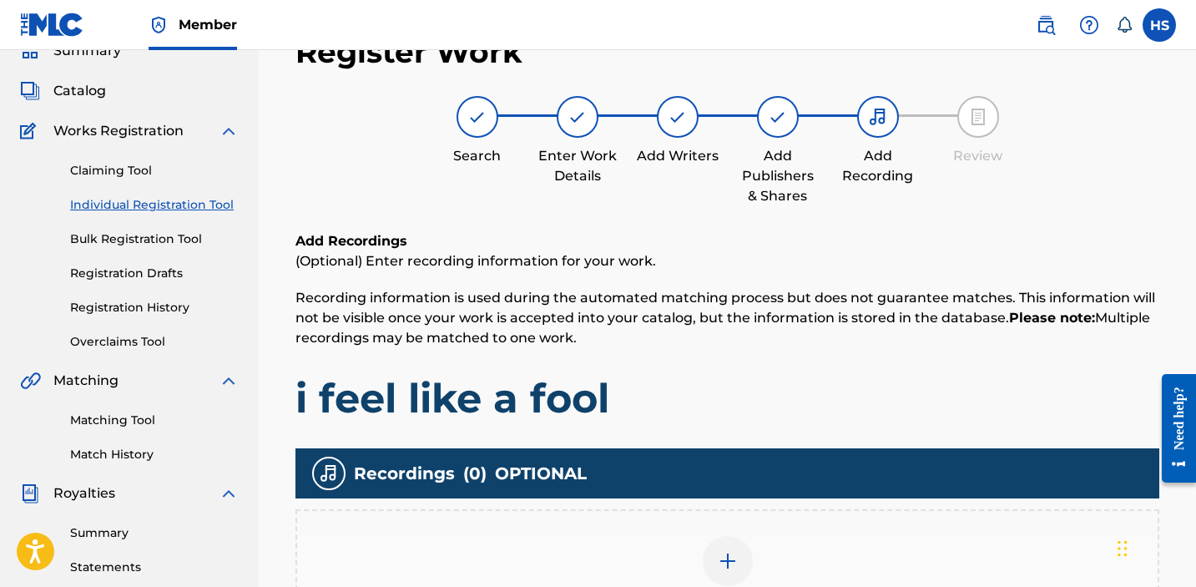
click at [756, 538] on div "Add Recording" at bounding box center [727, 571] width 861 height 70
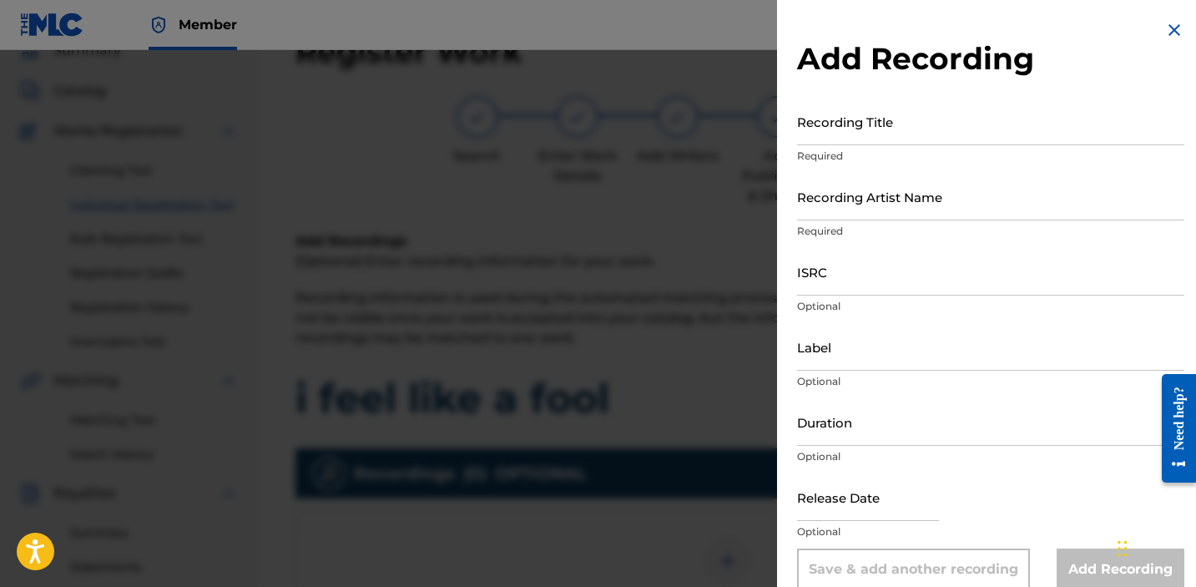
click at [910, 124] on input "Recording Title" at bounding box center [990, 122] width 387 height 48
paste input "i feel like a fool"
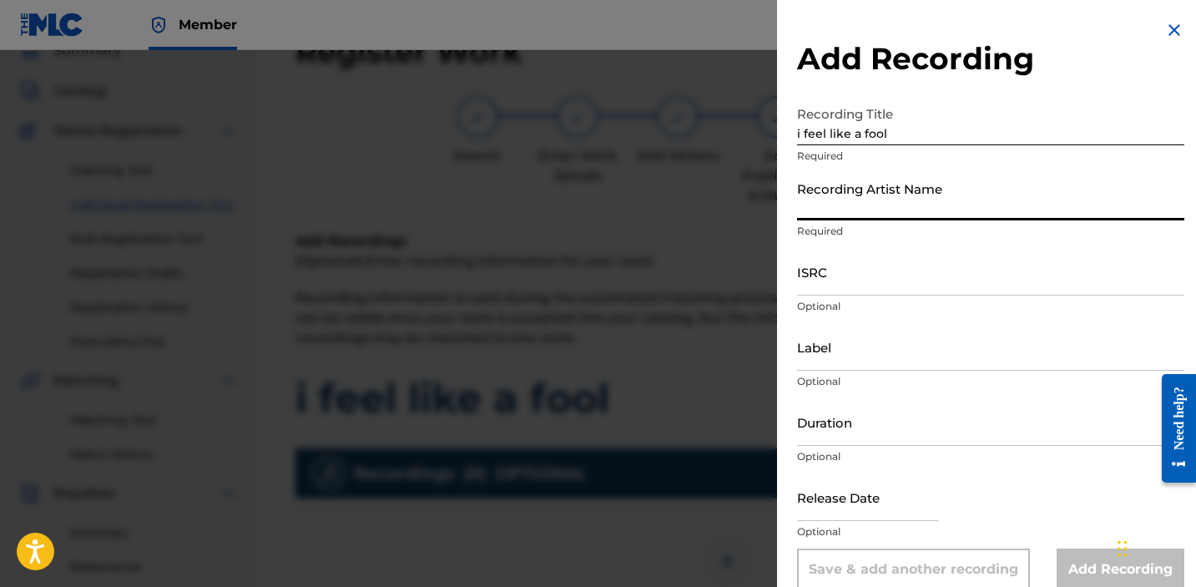
click at [894, 208] on input "Recording Artist Name" at bounding box center [990, 197] width 387 height 48
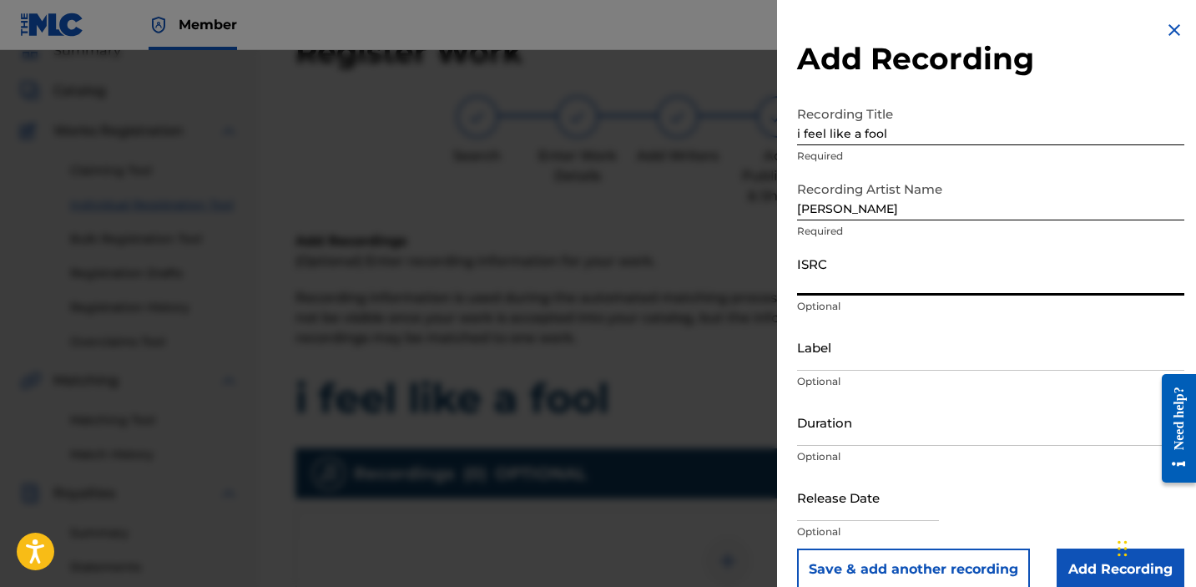
click at [833, 283] on input "ISRC" at bounding box center [990, 272] width 387 height 48
paste input "QZDA82332049"
click at [857, 369] on input "Label" at bounding box center [990, 347] width 387 height 48
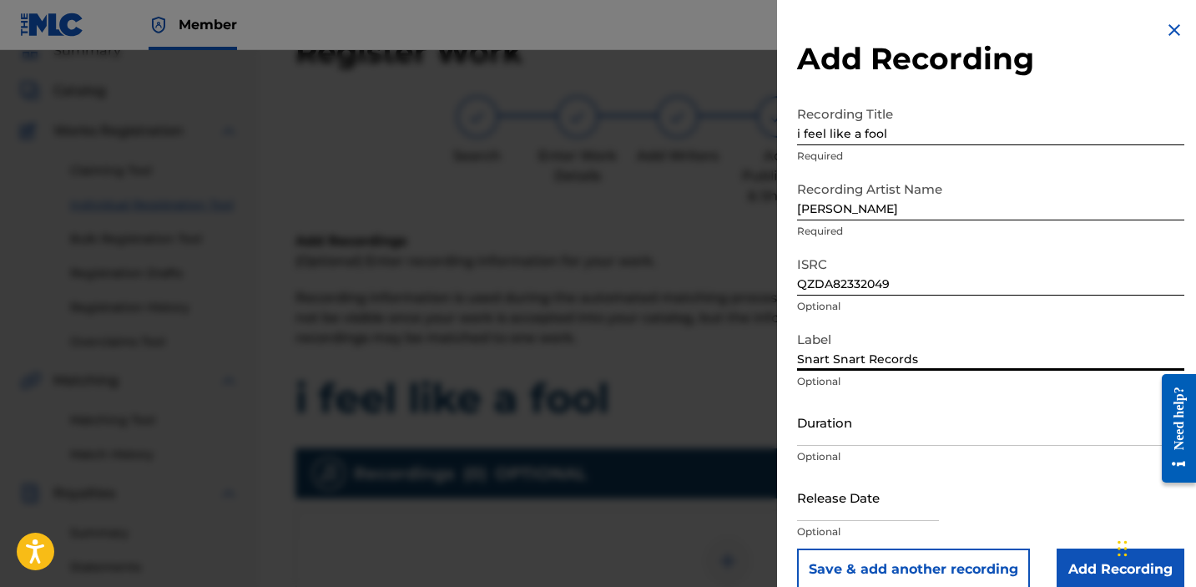
click at [1091, 560] on input "Add Recording" at bounding box center [1121, 569] width 128 height 42
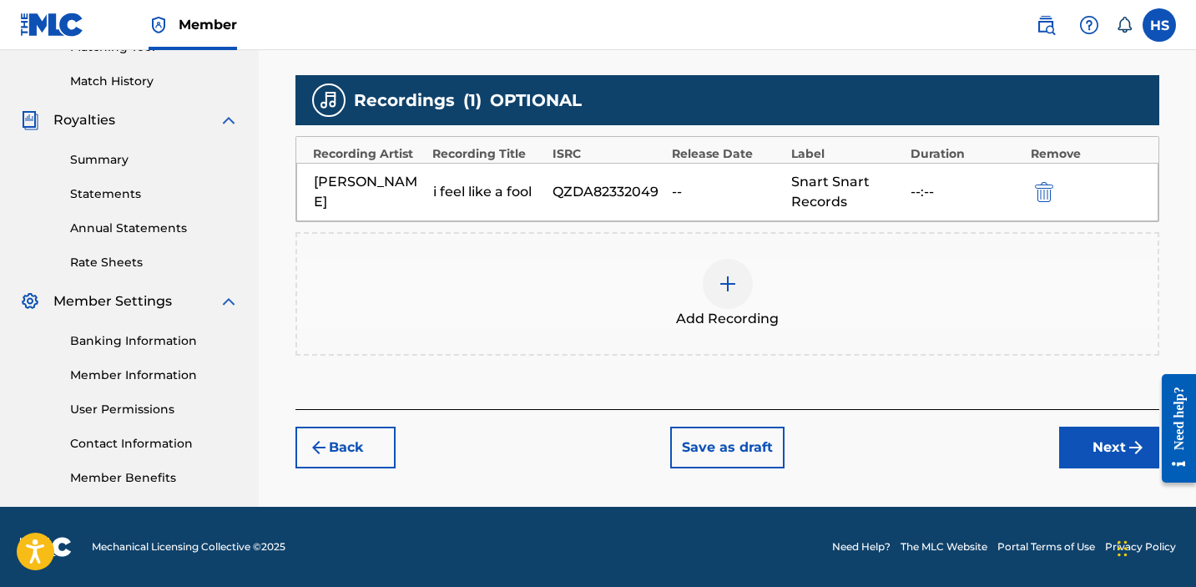
click at [1120, 452] on button "Next" at bounding box center [1109, 448] width 100 height 42
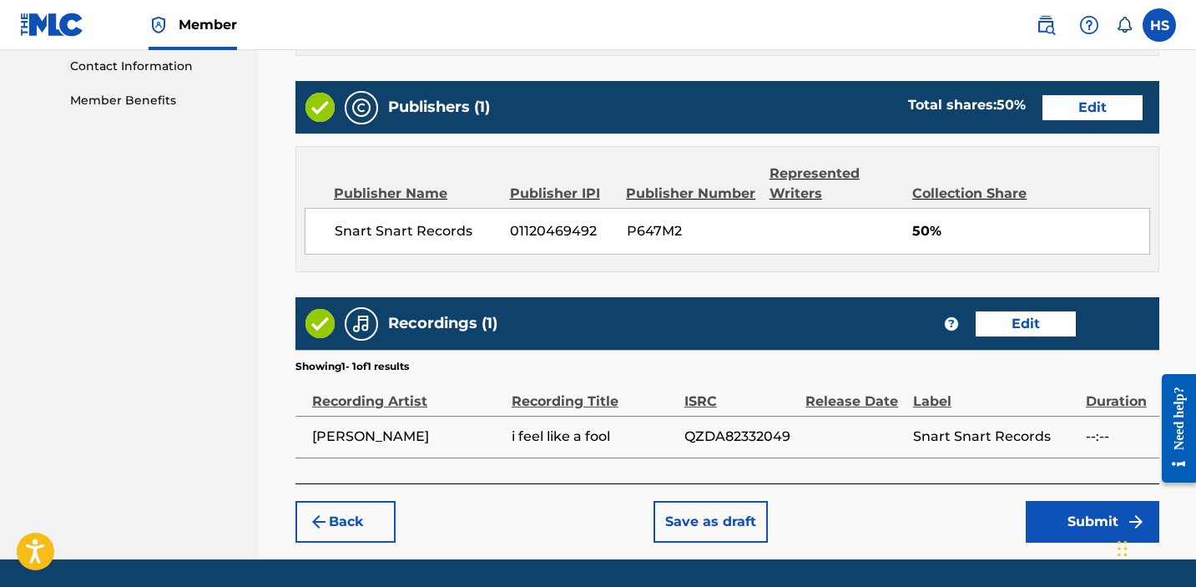
scroll to position [877, 0]
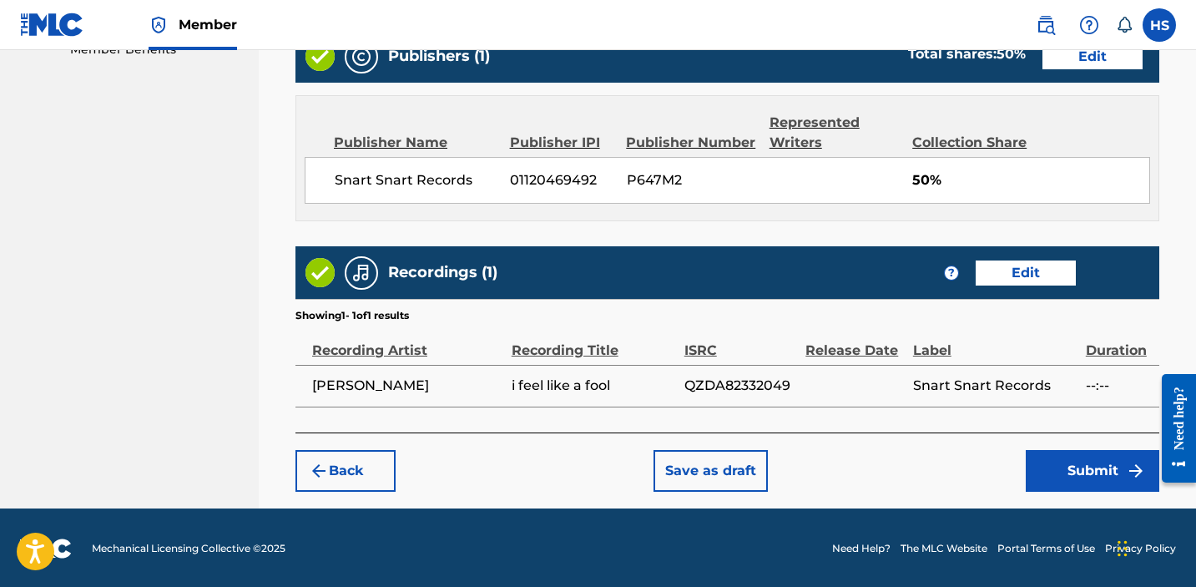
click at [1120, 453] on button "Submit" at bounding box center [1093, 471] width 134 height 42
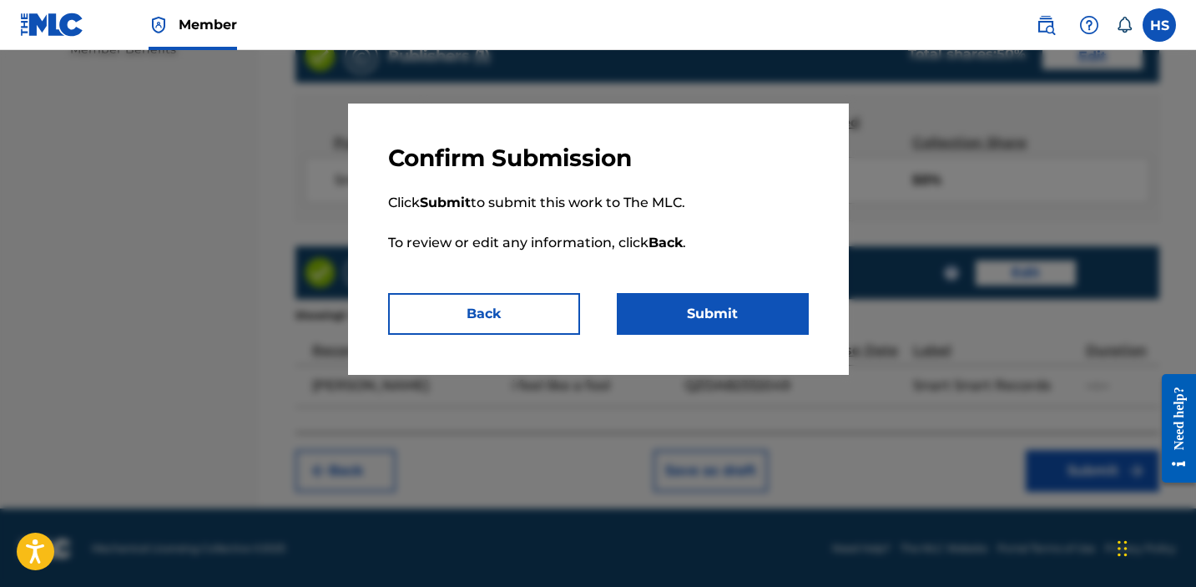
click at [727, 316] on button "Submit" at bounding box center [713, 314] width 192 height 42
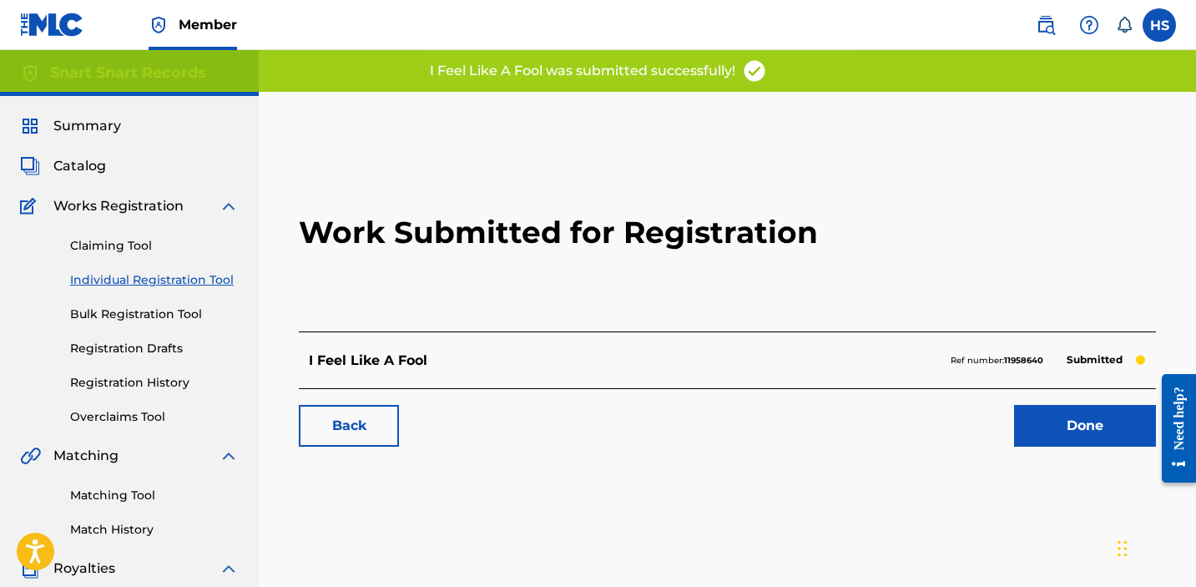
click at [1078, 432] on link "Done" at bounding box center [1085, 426] width 142 height 42
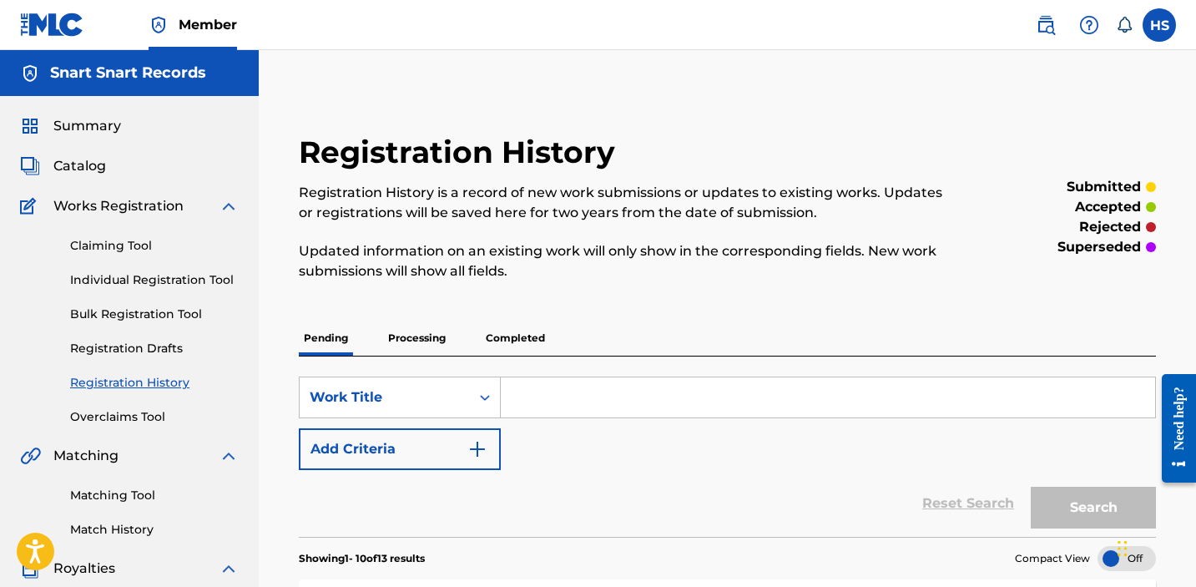
click at [164, 282] on link "Individual Registration Tool" at bounding box center [154, 280] width 169 height 18
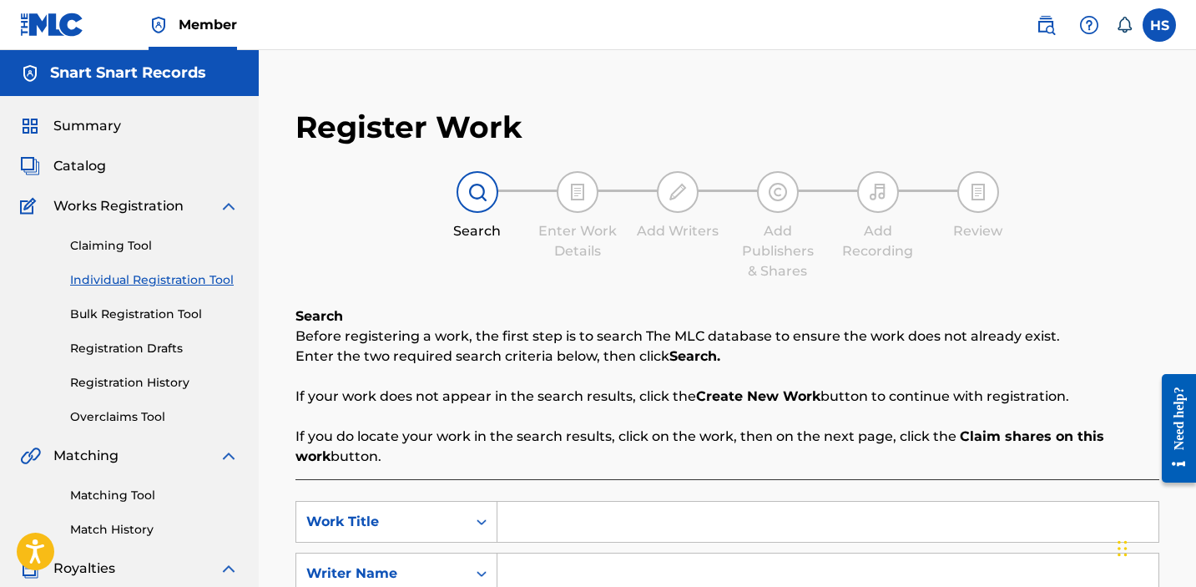
click at [602, 513] on input "Search Form" at bounding box center [828, 522] width 661 height 40
paste input "wolves"
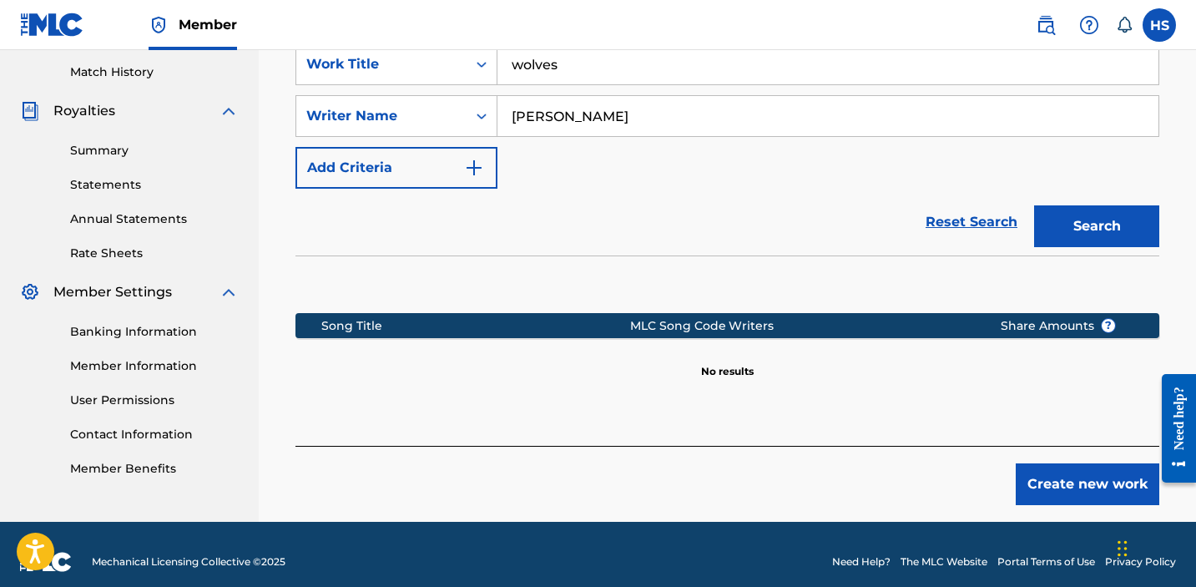
scroll to position [473, 0]
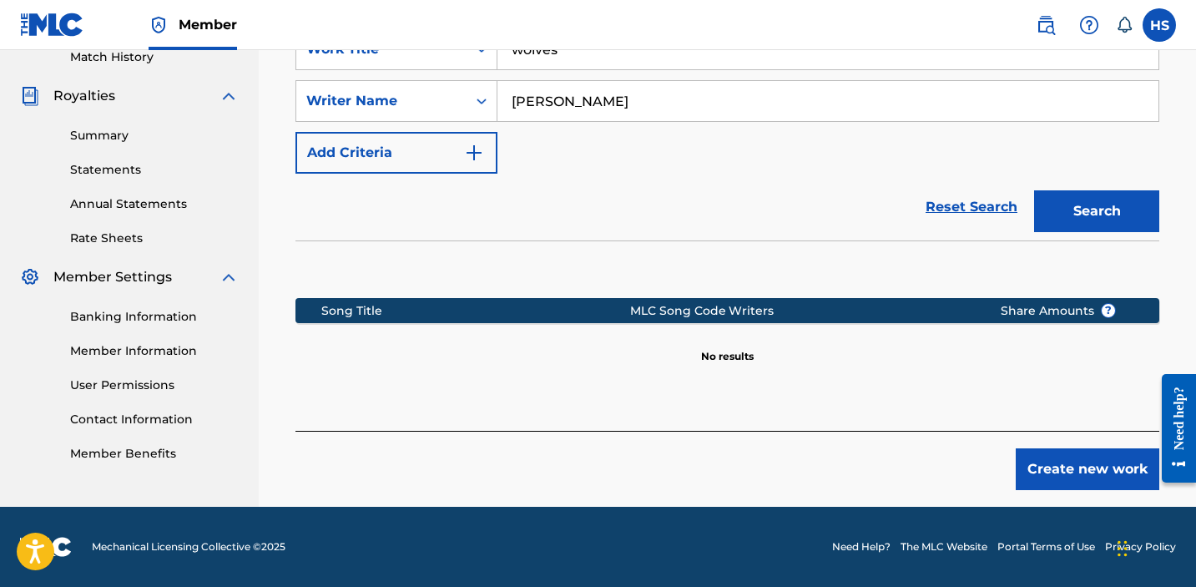
click at [1080, 473] on button "Create new work" at bounding box center [1088, 469] width 144 height 42
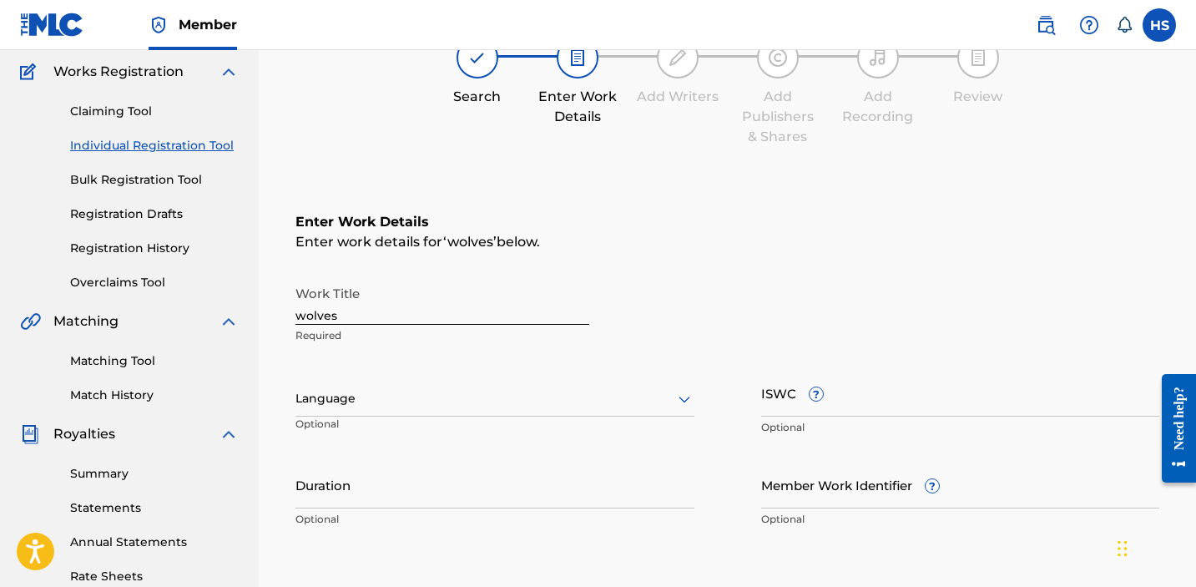
scroll to position [79, 0]
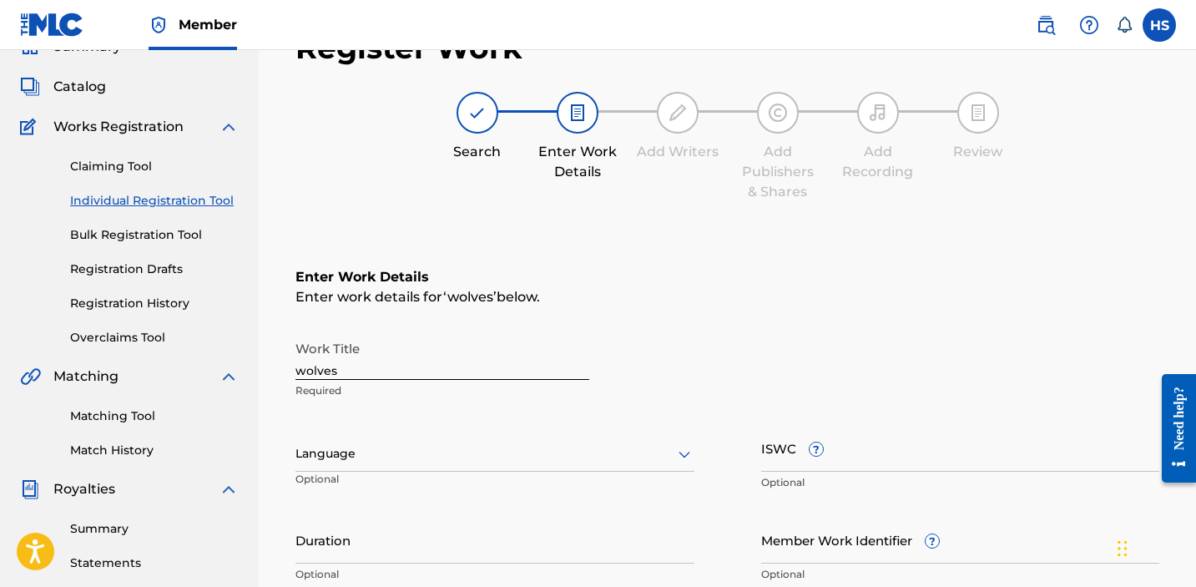
click at [431, 455] on div at bounding box center [495, 453] width 399 height 21
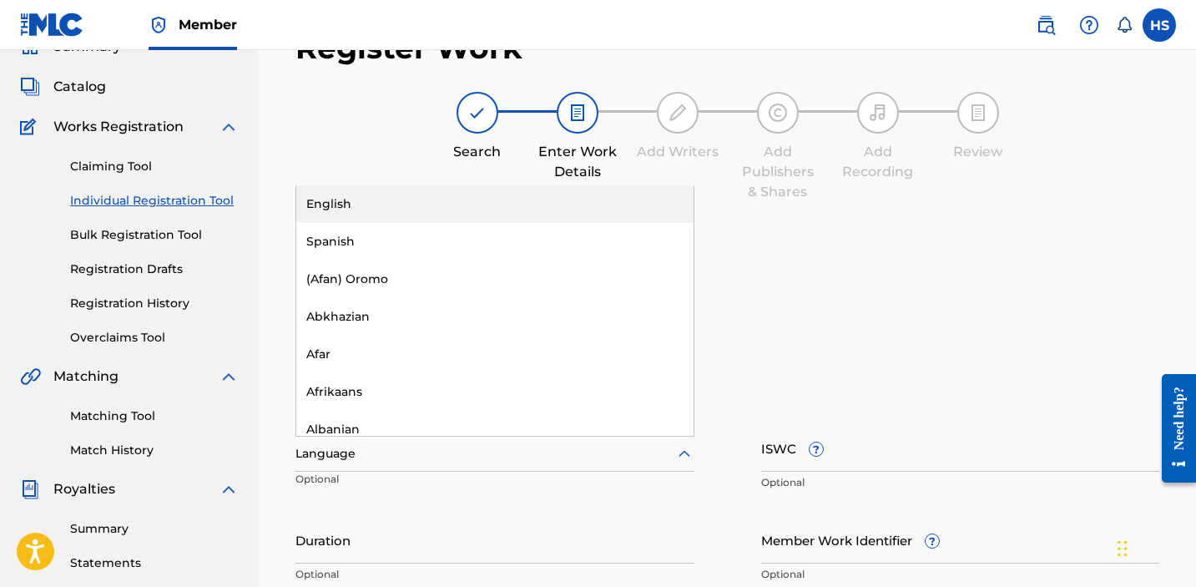
click at [386, 203] on div "English" at bounding box center [494, 204] width 397 height 38
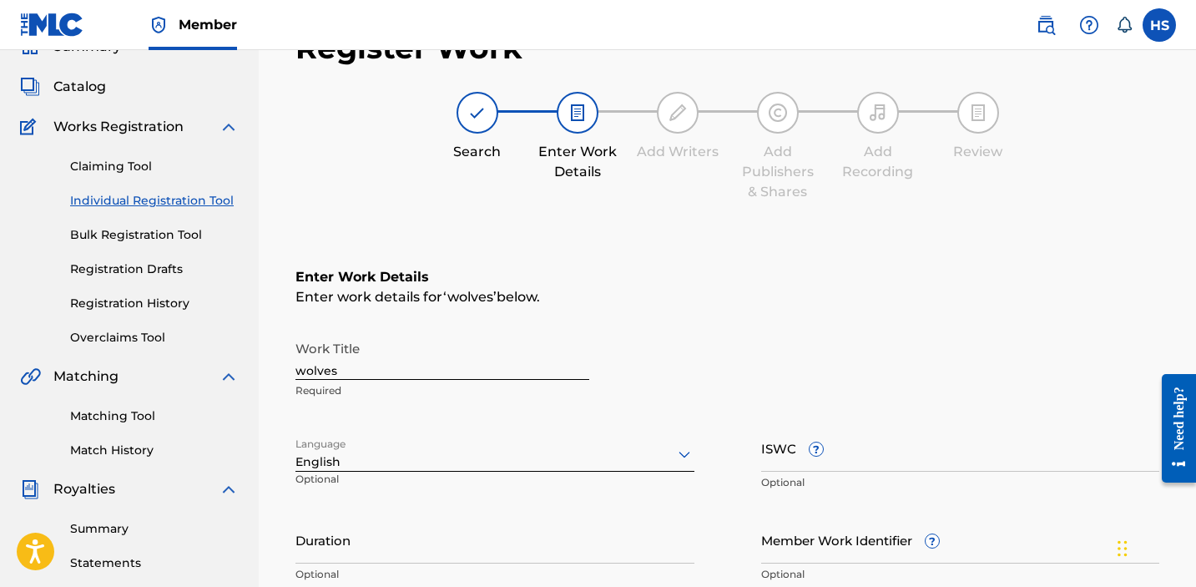
click at [907, 462] on input "ISWC ?" at bounding box center [960, 448] width 399 height 48
paste input "T3335487322"
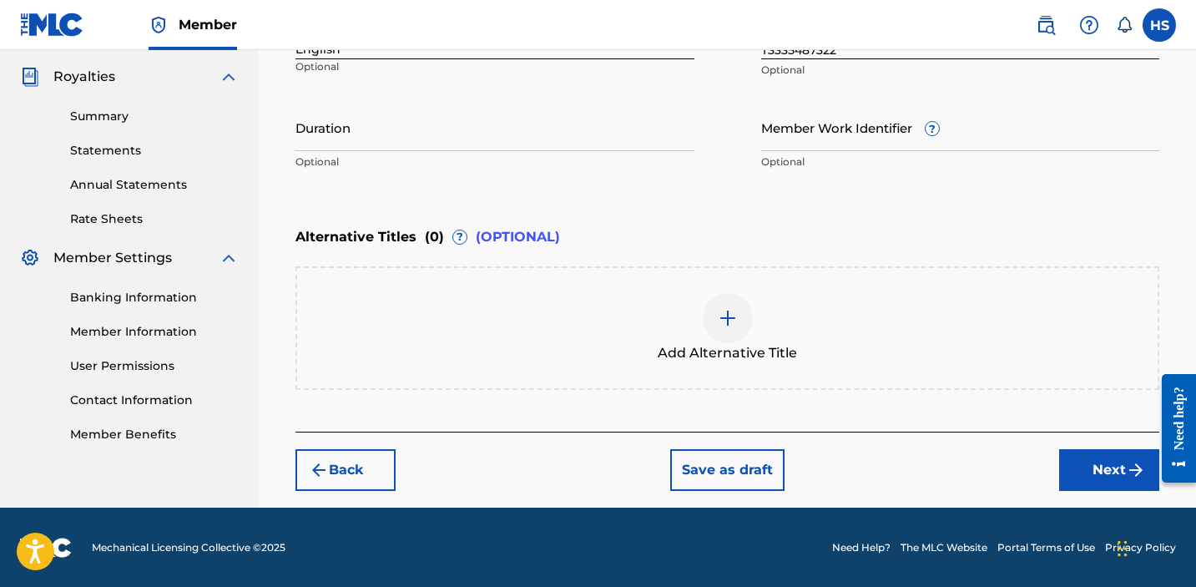
click at [1123, 468] on button "Next" at bounding box center [1109, 470] width 100 height 42
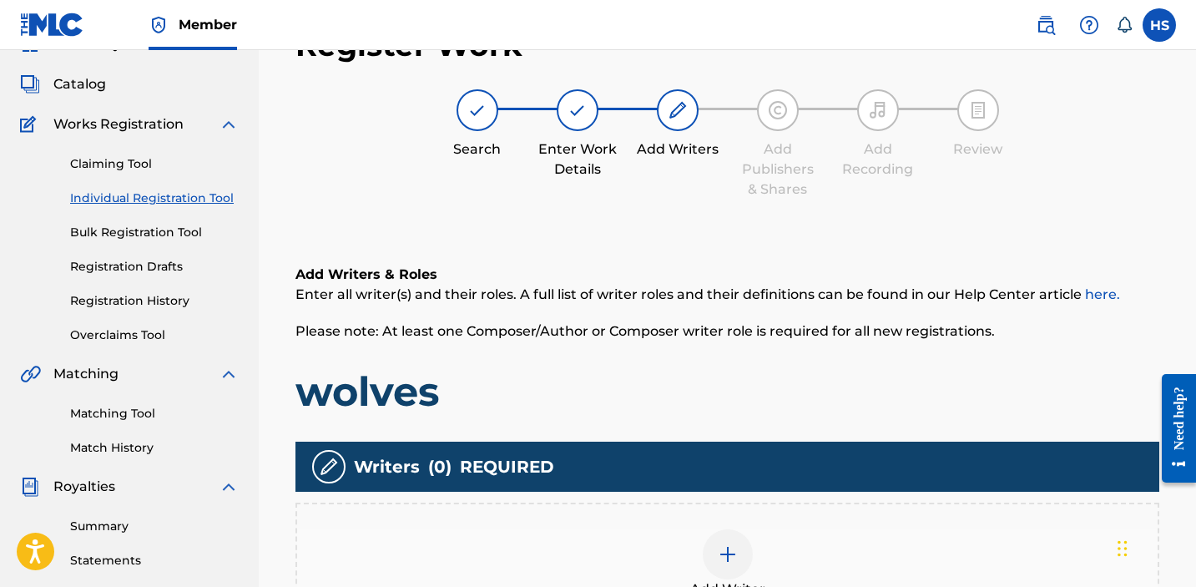
scroll to position [75, 0]
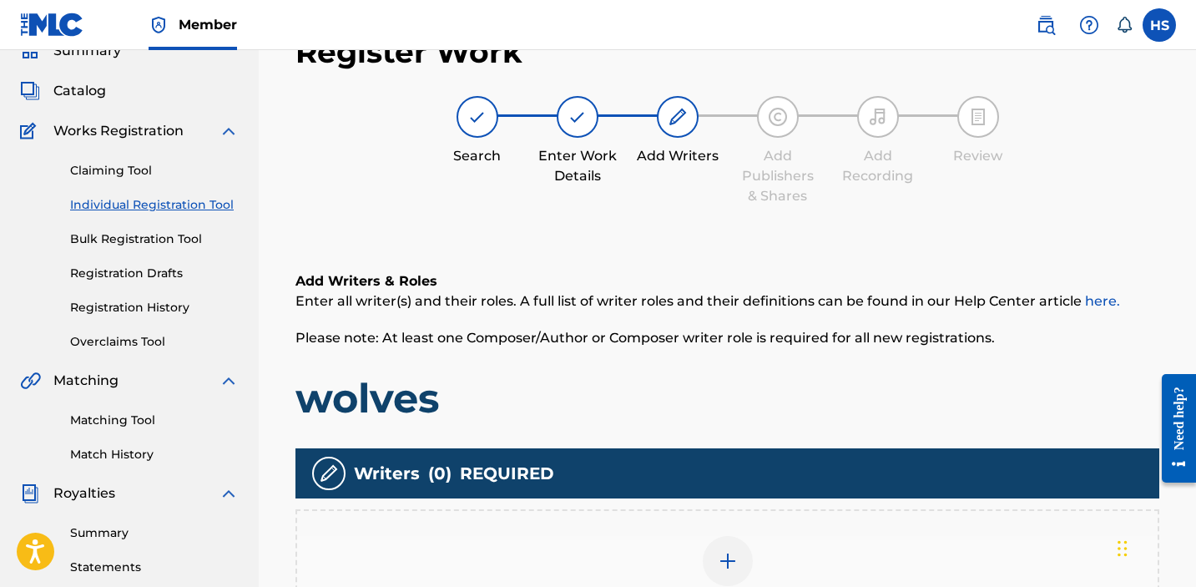
click at [727, 548] on div at bounding box center [728, 561] width 50 height 50
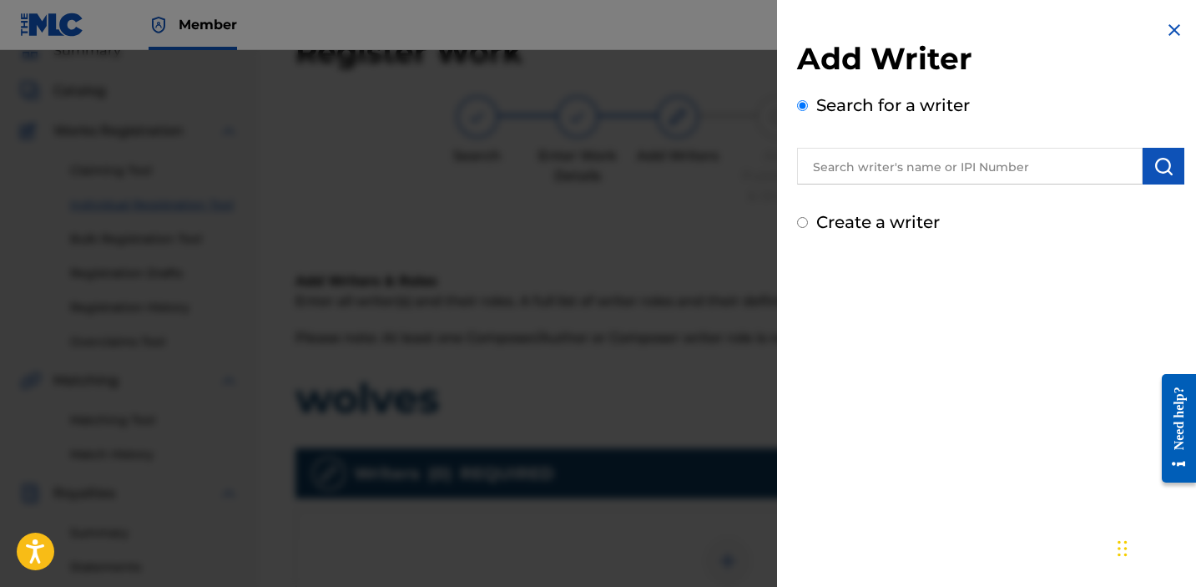
click at [893, 216] on label "Create a writer" at bounding box center [878, 222] width 124 height 20
click at [808, 217] on input "Create a writer" at bounding box center [802, 222] width 11 height 11
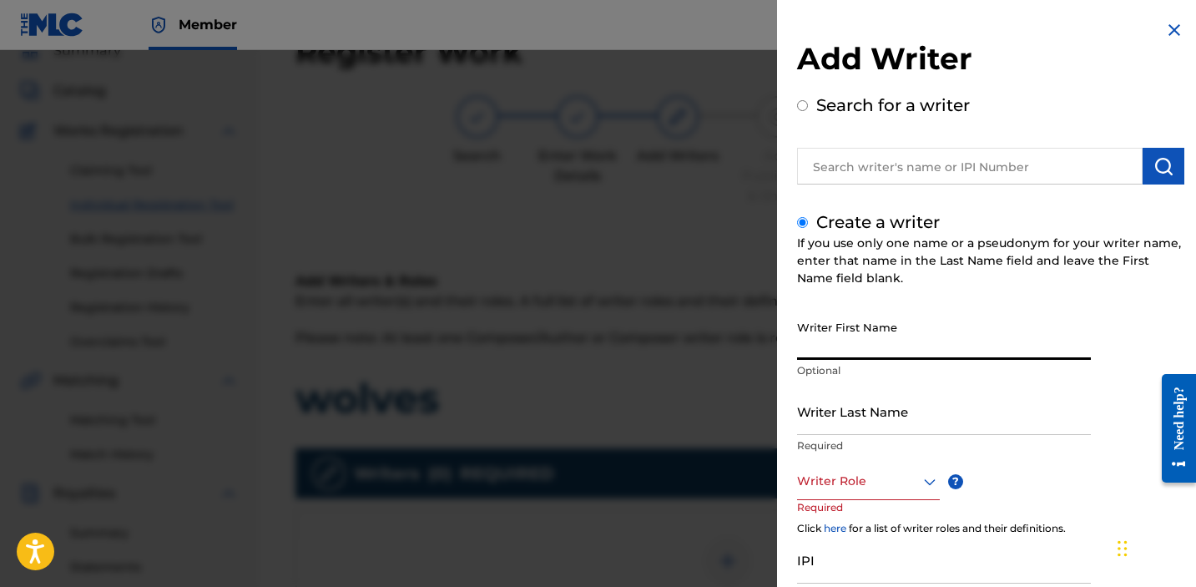
click at [906, 344] on input "Writer First Name" at bounding box center [944, 336] width 294 height 48
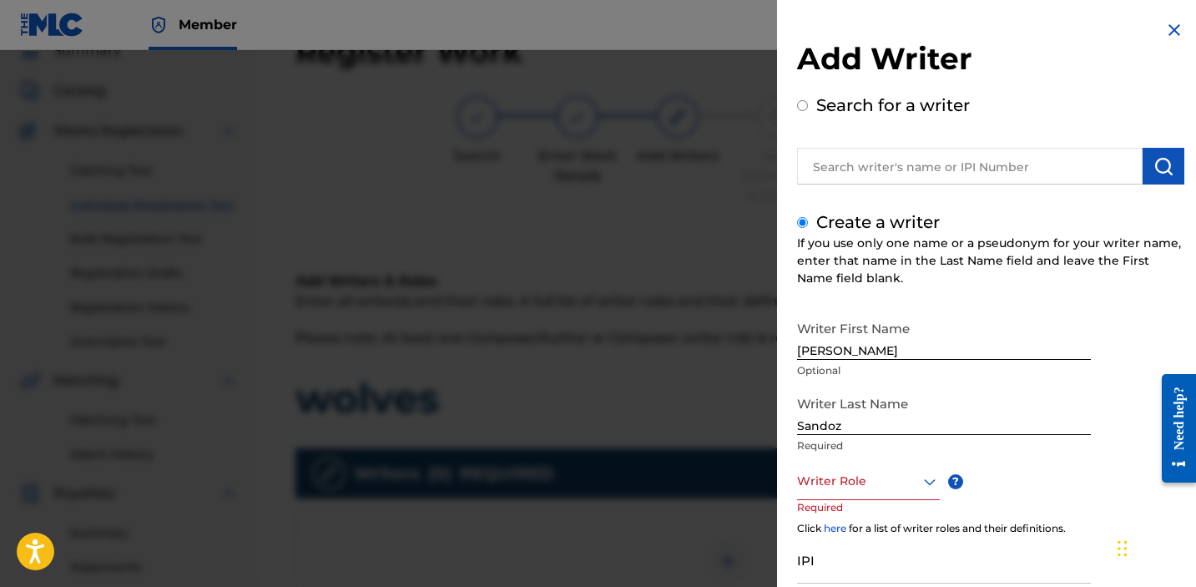
click at [886, 478] on div at bounding box center [868, 481] width 143 height 21
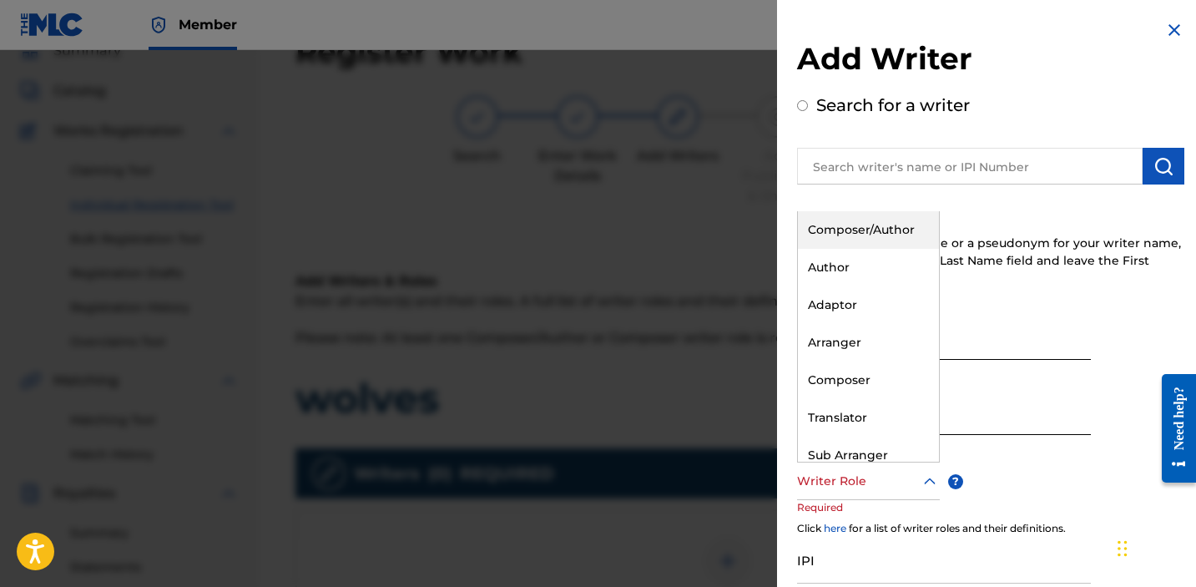
click at [845, 237] on div "Composer/Author" at bounding box center [868, 230] width 141 height 38
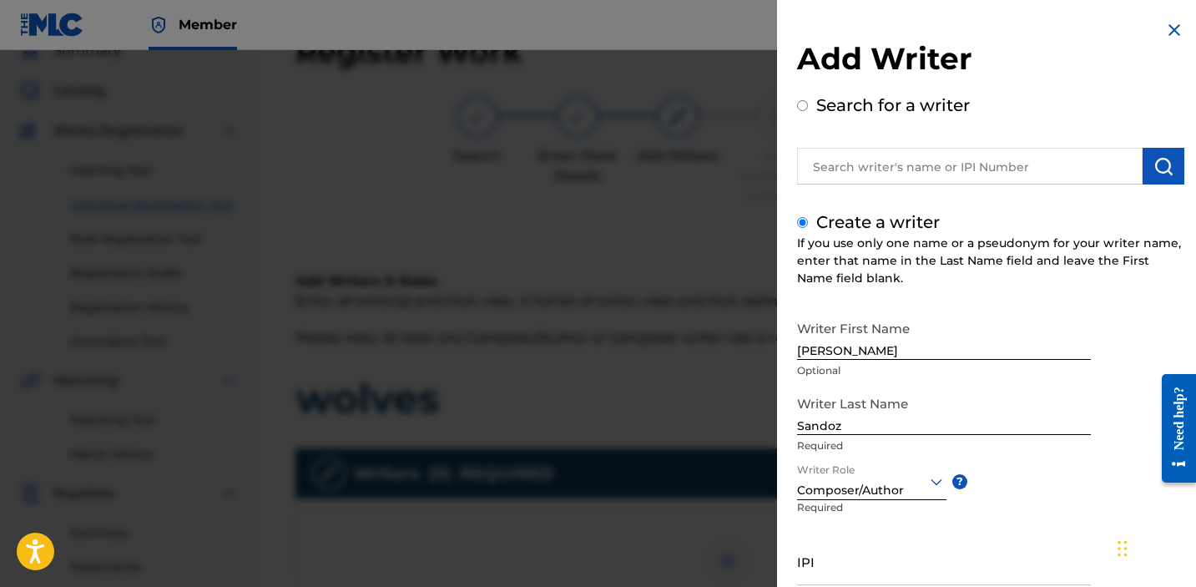
click at [841, 564] on input "IPI" at bounding box center [944, 562] width 294 height 48
paste input "1034865265"
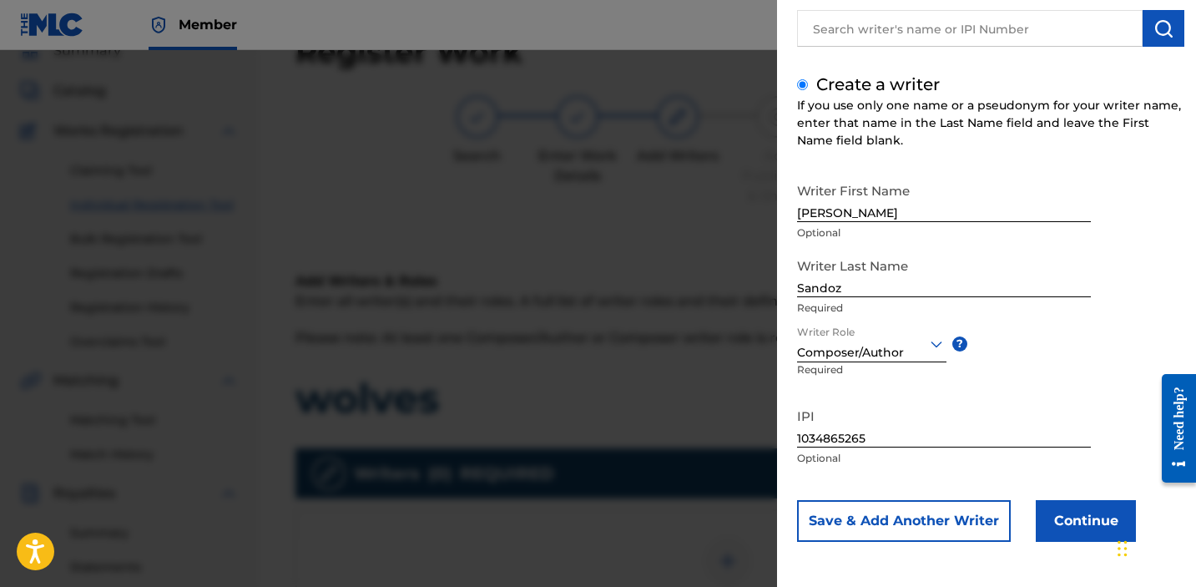
click at [1060, 503] on button "Continue" at bounding box center [1086, 521] width 100 height 42
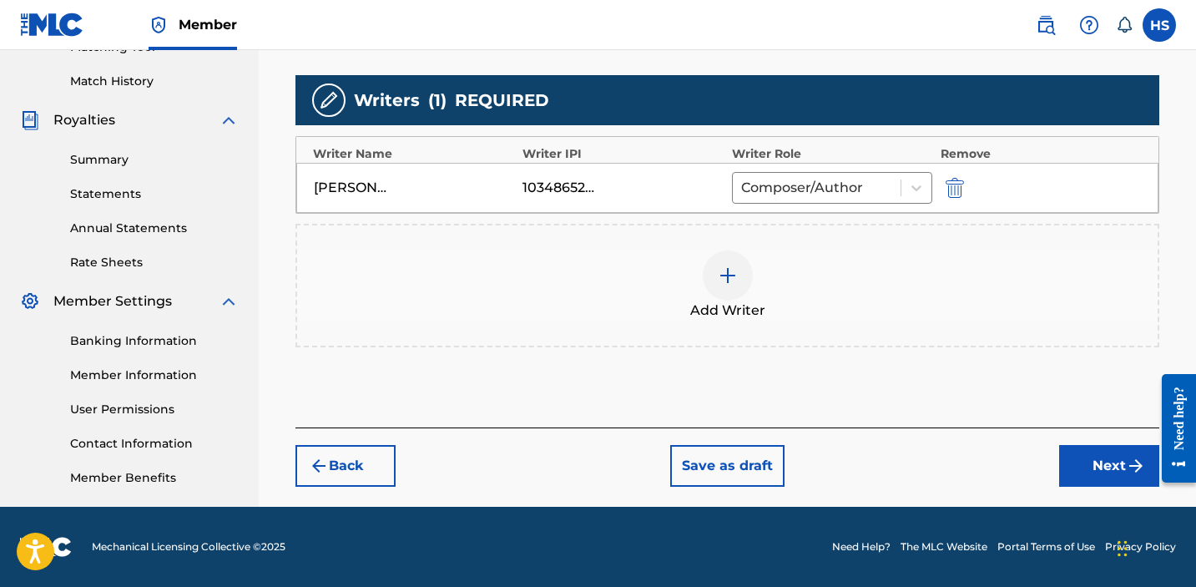
click at [1114, 471] on button "Next" at bounding box center [1109, 466] width 100 height 42
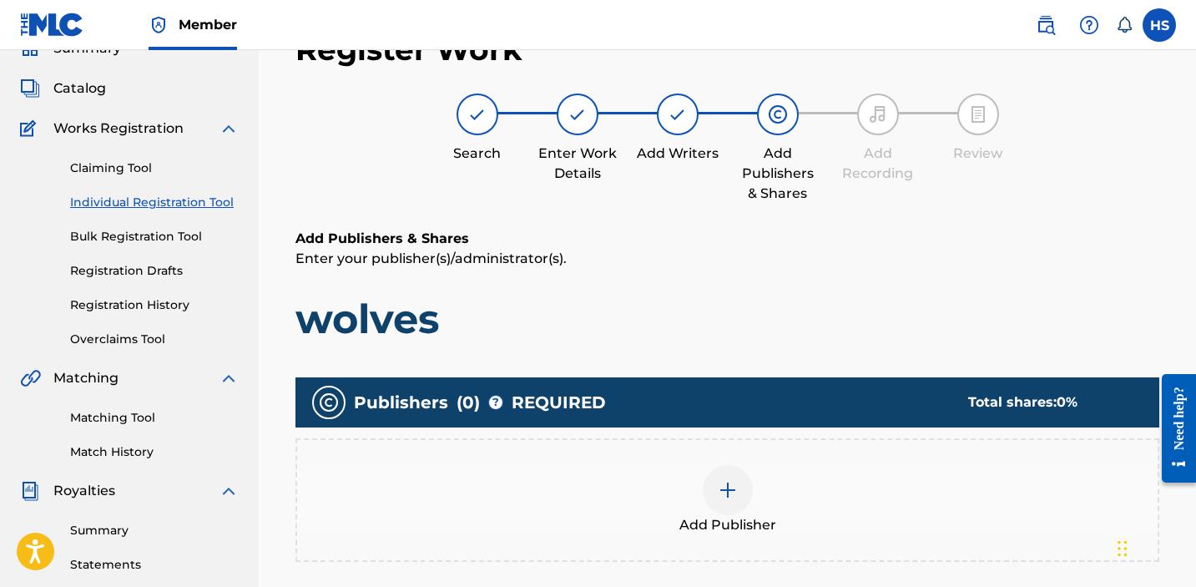
scroll to position [75, 0]
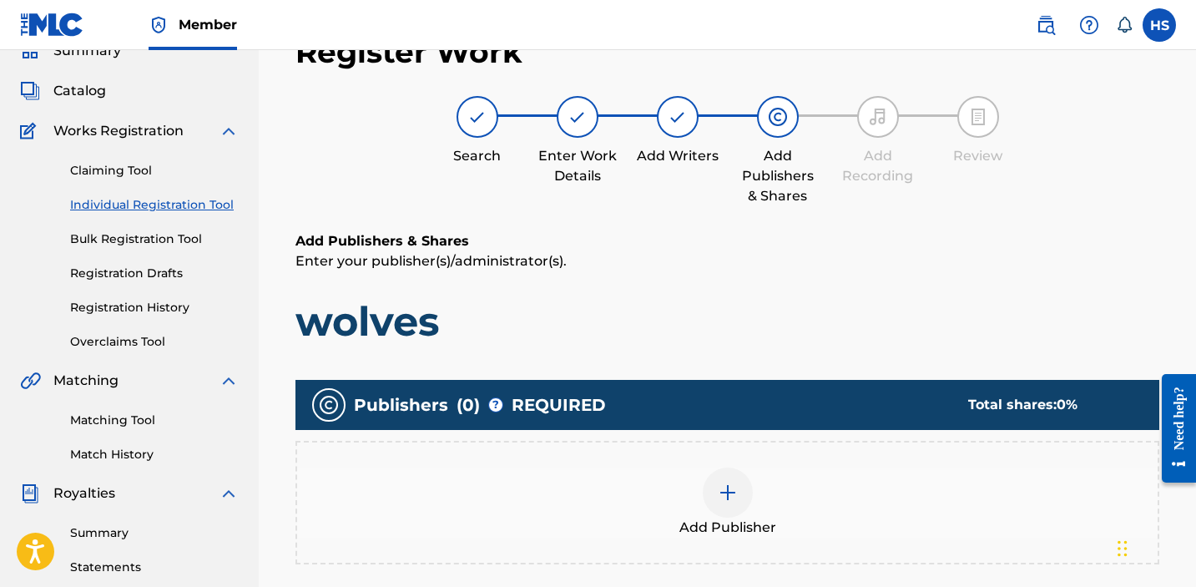
click at [722, 487] on img at bounding box center [728, 493] width 20 height 20
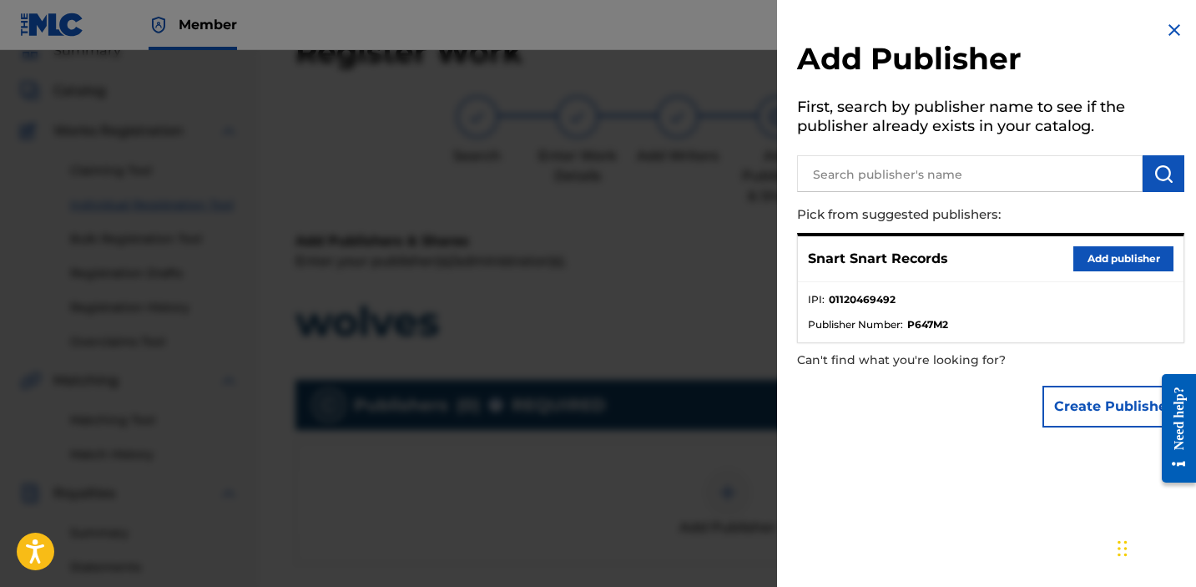
click at [1102, 249] on button "Add publisher" at bounding box center [1124, 258] width 100 height 25
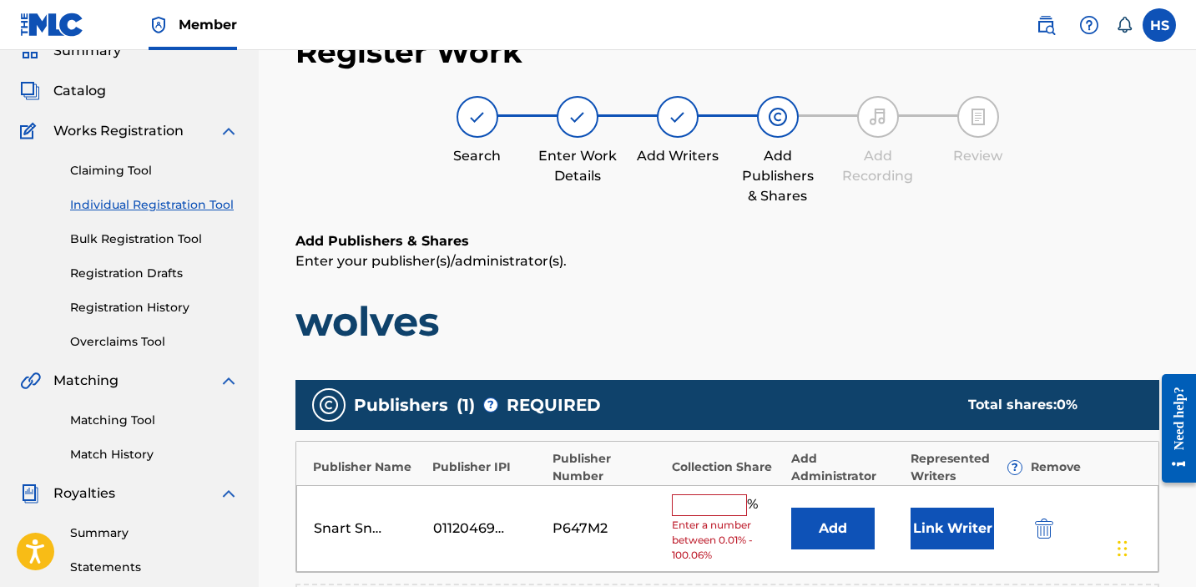
click at [677, 506] on input "text" at bounding box center [709, 505] width 75 height 22
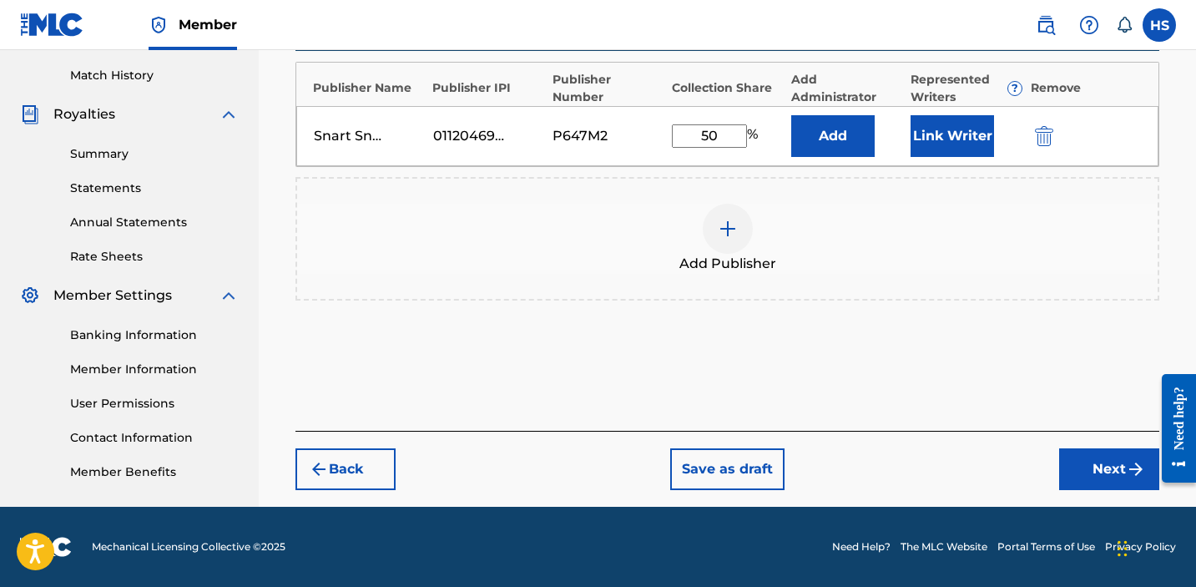
click at [1111, 468] on button "Next" at bounding box center [1109, 469] width 100 height 42
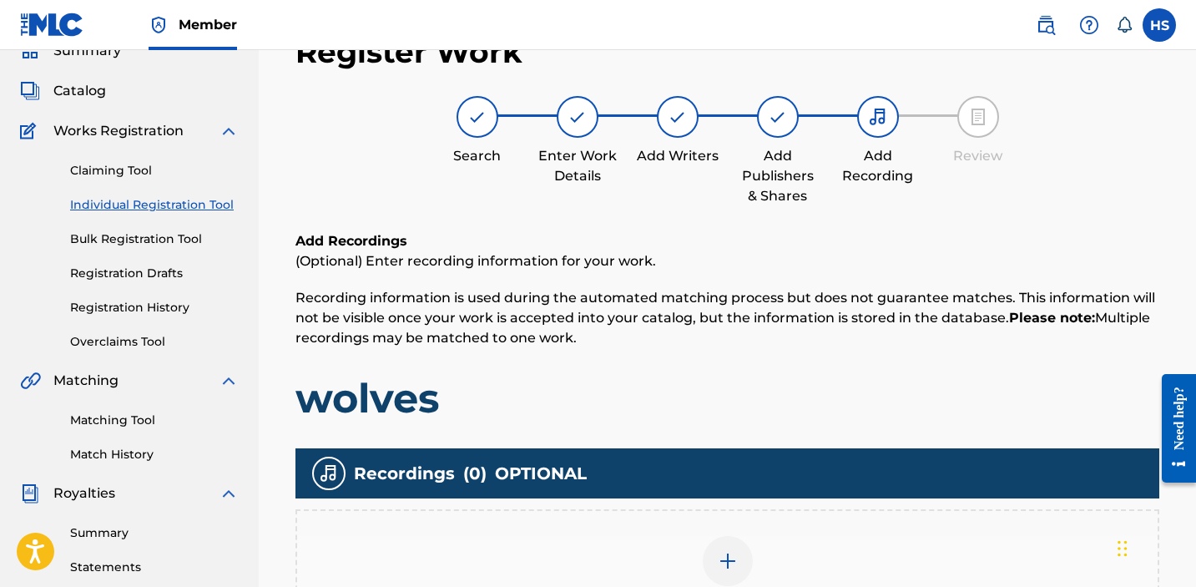
click at [778, 553] on div "Add Recording" at bounding box center [727, 571] width 861 height 70
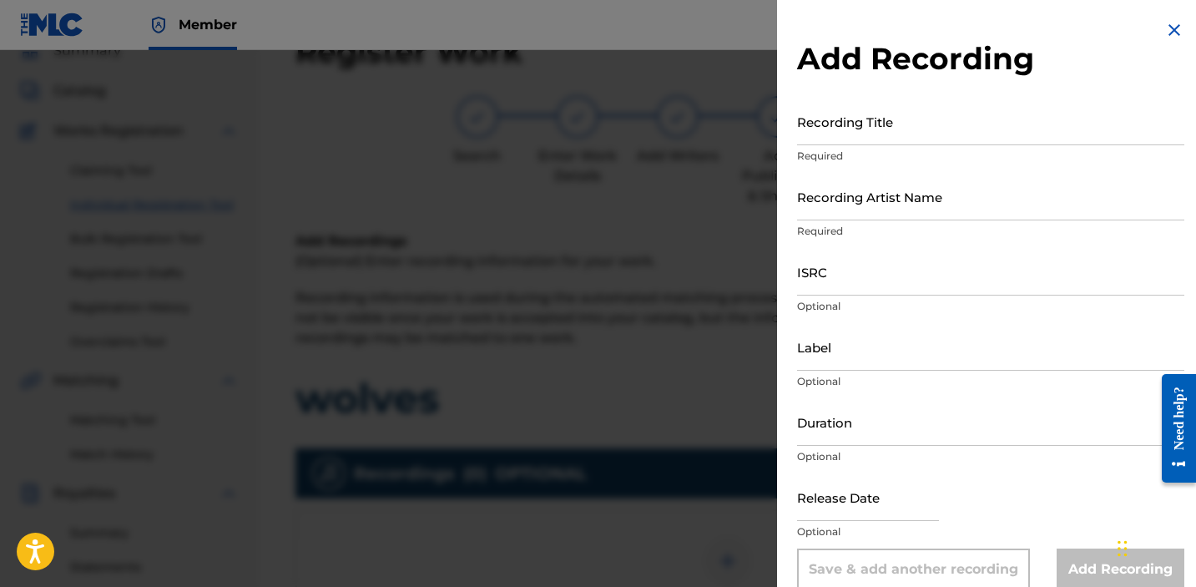
click at [914, 129] on input "Recording Title" at bounding box center [990, 122] width 387 height 48
paste input "wolves"
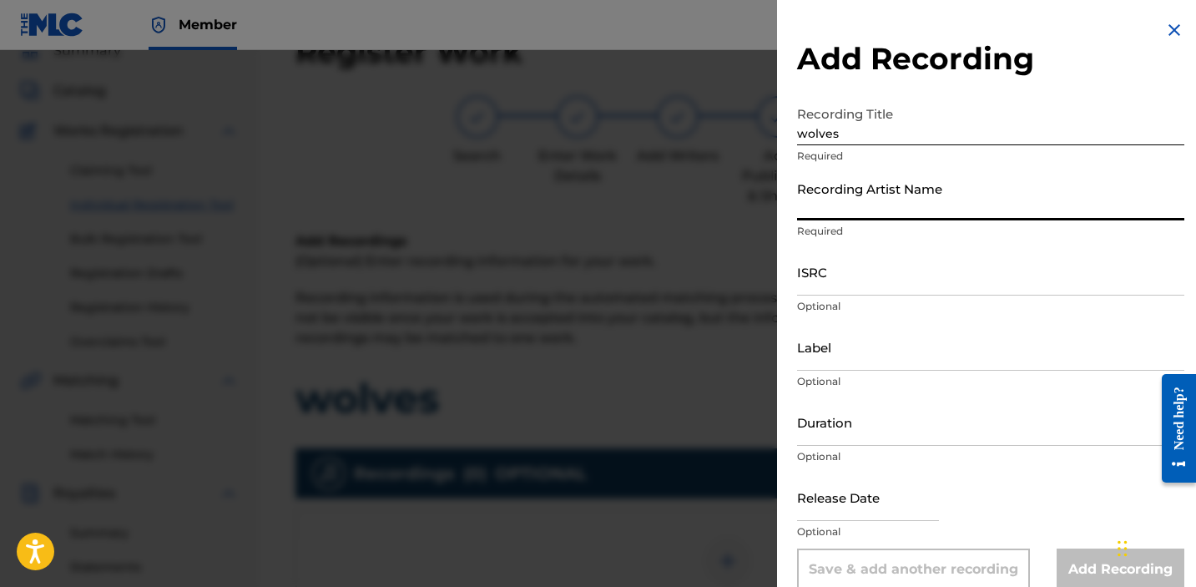
click at [969, 184] on input "Recording Artist Name" at bounding box center [990, 197] width 387 height 48
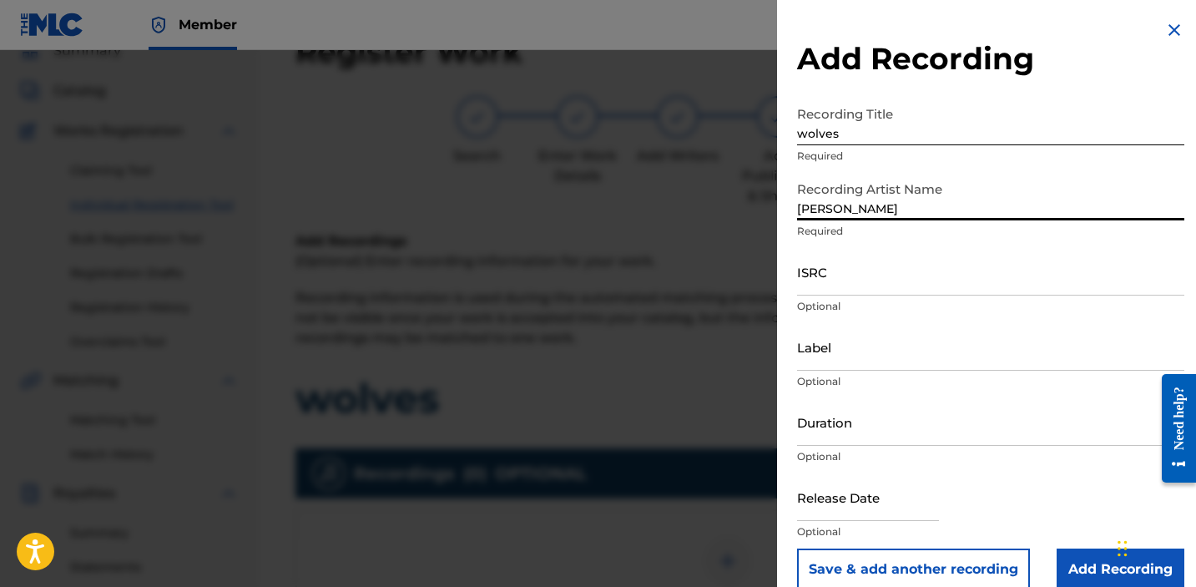
click at [1013, 280] on input "ISRC" at bounding box center [990, 272] width 387 height 48
paste input "QZDA82332050"
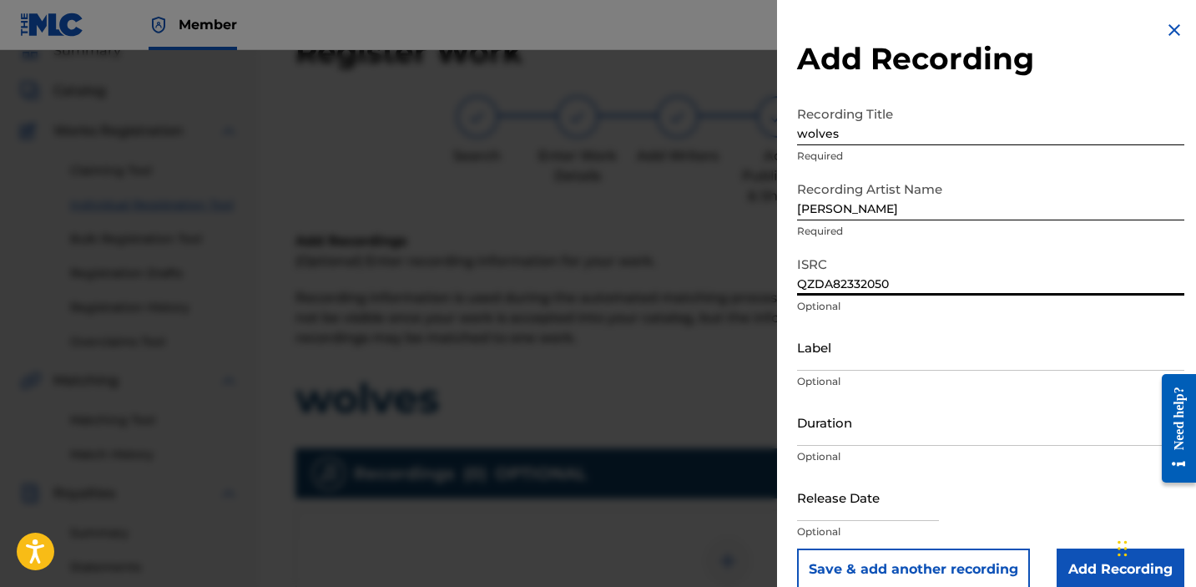
click at [946, 348] on input "Label" at bounding box center [990, 347] width 387 height 48
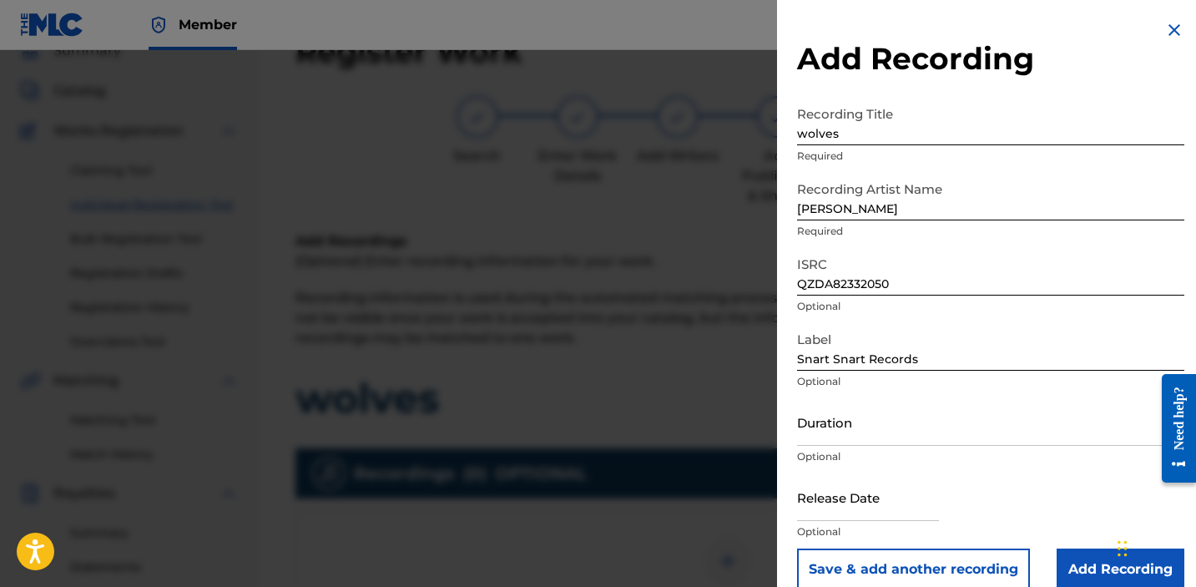
click at [1074, 558] on input "Add Recording" at bounding box center [1121, 569] width 128 height 42
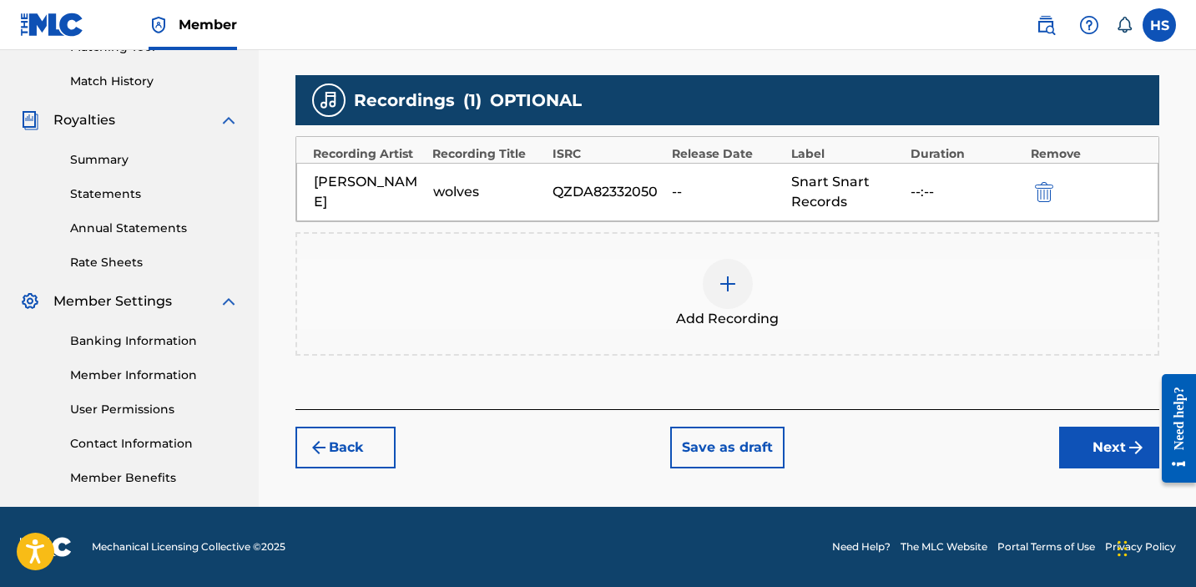
click at [1097, 454] on button "Next" at bounding box center [1109, 448] width 100 height 42
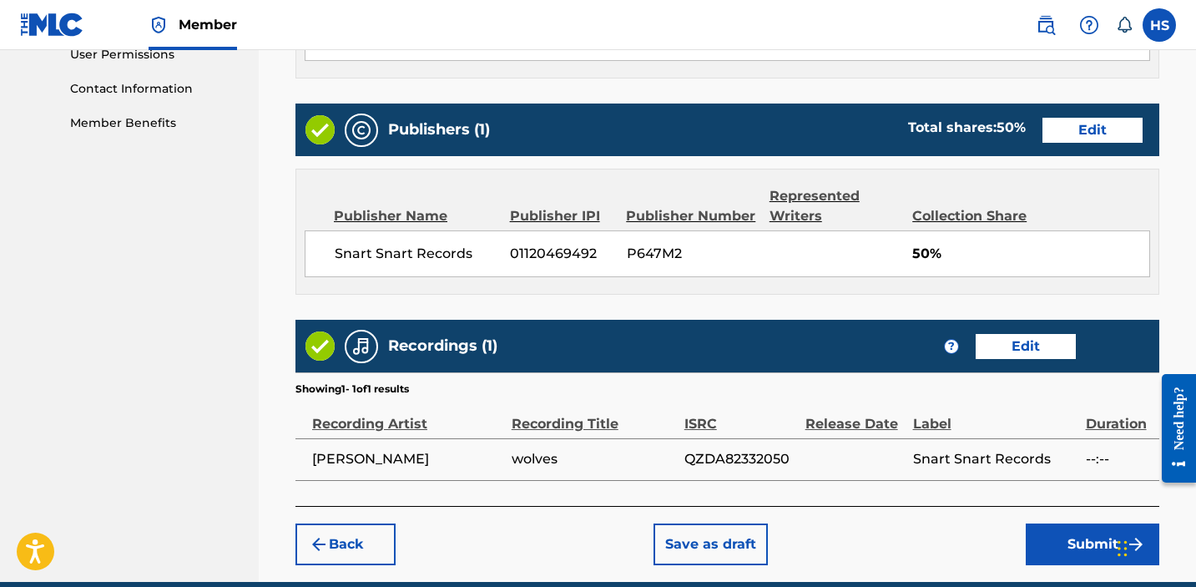
scroll to position [877, 0]
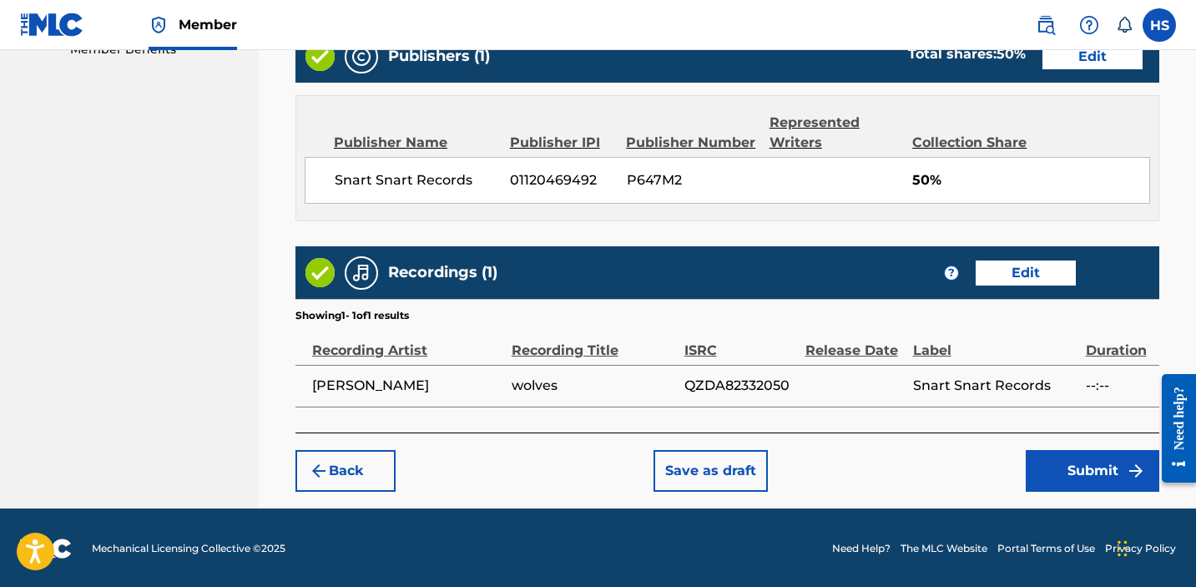
click at [1097, 456] on button "Submit" at bounding box center [1093, 471] width 134 height 42
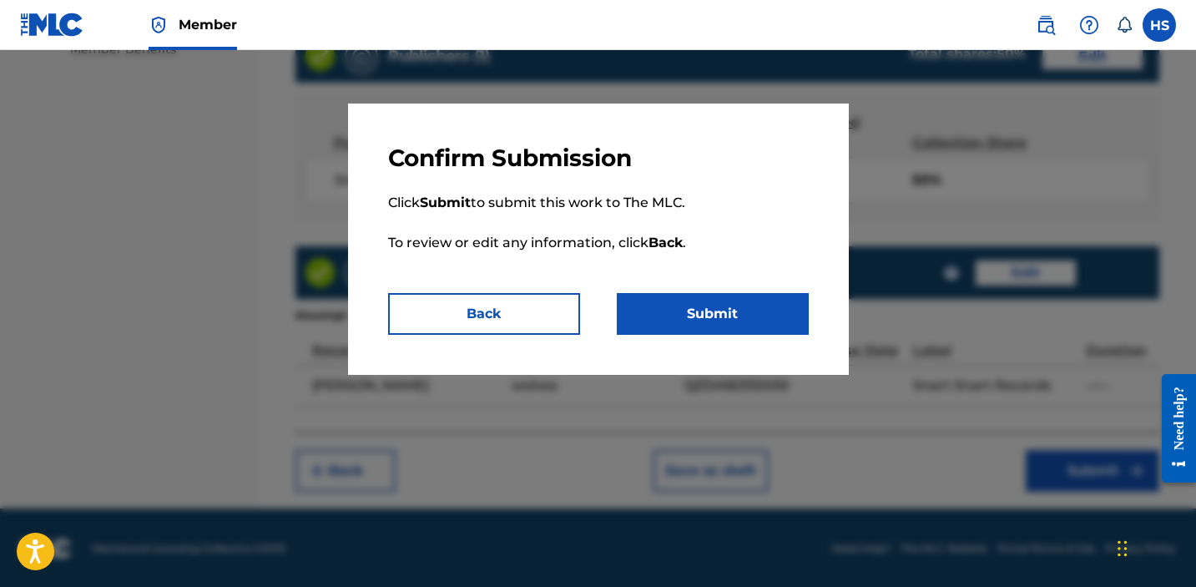
click at [698, 305] on button "Submit" at bounding box center [713, 314] width 192 height 42
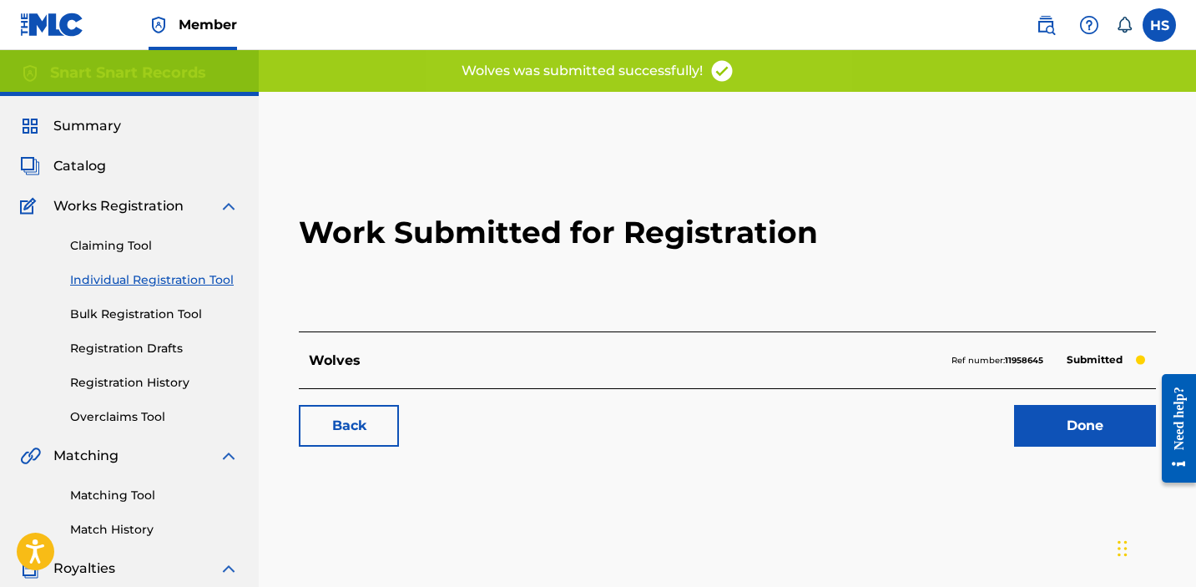
click at [1061, 420] on link "Done" at bounding box center [1085, 426] width 142 height 42
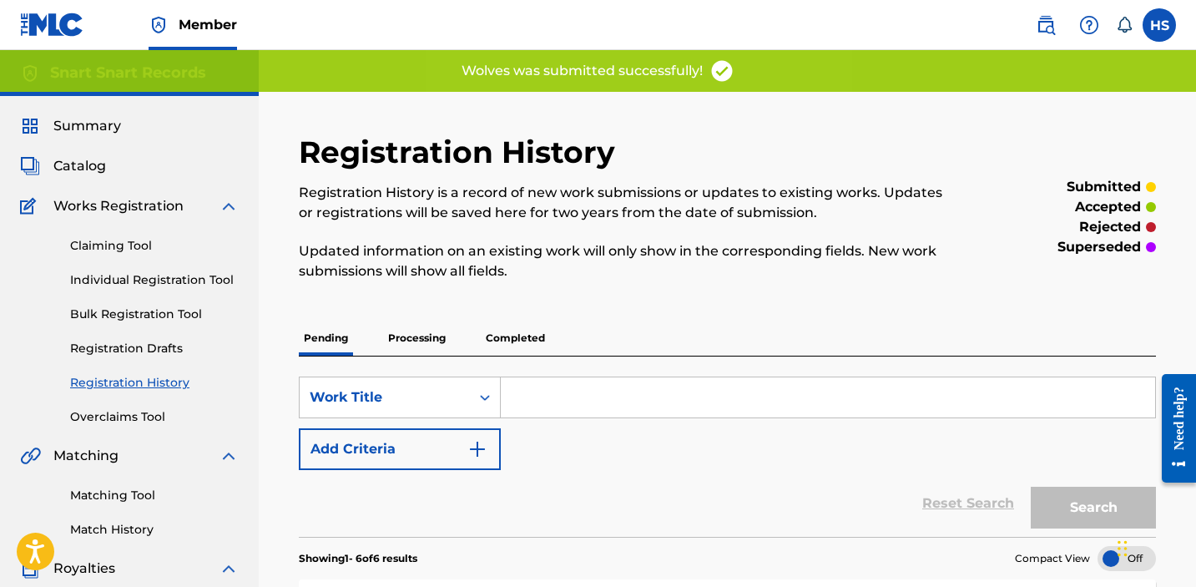
click at [136, 279] on link "Individual Registration Tool" at bounding box center [154, 280] width 169 height 18
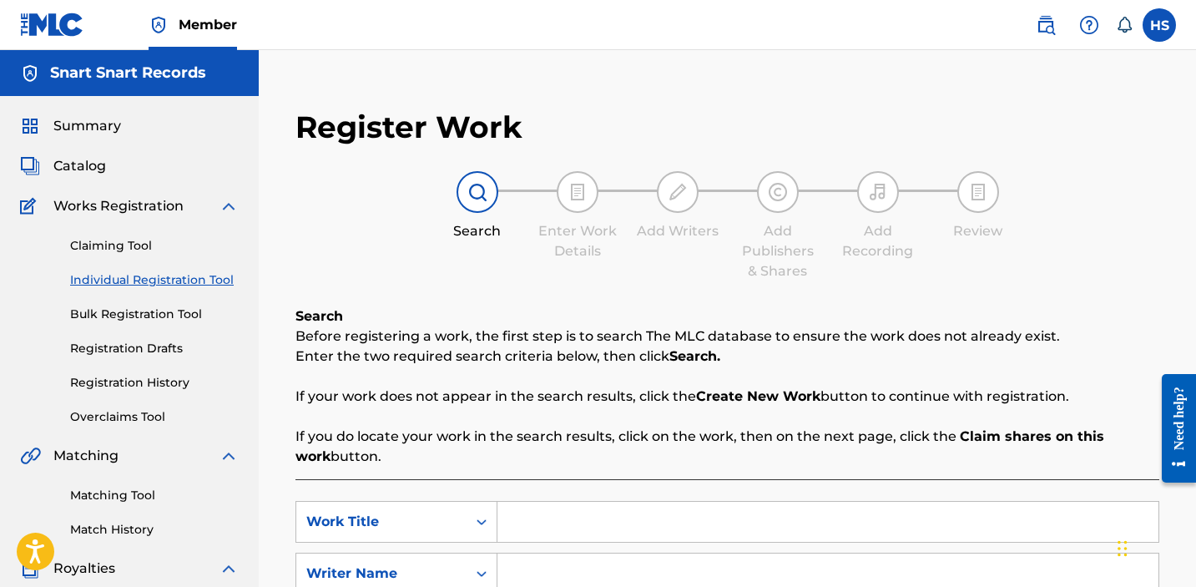
click at [674, 526] on input "Search Form" at bounding box center [828, 522] width 661 height 40
paste input "hole"
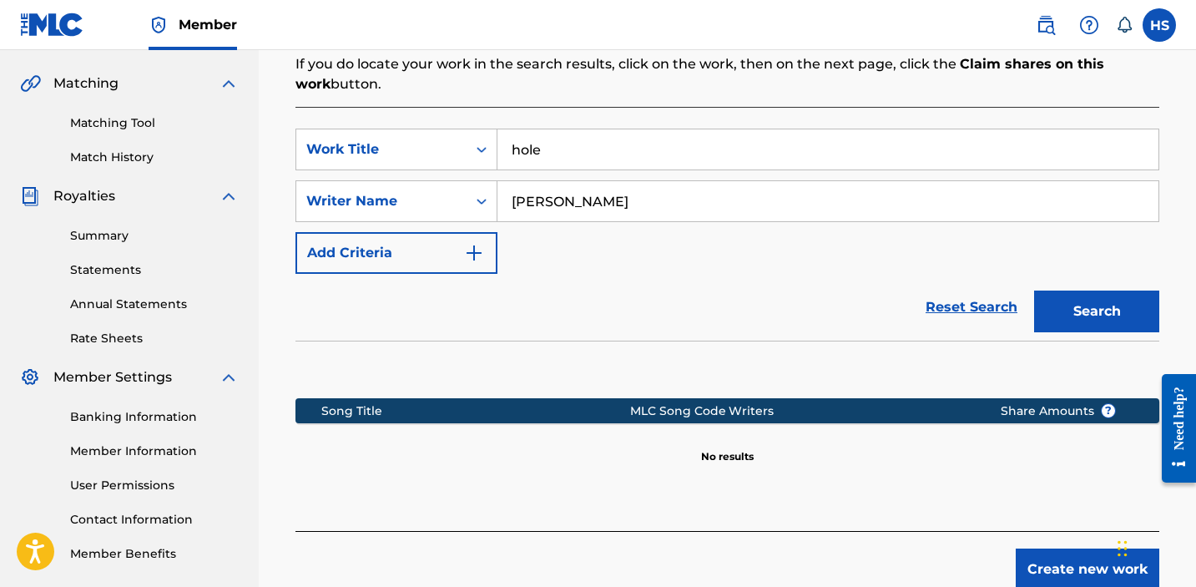
scroll to position [473, 0]
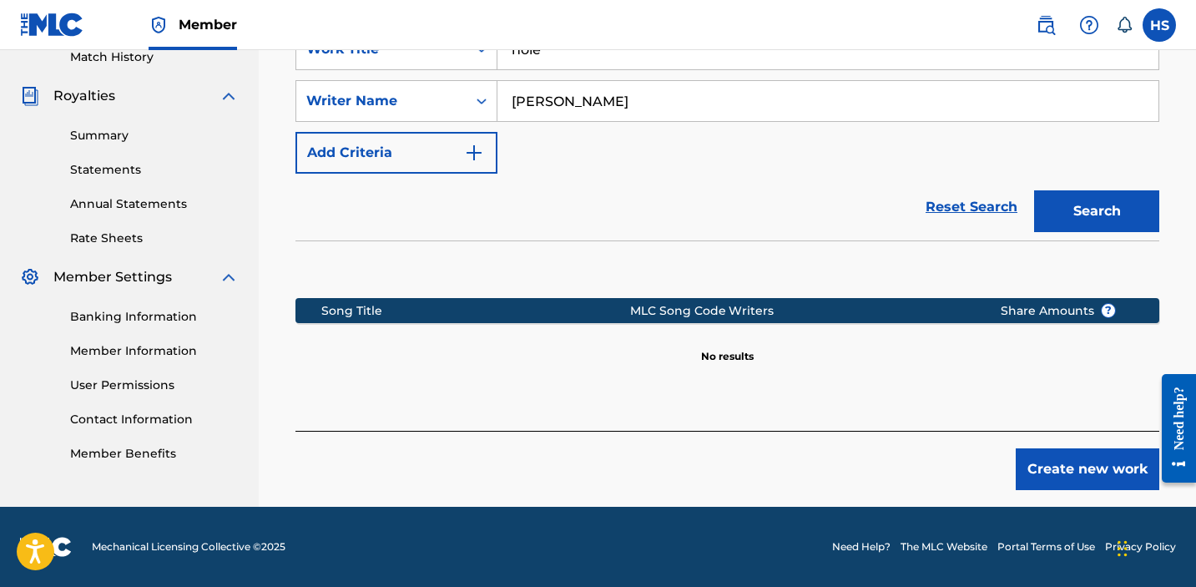
click at [1072, 464] on button "Create new work" at bounding box center [1088, 469] width 144 height 42
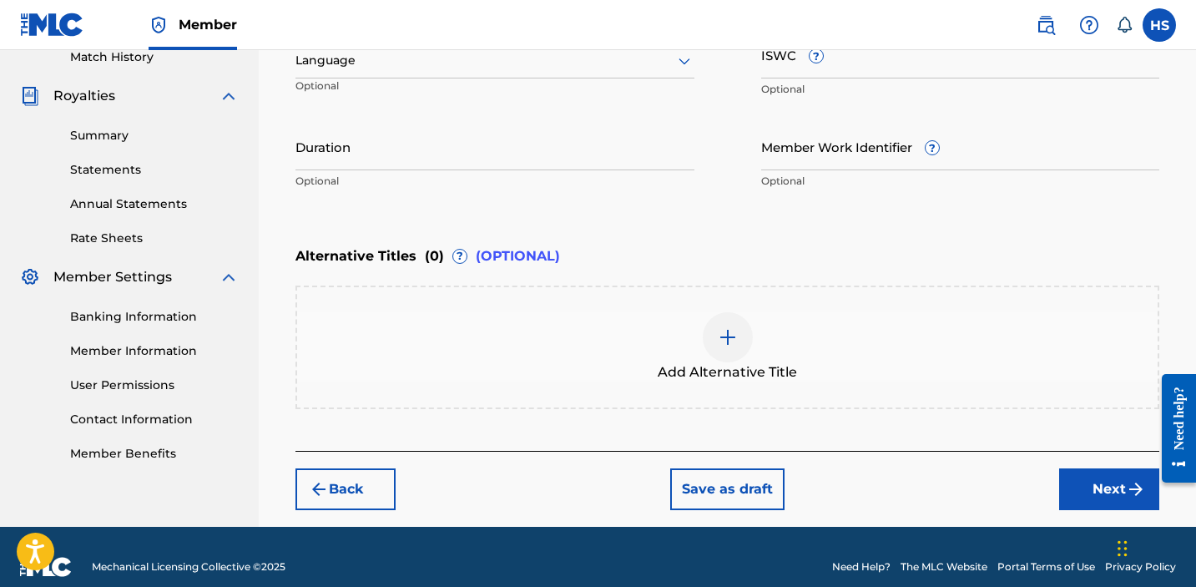
scroll to position [158, 0]
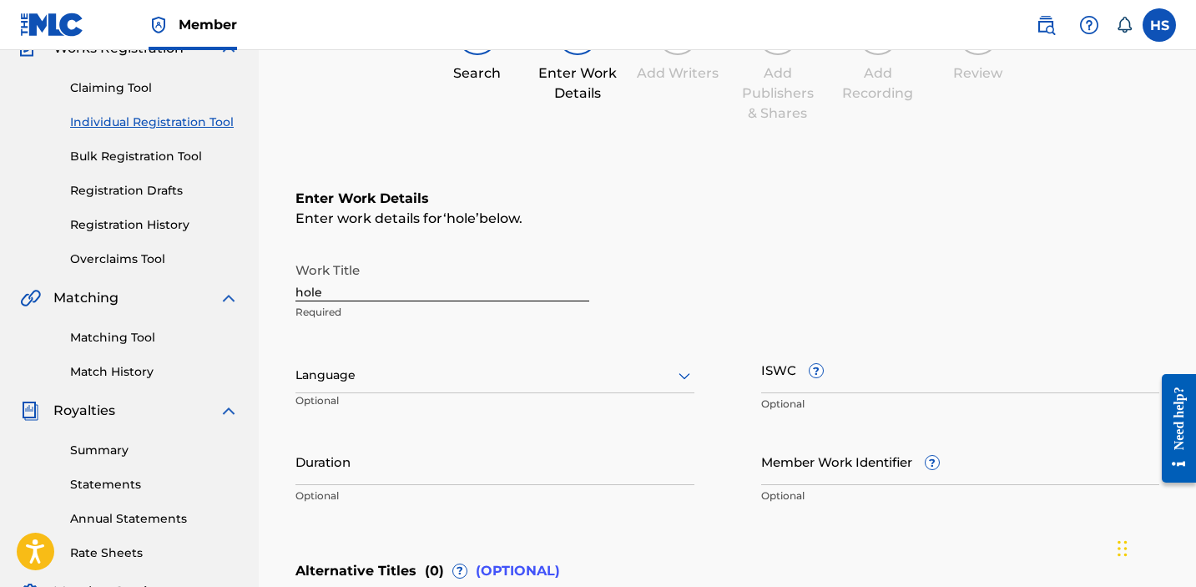
click at [625, 393] on div "Language Optional" at bounding box center [495, 383] width 399 height 75
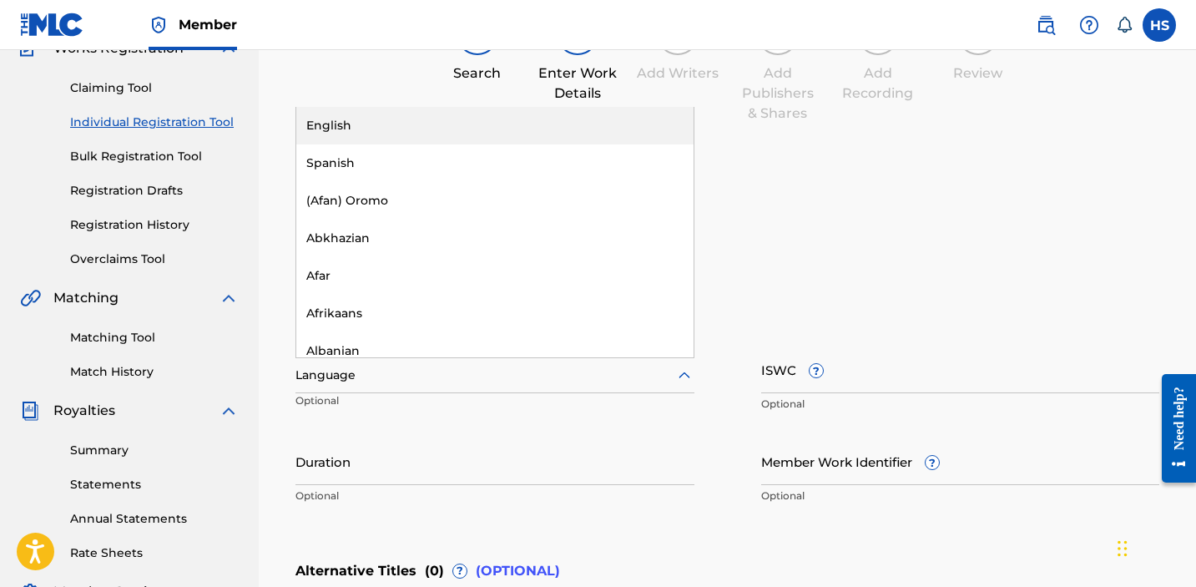
click at [618, 381] on div at bounding box center [495, 375] width 399 height 21
click at [471, 130] on div "English" at bounding box center [494, 126] width 397 height 38
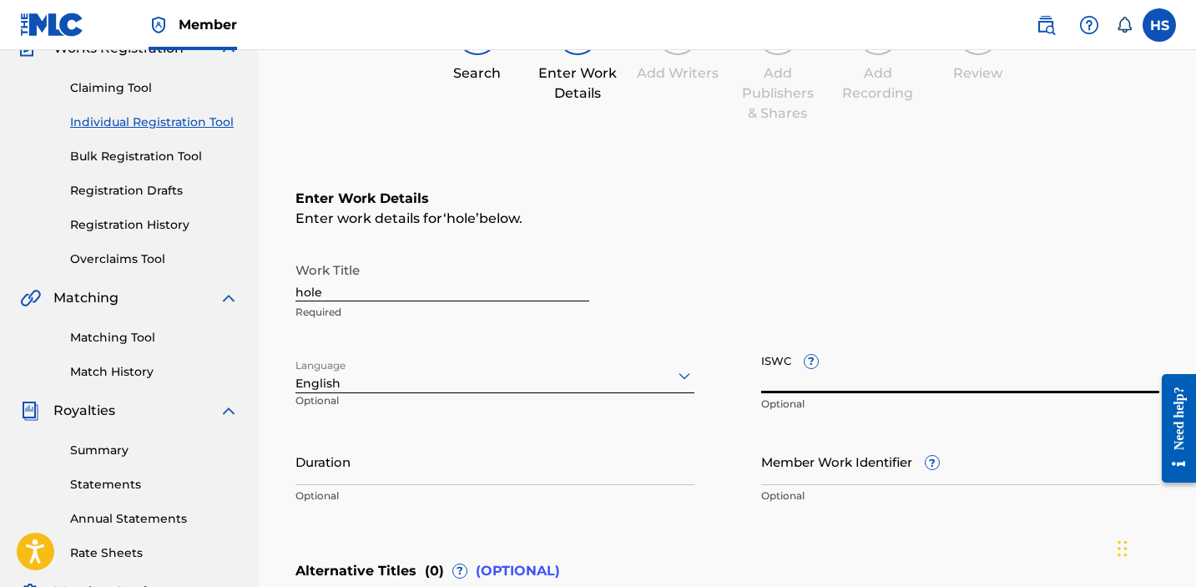
click at [896, 376] on input "ISWC ?" at bounding box center [960, 370] width 399 height 48
paste input "T3335487446"
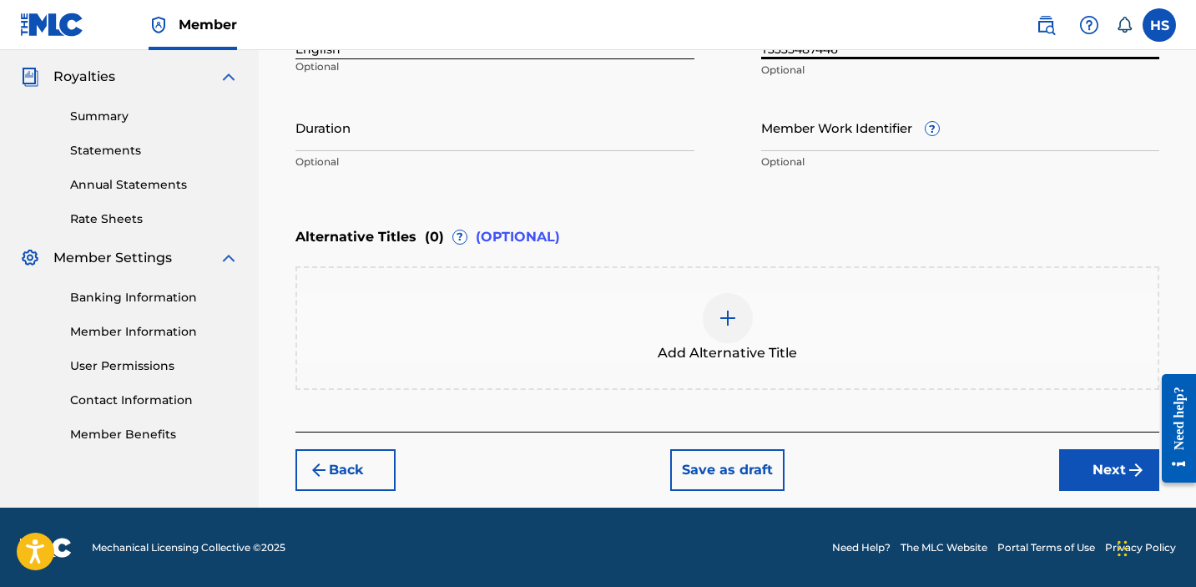
click at [1089, 468] on button "Next" at bounding box center [1109, 470] width 100 height 42
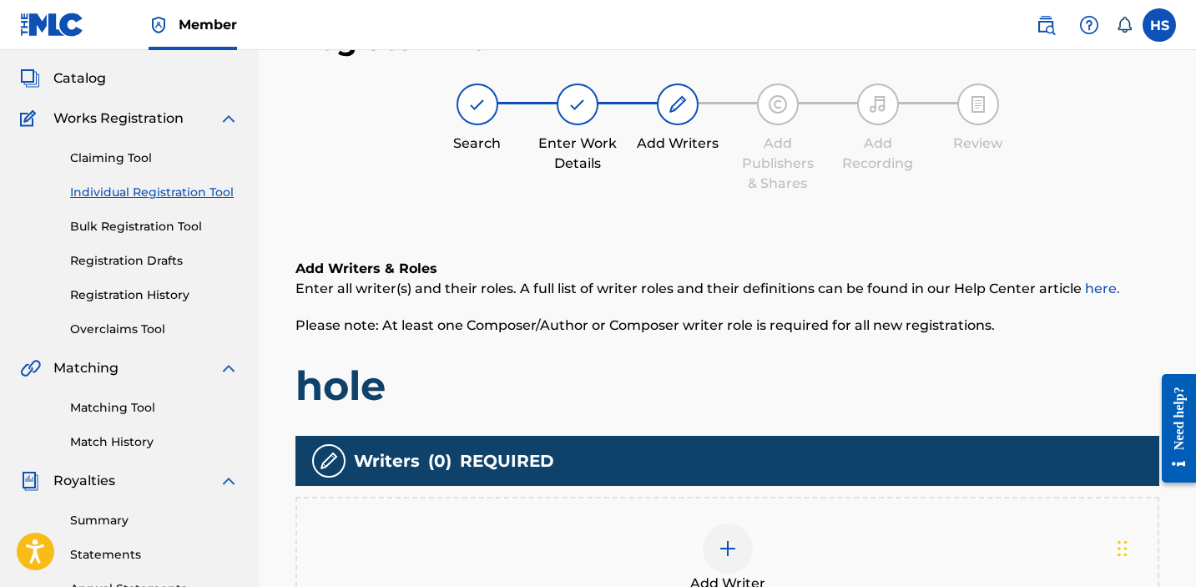
scroll to position [75, 0]
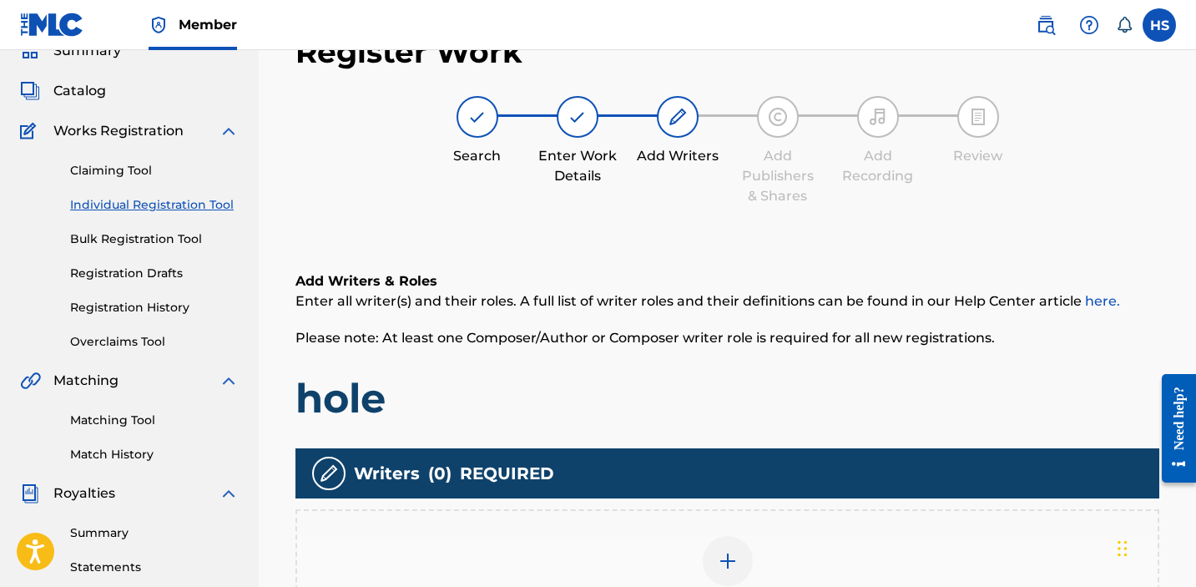
click at [725, 570] on img at bounding box center [728, 561] width 20 height 20
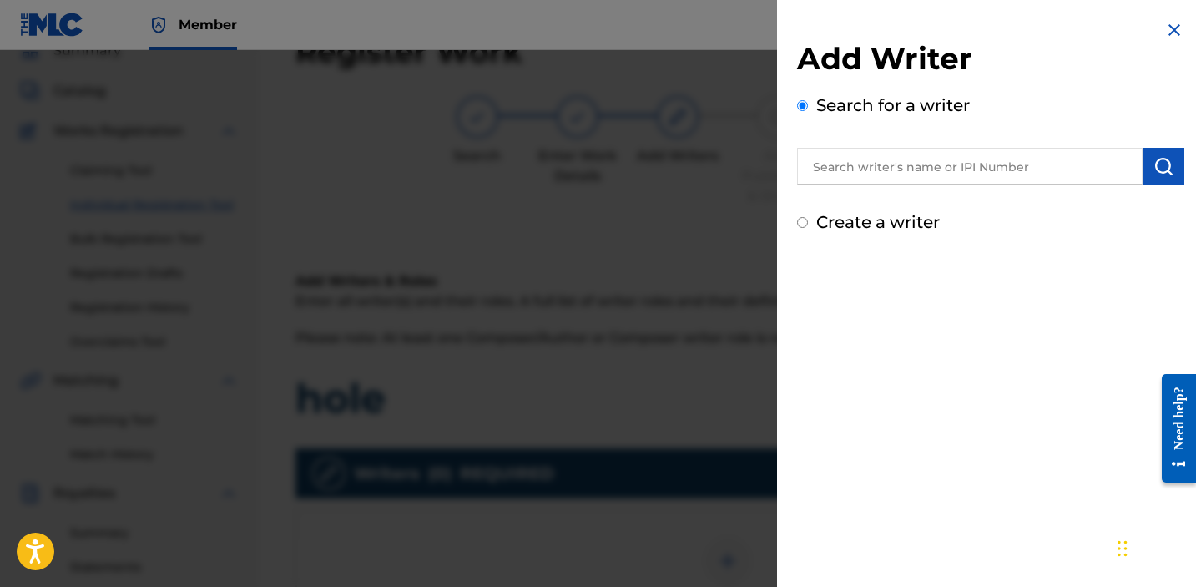
click at [877, 235] on div "Add Writer Search for a writer Create a writer" at bounding box center [990, 127] width 427 height 255
click at [872, 219] on label "Create a writer" at bounding box center [878, 222] width 124 height 20
click at [808, 219] on input "Create a writer" at bounding box center [802, 222] width 11 height 11
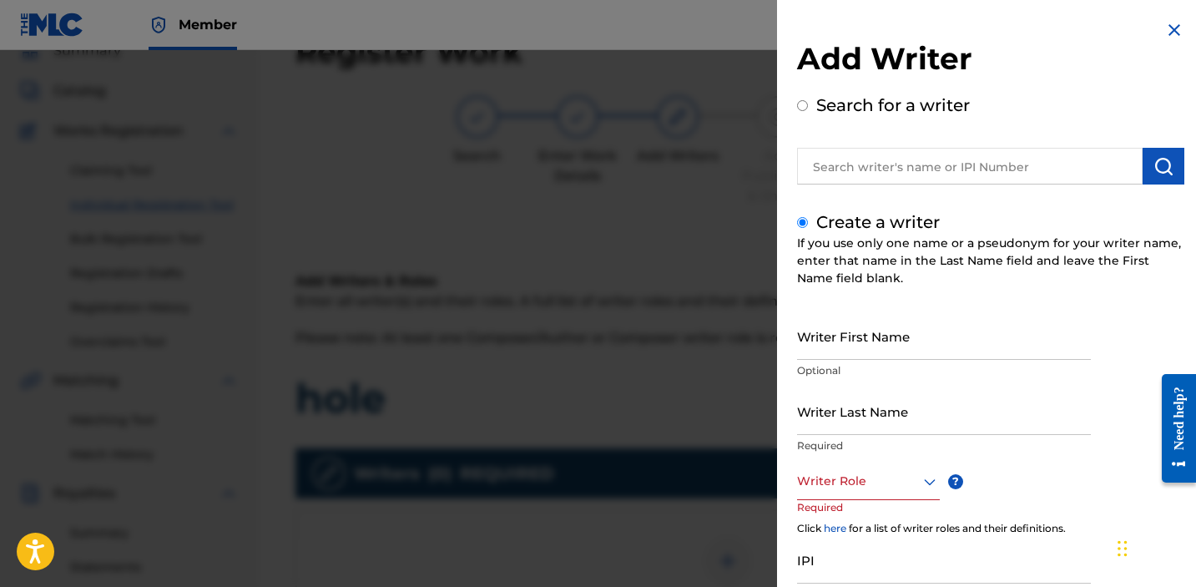
click at [870, 333] on input "Writer First Name" at bounding box center [944, 336] width 294 height 48
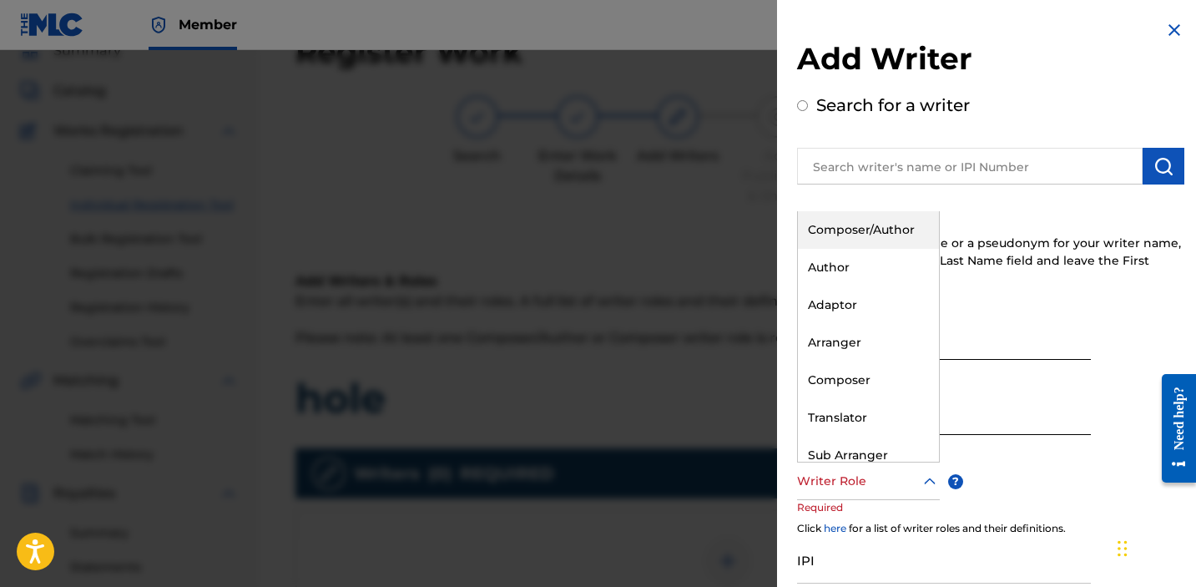
click at [884, 487] on div at bounding box center [868, 481] width 143 height 21
click at [864, 232] on div "Composer/Author" at bounding box center [868, 230] width 141 height 38
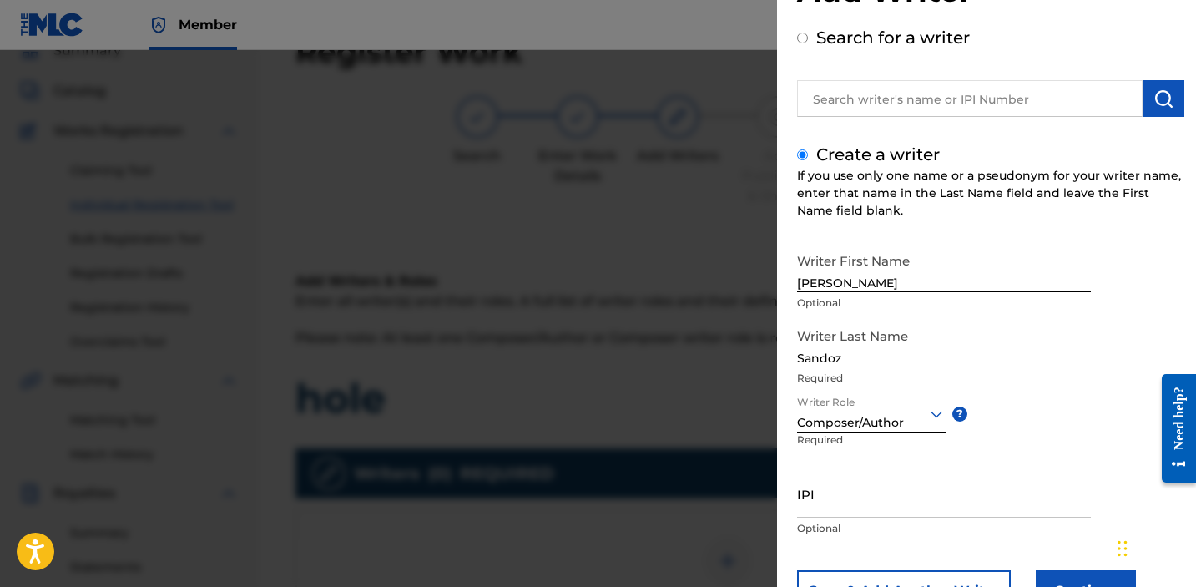
scroll to position [138, 0]
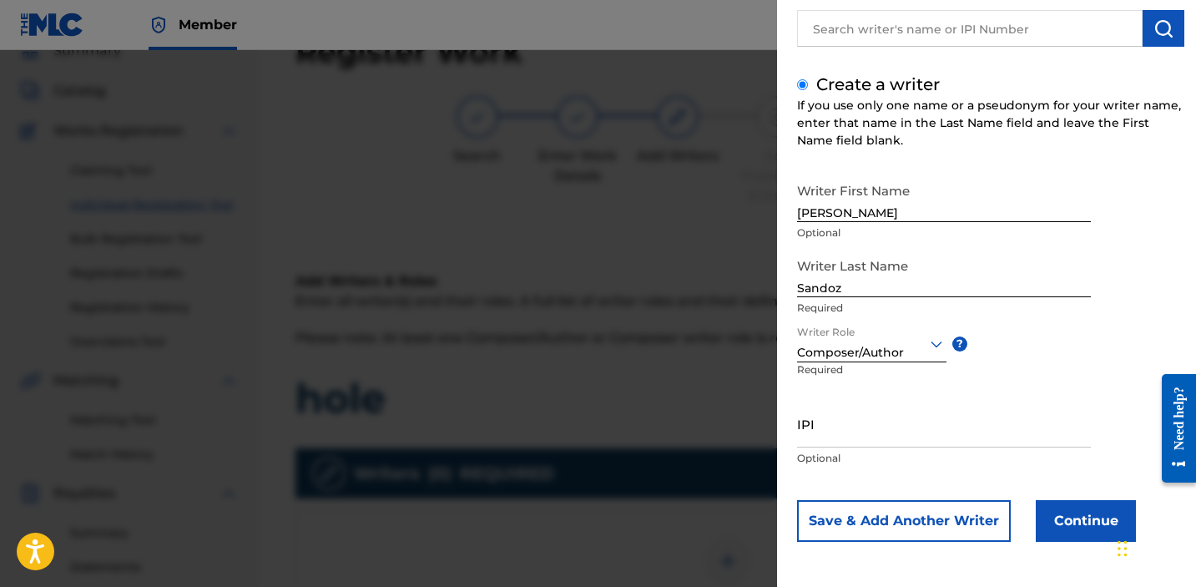
click at [850, 425] on input "IPI" at bounding box center [944, 424] width 294 height 48
paste input "1034865265"
click at [1074, 528] on button "Continue" at bounding box center [1086, 521] width 100 height 42
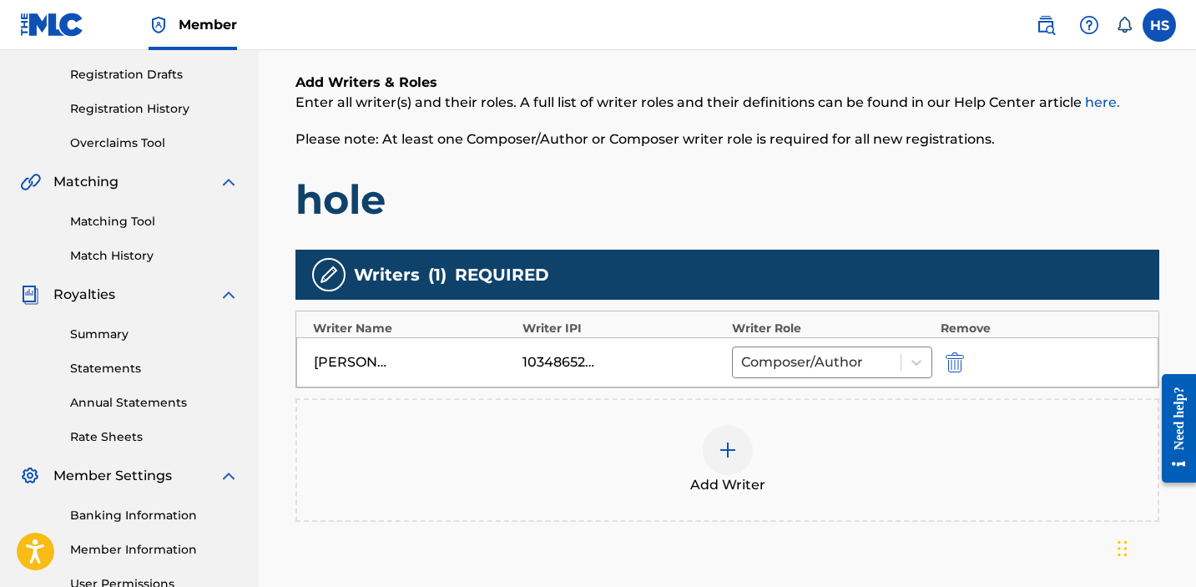
scroll to position [448, 0]
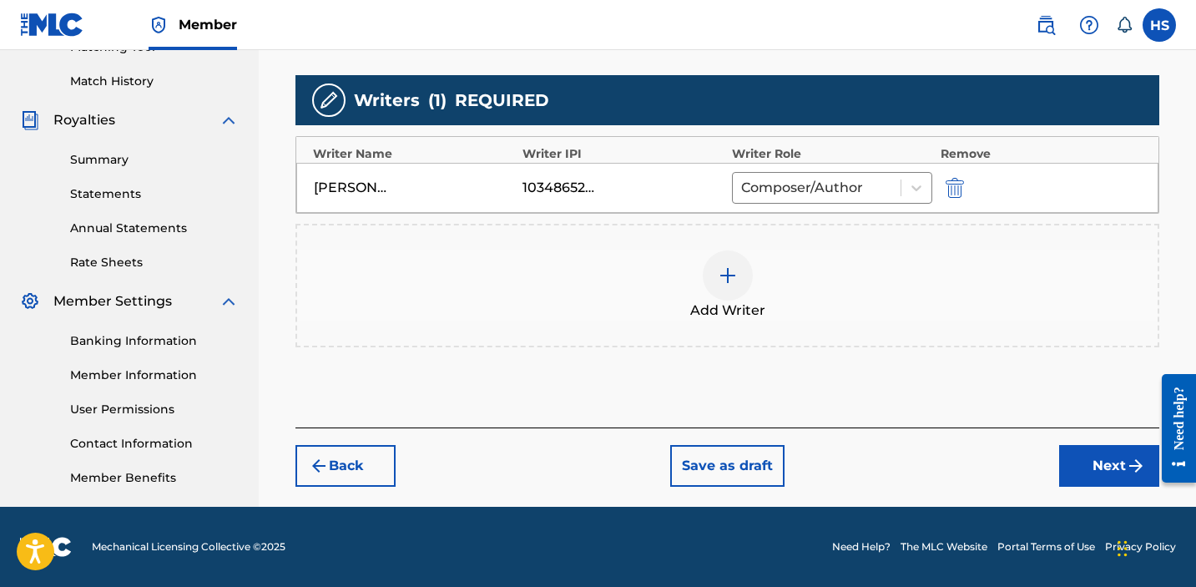
click at [1060, 442] on div "Back Save as draft Next" at bounding box center [728, 456] width 864 height 59
click at [1068, 445] on button "Next" at bounding box center [1109, 466] width 100 height 42
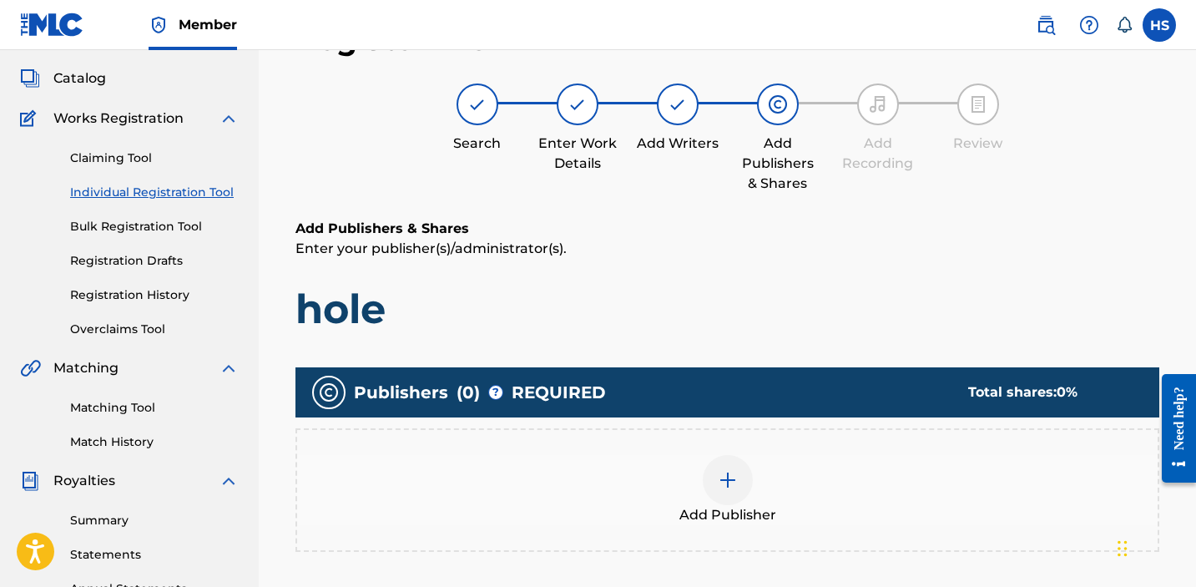
scroll to position [75, 0]
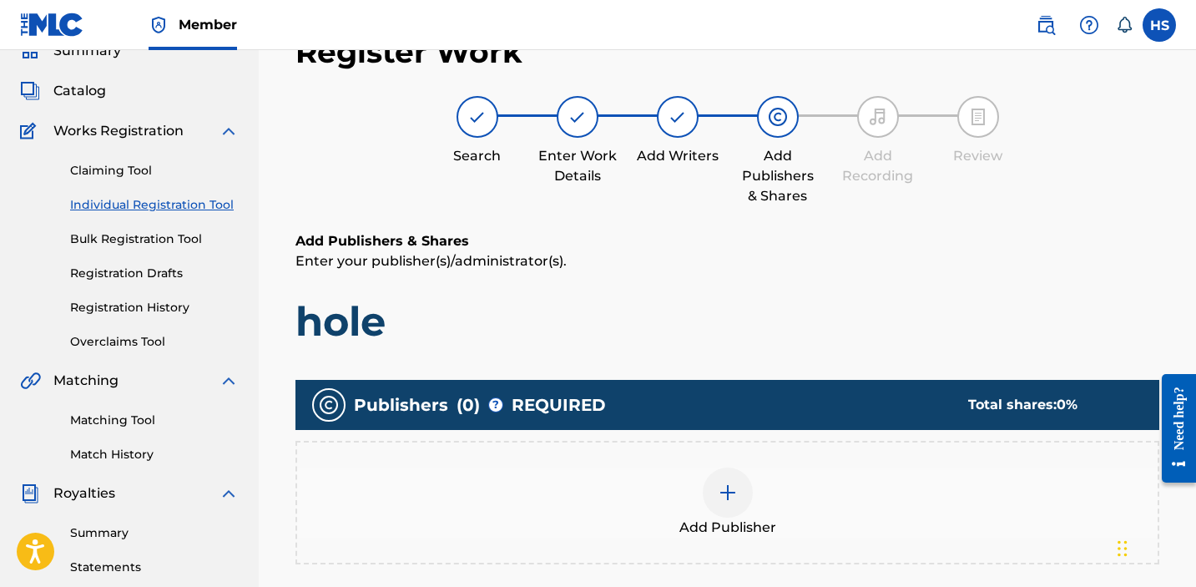
click at [775, 498] on div "Add Publisher" at bounding box center [727, 502] width 861 height 70
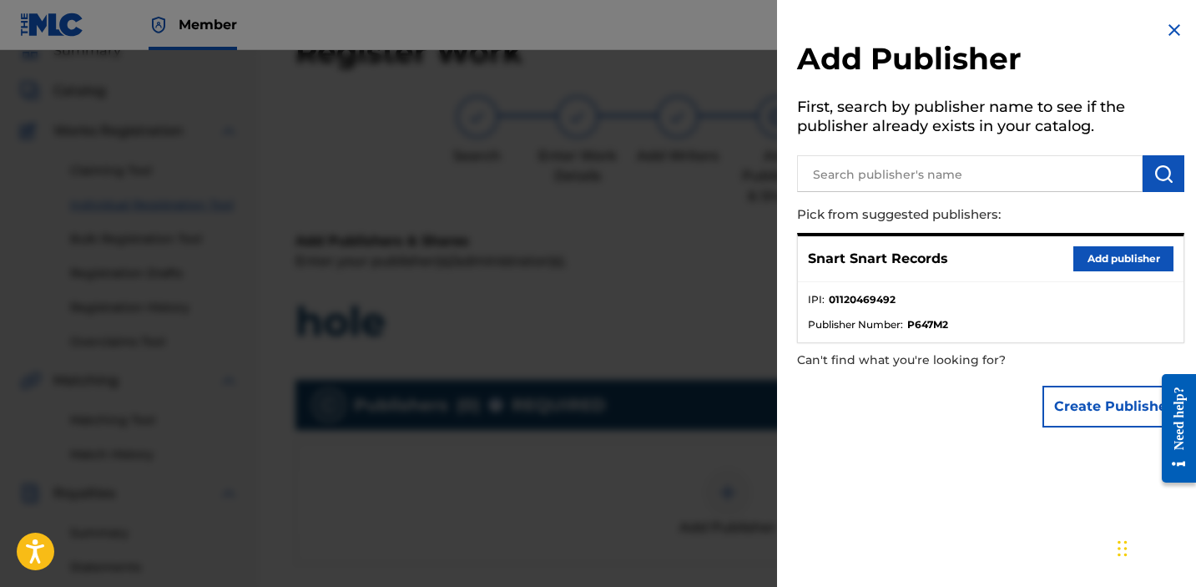
click at [1129, 262] on button "Add publisher" at bounding box center [1124, 258] width 100 height 25
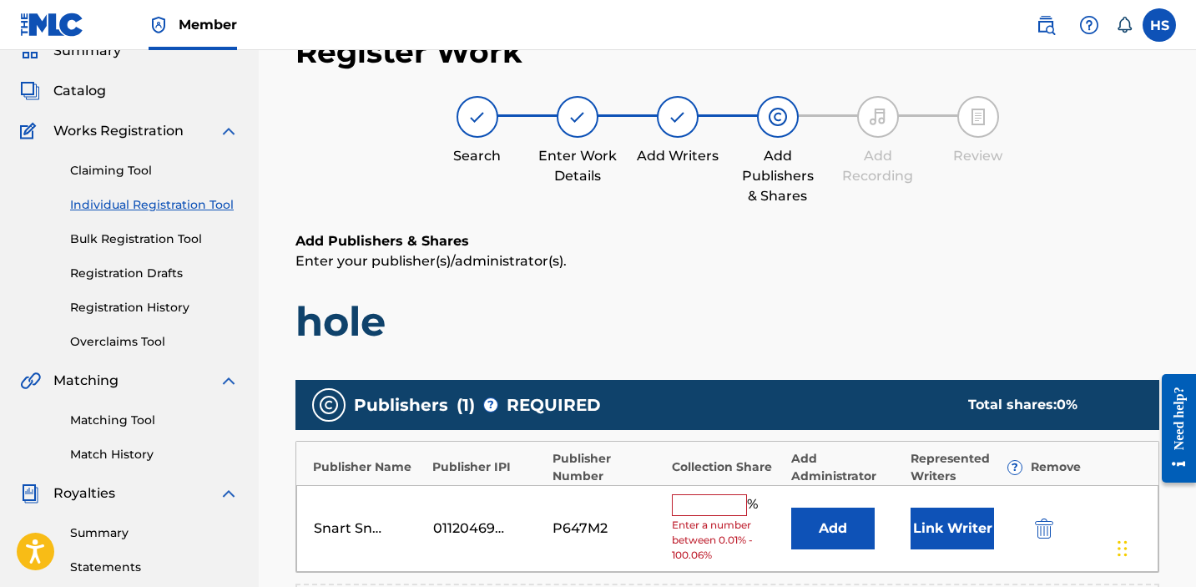
click at [730, 503] on input "text" at bounding box center [709, 505] width 75 height 22
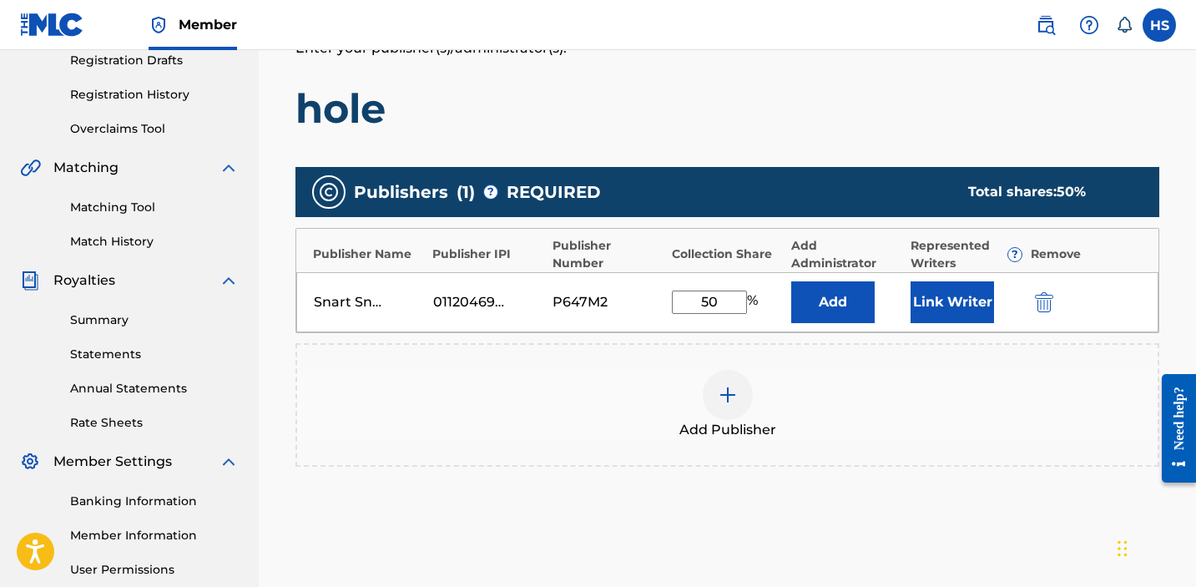
scroll to position [454, 0]
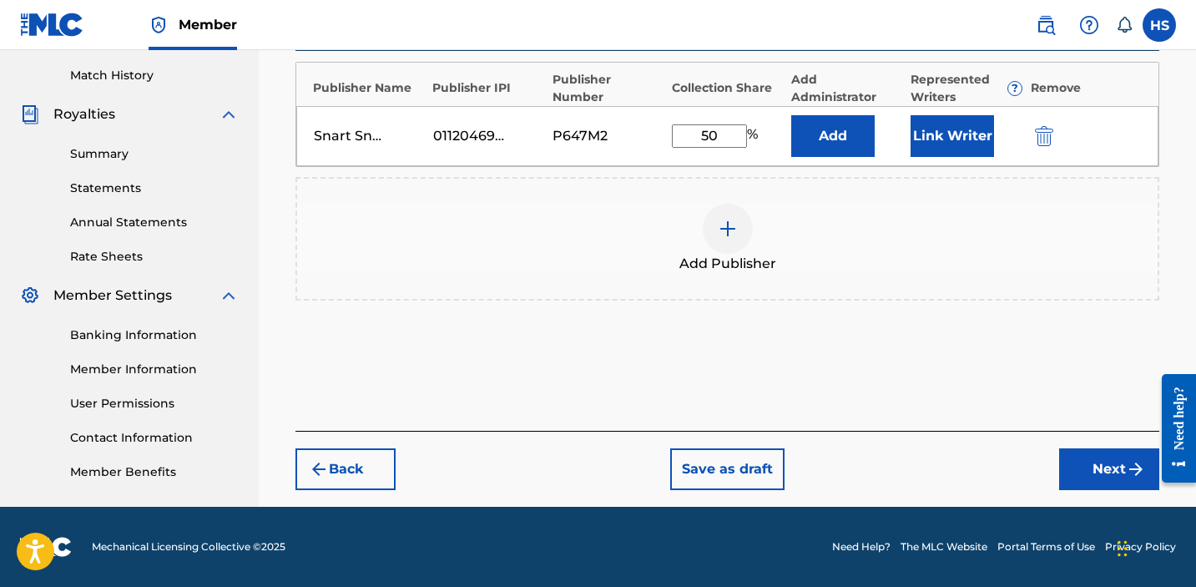
click at [1109, 442] on div "Back Save as draft Next" at bounding box center [728, 460] width 864 height 59
click at [1109, 479] on button "Next" at bounding box center [1109, 469] width 100 height 42
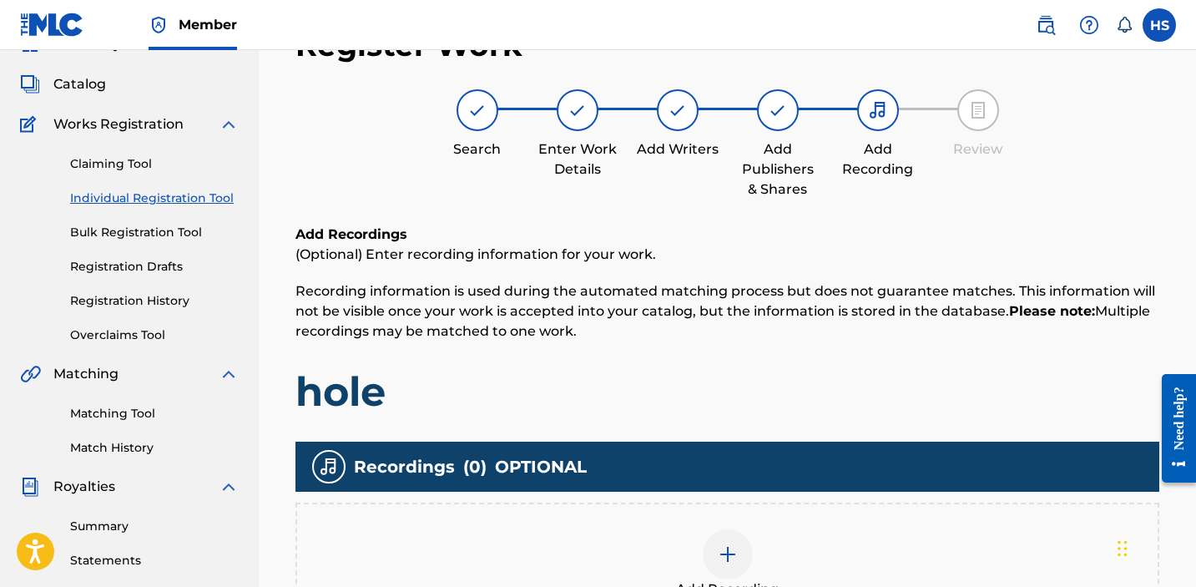
scroll to position [75, 0]
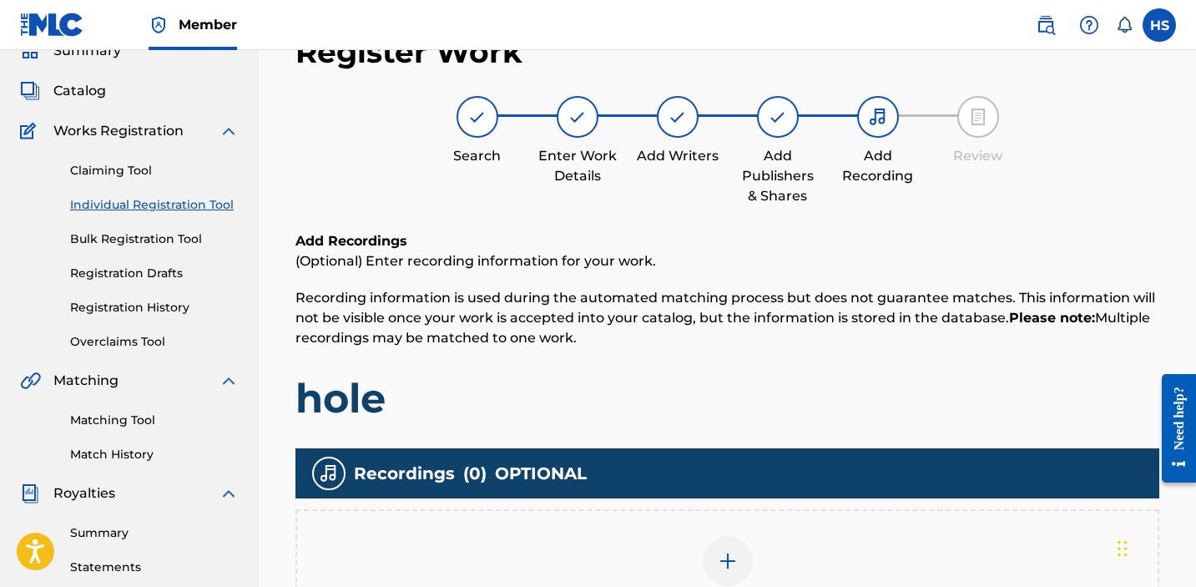
click at [735, 537] on div "Add Recording" at bounding box center [727, 571] width 861 height 70
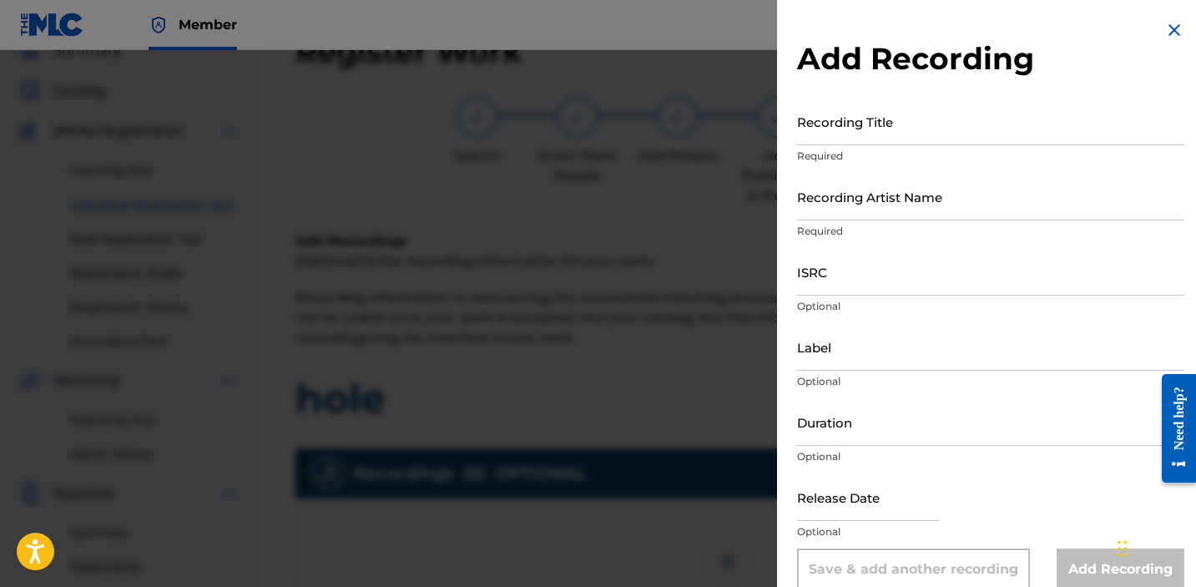
click at [877, 125] on input "Recording Title" at bounding box center [990, 122] width 387 height 48
paste input "hole"
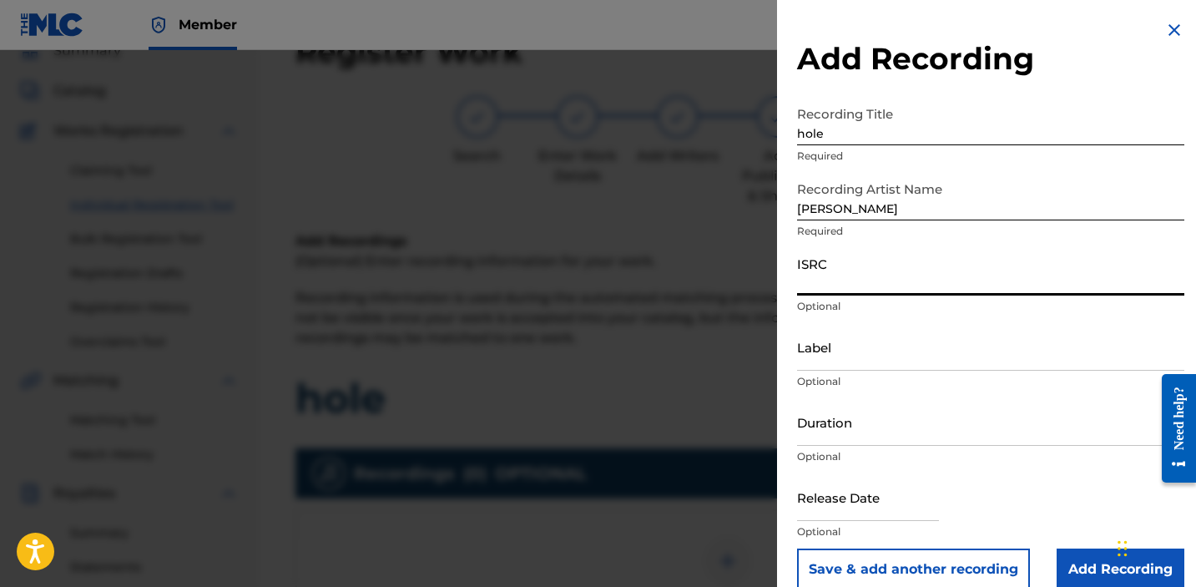
paste input "QZTB82235094"
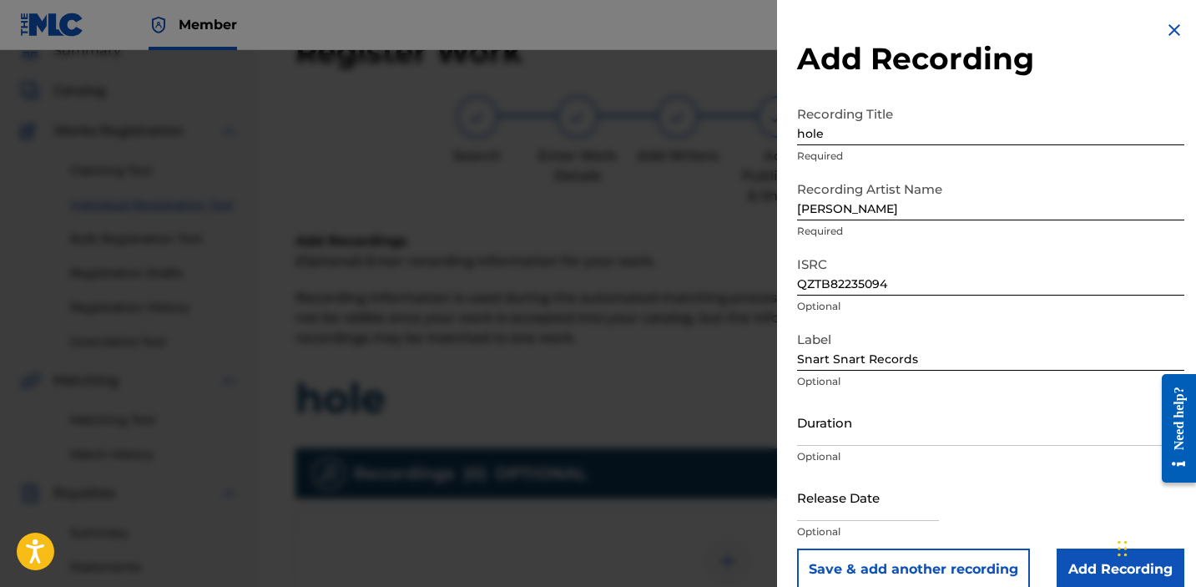
click at [1078, 557] on input "Add Recording" at bounding box center [1121, 569] width 128 height 42
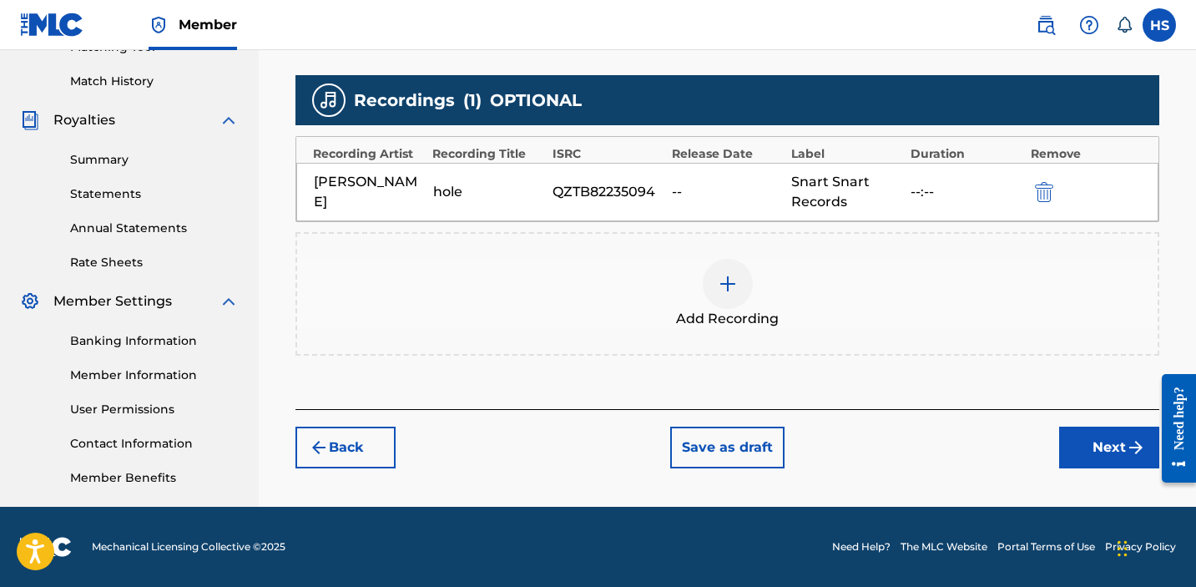
click at [1103, 448] on button "Next" at bounding box center [1109, 448] width 100 height 42
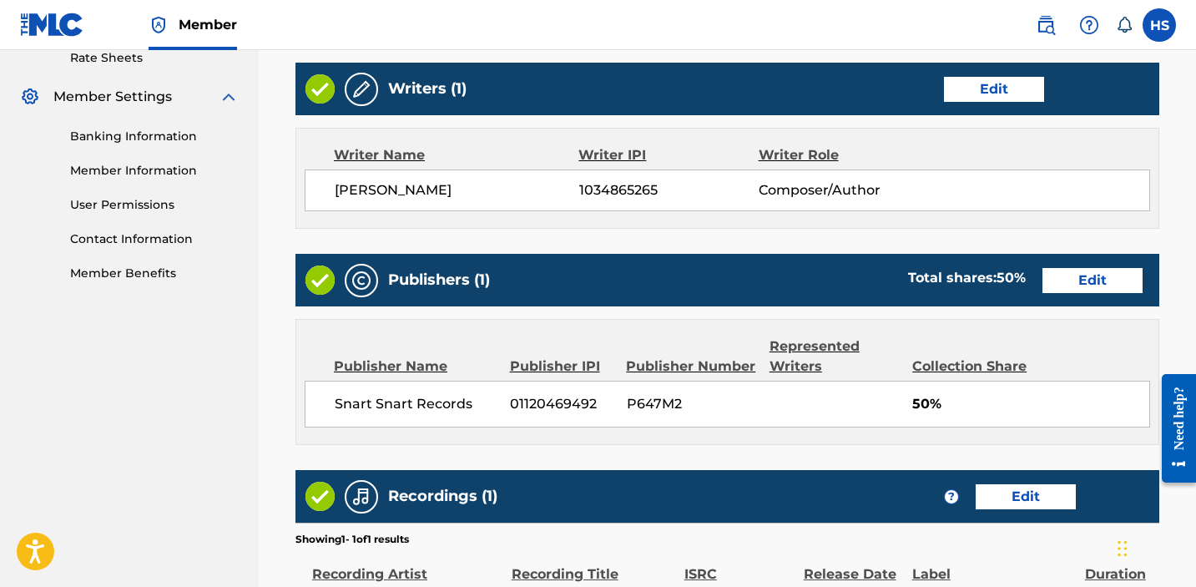
scroll to position [877, 0]
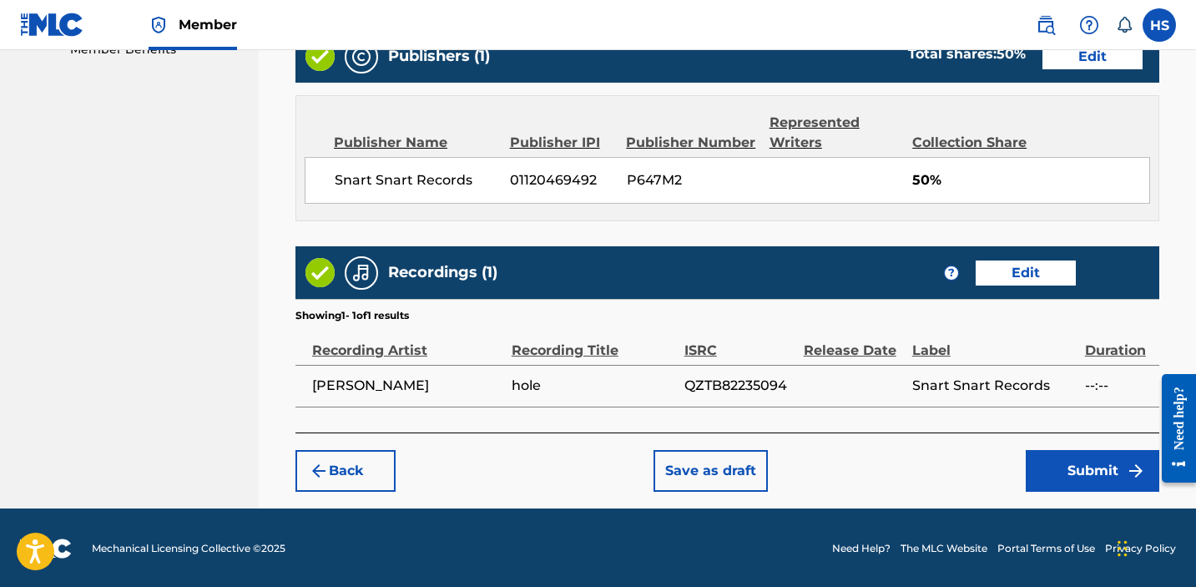
click at [1103, 451] on button "Submit" at bounding box center [1093, 471] width 134 height 42
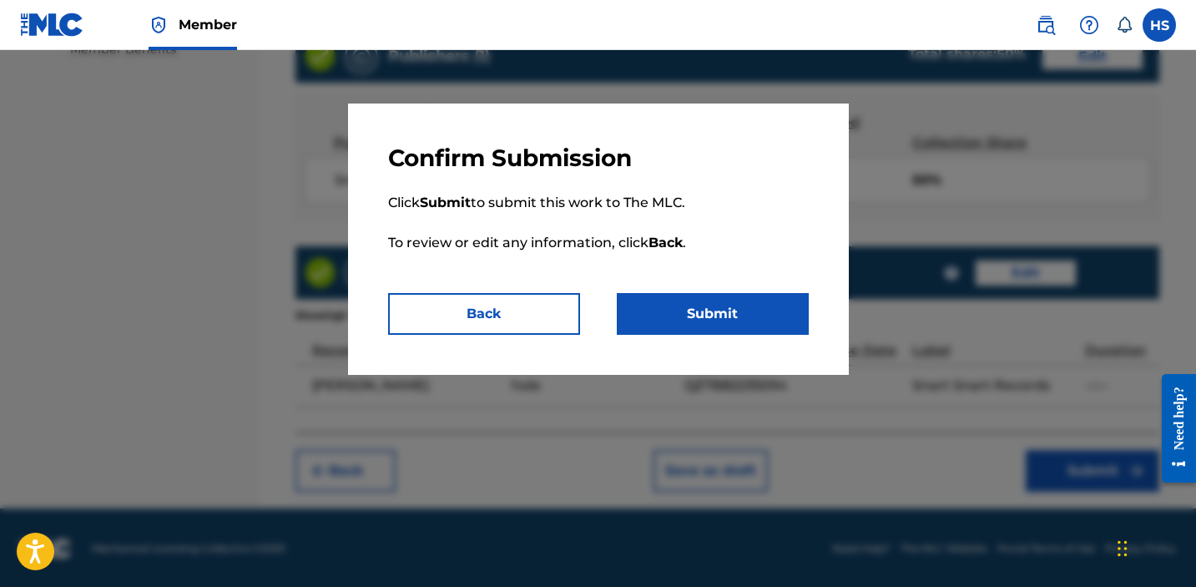
click at [709, 296] on button "Submit" at bounding box center [713, 314] width 192 height 42
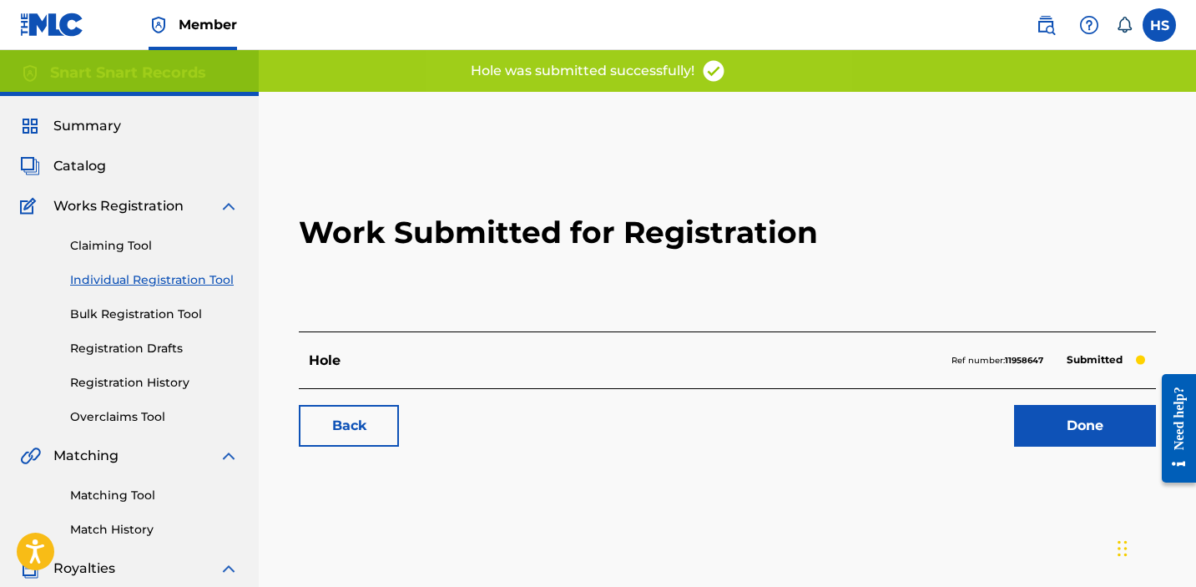
click at [1056, 419] on link "Done" at bounding box center [1085, 426] width 142 height 42
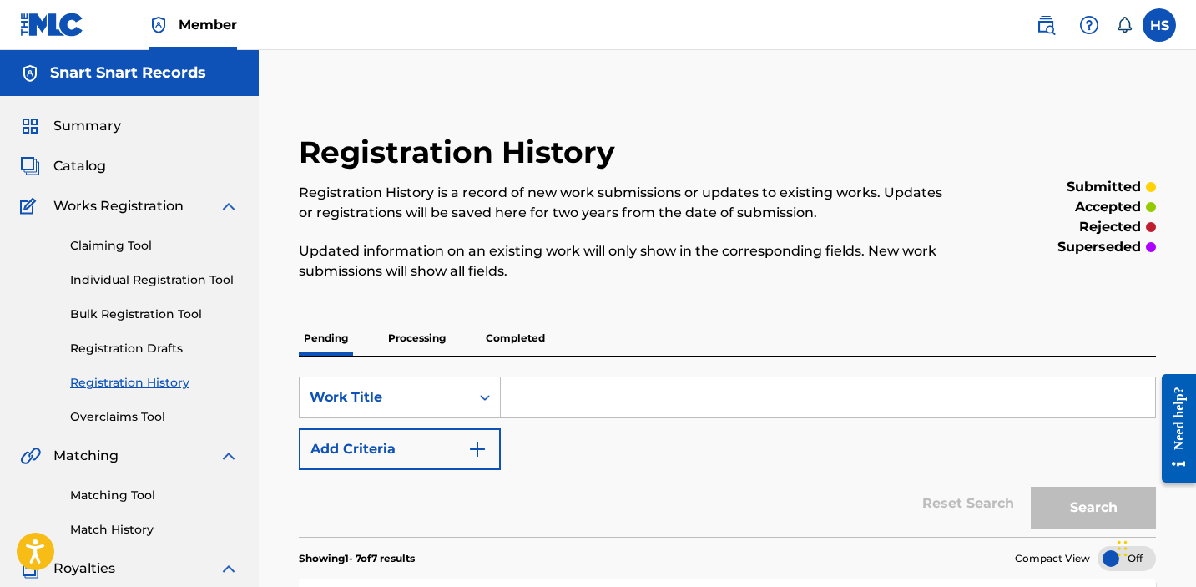
click at [212, 275] on link "Individual Registration Tool" at bounding box center [154, 280] width 169 height 18
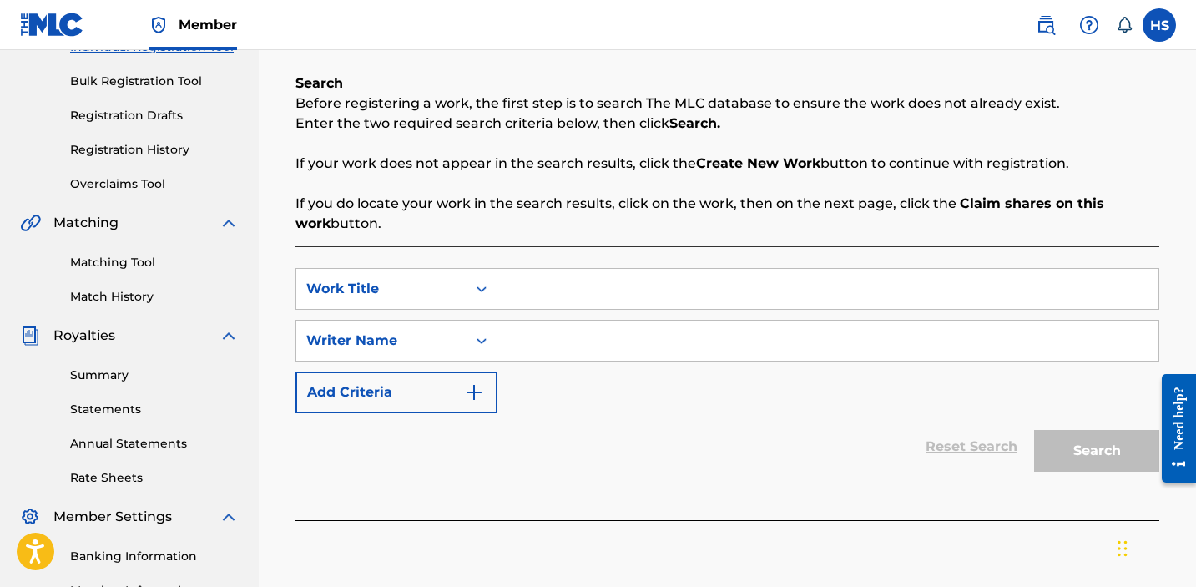
scroll to position [253, 0]
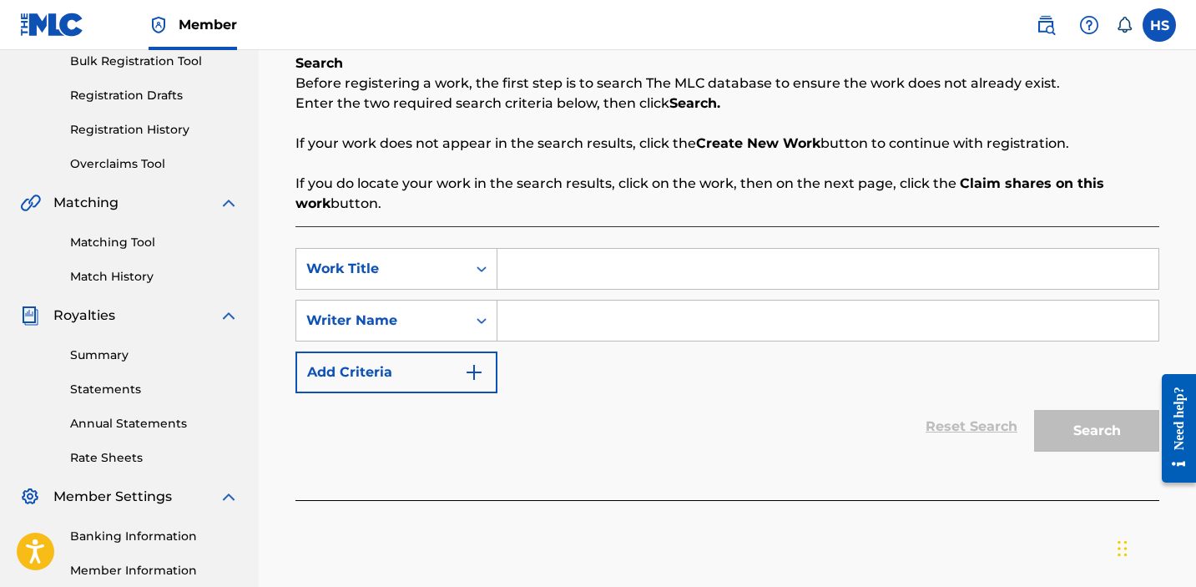
click at [592, 306] on input "Search Form" at bounding box center [828, 321] width 661 height 40
click at [587, 277] on input "Search Form" at bounding box center [828, 269] width 661 height 40
paste input "leaving the party early"
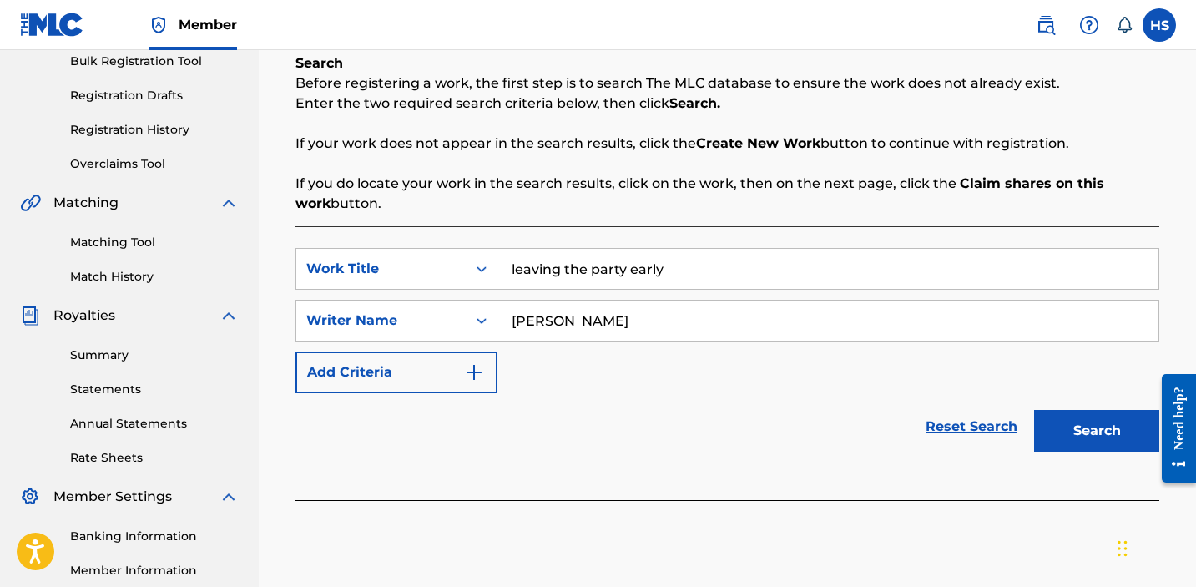
click at [1034, 410] on button "Search" at bounding box center [1096, 431] width 125 height 42
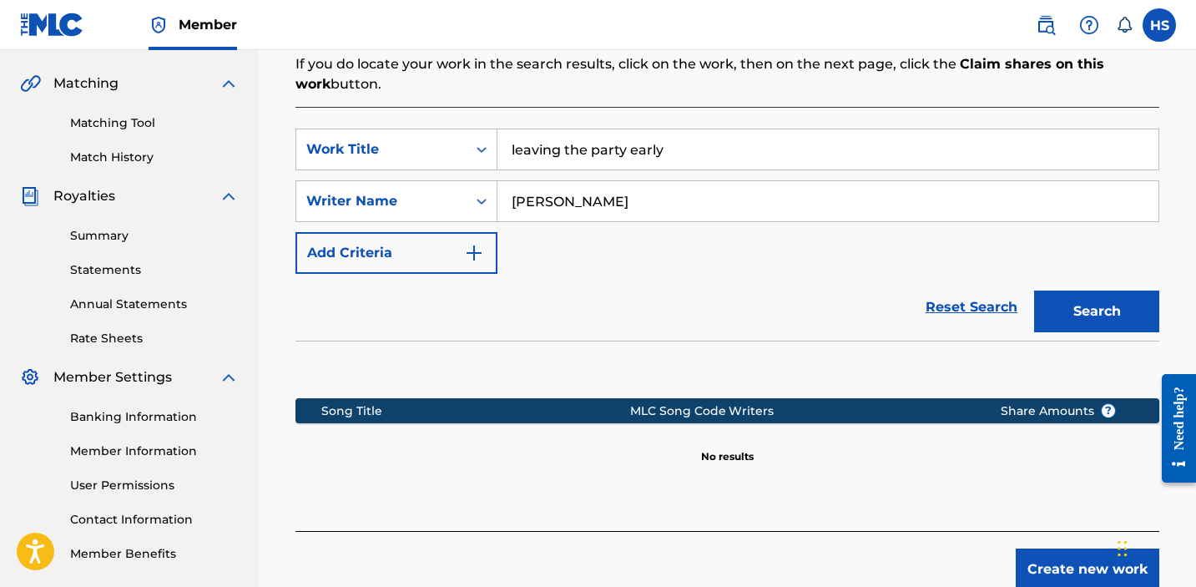
scroll to position [473, 0]
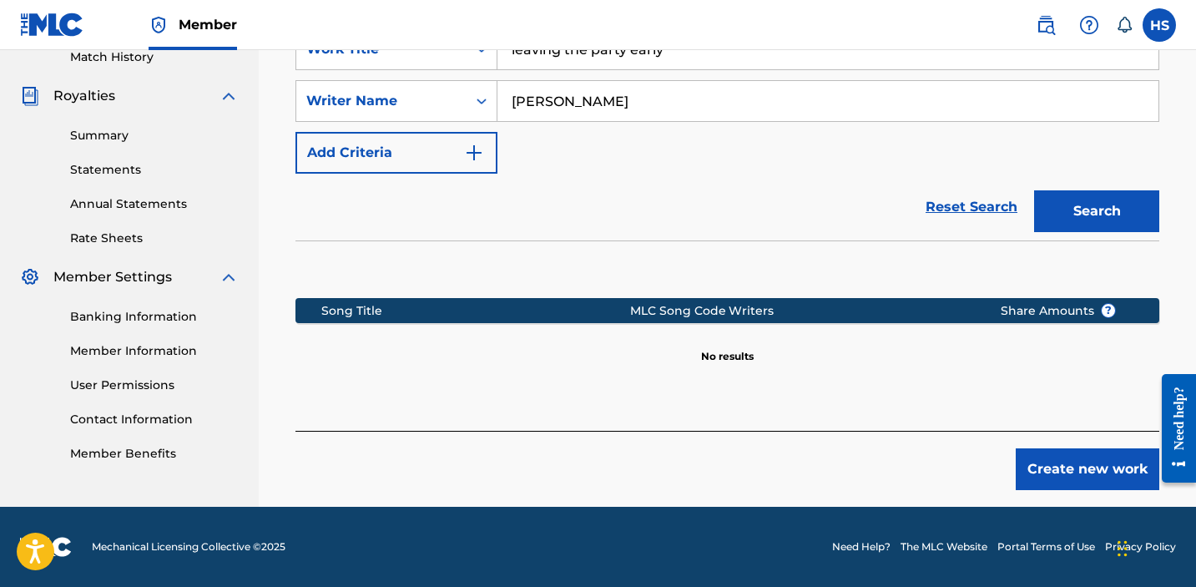
click at [1064, 469] on button "Create new work" at bounding box center [1088, 469] width 144 height 42
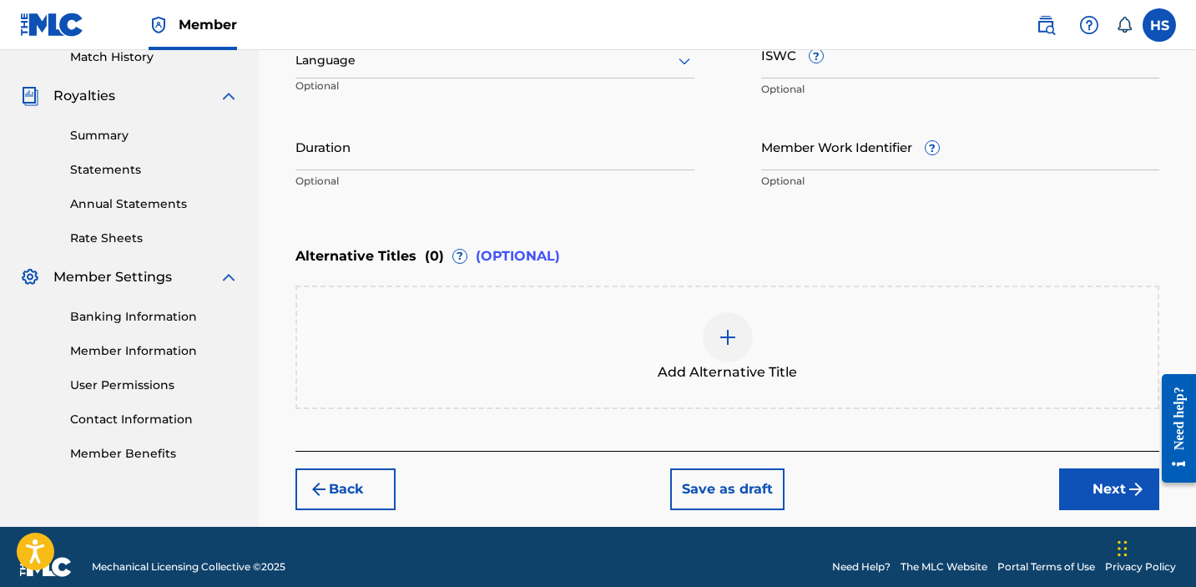
scroll to position [166, 0]
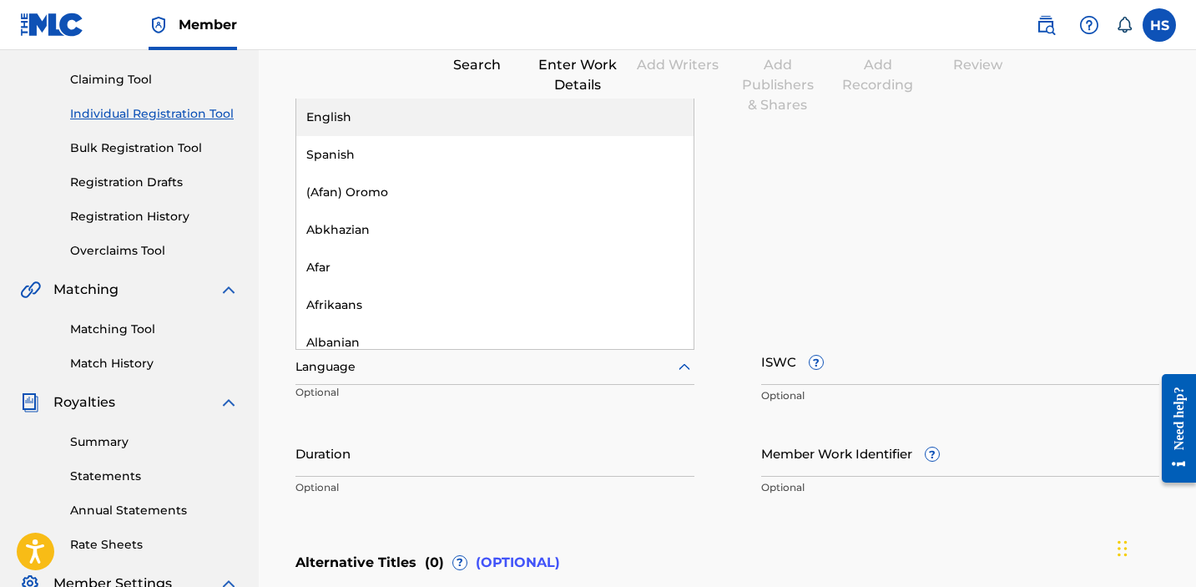
click at [458, 362] on div at bounding box center [495, 366] width 399 height 21
click at [401, 119] on div "English" at bounding box center [494, 118] width 397 height 38
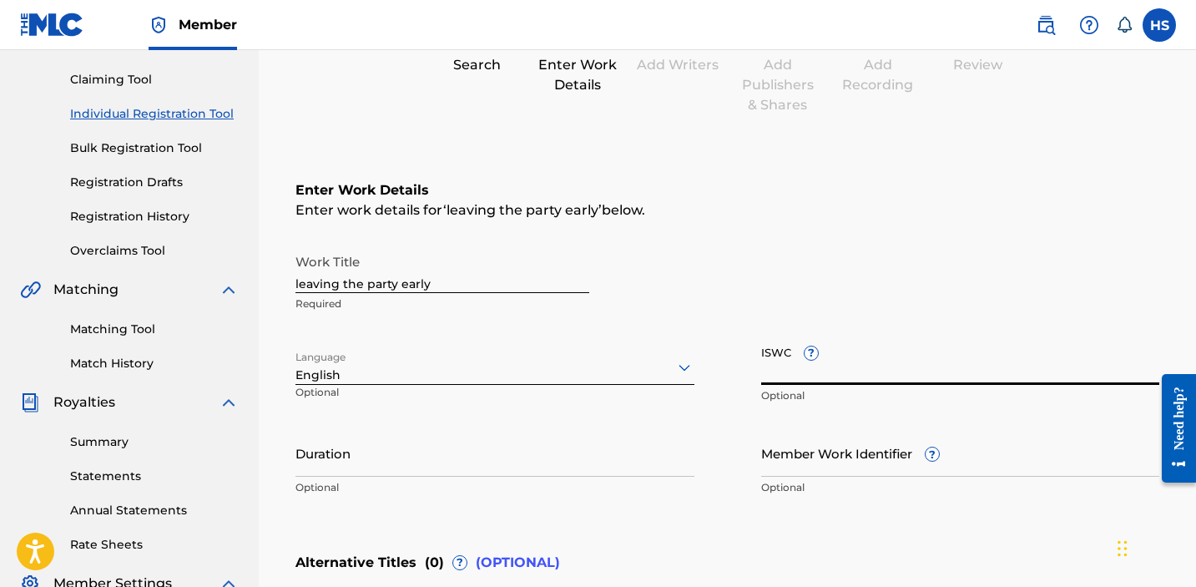
click at [1074, 373] on input "ISWC ?" at bounding box center [960, 361] width 399 height 48
paste input "T3335486534"
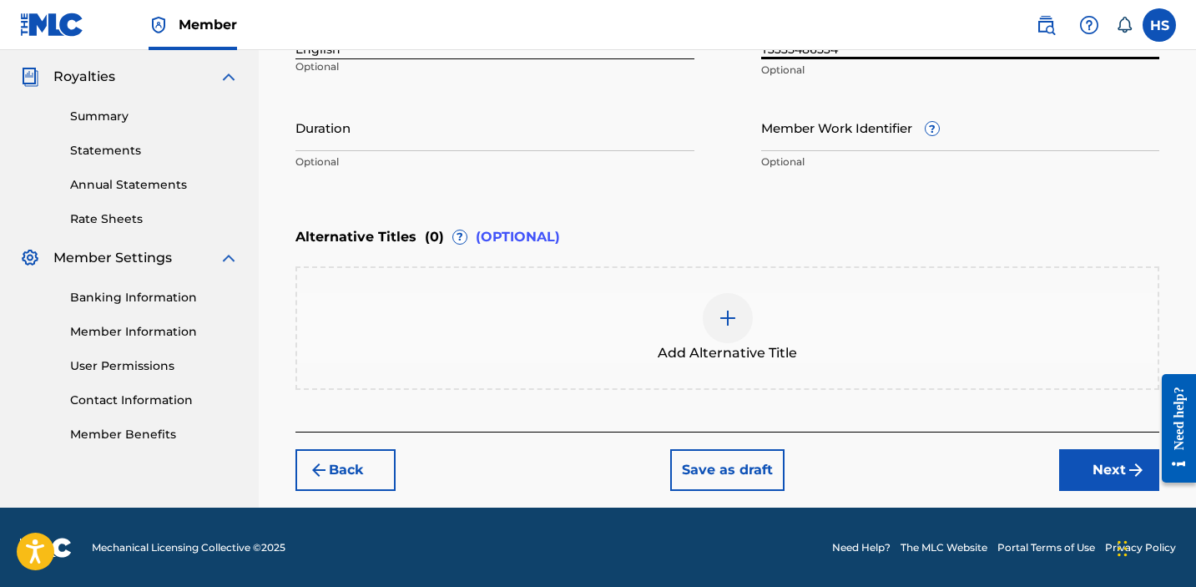
click at [1122, 467] on button "Next" at bounding box center [1109, 470] width 100 height 42
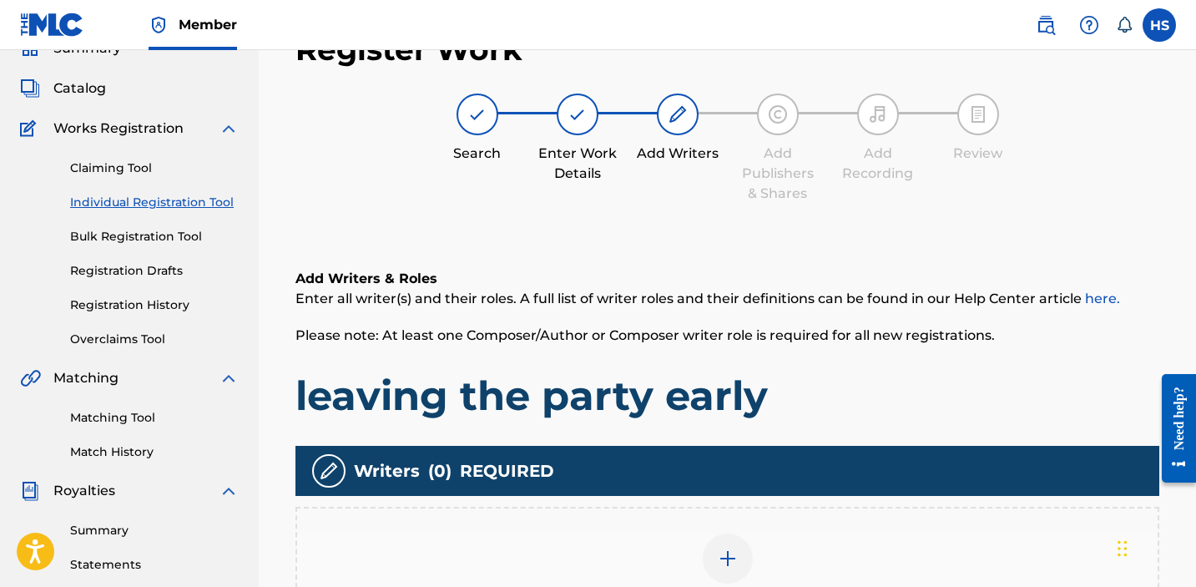
scroll to position [75, 0]
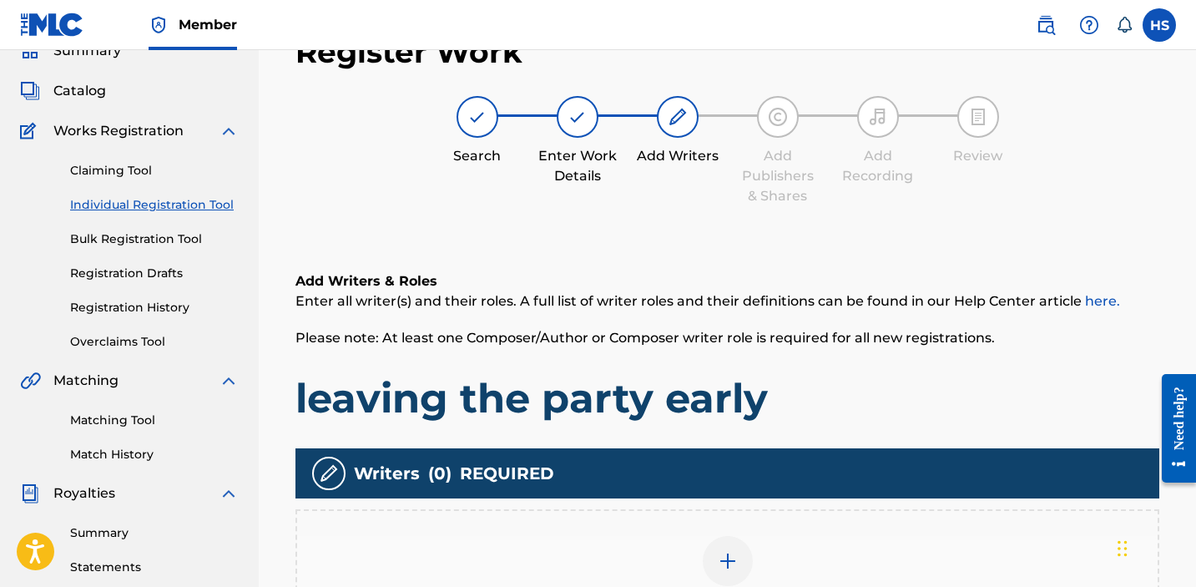
click at [644, 552] on div "Add Writer" at bounding box center [727, 571] width 861 height 70
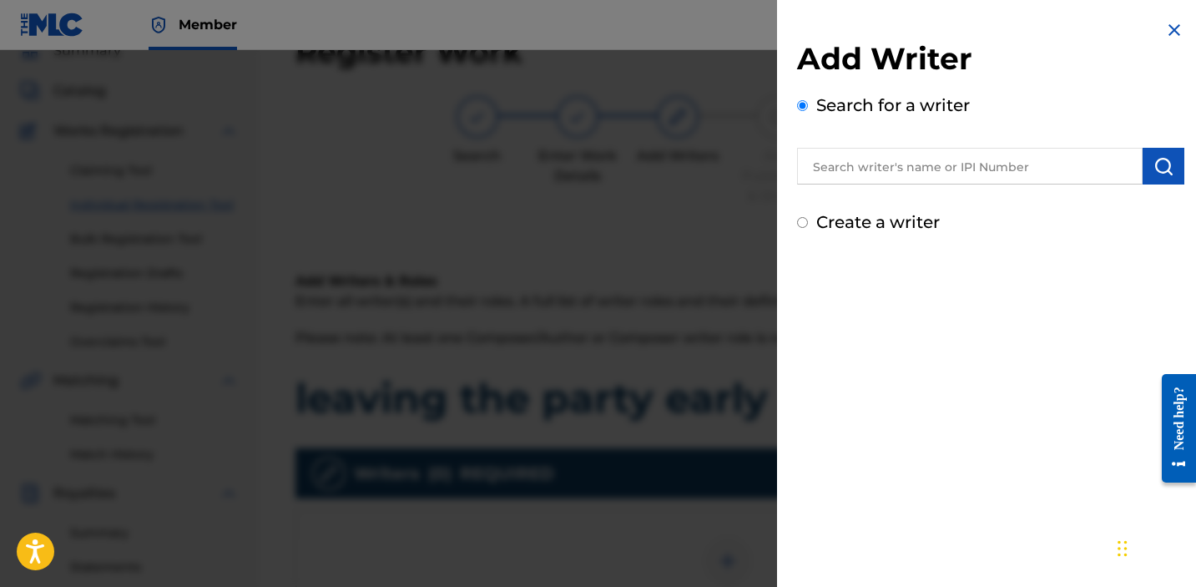
click at [983, 175] on input "text" at bounding box center [970, 166] width 346 height 37
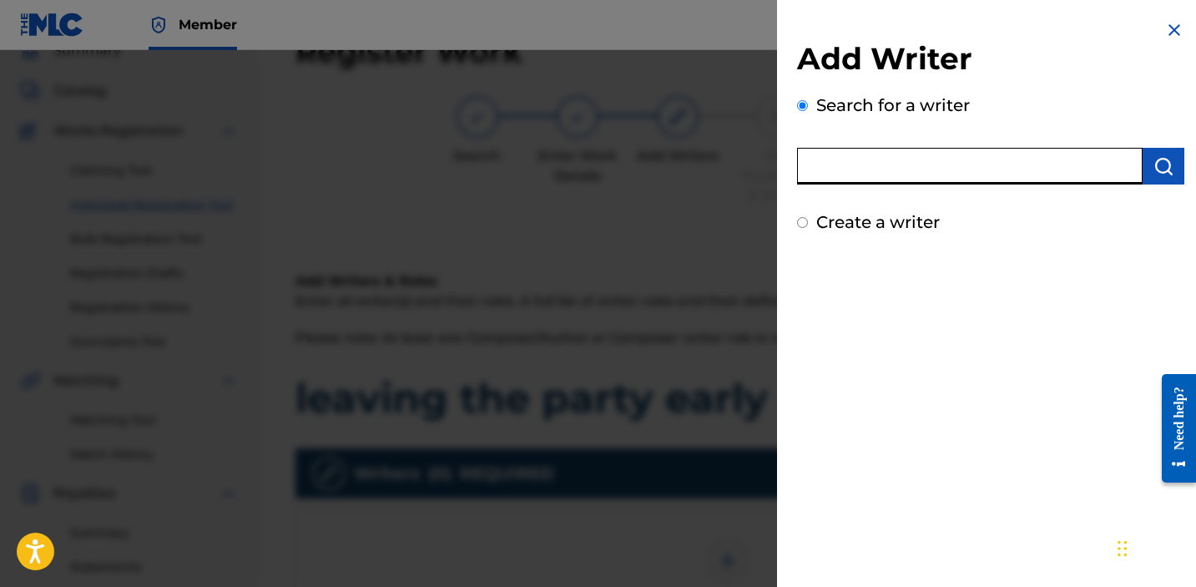
click at [889, 221] on label "Create a writer" at bounding box center [878, 222] width 124 height 20
click at [808, 221] on input "Create a writer" at bounding box center [802, 222] width 11 height 11
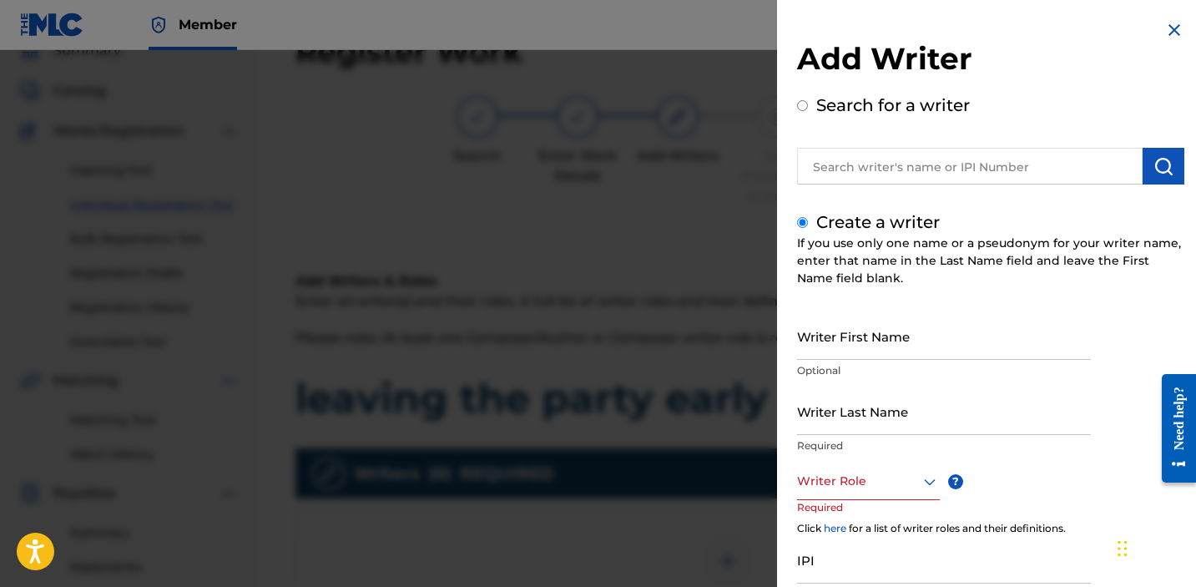
click at [889, 349] on input "Writer First Name" at bounding box center [944, 336] width 294 height 48
click at [867, 478] on div at bounding box center [868, 481] width 143 height 21
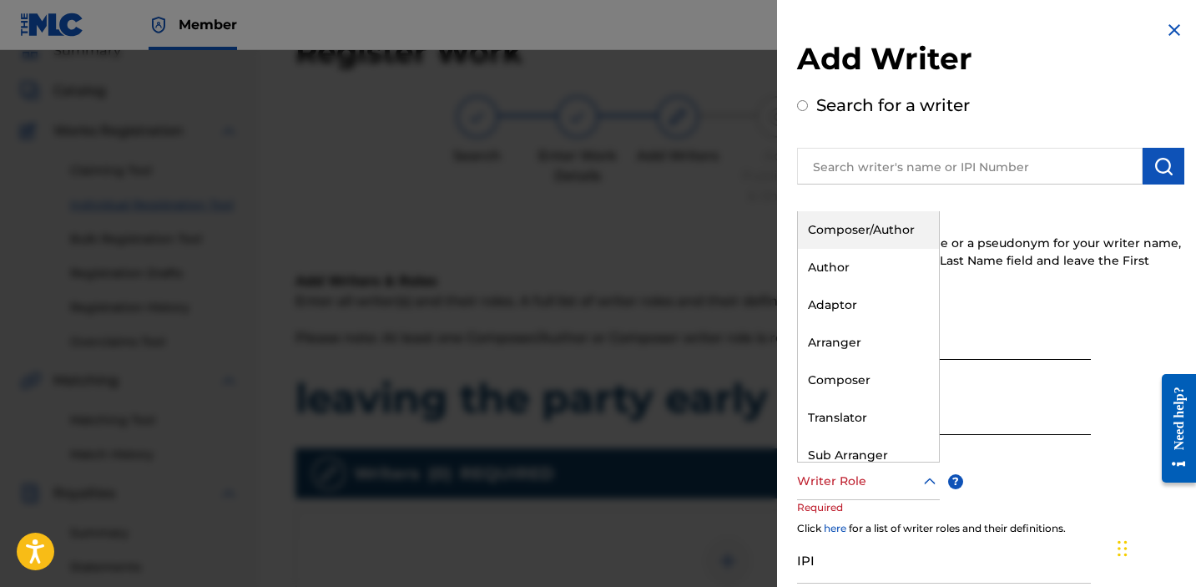
click at [835, 233] on div "Composer/Author" at bounding box center [868, 230] width 141 height 38
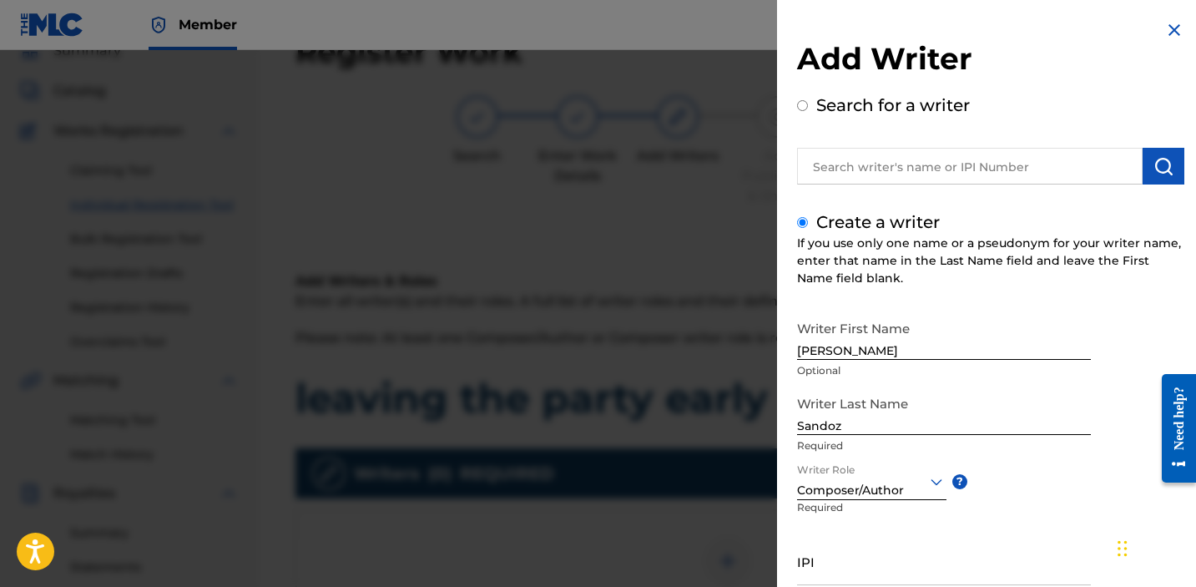
scroll to position [138, 0]
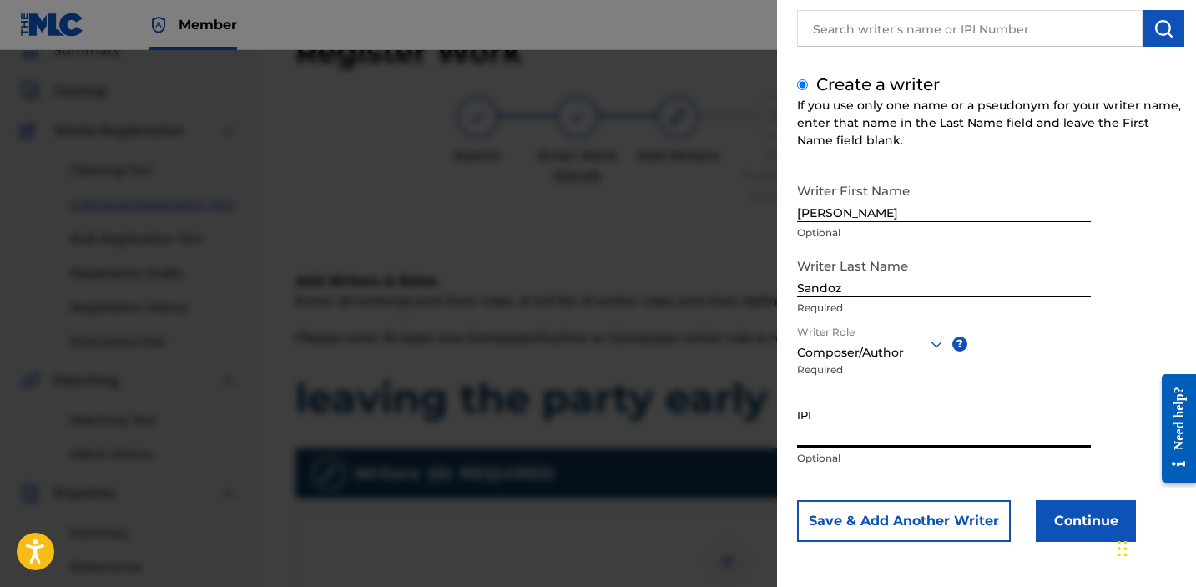
click at [837, 435] on input "IPI" at bounding box center [944, 424] width 294 height 48
paste input "1034865265"
click at [1099, 510] on button "Continue" at bounding box center [1086, 521] width 100 height 42
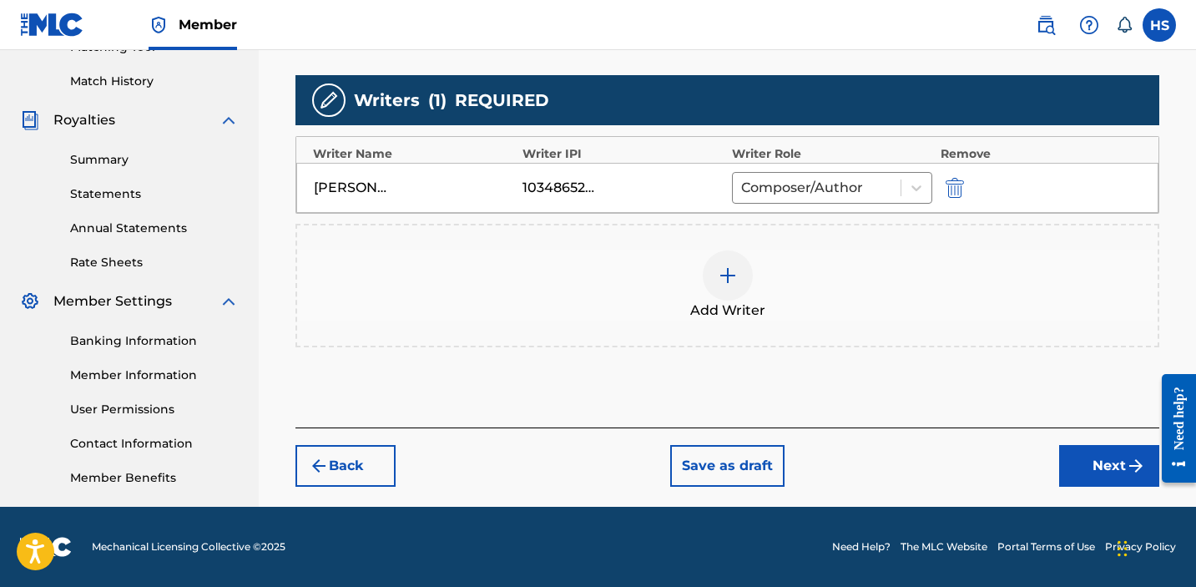
click at [1110, 462] on button "Next" at bounding box center [1109, 466] width 100 height 42
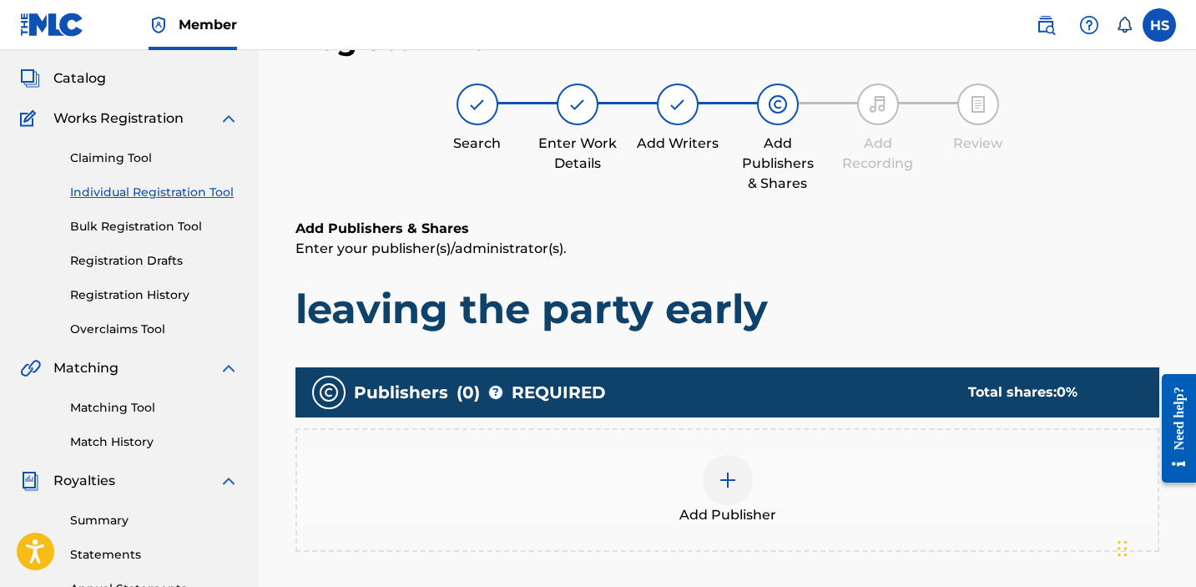
scroll to position [75, 0]
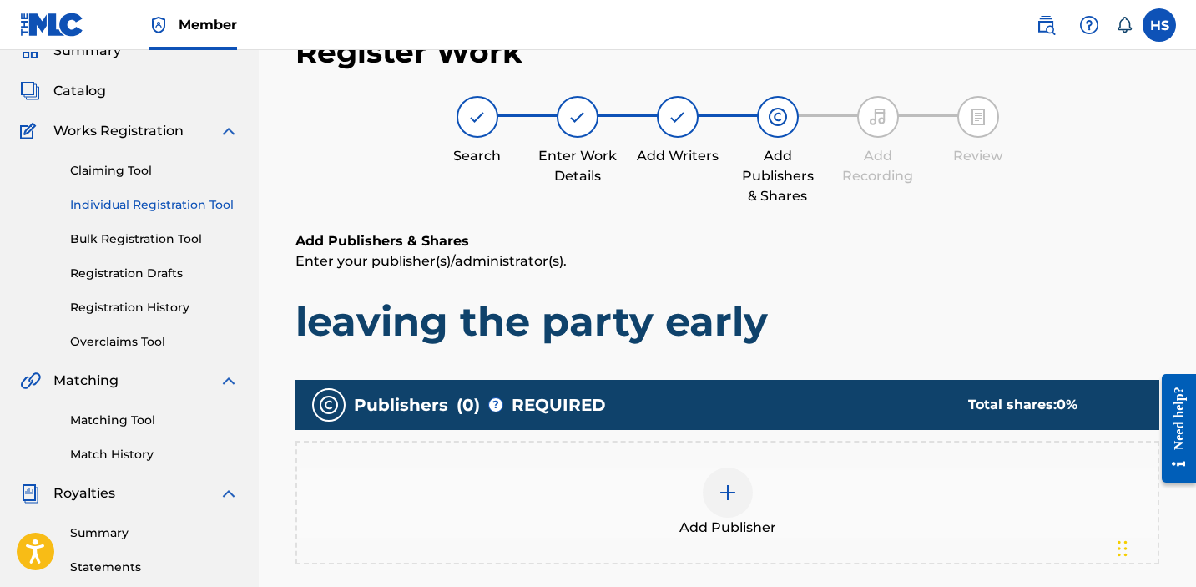
click at [732, 514] on div at bounding box center [728, 492] width 50 height 50
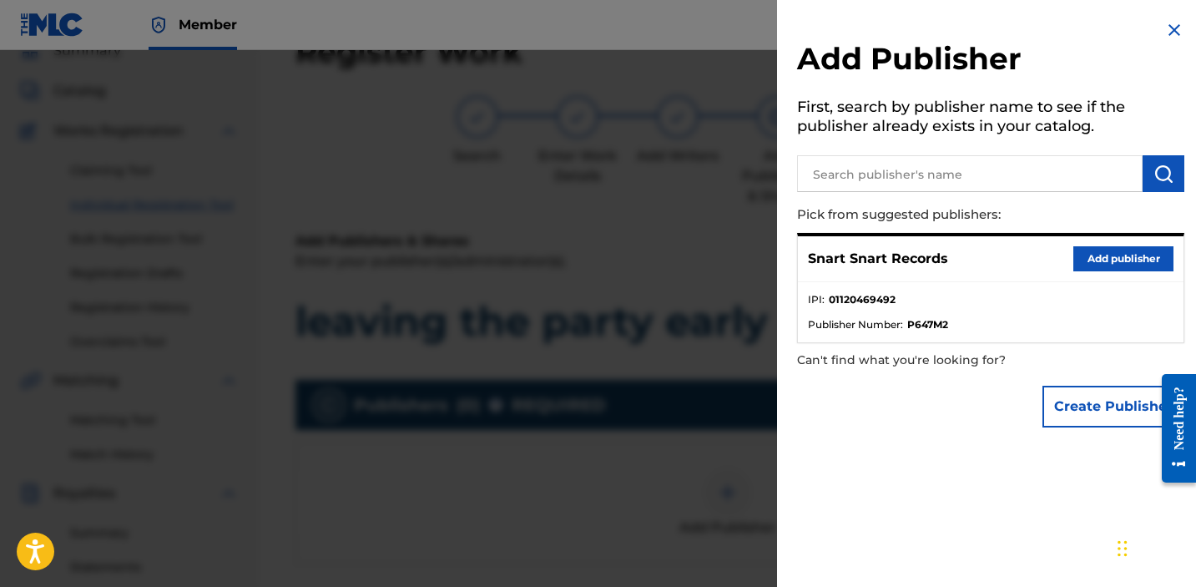
click at [1089, 244] on div "Snart Snart Records Add publisher" at bounding box center [991, 259] width 386 height 46
click at [1089, 256] on button "Add publisher" at bounding box center [1124, 258] width 100 height 25
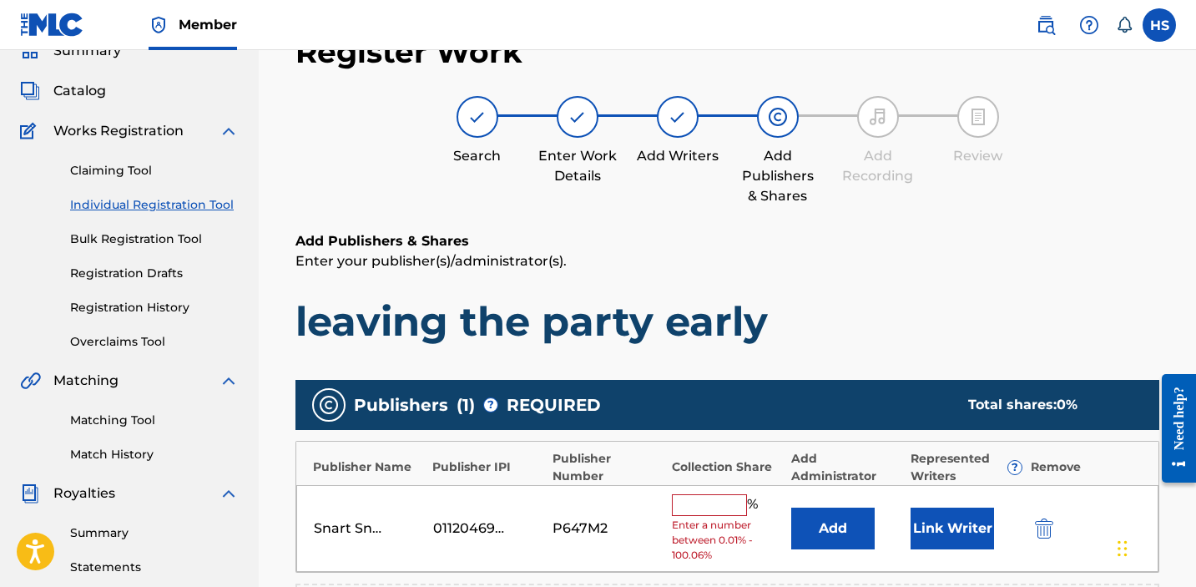
click at [707, 509] on input "text" at bounding box center [709, 505] width 75 height 22
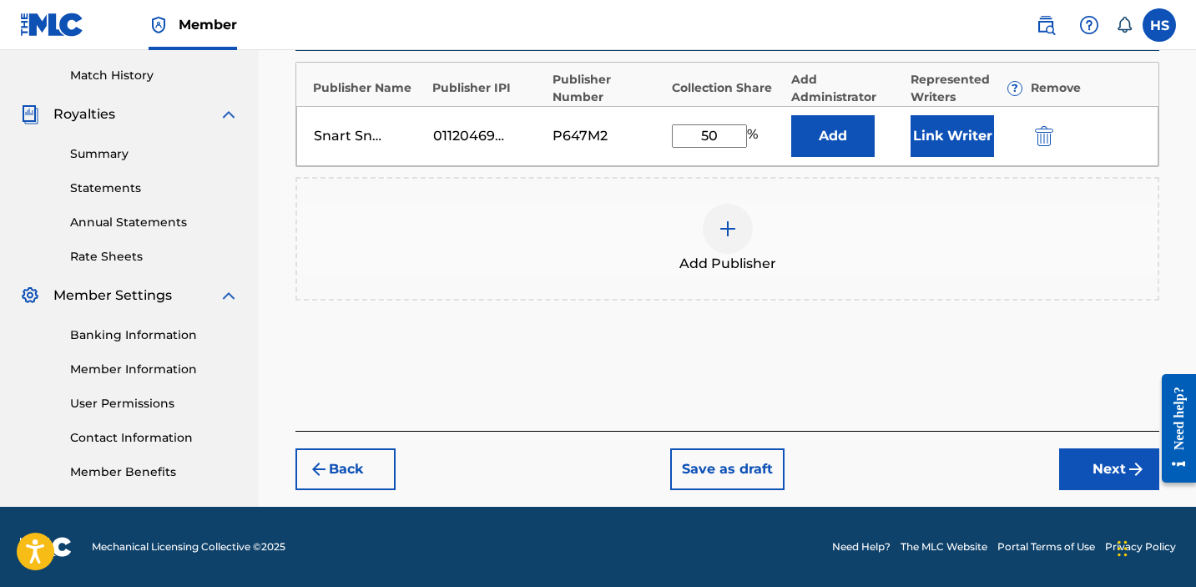
click at [1099, 468] on button "Next" at bounding box center [1109, 469] width 100 height 42
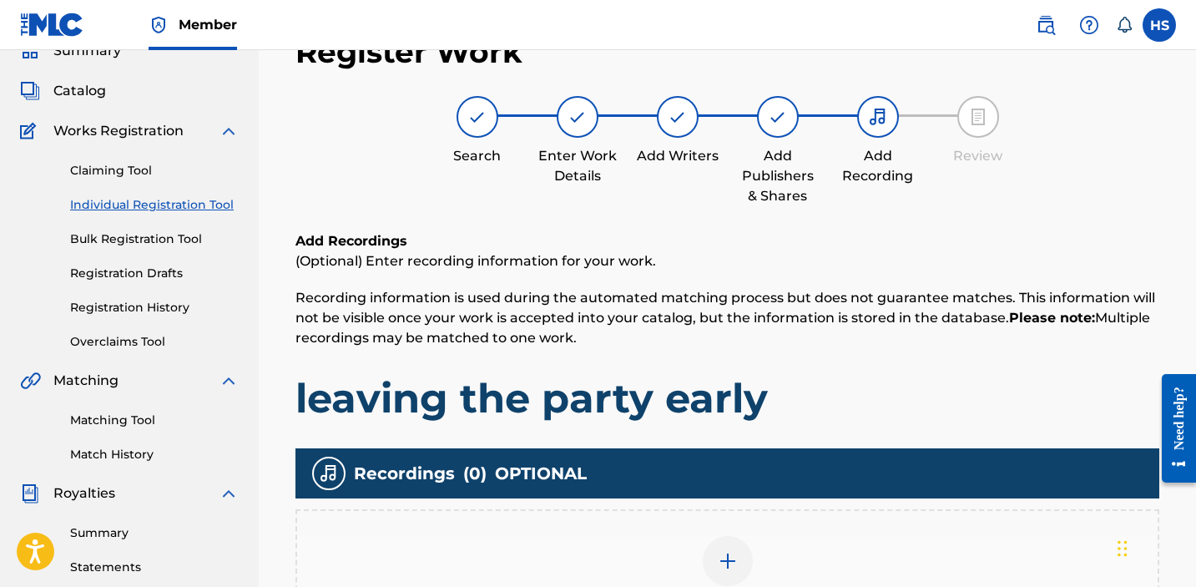
click at [797, 526] on div "Add Recording" at bounding box center [728, 571] width 864 height 124
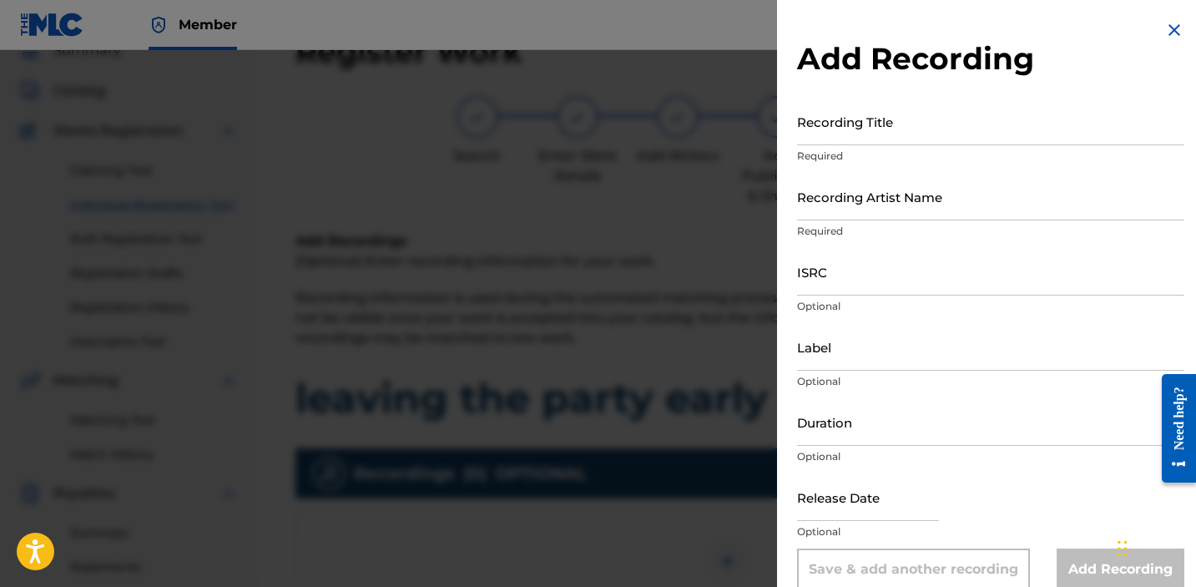
click at [823, 129] on input "Recording Title" at bounding box center [990, 122] width 387 height 48
paste input "leaving the party early"
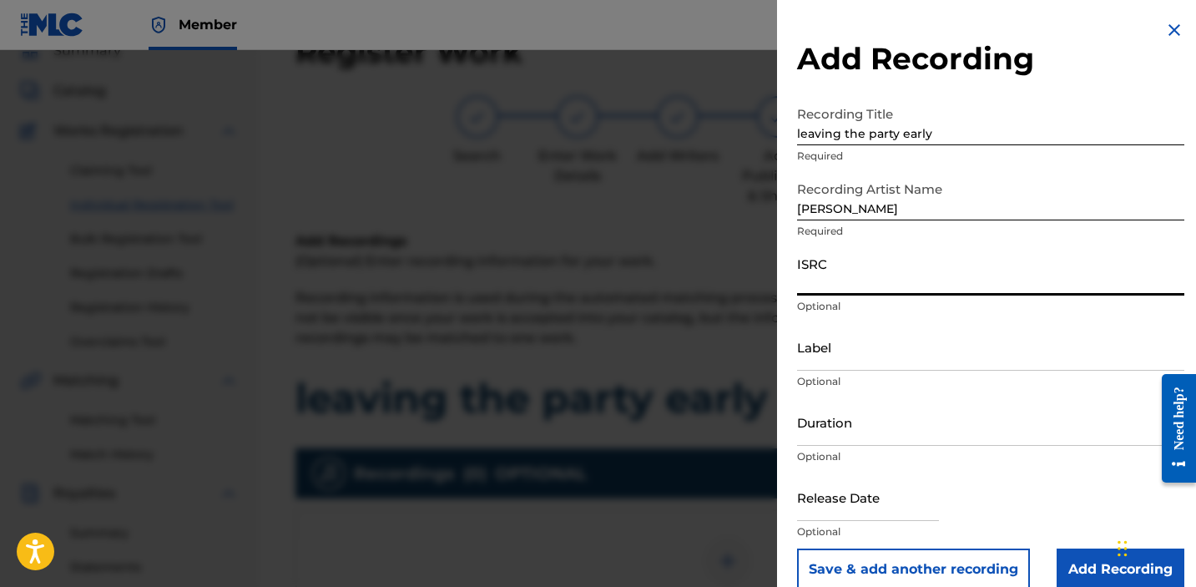
click at [862, 286] on input "ISRC" at bounding box center [990, 272] width 387 height 48
paste input "QZDA82332051"
click at [863, 346] on input "Label" at bounding box center [990, 347] width 387 height 48
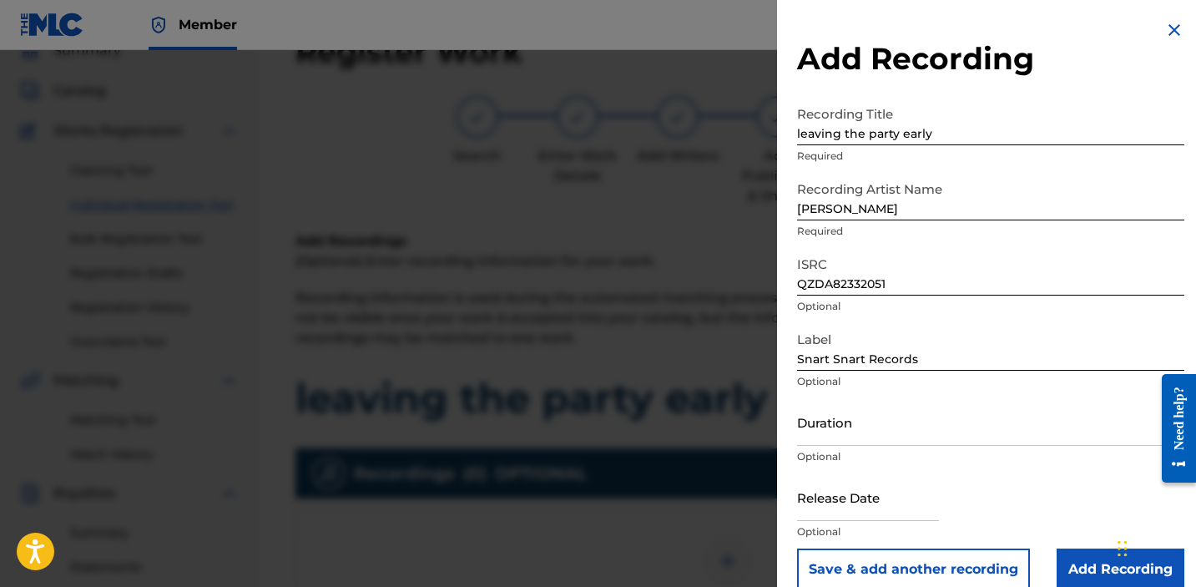
click at [1076, 549] on input "Add Recording" at bounding box center [1121, 569] width 128 height 42
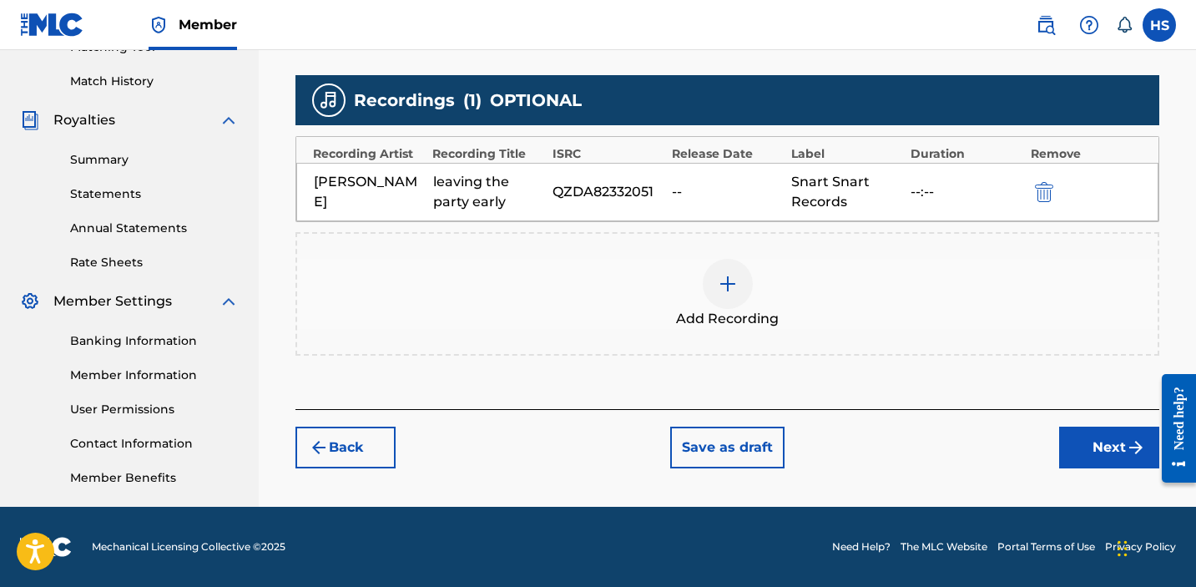
click at [1079, 456] on button "Next" at bounding box center [1109, 448] width 100 height 42
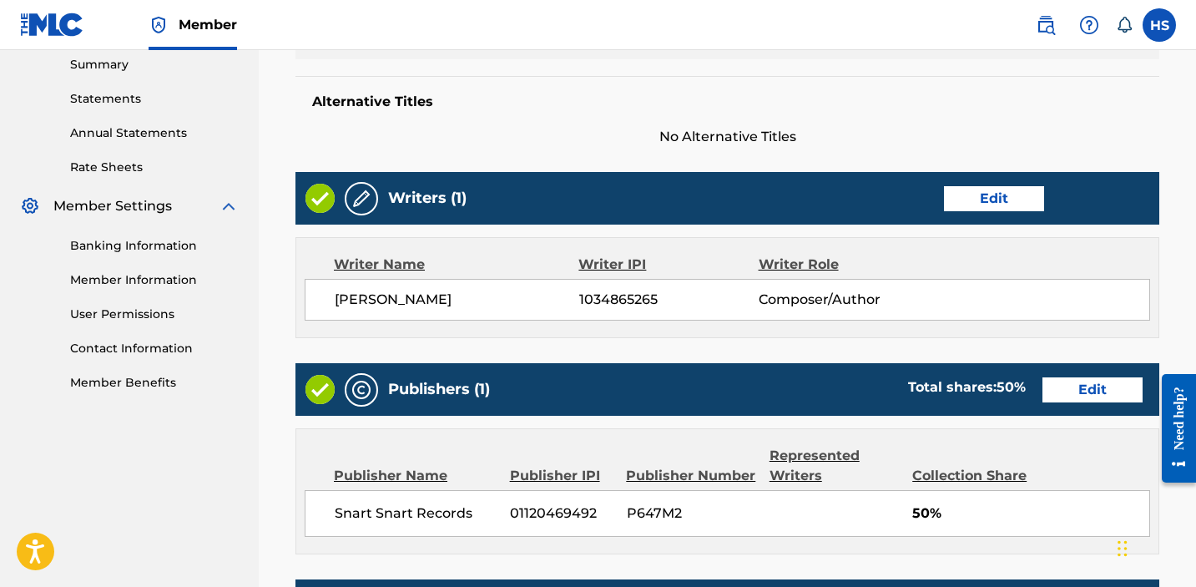
scroll to position [877, 0]
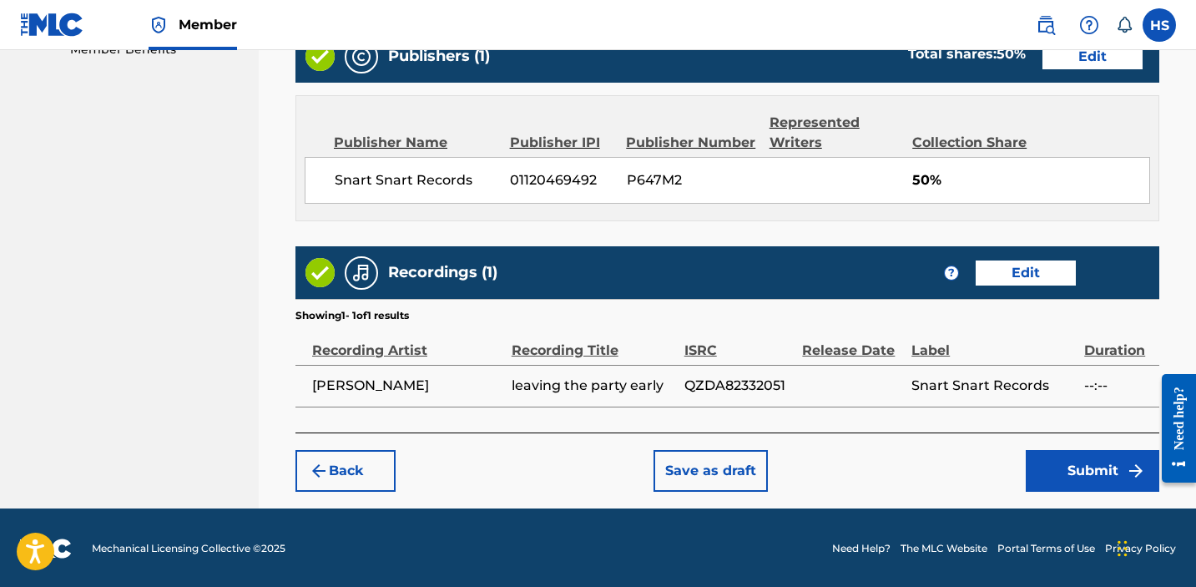
click at [1079, 456] on button "Submit" at bounding box center [1093, 471] width 134 height 42
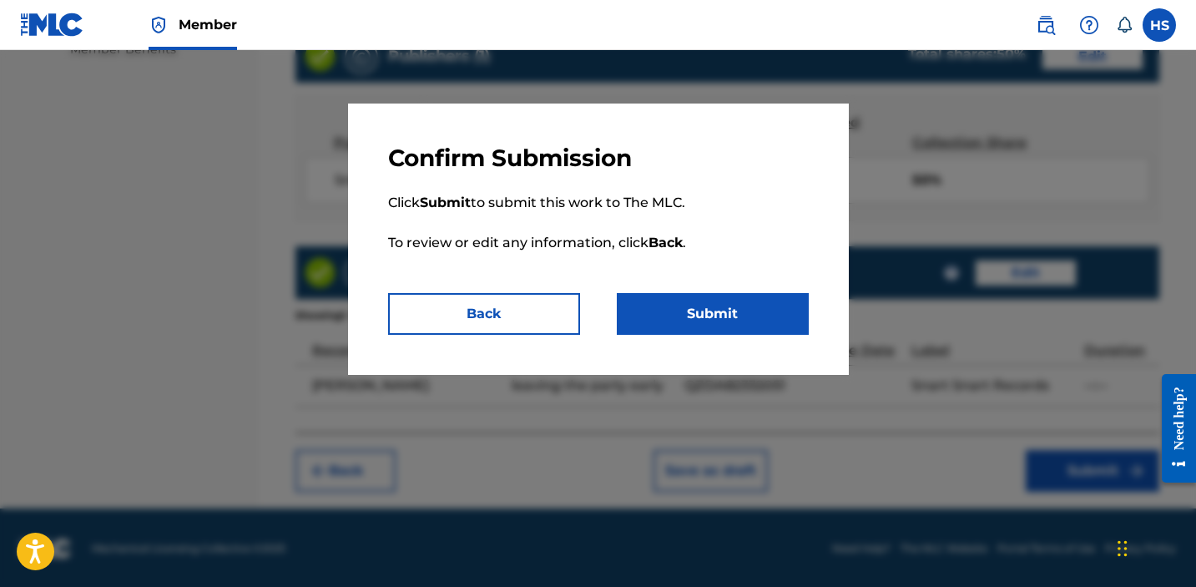
click at [683, 303] on button "Submit" at bounding box center [713, 314] width 192 height 42
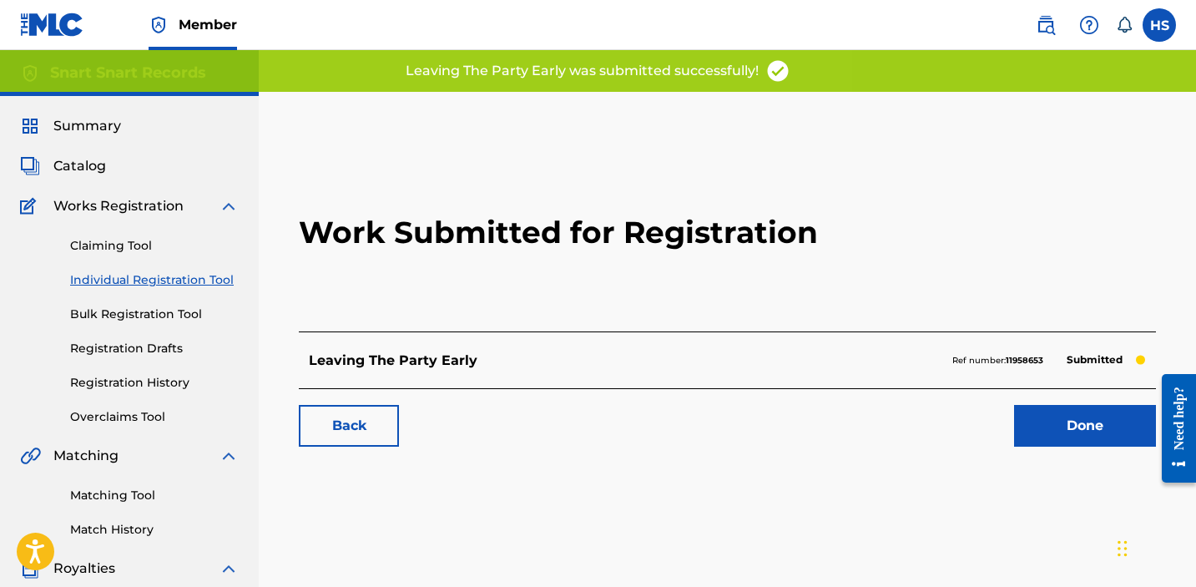
click at [1078, 428] on link "Done" at bounding box center [1085, 426] width 142 height 42
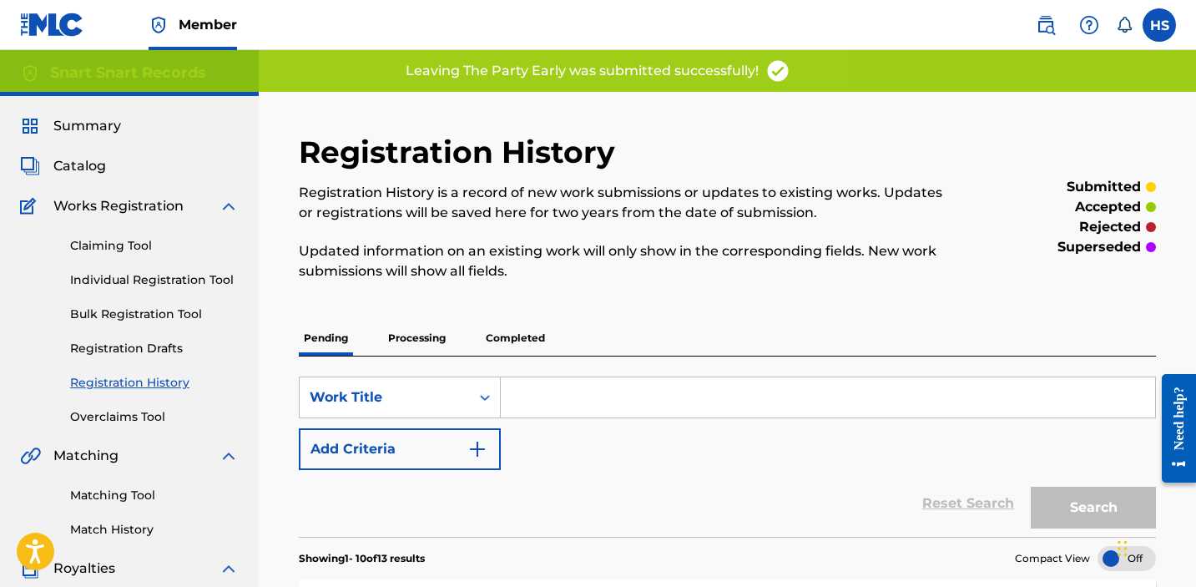
click at [145, 271] on link "Individual Registration Tool" at bounding box center [154, 280] width 169 height 18
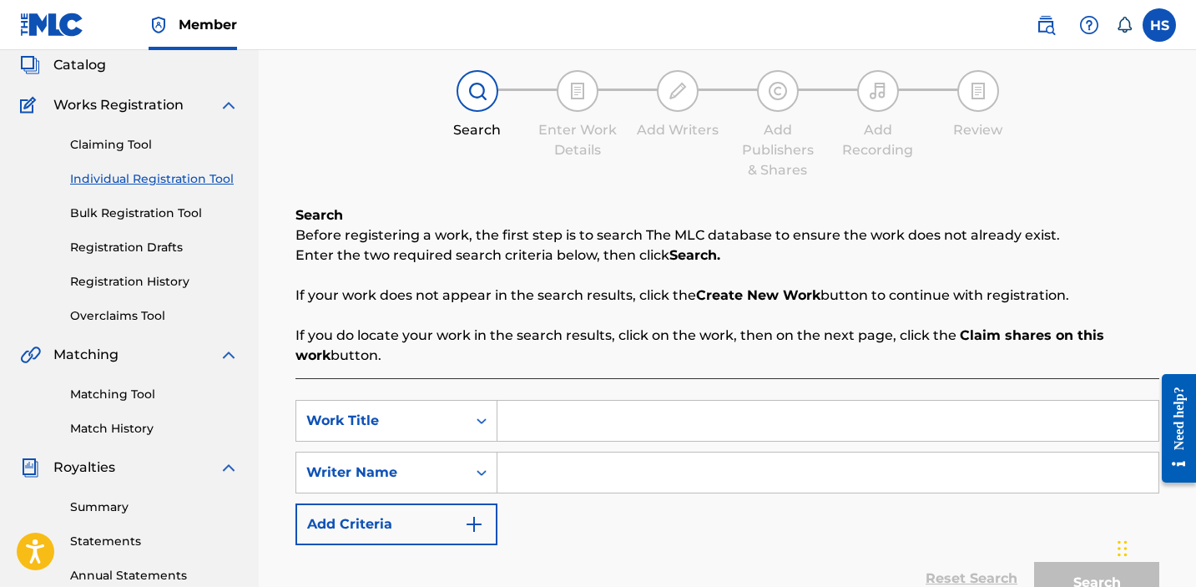
scroll to position [159, 0]
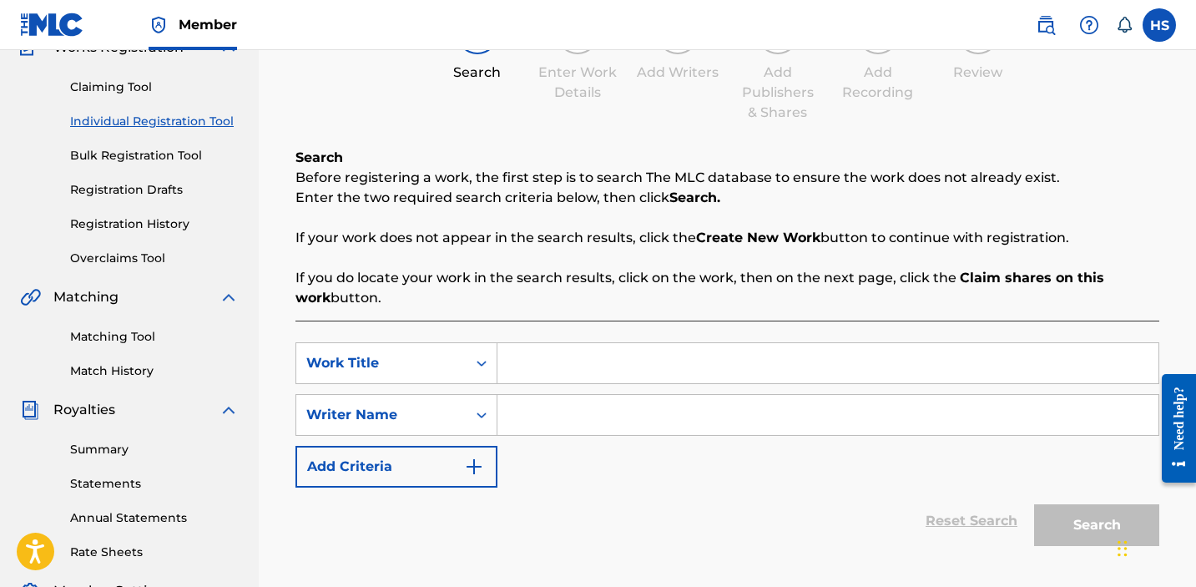
click at [604, 342] on div "Search Form" at bounding box center [829, 363] width 662 height 42
click at [593, 371] on input "Search Form" at bounding box center [828, 363] width 661 height 40
paste input "i wanna go"
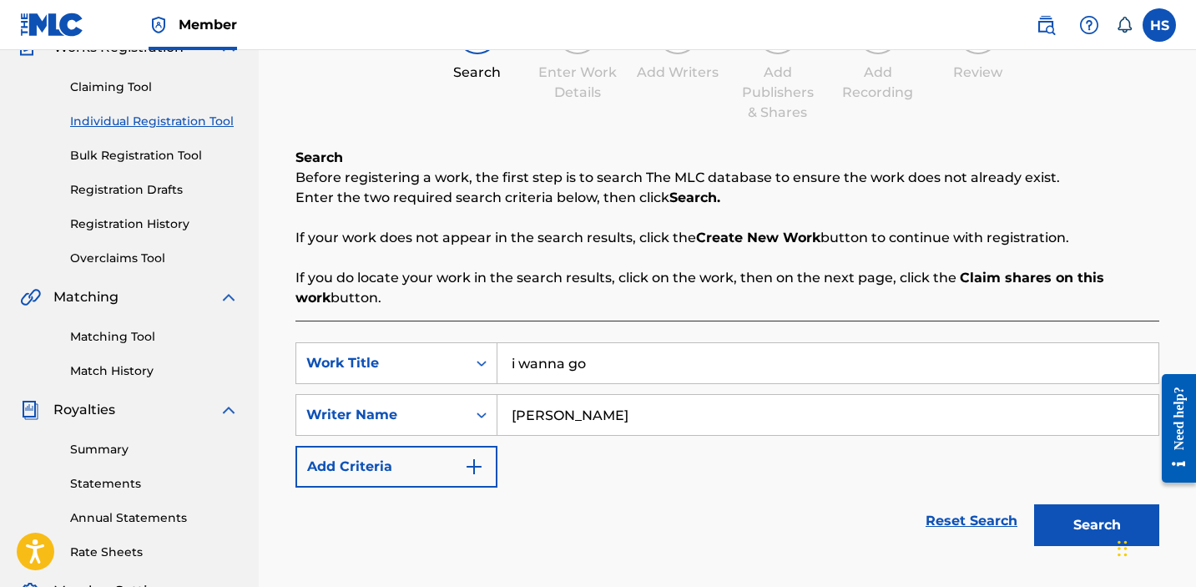
click at [1060, 508] on button "Search" at bounding box center [1096, 525] width 125 height 42
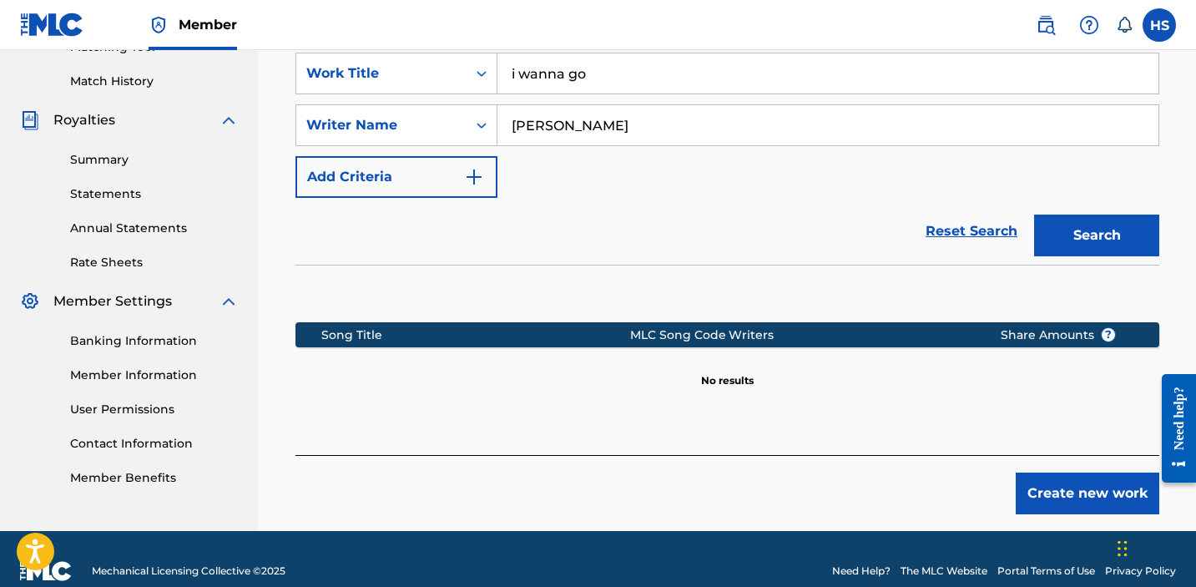
scroll to position [463, 0]
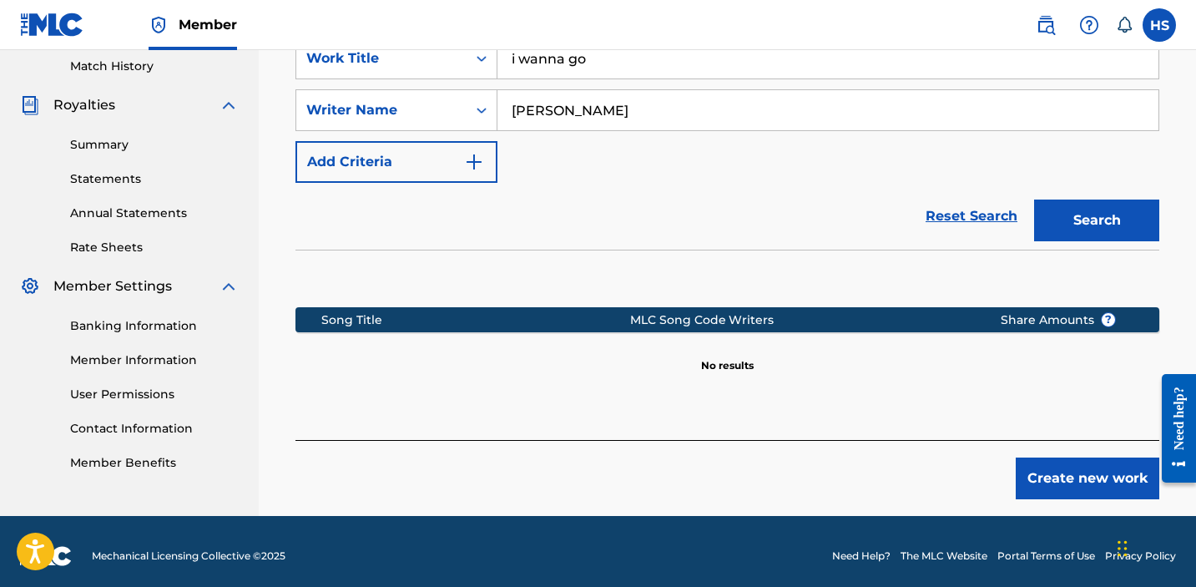
click at [1056, 477] on button "Create new work" at bounding box center [1088, 478] width 144 height 42
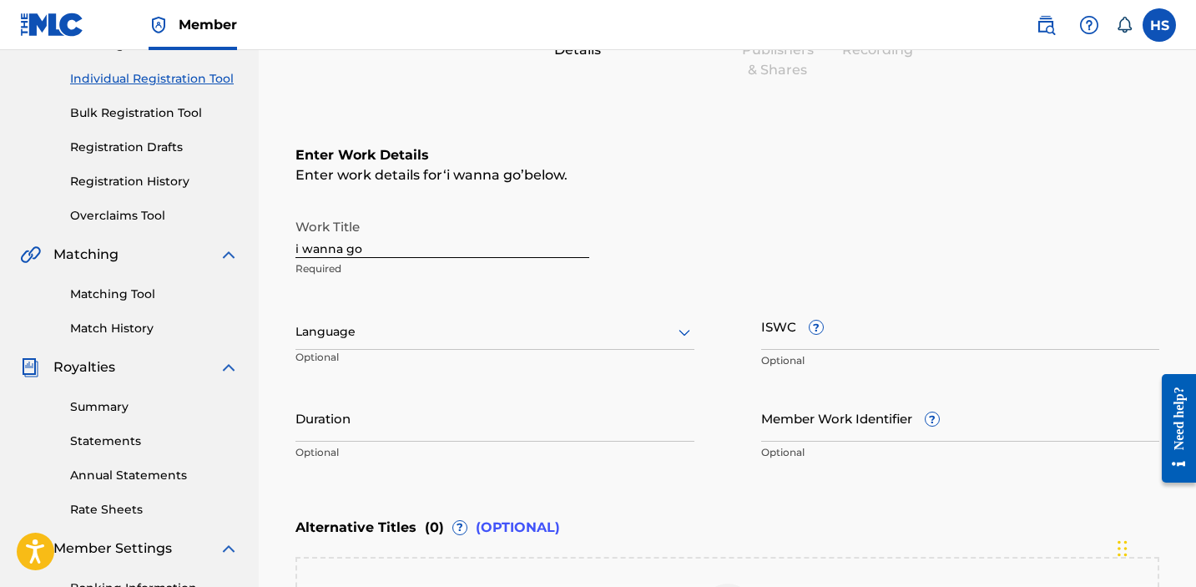
scroll to position [124, 0]
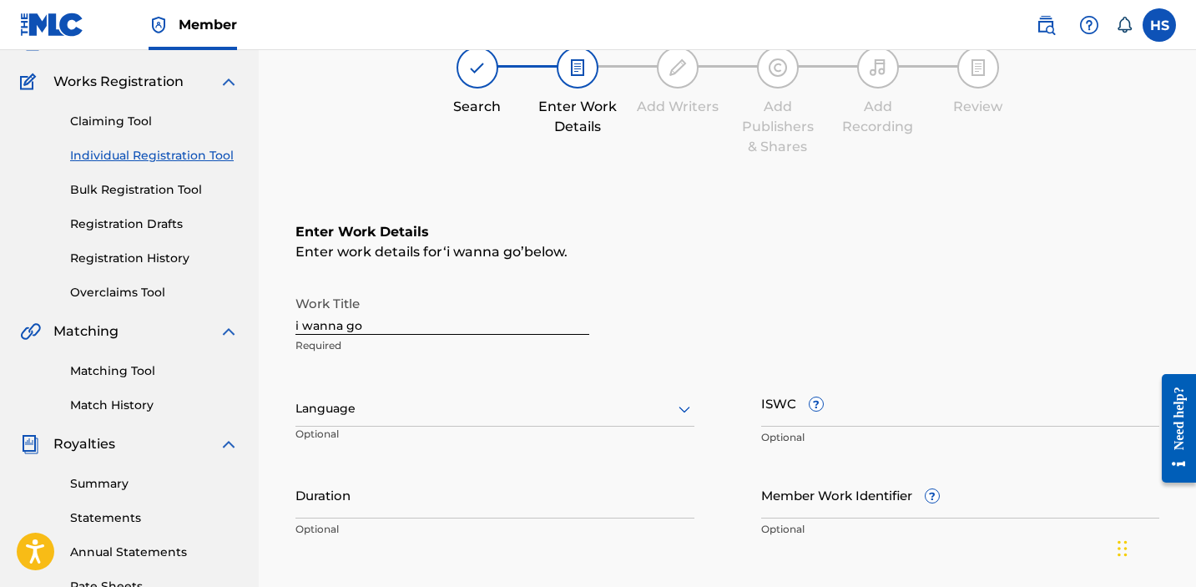
click at [496, 409] on div at bounding box center [495, 408] width 399 height 21
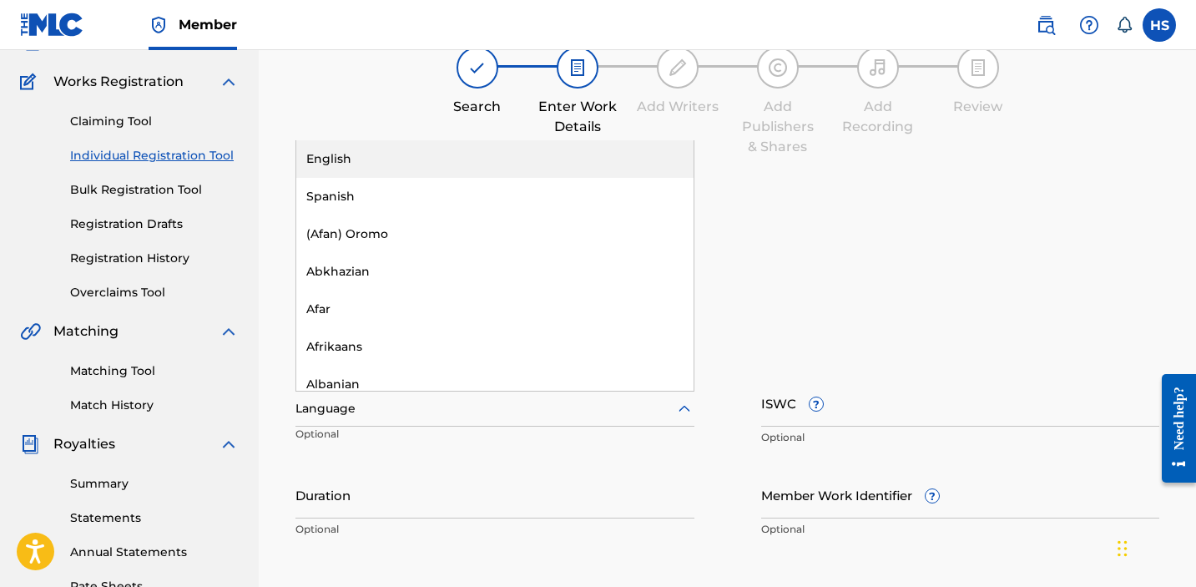
click at [423, 159] on div "English" at bounding box center [494, 159] width 397 height 38
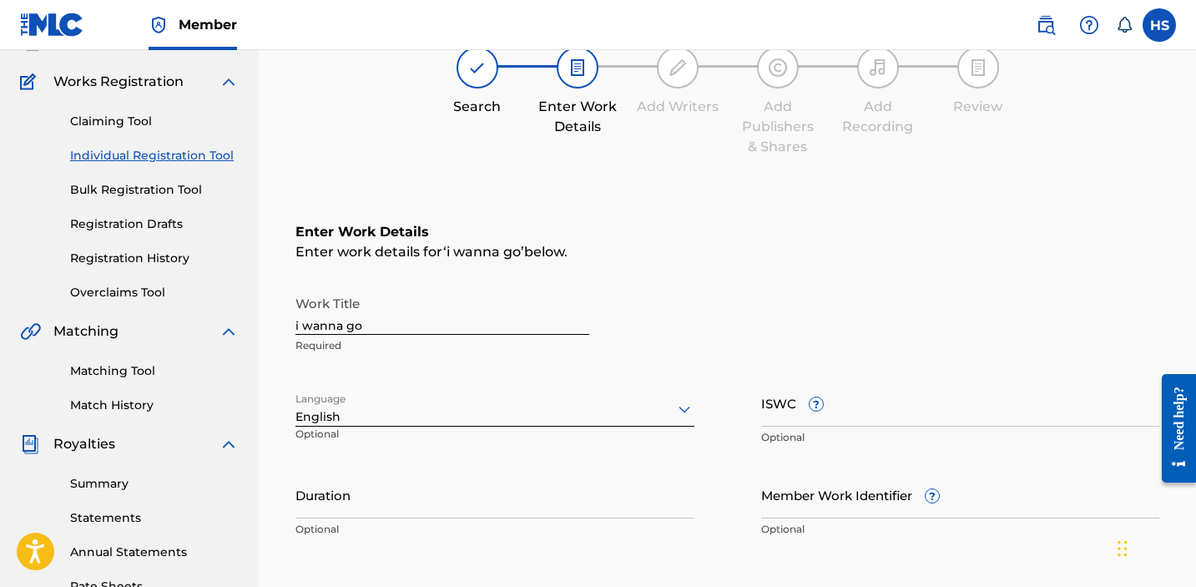
click at [869, 420] on input "ISWC ?" at bounding box center [960, 403] width 399 height 48
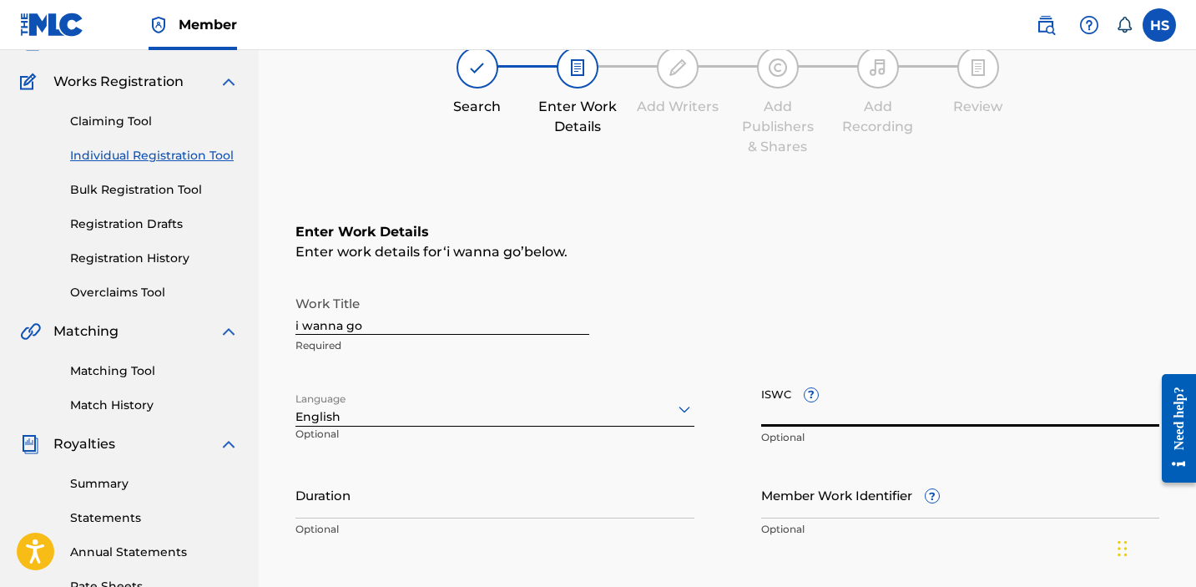
paste input "T3335486501"
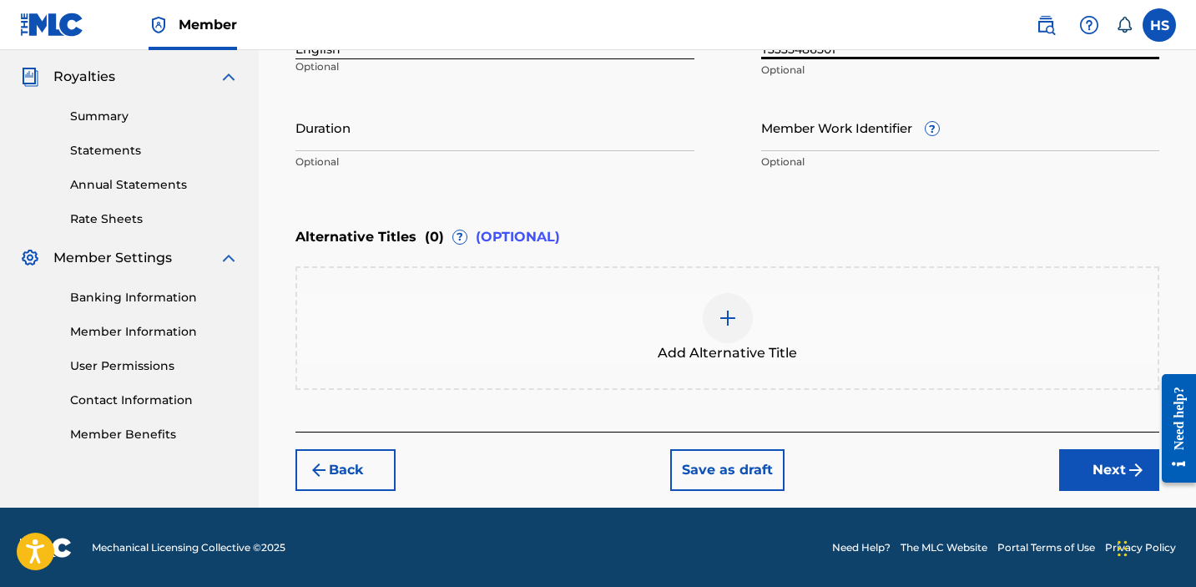
click at [1103, 464] on button "Next" at bounding box center [1109, 470] width 100 height 42
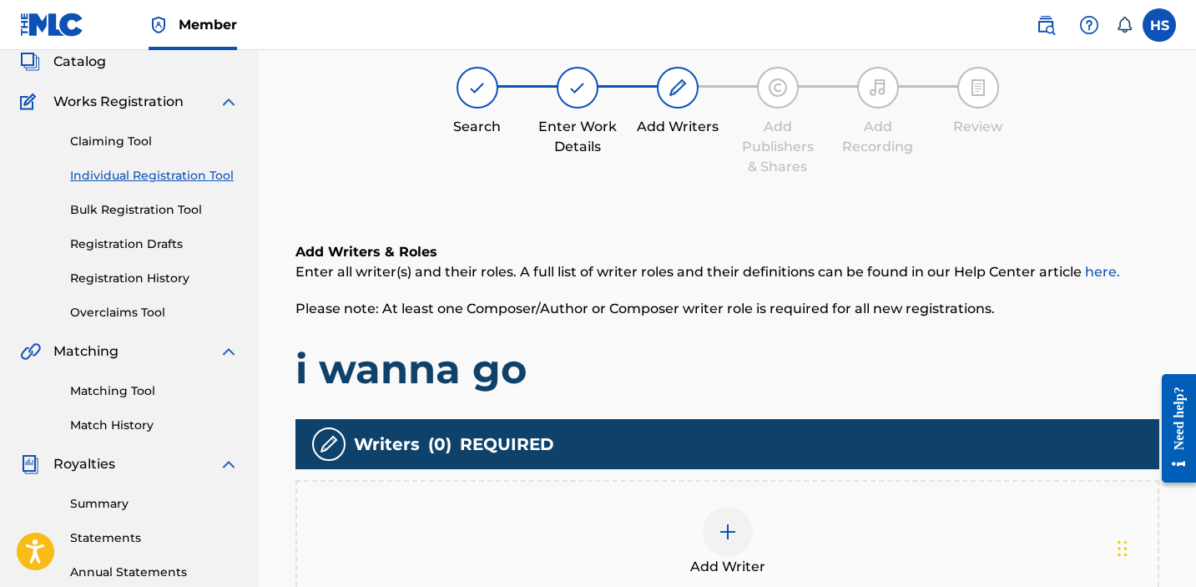
scroll to position [75, 0]
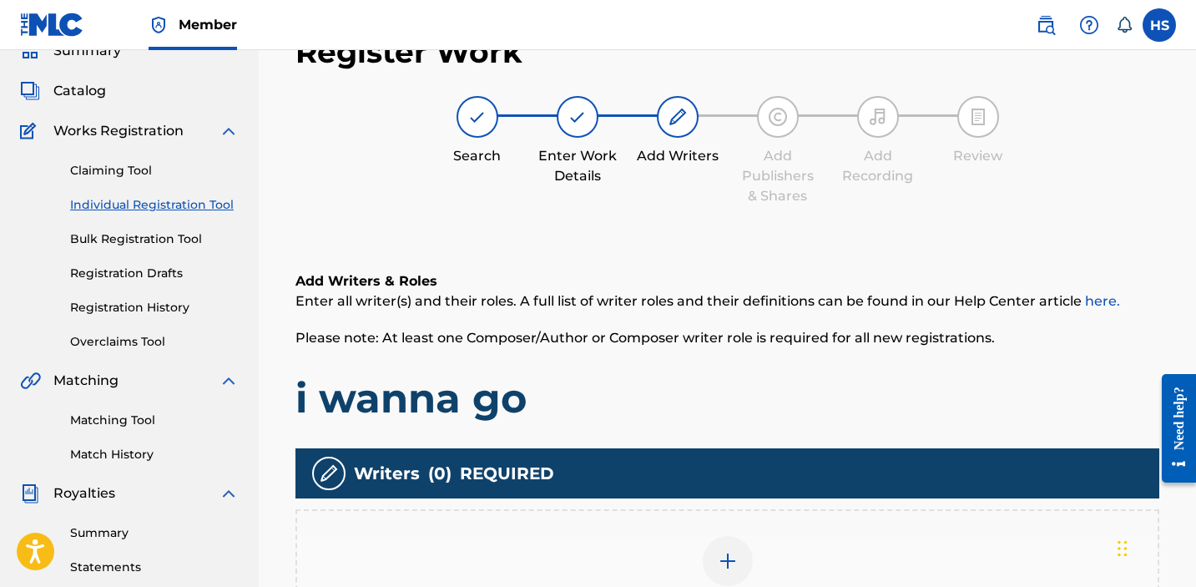
click at [733, 551] on img at bounding box center [728, 561] width 20 height 20
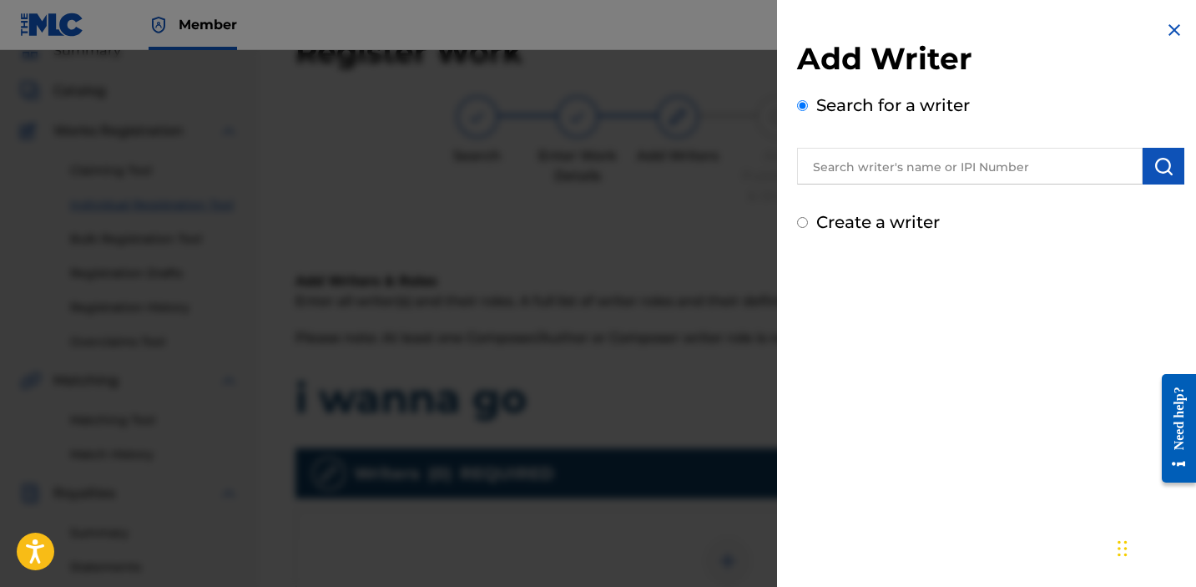
click at [890, 220] on label "Create a writer" at bounding box center [878, 222] width 124 height 20
click at [808, 220] on input "Create a writer" at bounding box center [802, 222] width 11 height 11
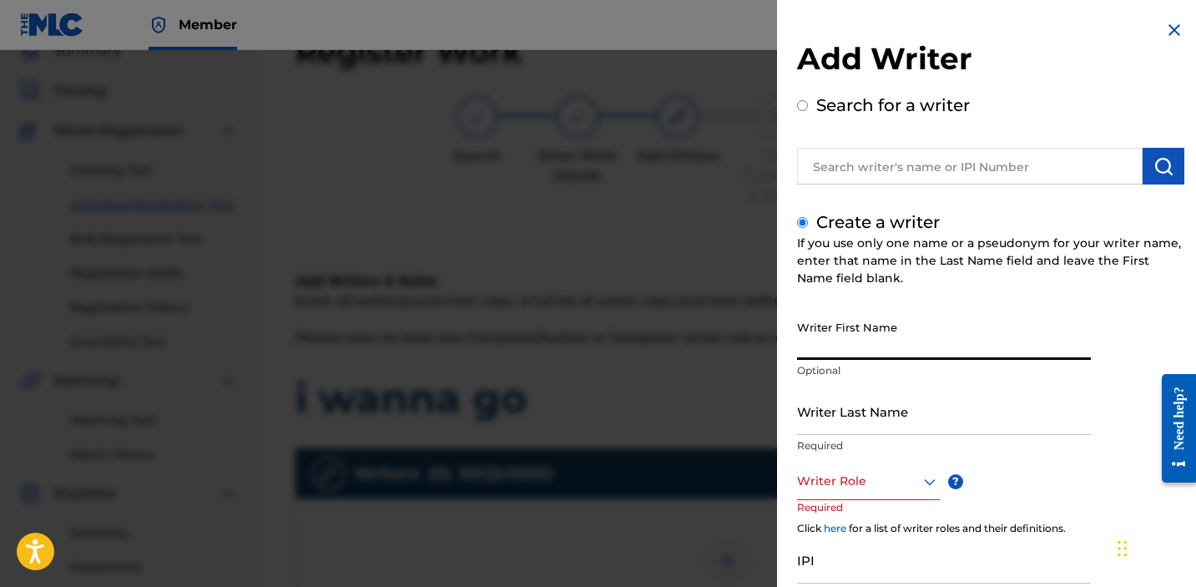
click at [887, 342] on input "Writer First Name" at bounding box center [944, 336] width 294 height 48
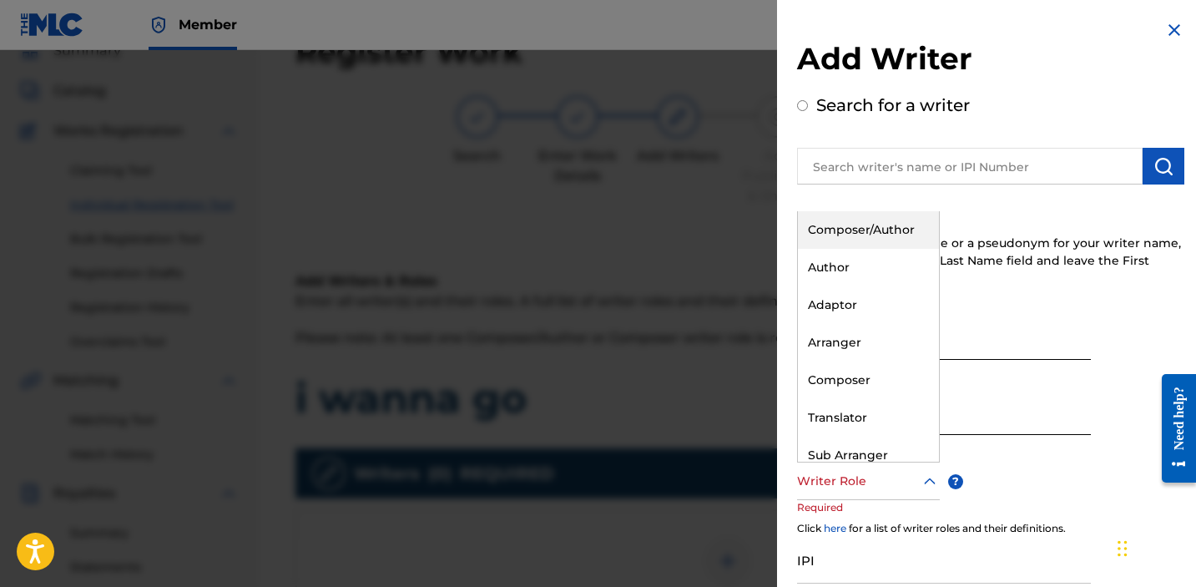
click at [877, 488] on div at bounding box center [868, 481] width 143 height 21
click at [852, 245] on div "Composer/Author" at bounding box center [868, 230] width 141 height 38
click at [852, 245] on div "If you use only one name or a pseudonym for your writer name, enter that name i…" at bounding box center [990, 261] width 387 height 53
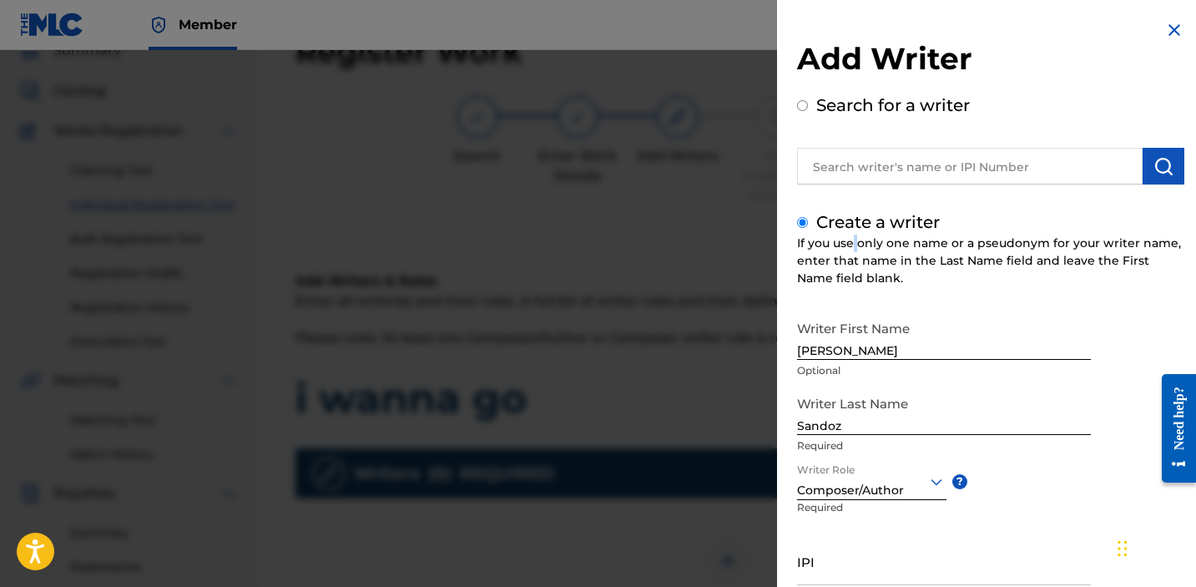
scroll to position [138, 0]
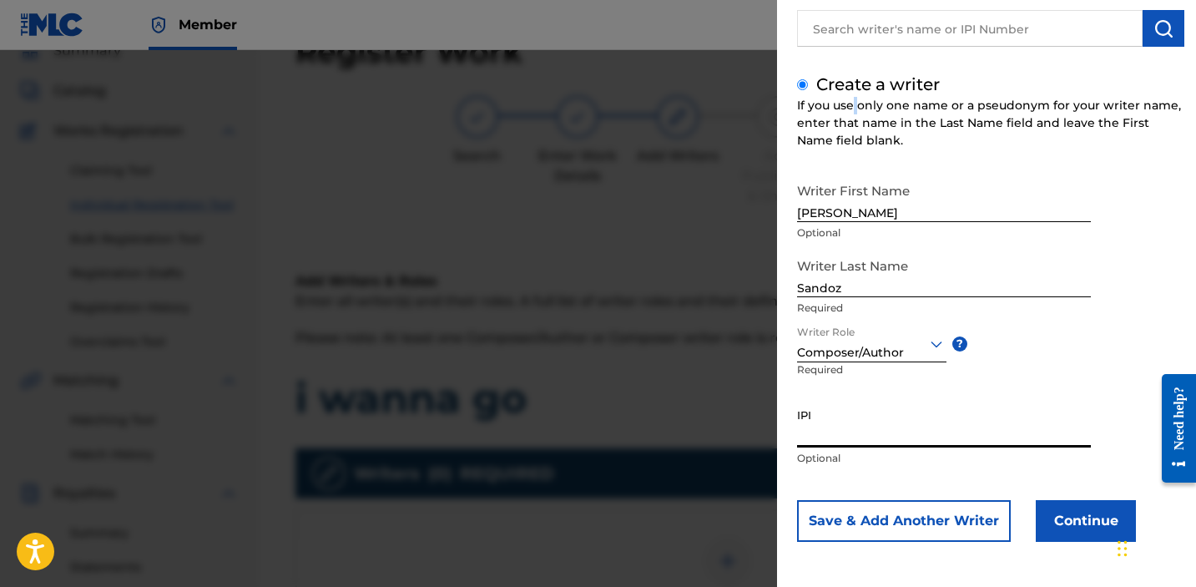
click at [867, 424] on input "IPI" at bounding box center [944, 424] width 294 height 48
paste input "1034865265"
click at [1094, 533] on button "Continue" at bounding box center [1086, 521] width 100 height 42
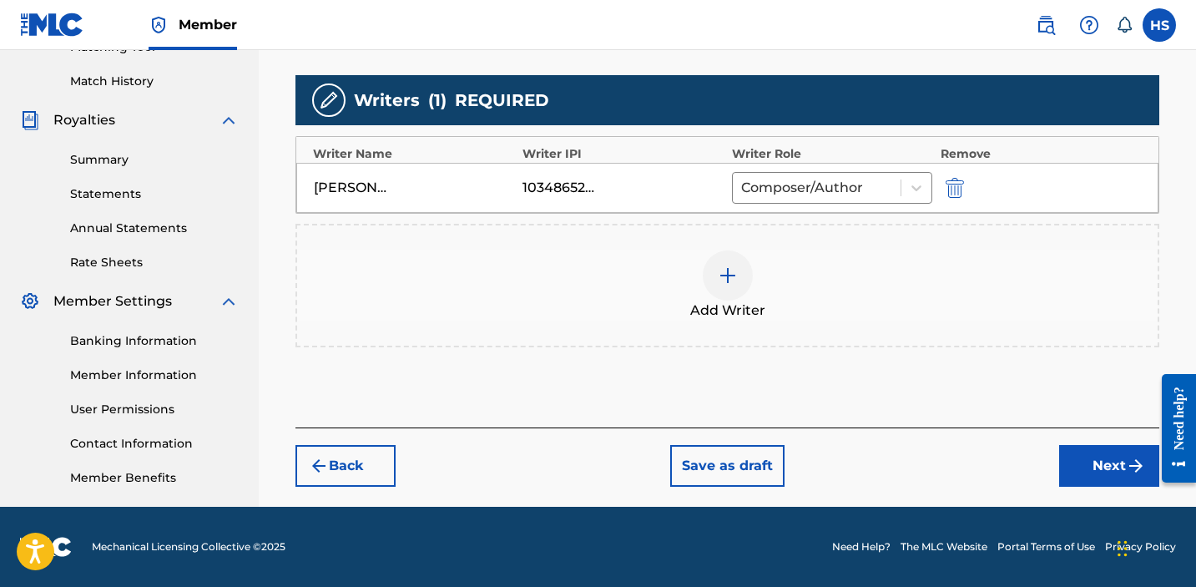
click at [1092, 462] on button "Next" at bounding box center [1109, 466] width 100 height 42
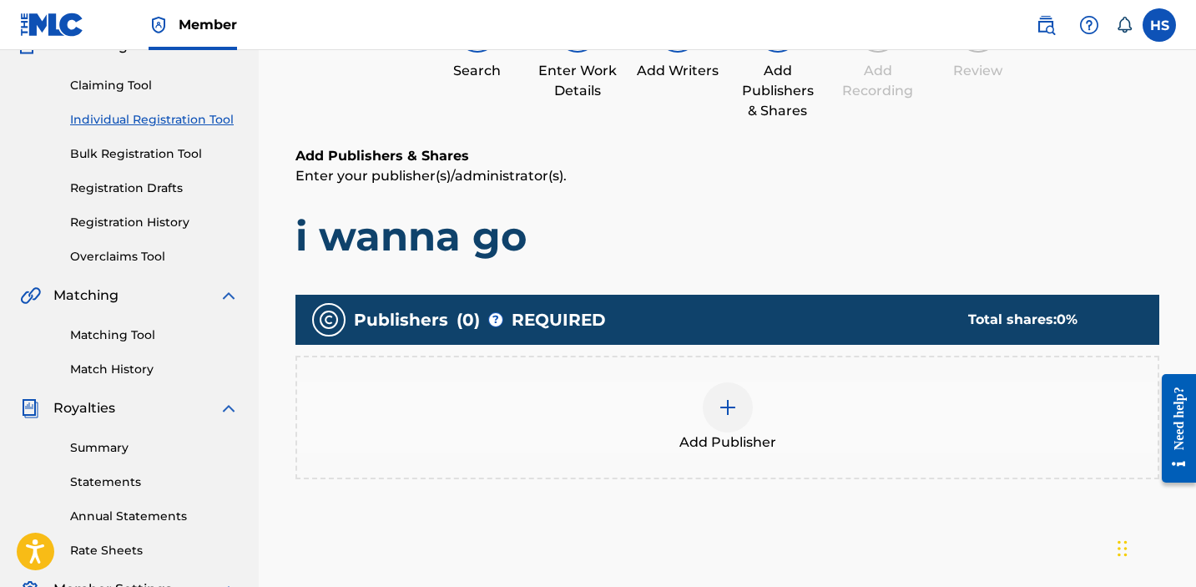
scroll to position [75, 0]
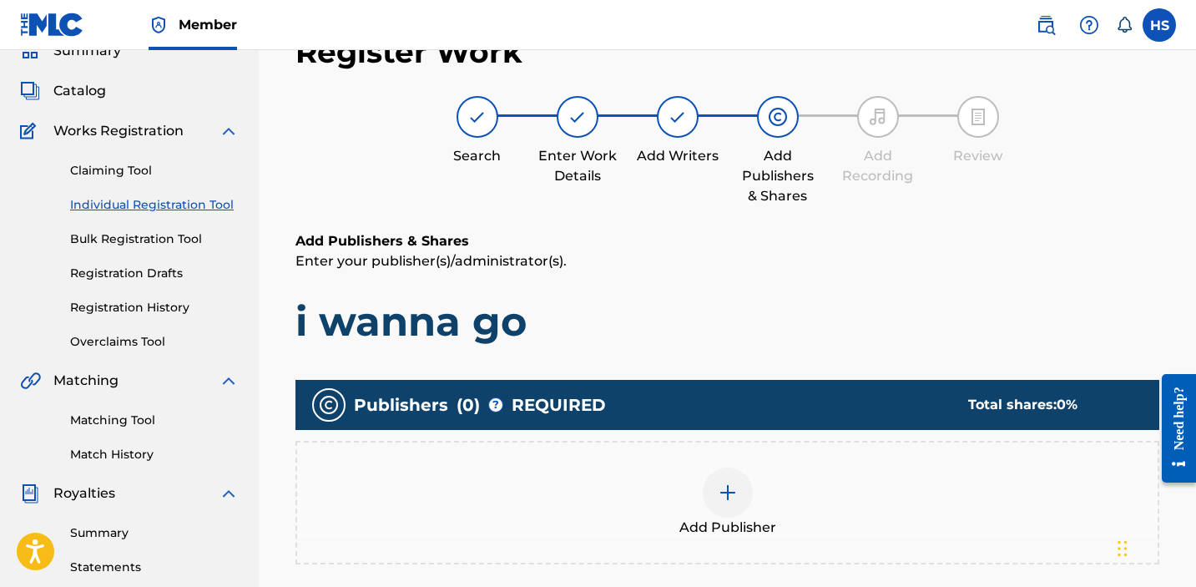
click at [715, 471] on div at bounding box center [728, 492] width 50 height 50
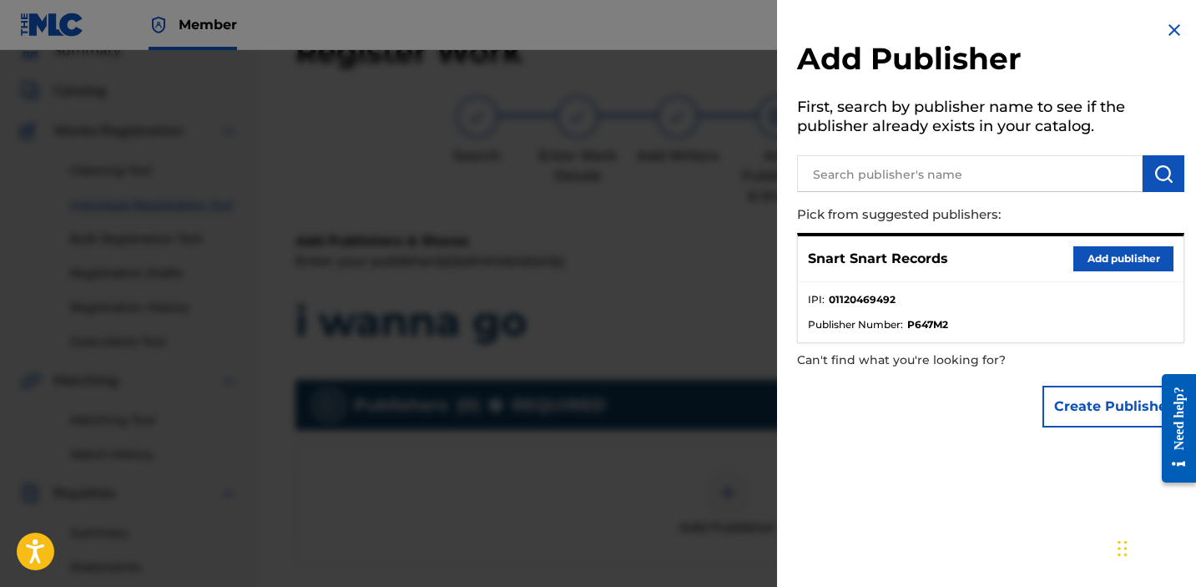
click at [1132, 255] on button "Add publisher" at bounding box center [1124, 258] width 100 height 25
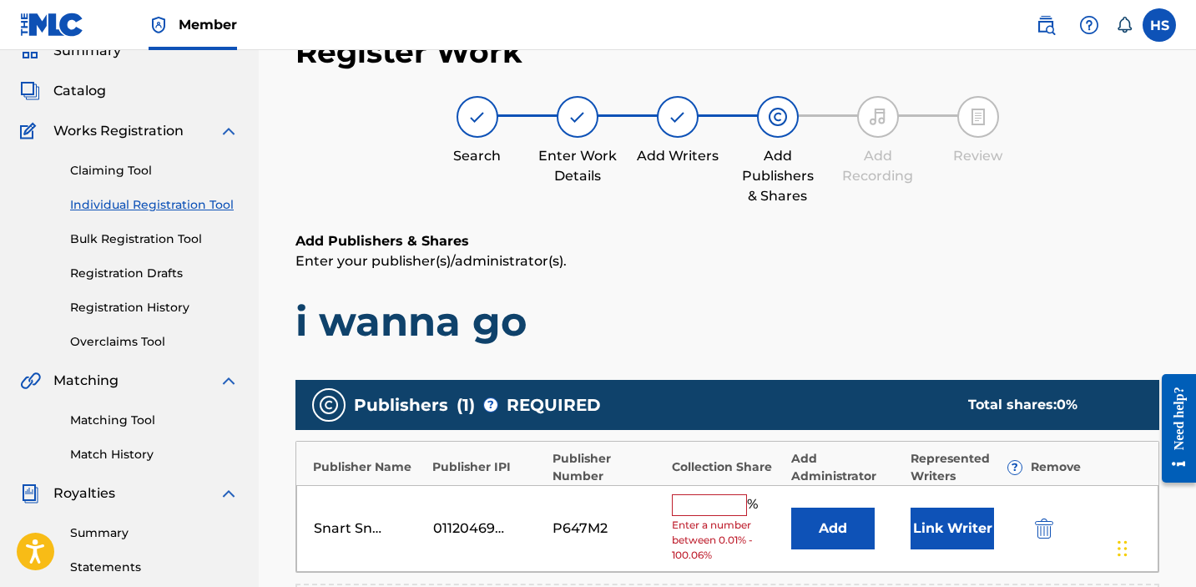
click at [686, 509] on input "text" at bounding box center [709, 505] width 75 height 22
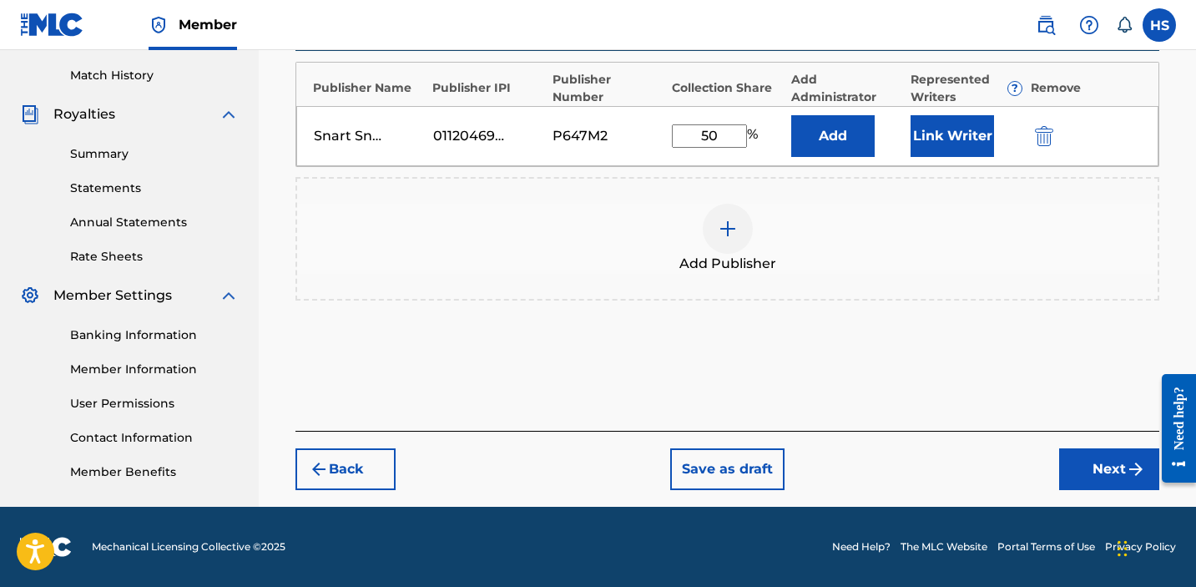
click at [1087, 463] on button "Next" at bounding box center [1109, 469] width 100 height 42
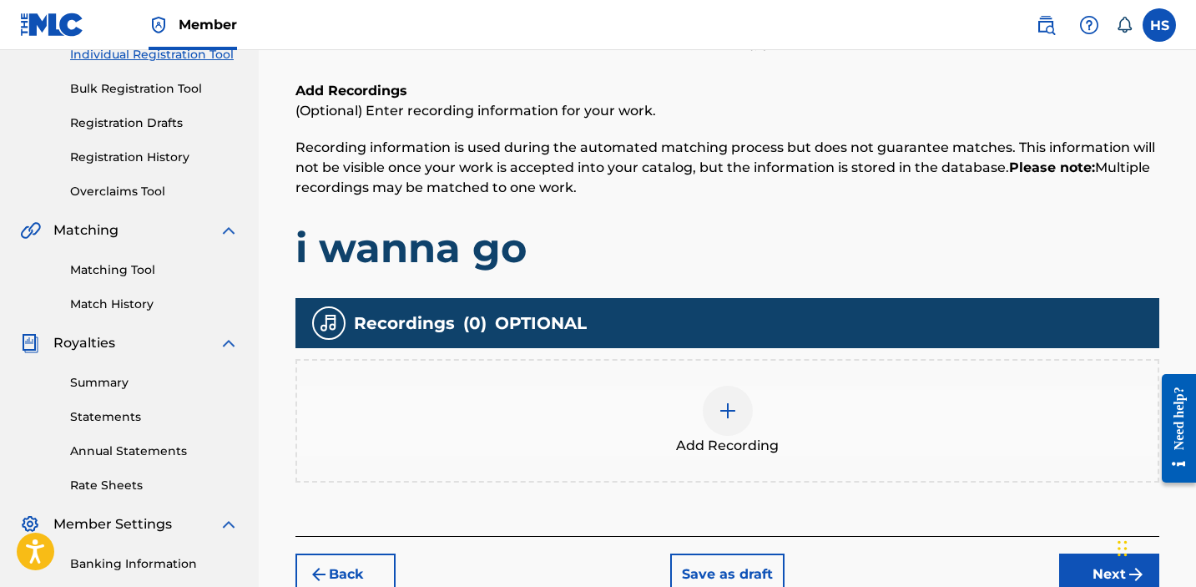
scroll to position [438, 0]
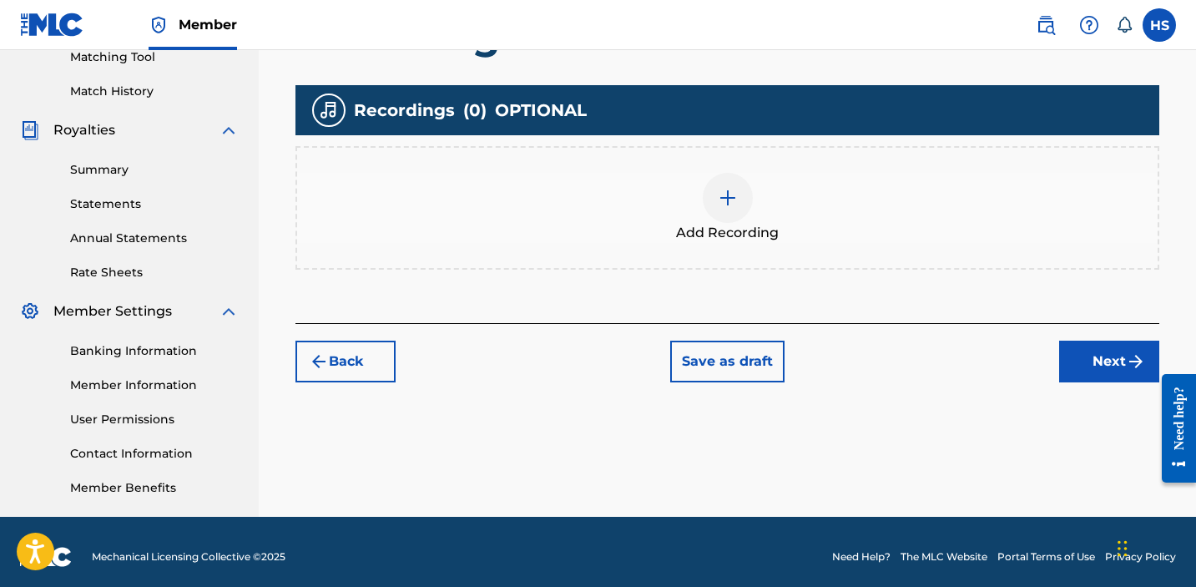
click at [710, 182] on div at bounding box center [728, 198] width 50 height 50
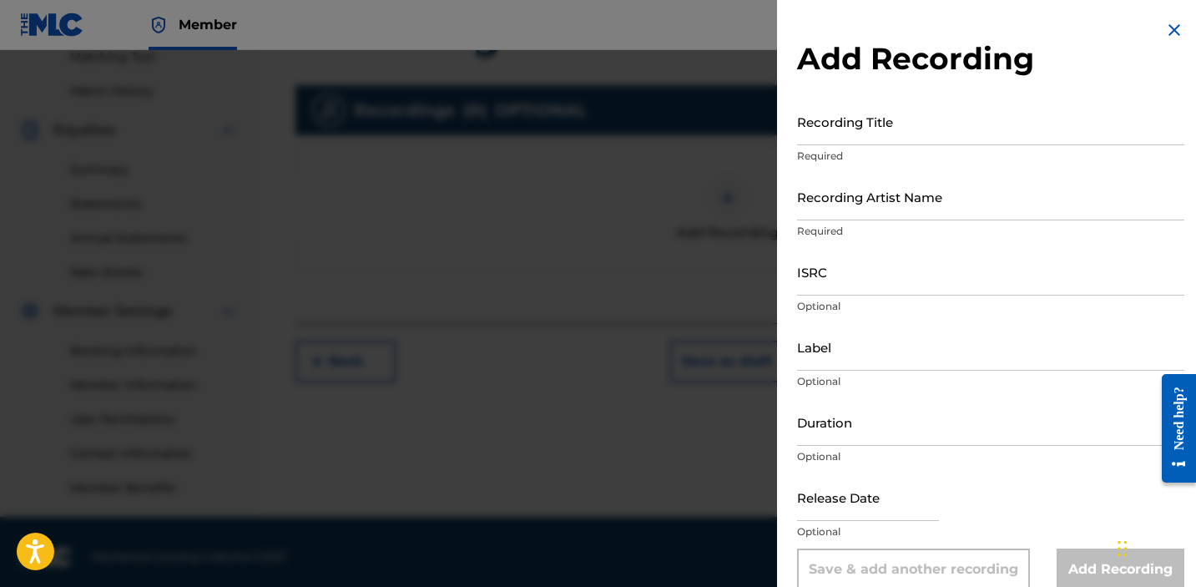
click at [974, 130] on input "Recording Title" at bounding box center [990, 122] width 387 height 48
paste
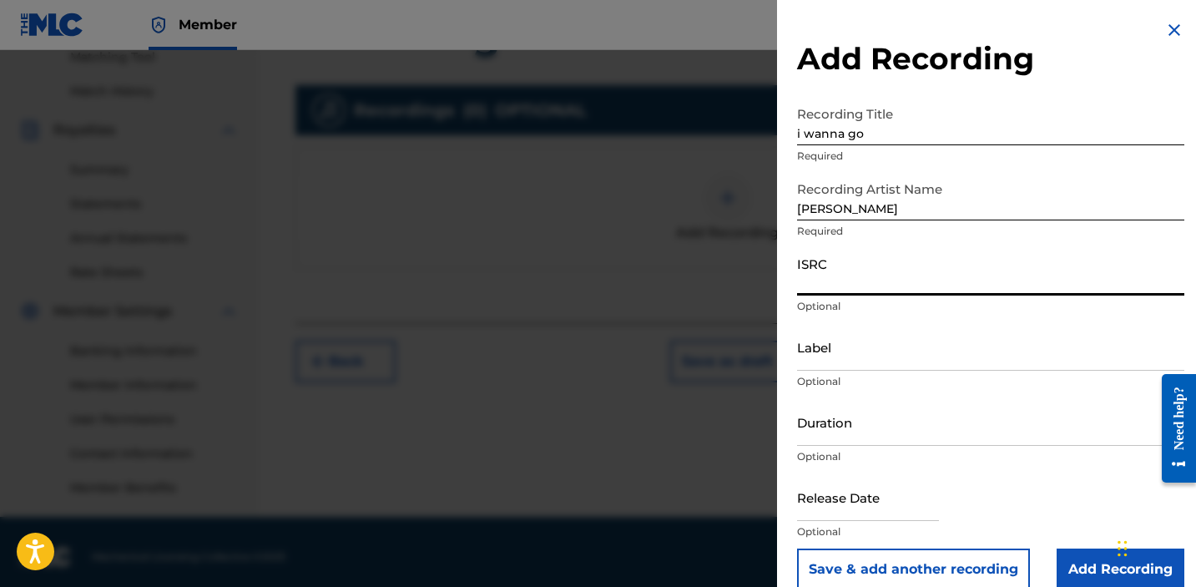
click at [918, 287] on input "ISRC" at bounding box center [990, 272] width 387 height 48
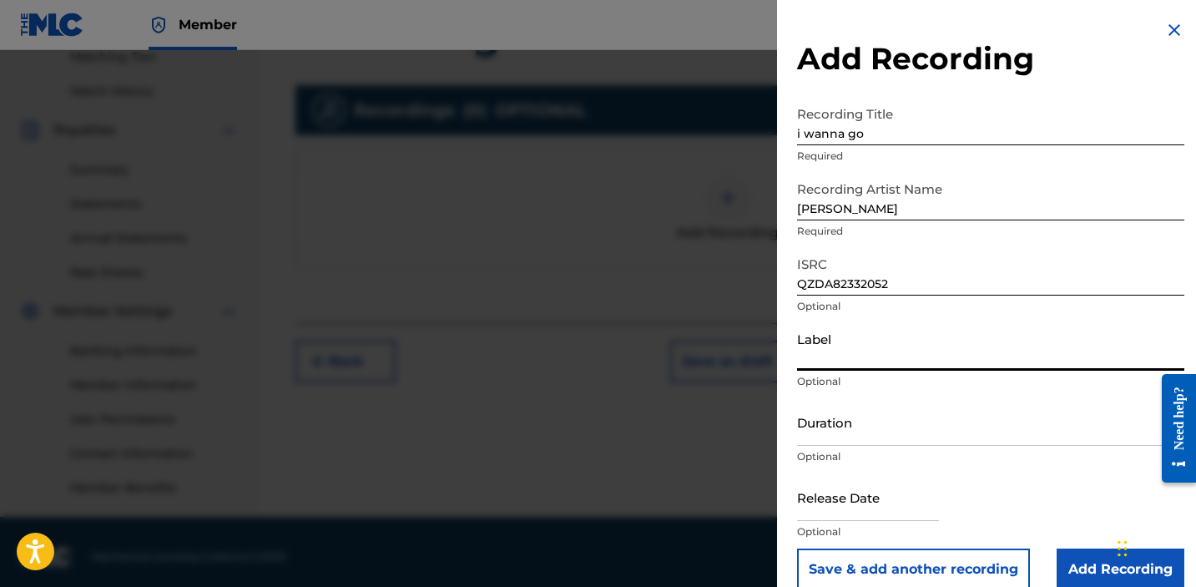
click at [913, 341] on input "Label" at bounding box center [990, 347] width 387 height 48
click at [1078, 574] on input "Add Recording" at bounding box center [1121, 569] width 128 height 42
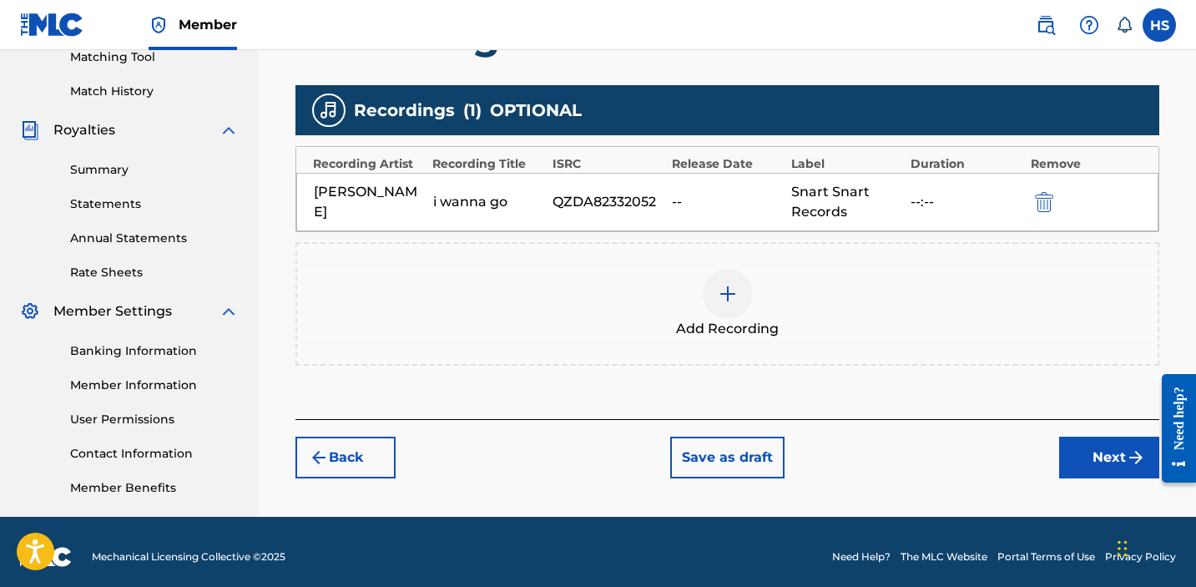
click at [1089, 470] on button "Next" at bounding box center [1109, 458] width 100 height 42
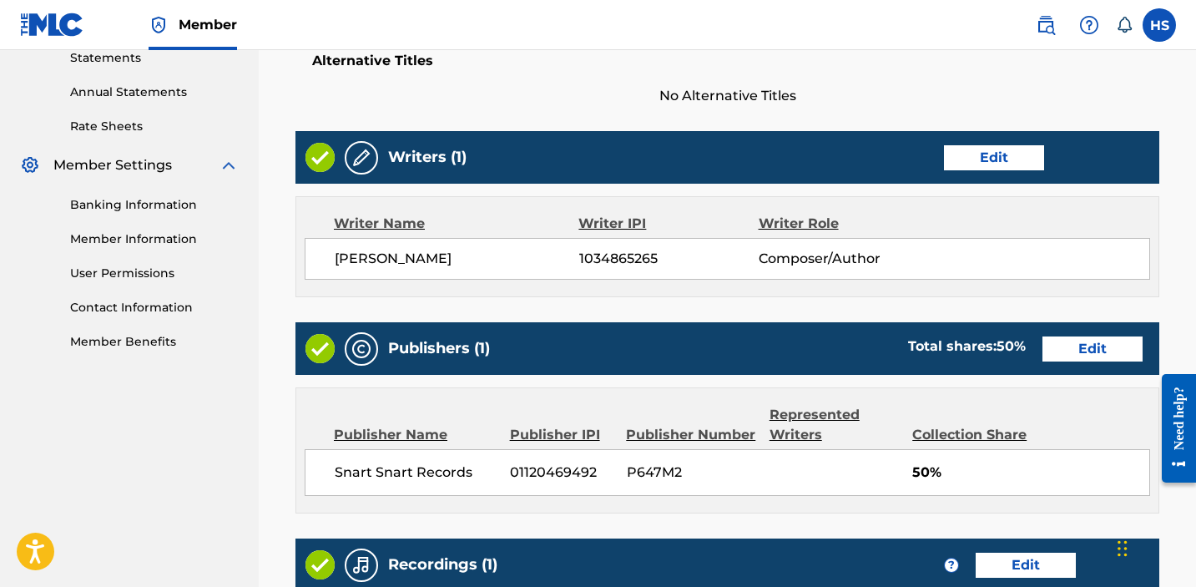
scroll to position [877, 0]
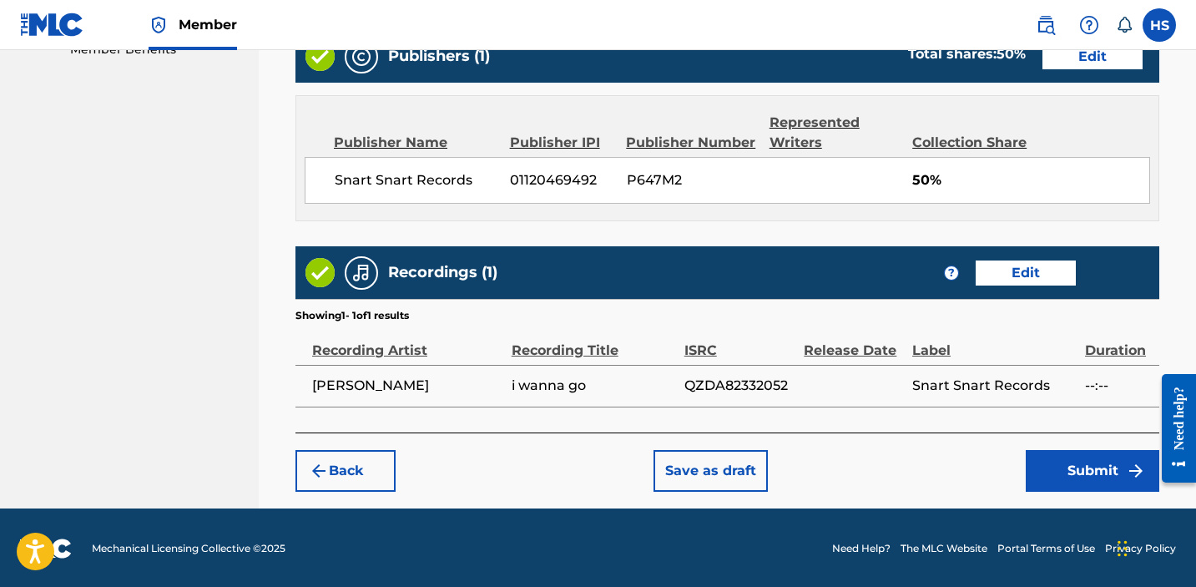
click at [1089, 470] on button "Submit" at bounding box center [1093, 471] width 134 height 42
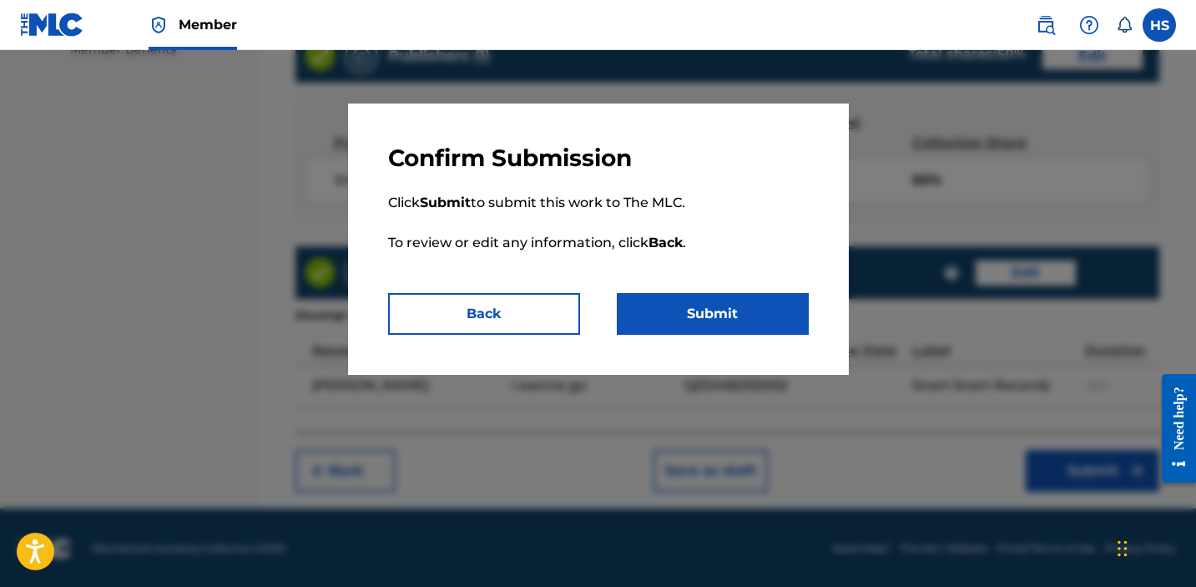
click at [729, 305] on button "Submit" at bounding box center [713, 314] width 192 height 42
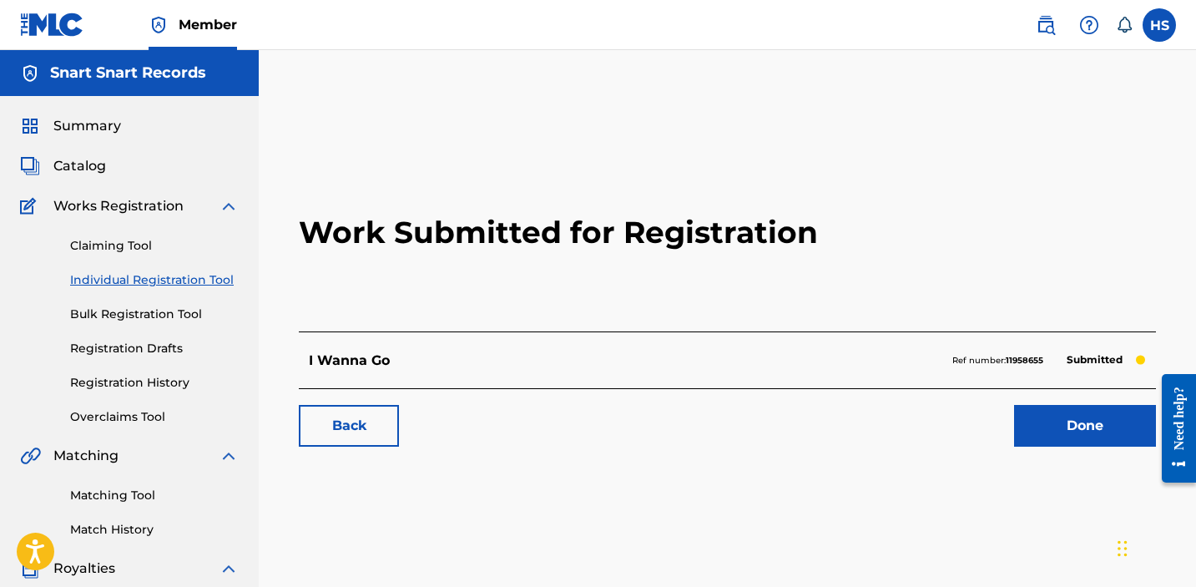
click at [1102, 422] on link "Done" at bounding box center [1085, 426] width 142 height 42
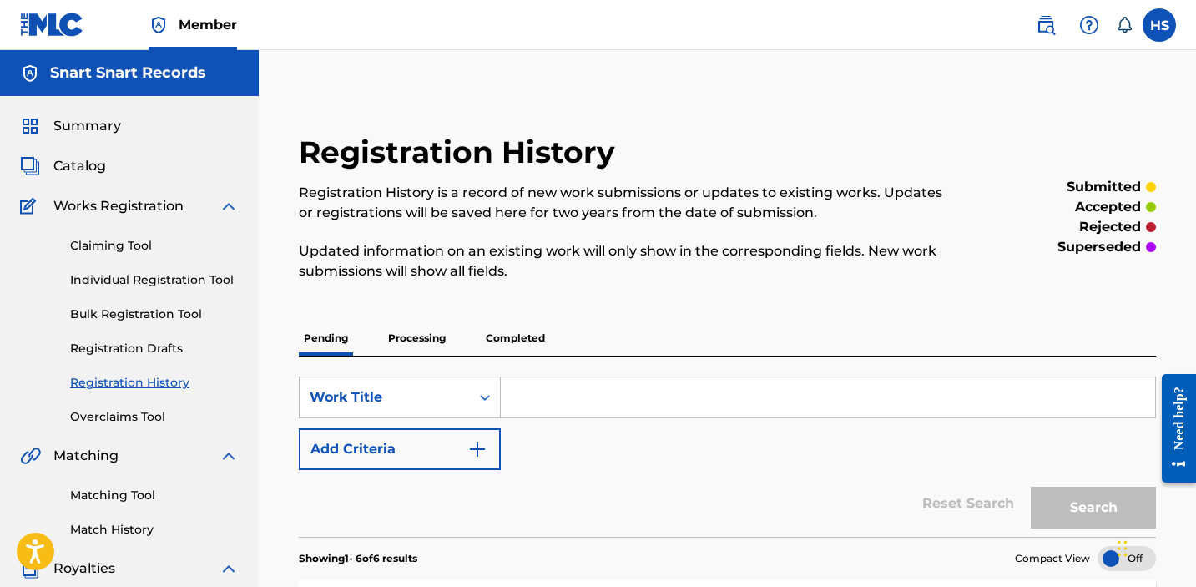
click at [152, 276] on link "Individual Registration Tool" at bounding box center [154, 280] width 169 height 18
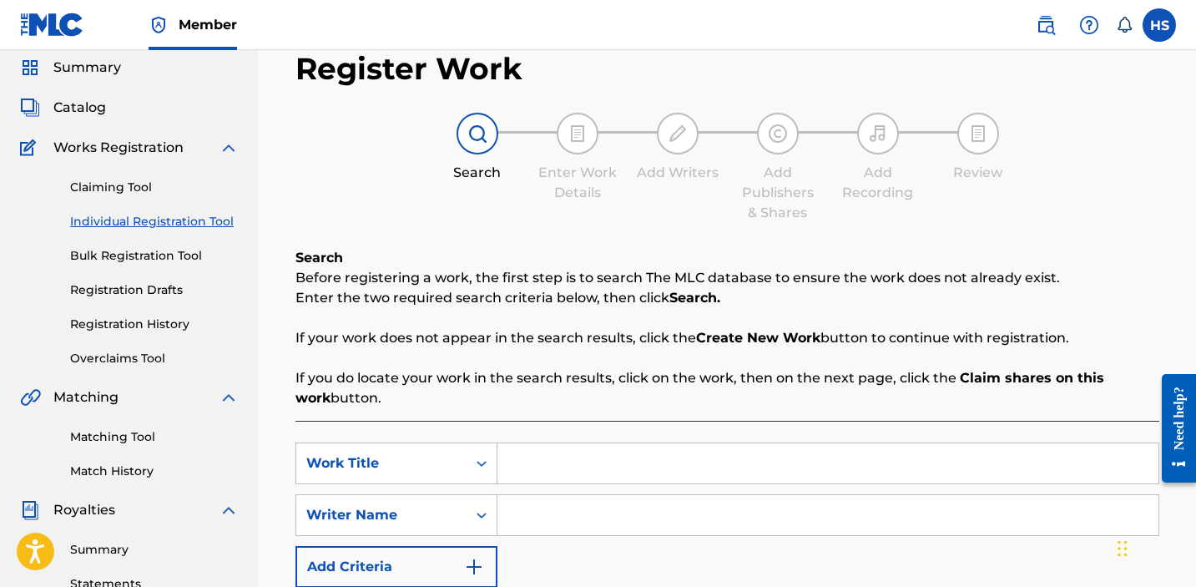
scroll to position [124, 0]
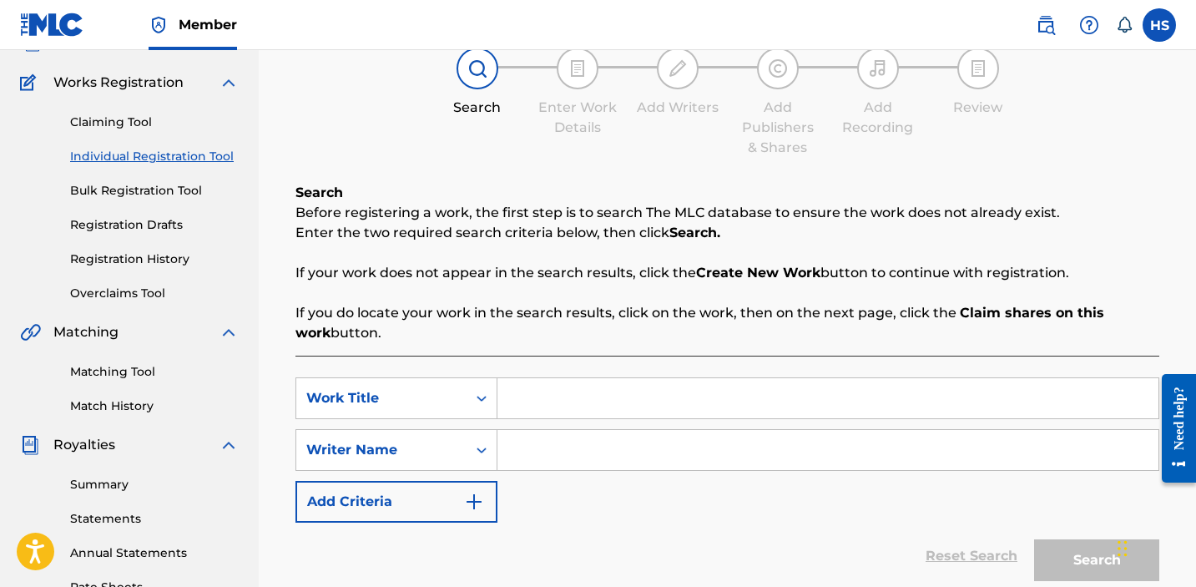
click at [581, 395] on input "Search Form" at bounding box center [828, 398] width 661 height 40
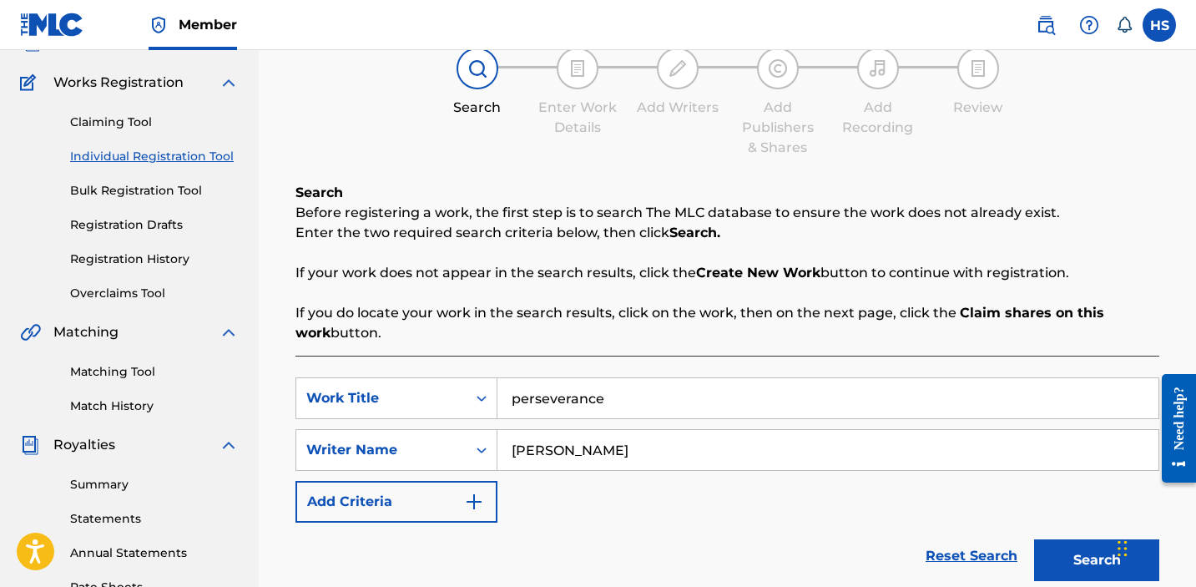
click at [1079, 553] on button "Search" at bounding box center [1096, 560] width 125 height 42
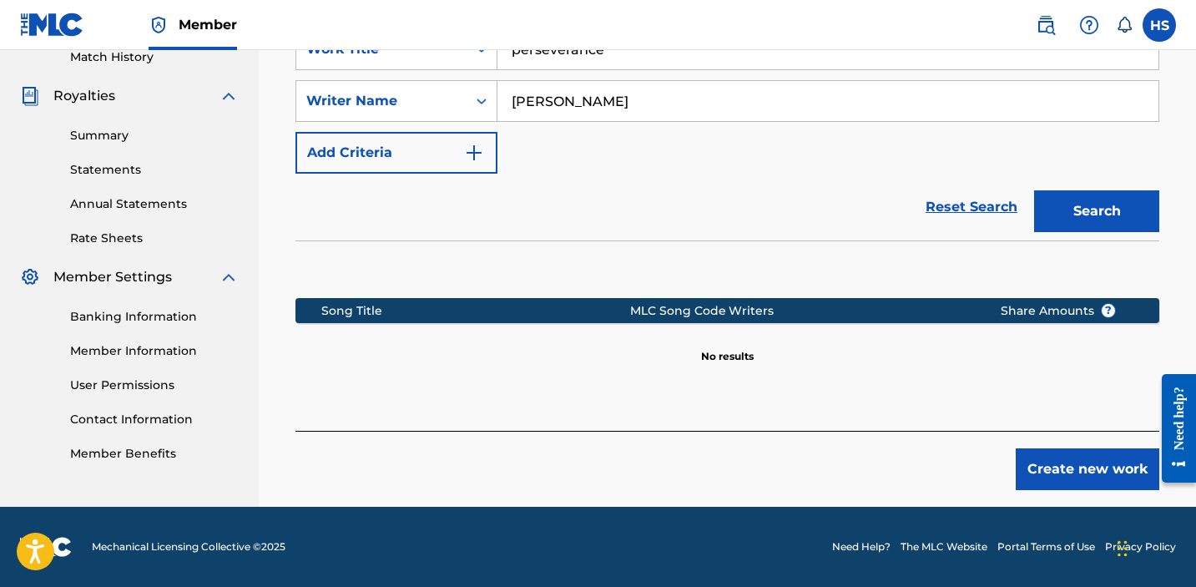
click at [1102, 453] on button "Create new work" at bounding box center [1088, 469] width 144 height 42
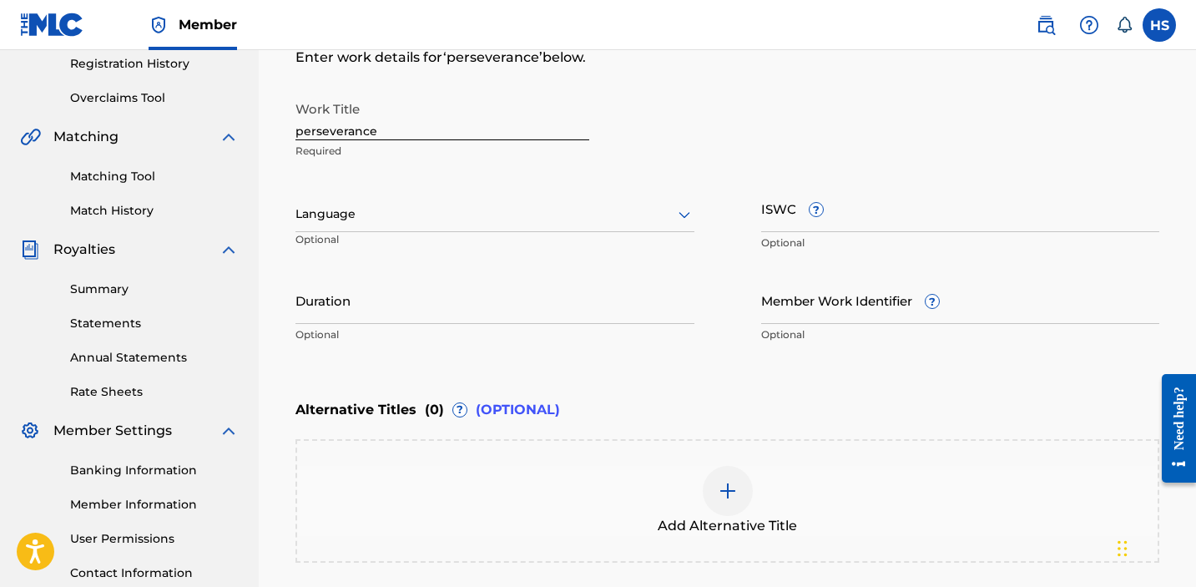
scroll to position [234, 0]
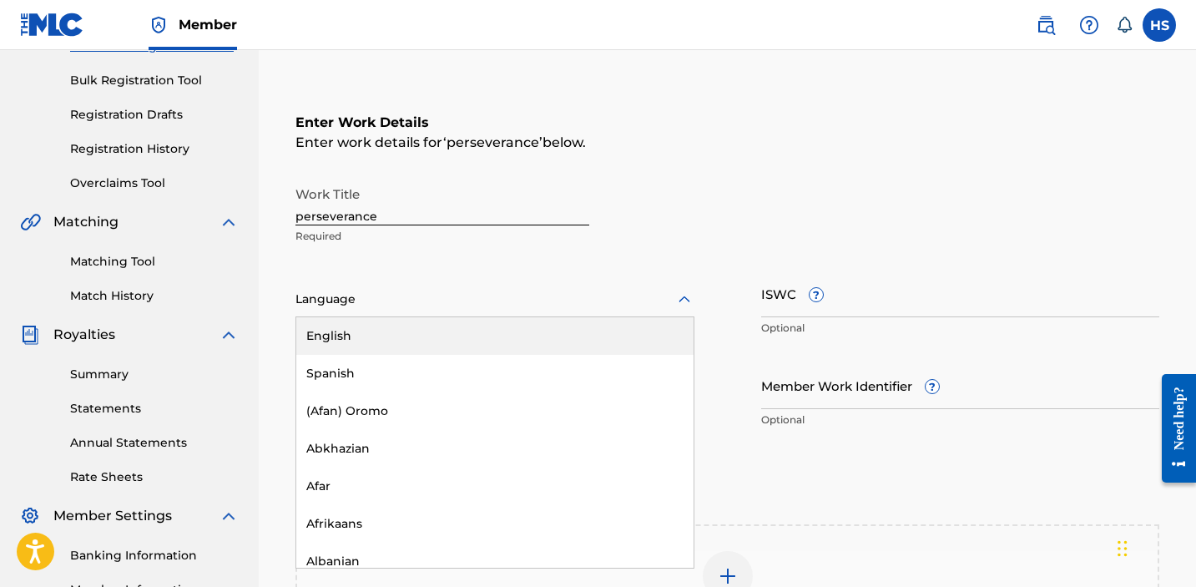
click at [392, 303] on div at bounding box center [495, 299] width 399 height 21
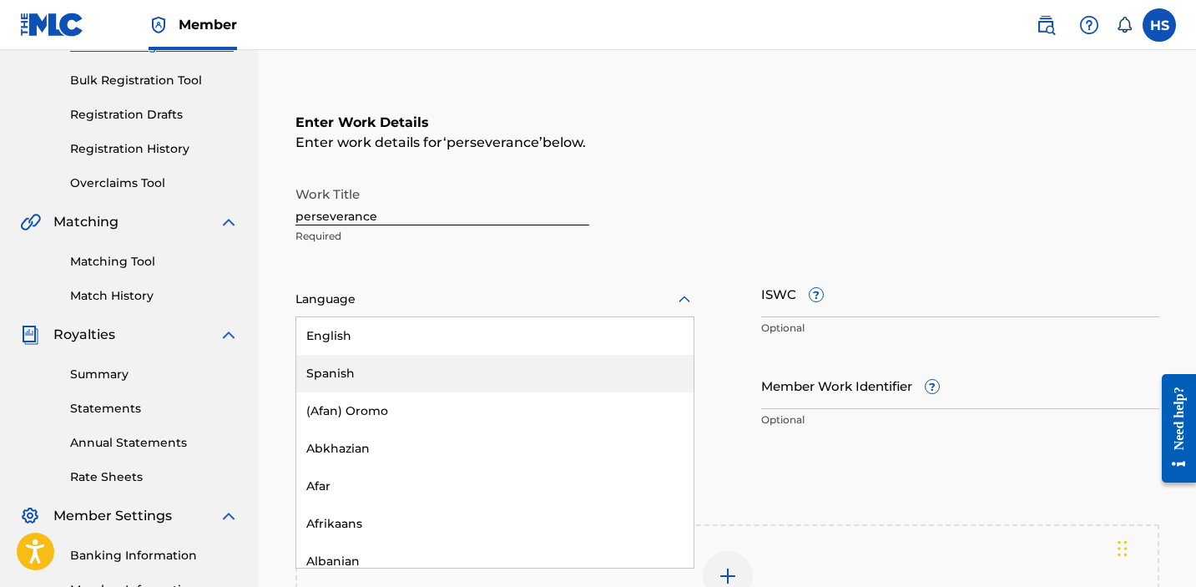
click at [383, 341] on div "English" at bounding box center [494, 336] width 397 height 38
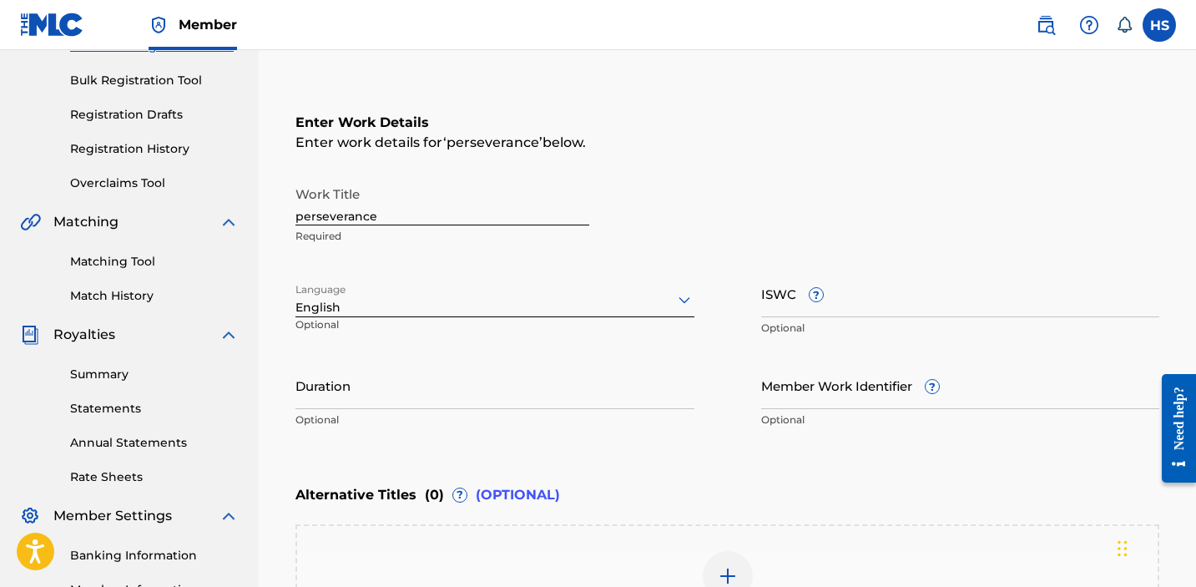
click at [827, 311] on input "ISWC ?" at bounding box center [960, 294] width 399 height 48
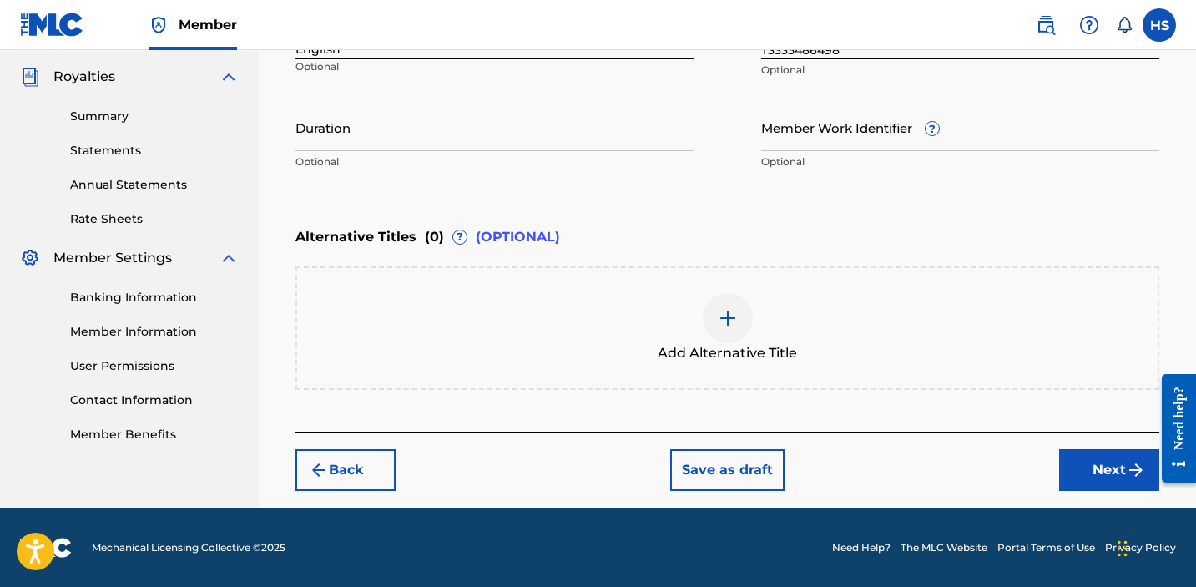
click at [1116, 457] on button "Next" at bounding box center [1109, 470] width 100 height 42
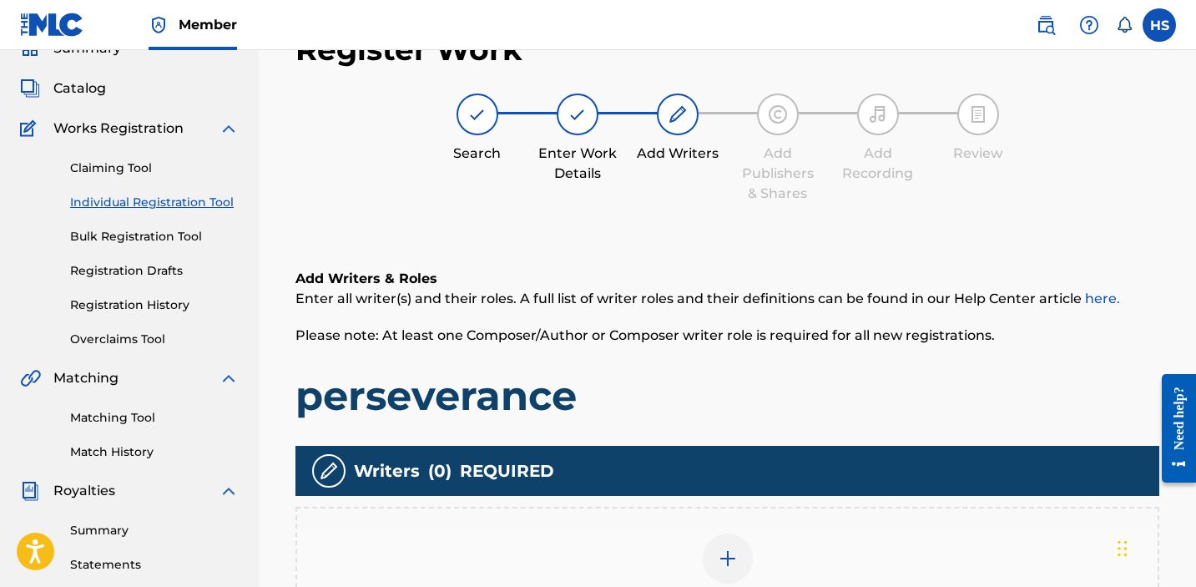
scroll to position [75, 0]
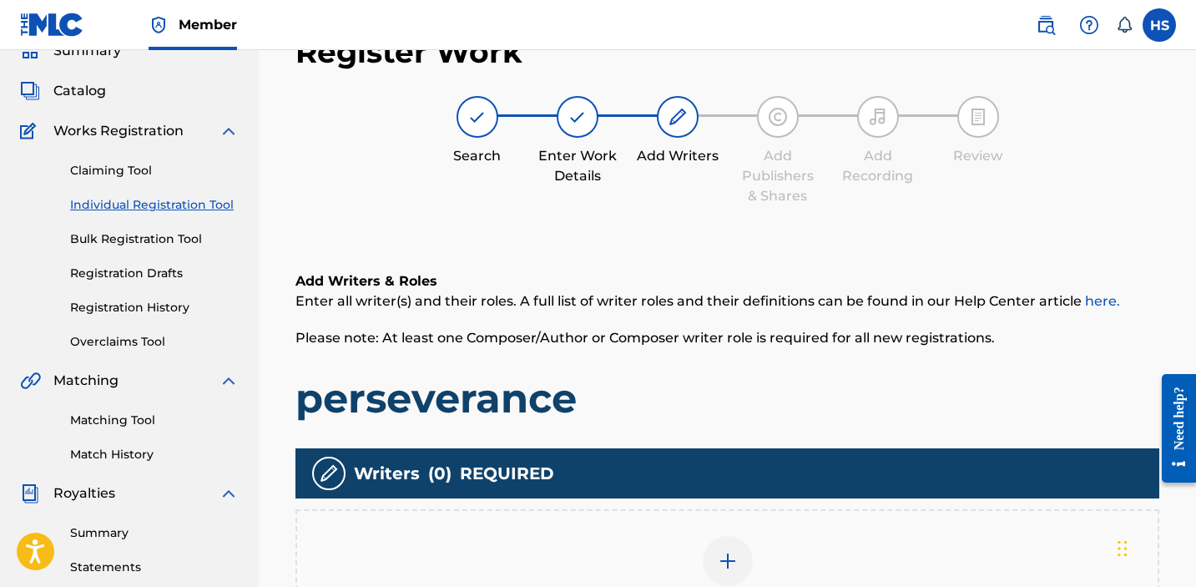
click at [738, 550] on div at bounding box center [728, 561] width 50 height 50
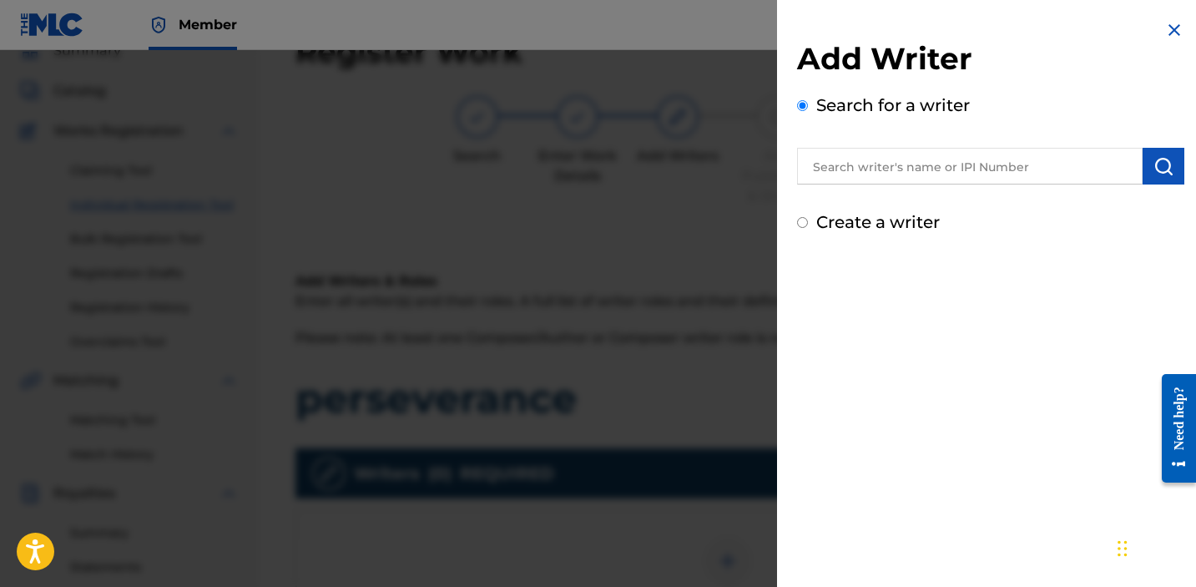
click at [877, 219] on label "Create a writer" at bounding box center [878, 222] width 124 height 20
click at [808, 219] on input "Create a writer" at bounding box center [802, 222] width 11 height 11
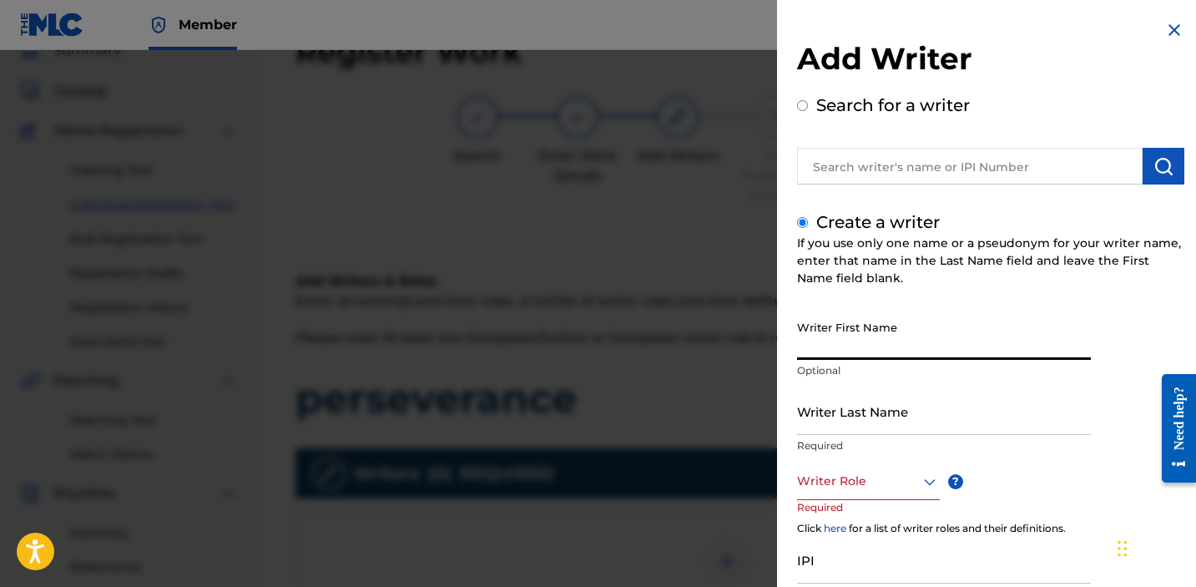
click at [872, 351] on input "Writer First Name" at bounding box center [944, 336] width 294 height 48
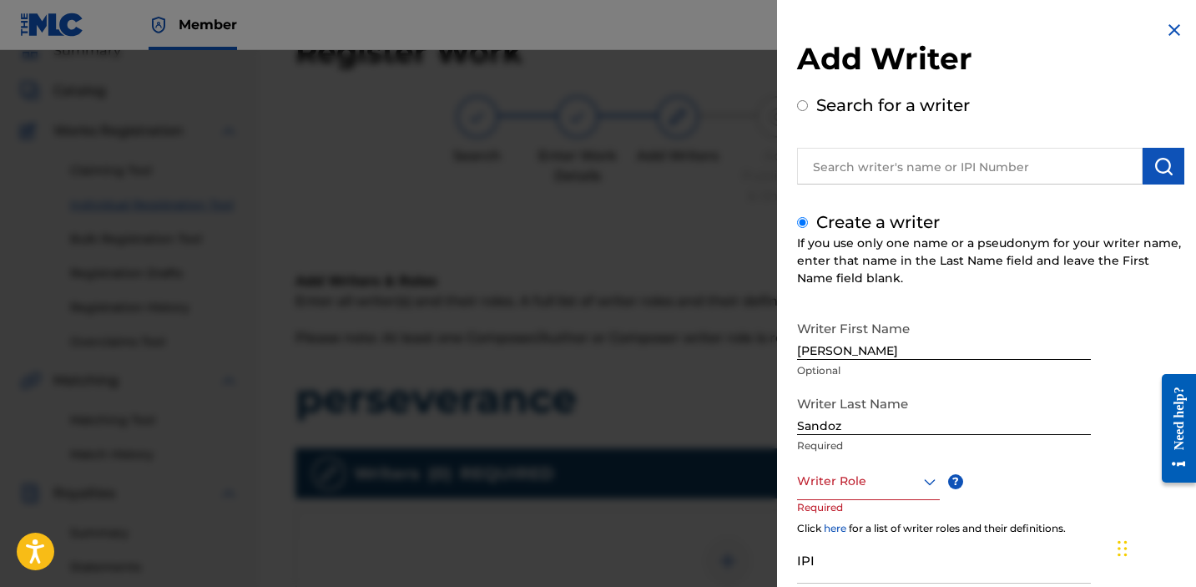
scroll to position [136, 0]
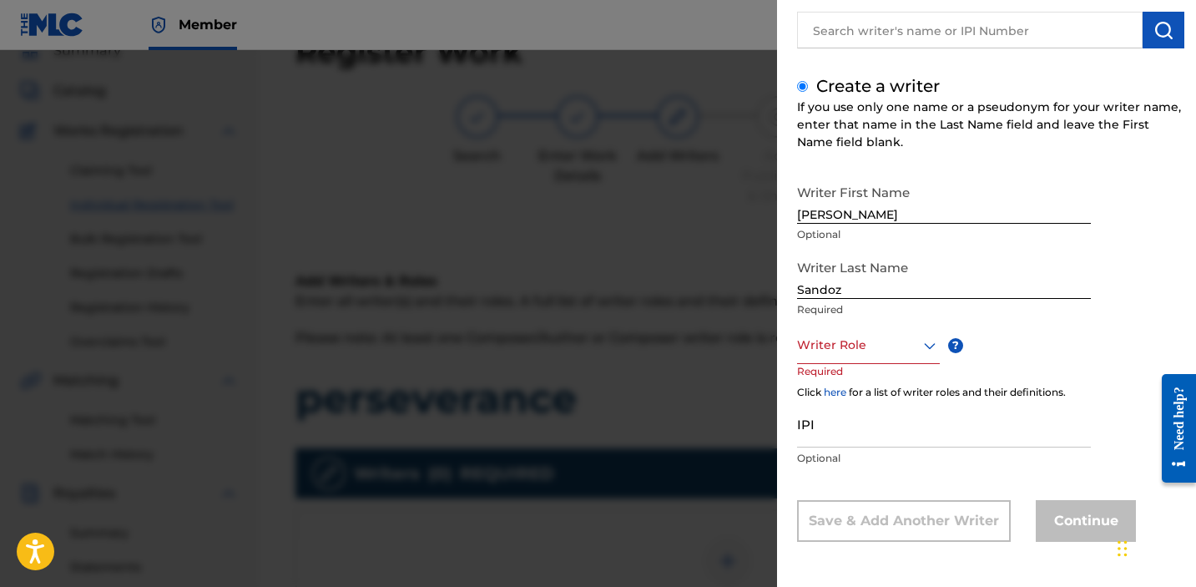
click at [906, 336] on div at bounding box center [868, 345] width 143 height 21
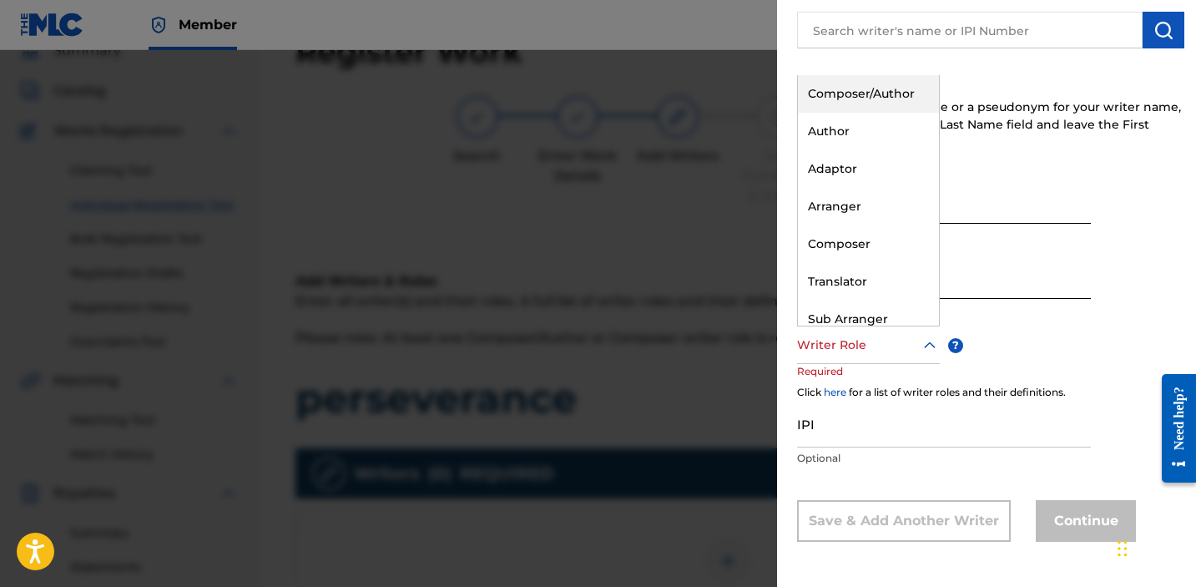
click at [831, 93] on div "Composer/Author" at bounding box center [868, 94] width 141 height 38
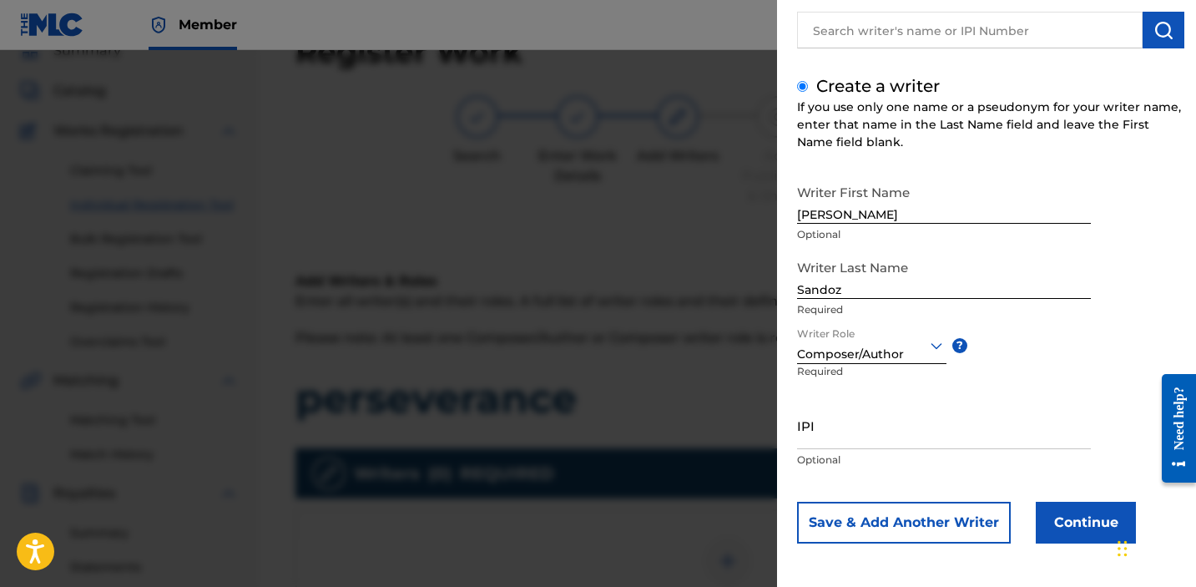
click at [871, 440] on input "IPI" at bounding box center [944, 426] width 294 height 48
click at [1076, 530] on button "Continue" at bounding box center [1086, 523] width 100 height 42
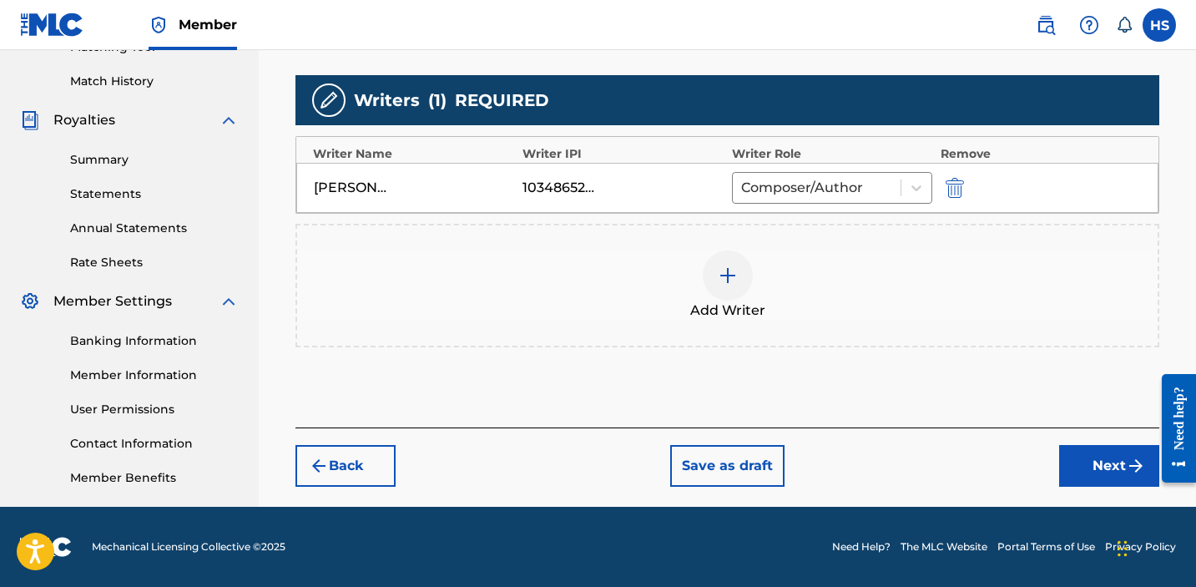
click at [1114, 457] on button "Next" at bounding box center [1109, 466] width 100 height 42
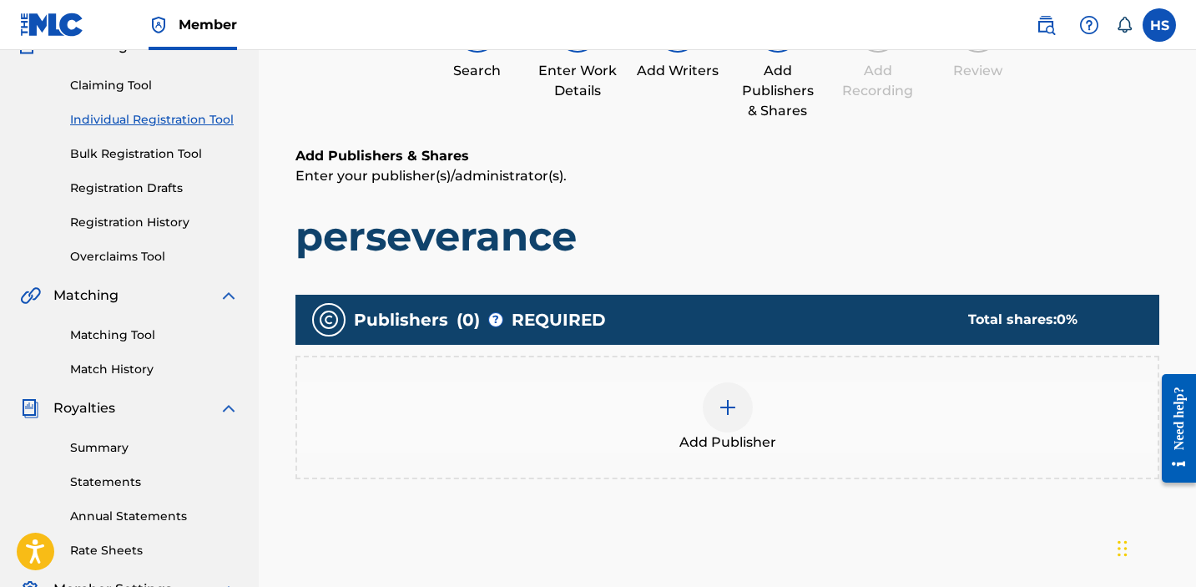
scroll to position [75, 0]
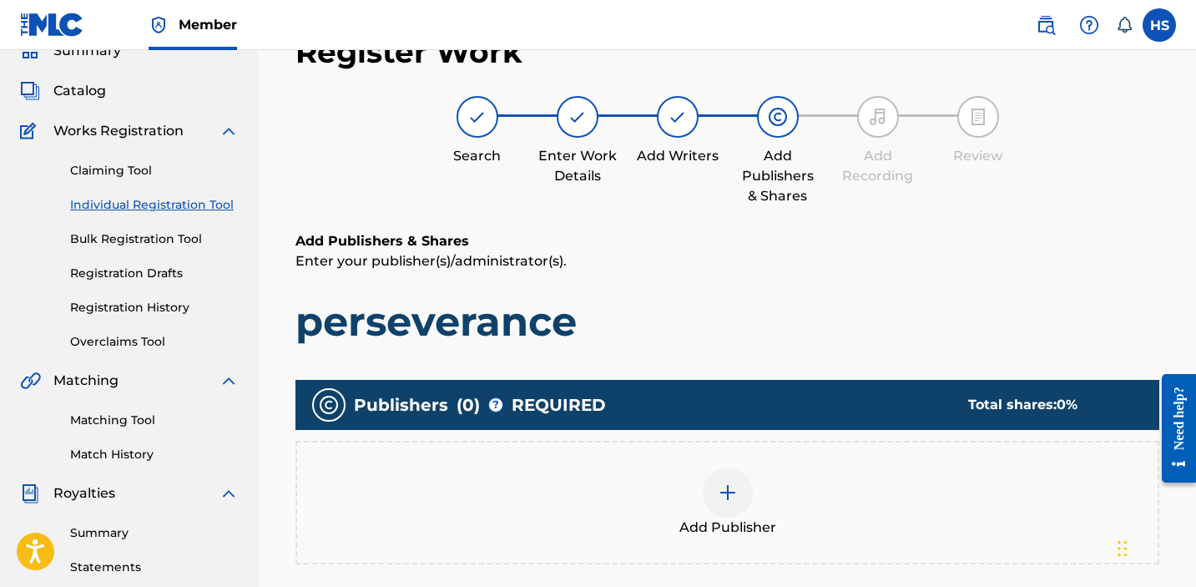
click at [735, 499] on img at bounding box center [728, 493] width 20 height 20
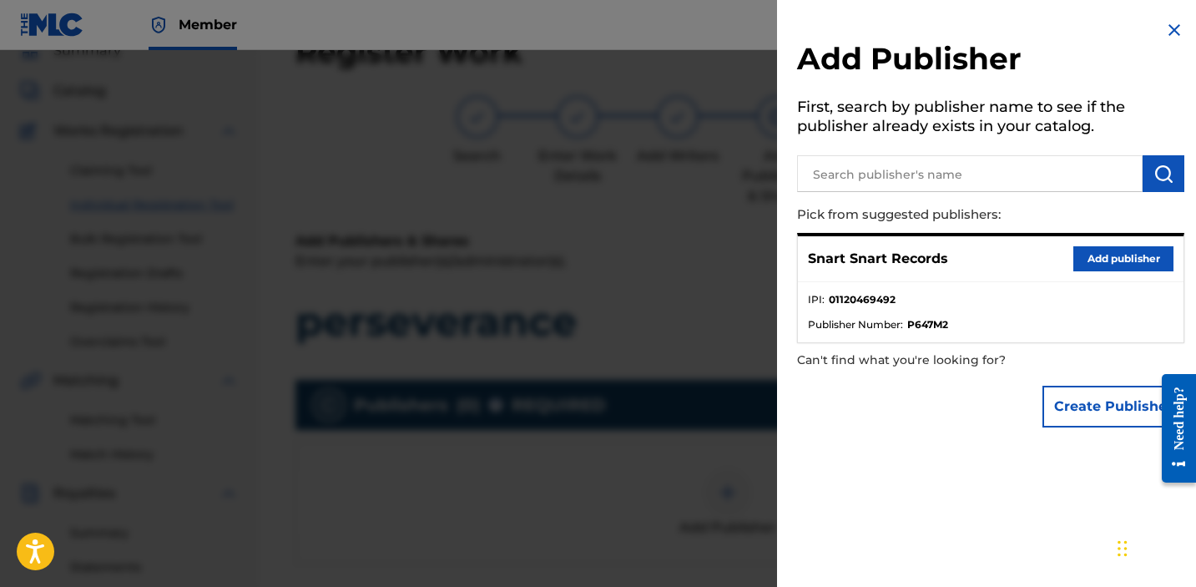
click at [1115, 260] on button "Add publisher" at bounding box center [1124, 258] width 100 height 25
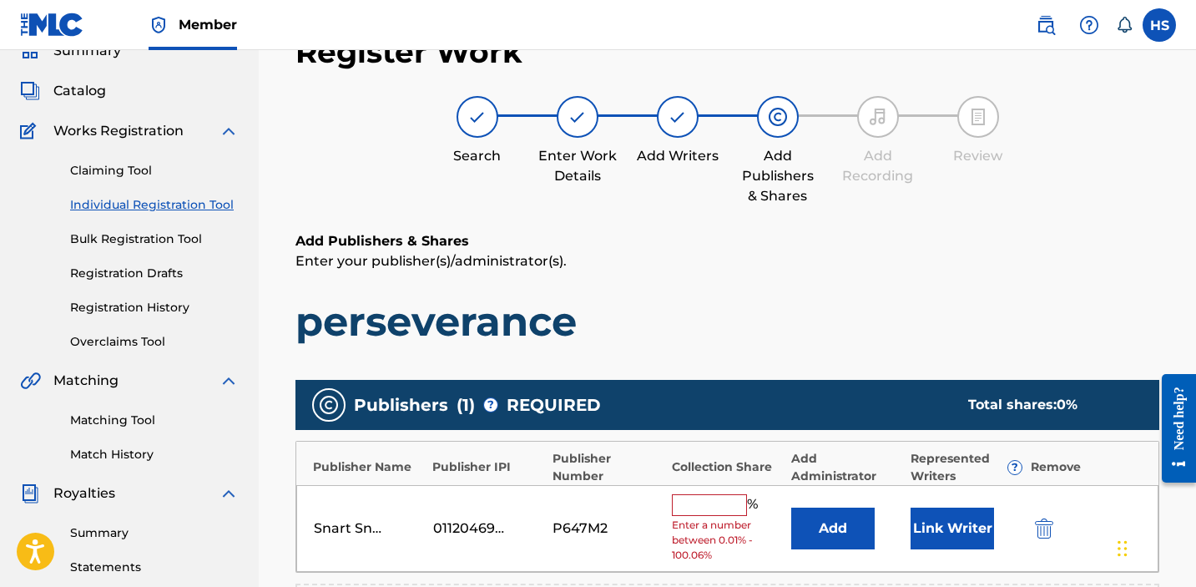
click at [690, 515] on input "text" at bounding box center [709, 505] width 75 height 22
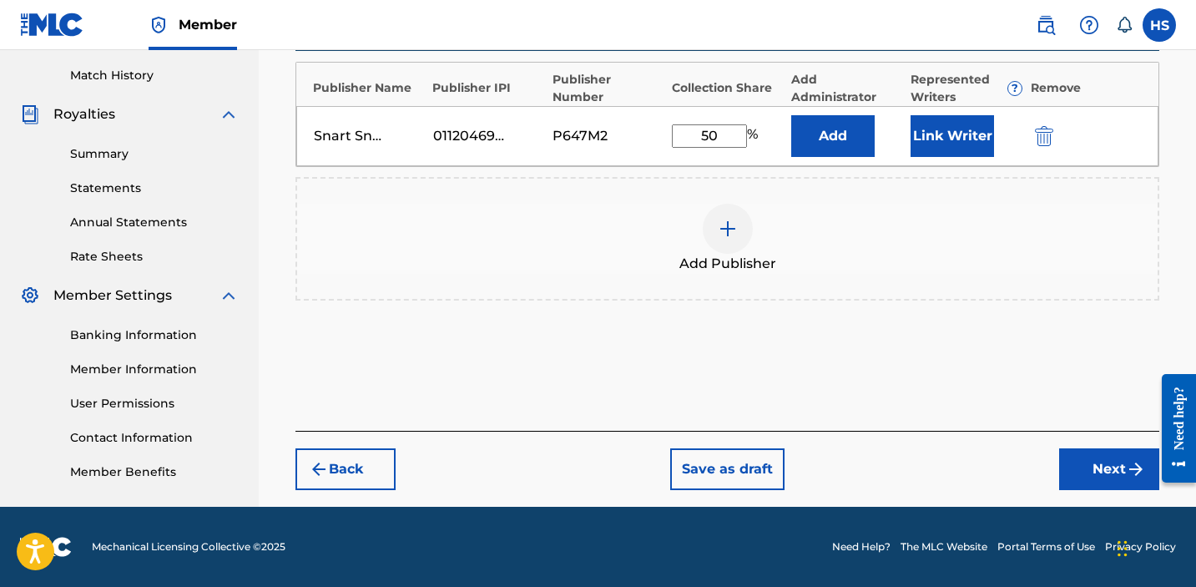
click at [1099, 473] on button "Next" at bounding box center [1109, 469] width 100 height 42
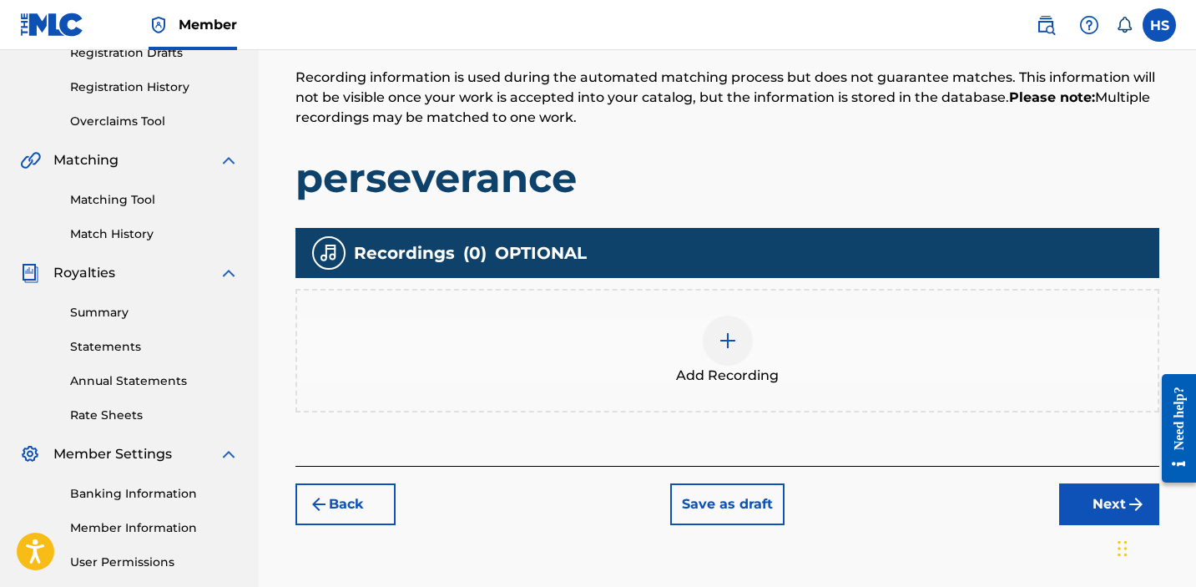
scroll to position [388, 0]
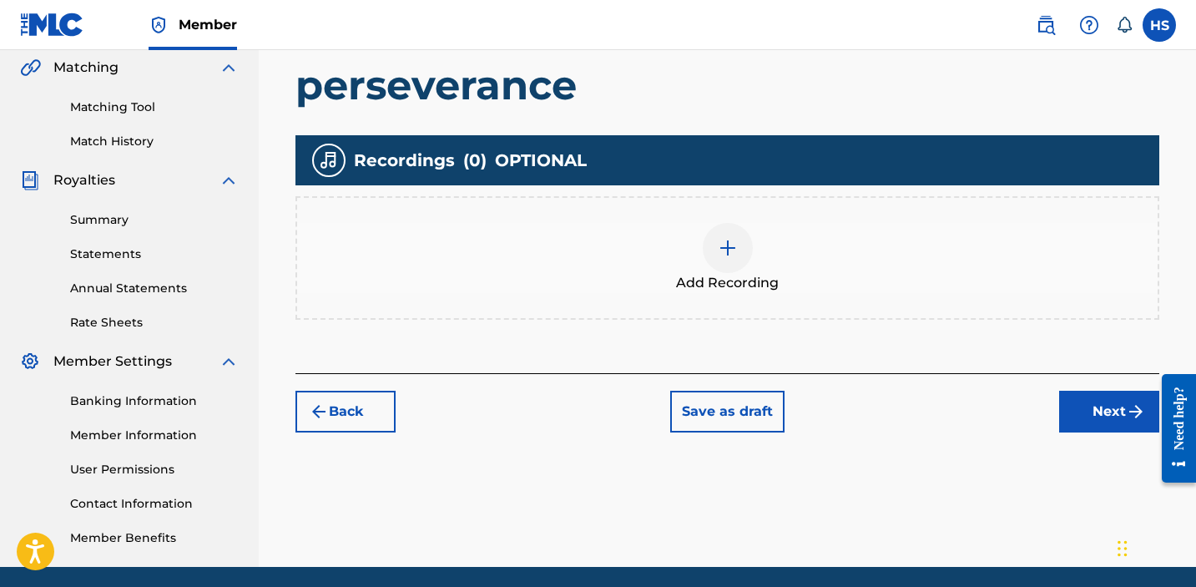
click at [771, 274] on span "Add Recording" at bounding box center [727, 283] width 103 height 20
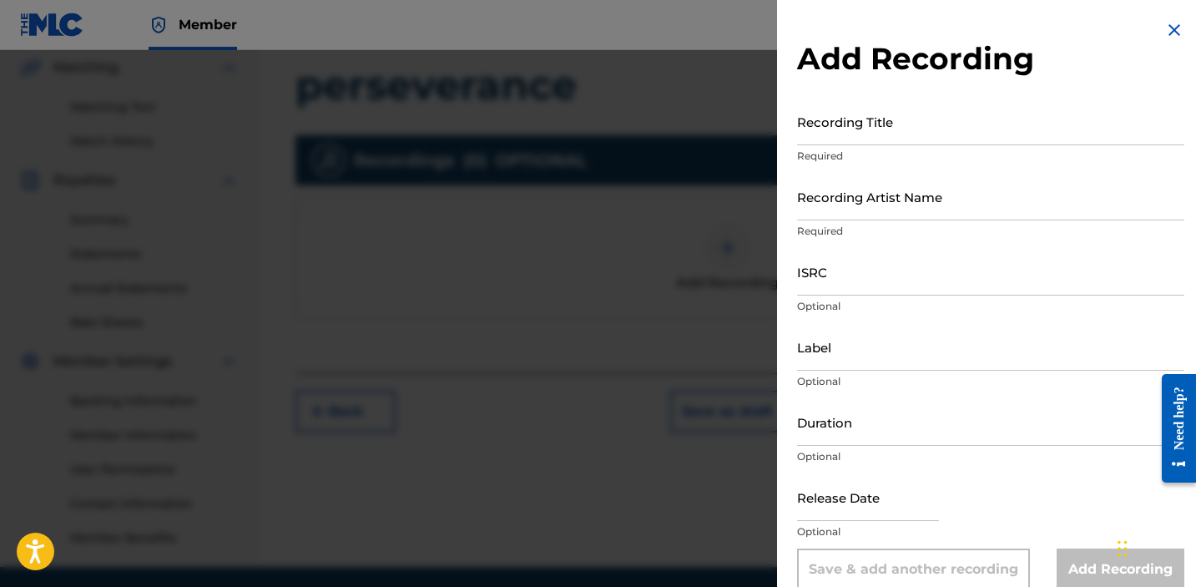
click at [855, 123] on input "Recording Title" at bounding box center [990, 122] width 387 height 48
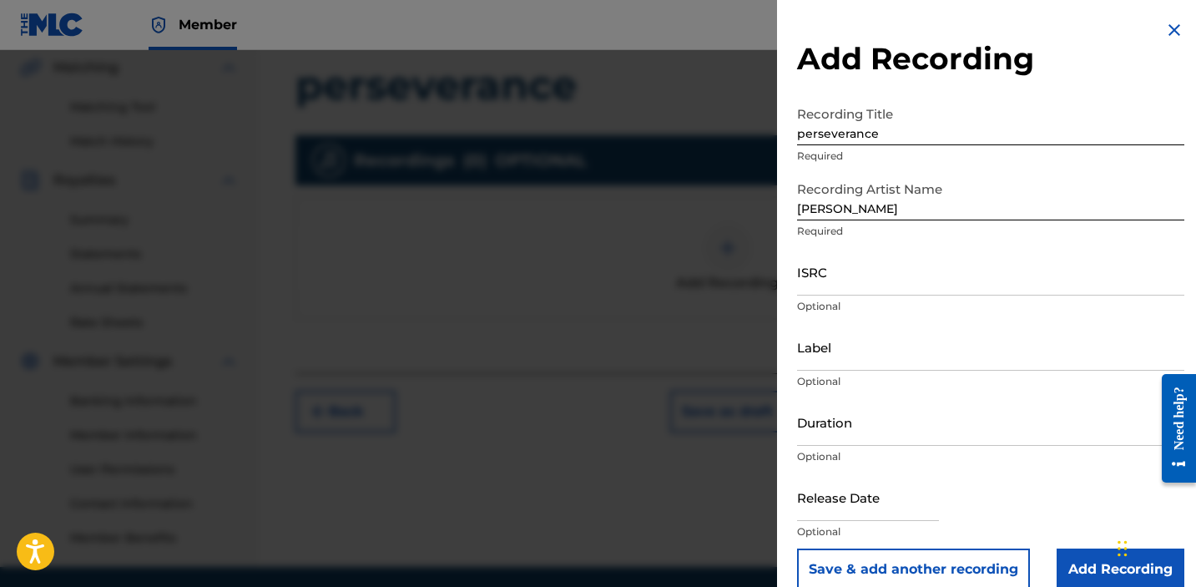
click at [863, 296] on div "ISRC Optional" at bounding box center [990, 285] width 387 height 75
click at [855, 288] on input "ISRC" at bounding box center [990, 272] width 387 height 48
click at [862, 357] on input "Label" at bounding box center [990, 347] width 387 height 48
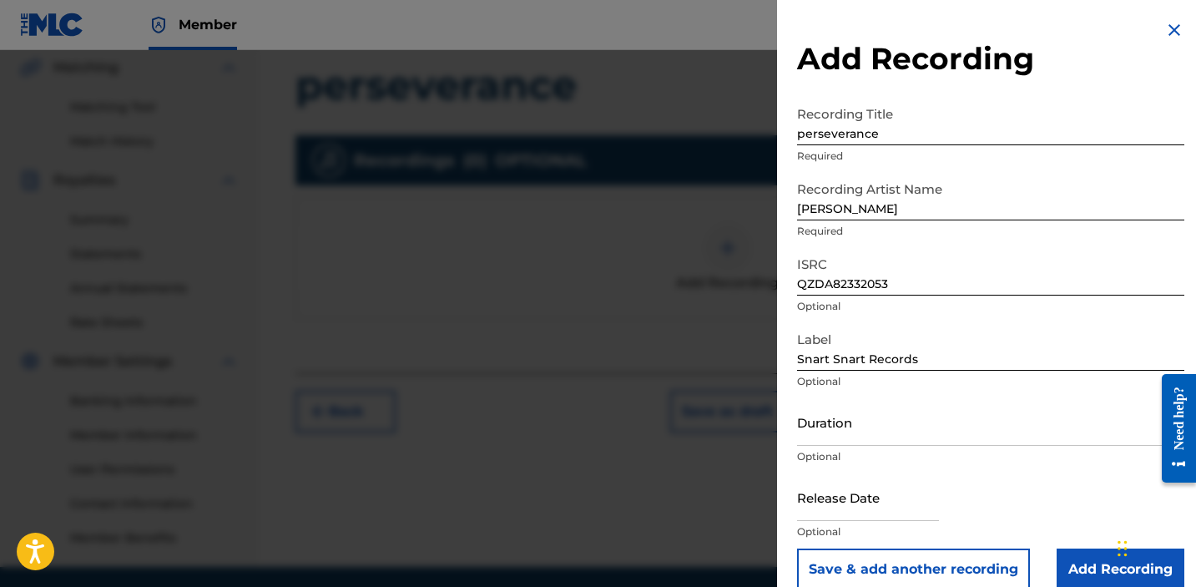
click at [1101, 573] on input "Add Recording" at bounding box center [1121, 569] width 128 height 42
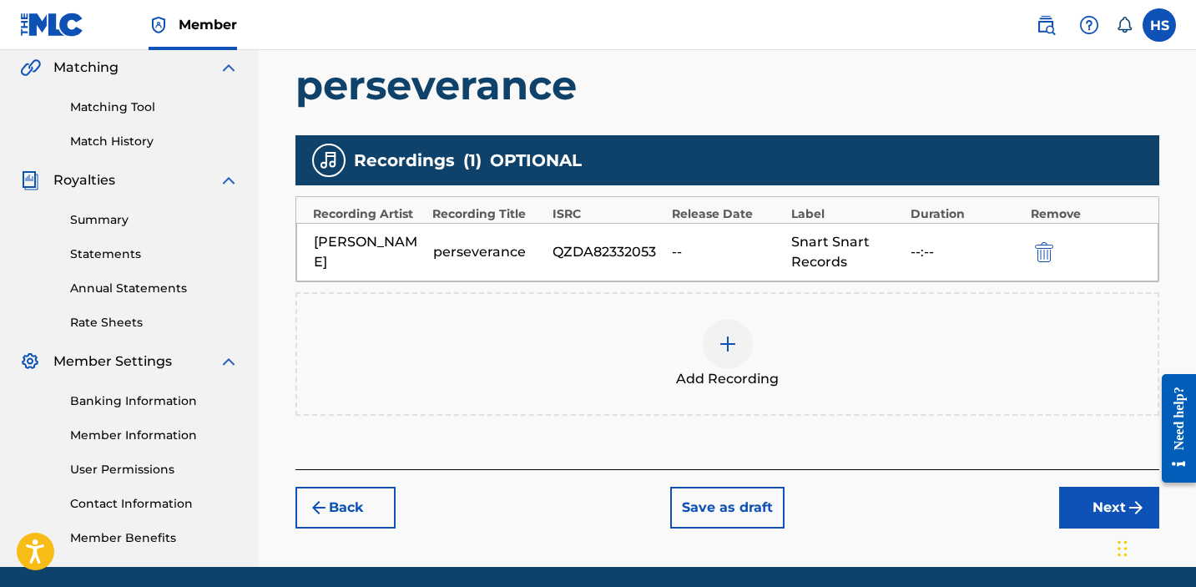
click at [1088, 529] on div "Register Work Search Enter Work Details Add Writers Add Publishers & Shares Add…" at bounding box center [727, 124] width 897 height 841
click at [1078, 502] on button "Next" at bounding box center [1109, 508] width 100 height 42
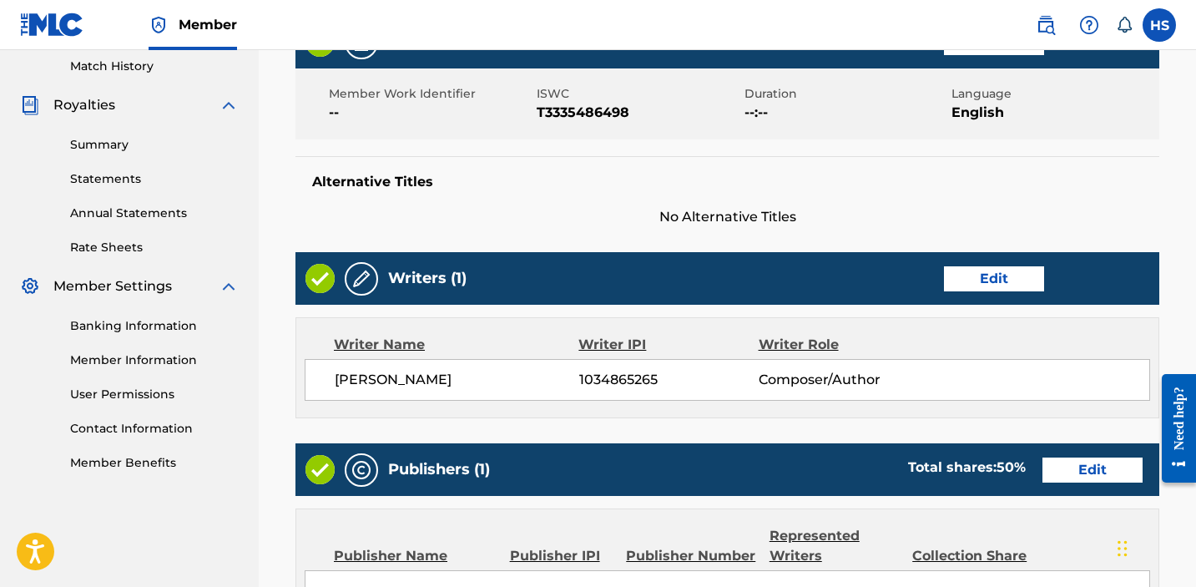
scroll to position [877, 0]
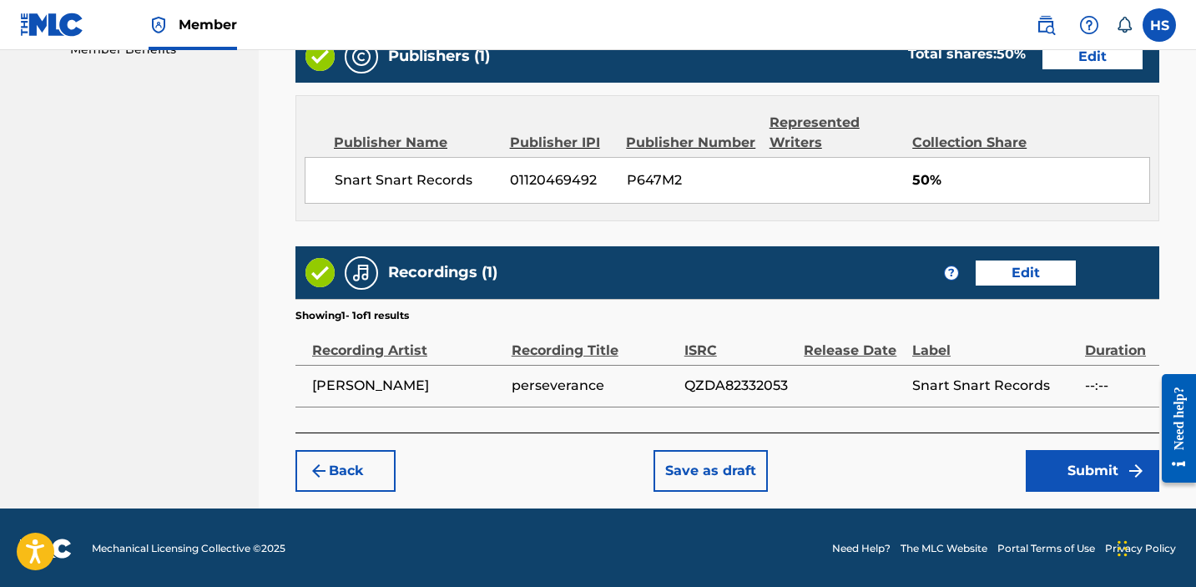
click at [1078, 477] on button "Submit" at bounding box center [1093, 471] width 134 height 42
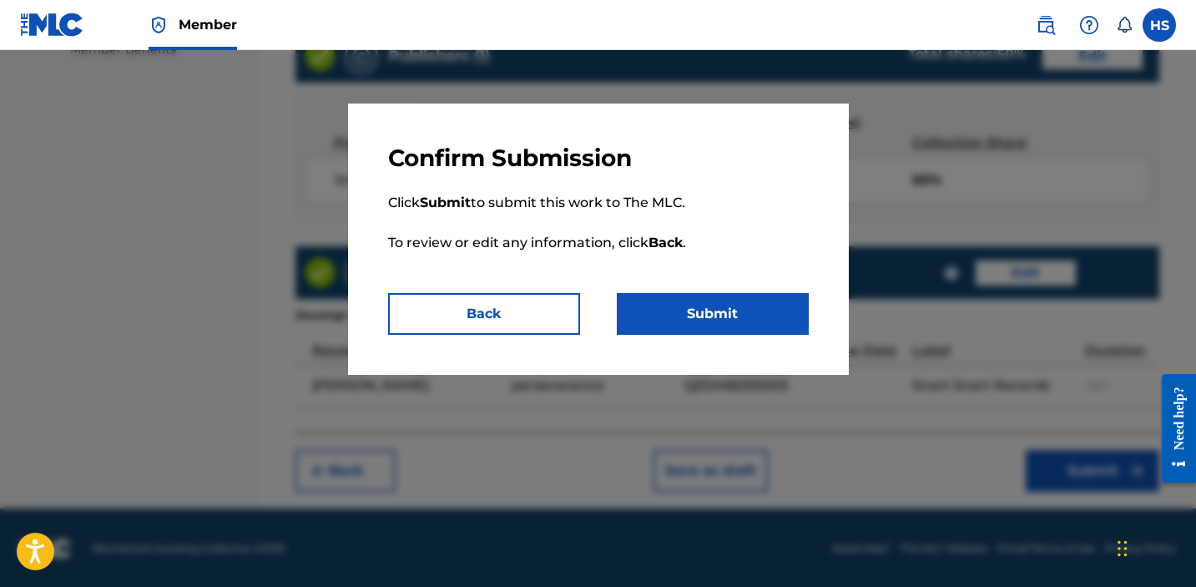
click at [750, 309] on button "Submit" at bounding box center [713, 314] width 192 height 42
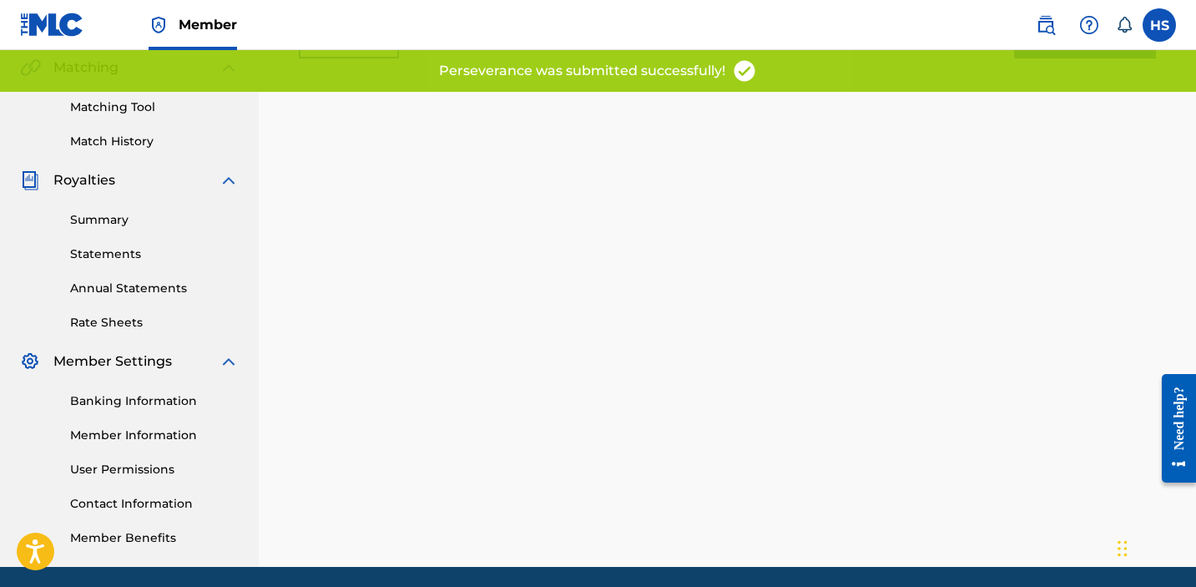
scroll to position [421, 0]
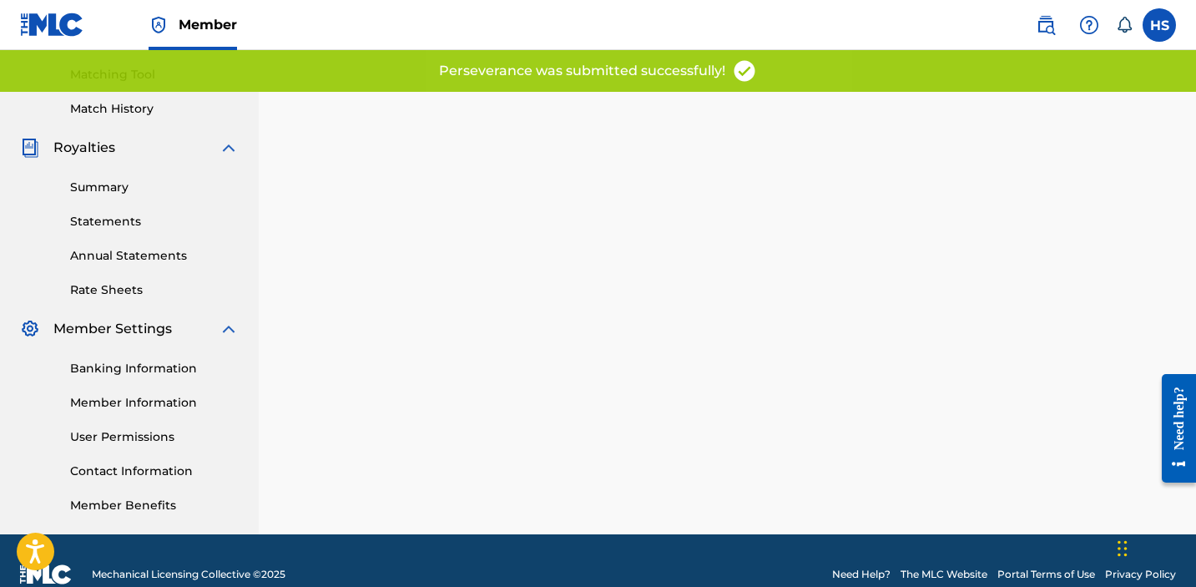
click at [123, 368] on link "Banking Information" at bounding box center [154, 369] width 169 height 18
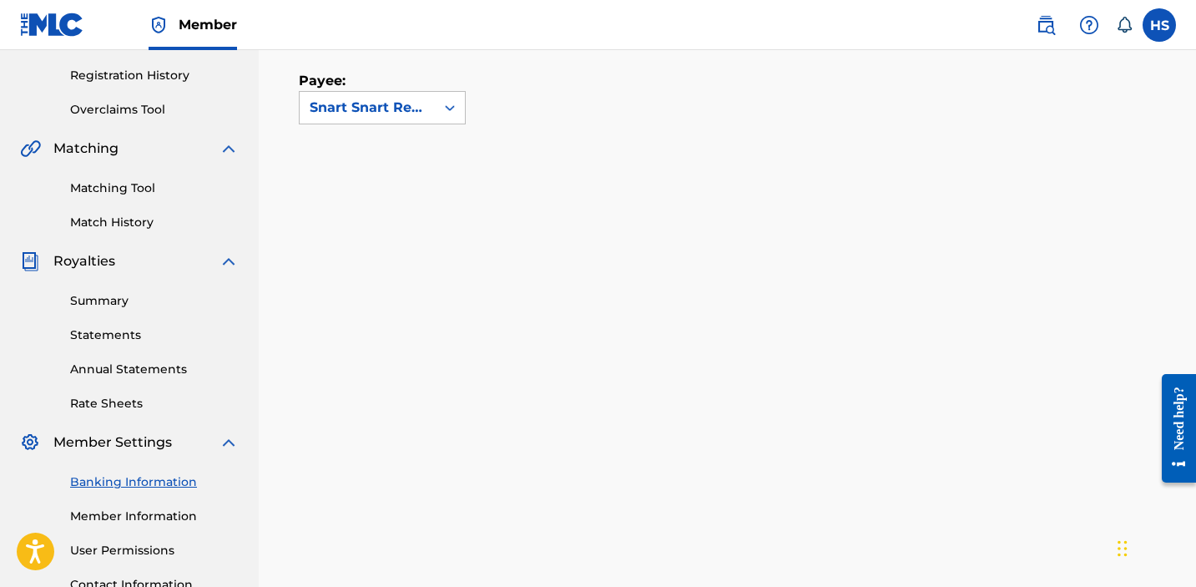
scroll to position [263, 0]
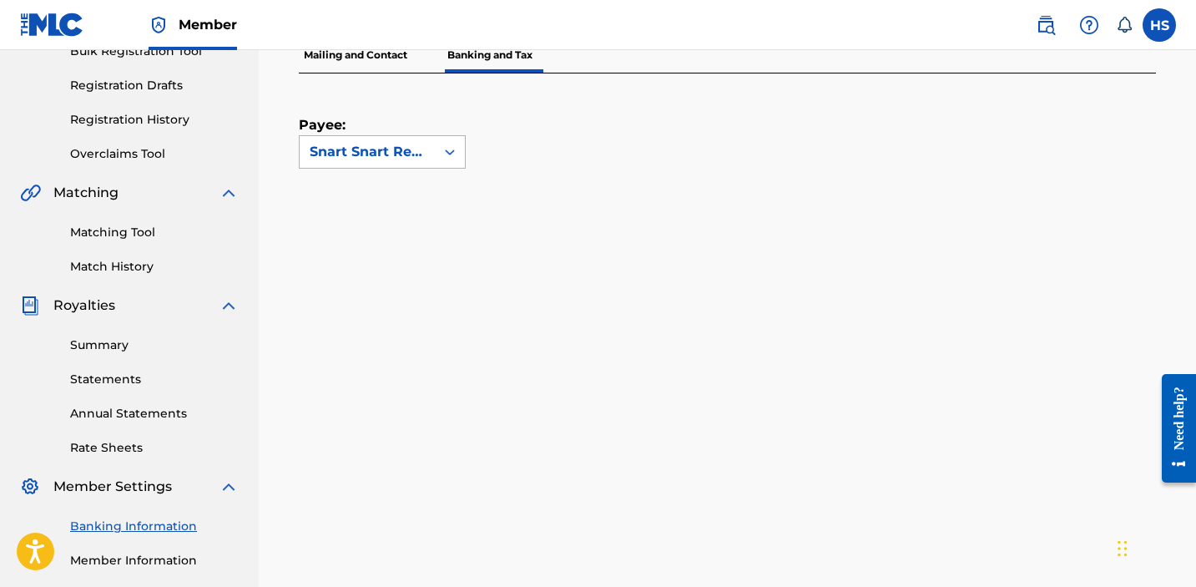
click at [404, 154] on div "Snart Snart Records" at bounding box center [367, 152] width 115 height 20
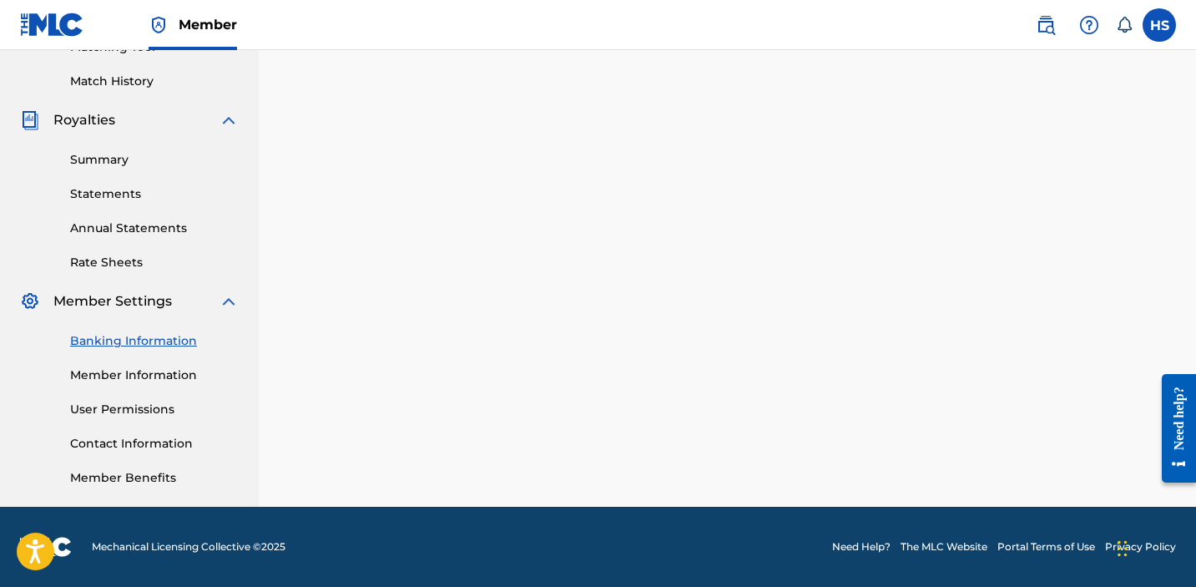
scroll to position [448, 0]
